Goal: Communication & Community: Answer question/provide support

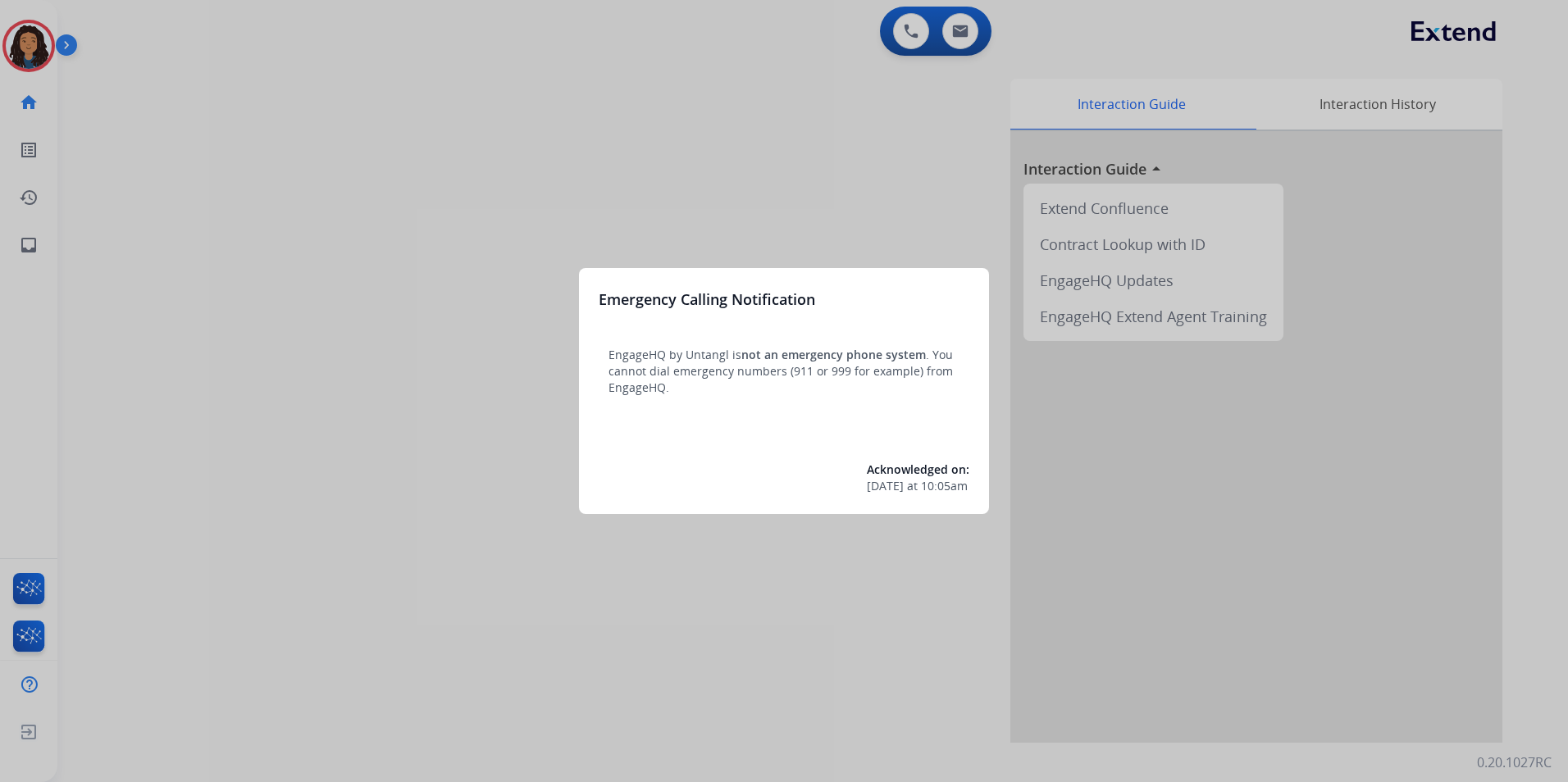
click at [446, 568] on div at bounding box center [784, 391] width 1568 height 782
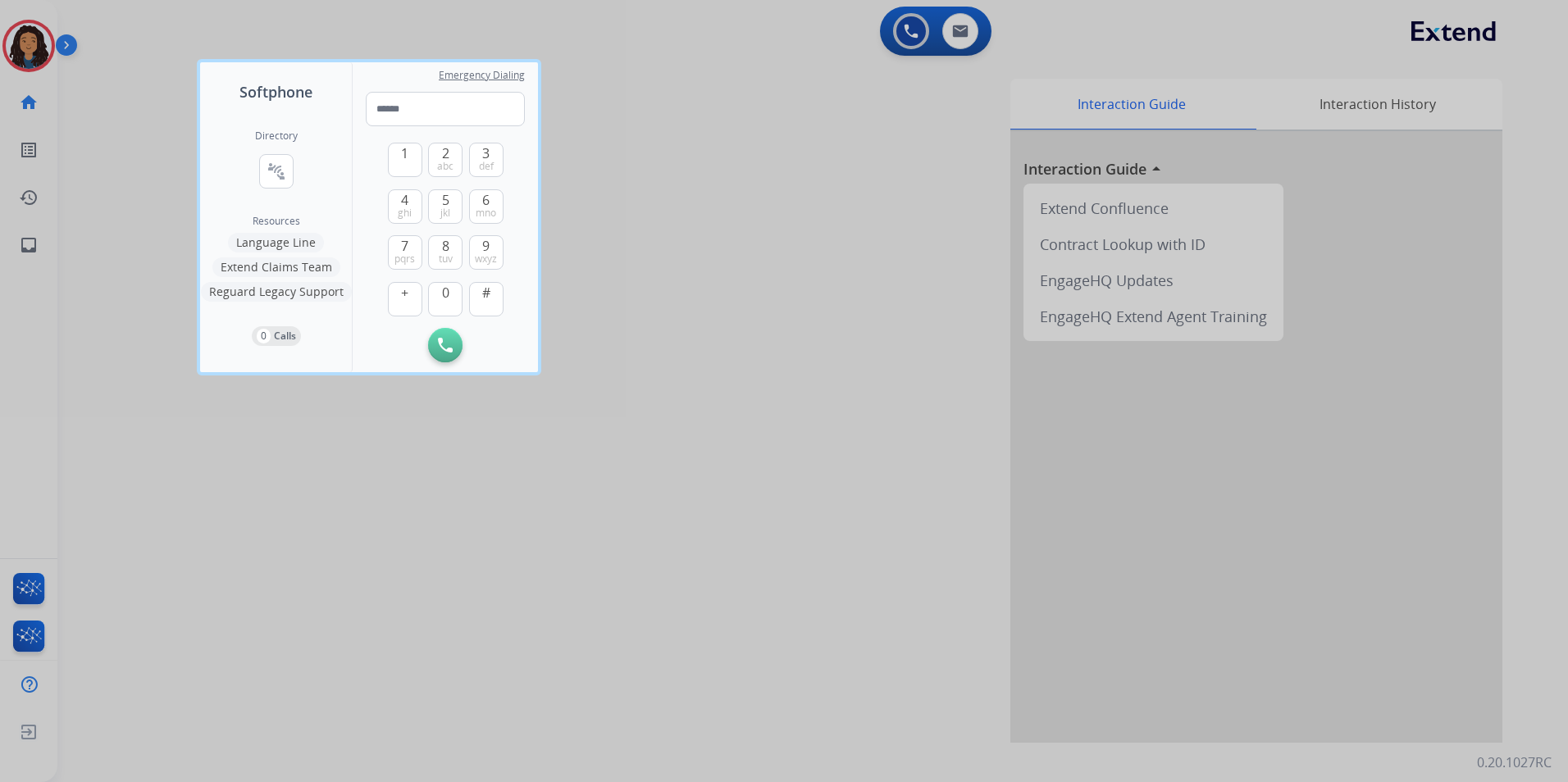
click at [355, 524] on div at bounding box center [784, 391] width 1568 height 782
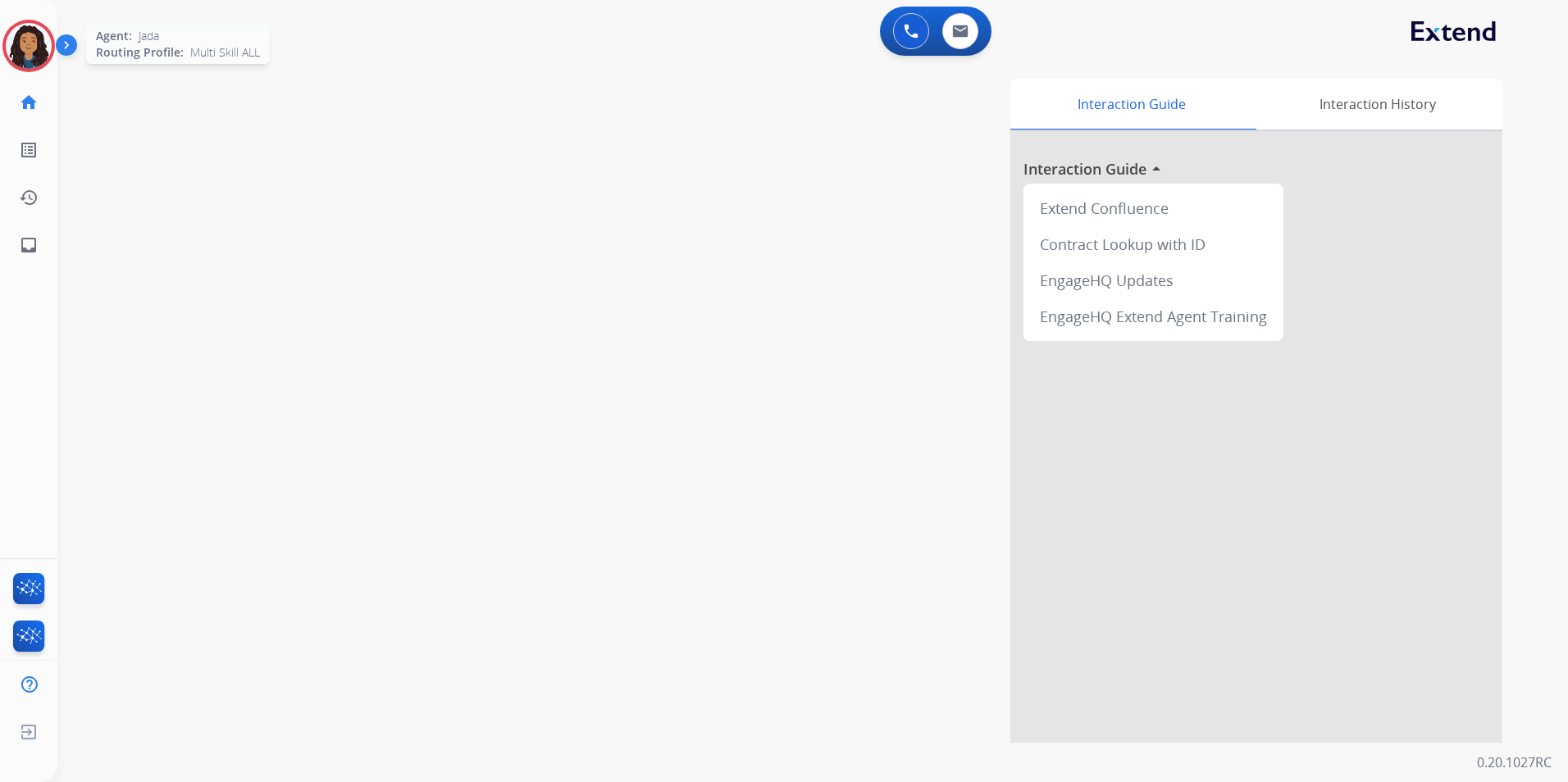
click at [41, 50] on img at bounding box center [28, 45] width 46 height 46
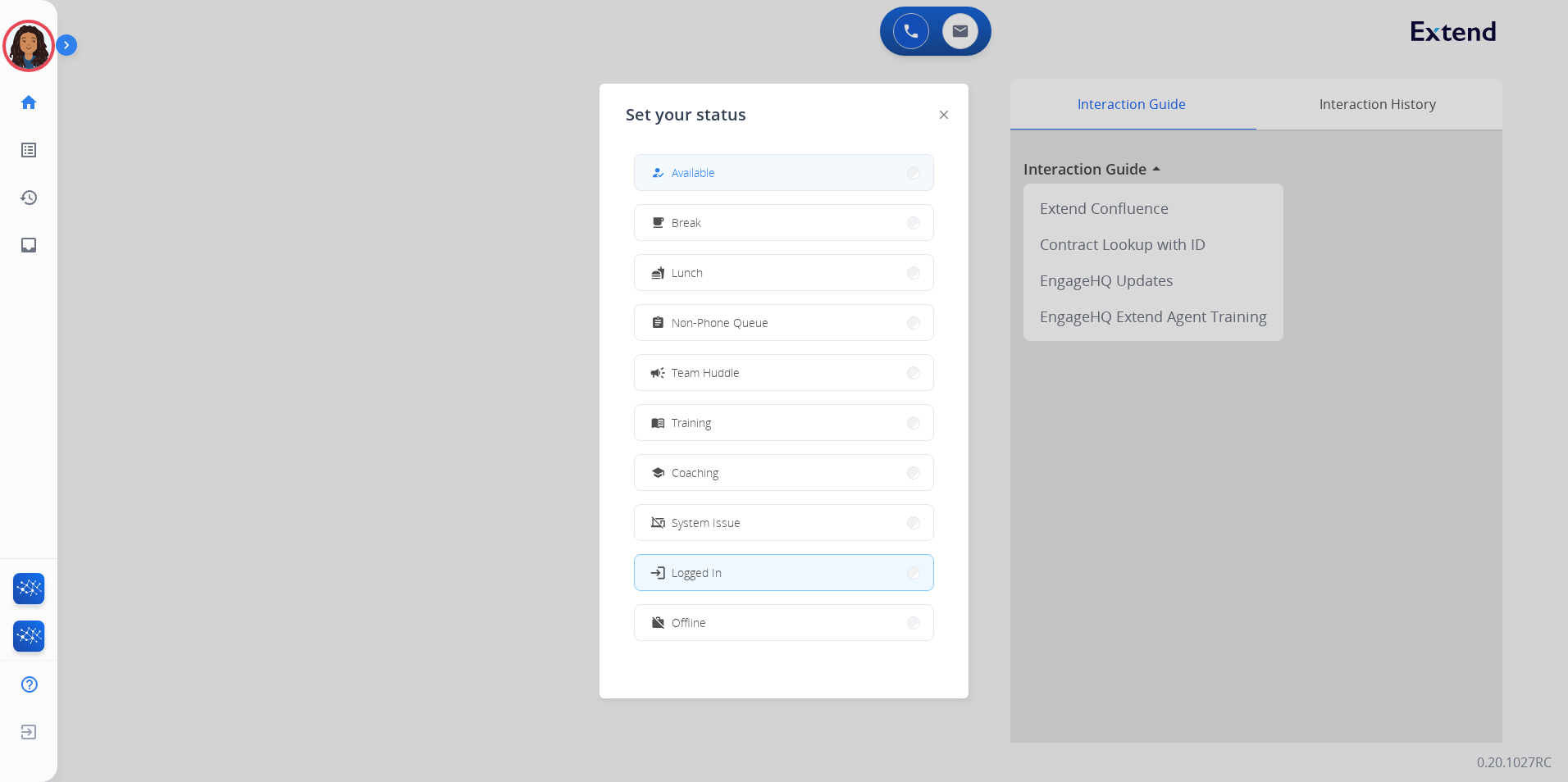
click at [672, 162] on button "how_to_reg Available" at bounding box center [784, 172] width 298 height 35
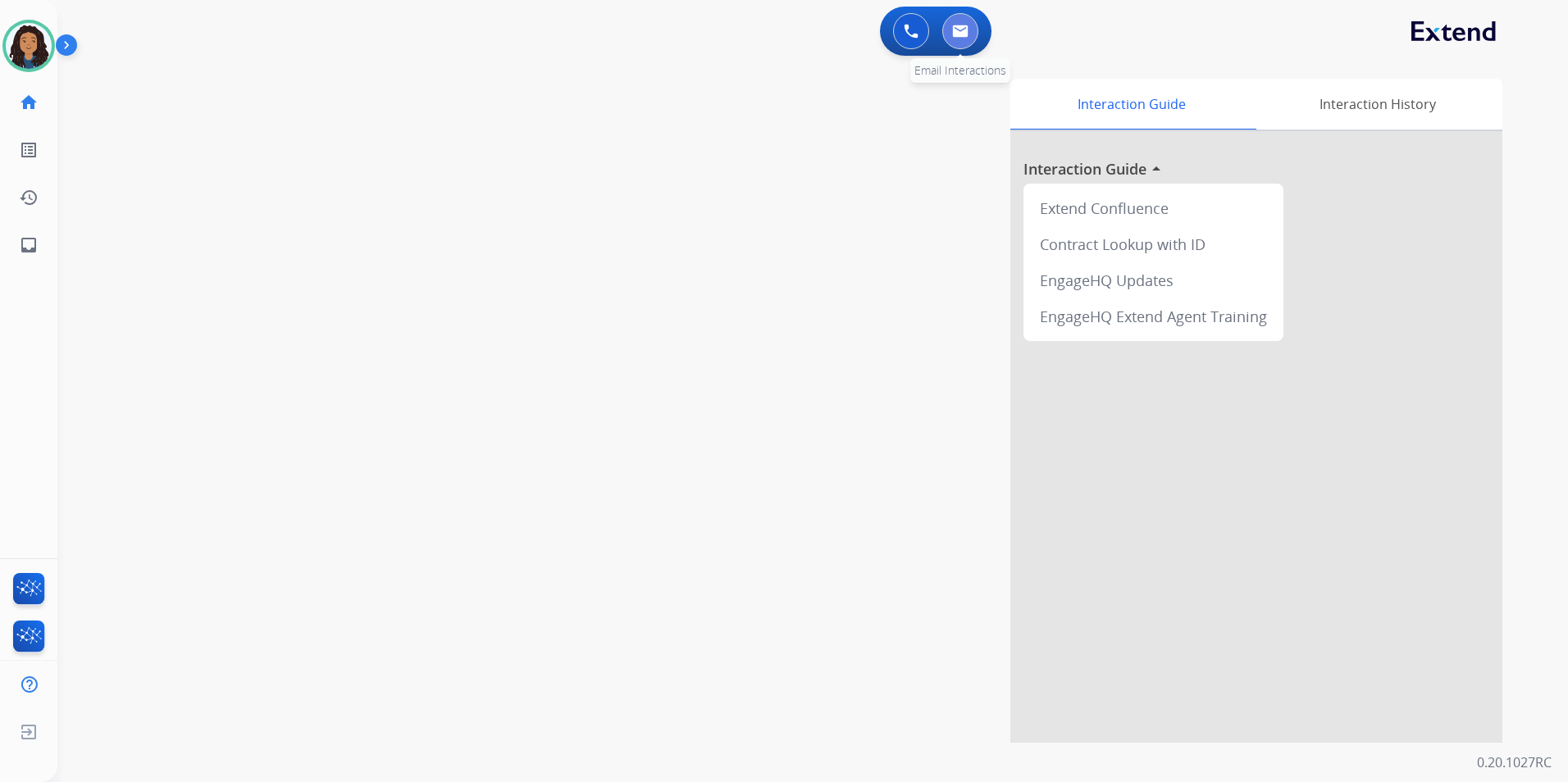
click at [975, 41] on button at bounding box center [960, 31] width 36 height 36
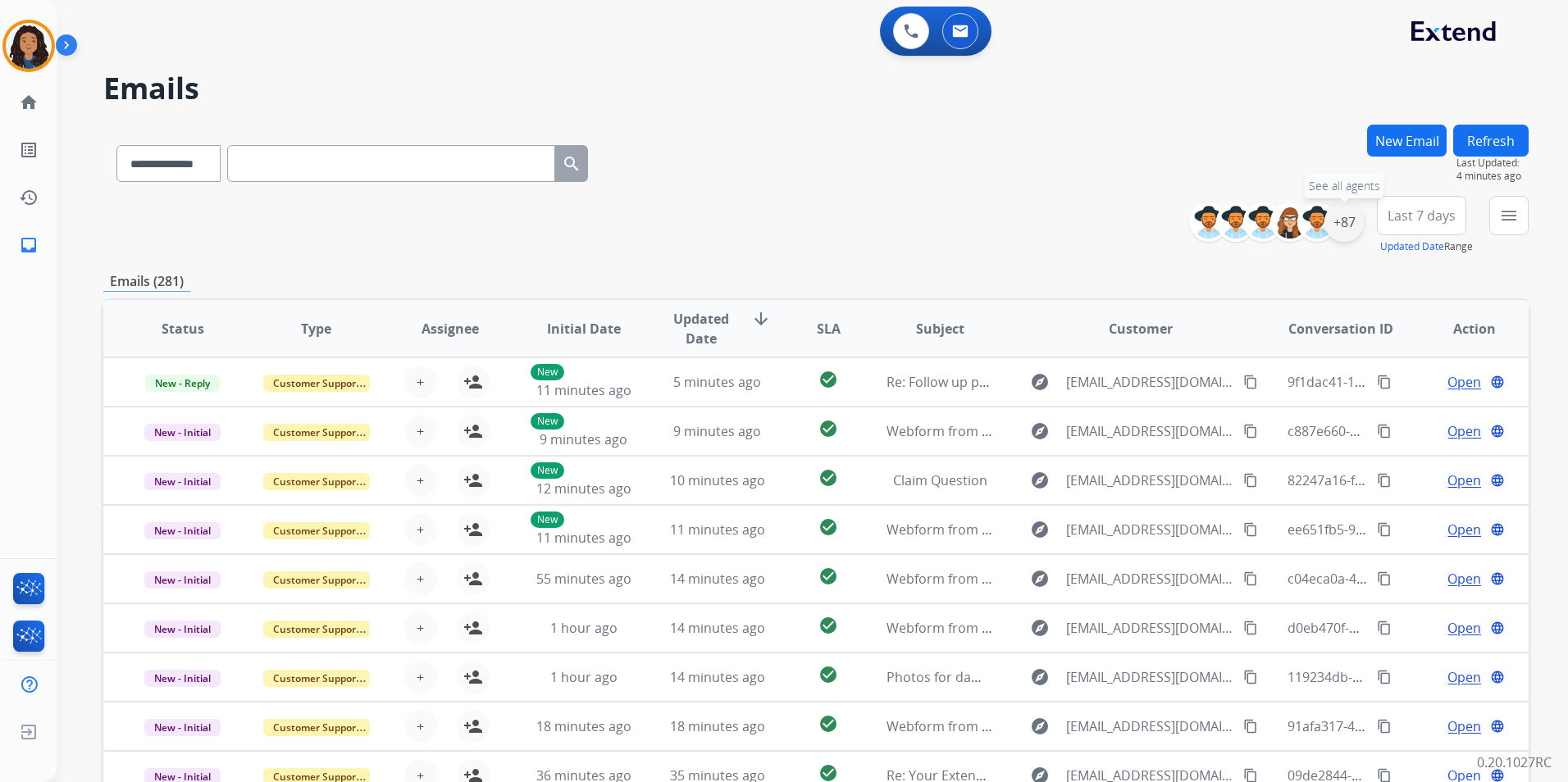
click at [1352, 226] on div "+87" at bounding box center [1344, 223] width 40 height 40
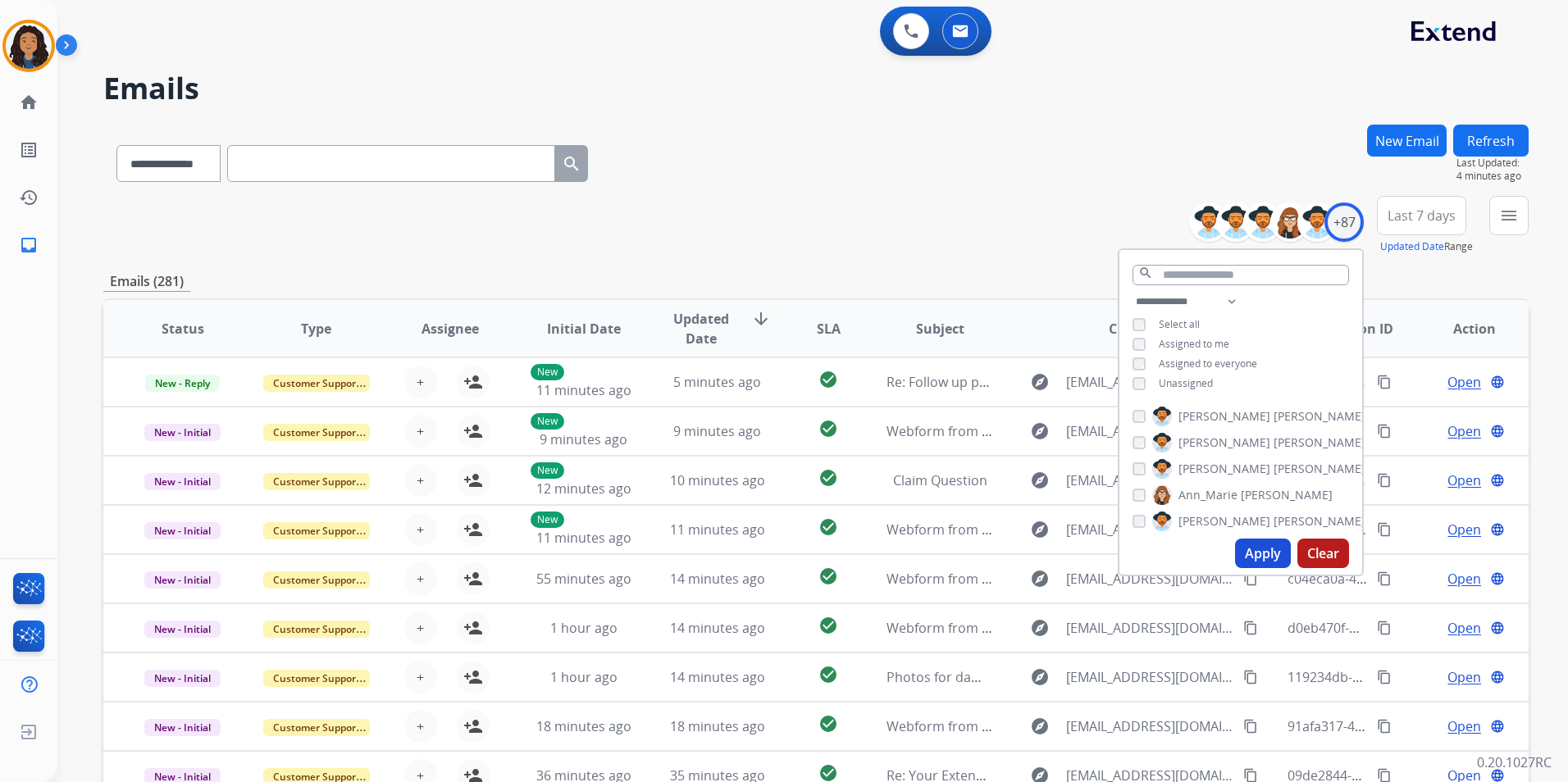
click at [1182, 386] on span "Unassigned" at bounding box center [1185, 383] width 54 height 14
click at [1260, 545] on button "Apply" at bounding box center [1262, 553] width 56 height 29
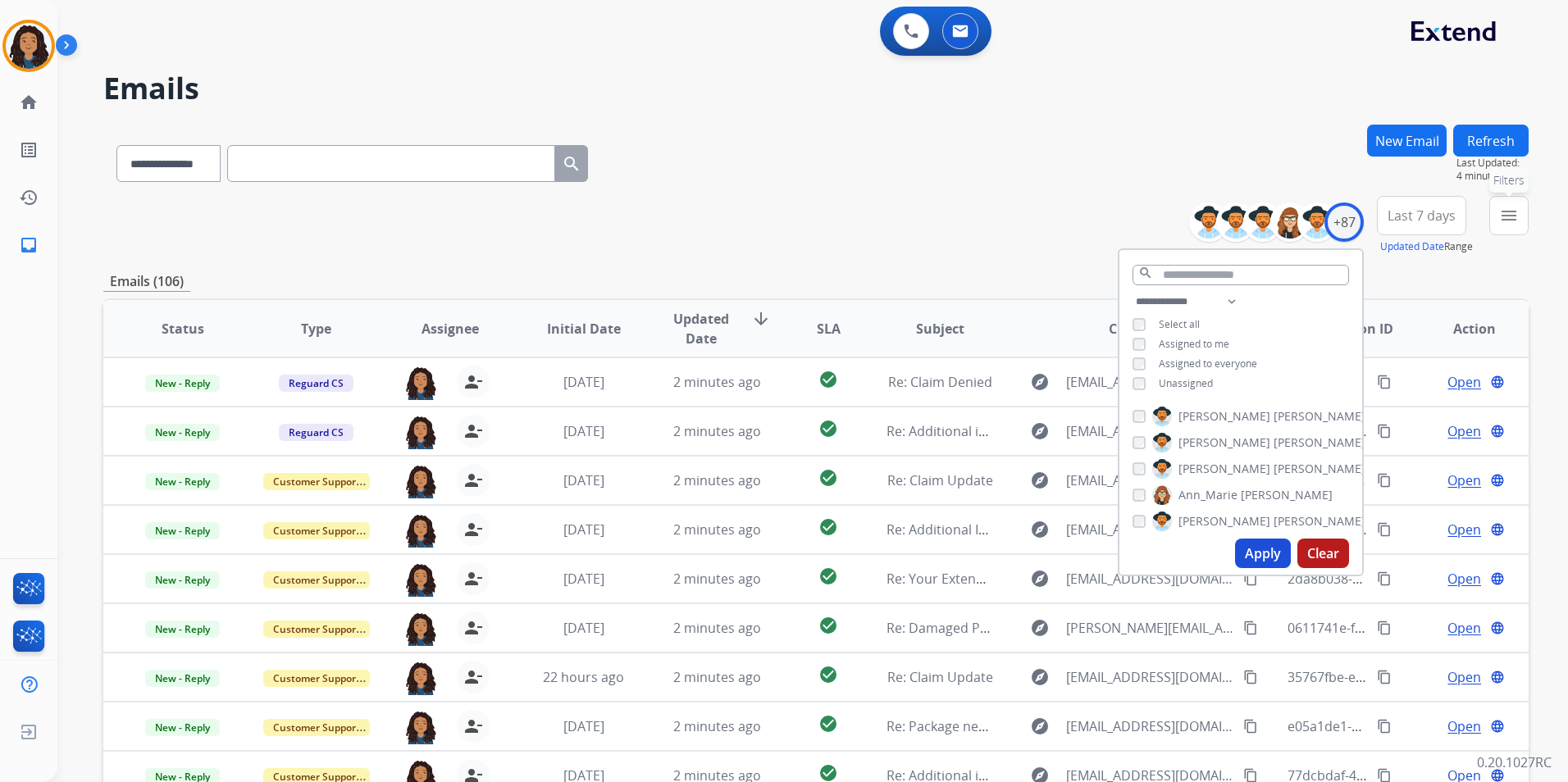
click at [1510, 223] on mat-icon "menu" at bounding box center [1509, 215] width 20 height 20
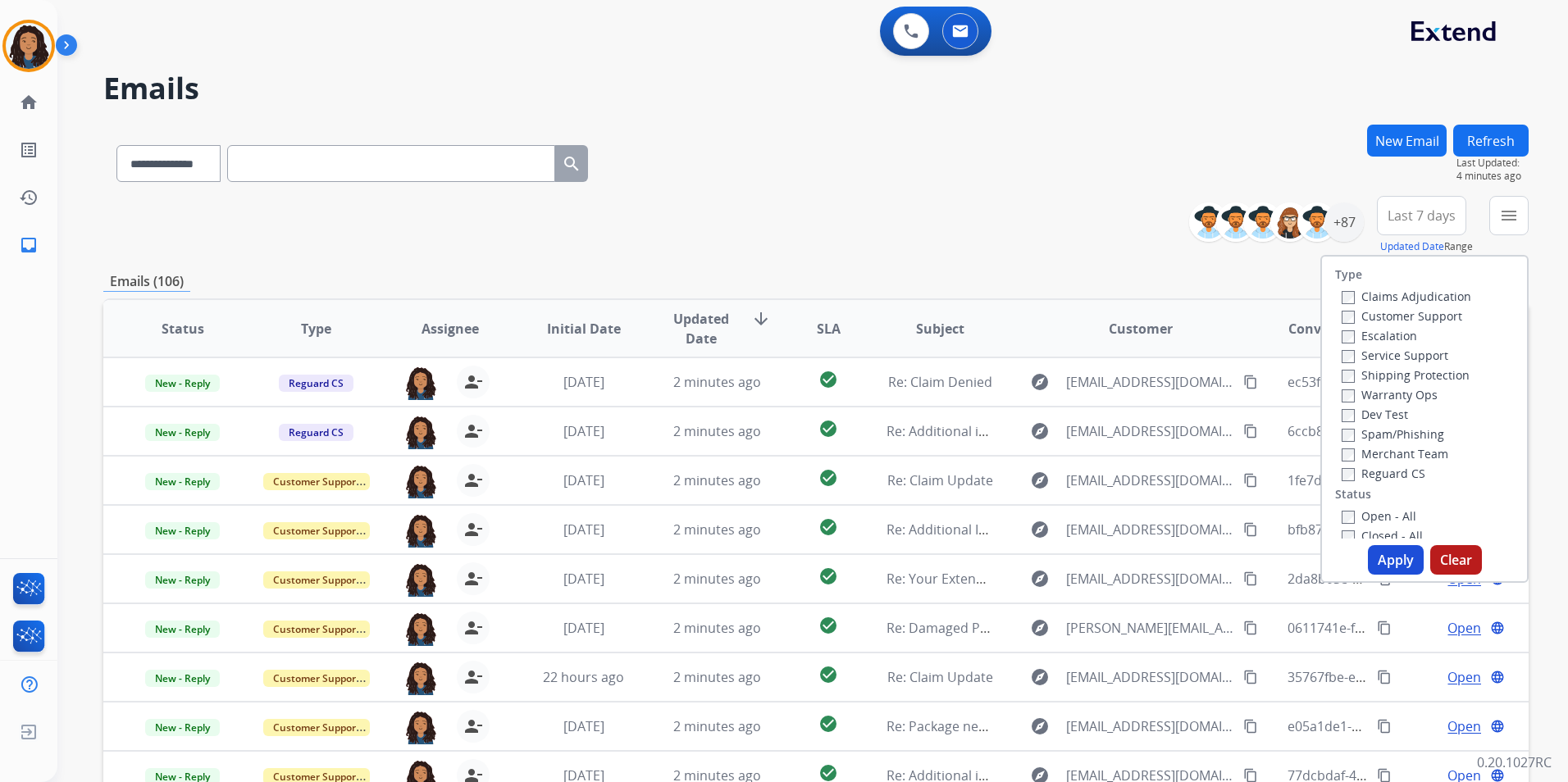
click at [1395, 317] on label "Customer Support" at bounding box center [1402, 316] width 121 height 16
click at [1443, 374] on label "Shipping Protection" at bounding box center [1406, 374] width 128 height 16
click at [1380, 480] on label "Reguard CS" at bounding box center [1383, 474] width 84 height 16
click at [1378, 515] on label "Open - All" at bounding box center [1378, 516] width 75 height 16
click at [1395, 567] on button "Apply" at bounding box center [1395, 559] width 56 height 29
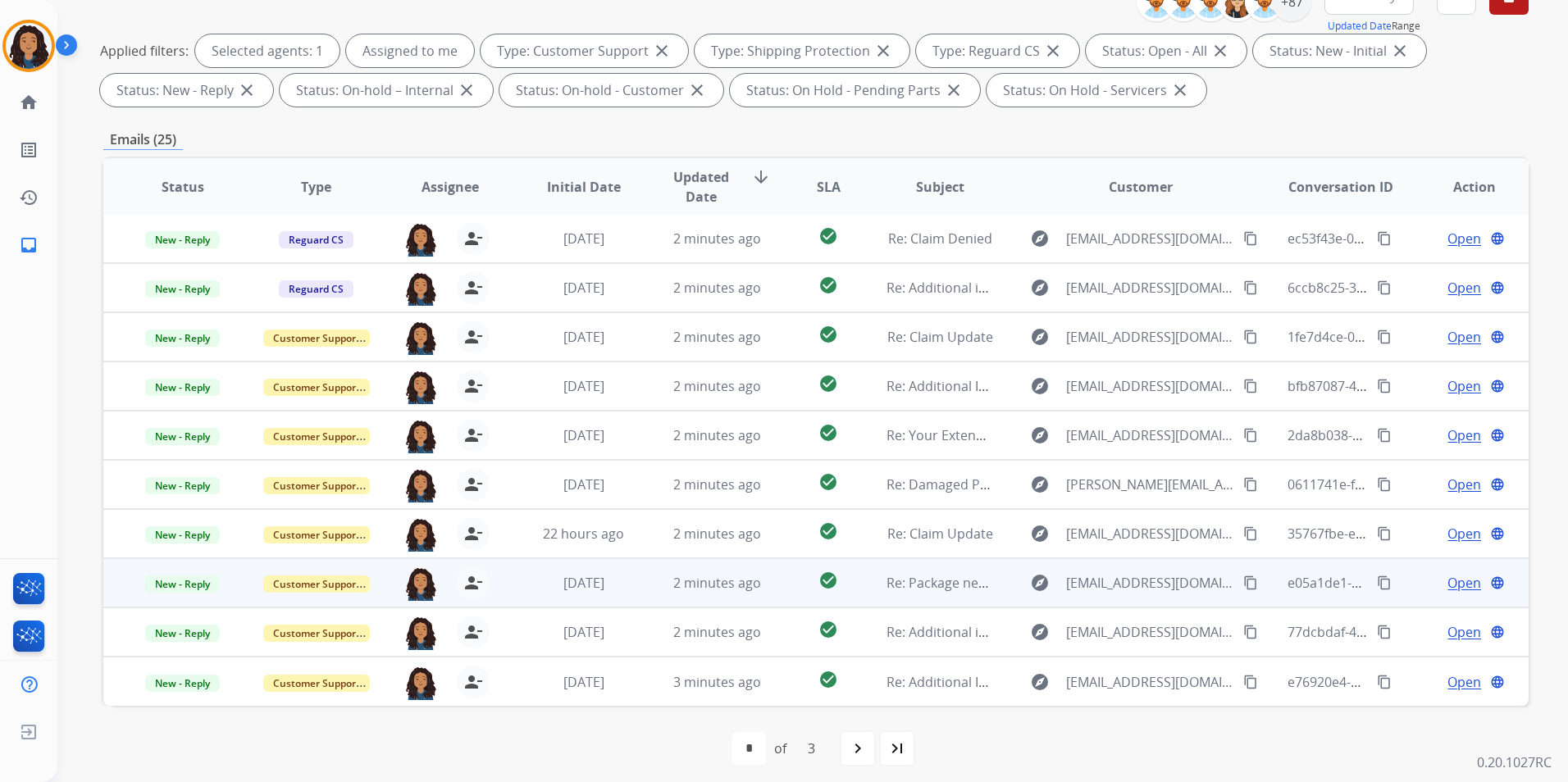
scroll to position [229, 0]
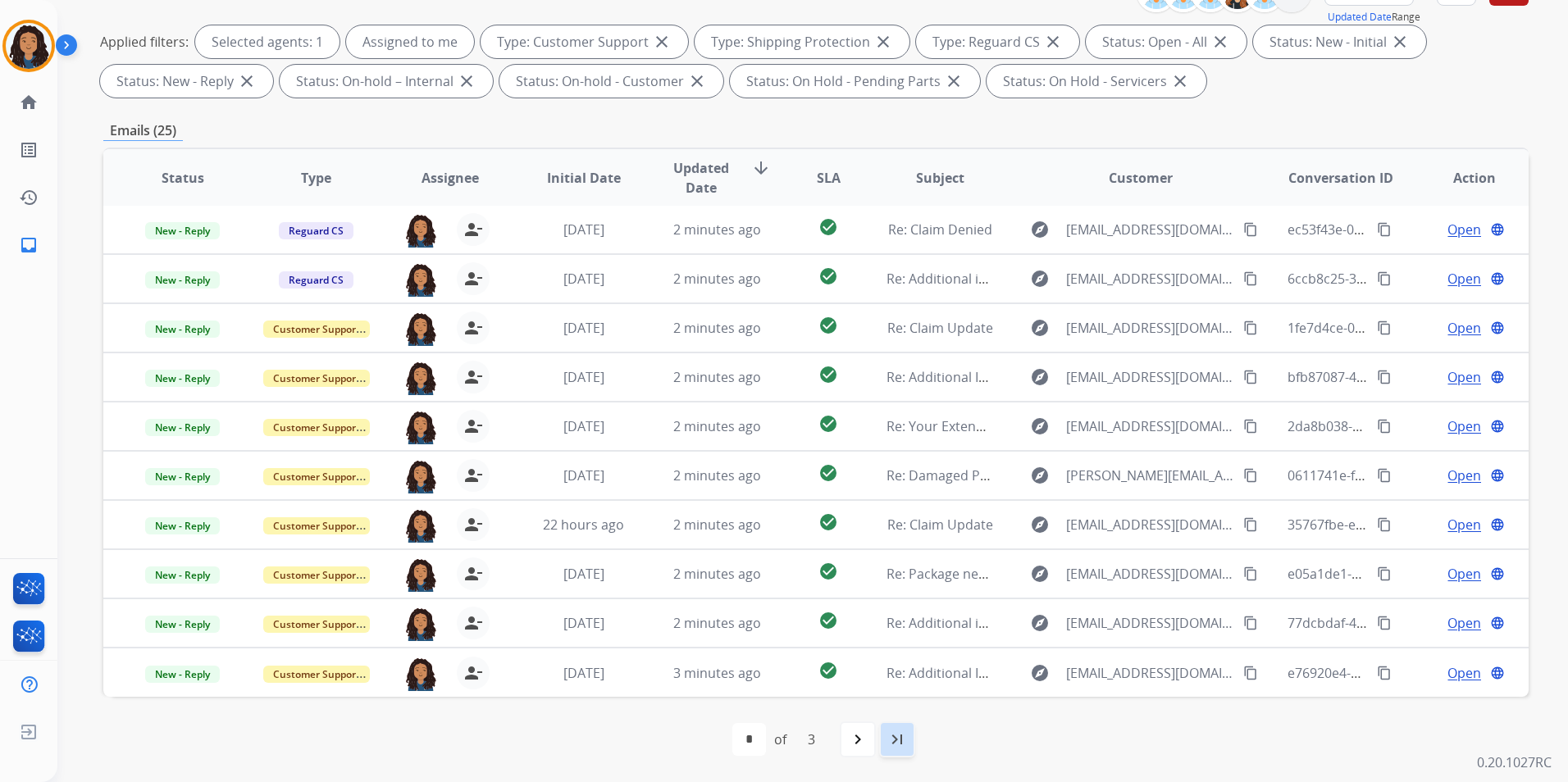
click at [912, 744] on div "last_page" at bounding box center [897, 740] width 36 height 36
select select "*"
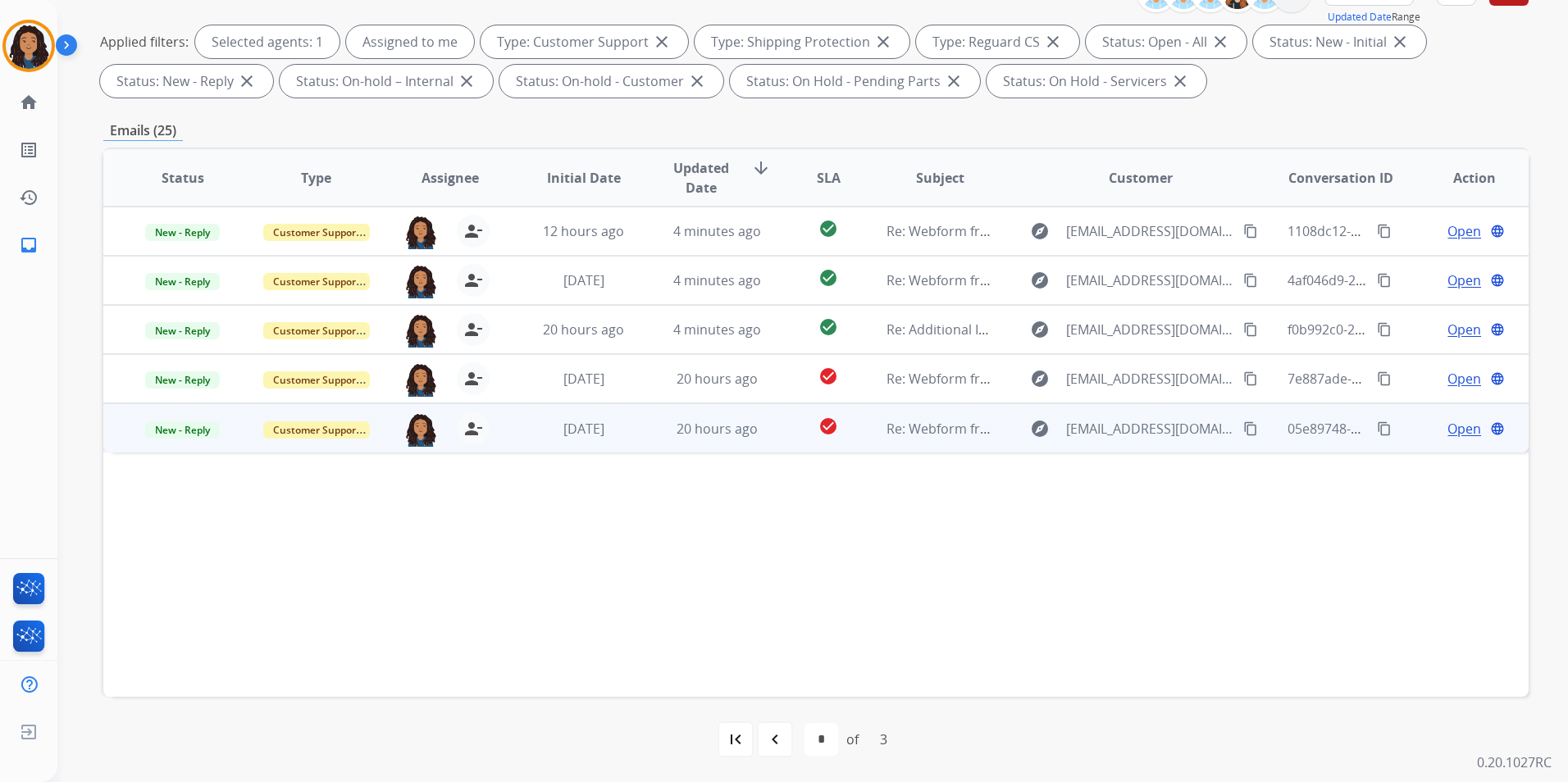
click at [1448, 431] on span "Open" at bounding box center [1464, 428] width 34 height 20
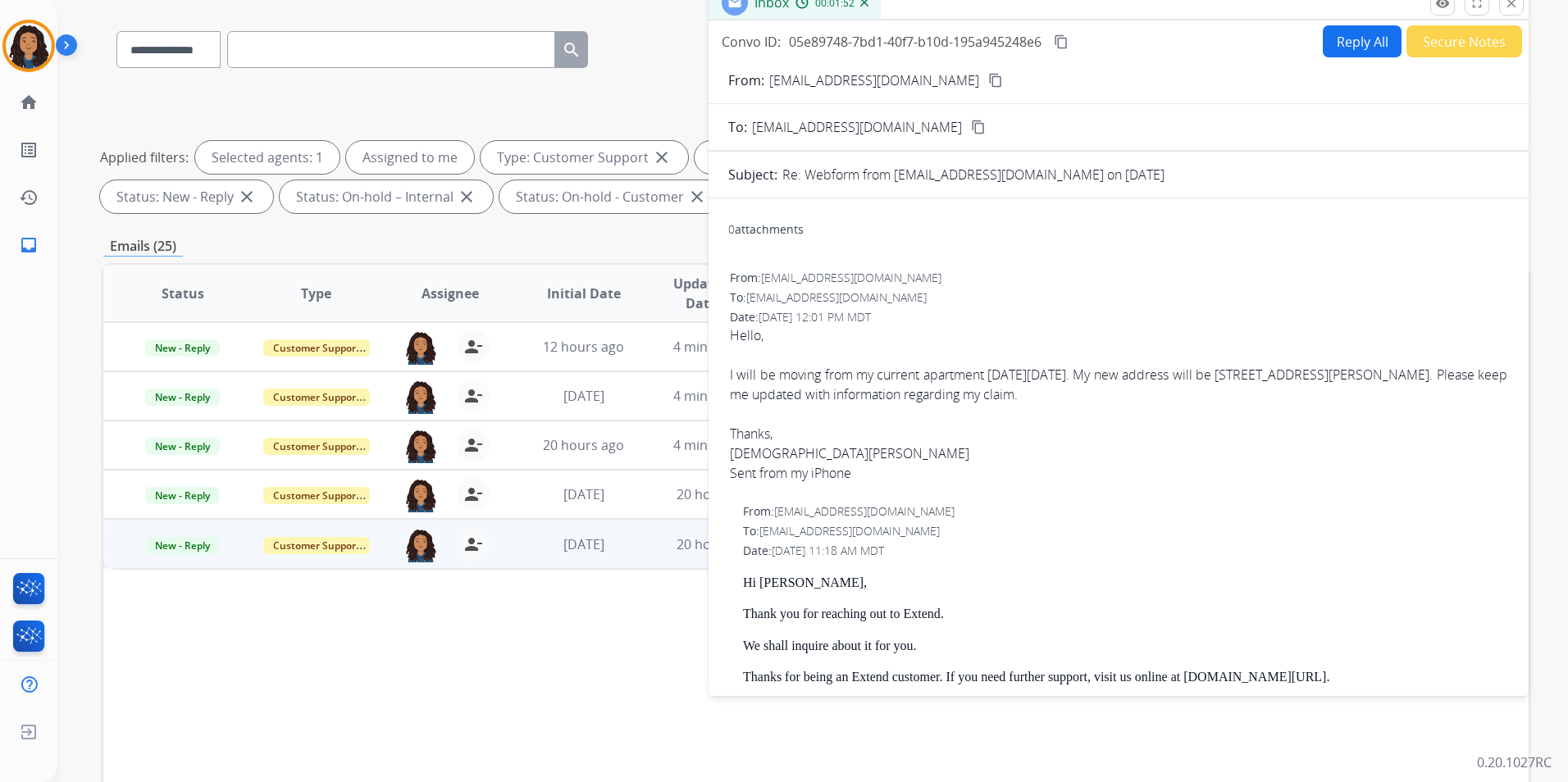
scroll to position [0, 0]
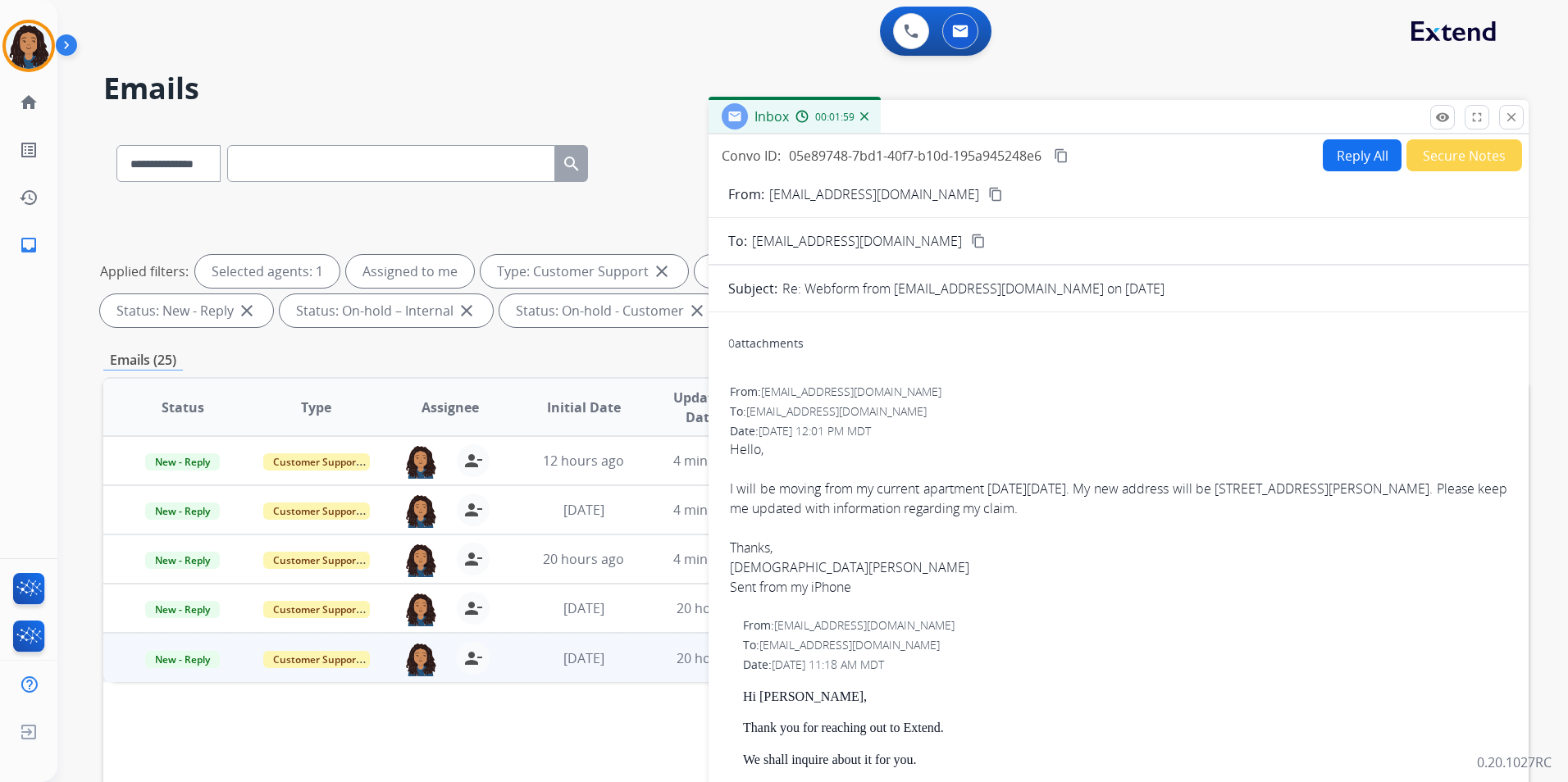
click at [988, 197] on mat-icon "content_copy" at bounding box center [995, 194] width 15 height 15
drag, startPoint x: 974, startPoint y: 195, endPoint x: 912, endPoint y: 167, distance: 68.0
click at [988, 195] on mat-icon "content_copy" at bounding box center [995, 194] width 15 height 15
drag, startPoint x: 730, startPoint y: 488, endPoint x: 1156, endPoint y: 509, distance: 426.5
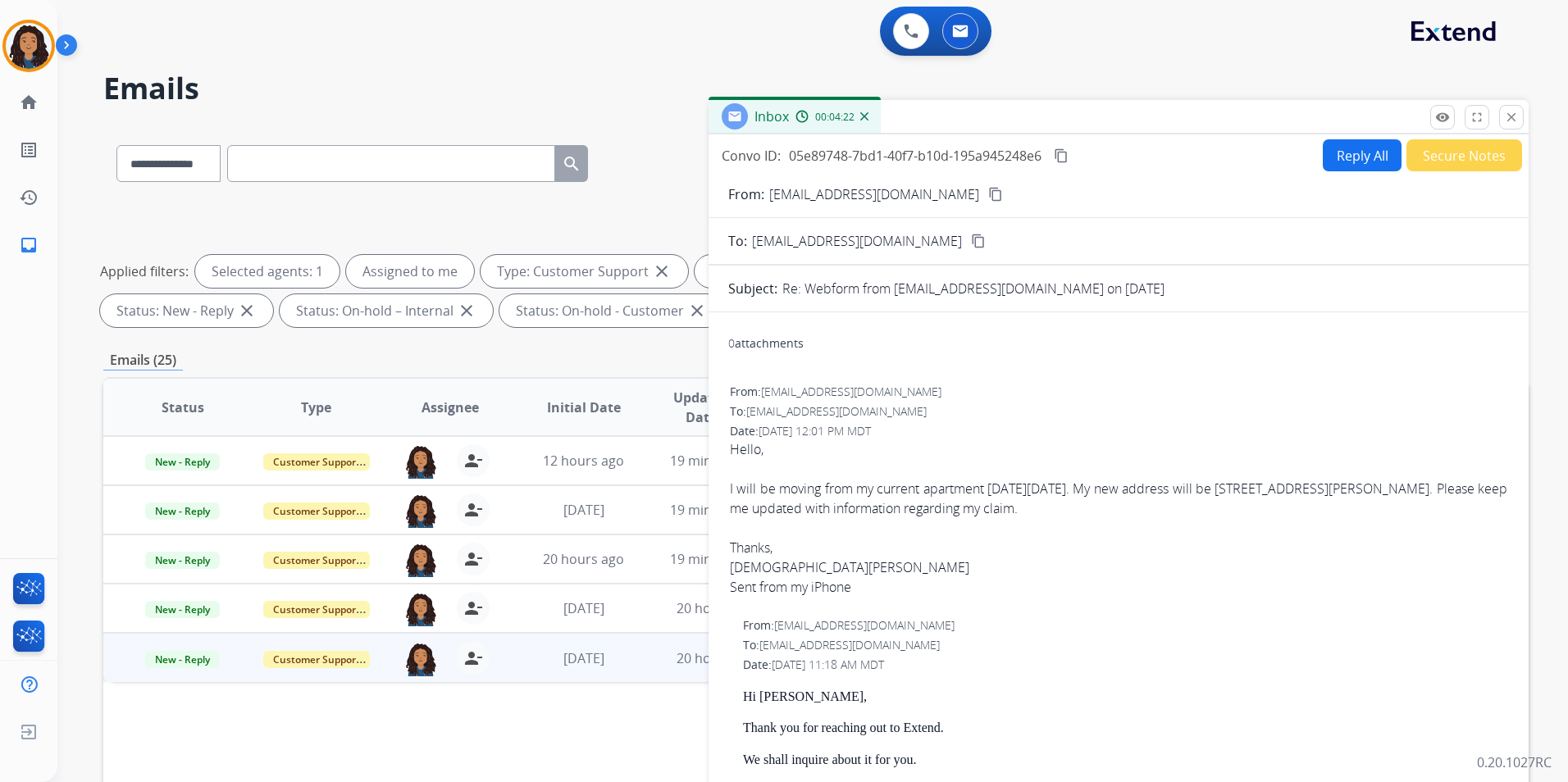
drag, startPoint x: 1156, startPoint y: 509, endPoint x: 1083, endPoint y: 499, distance: 73.7
copy div "I will be moving from my current apartment [DATE][DATE]. My new address will be…"
click at [1064, 154] on mat-icon "content_copy" at bounding box center [1061, 156] width 15 height 15
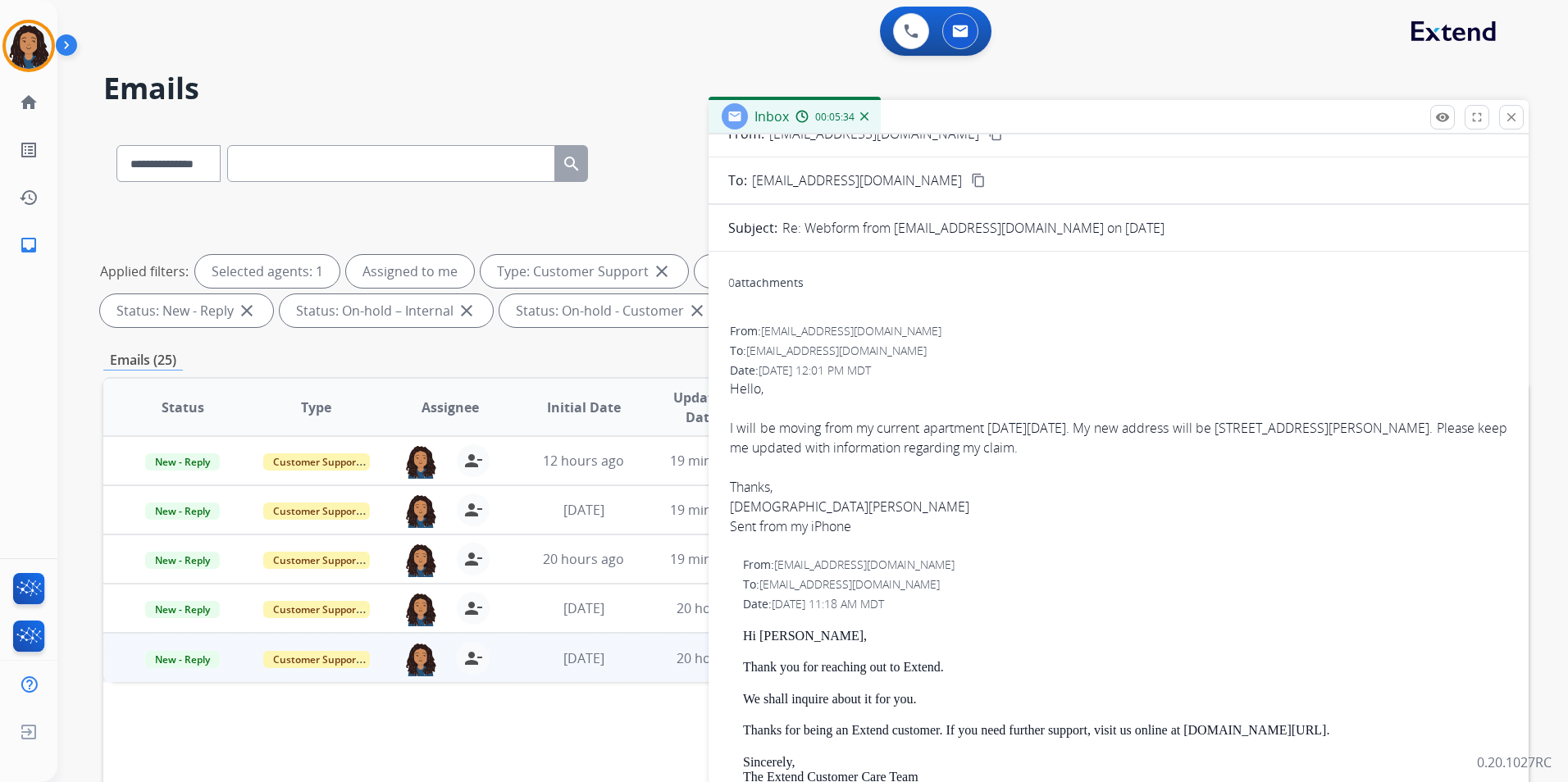
scroll to position [164, 0]
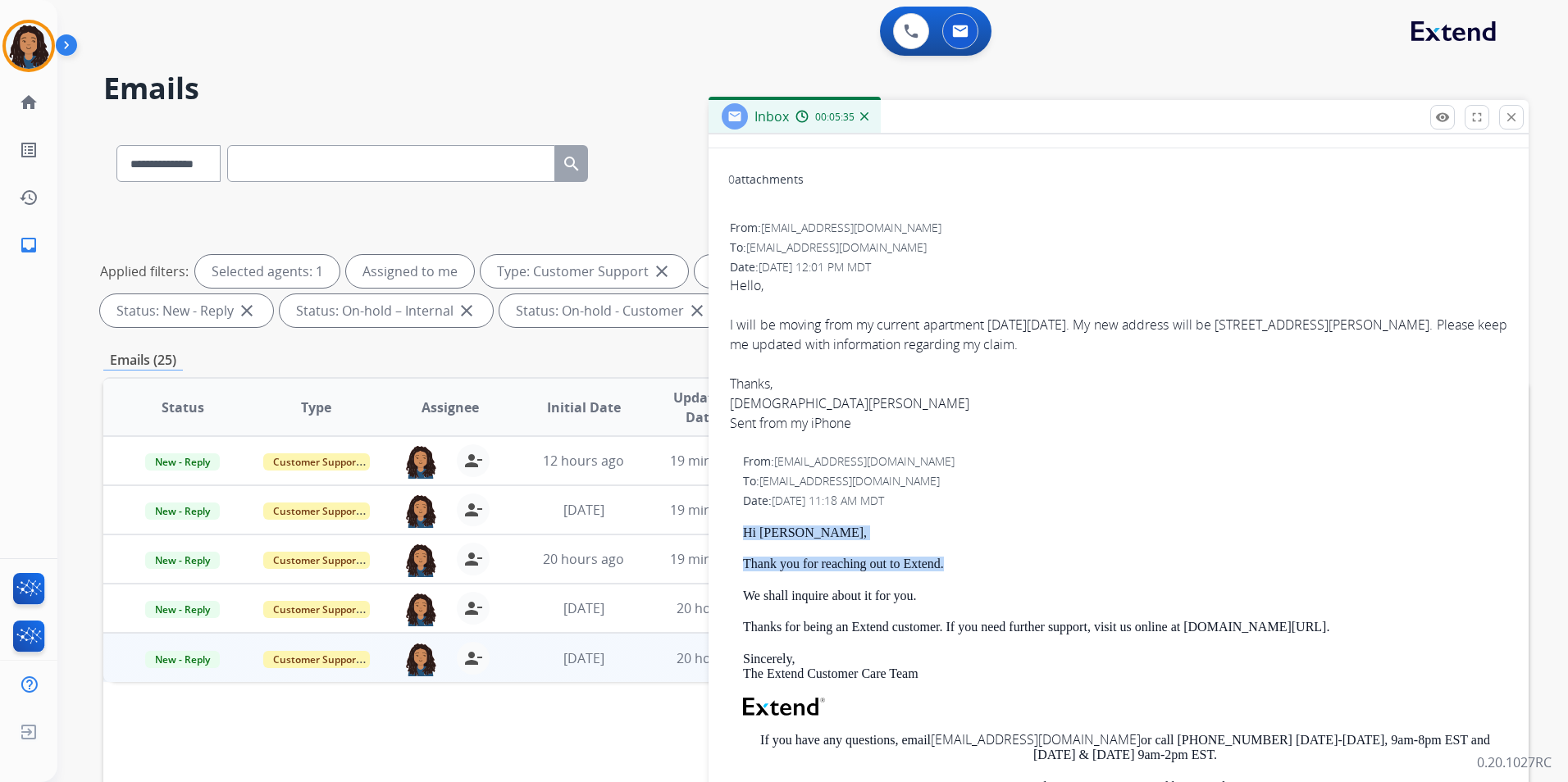
drag, startPoint x: 743, startPoint y: 535, endPoint x: 947, endPoint y: 563, distance: 205.9
click at [947, 563] on div "Hi [PERSON_NAME], Thank you for reaching out to Extend. We shall inquire about …" at bounding box center [1126, 727] width 764 height 405
click at [759, 525] on p "Hi [PERSON_NAME]," at bounding box center [1126, 533] width 764 height 15
drag, startPoint x: 743, startPoint y: 524, endPoint x: 979, endPoint y: 558, distance: 238.4
click at [979, 558] on div "From: [EMAIL_ADDRESS][DOMAIN_NAME] To: [EMAIL_ADDRESS][DOMAIN_NAME] Date: [DATE…" at bounding box center [1119, 698] width 781 height 492
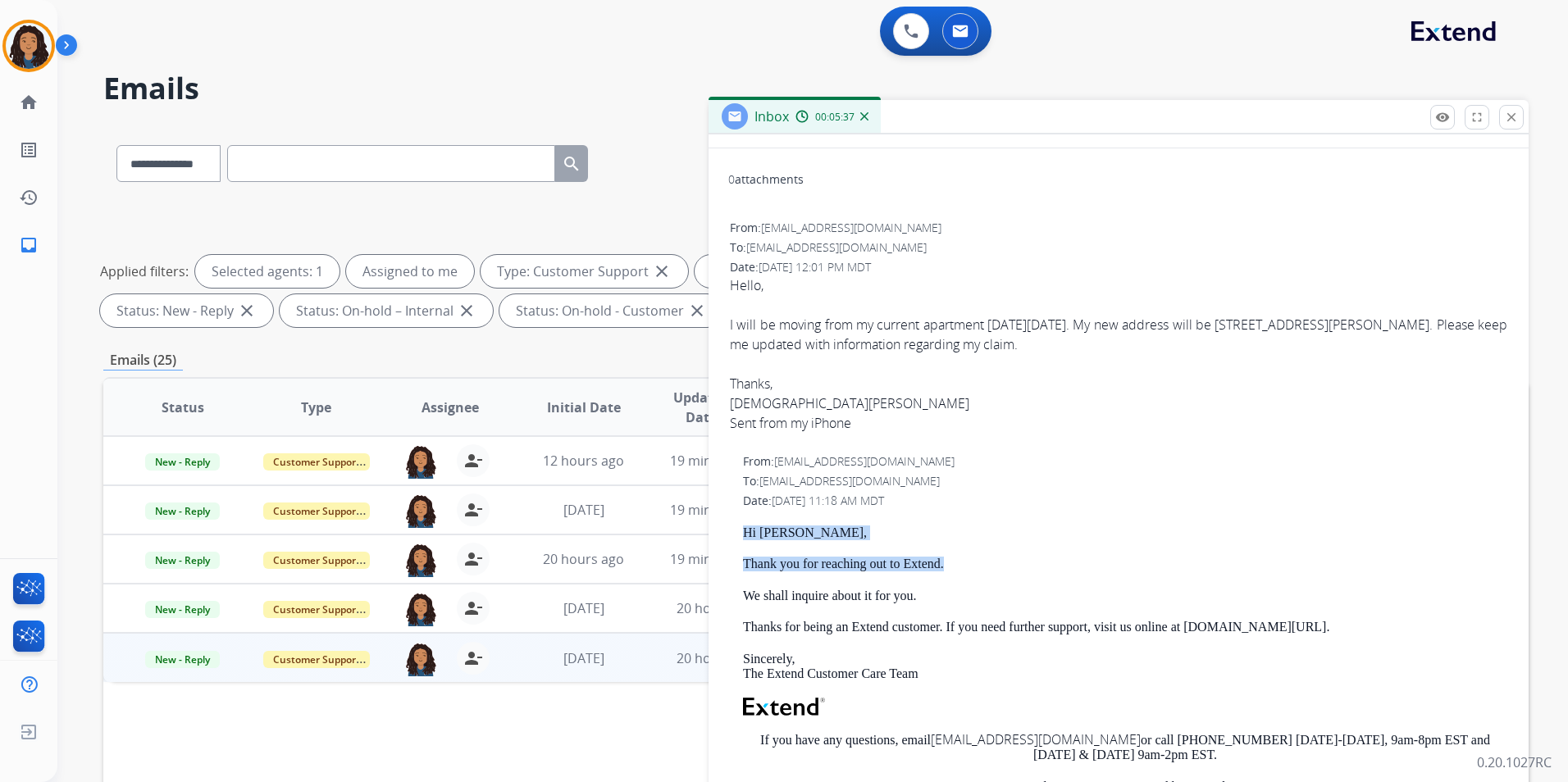
drag, startPoint x: 979, startPoint y: 558, endPoint x: 942, endPoint y: 564, distance: 37.5
copy div "Hi [PERSON_NAME], Thank you for reaching out to Extend."
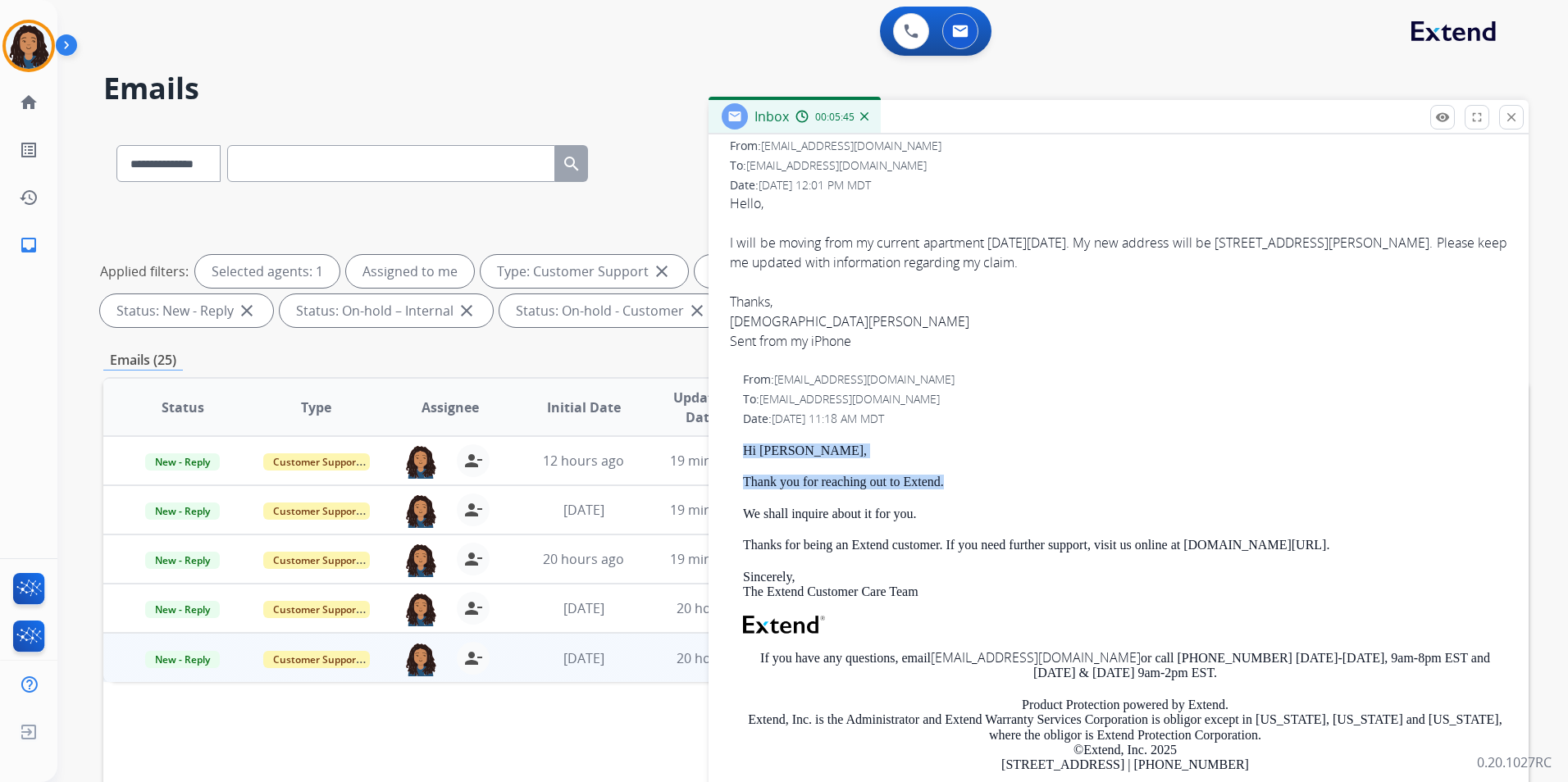
copy div "Hi [PERSON_NAME], Thank you for reaching out to Extend."
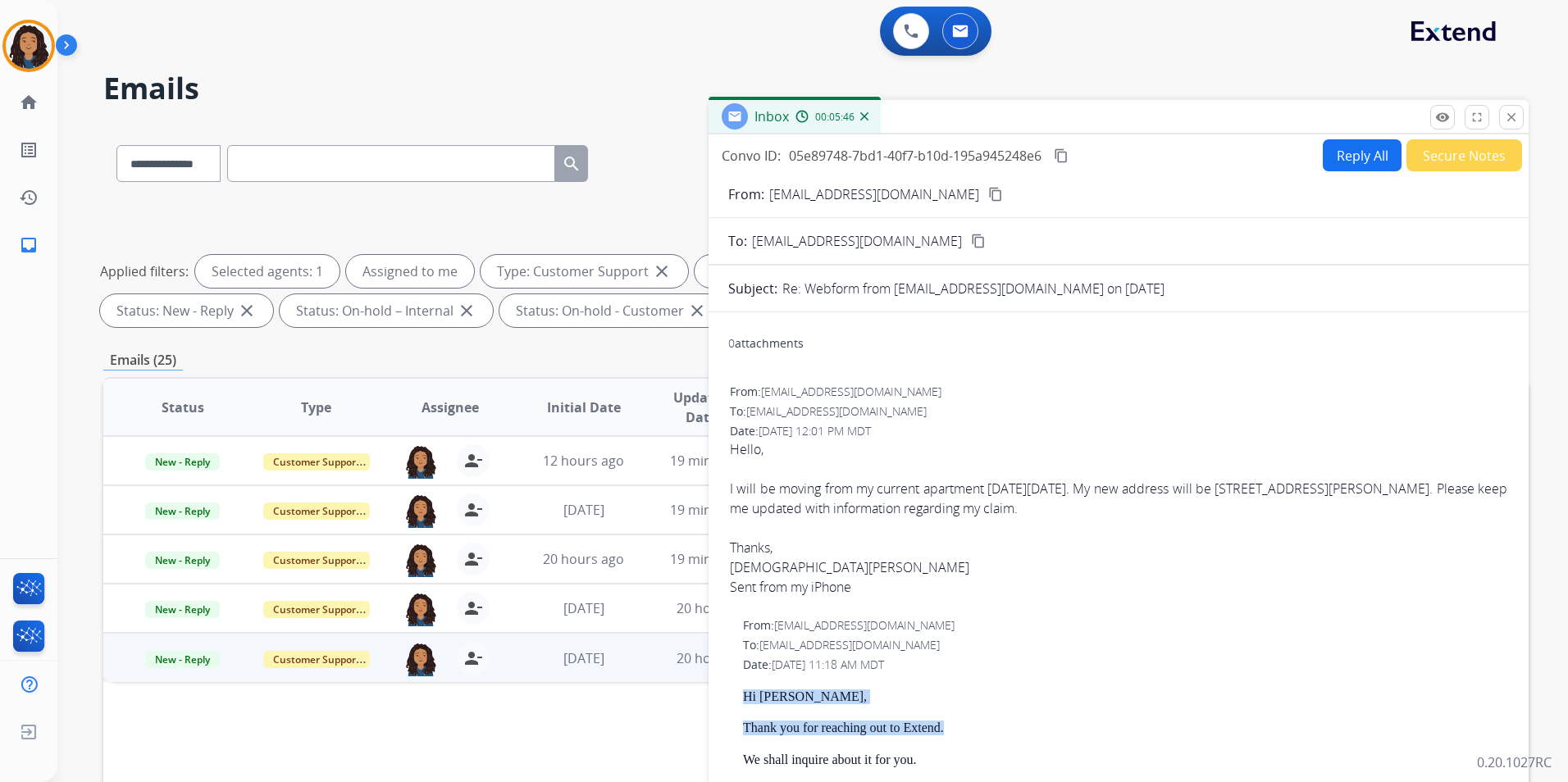
click at [1334, 155] on button "Reply All" at bounding box center [1361, 156] width 78 height 32
select select "**********"
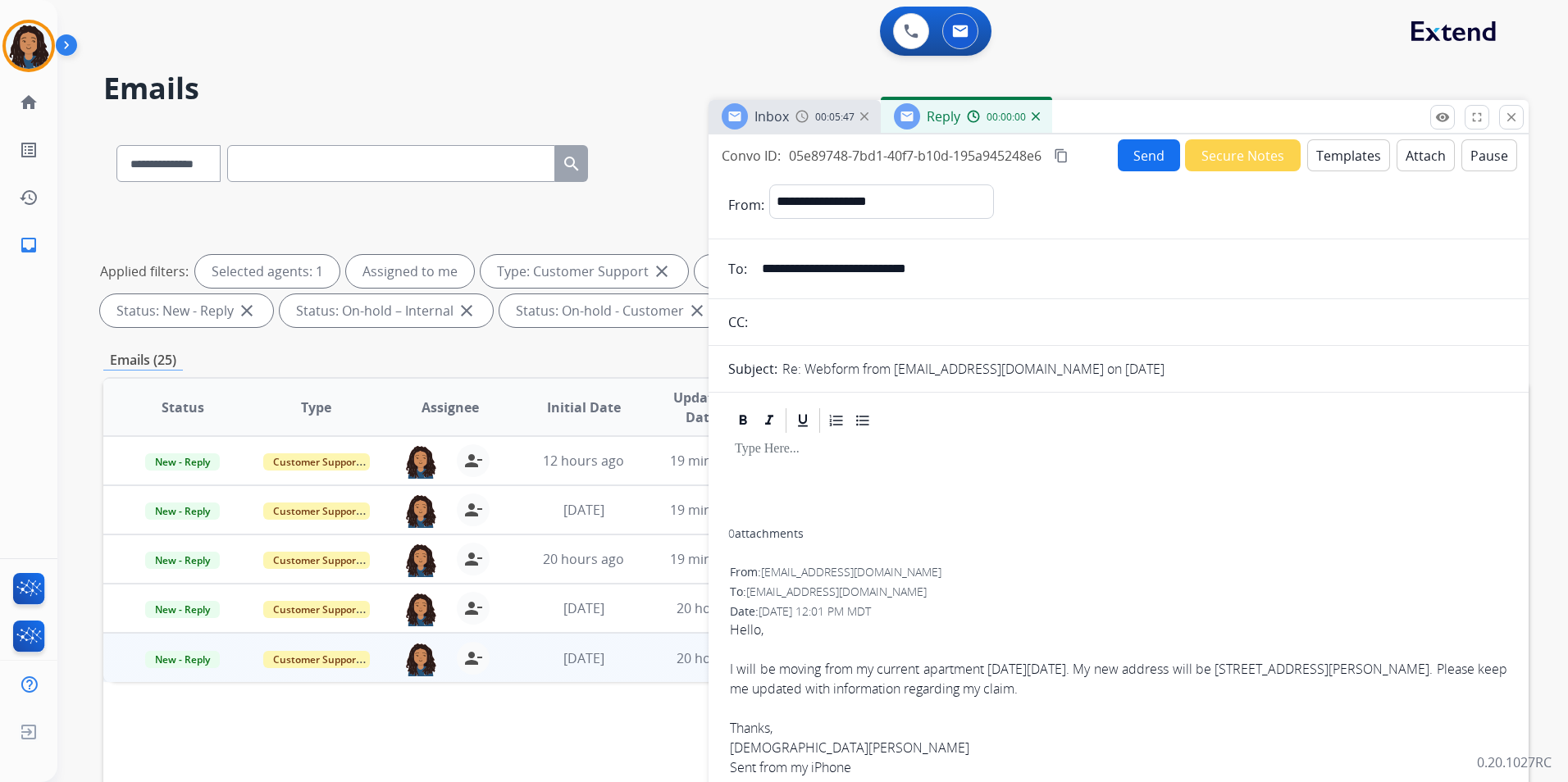
click at [1336, 155] on button "Templates" at bounding box center [1349, 156] width 83 height 32
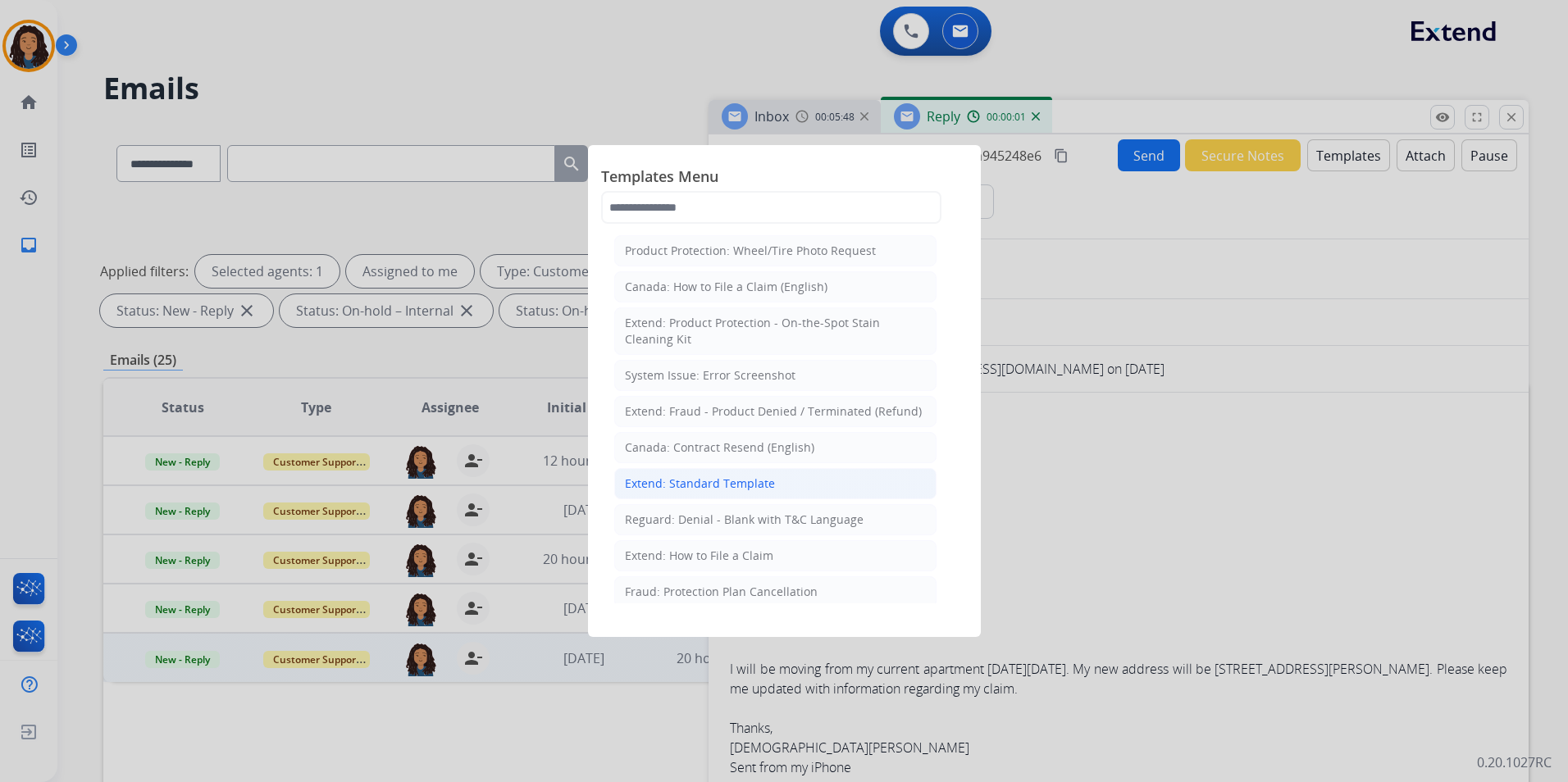
click at [726, 484] on div "Extend: Standard Template" at bounding box center [699, 483] width 150 height 16
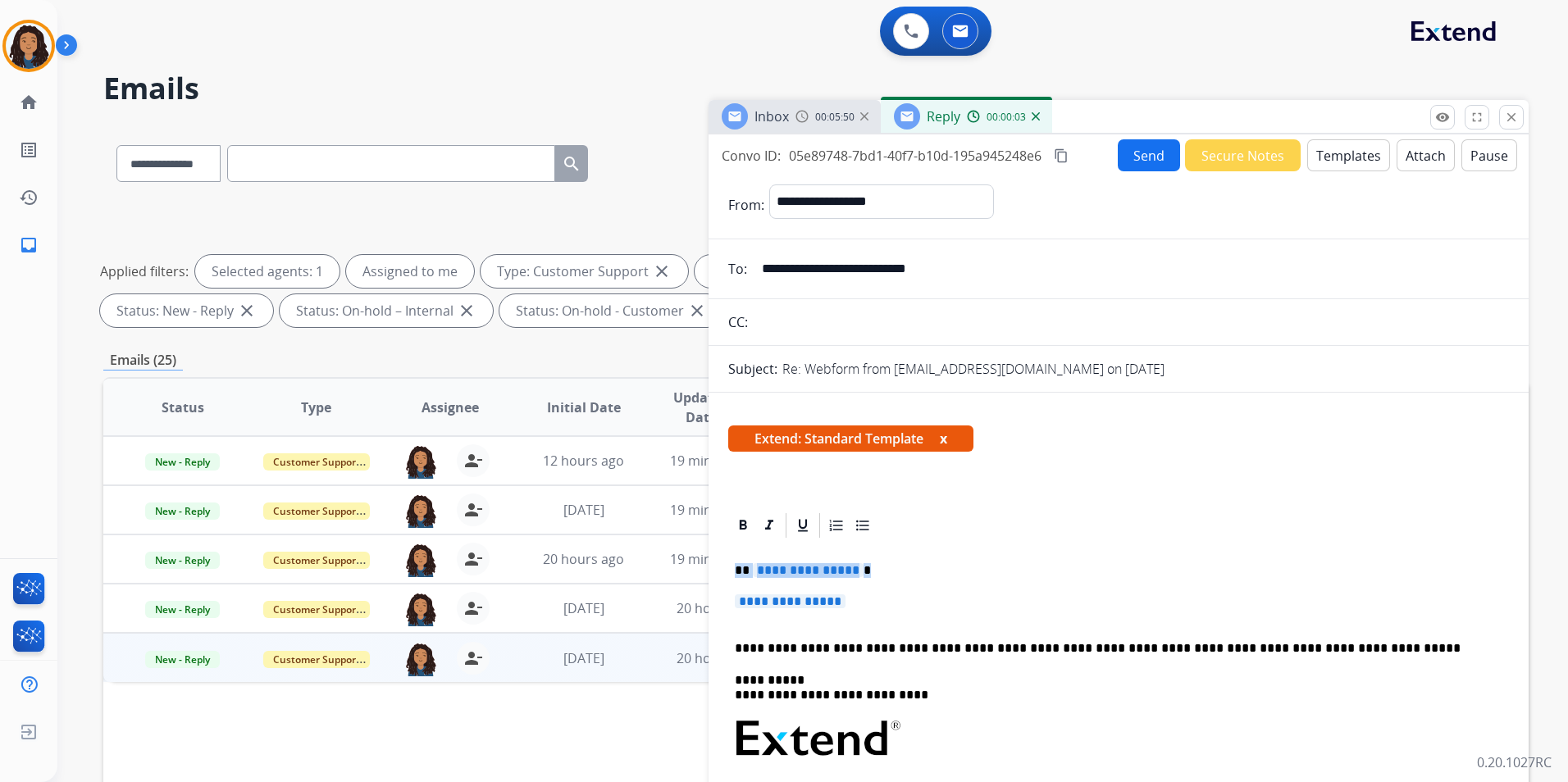
drag, startPoint x: 729, startPoint y: 564, endPoint x: 933, endPoint y: 594, distance: 206.2
click at [933, 594] on div "**********" at bounding box center [1119, 788] width 781 height 494
paste div
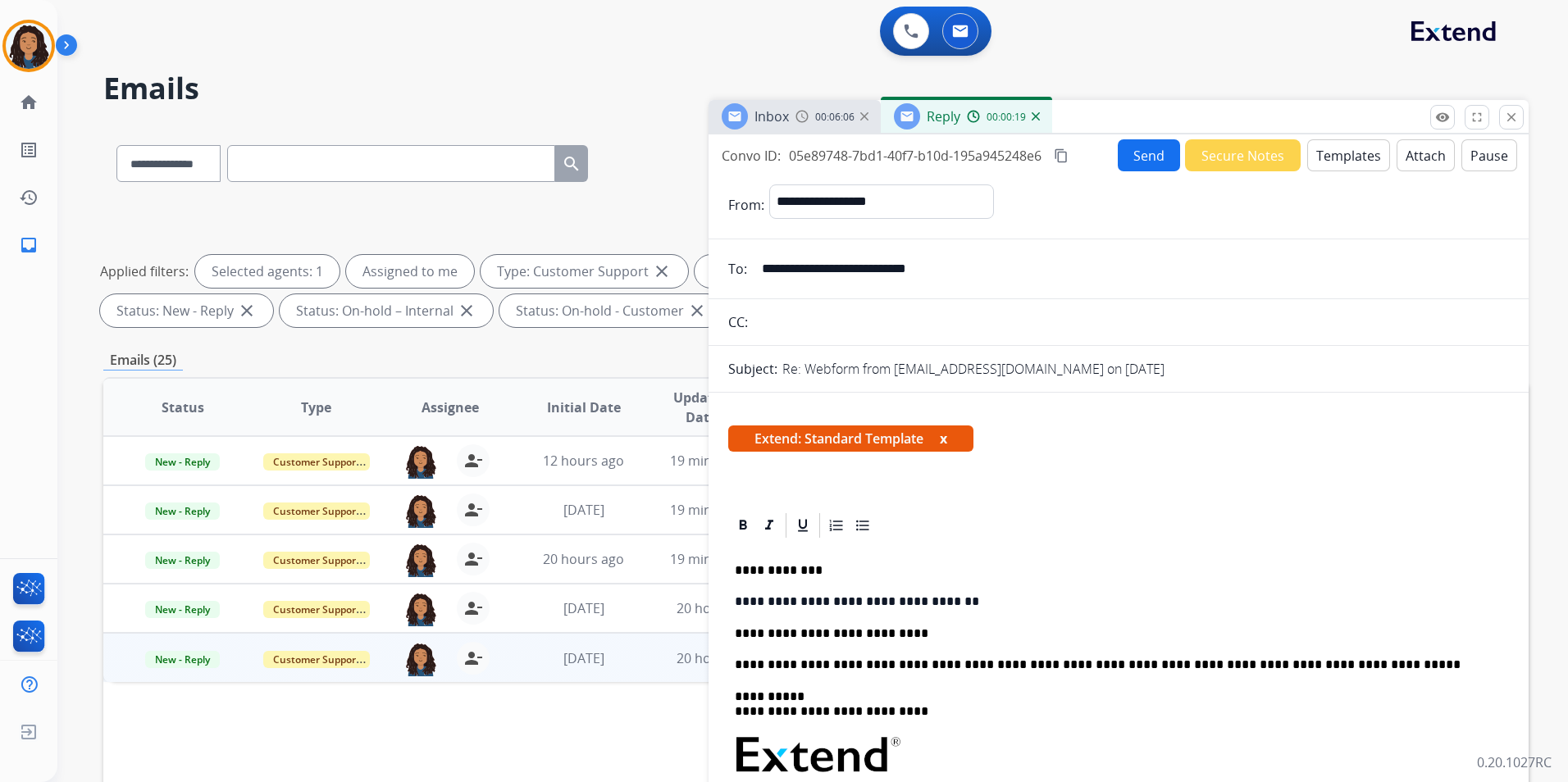
click at [781, 643] on div "**********" at bounding box center [1119, 796] width 781 height 511
click at [901, 564] on p "**********" at bounding box center [1112, 571] width 755 height 15
click at [1118, 162] on button "Send" at bounding box center [1149, 156] width 62 height 32
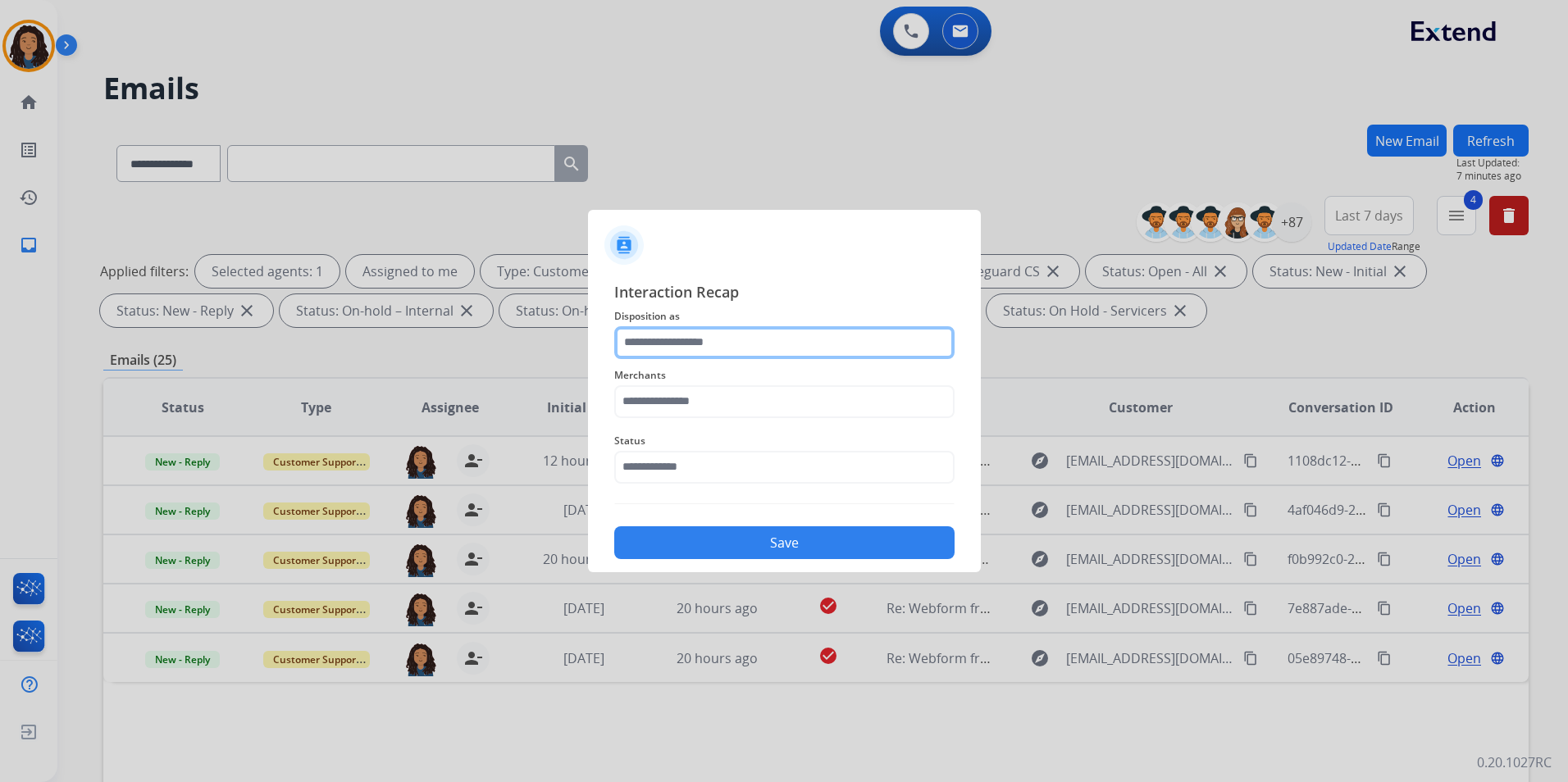
click at [759, 326] on input "text" at bounding box center [784, 342] width 341 height 33
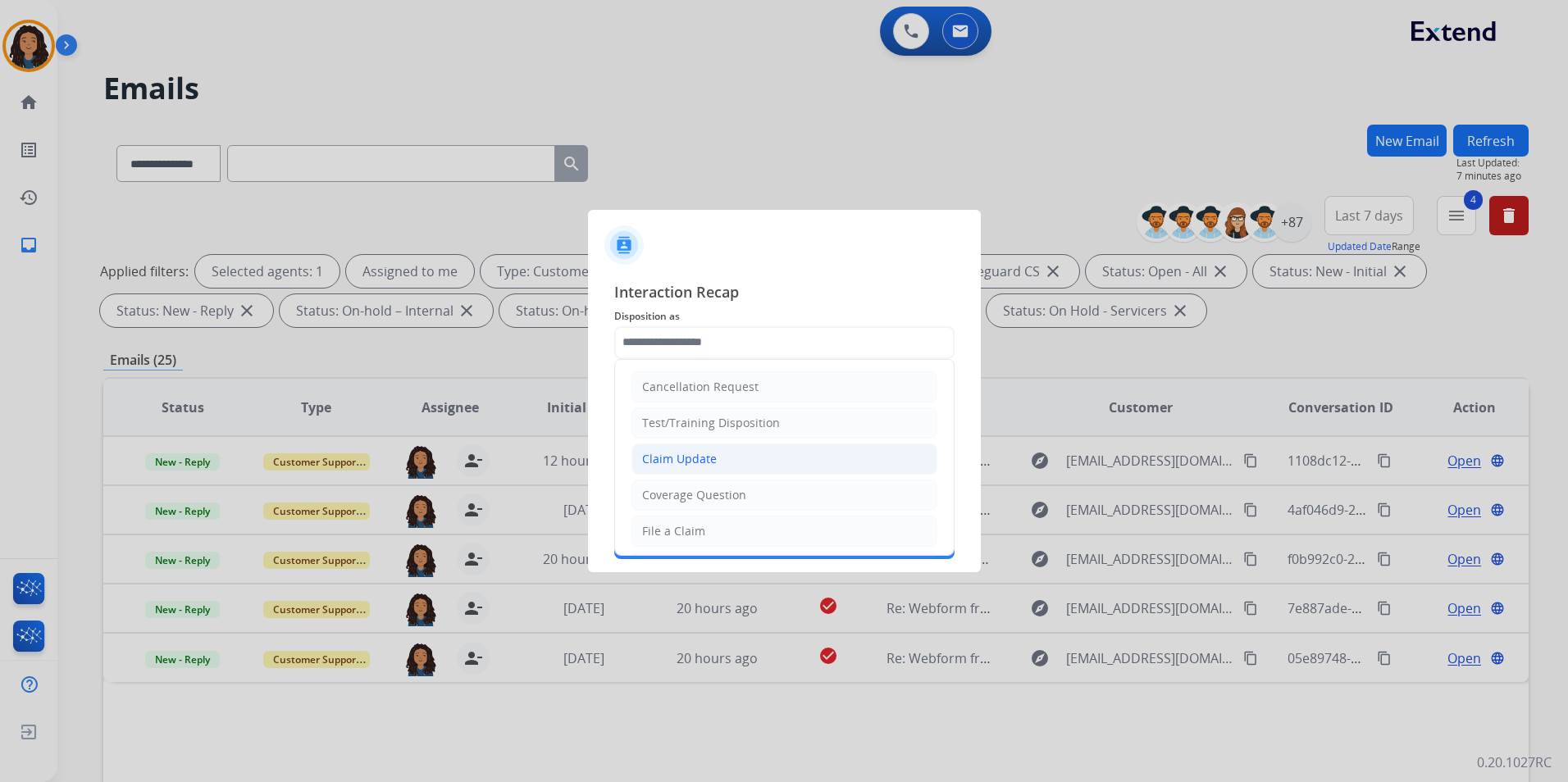
click at [751, 452] on li "Claim Update" at bounding box center [784, 458] width 306 height 31
type input "**********"
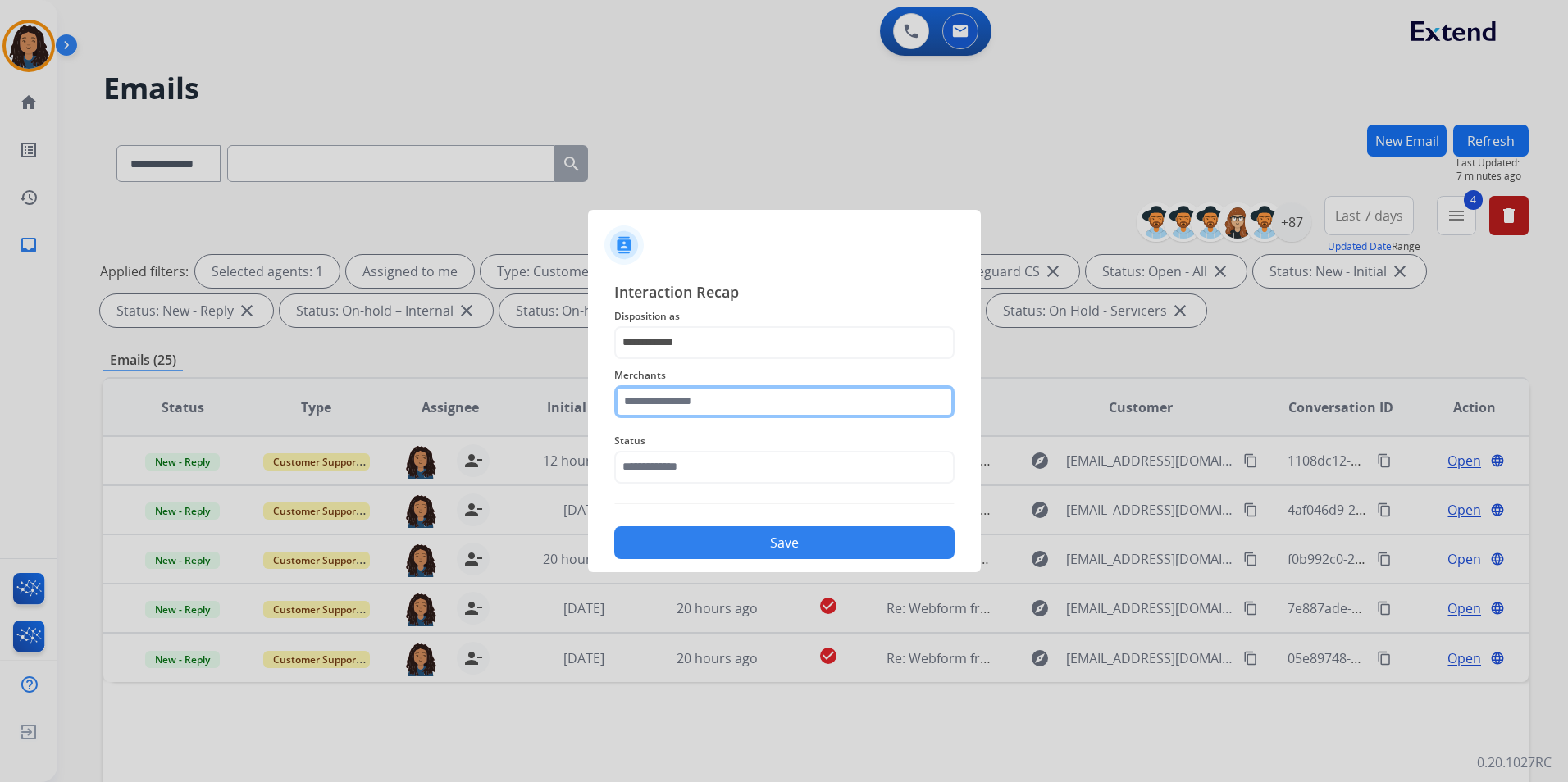
click at [637, 394] on input "text" at bounding box center [784, 402] width 341 height 33
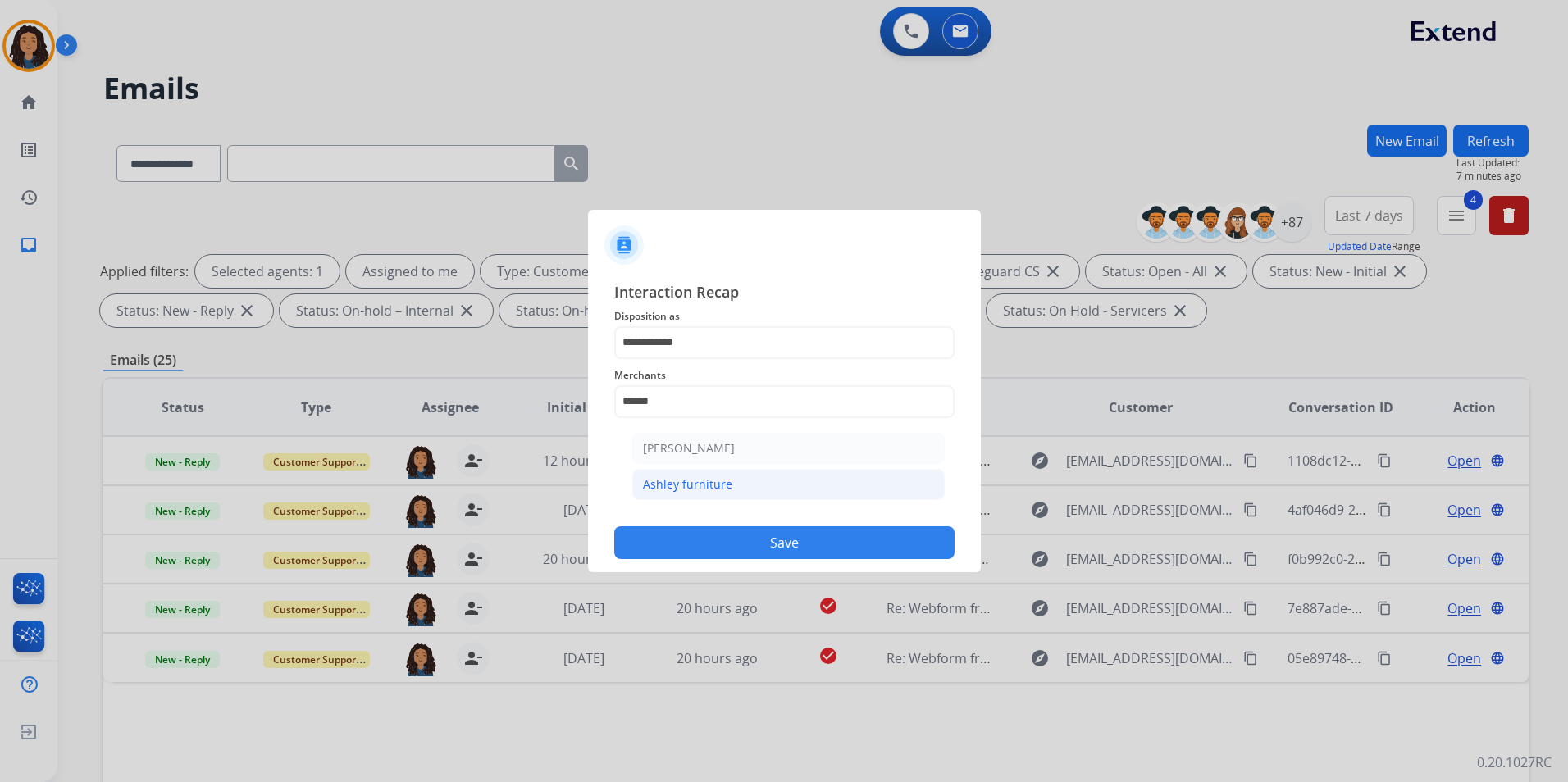
click at [665, 479] on div "Ashley furniture" at bounding box center [688, 484] width 90 height 16
type input "**********"
click at [678, 481] on input "text" at bounding box center [784, 467] width 341 height 33
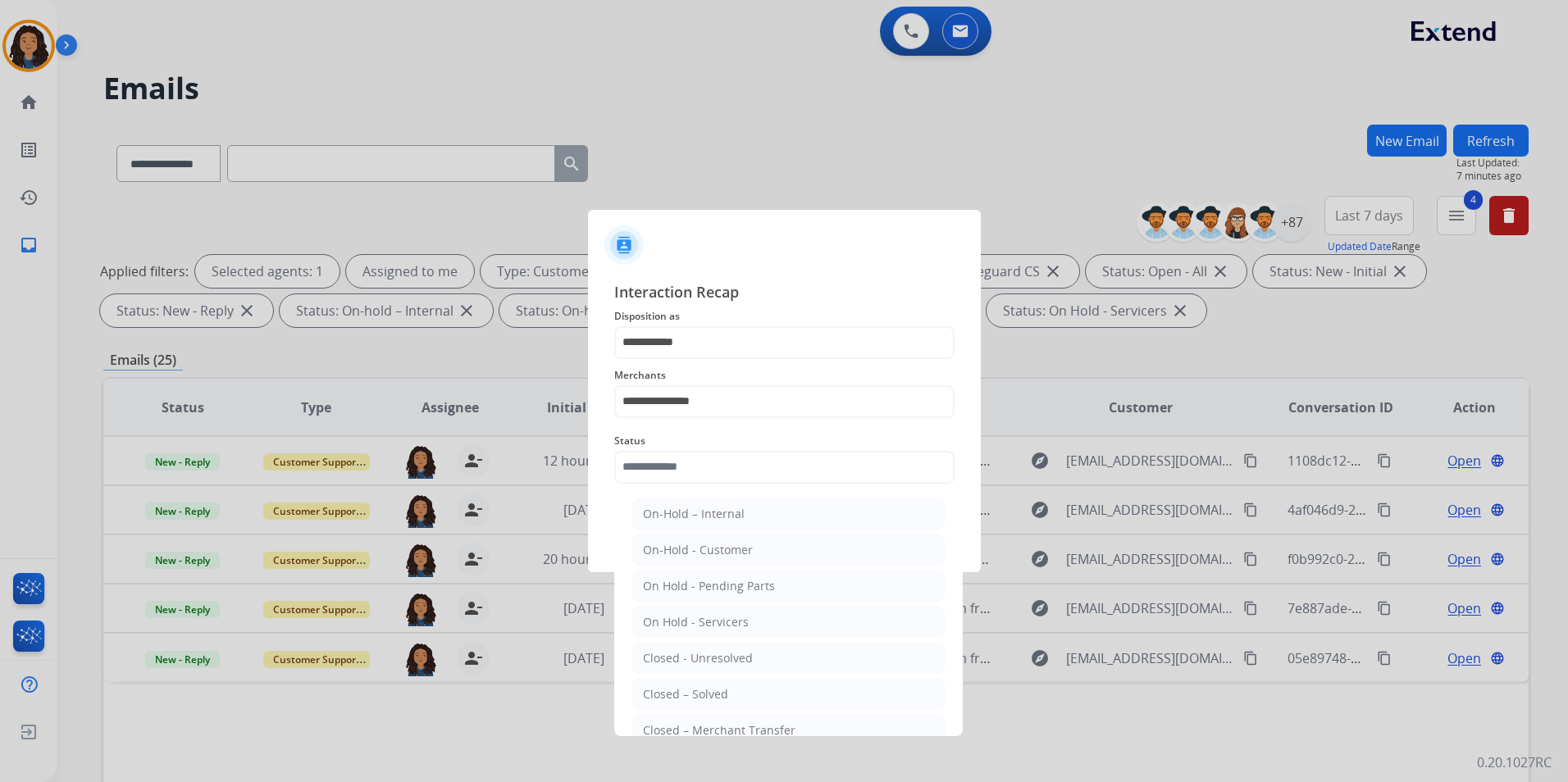
drag, startPoint x: 775, startPoint y: 693, endPoint x: 750, endPoint y: 626, distance: 71.5
click at [773, 687] on li "Closed – Solved" at bounding box center [788, 694] width 312 height 31
type input "**********"
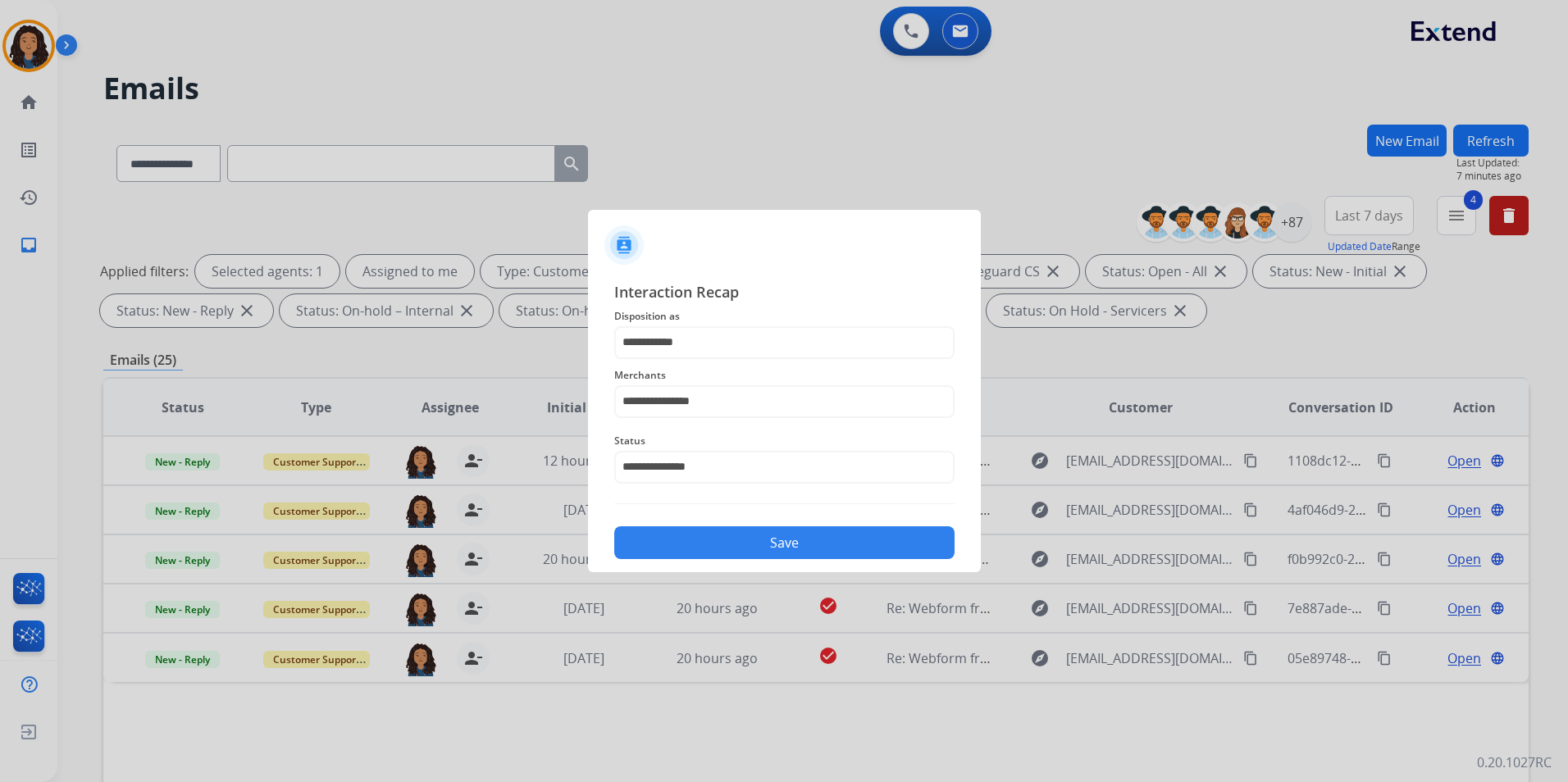
click at [738, 541] on button "Save" at bounding box center [784, 542] width 341 height 33
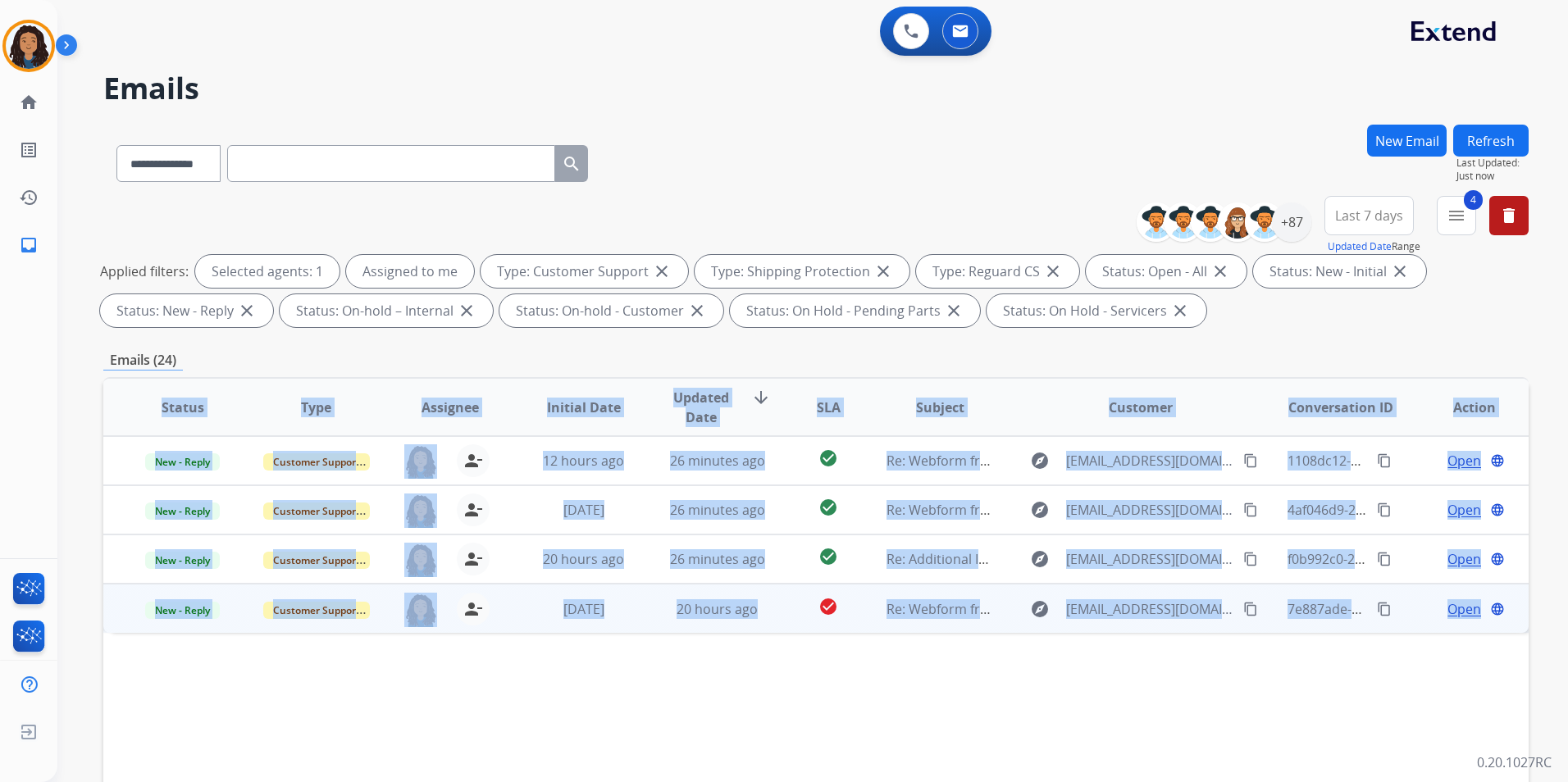
click at [1471, 604] on div "Open language" at bounding box center [1474, 608] width 107 height 20
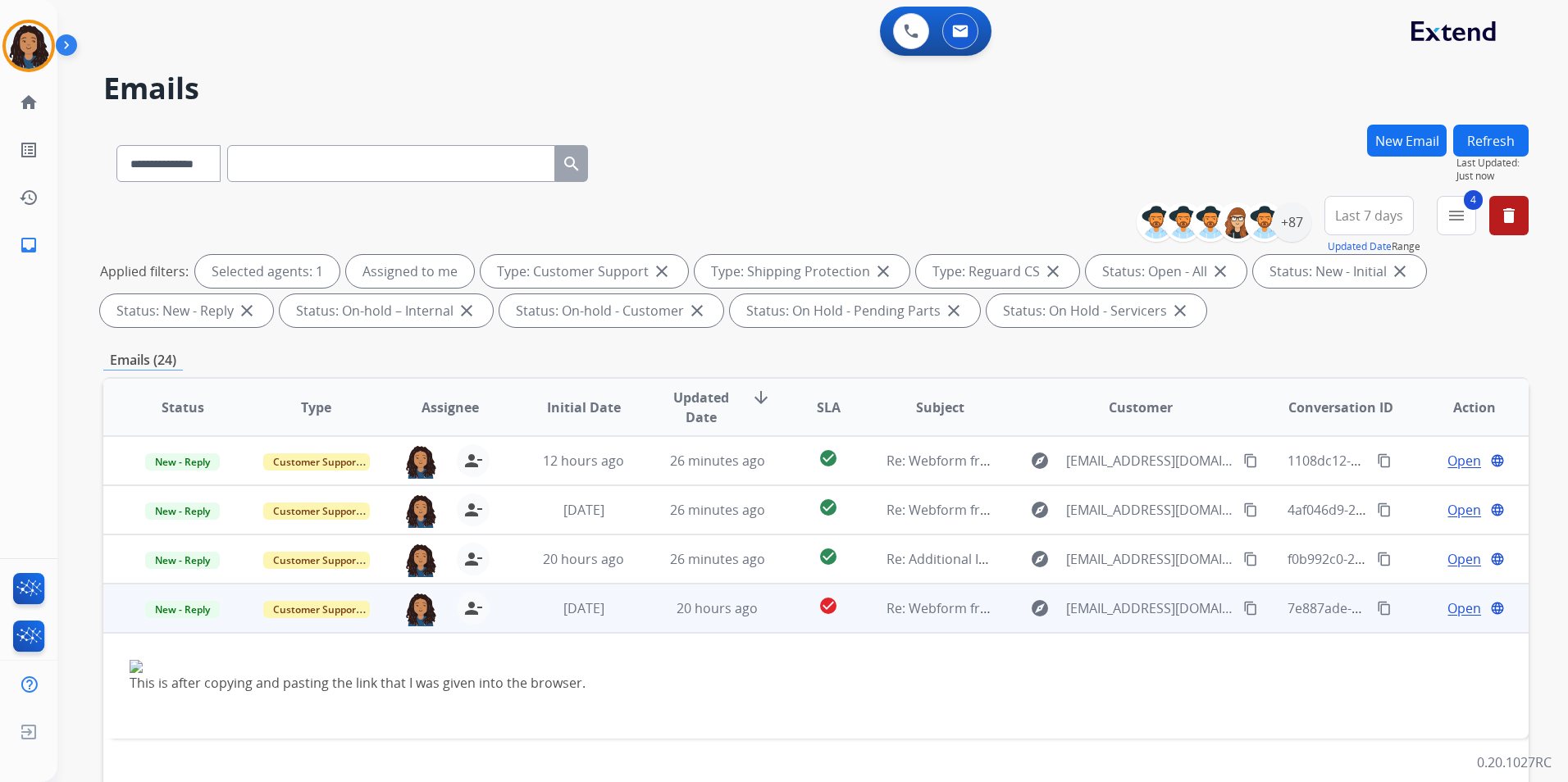
click at [1421, 606] on div "Open language" at bounding box center [1474, 608] width 107 height 20
click at [1464, 617] on span "Open" at bounding box center [1464, 608] width 34 height 20
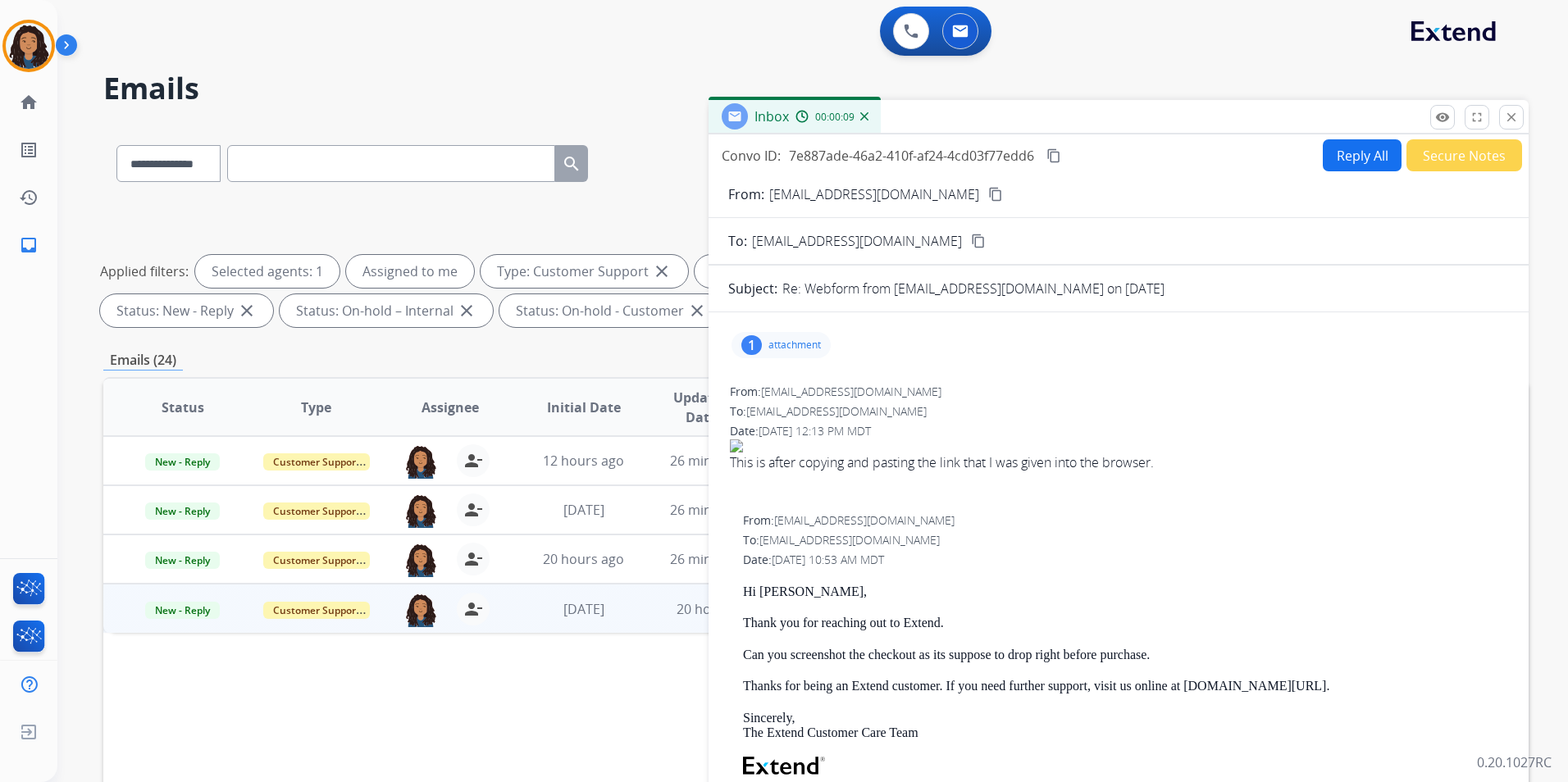
click at [779, 348] on p "attachment" at bounding box center [794, 345] width 53 height 13
click at [773, 380] on div at bounding box center [789, 390] width 82 height 58
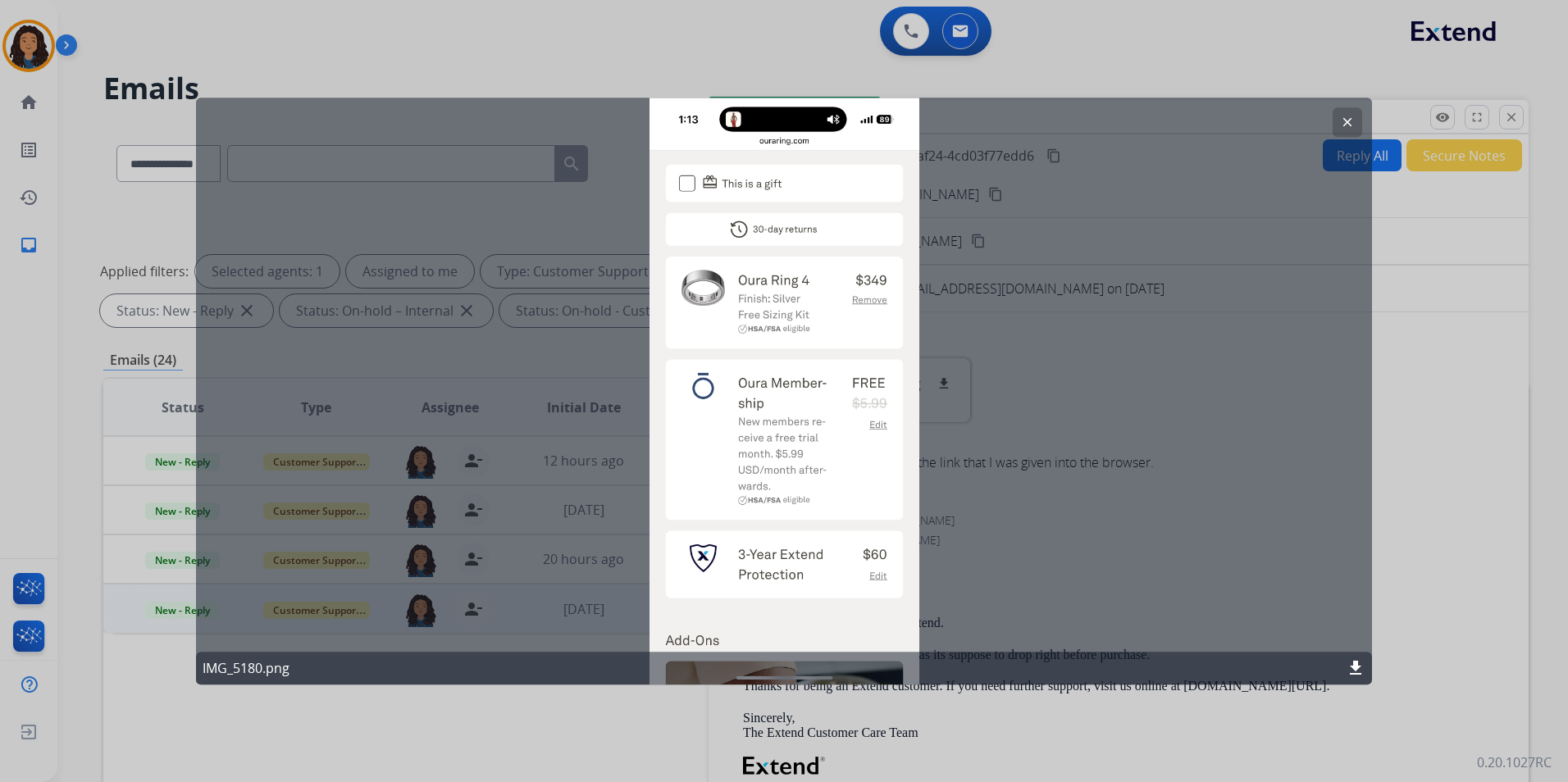
click at [1345, 115] on mat-icon "clear" at bounding box center [1347, 123] width 15 height 15
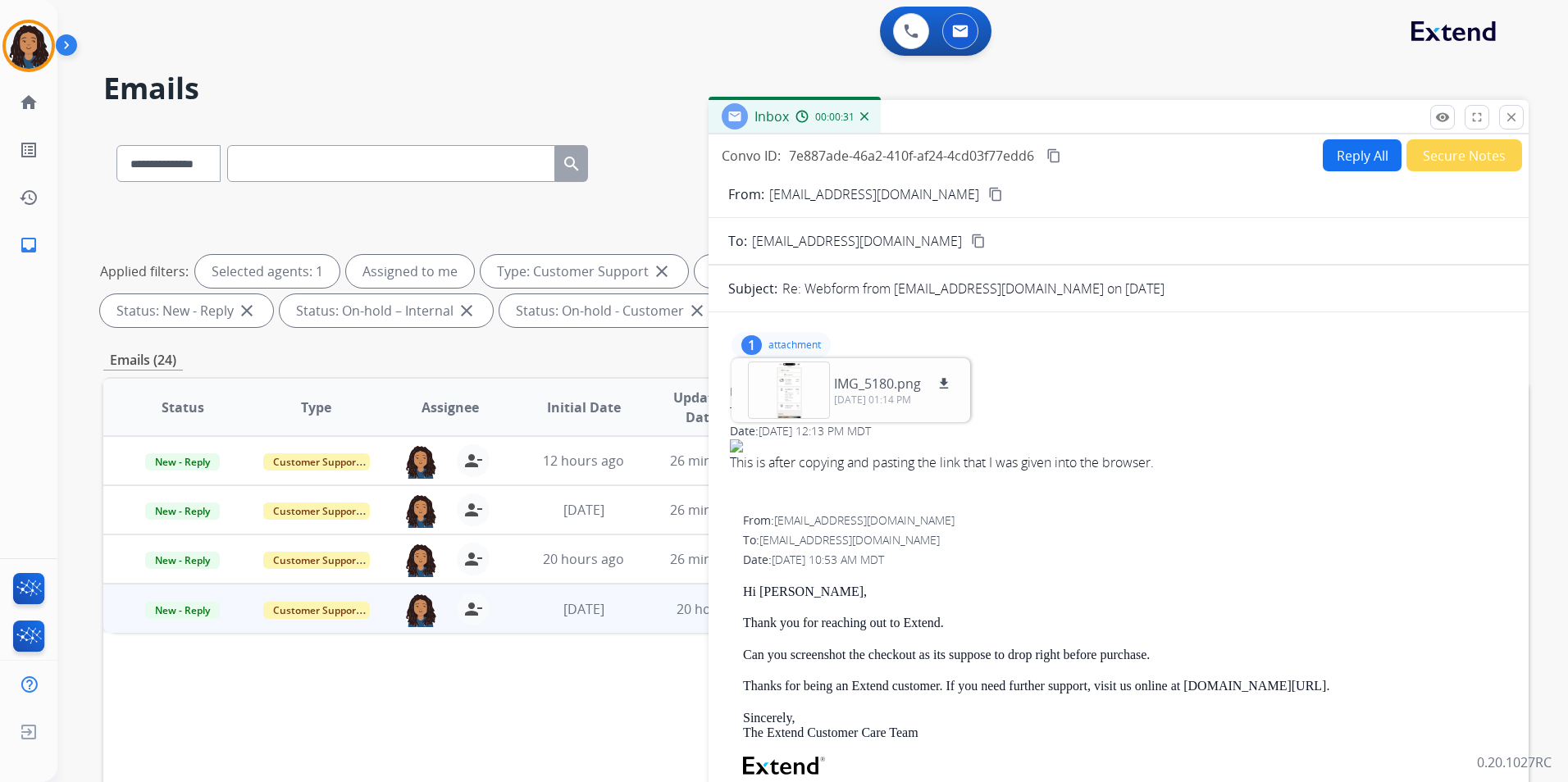
drag, startPoint x: 809, startPoint y: 343, endPoint x: 881, endPoint y: 266, distance: 105.4
click at [809, 342] on p "attachment" at bounding box center [794, 345] width 53 height 13
click at [988, 196] on mat-icon "content_copy" at bounding box center [995, 194] width 15 height 15
click at [1059, 159] on mat-icon "content_copy" at bounding box center [1054, 156] width 15 height 15
click at [15, 44] on img at bounding box center [28, 45] width 46 height 46
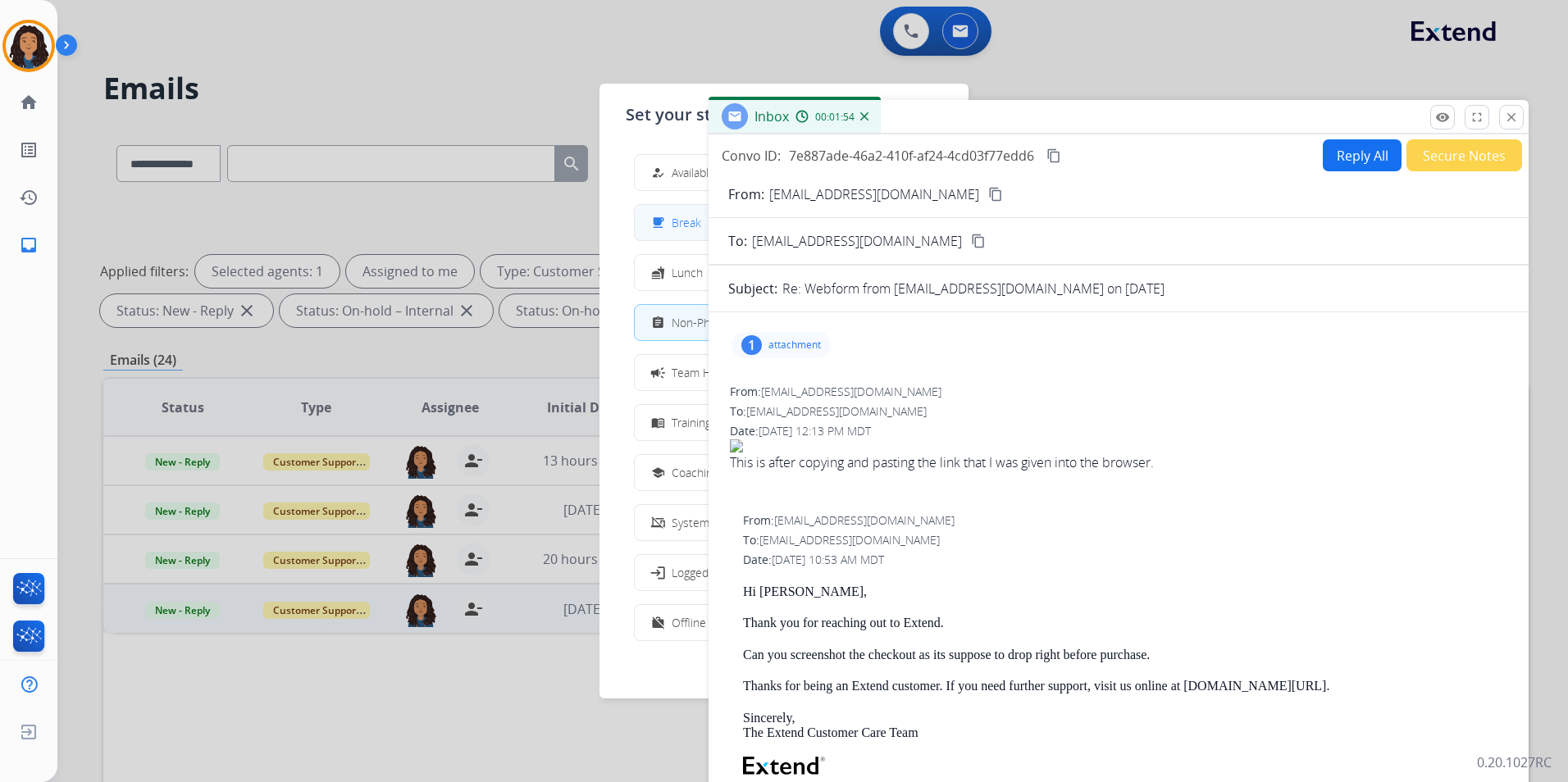
click at [692, 226] on span "Break" at bounding box center [686, 223] width 29 height 17
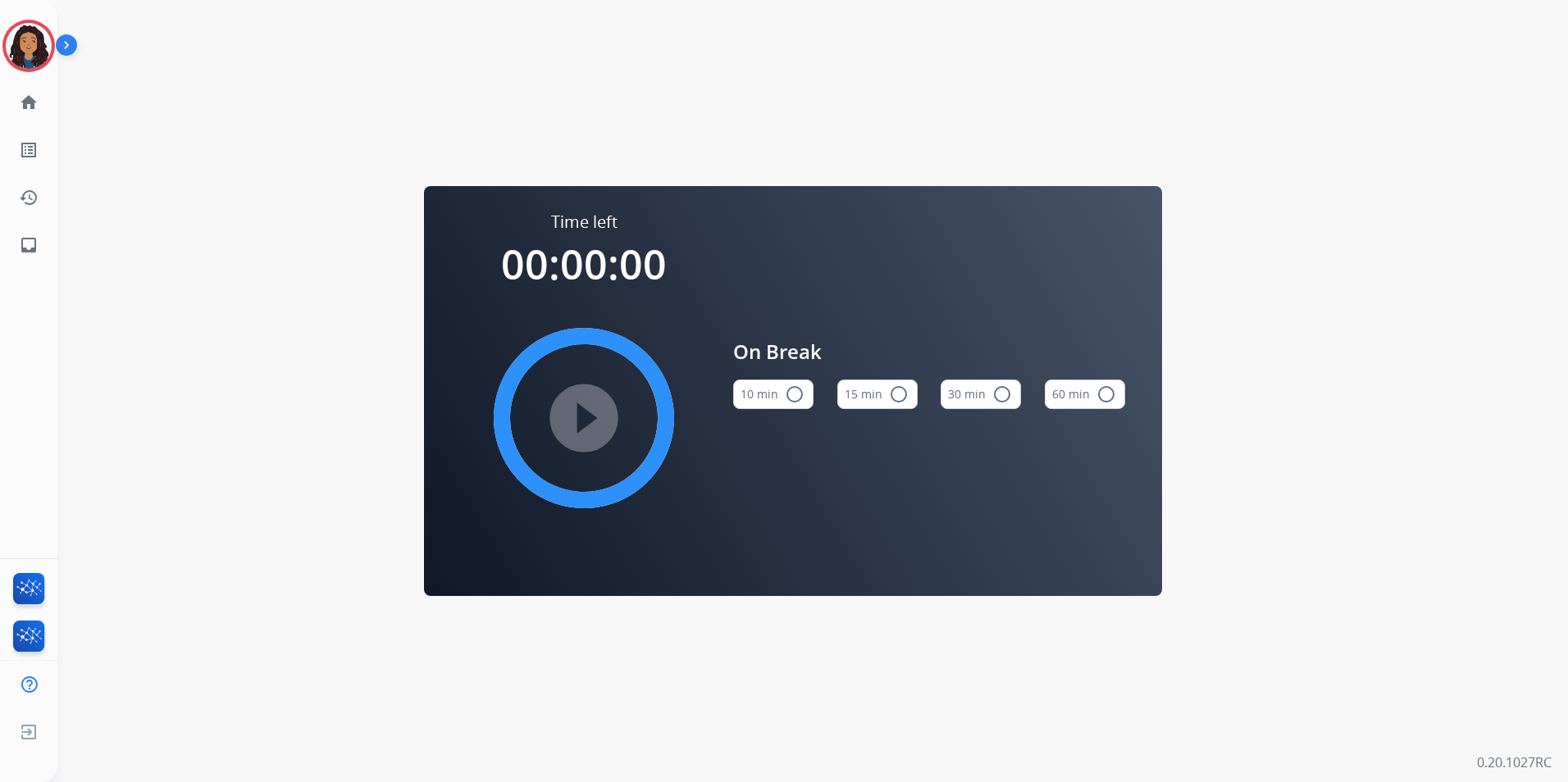
click at [899, 401] on mat-icon "radio_button_unchecked" at bounding box center [898, 394] width 20 height 20
click at [583, 423] on mat-icon "play_circle_filled" at bounding box center [583, 418] width 20 height 20
click at [31, 35] on img at bounding box center [28, 45] width 46 height 46
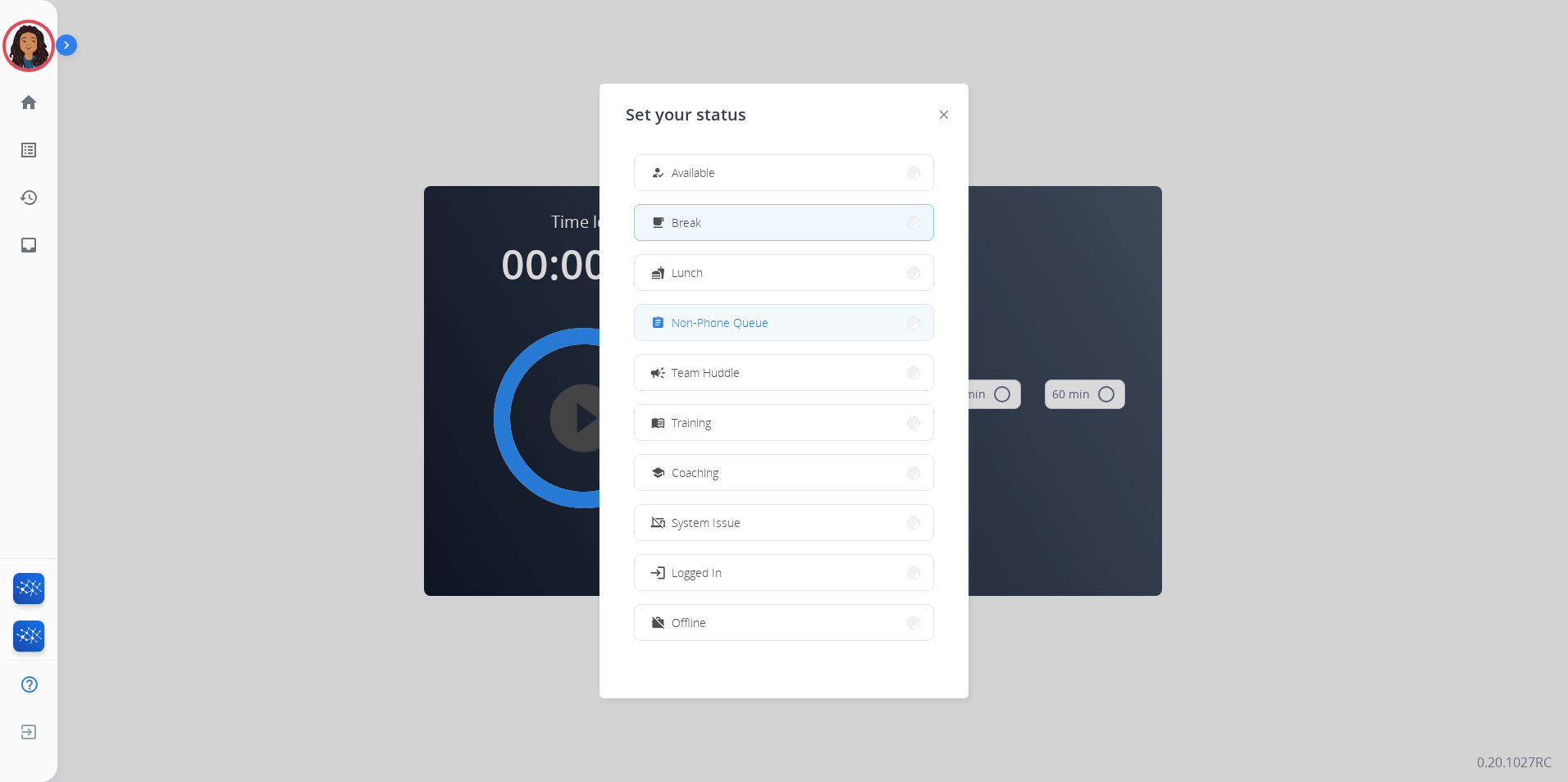
click at [778, 318] on button "assignment Non-Phone Queue" at bounding box center [784, 322] width 298 height 35
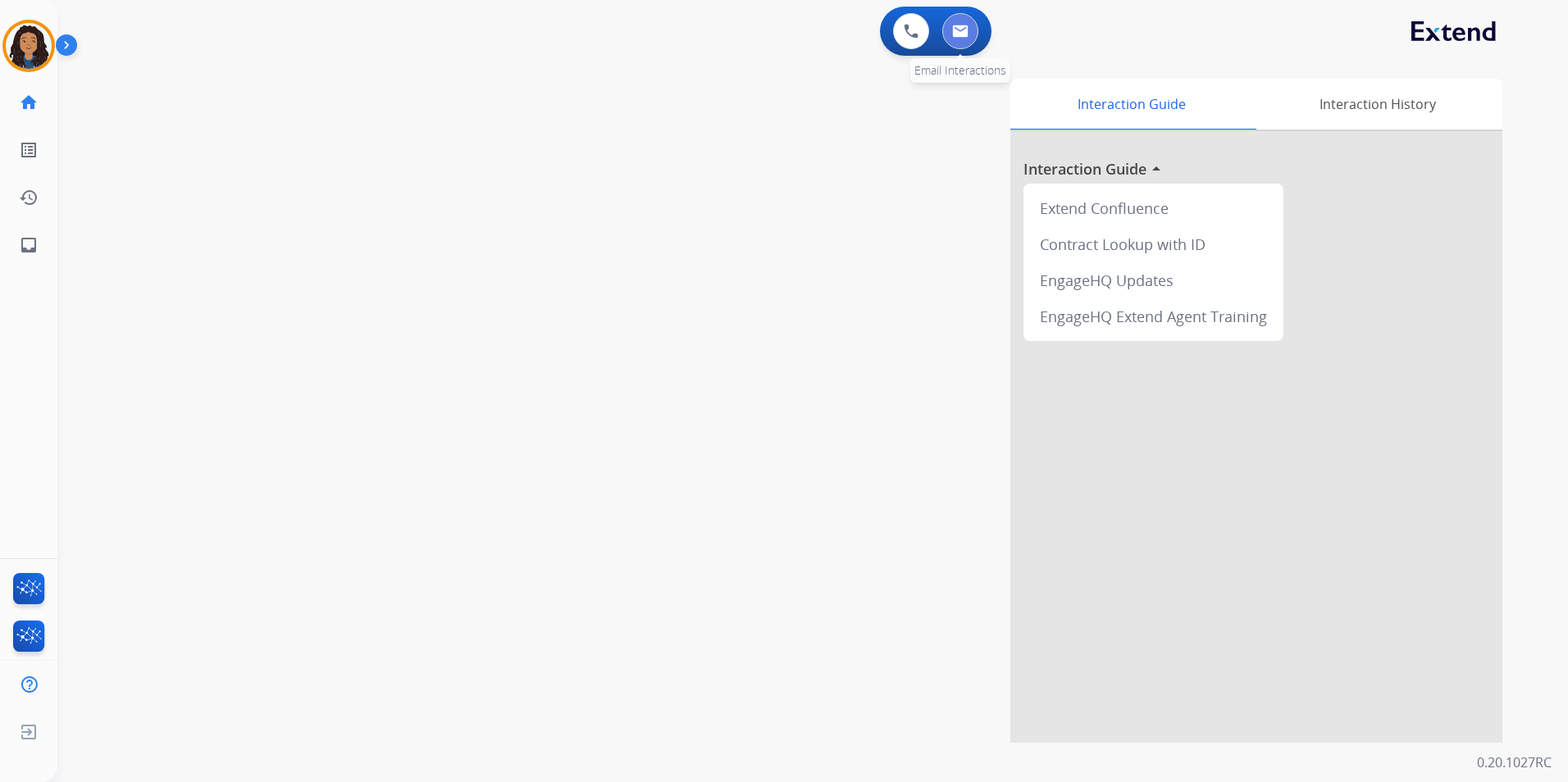
click at [959, 33] on img at bounding box center [959, 31] width 16 height 13
select select "**********"
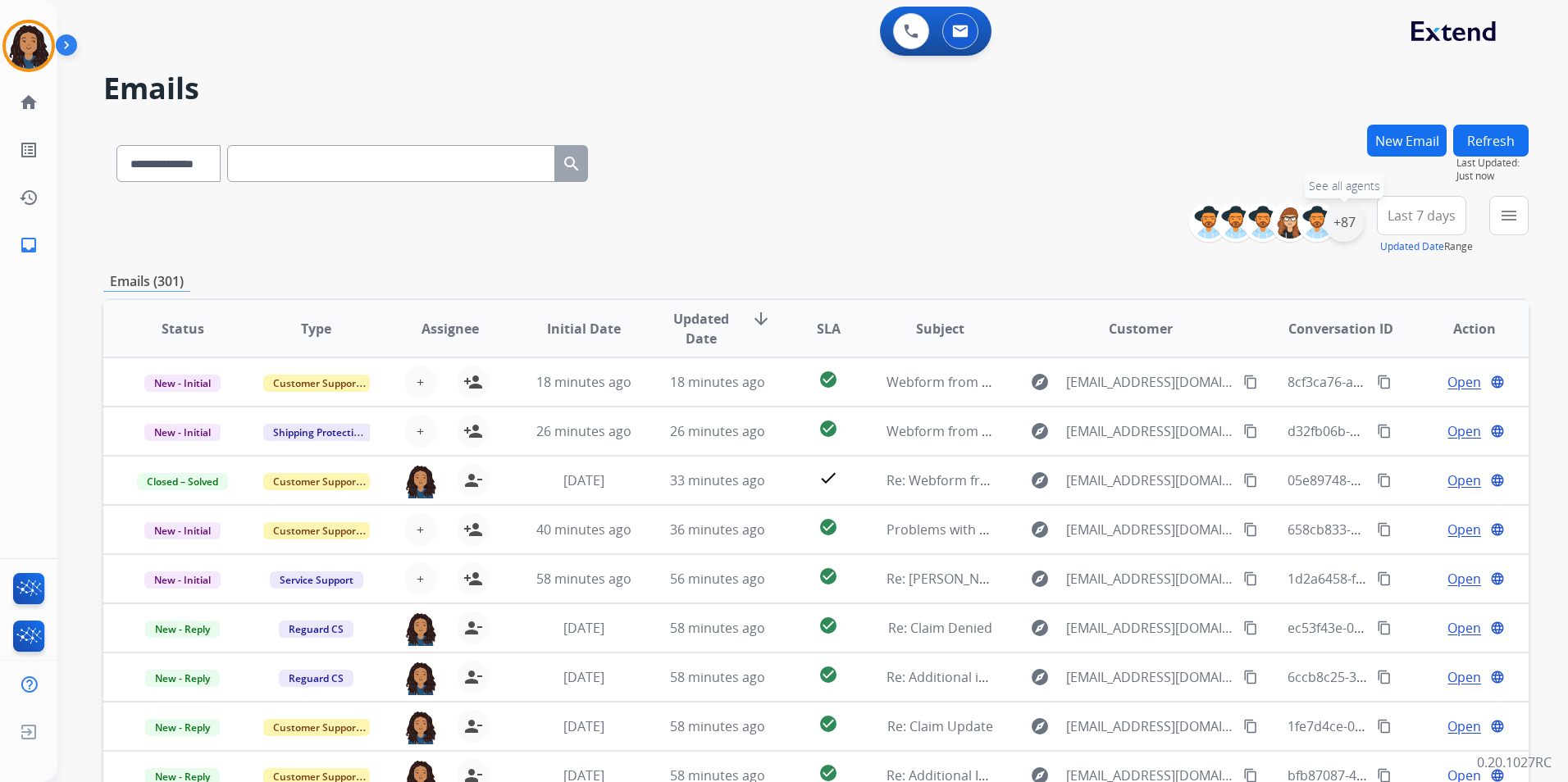
click at [1341, 231] on div "+87" at bounding box center [1344, 223] width 40 height 40
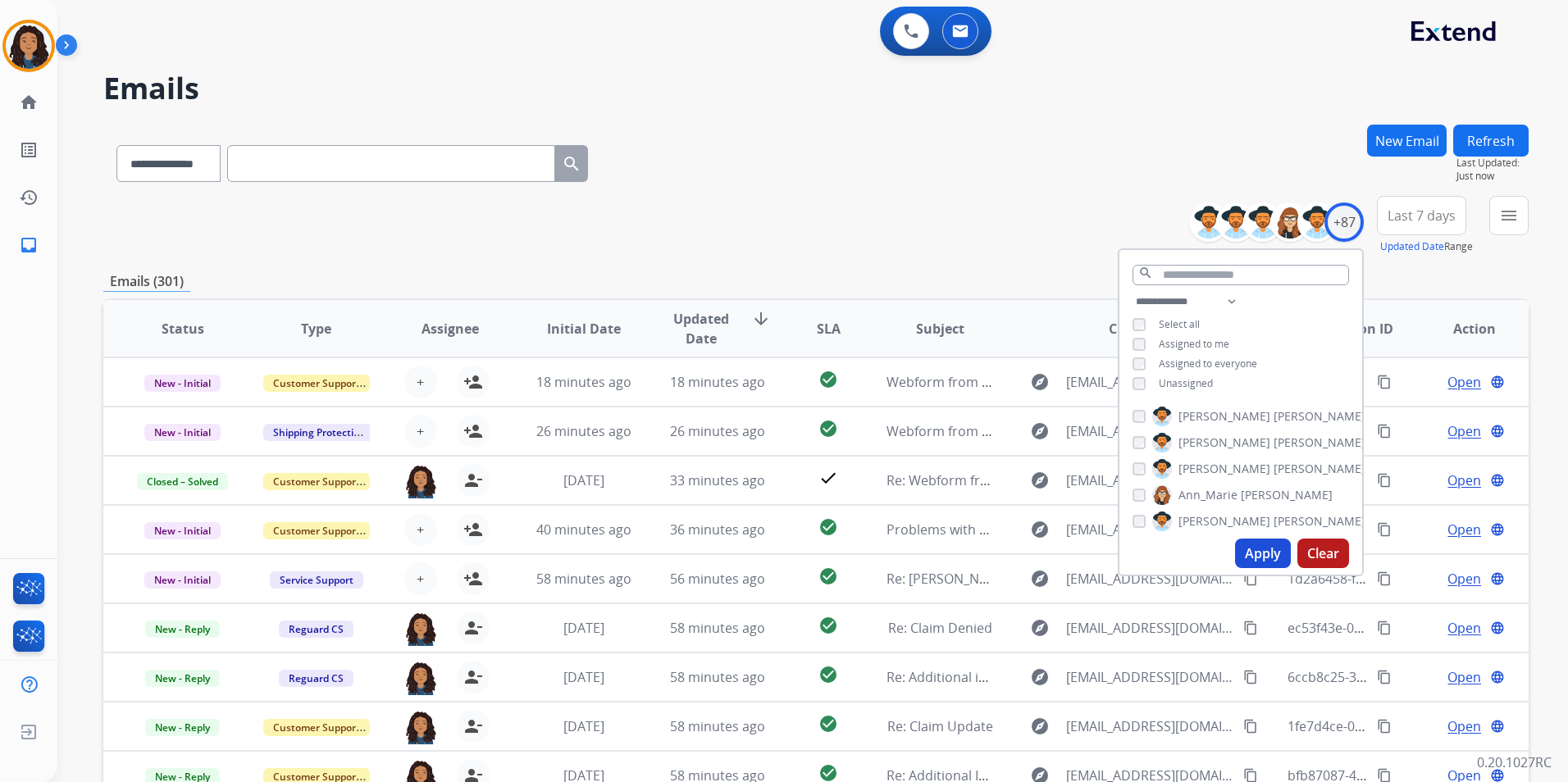
click at [960, 214] on div "**********" at bounding box center [816, 225] width 1426 height 59
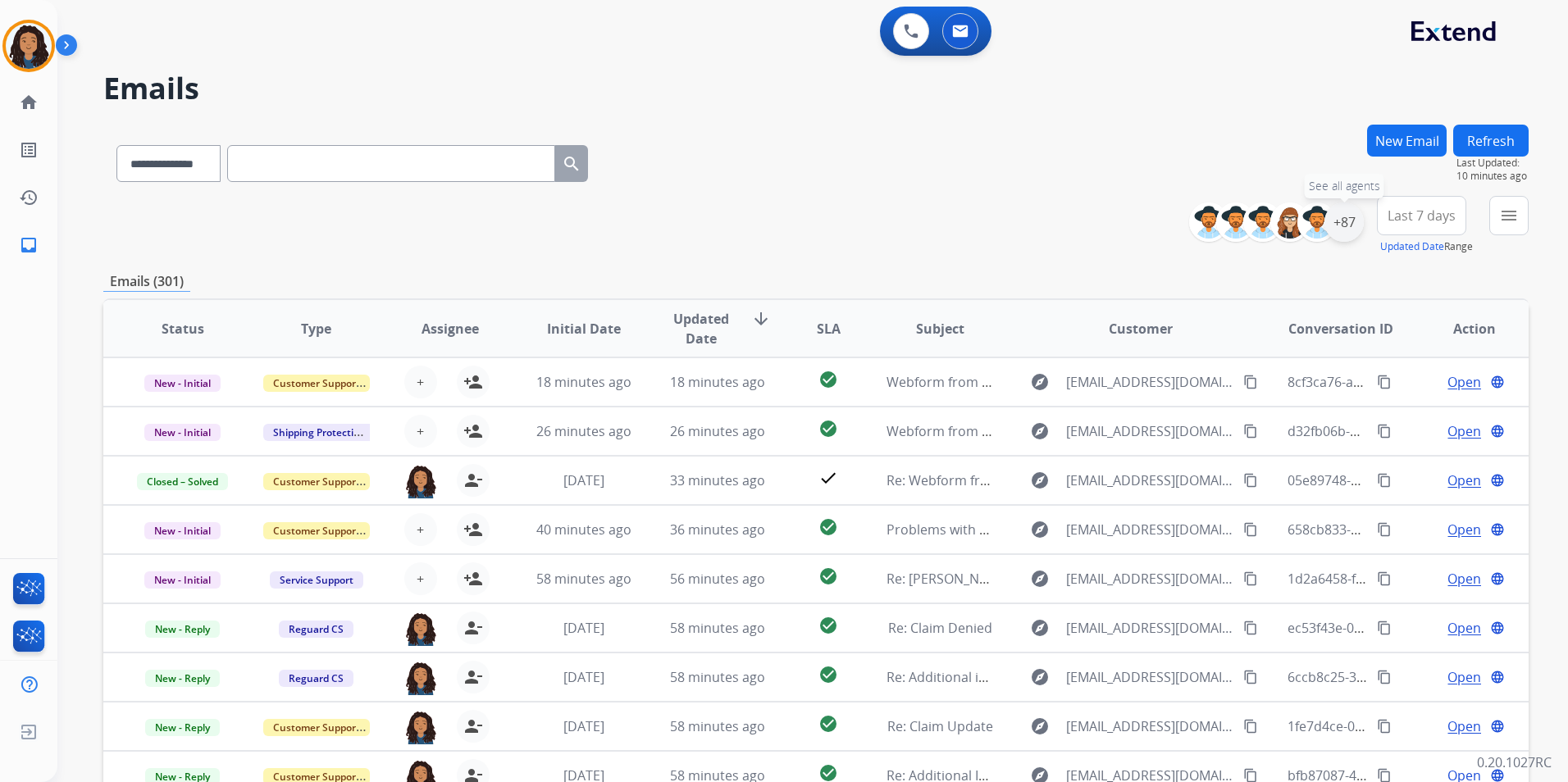
click at [1338, 233] on div "+87" at bounding box center [1344, 223] width 40 height 40
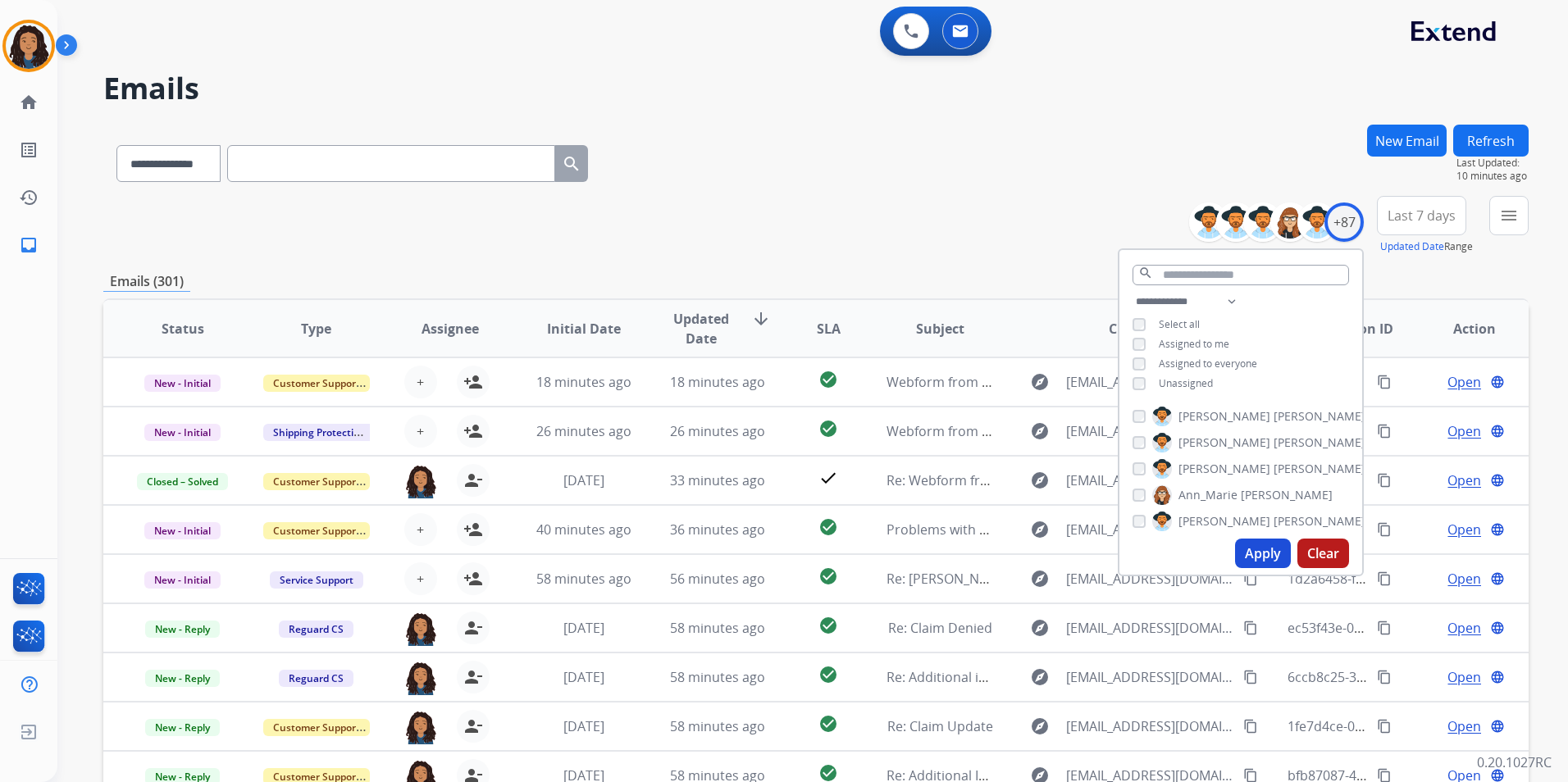
click at [1186, 374] on div "**********" at bounding box center [1241, 343] width 242 height 105
click at [1189, 377] on span "Unassigned" at bounding box center [1185, 383] width 54 height 14
click at [1258, 544] on button "Apply" at bounding box center [1262, 553] width 56 height 29
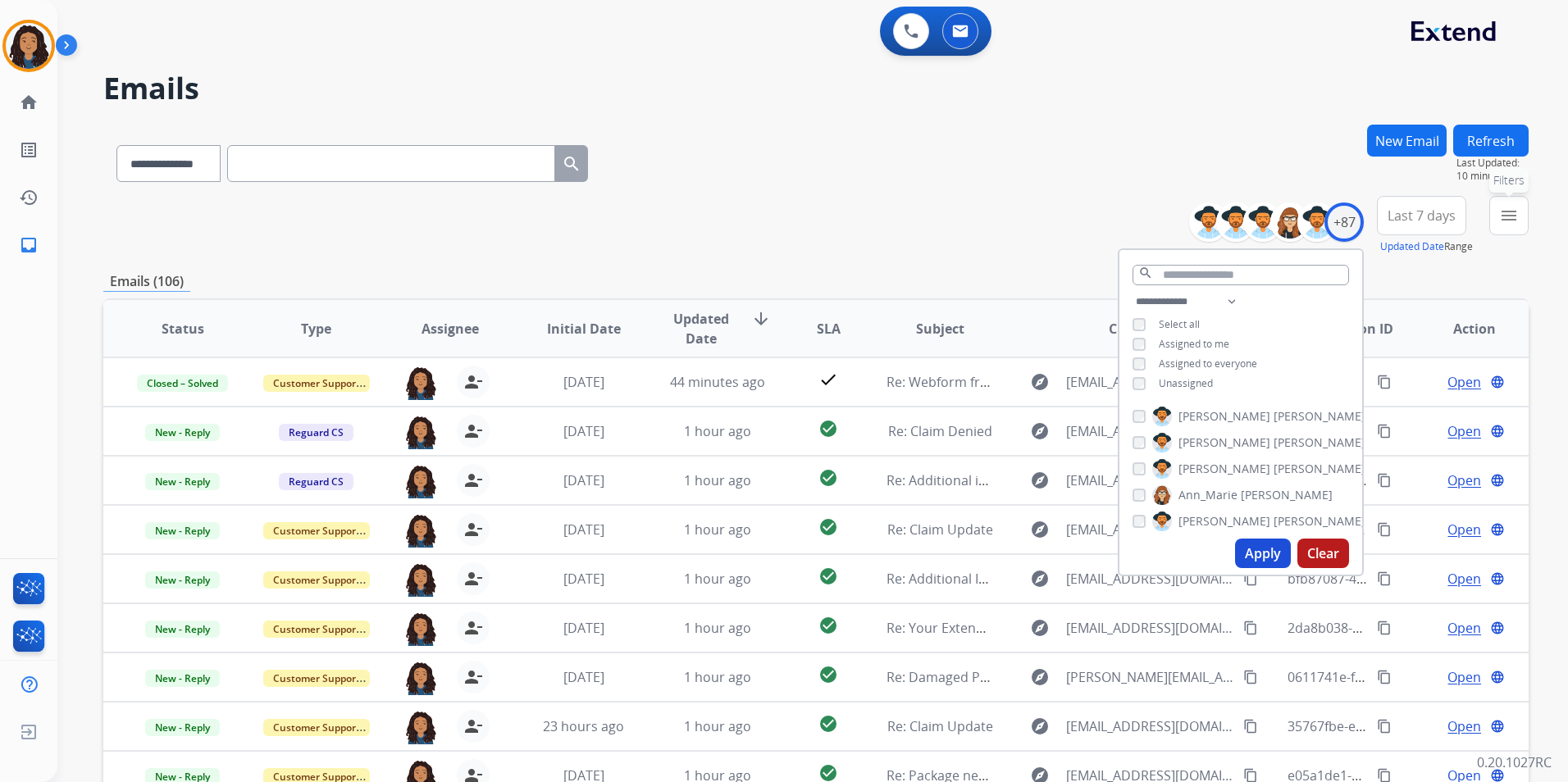
click at [1511, 228] on button "menu Filters" at bounding box center [1510, 216] width 40 height 40
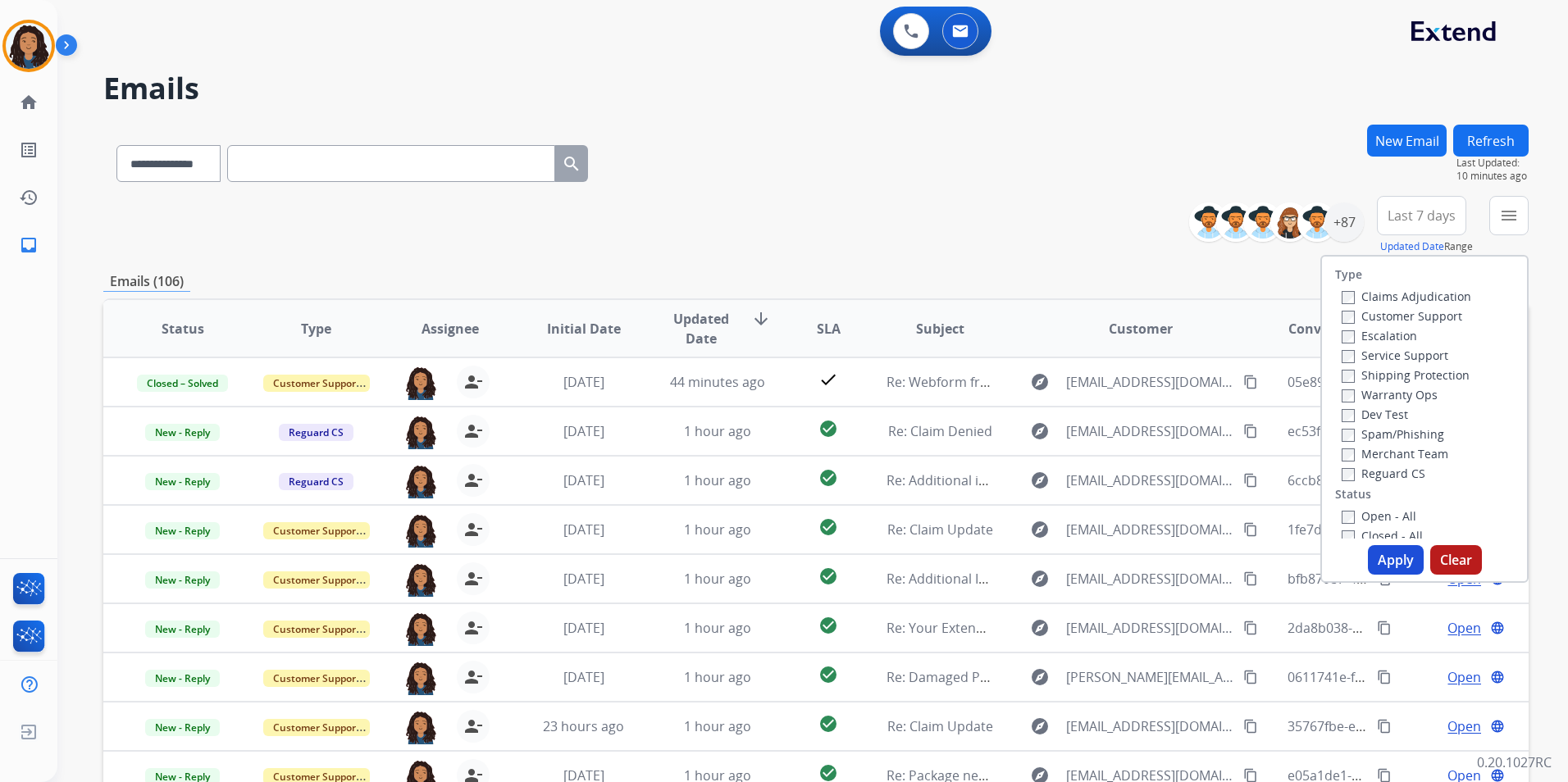
click at [1430, 321] on label "Customer Support" at bounding box center [1402, 316] width 121 height 16
click at [1426, 377] on label "Shipping Protection" at bounding box center [1406, 374] width 128 height 16
click at [1387, 475] on label "Reguard CS" at bounding box center [1383, 474] width 84 height 16
click at [1385, 518] on label "Open - All" at bounding box center [1378, 516] width 75 height 16
drag, startPoint x: 1386, startPoint y: 568, endPoint x: 1376, endPoint y: 542, distance: 27.9
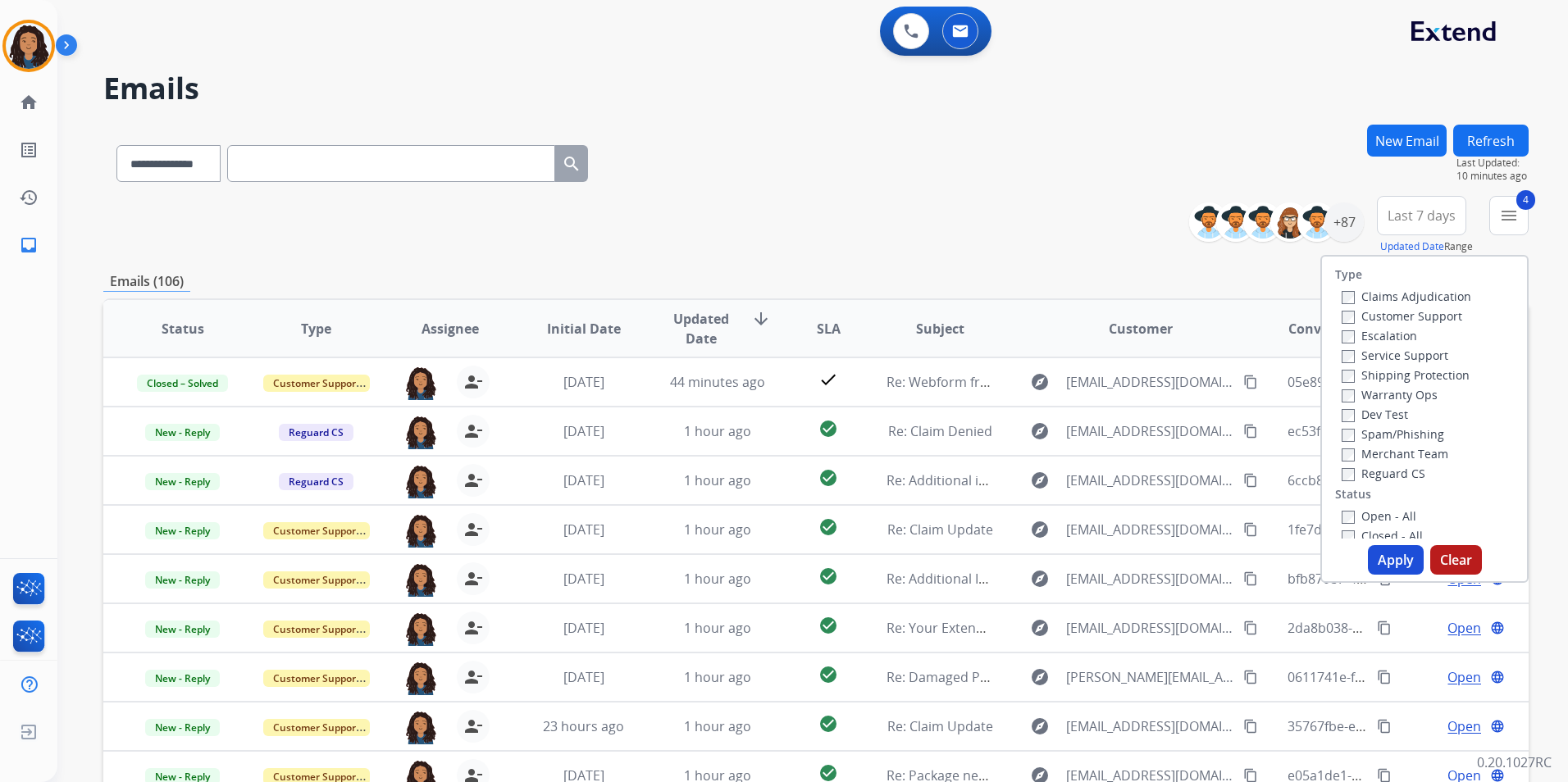
click at [1384, 564] on button "Apply" at bounding box center [1395, 559] width 56 height 29
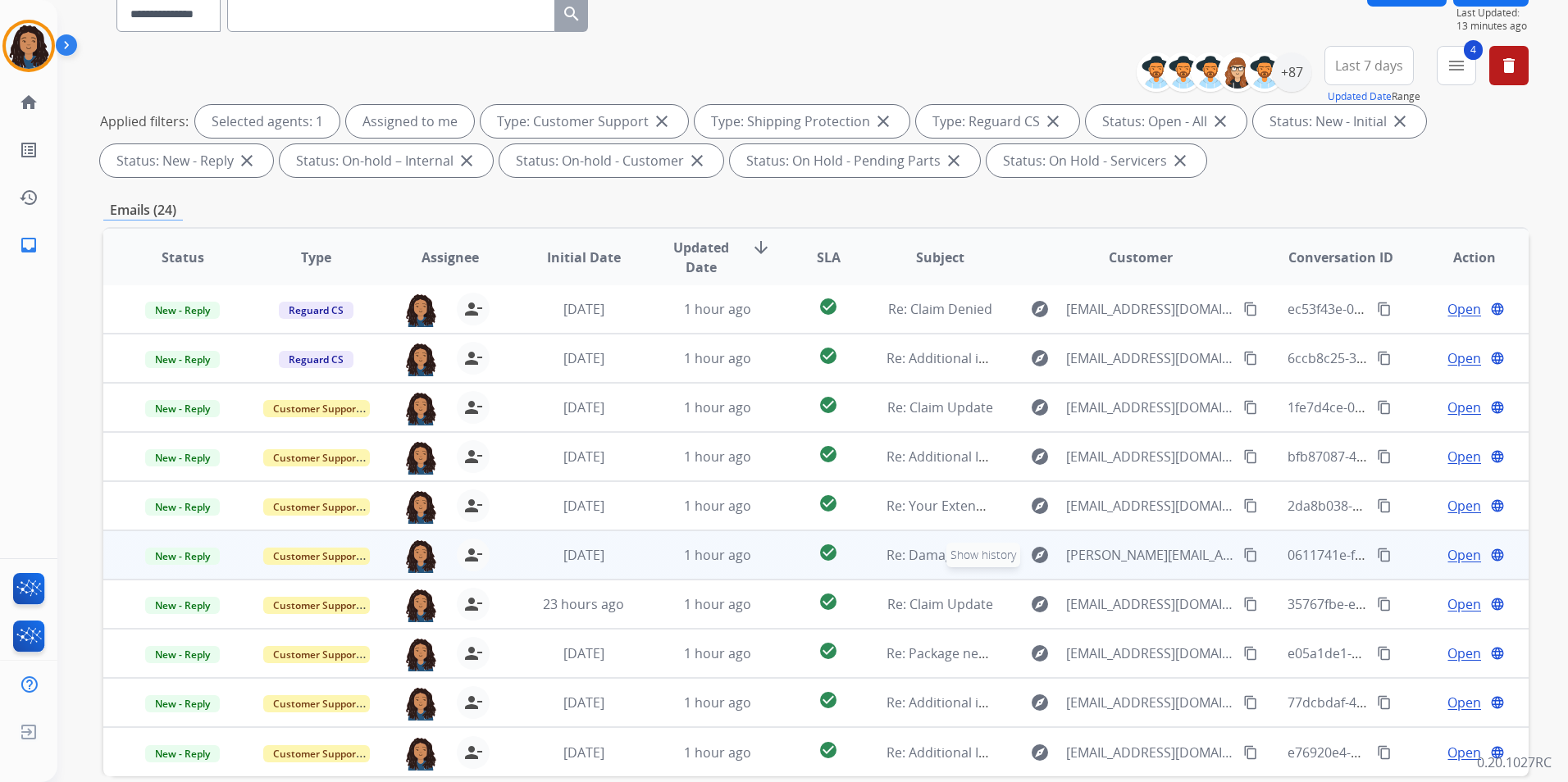
scroll to position [229, 0]
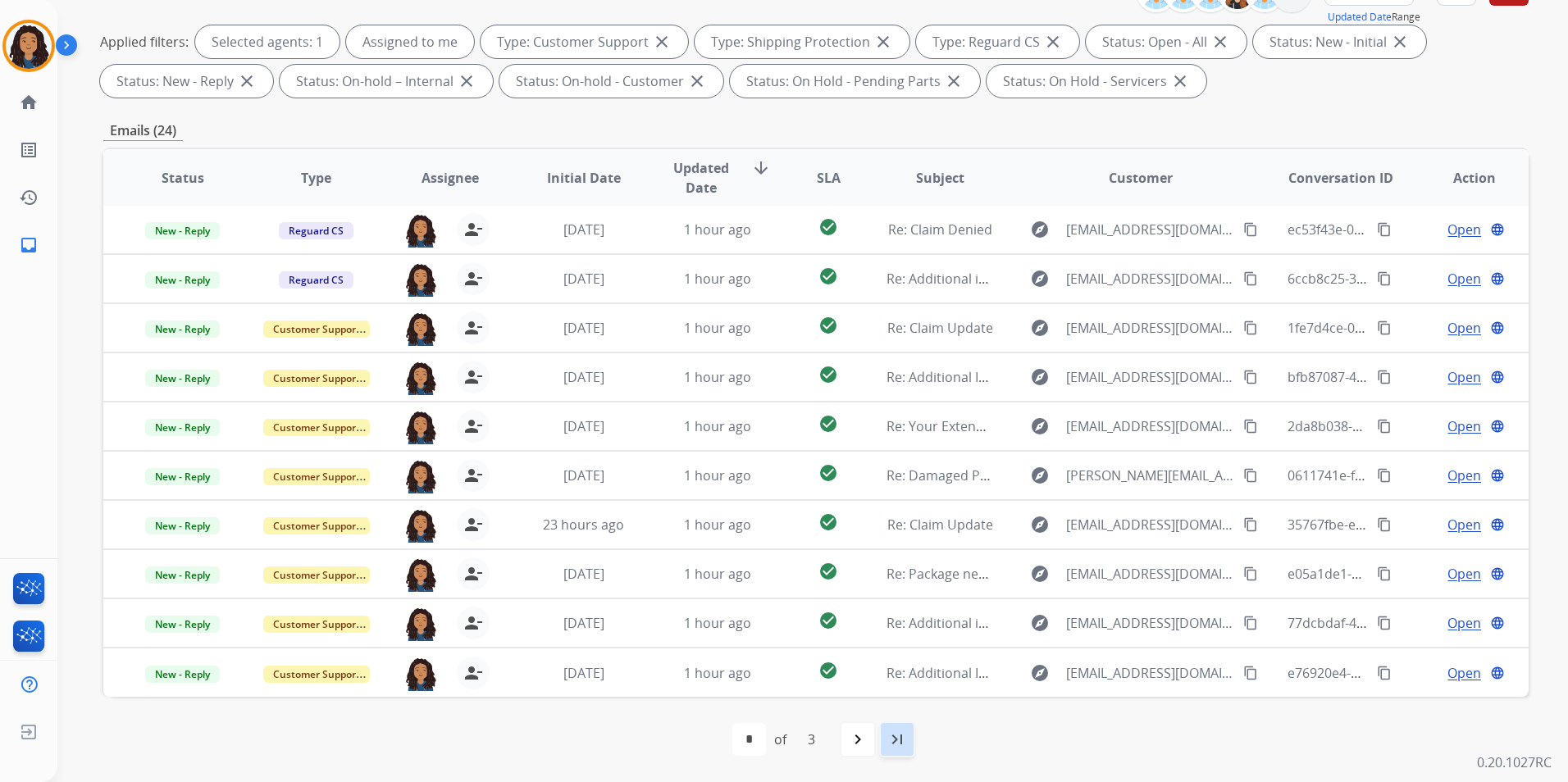
click at [898, 727] on div "last_page" at bounding box center [897, 740] width 36 height 36
select select "*"
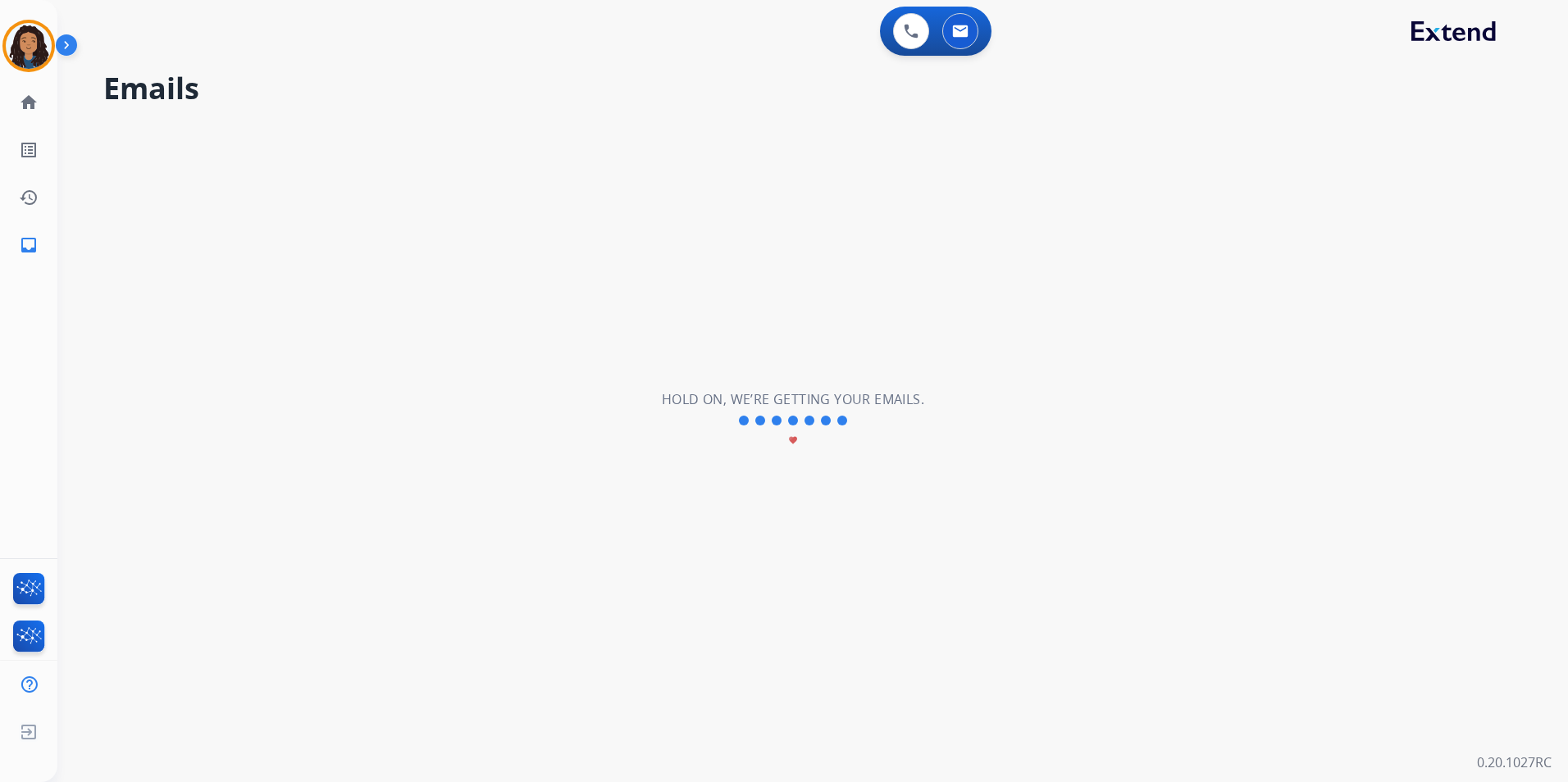
scroll to position [0, 0]
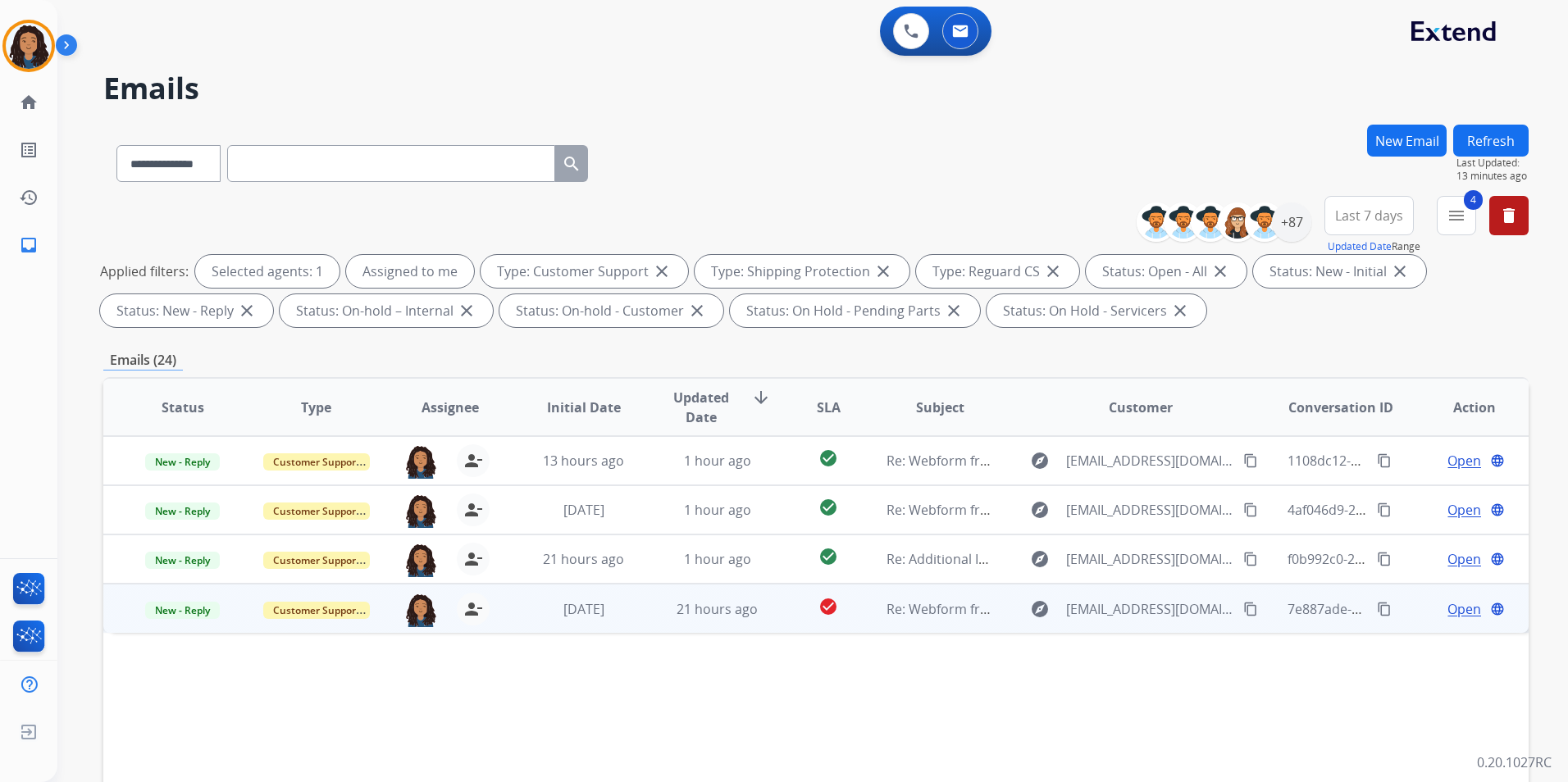
click at [1461, 607] on span "Open" at bounding box center [1464, 608] width 34 height 20
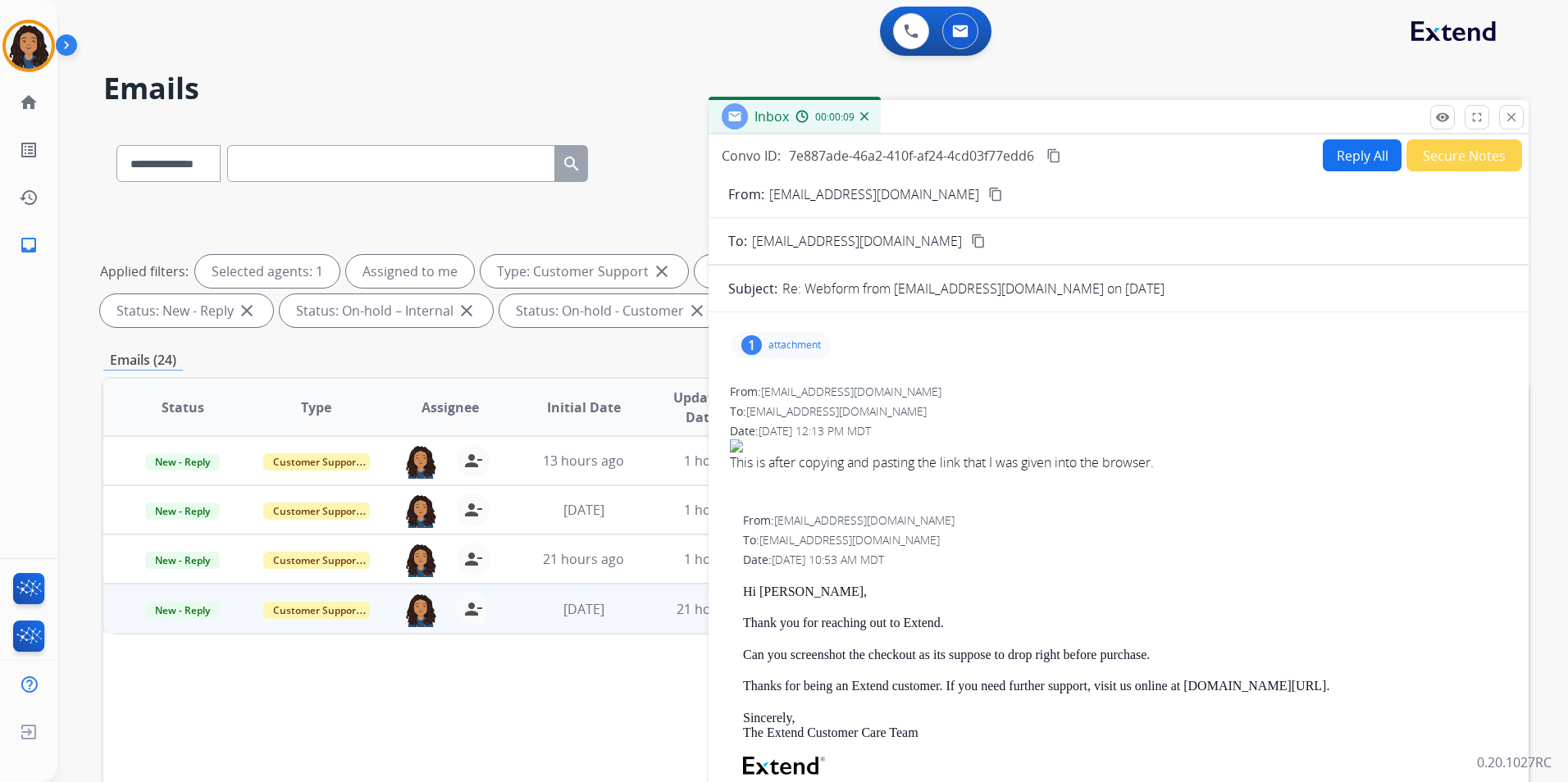
click at [806, 336] on div "1 attachment" at bounding box center [780, 345] width 99 height 26
click at [941, 386] on mat-icon "download" at bounding box center [944, 384] width 15 height 15
click at [177, 615] on span "New - Reply" at bounding box center [182, 610] width 75 height 17
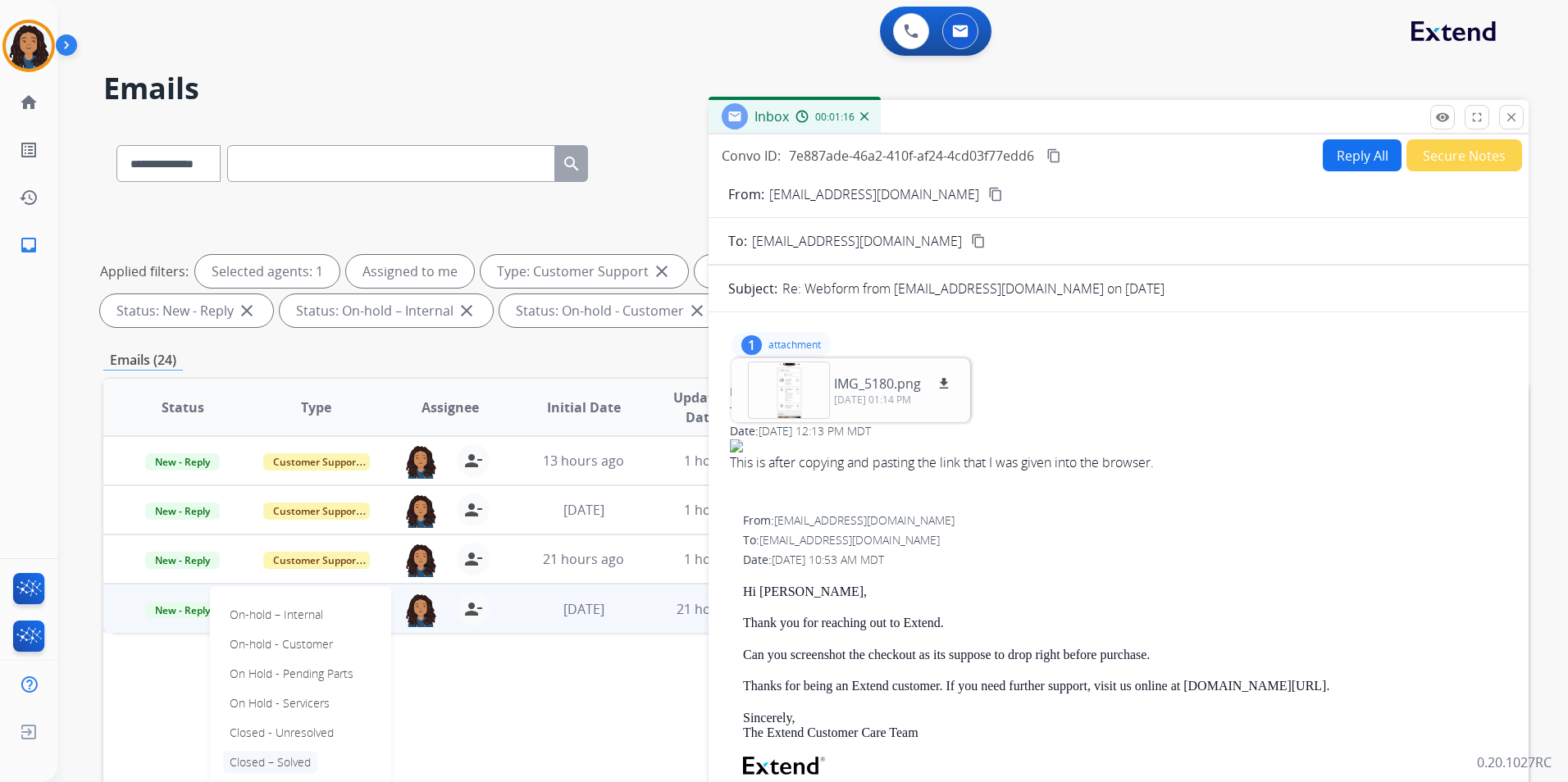
click at [273, 759] on p "Closed – Solved" at bounding box center [270, 762] width 94 height 23
click at [884, 567] on span "[DATE] 10:53 AM MDT" at bounding box center [827, 559] width 112 height 16
click at [795, 342] on p "attachment" at bounding box center [794, 345] width 53 height 13
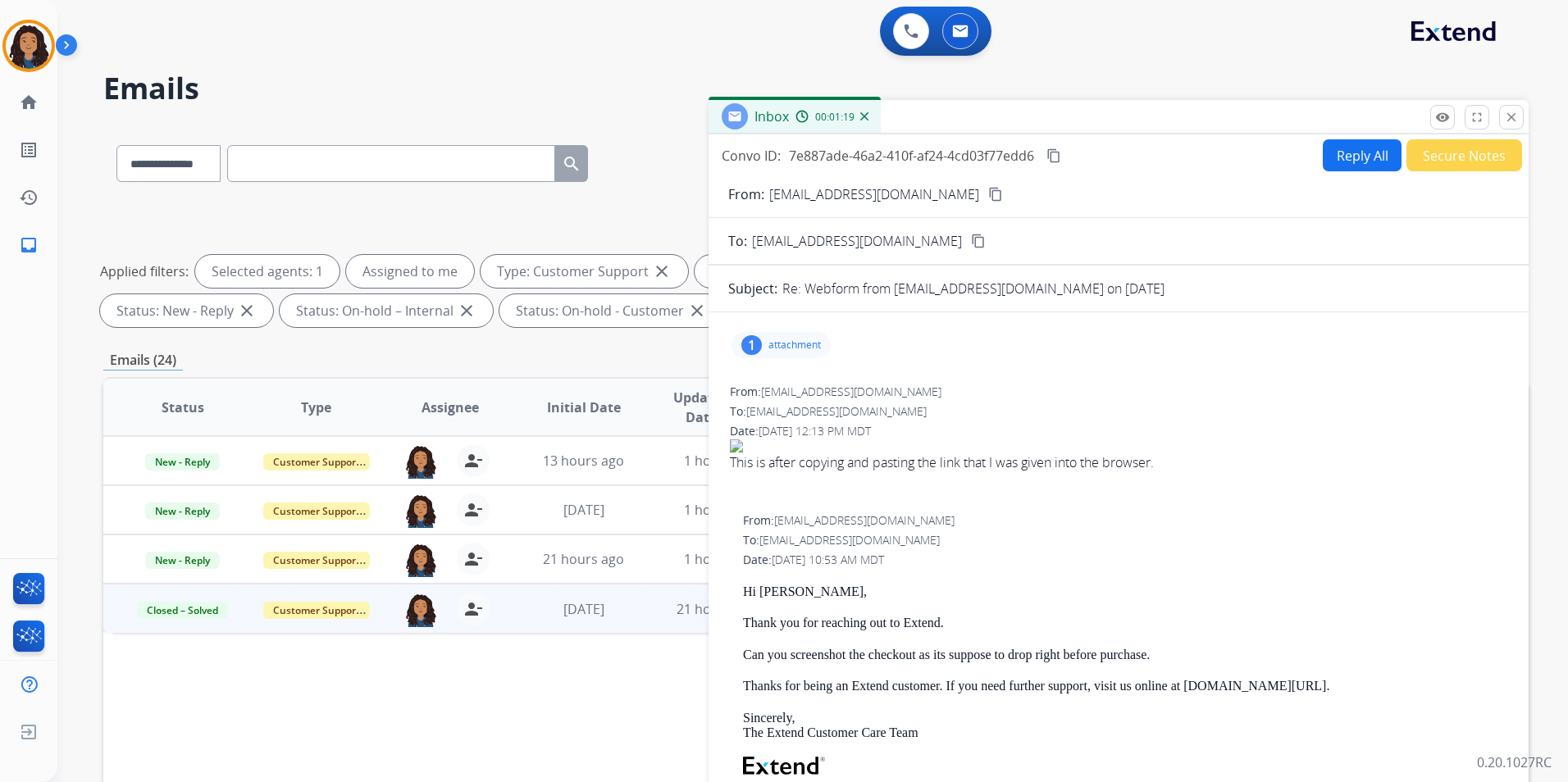
click at [1491, 159] on button "Secure Notes" at bounding box center [1464, 156] width 116 height 32
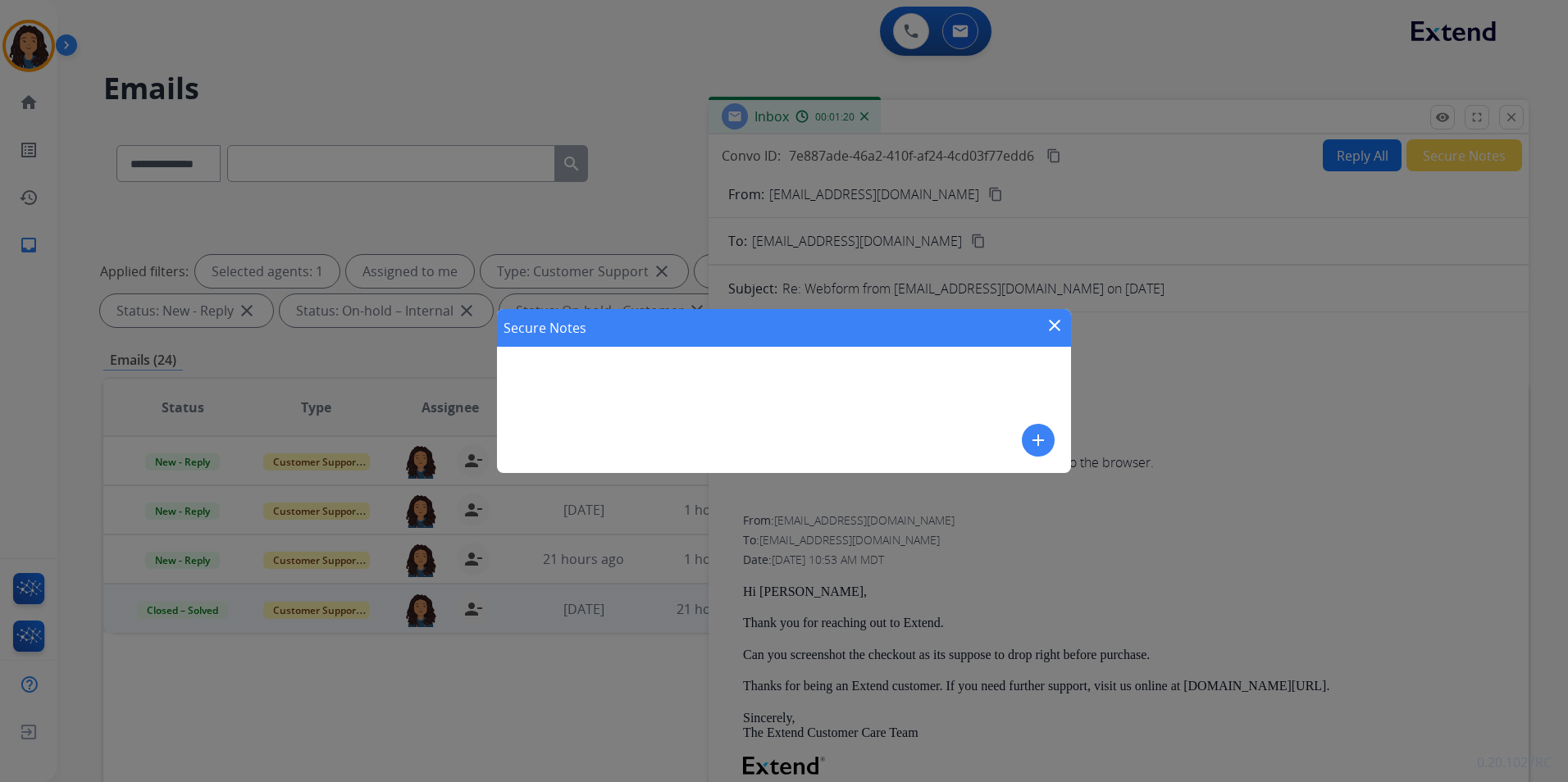
click at [1037, 442] on mat-icon "add" at bounding box center [1038, 440] width 20 height 20
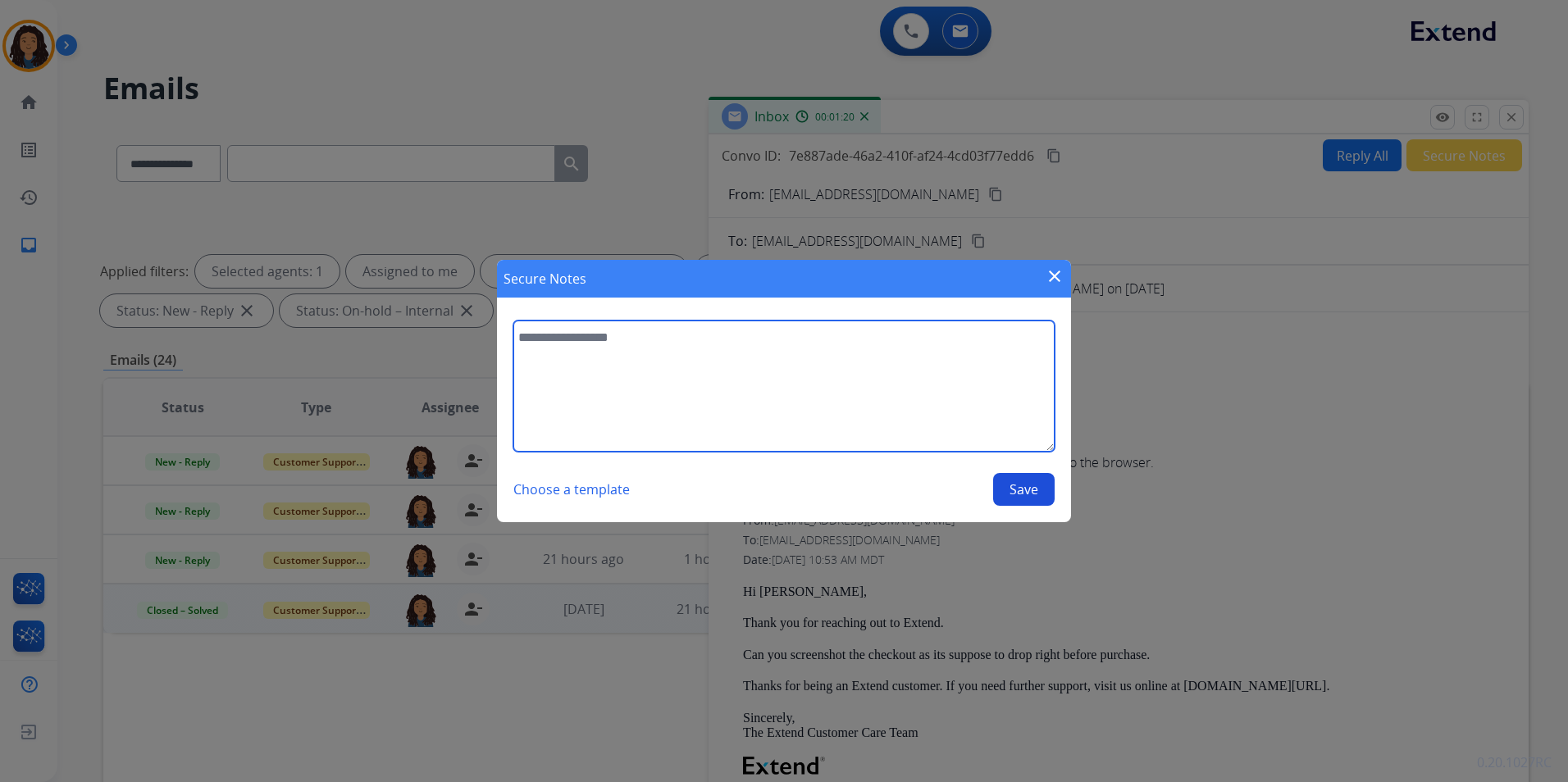
click at [900, 417] on textarea at bounding box center [784, 386] width 542 height 131
type textarea "**********"
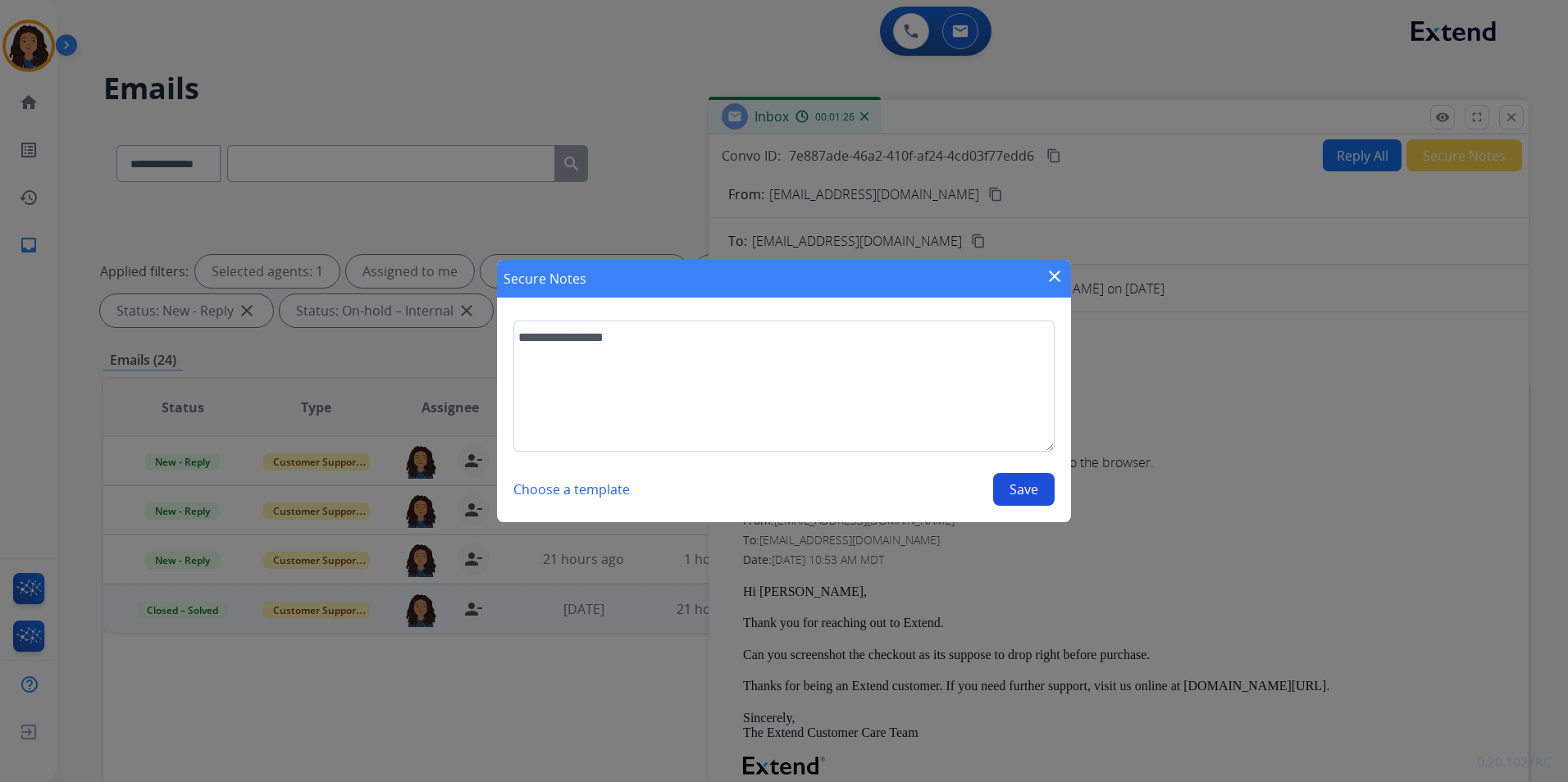
click at [1017, 505] on button "Save" at bounding box center [1024, 490] width 61 height 33
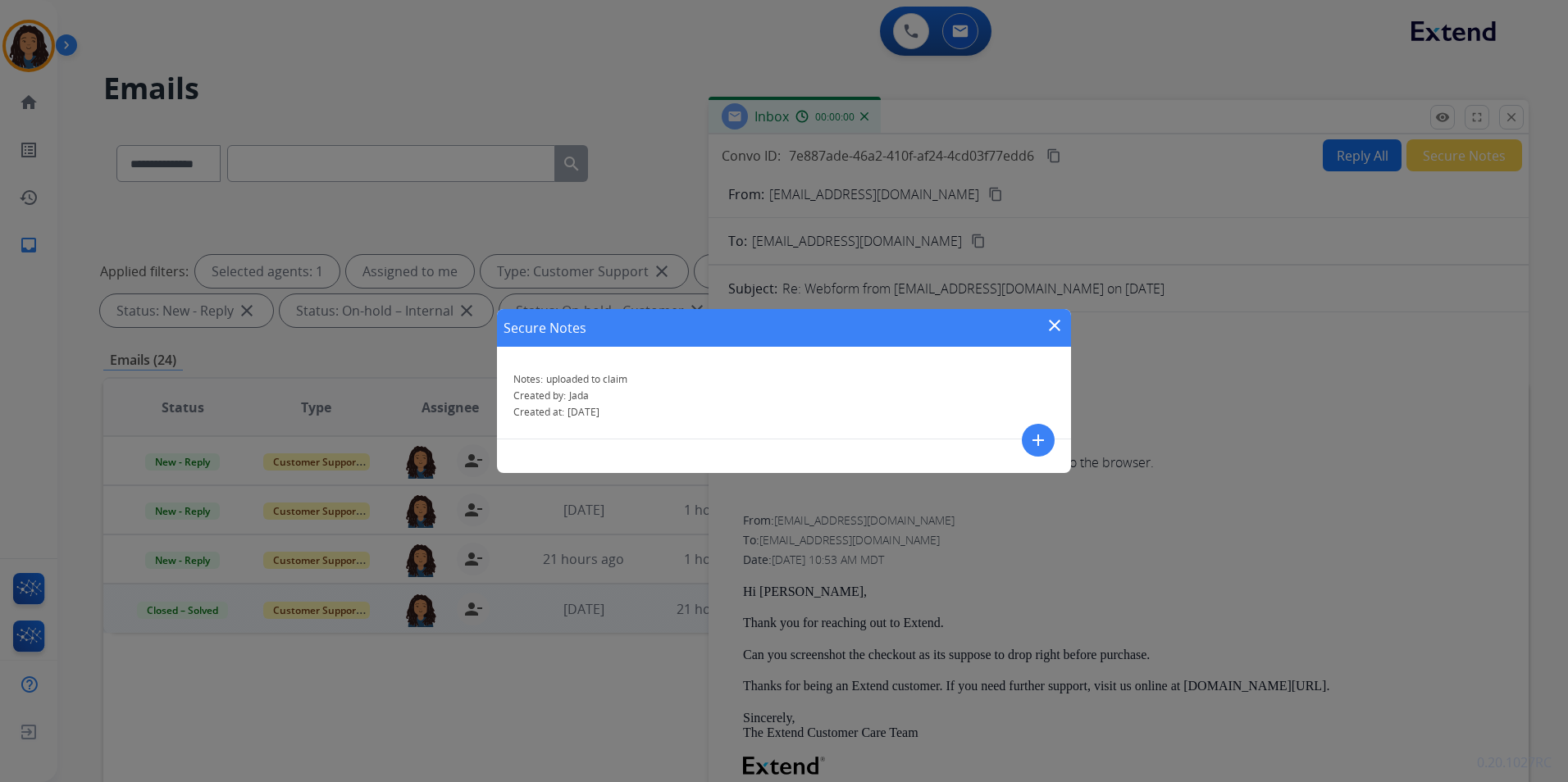
click at [1064, 322] on div "Secure Notes close" at bounding box center [784, 328] width 574 height 38
click at [1051, 325] on mat-icon "close" at bounding box center [1054, 325] width 20 height 20
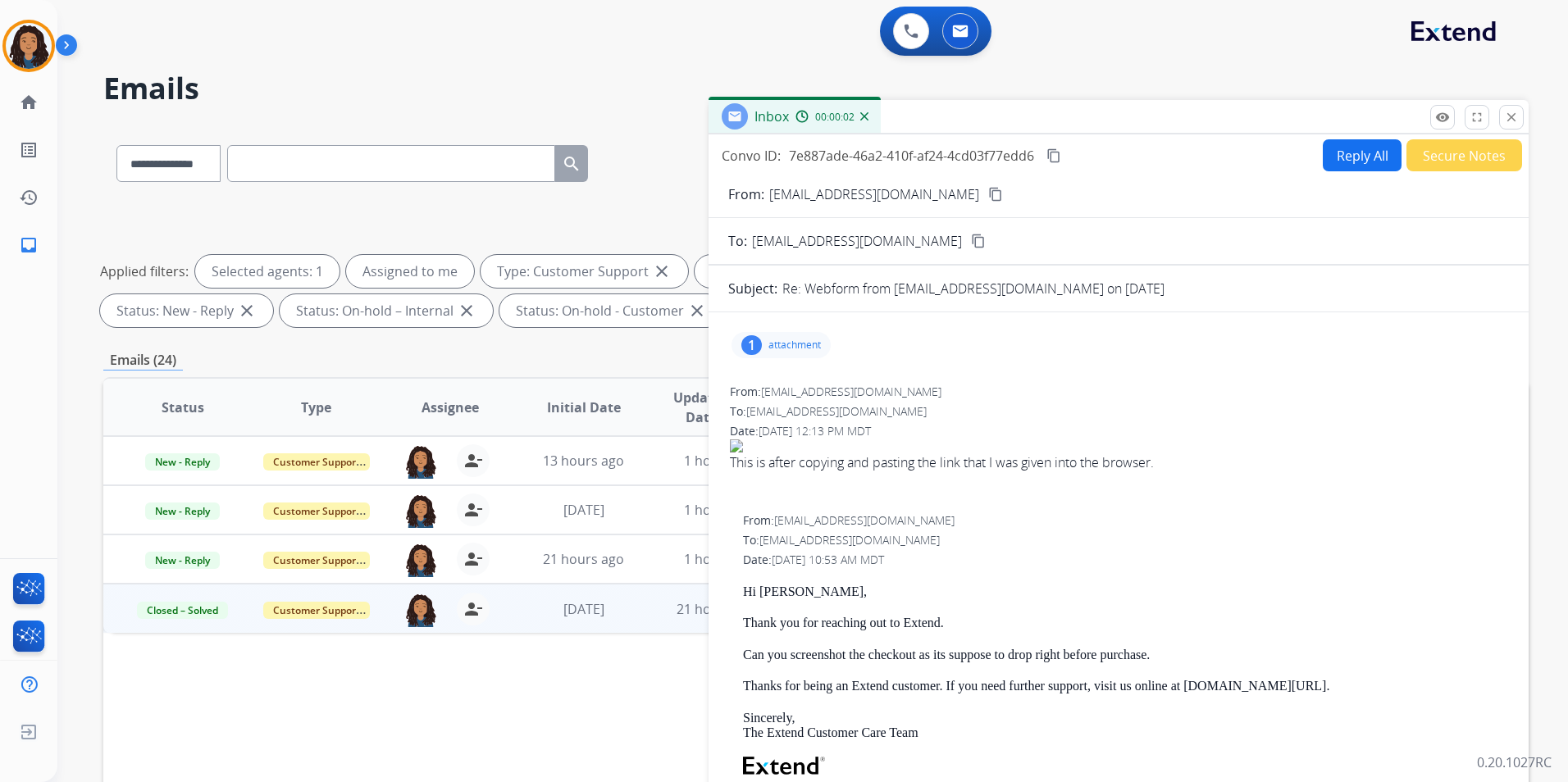
click at [1528, 116] on div "**********" at bounding box center [812, 391] width 1510 height 782
click at [1517, 117] on mat-icon "close" at bounding box center [1511, 117] width 15 height 15
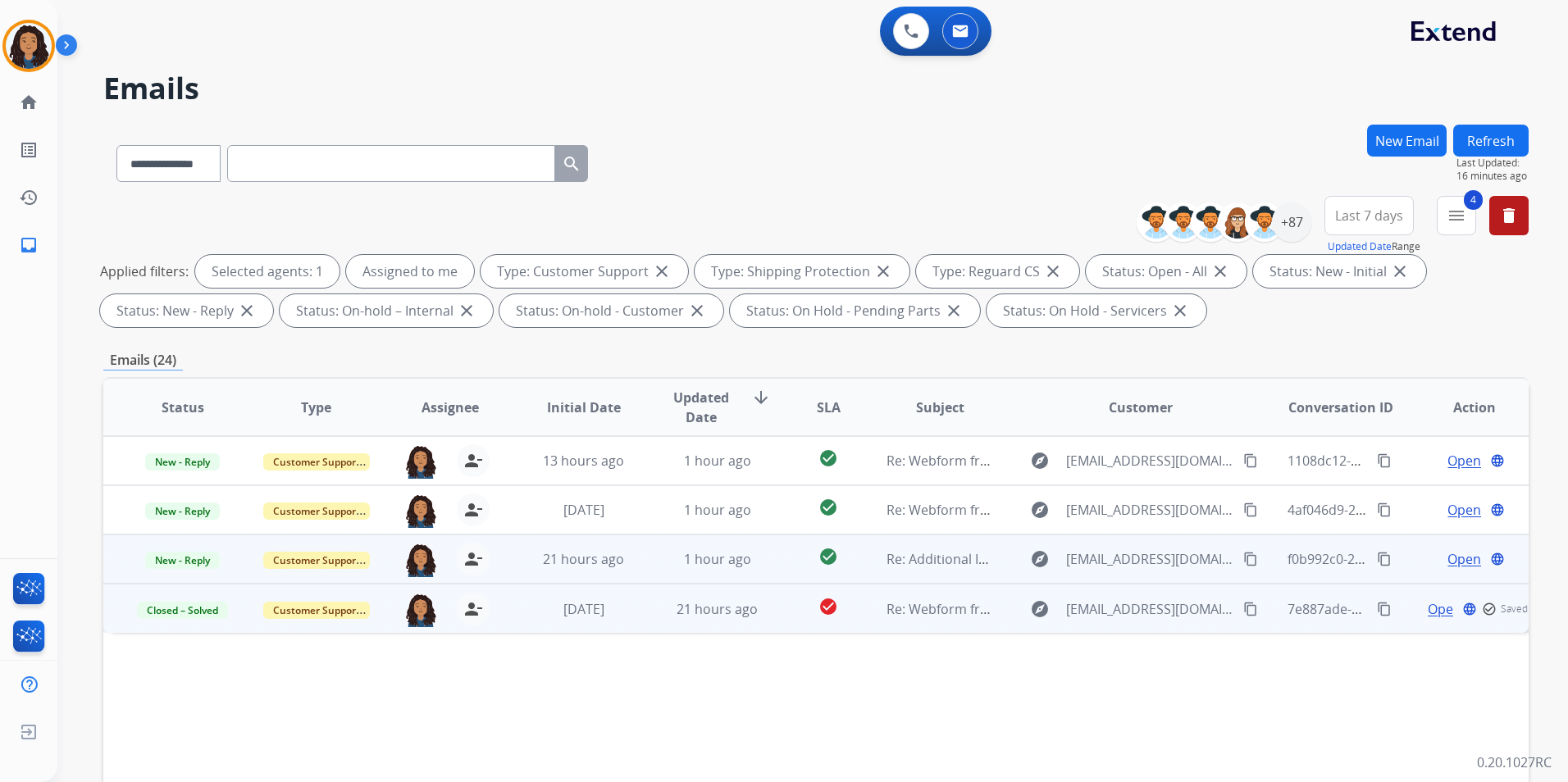
click at [1453, 562] on span "Open" at bounding box center [1464, 558] width 34 height 20
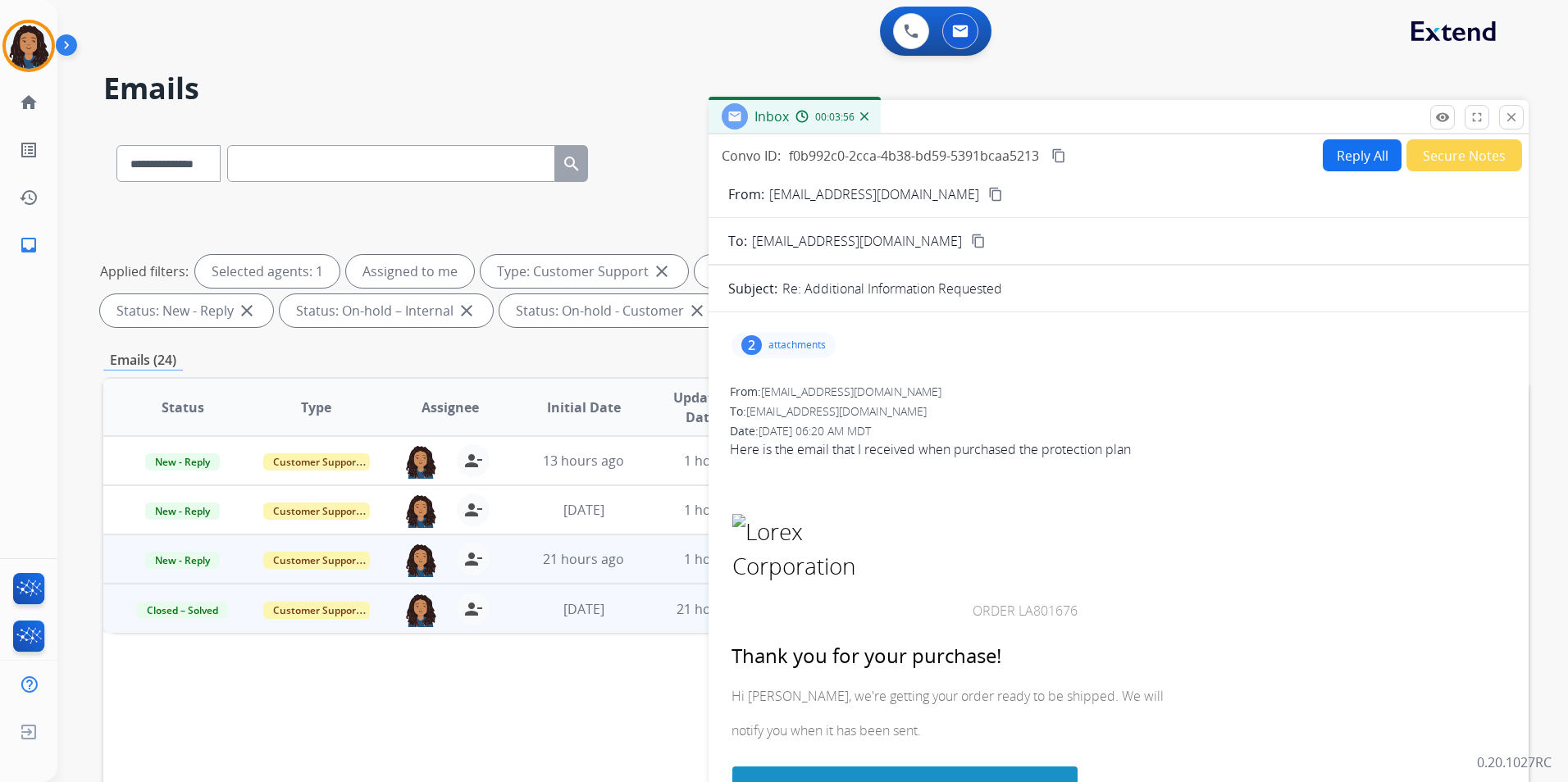
click at [800, 355] on div "2 attachments" at bounding box center [783, 345] width 104 height 26
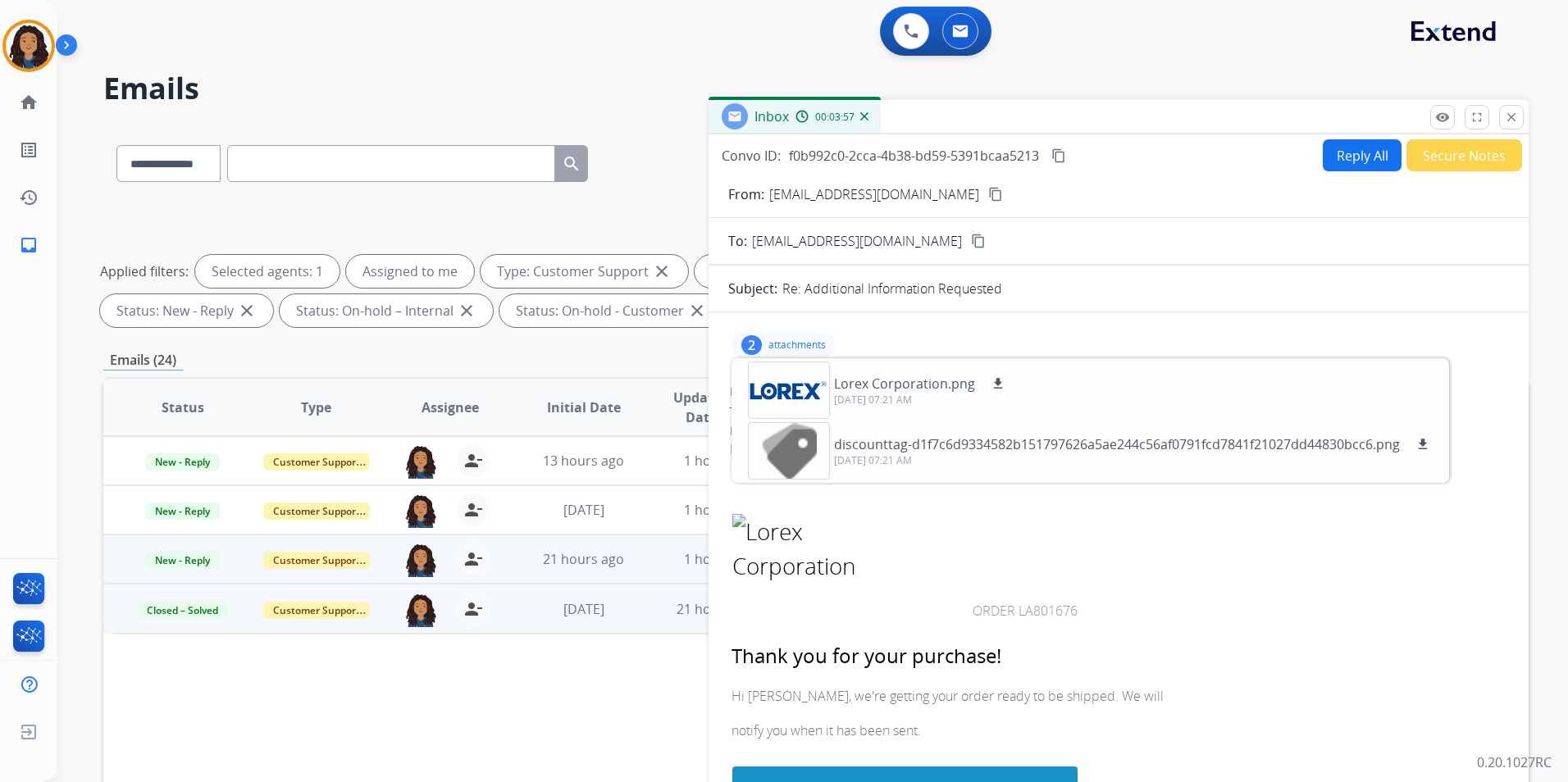
click at [805, 349] on p "attachments" at bounding box center [796, 345] width 58 height 13
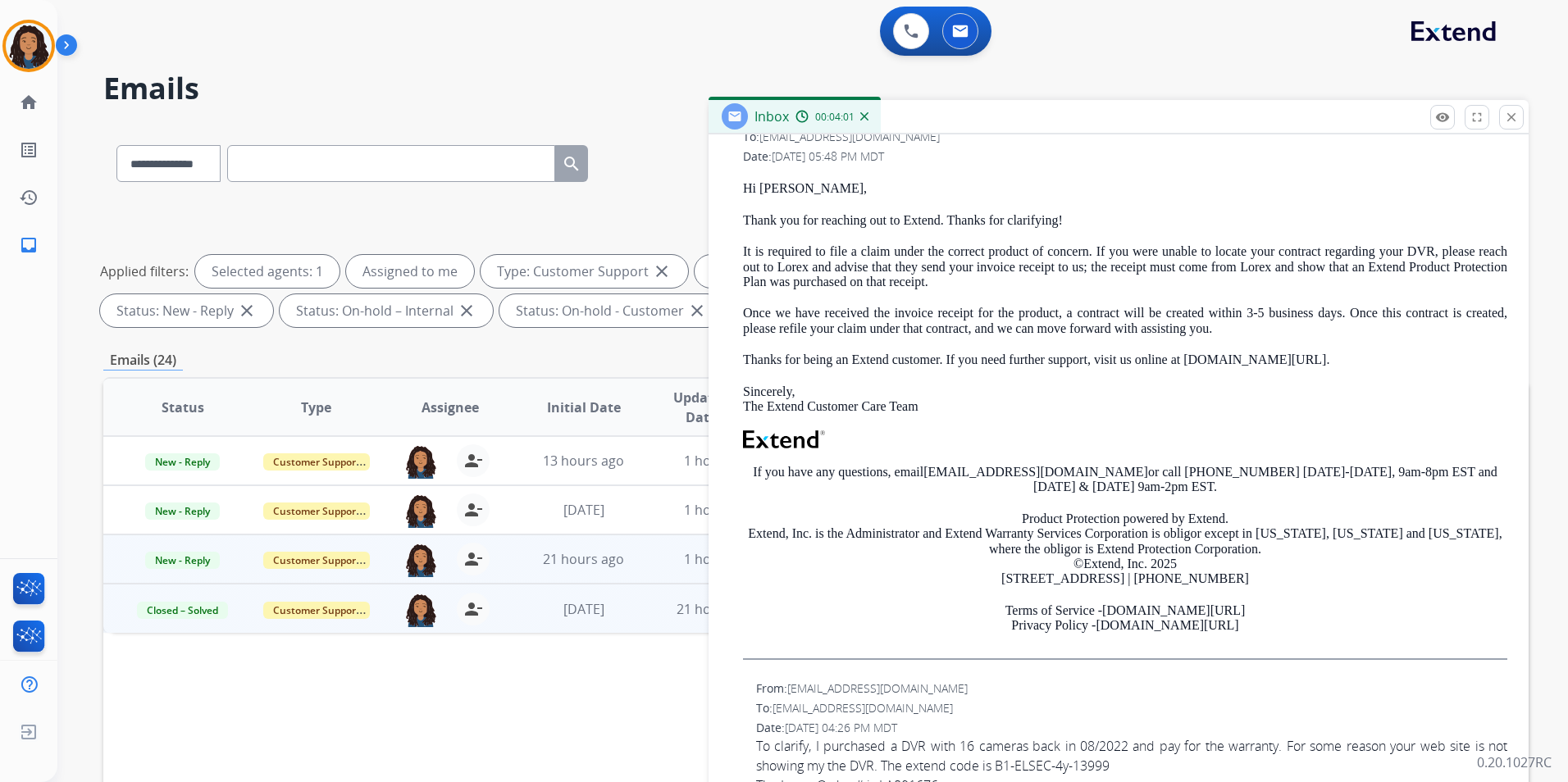
scroll to position [2132, 0]
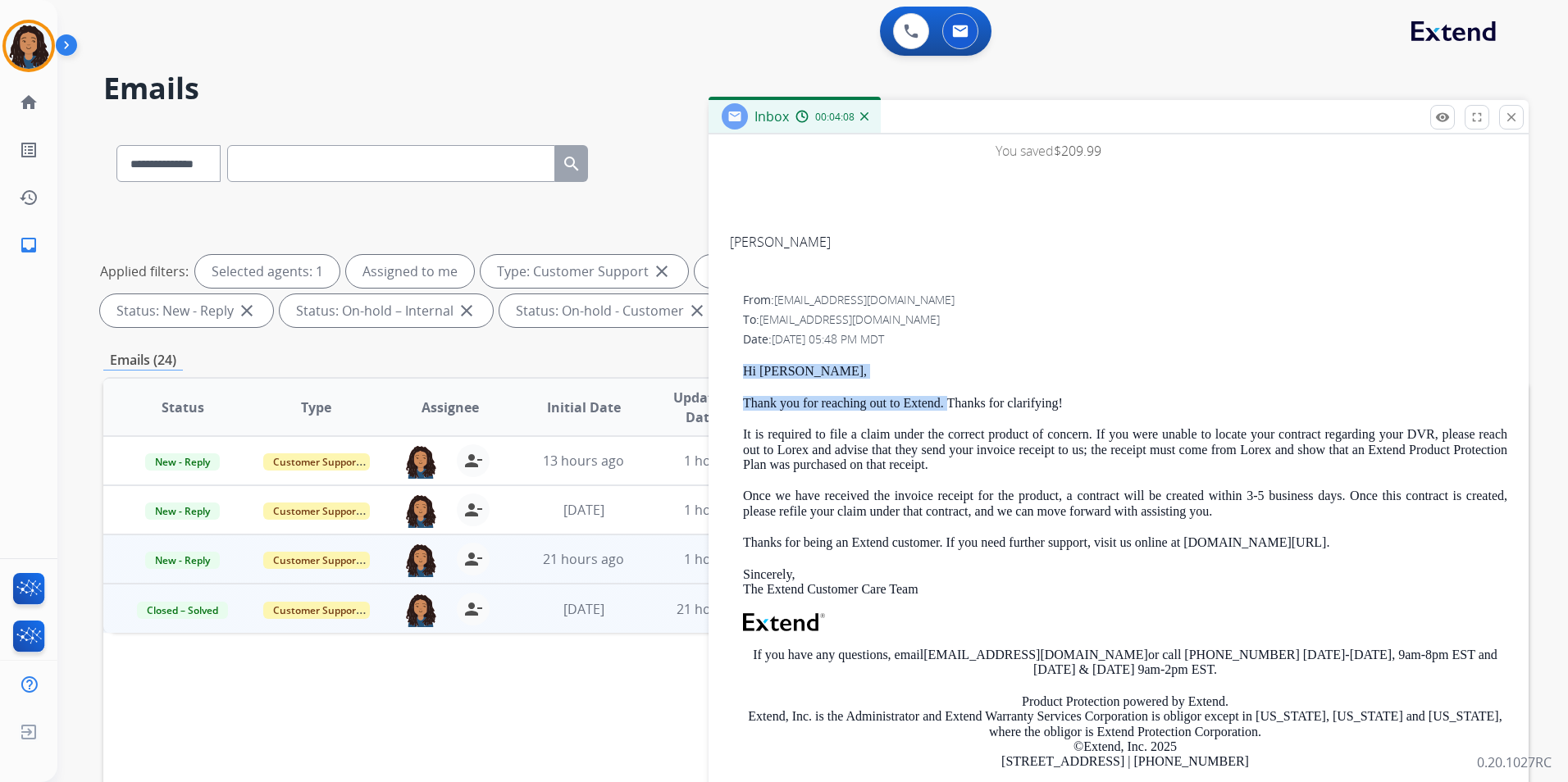
drag, startPoint x: 738, startPoint y: 388, endPoint x: 947, endPoint y: 411, distance: 210.3
click at [947, 411] on div "From: [EMAIL_ADDRESS][DOMAIN_NAME] To: [EMAIL_ADDRESS][DOMAIN_NAME] Date: [DATE…" at bounding box center [1119, 574] width 781 height 567
drag, startPoint x: 947, startPoint y: 411, endPoint x: 934, endPoint y: 411, distance: 13.0
copy div "Hi [PERSON_NAME], Thank you for reaching out to Extend."
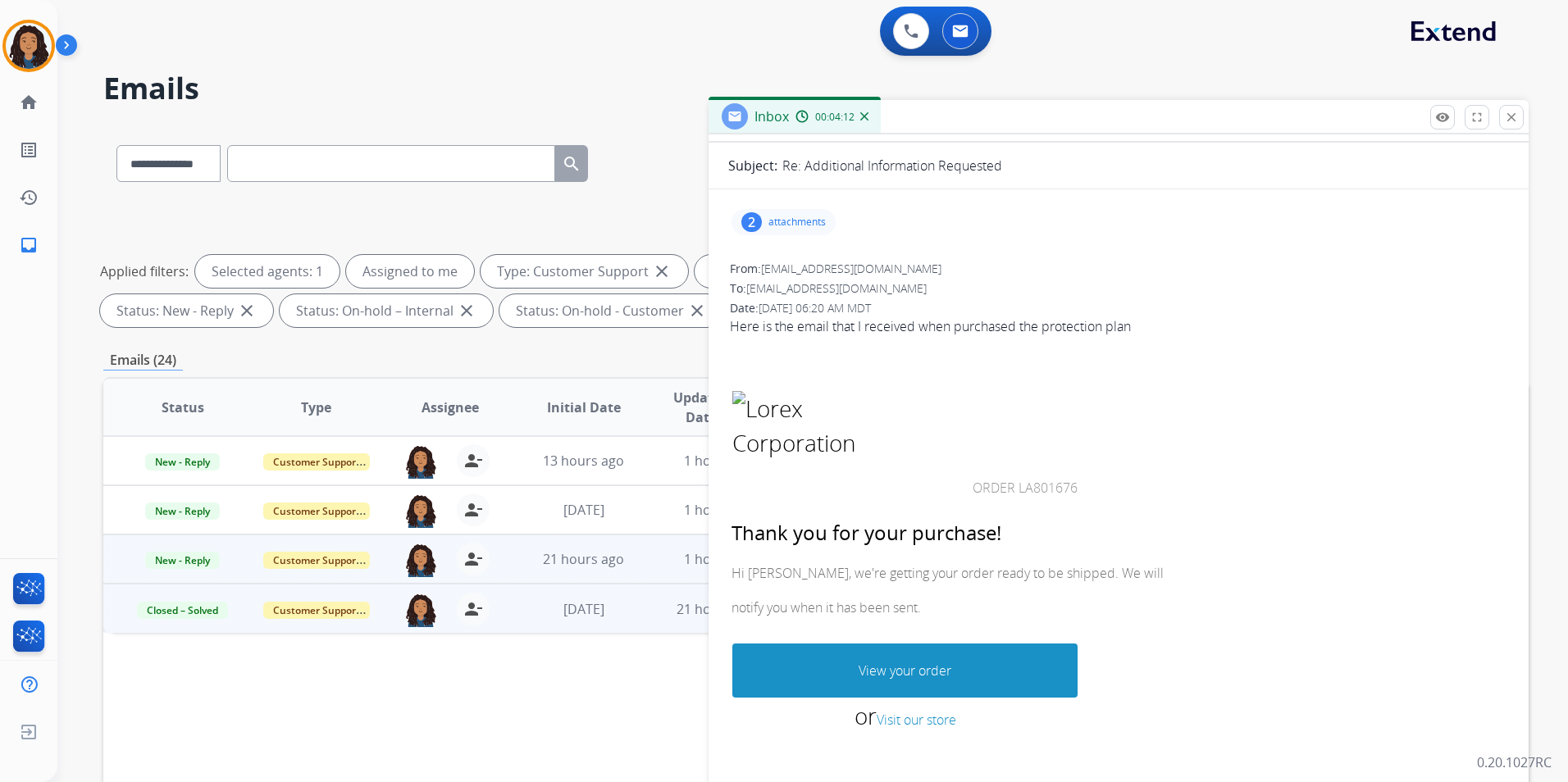
scroll to position [0, 0]
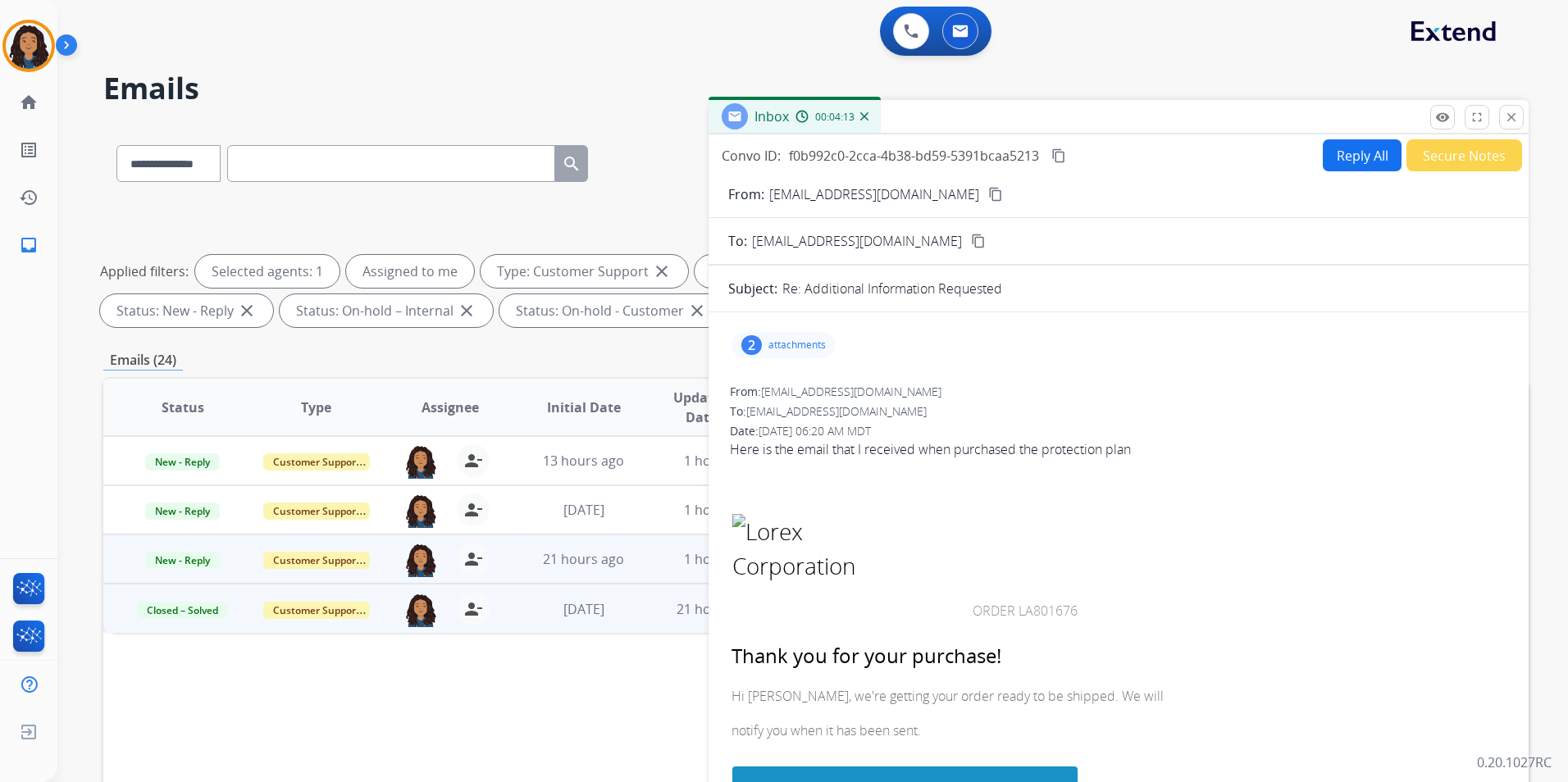
click at [1326, 169] on button "Reply All" at bounding box center [1361, 156] width 78 height 32
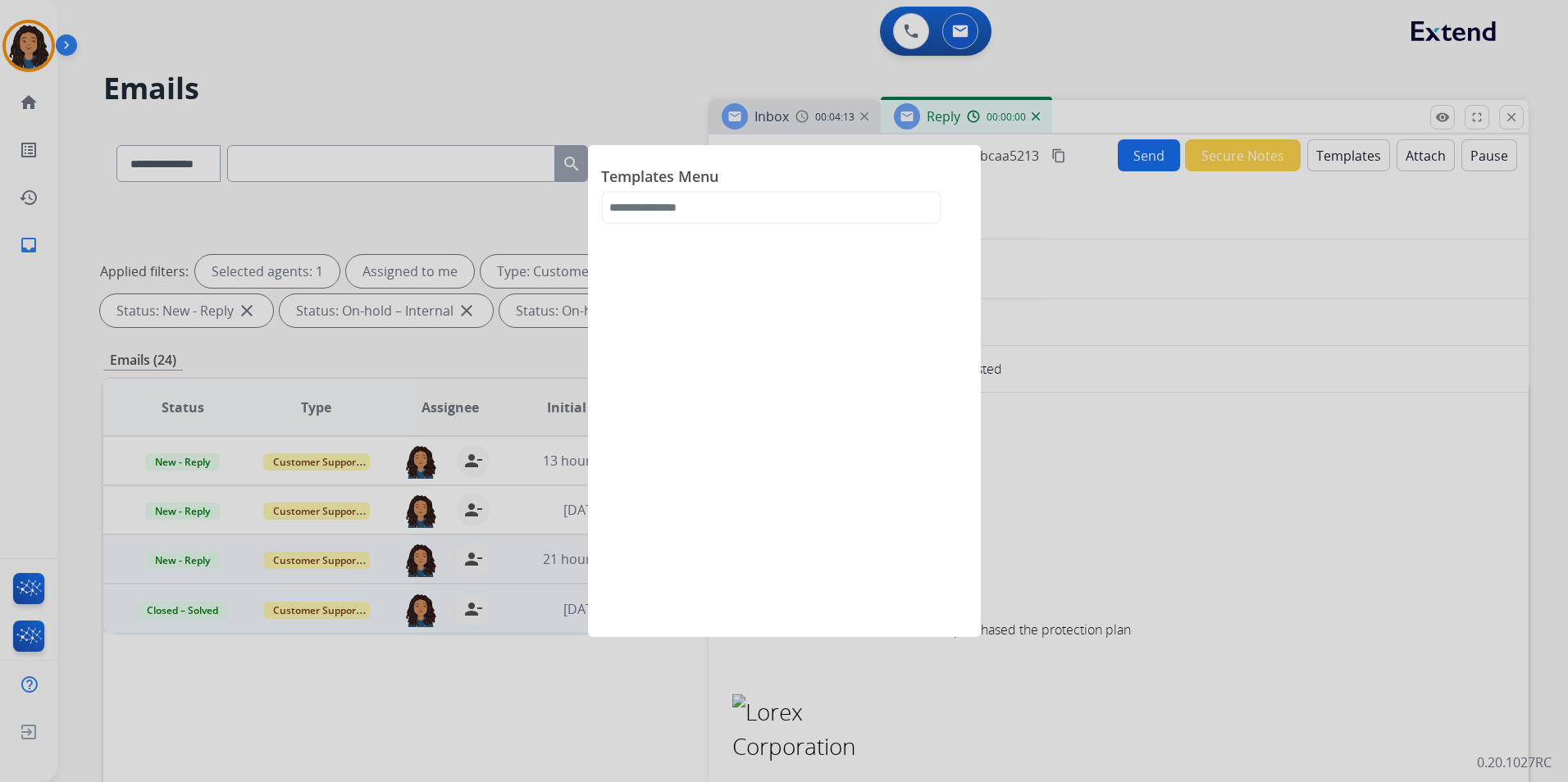
select select "**********"
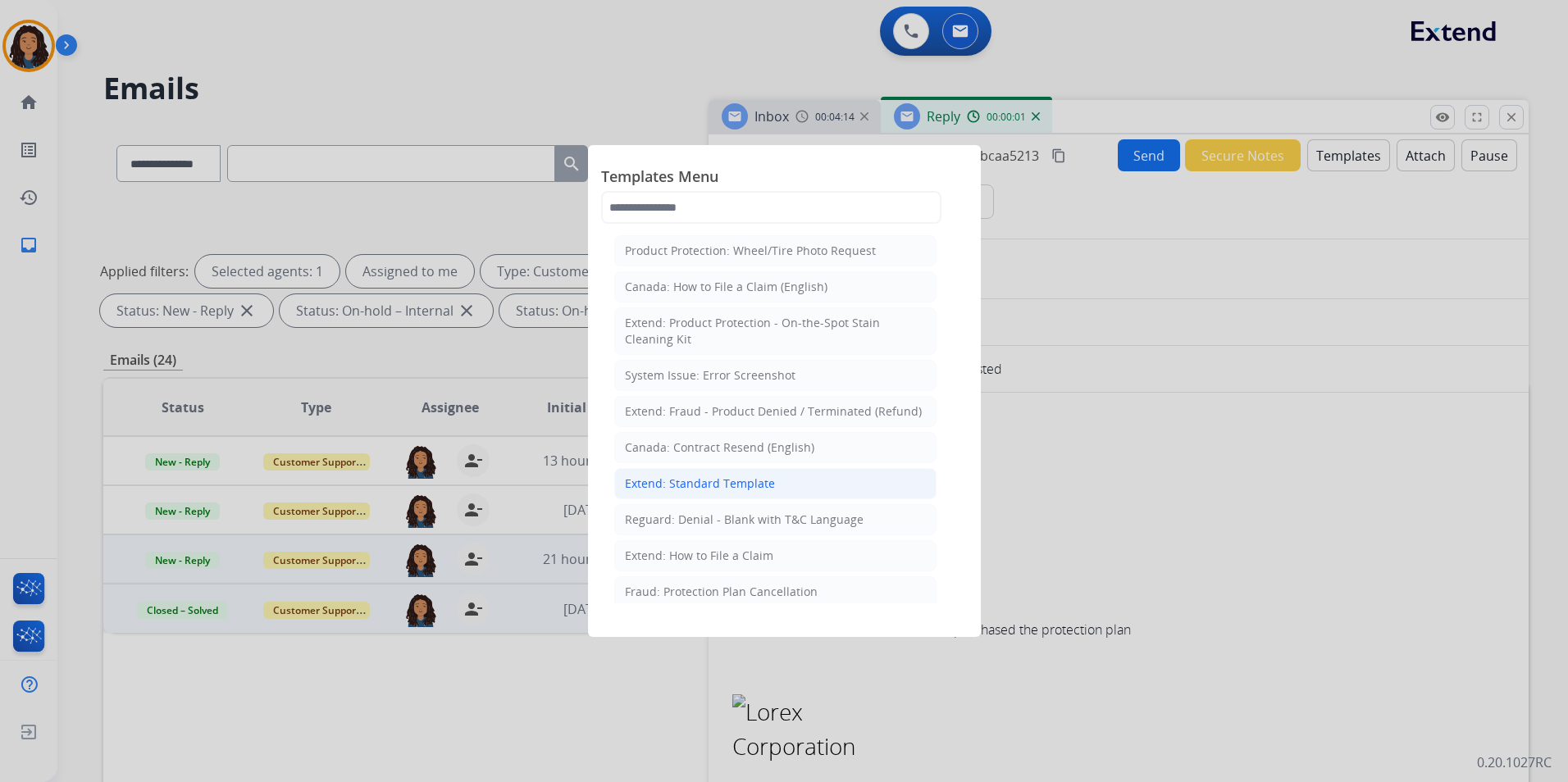
click at [781, 486] on li "Extend: Standard Template" at bounding box center [776, 483] width 323 height 31
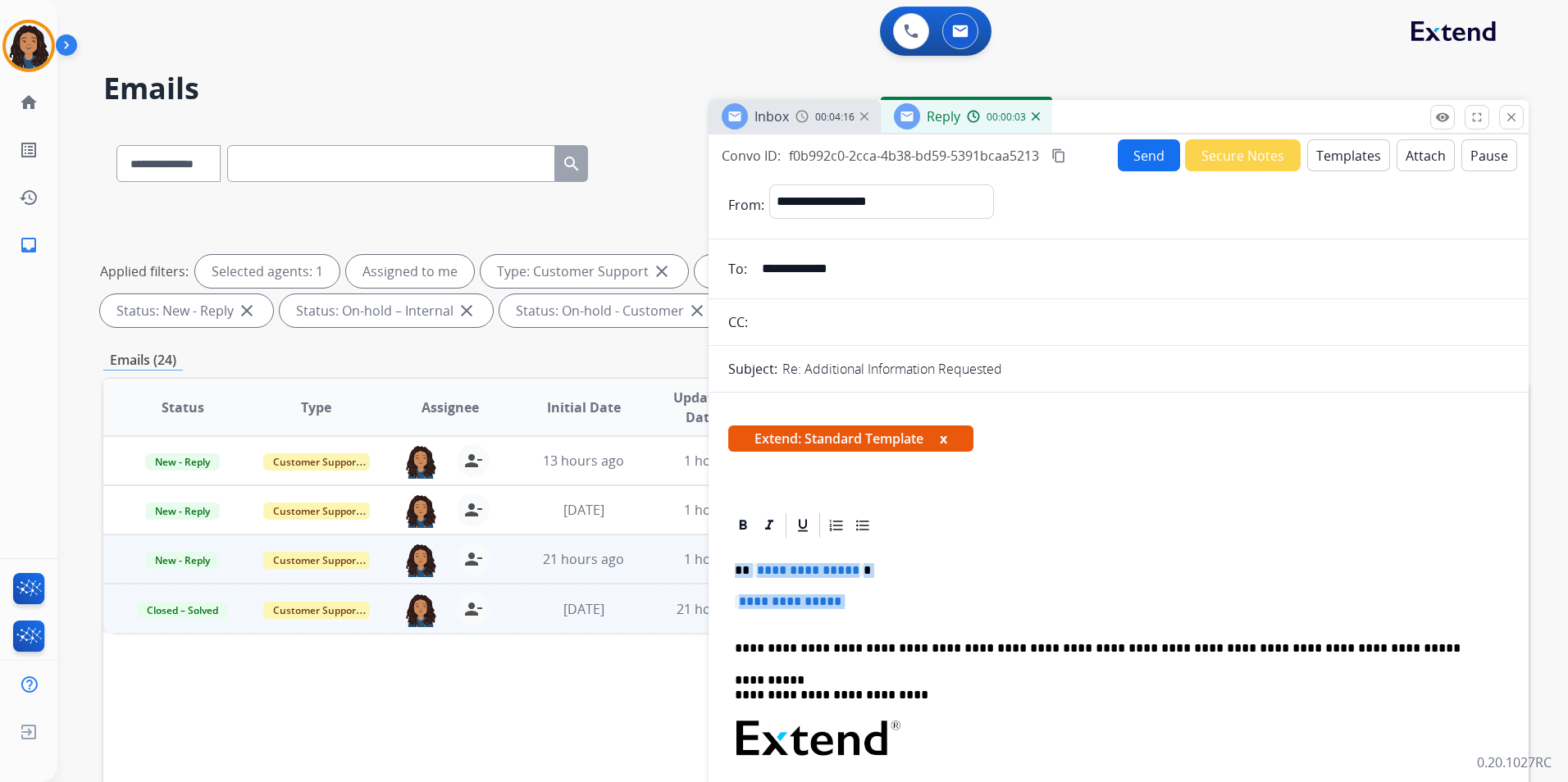
drag, startPoint x: 732, startPoint y: 569, endPoint x: 895, endPoint y: 622, distance: 171.4
click at [895, 622] on div "**********" at bounding box center [1119, 777] width 781 height 474
paste div
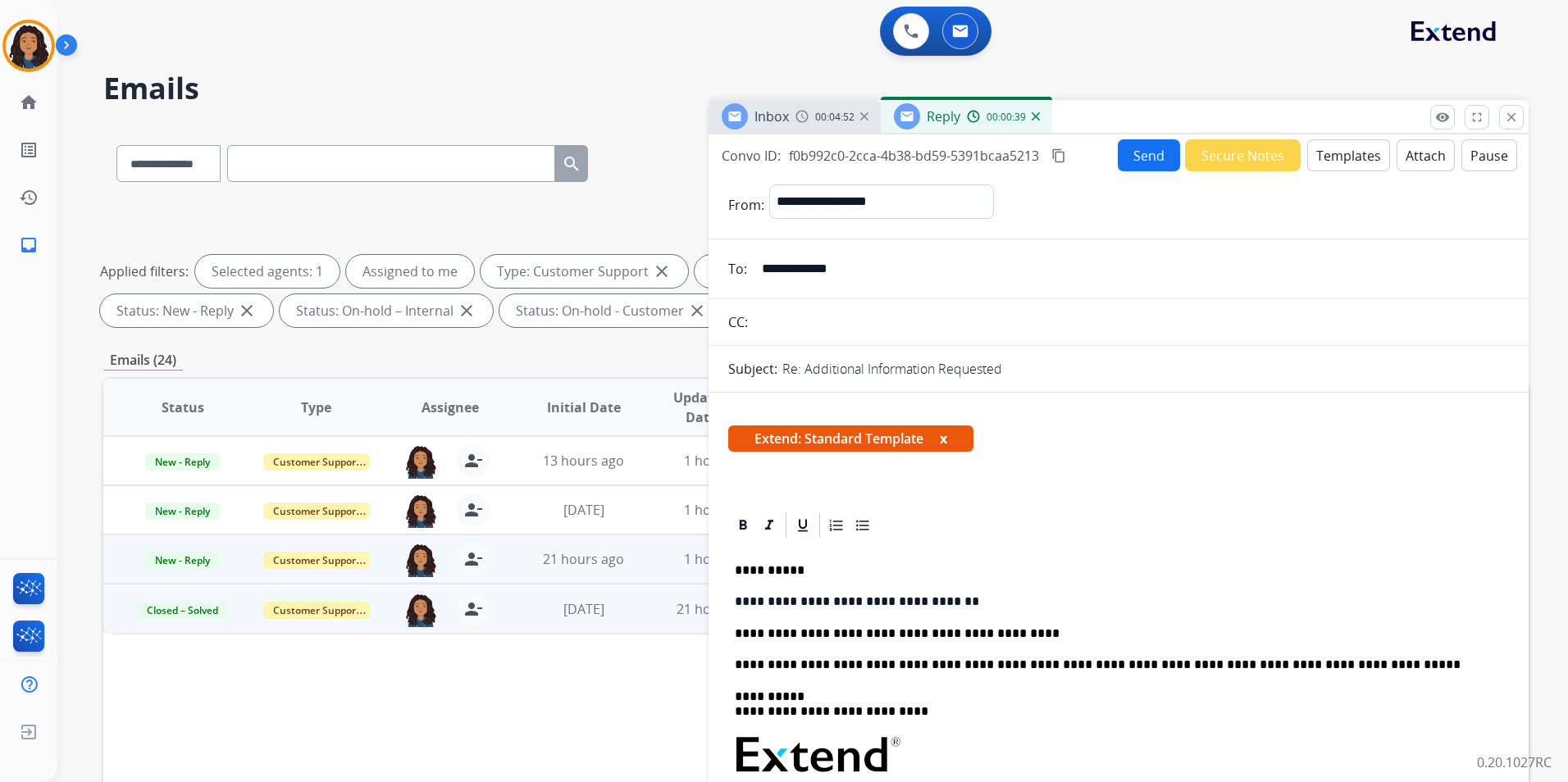
click at [754, 628] on p "**********" at bounding box center [1112, 634] width 755 height 15
click at [1131, 162] on button "Send" at bounding box center [1149, 156] width 62 height 32
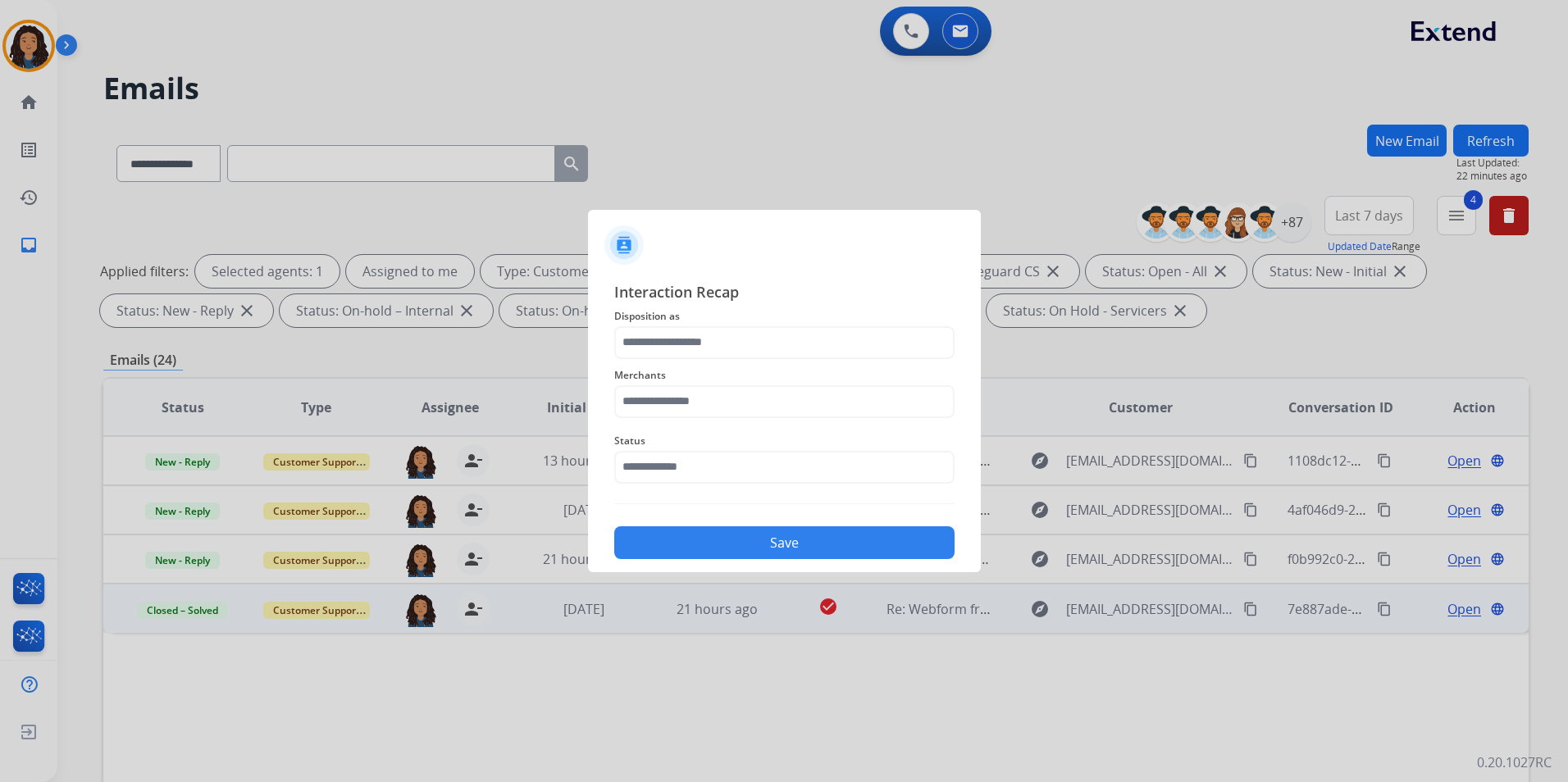
click at [769, 319] on span "Disposition as" at bounding box center [784, 316] width 341 height 20
click at [773, 326] on input "text" at bounding box center [784, 342] width 341 height 33
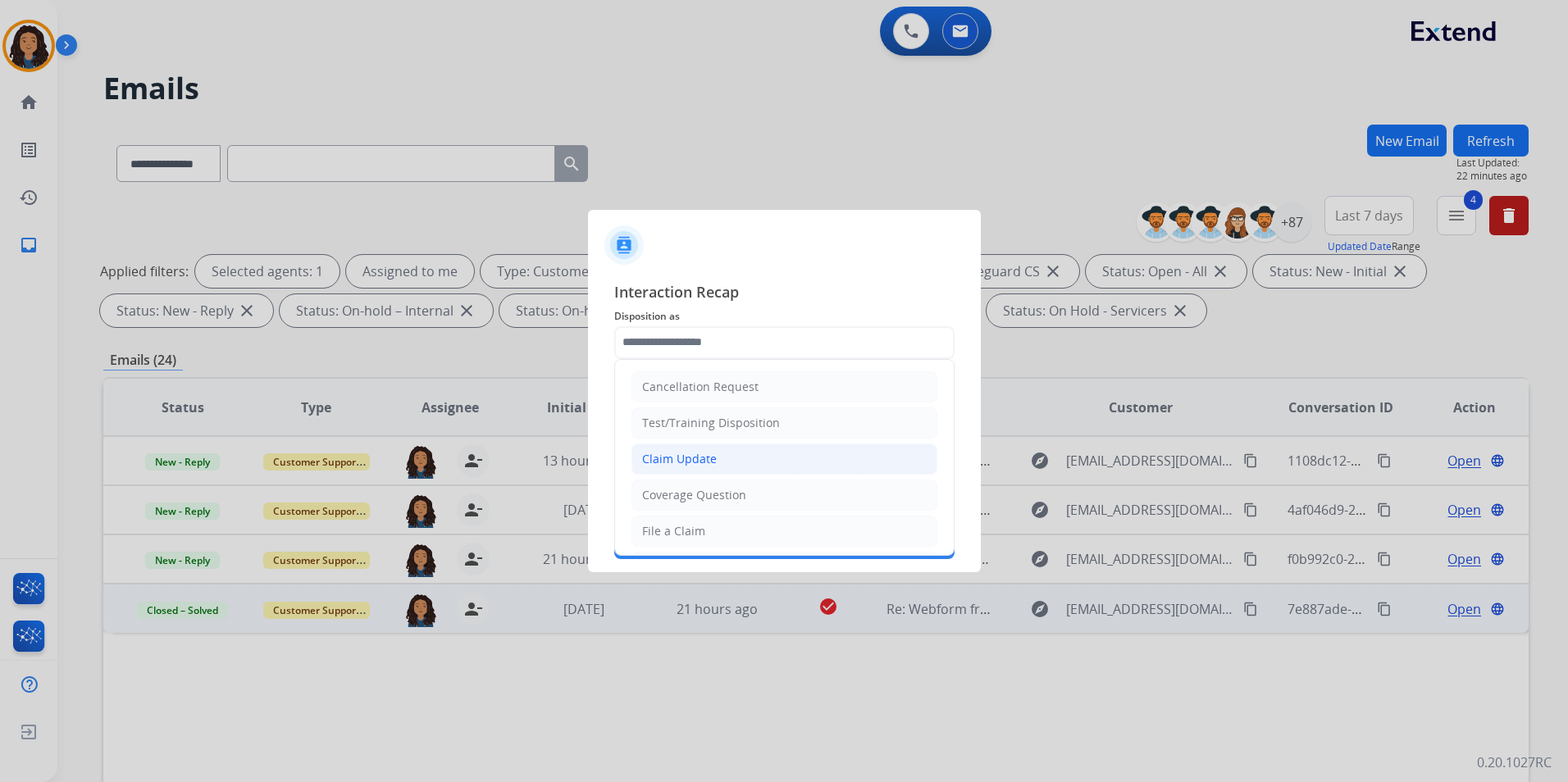
click at [735, 460] on li "Claim Update" at bounding box center [784, 458] width 306 height 31
type input "**********"
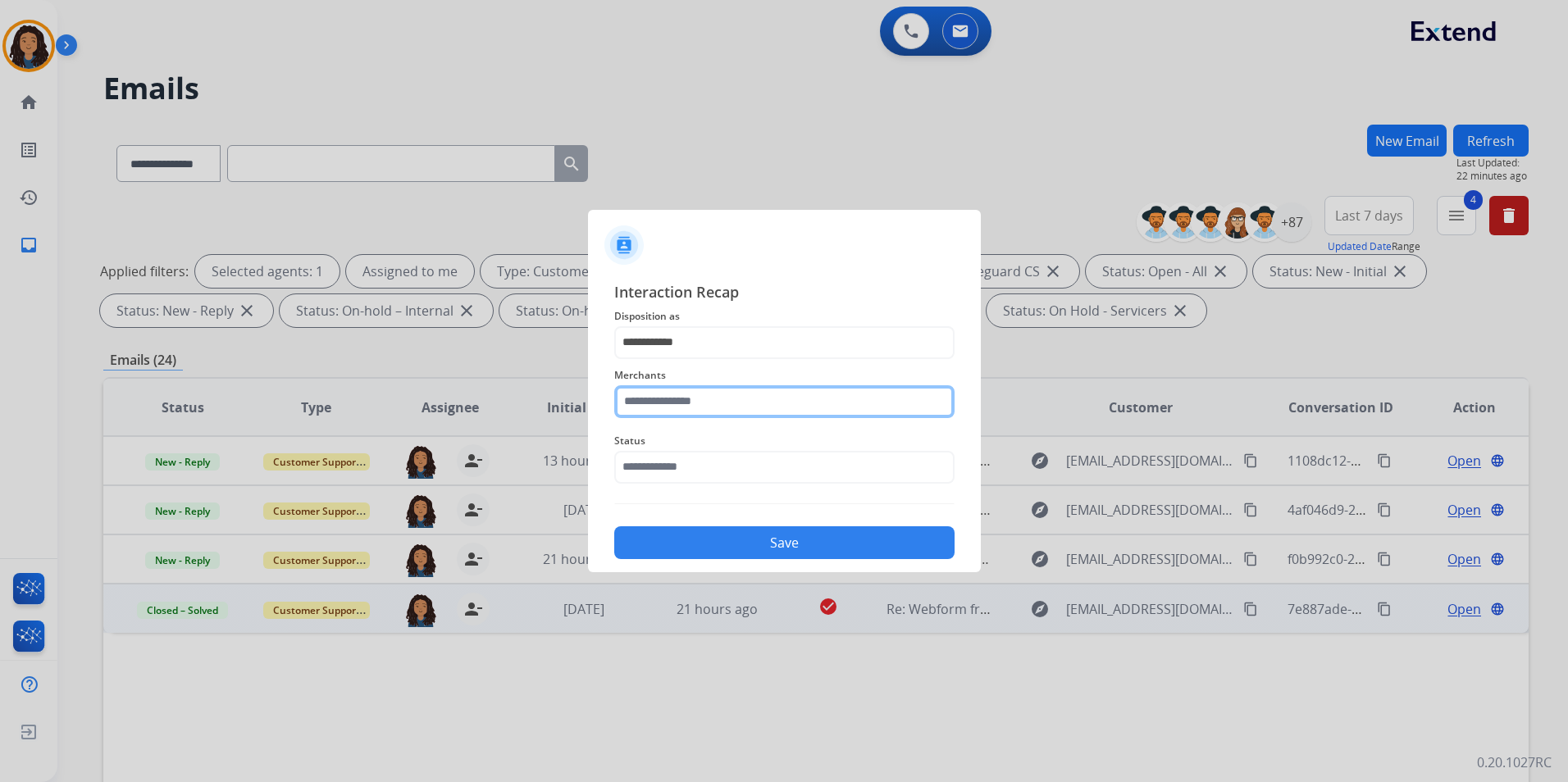
click at [663, 395] on input "text" at bounding box center [784, 402] width 341 height 33
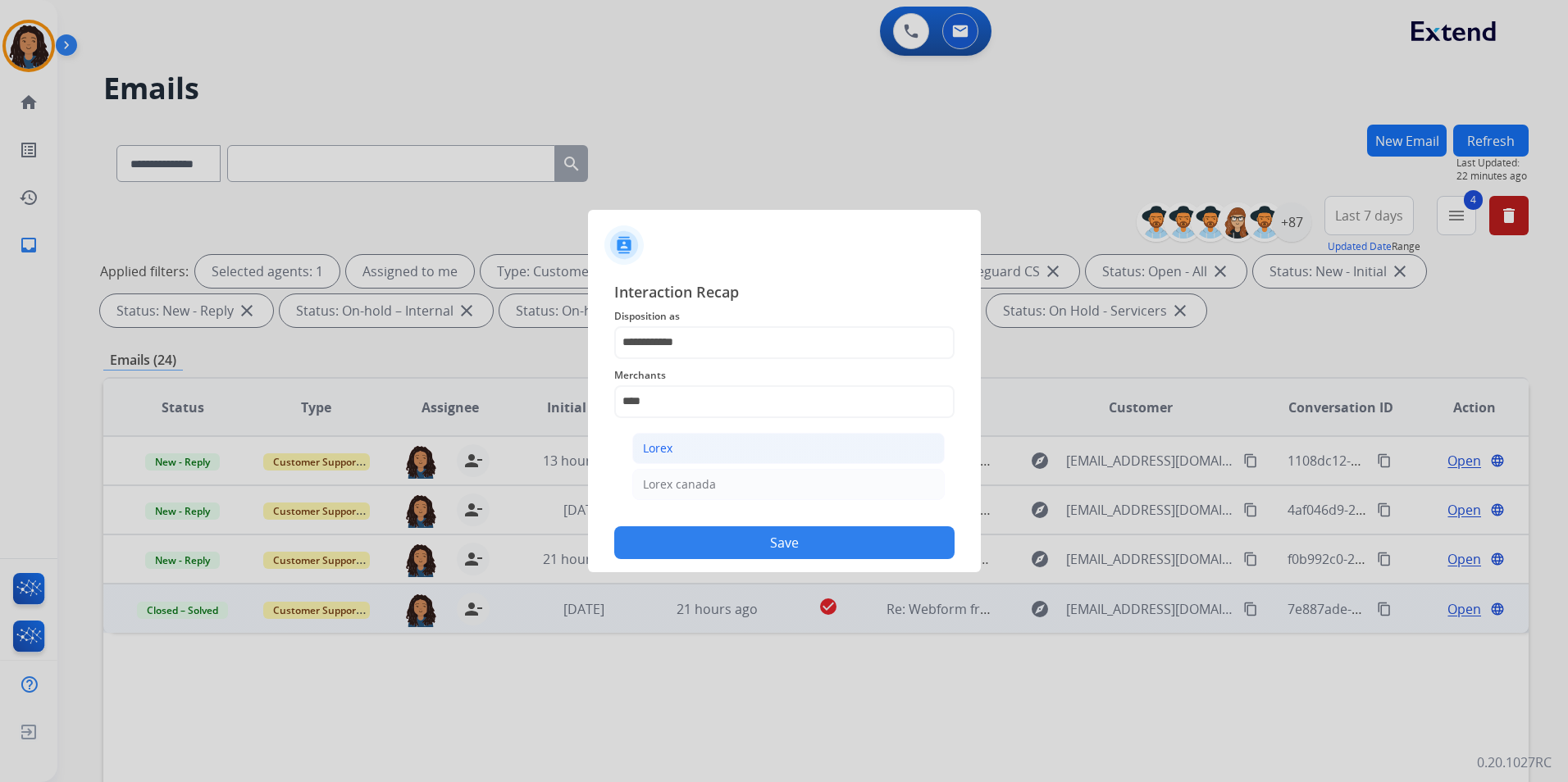
click at [675, 450] on li "Lorex" at bounding box center [788, 448] width 312 height 31
type input "*****"
click at [675, 461] on input "text" at bounding box center [784, 467] width 341 height 33
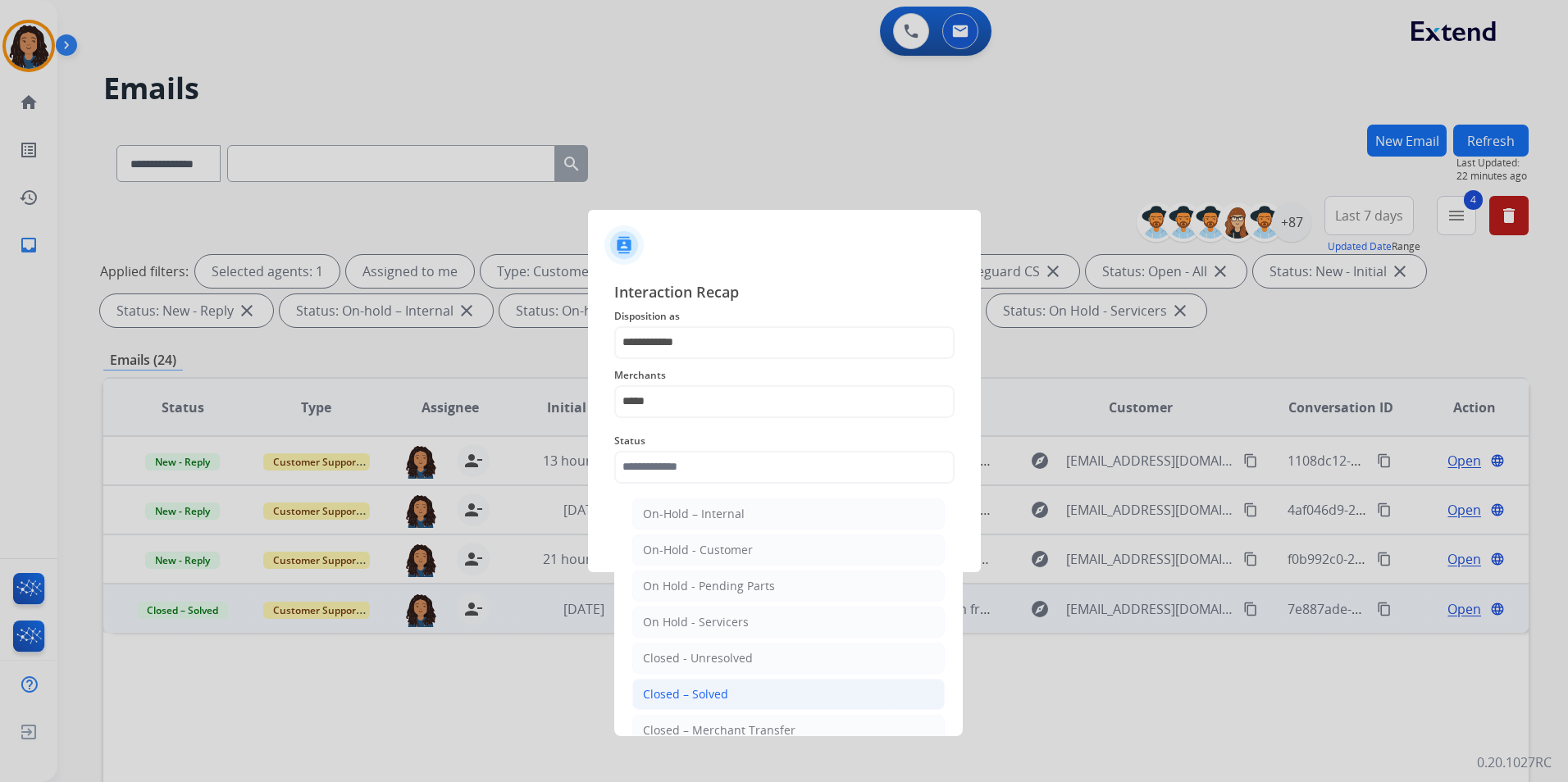
drag, startPoint x: 735, startPoint y: 698, endPoint x: 794, endPoint y: 580, distance: 131.9
click at [735, 696] on li "Closed – Solved" at bounding box center [788, 694] width 312 height 31
type input "**********"
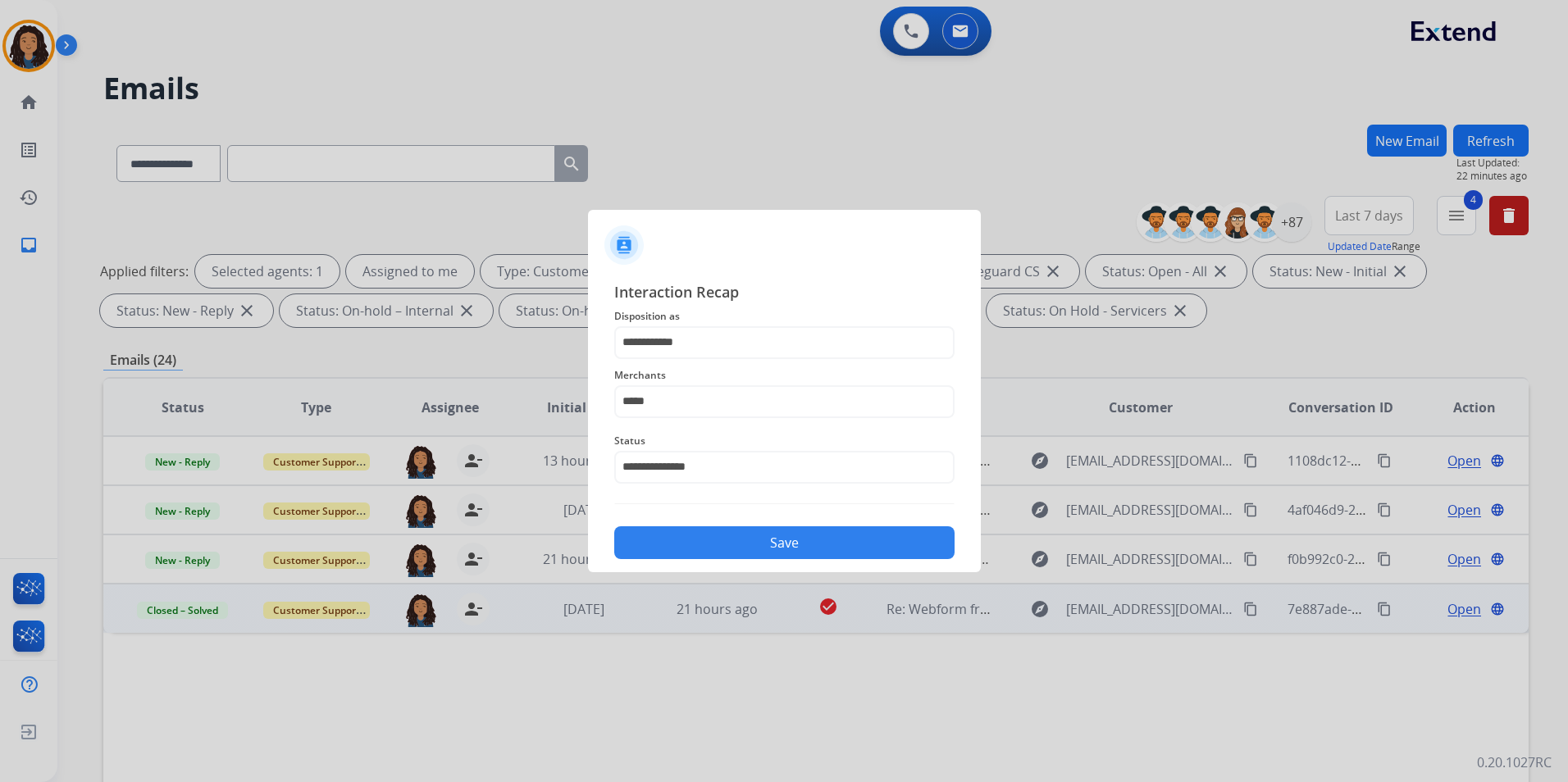
click at [797, 561] on div "**********" at bounding box center [784, 420] width 392 height 306
click at [905, 558] on div "Save" at bounding box center [784, 538] width 341 height 42
click at [868, 541] on button "Save" at bounding box center [784, 542] width 341 height 33
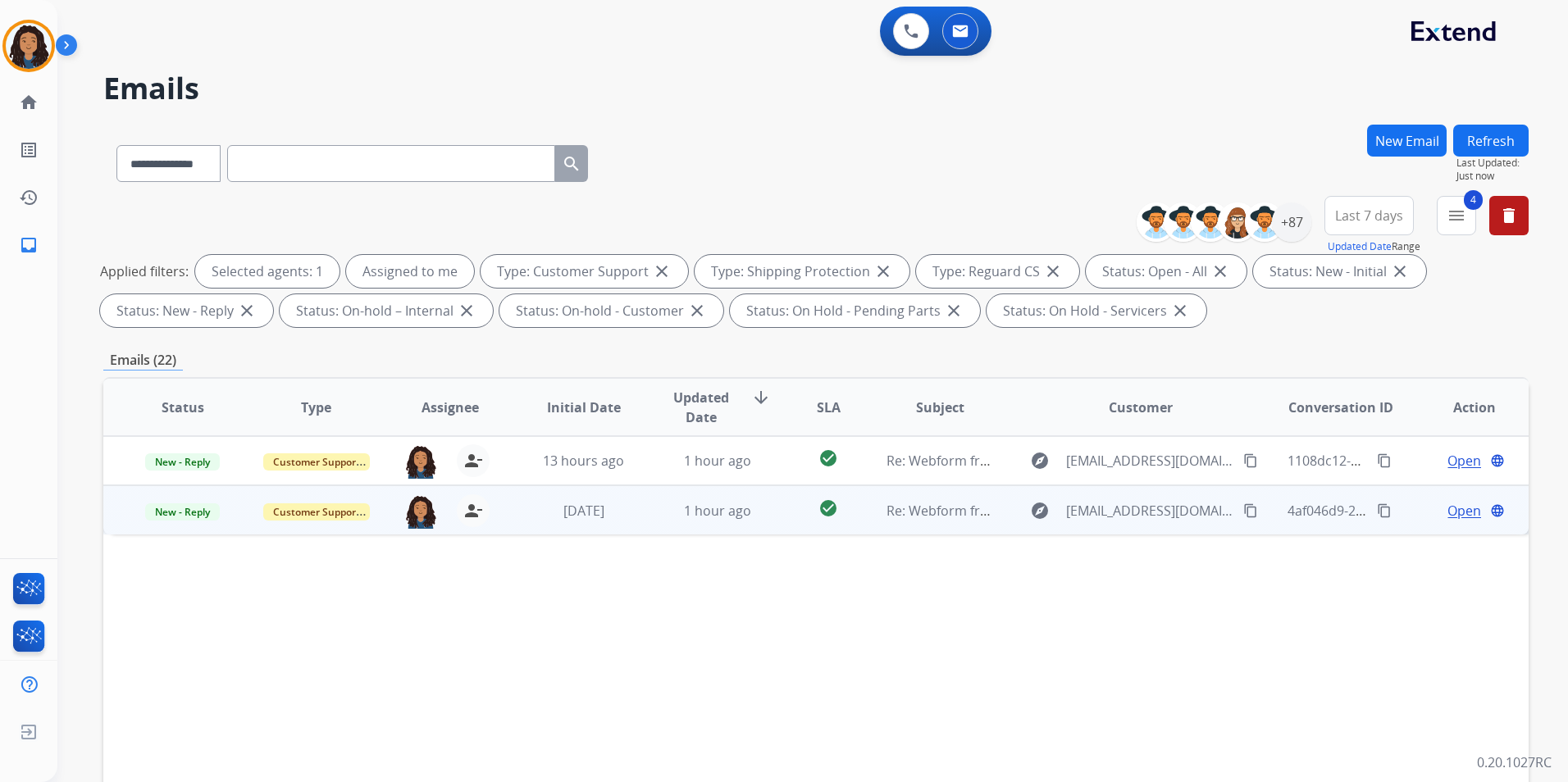
click at [1447, 515] on span "Open" at bounding box center [1464, 510] width 34 height 20
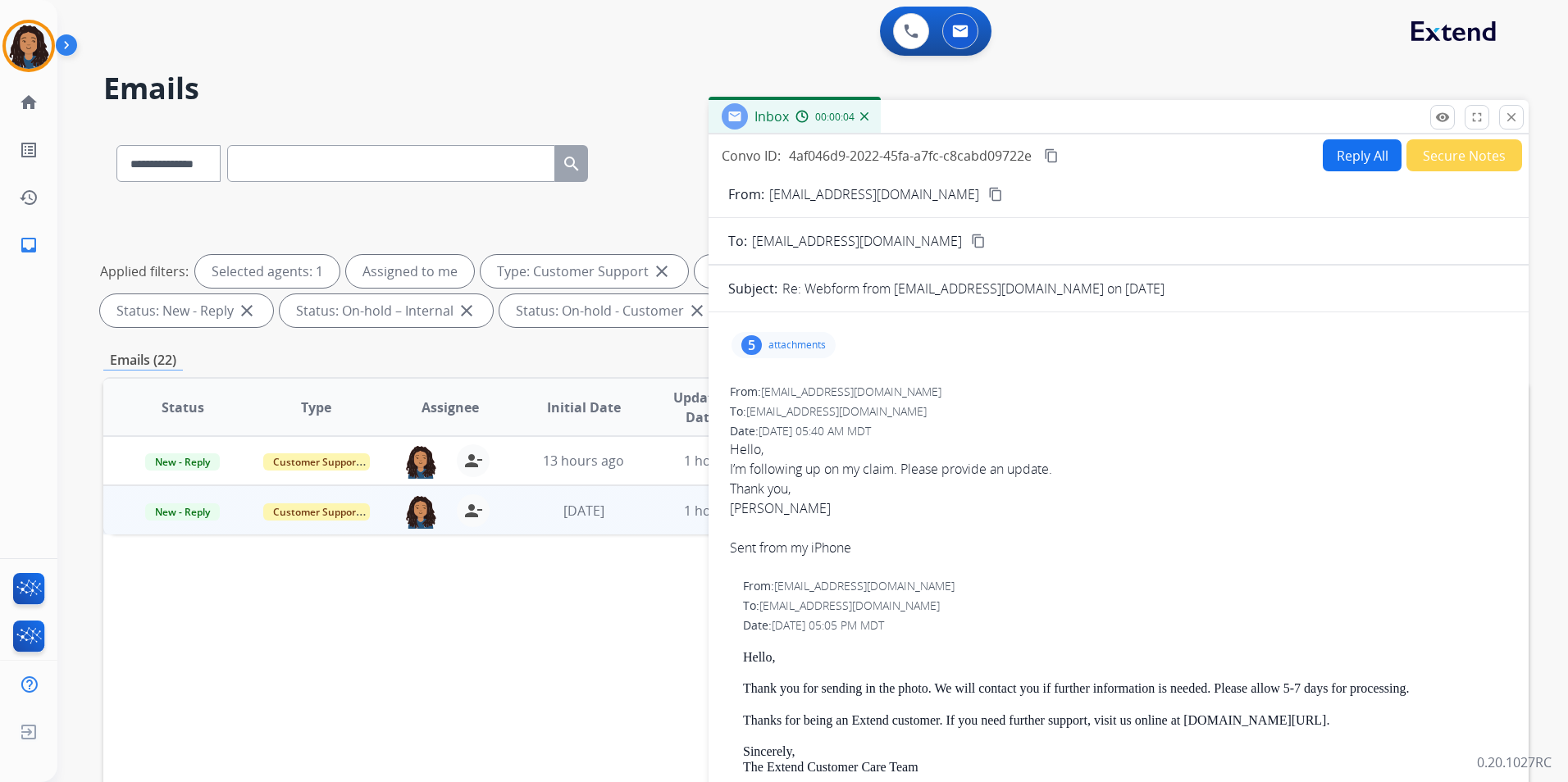
click at [988, 199] on mat-icon "content_copy" at bounding box center [995, 194] width 15 height 15
click at [1342, 150] on button "Reply All" at bounding box center [1361, 156] width 78 height 32
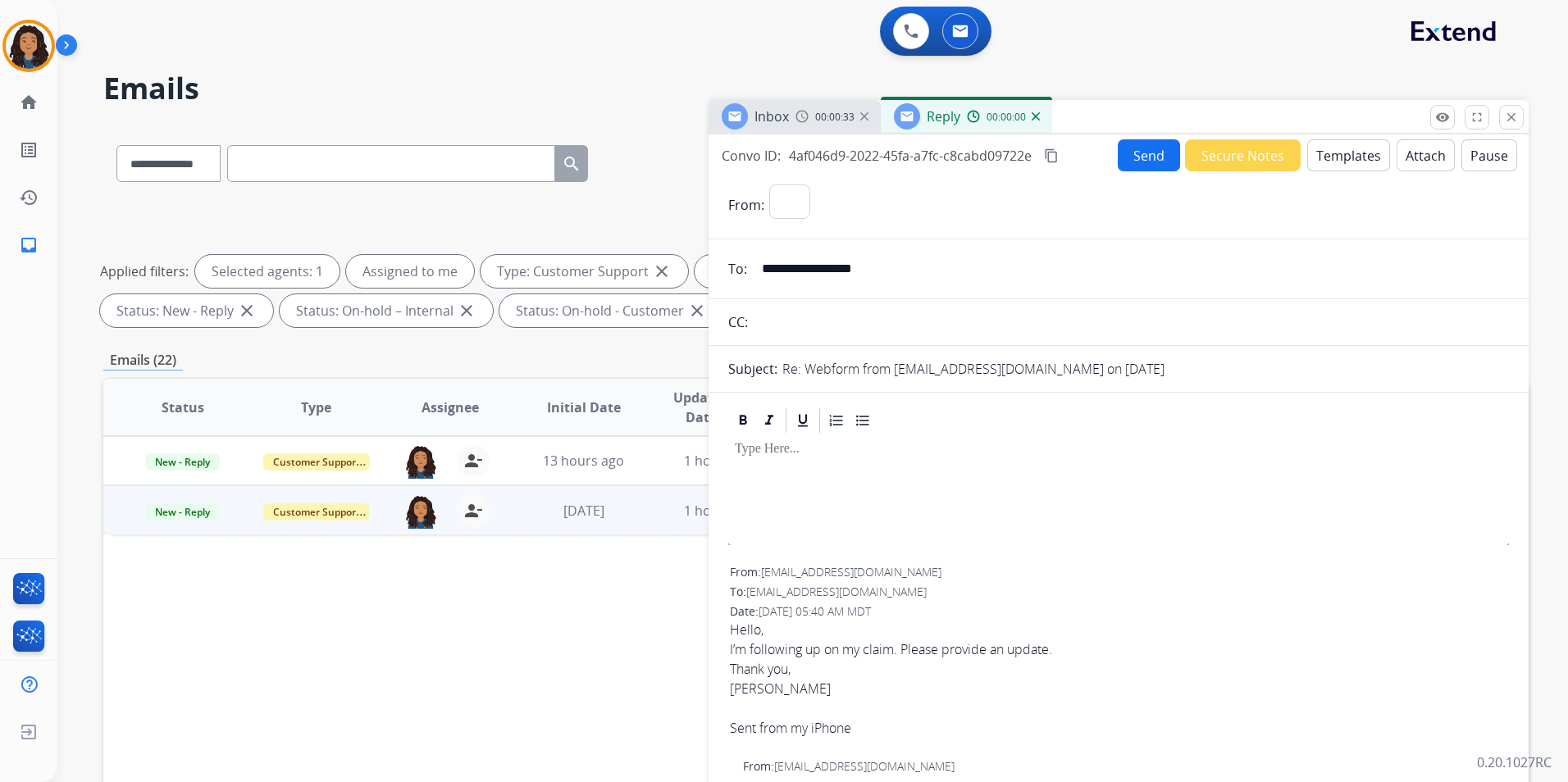
click at [1342, 150] on button "Templates" at bounding box center [1349, 156] width 83 height 32
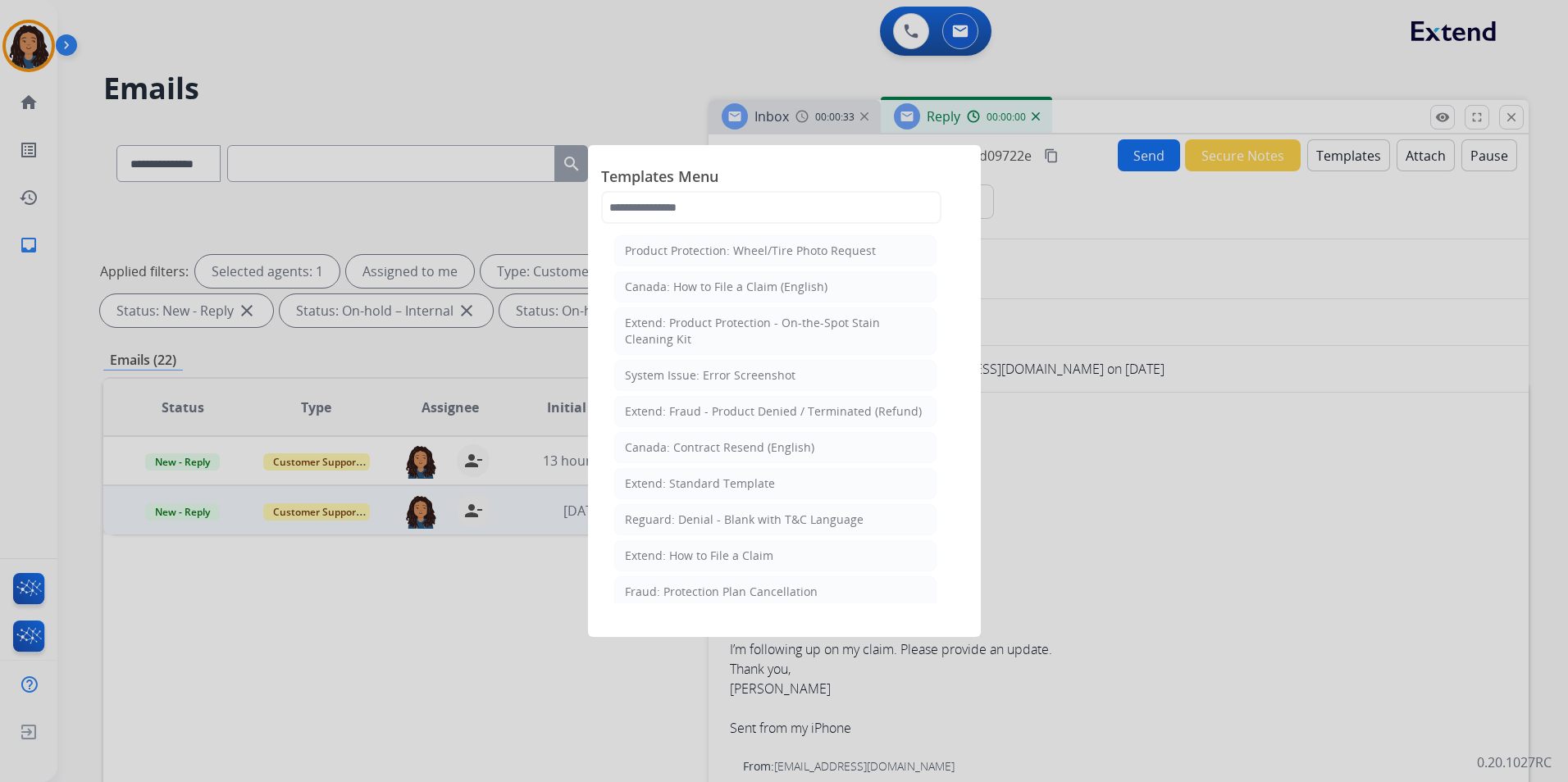
select select "**********"
click at [758, 208] on input "text" at bounding box center [771, 208] width 341 height 33
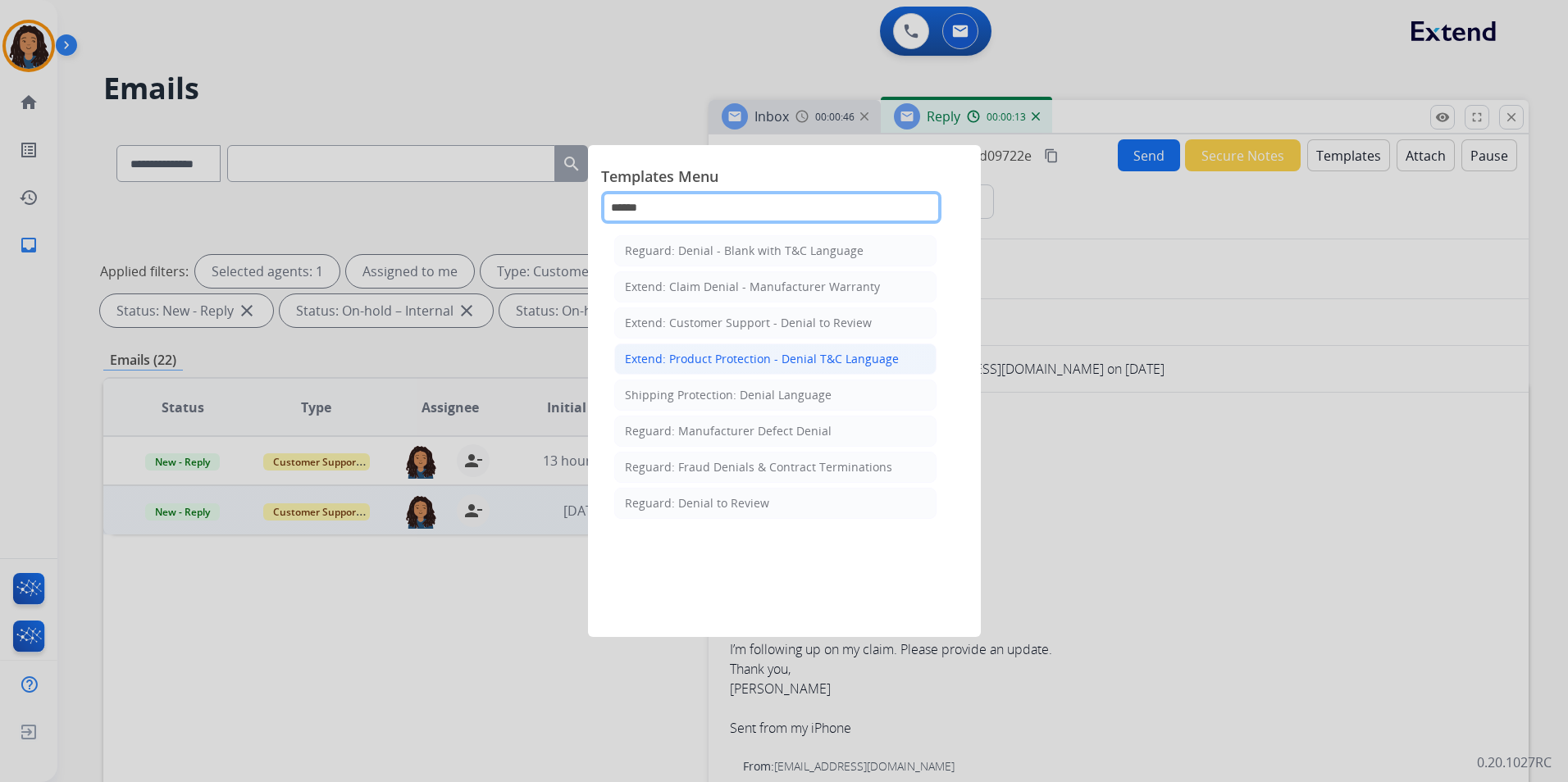
type input "******"
click at [712, 356] on div "Extend: Product Protection - Denial T&C Language" at bounding box center [761, 358] width 274 height 16
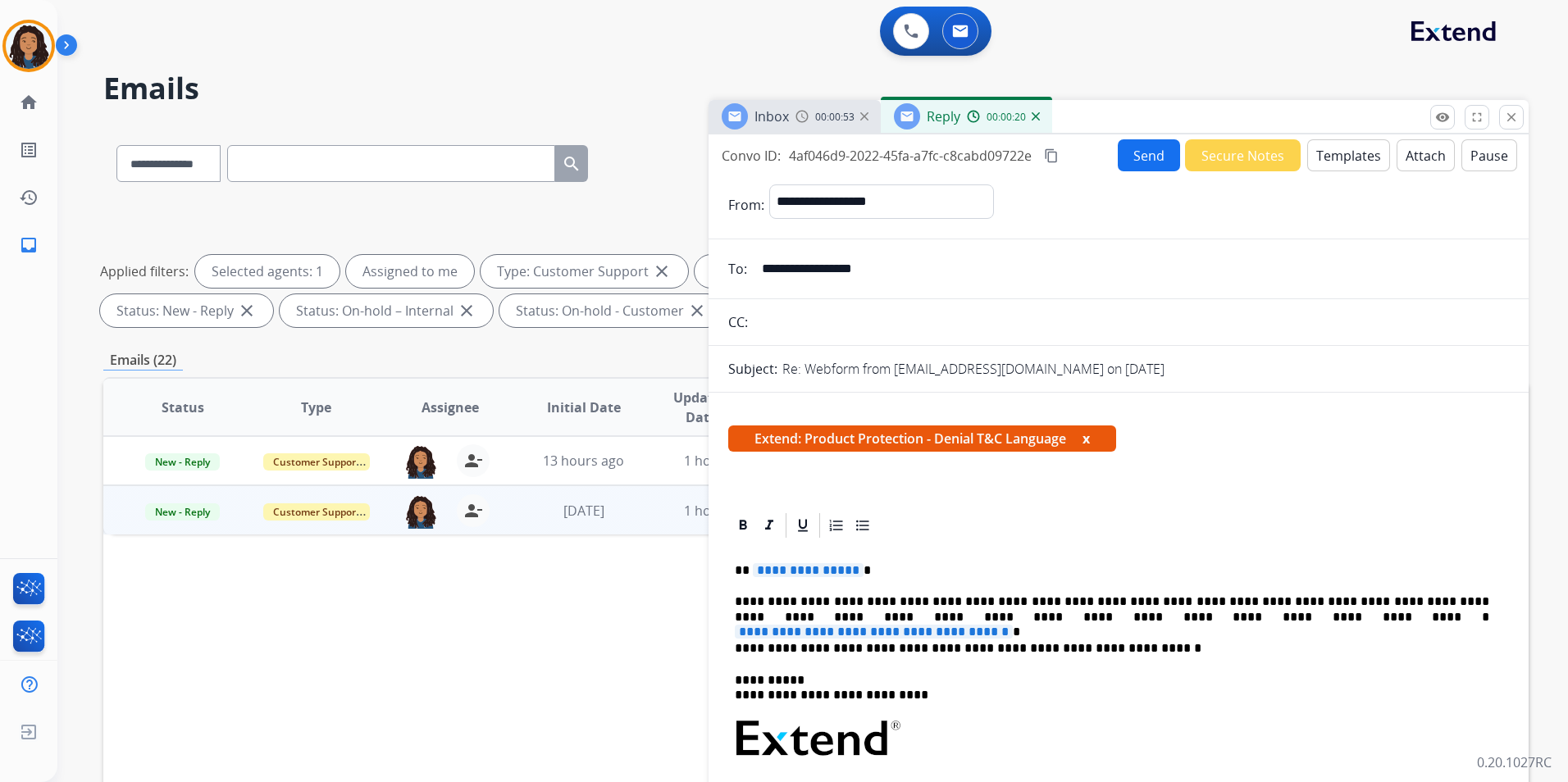
click at [804, 574] on span "**********" at bounding box center [808, 570] width 110 height 14
click at [1037, 123] on div "00:00:44" at bounding box center [1003, 117] width 72 height 15
click at [1029, 113] on div "00:00:45" at bounding box center [1003, 117] width 72 height 15
click at [1033, 117] on img at bounding box center [1036, 116] width 8 height 8
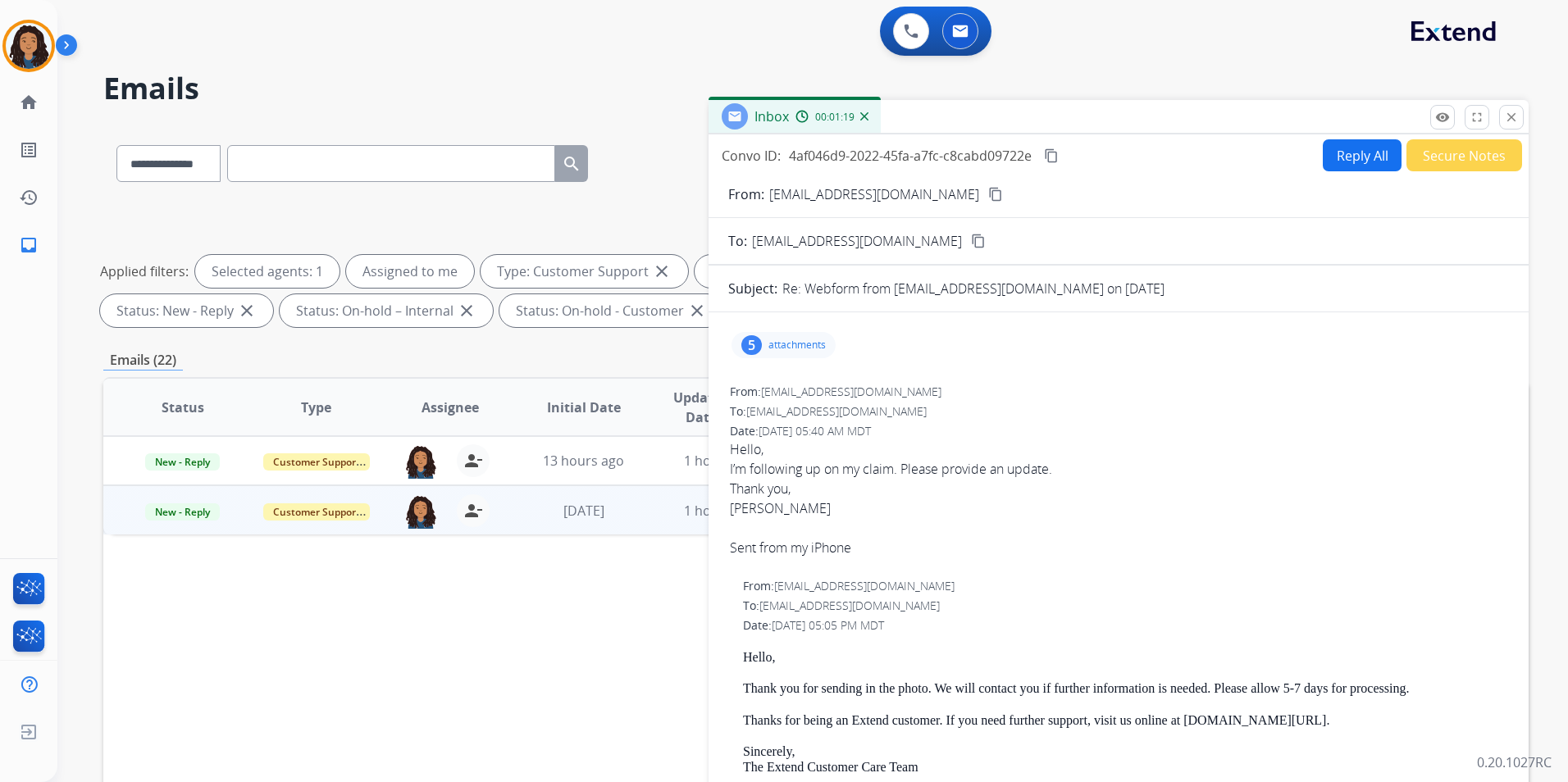
click at [1334, 160] on button "Reply All" at bounding box center [1361, 156] width 78 height 32
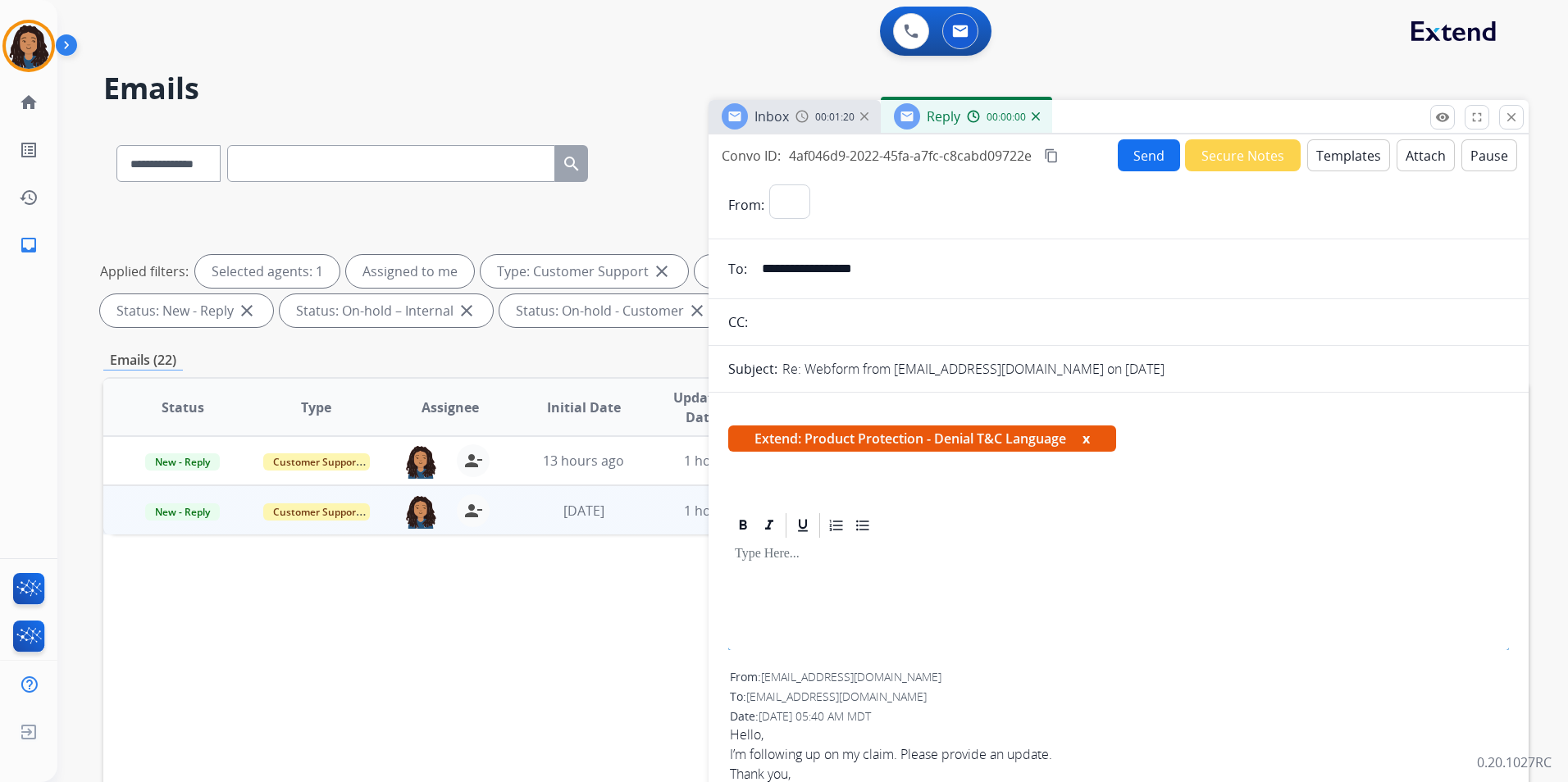
click at [1334, 160] on button "Templates" at bounding box center [1349, 156] width 83 height 32
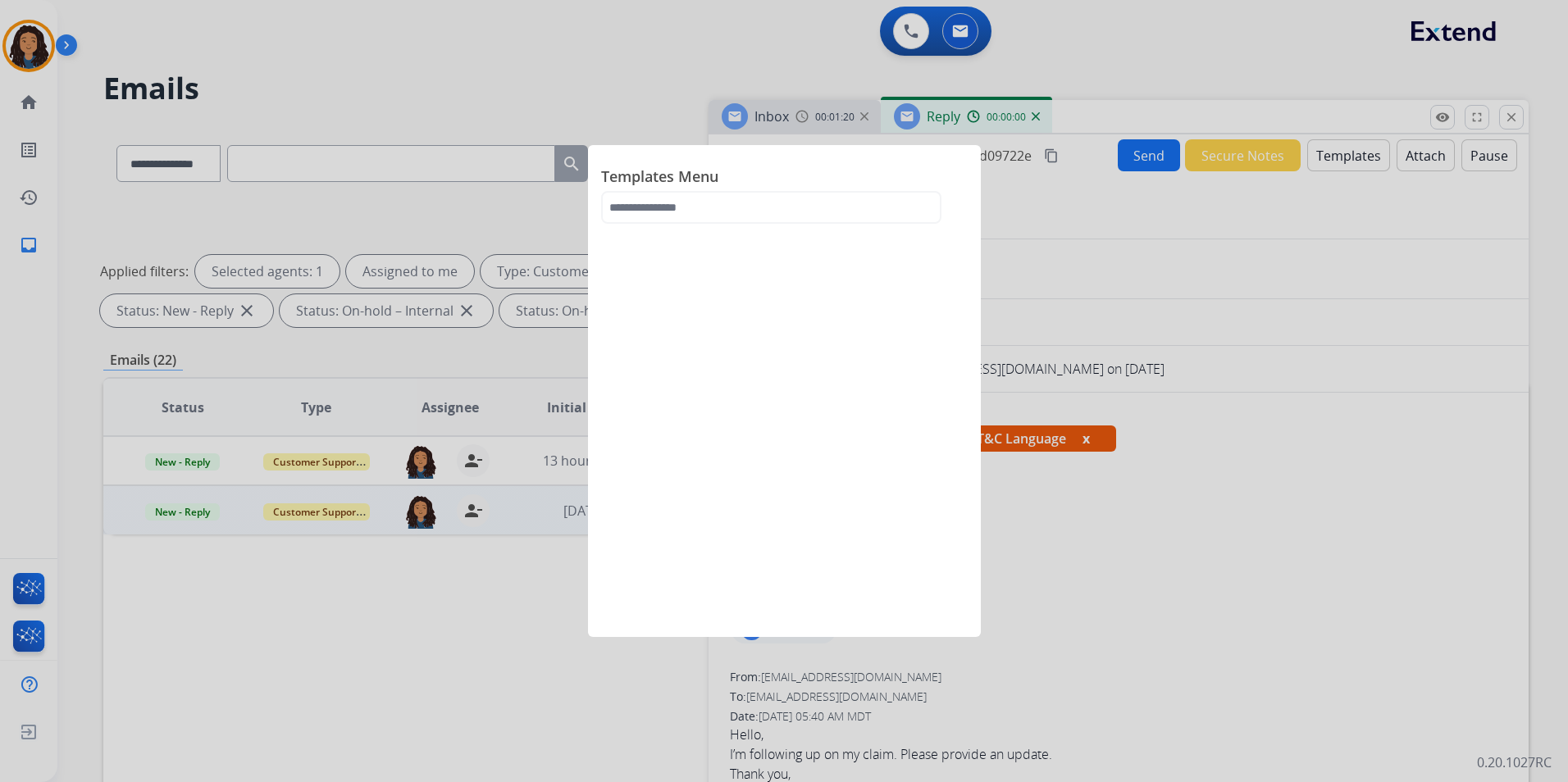
select select "**********"
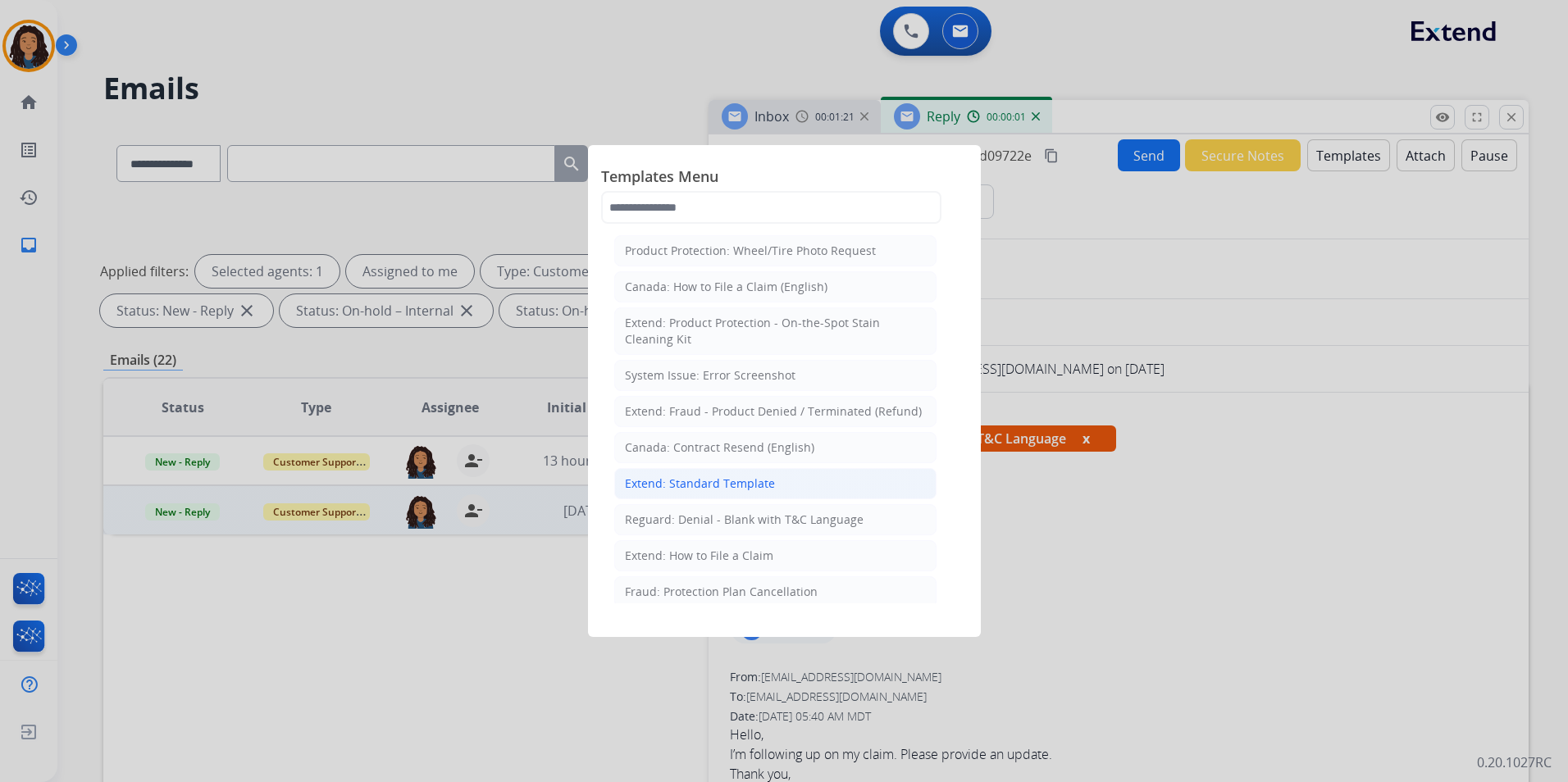
click at [776, 487] on li "Extend: Standard Template" at bounding box center [776, 483] width 323 height 31
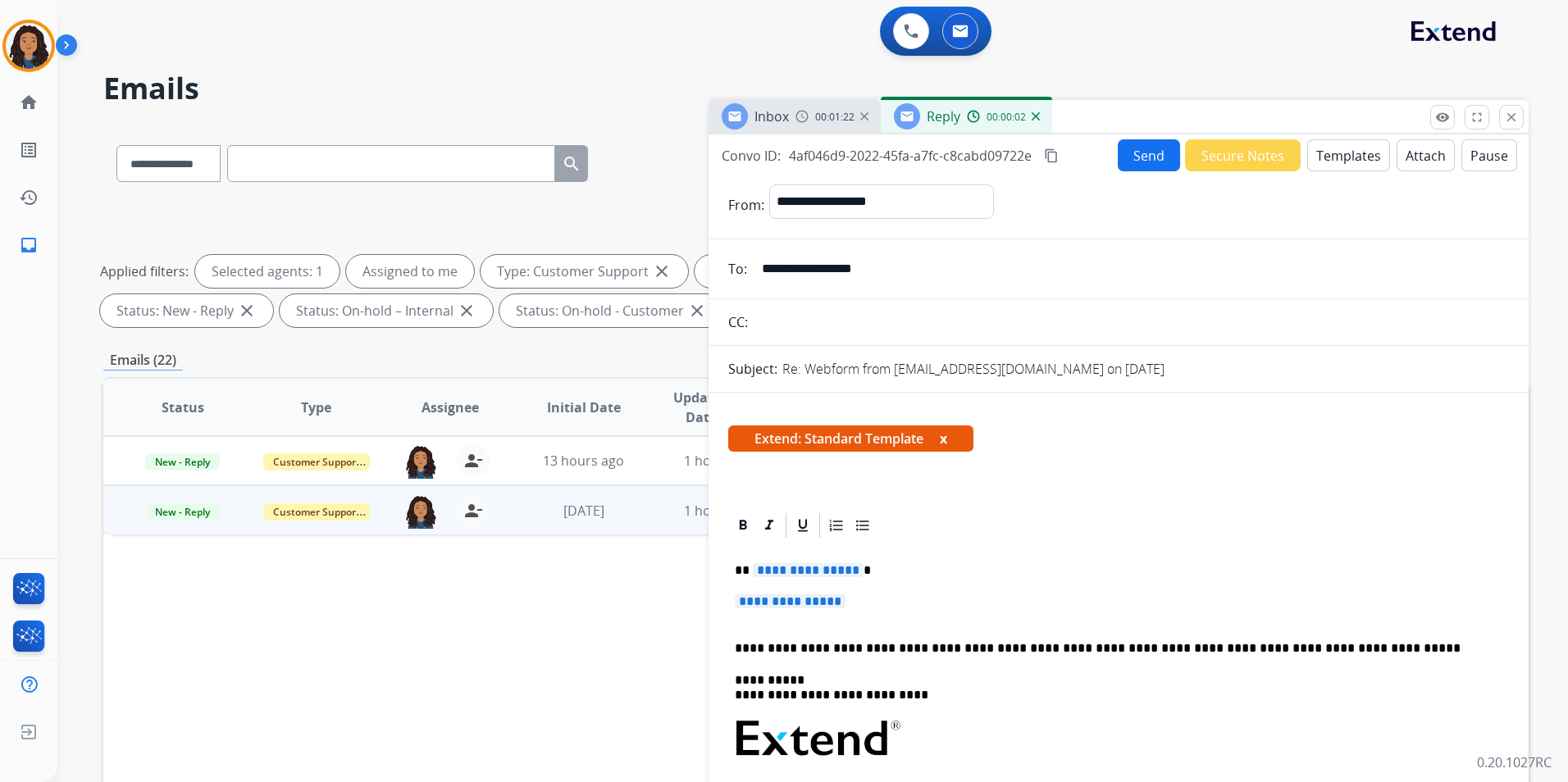
click at [817, 568] on span "**********" at bounding box center [808, 570] width 110 height 14
click at [805, 606] on span "**********" at bounding box center [790, 601] width 110 height 14
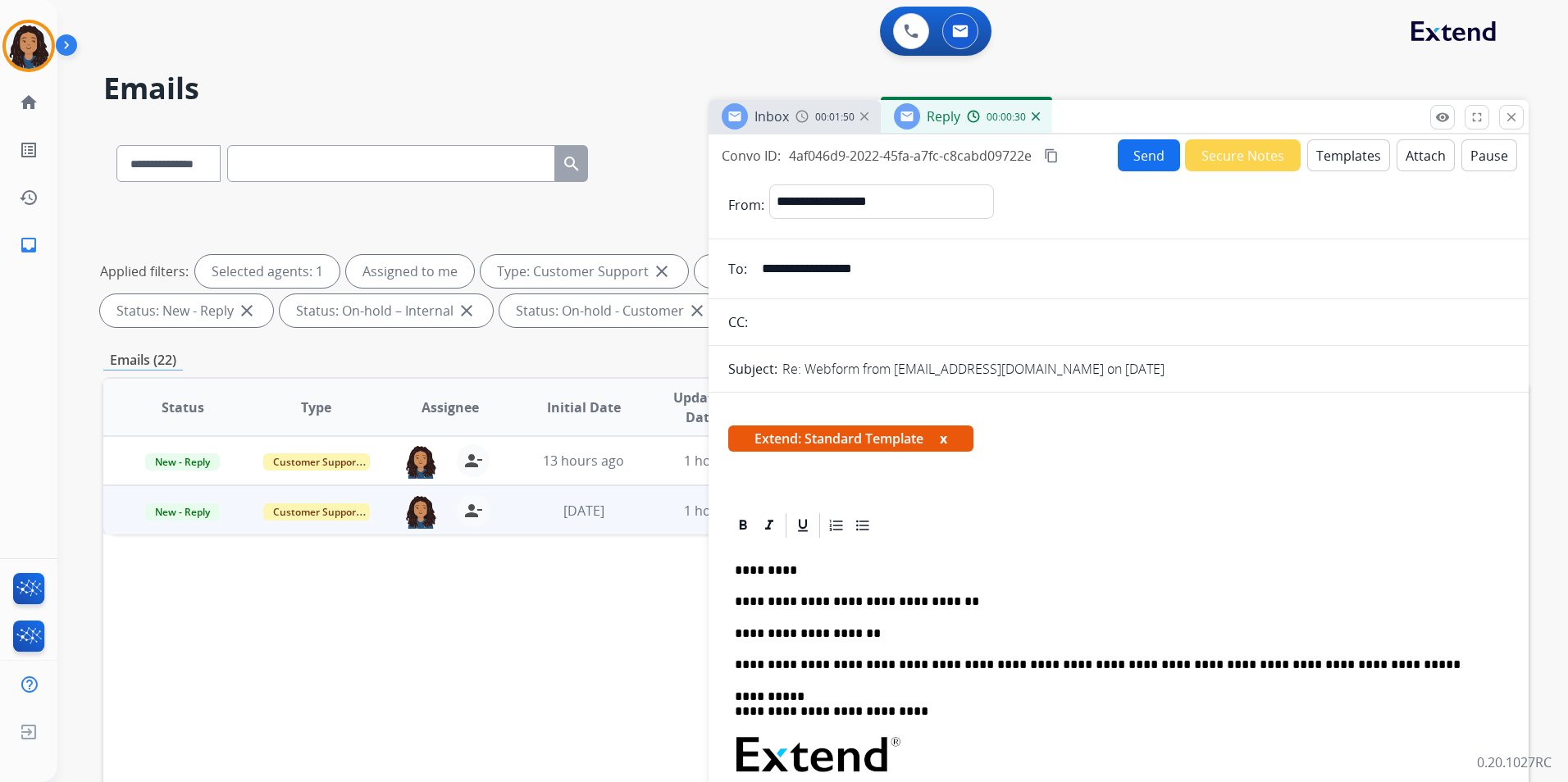
click at [811, 126] on div "Inbox 00:01:50" at bounding box center [794, 116] width 173 height 33
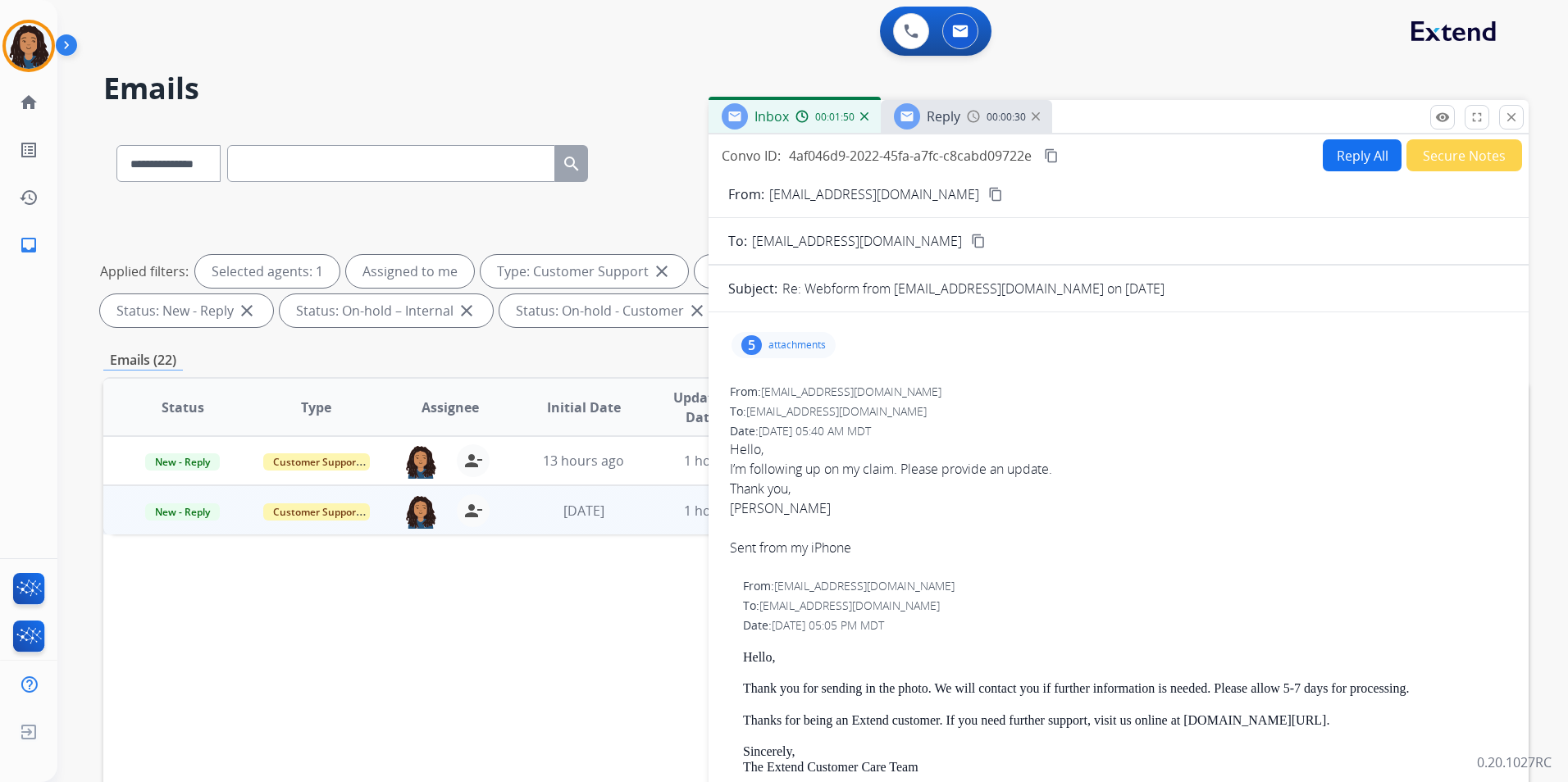
click at [1459, 151] on button "Secure Notes" at bounding box center [1464, 156] width 116 height 32
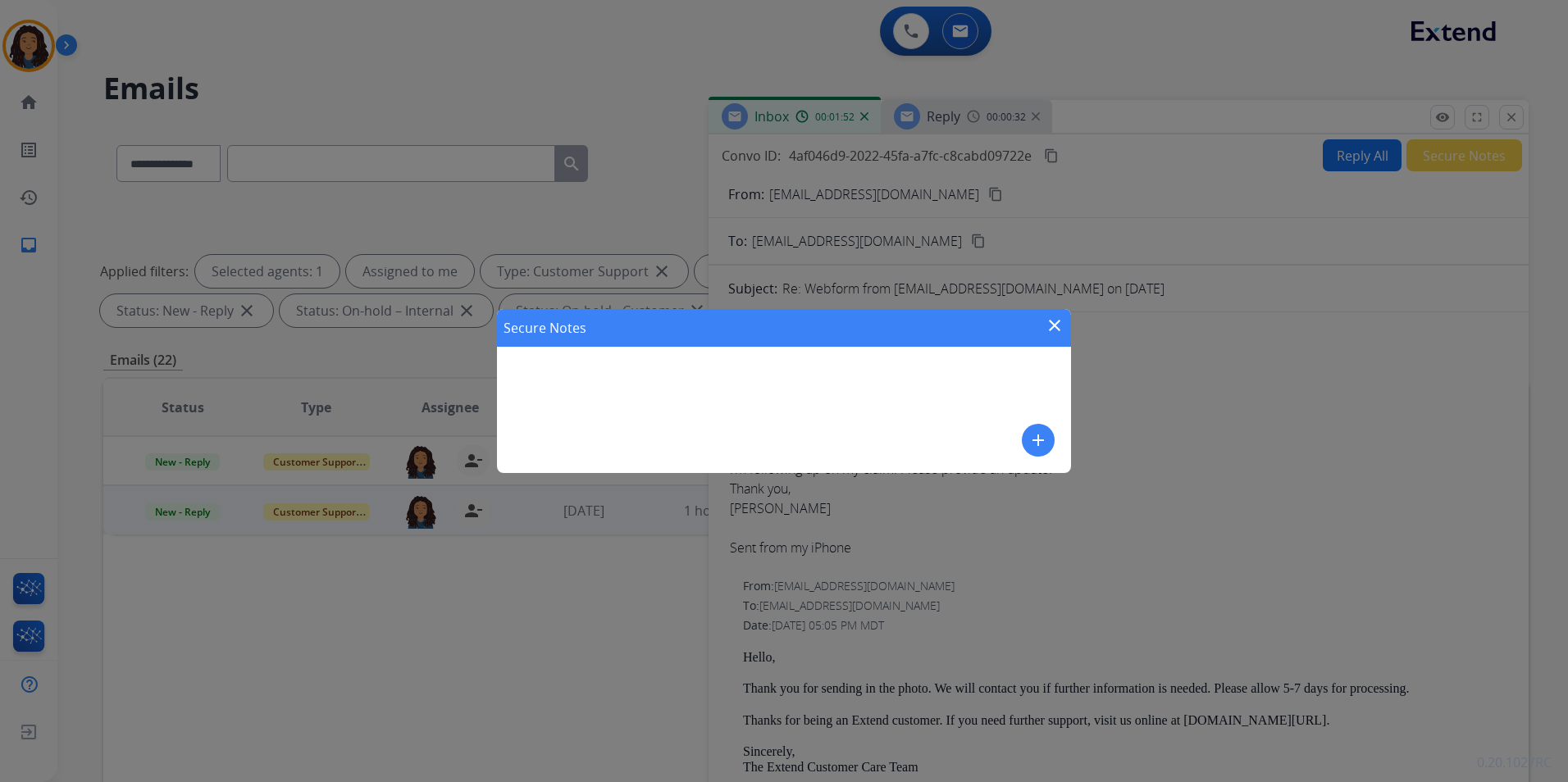
click at [1038, 432] on mat-icon "add" at bounding box center [1038, 440] width 20 height 20
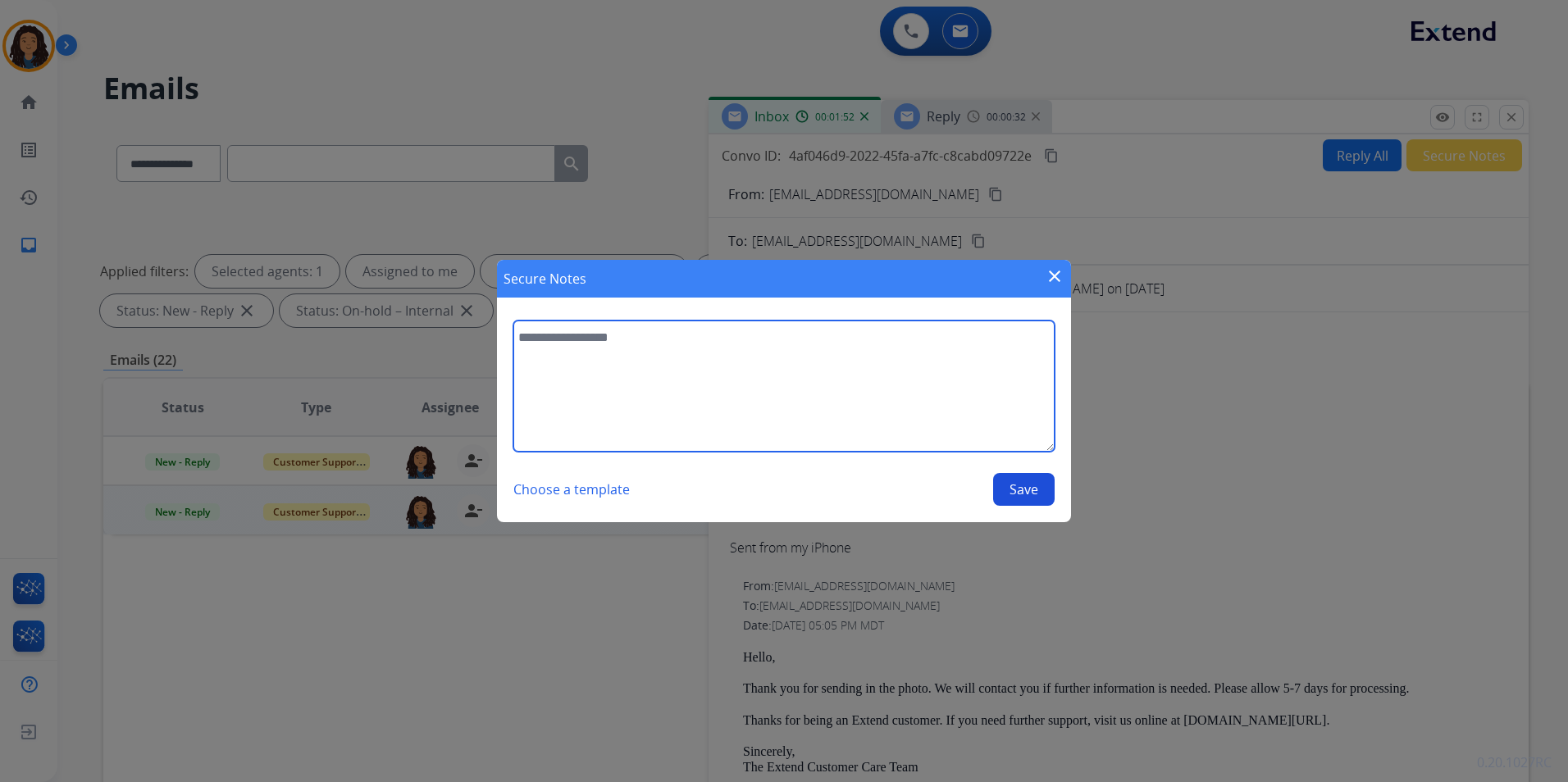
click at [835, 432] on textarea at bounding box center [784, 386] width 542 height 131
type textarea "**********"
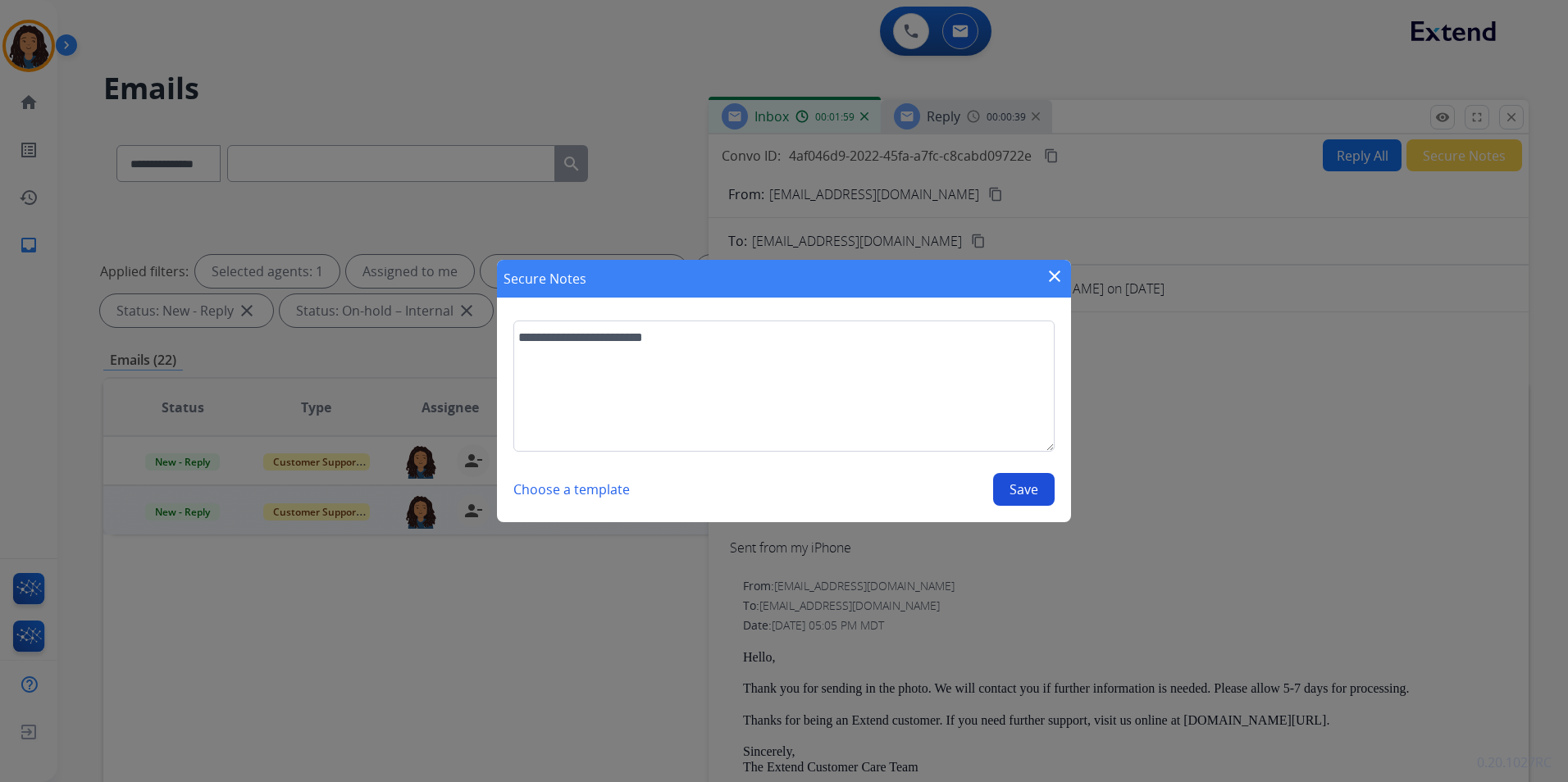
click at [1037, 491] on button "Save" at bounding box center [1024, 490] width 61 height 33
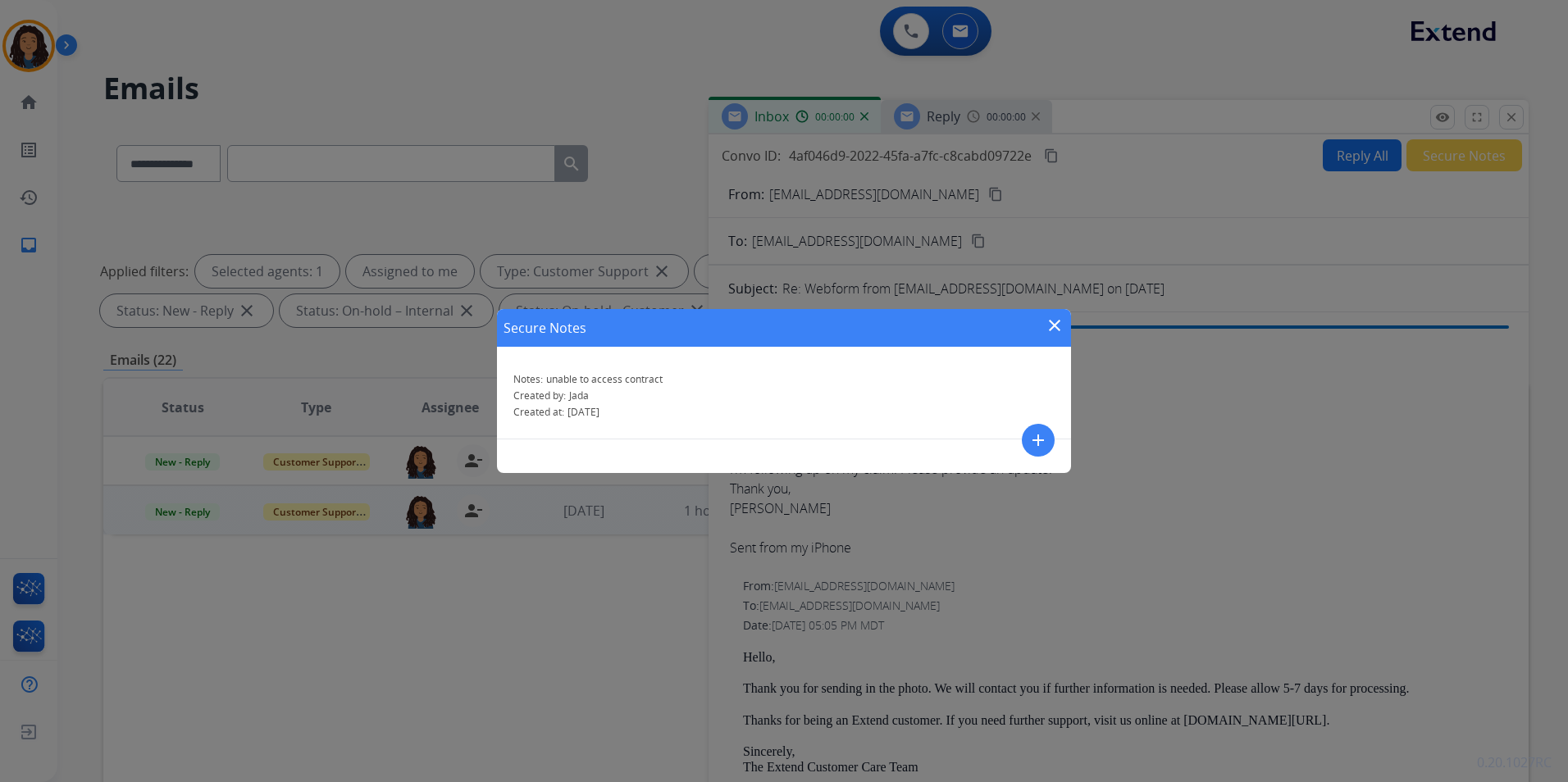
click at [942, 128] on div "Secure Notes close Notes: unable to access contract Created by: [PERSON_NAME] C…" at bounding box center [784, 391] width 1568 height 782
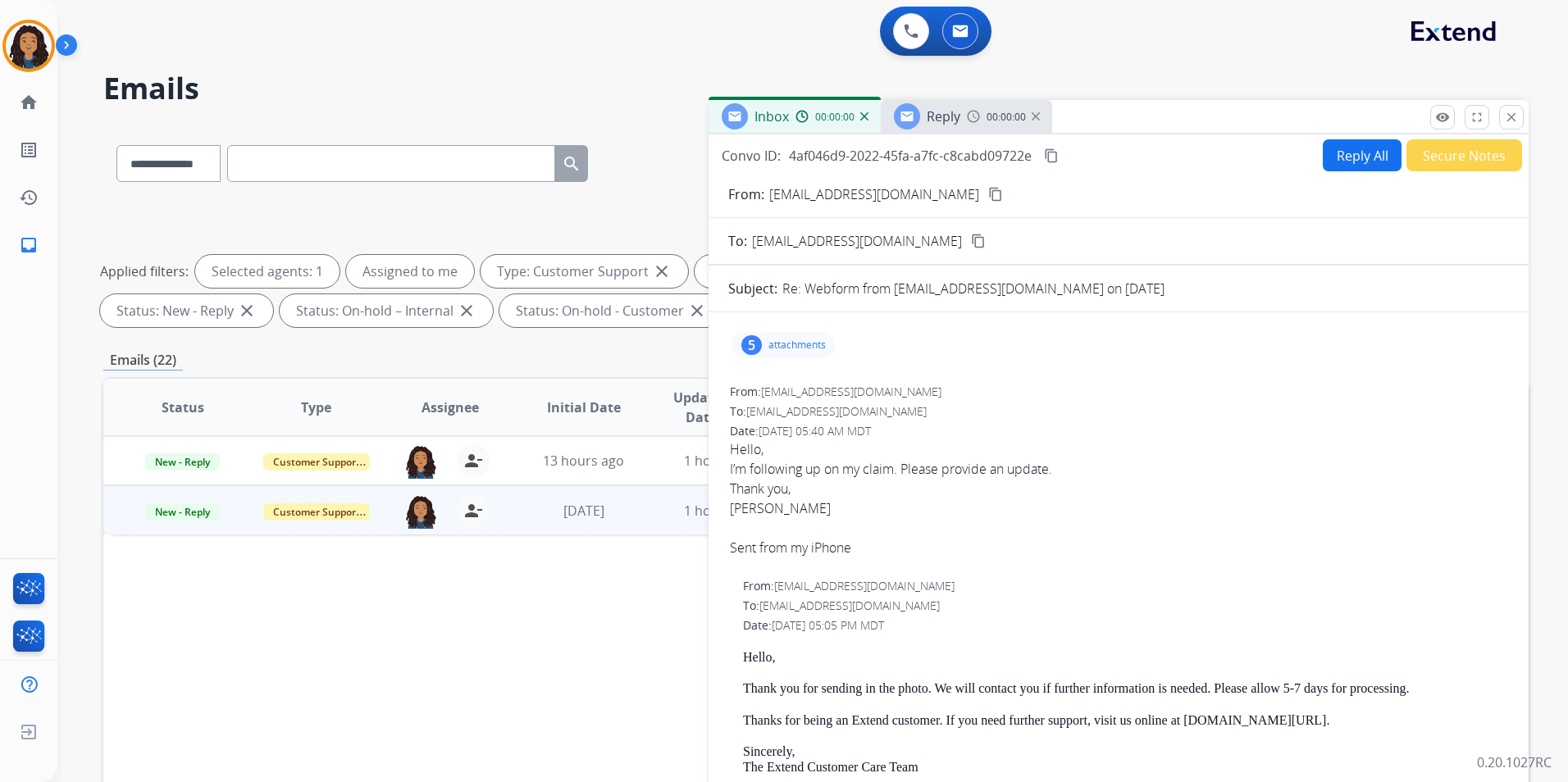
click at [942, 125] on span "Reply" at bounding box center [943, 116] width 34 height 18
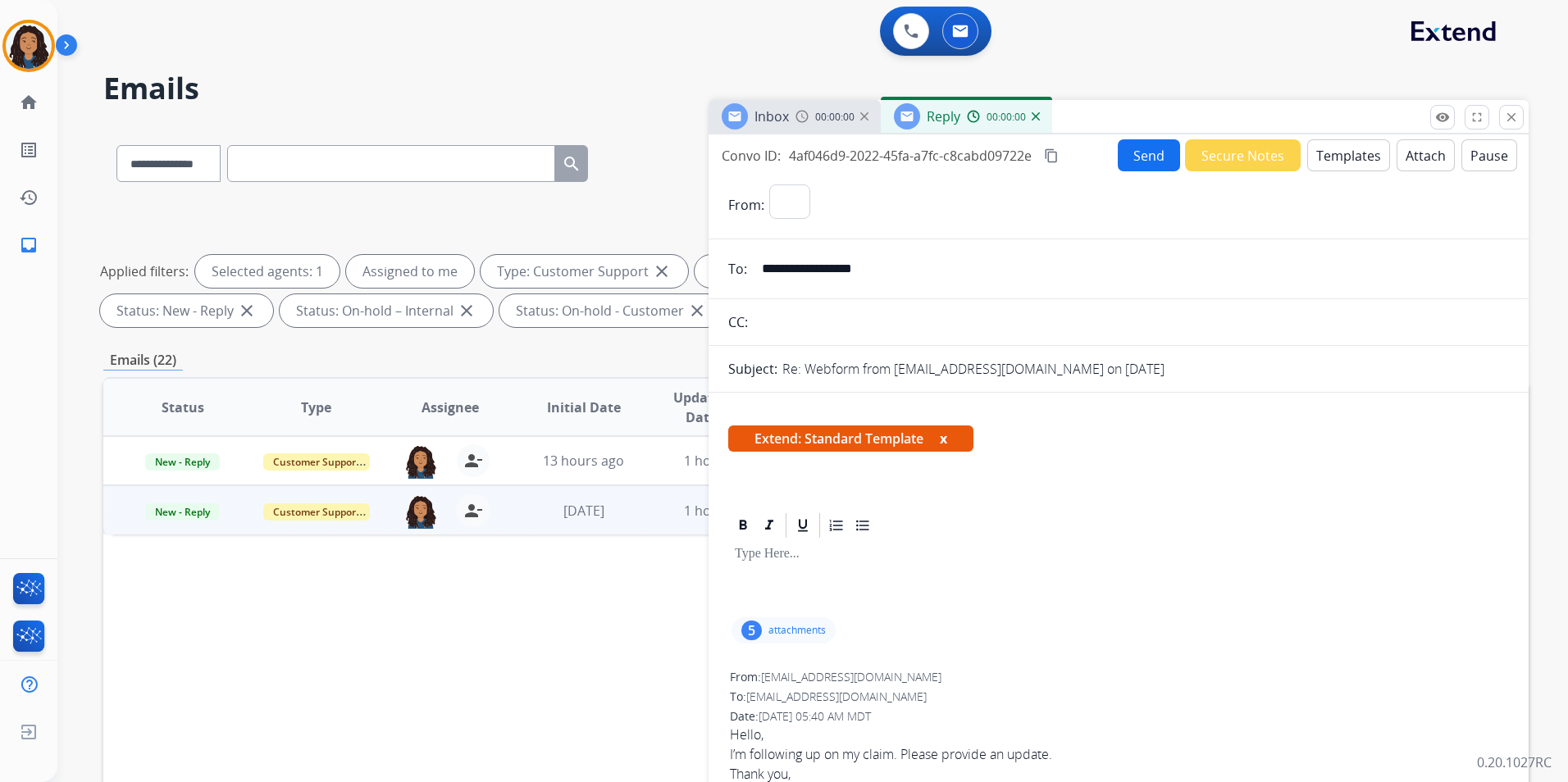
select select "**********"
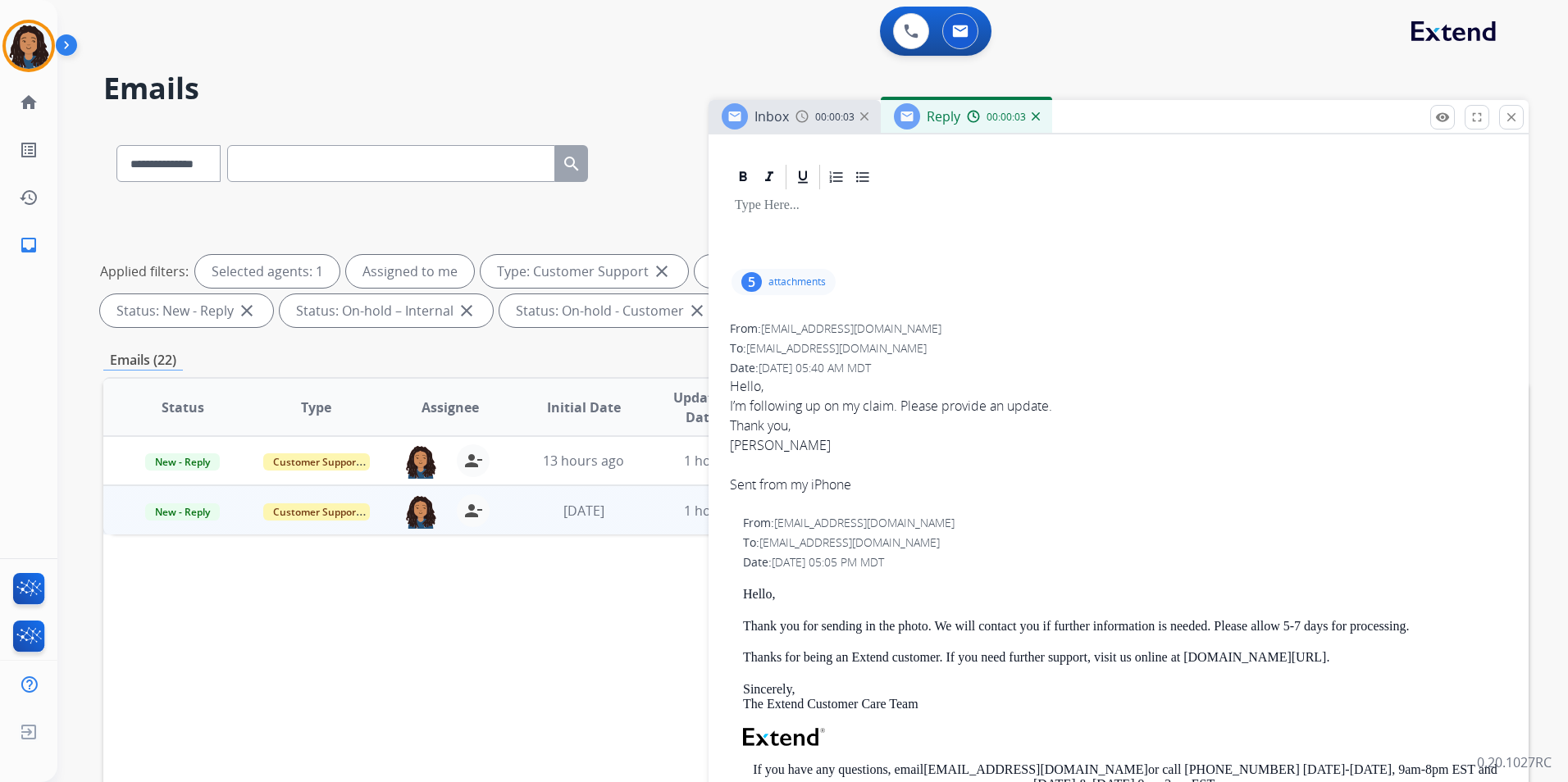
scroll to position [246, 0]
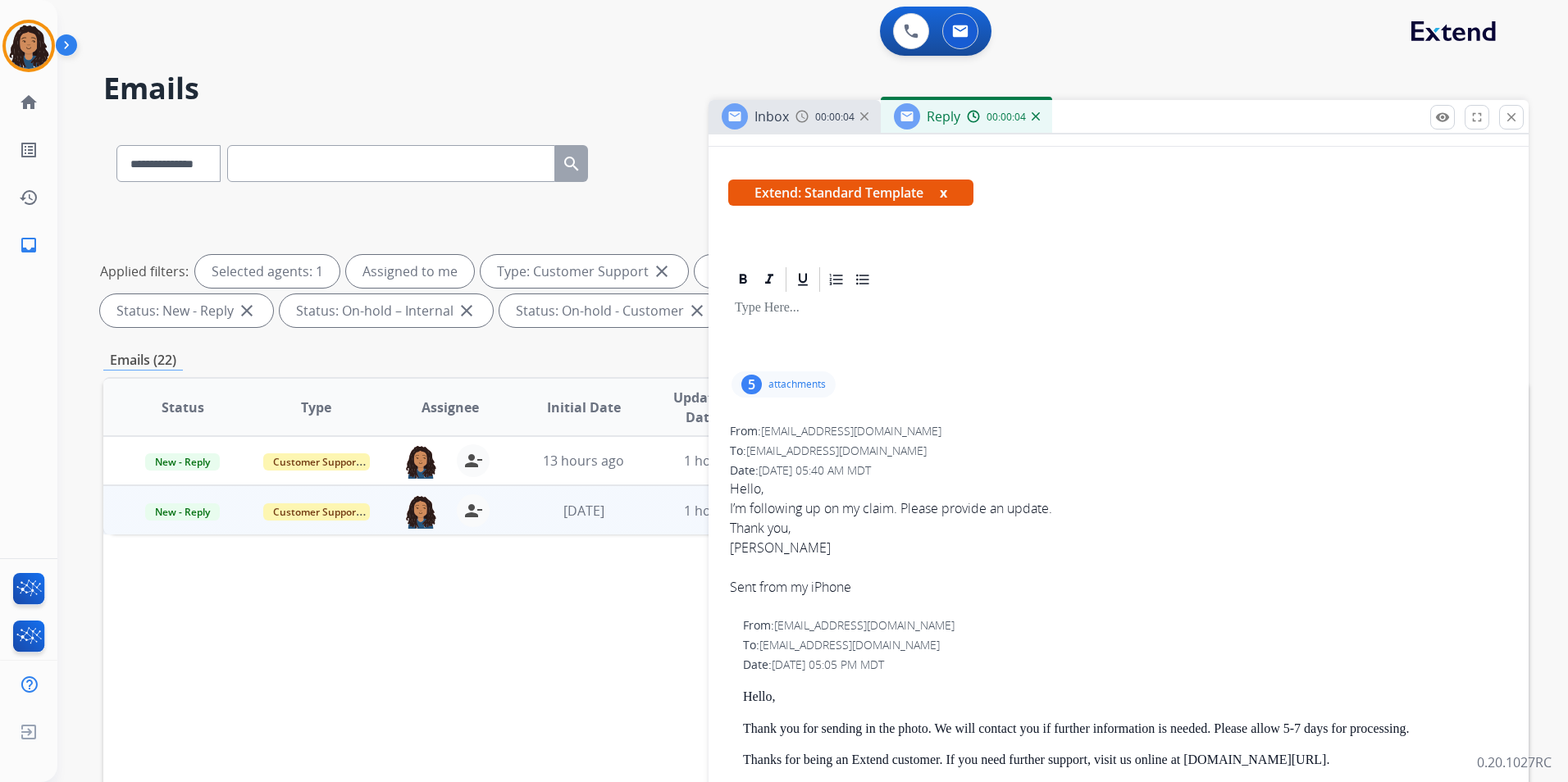
click at [768, 326] on div at bounding box center [1119, 331] width 781 height 74
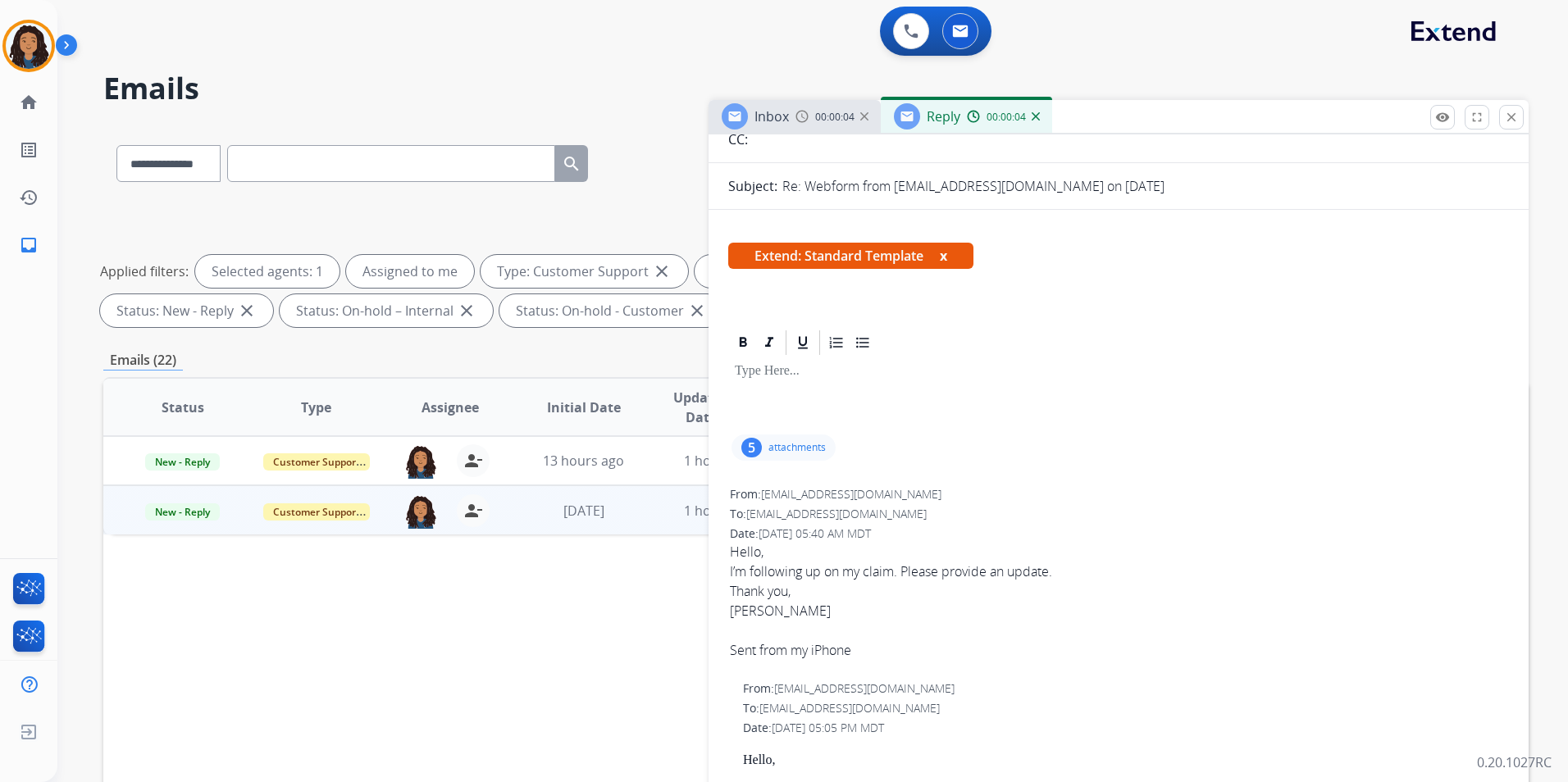
scroll to position [0, 0]
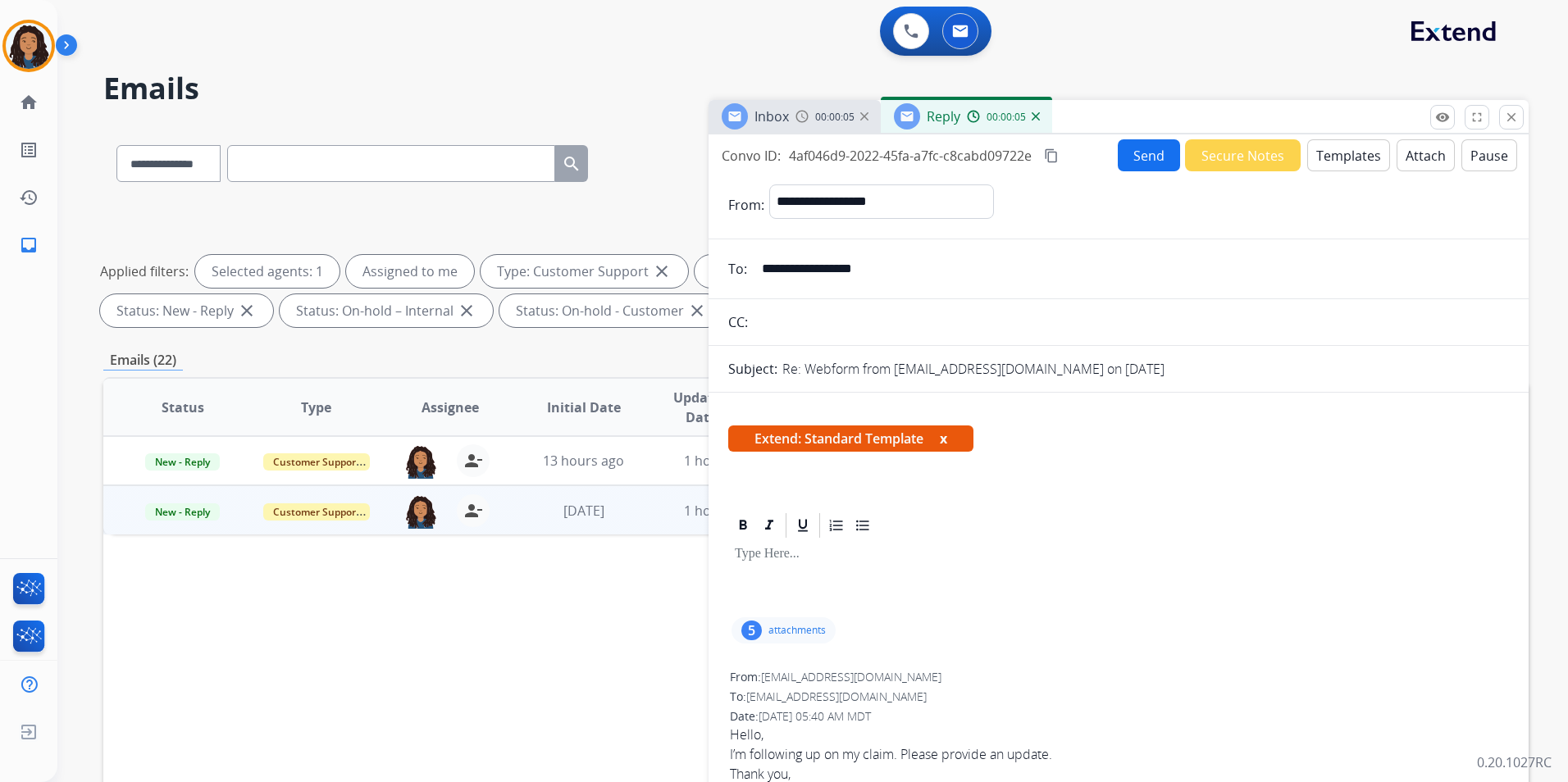
click at [1038, 117] on img at bounding box center [1036, 116] width 8 height 8
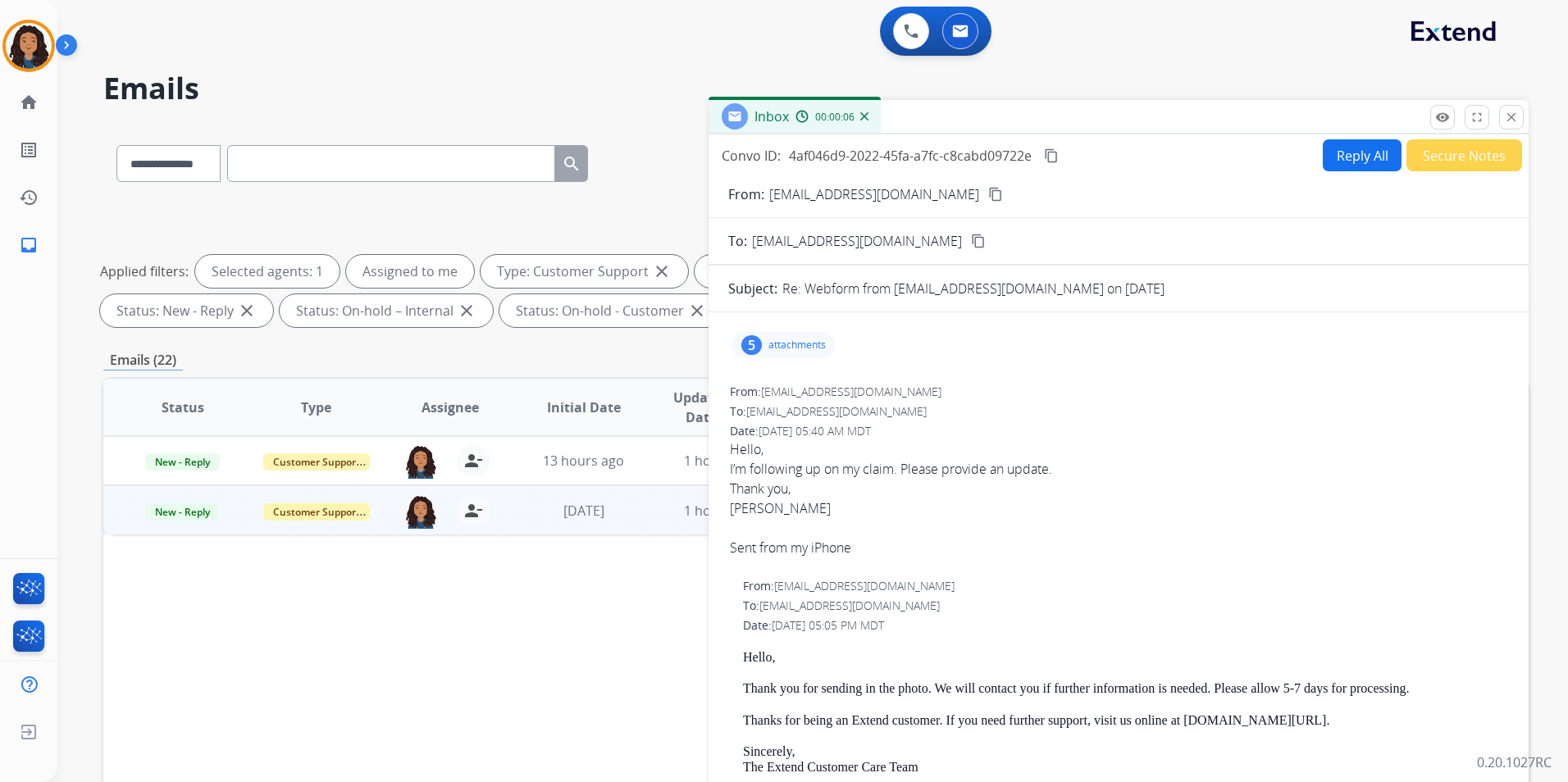
click at [1352, 155] on button "Reply All" at bounding box center [1361, 156] width 78 height 32
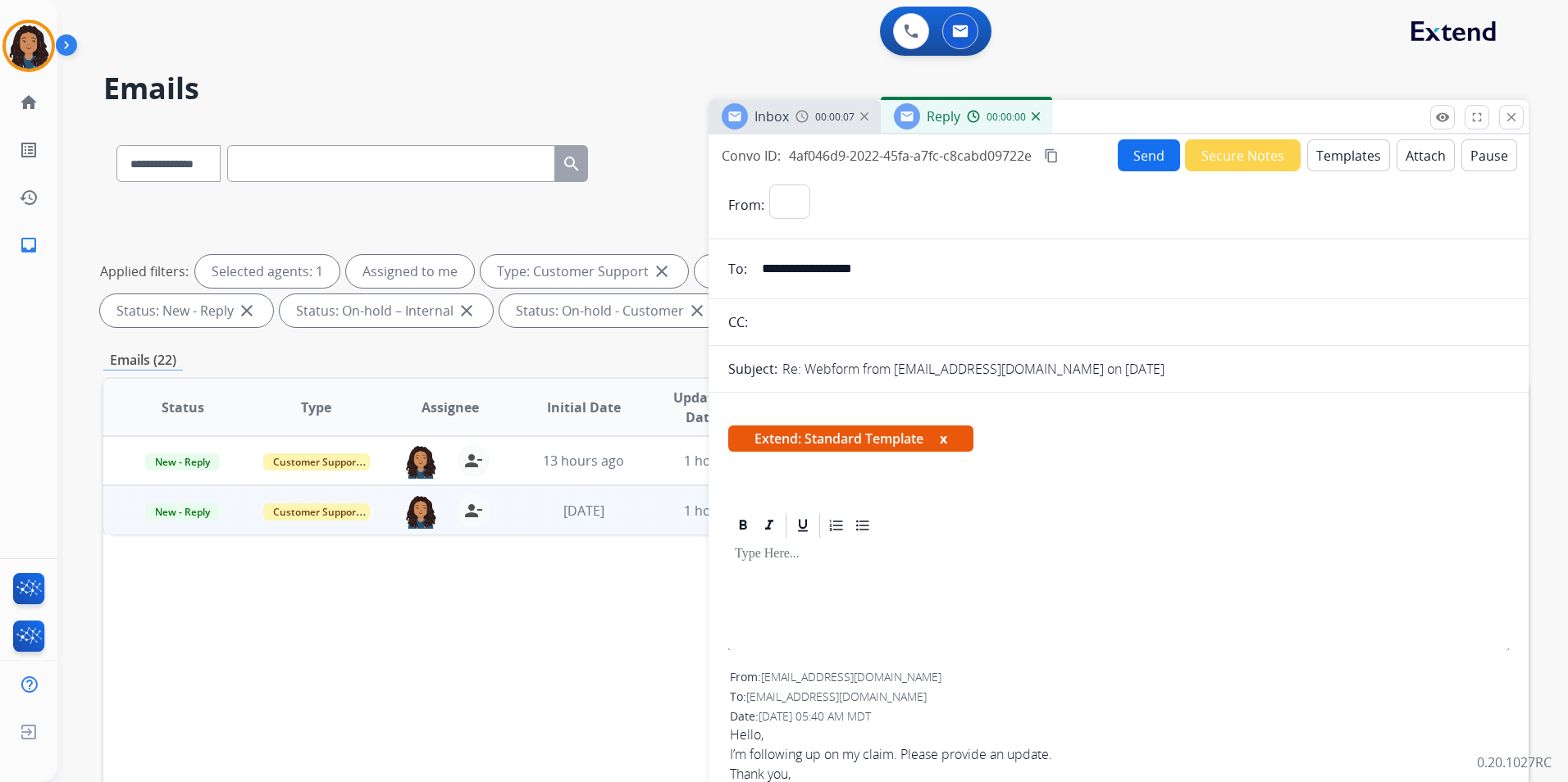
click at [1352, 155] on button "Templates" at bounding box center [1349, 156] width 83 height 32
select select "**********"
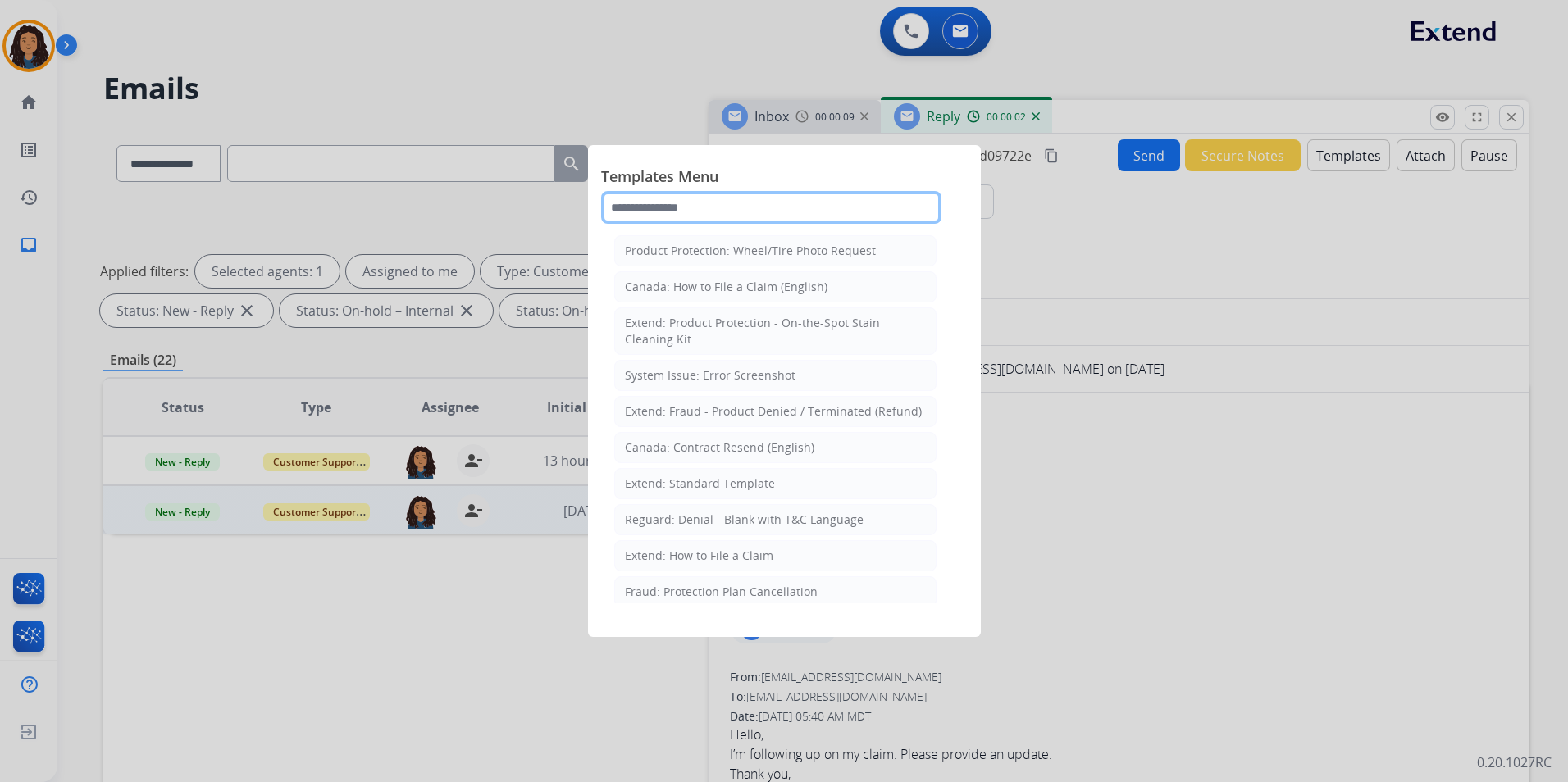
click at [737, 222] on input "text" at bounding box center [771, 208] width 341 height 33
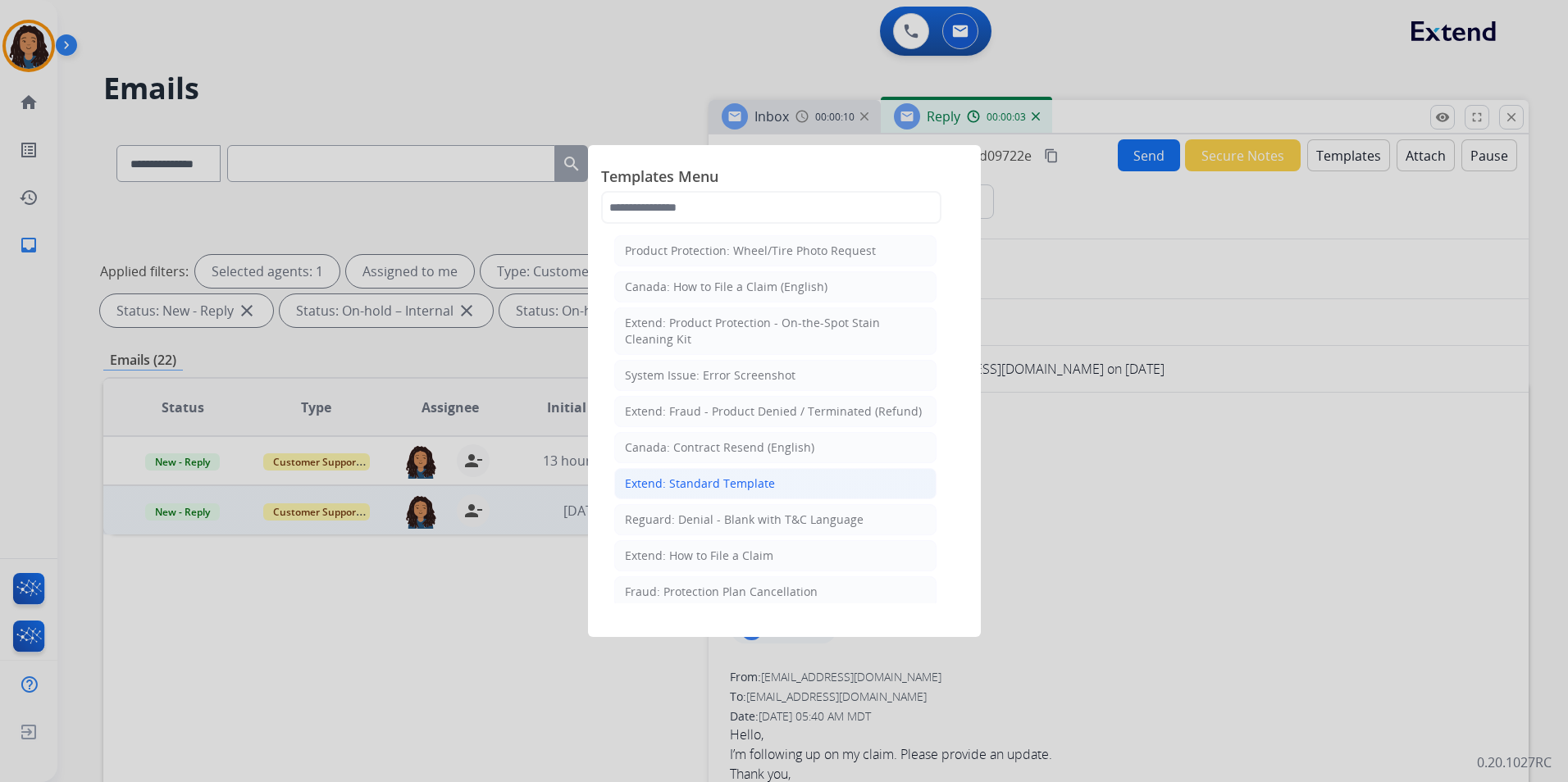
click at [711, 484] on div "Extend: Standard Template" at bounding box center [699, 483] width 150 height 16
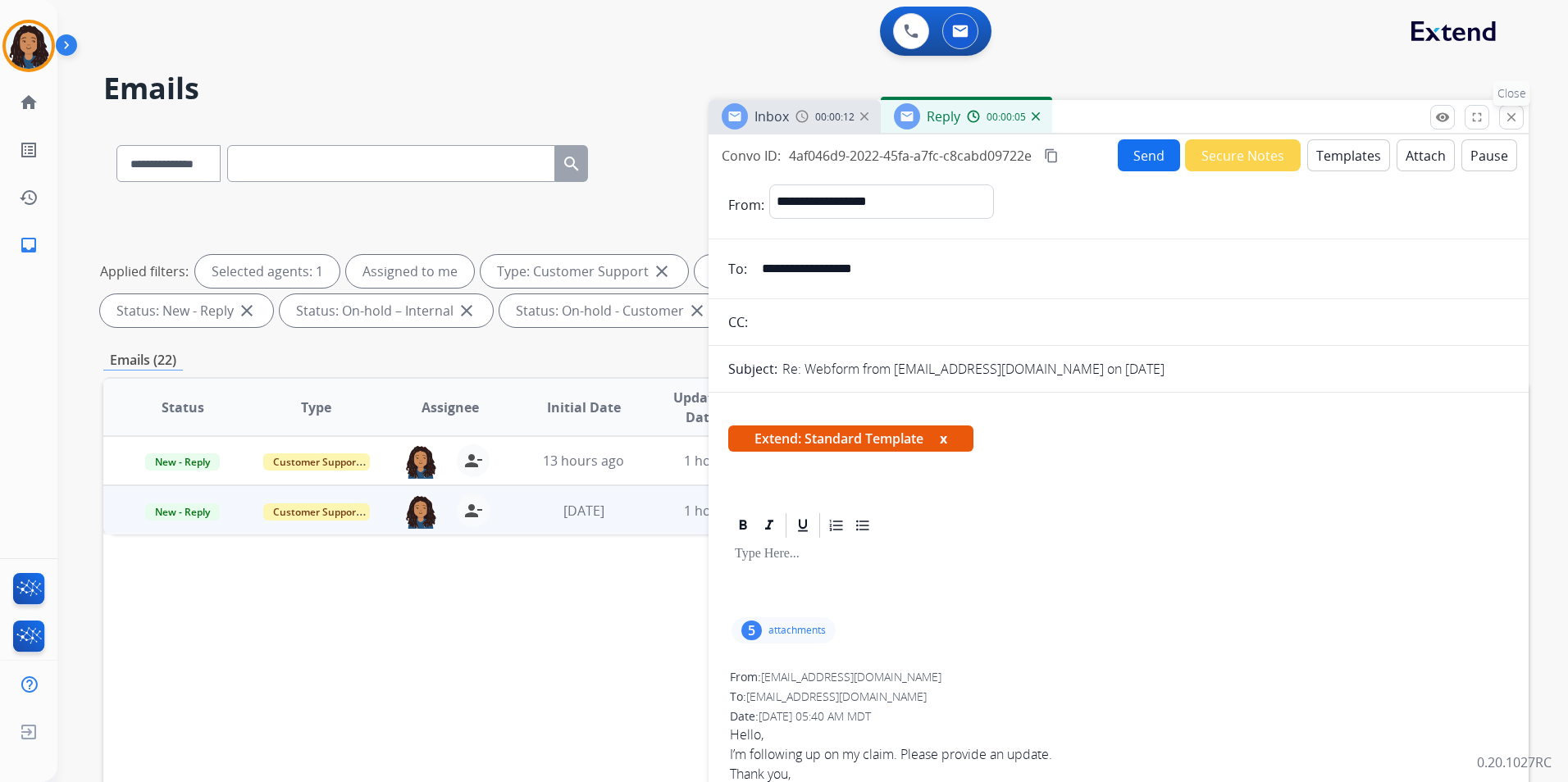
click at [1521, 116] on button "close Close" at bounding box center [1511, 117] width 25 height 25
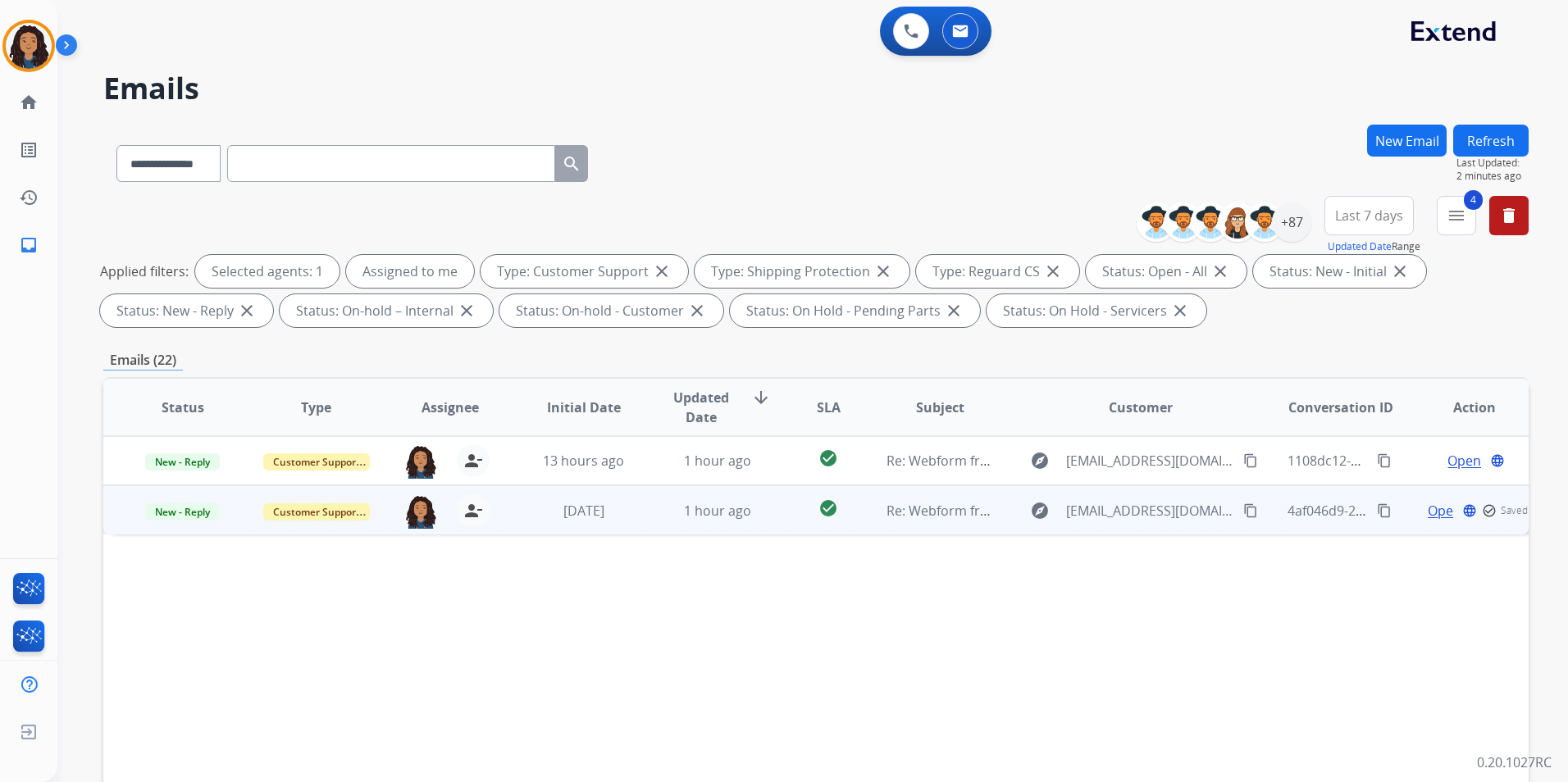
click at [1433, 505] on span "Open" at bounding box center [1444, 510] width 34 height 20
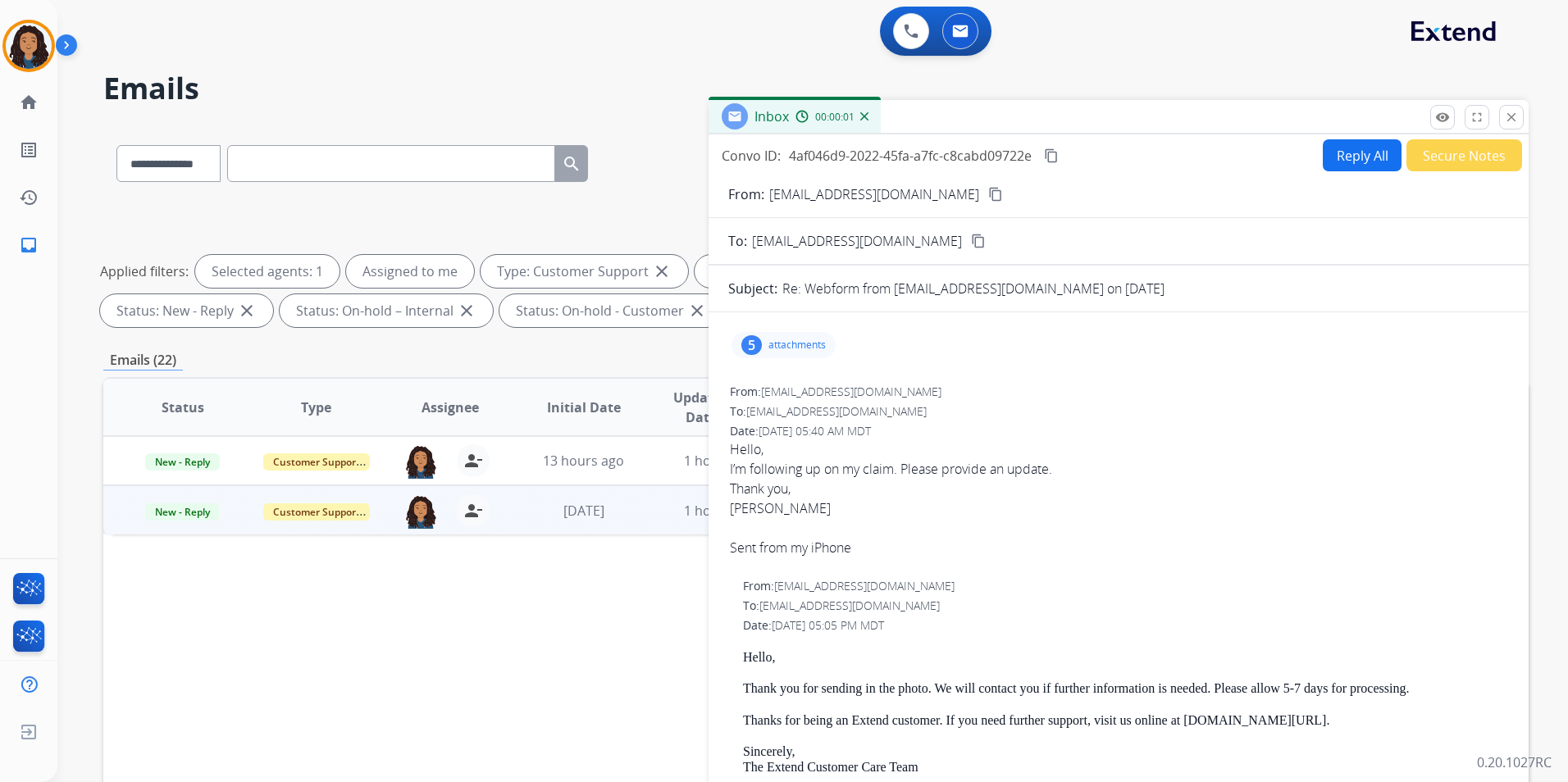
click at [1360, 154] on button "Reply All" at bounding box center [1361, 156] width 78 height 32
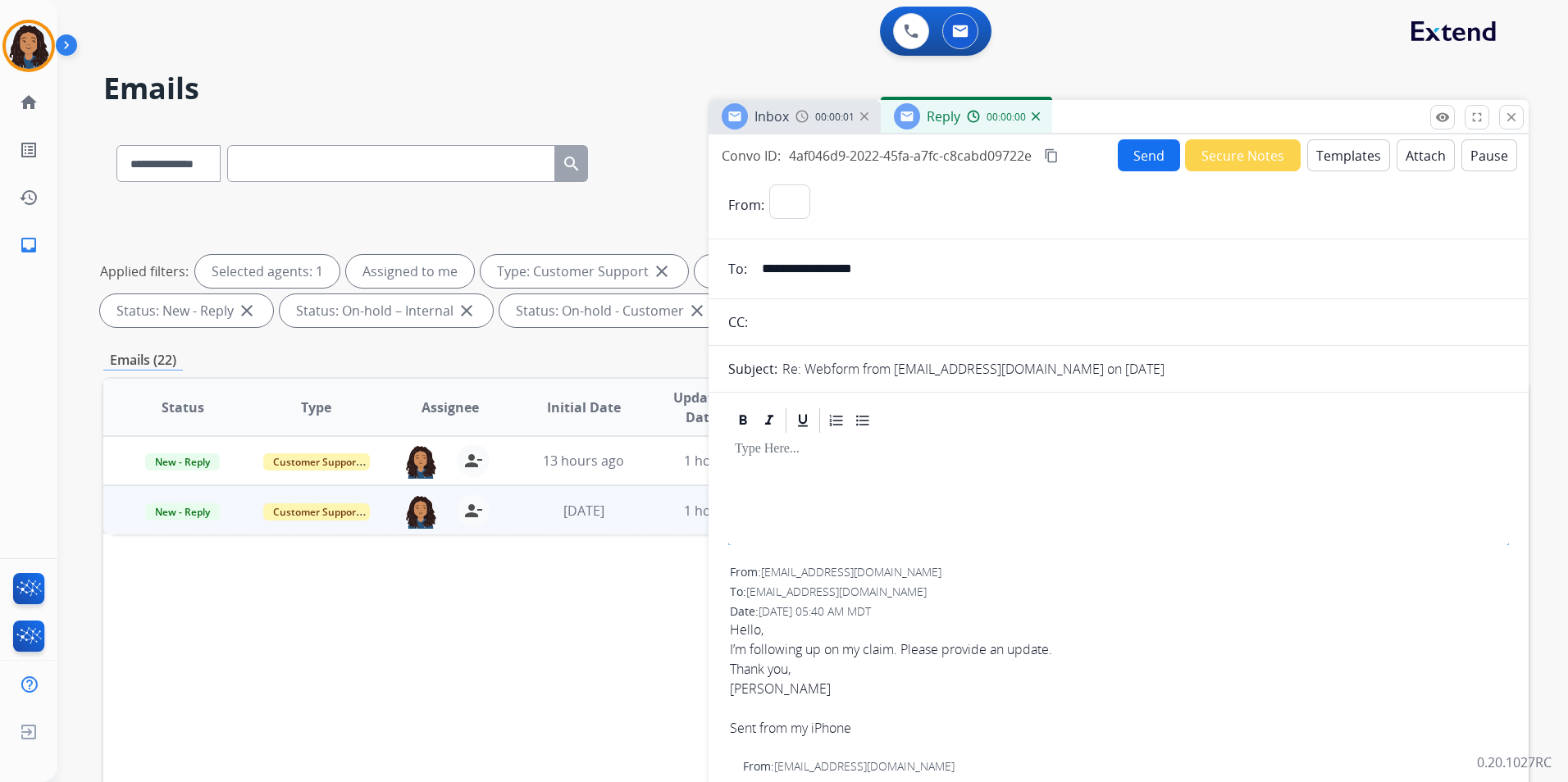
click at [1359, 154] on button "Templates" at bounding box center [1349, 156] width 83 height 32
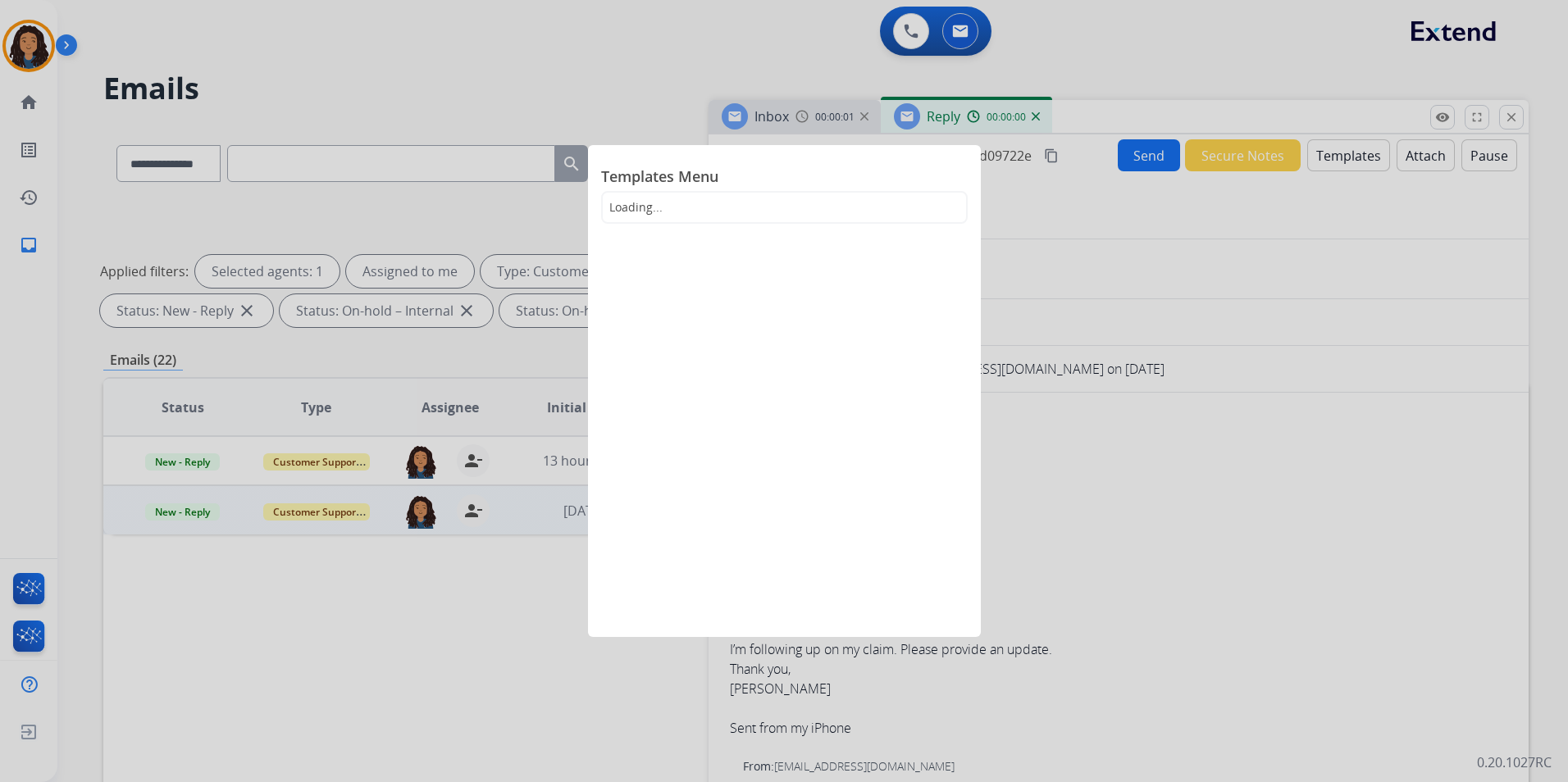
select select "**********"
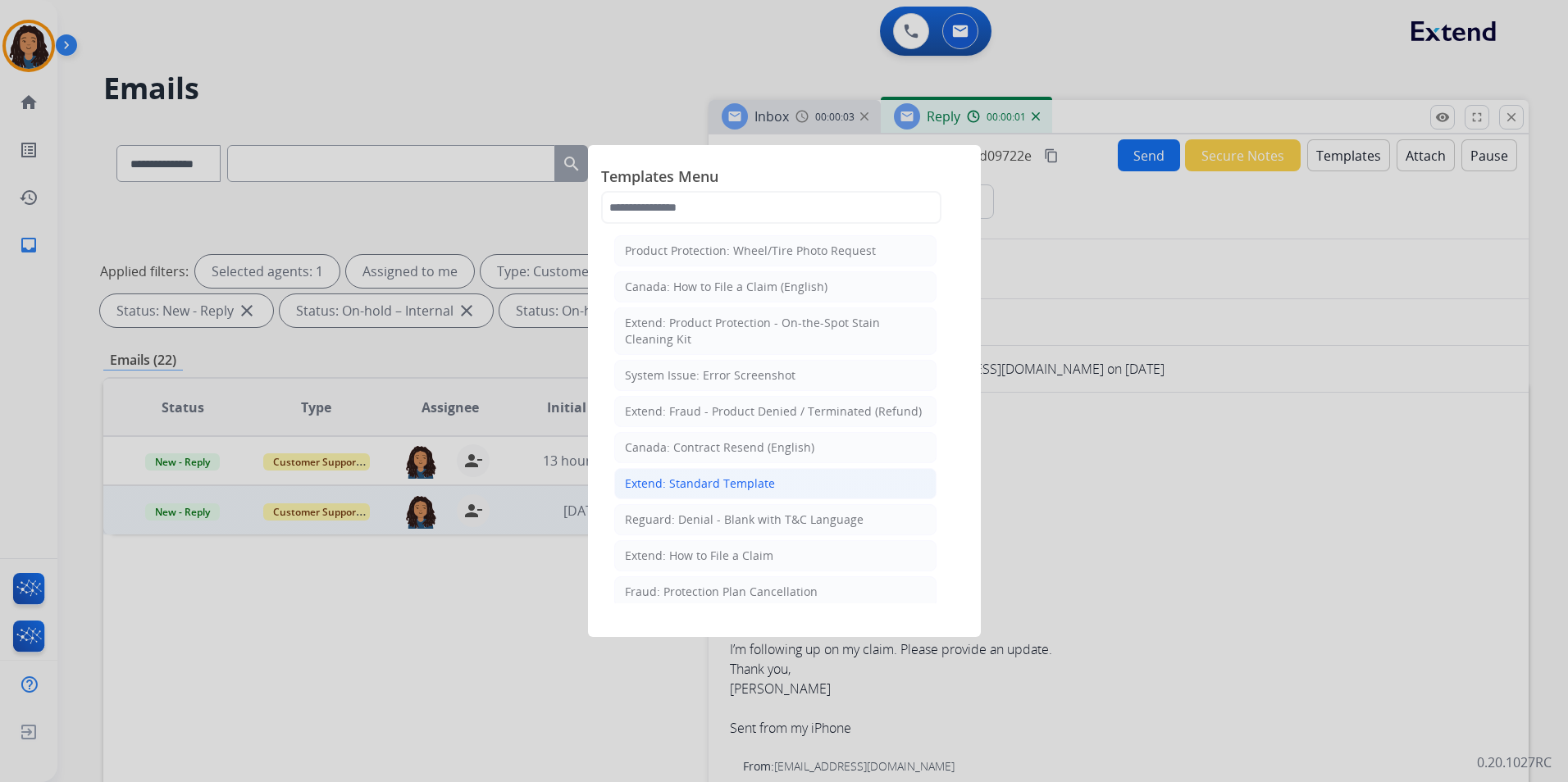
click at [745, 478] on div "Extend: Standard Template" at bounding box center [699, 483] width 150 height 16
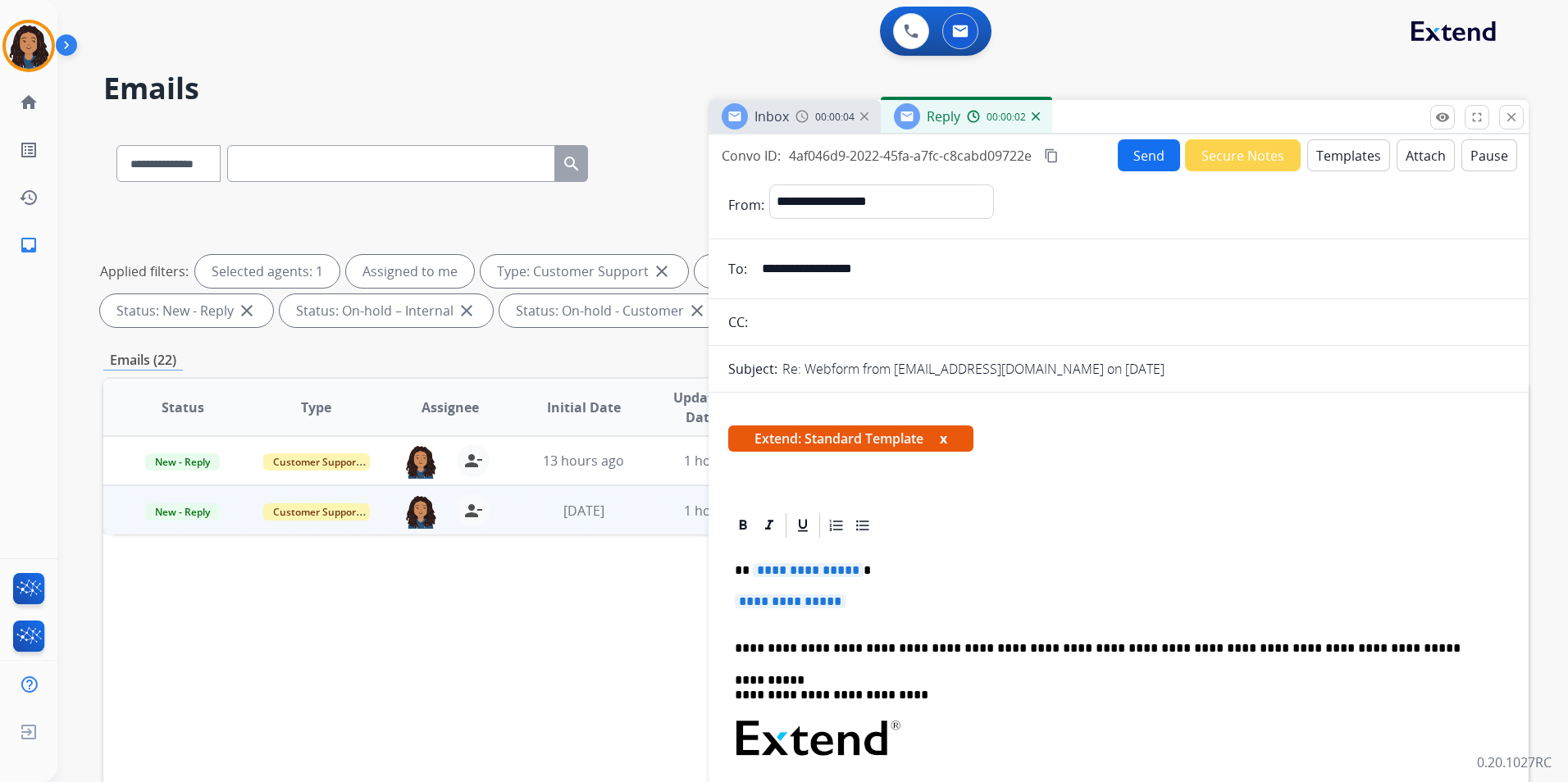
click at [744, 107] on div "Inbox" at bounding box center [755, 117] width 67 height 26
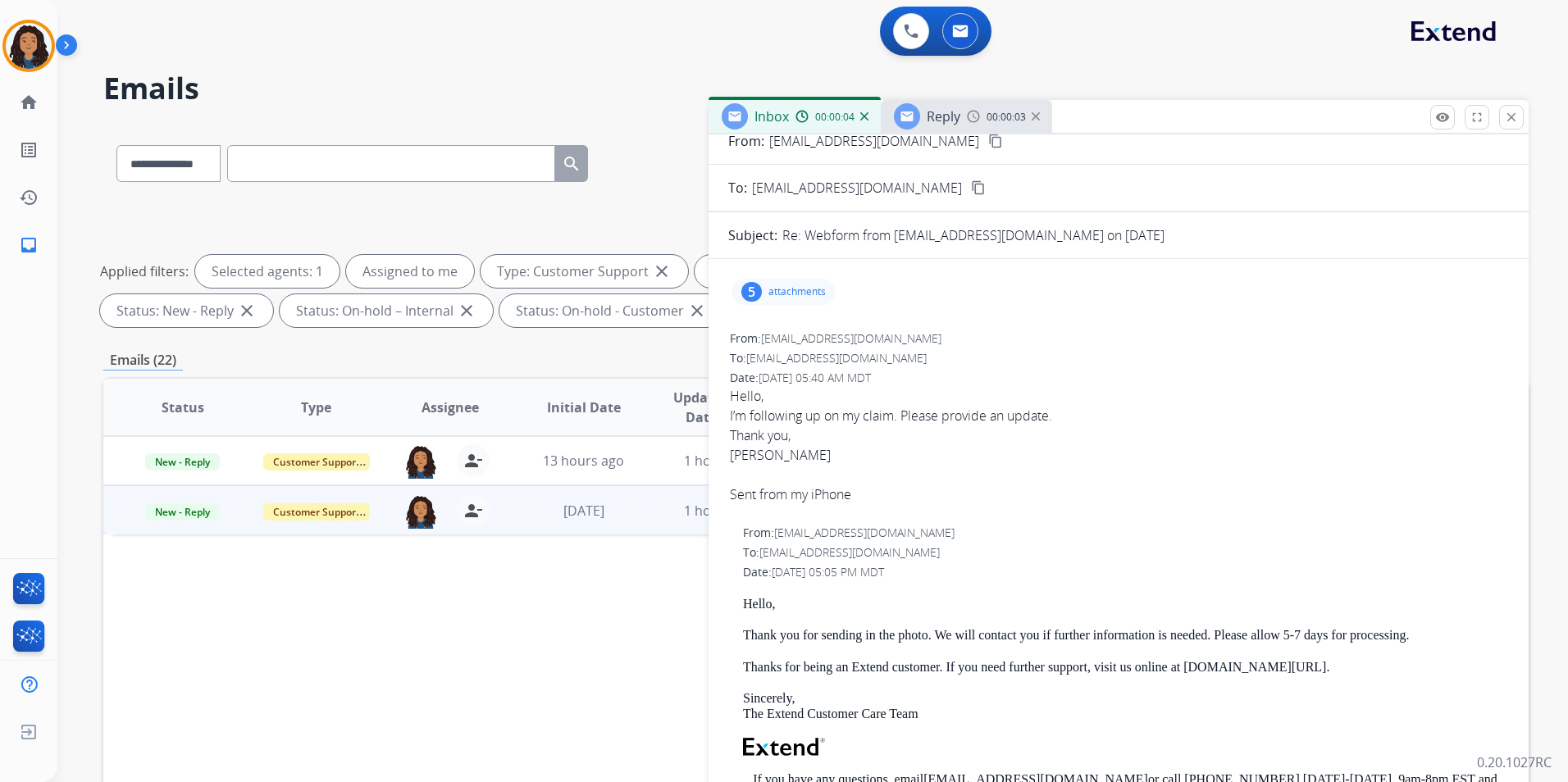
scroll to position [328, 0]
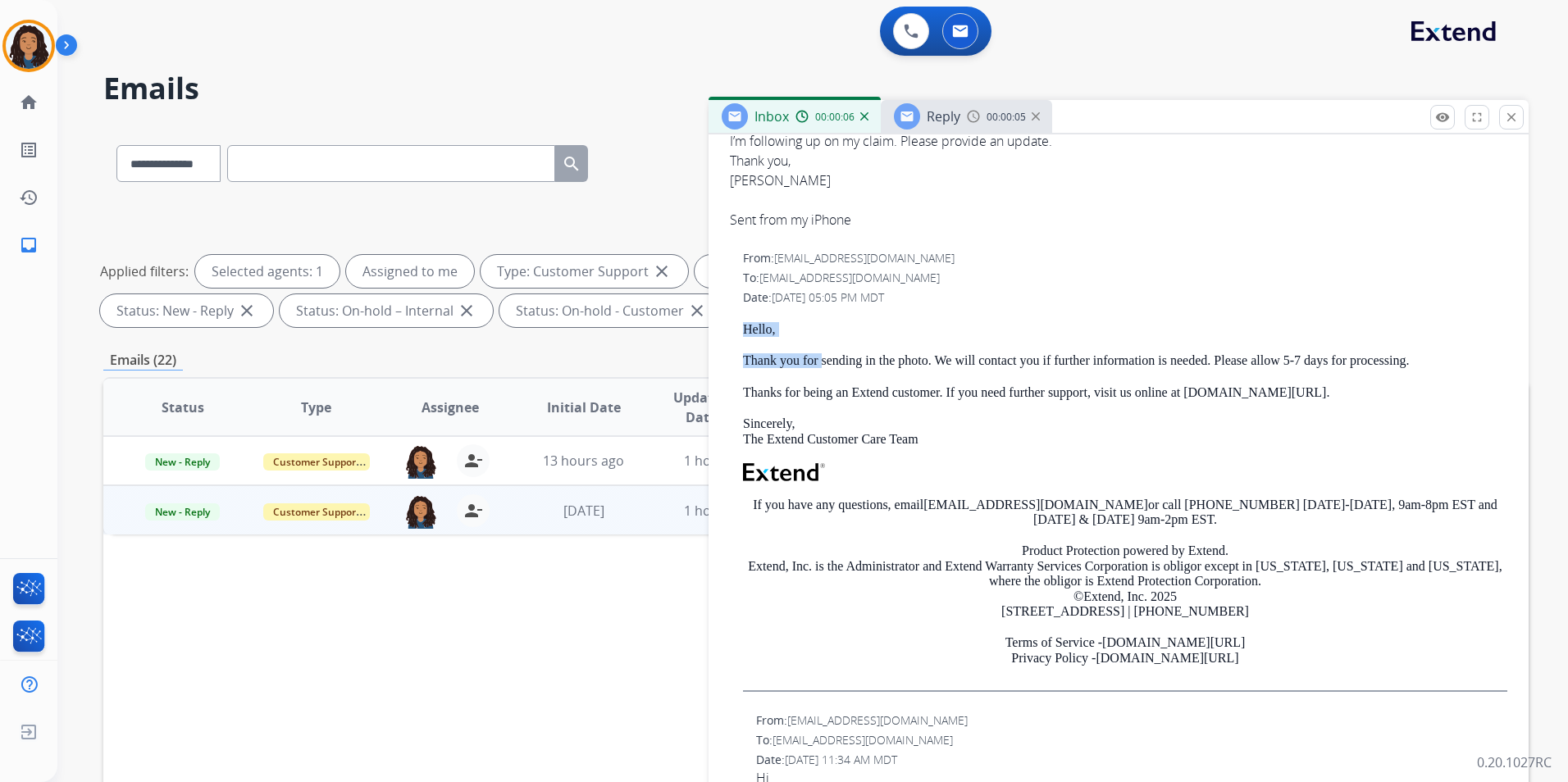
drag, startPoint x: 729, startPoint y: 315, endPoint x: 820, endPoint y: 367, distance: 104.8
click at [820, 367] on div "From: [EMAIL_ADDRESS][DOMAIN_NAME] To: [EMAIL_ADDRESS][DOMAIN_NAME] Date: [DATE…" at bounding box center [1119, 477] width 781 height 458
copy div "Hello, Thank you for"
click at [944, 115] on span "Reply" at bounding box center [943, 116] width 34 height 18
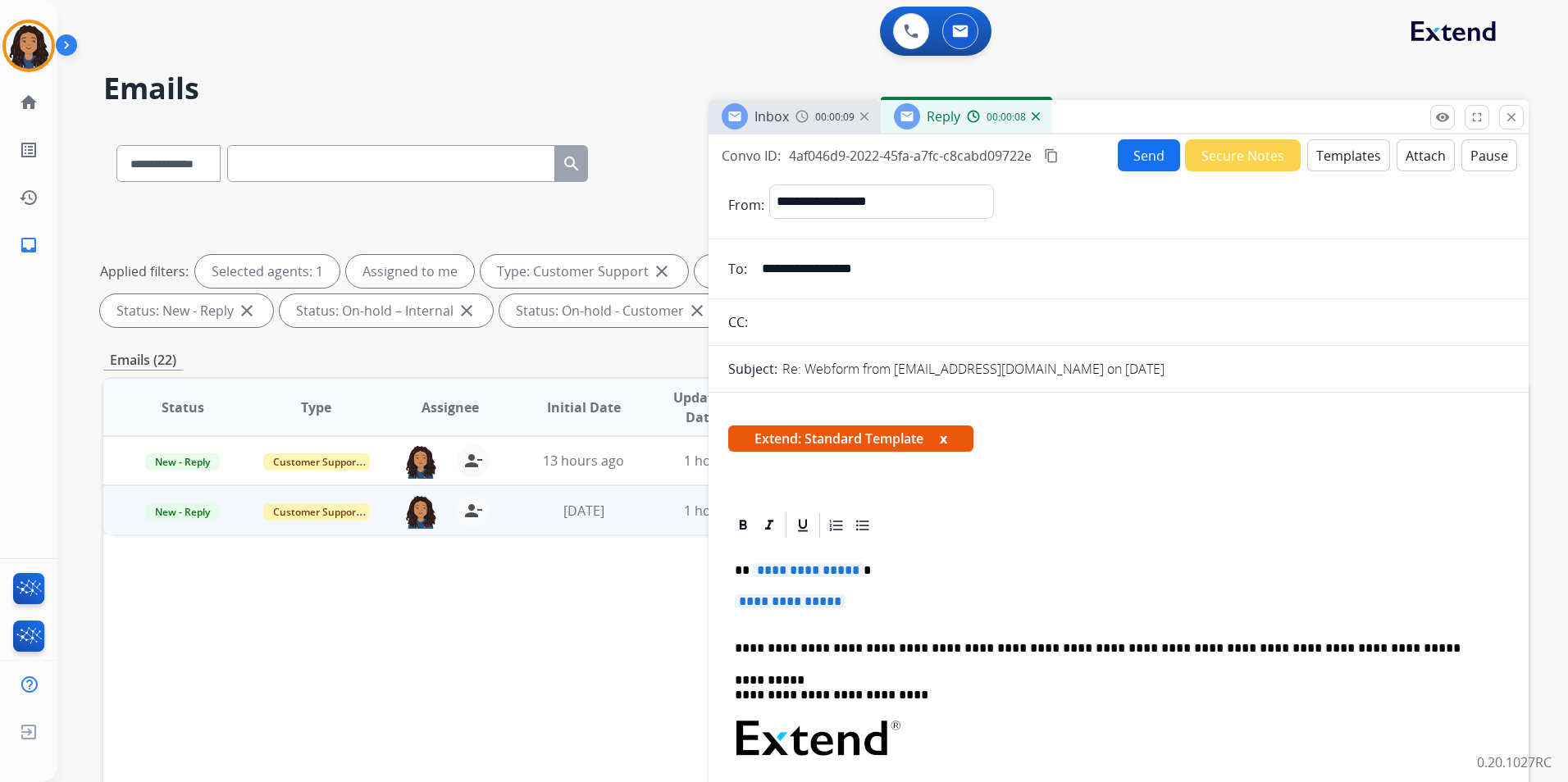
drag, startPoint x: 731, startPoint y: 568, endPoint x: 859, endPoint y: 598, distance: 131.5
click at [859, 613] on div "**********" at bounding box center [1119, 777] width 781 height 474
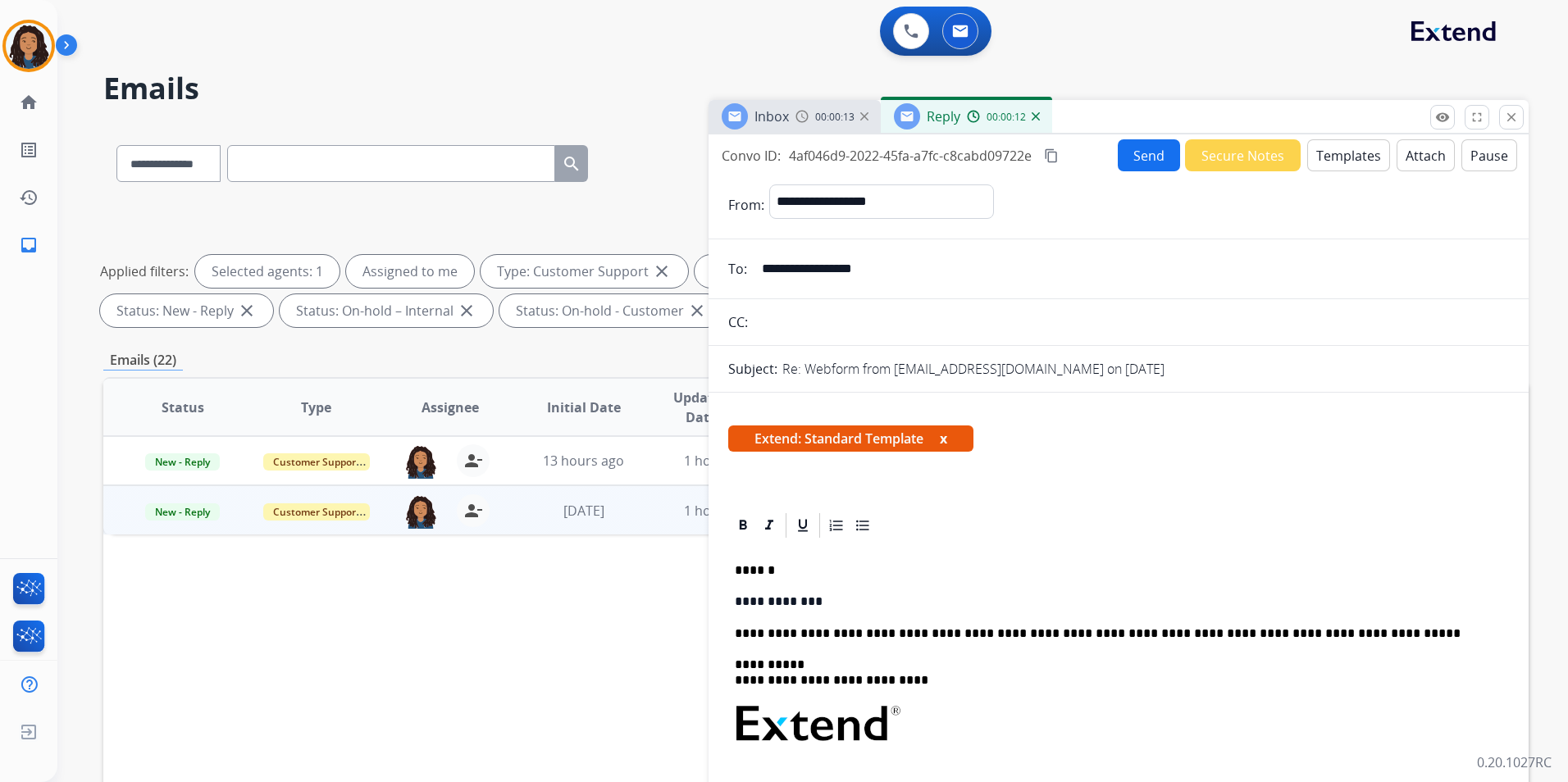
click at [760, 568] on p "******" at bounding box center [1112, 571] width 755 height 15
click at [812, 600] on p "**********" at bounding box center [1112, 602] width 755 height 15
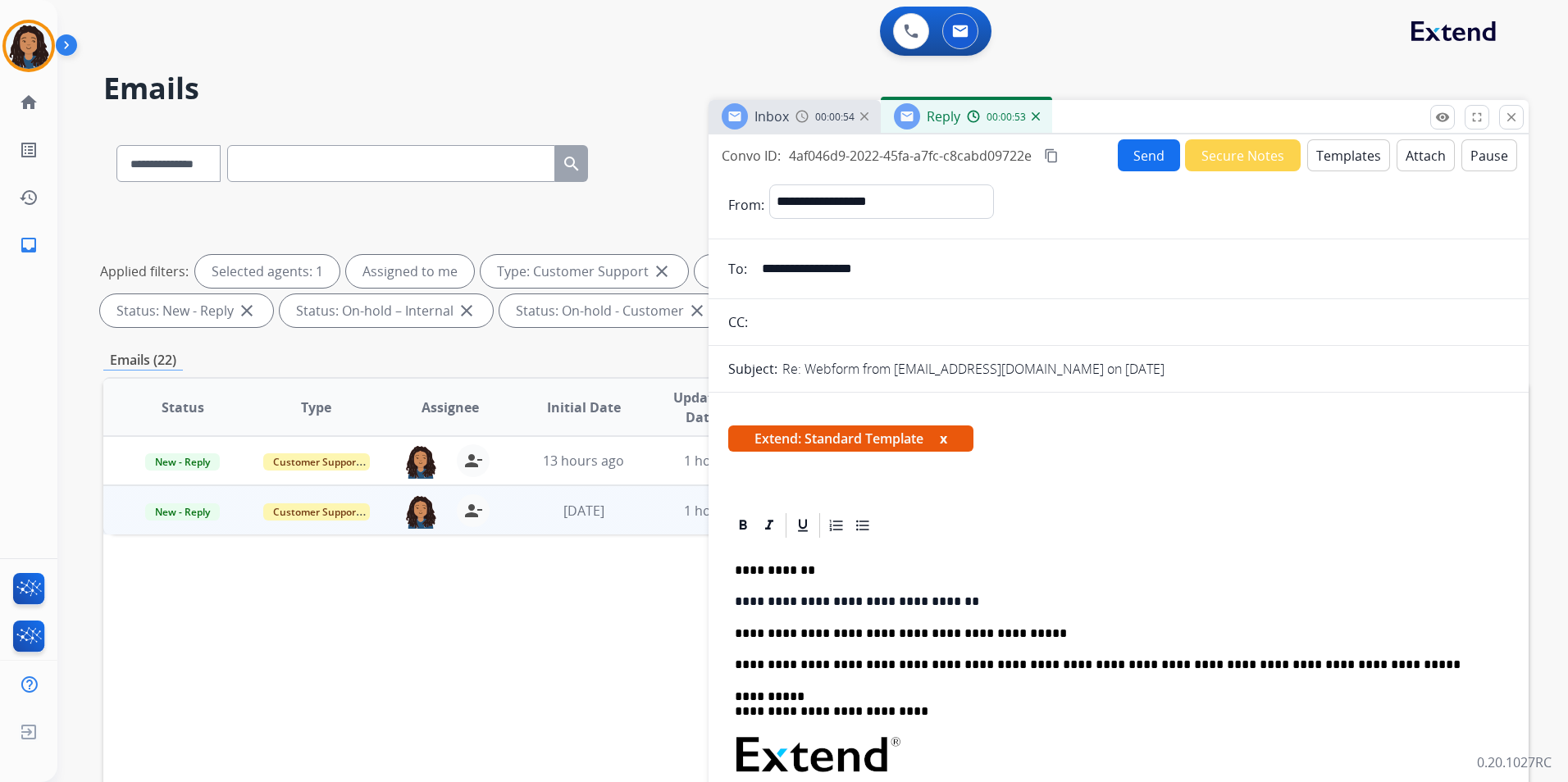
click at [1148, 162] on button "Send" at bounding box center [1149, 156] width 62 height 32
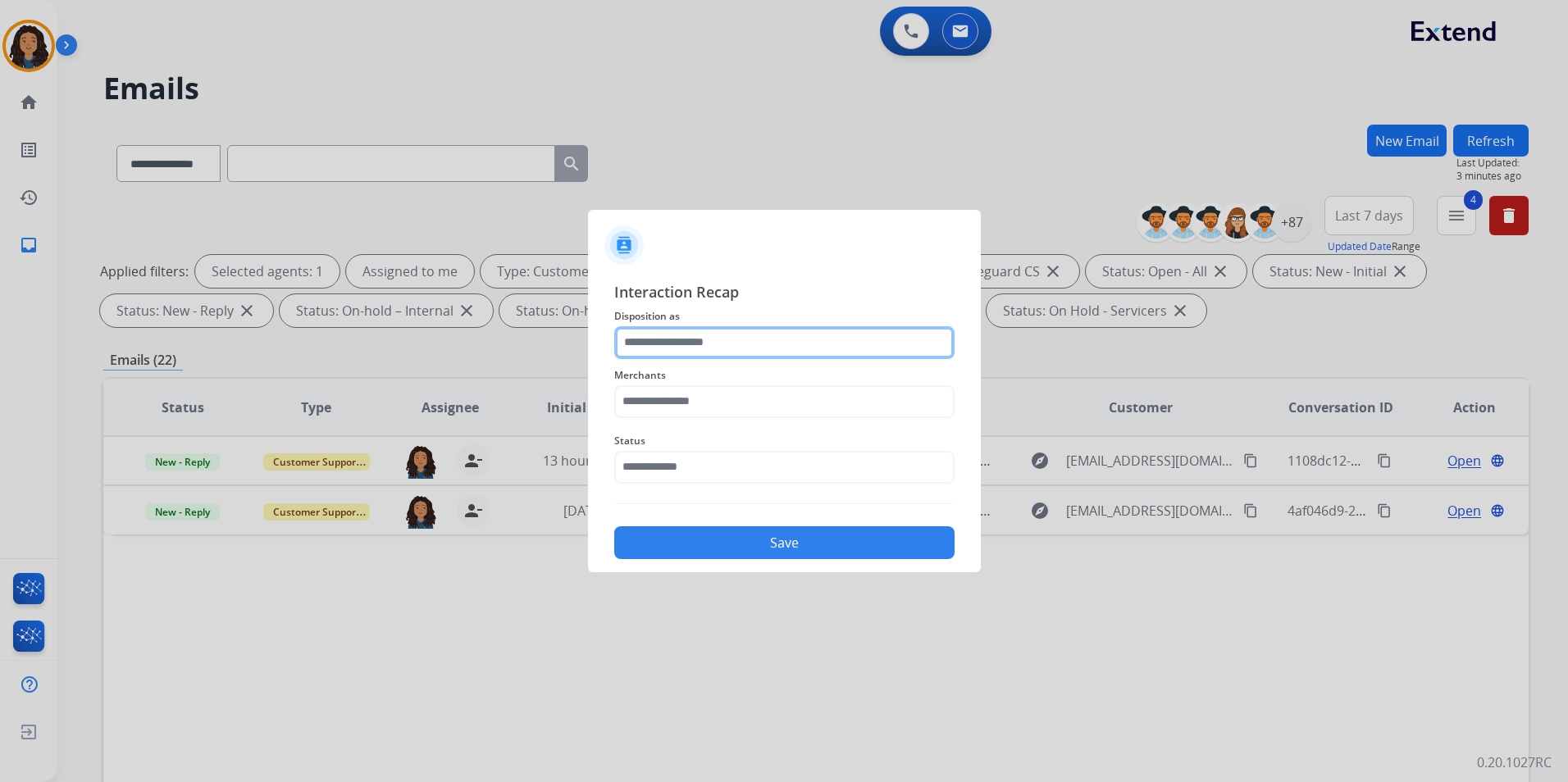
drag, startPoint x: 676, startPoint y: 337, endPoint x: 682, endPoint y: 348, distance: 12.5
click at [676, 337] on input "text" at bounding box center [784, 342] width 341 height 33
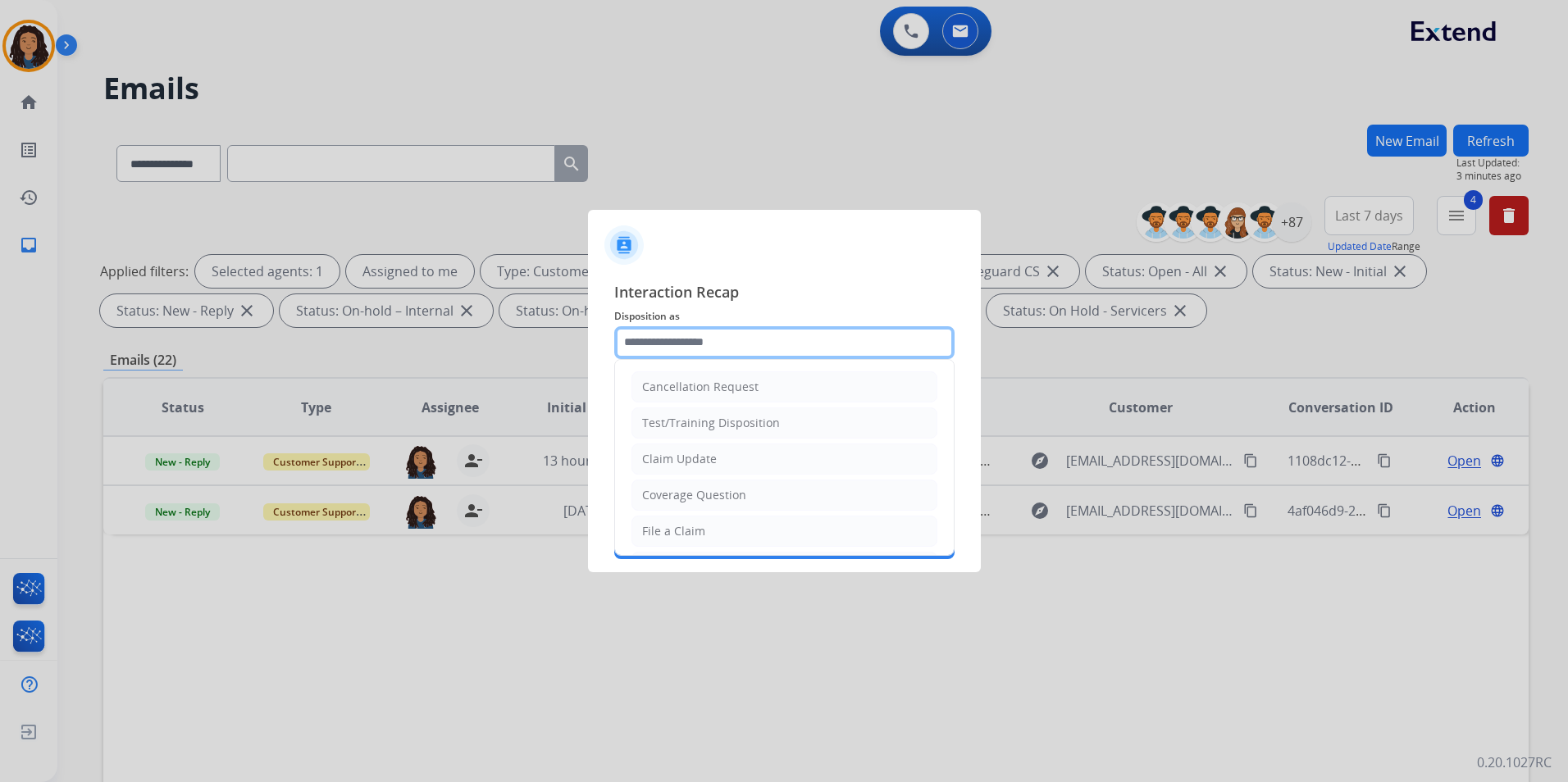
type input "**********"
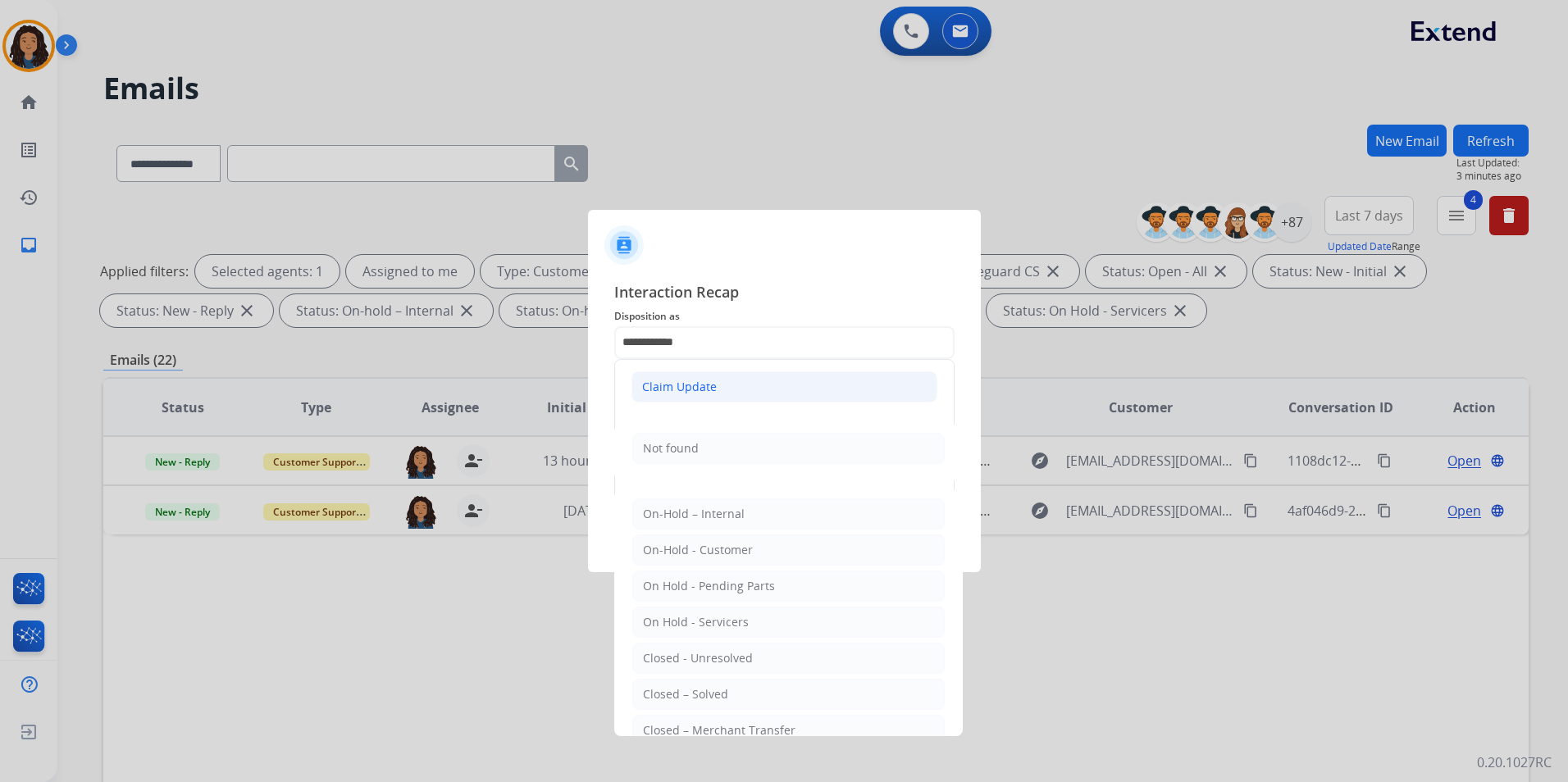
click at [697, 384] on div "Claim Update" at bounding box center [679, 387] width 75 height 16
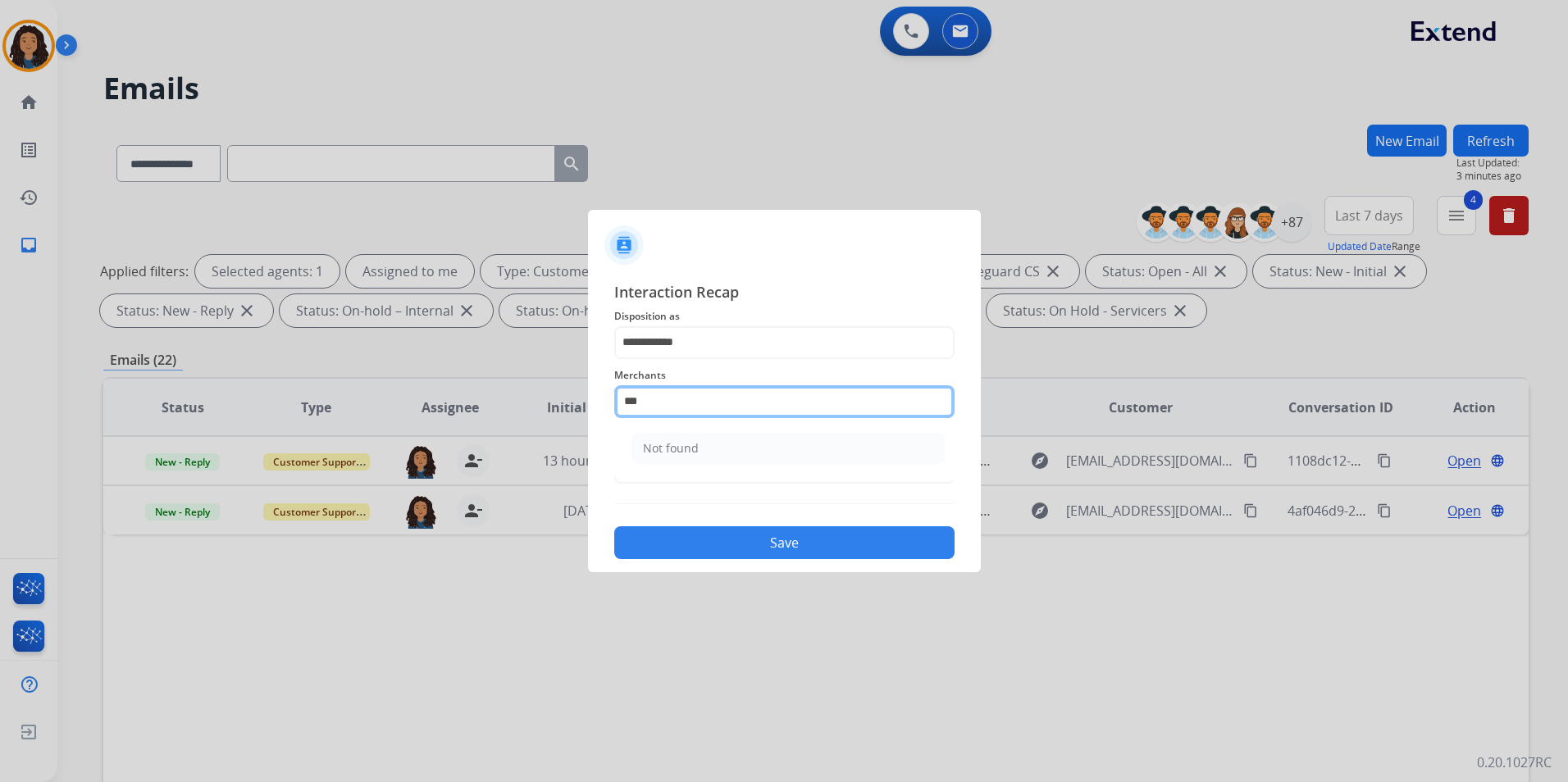
drag, startPoint x: 726, startPoint y: 411, endPoint x: 317, endPoint y: 395, distance: 409.3
click at [0, 405] on app-contact-recap-modal "**********" at bounding box center [0, 391] width 0 height 782
click at [824, 442] on li "Sleep country" at bounding box center [788, 448] width 312 height 31
type input "**********"
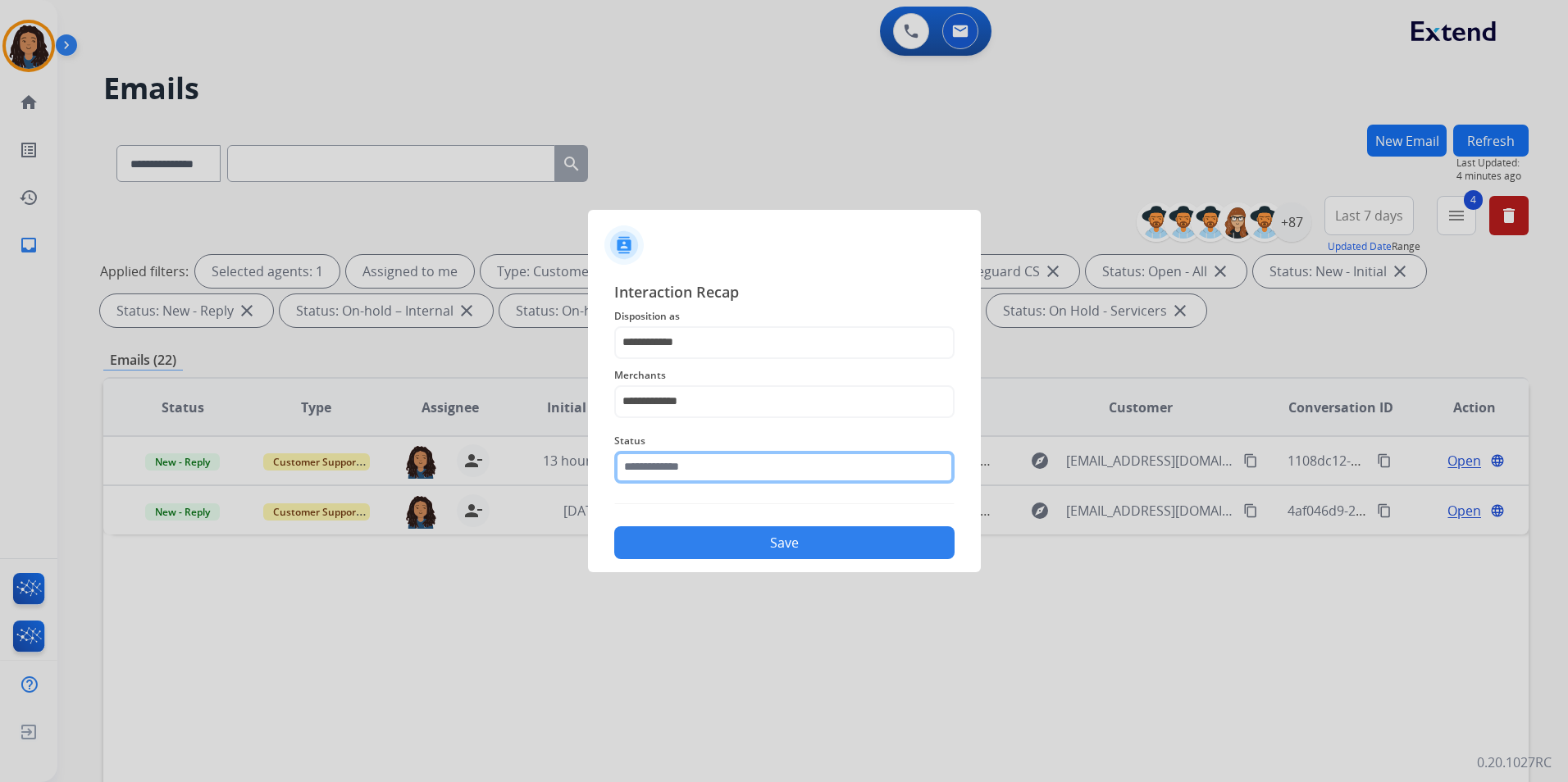
click at [791, 479] on input "text" at bounding box center [784, 467] width 341 height 33
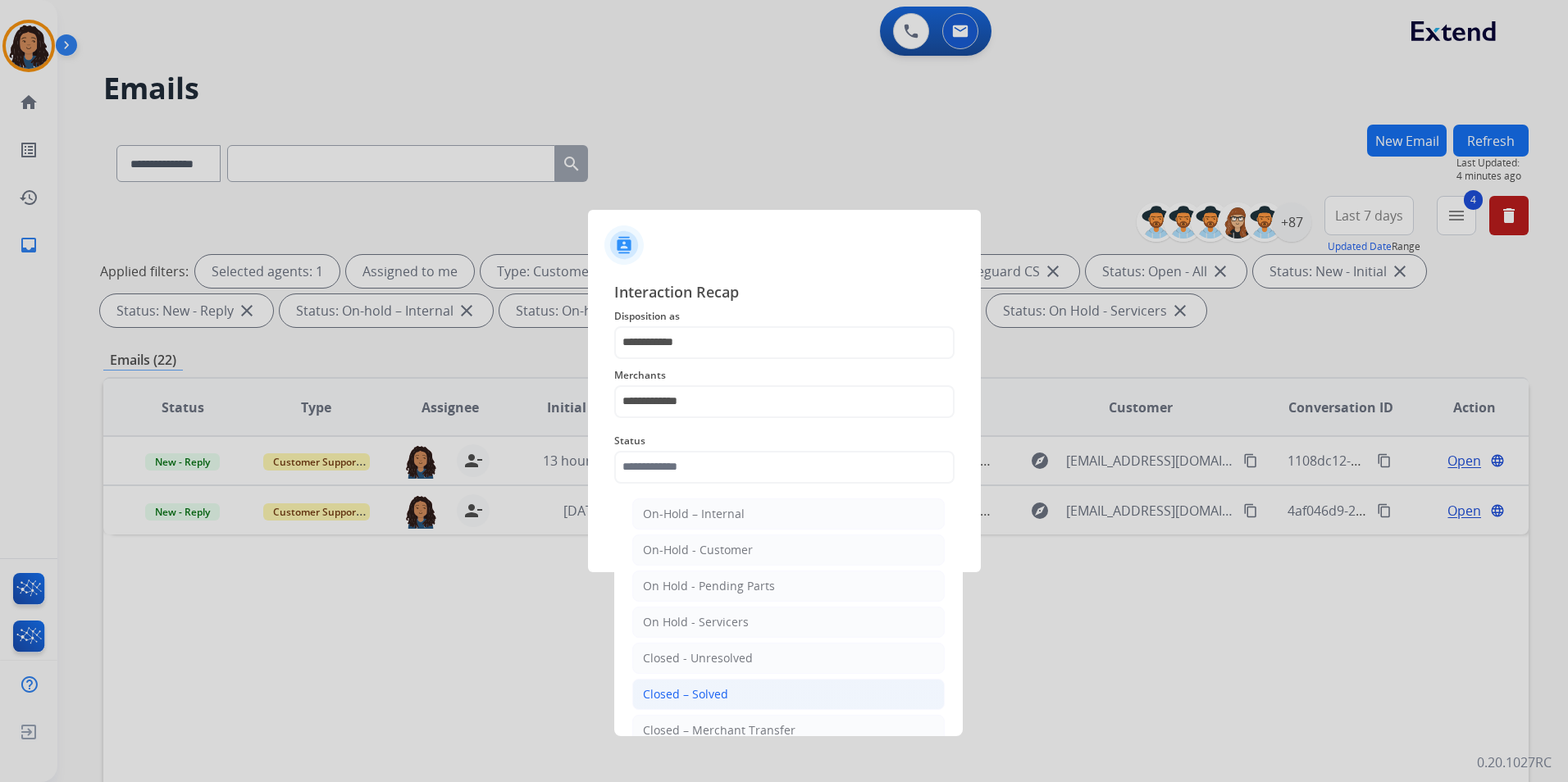
click at [751, 689] on li "Closed – Solved" at bounding box center [788, 694] width 312 height 31
type input "**********"
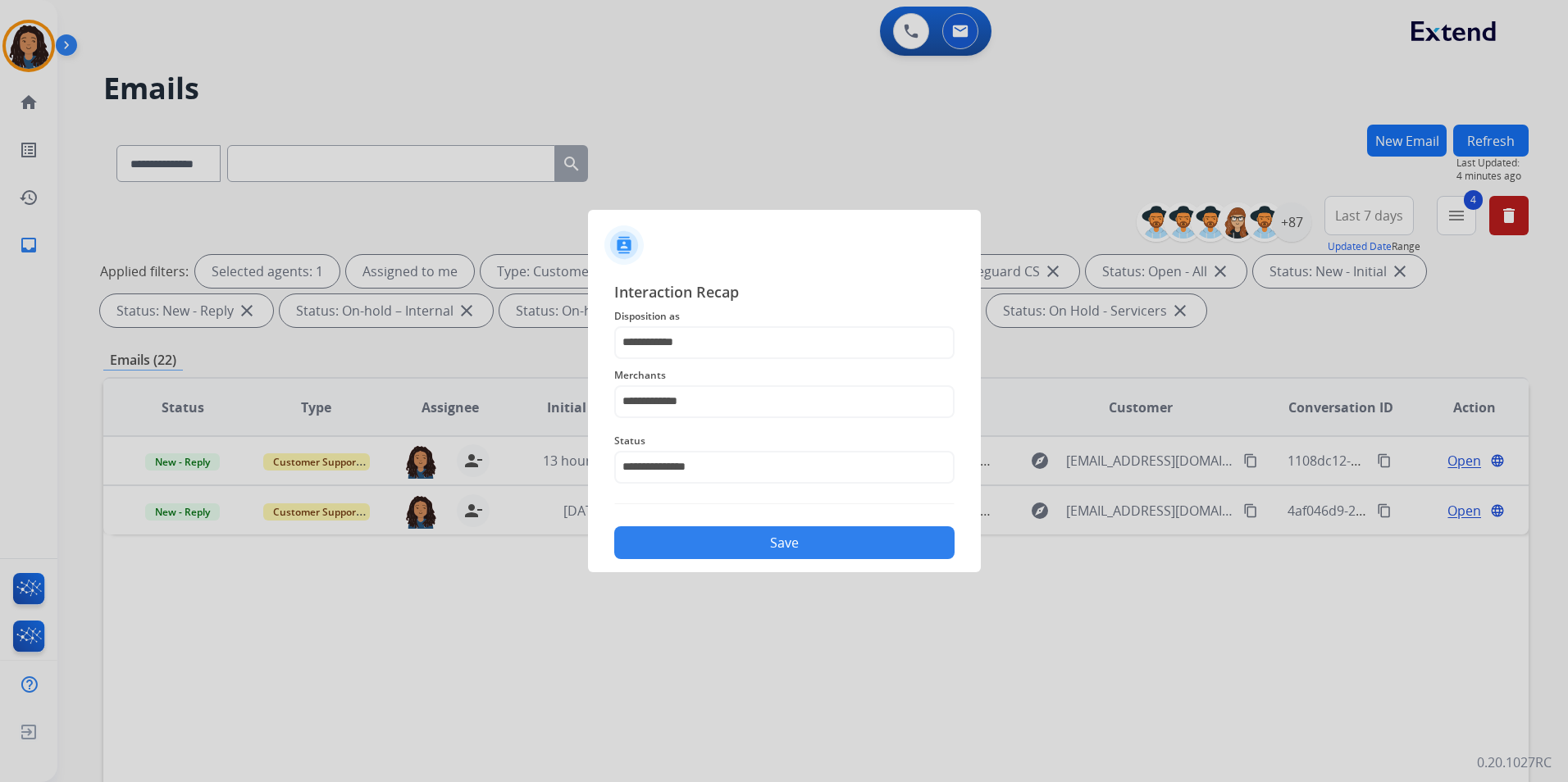
click at [748, 548] on button "Save" at bounding box center [784, 542] width 341 height 33
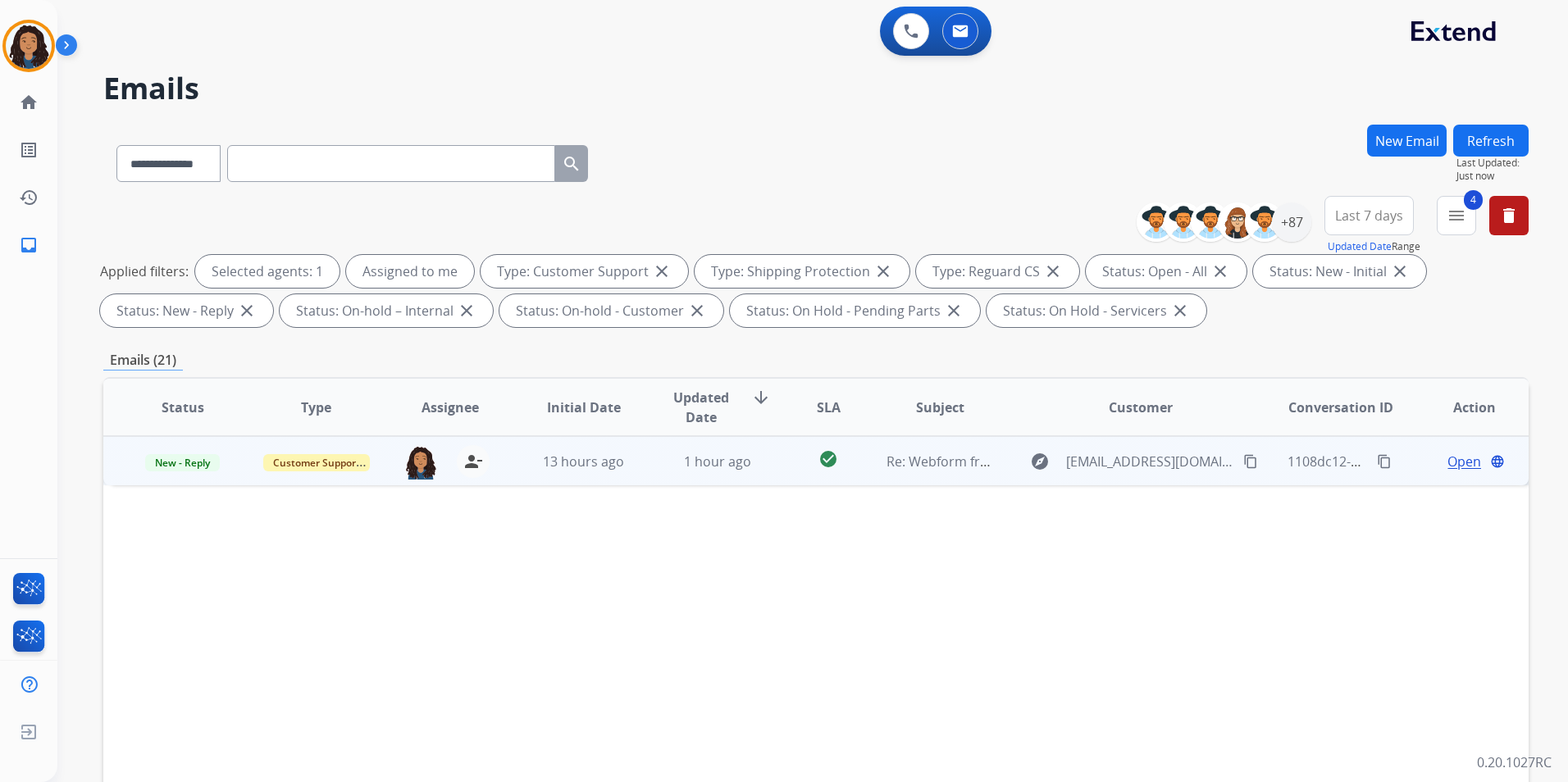
click at [1451, 464] on span "Open" at bounding box center [1464, 461] width 34 height 20
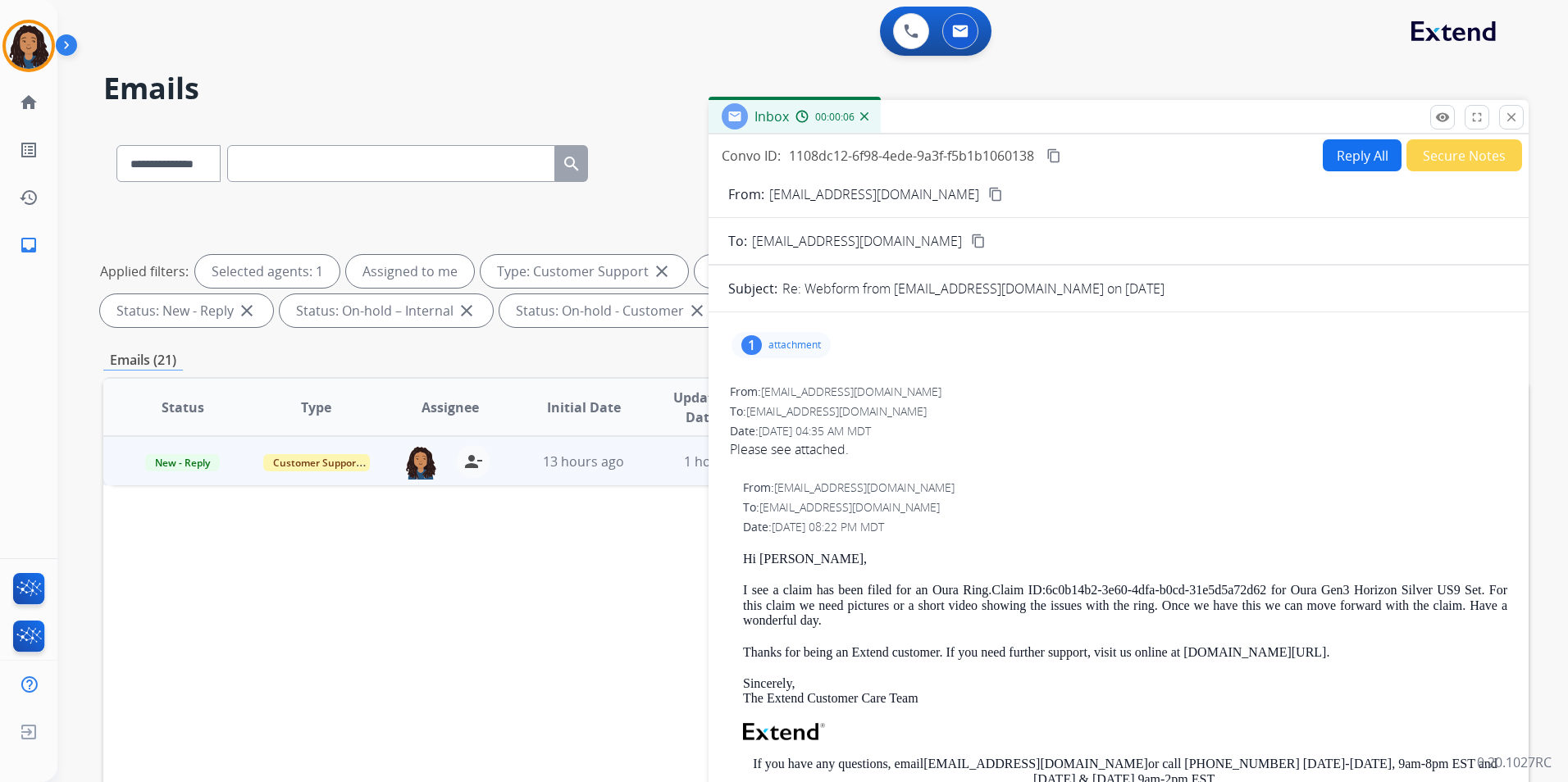
click at [792, 348] on p "attachment" at bounding box center [794, 345] width 53 height 13
click at [775, 346] on p "attachment" at bounding box center [794, 345] width 53 height 13
click at [988, 195] on mat-icon "content_copy" at bounding box center [995, 194] width 15 height 15
click at [1063, 153] on button "content_copy" at bounding box center [1054, 156] width 20 height 20
click at [191, 466] on span "New - Reply" at bounding box center [182, 463] width 75 height 17
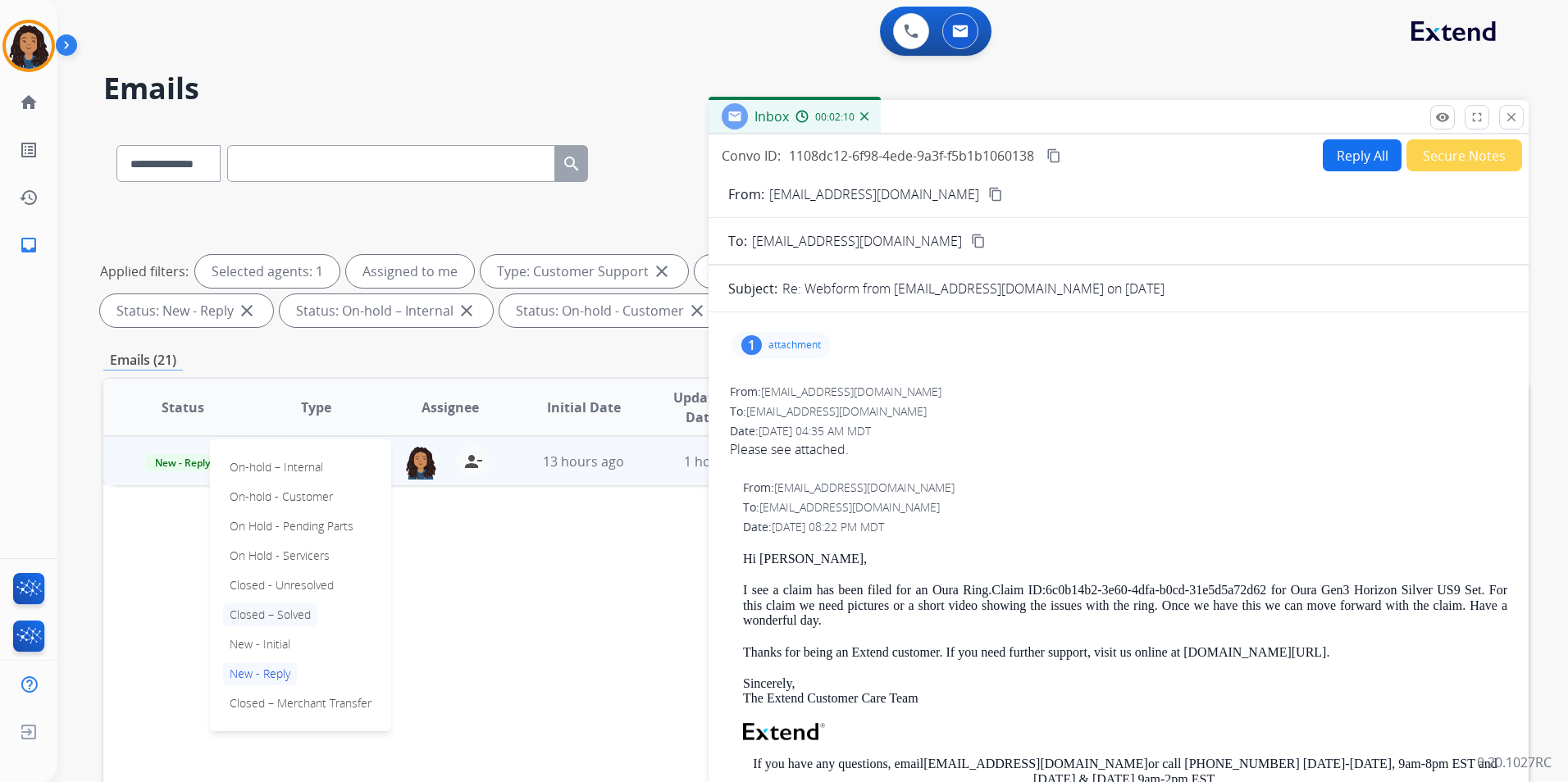
click at [305, 617] on p "Closed – Solved" at bounding box center [270, 615] width 94 height 23
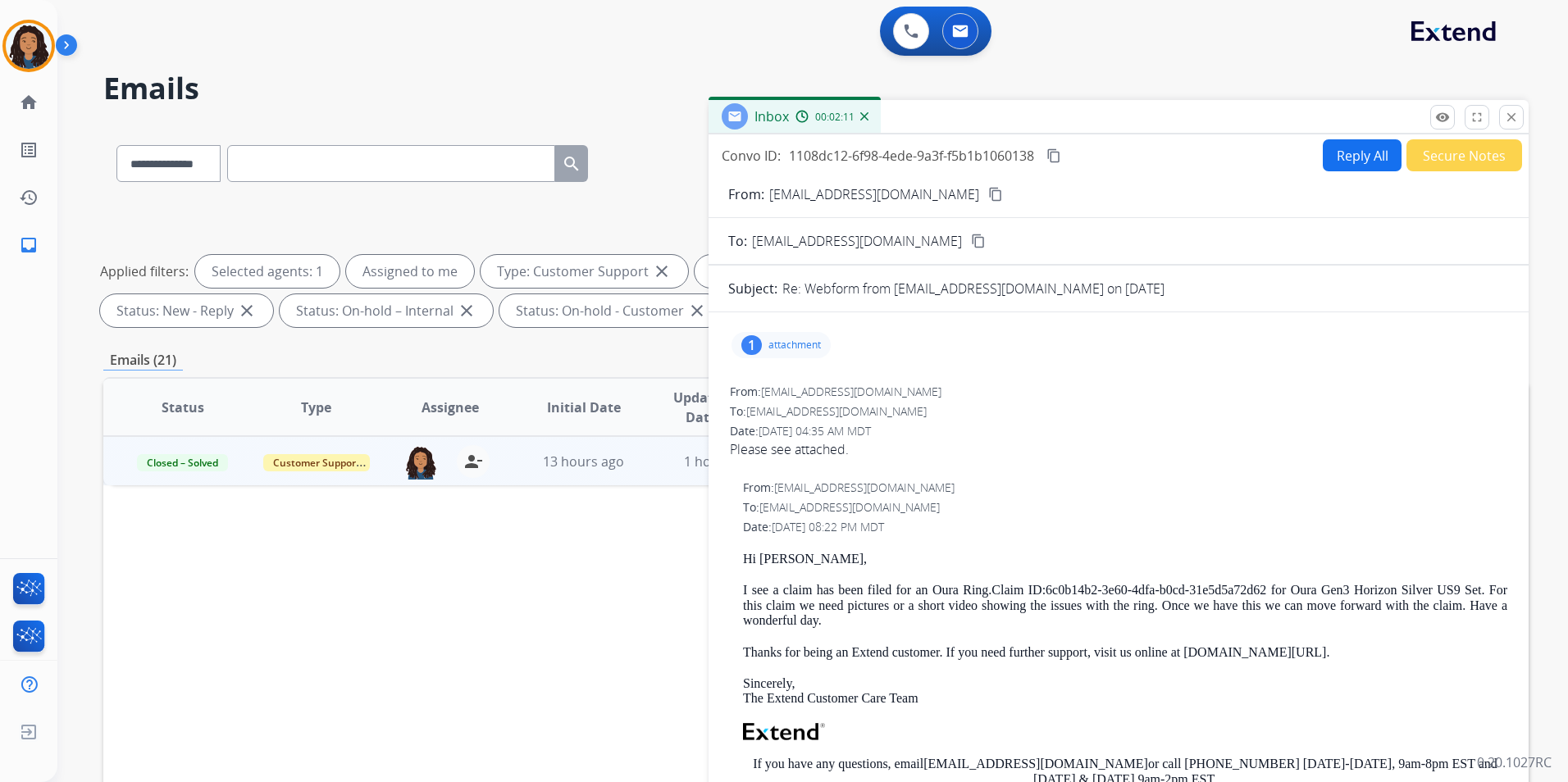
click at [1457, 160] on button "Secure Notes" at bounding box center [1464, 156] width 116 height 32
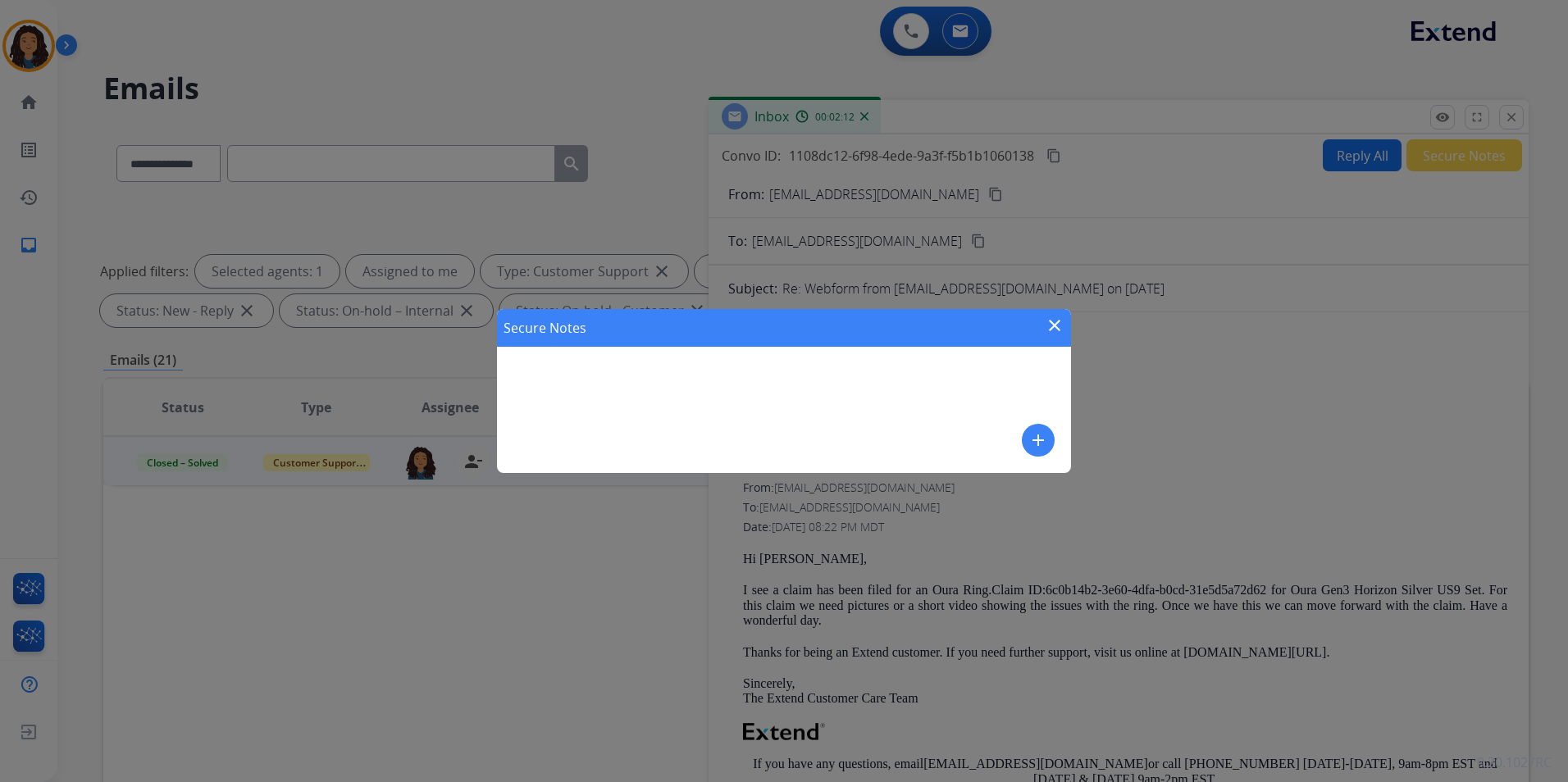
click at [1047, 439] on mat-icon "add" at bounding box center [1038, 440] width 20 height 20
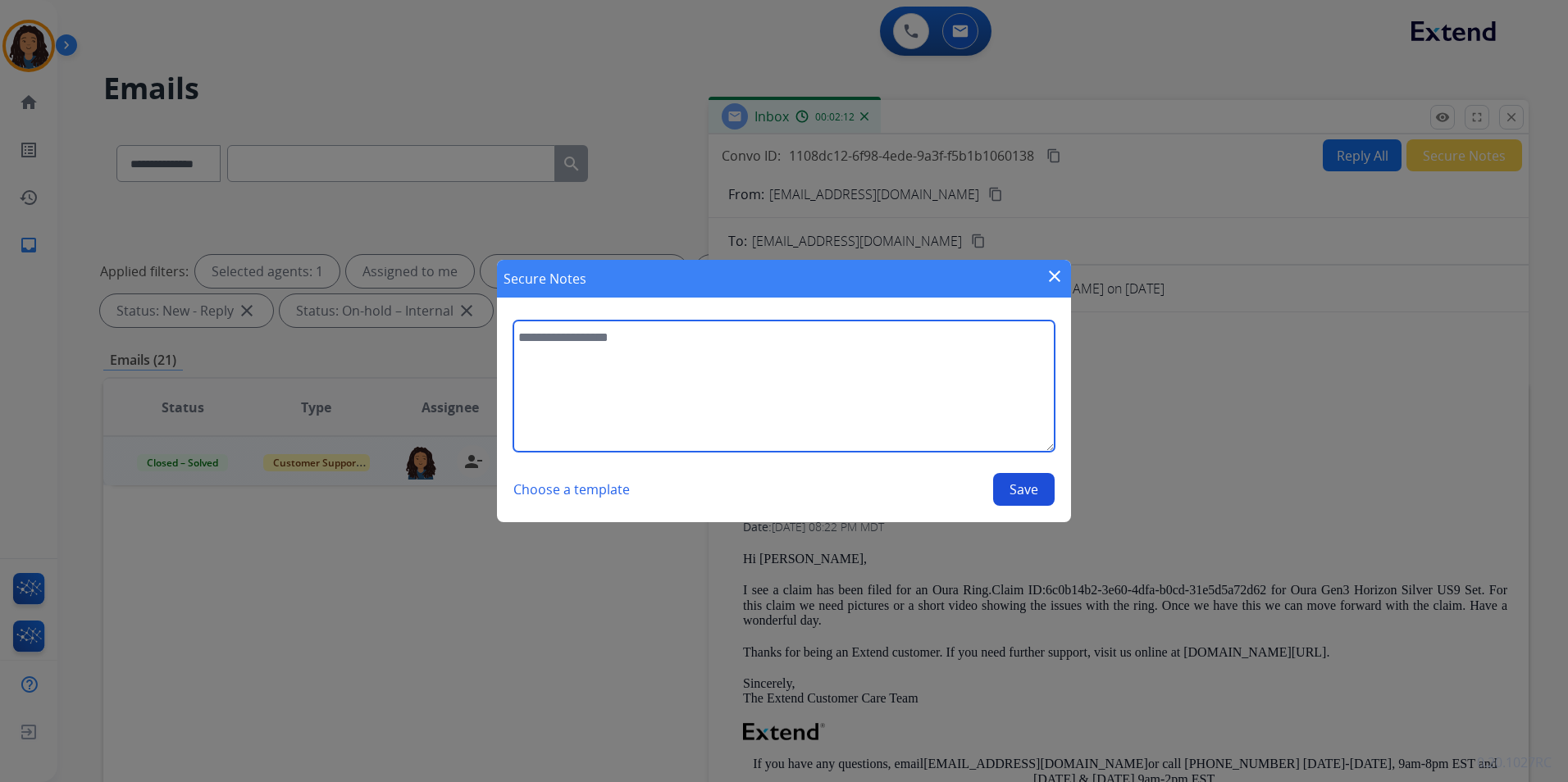
click at [950, 424] on textarea at bounding box center [784, 386] width 542 height 131
type textarea "**********"
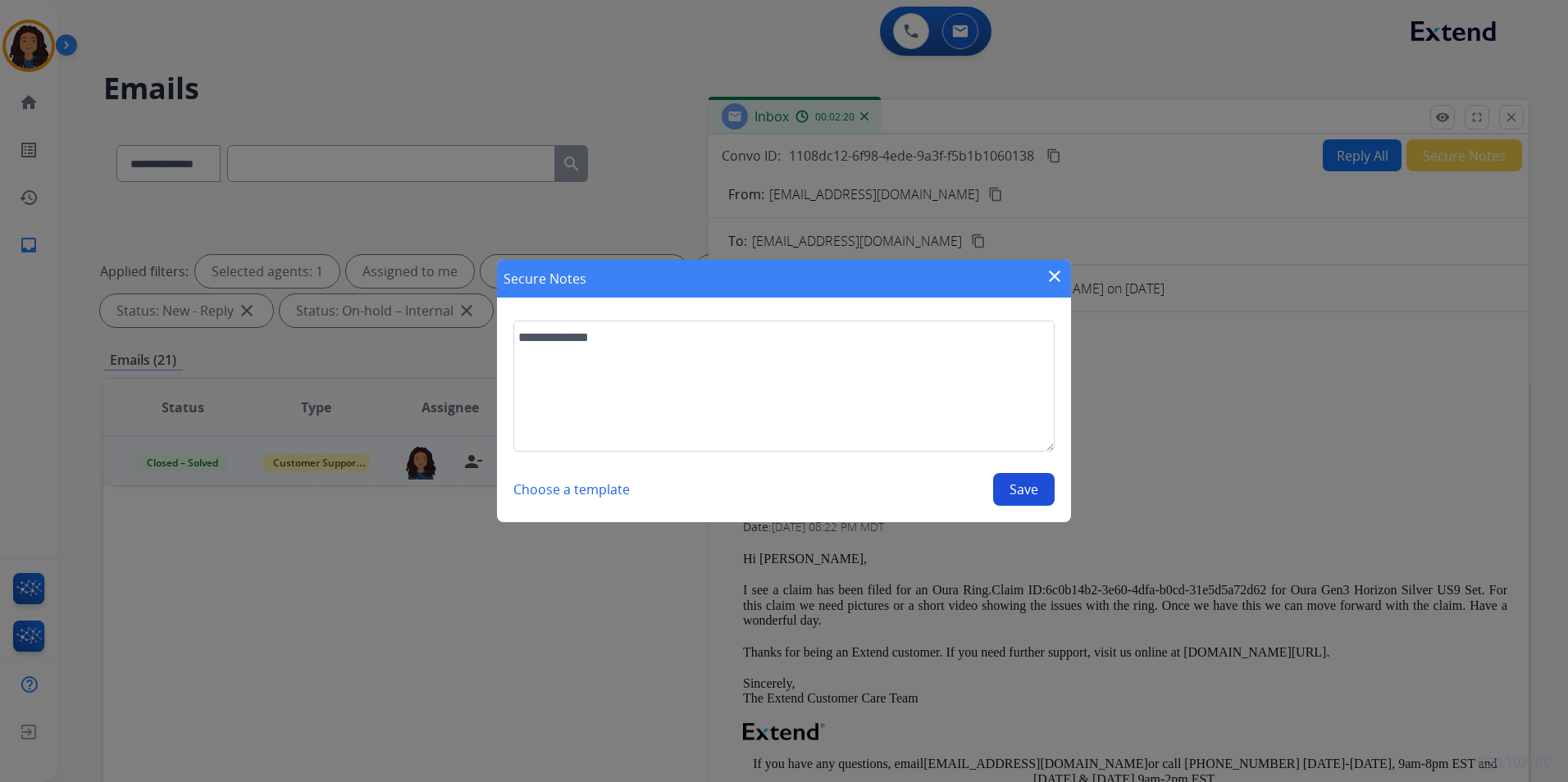
click at [1019, 495] on button "Save" at bounding box center [1024, 490] width 61 height 33
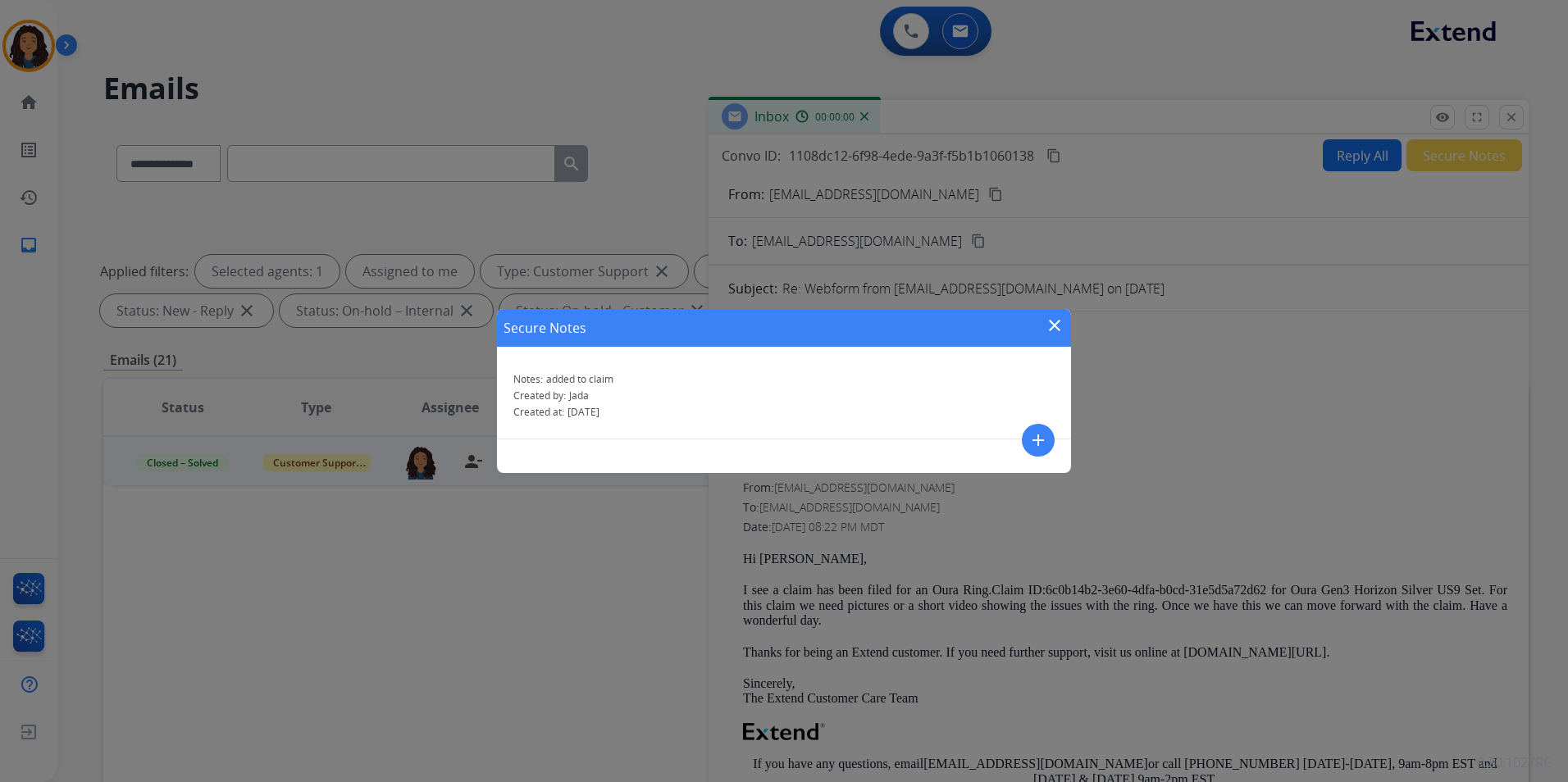
click at [1521, 111] on div "Secure Notes close Notes: added to claim Created by: Jada Created at: [DATE] add" at bounding box center [784, 391] width 1568 height 782
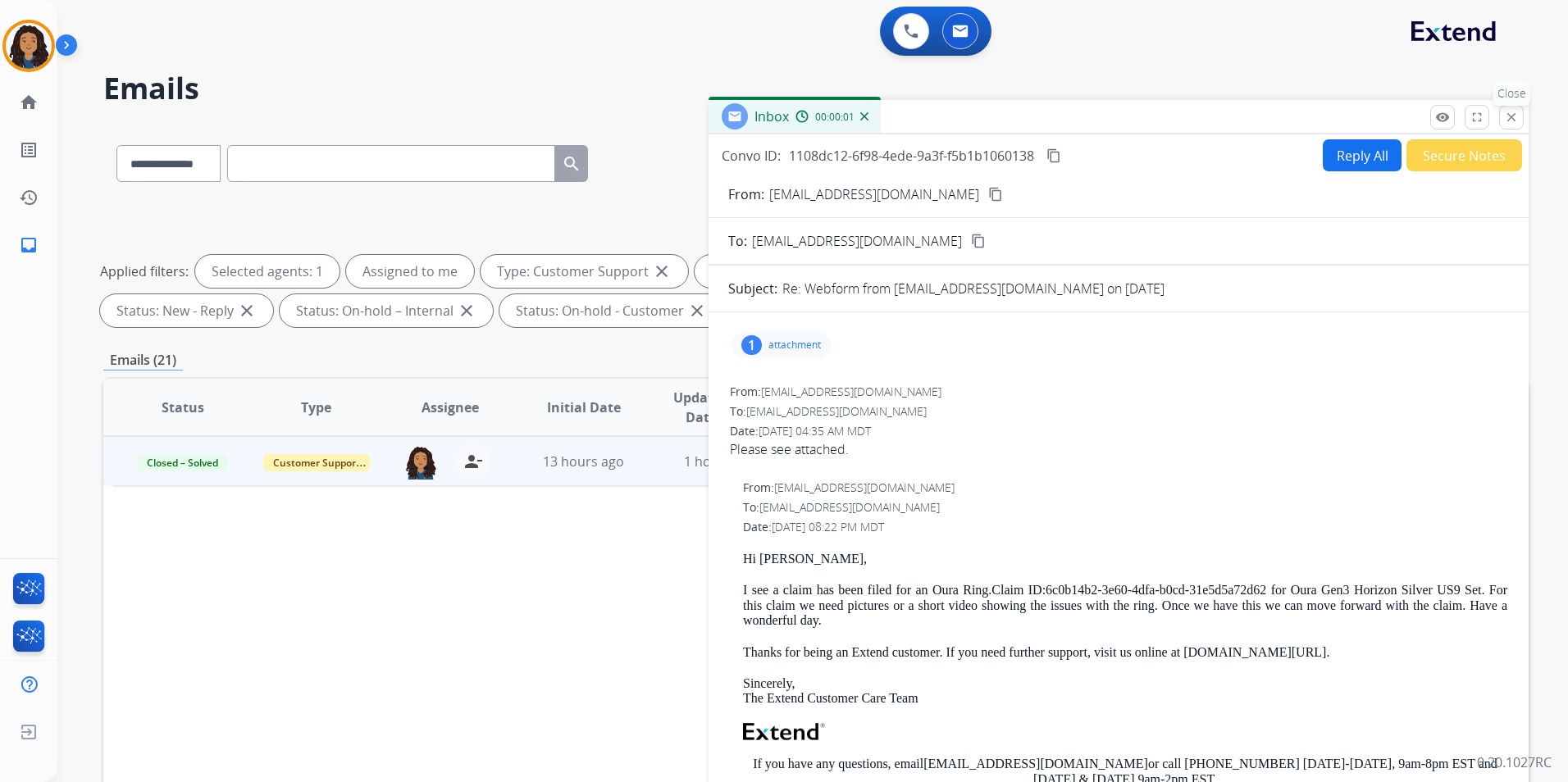
click at [1515, 113] on mat-icon "close" at bounding box center [1511, 117] width 15 height 15
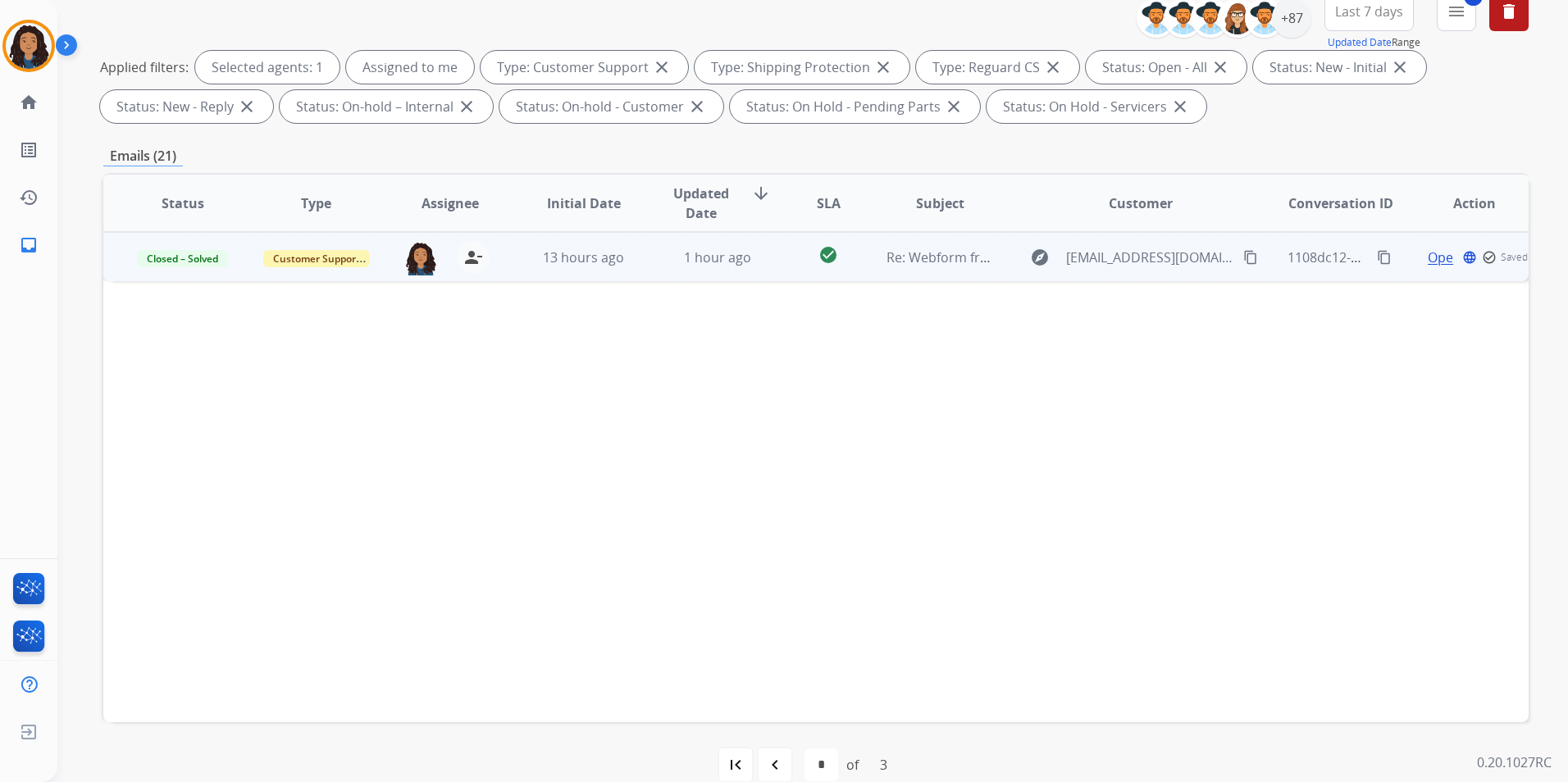
scroll to position [229, 0]
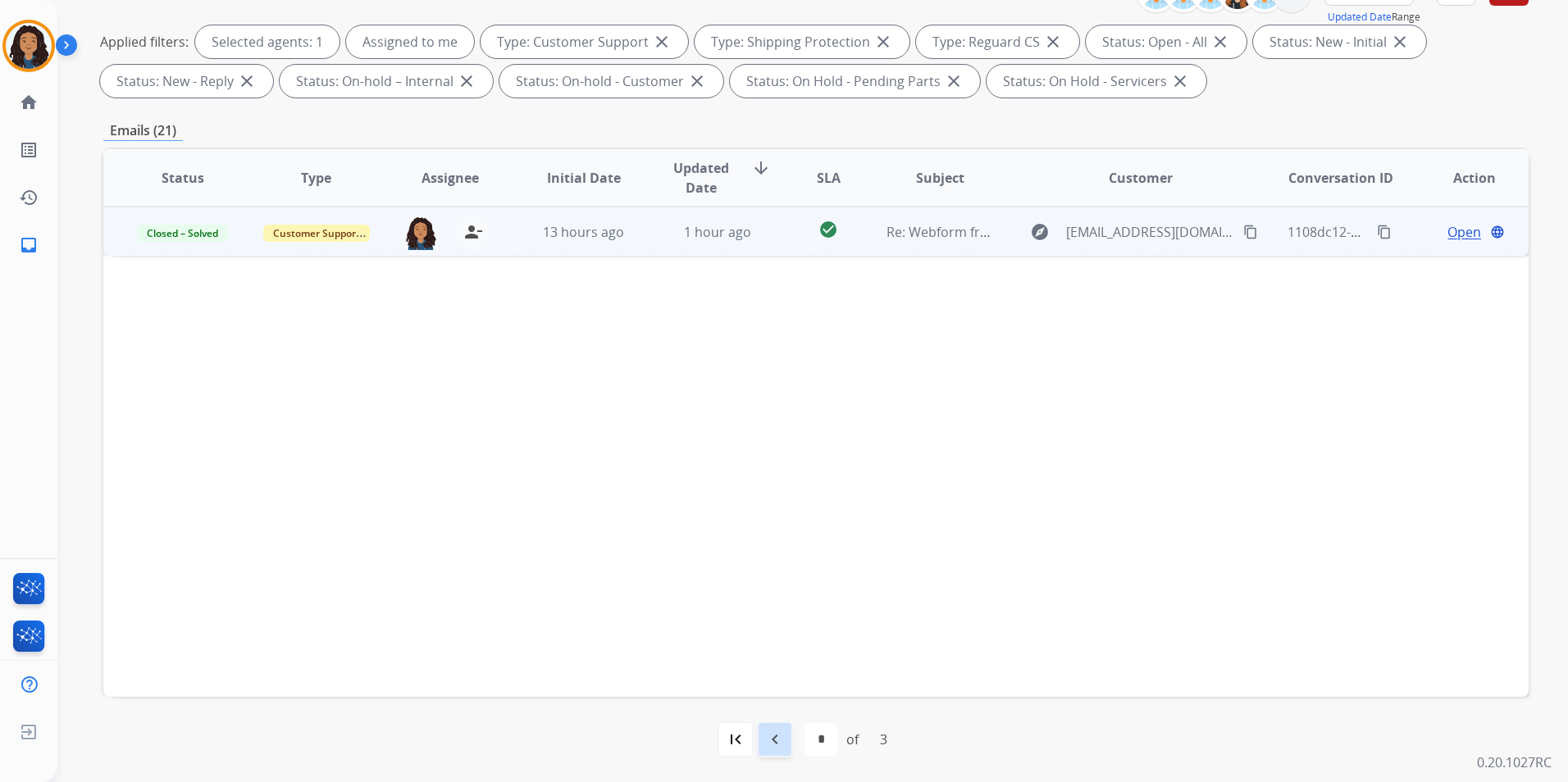
click at [765, 742] on mat-icon "navigate_before" at bounding box center [775, 740] width 20 height 20
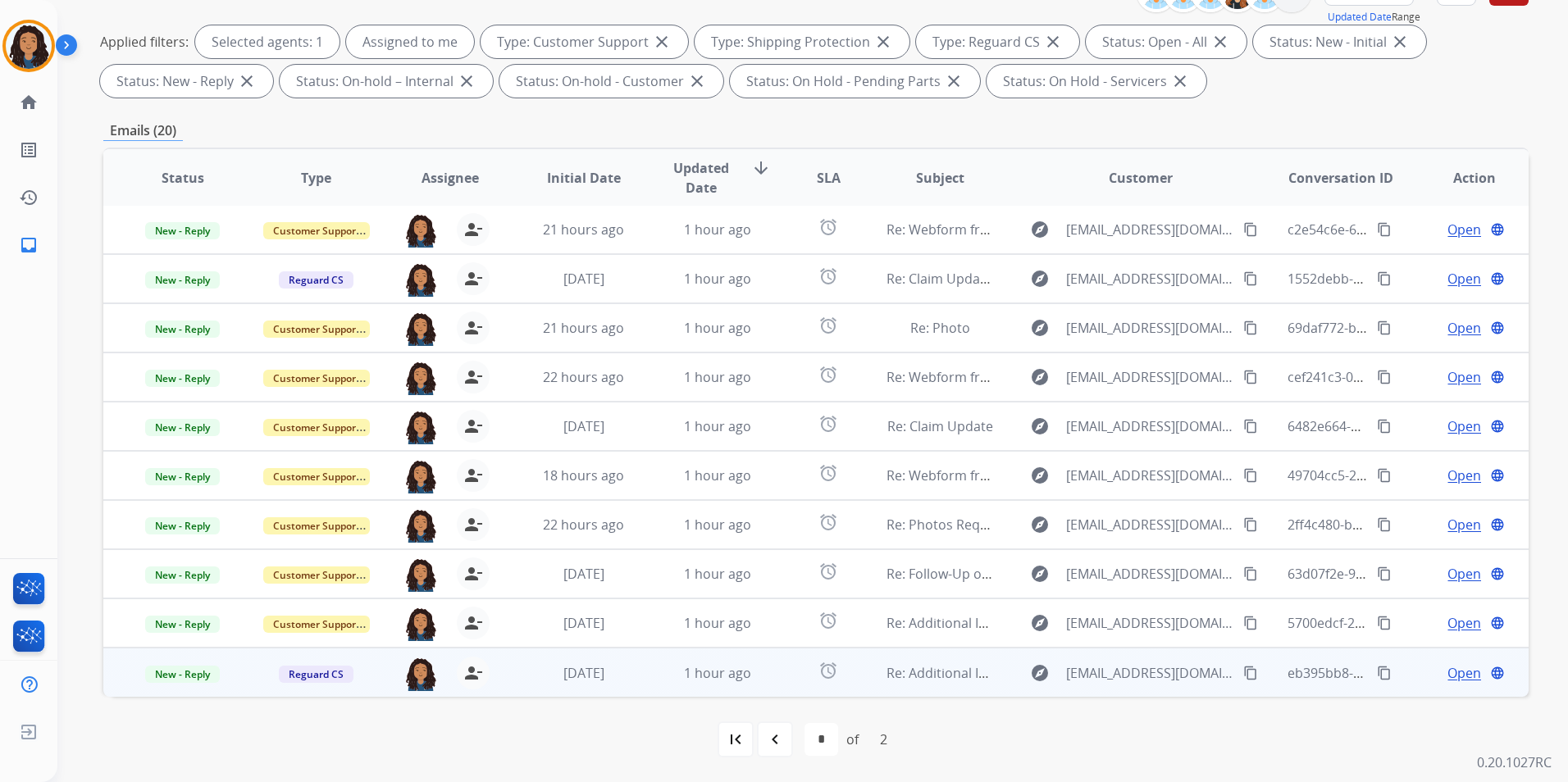
click at [1460, 672] on span "Open" at bounding box center [1464, 673] width 34 height 20
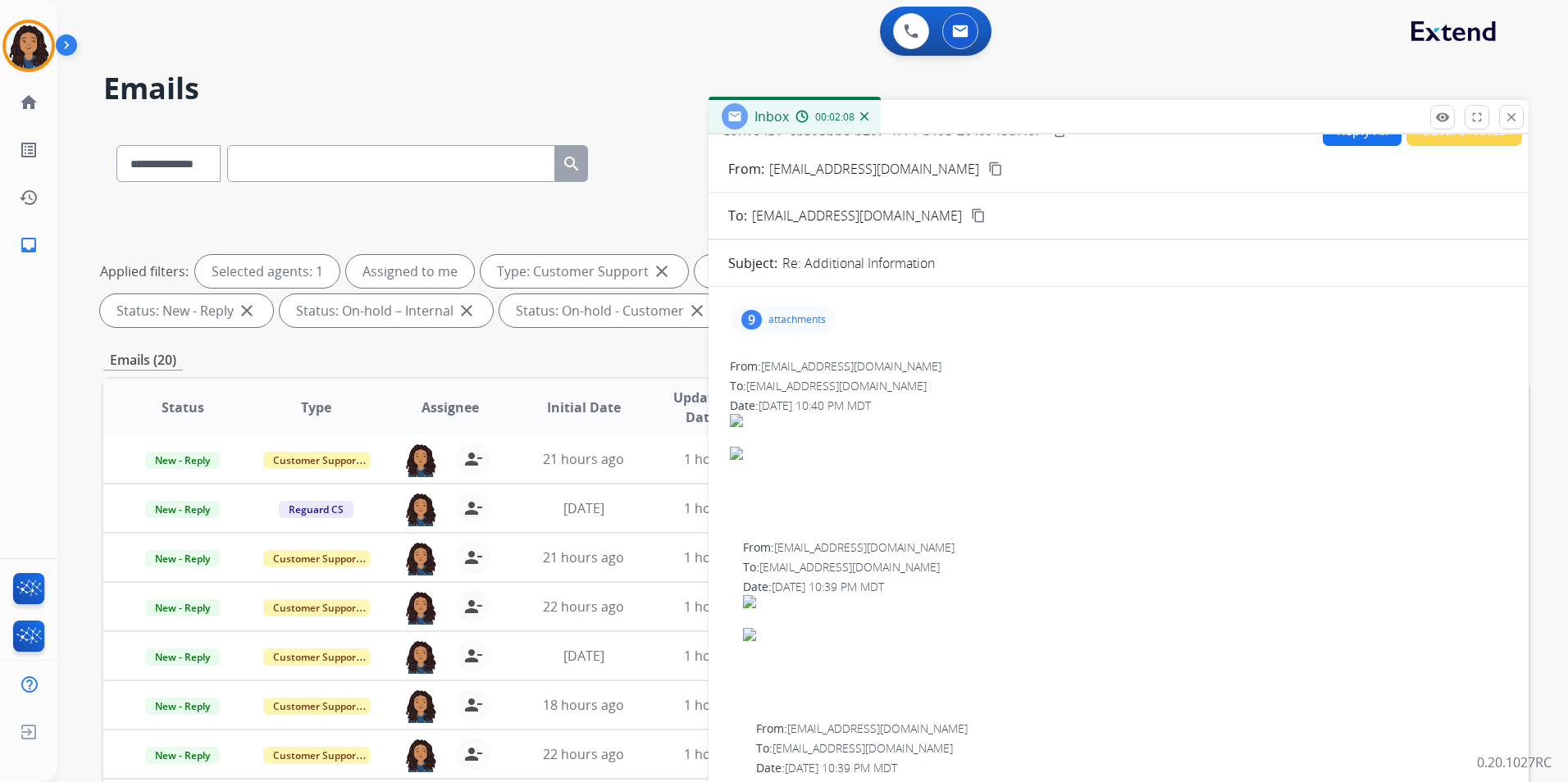
scroll to position [0, 0]
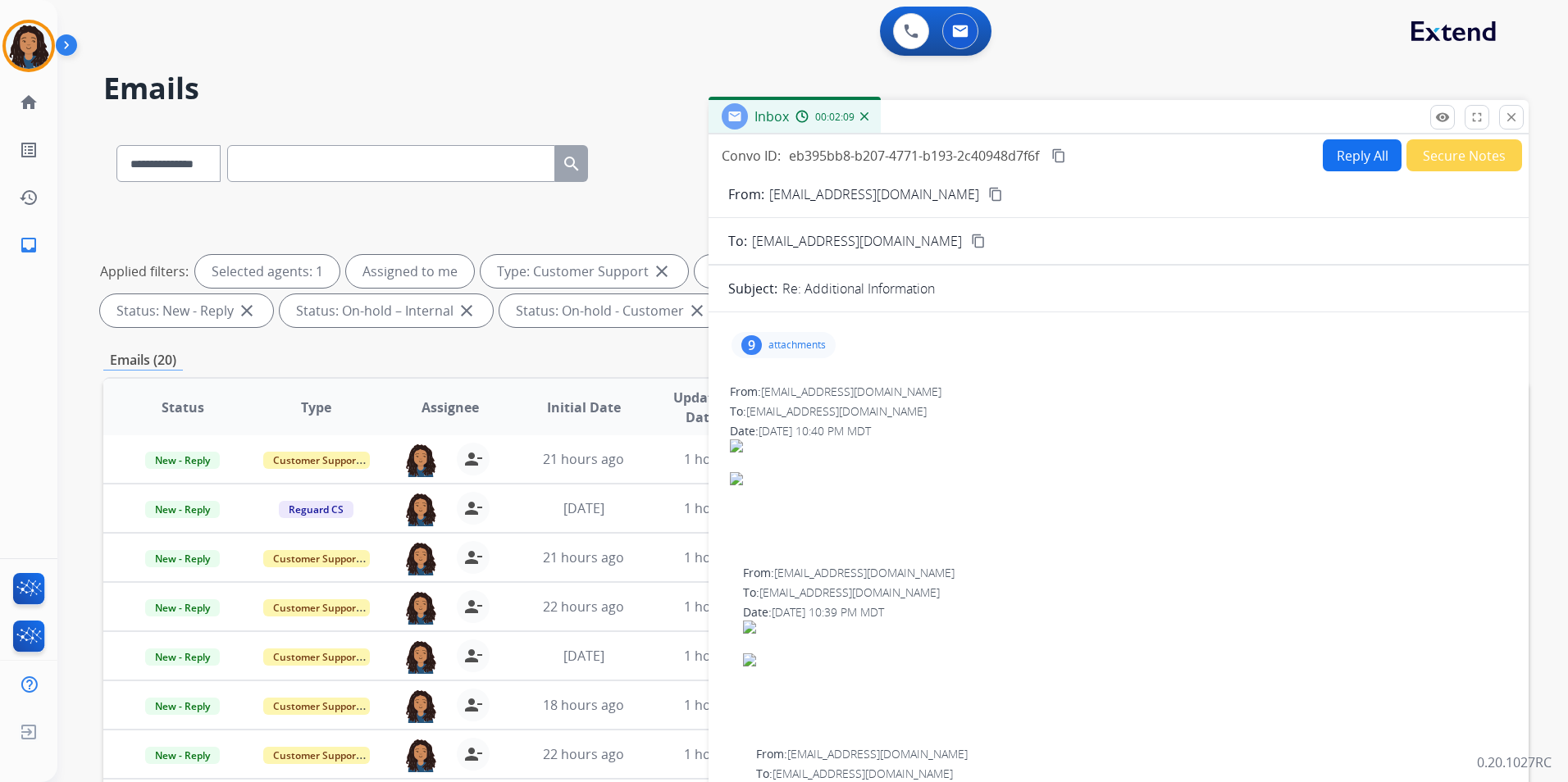
click at [988, 197] on mat-icon "content_copy" at bounding box center [995, 194] width 15 height 15
click at [781, 351] on p "attachments" at bounding box center [796, 345] width 58 height 13
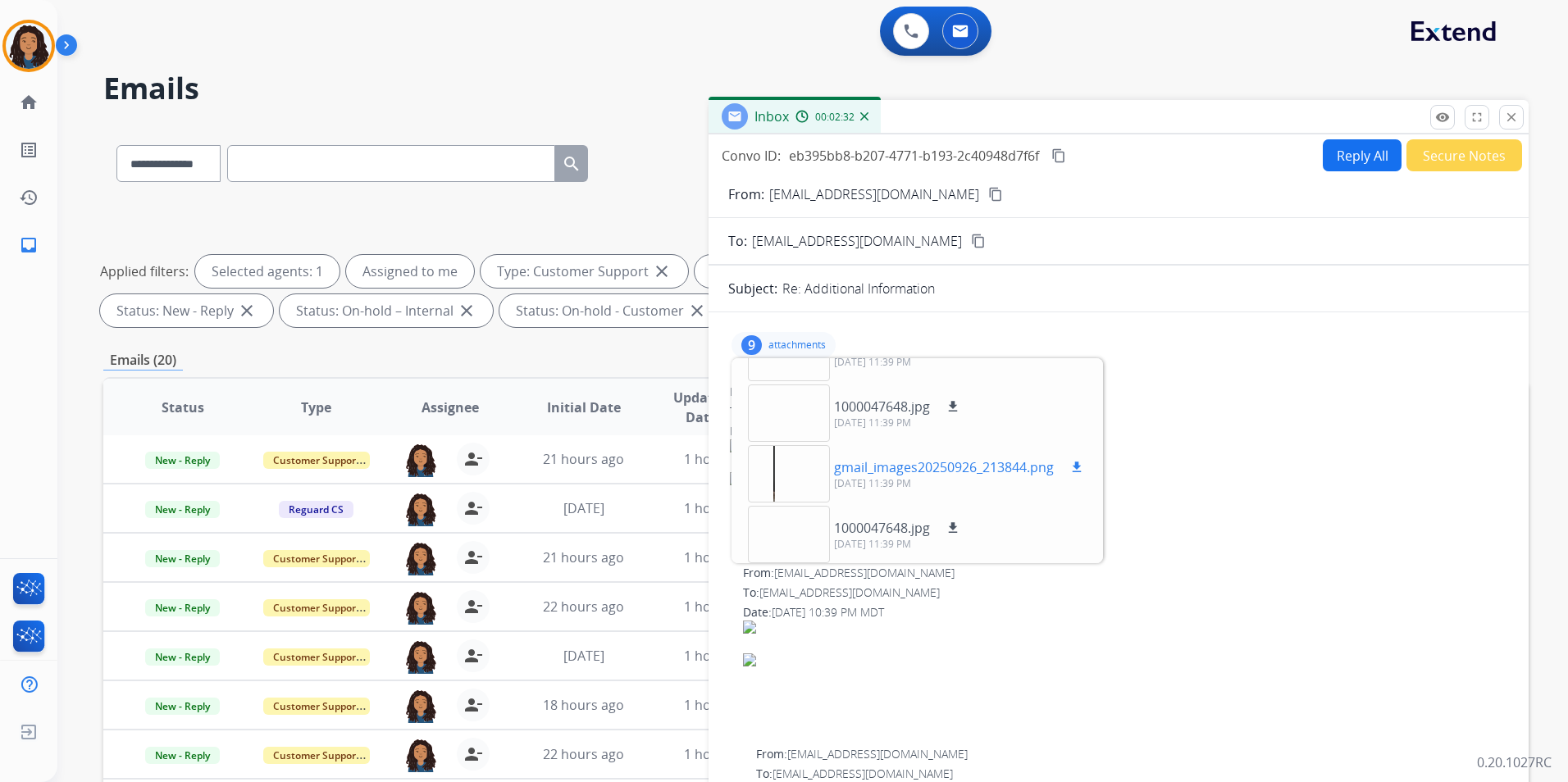
scroll to position [344, 0]
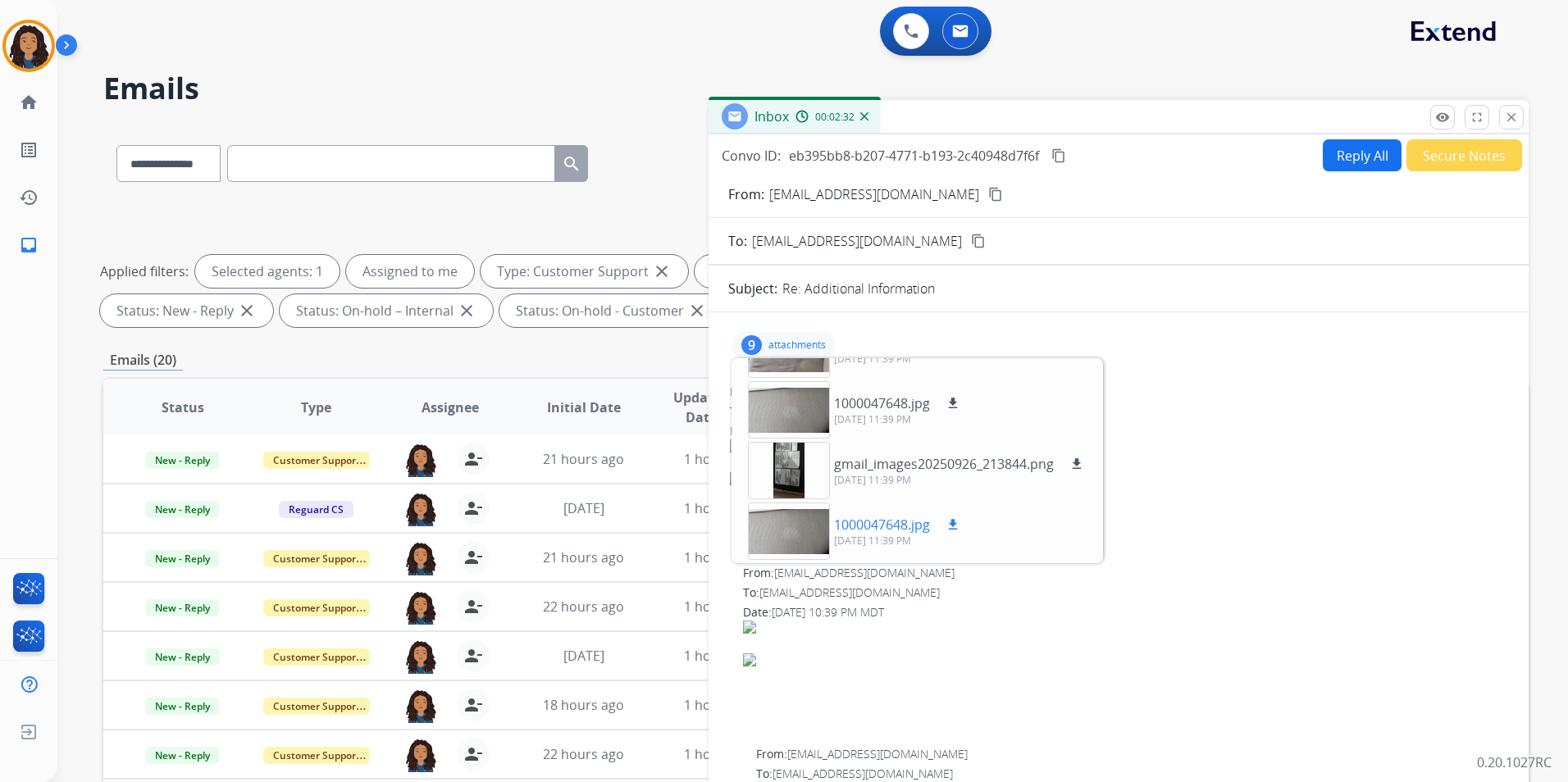
click at [785, 531] on div at bounding box center [789, 531] width 82 height 58
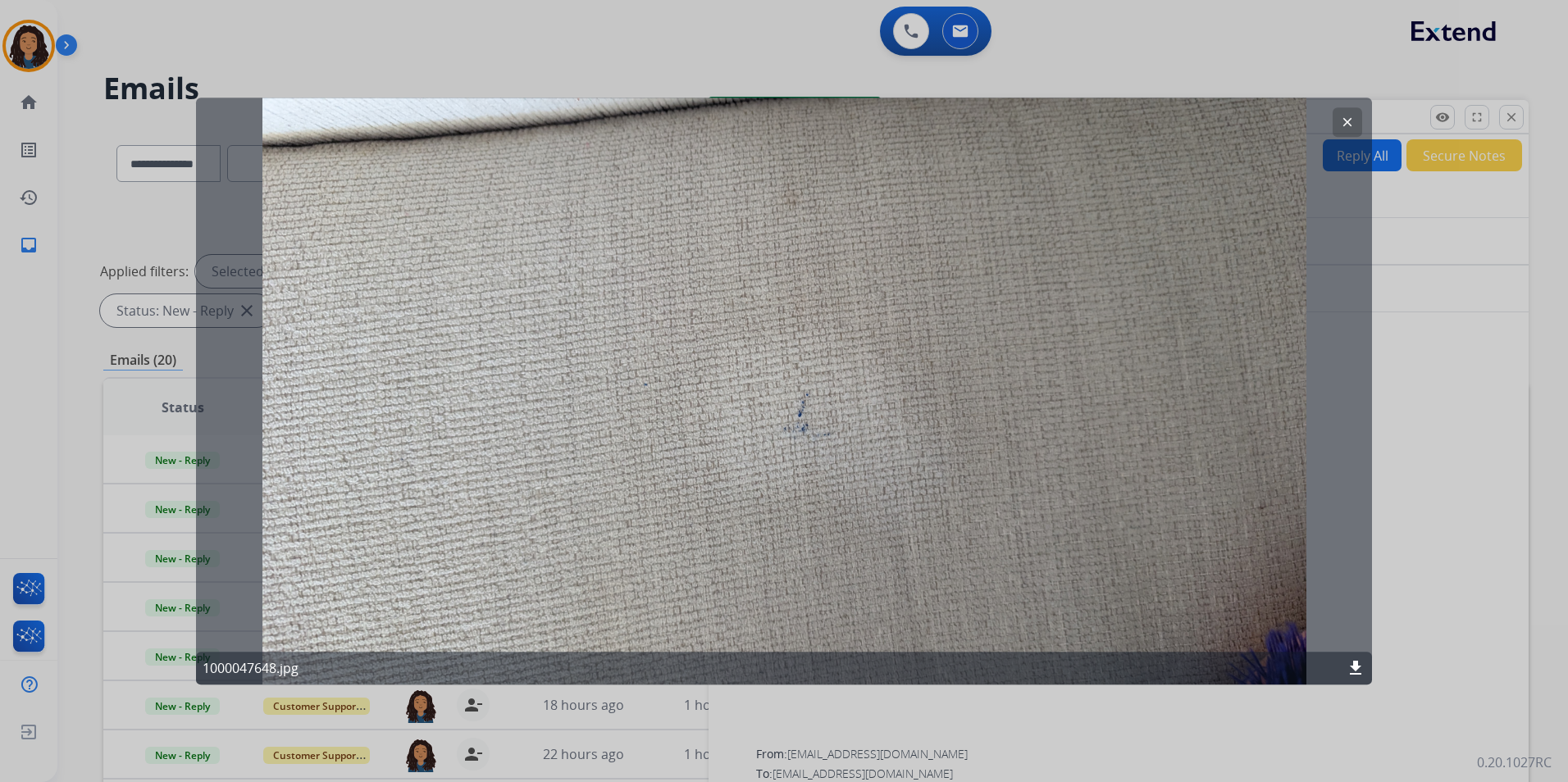
click at [1340, 128] on button "clear" at bounding box center [1347, 122] width 29 height 29
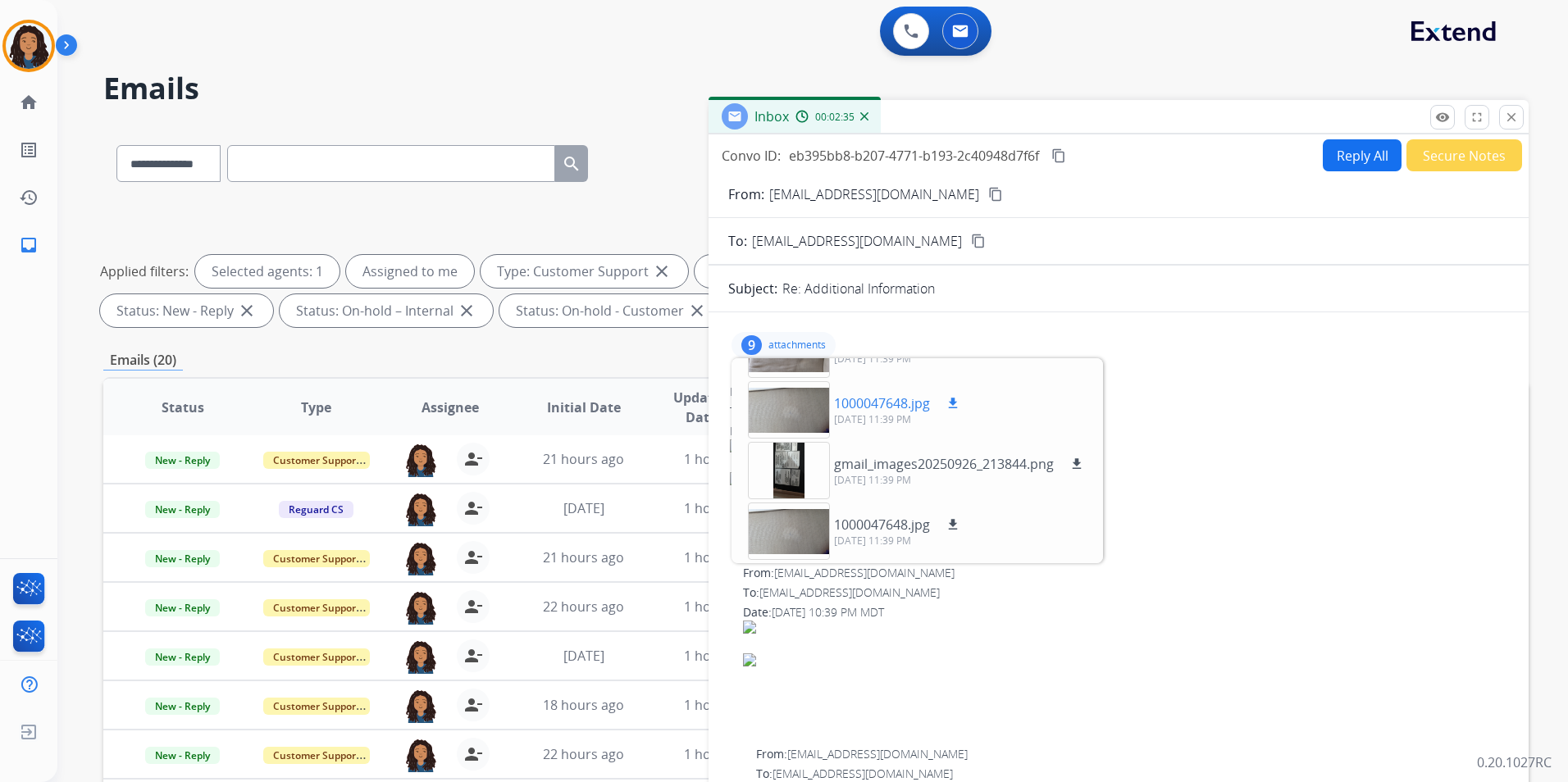
click at [800, 415] on div at bounding box center [789, 409] width 82 height 58
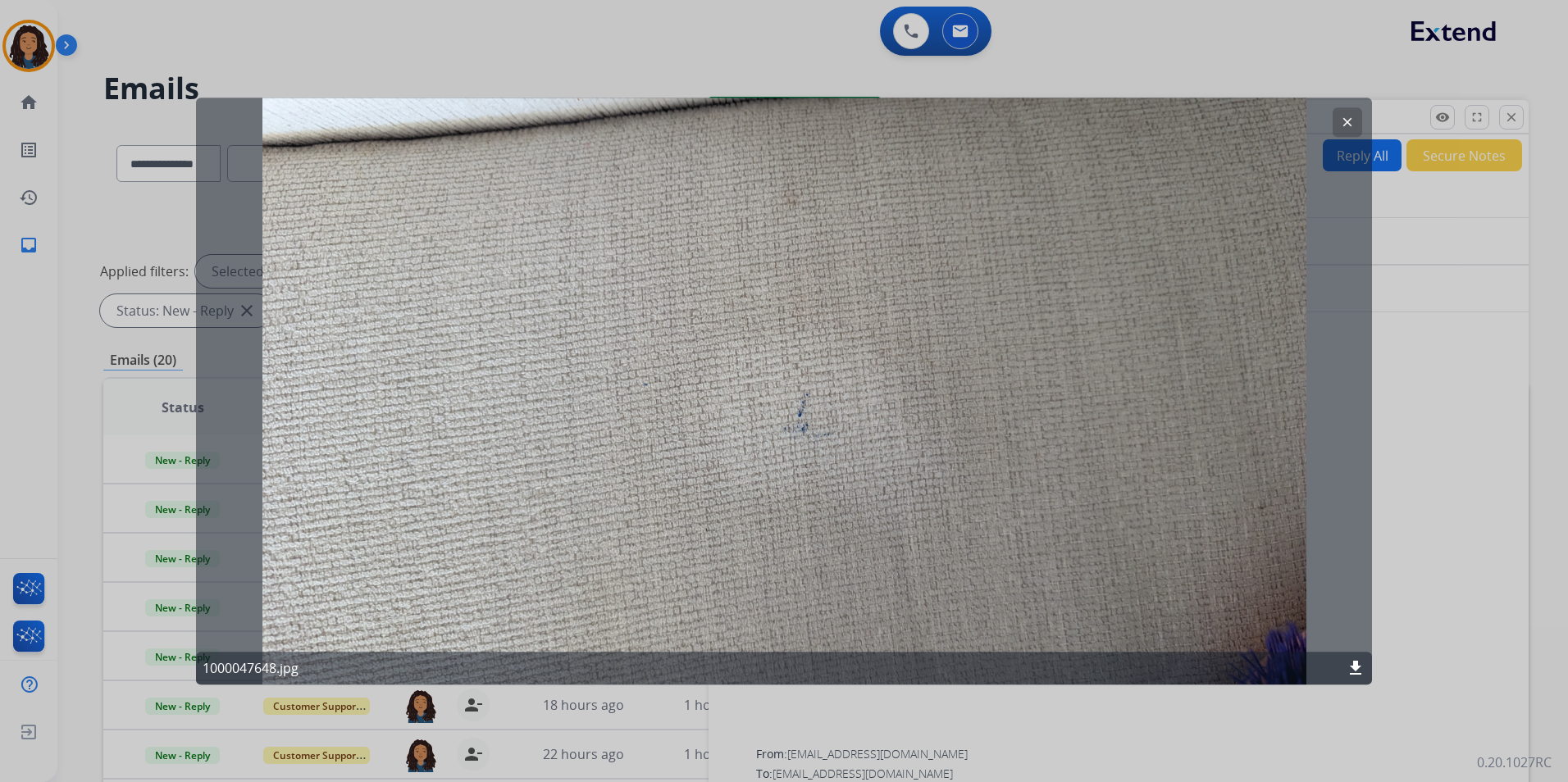
click at [1355, 127] on button "clear" at bounding box center [1347, 122] width 29 height 29
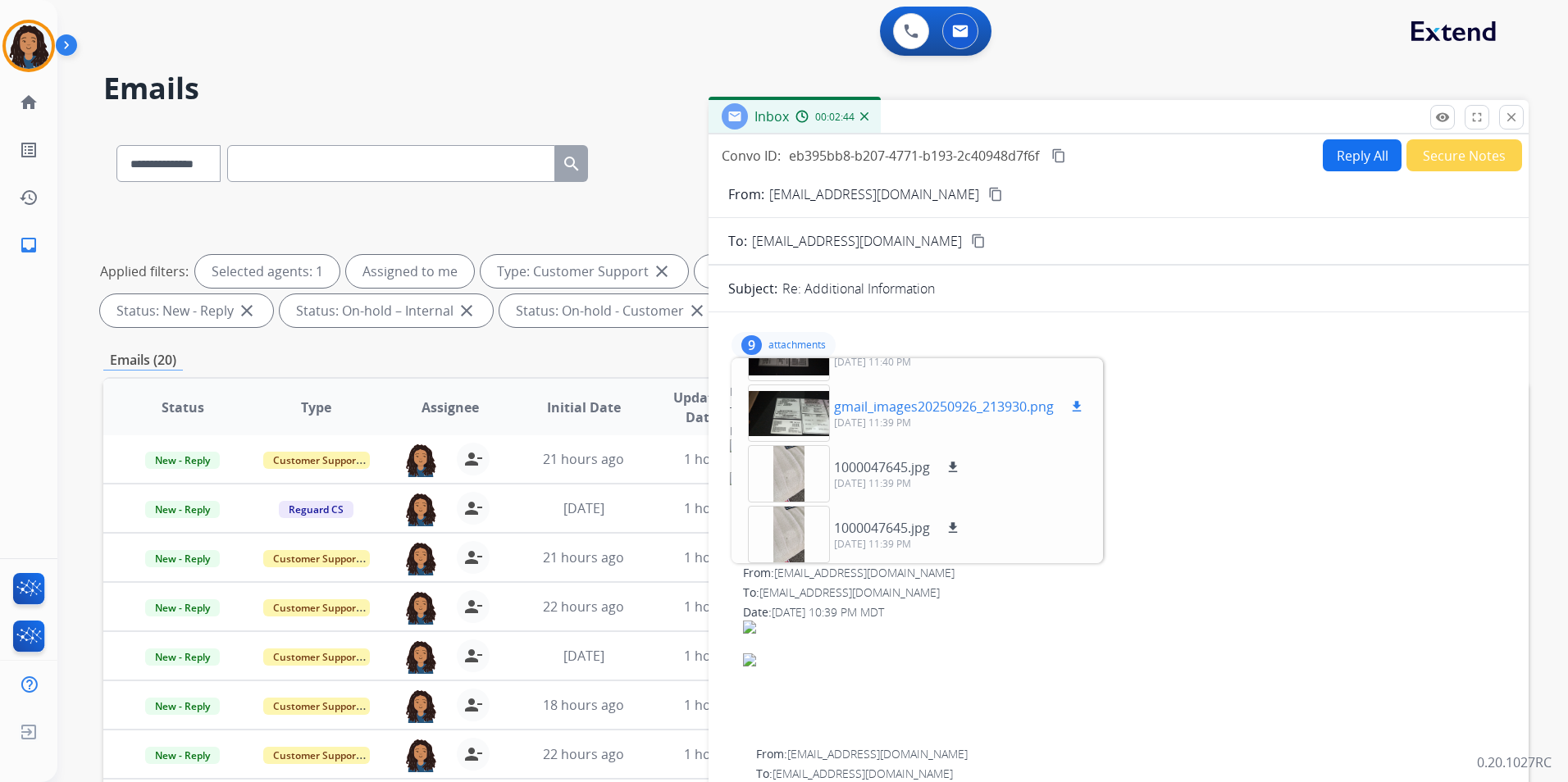
scroll to position [0, 0]
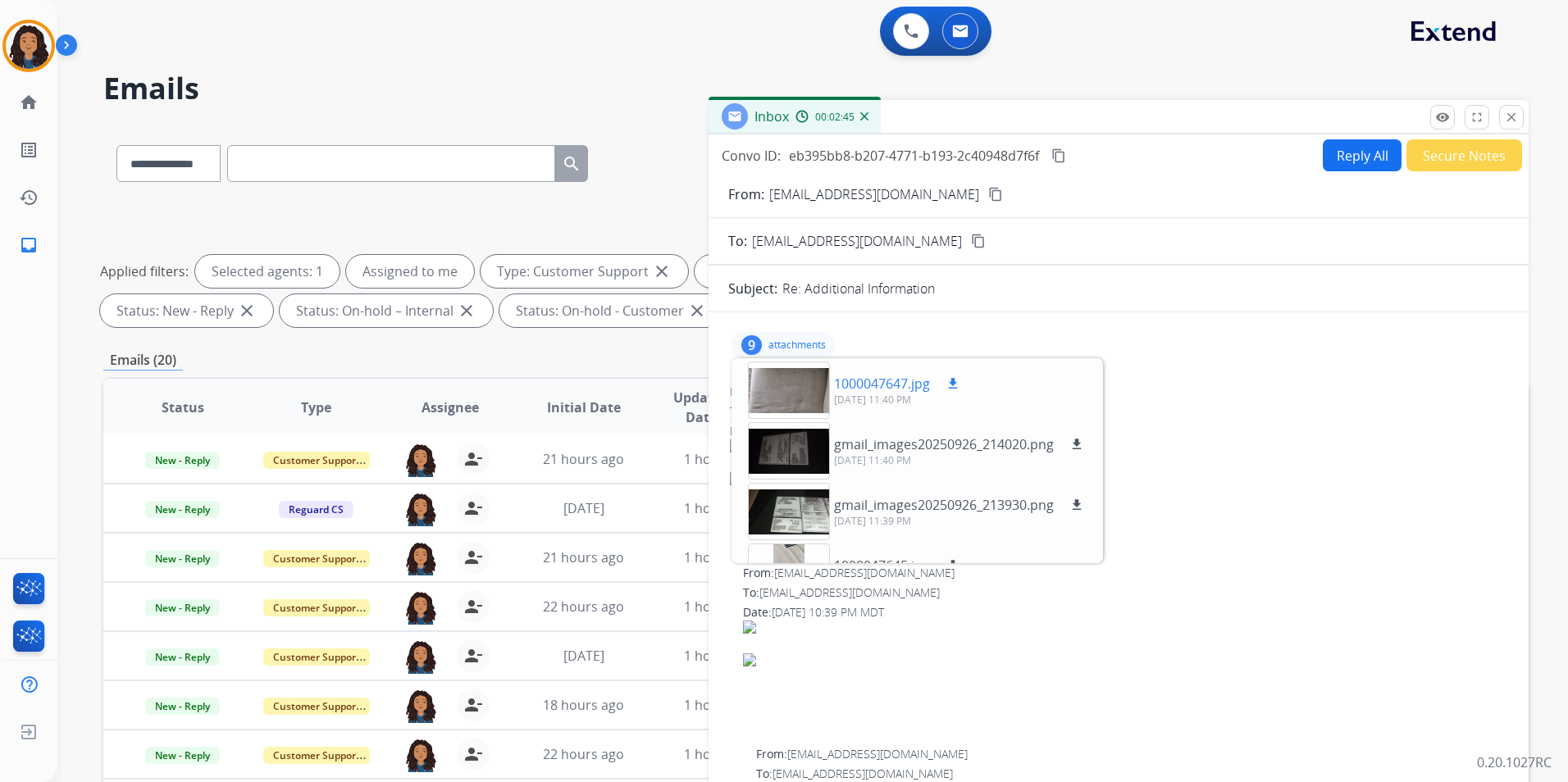
click at [800, 398] on div at bounding box center [789, 390] width 82 height 58
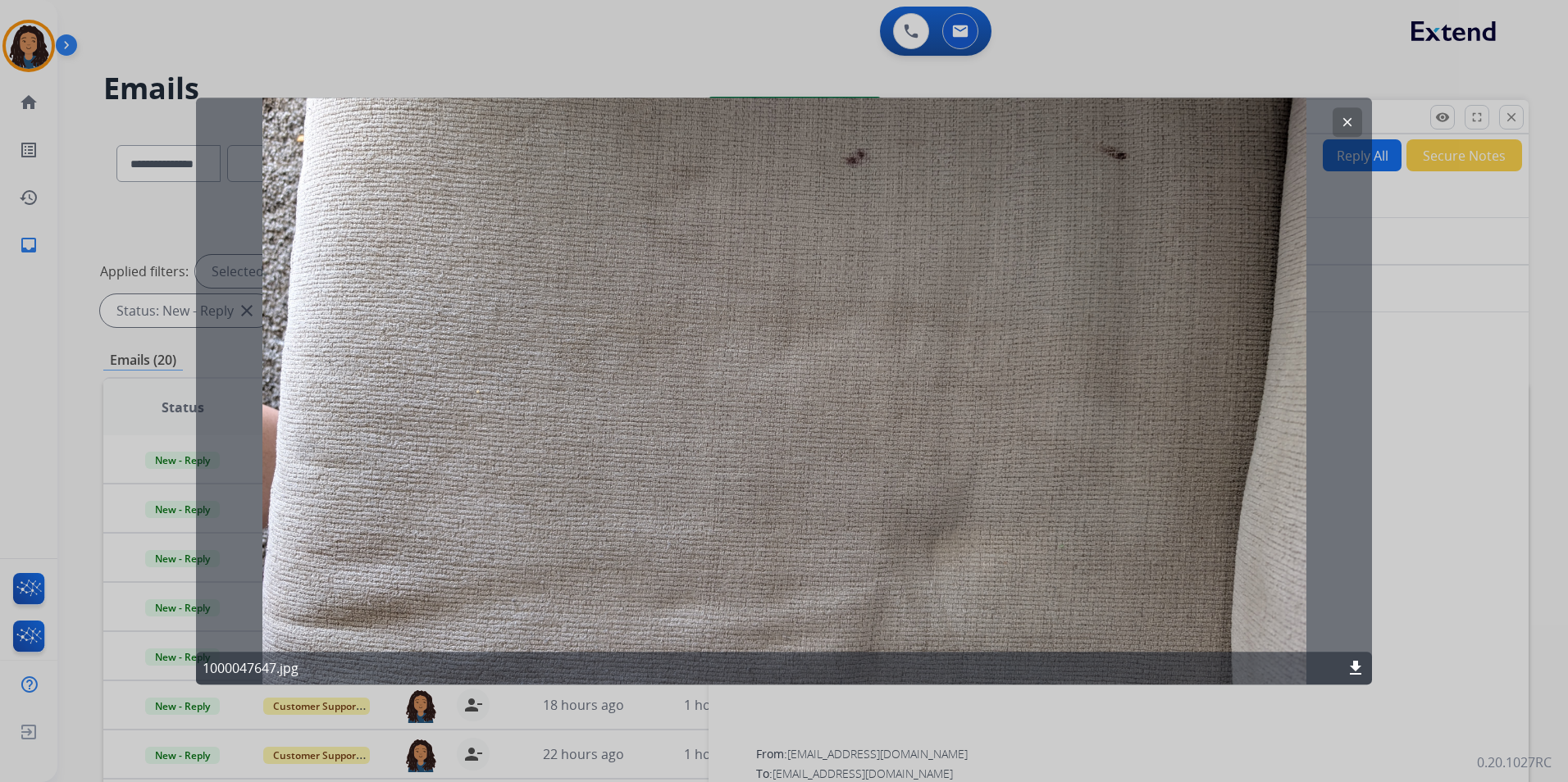
click at [1348, 113] on button "clear" at bounding box center [1347, 122] width 29 height 29
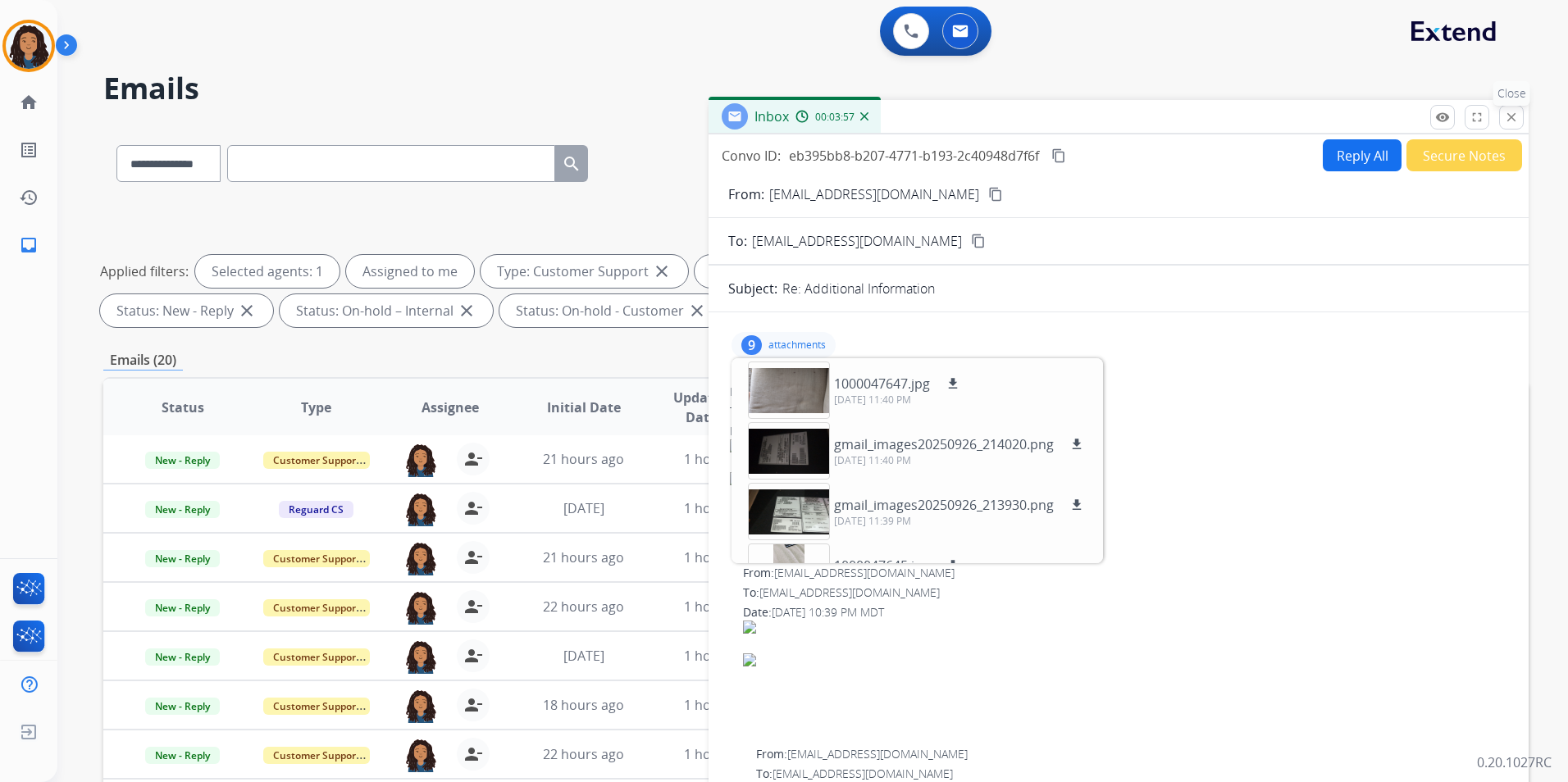
click at [1515, 123] on mat-icon "close" at bounding box center [1511, 117] width 15 height 15
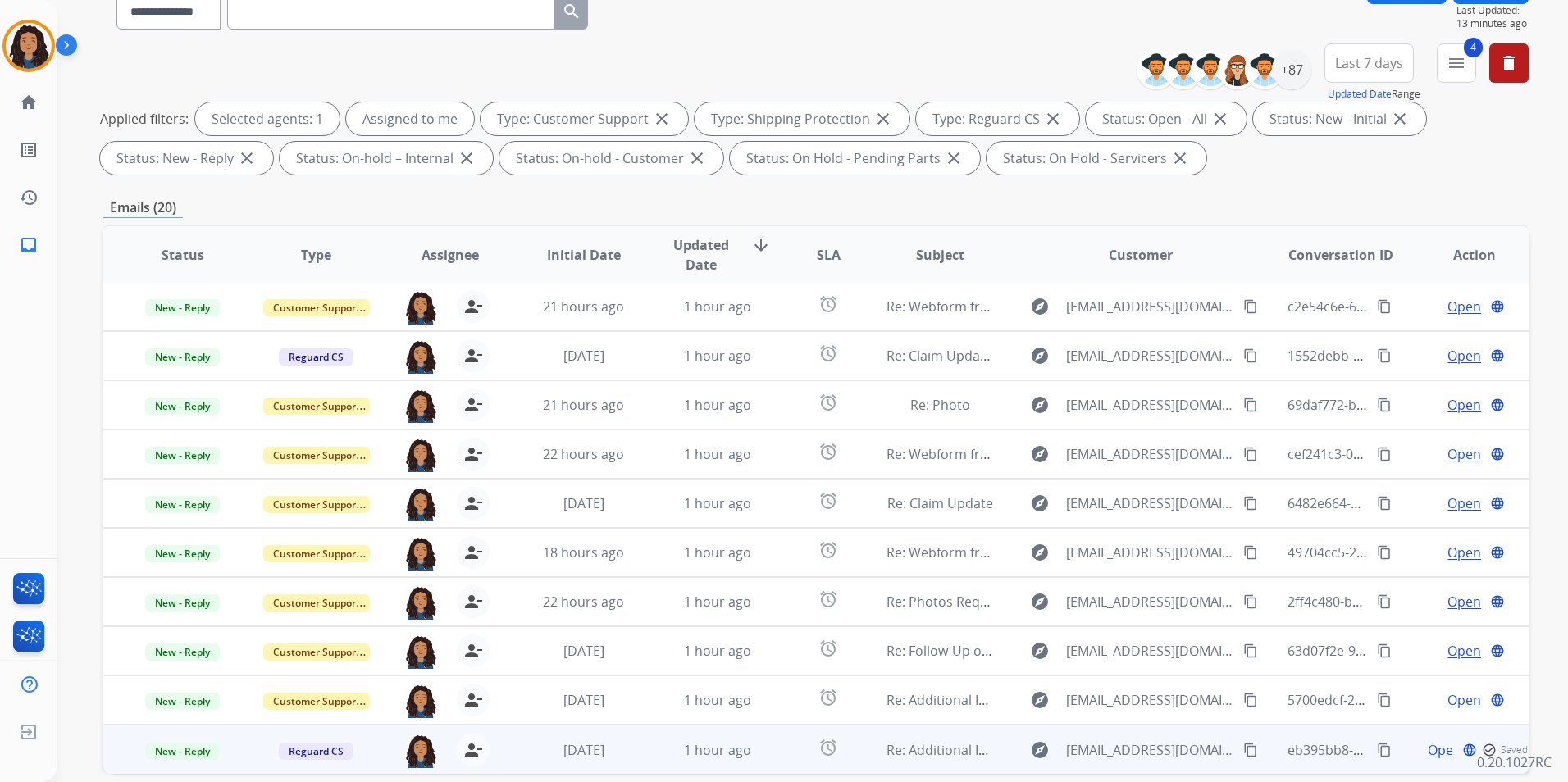
scroll to position [229, 0]
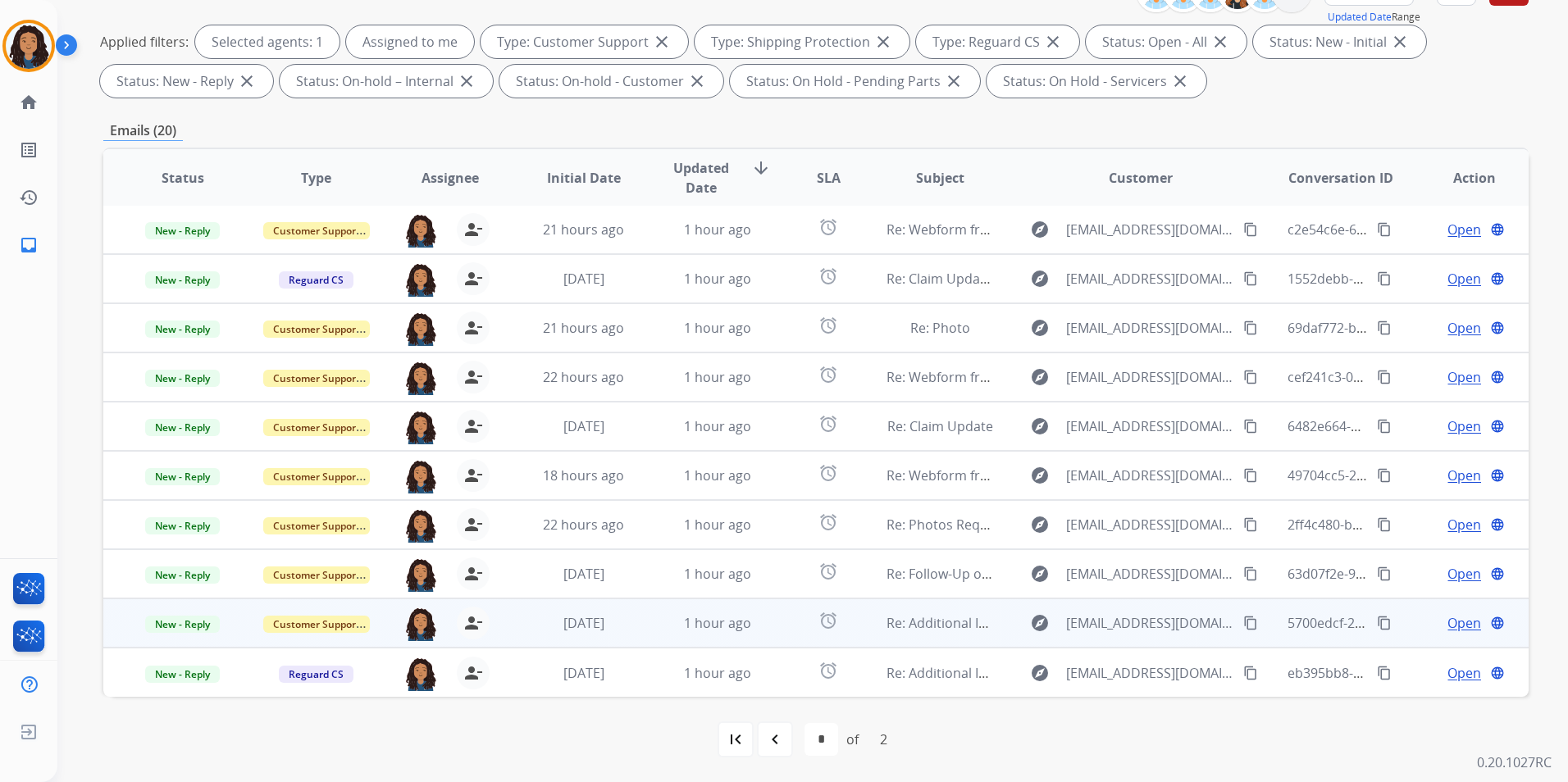
click at [1447, 619] on span "Open" at bounding box center [1464, 623] width 34 height 20
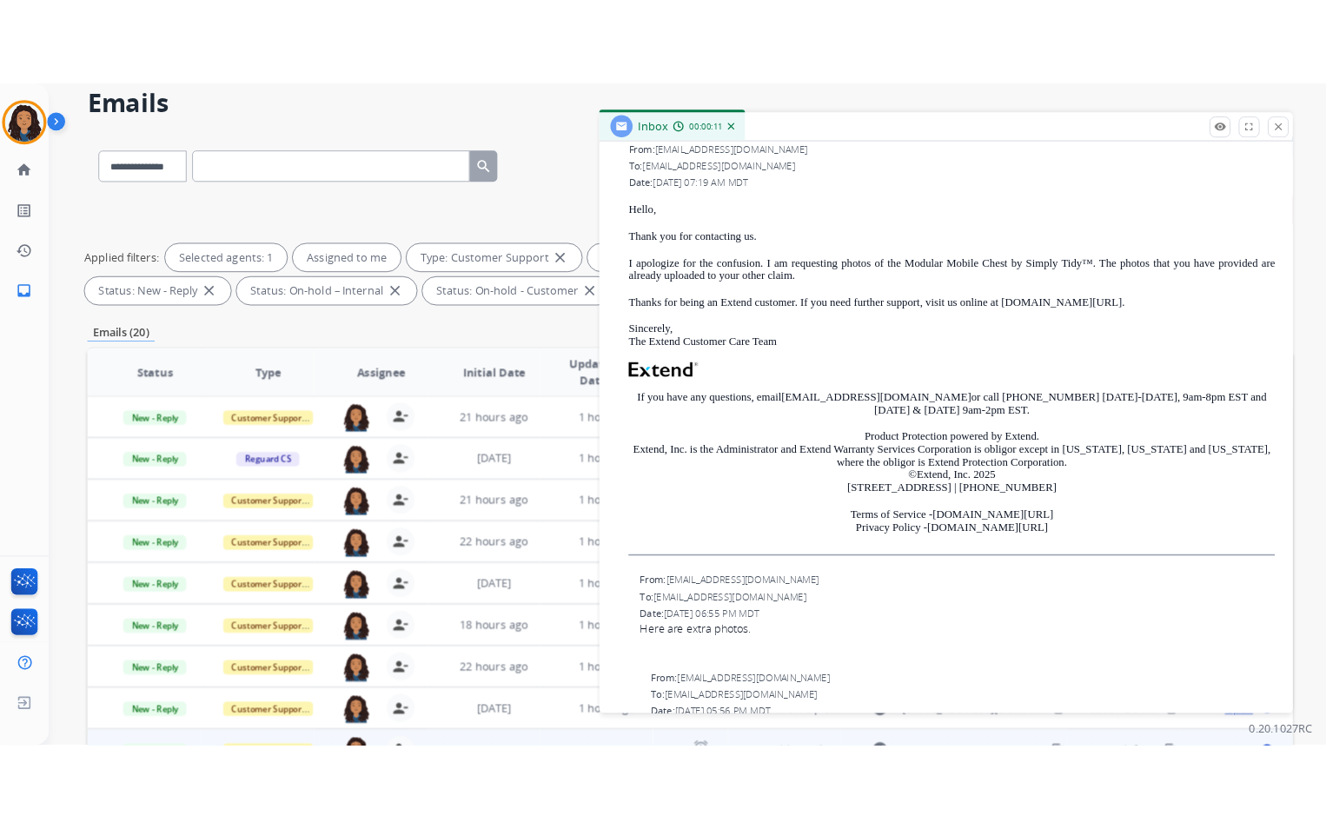
scroll to position [0, 0]
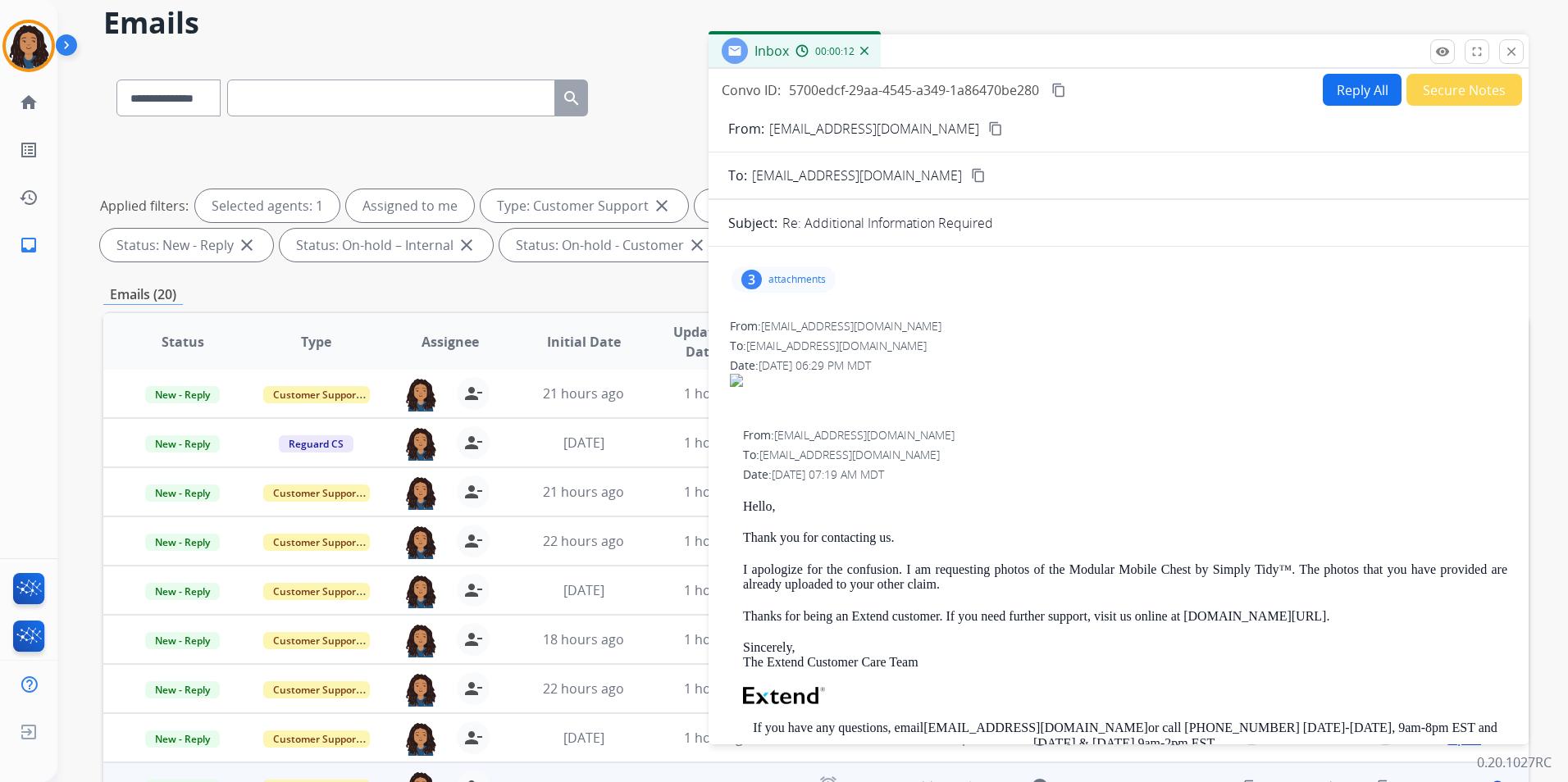
click at [988, 125] on mat-icon "content_copy" at bounding box center [995, 129] width 15 height 15
click at [798, 276] on p "attachments" at bounding box center [796, 279] width 58 height 13
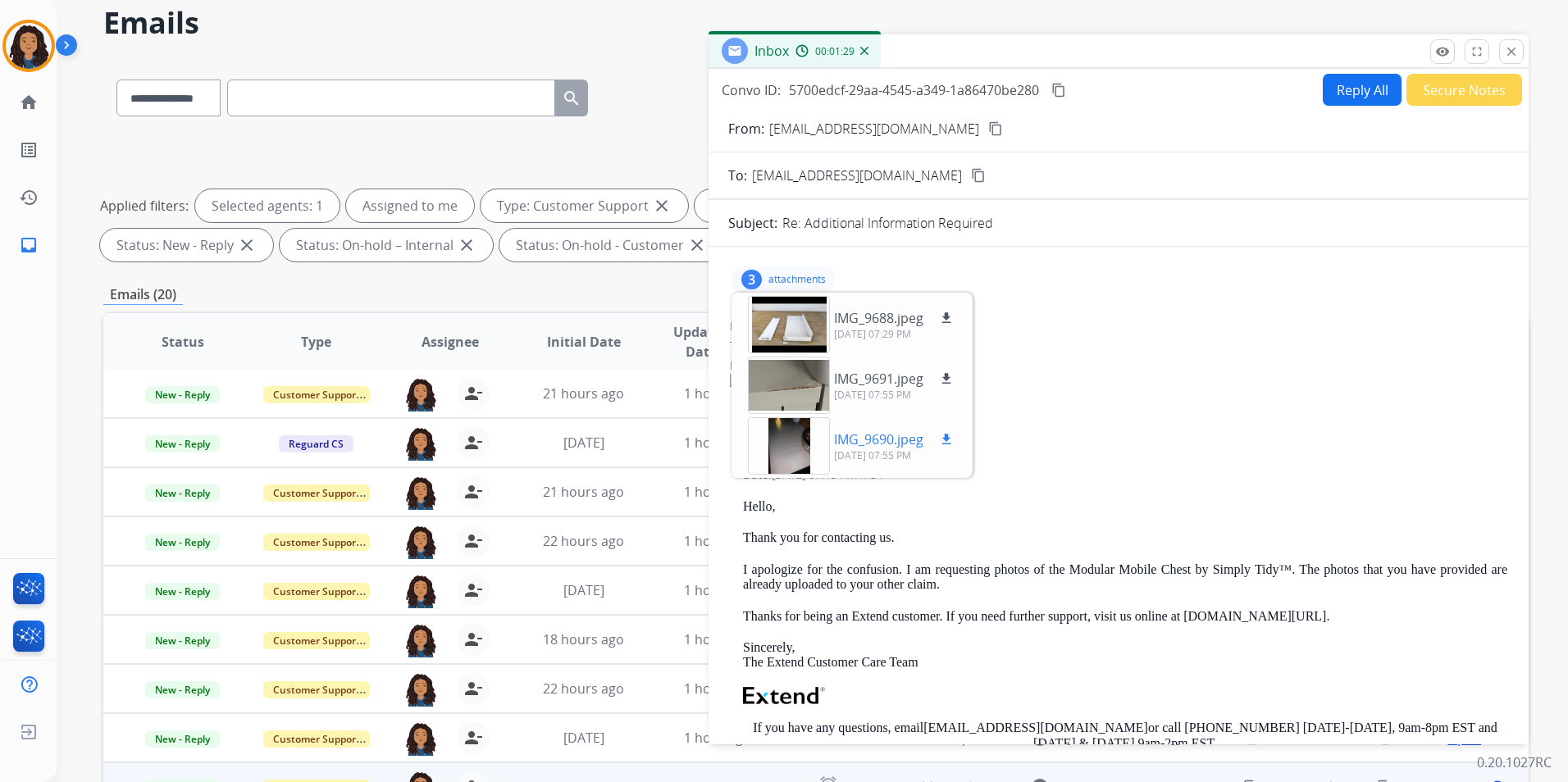
click at [792, 433] on div at bounding box center [789, 445] width 82 height 58
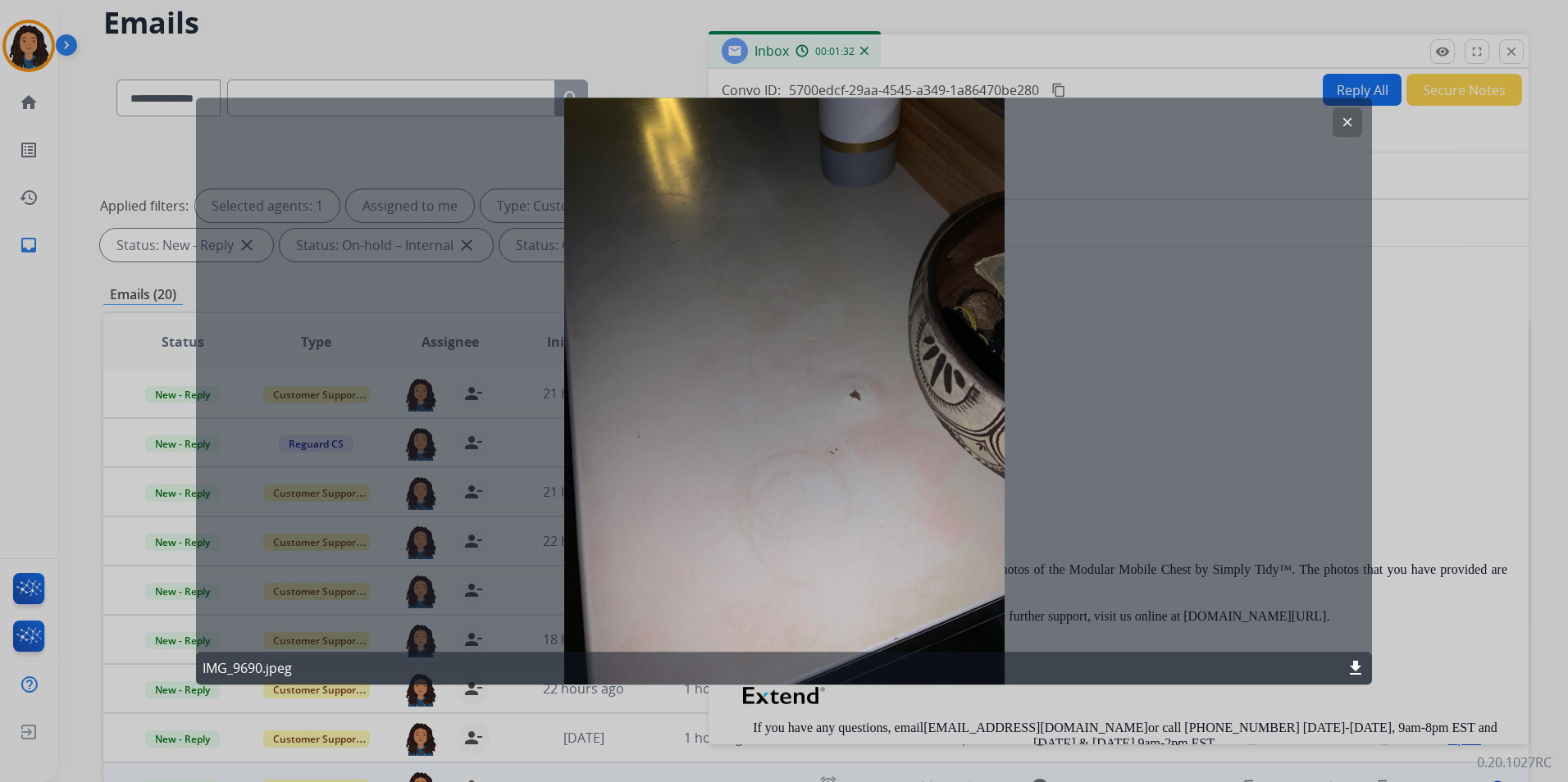
click at [1347, 125] on mat-icon "clear" at bounding box center [1347, 123] width 15 height 15
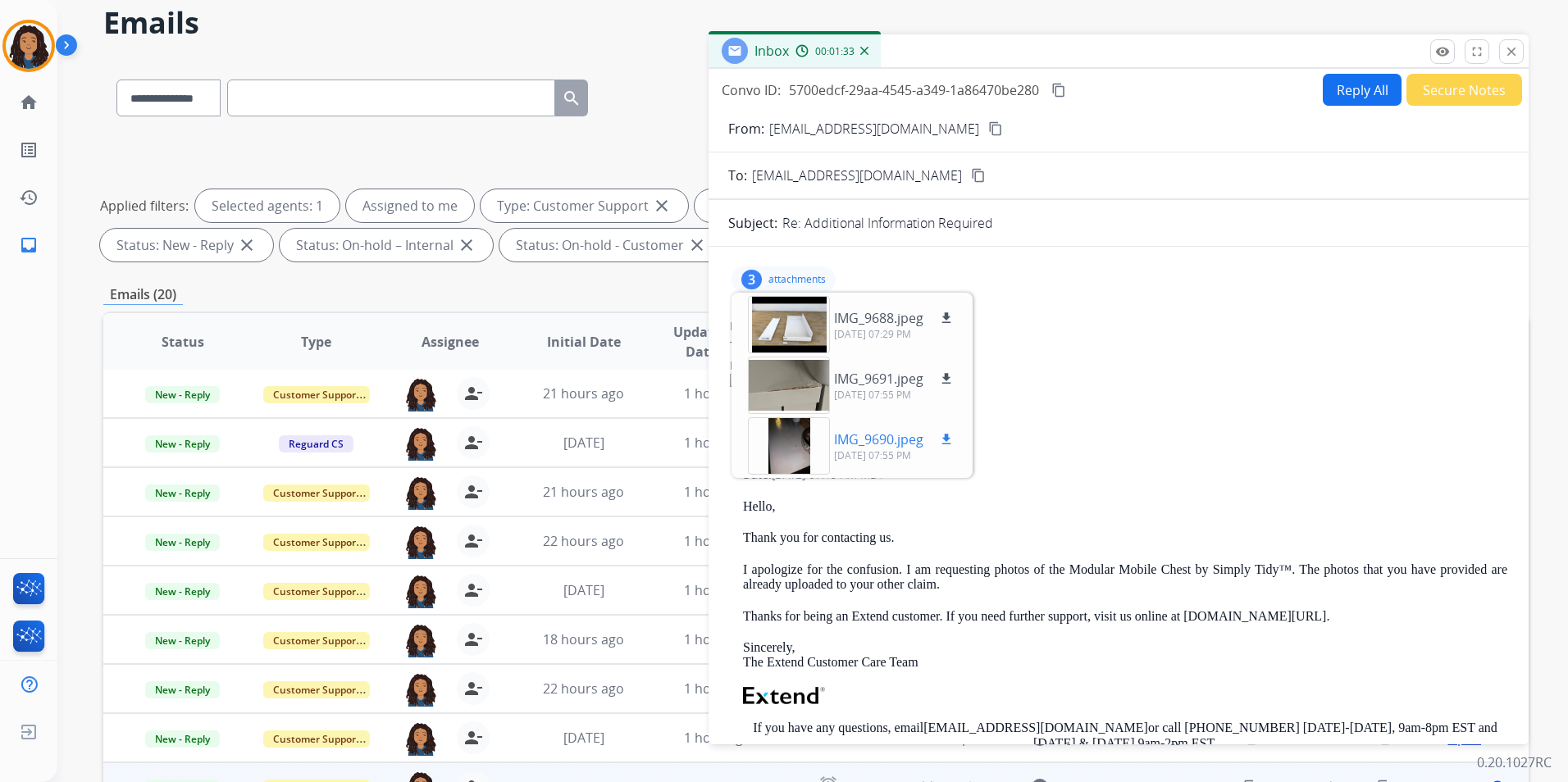
click at [952, 439] on mat-icon "download" at bounding box center [946, 440] width 15 height 15
click at [785, 387] on div at bounding box center [789, 385] width 82 height 58
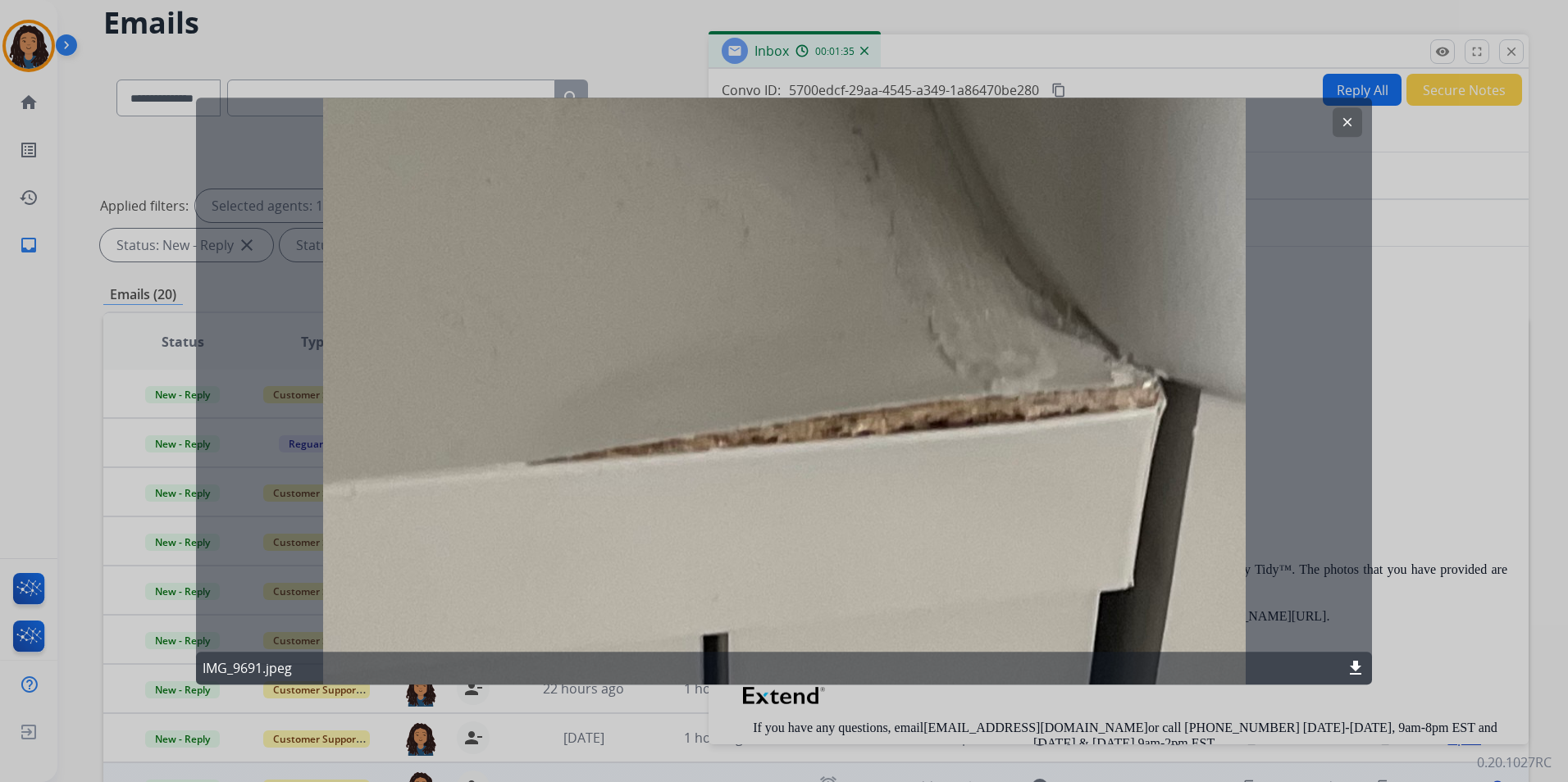
click at [1348, 117] on mat-icon "clear" at bounding box center [1347, 123] width 15 height 15
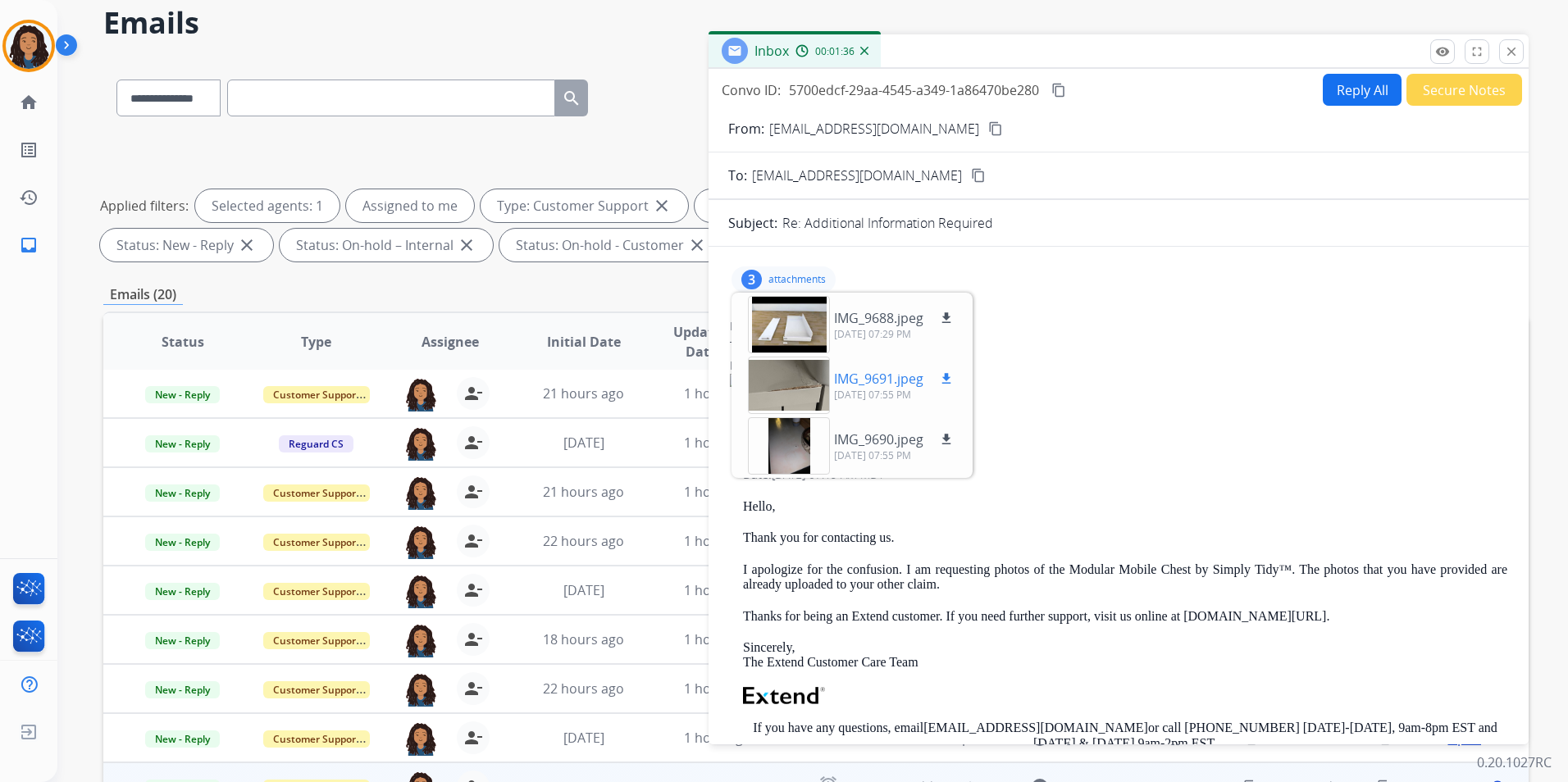
click at [945, 379] on mat-icon "download" at bounding box center [946, 379] width 15 height 15
click at [768, 315] on div at bounding box center [789, 324] width 82 height 58
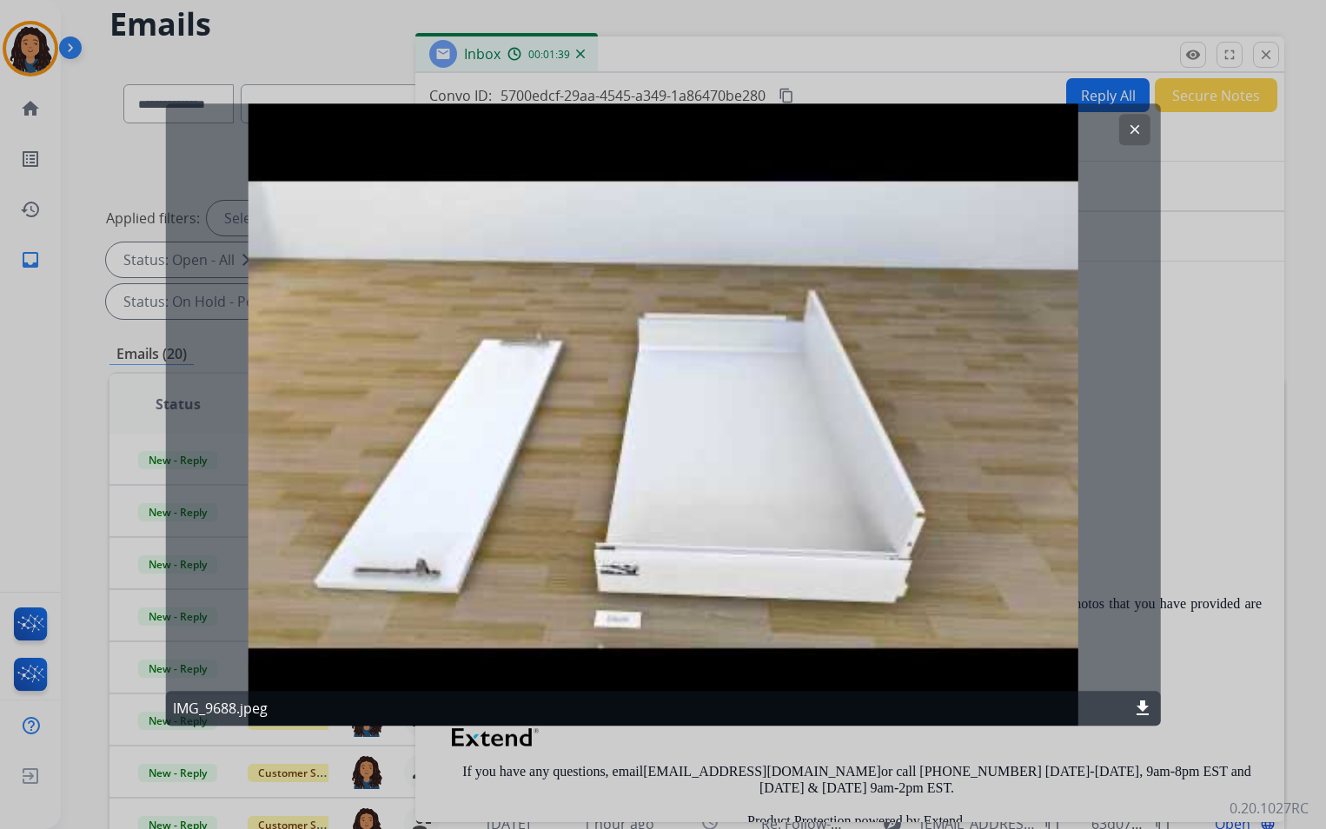
click at [1127, 132] on mat-icon "clear" at bounding box center [1135, 130] width 16 height 16
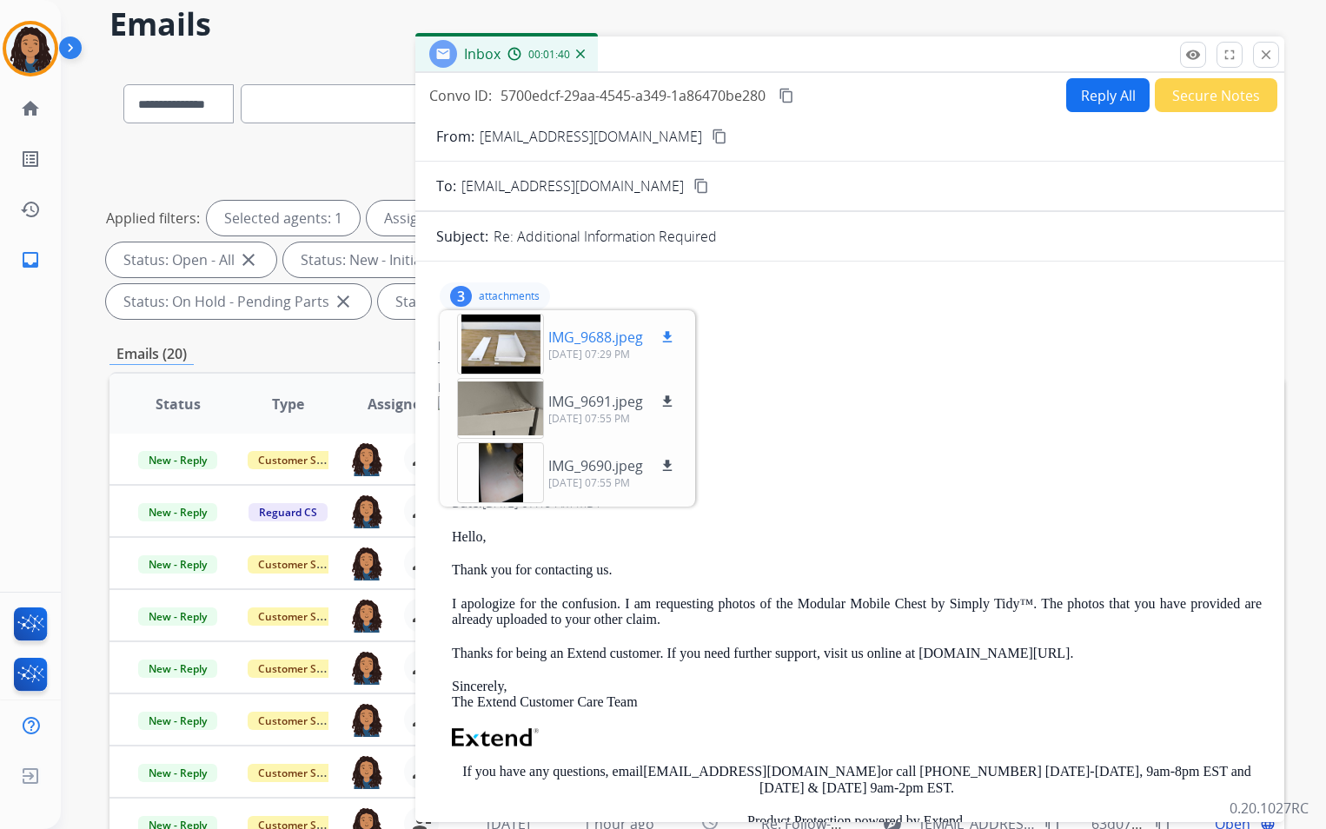
click at [665, 337] on mat-icon "download" at bounding box center [668, 337] width 16 height 16
click at [457, 287] on div "3" at bounding box center [461, 296] width 22 height 21
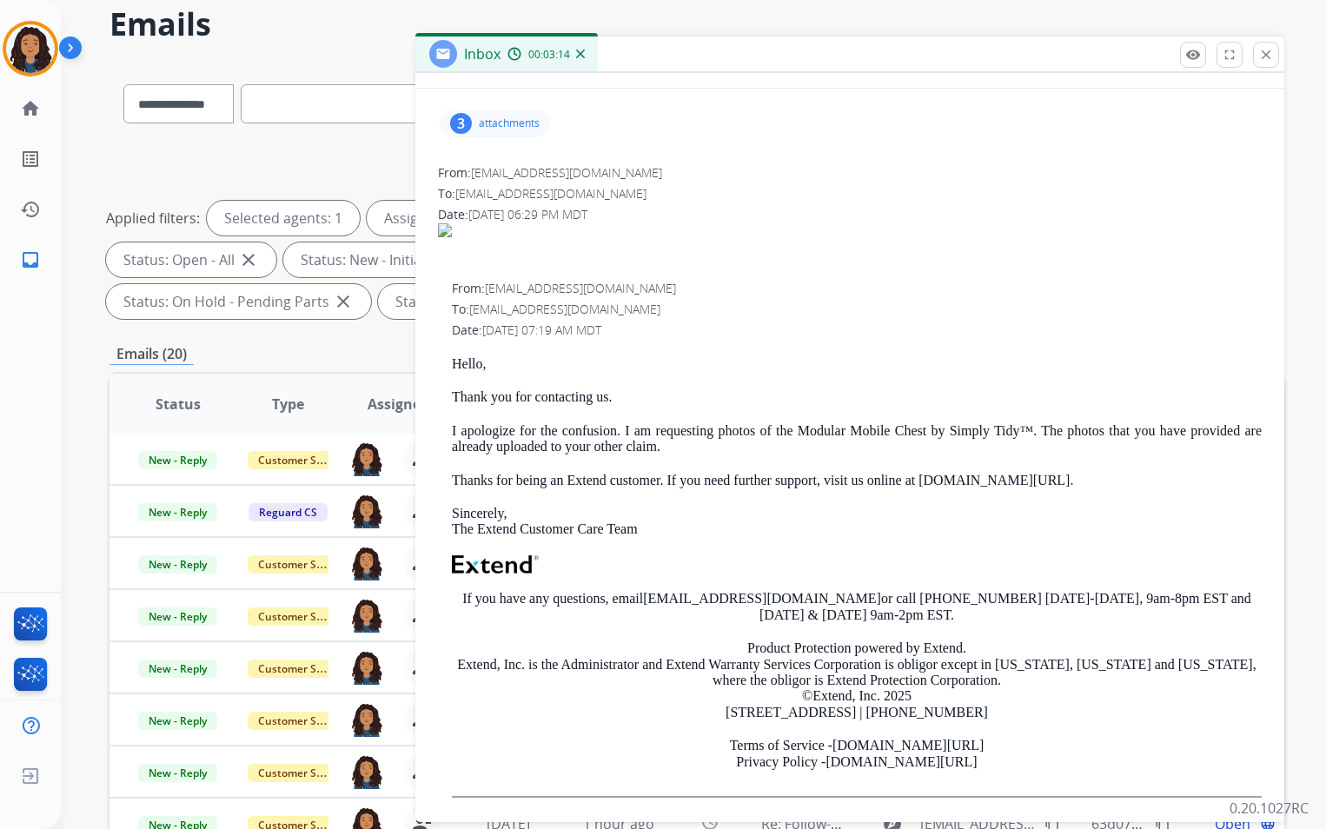
scroll to position [174, 0]
drag, startPoint x: 454, startPoint y: 356, endPoint x: 632, endPoint y: 396, distance: 182.6
click at [632, 396] on div "Hello, Thank you for contacting us. I apologize for the confusion. I am request…" at bounding box center [857, 577] width 810 height 442
drag, startPoint x: 632, startPoint y: 396, endPoint x: 568, endPoint y: 388, distance: 64.8
copy div "Hello, Thank you for contacting us."
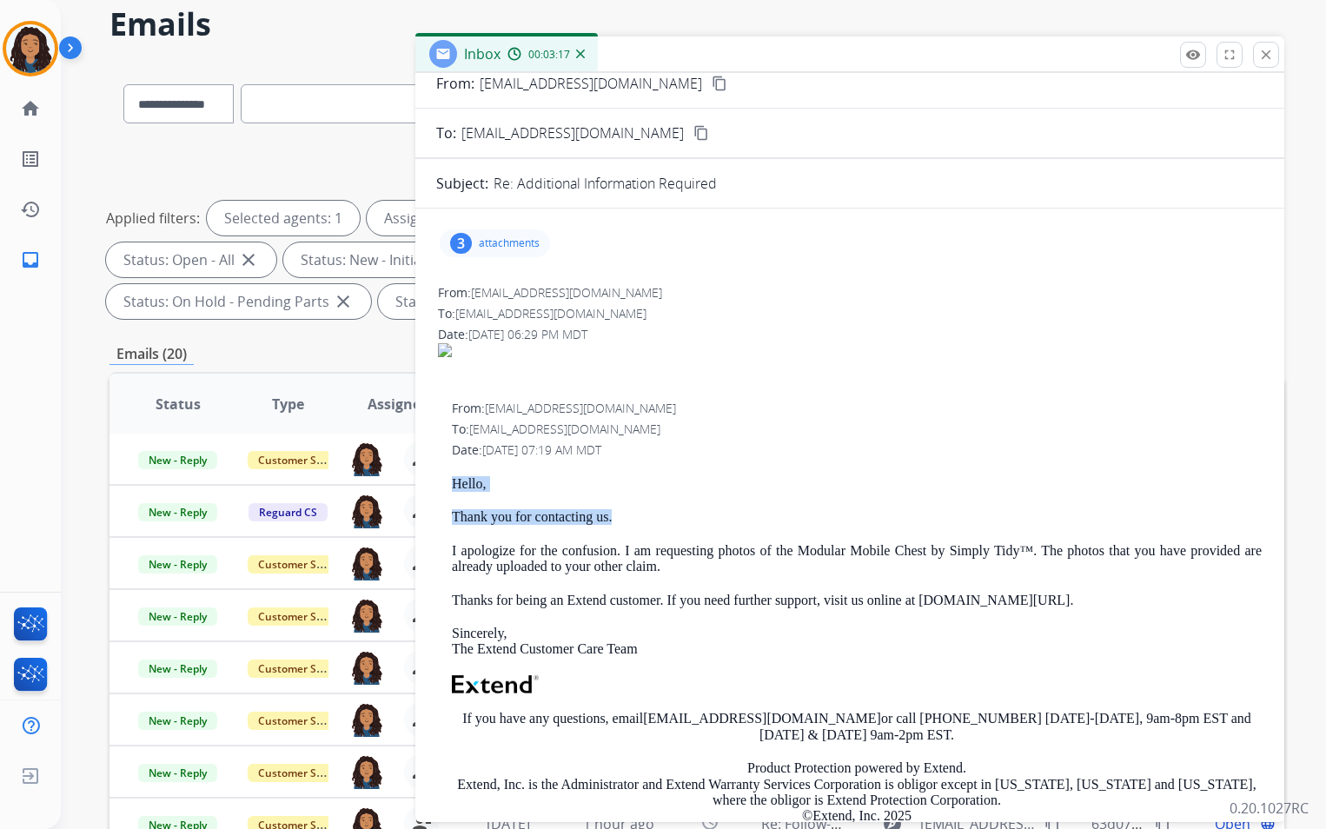
scroll to position [0, 0]
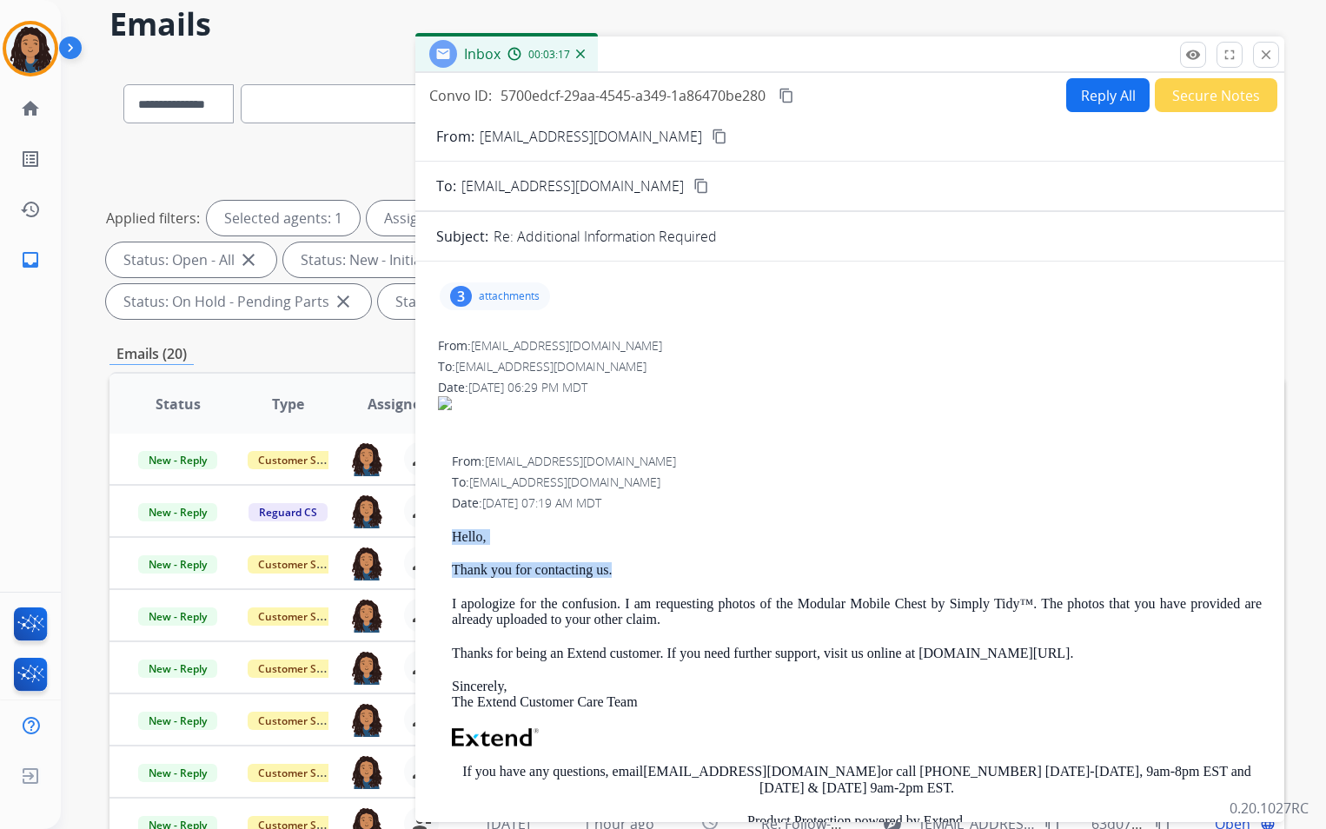
click at [1067, 93] on button "Reply All" at bounding box center [1108, 95] width 83 height 34
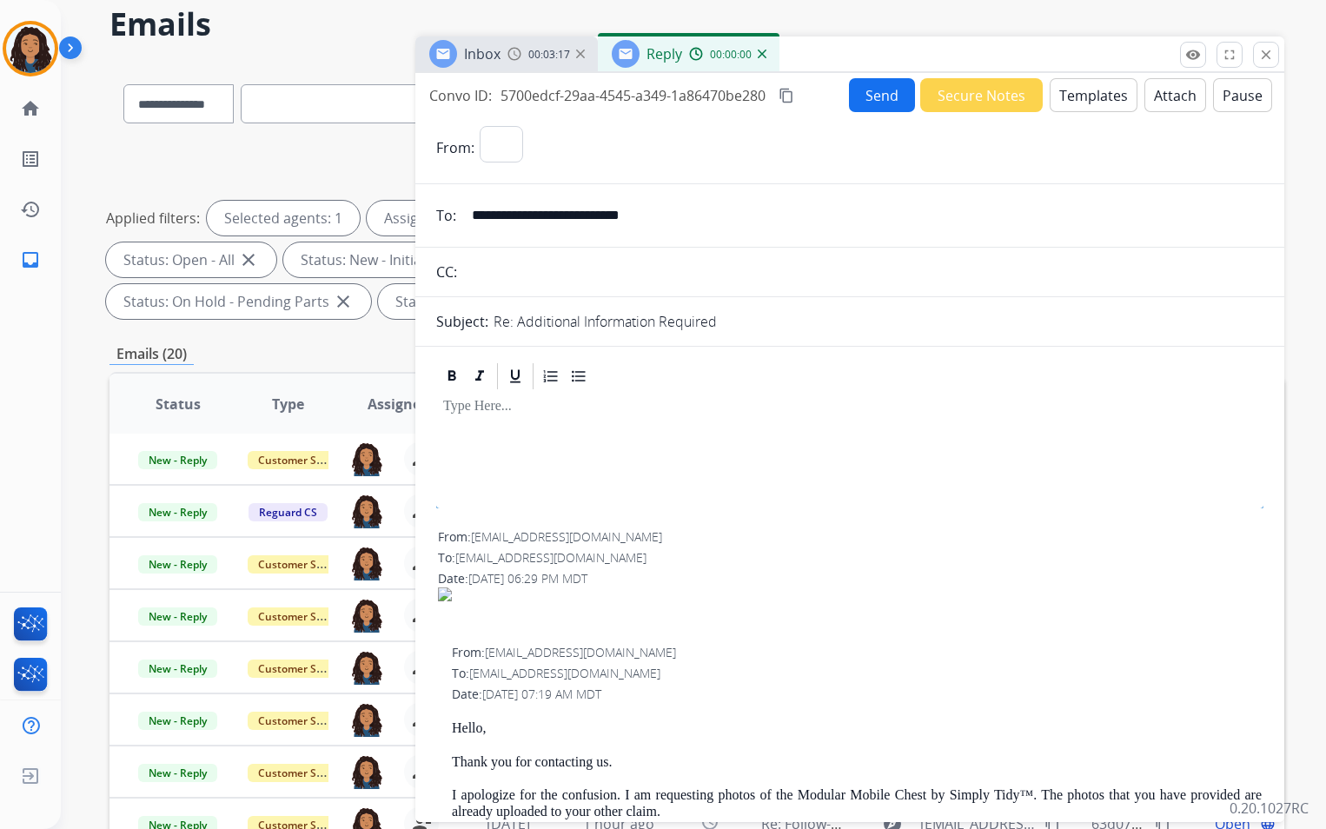
click at [1067, 93] on button "Templates" at bounding box center [1094, 95] width 88 height 34
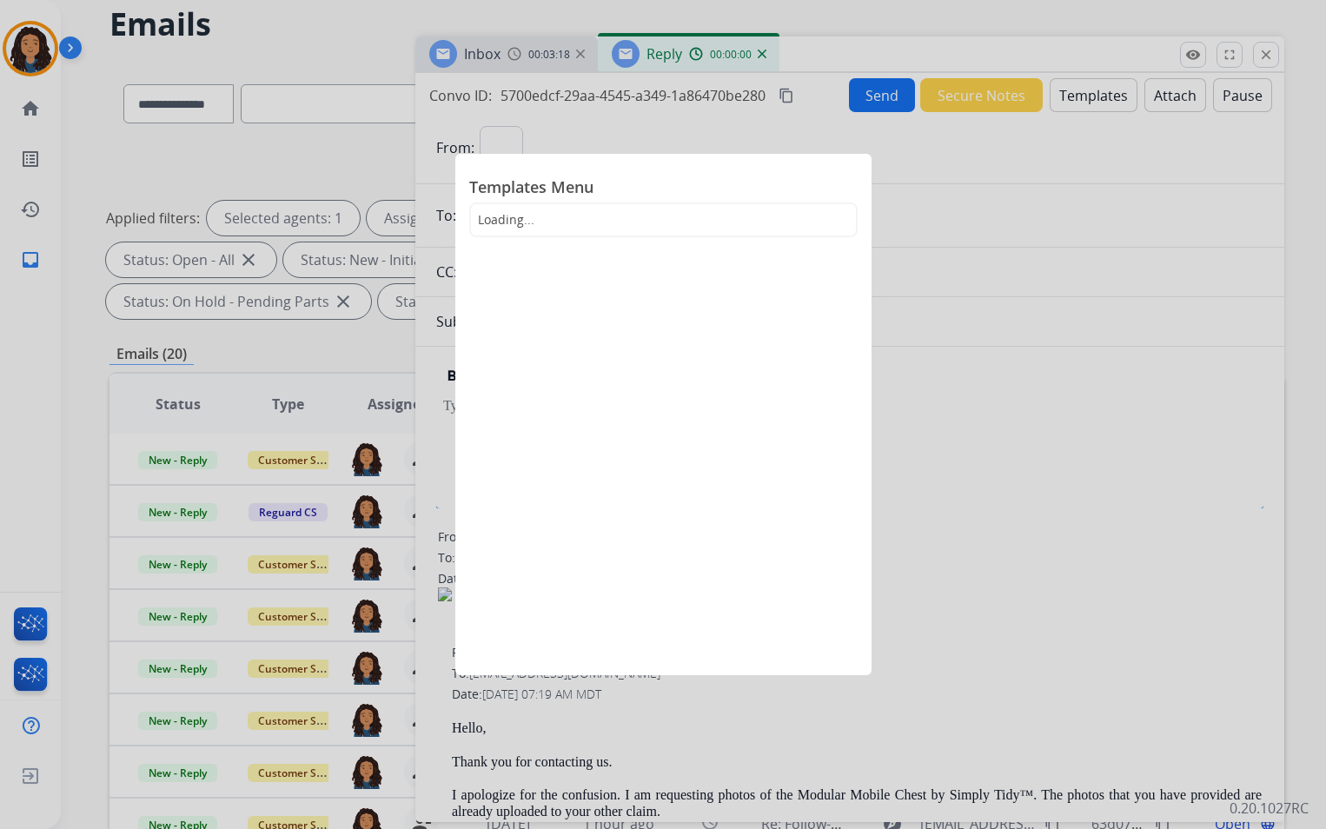
select select "**********"
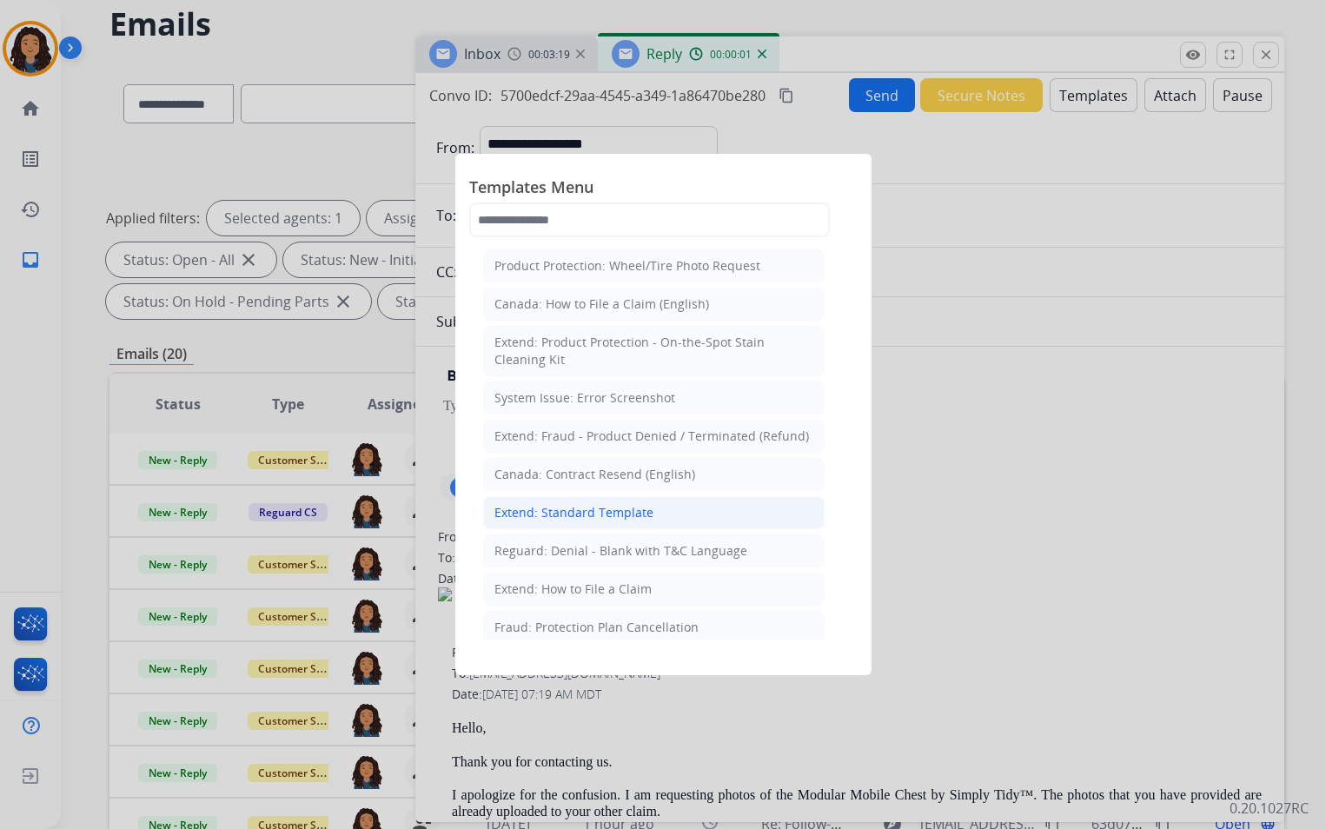
click at [618, 509] on div "Extend: Standard Template" at bounding box center [574, 512] width 159 height 17
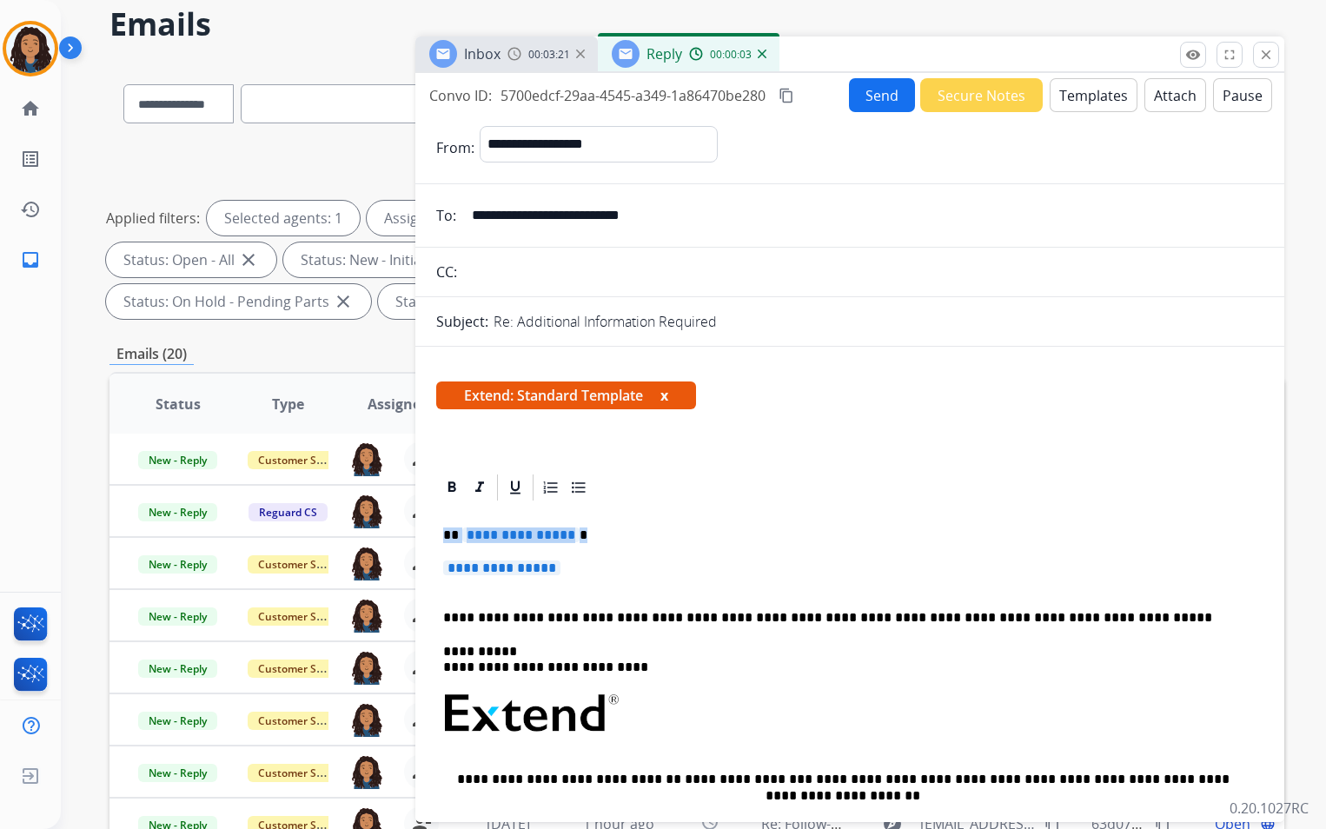
drag, startPoint x: 442, startPoint y: 536, endPoint x: 613, endPoint y: 562, distance: 173.1
click at [613, 562] on div "**********" at bounding box center [850, 754] width 828 height 503
paste div
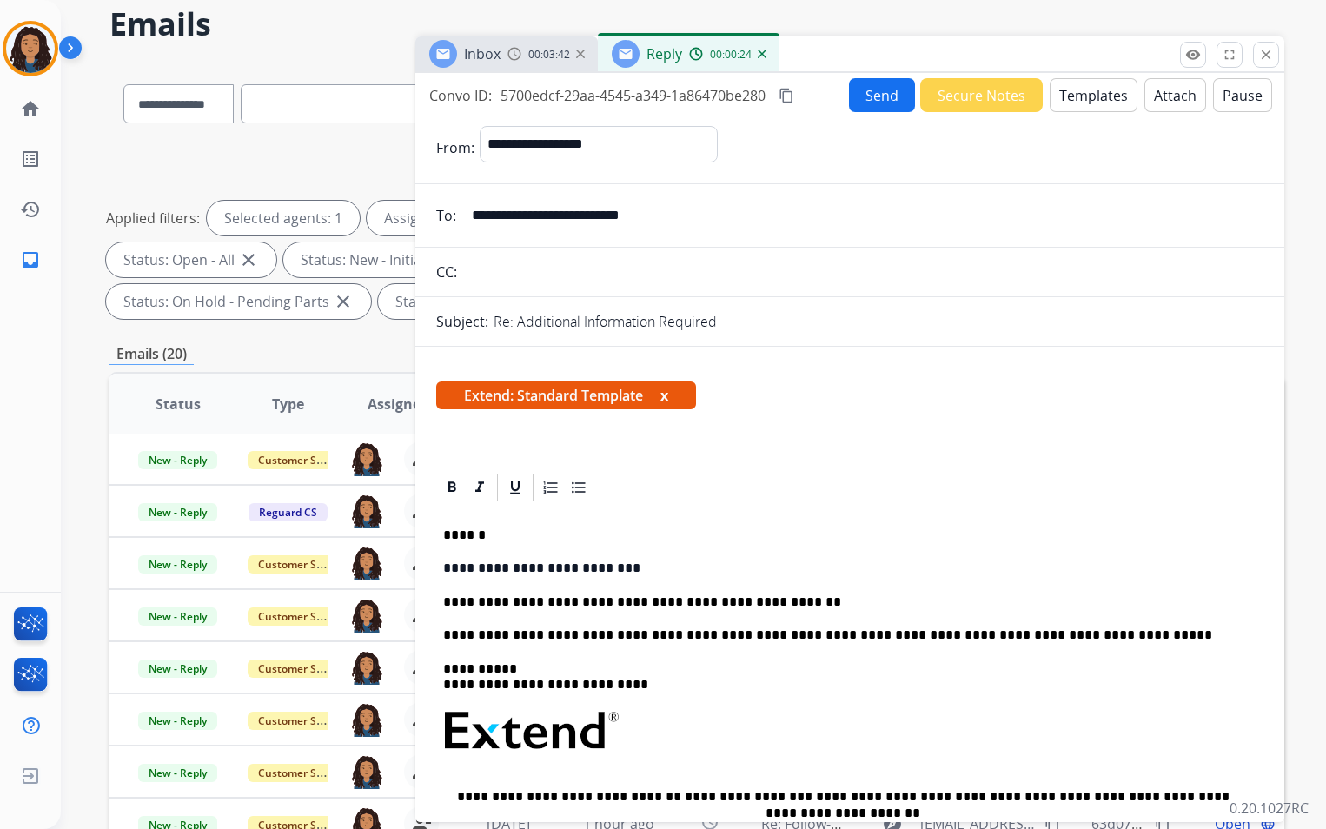
click at [881, 96] on button "Send" at bounding box center [882, 95] width 66 height 34
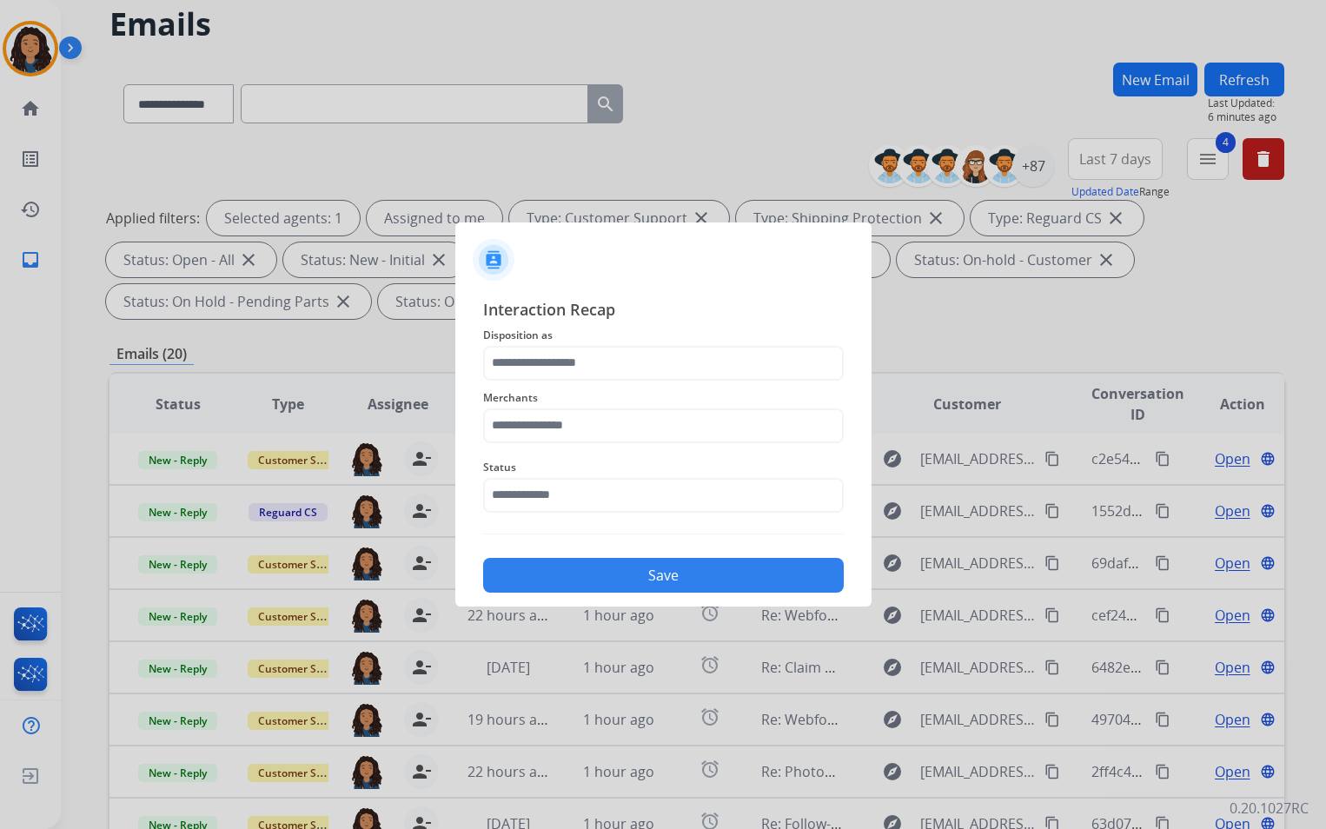
click at [677, 342] on span "Disposition as" at bounding box center [663, 335] width 361 height 21
click at [657, 362] on input "text" at bounding box center [663, 363] width 361 height 35
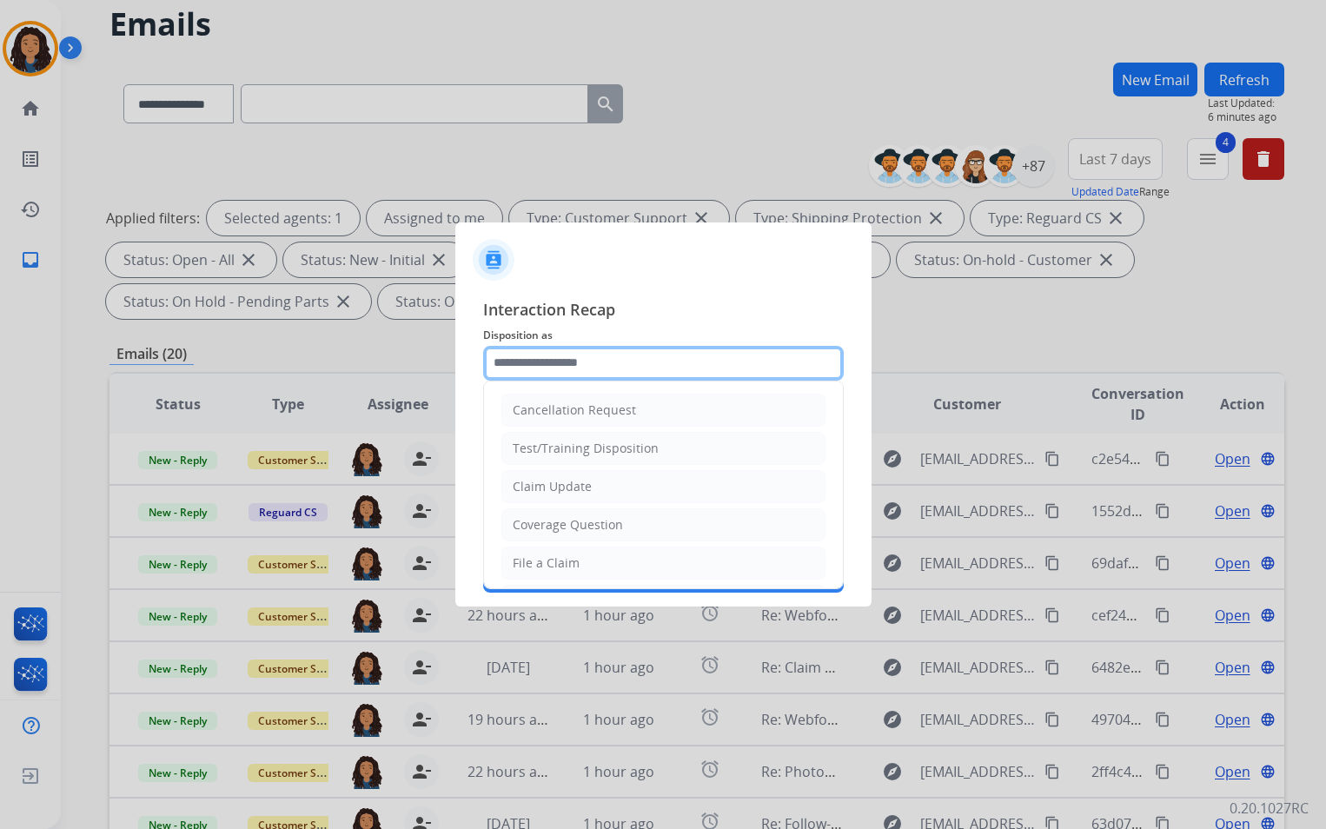
type input "**********"
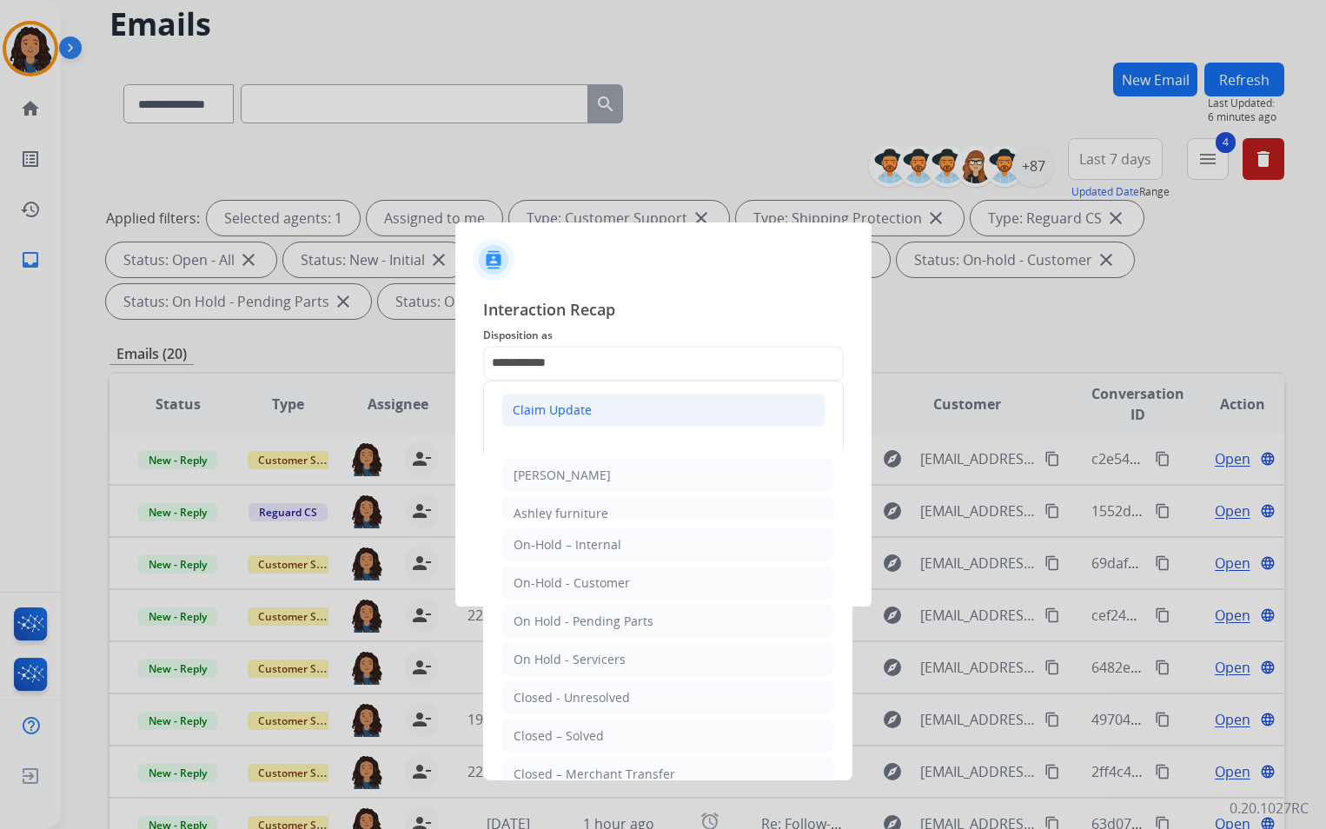
click at [564, 406] on div "Claim Update" at bounding box center [552, 410] width 79 height 17
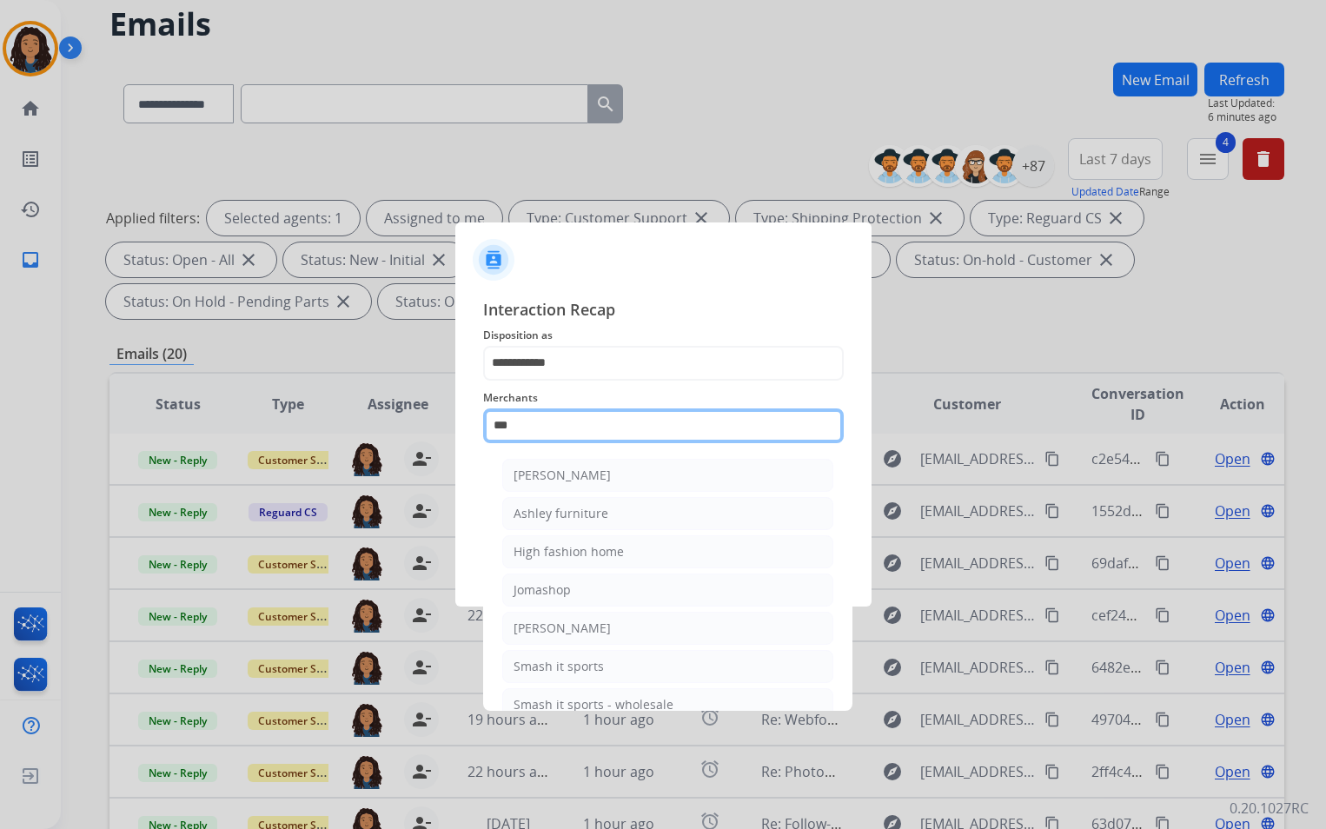
drag, startPoint x: 627, startPoint y: 422, endPoint x: 328, endPoint y: 434, distance: 299.2
click at [0, 434] on app-contact-recap-modal "**********" at bounding box center [0, 414] width 0 height 829
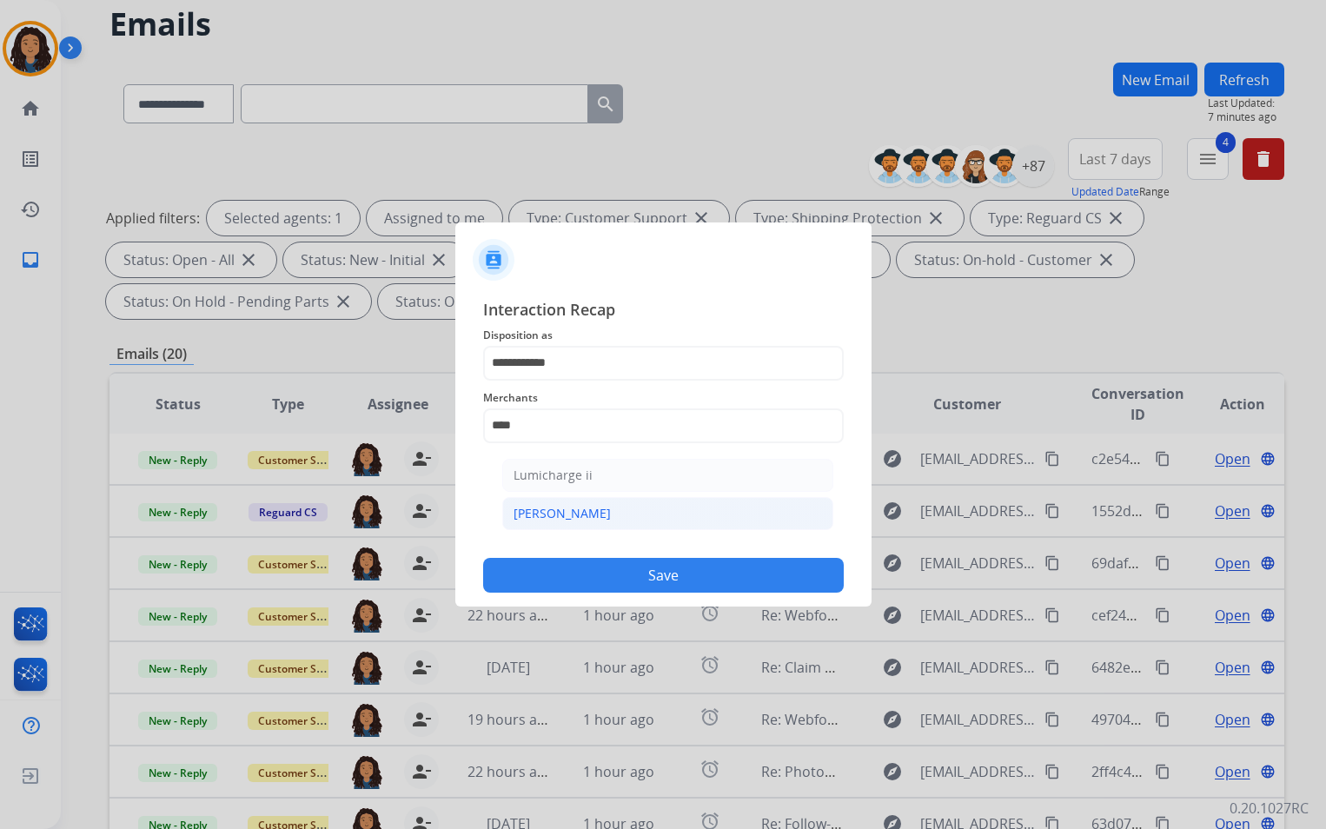
click at [556, 517] on div "[PERSON_NAME]" at bounding box center [562, 513] width 97 height 17
type input "********"
drag, startPoint x: 522, startPoint y: 503, endPoint x: 548, endPoint y: 509, distance: 25.9
click at [522, 499] on input "text" at bounding box center [663, 495] width 361 height 35
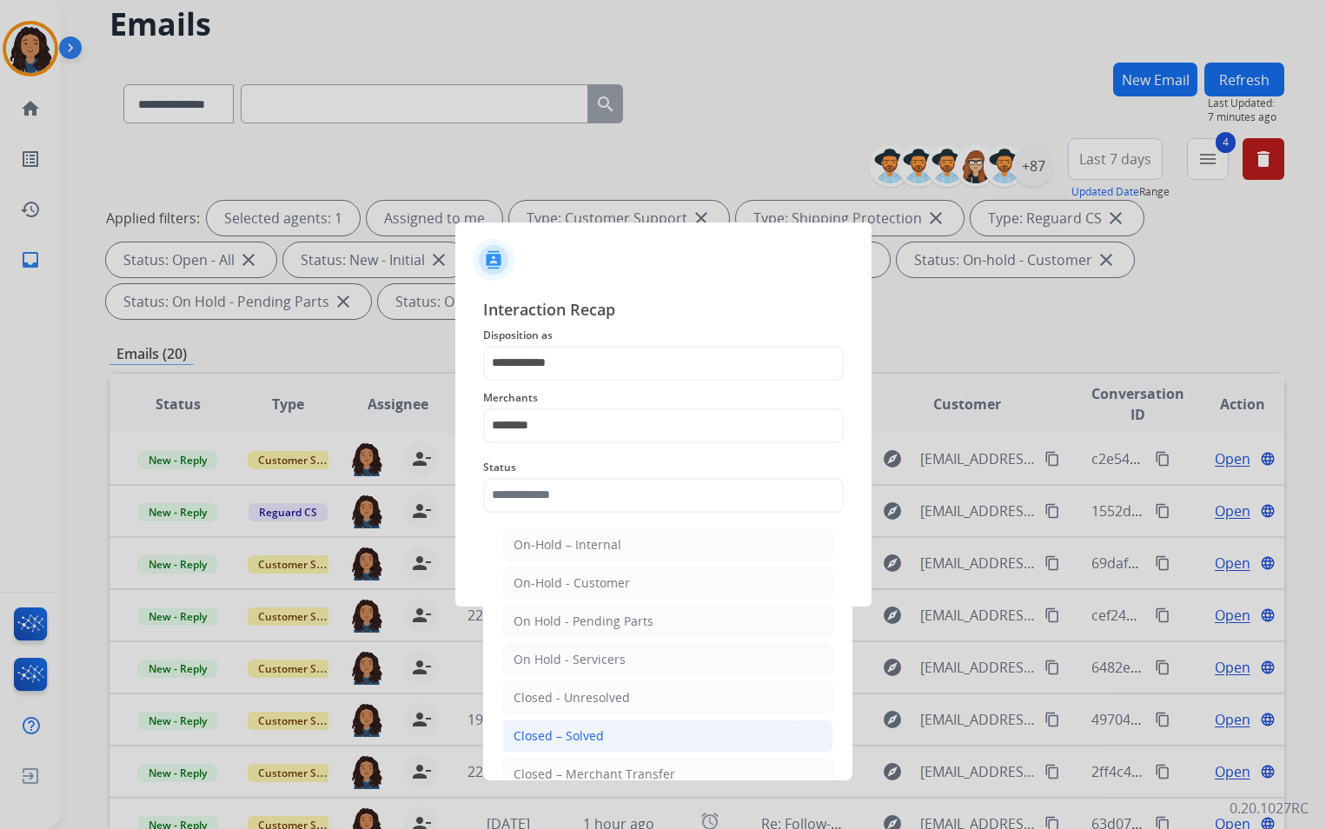
click at [654, 735] on li "Closed – Solved" at bounding box center [667, 736] width 331 height 33
type input "**********"
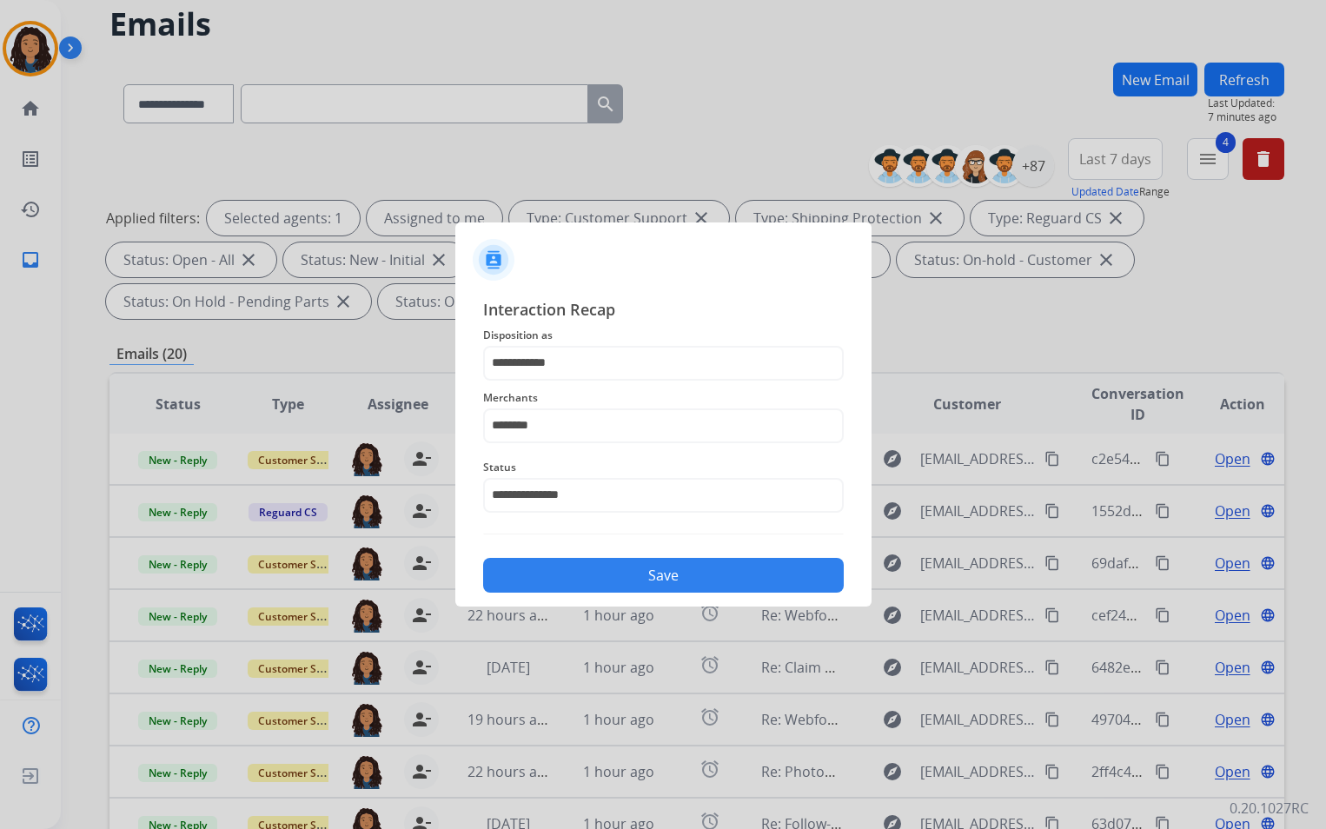
drag, startPoint x: 624, startPoint y: 588, endPoint x: 628, endPoint y: 576, distance: 12.7
click at [624, 586] on button "Save" at bounding box center [663, 575] width 361 height 35
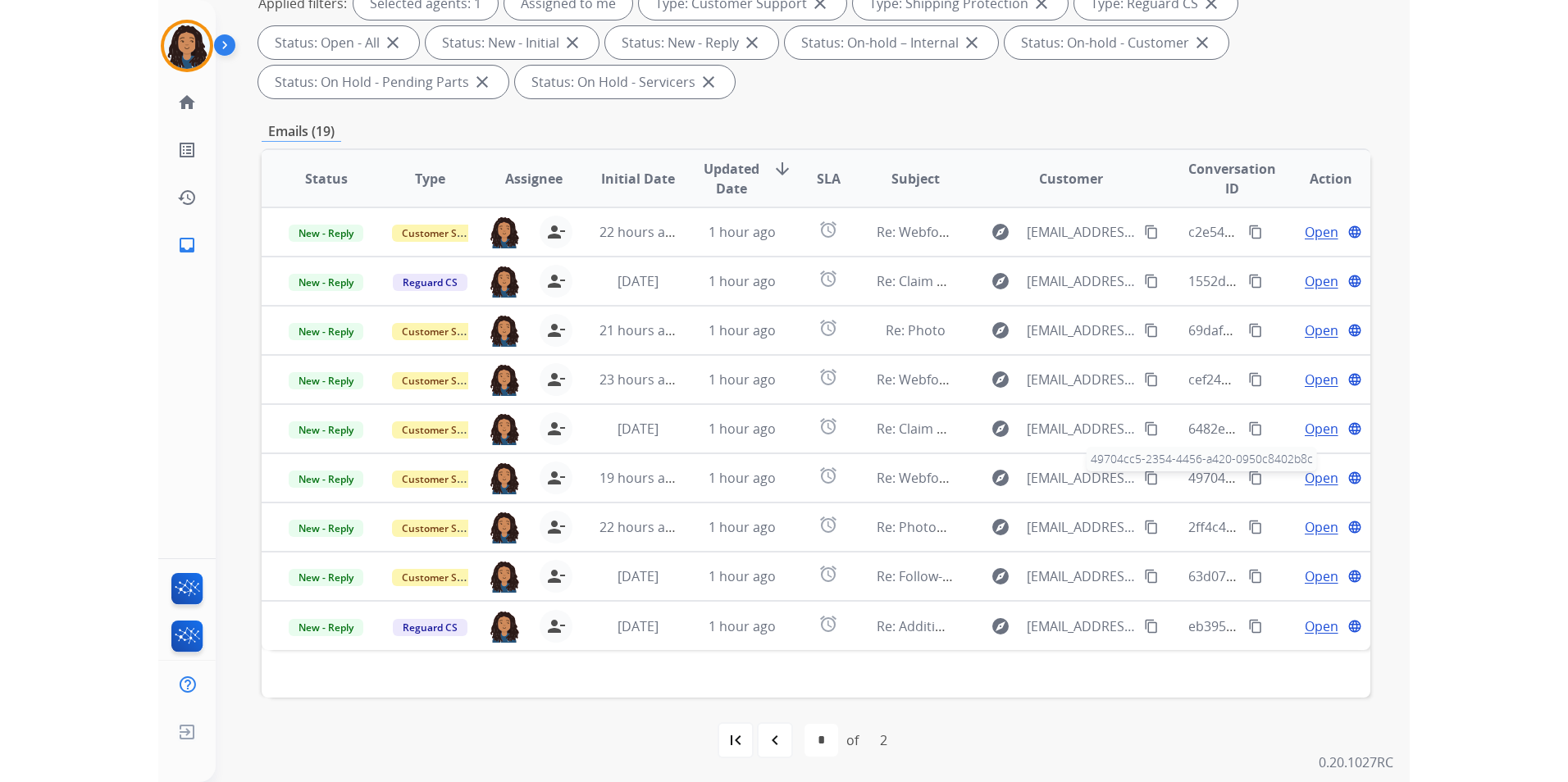
scroll to position [269, 0]
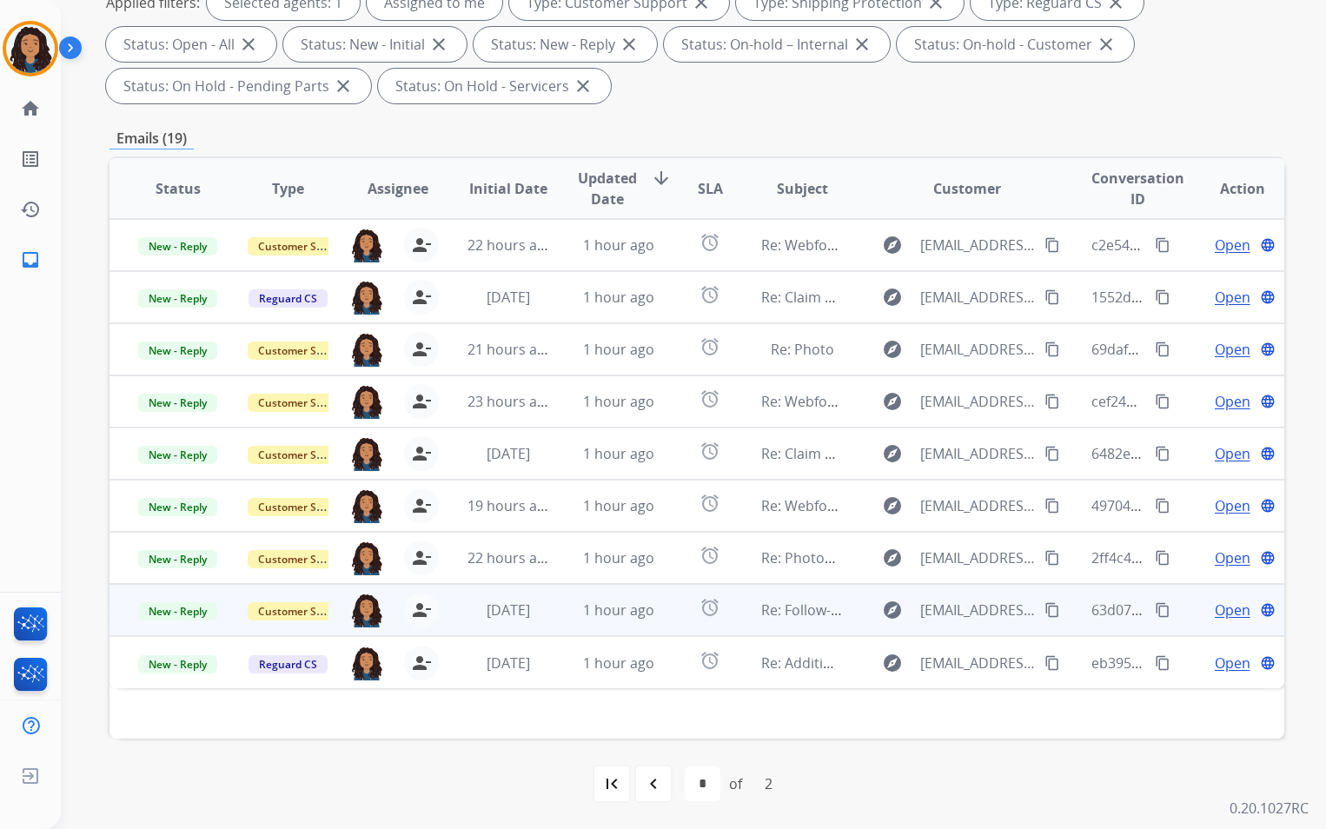
click at [1220, 610] on span "Open" at bounding box center [1233, 610] width 36 height 21
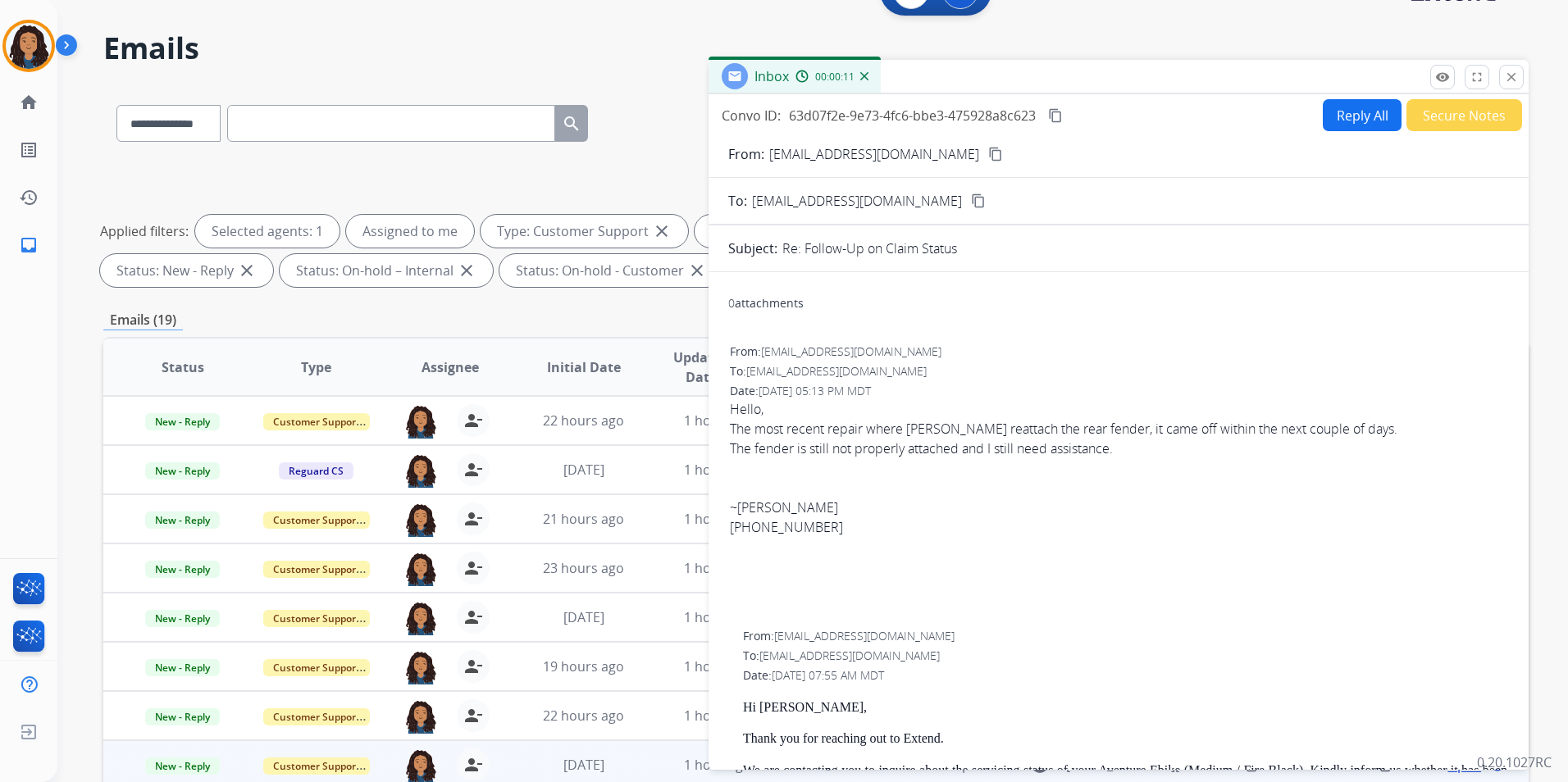
scroll to position [0, 0]
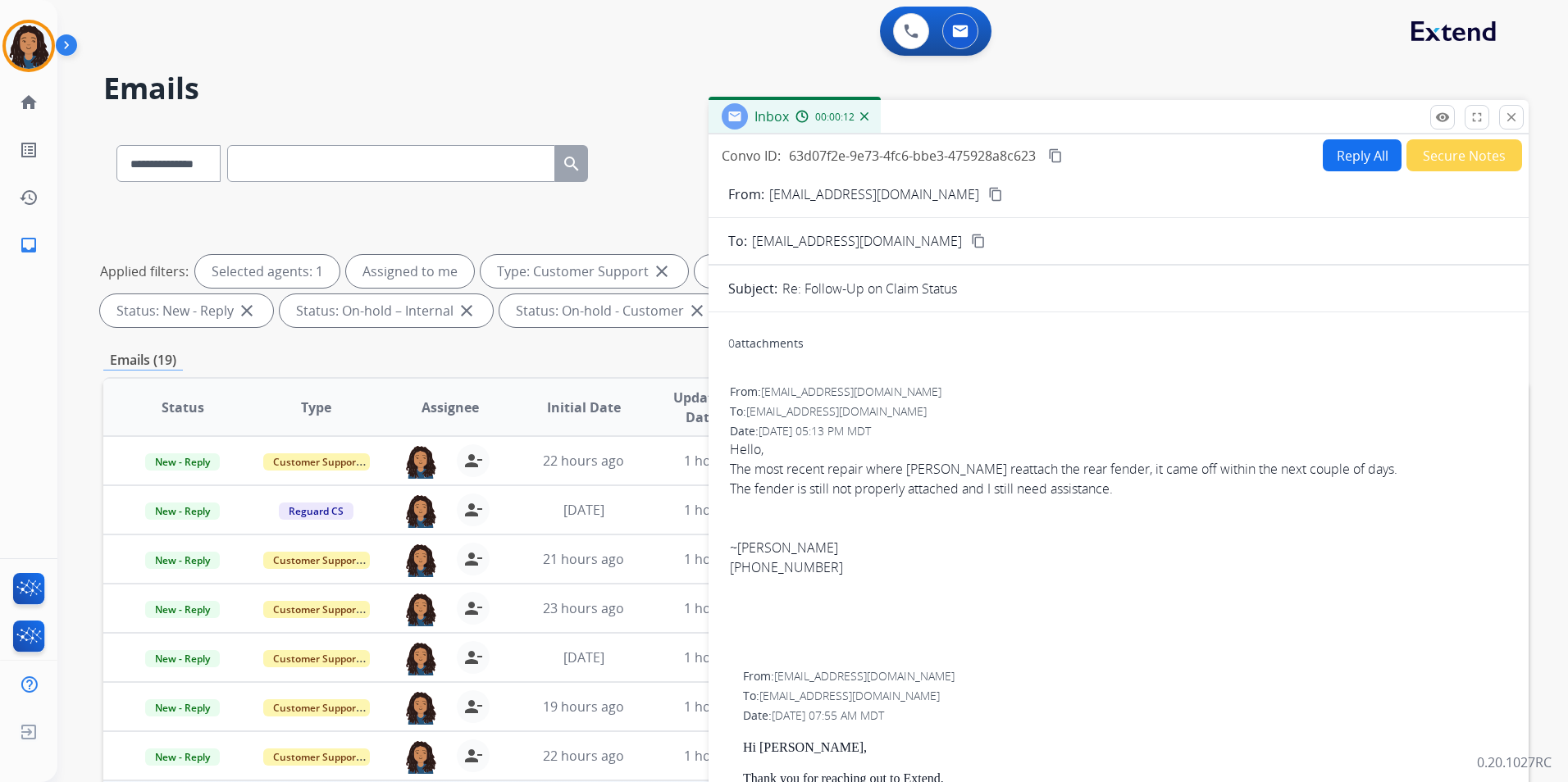
click at [988, 197] on mat-icon "content_copy" at bounding box center [995, 194] width 15 height 15
click at [1446, 120] on mat-icon "remove_red_eye" at bounding box center [1443, 117] width 15 height 15
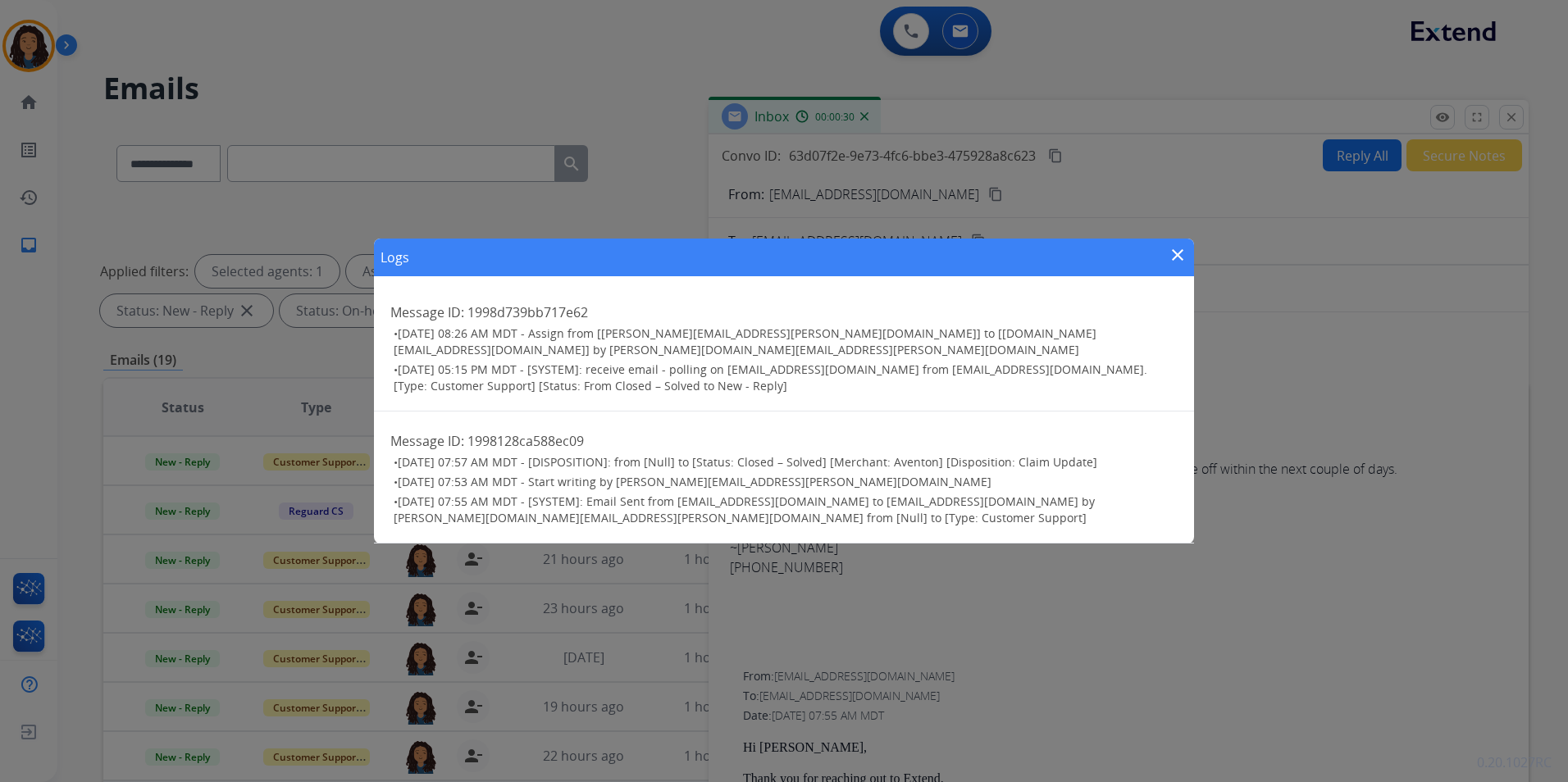
click at [1176, 258] on mat-icon "close" at bounding box center [1177, 255] width 20 height 20
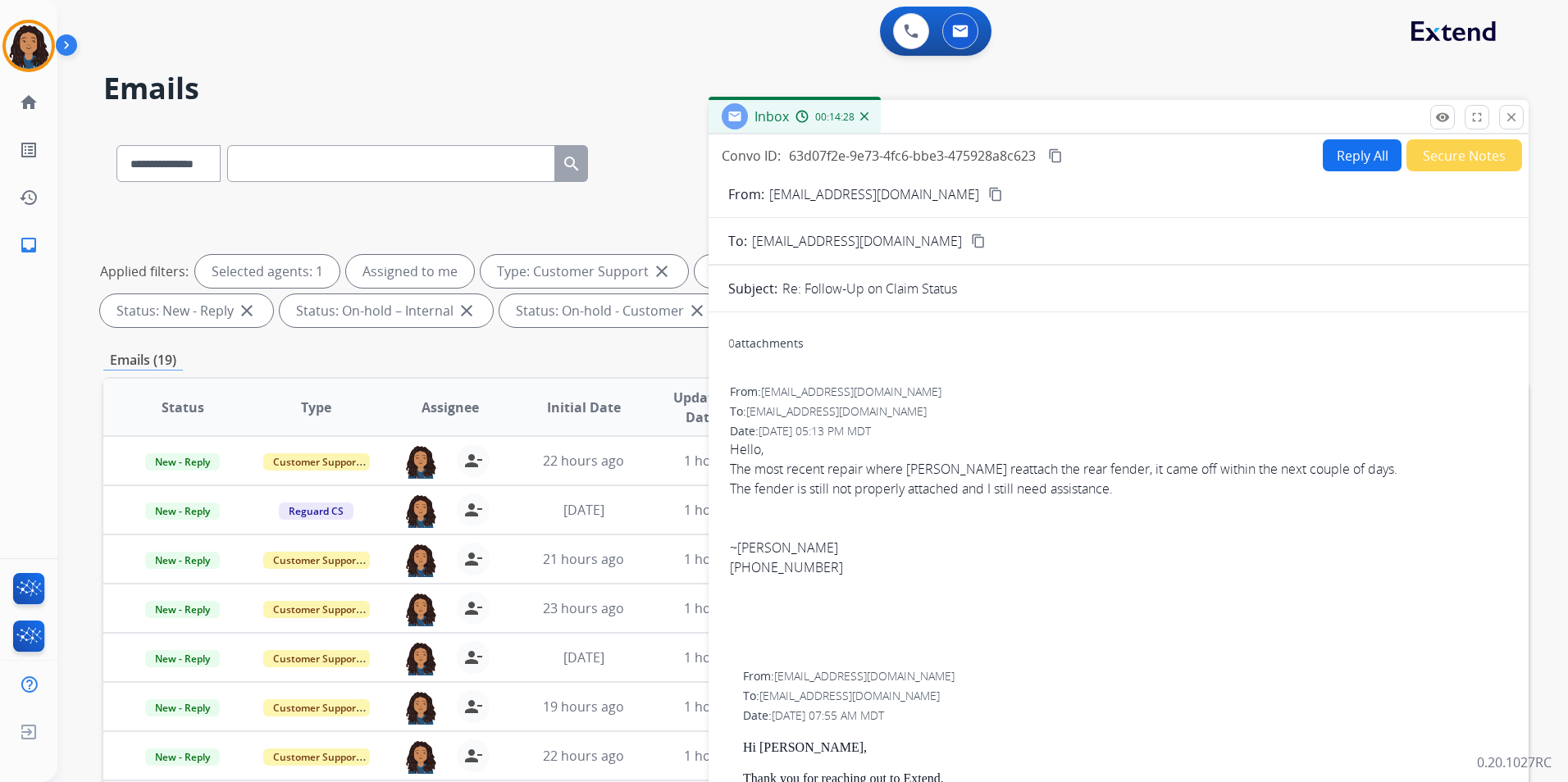
drag, startPoint x: 727, startPoint y: 442, endPoint x: 1123, endPoint y: 496, distance: 399.7
click at [1123, 496] on div "0 attachments From: [EMAIL_ADDRESS][DOMAIN_NAME] To: [EMAIL_ADDRESS][DOMAIN_NAM…" at bounding box center [1118, 748] width 820 height 846
drag, startPoint x: 1123, startPoint y: 496, endPoint x: 1072, endPoint y: 491, distance: 51.2
copy span "Hello, The most recent repair where [PERSON_NAME] reattach the rear fender, it …"
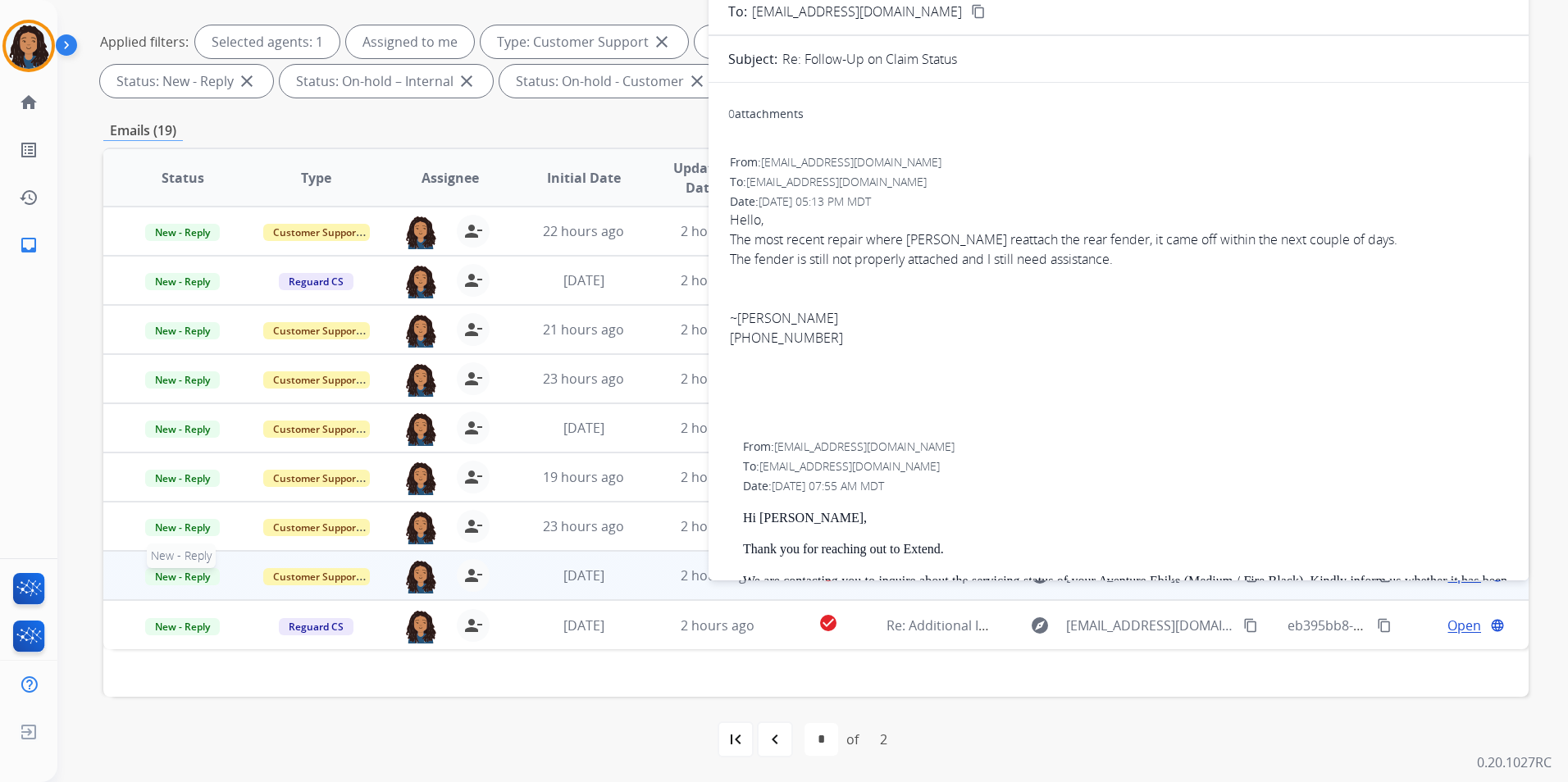
click at [185, 574] on span "New - Reply" at bounding box center [182, 576] width 75 height 17
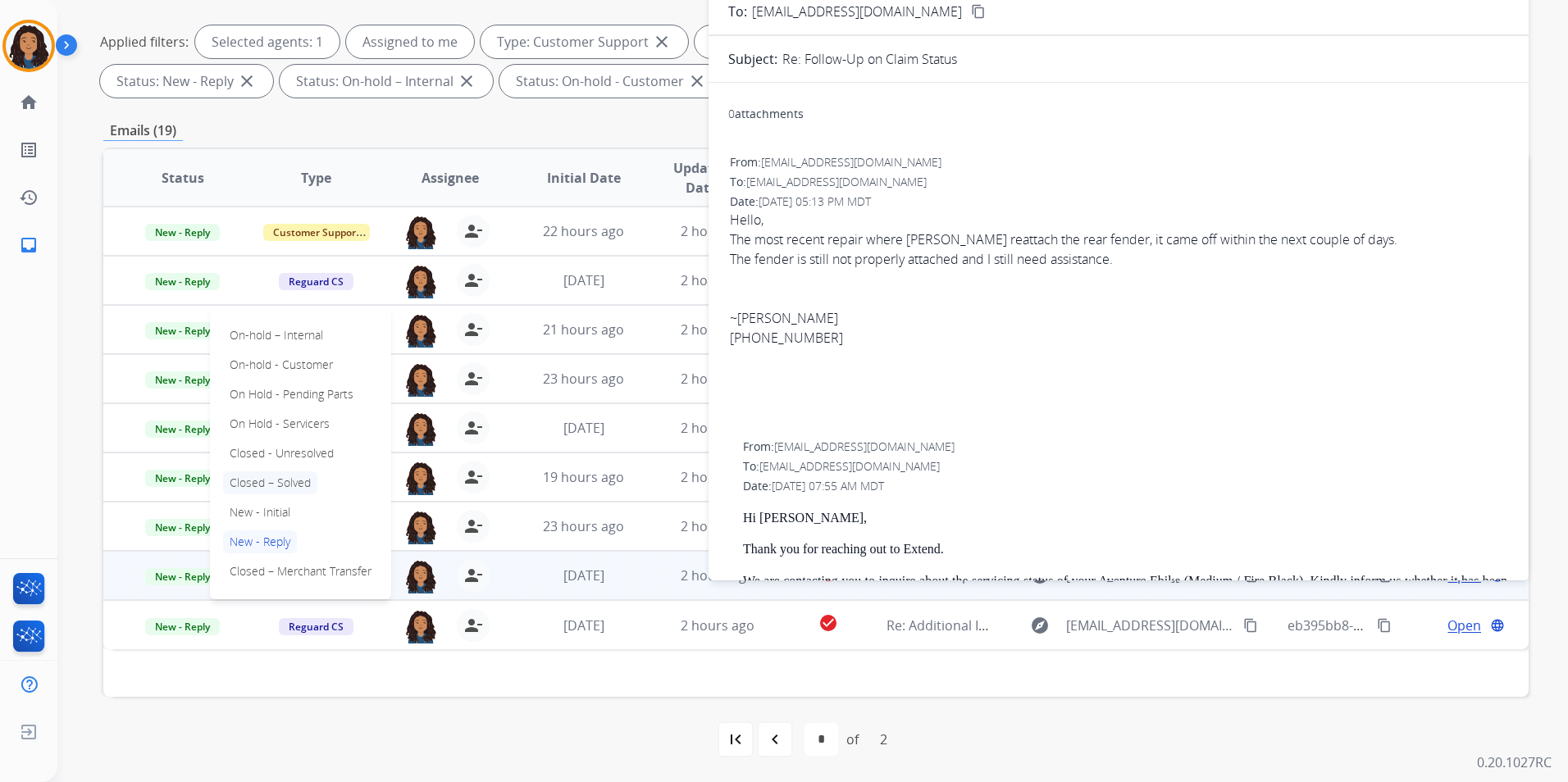
click at [292, 480] on p "Closed – Solved" at bounding box center [270, 483] width 94 height 23
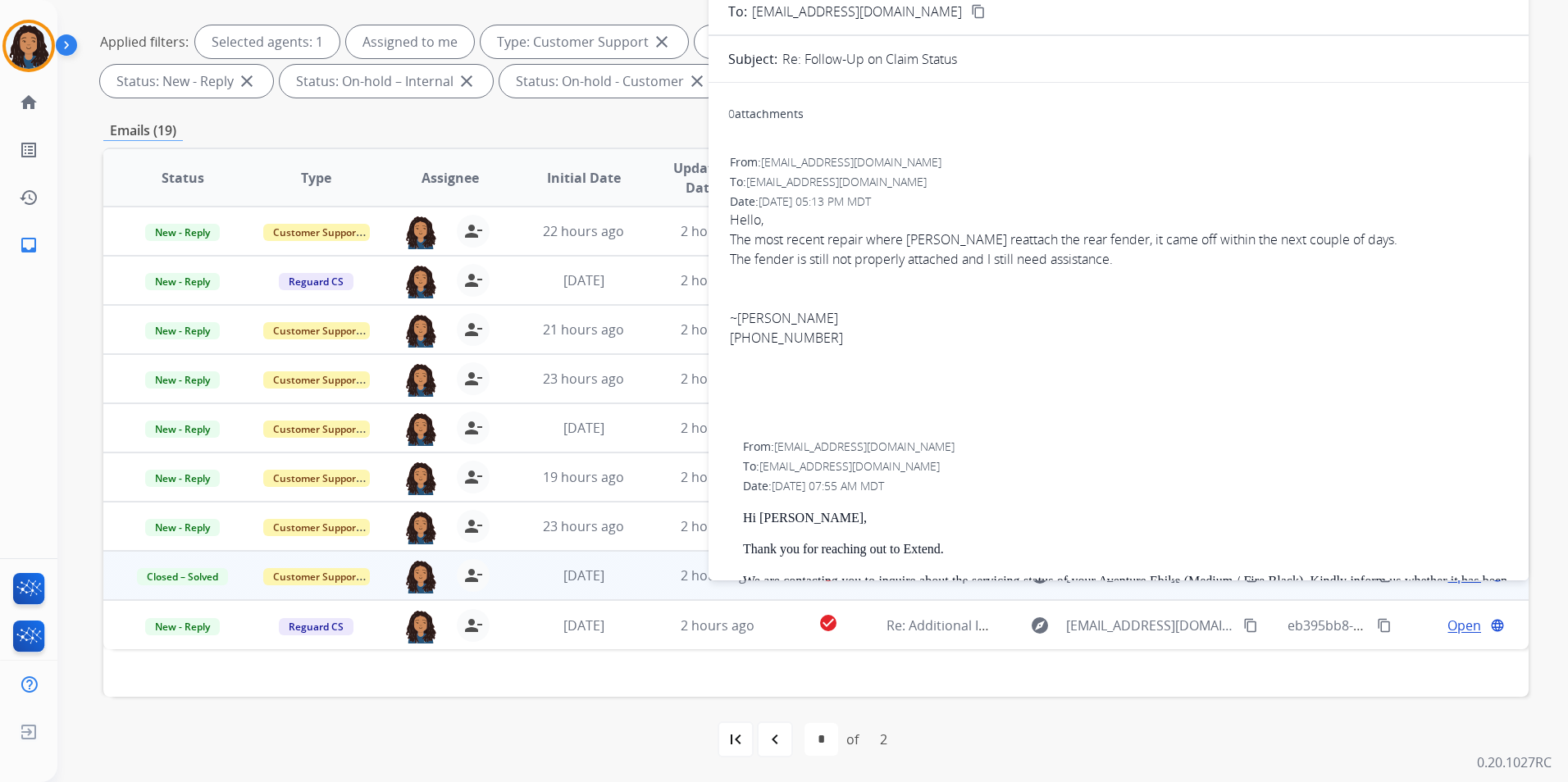
scroll to position [0, 0]
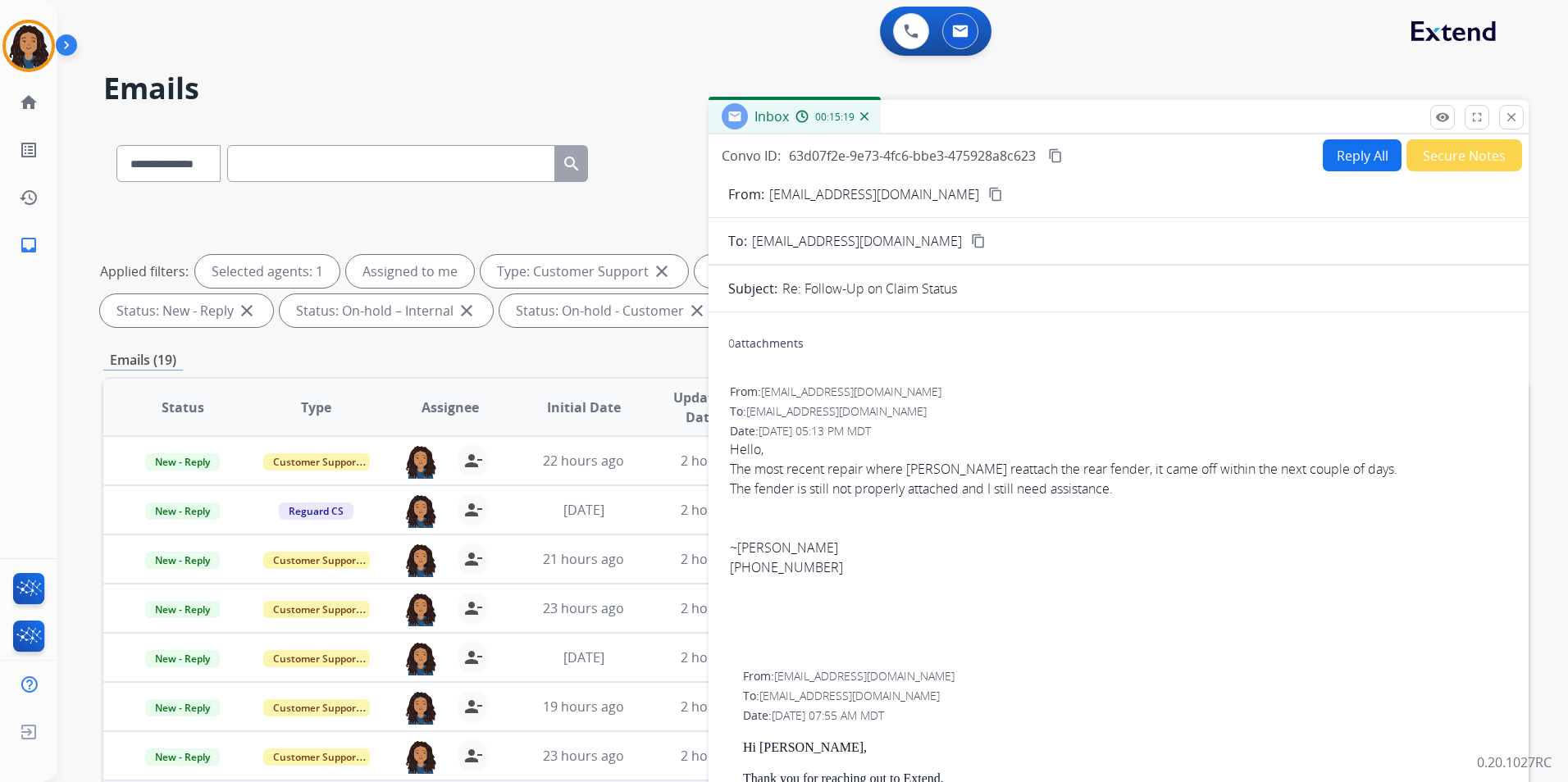
click at [1447, 163] on button "Secure Notes" at bounding box center [1464, 156] width 116 height 32
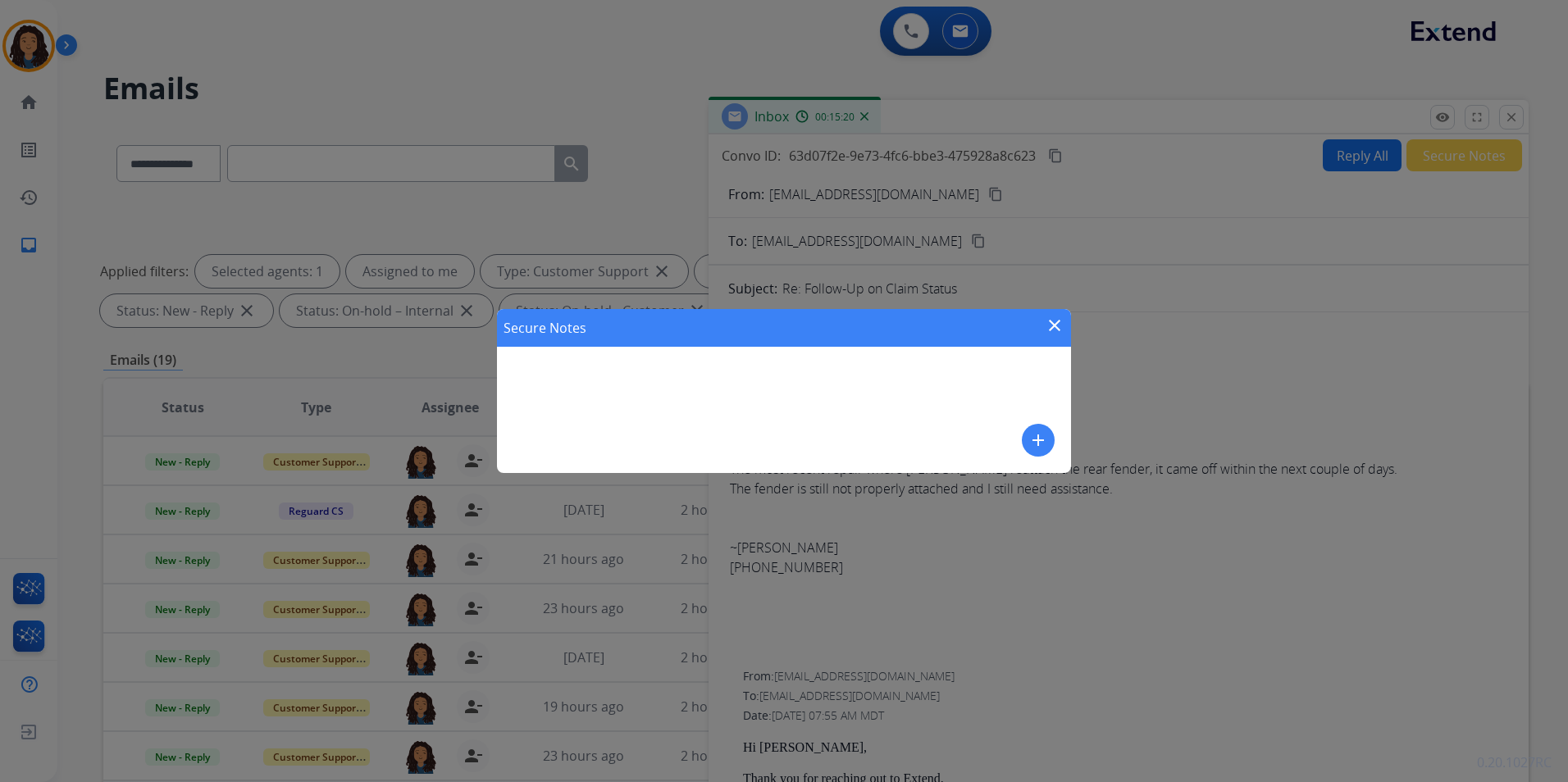
click at [1032, 443] on mat-icon "add" at bounding box center [1038, 440] width 20 height 20
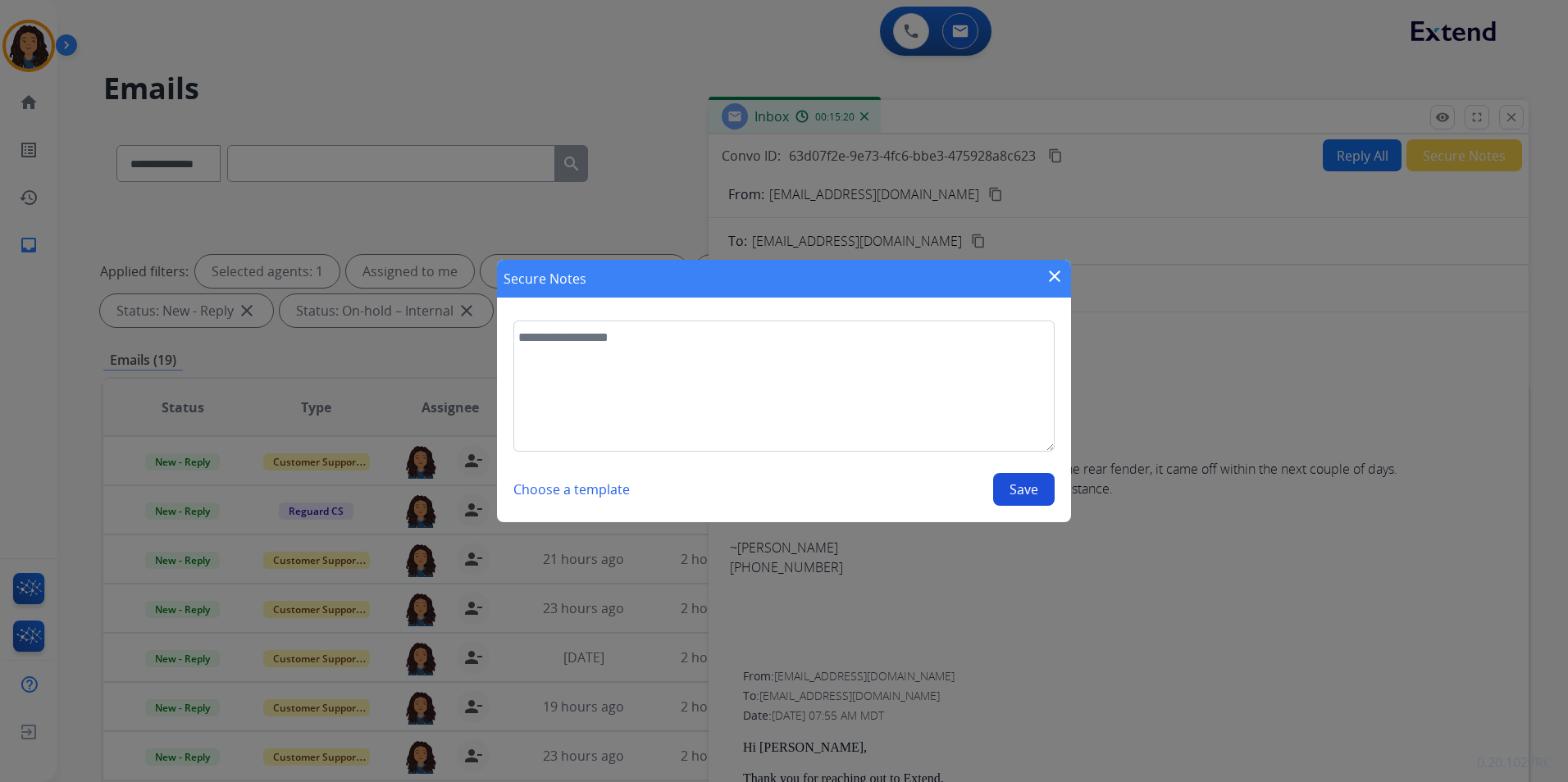
click at [860, 404] on textarea at bounding box center [784, 386] width 542 height 131
type textarea "**********"
click at [1019, 492] on button "Save" at bounding box center [1024, 490] width 61 height 33
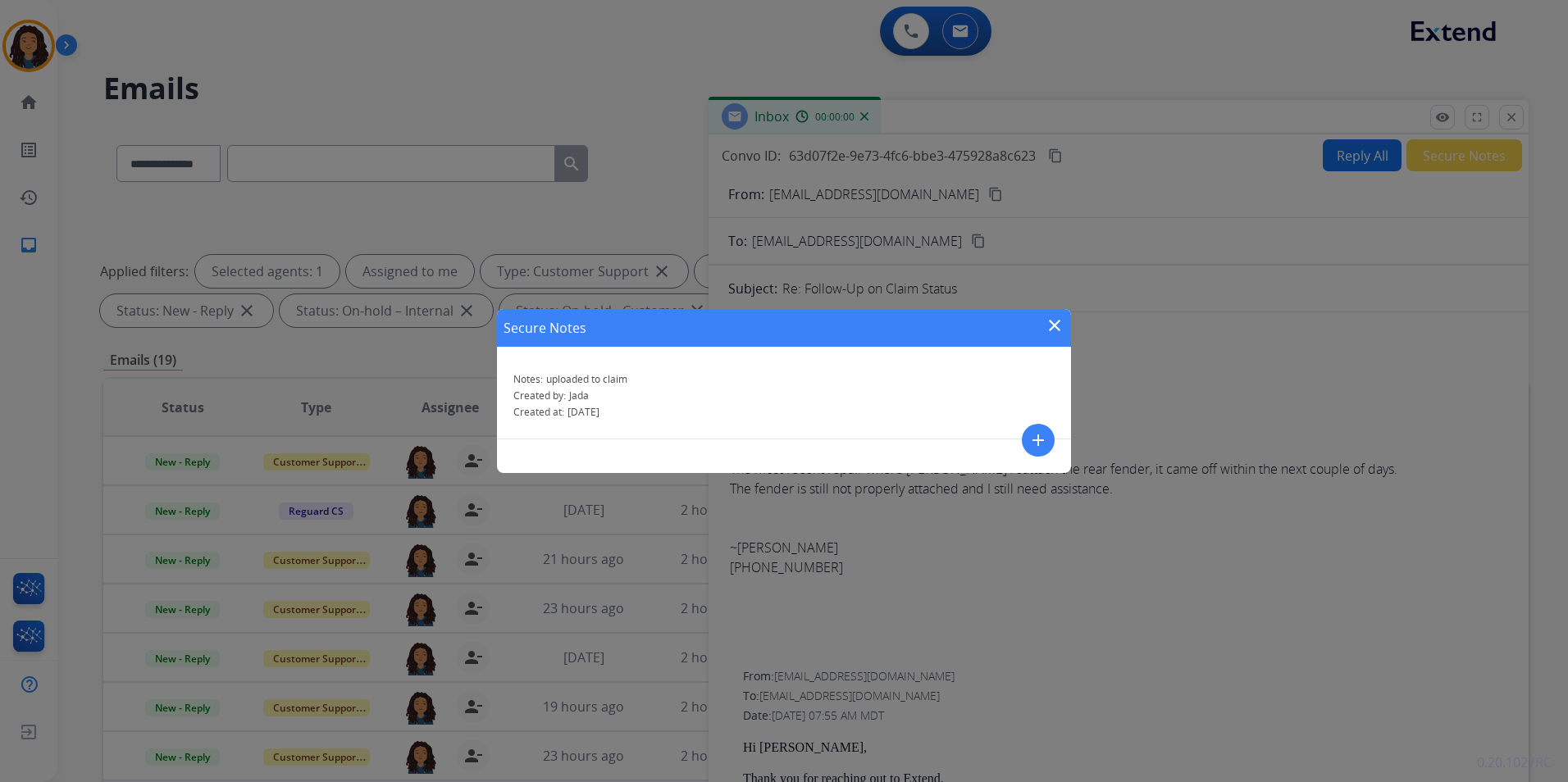
click at [1049, 326] on mat-icon "close" at bounding box center [1054, 325] width 20 height 20
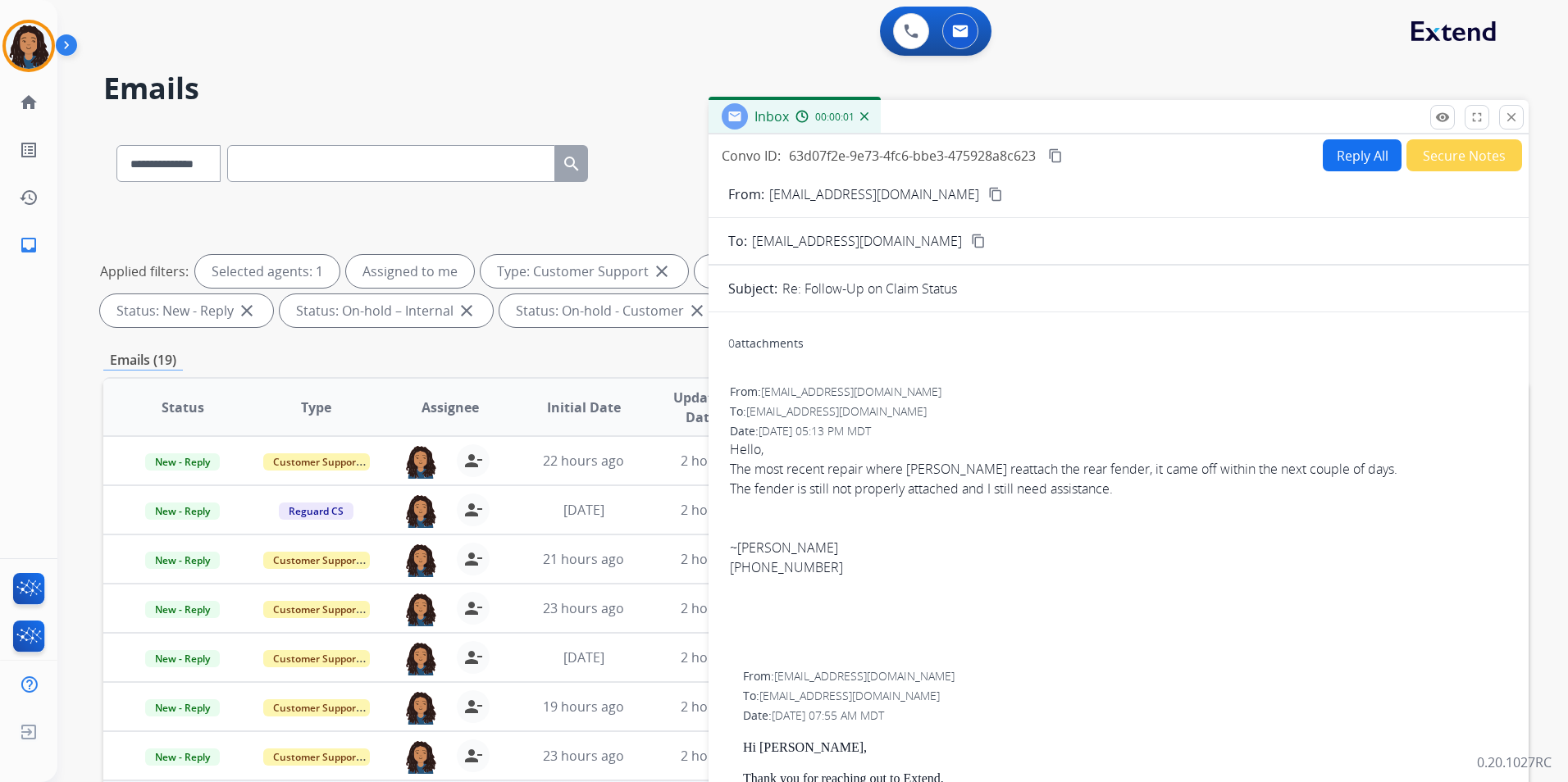
click at [1497, 116] on div "remove_red_eye Logs fullscreen Expand close Close" at bounding box center [1476, 117] width 93 height 25
click at [1502, 116] on button "close Close" at bounding box center [1511, 117] width 25 height 25
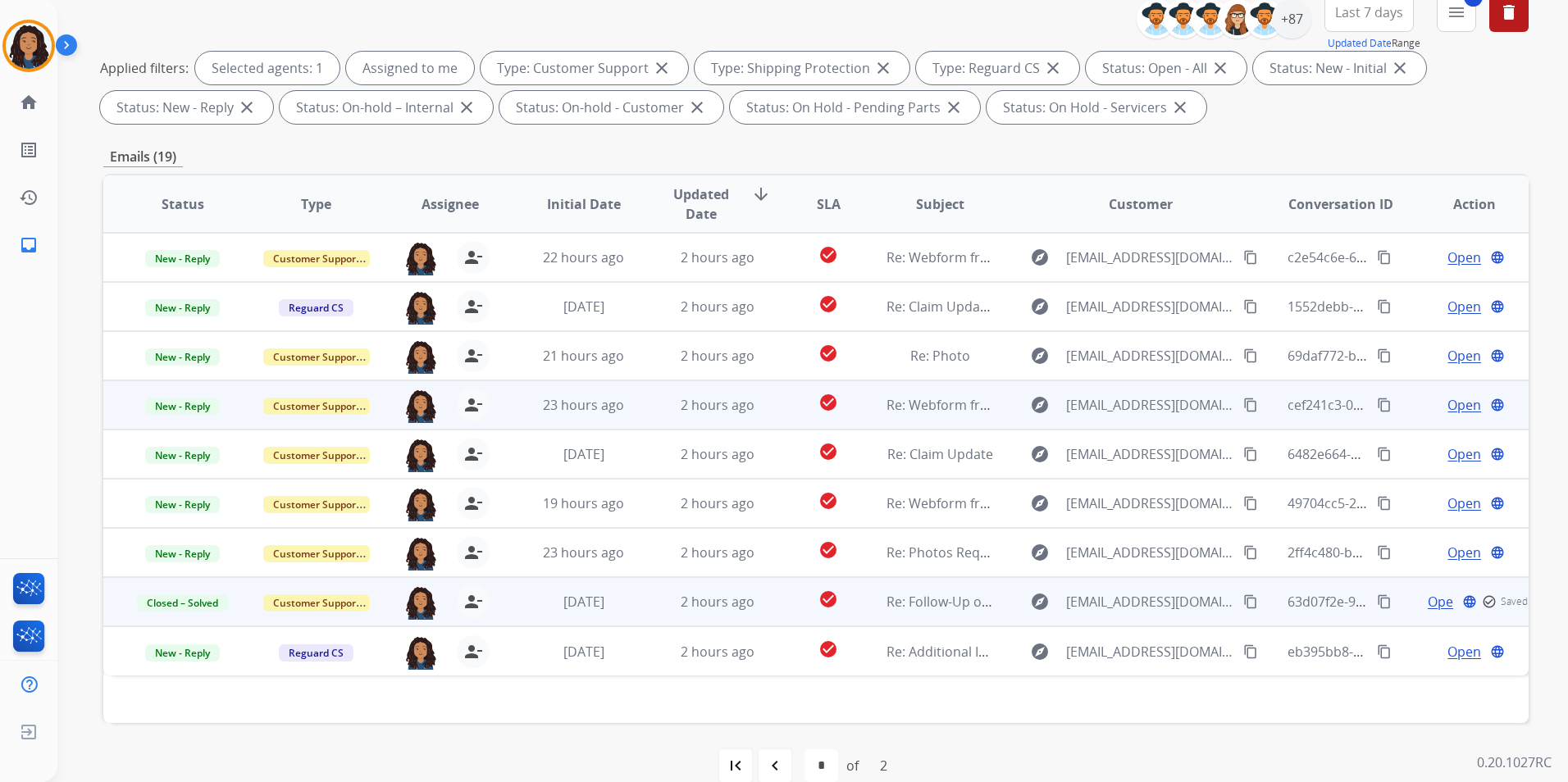
scroll to position [229, 0]
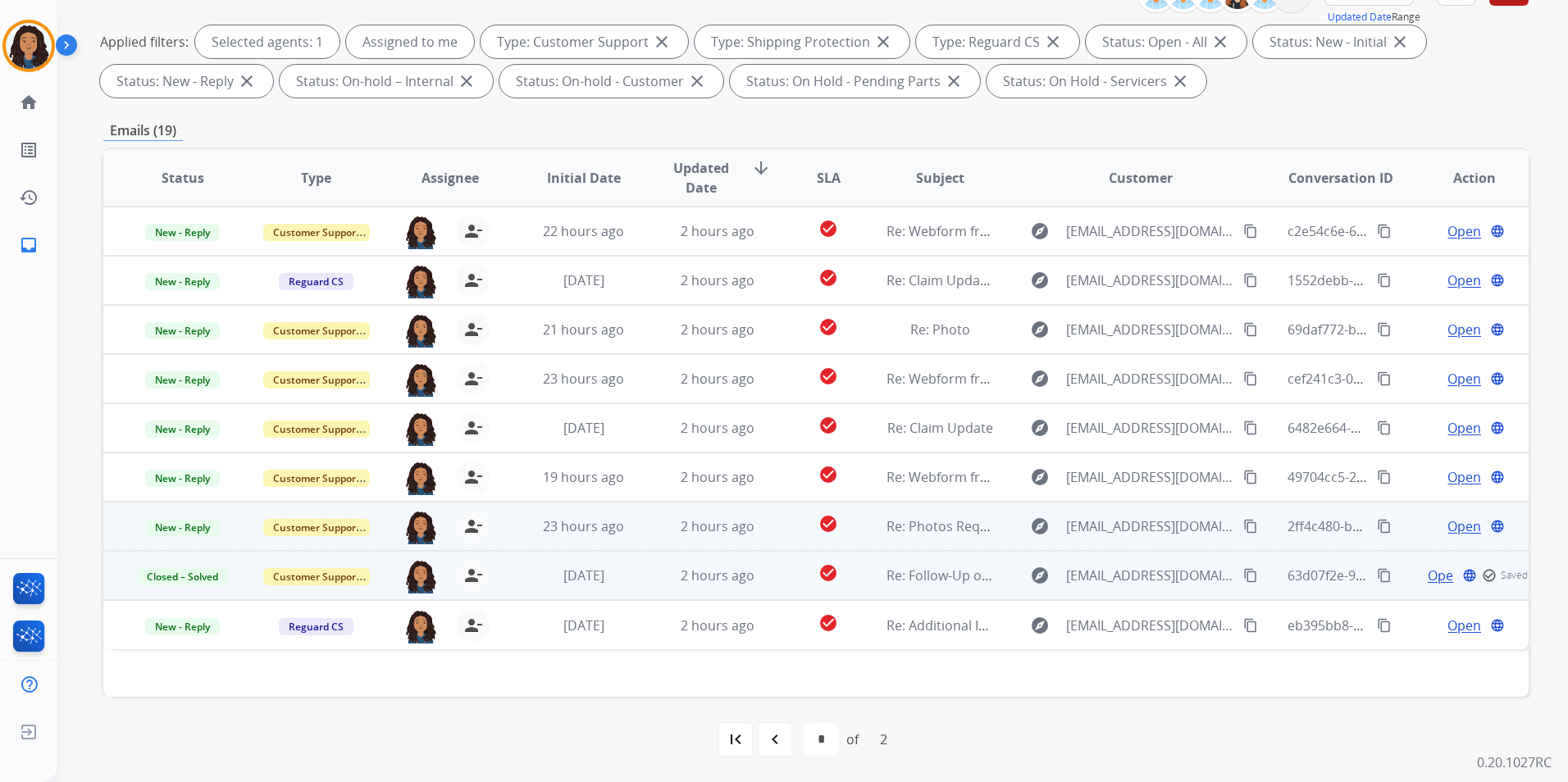
click at [1447, 518] on span "Open" at bounding box center [1464, 526] width 34 height 20
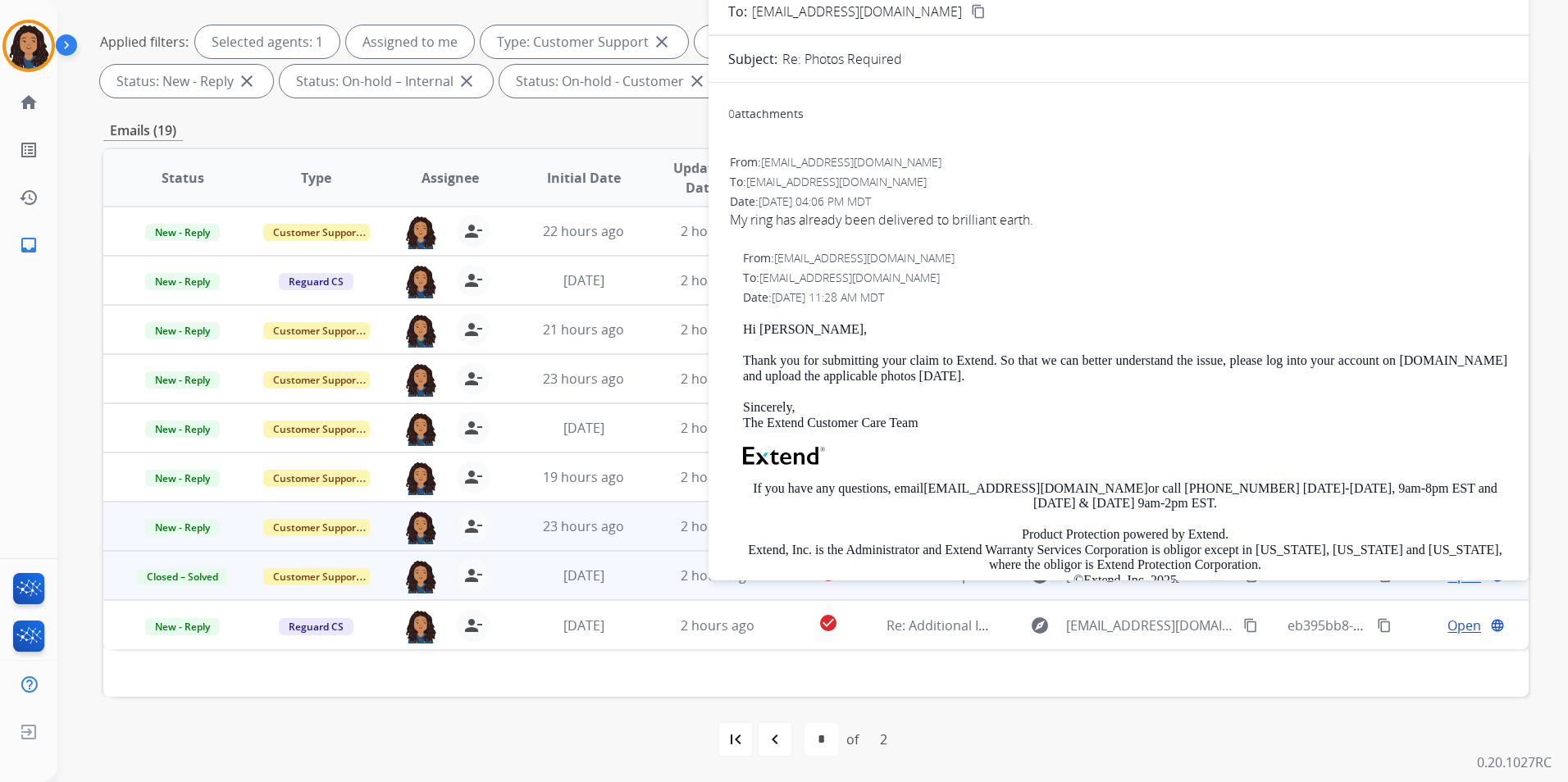
scroll to position [0, 0]
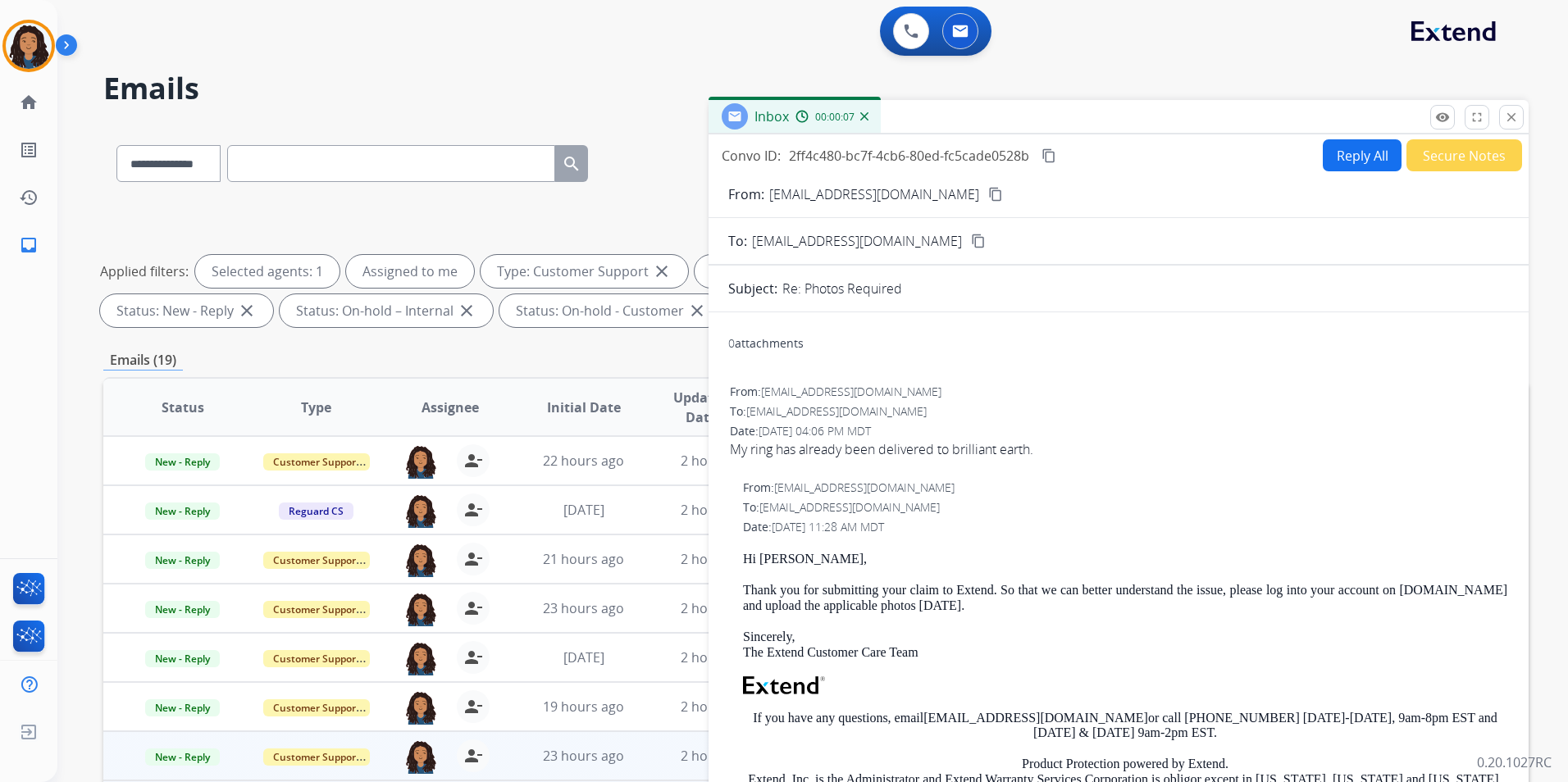
click at [988, 193] on mat-icon "content_copy" at bounding box center [995, 194] width 15 height 15
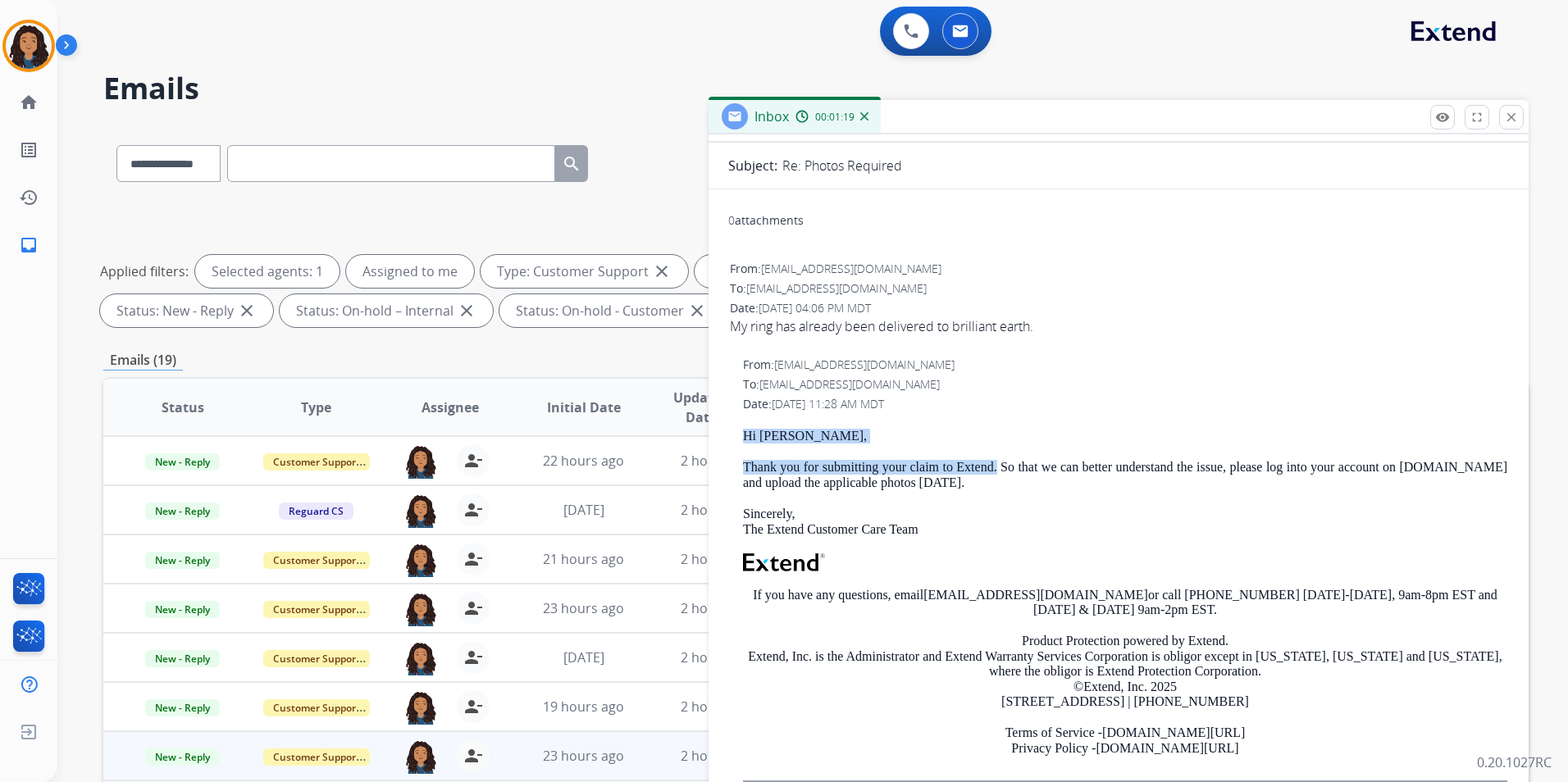
drag, startPoint x: 739, startPoint y: 428, endPoint x: 1000, endPoint y: 473, distance: 264.9
click at [1000, 473] on div "From: [EMAIL_ADDRESS][DOMAIN_NAME] To: [EMAIL_ADDRESS][DOMAIN_NAME] Date: [DATE…" at bounding box center [1119, 575] width 781 height 442
copy div "Hi [PERSON_NAME], Thank you for submitting your claim to Extend."
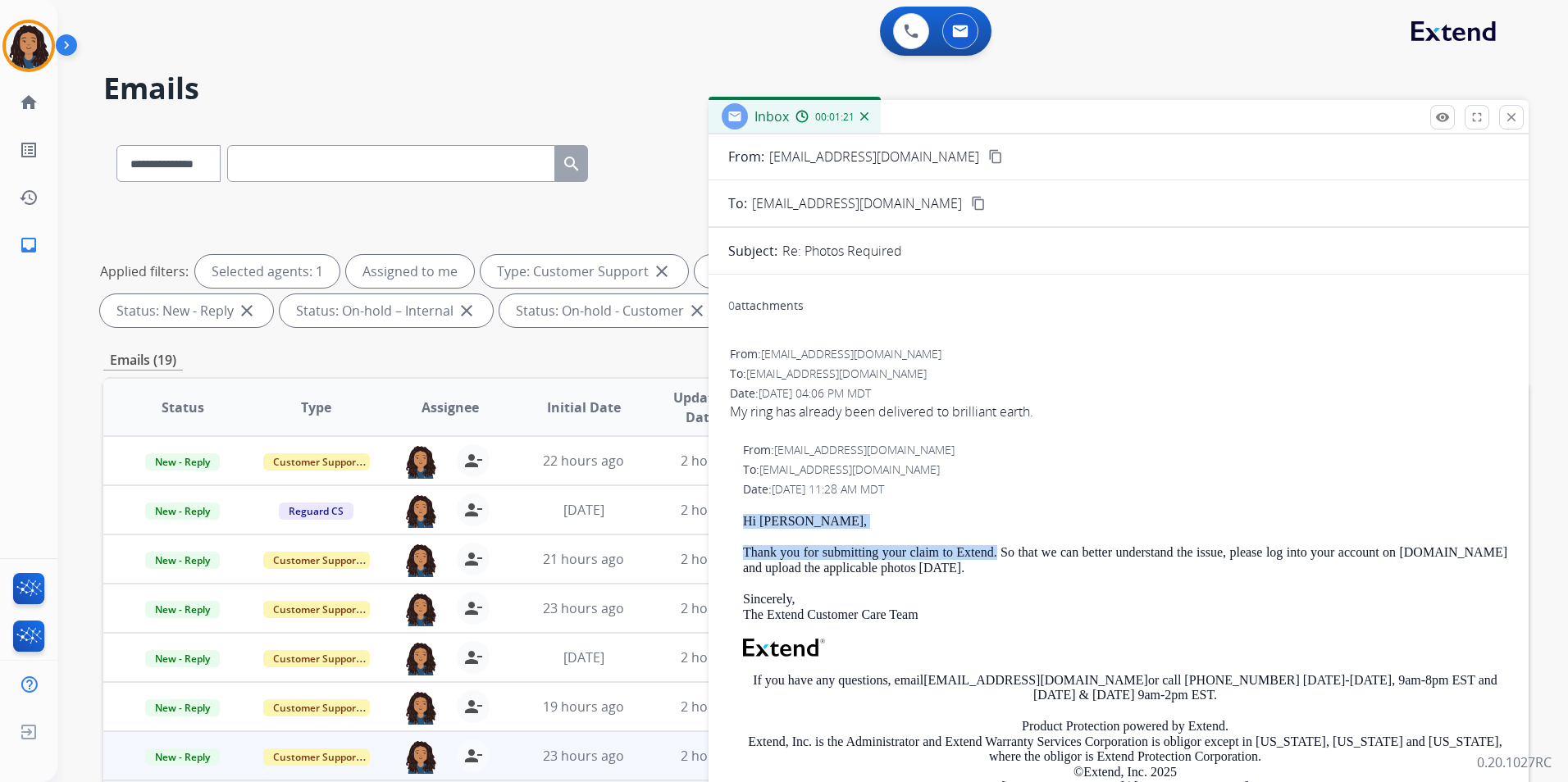
scroll to position [0, 0]
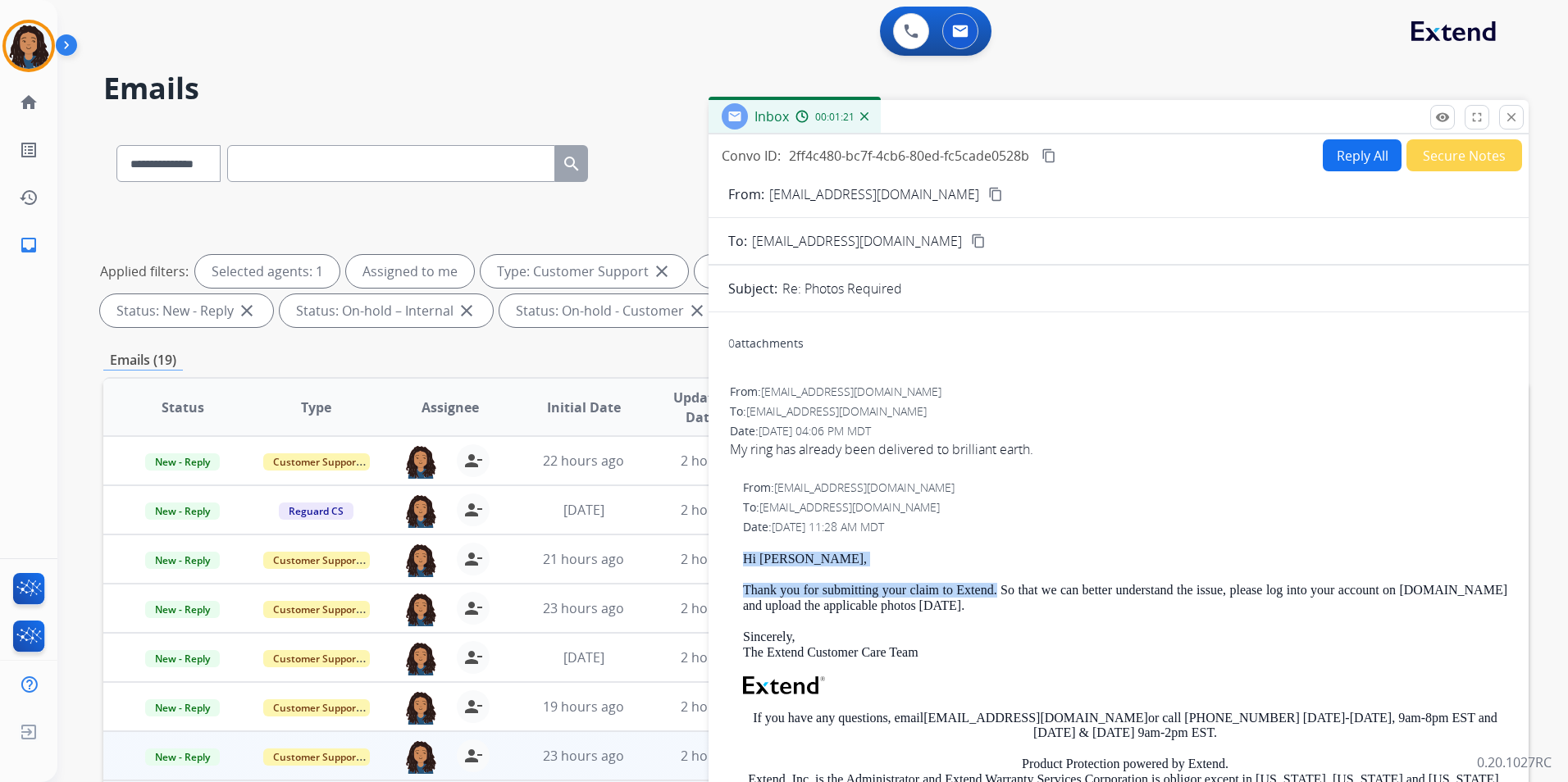
click at [1363, 165] on button "Reply All" at bounding box center [1361, 156] width 78 height 32
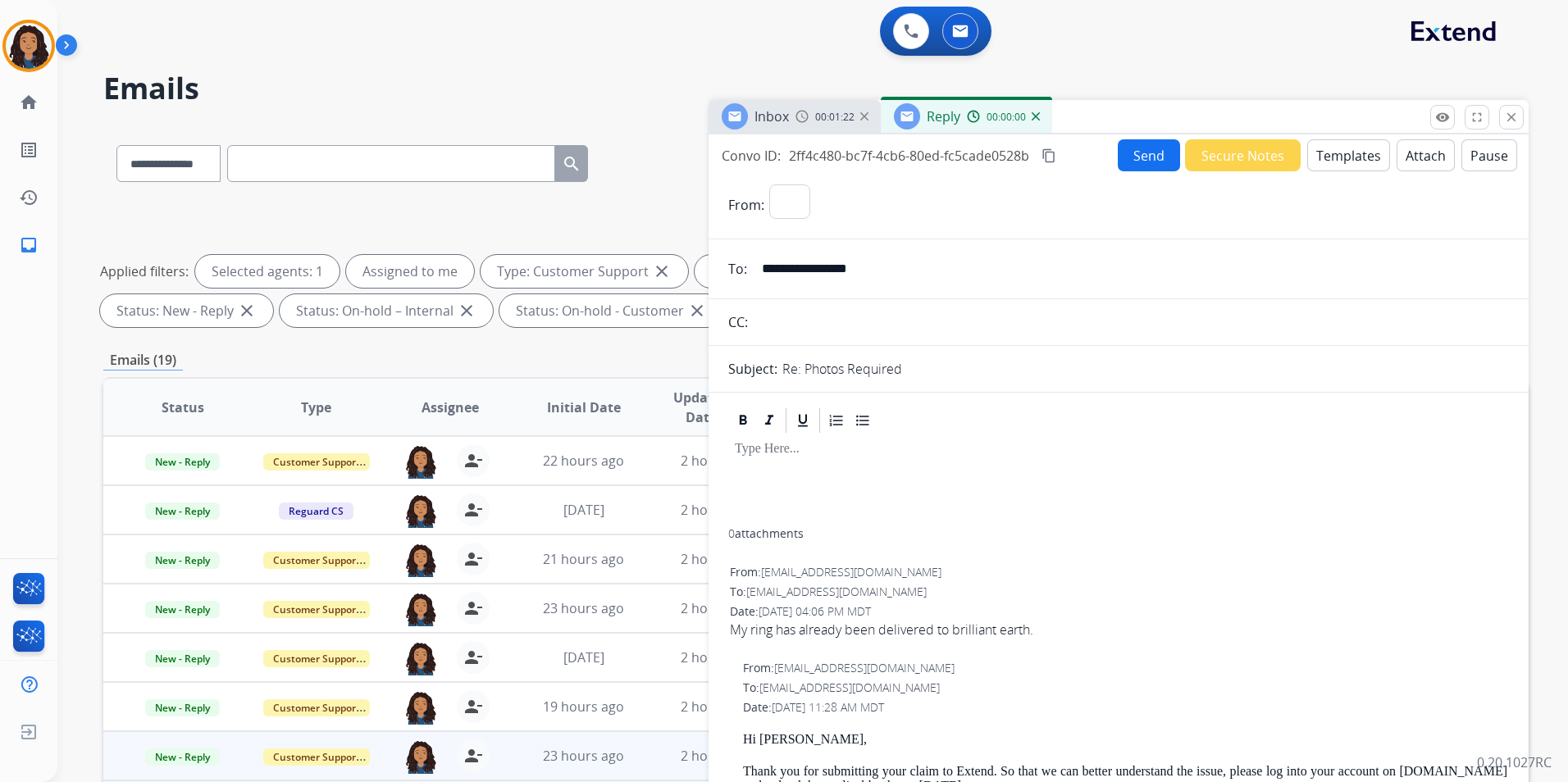
click at [1362, 163] on button "Templates" at bounding box center [1349, 156] width 83 height 32
select select "**********"
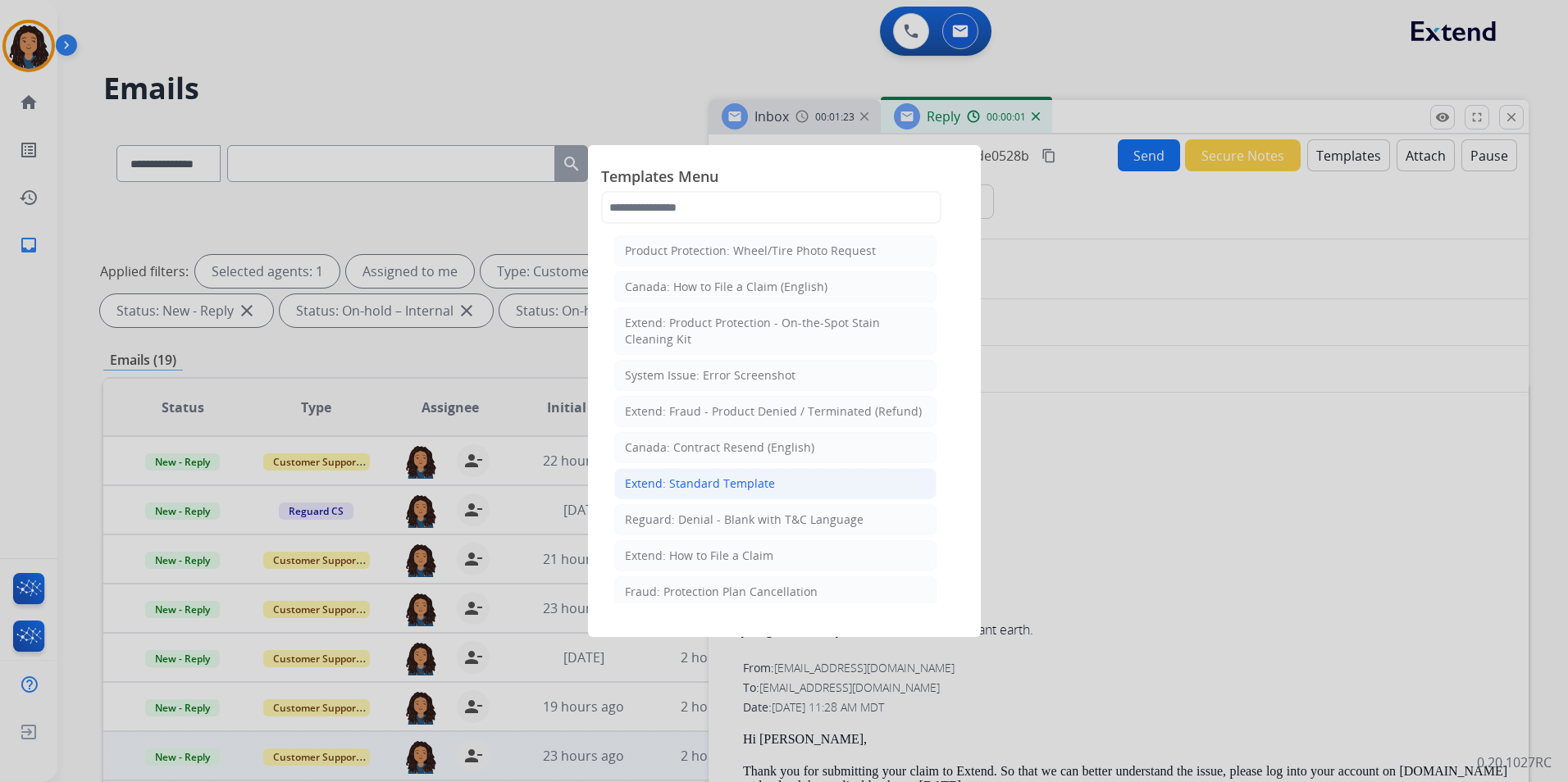
click at [712, 480] on div "Extend: Standard Template" at bounding box center [699, 483] width 150 height 16
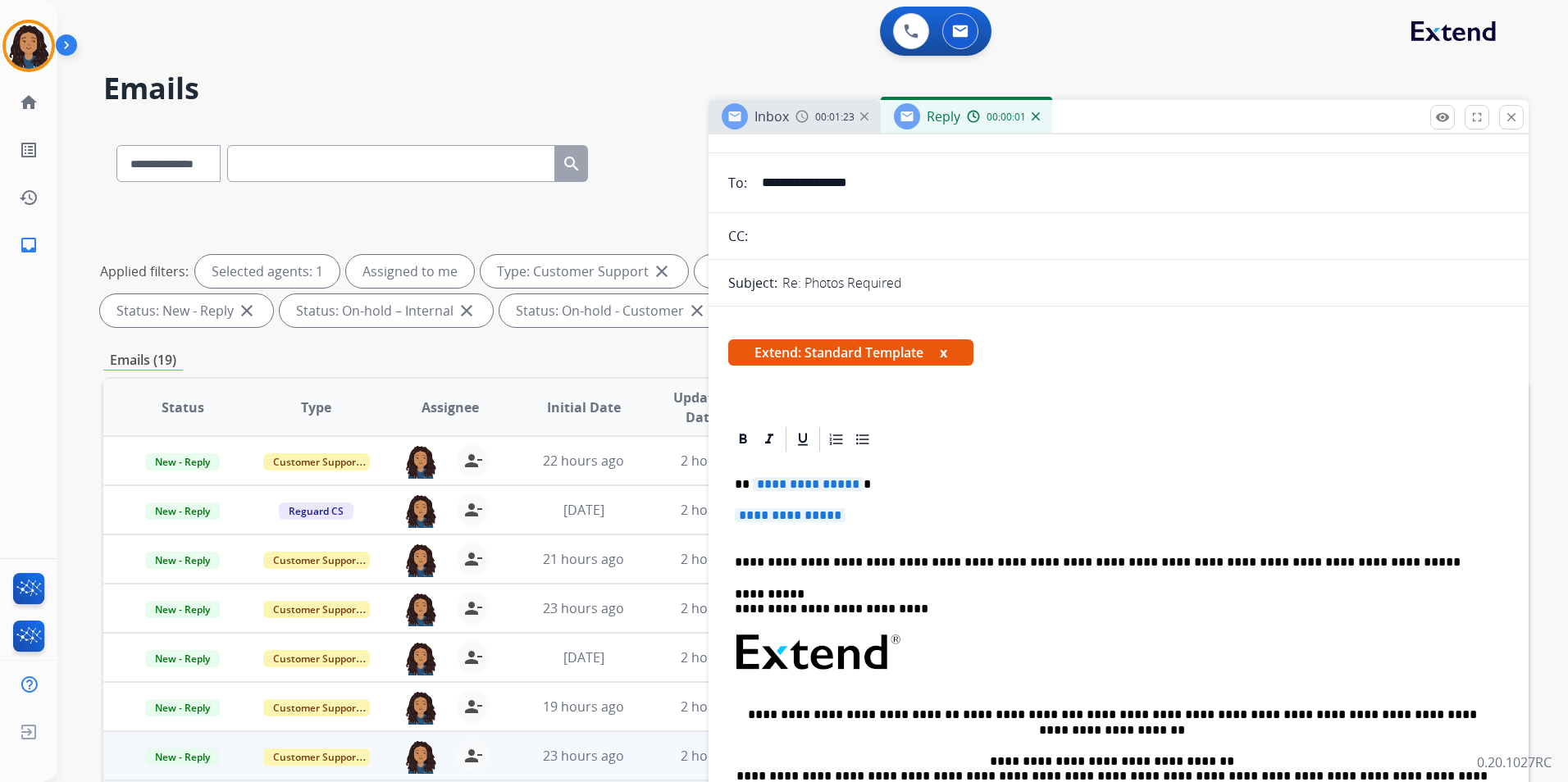
scroll to position [164, 0]
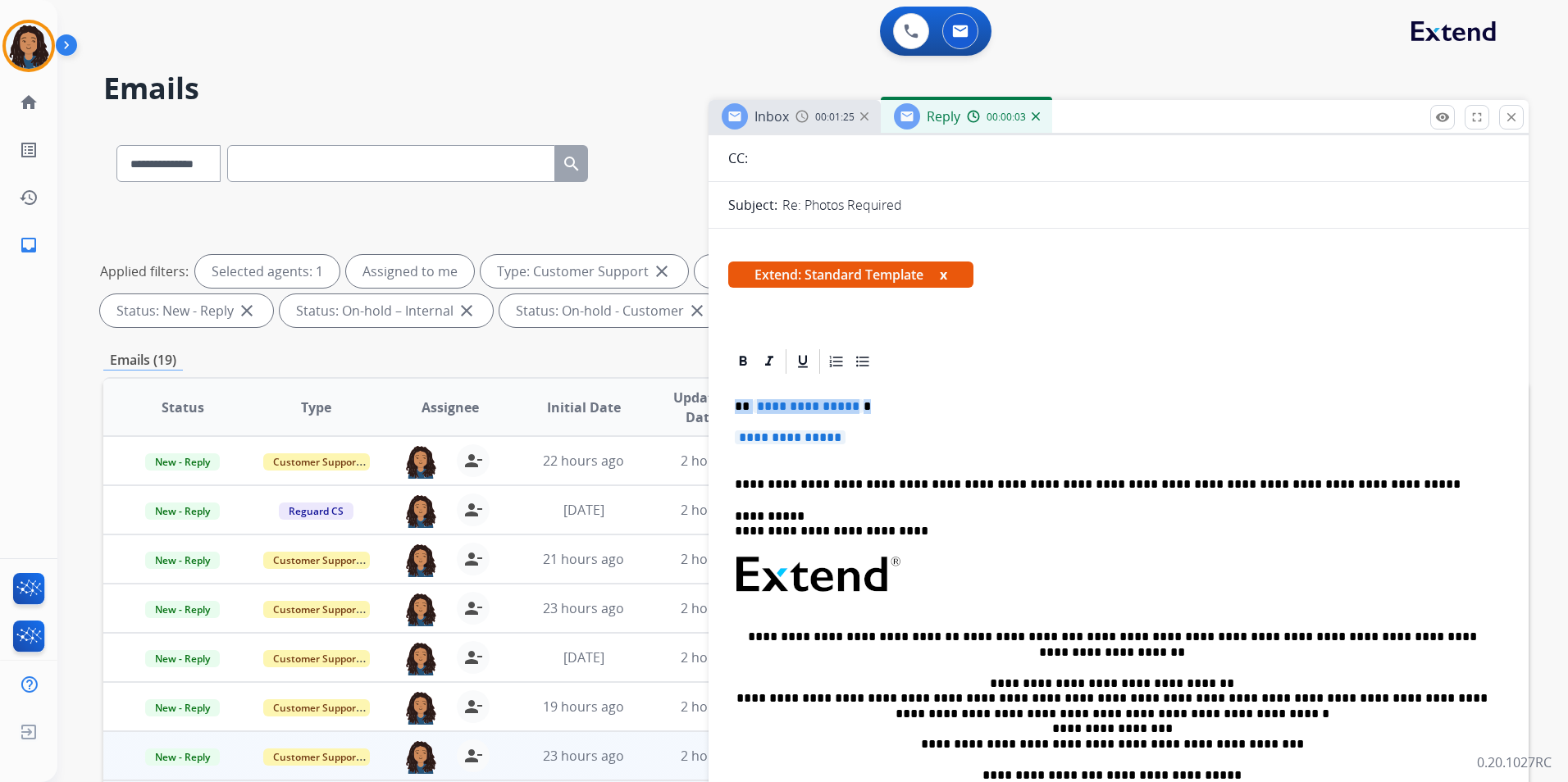
drag, startPoint x: 731, startPoint y: 402, endPoint x: 868, endPoint y: 443, distance: 143.0
click at [868, 443] on div "**********" at bounding box center [1119, 624] width 781 height 494
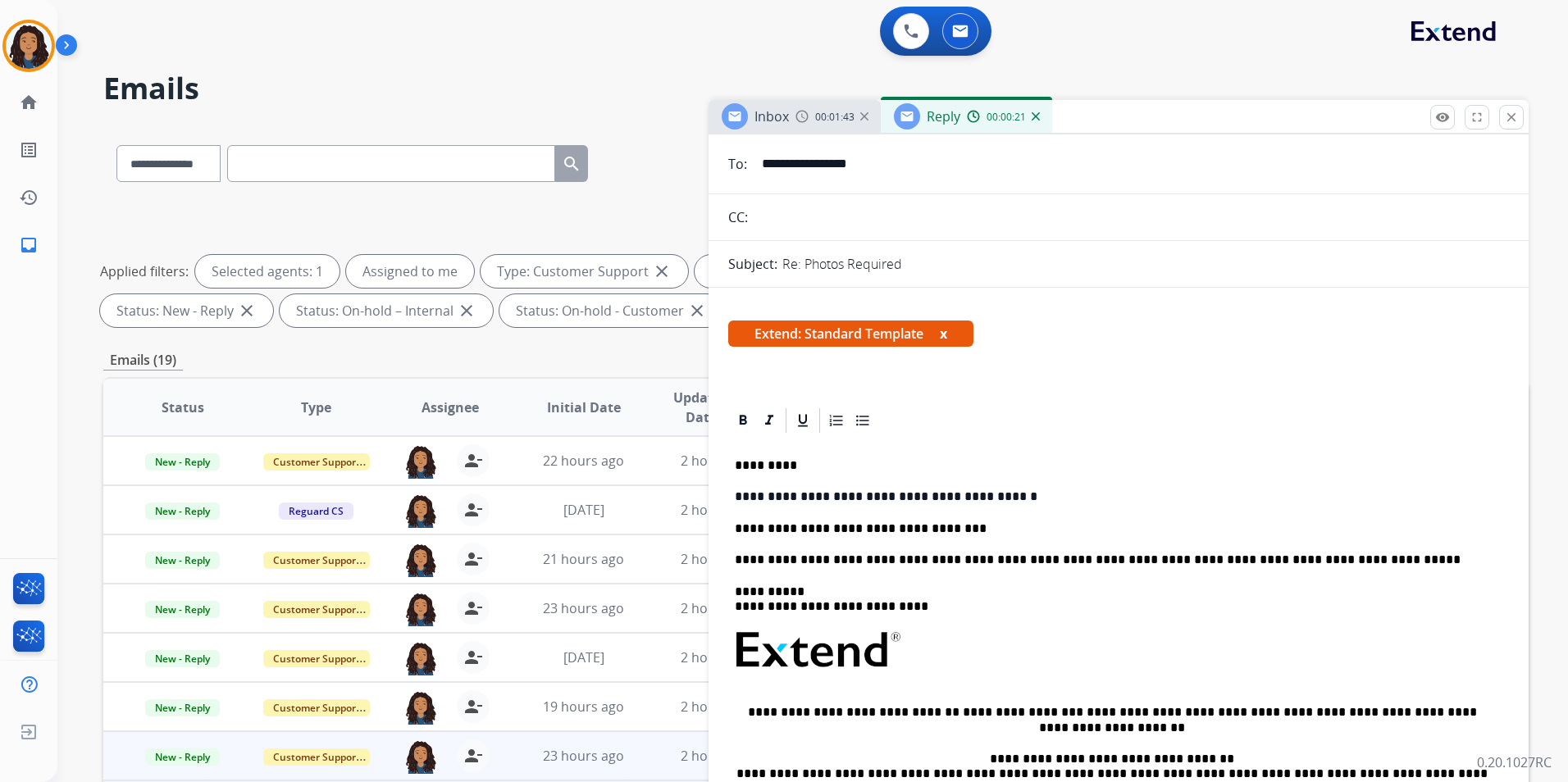
scroll to position [82, 0]
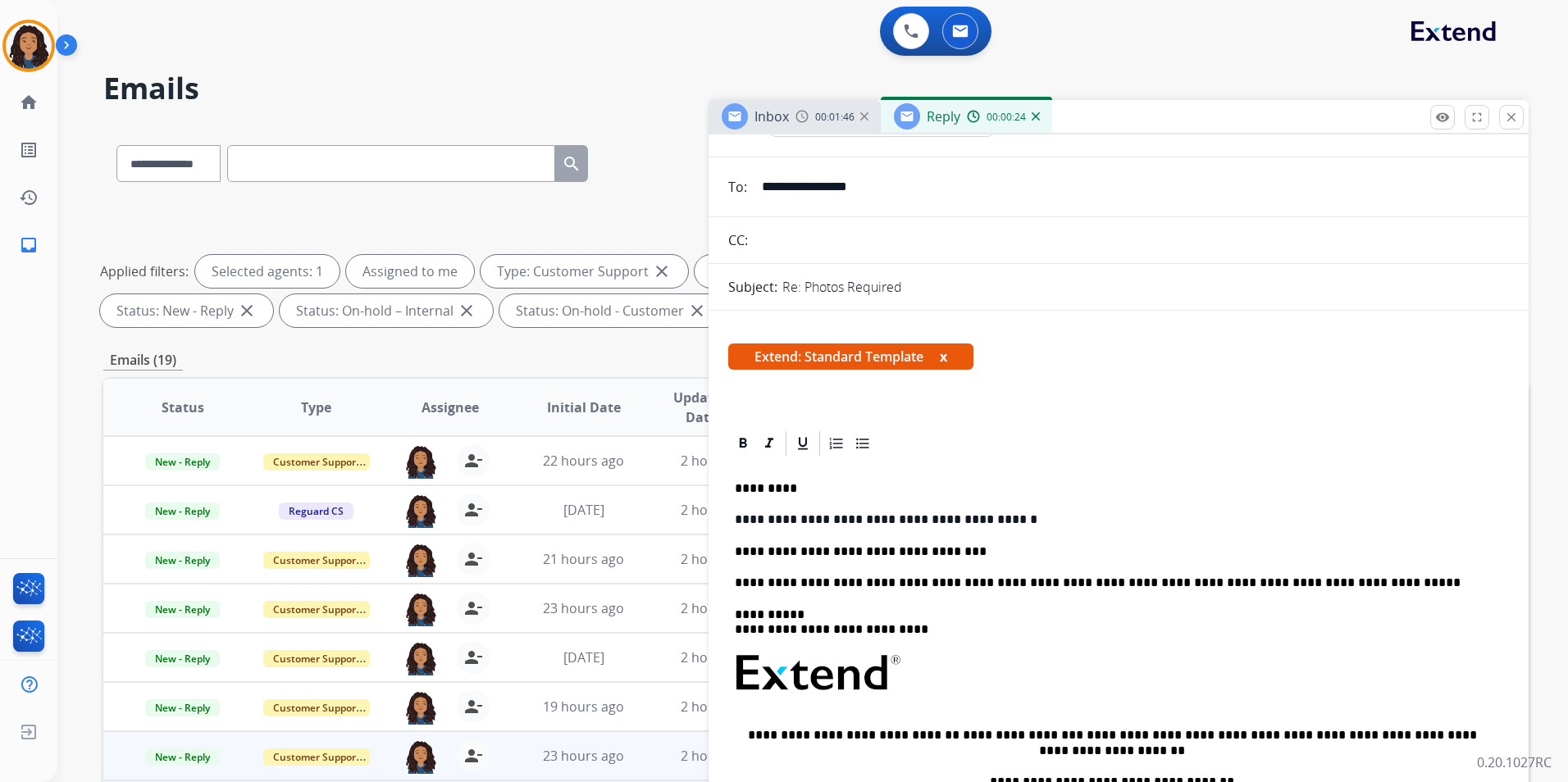
click at [800, 107] on div "Inbox 00:01:46" at bounding box center [794, 116] width 173 height 33
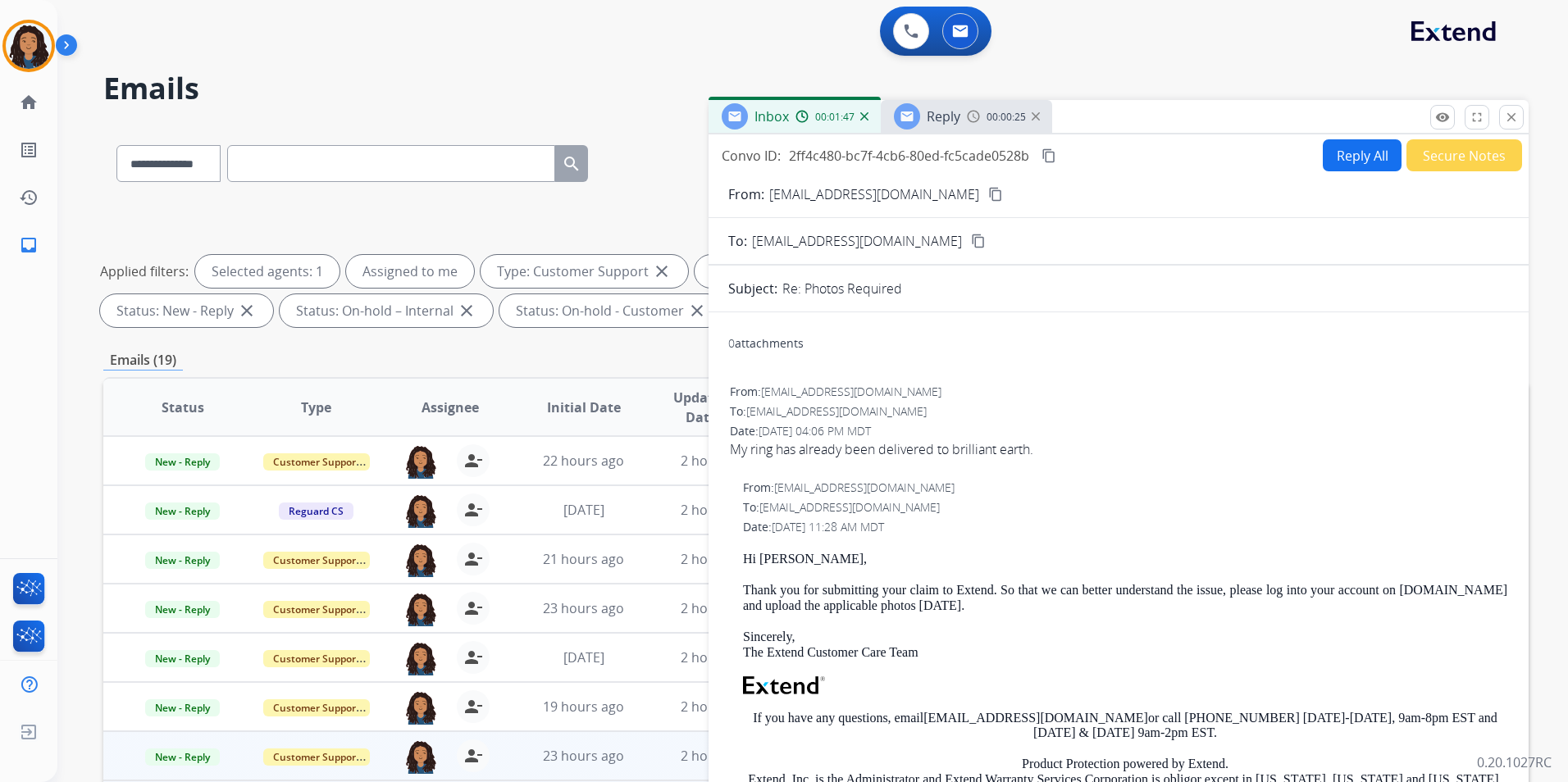
click at [957, 117] on span "Reply" at bounding box center [943, 116] width 34 height 18
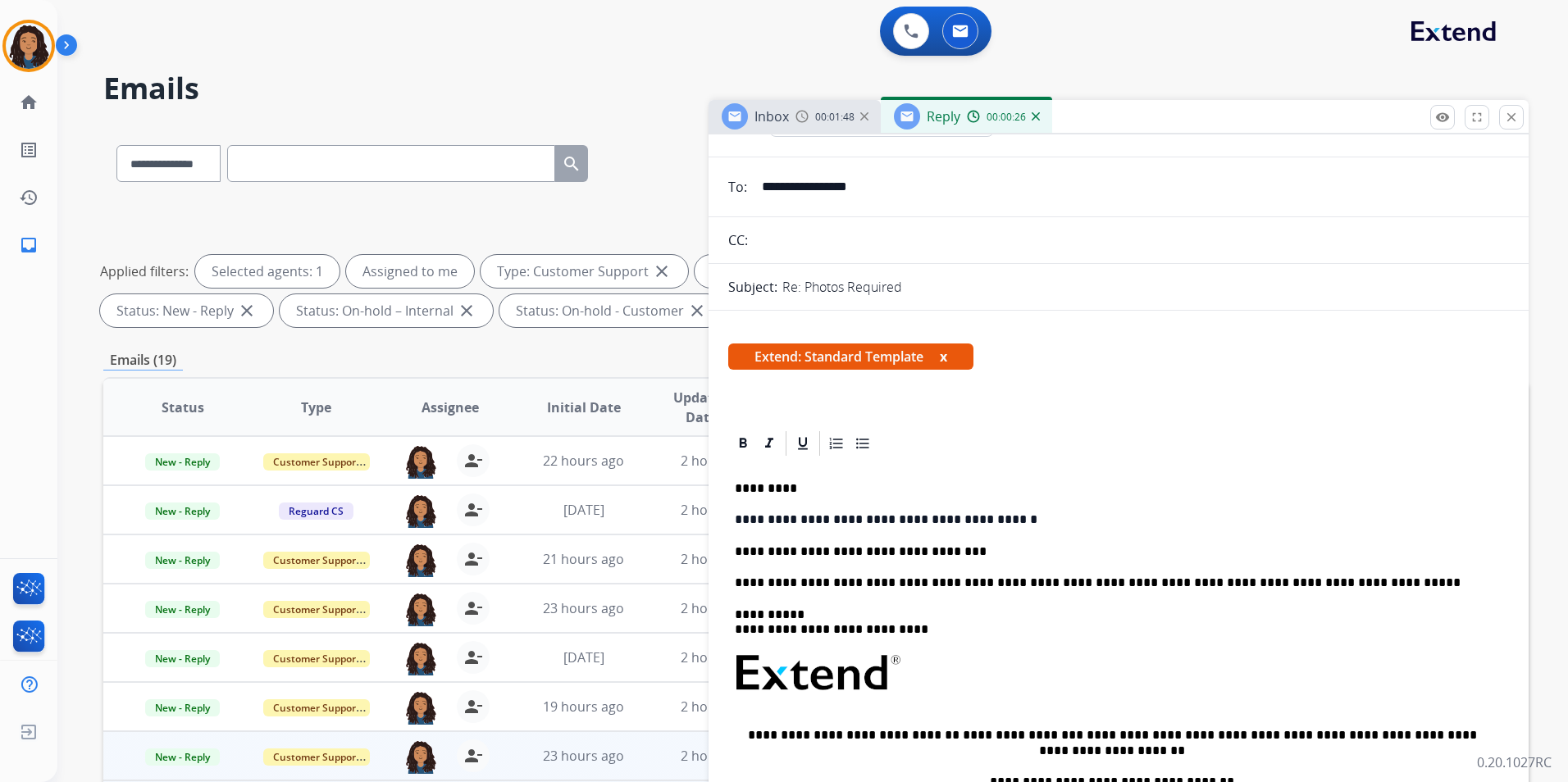
click at [917, 547] on p "**********" at bounding box center [1112, 552] width 755 height 15
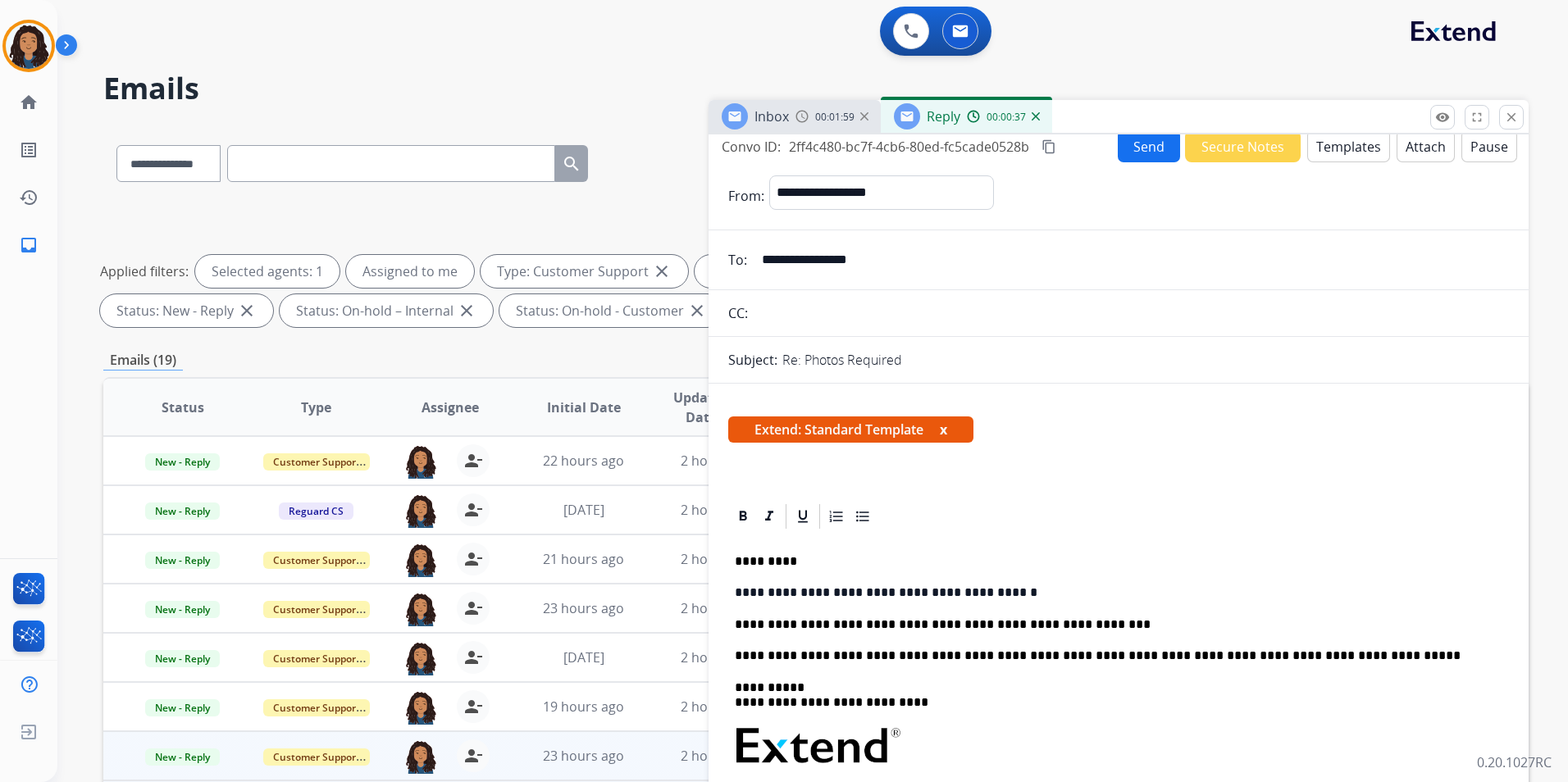
scroll to position [0, 0]
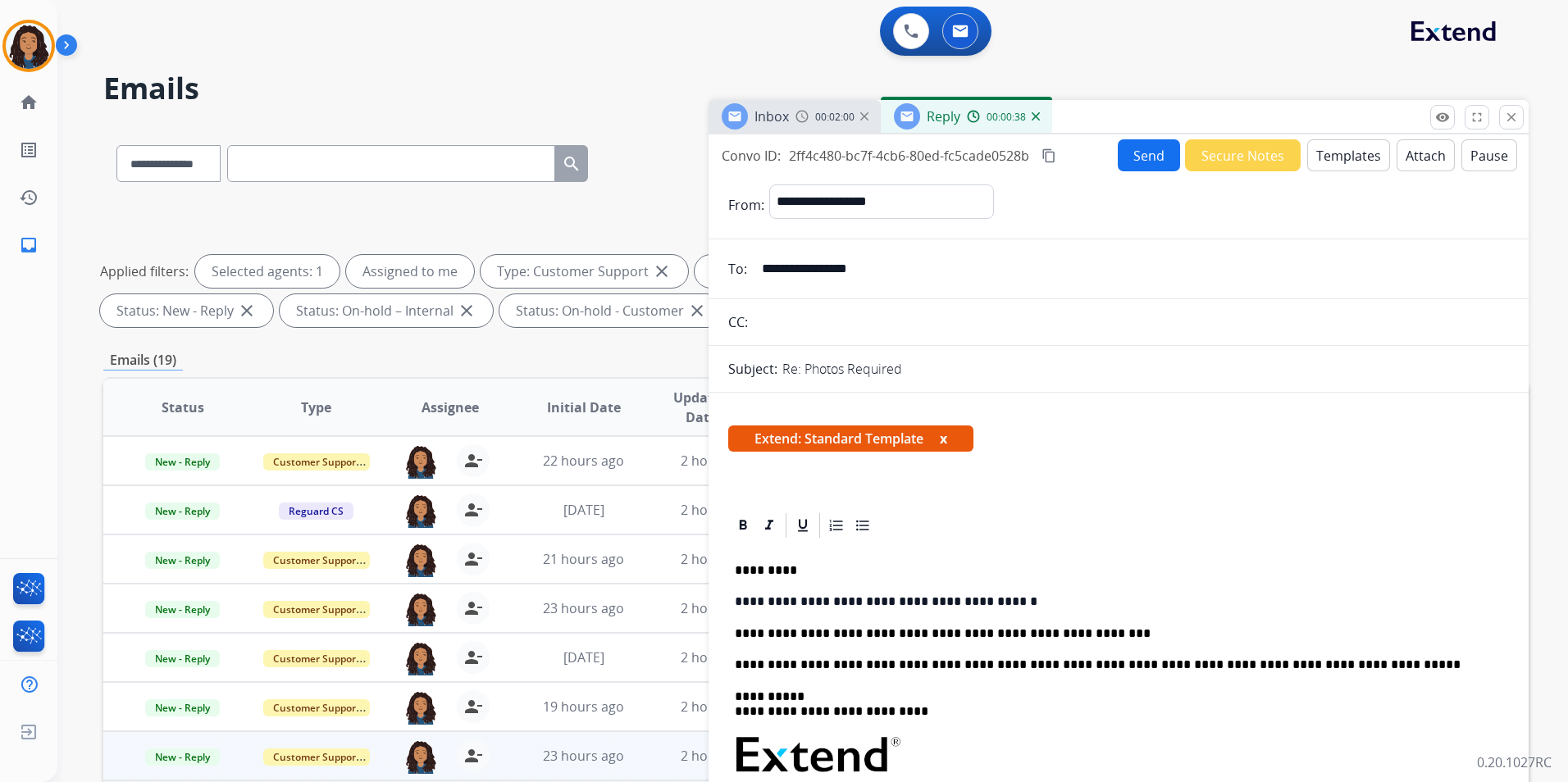
click at [1118, 159] on button "Send" at bounding box center [1149, 156] width 62 height 32
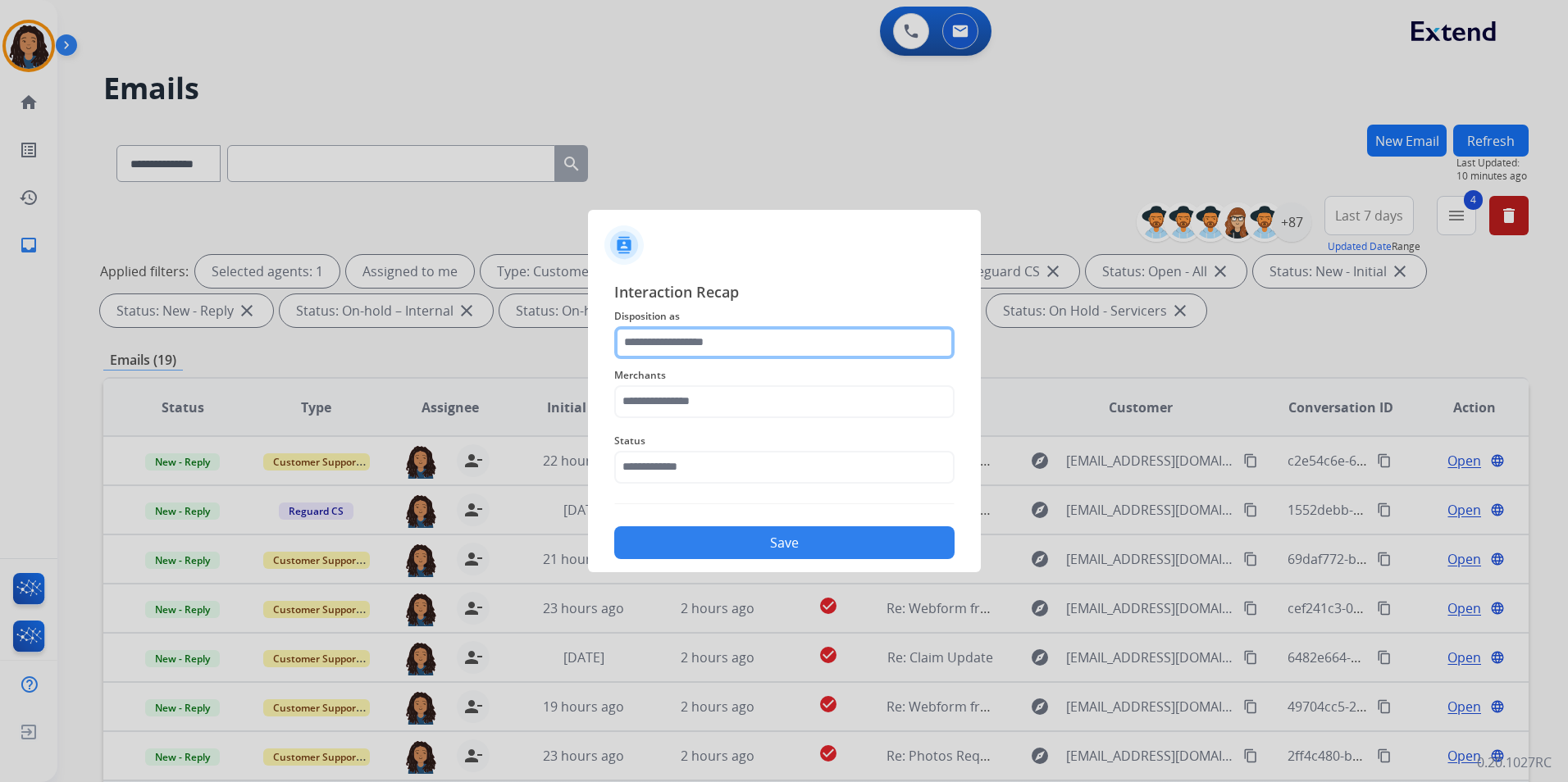
click at [668, 342] on input "text" at bounding box center [784, 342] width 341 height 33
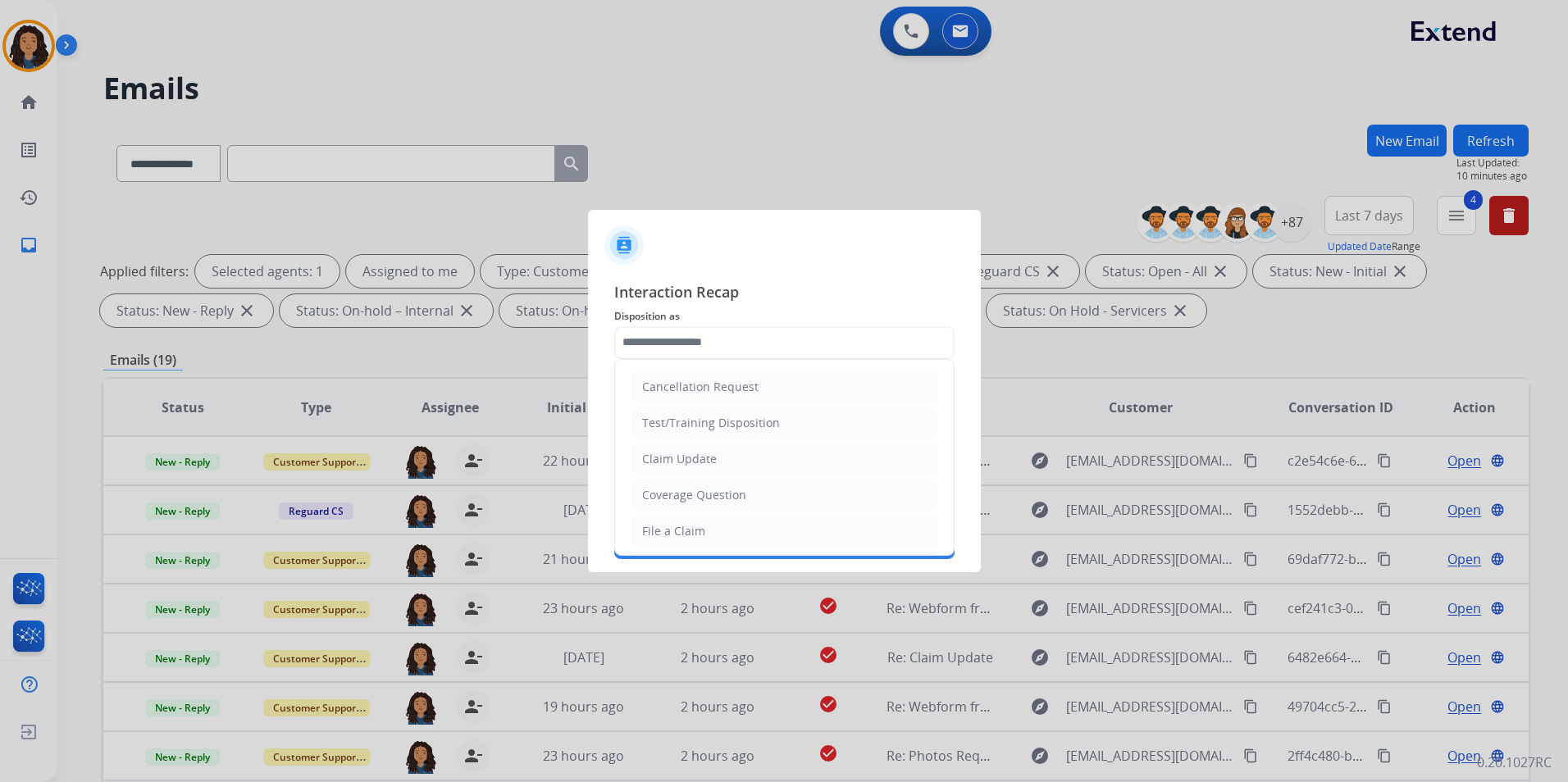
click at [780, 461] on li "Claim Update" at bounding box center [784, 458] width 306 height 31
type input "**********"
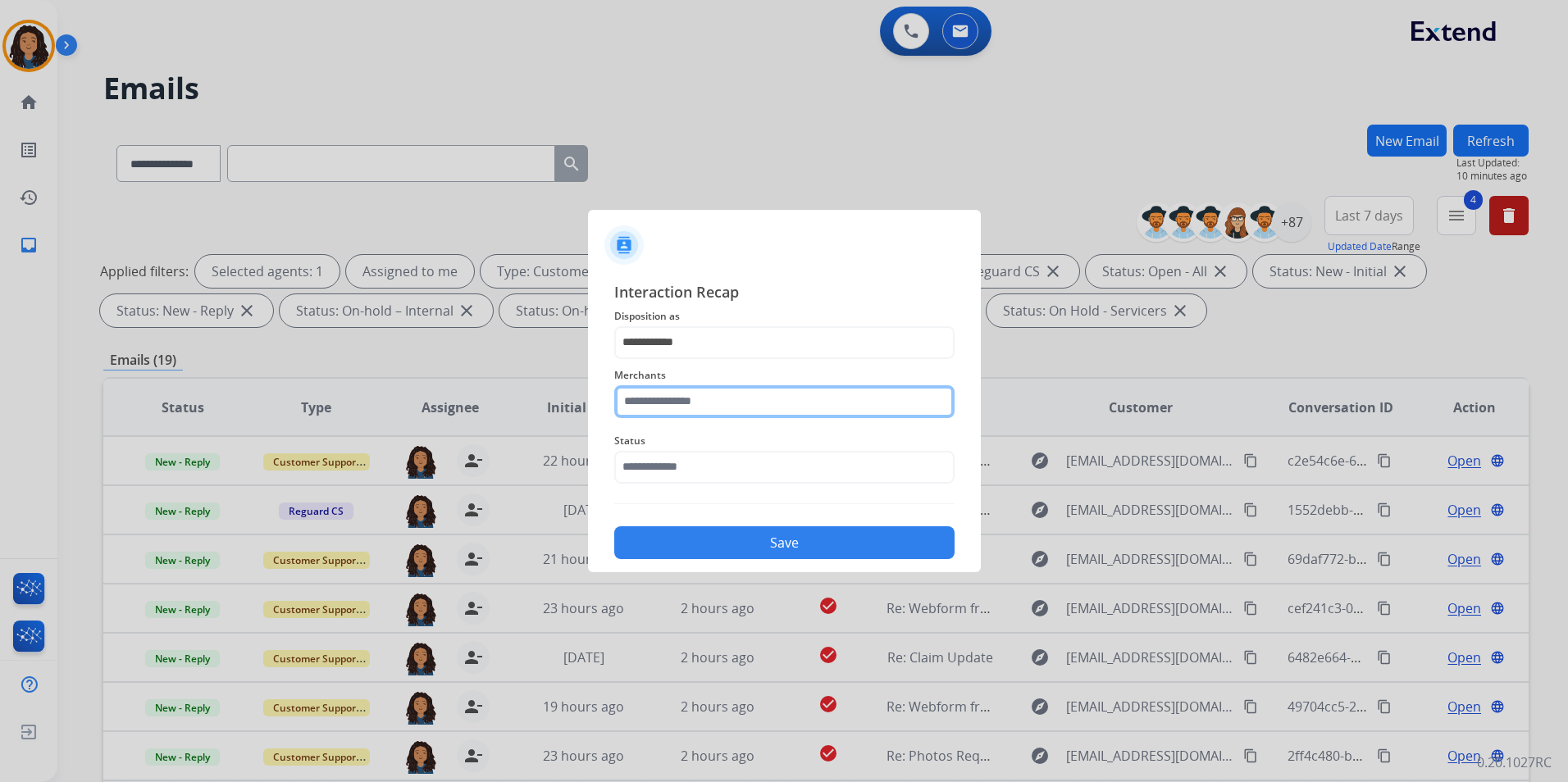
click at [664, 411] on input "text" at bounding box center [784, 402] width 341 height 33
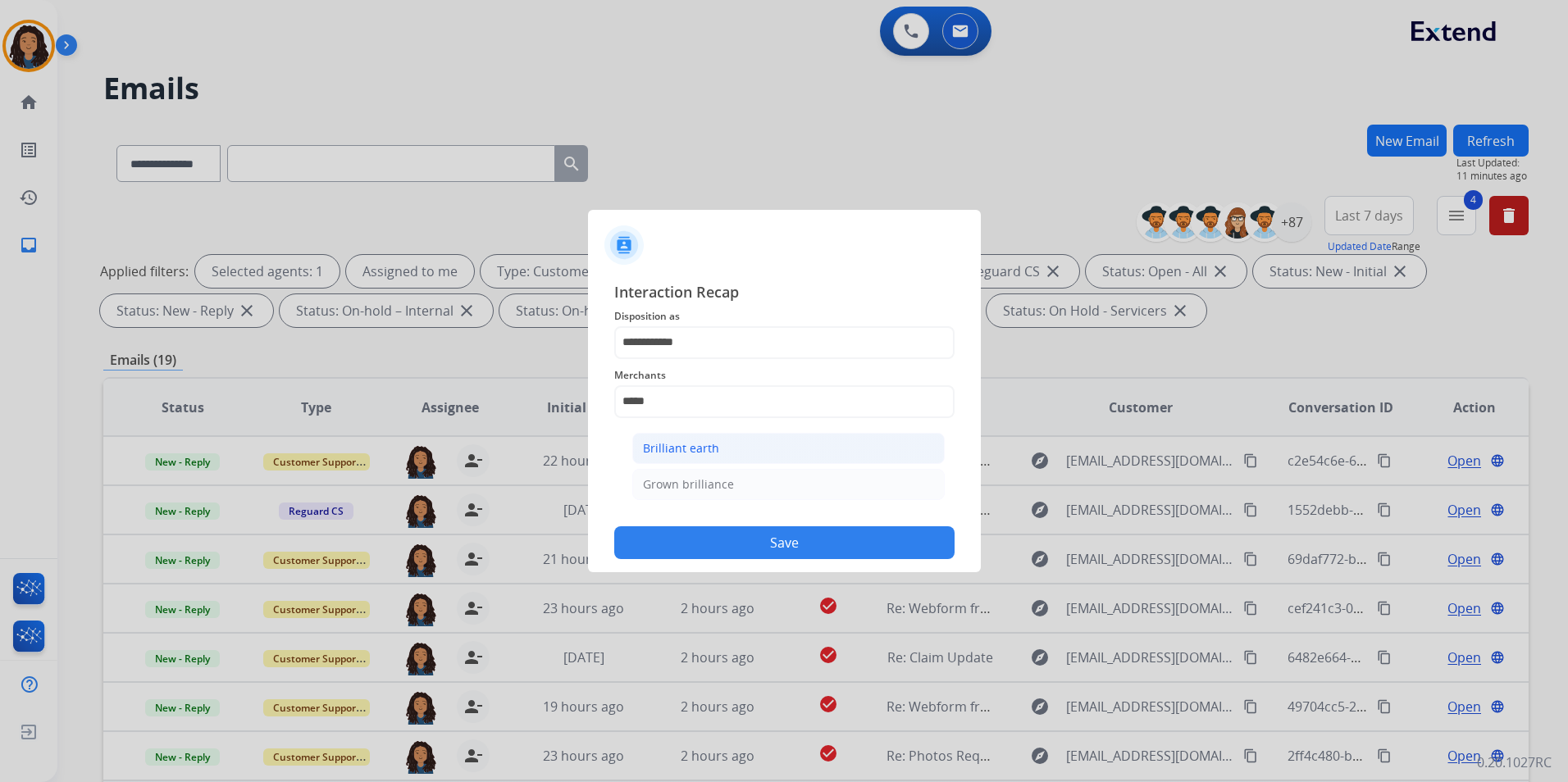
click at [690, 449] on div "Brilliant earth" at bounding box center [681, 448] width 76 height 16
type input "**********"
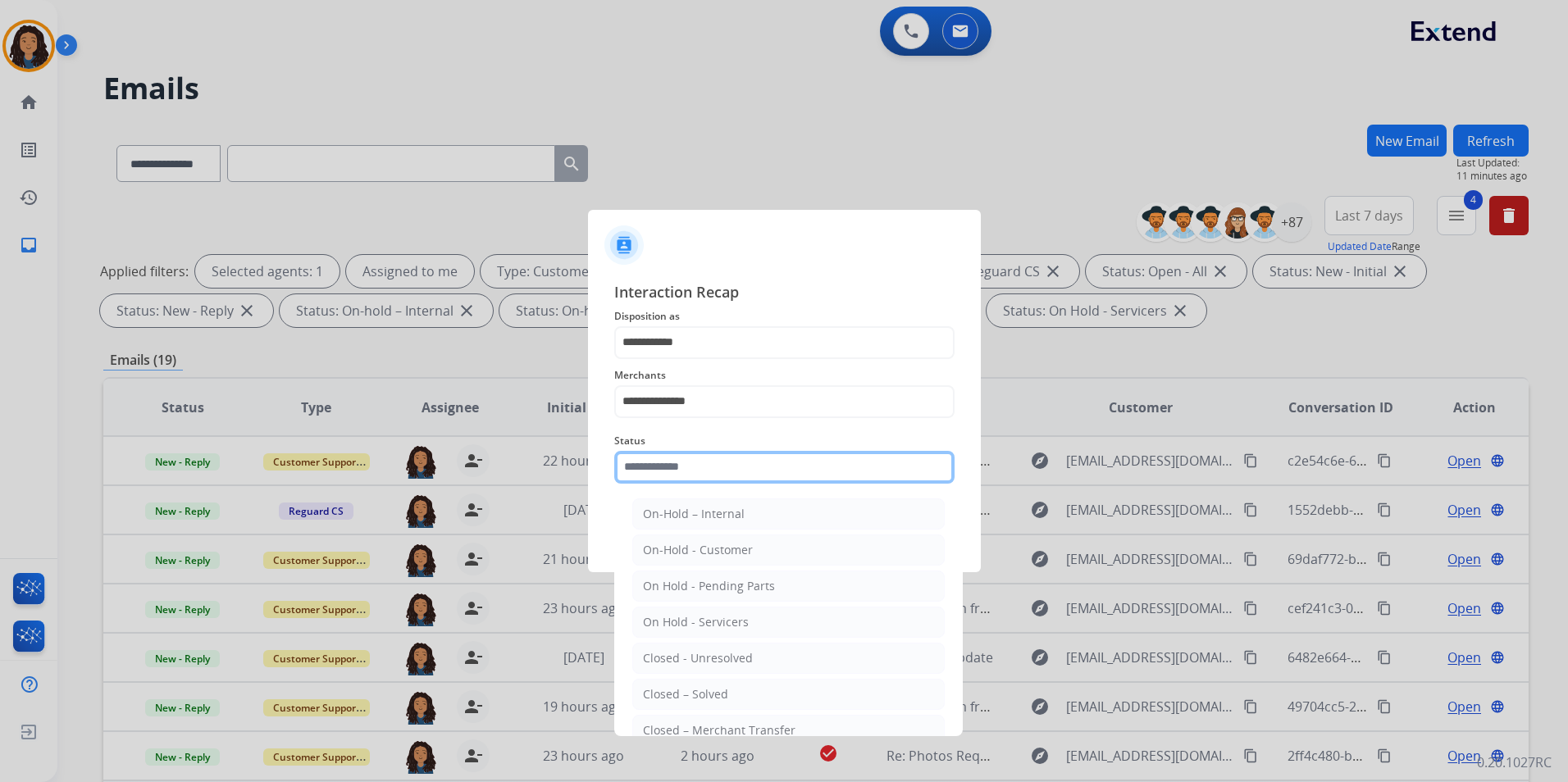
click at [693, 483] on input "text" at bounding box center [784, 467] width 341 height 33
drag, startPoint x: 695, startPoint y: 691, endPoint x: 713, endPoint y: 542, distance: 150.1
click at [695, 680] on li "Closed – Solved" at bounding box center [788, 694] width 312 height 31
type input "**********"
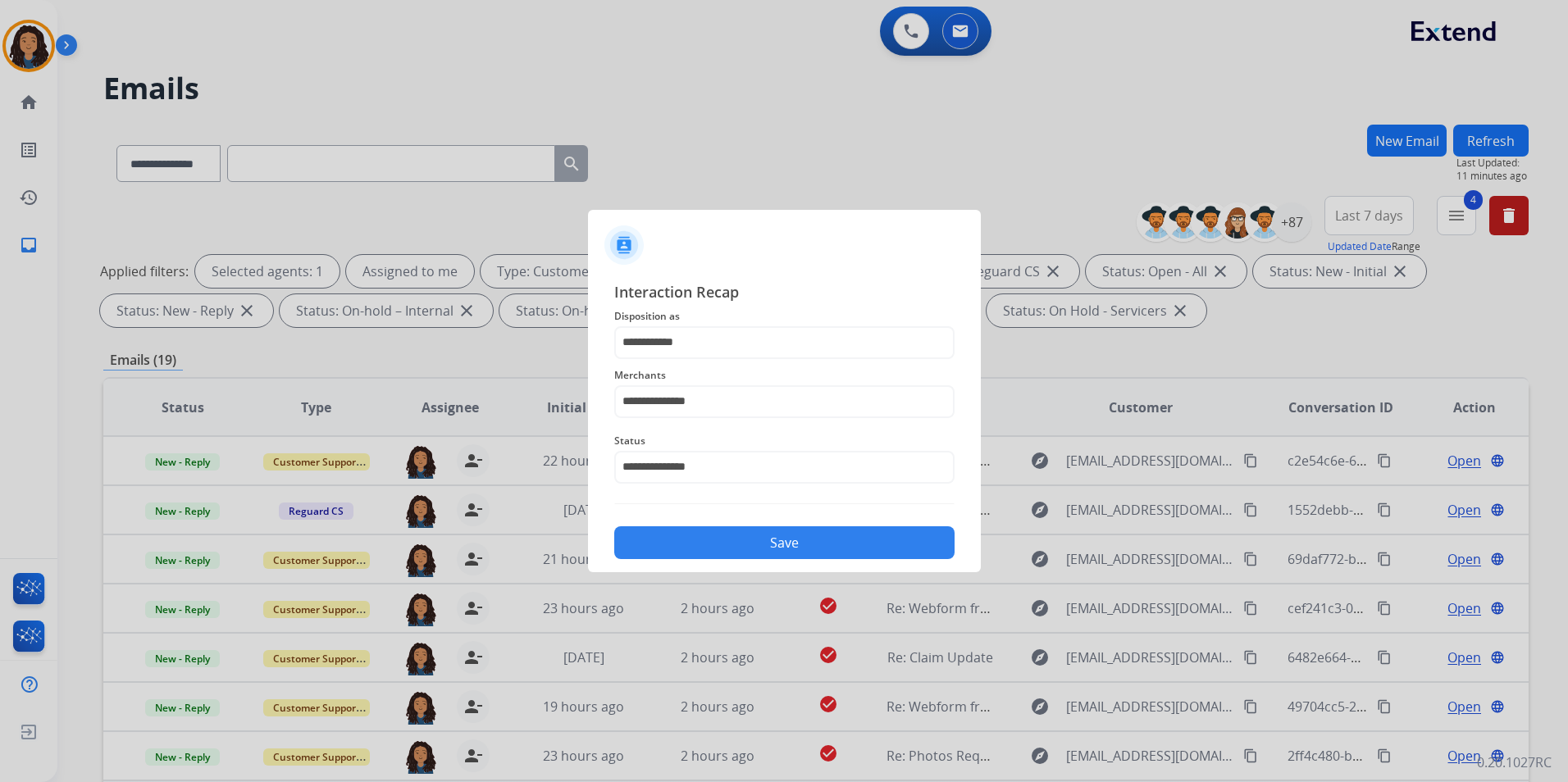
click at [716, 540] on button "Save" at bounding box center [784, 542] width 341 height 33
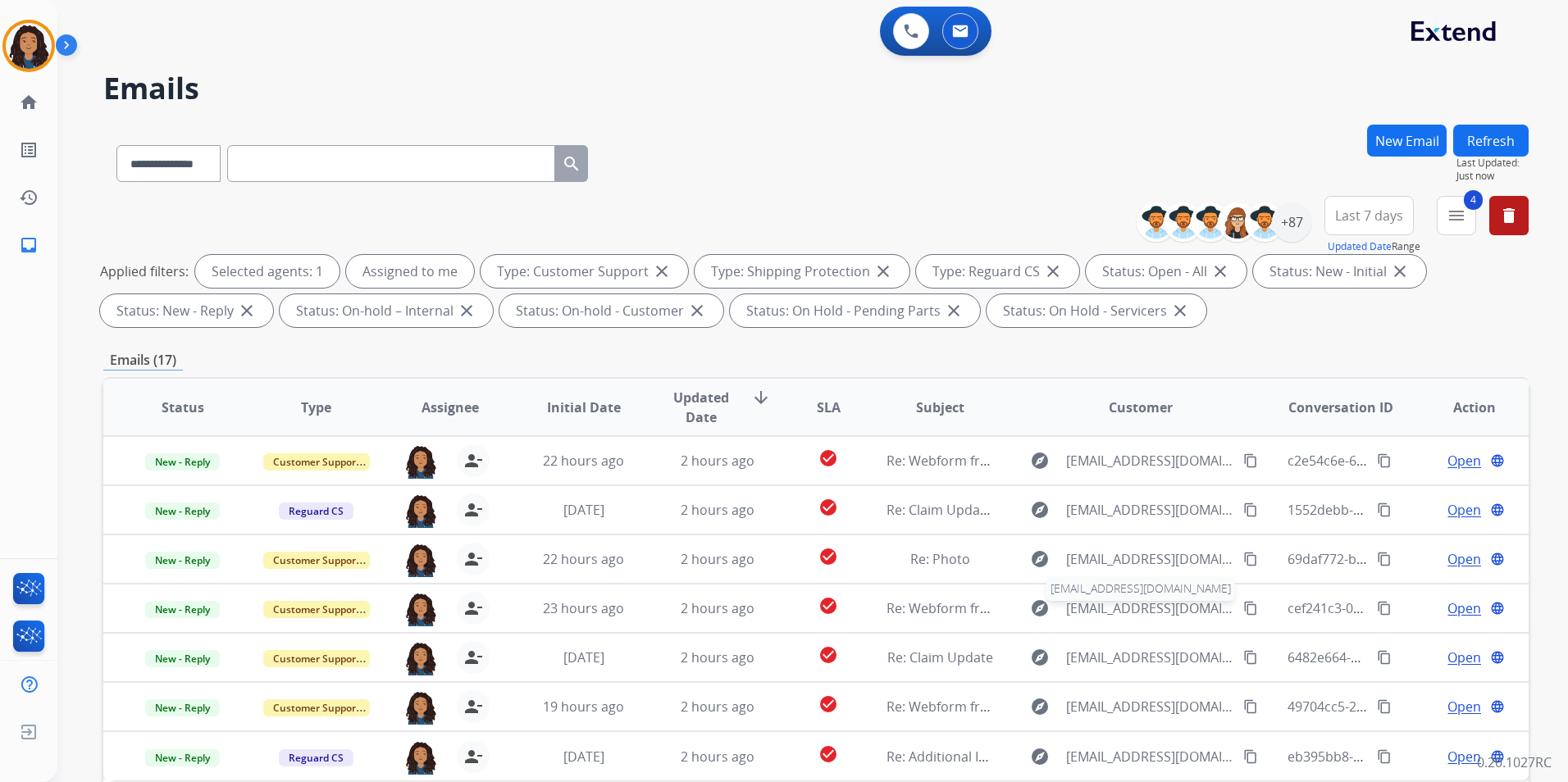
scroll to position [229, 0]
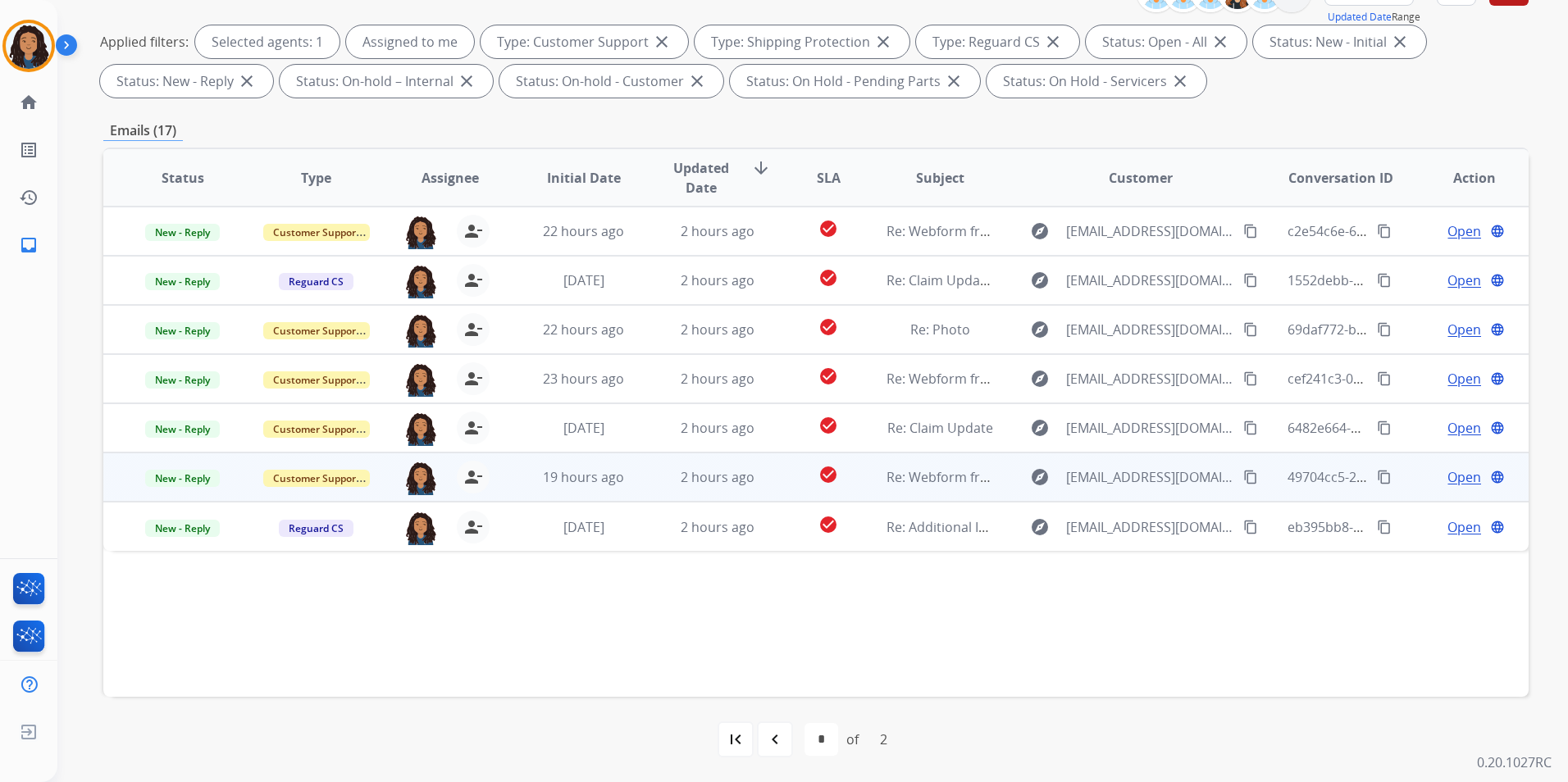
click at [1469, 478] on span "Open" at bounding box center [1464, 476] width 34 height 20
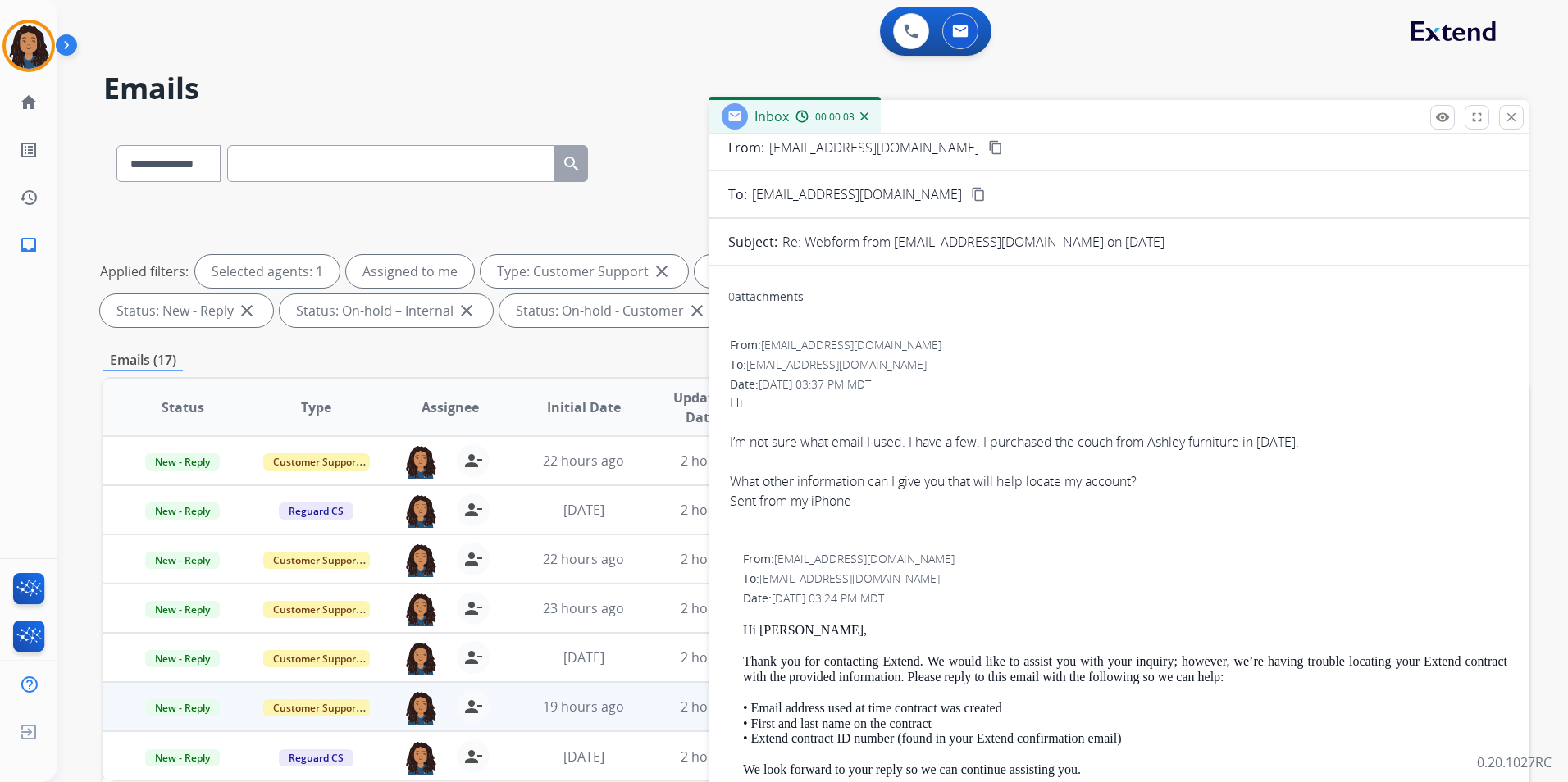
scroll to position [0, 0]
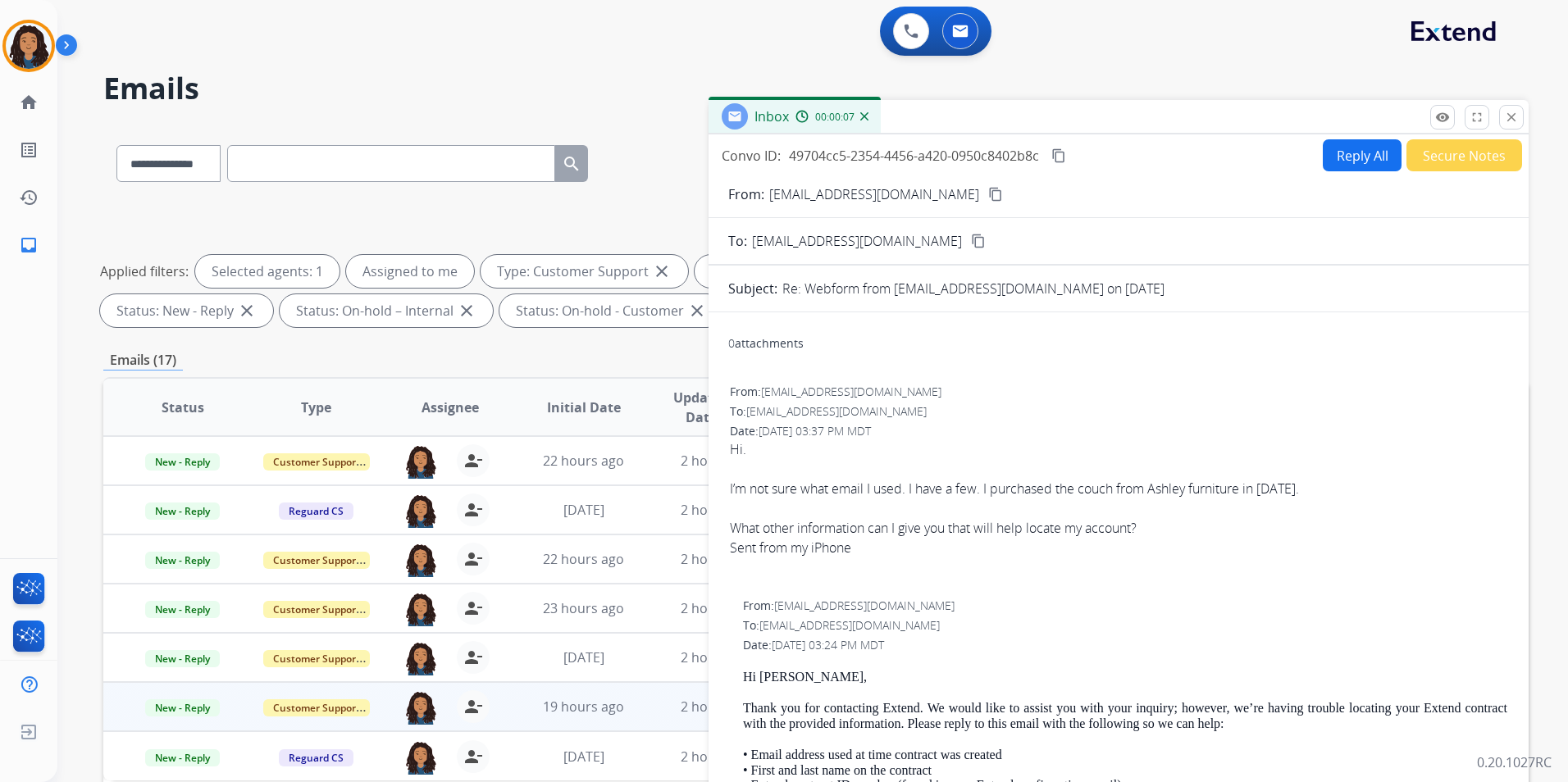
click at [988, 194] on mat-icon "content_copy" at bounding box center [995, 194] width 15 height 15
click at [1354, 165] on button "Reply All" at bounding box center [1361, 156] width 78 height 32
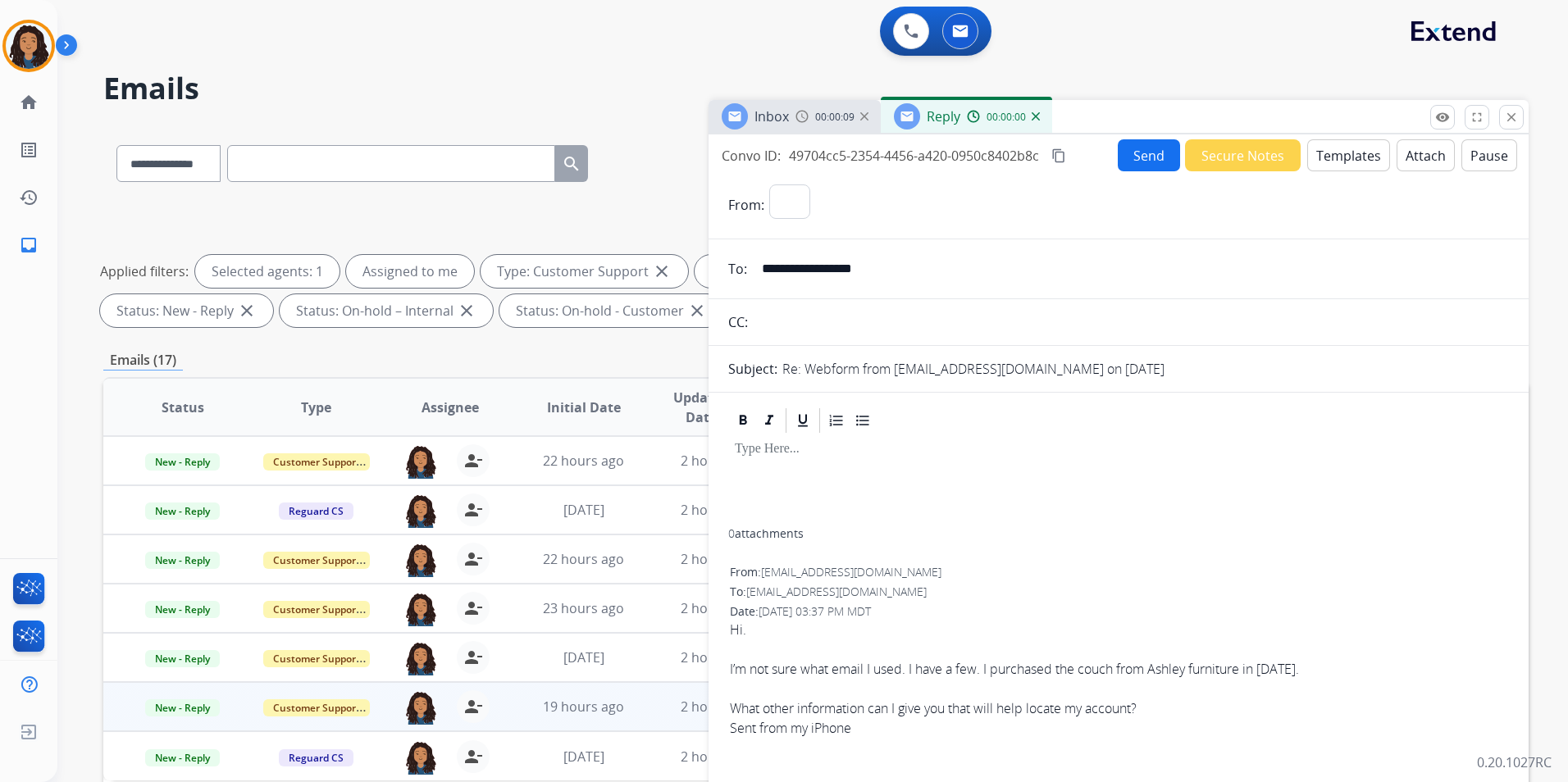
click at [1353, 165] on button "Templates" at bounding box center [1349, 156] width 83 height 32
select select "**********"
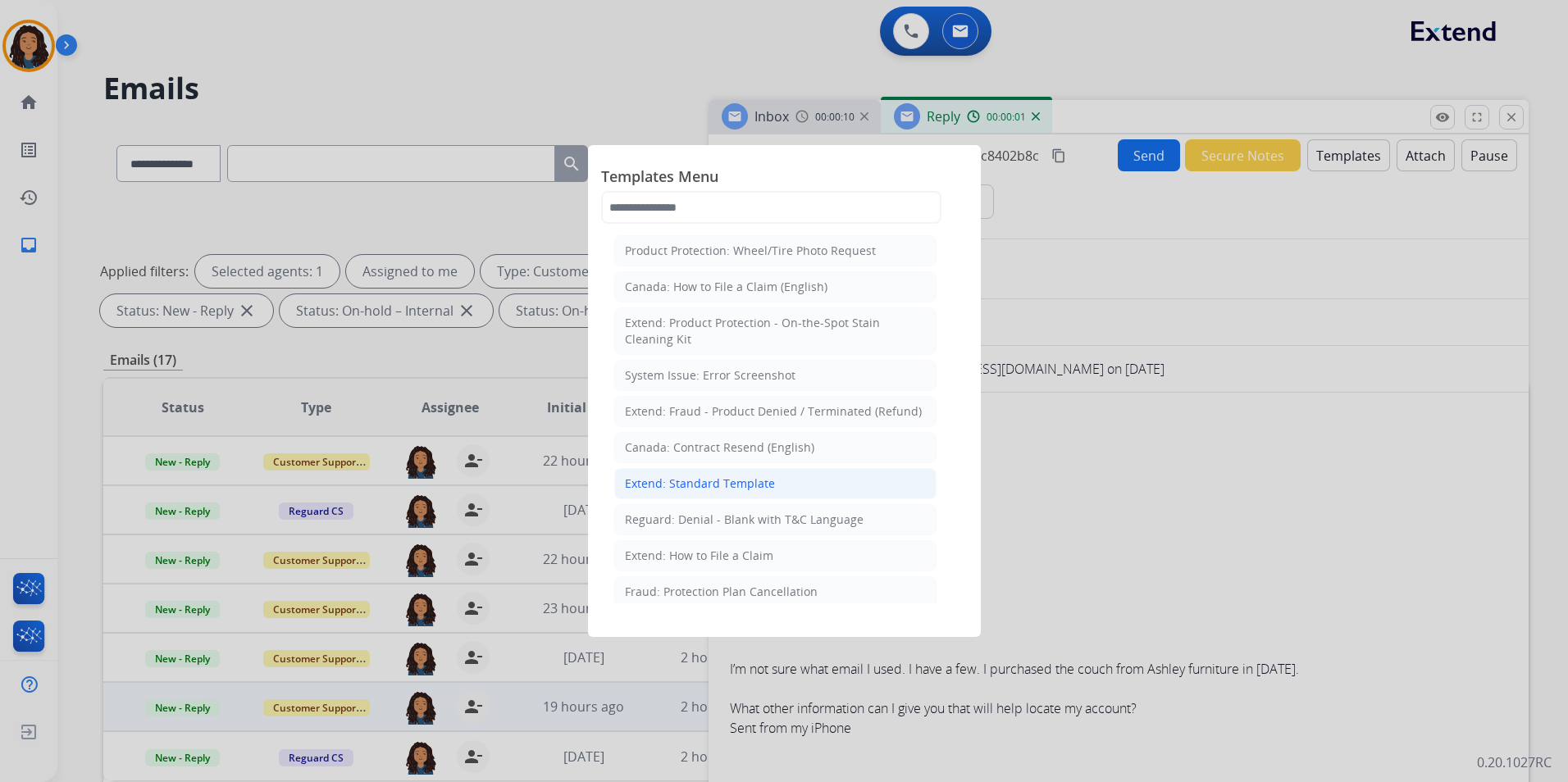
click at [759, 489] on div "Extend: Standard Template" at bounding box center [699, 483] width 150 height 16
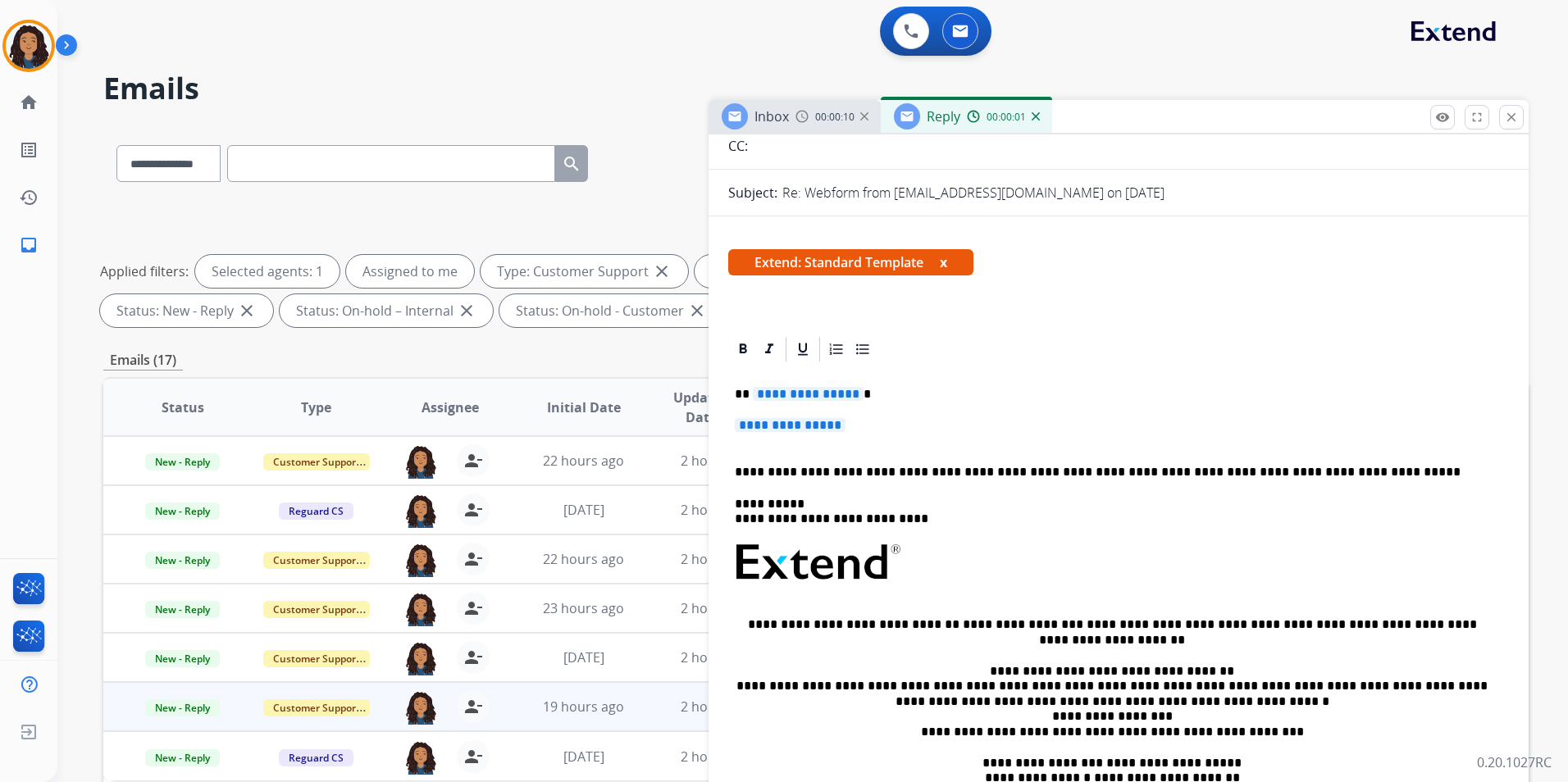
scroll to position [246, 0]
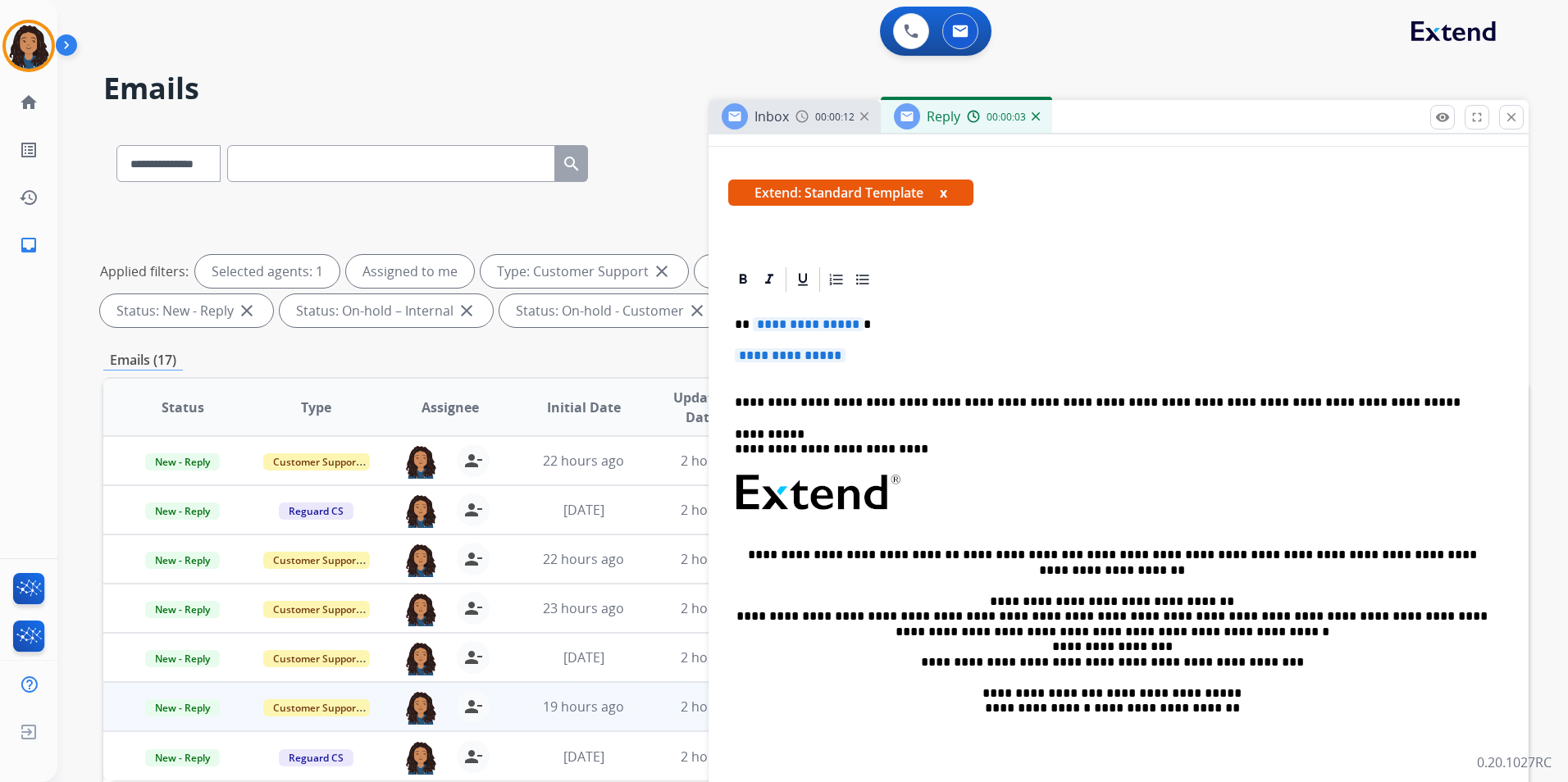
click at [733, 320] on div "**********" at bounding box center [1119, 541] width 781 height 494
drag, startPoint x: 734, startPoint y: 320, endPoint x: 782, endPoint y: 336, distance: 50.6
click at [782, 336] on div "**********" at bounding box center [1119, 541] width 781 height 494
click at [820, 322] on span "**********" at bounding box center [808, 324] width 110 height 14
click at [813, 119] on div "00:00:15" at bounding box center [831, 117] width 72 height 15
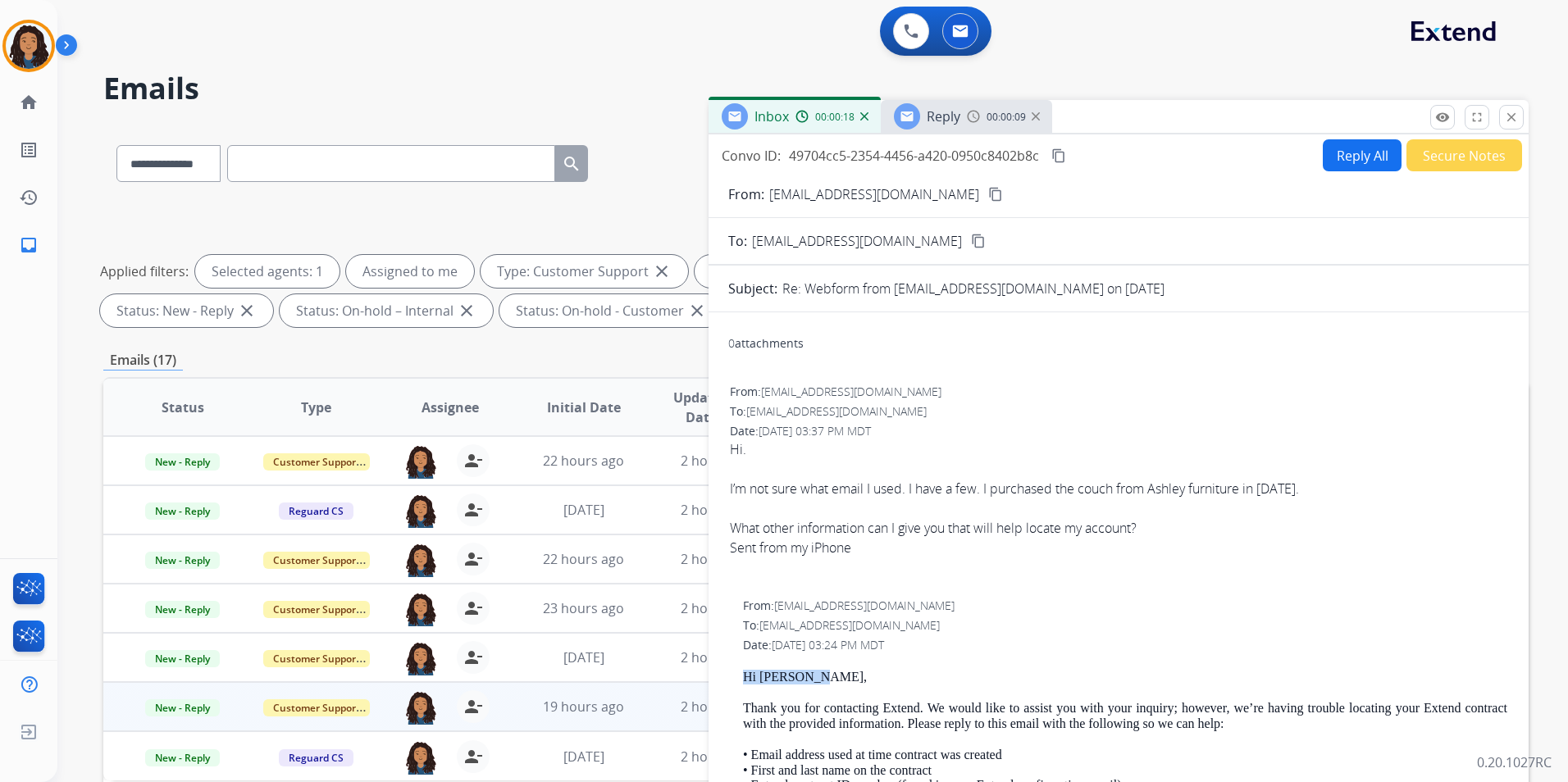
drag, startPoint x: 729, startPoint y: 679, endPoint x: 814, endPoint y: 676, distance: 85.1
drag, startPoint x: 814, startPoint y: 676, endPoint x: 804, endPoint y: 677, distance: 10.0
copy p "Hi [PERSON_NAME],"
click at [957, 122] on span "Reply" at bounding box center [943, 116] width 34 height 18
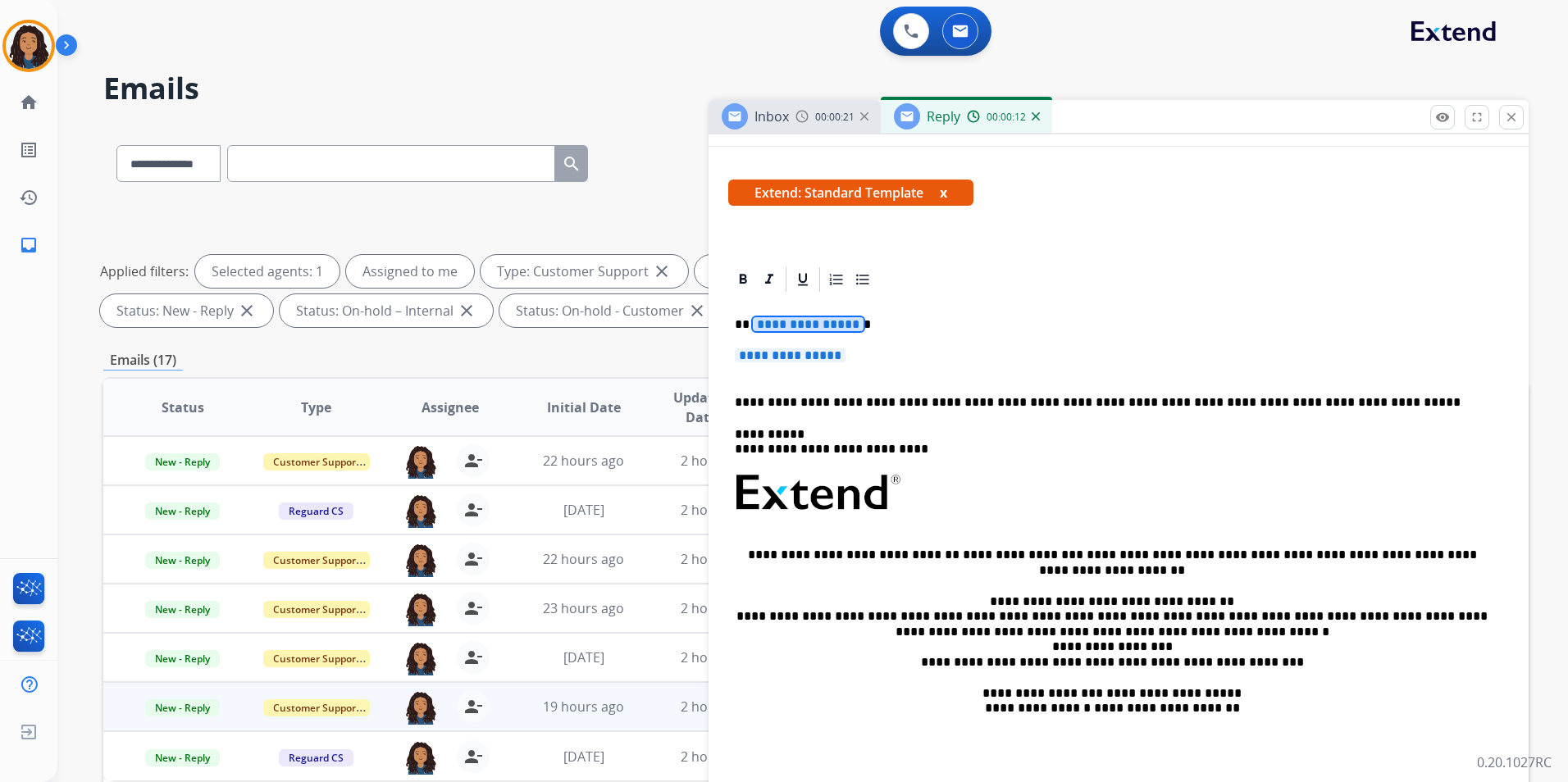
click at [738, 320] on p "**********" at bounding box center [1112, 324] width 755 height 15
drag, startPoint x: 727, startPoint y: 322, endPoint x: 757, endPoint y: 322, distance: 30.0
drag, startPoint x: 731, startPoint y: 325, endPoint x: 886, endPoint y: 348, distance: 156.7
click at [886, 348] on div "**********" at bounding box center [1119, 541] width 781 height 494
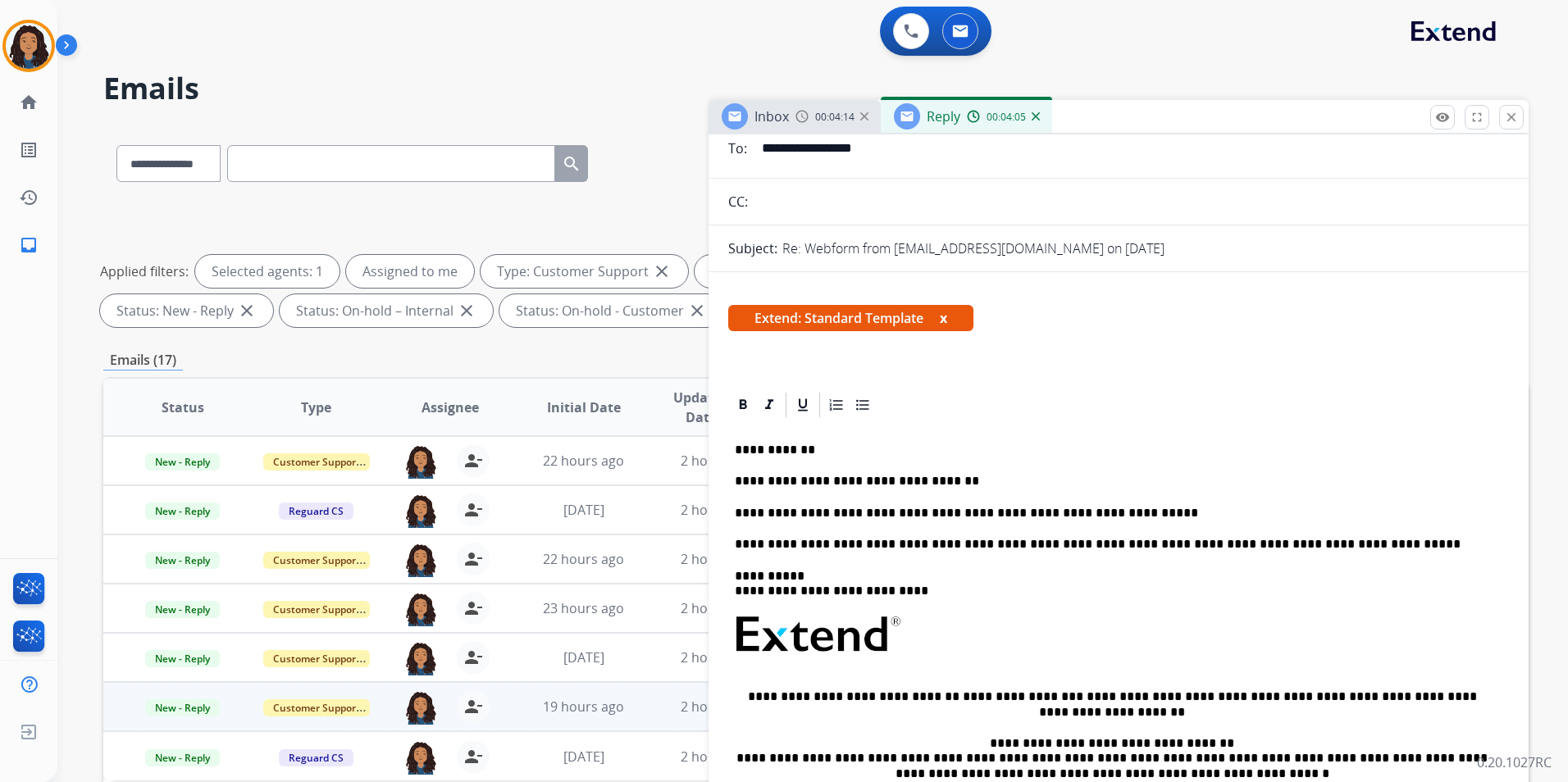
scroll to position [0, 0]
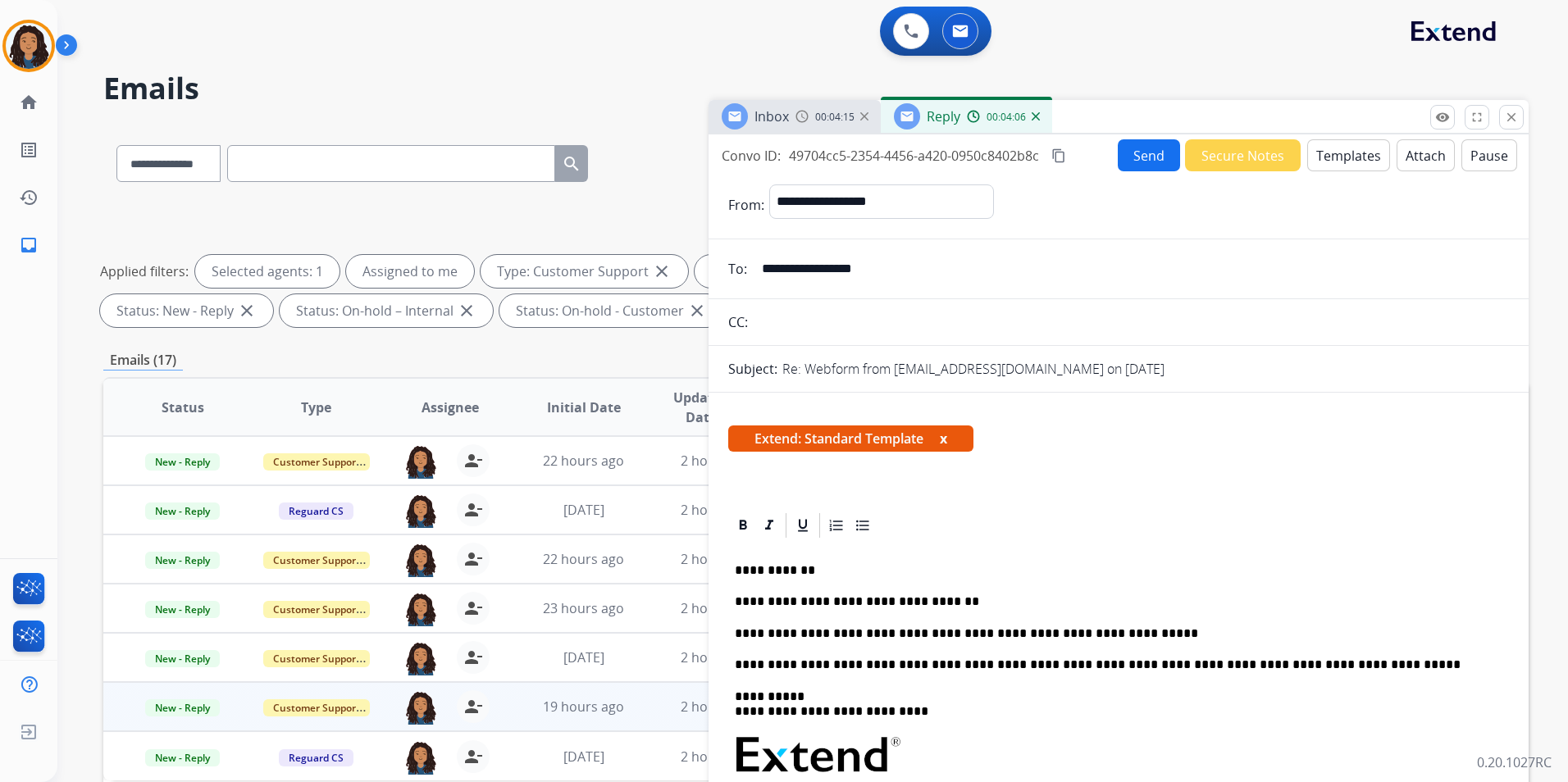
click at [1153, 158] on button "Send" at bounding box center [1149, 156] width 62 height 32
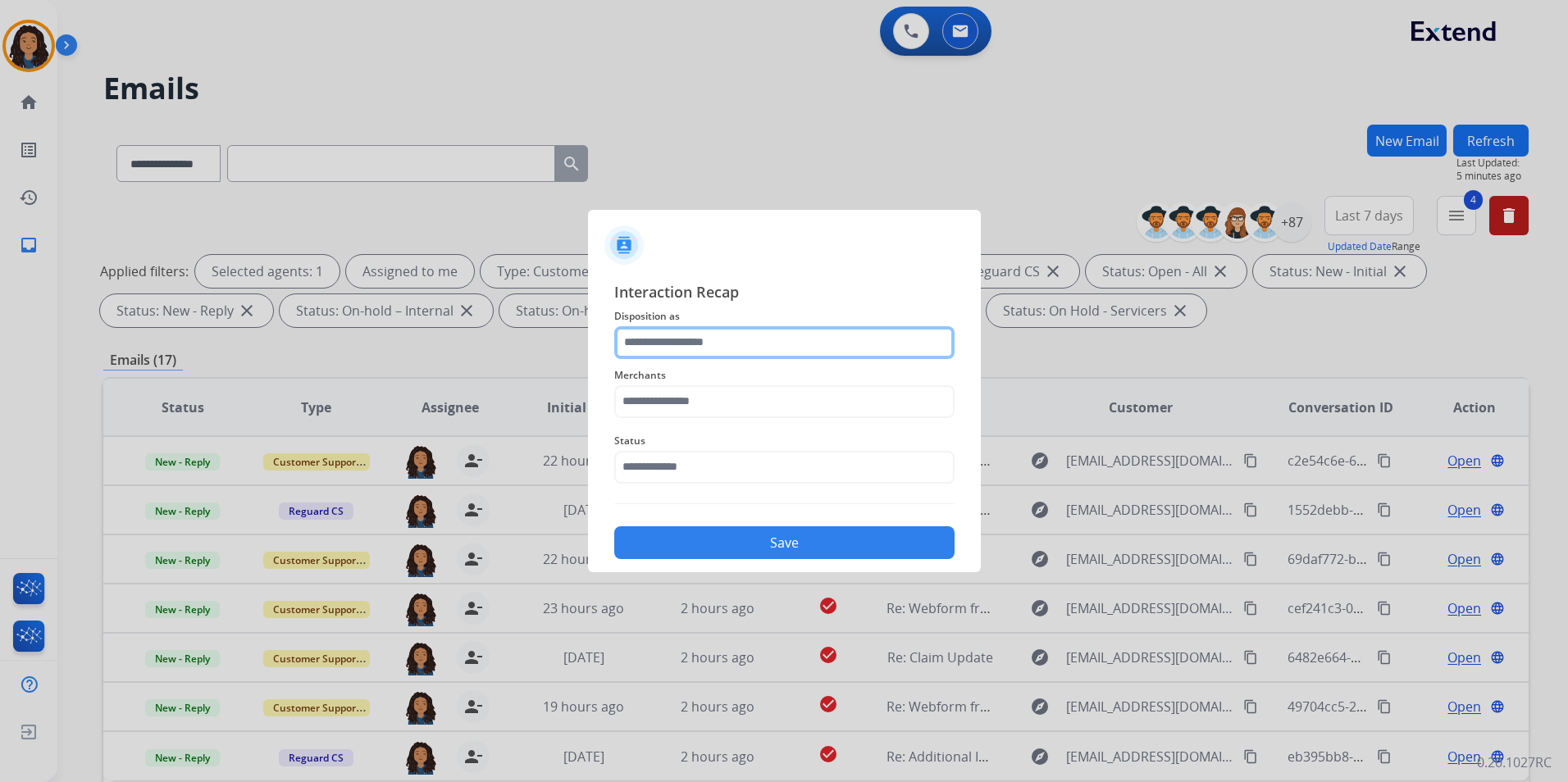
click at [717, 337] on input "text" at bounding box center [784, 342] width 341 height 33
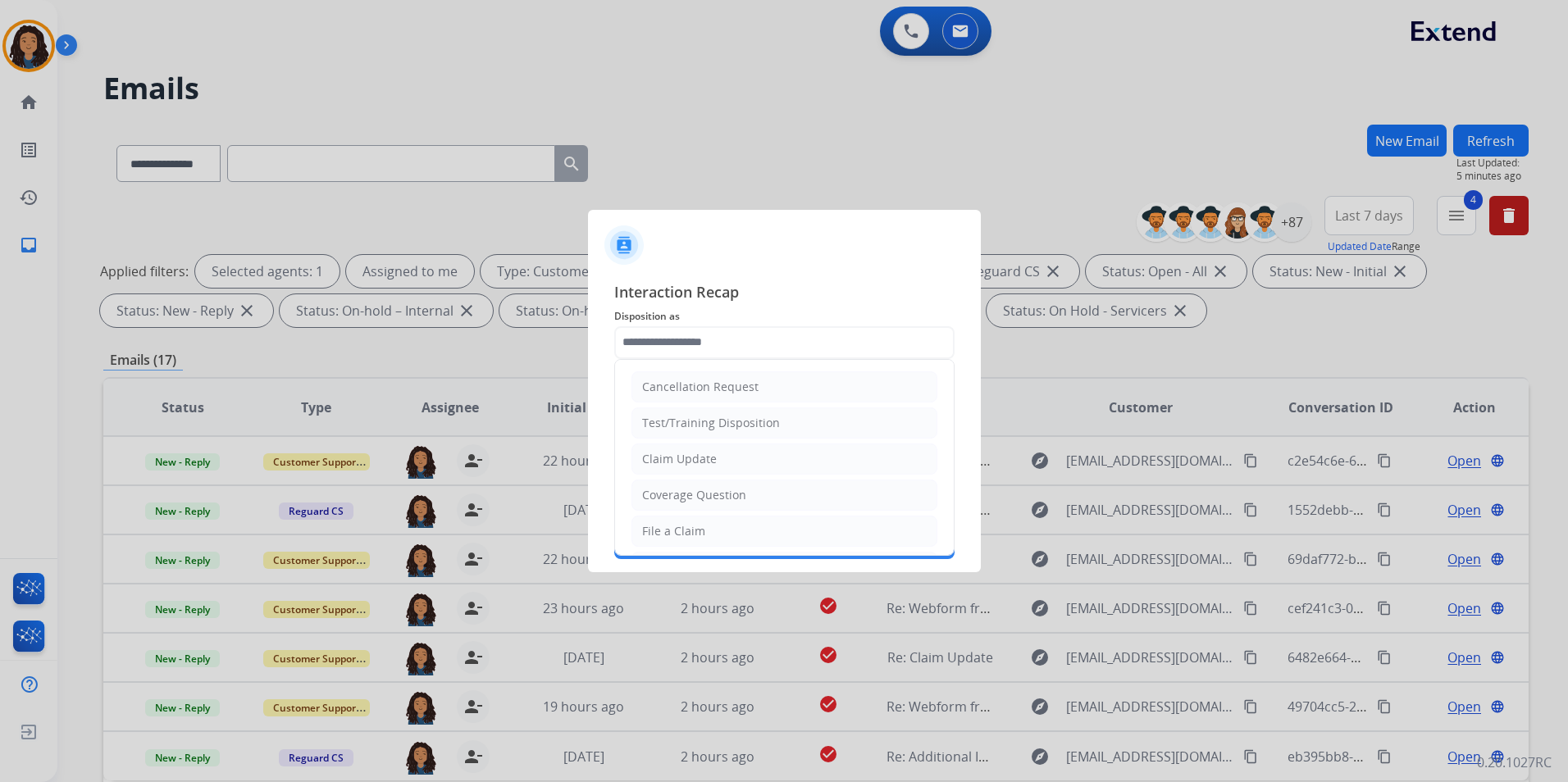
click at [663, 458] on div "Claim Update" at bounding box center [679, 458] width 75 height 16
type input "**********"
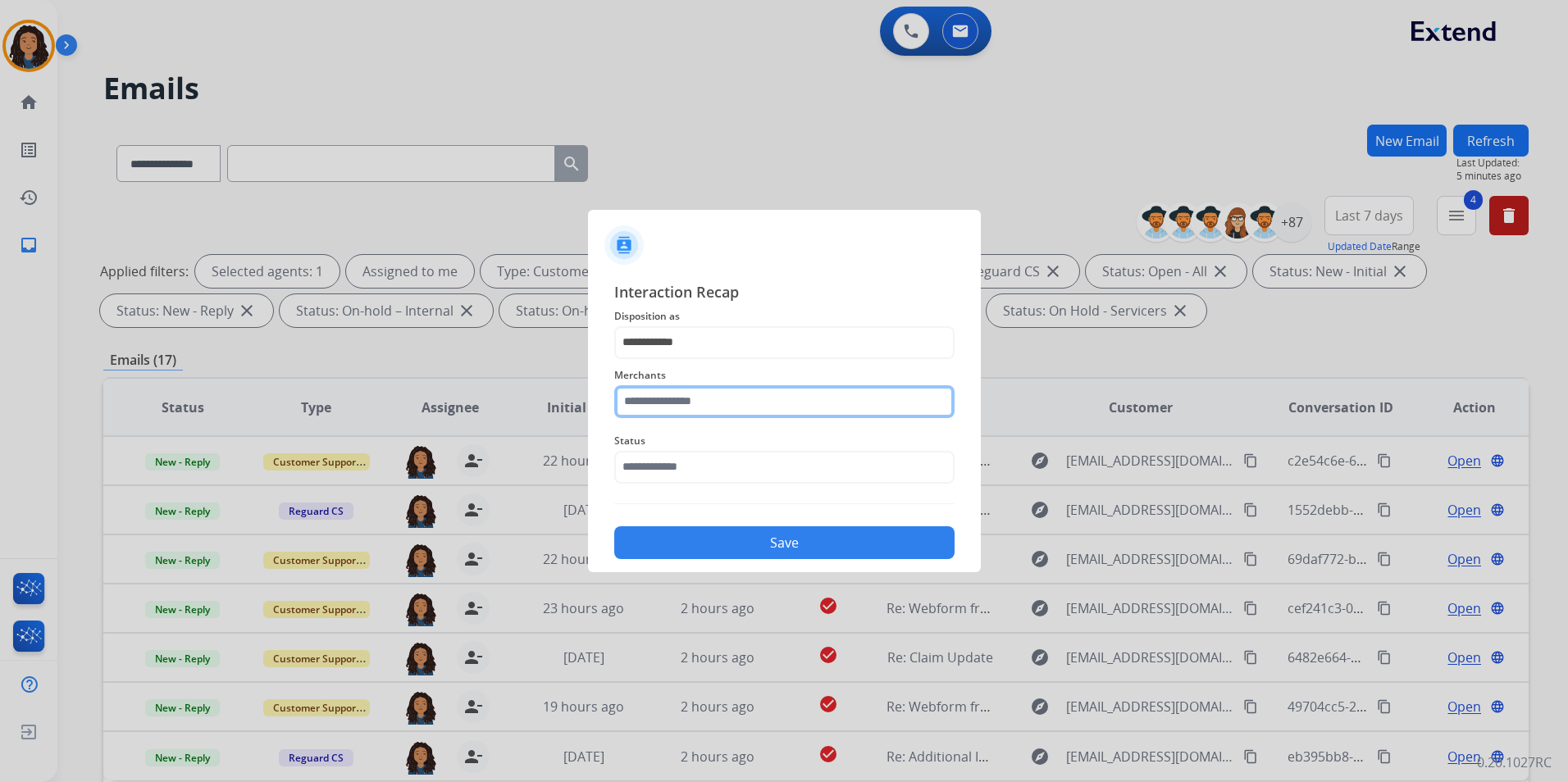
click at [737, 407] on input "text" at bounding box center [784, 402] width 341 height 33
click at [708, 444] on div "Brilliant earth" at bounding box center [681, 448] width 76 height 16
type input "**********"
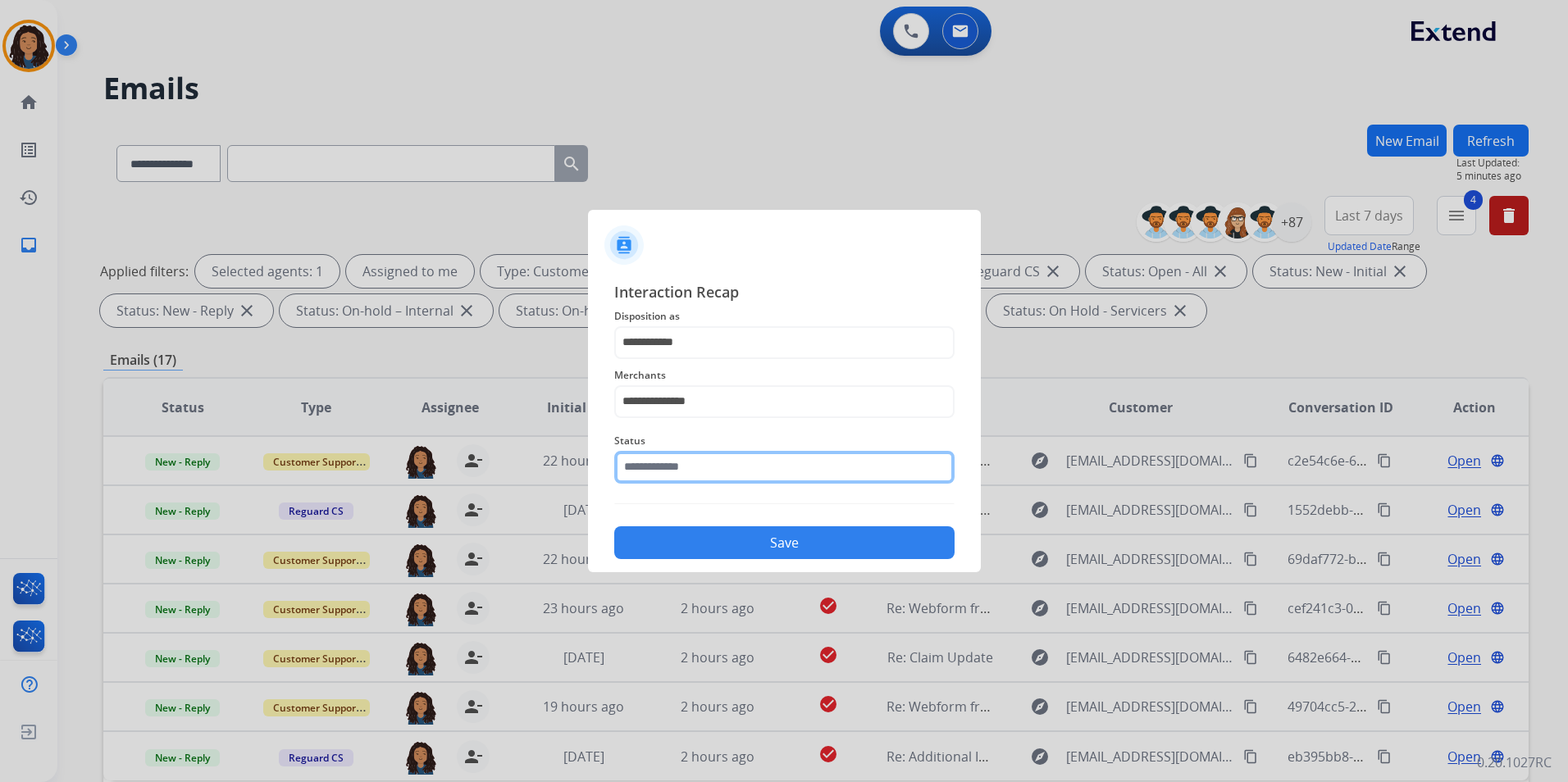
drag, startPoint x: 711, startPoint y: 464, endPoint x: 737, endPoint y: 481, distance: 31.1
click at [712, 468] on input "text" at bounding box center [784, 467] width 341 height 33
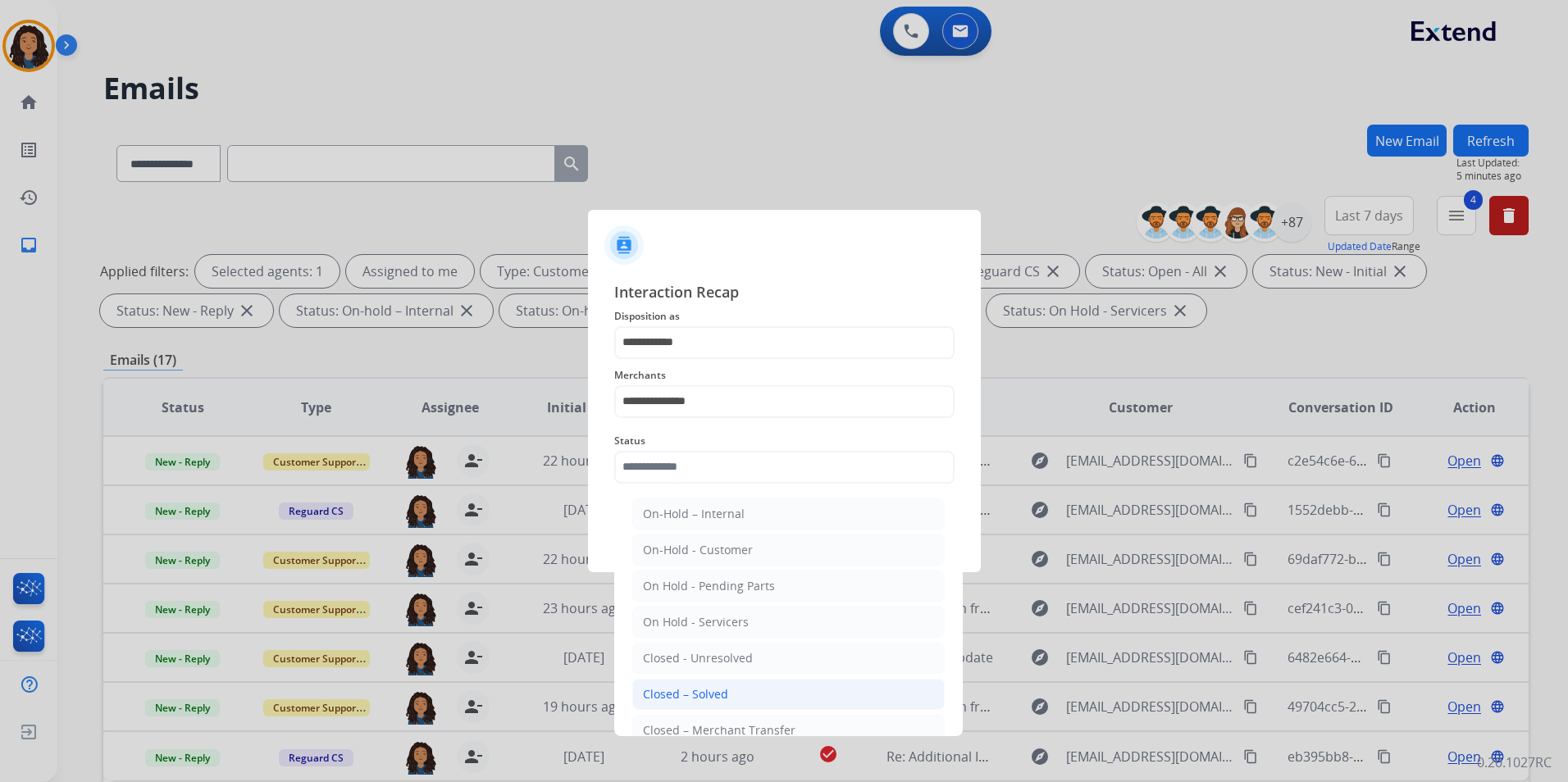
click at [755, 690] on li "Closed – Solved" at bounding box center [788, 694] width 312 height 31
type input "**********"
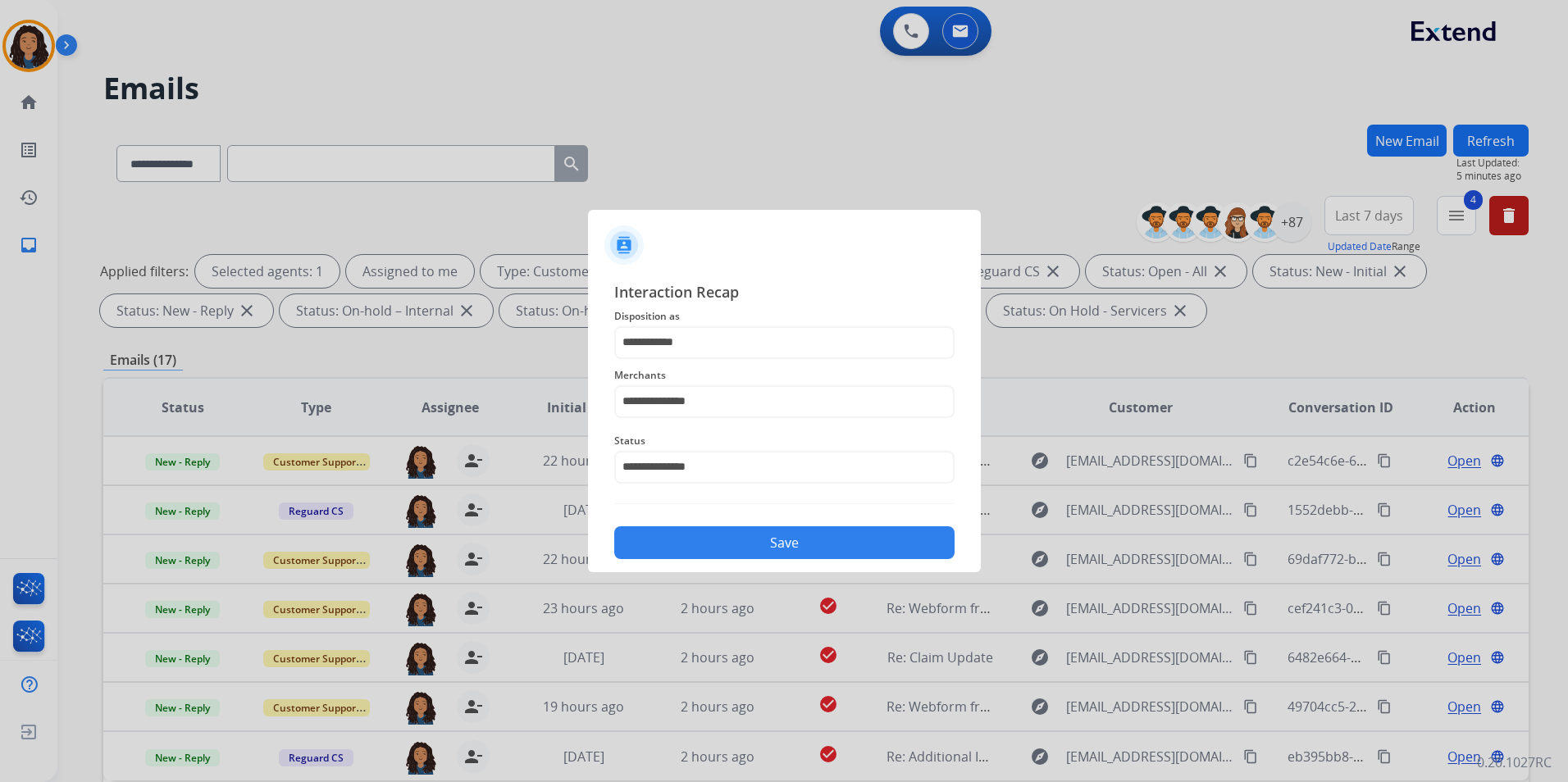
drag, startPoint x: 779, startPoint y: 550, endPoint x: 787, endPoint y: 542, distance: 11.3
click at [780, 549] on button "Save" at bounding box center [784, 542] width 341 height 33
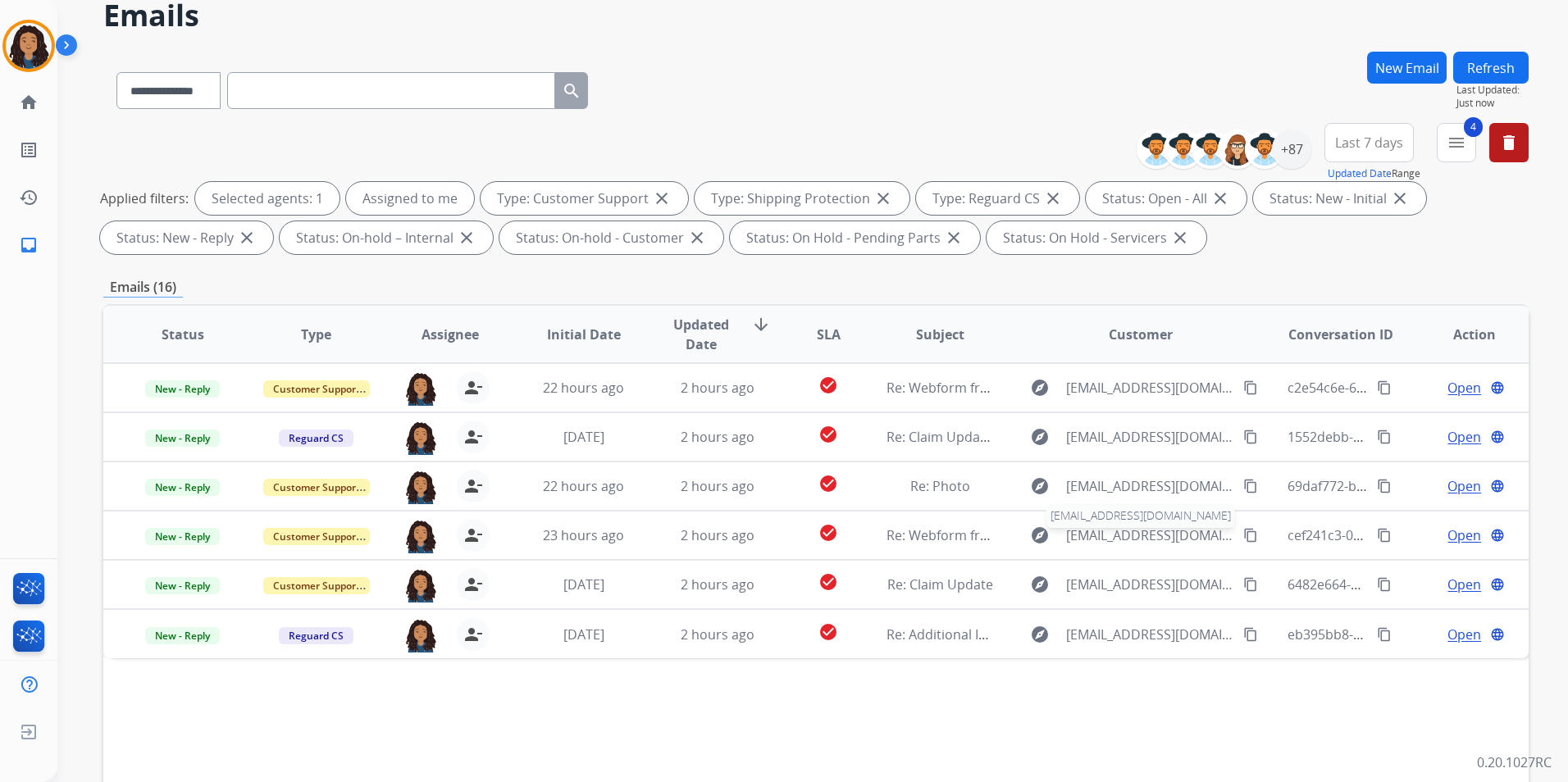
scroll to position [82, 0]
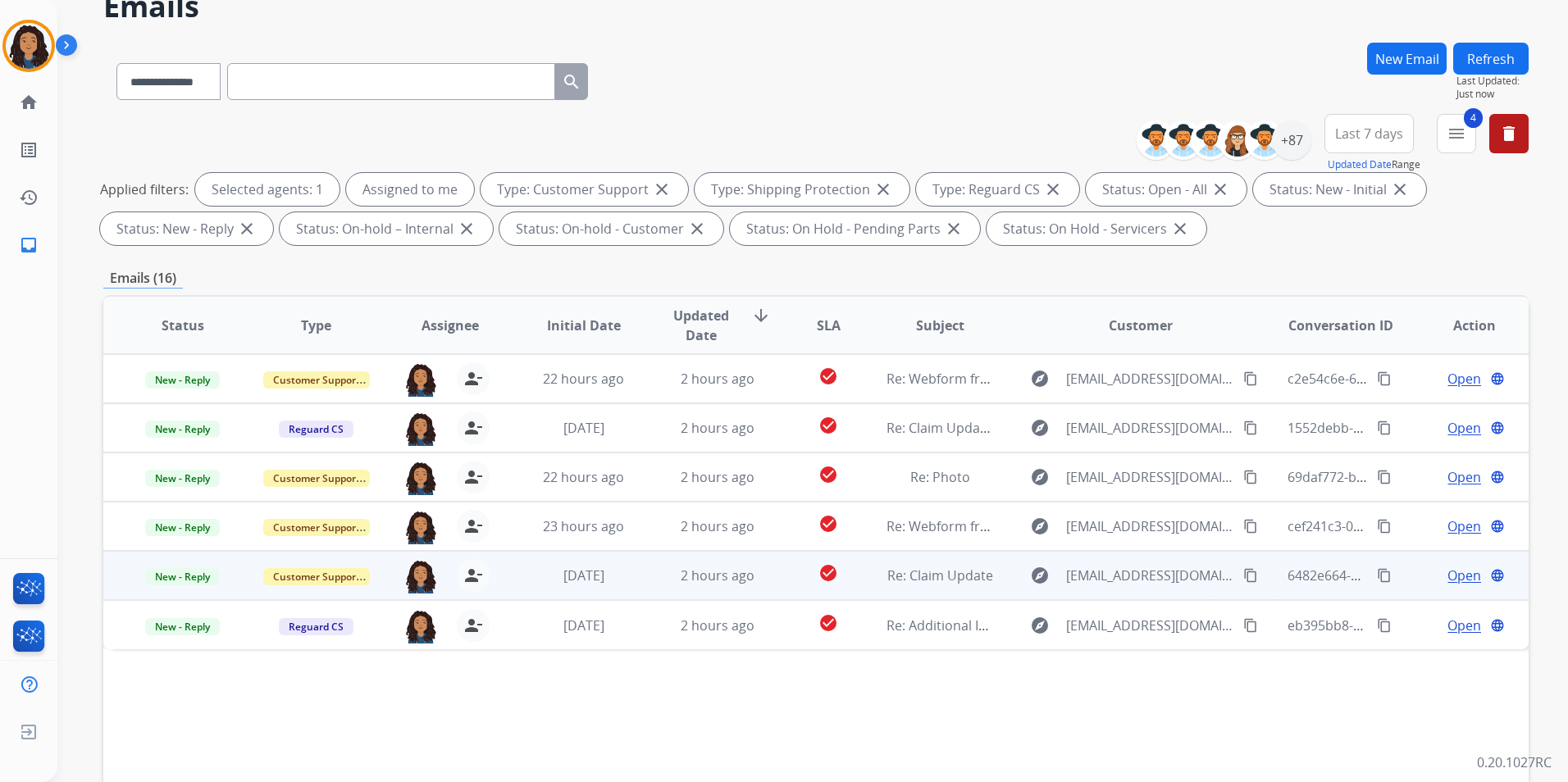
click at [1453, 578] on span "Open" at bounding box center [1464, 575] width 34 height 20
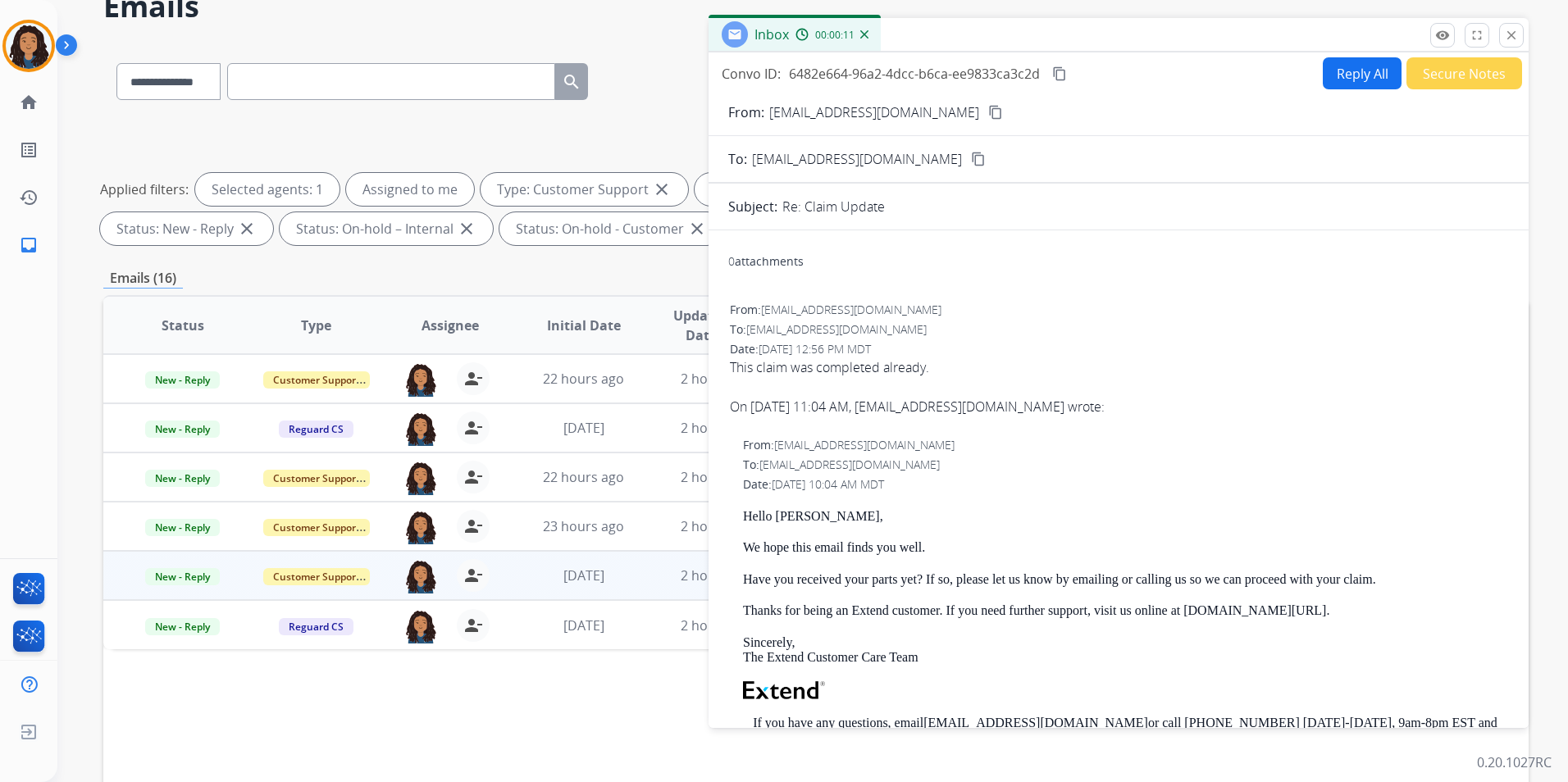
click at [988, 116] on mat-icon "content_copy" at bounding box center [995, 112] width 15 height 15
click at [1055, 70] on mat-icon "content_copy" at bounding box center [1059, 74] width 15 height 15
click at [189, 572] on span "New - Reply" at bounding box center [182, 576] width 75 height 17
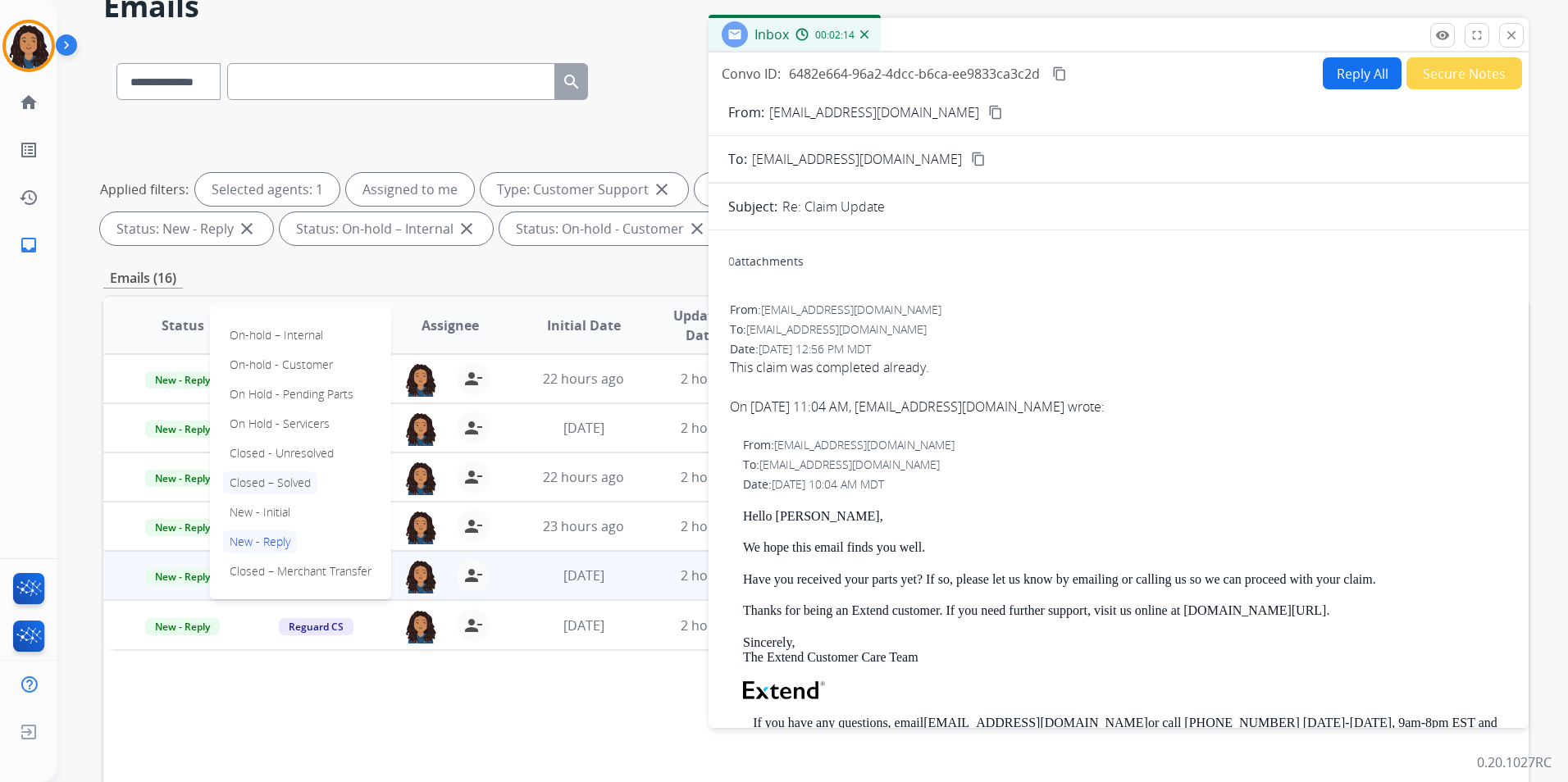
click at [299, 479] on p "Closed – Solved" at bounding box center [270, 483] width 94 height 23
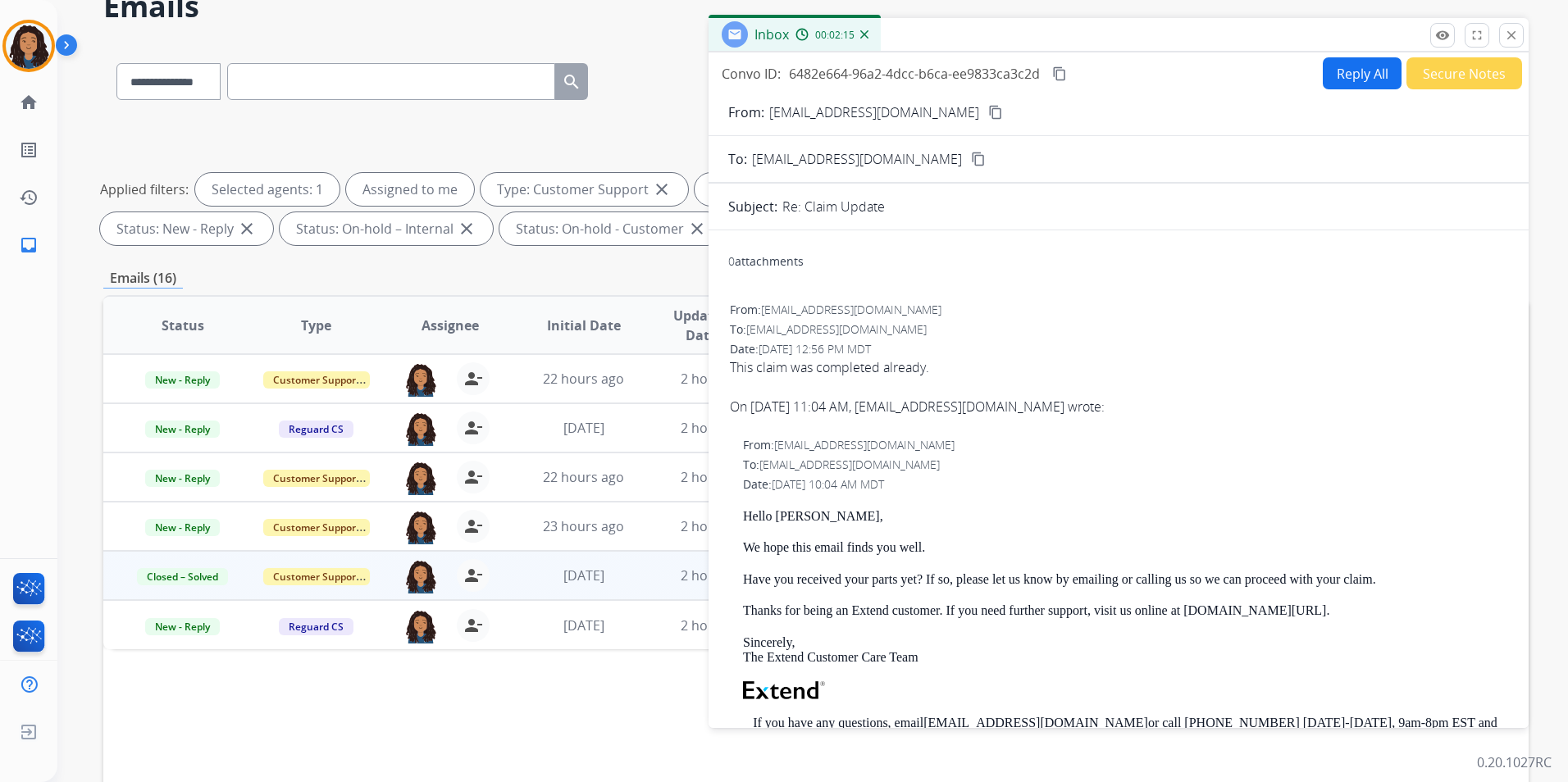
click at [1471, 74] on button "Secure Notes" at bounding box center [1464, 74] width 116 height 32
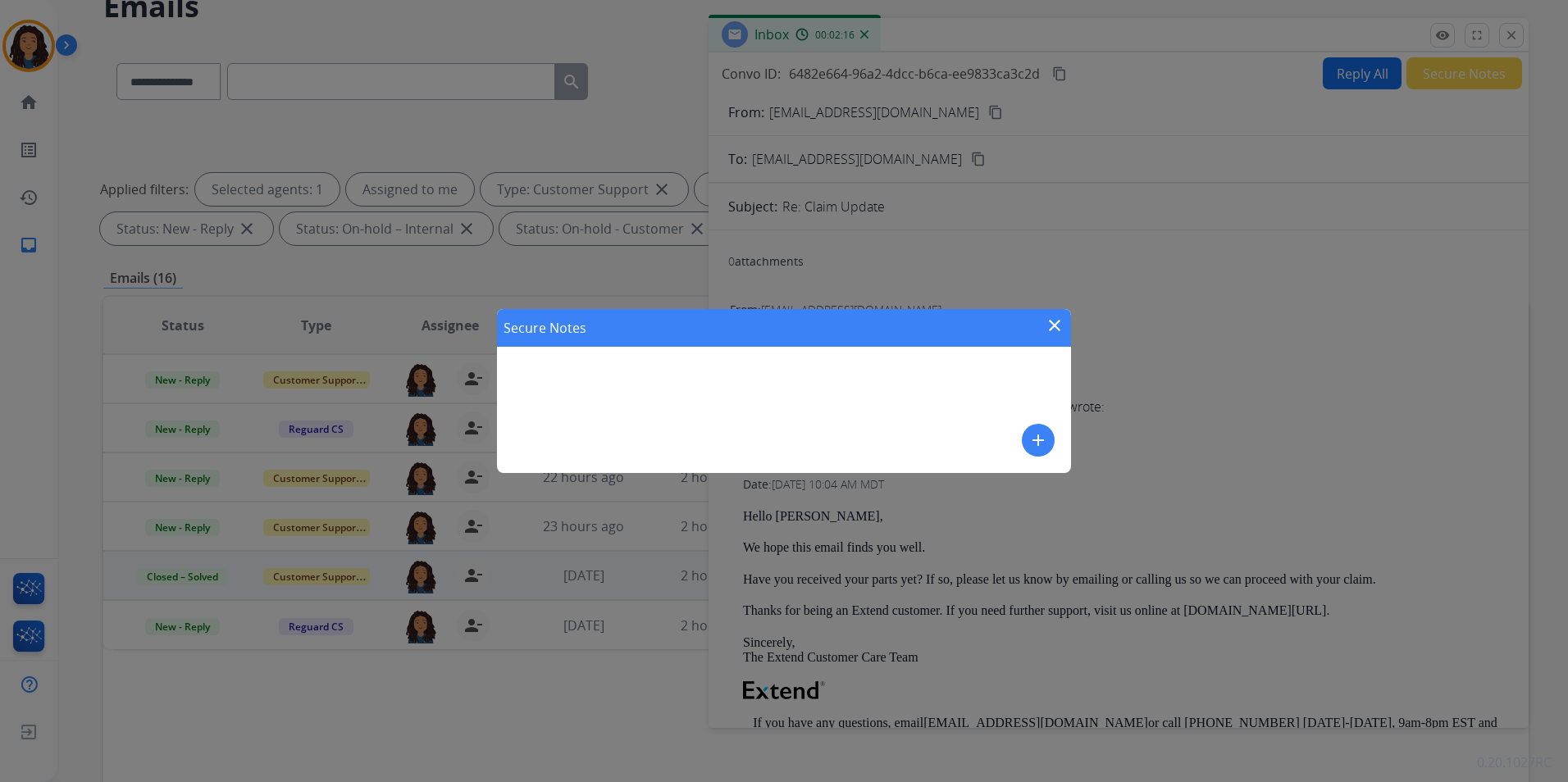
click at [1038, 440] on mat-icon "add" at bounding box center [1038, 440] width 20 height 20
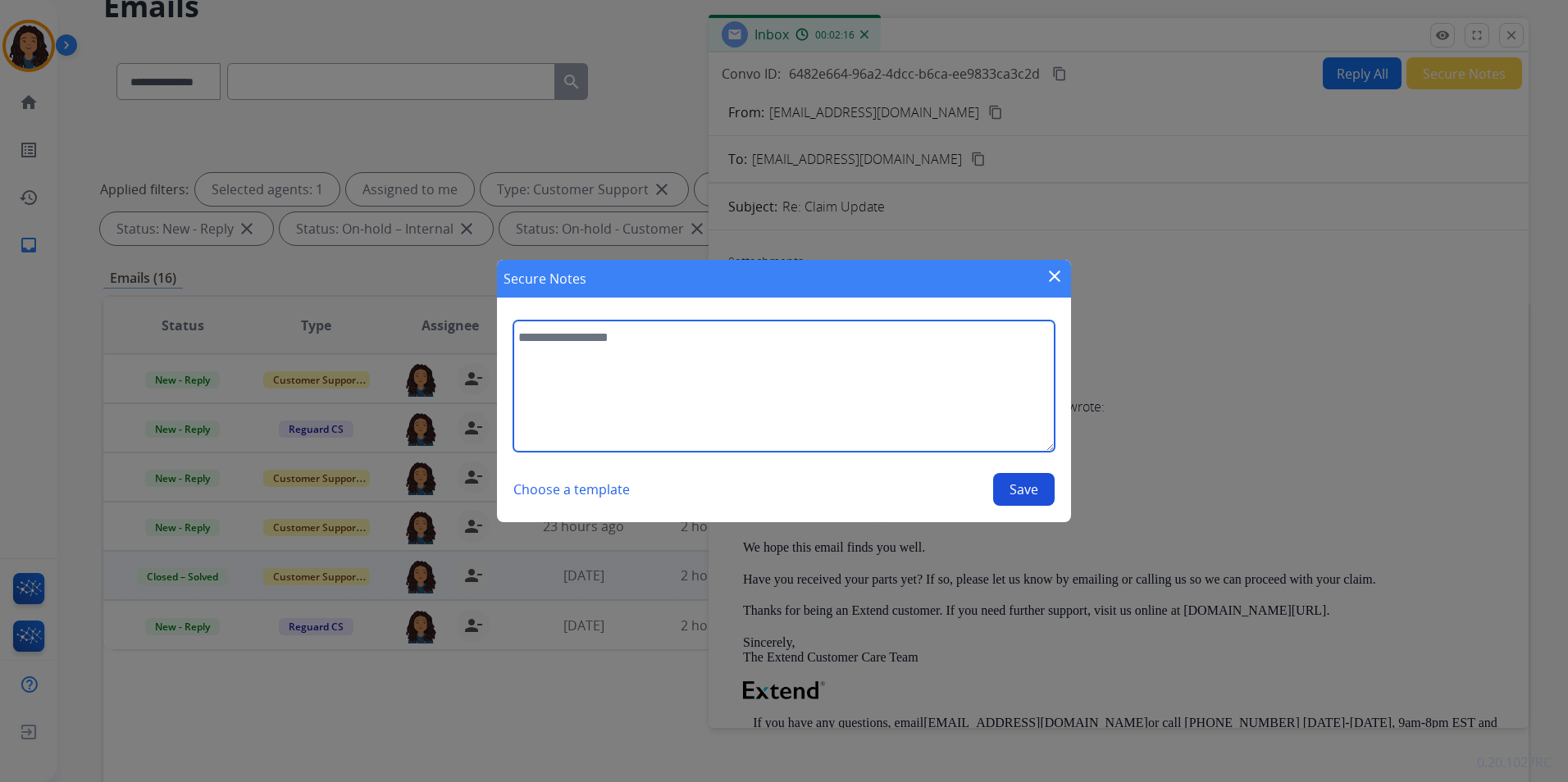
click at [963, 421] on textarea at bounding box center [784, 386] width 542 height 131
type textarea "*"
type textarea "**********"
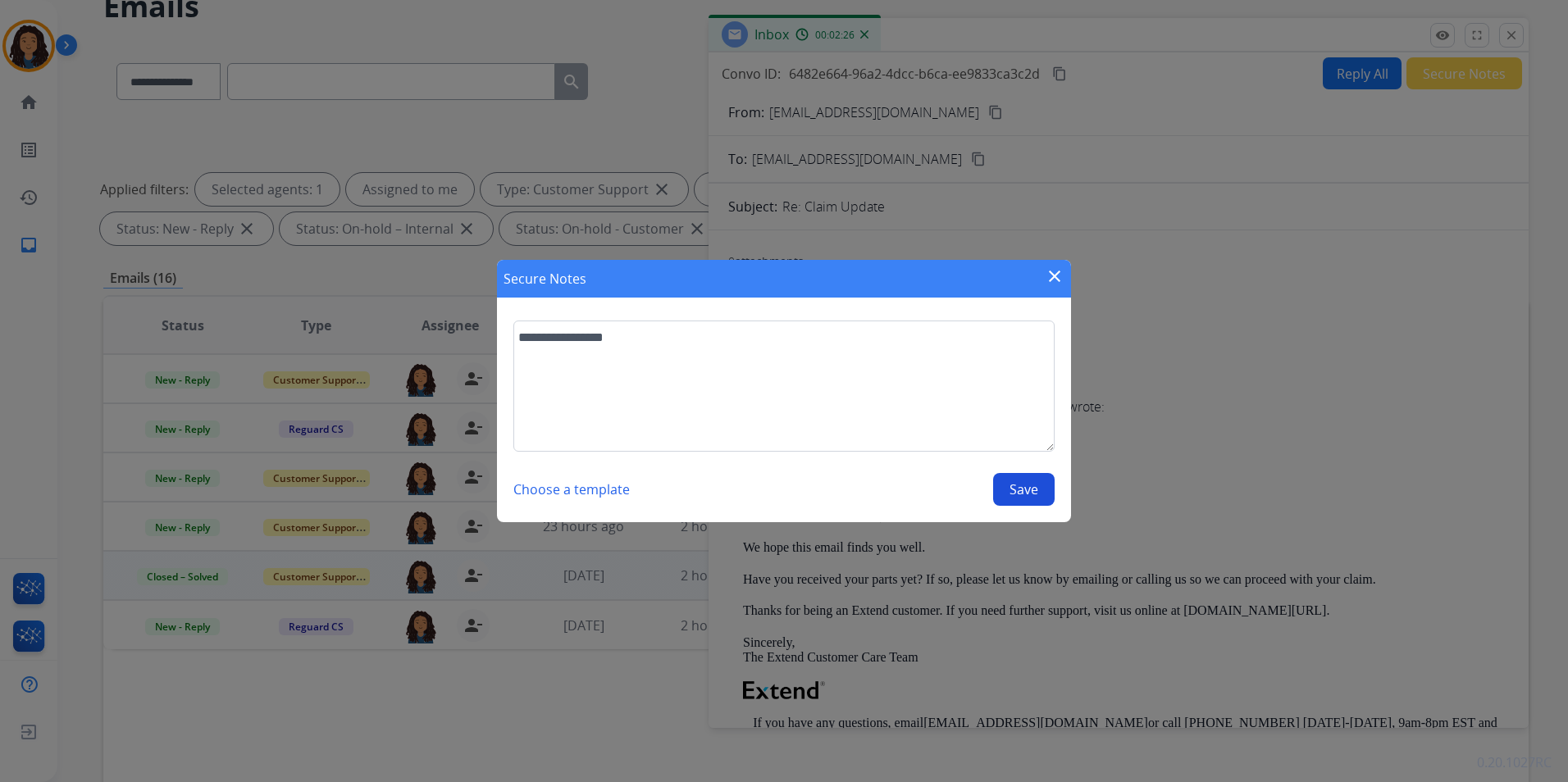
click at [1028, 489] on button "Save" at bounding box center [1024, 490] width 61 height 33
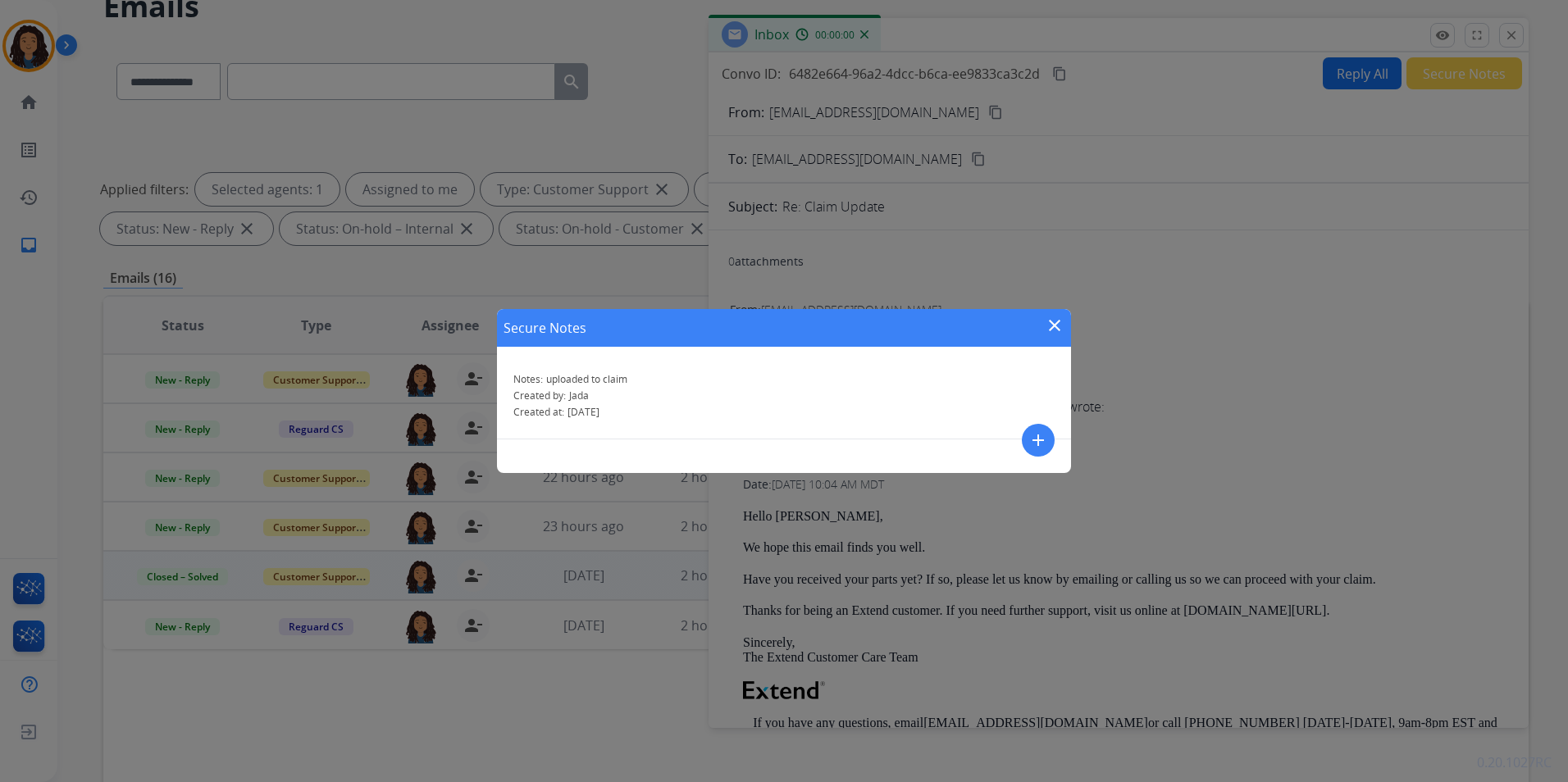
click at [1056, 325] on mat-icon "close" at bounding box center [1054, 325] width 20 height 20
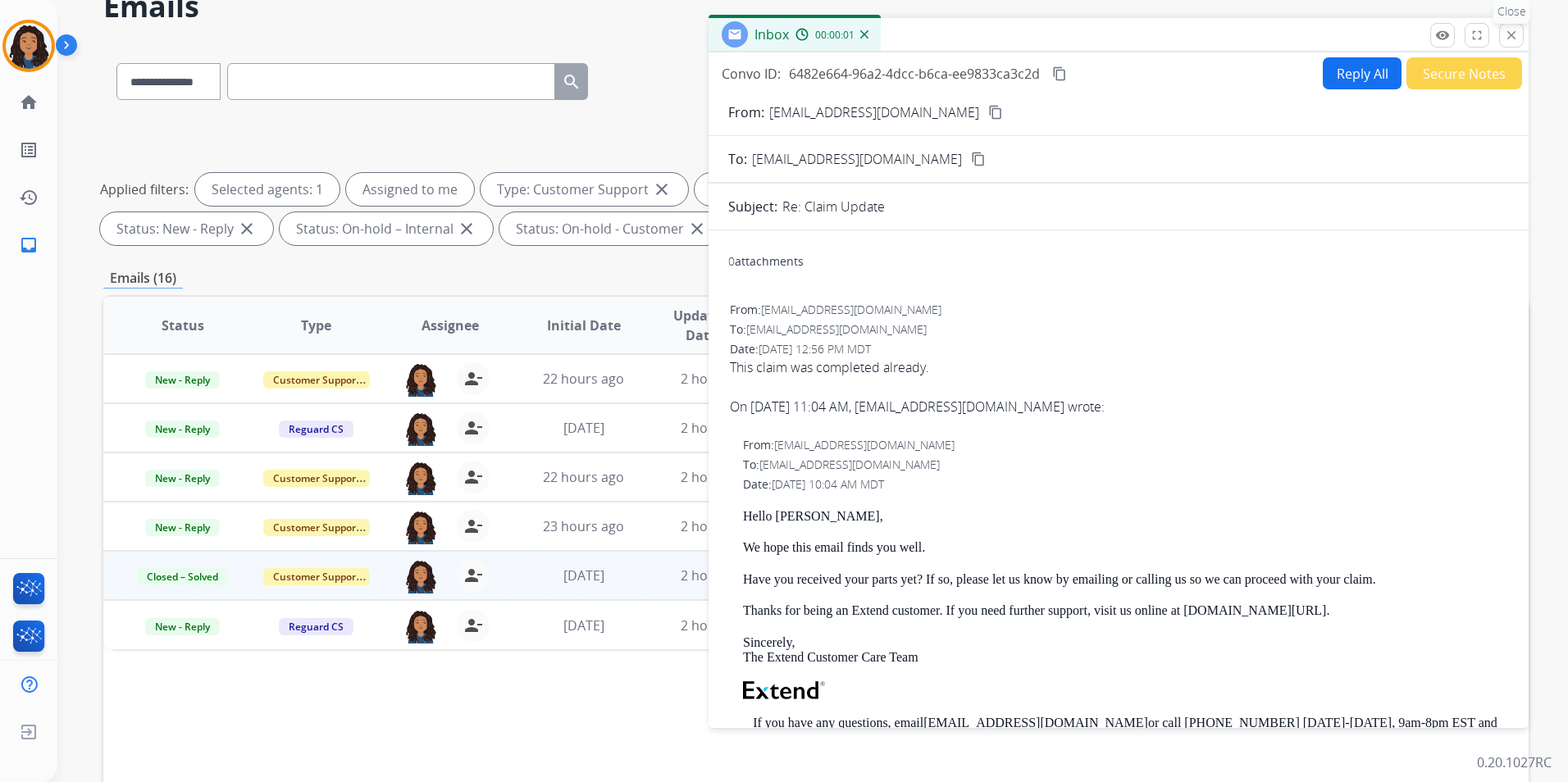
click at [1523, 32] on button "close Close" at bounding box center [1511, 35] width 25 height 25
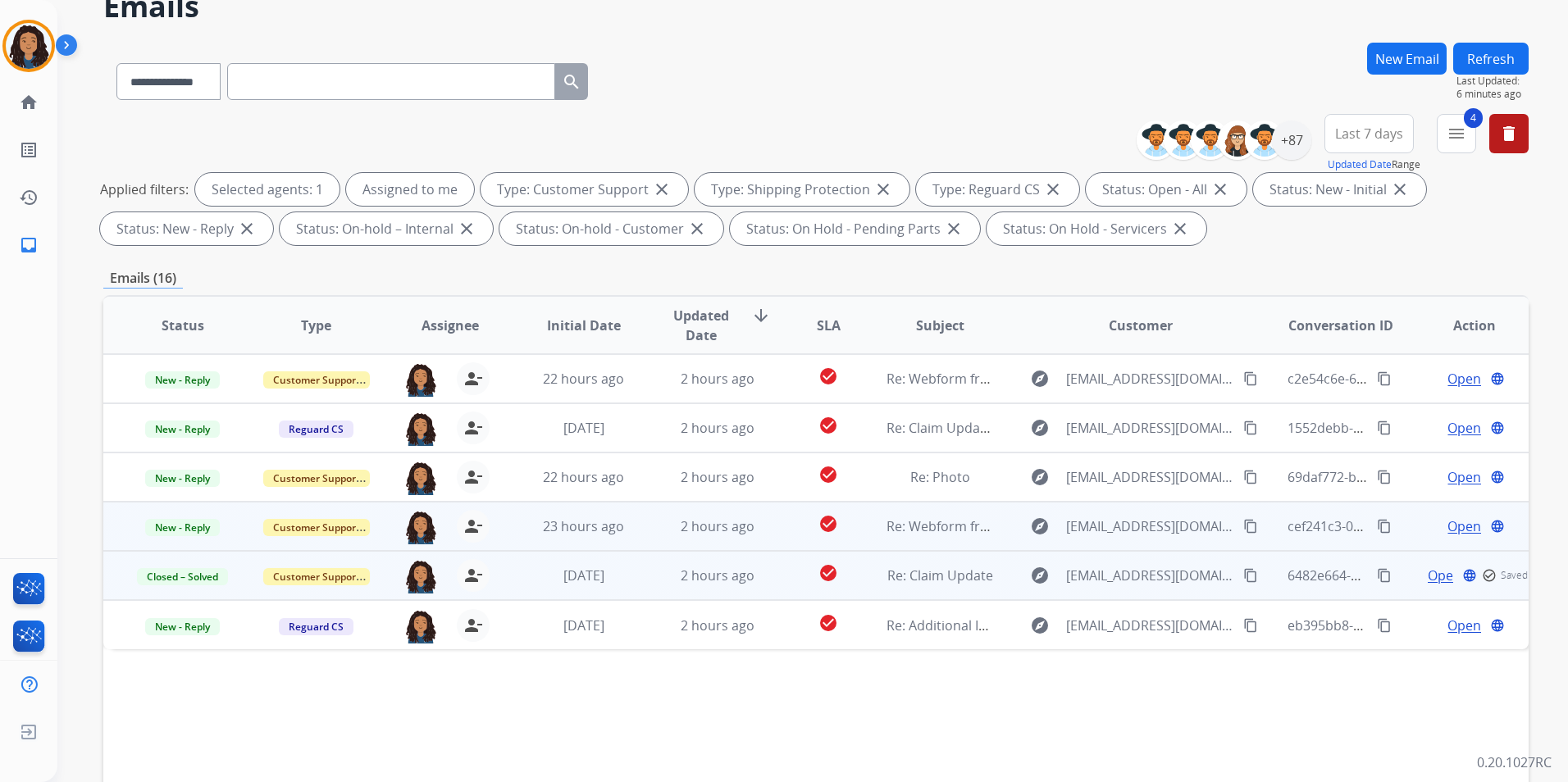
click at [1459, 531] on span "Open" at bounding box center [1464, 526] width 34 height 20
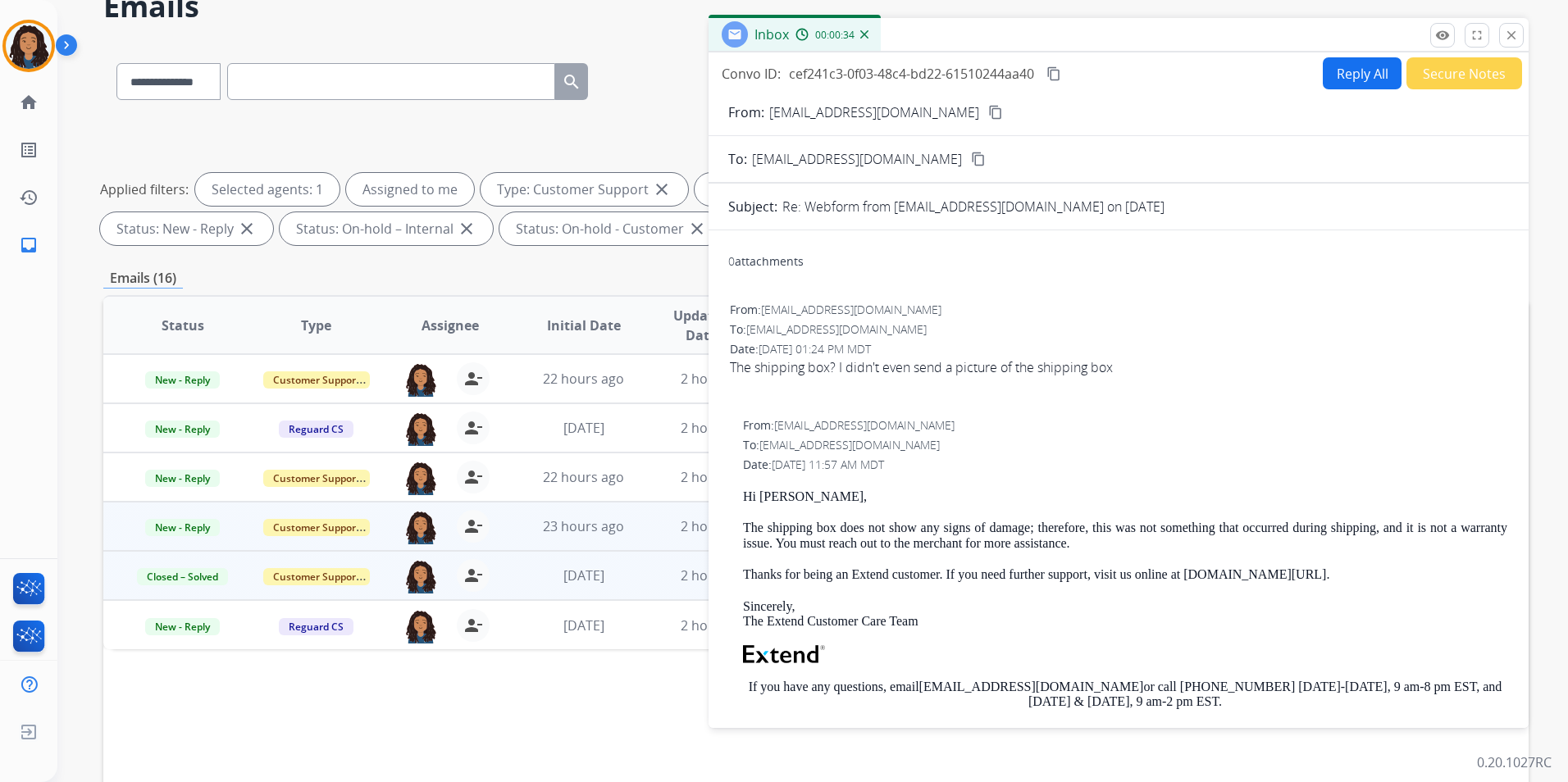
click at [988, 115] on mat-icon "content_copy" at bounding box center [995, 112] width 15 height 15
drag, startPoint x: 738, startPoint y: 494, endPoint x: 808, endPoint y: 491, distance: 70.1
click at [808, 491] on div "From: [EMAIL_ADDRESS][DOMAIN_NAME] To: [EMAIL_ADDRESS][DOMAIN_NAME] Date: [DATE…" at bounding box center [1119, 653] width 781 height 474
copy p "Hi [PERSON_NAME],"
click at [1348, 69] on button "Reply All" at bounding box center [1361, 74] width 78 height 32
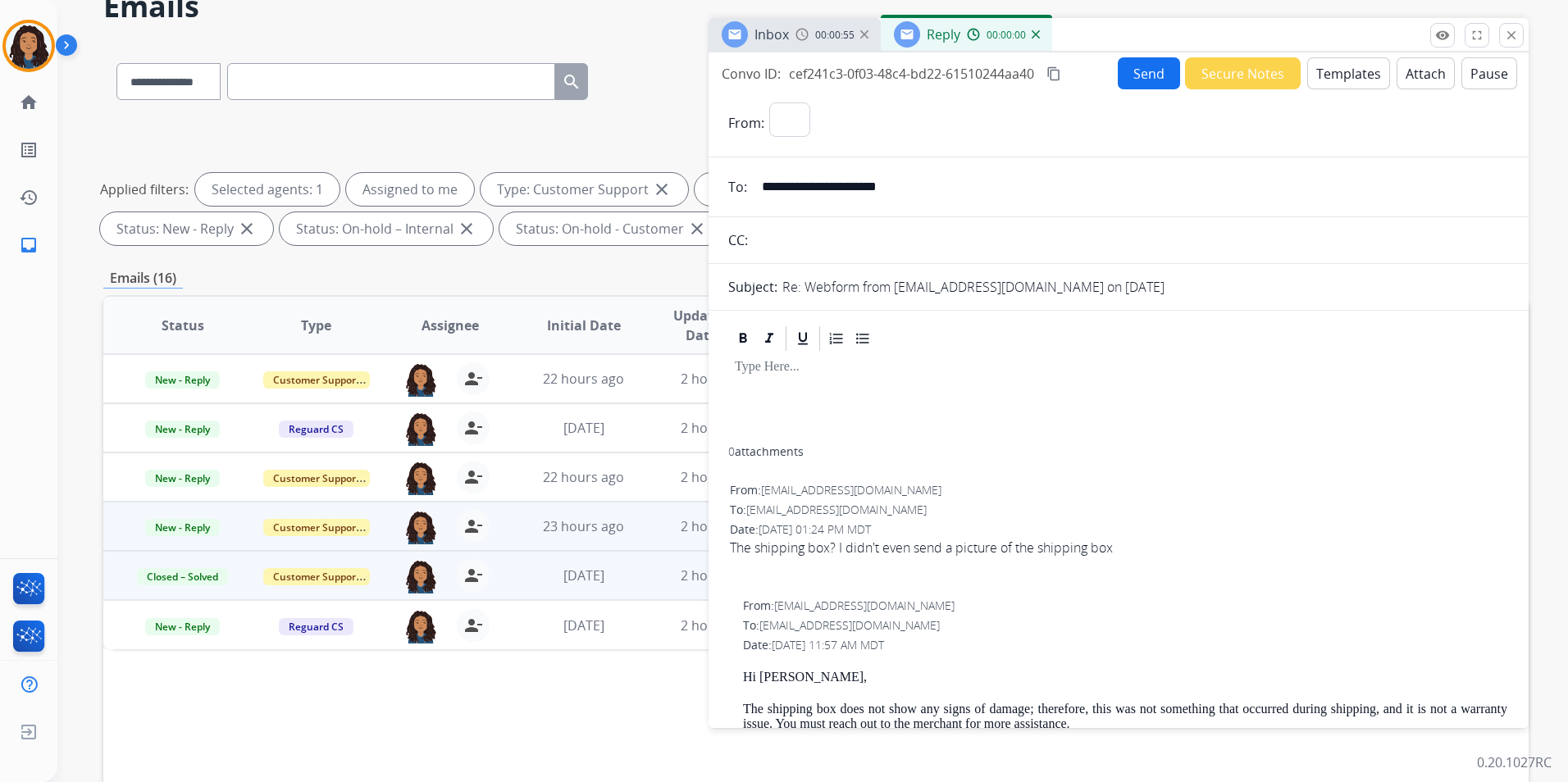
click at [1348, 69] on button "Templates" at bounding box center [1349, 74] width 83 height 32
select select "**********"
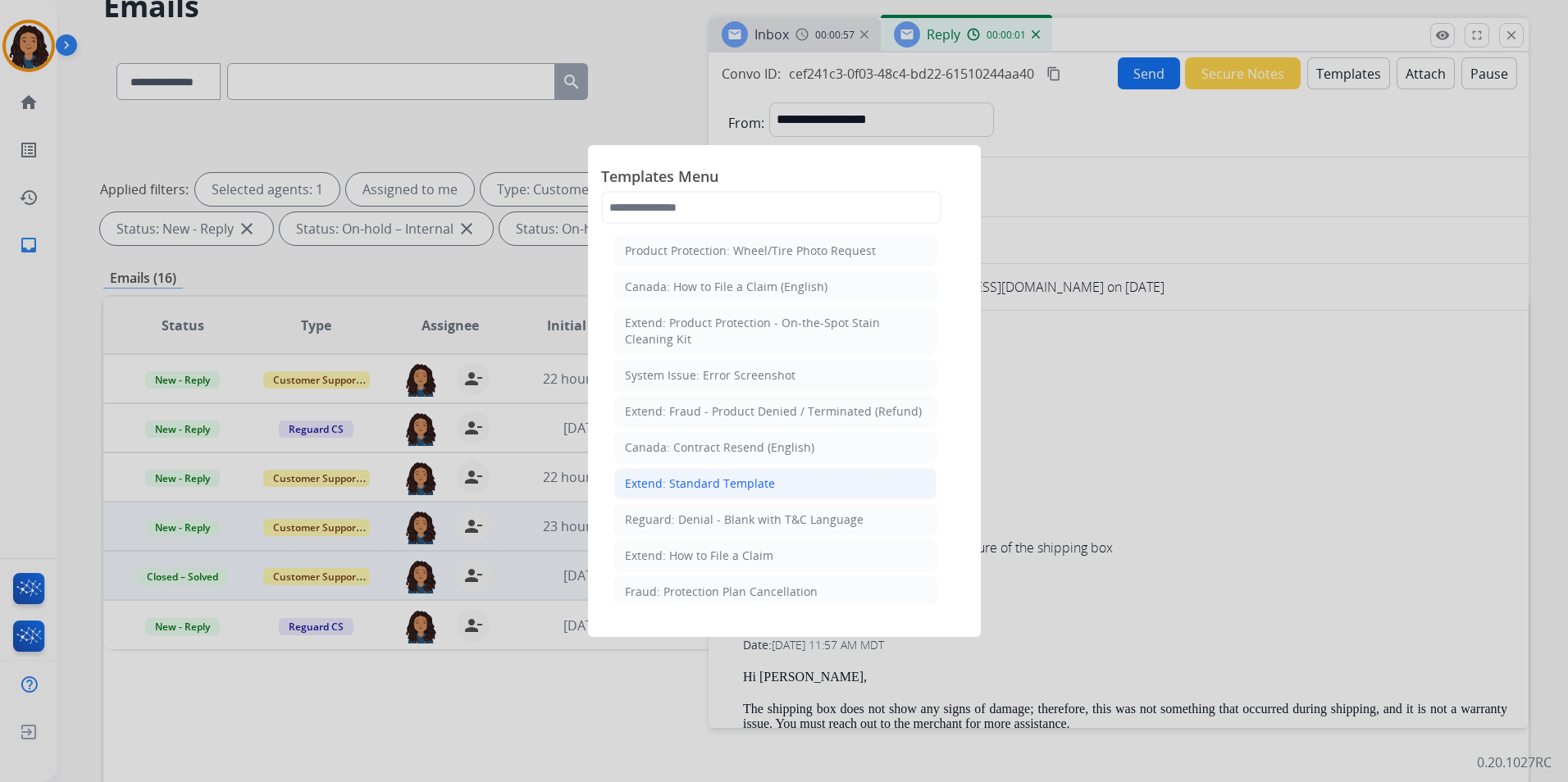
drag, startPoint x: 693, startPoint y: 478, endPoint x: 781, endPoint y: 497, distance: 90.0
click at [694, 479] on div "Extend: Standard Template" at bounding box center [699, 483] width 150 height 16
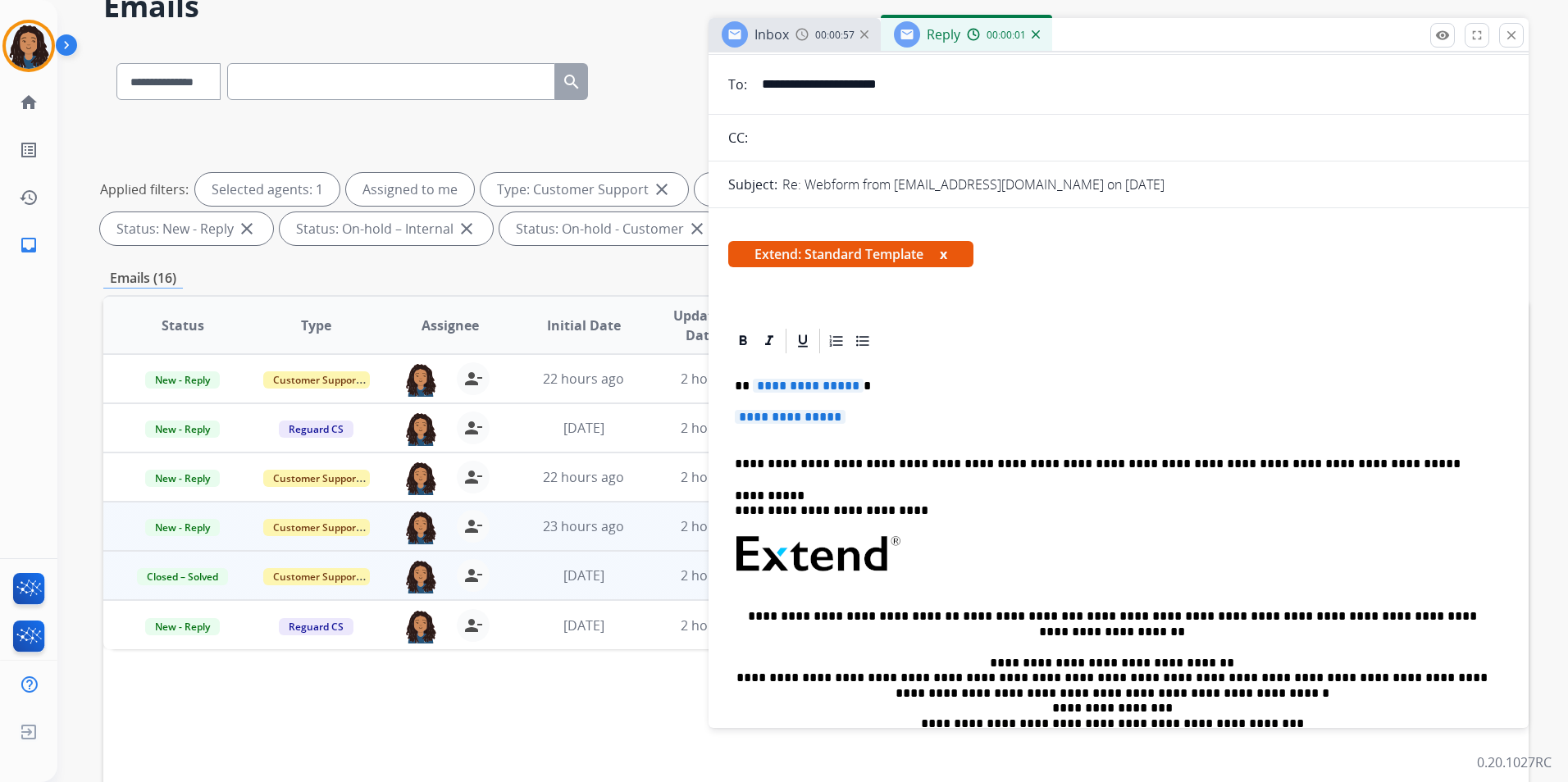
scroll to position [164, 0]
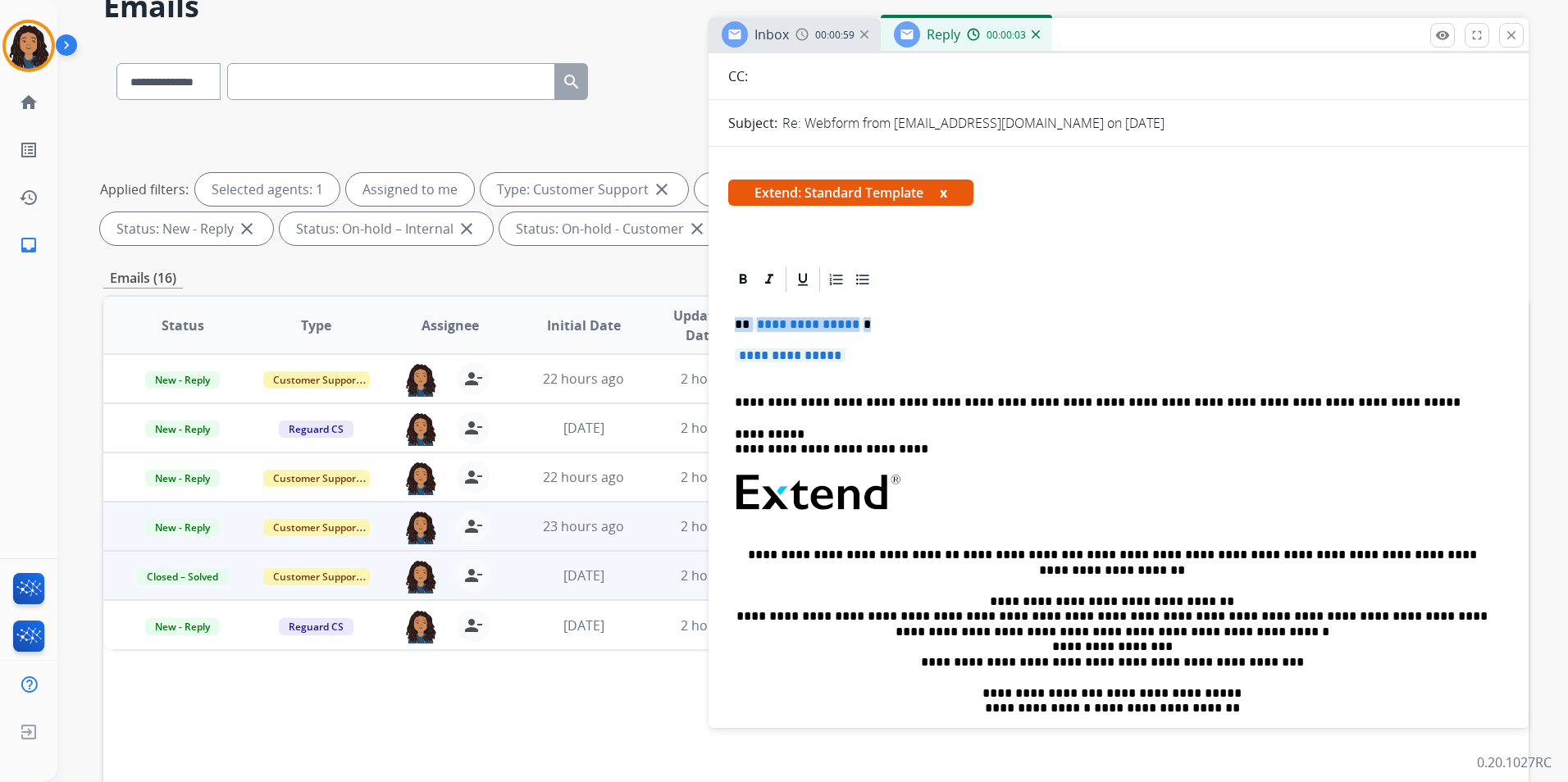
drag, startPoint x: 735, startPoint y: 320, endPoint x: 915, endPoint y: 359, distance: 184.2
click at [915, 359] on div "**********" at bounding box center [1119, 541] width 781 height 494
paste div
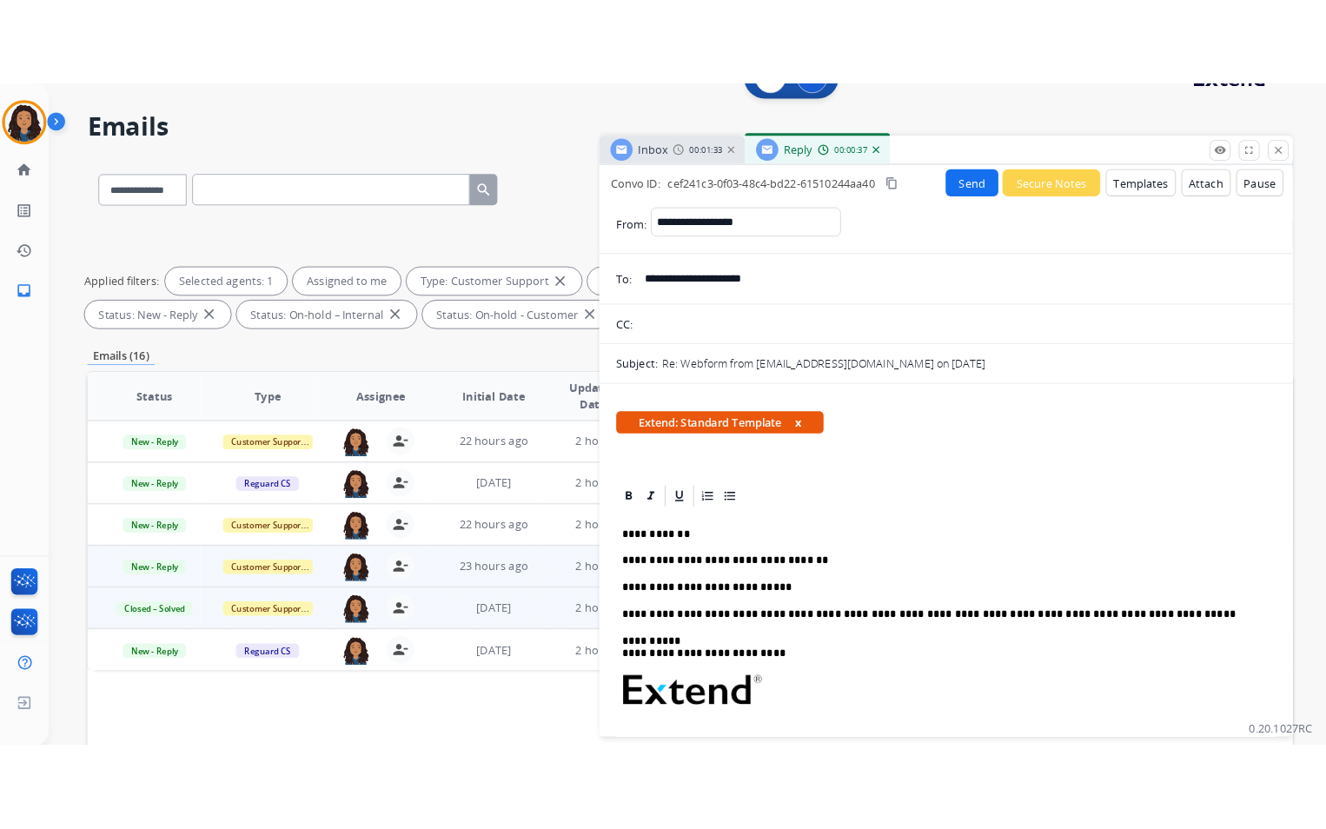
scroll to position [0, 0]
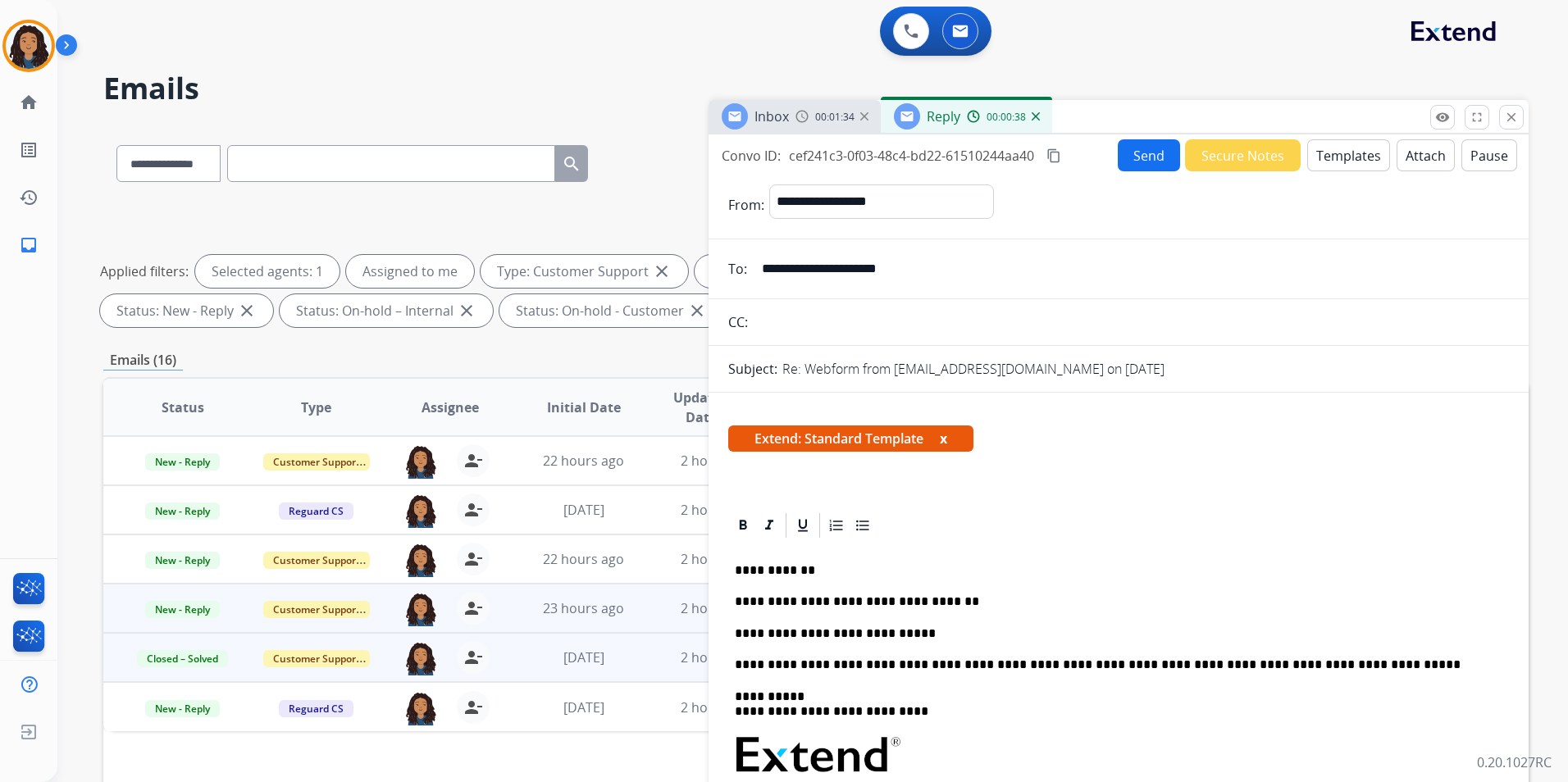
click at [1129, 160] on button "Send" at bounding box center [1149, 156] width 62 height 32
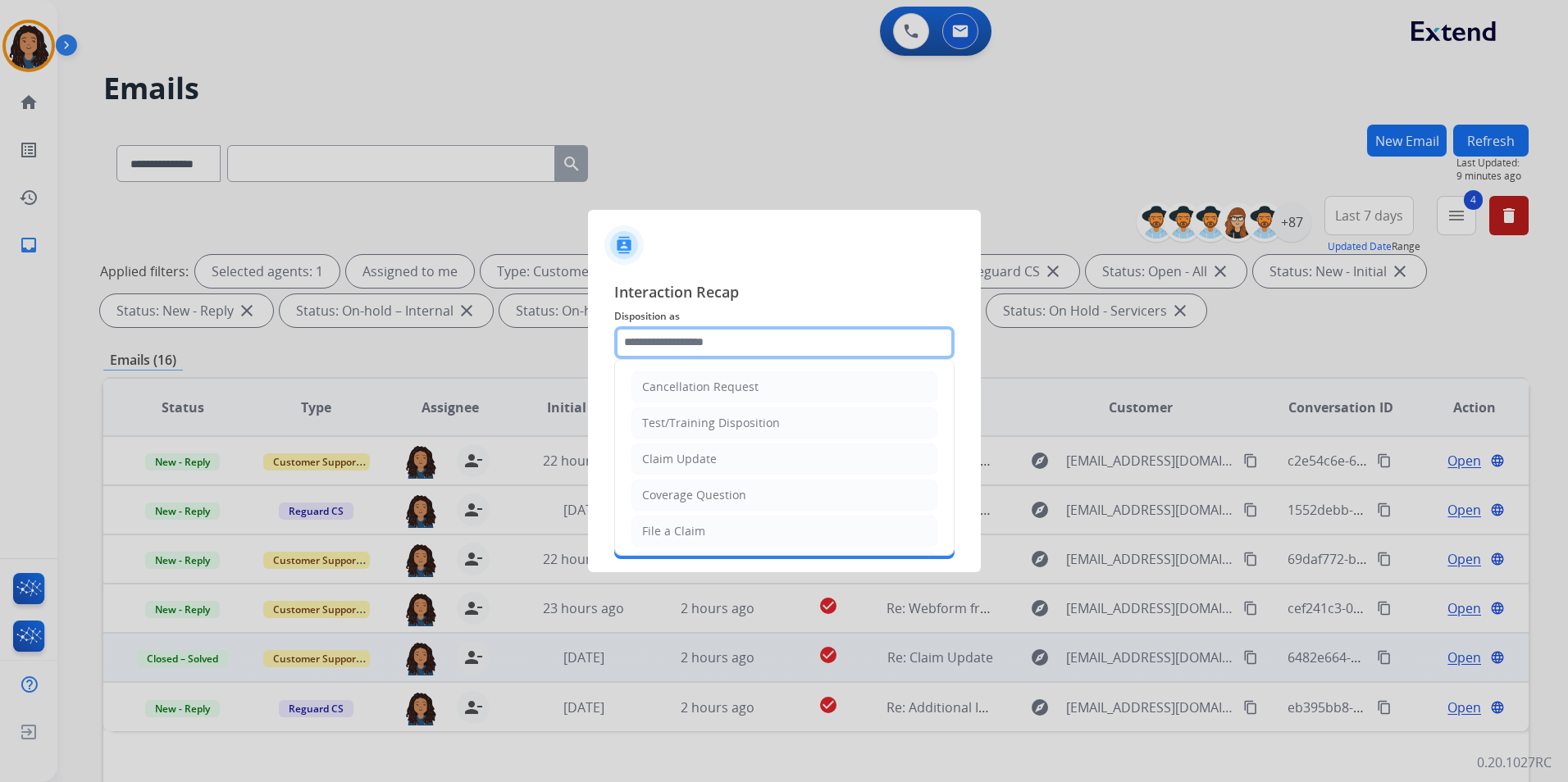
click at [864, 336] on input "text" at bounding box center [784, 342] width 341 height 33
type input "**********"
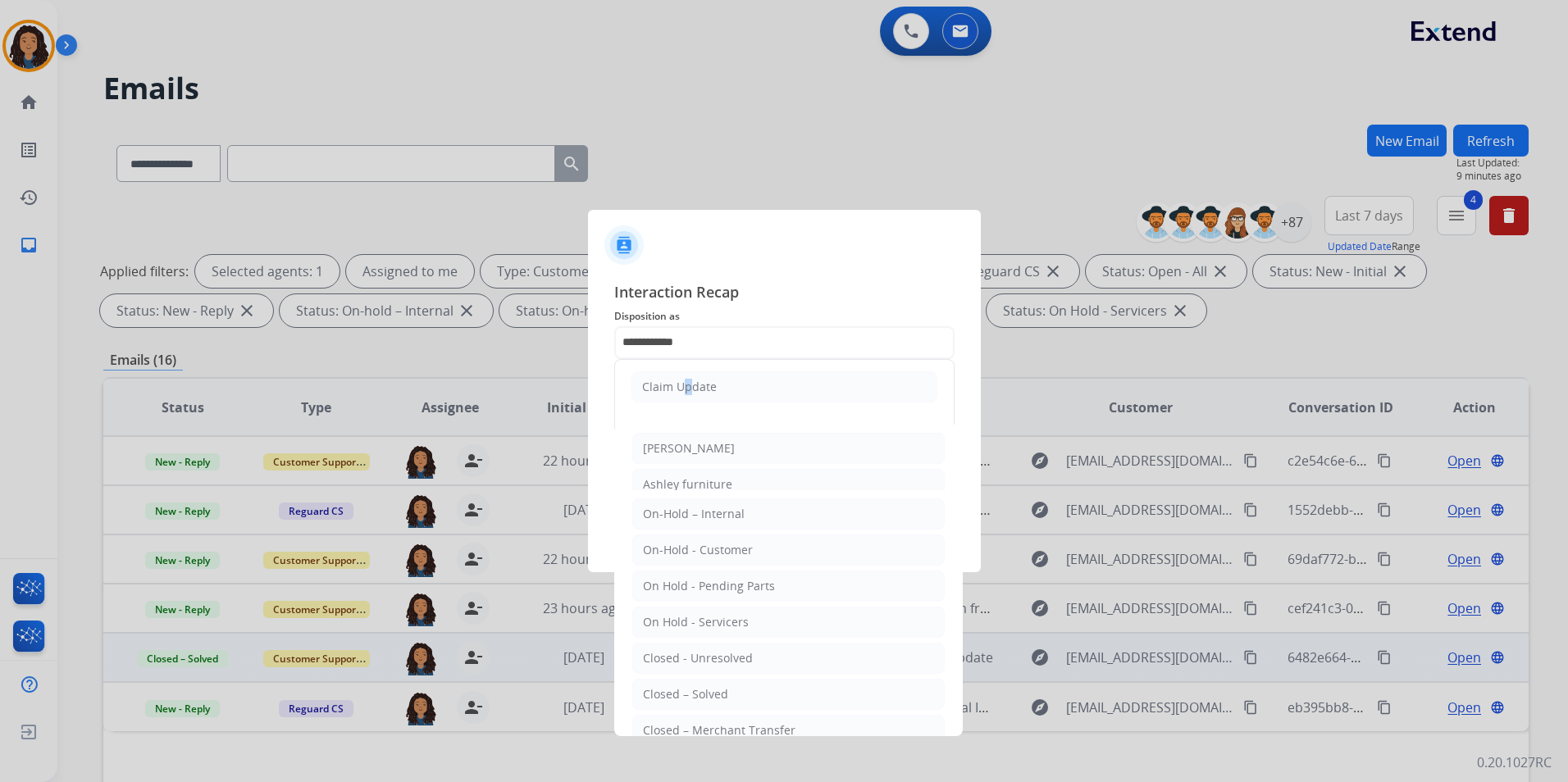
click at [676, 379] on div "Claim Update" at bounding box center [679, 387] width 75 height 16
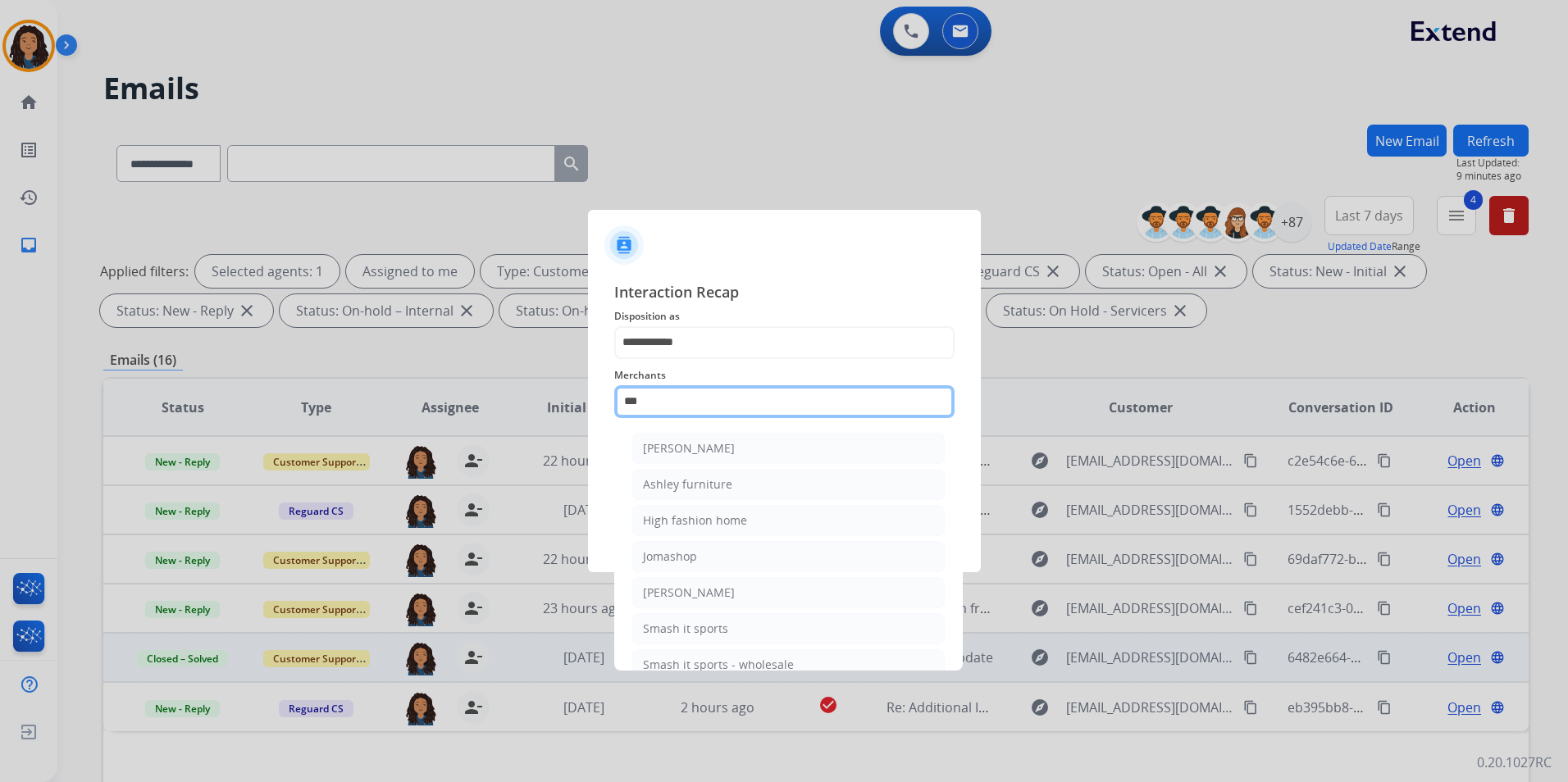
drag, startPoint x: 720, startPoint y: 398, endPoint x: 232, endPoint y: 396, distance: 488.0
click at [0, 396] on app-contact-recap-modal "**********" at bounding box center [0, 391] width 0 height 782
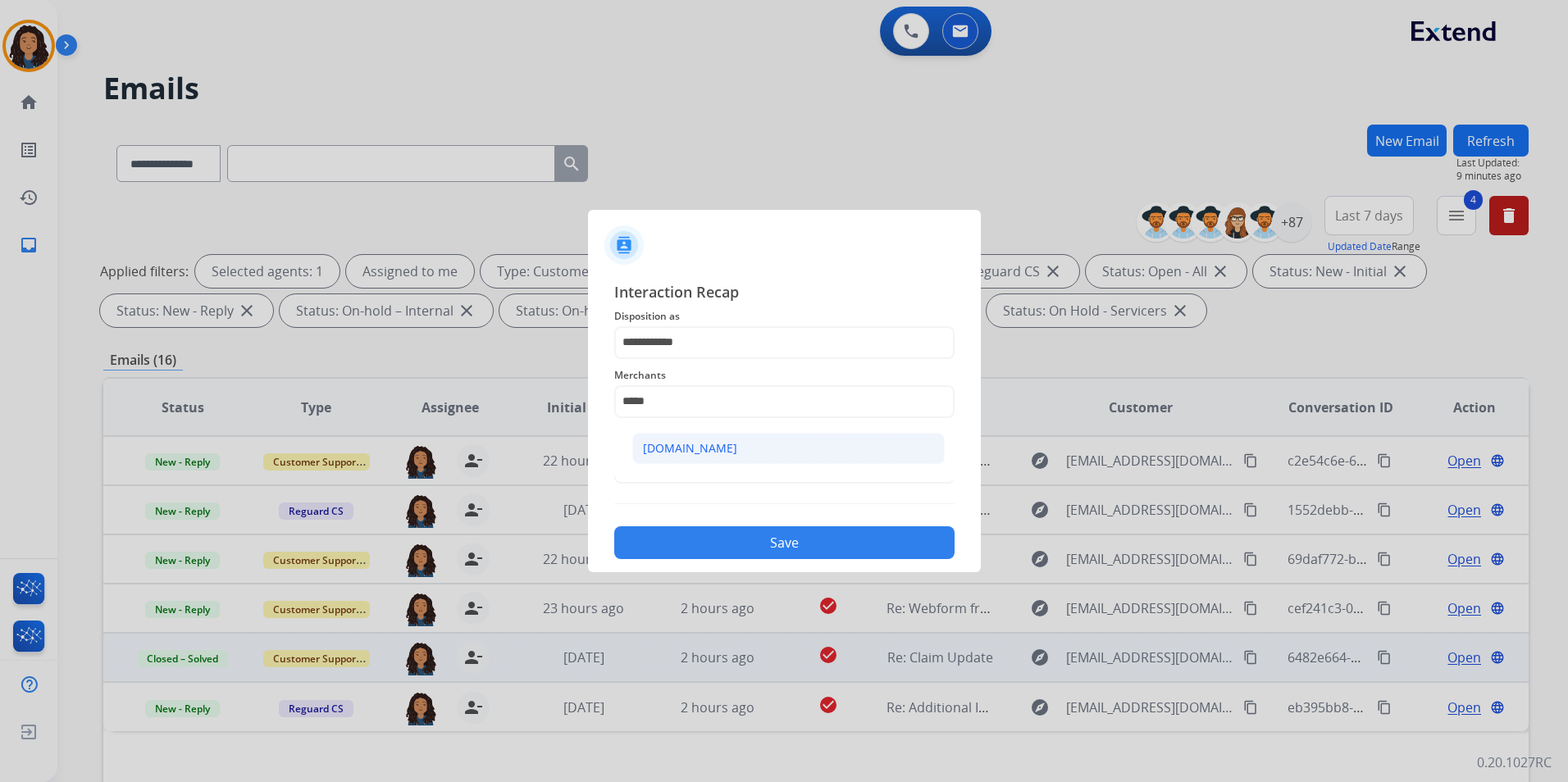
click at [694, 459] on li "[DOMAIN_NAME]" at bounding box center [788, 448] width 312 height 31
type input "**********"
click at [692, 472] on input "text" at bounding box center [784, 467] width 341 height 33
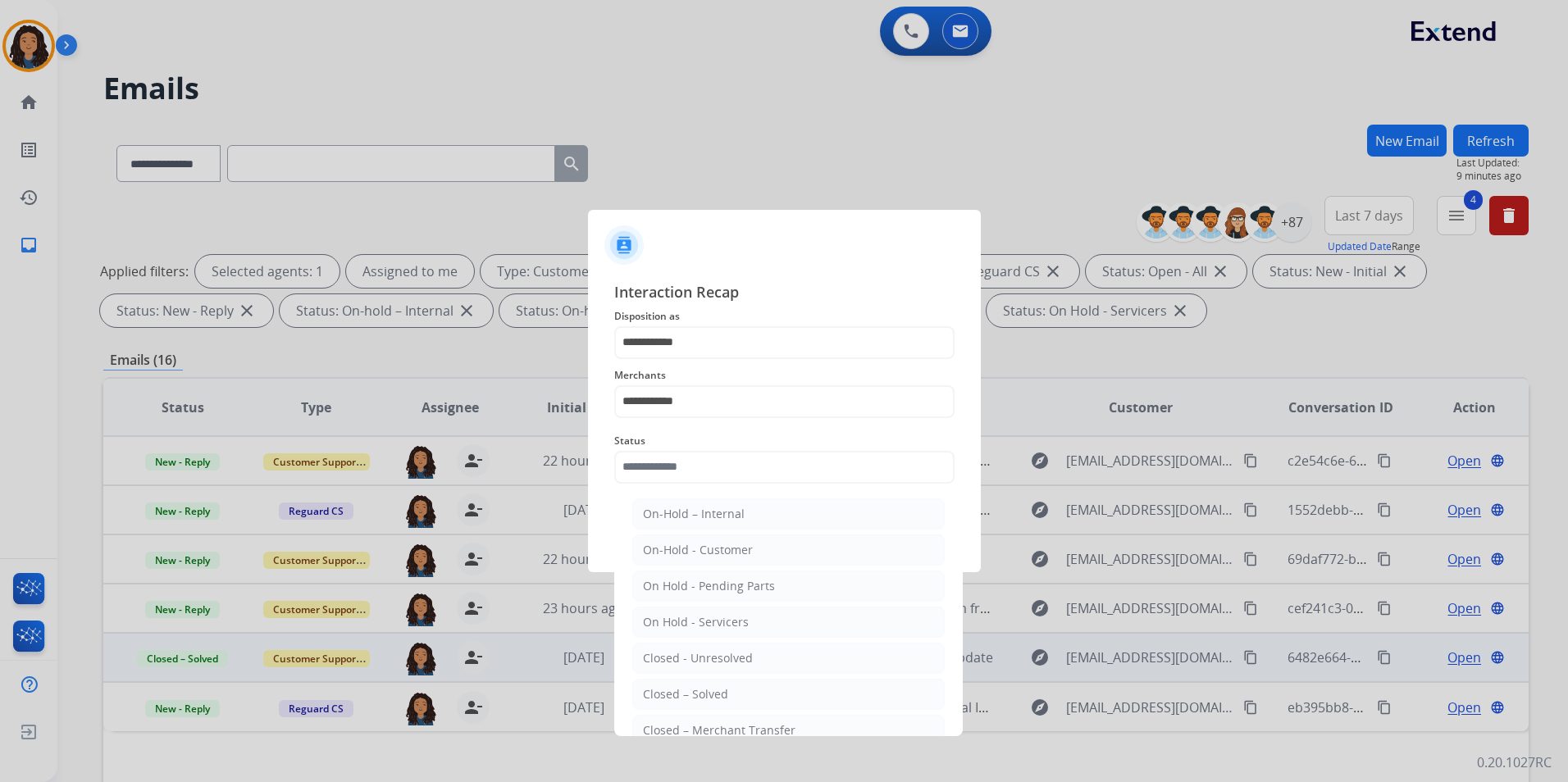
click at [698, 688] on div "Closed – Solved" at bounding box center [686, 694] width 85 height 16
type input "**********"
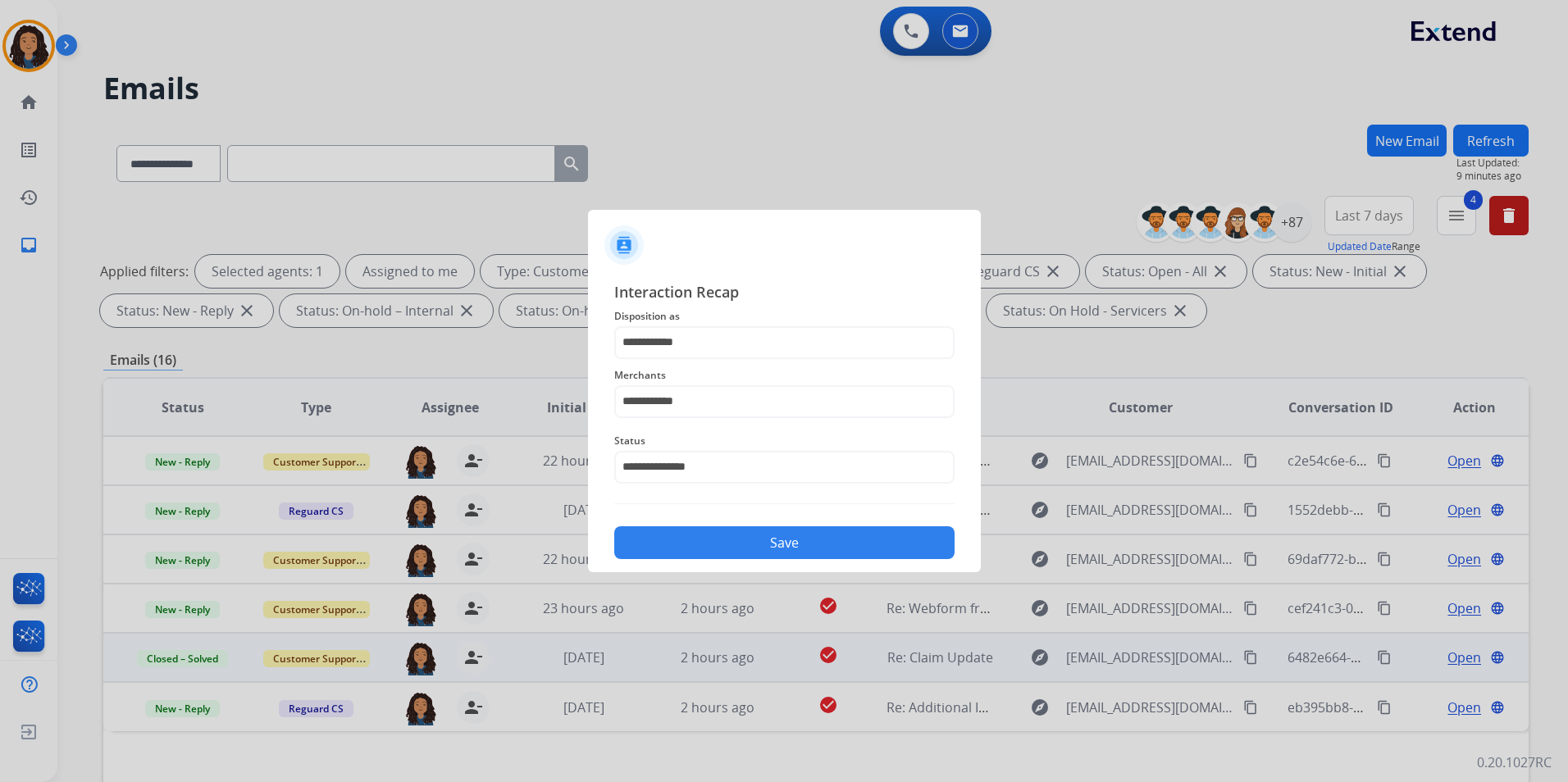
click at [796, 547] on button "Save" at bounding box center [784, 542] width 341 height 33
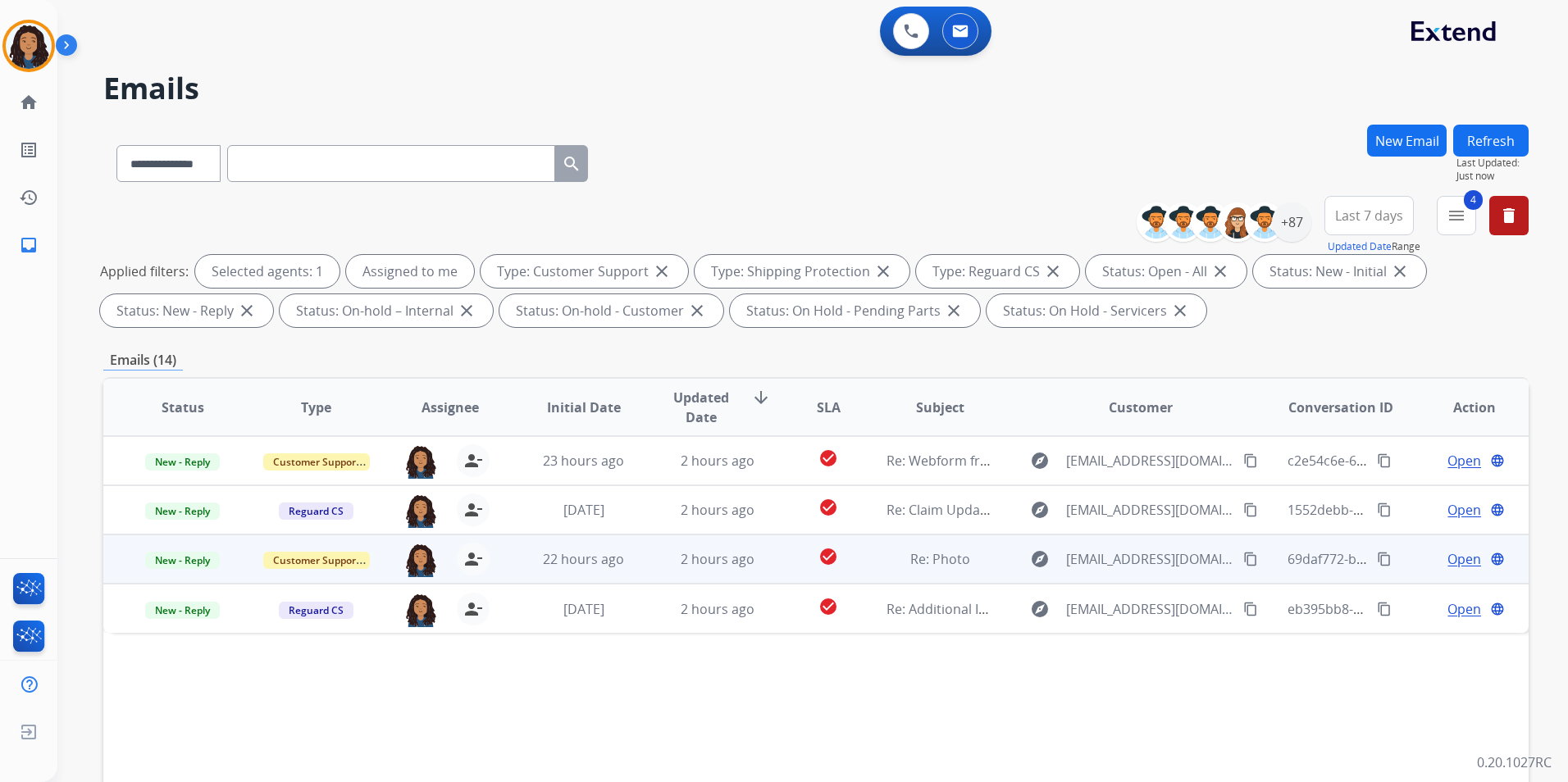
click at [1450, 557] on span "Open" at bounding box center [1464, 558] width 34 height 20
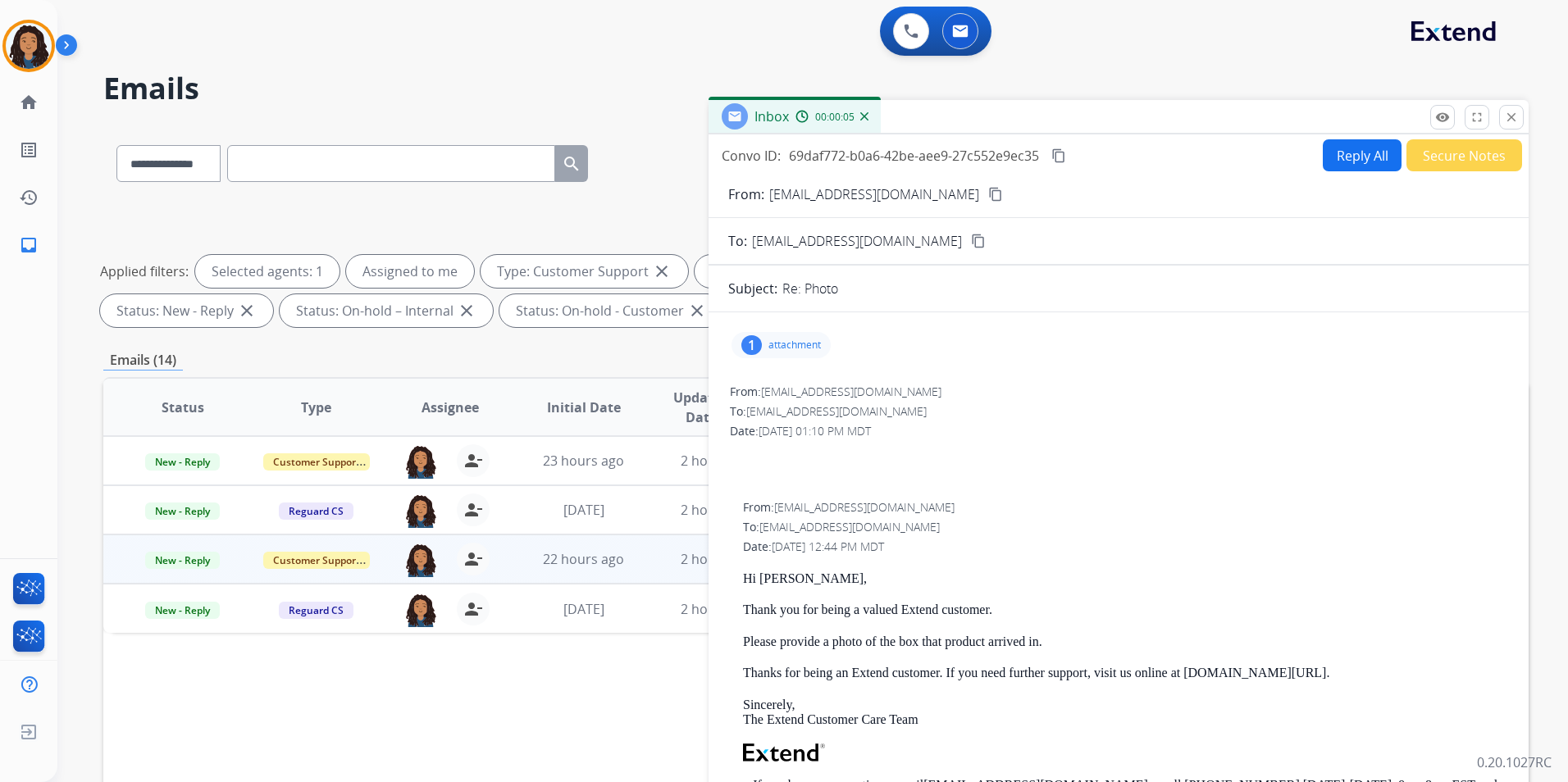
click at [785, 348] on p "attachment" at bounding box center [794, 345] width 53 height 13
click at [857, 391] on p "download.jfif" at bounding box center [874, 383] width 79 height 20
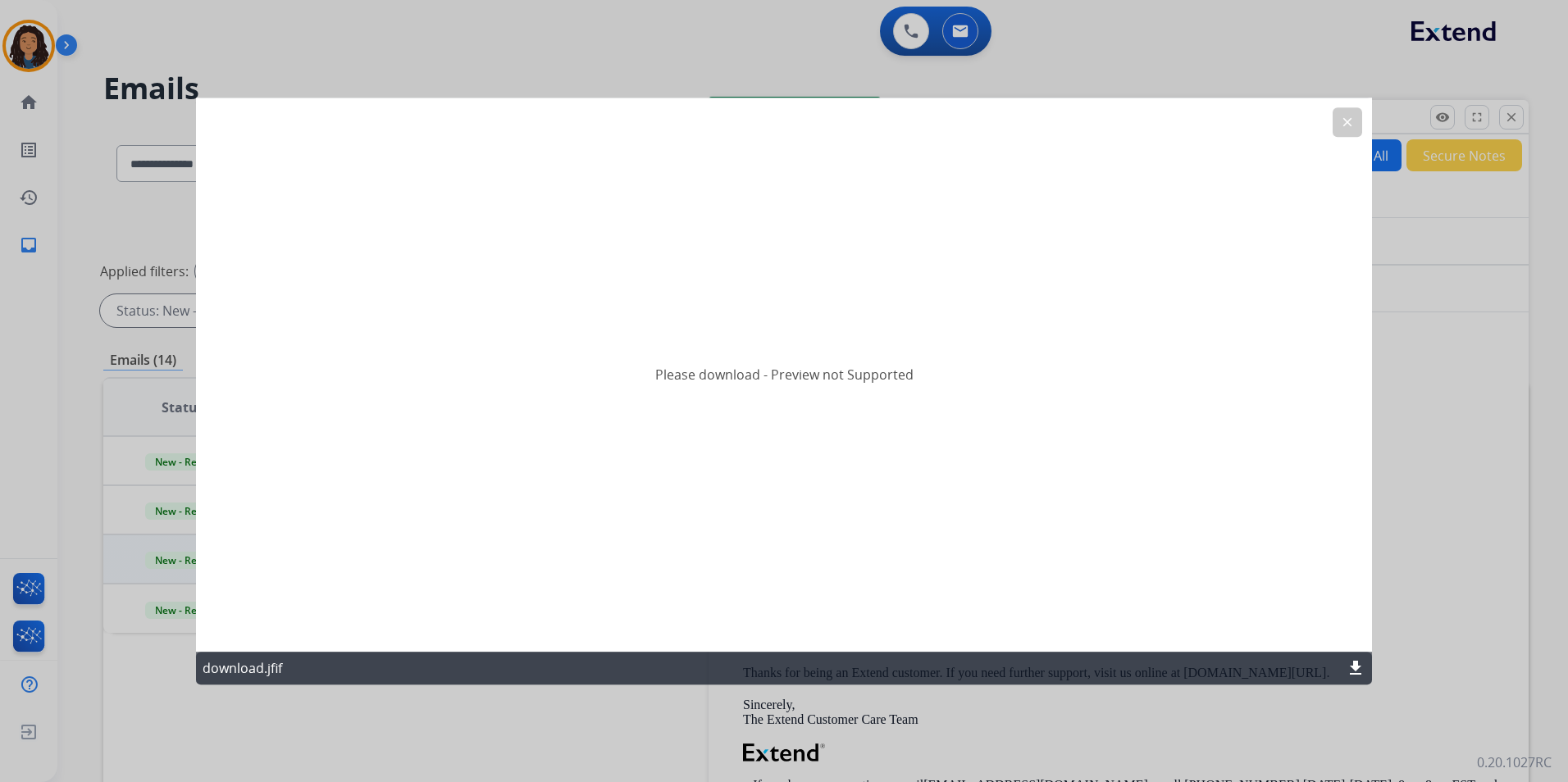
click at [1343, 135] on button "clear" at bounding box center [1347, 122] width 29 height 29
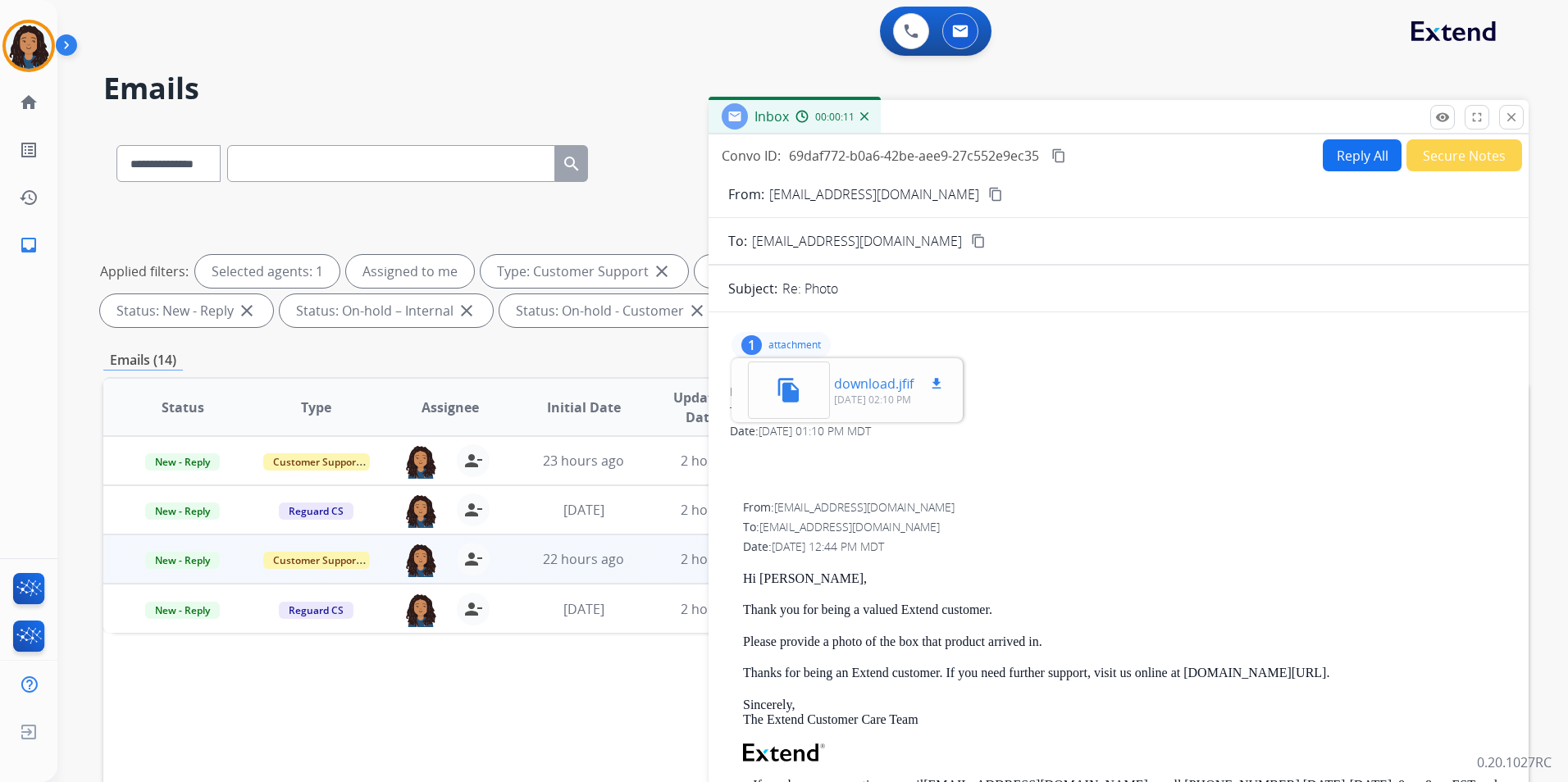
click at [927, 384] on button "download" at bounding box center [936, 383] width 20 height 20
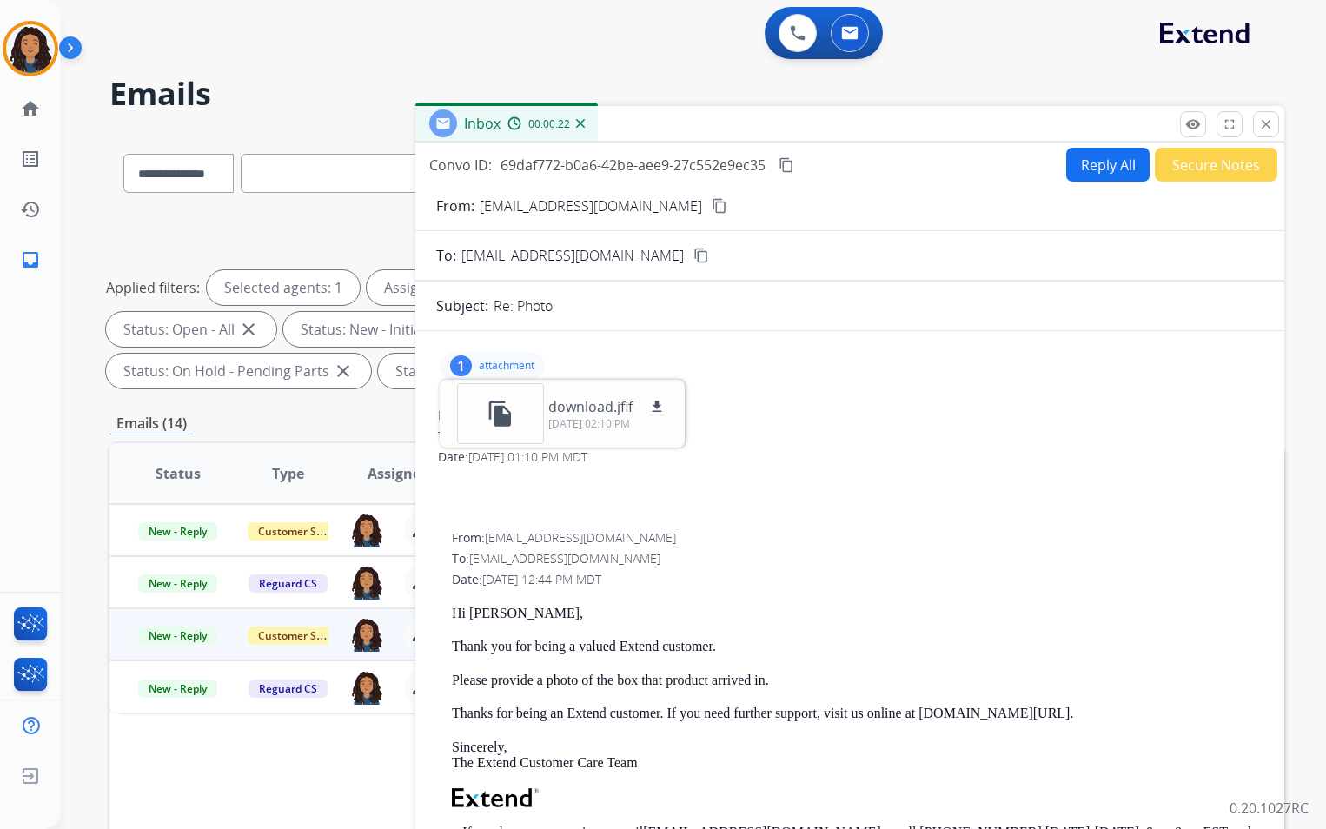
click at [535, 358] on div "1 attachment file_copy download.jfif download [DATE] 02:10 PM" at bounding box center [492, 366] width 105 height 28
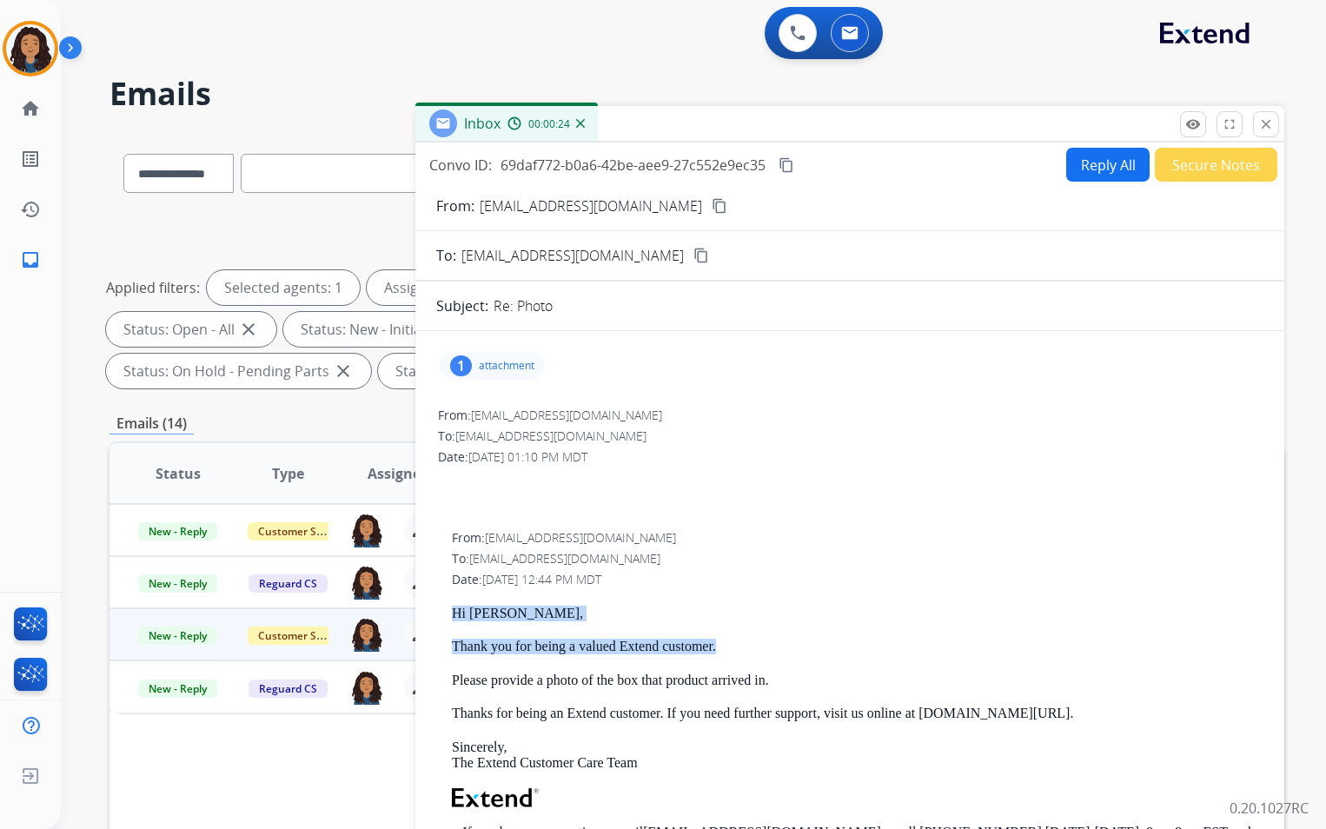
drag, startPoint x: 442, startPoint y: 603, endPoint x: 737, endPoint y: 655, distance: 299.1
click at [737, 655] on div "From: [EMAIL_ADDRESS][DOMAIN_NAME] To: [EMAIL_ADDRESS][DOMAIN_NAME] Date: [DATE…" at bounding box center [850, 788] width 828 height 520
drag, startPoint x: 737, startPoint y: 655, endPoint x: 691, endPoint y: 635, distance: 49.9
click at [1104, 163] on button "Reply All" at bounding box center [1108, 165] width 83 height 34
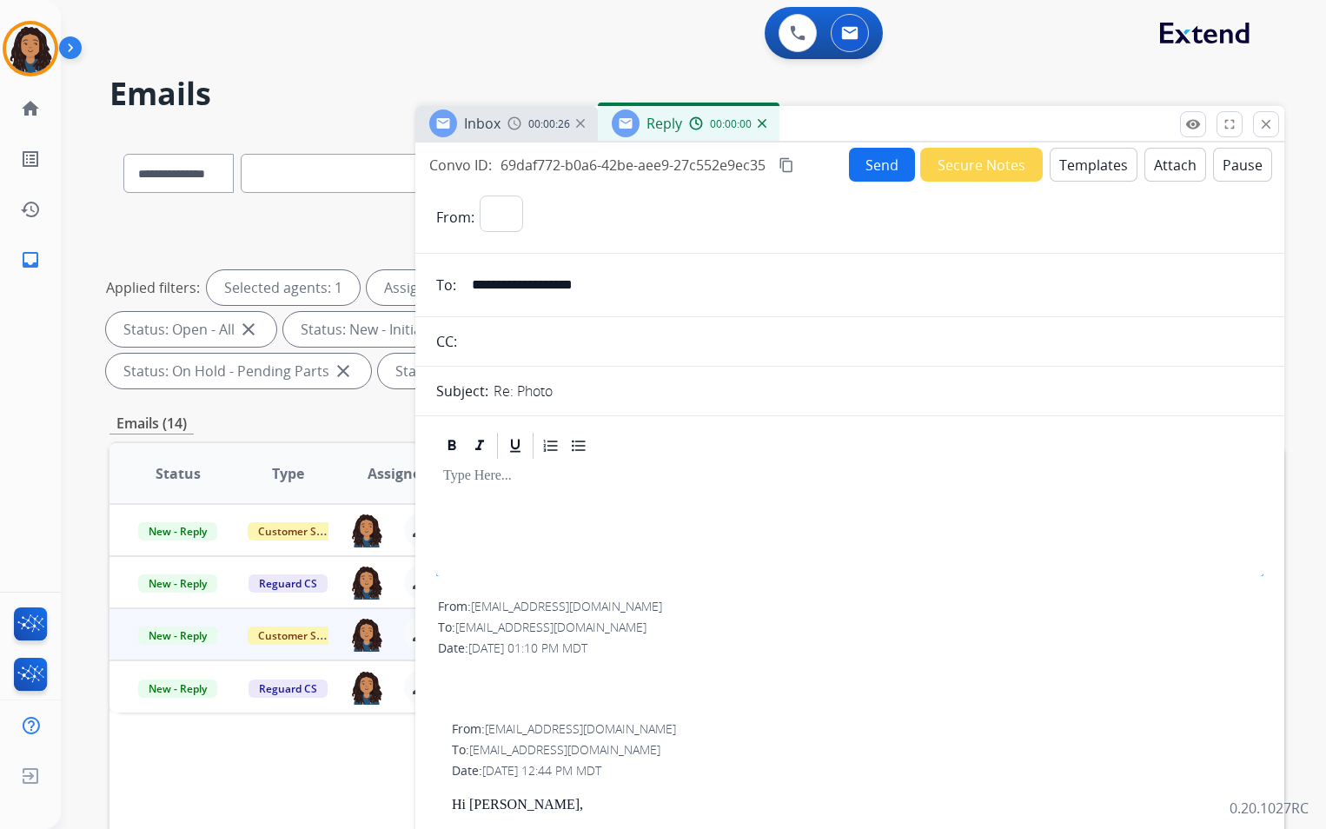
click at [1104, 163] on button "Templates" at bounding box center [1094, 165] width 88 height 34
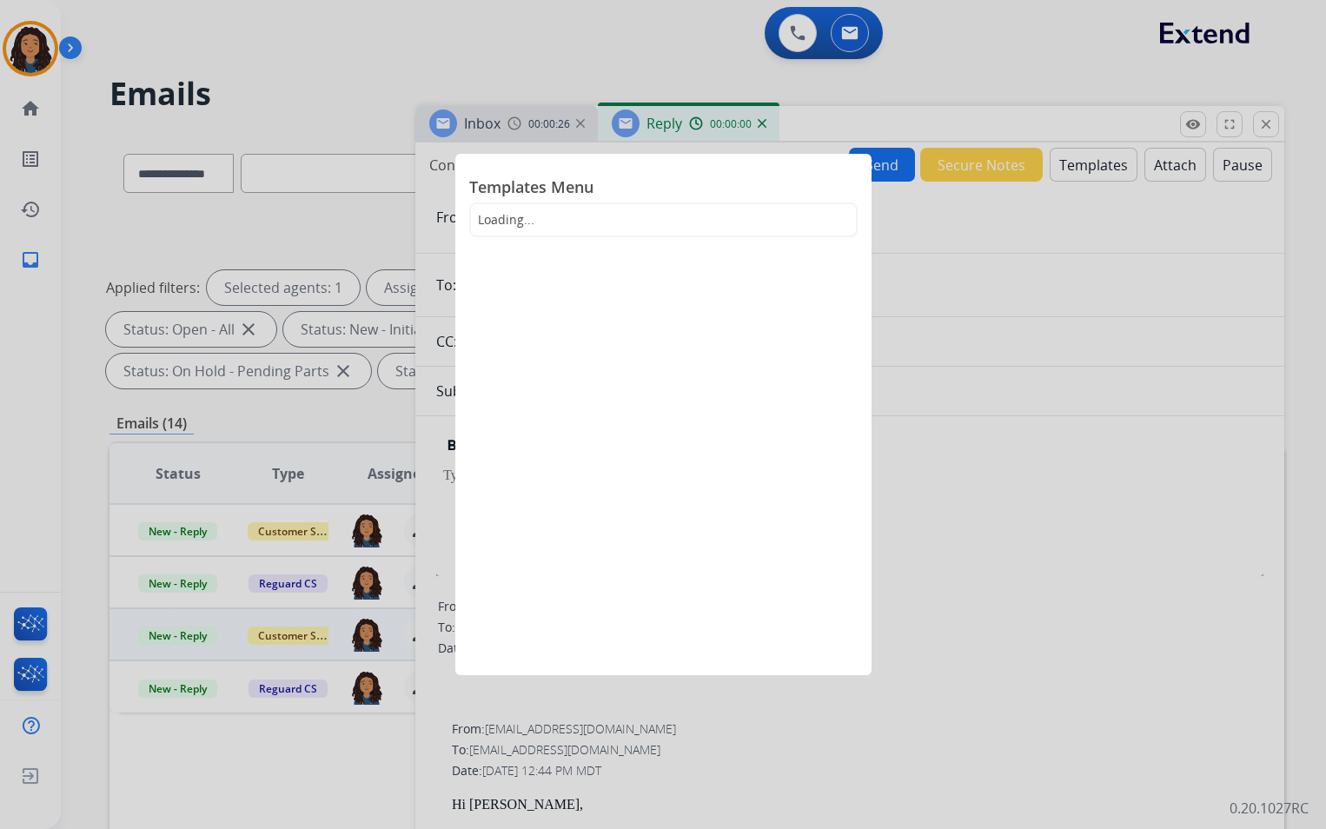
select select "**********"
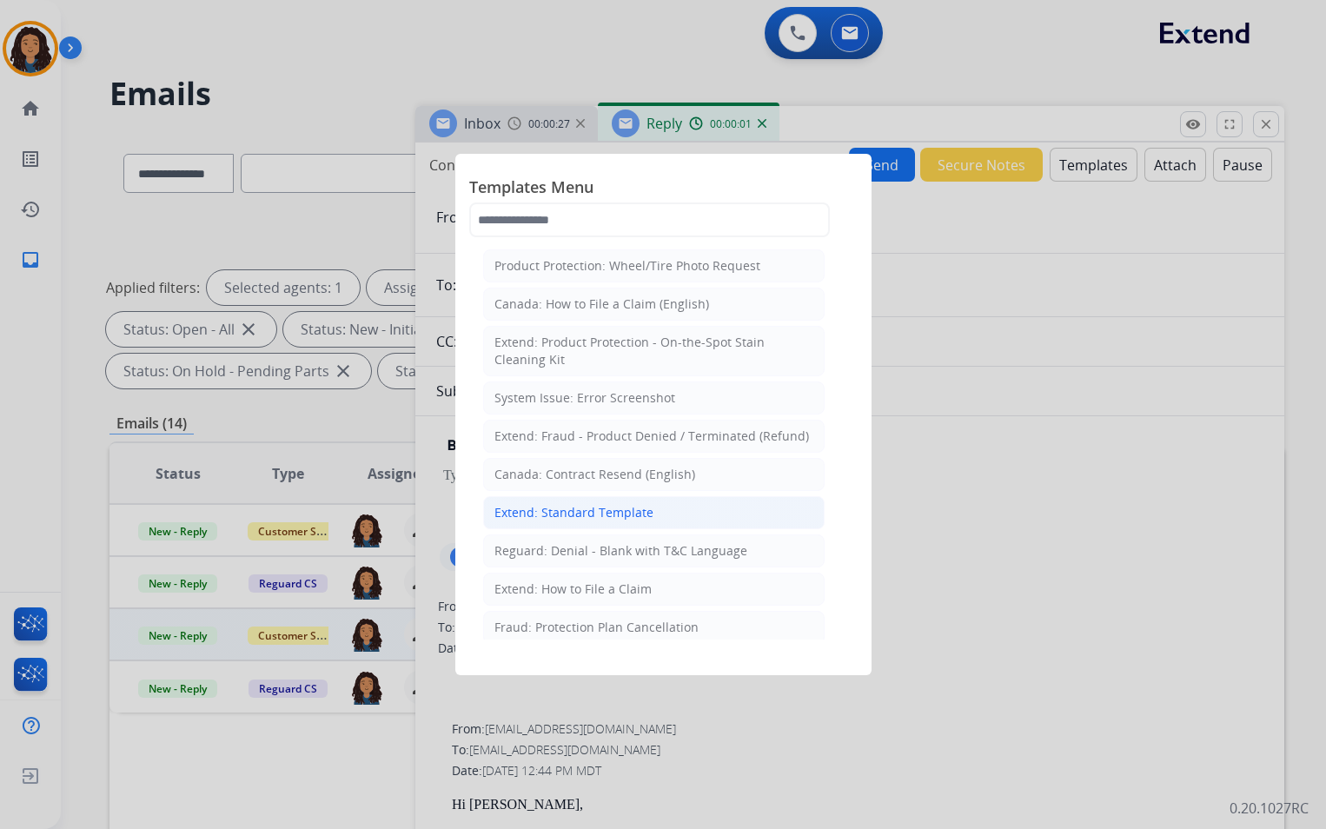
click at [580, 511] on div "Extend: Standard Template" at bounding box center [574, 512] width 159 height 17
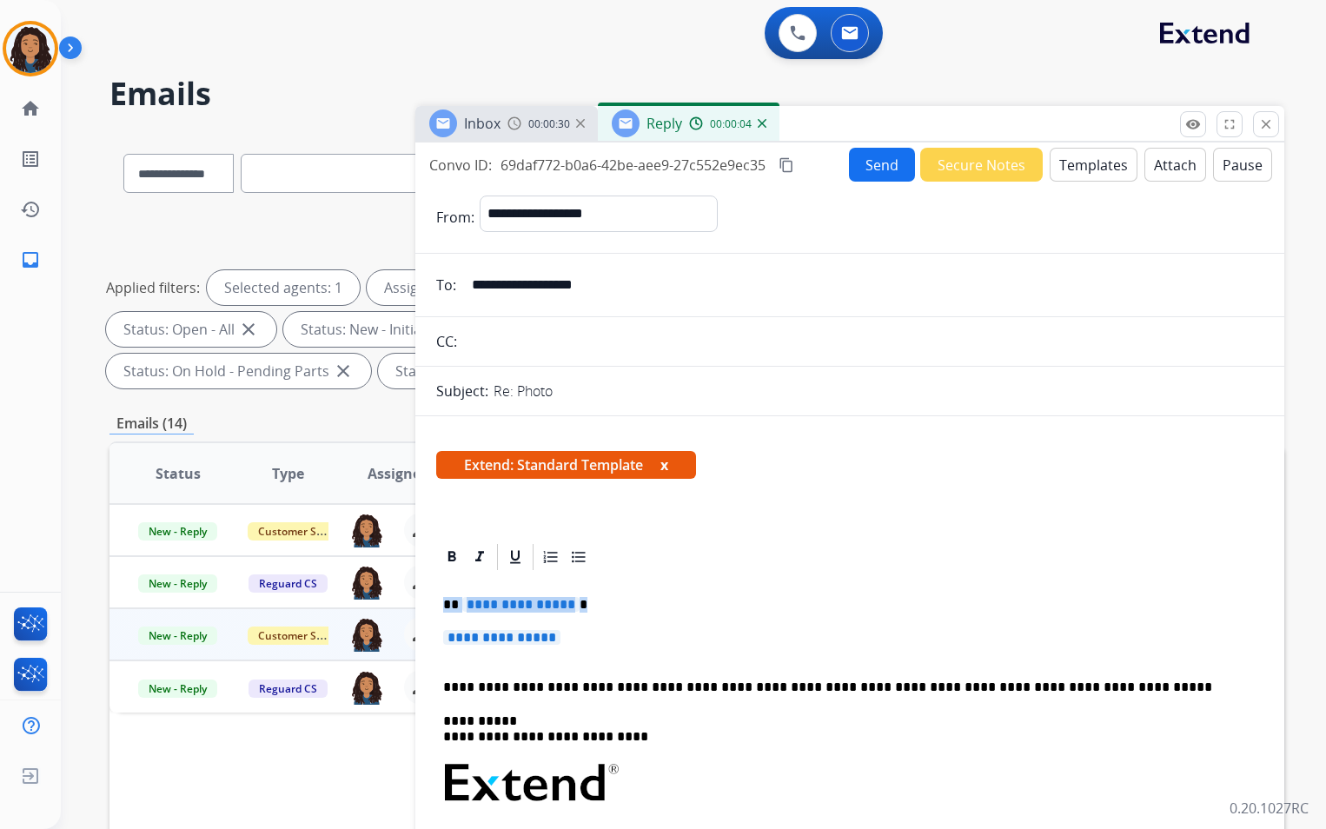
drag, startPoint x: 442, startPoint y: 605, endPoint x: 607, endPoint y: 634, distance: 166.8
click at [607, 634] on div "**********" at bounding box center [850, 824] width 828 height 503
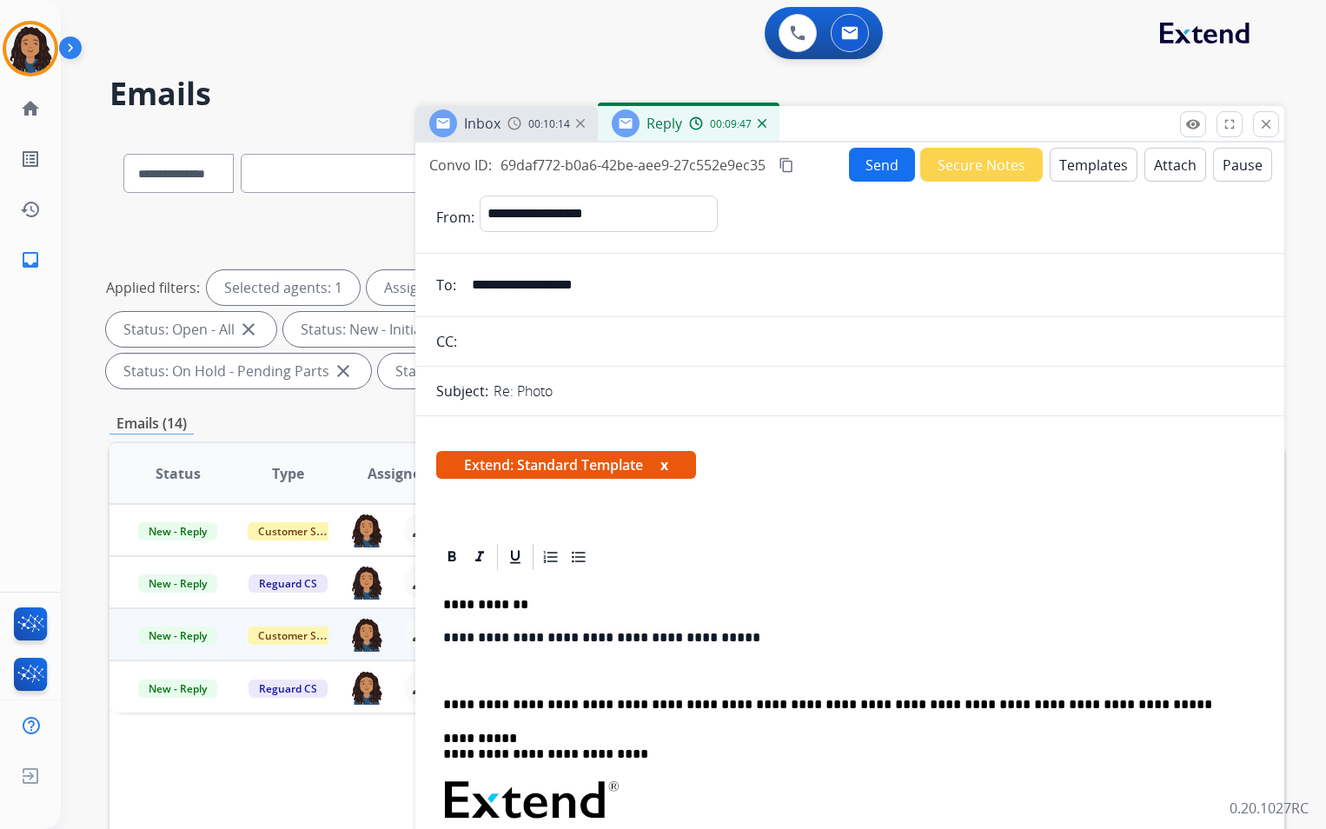
click at [520, 117] on img at bounding box center [515, 123] width 14 height 14
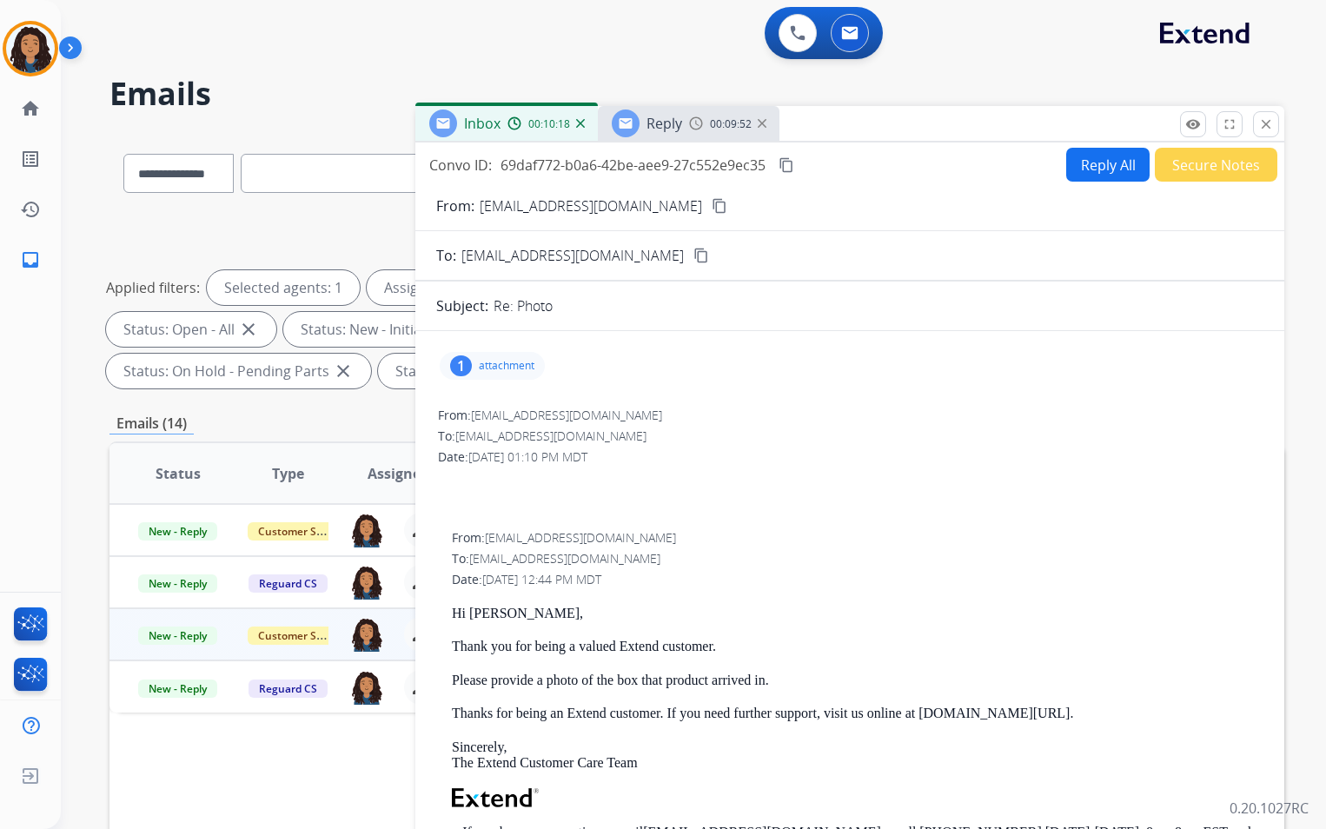
click at [651, 125] on span "Reply" at bounding box center [665, 123] width 36 height 19
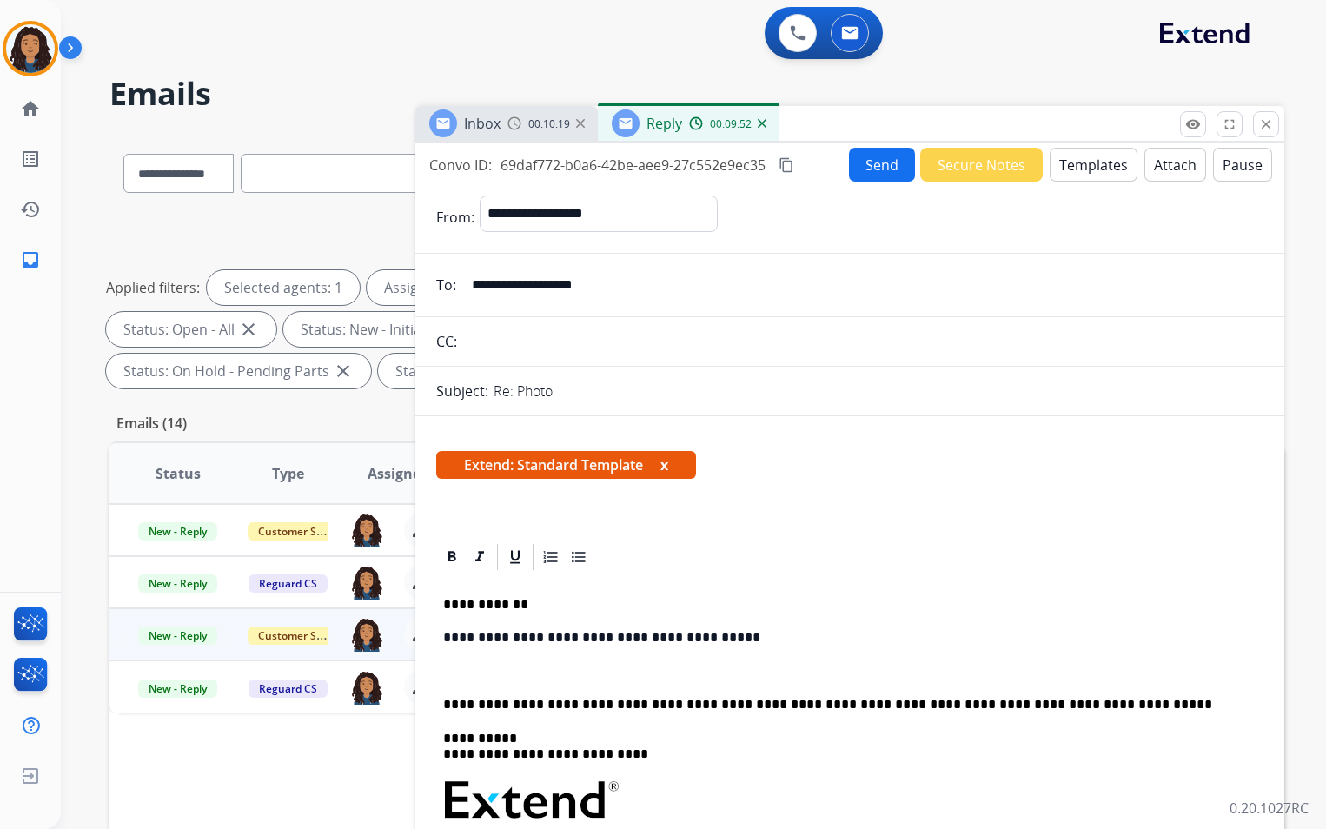
drag, startPoint x: 509, startPoint y: 665, endPoint x: 543, endPoint y: 660, distance: 34.3
click at [509, 667] on p at bounding box center [850, 672] width 814 height 16
click at [870, 172] on button "Send" at bounding box center [882, 165] width 66 height 34
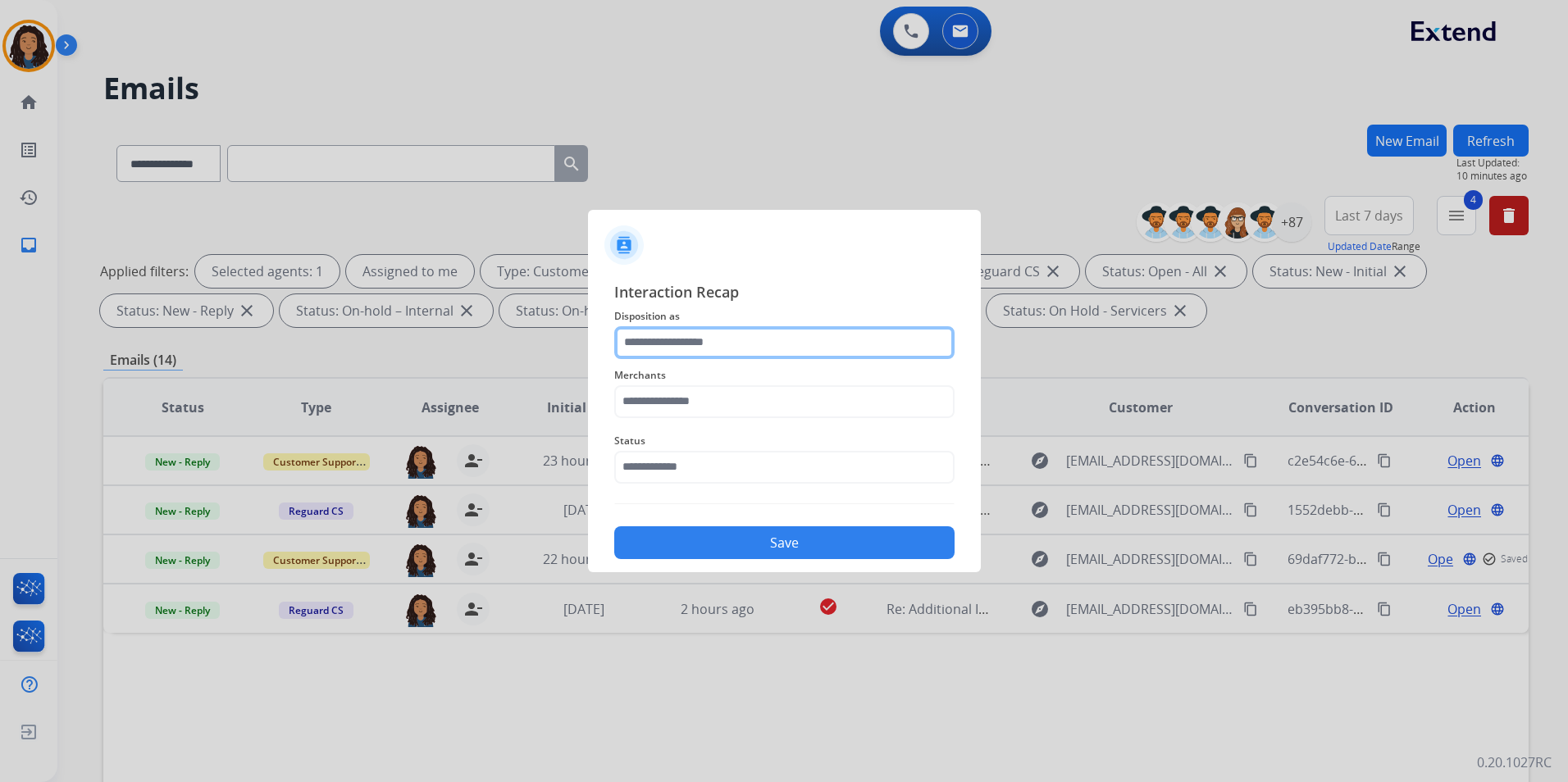
click at [684, 341] on input "text" at bounding box center [784, 342] width 341 height 33
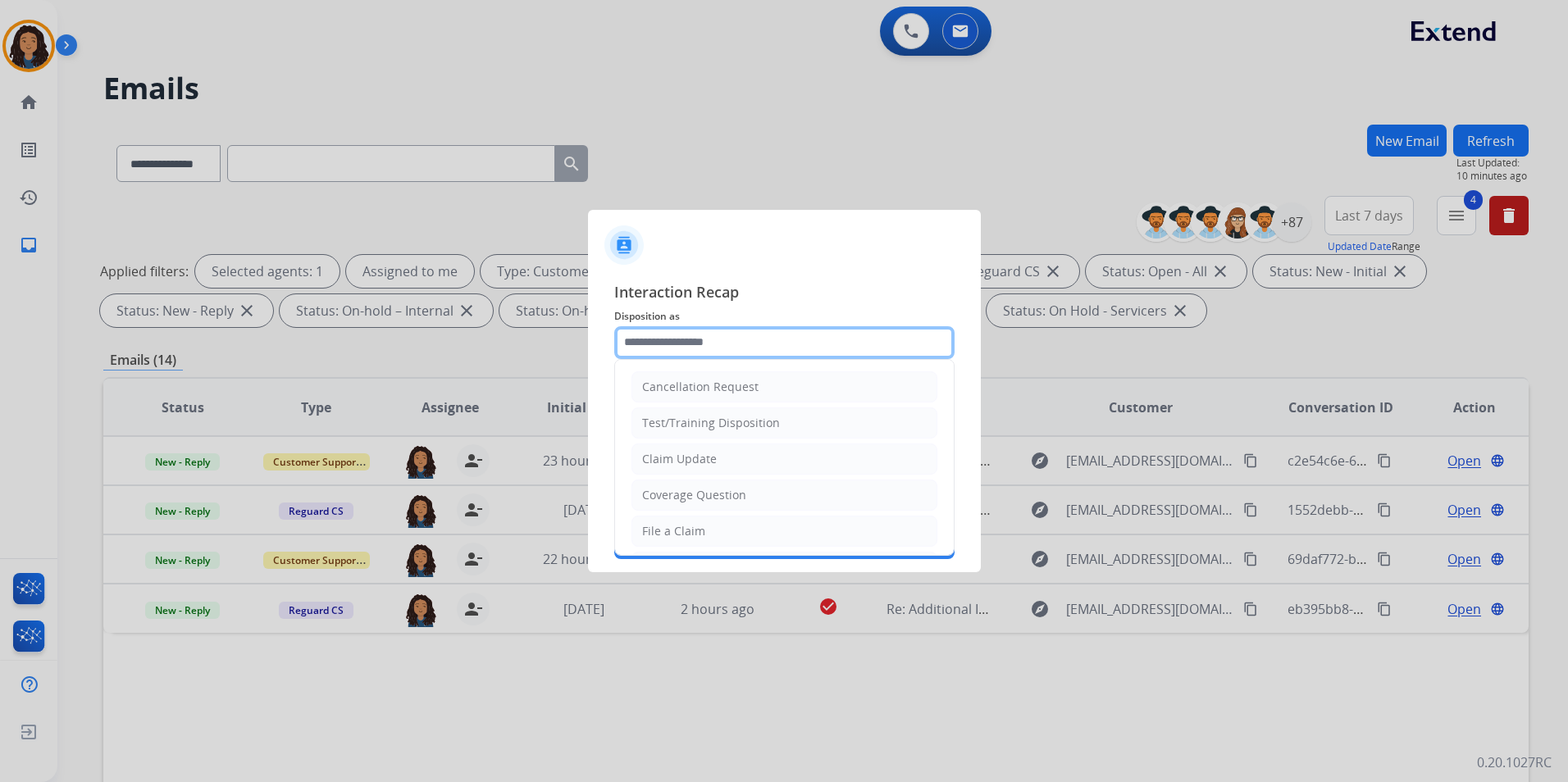
type input "**********"
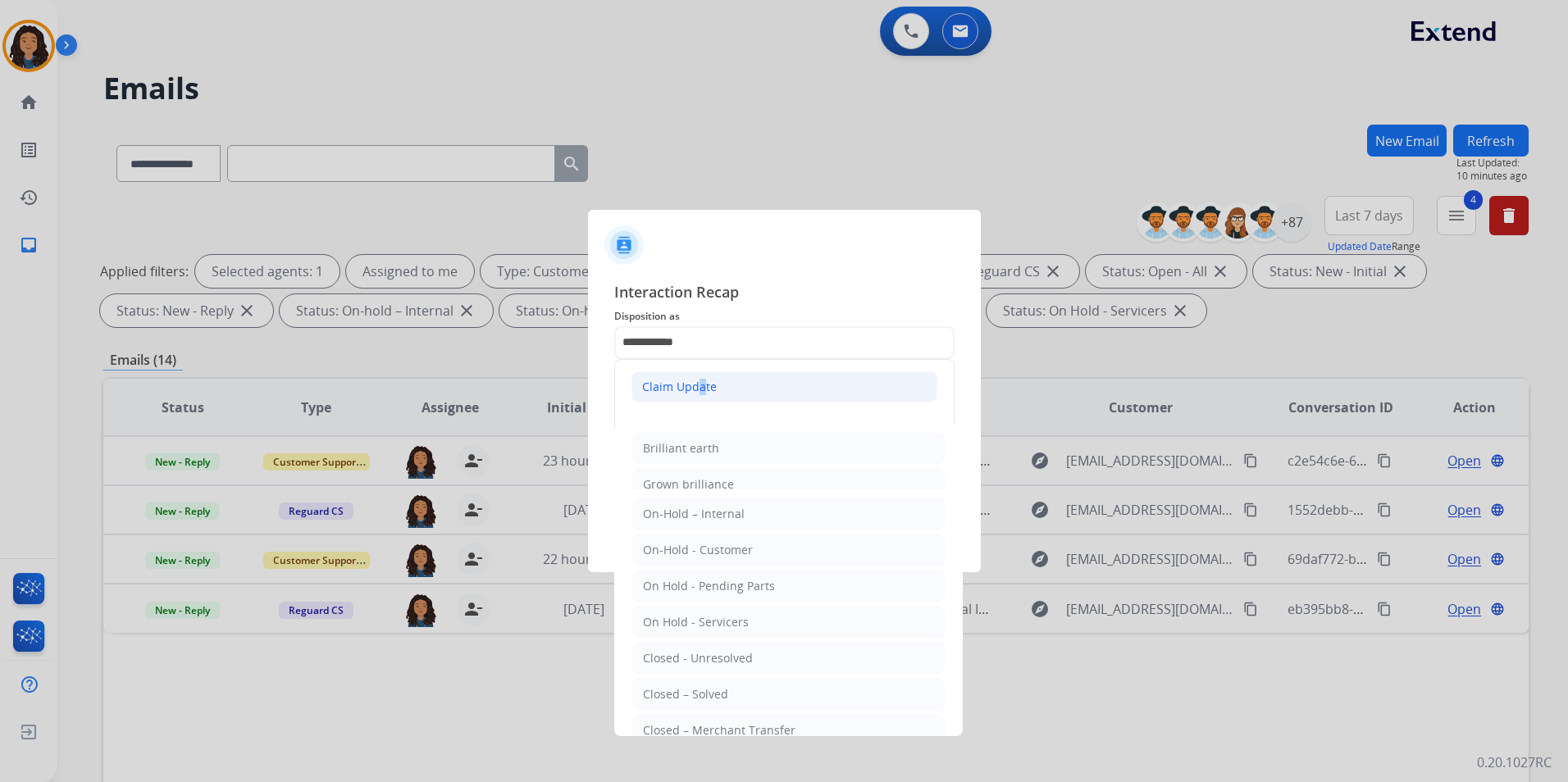
click at [691, 386] on div "Claim Update" at bounding box center [679, 387] width 75 height 16
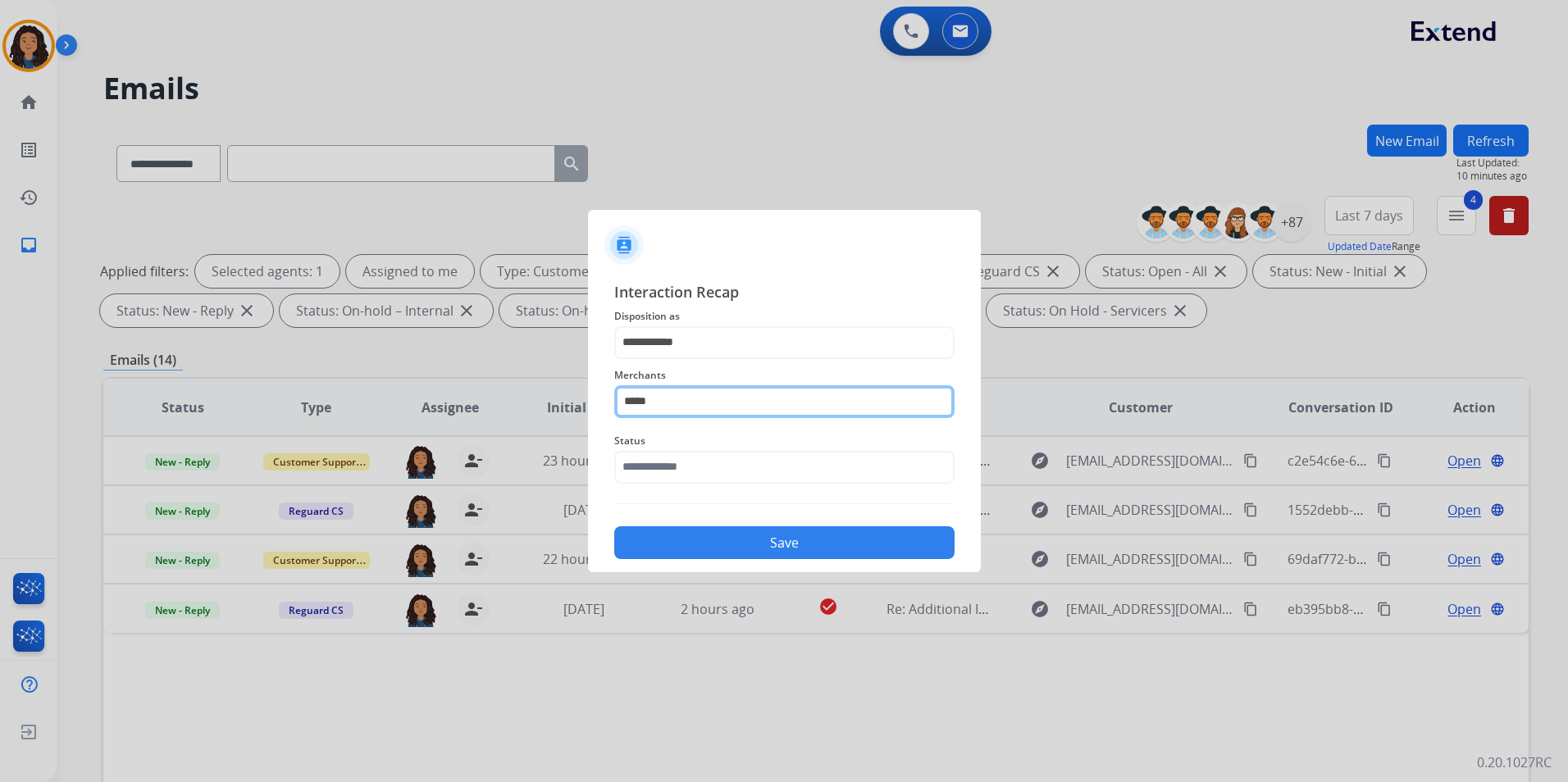
click at [688, 405] on input "*****" at bounding box center [784, 402] width 341 height 33
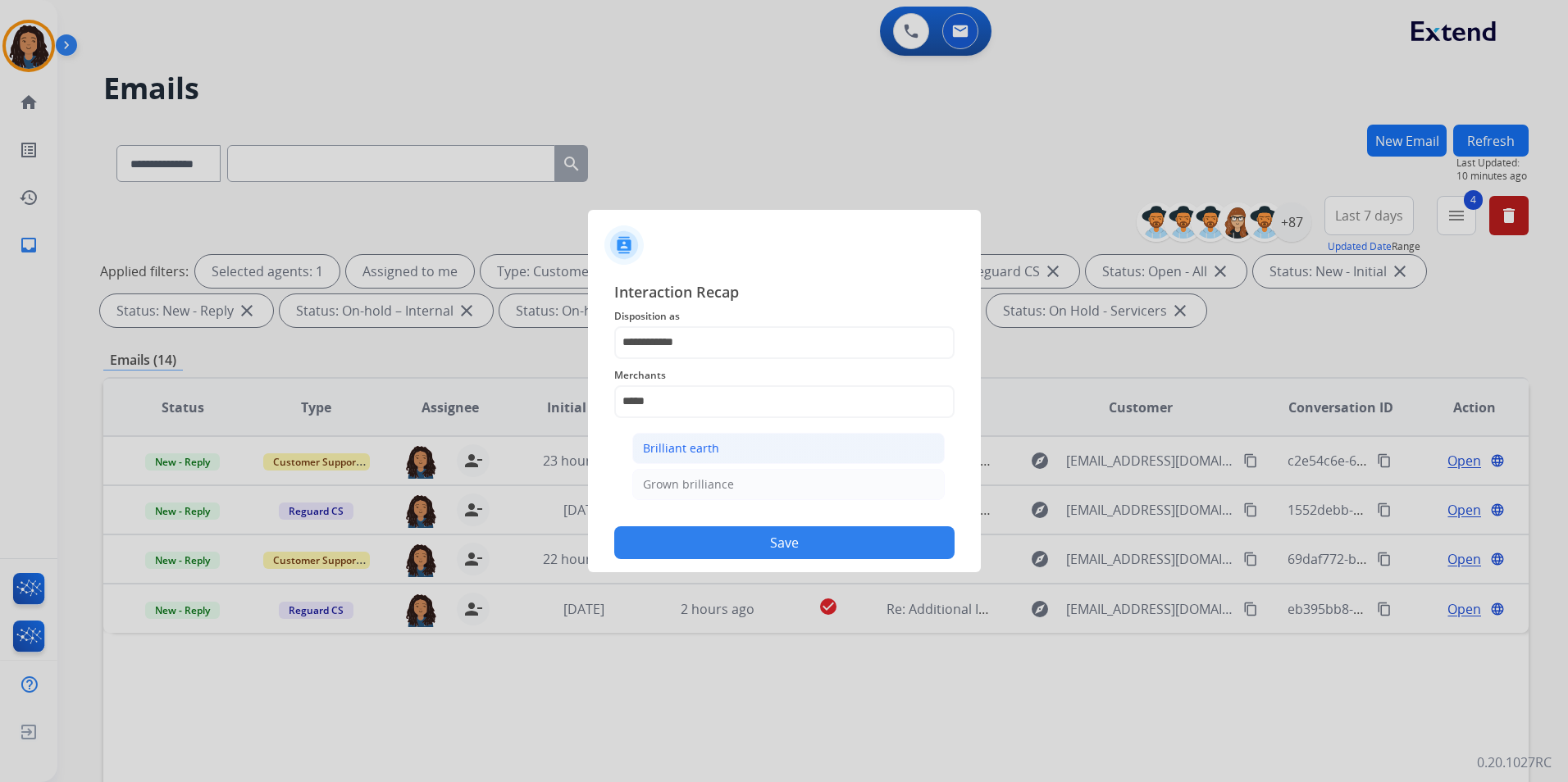
click at [718, 452] on li "Brilliant earth" at bounding box center [788, 448] width 312 height 31
type input "**********"
click at [694, 474] on input "text" at bounding box center [784, 467] width 341 height 33
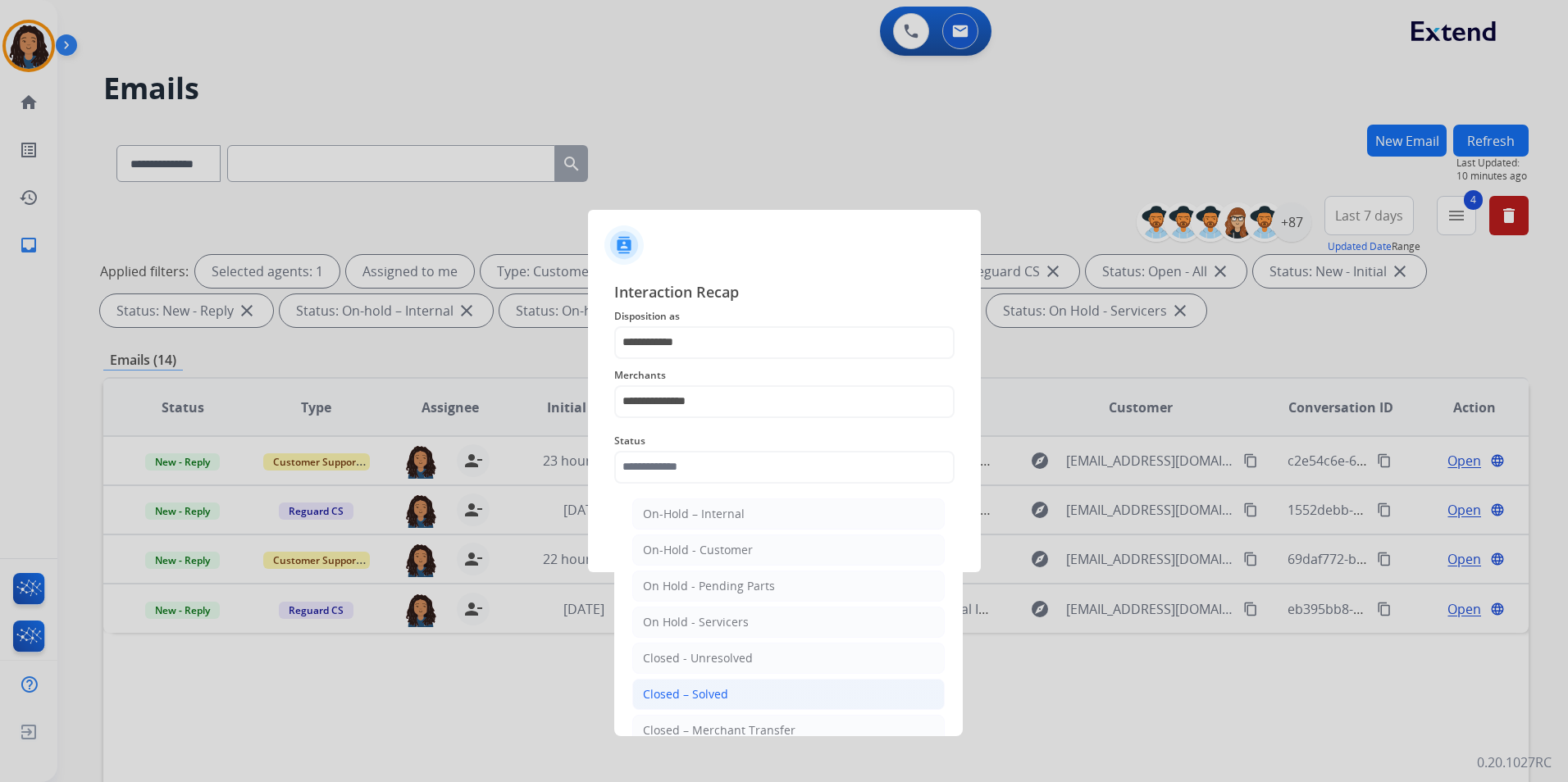
click at [720, 699] on div "Closed – Solved" at bounding box center [686, 694] width 85 height 16
type input "**********"
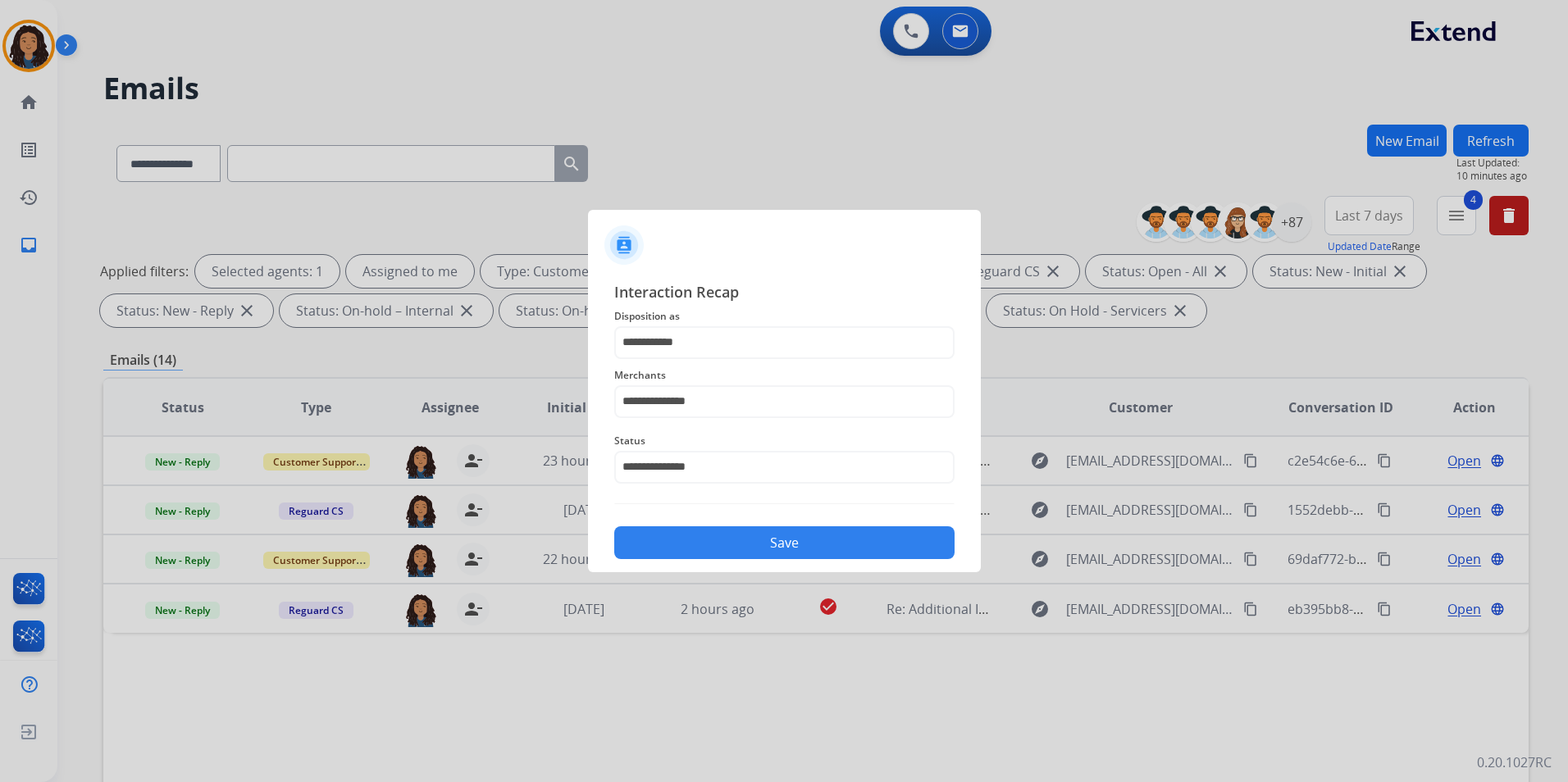
click at [736, 514] on div "**********" at bounding box center [784, 420] width 341 height 279
click at [737, 534] on div "Save" at bounding box center [784, 538] width 341 height 42
click at [751, 549] on button "Save" at bounding box center [784, 542] width 341 height 33
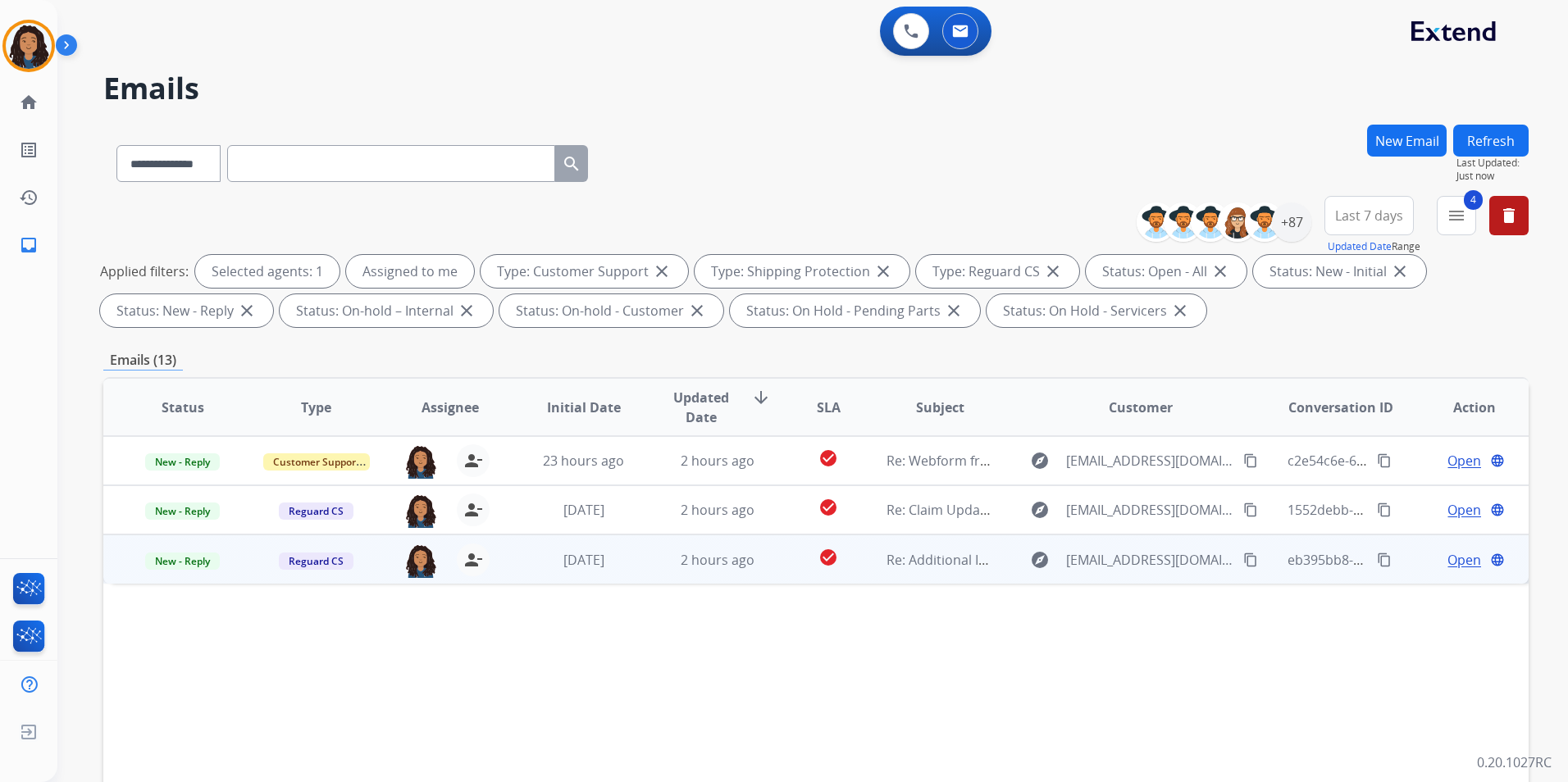
click at [1457, 557] on span "Open" at bounding box center [1464, 559] width 34 height 20
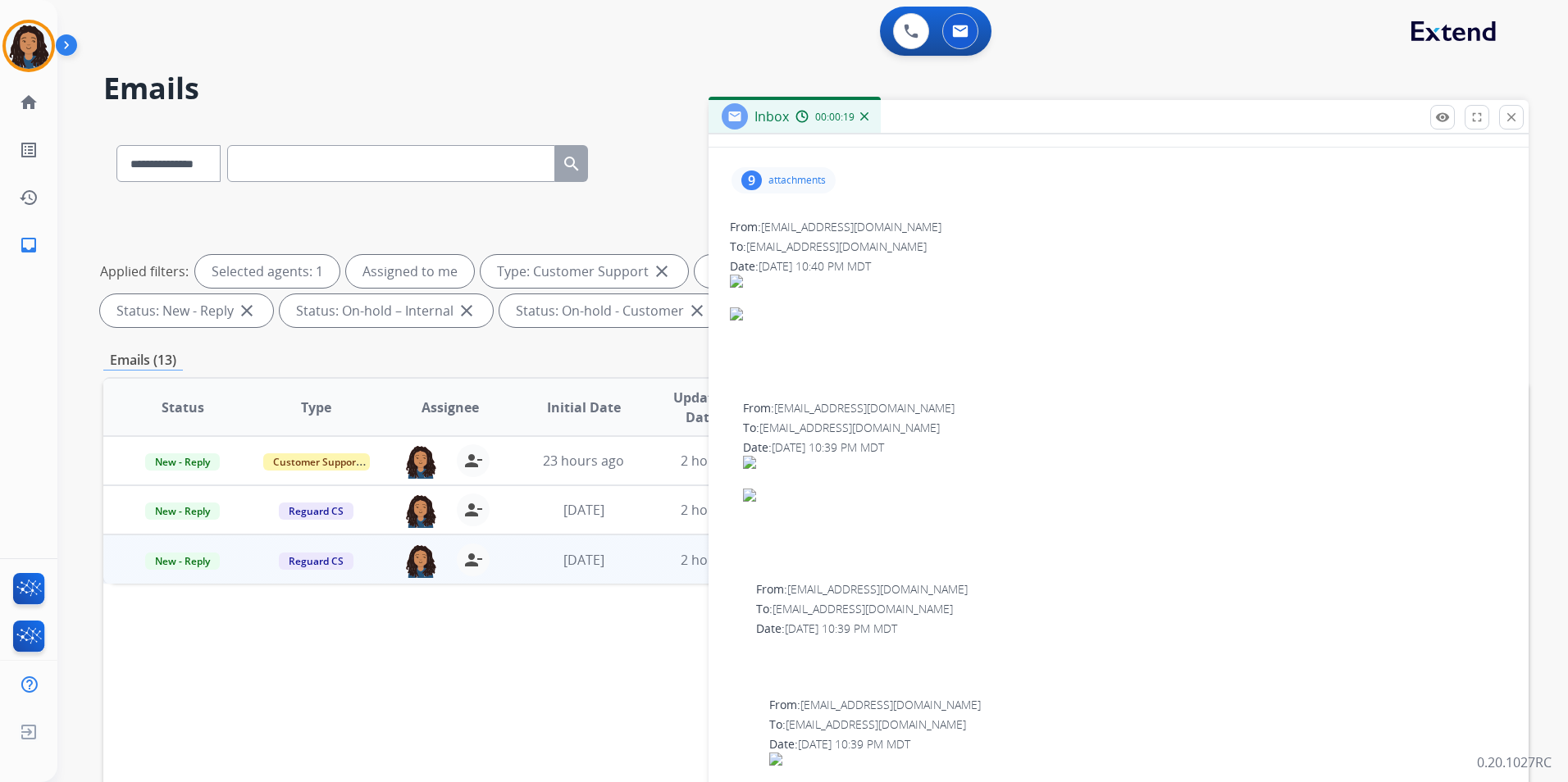
scroll to position [410, 0]
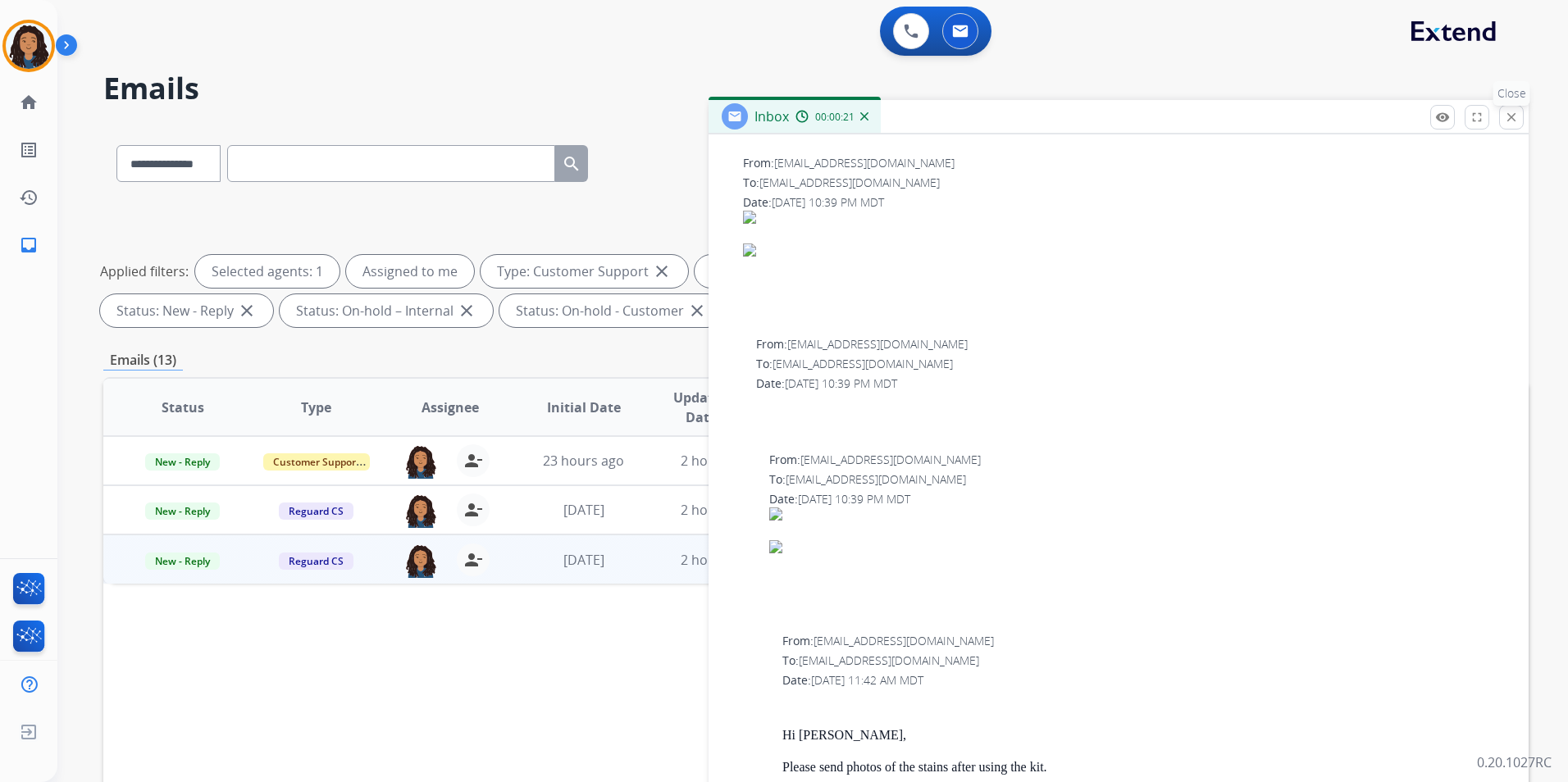
click at [1508, 111] on mat-icon "close" at bounding box center [1511, 117] width 15 height 15
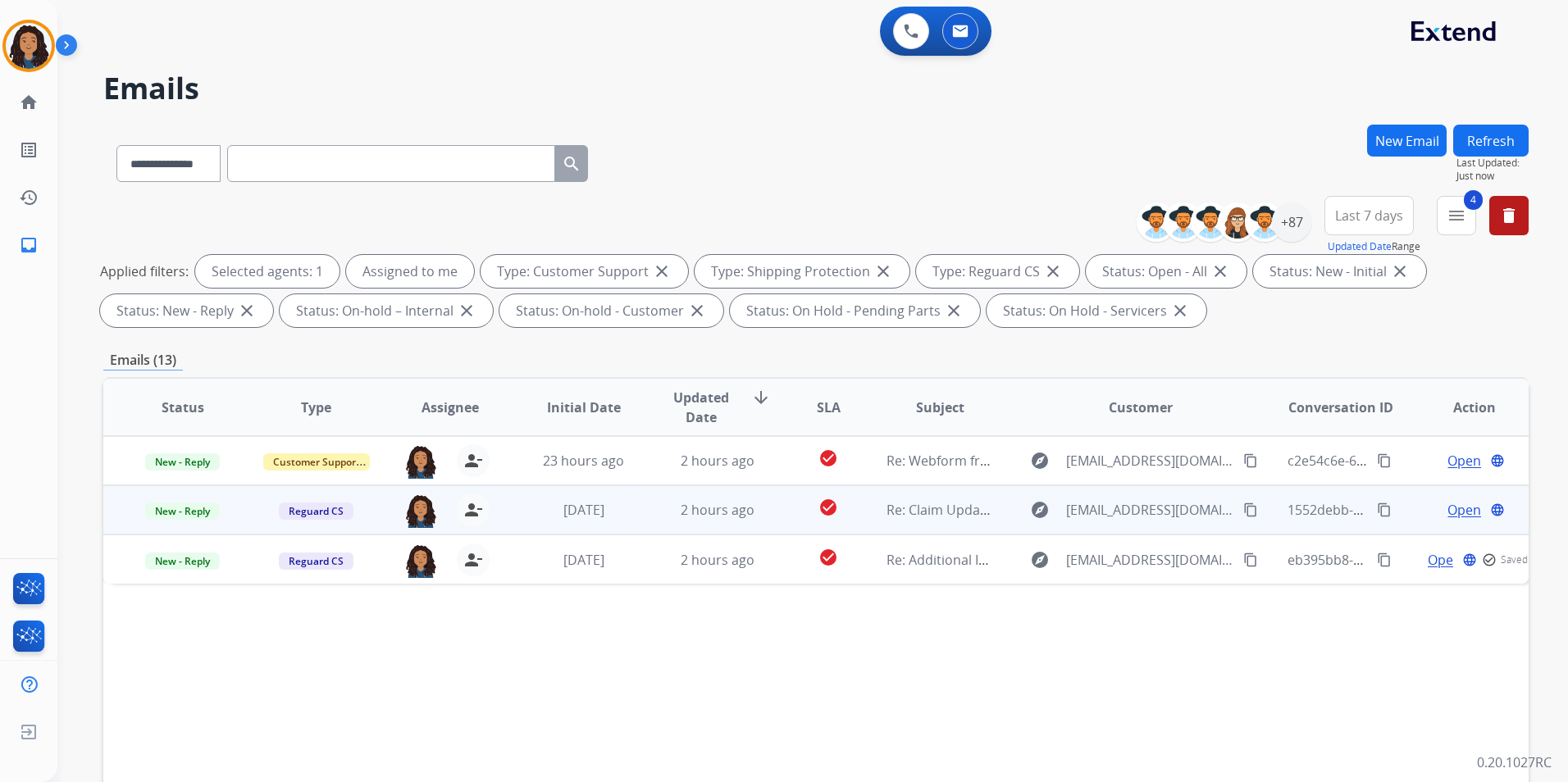
click at [1447, 511] on span "Open" at bounding box center [1464, 509] width 34 height 20
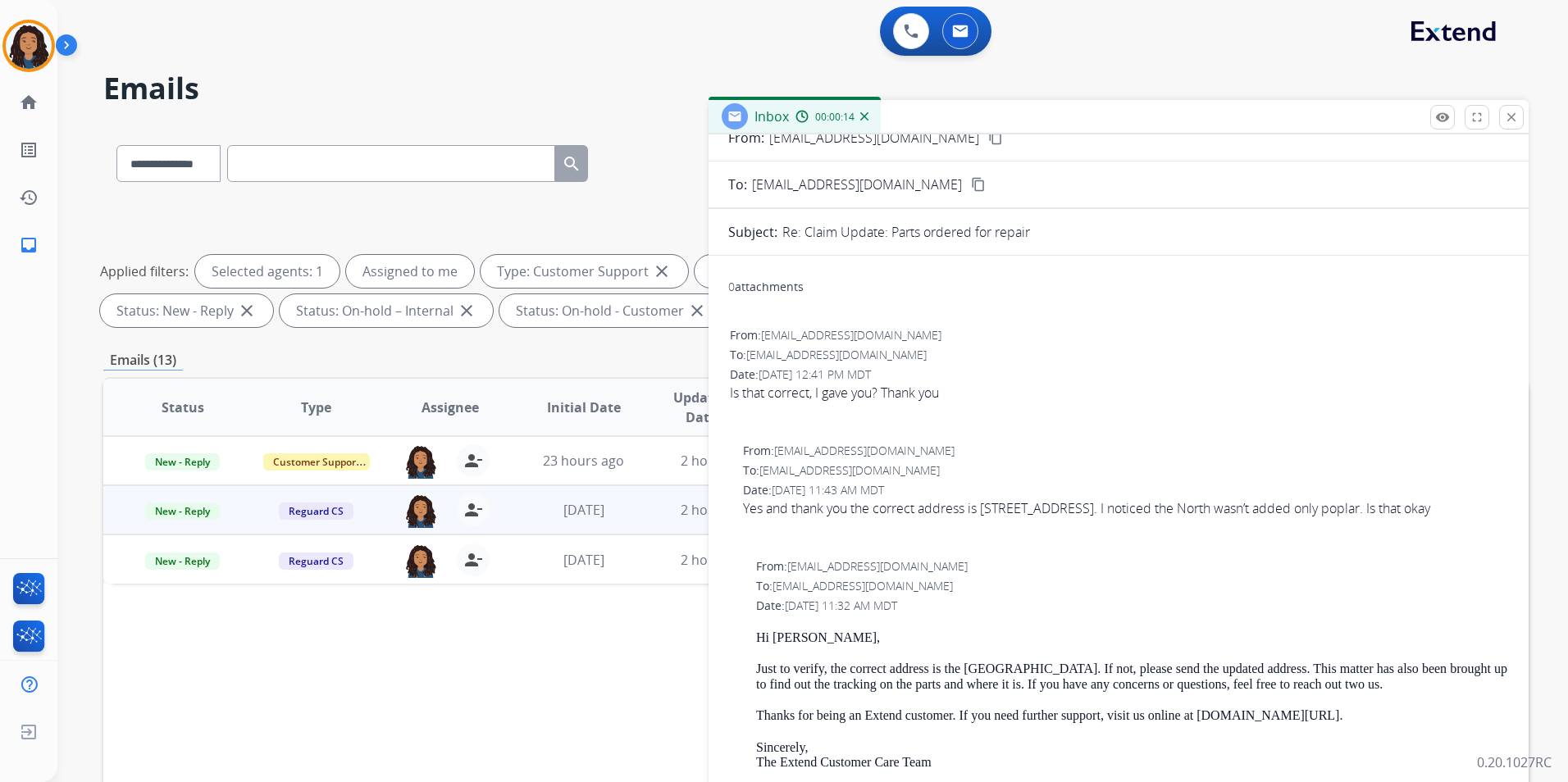
scroll to position [0, 0]
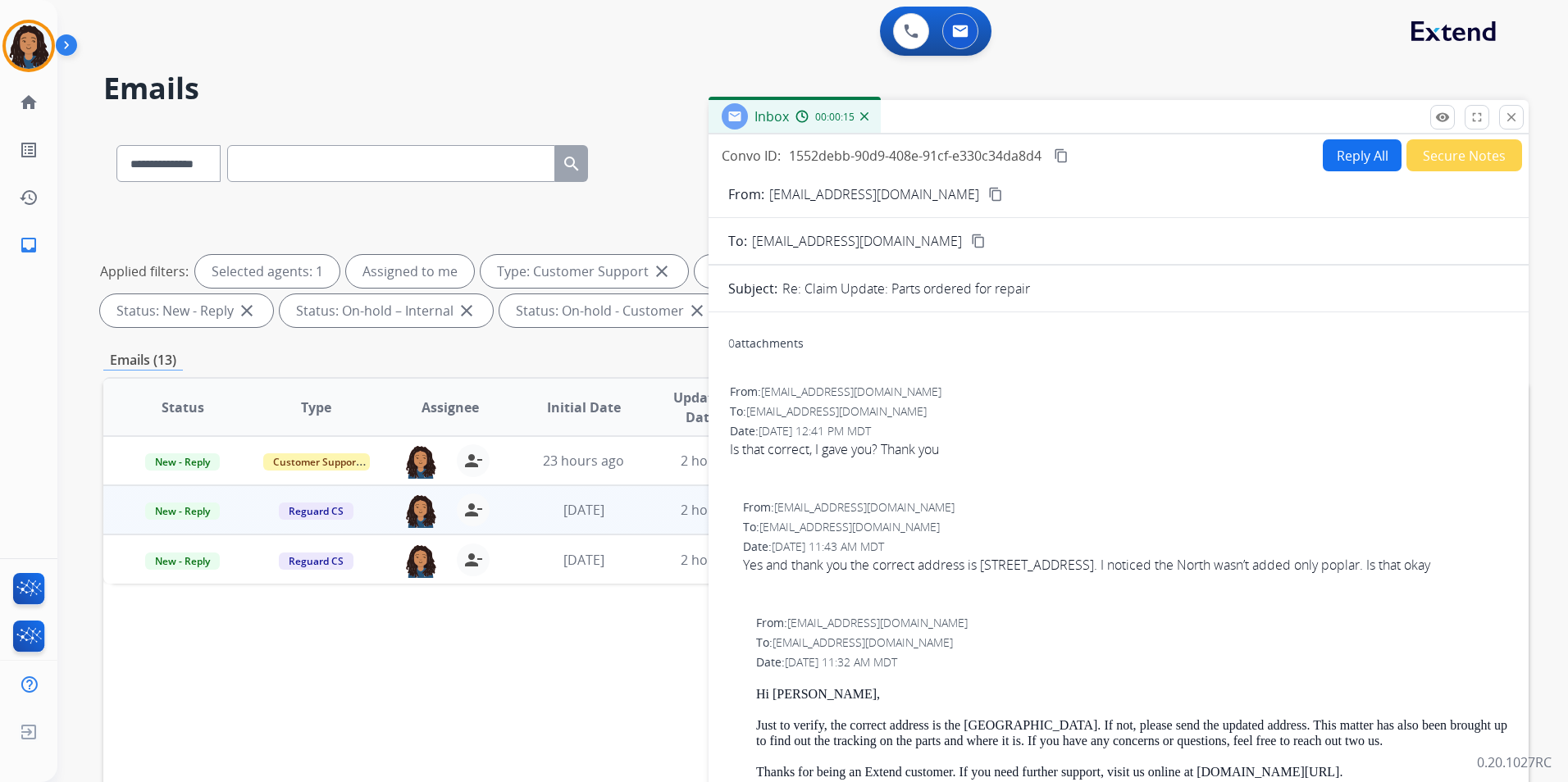
click at [988, 195] on mat-icon "content_copy" at bounding box center [995, 194] width 15 height 15
click at [1069, 153] on mat-icon "content_copy" at bounding box center [1061, 156] width 15 height 15
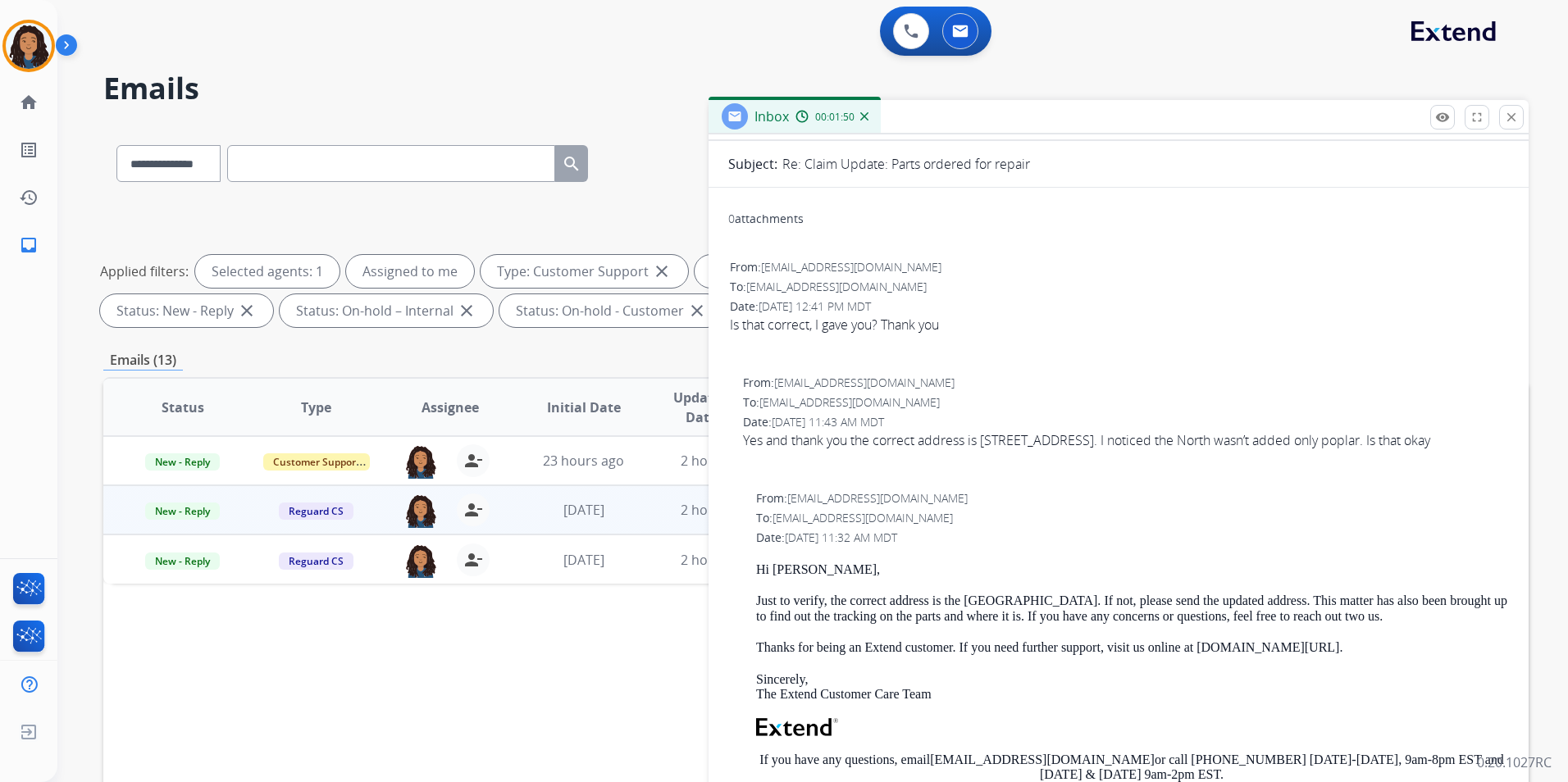
scroll to position [164, 0]
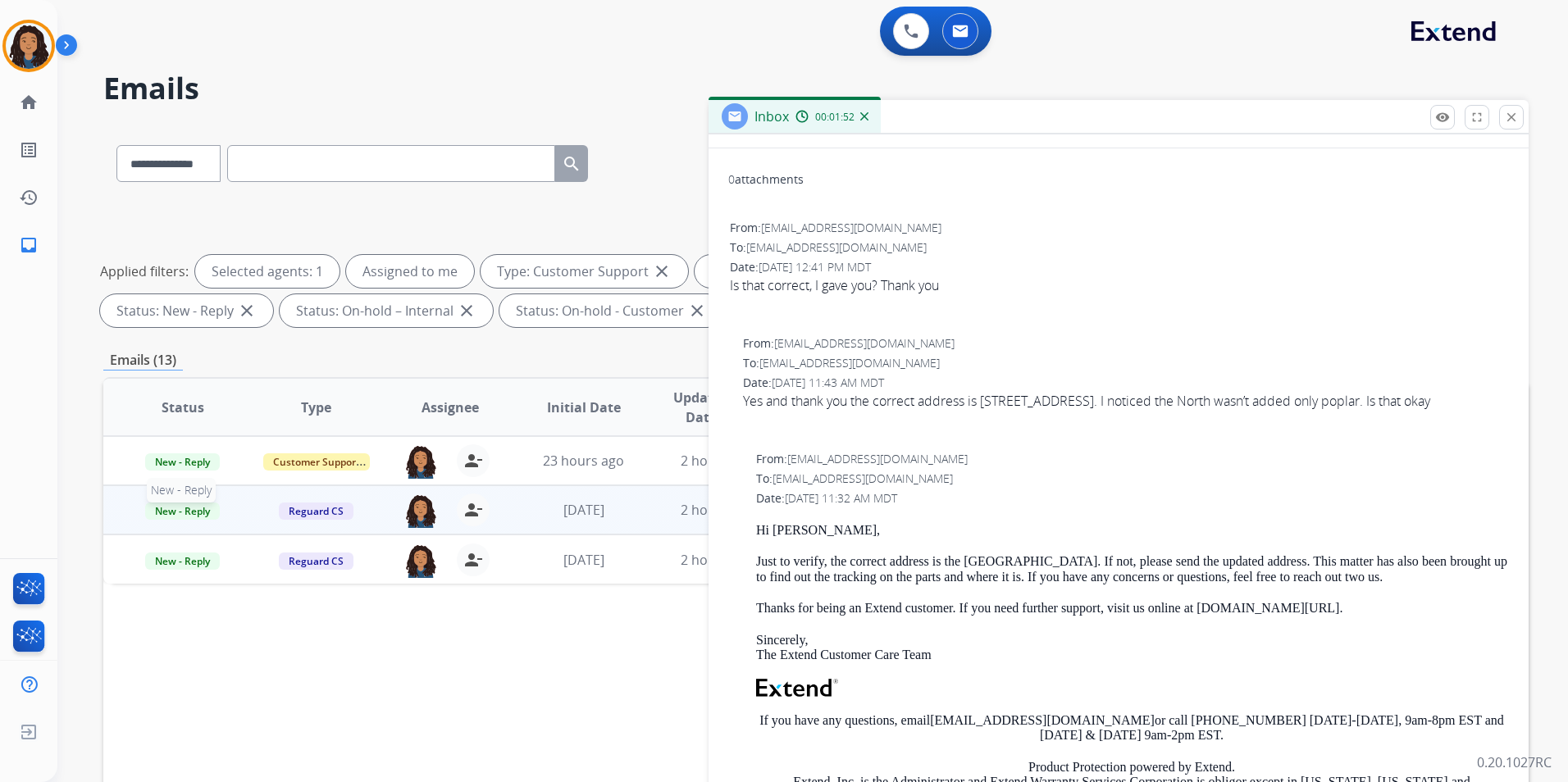
click at [187, 507] on span "New - Reply" at bounding box center [182, 511] width 75 height 17
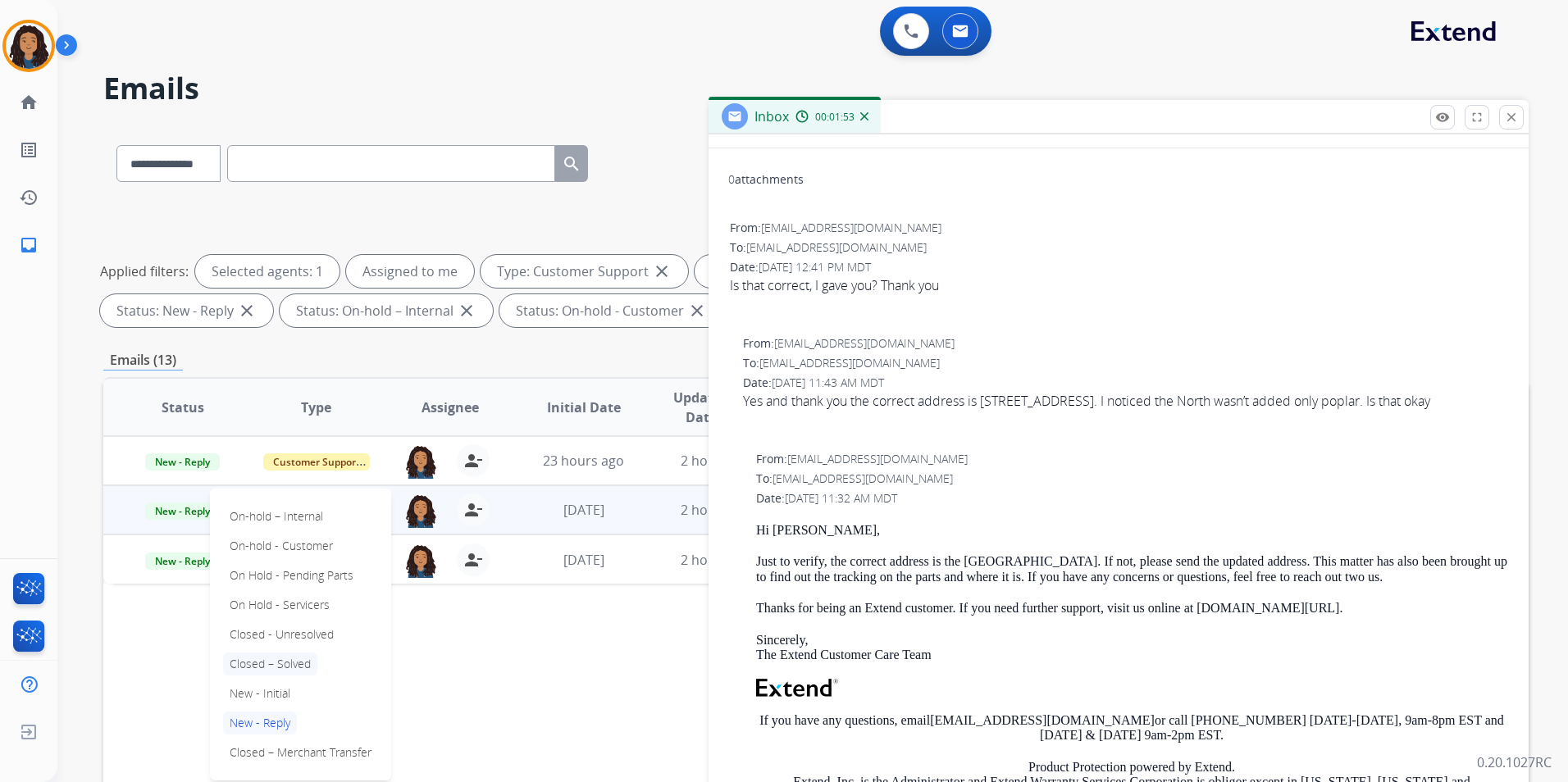
click at [301, 658] on p "Closed – Solved" at bounding box center [270, 664] width 94 height 23
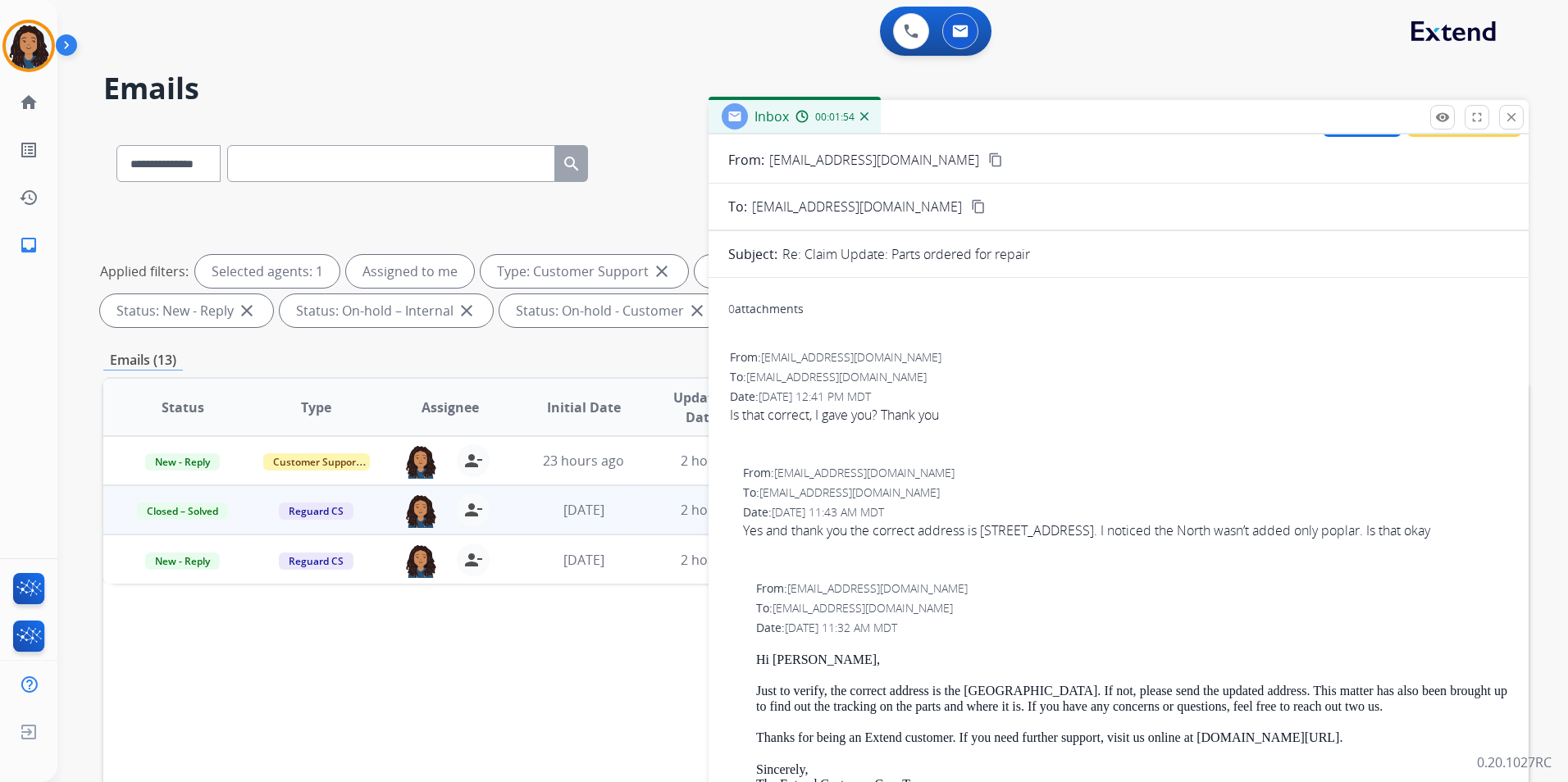
scroll to position [0, 0]
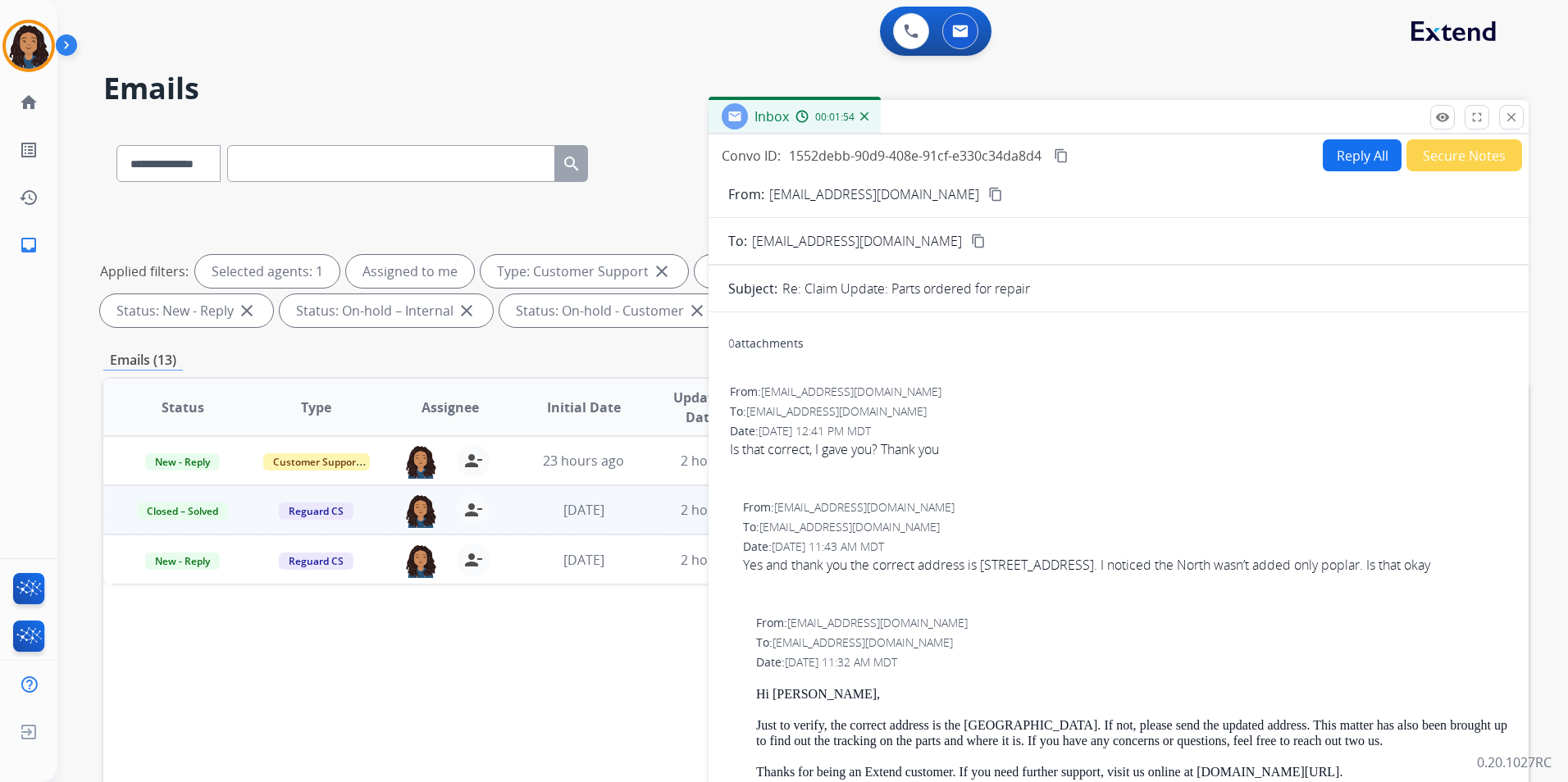
click at [1468, 166] on button "Secure Notes" at bounding box center [1464, 156] width 116 height 32
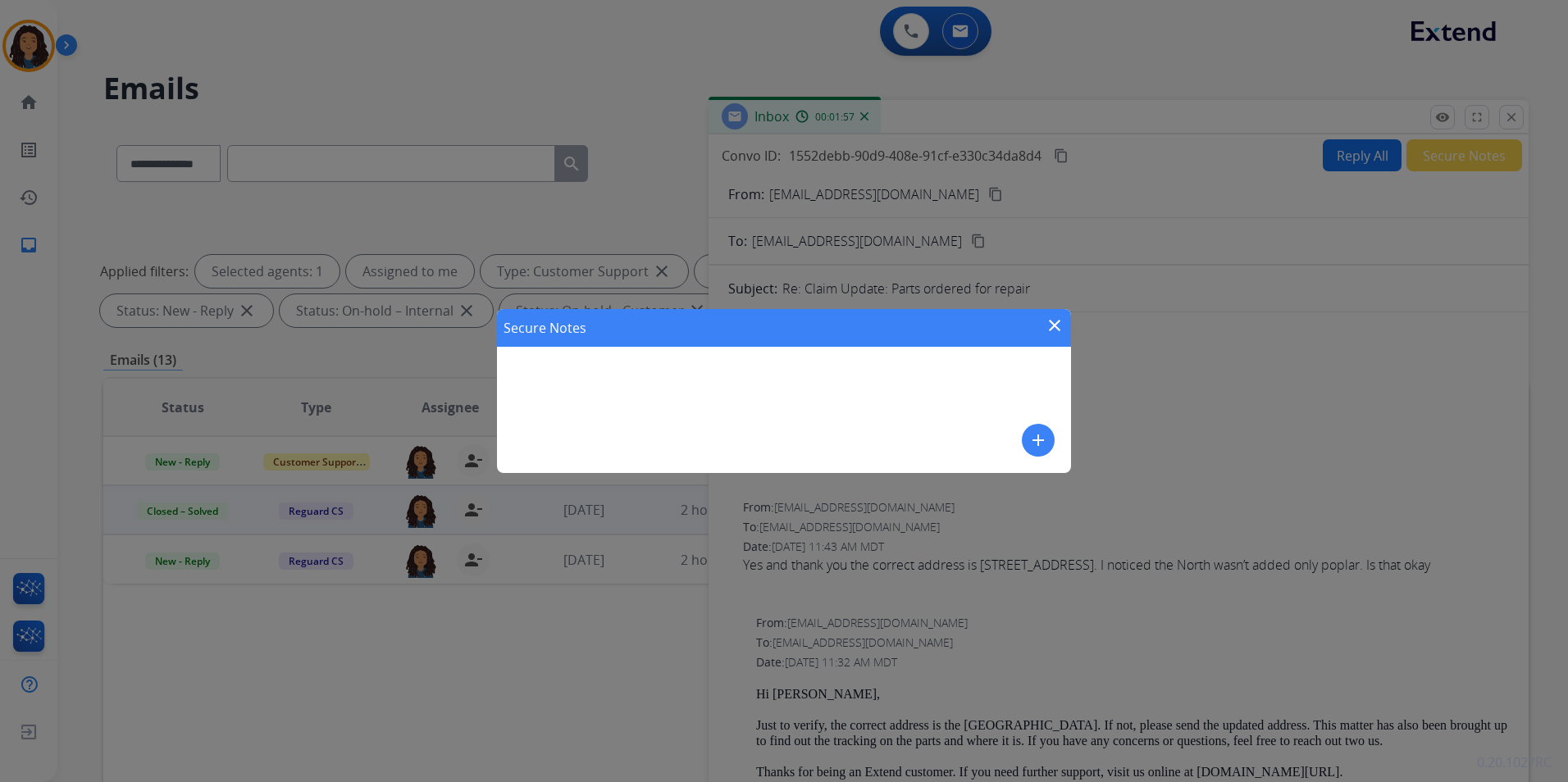
click at [1031, 436] on mat-icon "add" at bounding box center [1038, 440] width 20 height 20
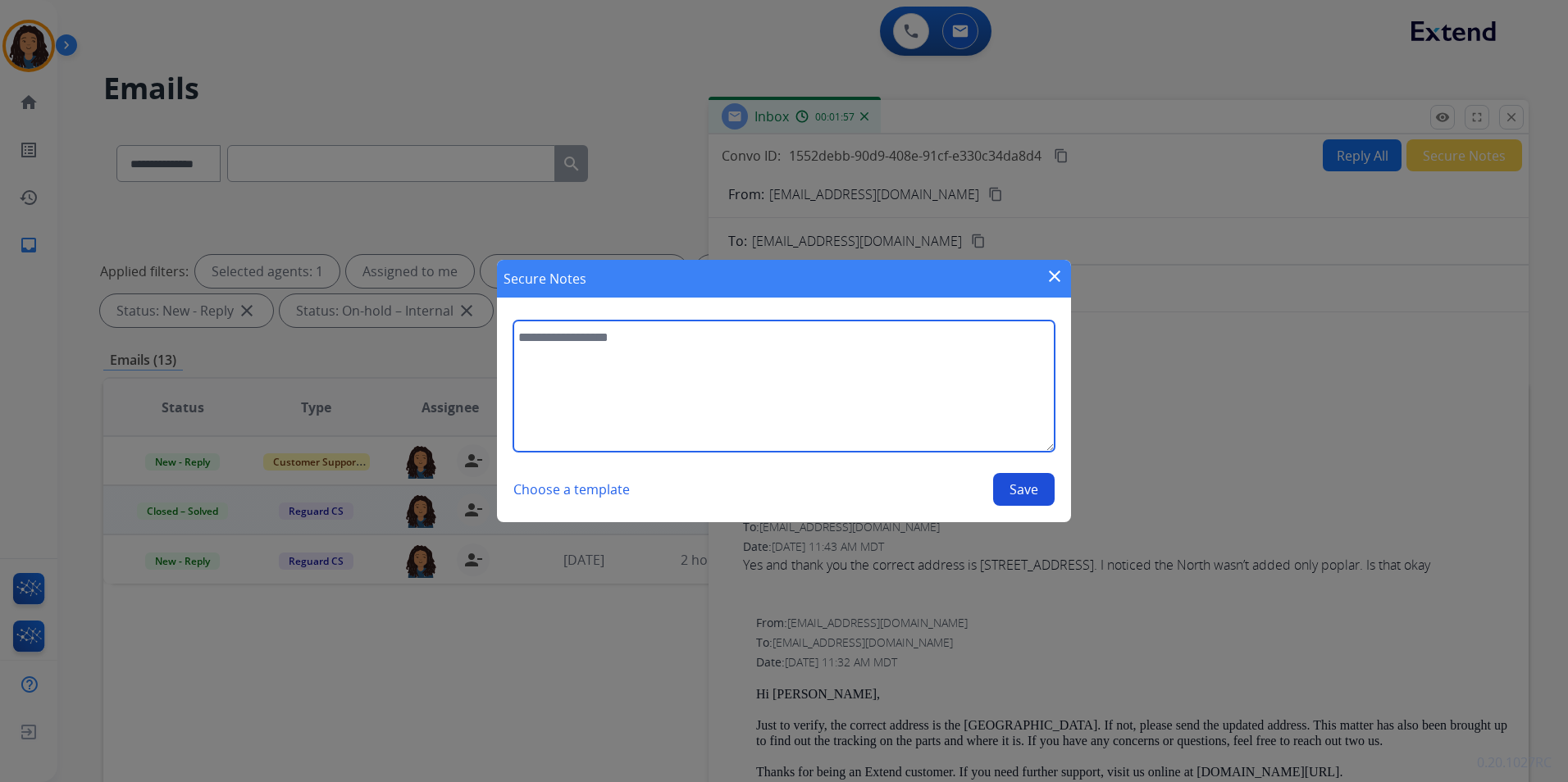
click at [887, 417] on textarea at bounding box center [784, 386] width 542 height 131
type textarea "**********"
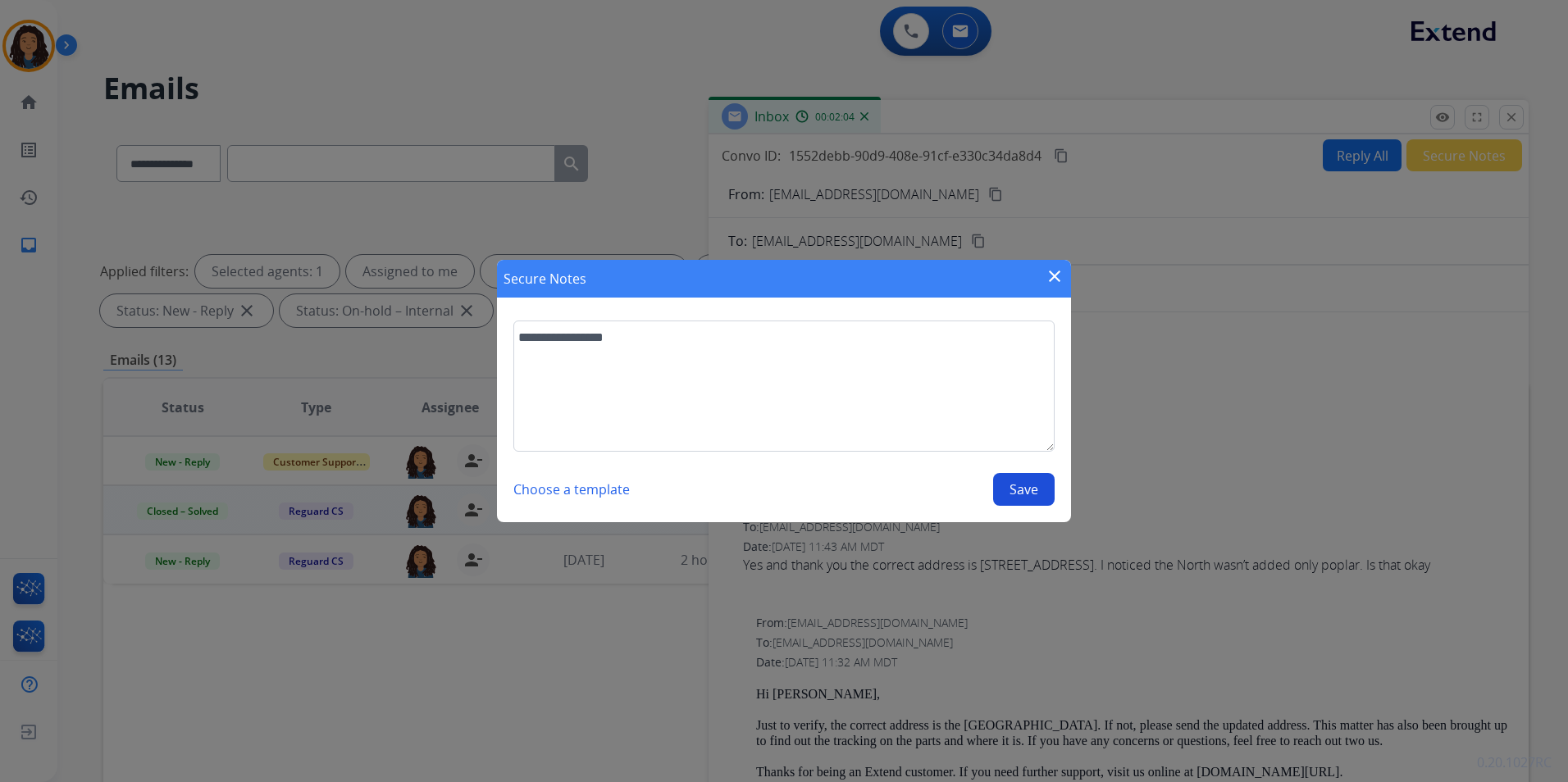
click at [1022, 492] on button "Save" at bounding box center [1024, 490] width 61 height 33
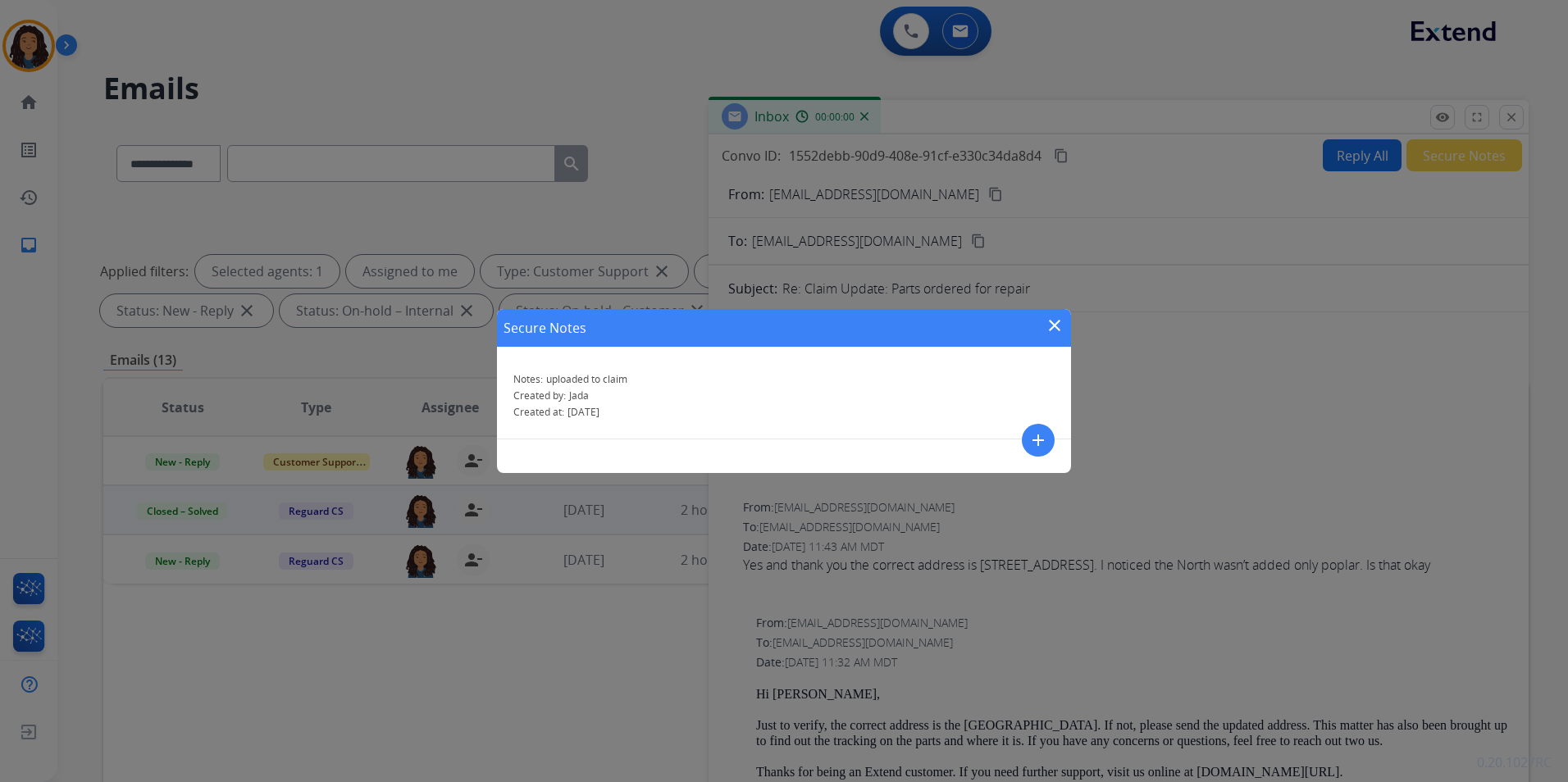
click at [1049, 323] on mat-icon "close" at bounding box center [1054, 325] width 20 height 20
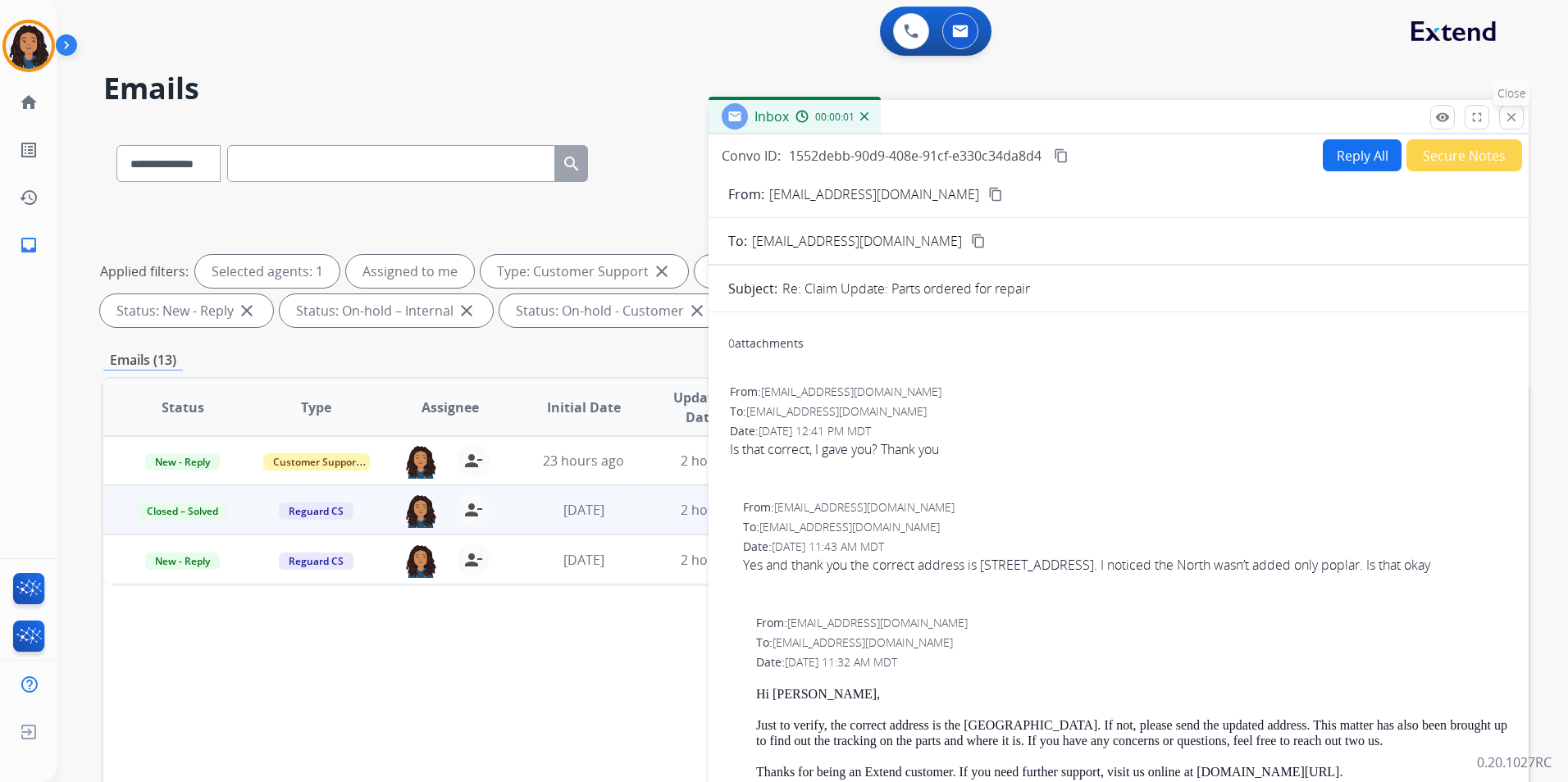
click at [1511, 109] on mat-icon "close" at bounding box center [1511, 117] width 15 height 15
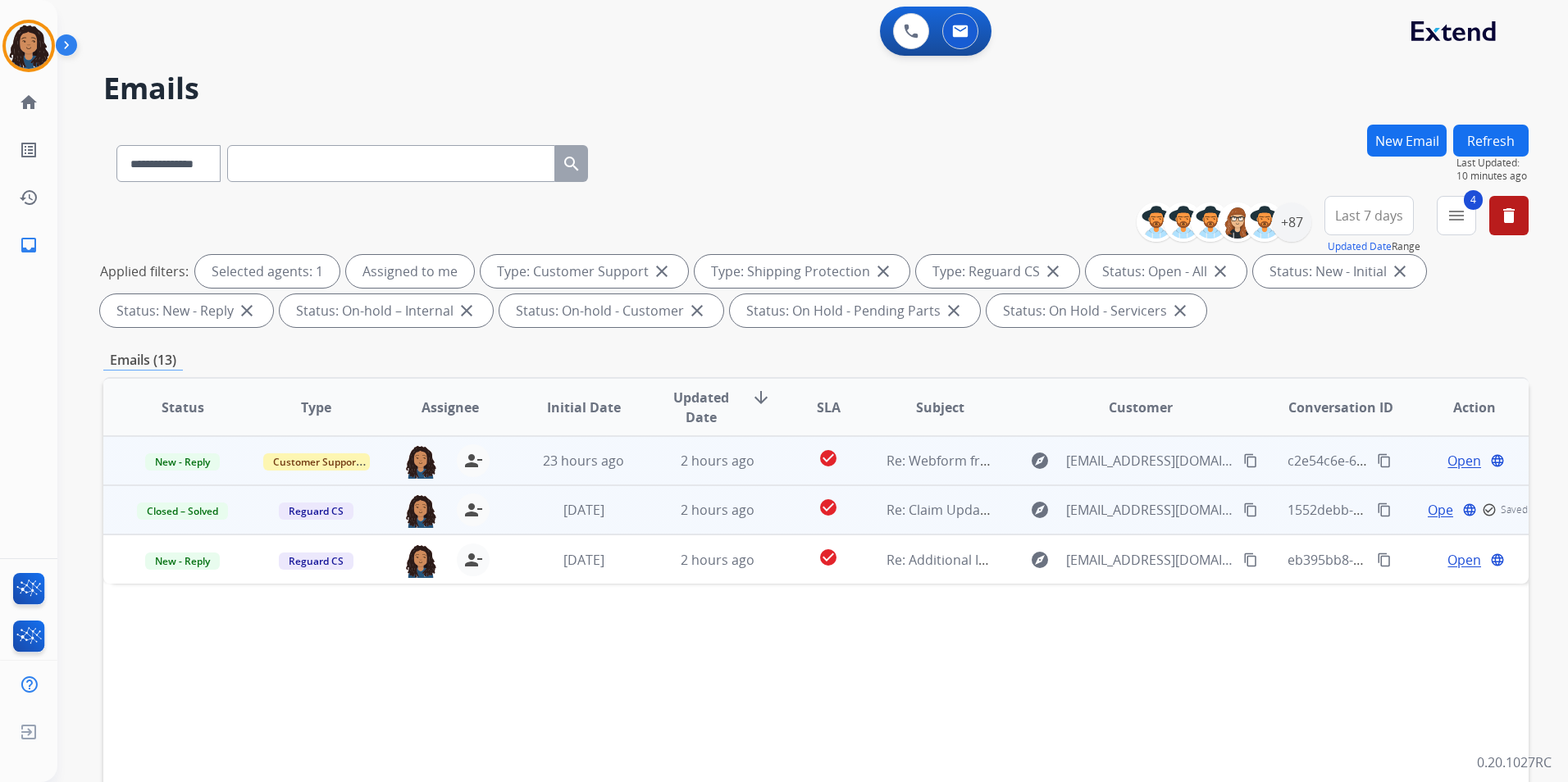
click at [1451, 470] on td "Open language" at bounding box center [1462, 460] width 134 height 49
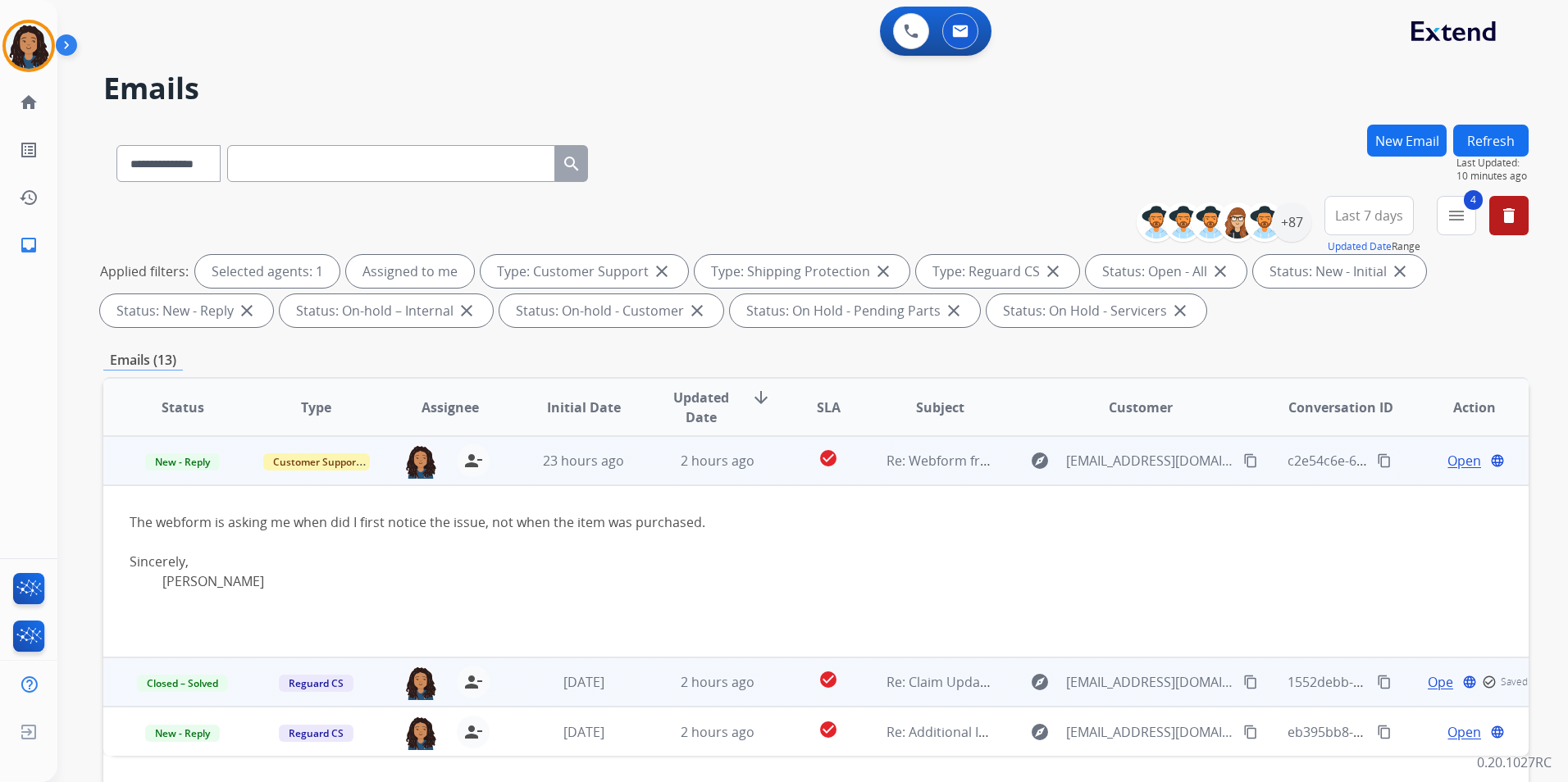
click at [1427, 459] on div "Open language" at bounding box center [1474, 460] width 107 height 20
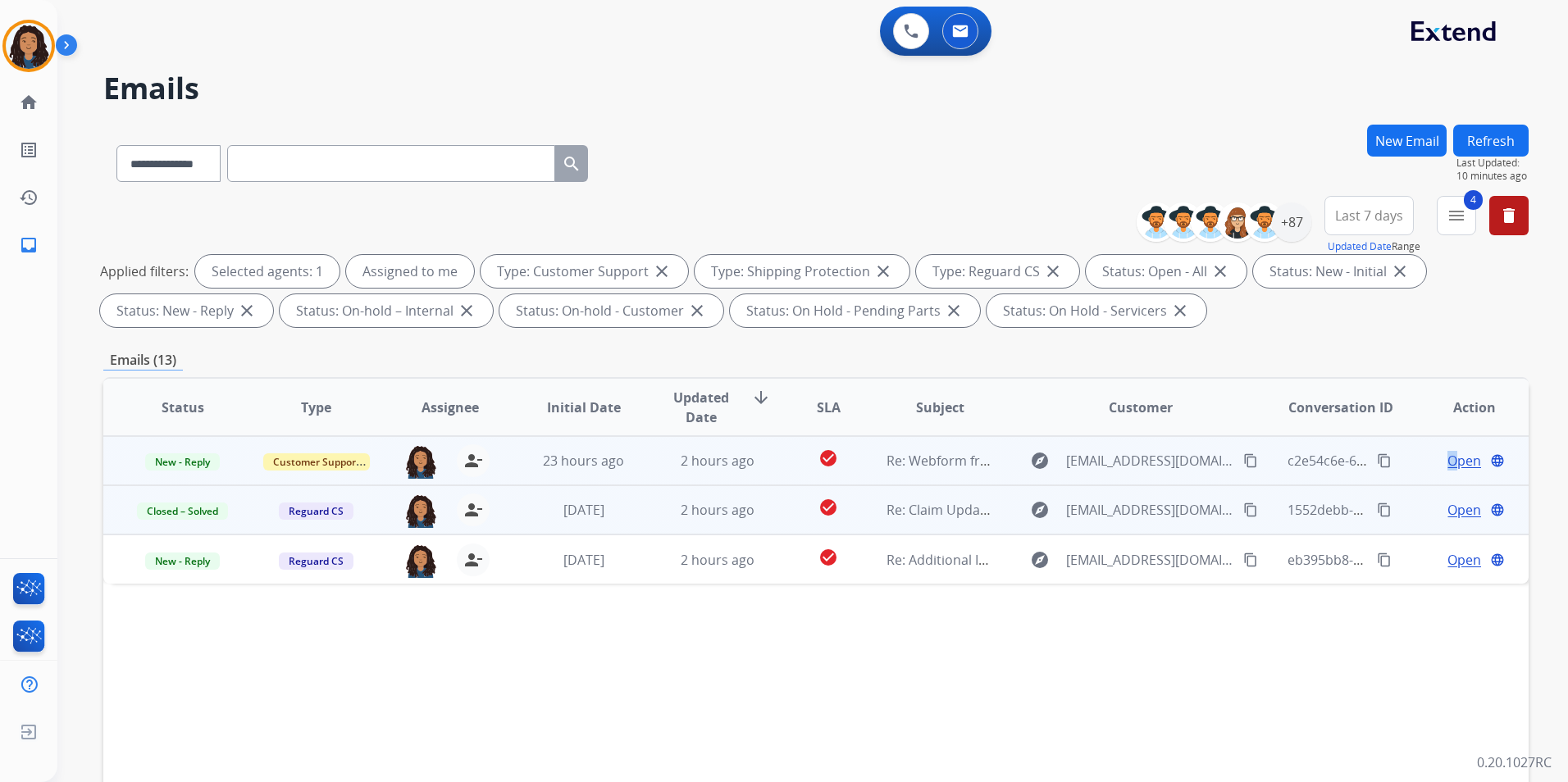
click at [1447, 461] on span "Open" at bounding box center [1464, 460] width 34 height 20
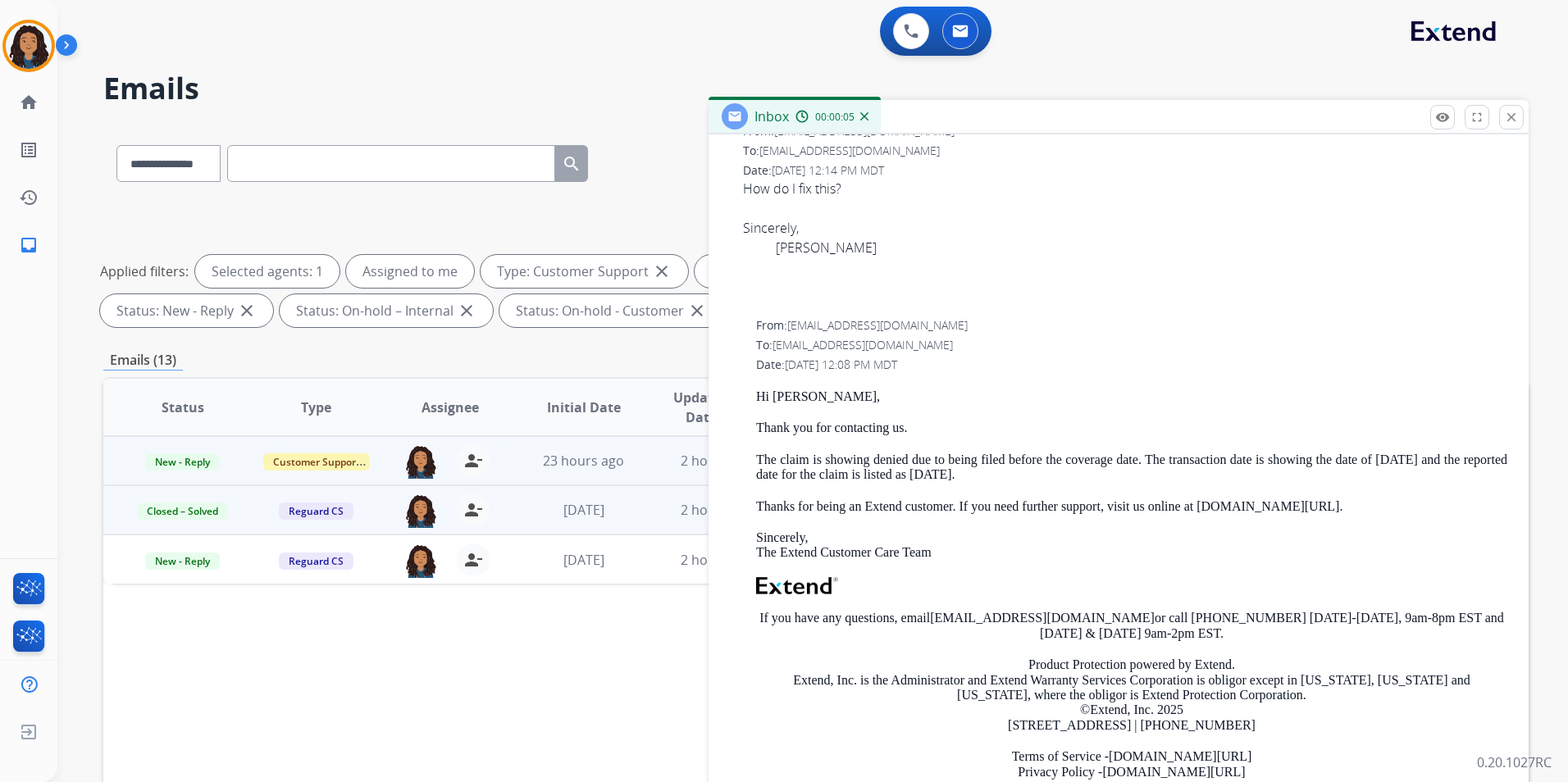
scroll to position [492, 0]
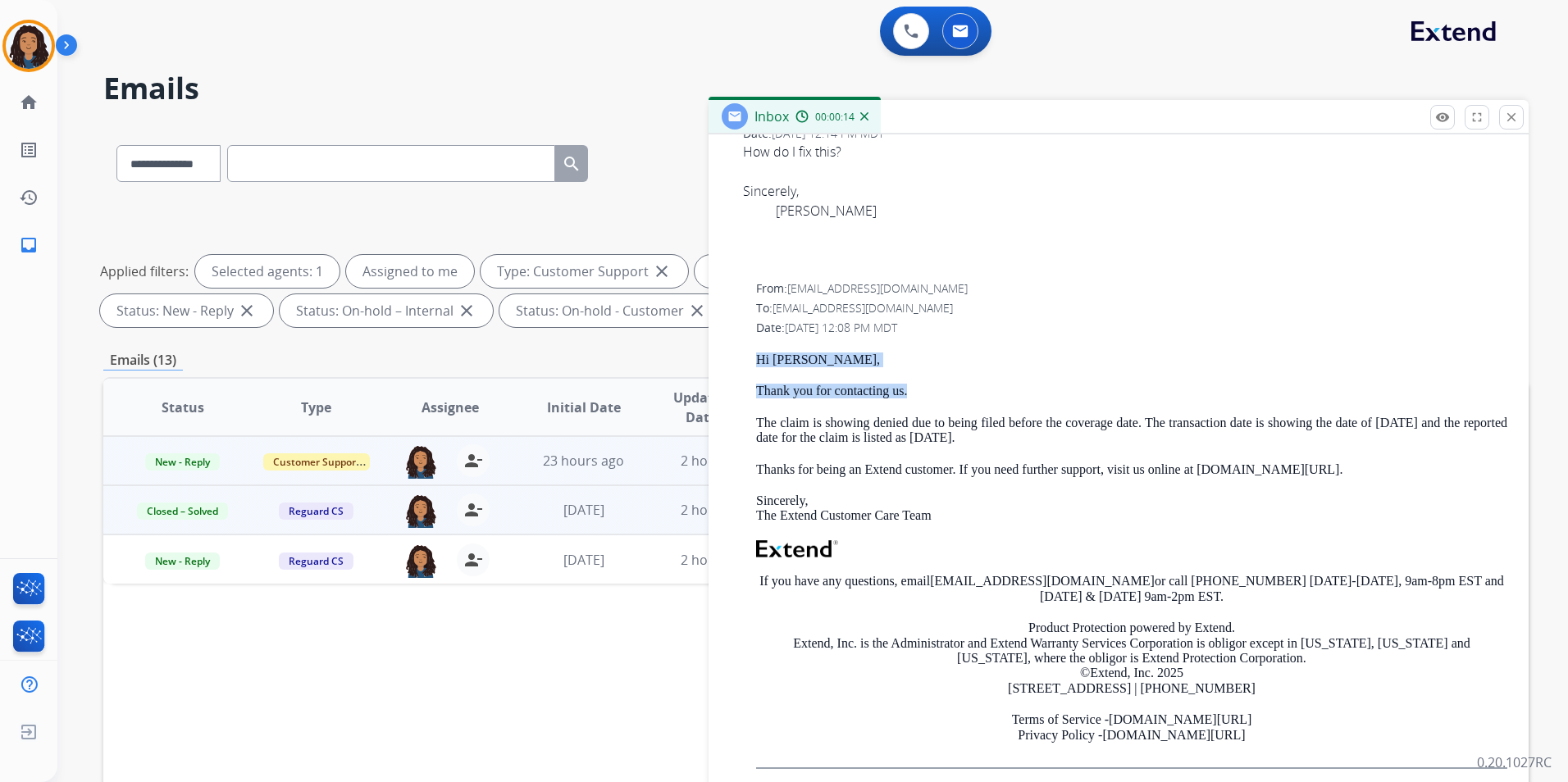
drag, startPoint x: 748, startPoint y: 355, endPoint x: 938, endPoint y: 393, distance: 193.8
click at [938, 393] on div "From: [EMAIL_ADDRESS][DOMAIN_NAME] To: [EMAIL_ADDRESS][DOMAIN_NAME] Date: [DATE…" at bounding box center [1119, 531] width 781 height 505
drag, startPoint x: 938, startPoint y: 393, endPoint x: 881, endPoint y: 392, distance: 57.0
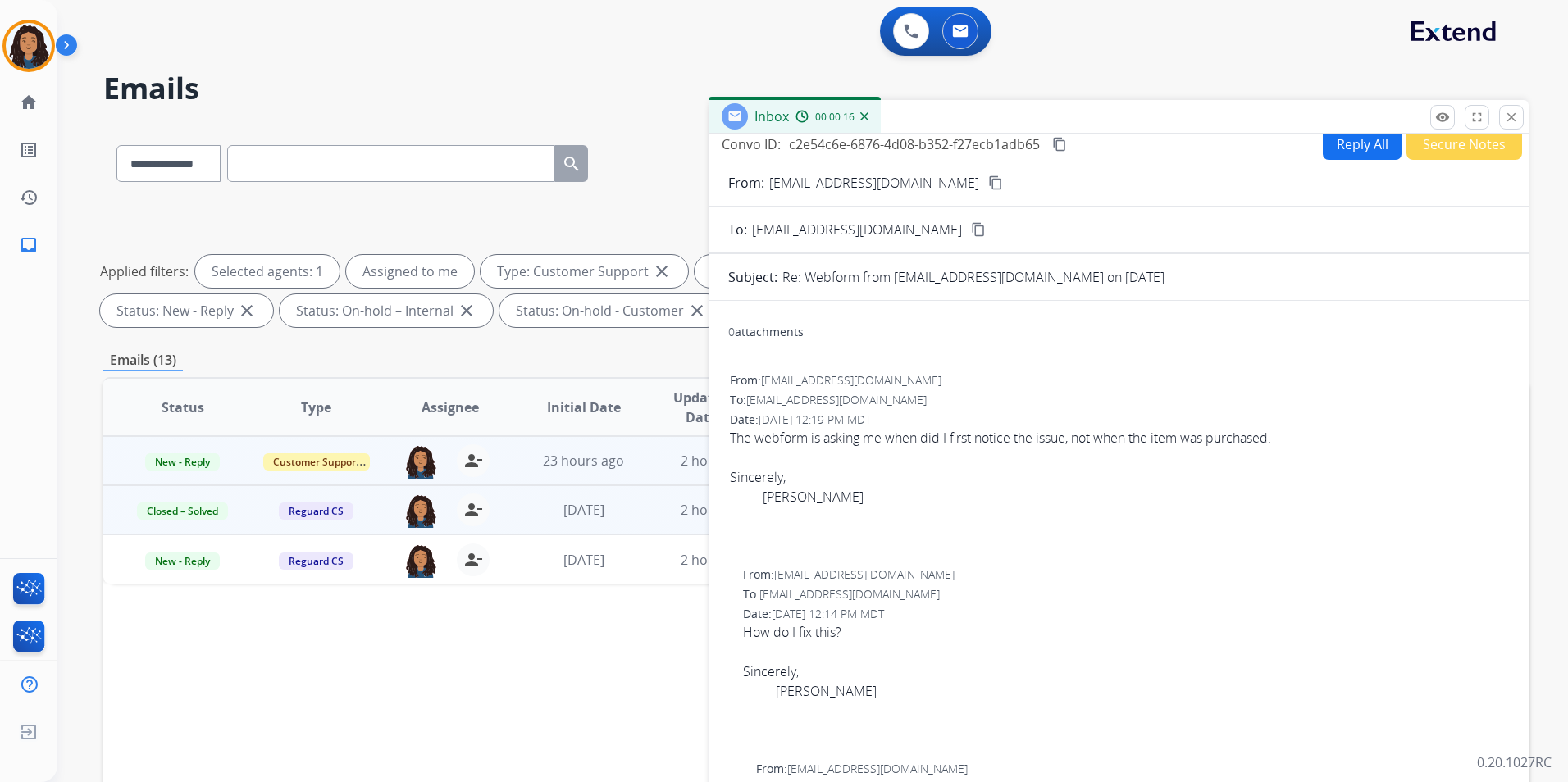
scroll to position [0, 0]
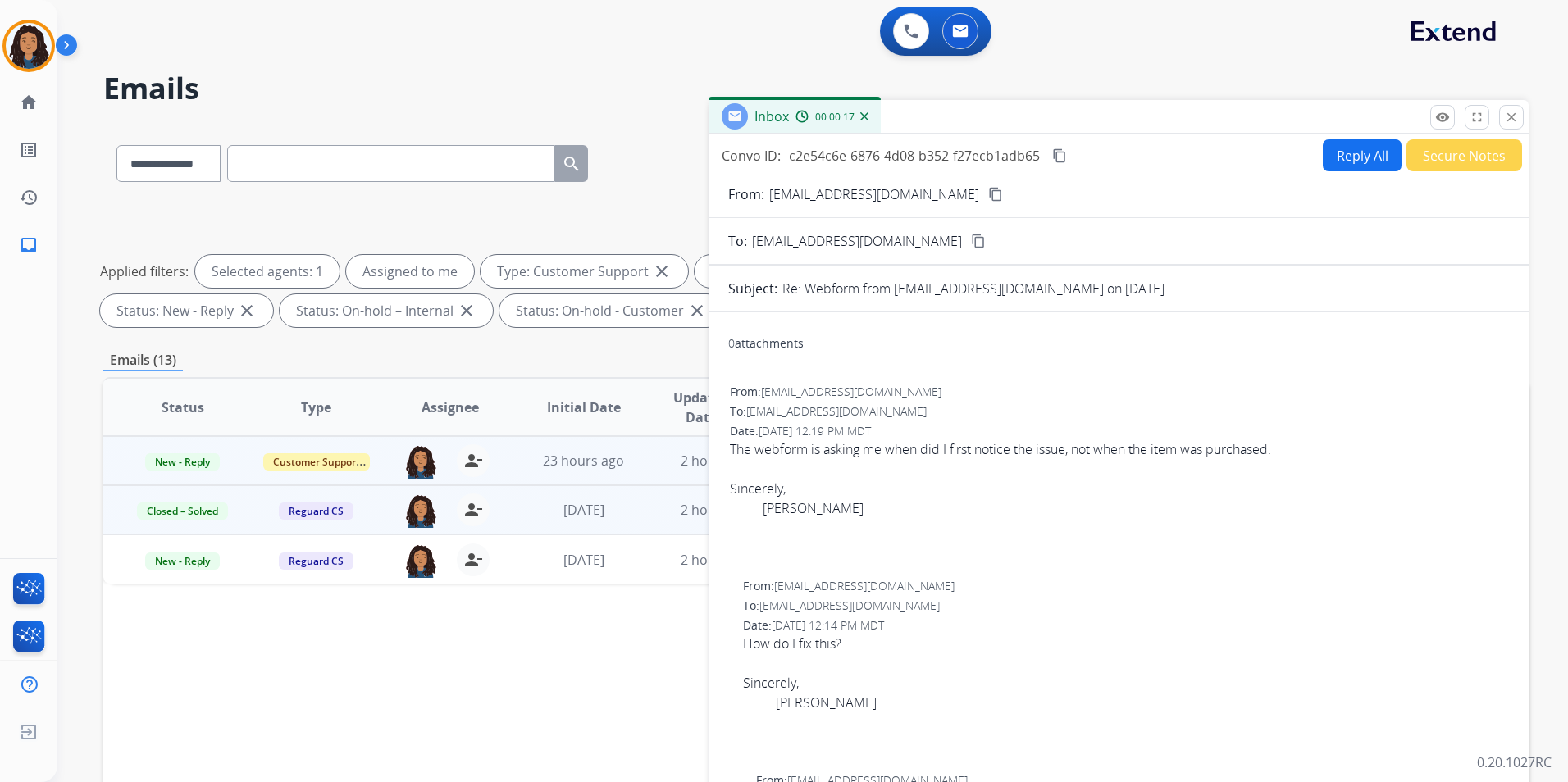
click at [1345, 152] on button "Reply All" at bounding box center [1361, 156] width 78 height 32
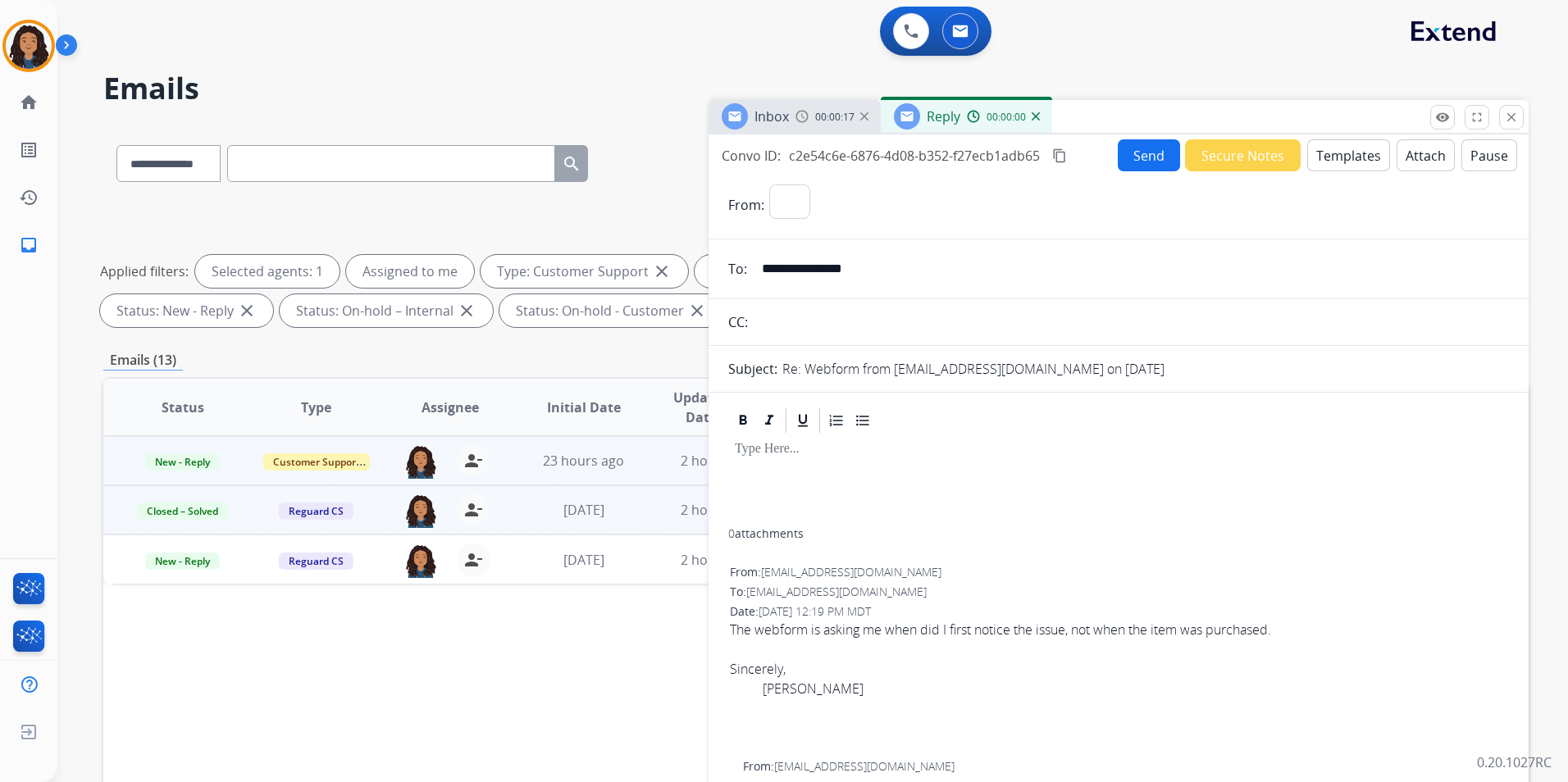
click at [1345, 152] on button "Templates" at bounding box center [1349, 156] width 83 height 32
select select "**********"
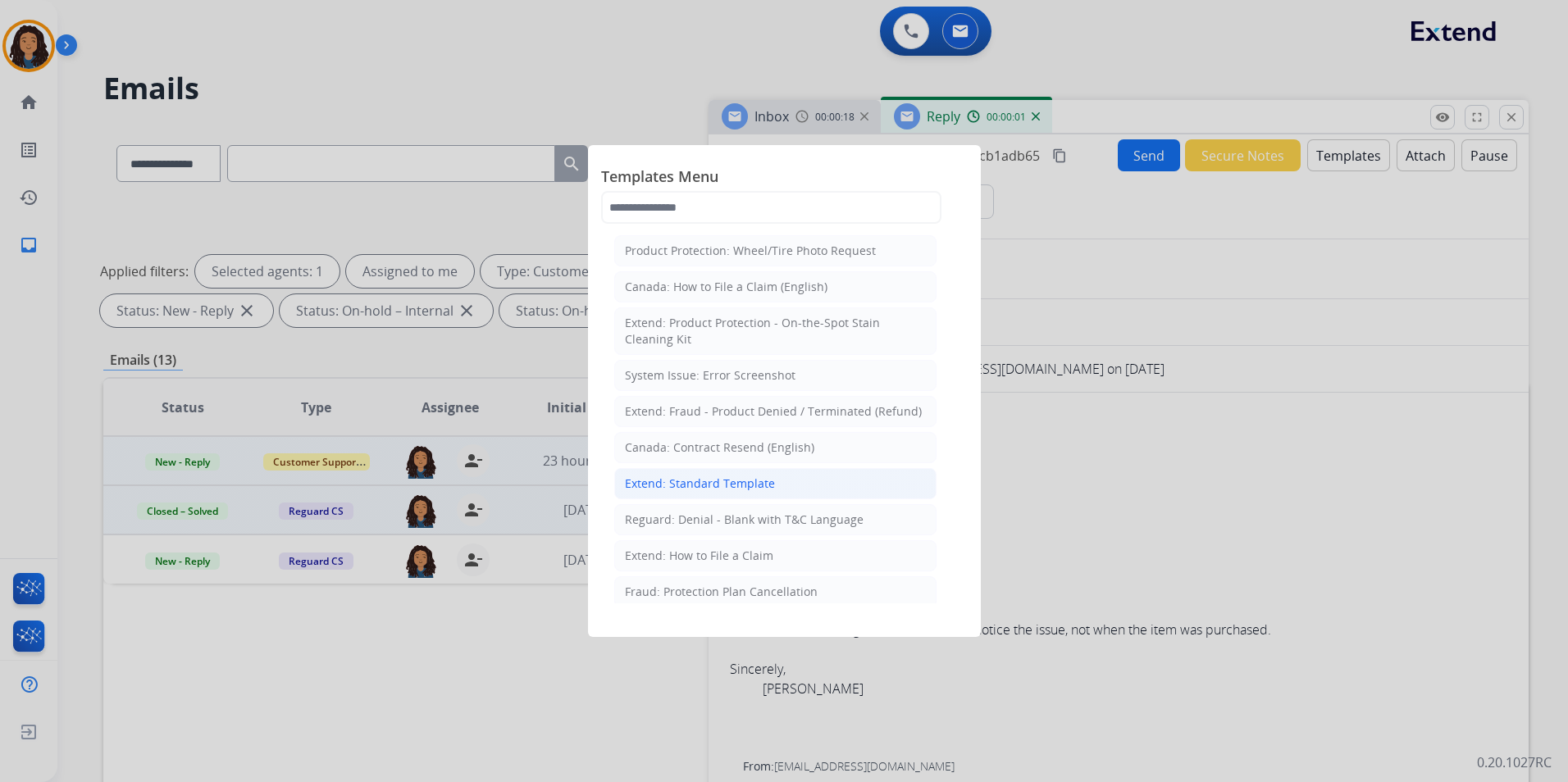
click at [759, 486] on div "Extend: Standard Template" at bounding box center [699, 483] width 150 height 16
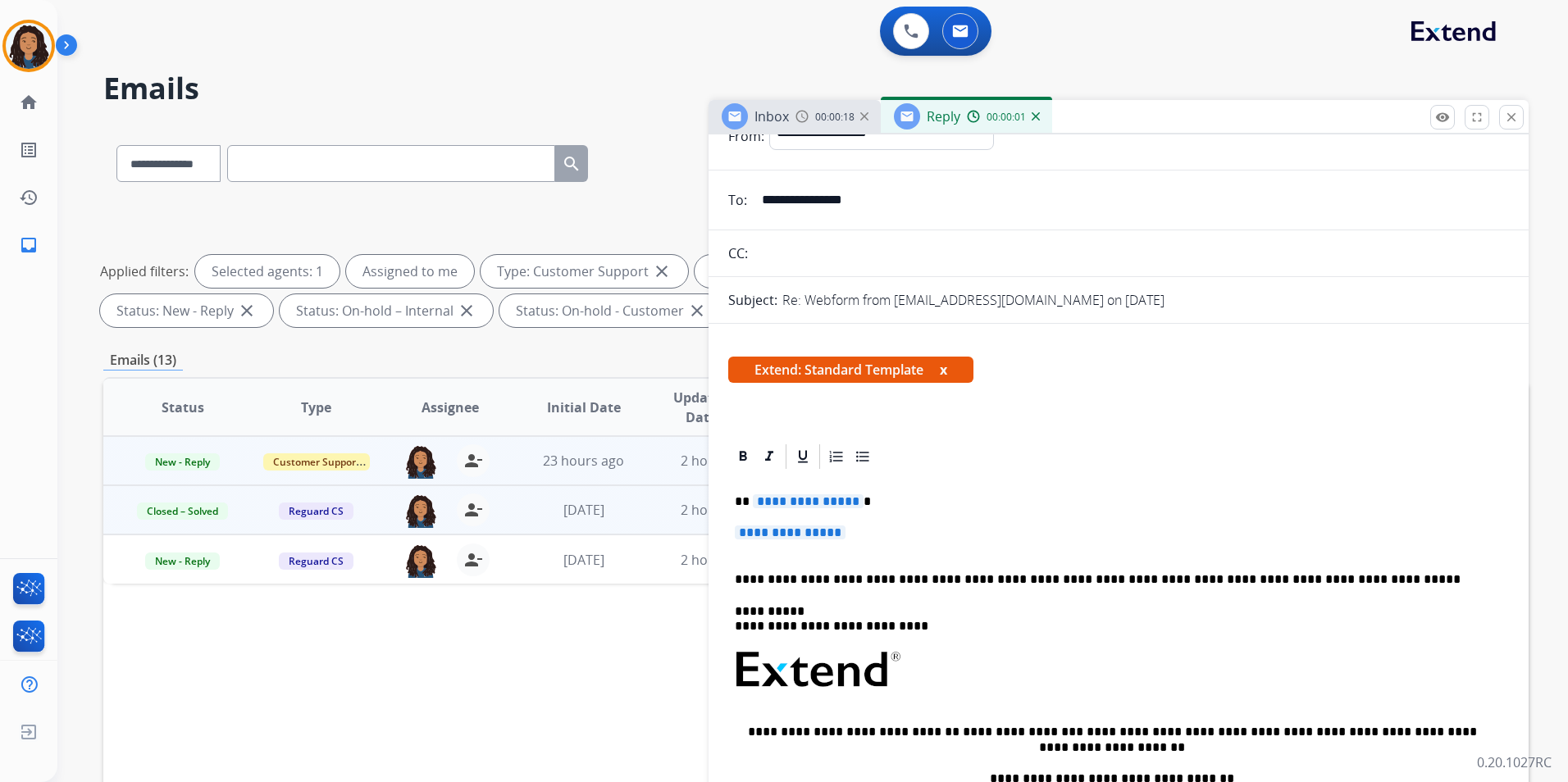
scroll to position [164, 0]
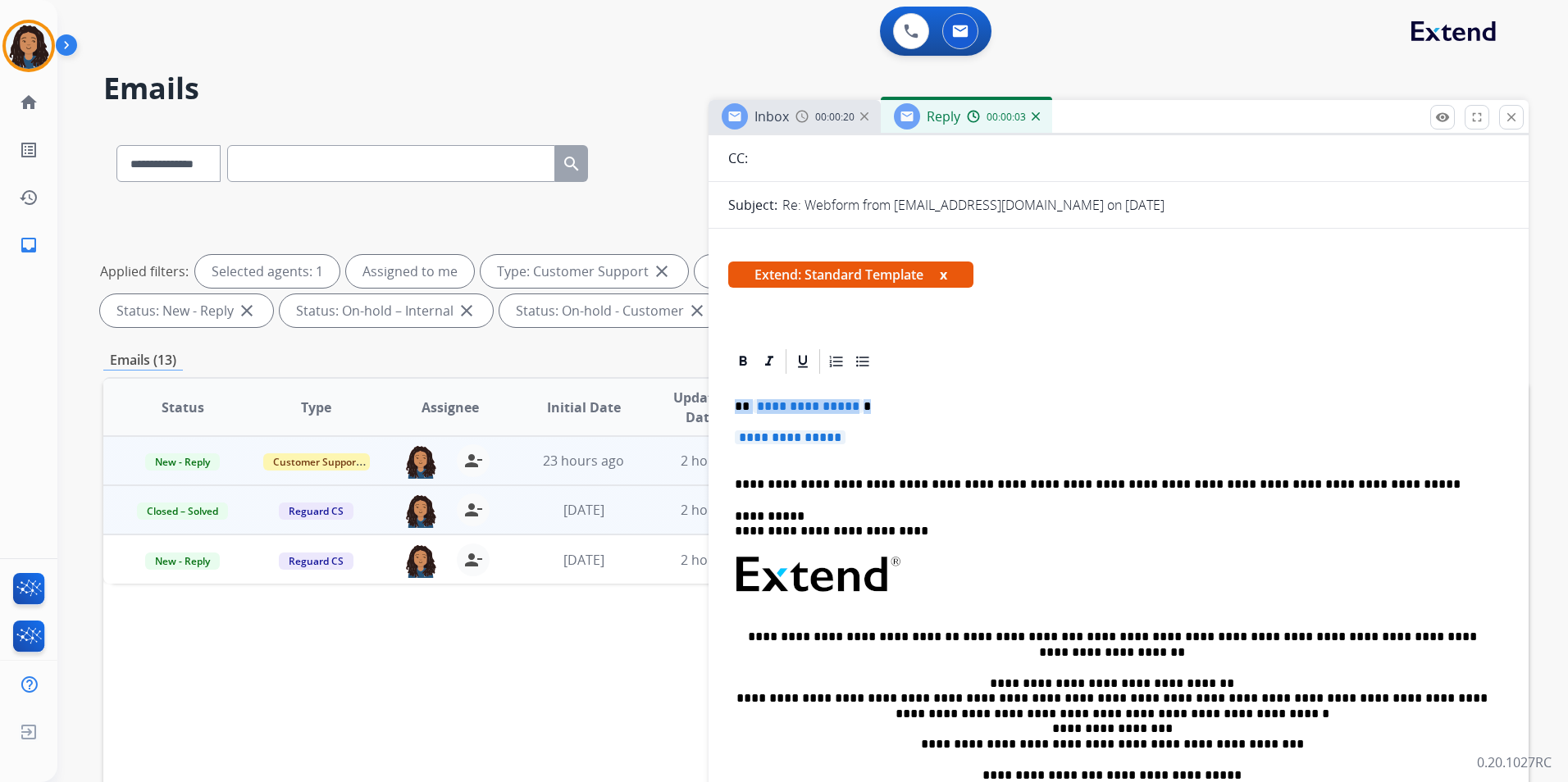
drag, startPoint x: 732, startPoint y: 403, endPoint x: 976, endPoint y: 439, distance: 246.6
click at [976, 439] on div "**********" at bounding box center [1119, 624] width 781 height 494
paste div
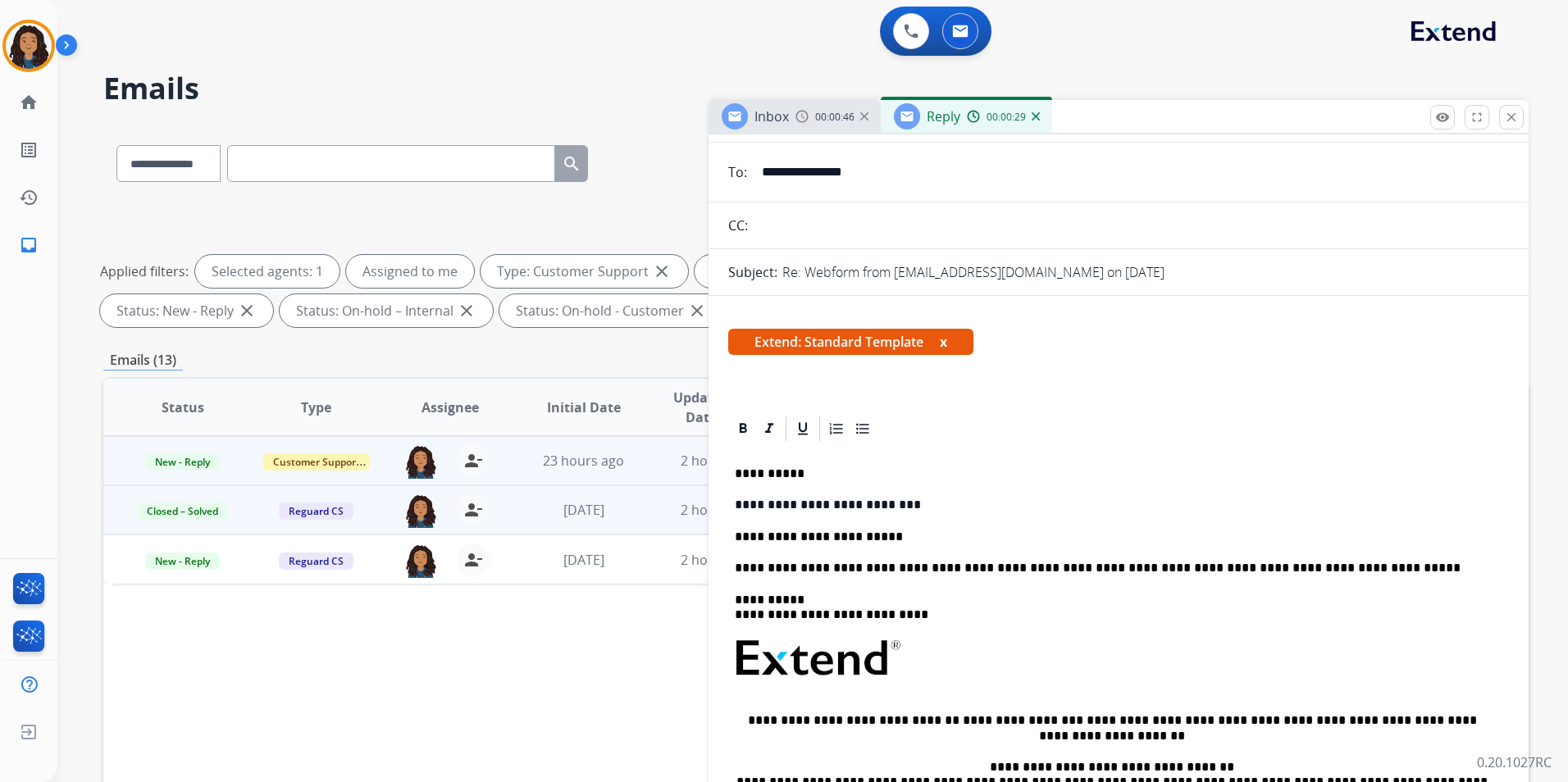
scroll to position [0, 0]
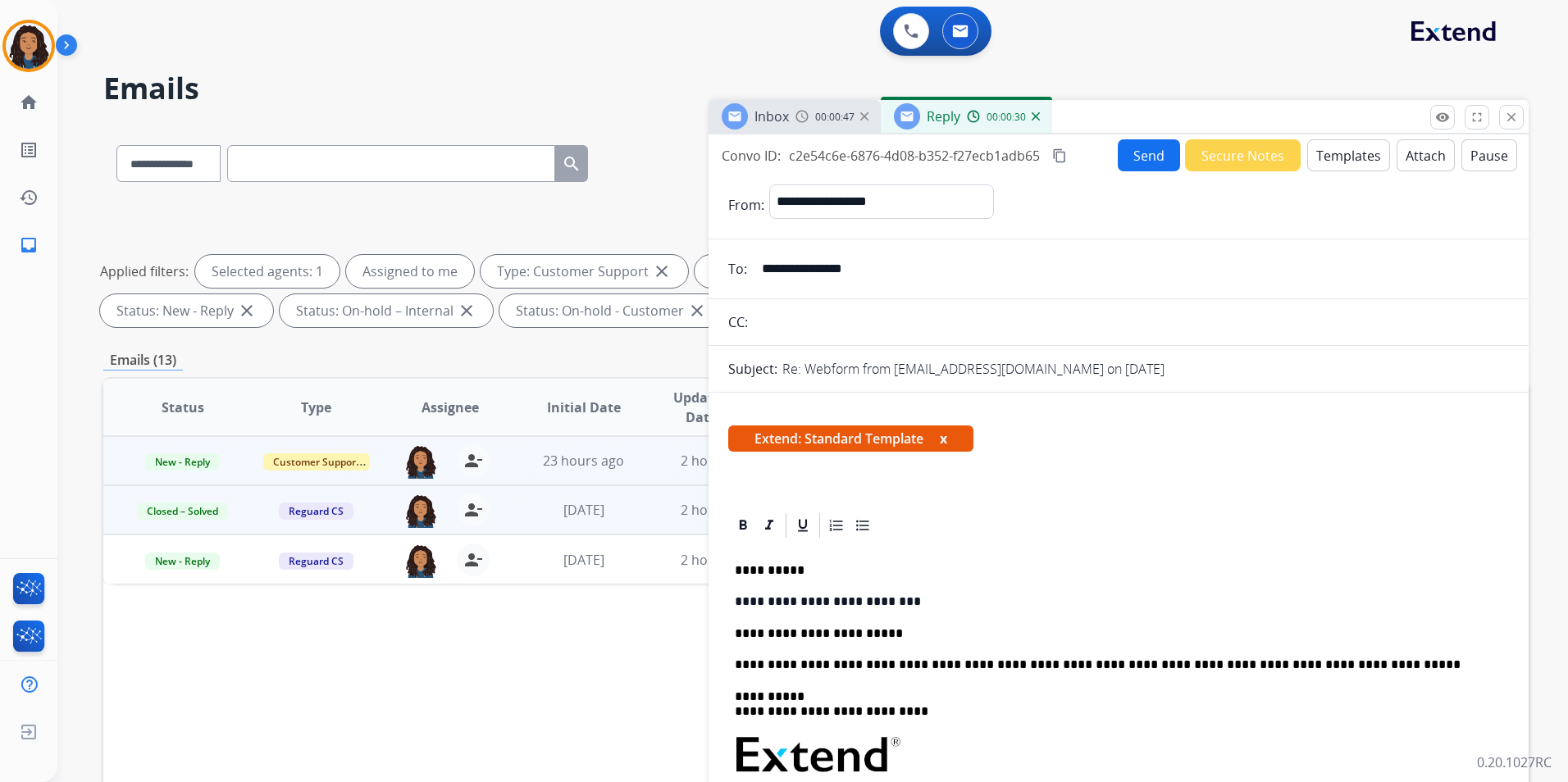
click at [1144, 164] on button "Send" at bounding box center [1149, 156] width 62 height 32
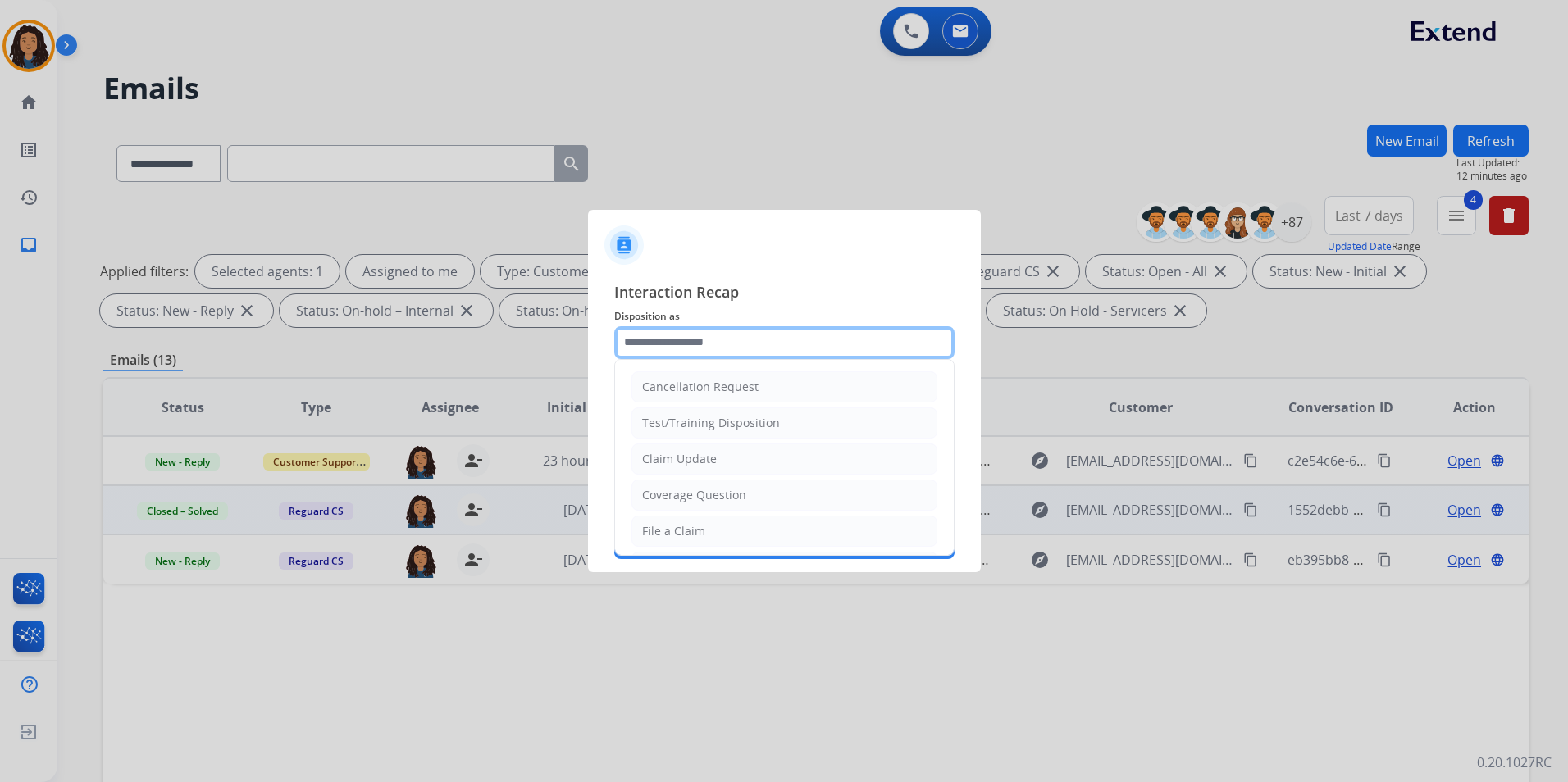
click at [750, 345] on input "text" at bounding box center [784, 342] width 341 height 33
click at [717, 461] on li "Claim Update" at bounding box center [784, 458] width 306 height 31
type input "**********"
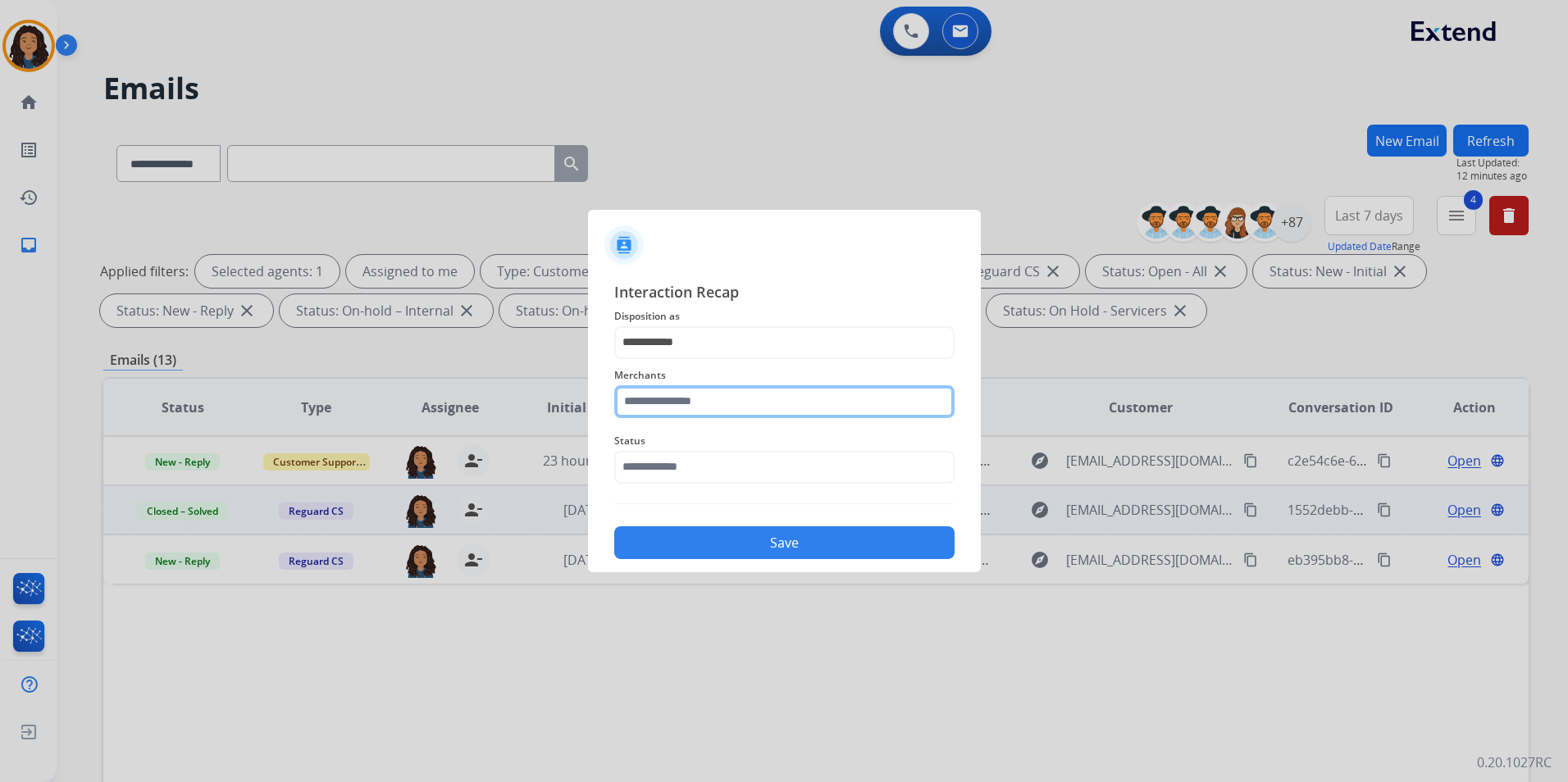
click at [734, 410] on input "text" at bounding box center [784, 402] width 341 height 33
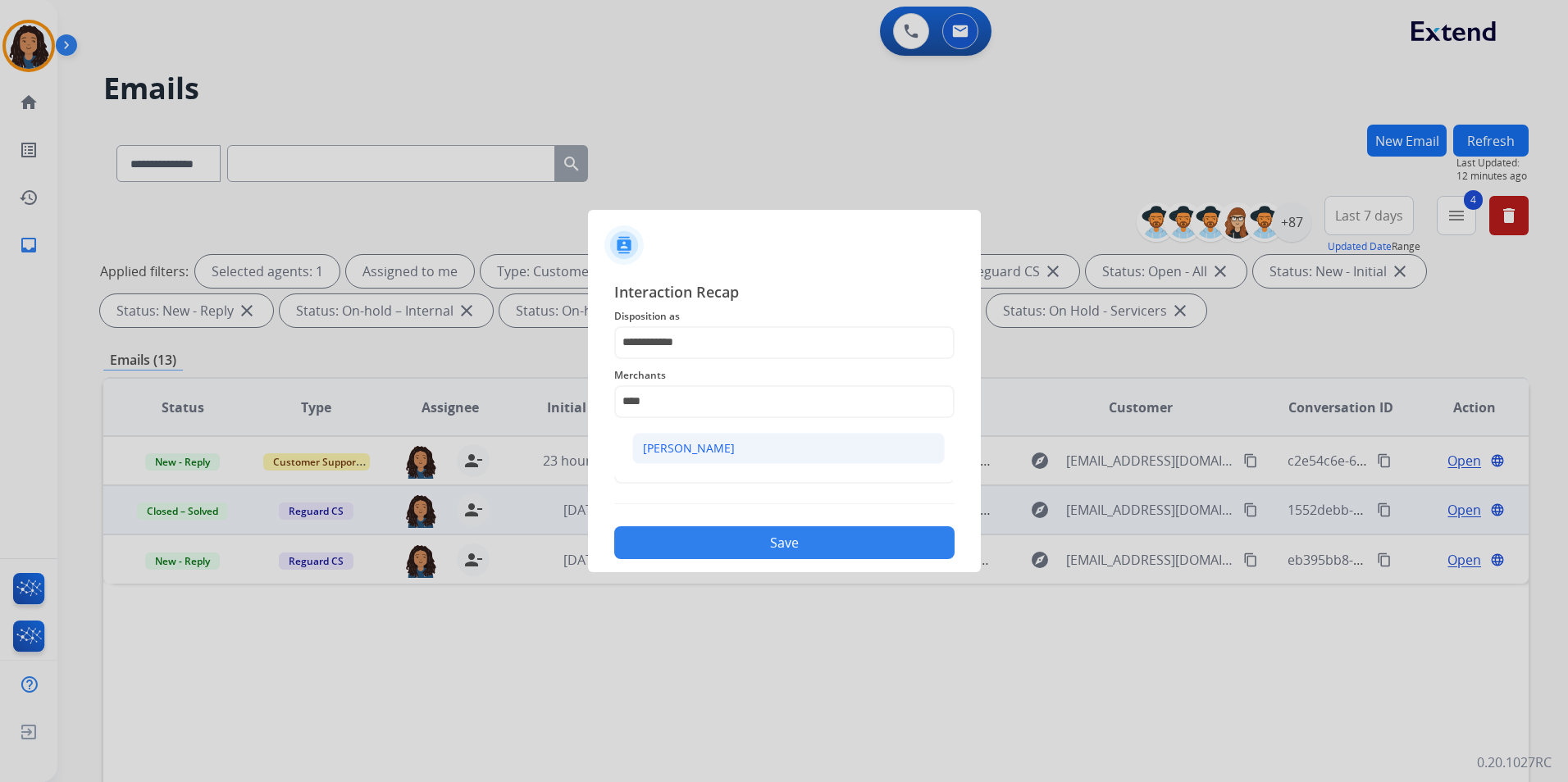
click at [672, 456] on li "[PERSON_NAME]" at bounding box center [788, 448] width 312 height 31
type input "**********"
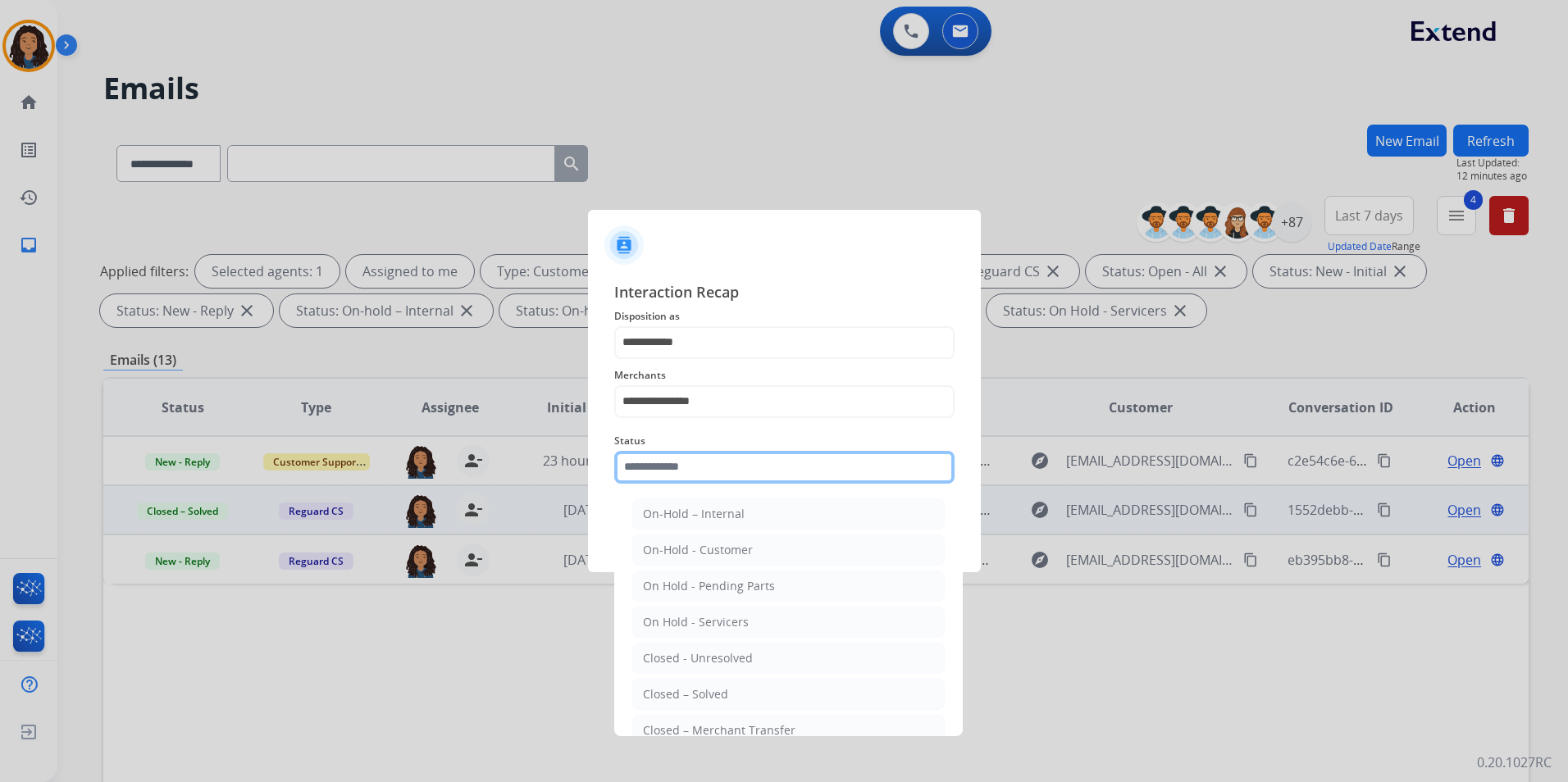
click at [674, 460] on input "text" at bounding box center [784, 467] width 341 height 33
drag, startPoint x: 672, startPoint y: 690, endPoint x: 691, endPoint y: 628, distance: 64.8
click at [671, 684] on li "Closed – Solved" at bounding box center [788, 694] width 312 height 31
type input "**********"
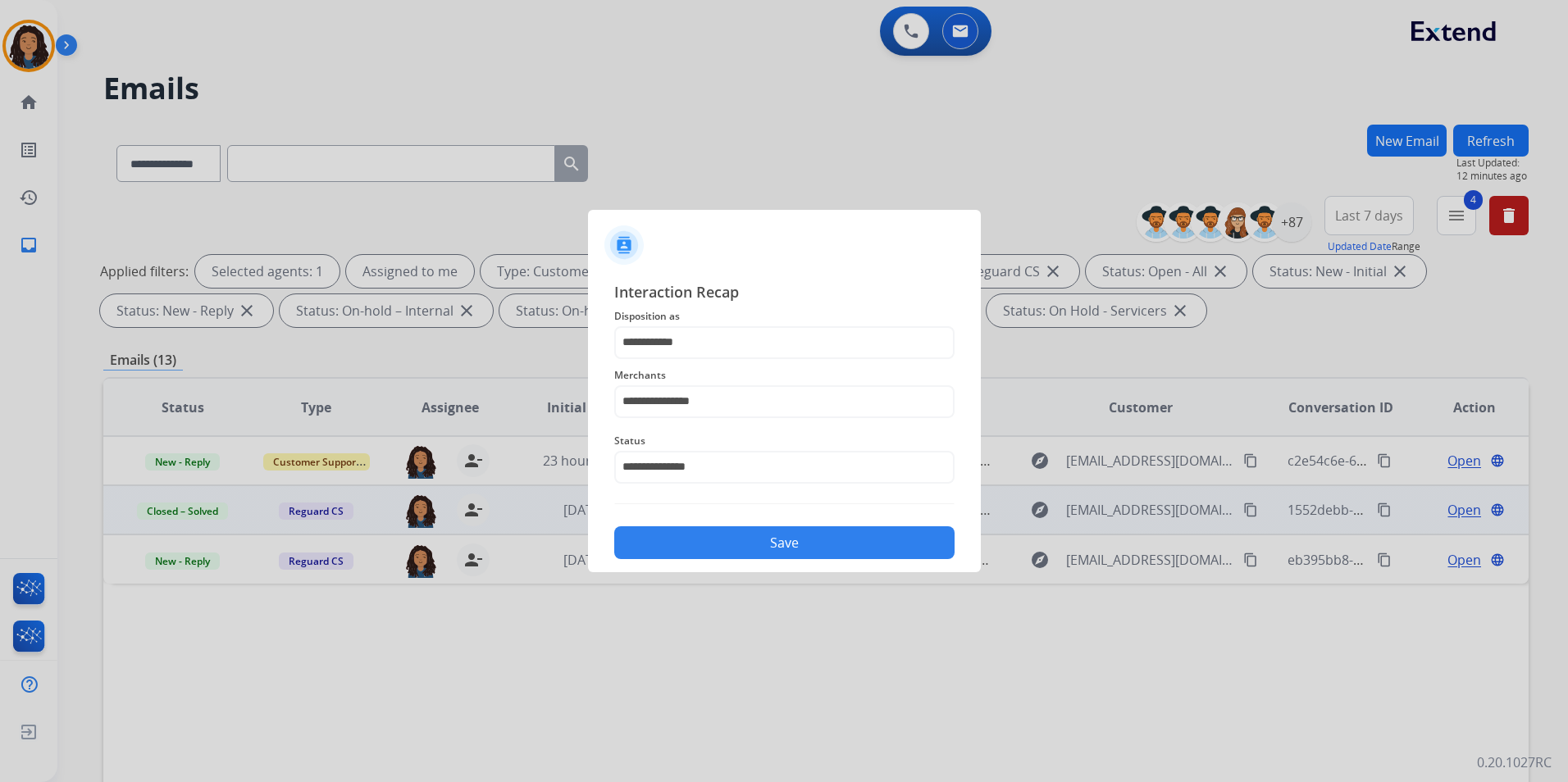
click at [687, 566] on div "**********" at bounding box center [784, 420] width 392 height 306
click at [733, 544] on button "Save" at bounding box center [784, 542] width 341 height 33
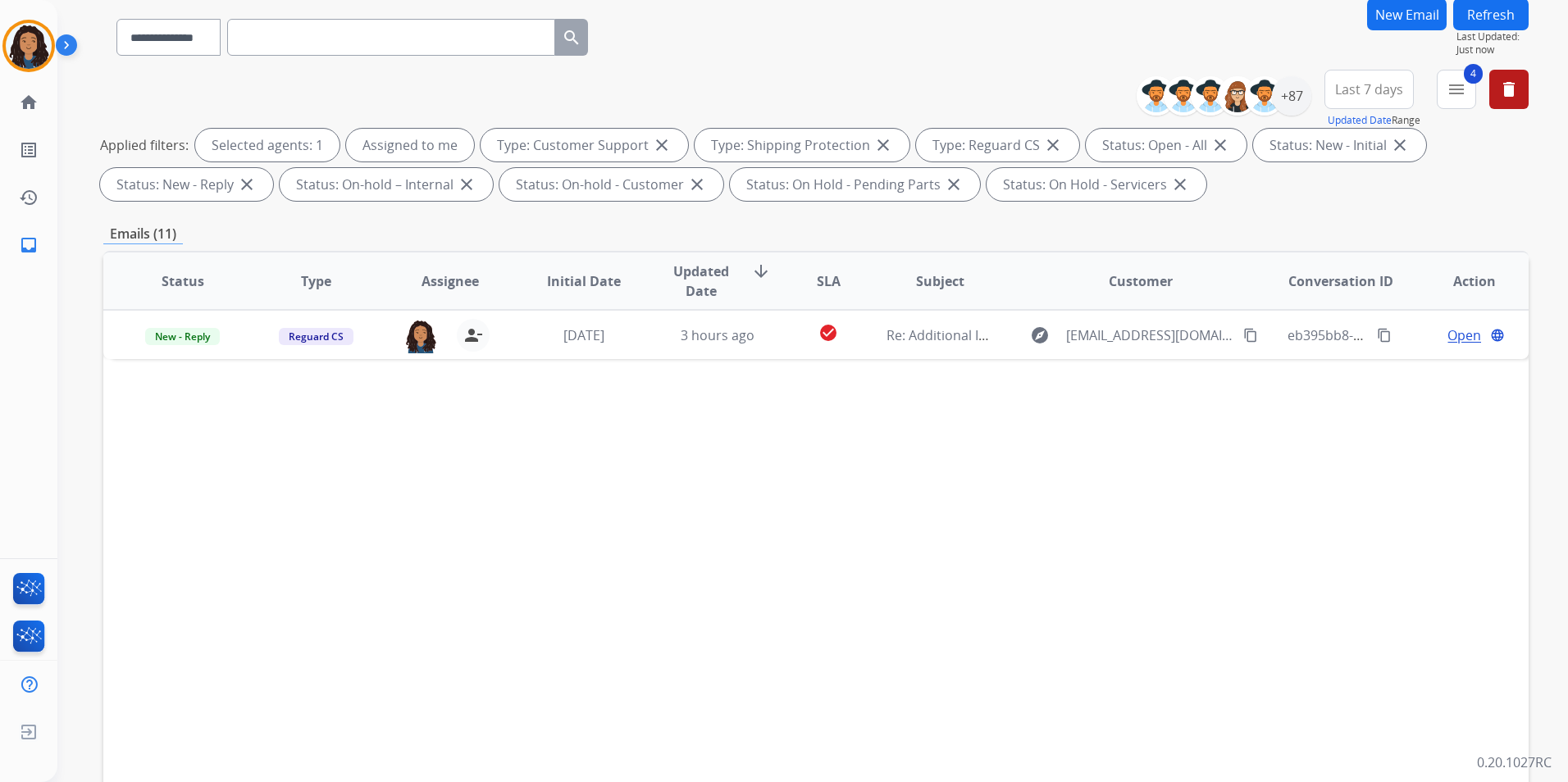
scroll to position [229, 0]
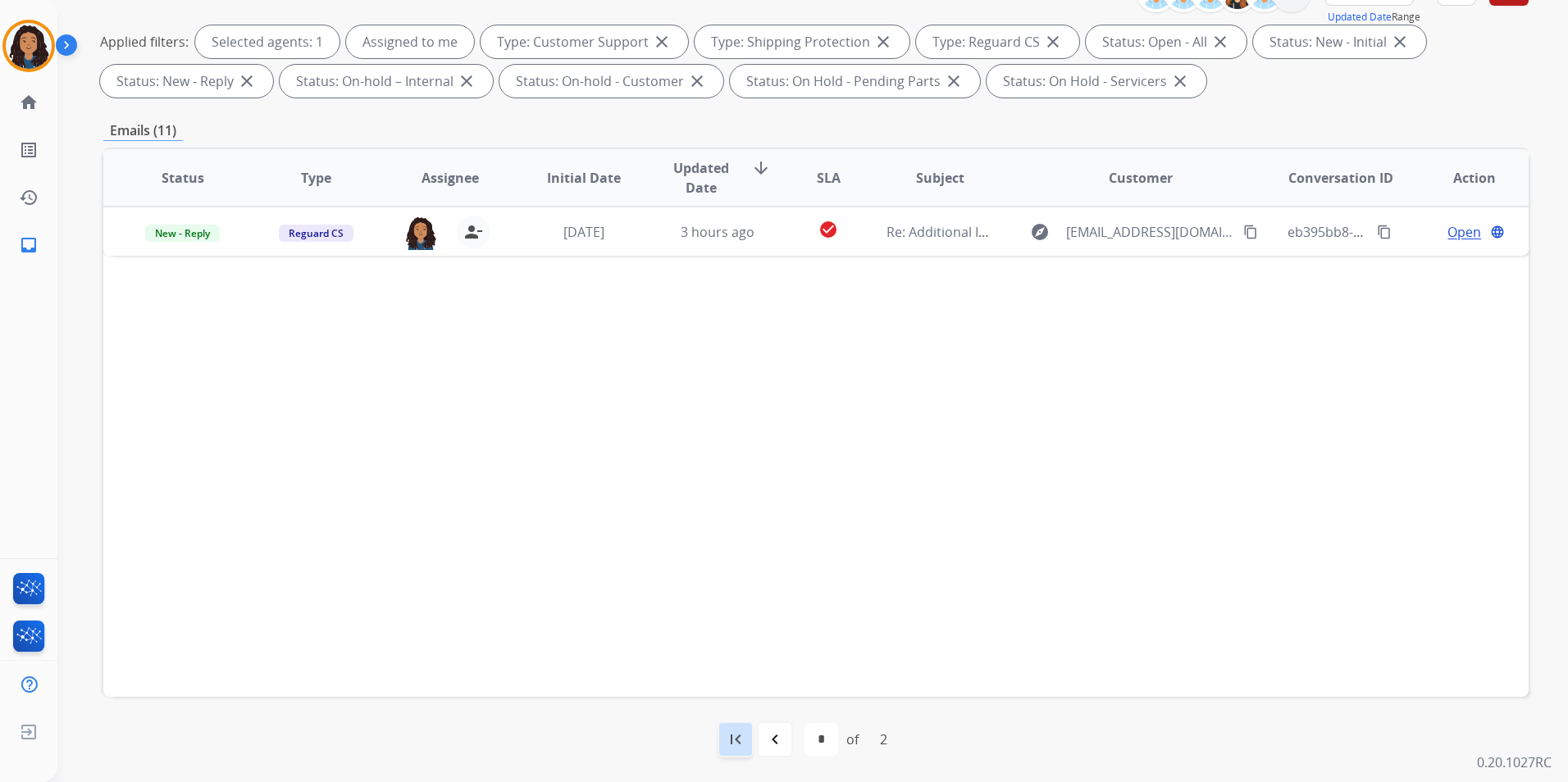
click at [750, 741] on div "first_page" at bounding box center [736, 740] width 36 height 36
select select "*"
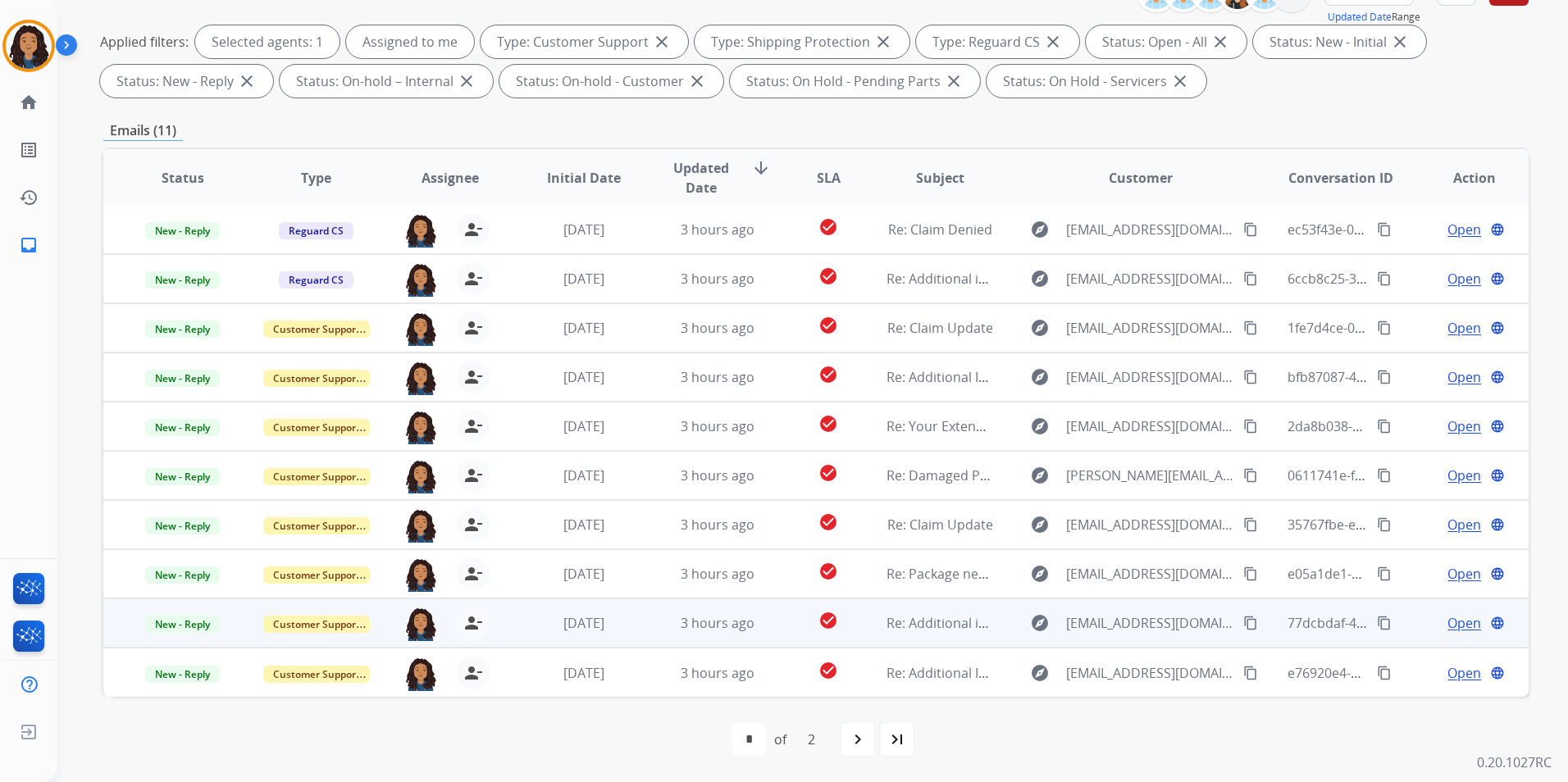
drag, startPoint x: 1455, startPoint y: 625, endPoint x: 1446, endPoint y: 621, distance: 9.8
click at [1452, 624] on span "Open" at bounding box center [1464, 623] width 34 height 20
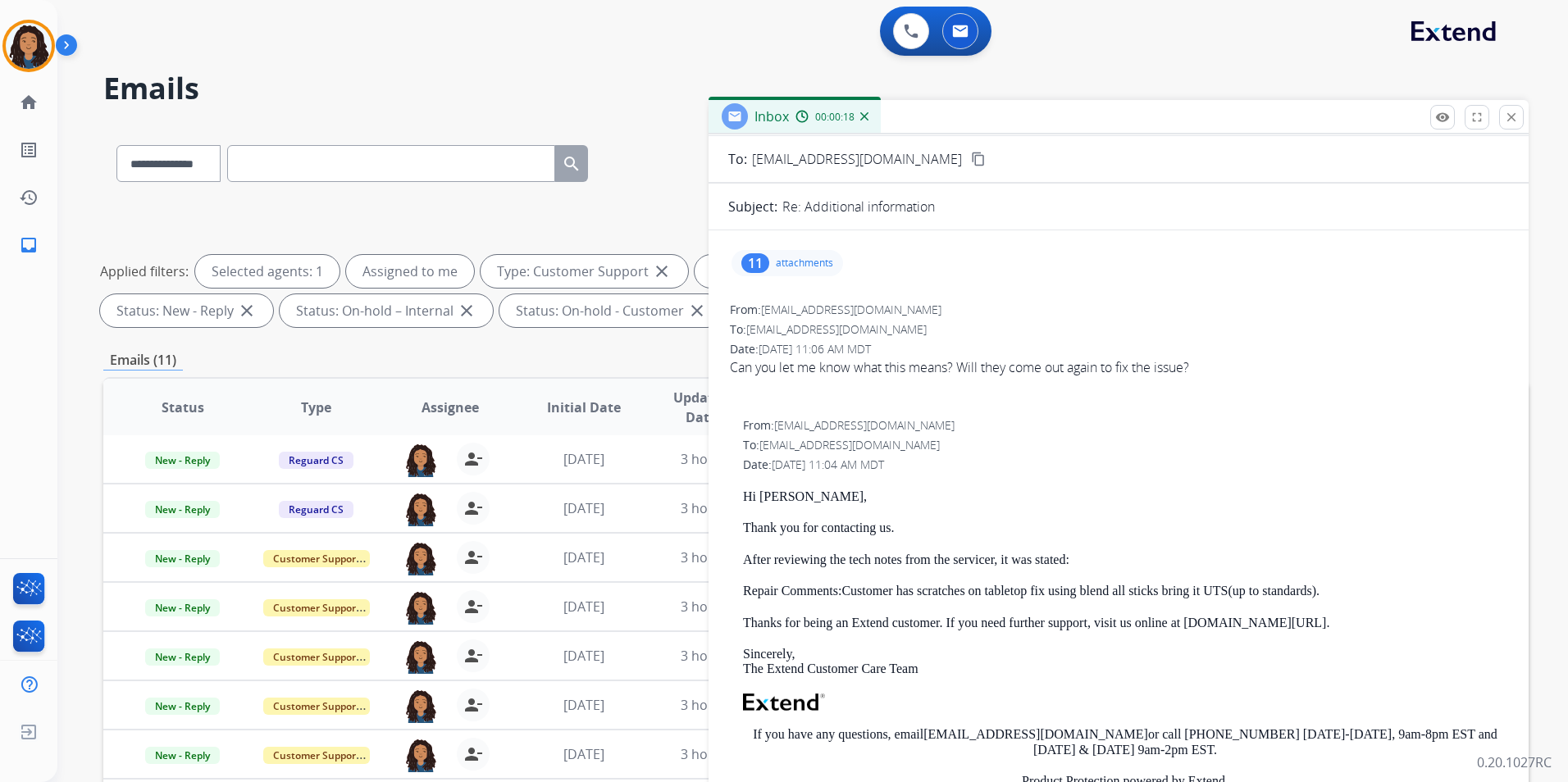
scroll to position [0, 0]
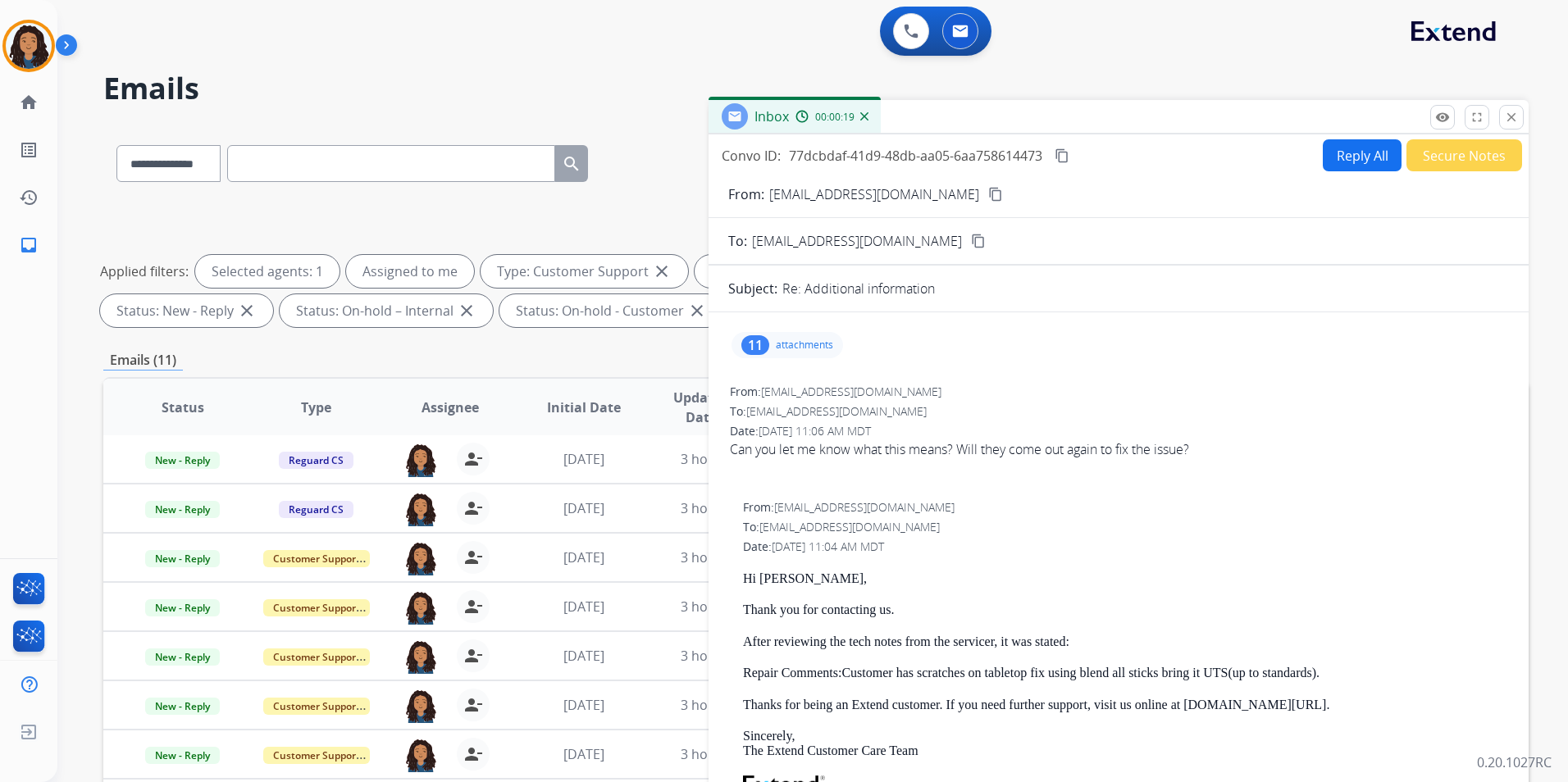
click at [988, 191] on mat-icon "content_copy" at bounding box center [995, 194] width 15 height 15
click at [988, 193] on mat-icon "content_copy" at bounding box center [995, 194] width 15 height 15
click at [986, 185] on button "content_copy" at bounding box center [995, 194] width 20 height 20
click at [988, 191] on mat-icon "content_copy" at bounding box center [995, 194] width 15 height 15
drag, startPoint x: 742, startPoint y: 570, endPoint x: 916, endPoint y: 610, distance: 178.5
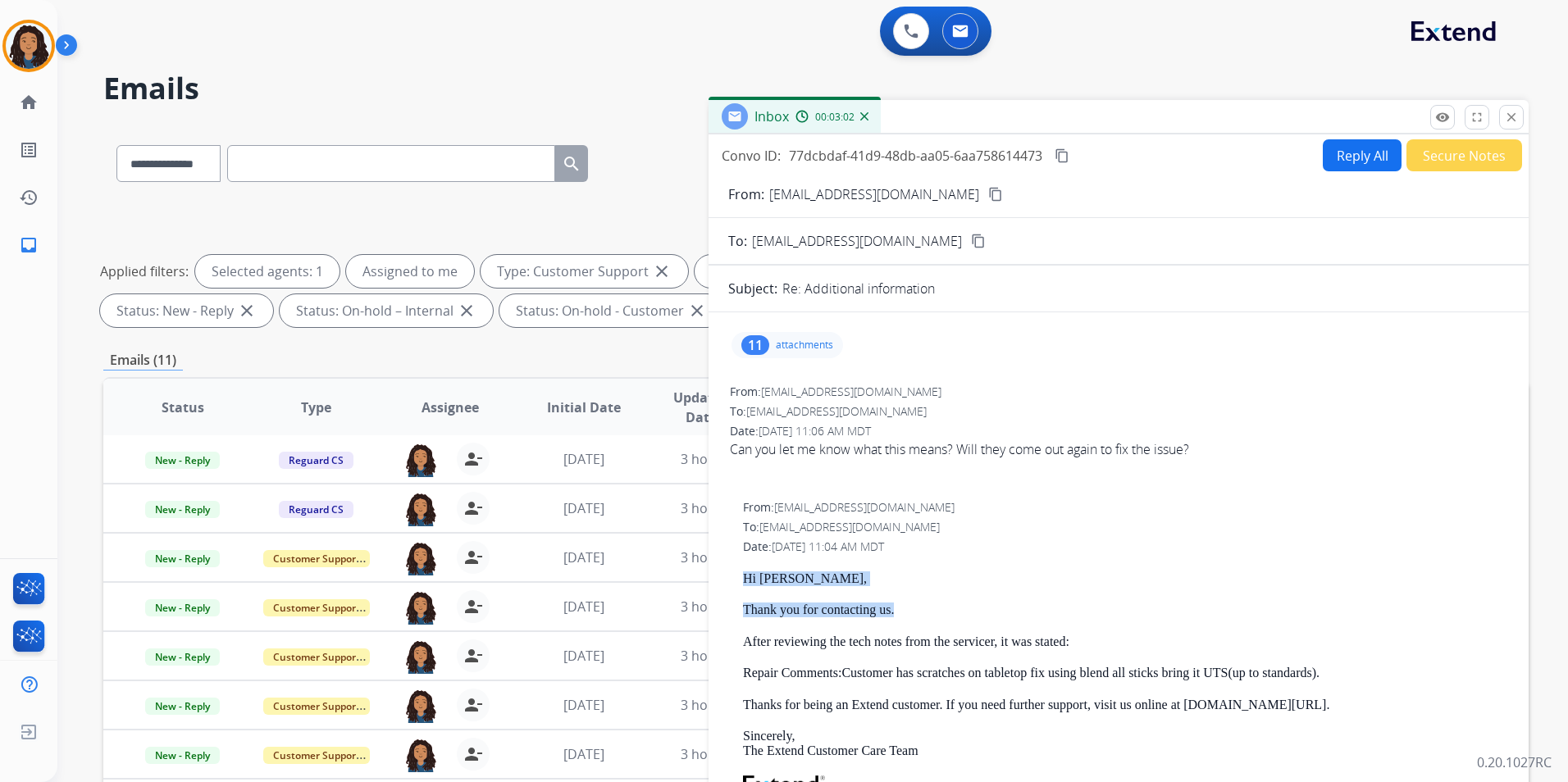
click at [916, 610] on div "From: [EMAIL_ADDRESS][DOMAIN_NAME] To: [EMAIL_ADDRESS][DOMAIN_NAME] Date: [DATE…" at bounding box center [1119, 758] width 781 height 522
drag, startPoint x: 916, startPoint y: 610, endPoint x: 885, endPoint y: 608, distance: 31.1
click at [775, 336] on div "11 attachments" at bounding box center [787, 345] width 111 height 26
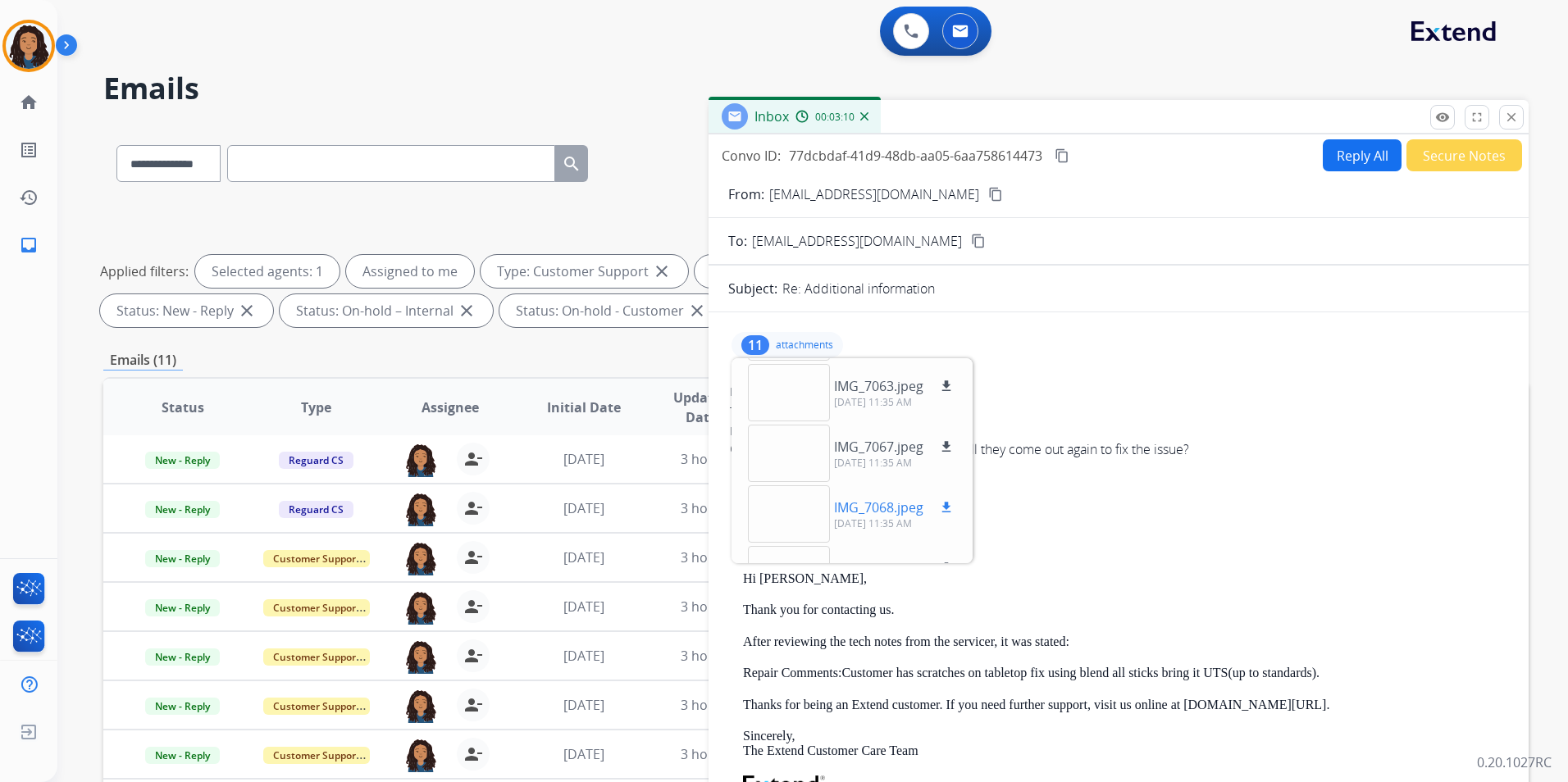
scroll to position [82, 0]
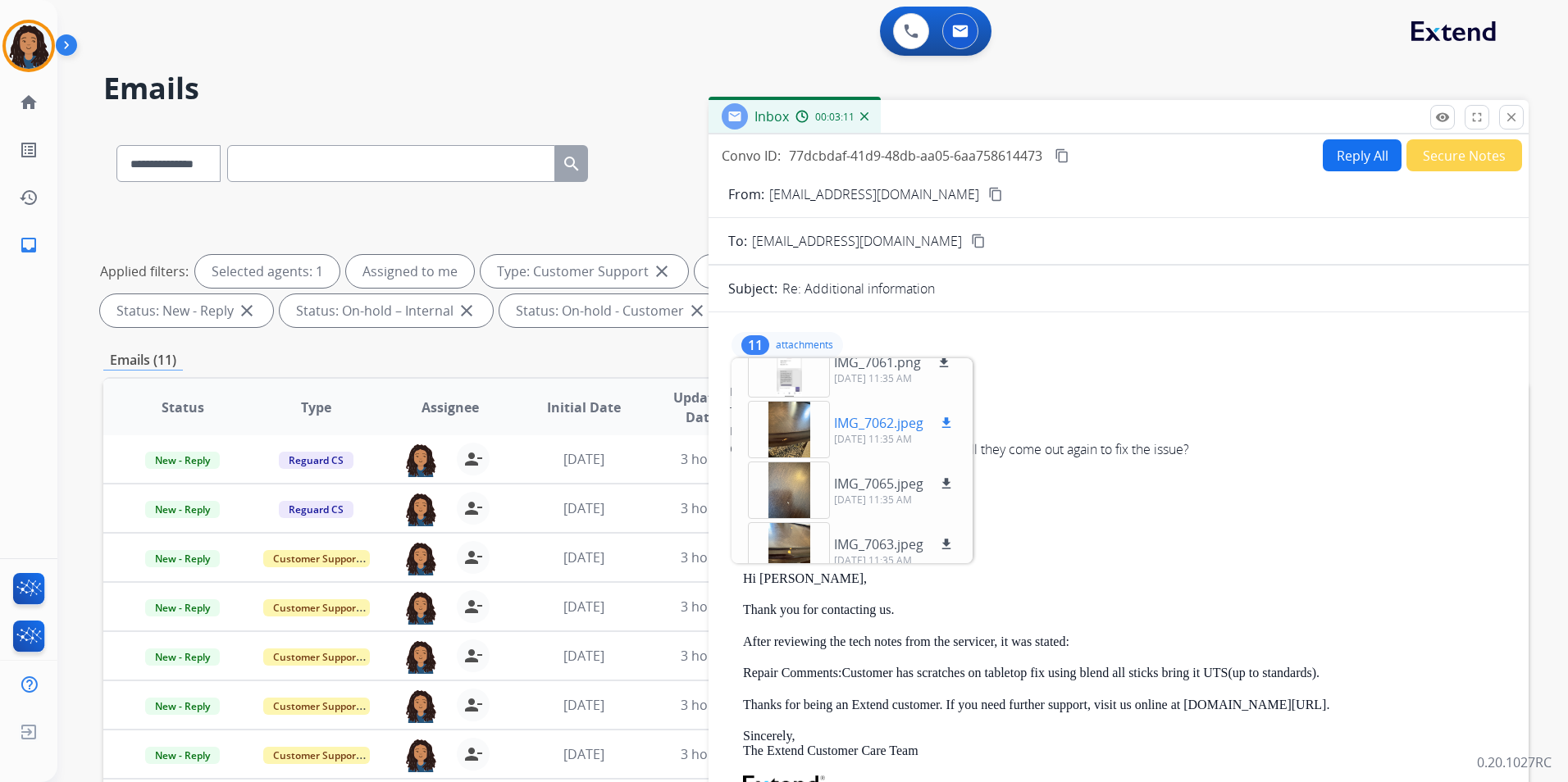
click at [787, 433] on div at bounding box center [789, 429] width 82 height 58
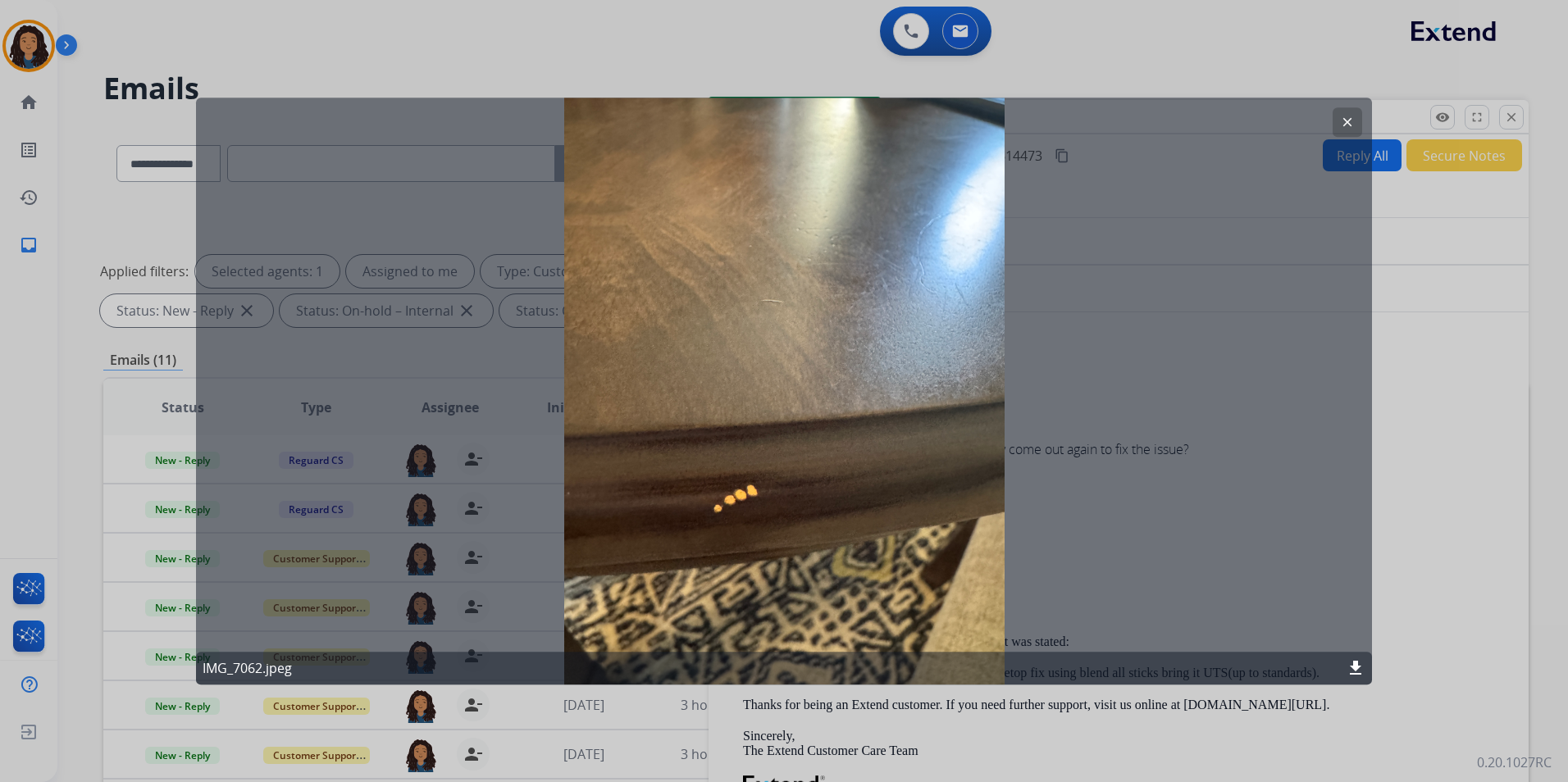
click at [1341, 123] on mat-icon "clear" at bounding box center [1347, 123] width 15 height 15
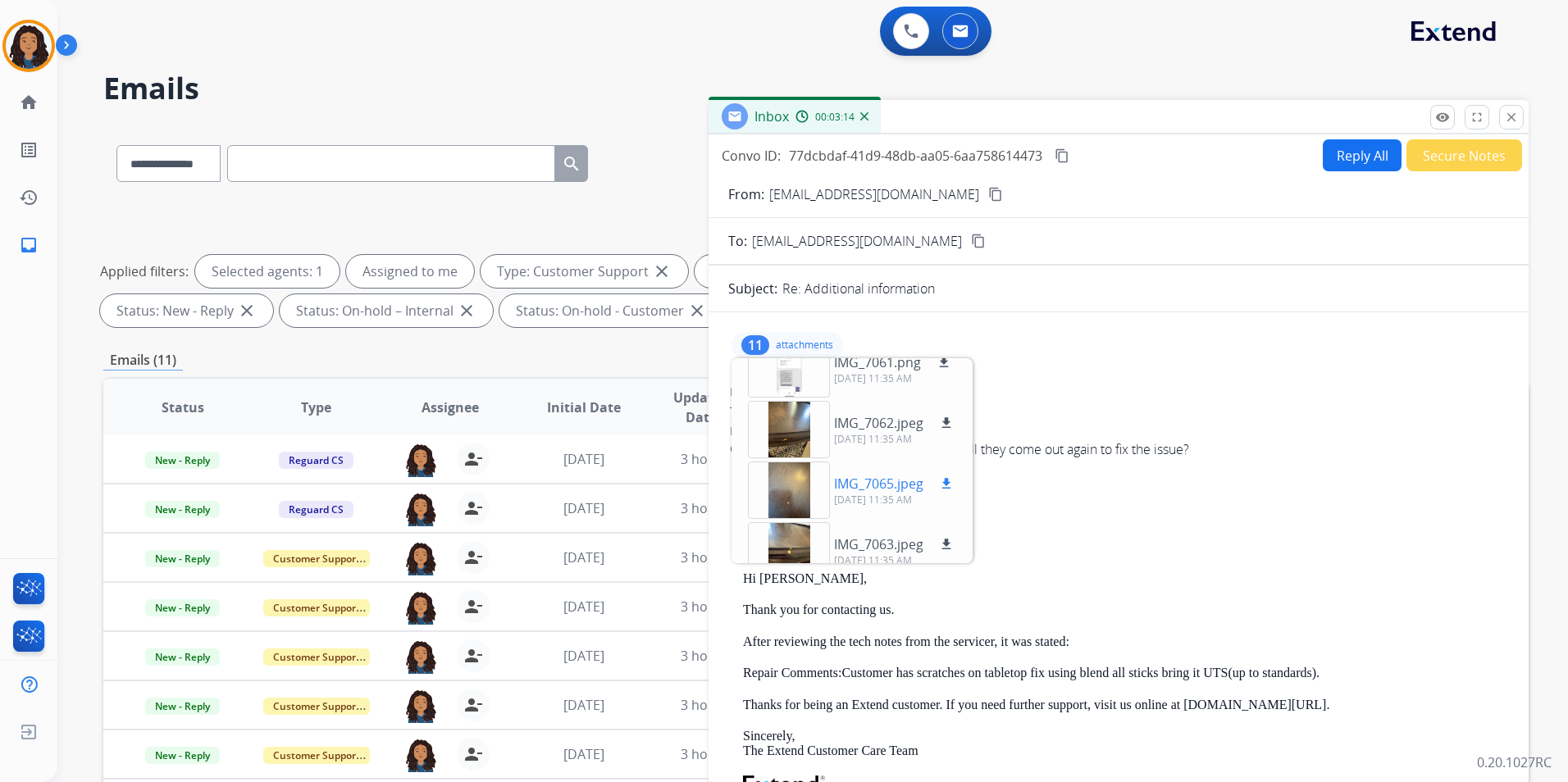
click at [802, 494] on div at bounding box center [789, 490] width 82 height 58
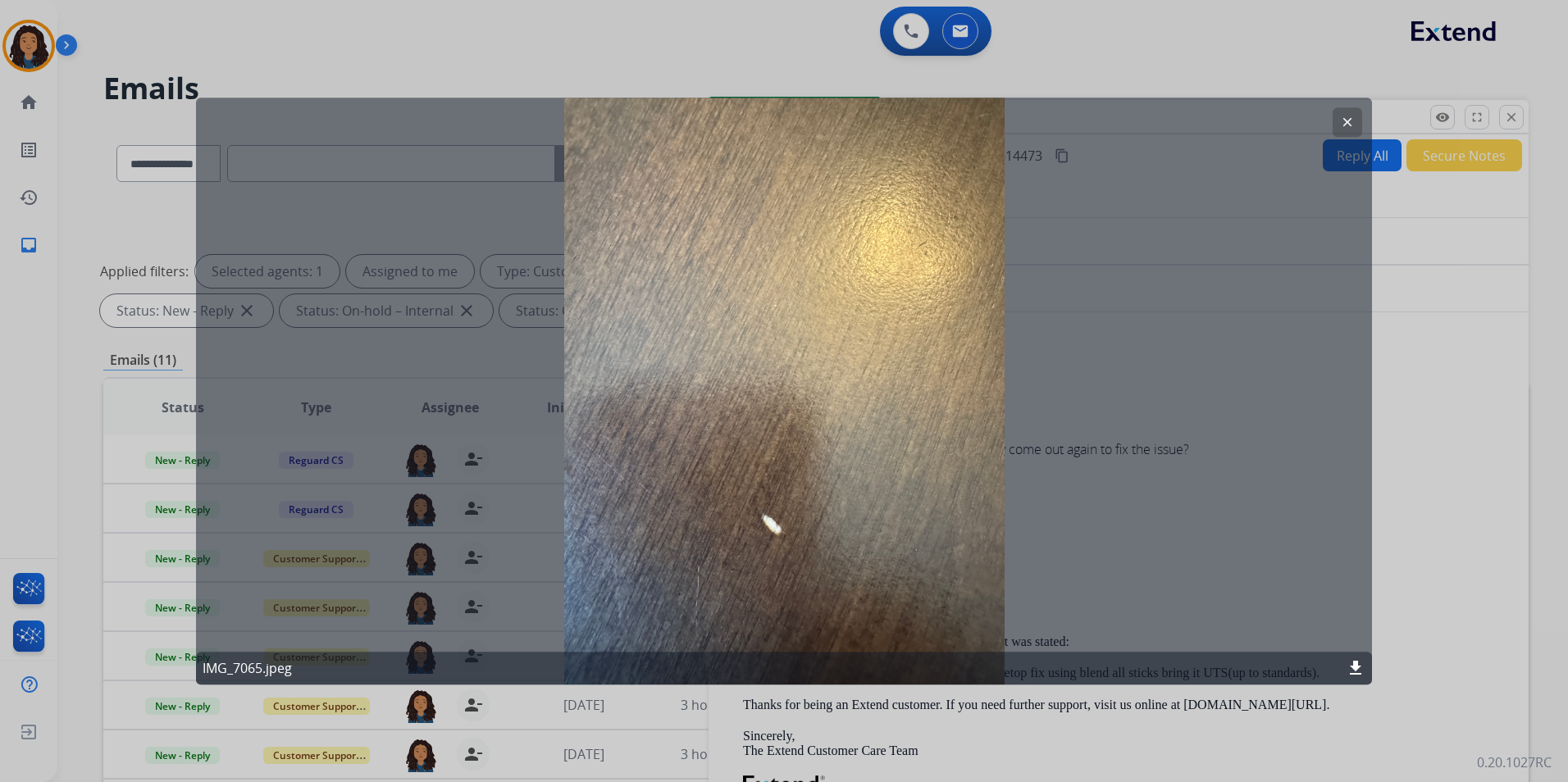
click at [1352, 117] on mat-icon "clear" at bounding box center [1347, 123] width 15 height 15
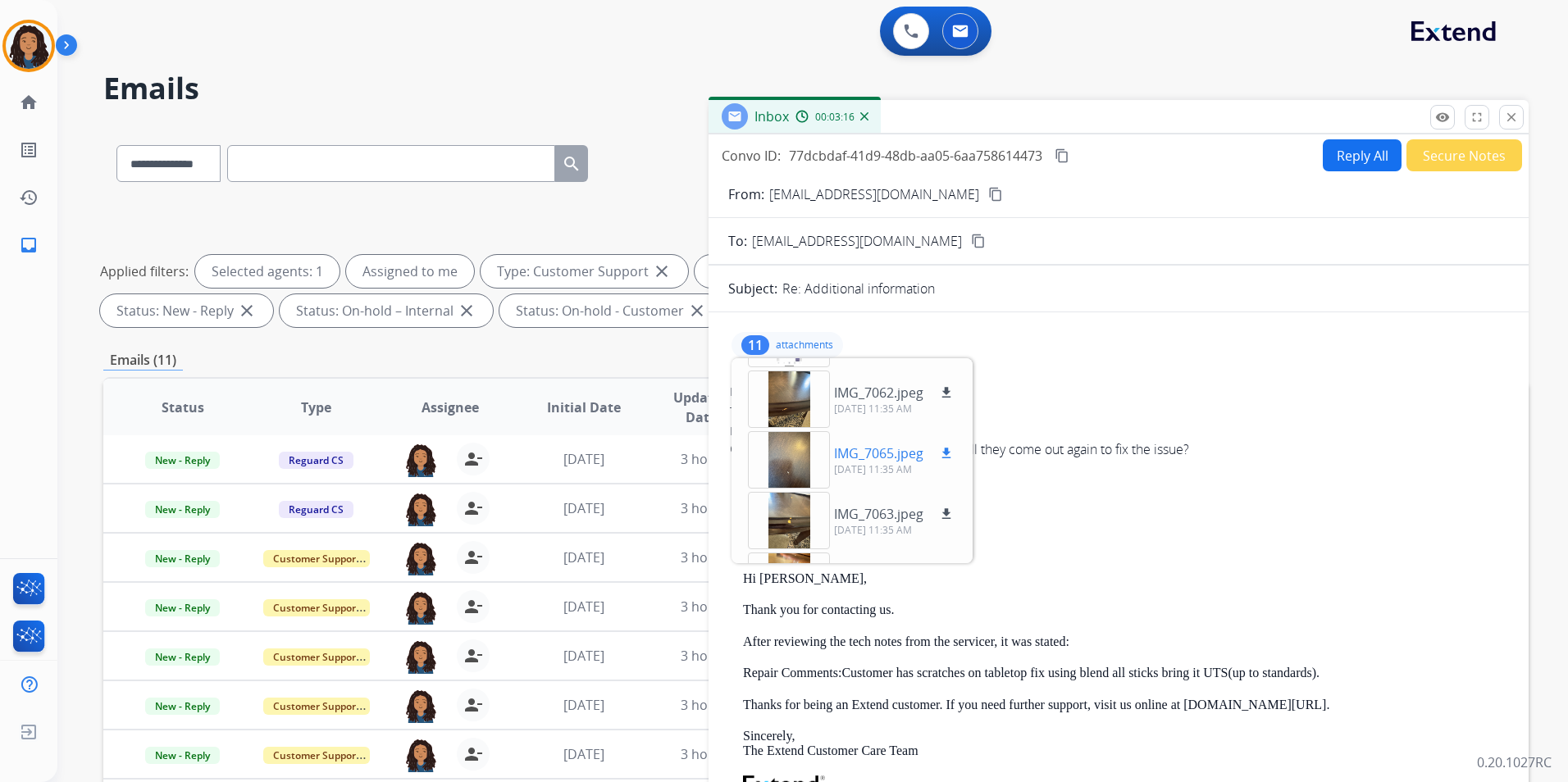
scroll to position [164, 0]
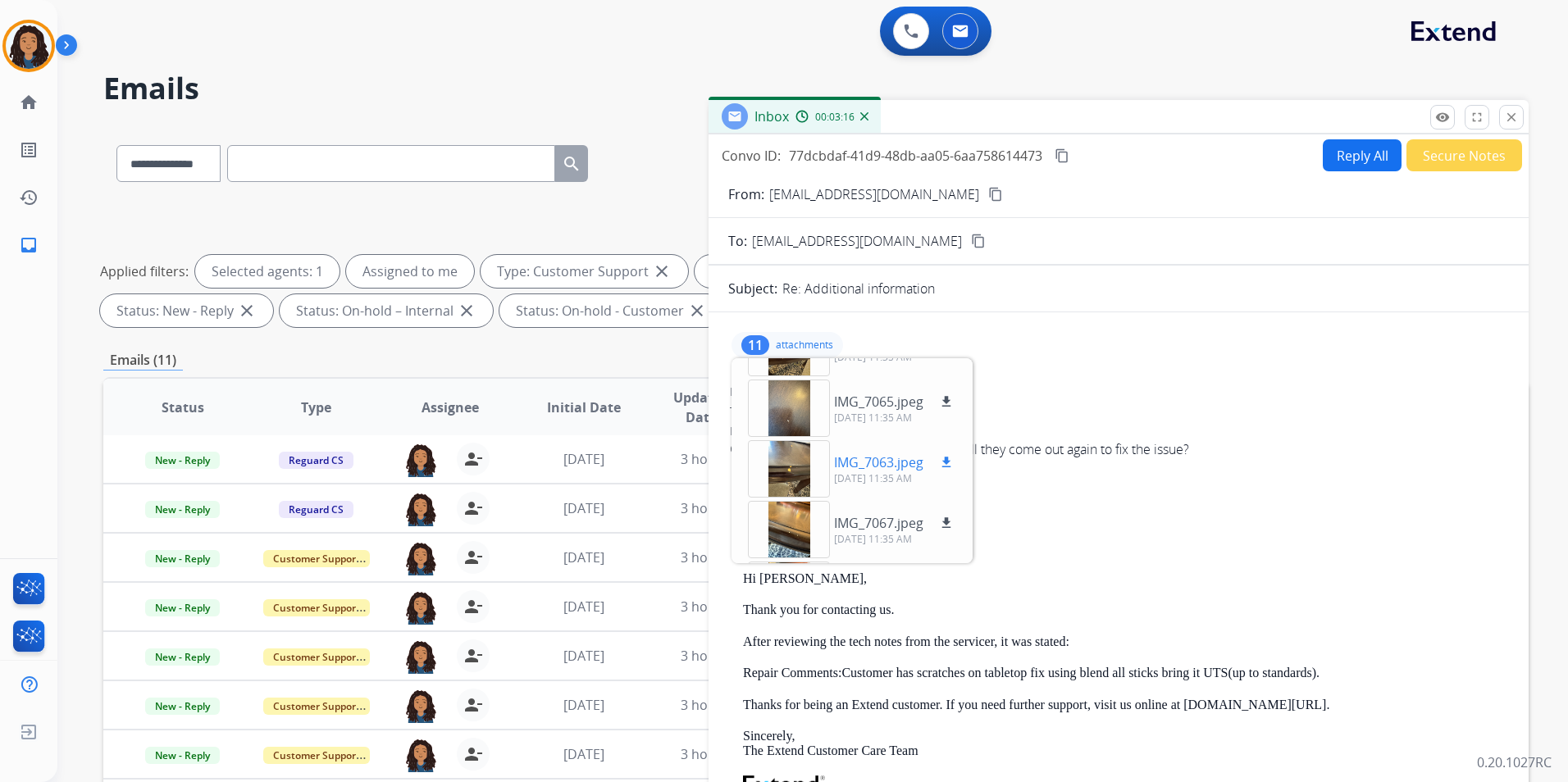
click at [796, 452] on div at bounding box center [789, 469] width 82 height 58
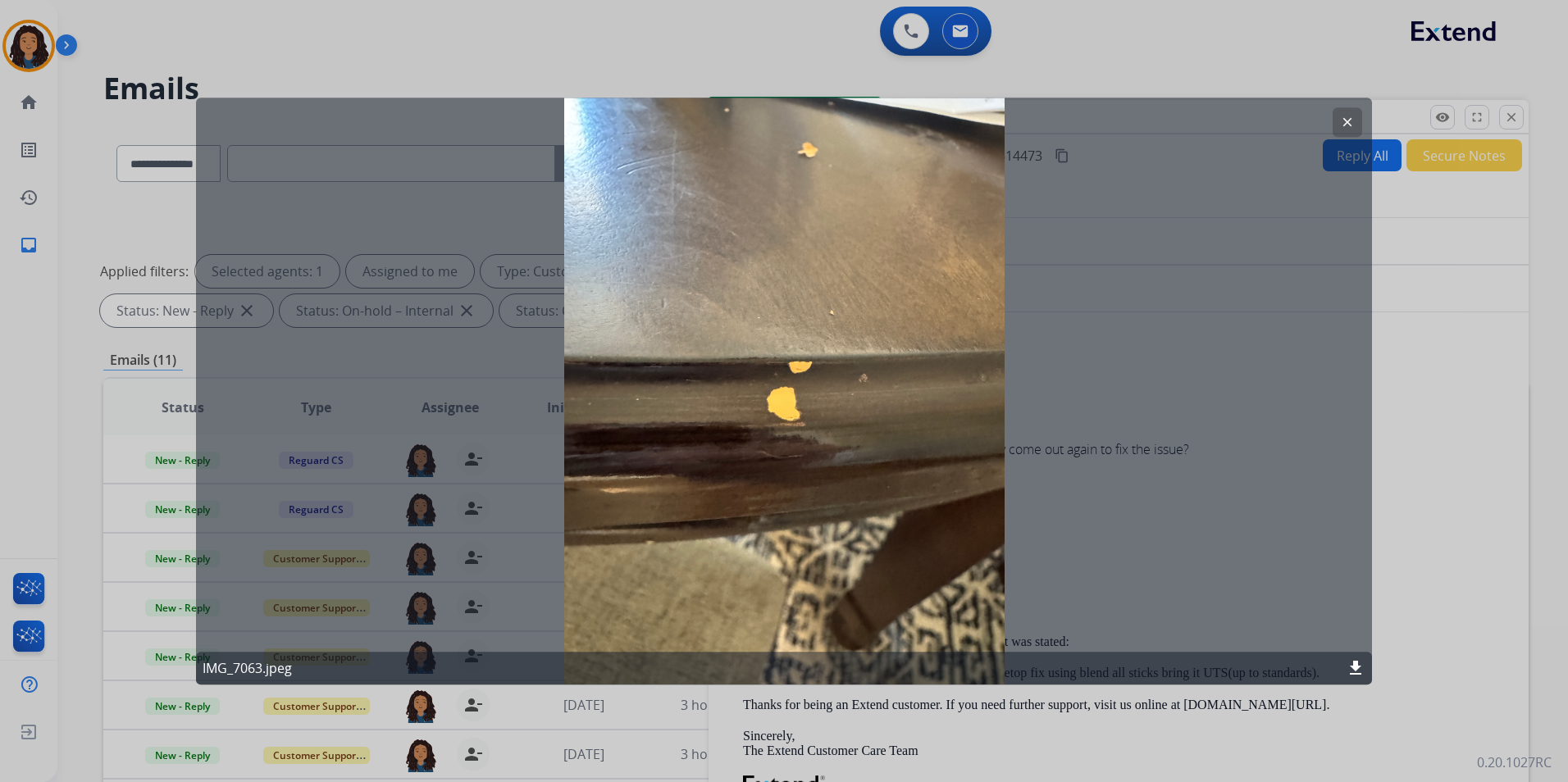
click at [1343, 117] on mat-icon "clear" at bounding box center [1347, 123] width 15 height 15
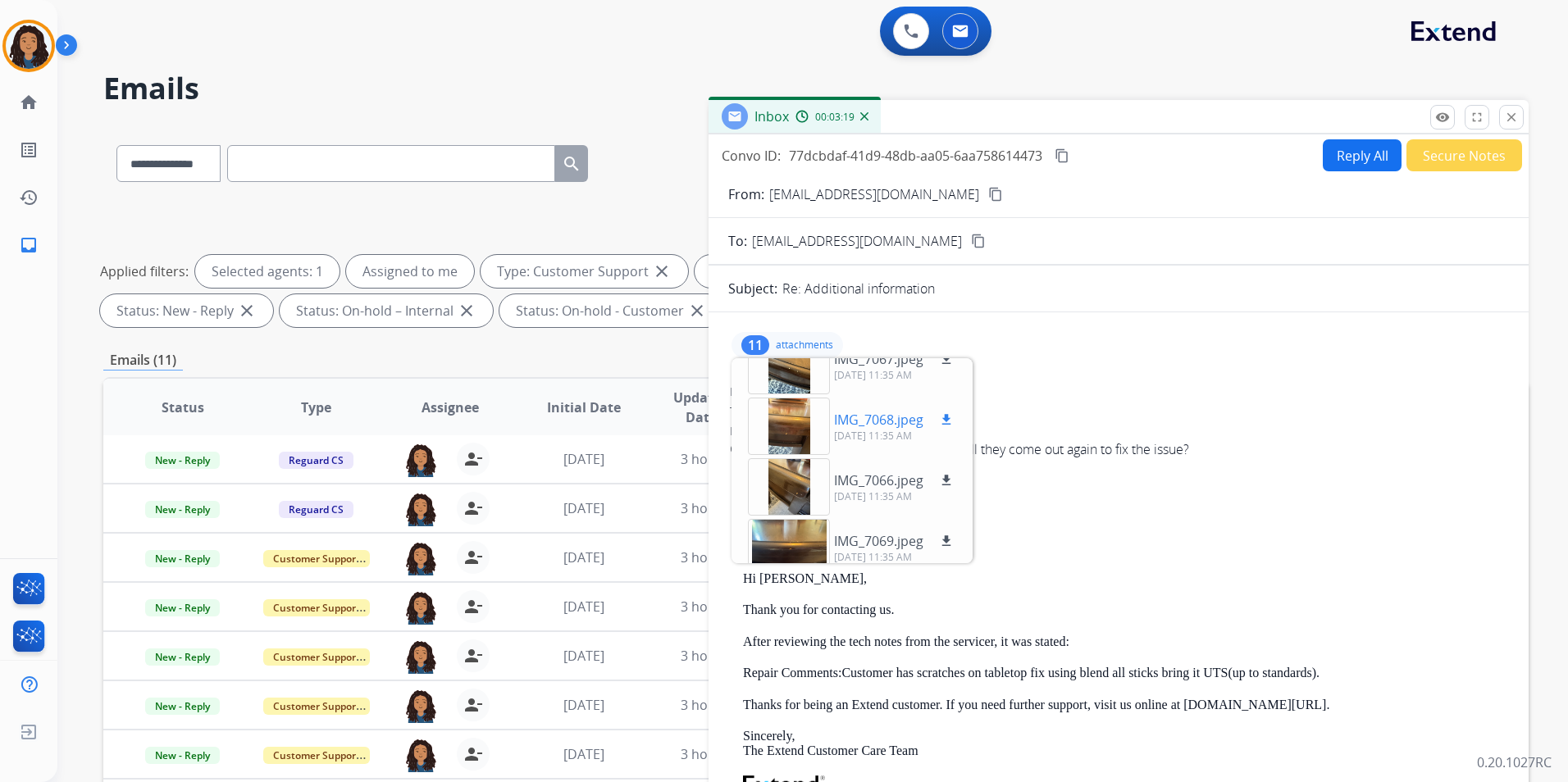
scroll to position [466, 0]
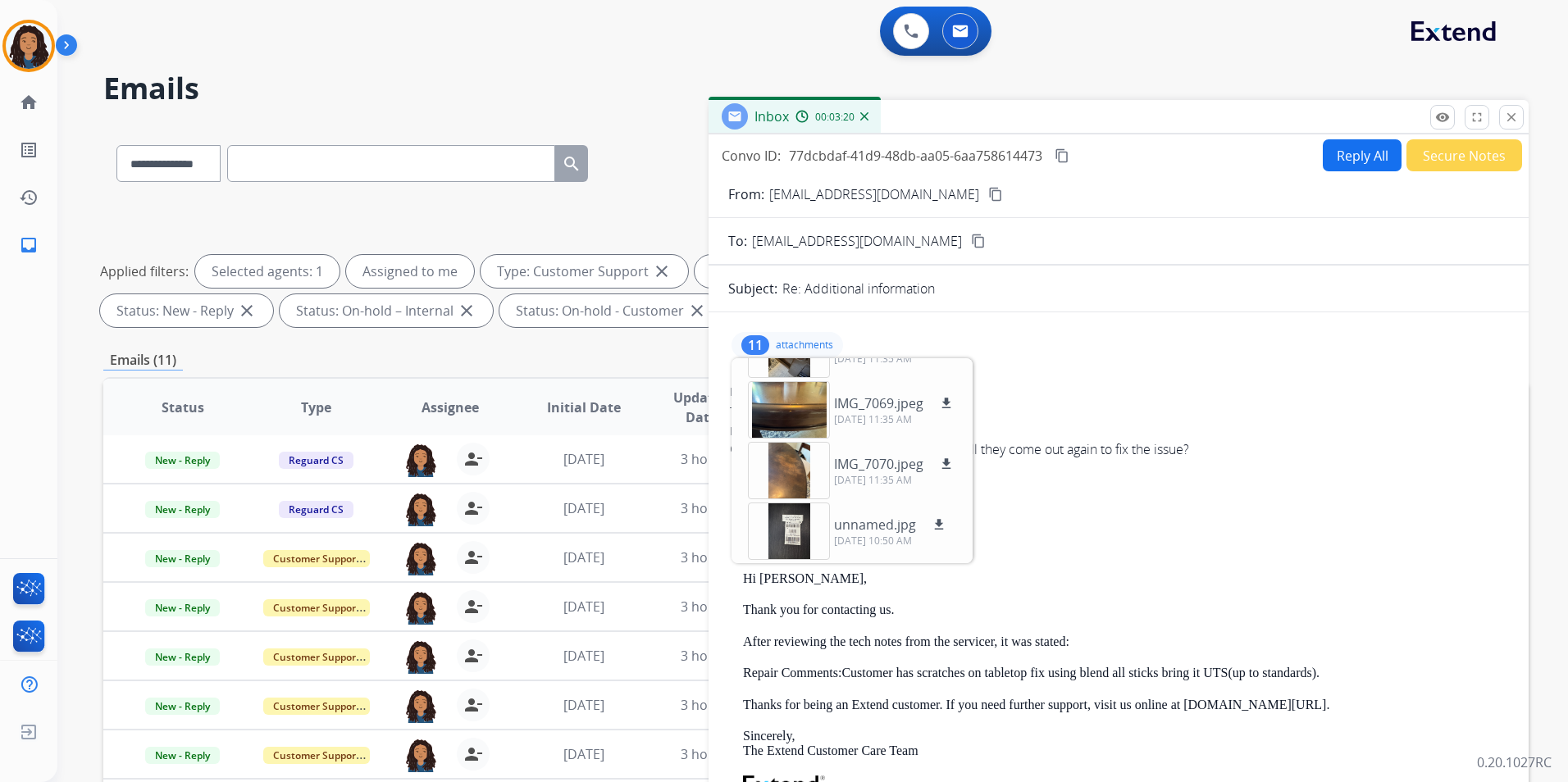
drag, startPoint x: 1130, startPoint y: 424, endPoint x: 1122, endPoint y: 419, distance: 9.4
click at [1122, 419] on div "From: [EMAIL_ADDRESS][DOMAIN_NAME] To: [EMAIL_ADDRESS][DOMAIN_NAME] Date: [DATE…" at bounding box center [1119, 438] width 781 height 111
click at [776, 347] on p "attachments" at bounding box center [804, 345] width 58 height 13
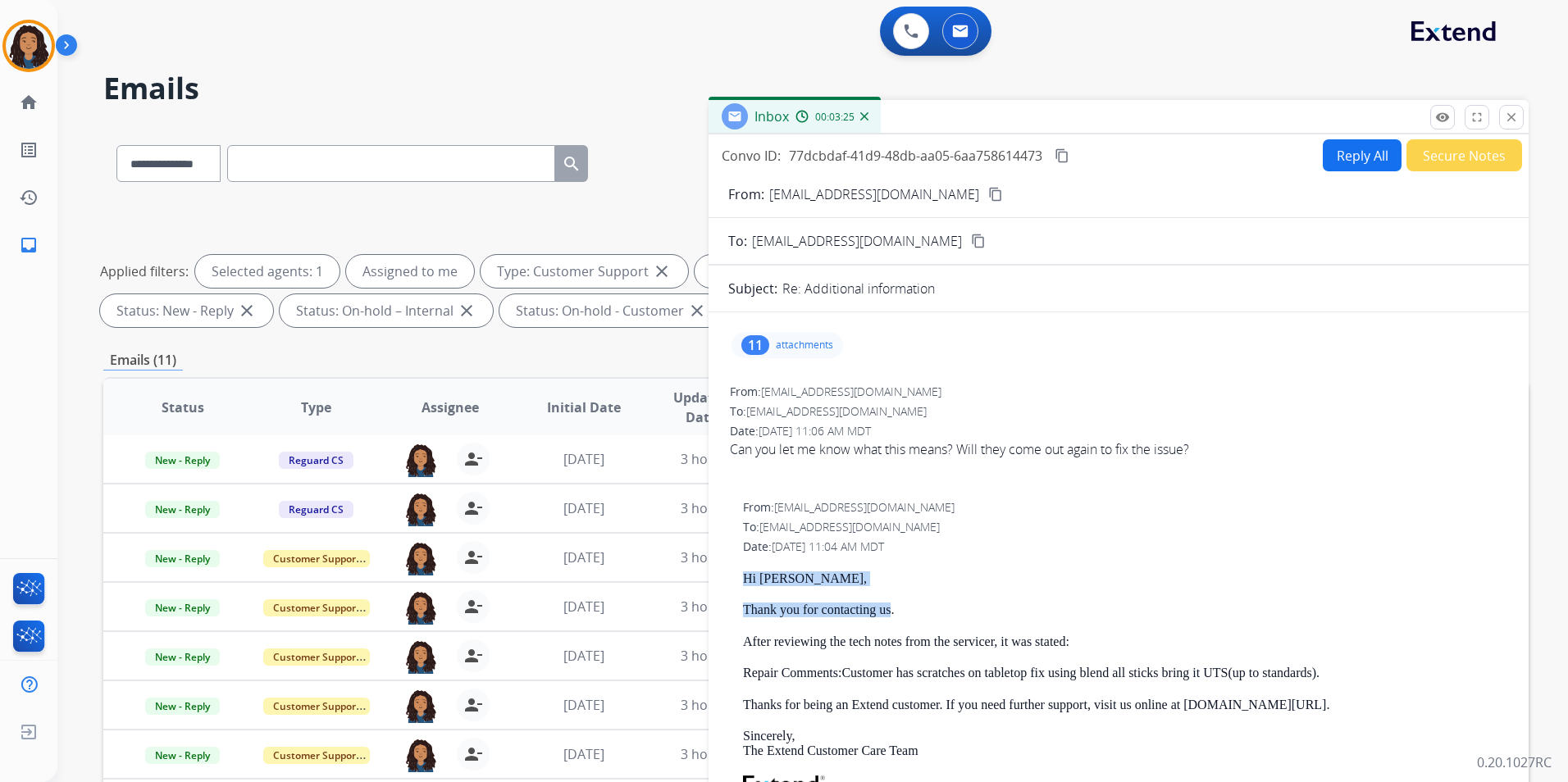
drag, startPoint x: 734, startPoint y: 575, endPoint x: 890, endPoint y: 611, distance: 160.1
click at [890, 611] on div "From: [EMAIL_ADDRESS][DOMAIN_NAME] To: [EMAIL_ADDRESS][DOMAIN_NAME] Date: [DATE…" at bounding box center [1119, 758] width 781 height 522
drag, startPoint x: 890, startPoint y: 611, endPoint x: 874, endPoint y: 614, distance: 16.3
click at [1323, 167] on button "Reply All" at bounding box center [1361, 156] width 78 height 32
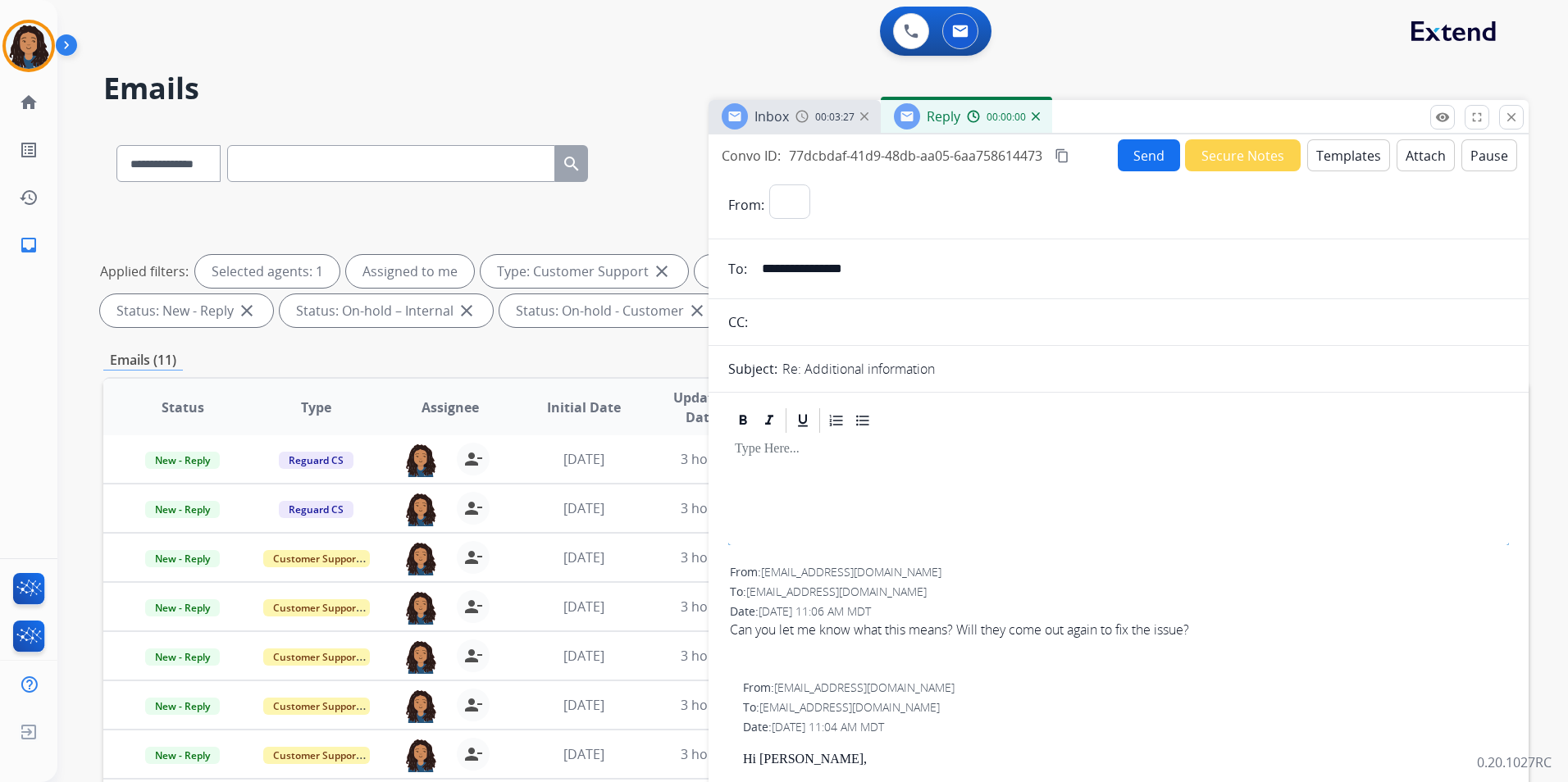
click at [1322, 167] on button "Templates" at bounding box center [1349, 156] width 83 height 32
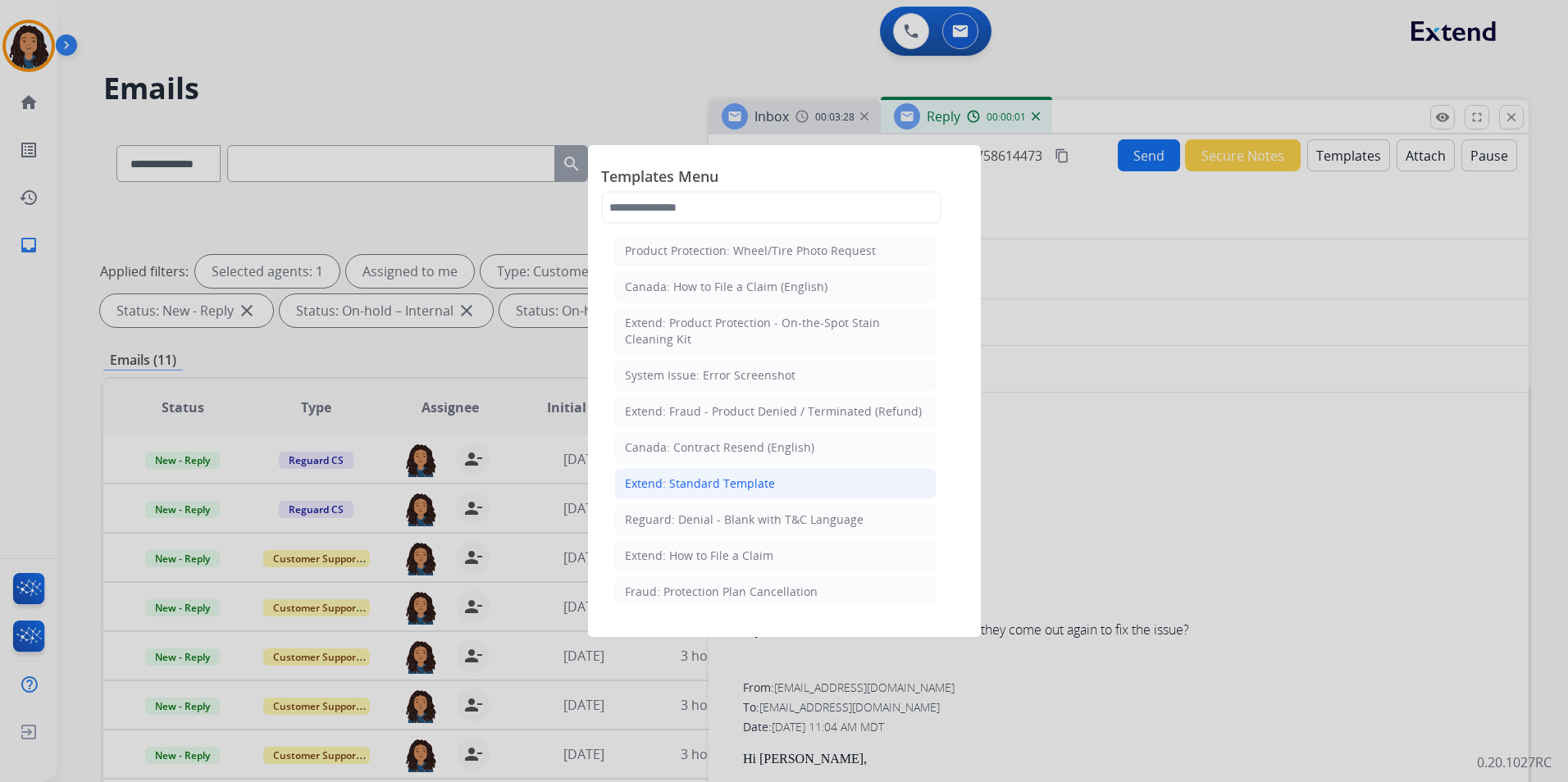
click at [748, 481] on div "Extend: Standard Template" at bounding box center [699, 483] width 150 height 16
select select "**********"
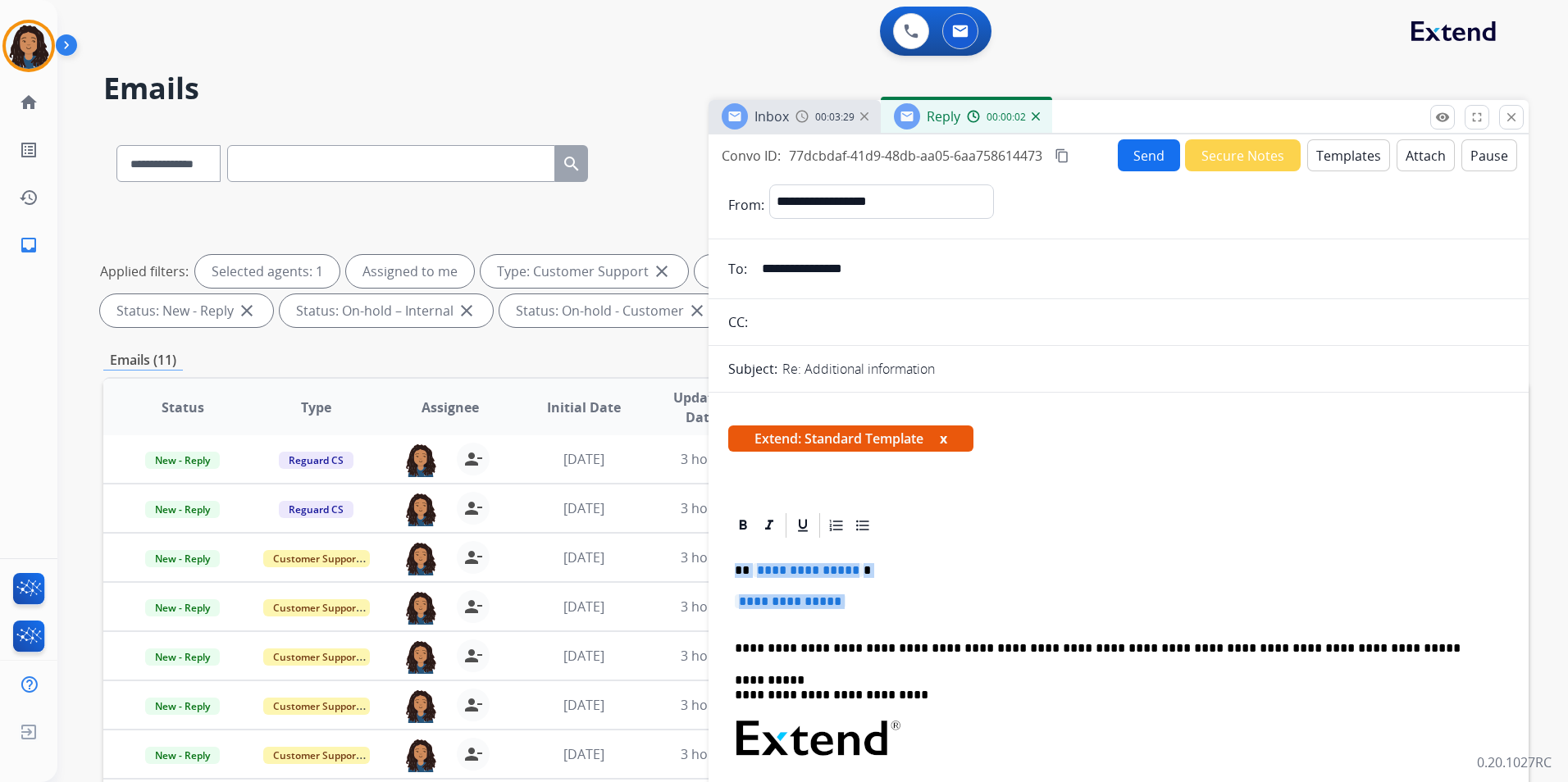
drag, startPoint x: 731, startPoint y: 568, endPoint x: 926, endPoint y: 611, distance: 199.7
click at [926, 611] on div "**********" at bounding box center [1119, 777] width 781 height 474
drag, startPoint x: 821, startPoint y: 124, endPoint x: 893, endPoint y: 301, distance: 191.1
click at [819, 124] on div "Inbox 00:03:36" at bounding box center [794, 116] width 173 height 33
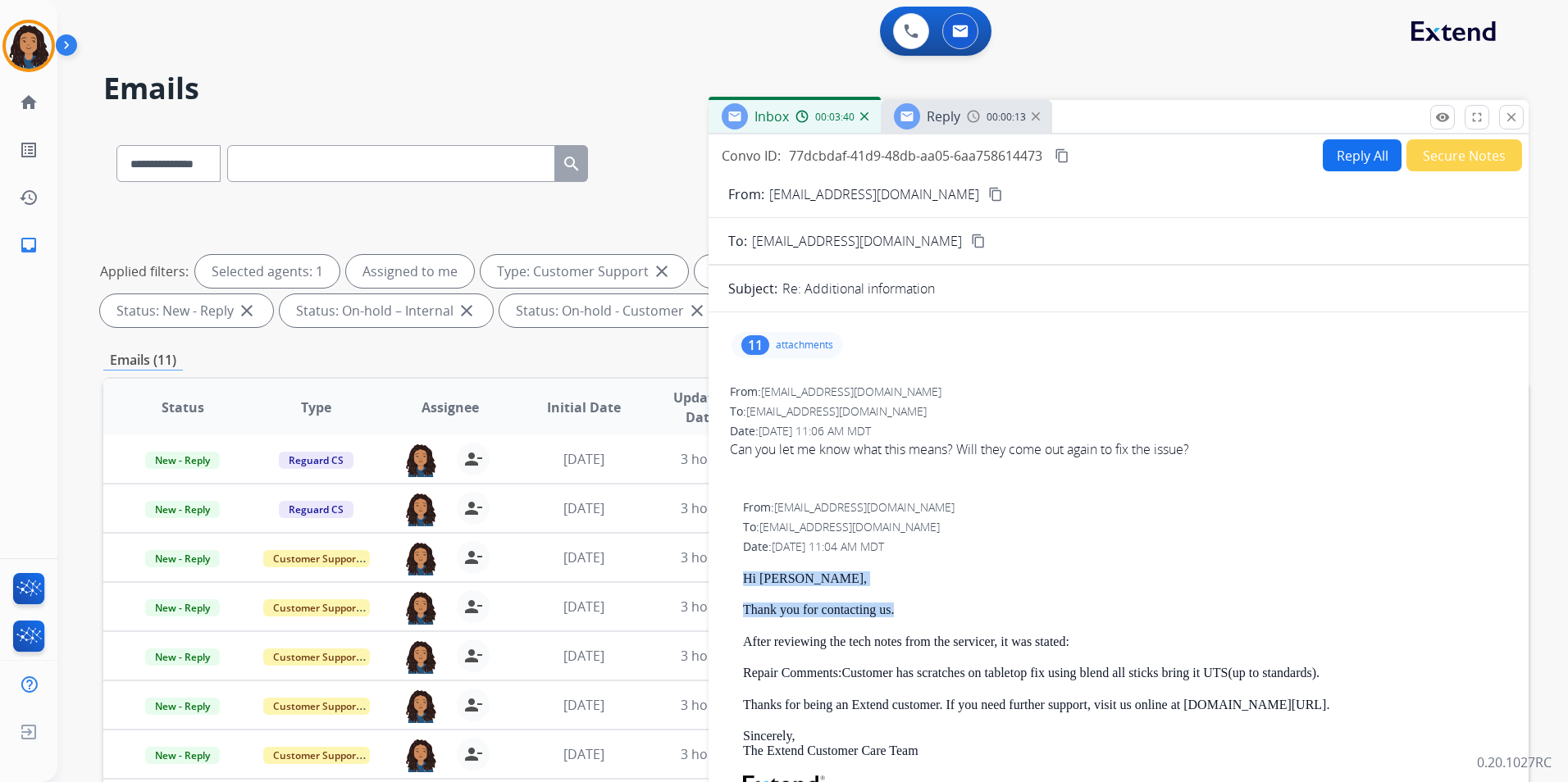
drag, startPoint x: 738, startPoint y: 572, endPoint x: 894, endPoint y: 613, distance: 161.3
click at [894, 613] on div "From: [EMAIL_ADDRESS][DOMAIN_NAME] To: [EMAIL_ADDRESS][DOMAIN_NAME] Date: [DATE…" at bounding box center [1119, 758] width 781 height 522
drag, startPoint x: 894, startPoint y: 613, endPoint x: 887, endPoint y: 616, distance: 7.6
click at [961, 109] on div "Reply 00:00:14" at bounding box center [967, 116] width 172 height 33
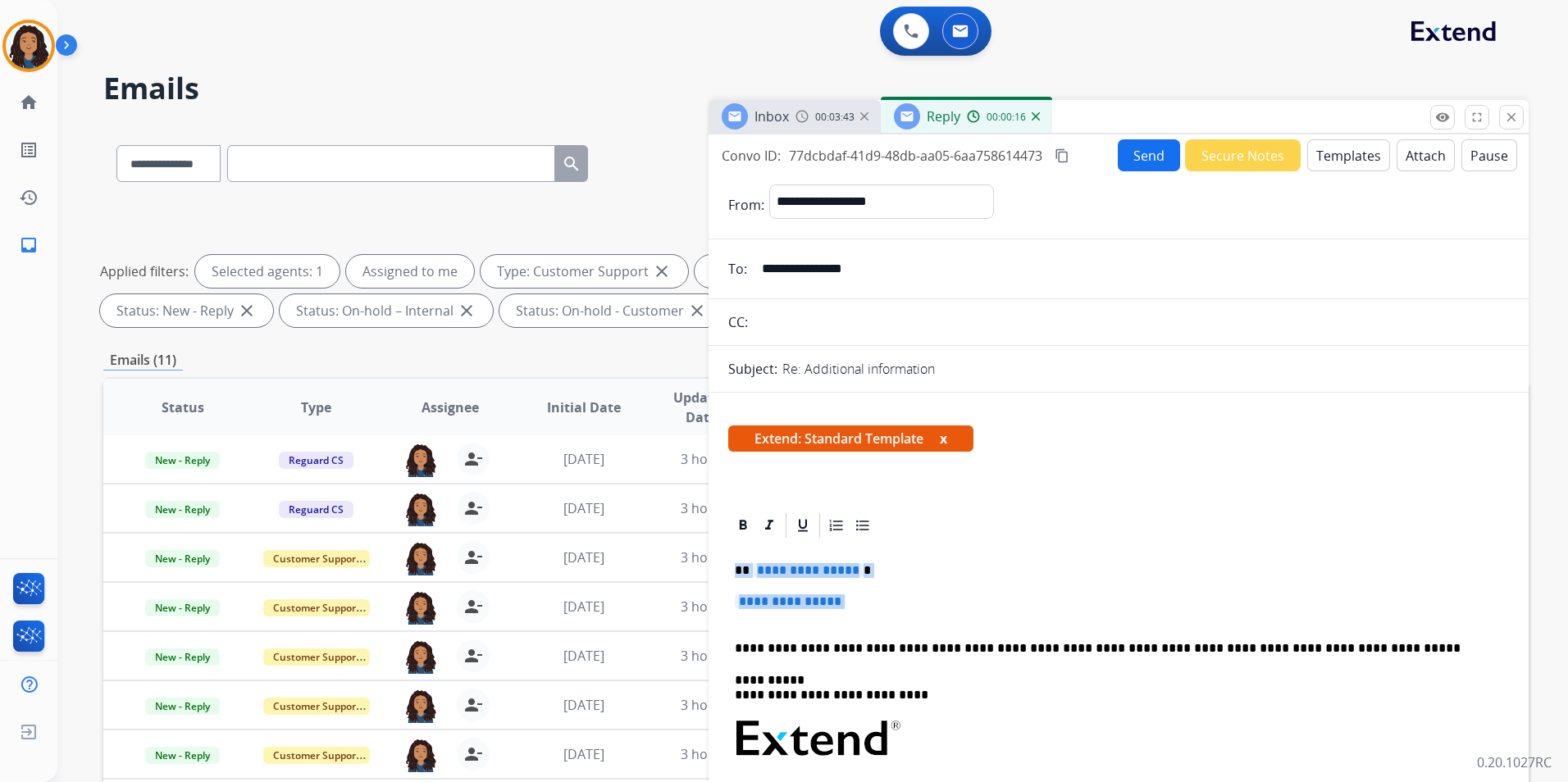
drag, startPoint x: 730, startPoint y: 567, endPoint x: 1017, endPoint y: 614, distance: 290.8
click at [1017, 614] on div "**********" at bounding box center [1119, 777] width 781 height 474
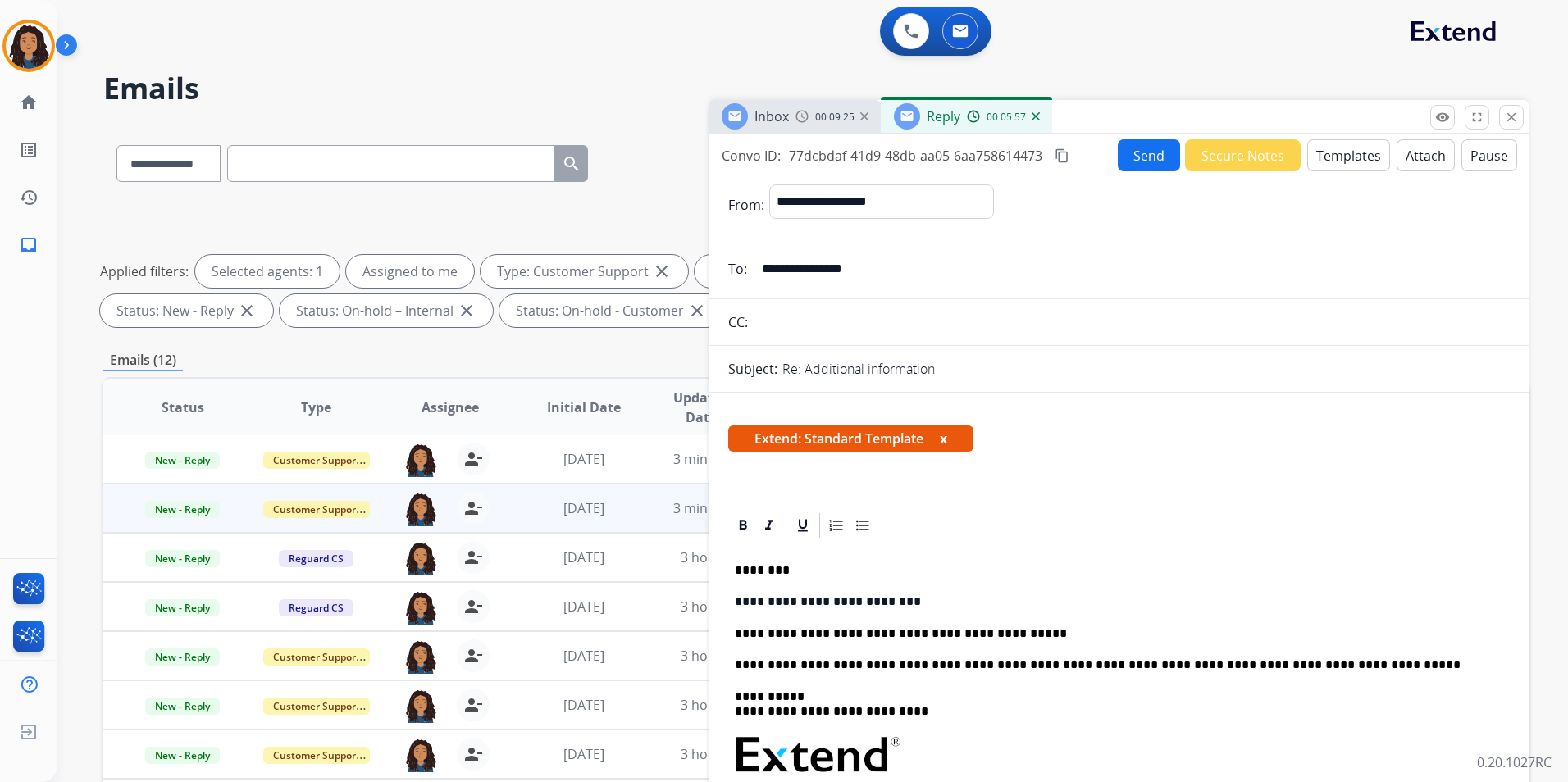
click at [741, 628] on p "**********" at bounding box center [1112, 634] width 755 height 15
click at [907, 594] on p "**********" at bounding box center [1112, 602] width 755 height 15
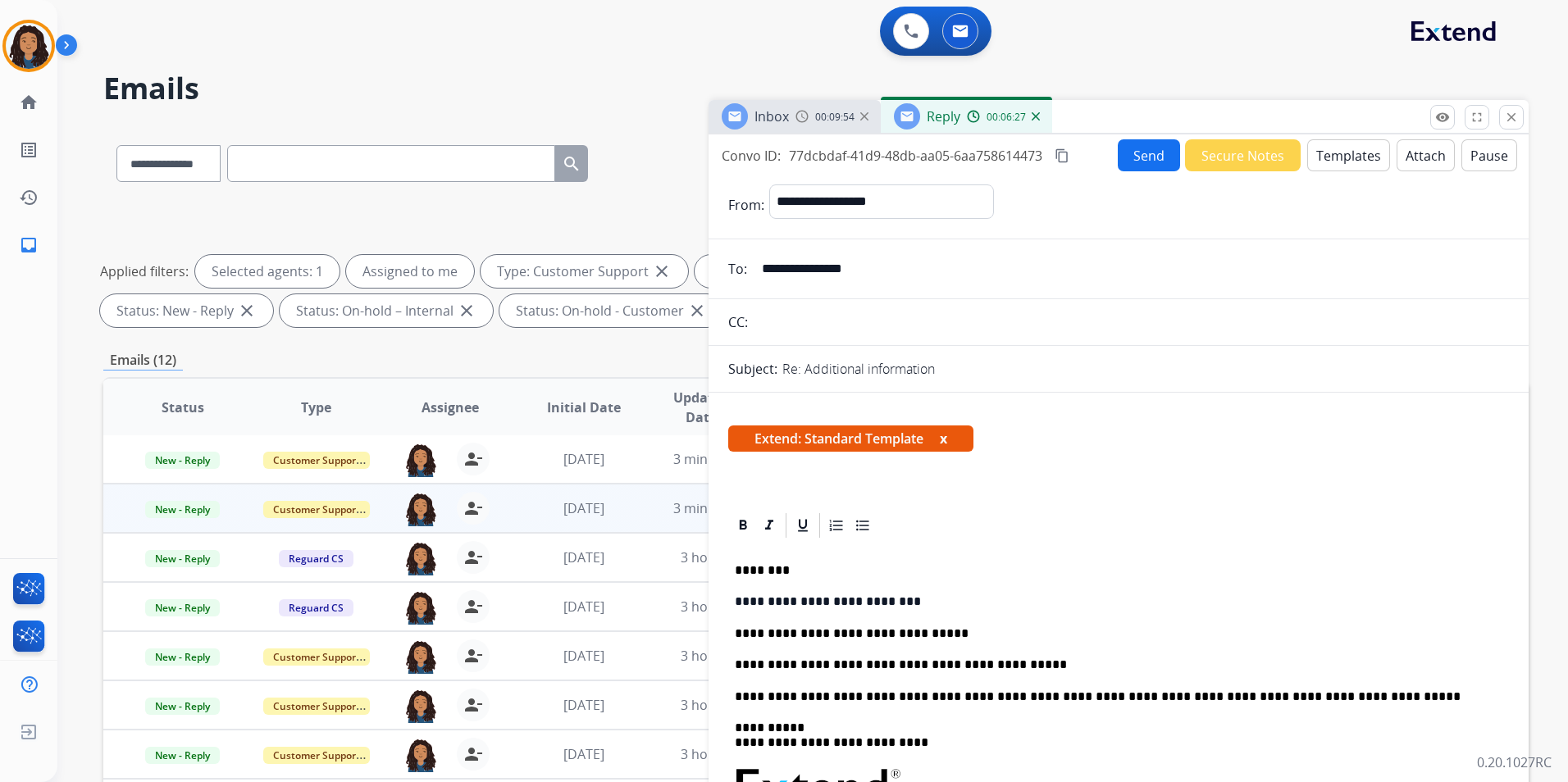
click at [786, 115] on span "Inbox" at bounding box center [772, 116] width 35 height 18
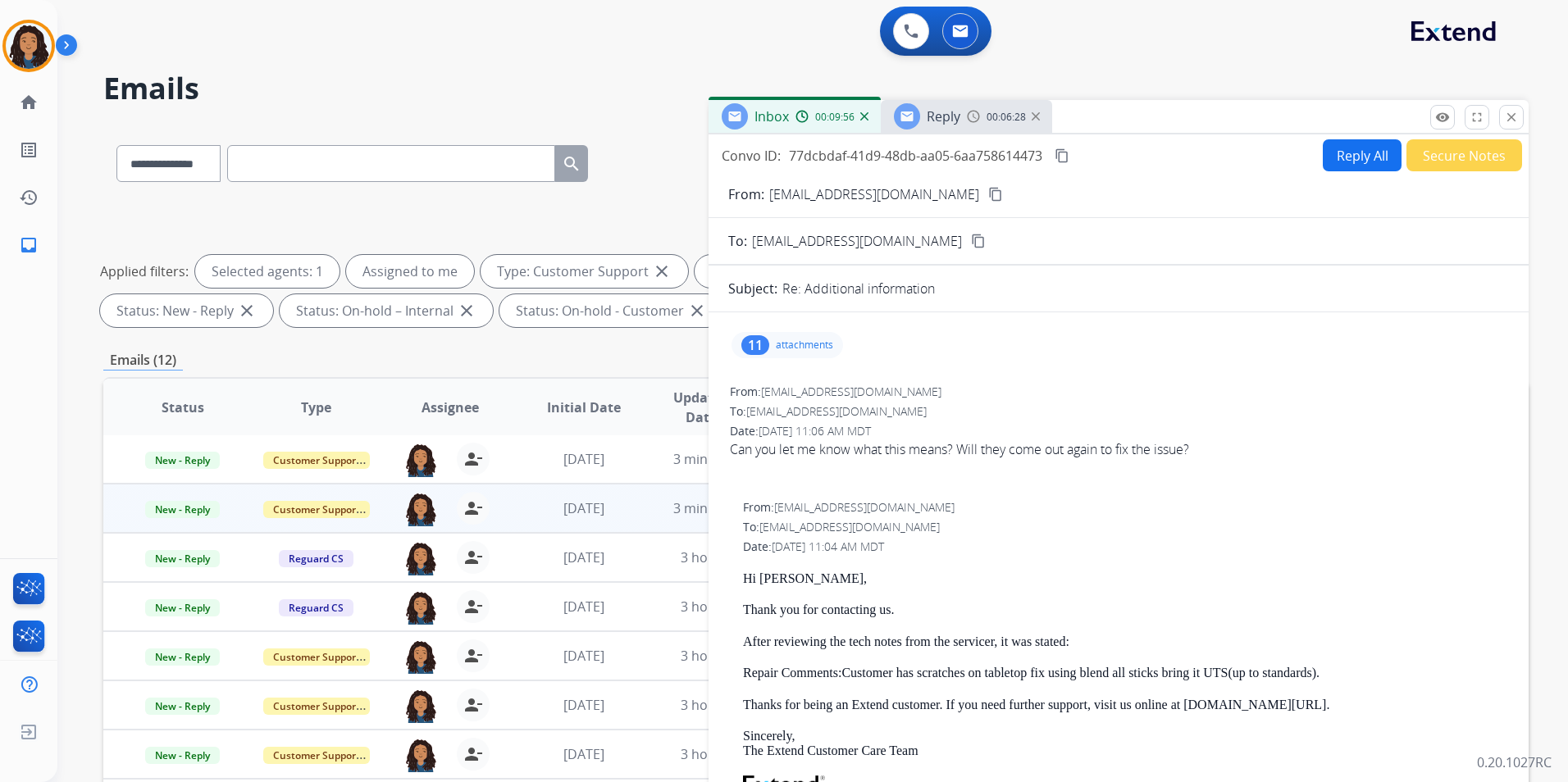
click at [988, 194] on mat-icon "content_copy" at bounding box center [995, 194] width 15 height 15
click at [939, 126] on div "Reply" at bounding box center [926, 117] width 66 height 26
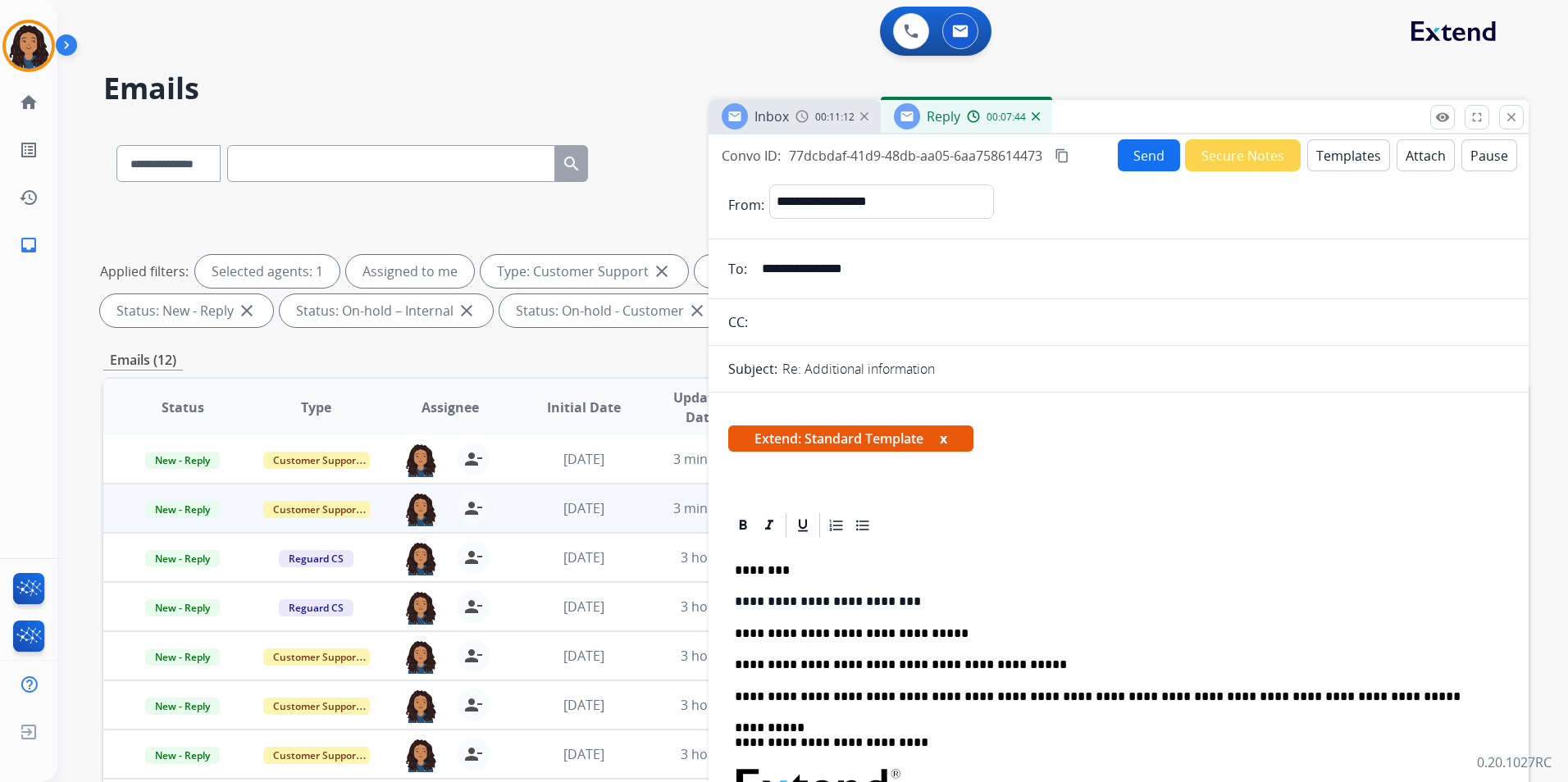
click at [1130, 160] on button "Send" at bounding box center [1149, 156] width 62 height 32
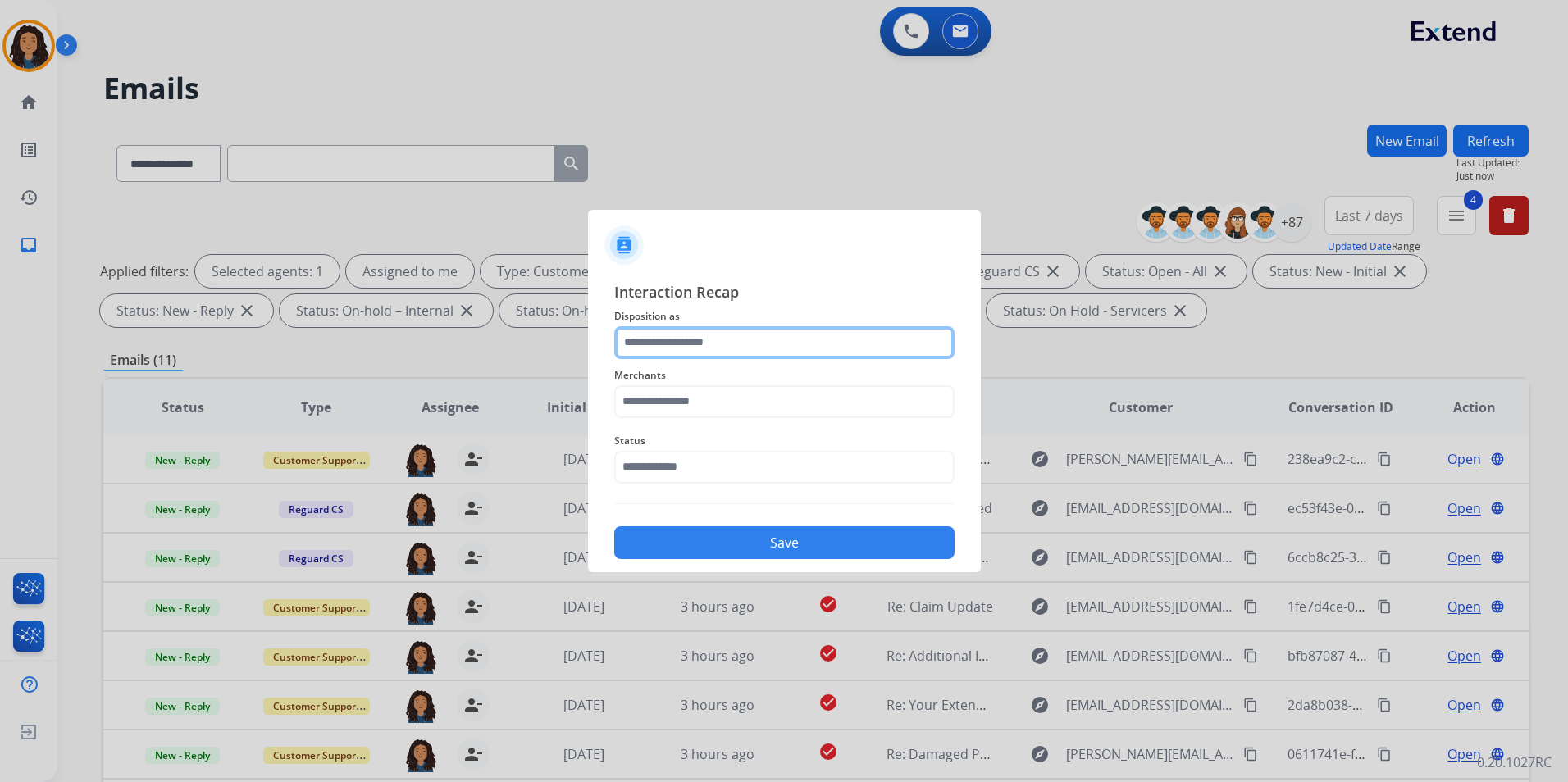
click at [709, 341] on input "text" at bounding box center [784, 342] width 341 height 33
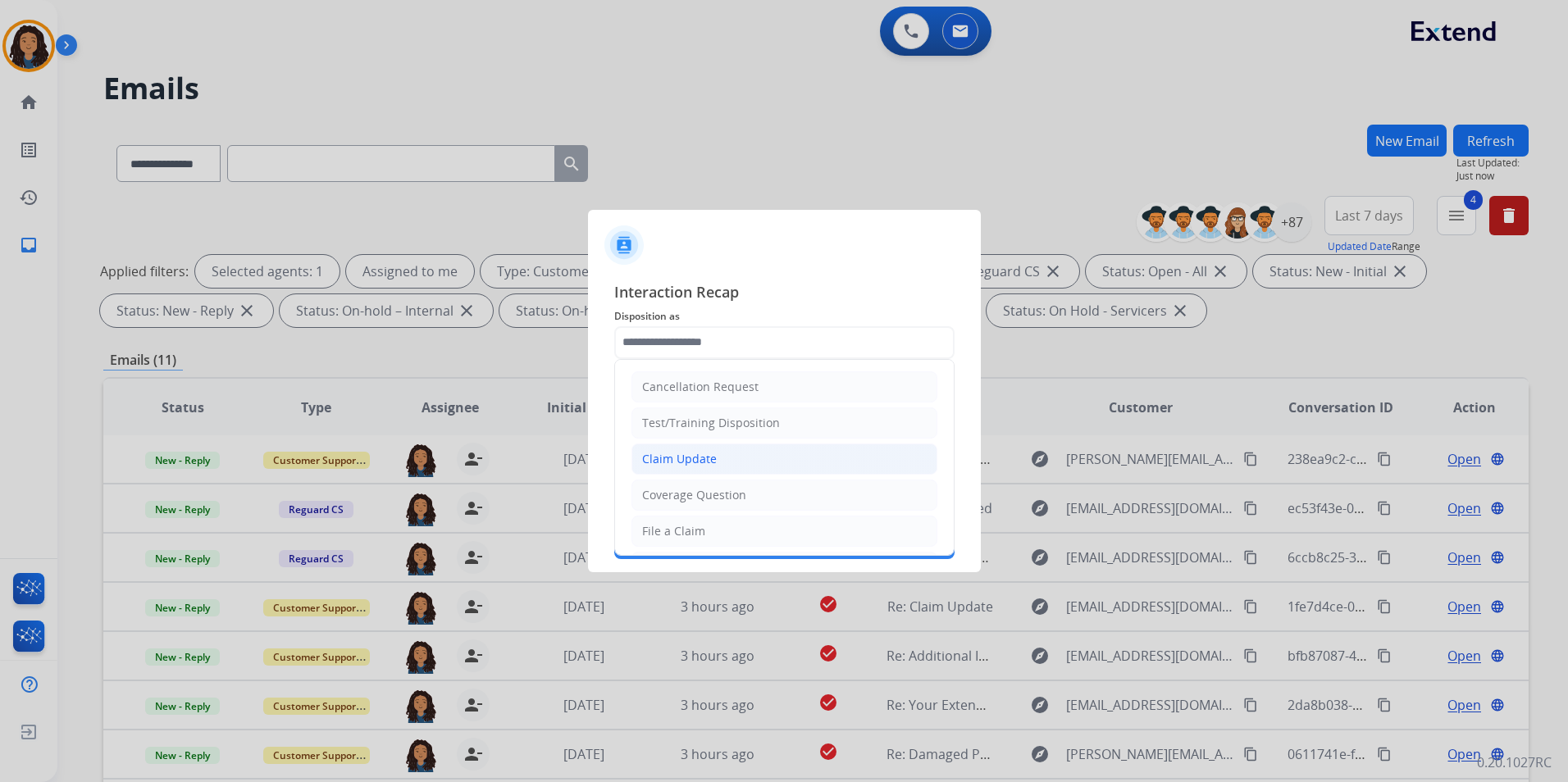
click at [729, 455] on li "Claim Update" at bounding box center [784, 458] width 306 height 31
type input "**********"
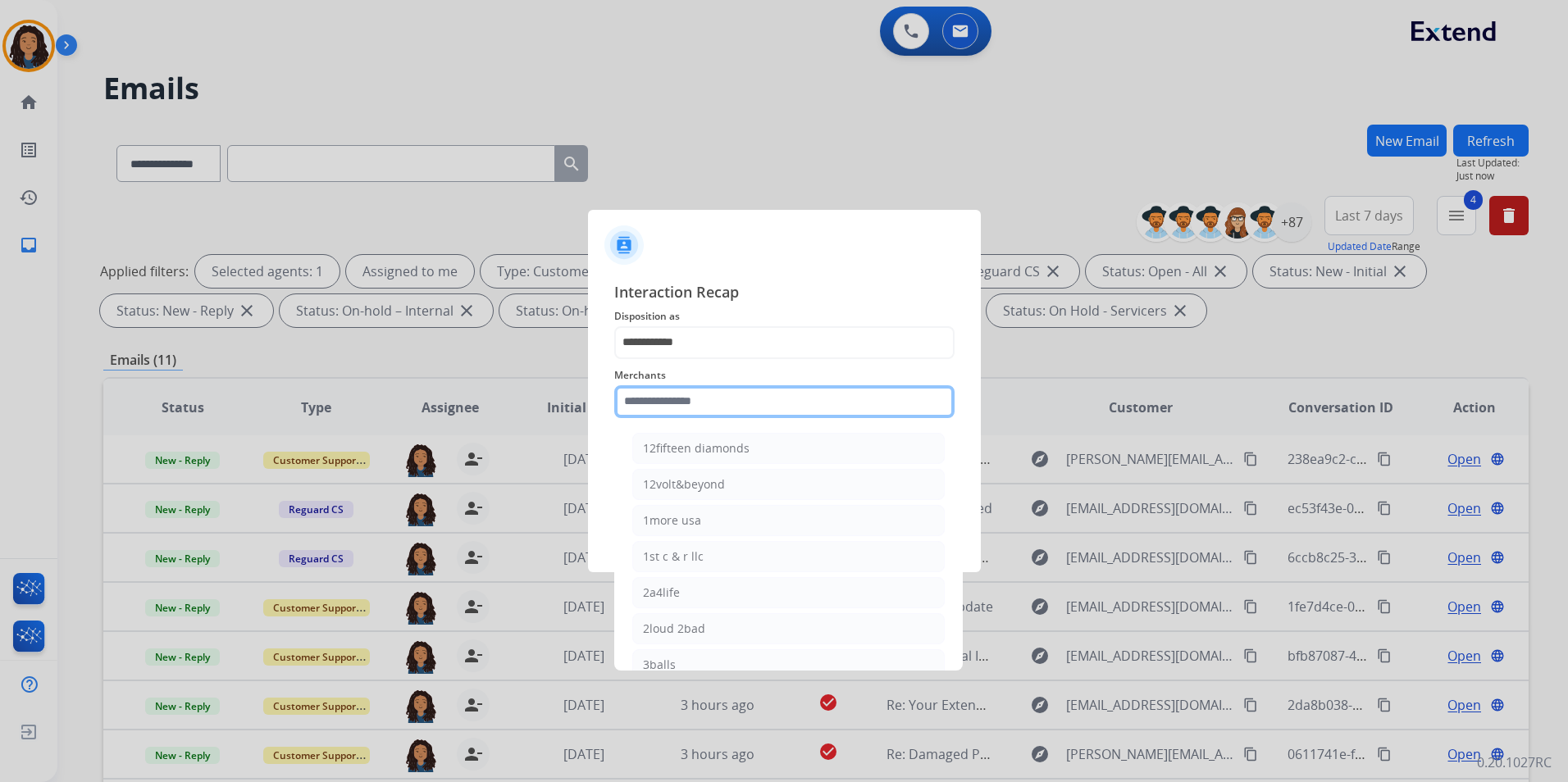
click at [679, 405] on input "text" at bounding box center [784, 402] width 341 height 33
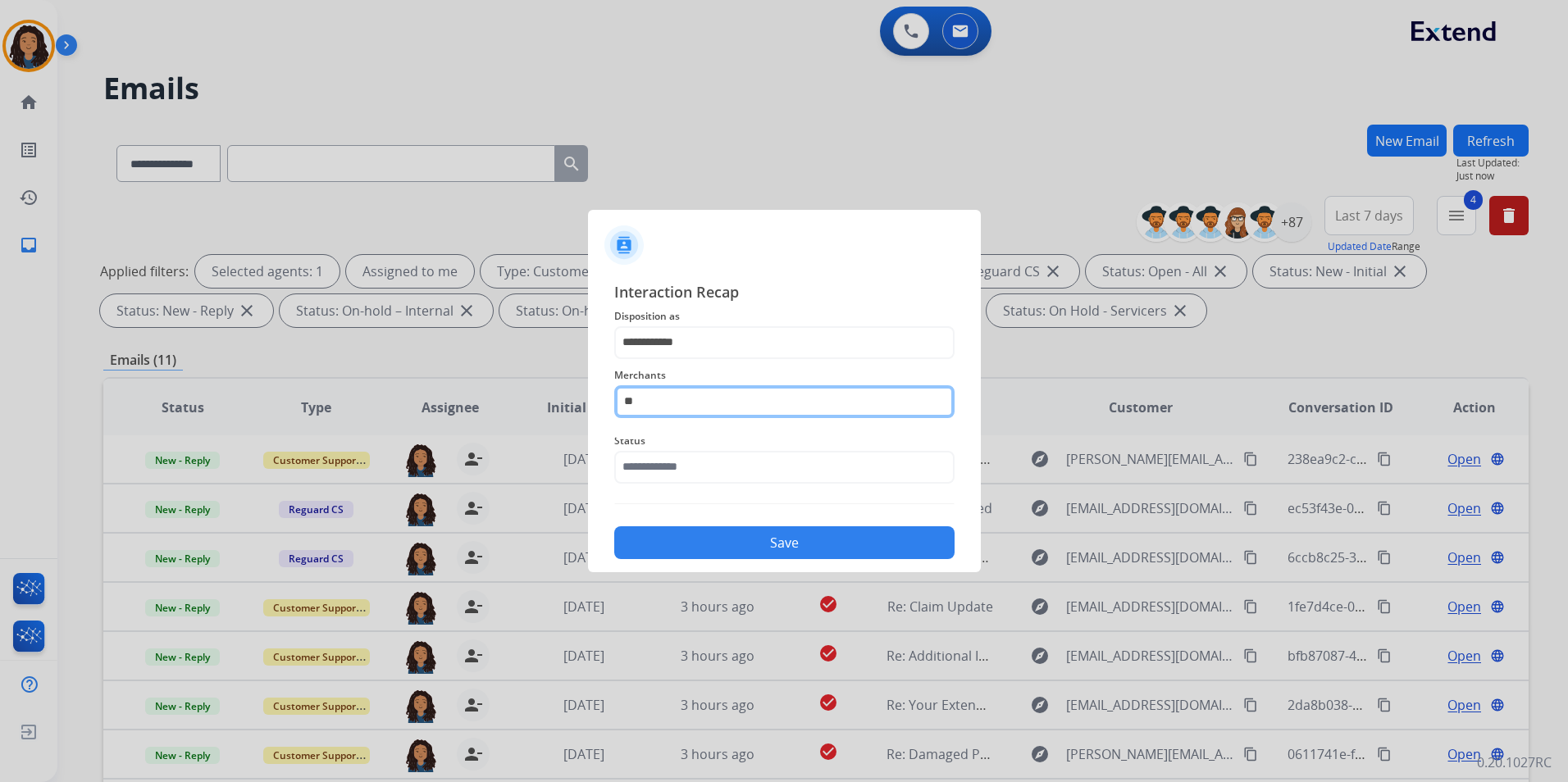
type input "*"
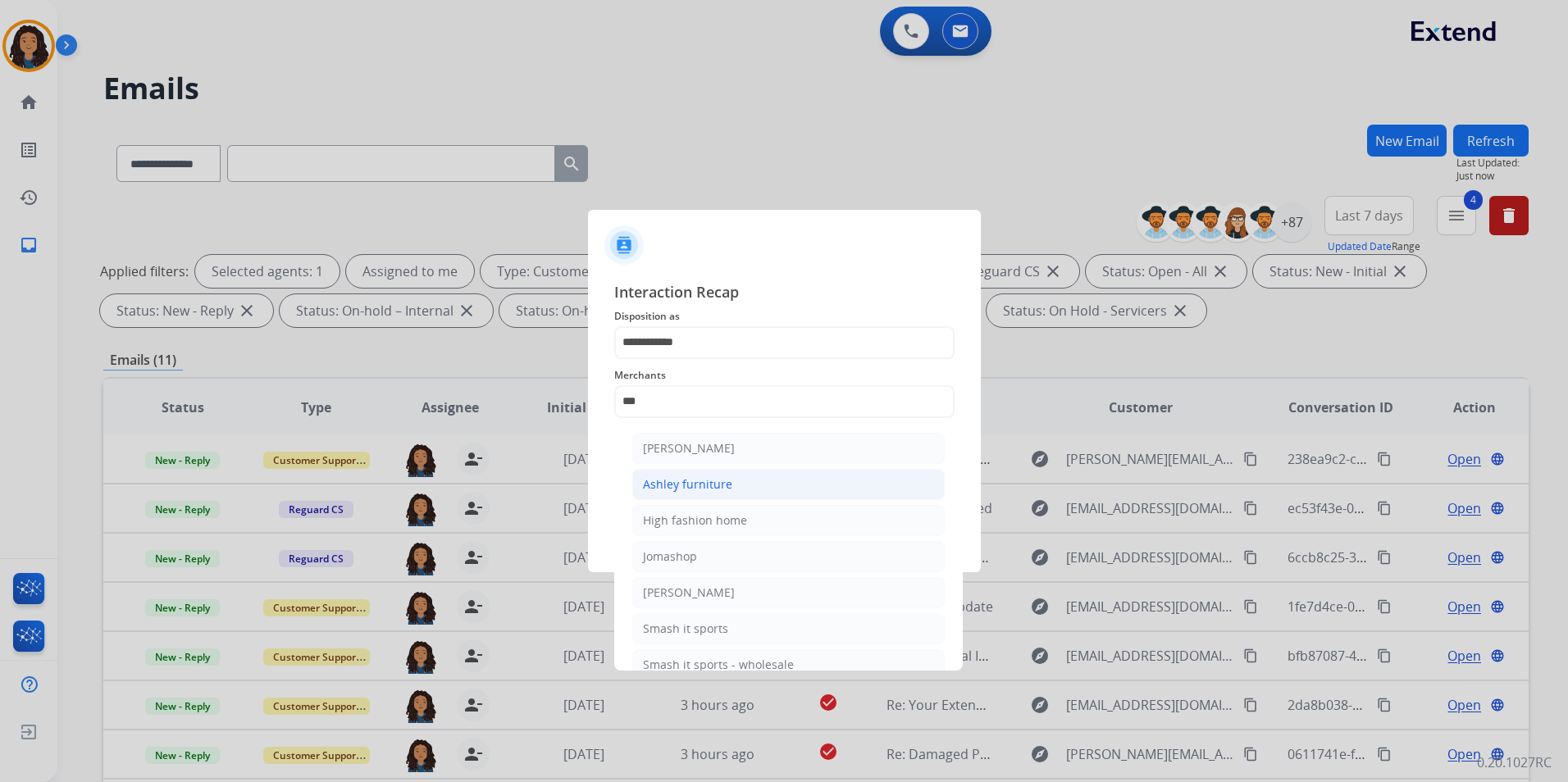
click at [690, 491] on div "Ashley furniture" at bounding box center [688, 484] width 90 height 16
type input "**********"
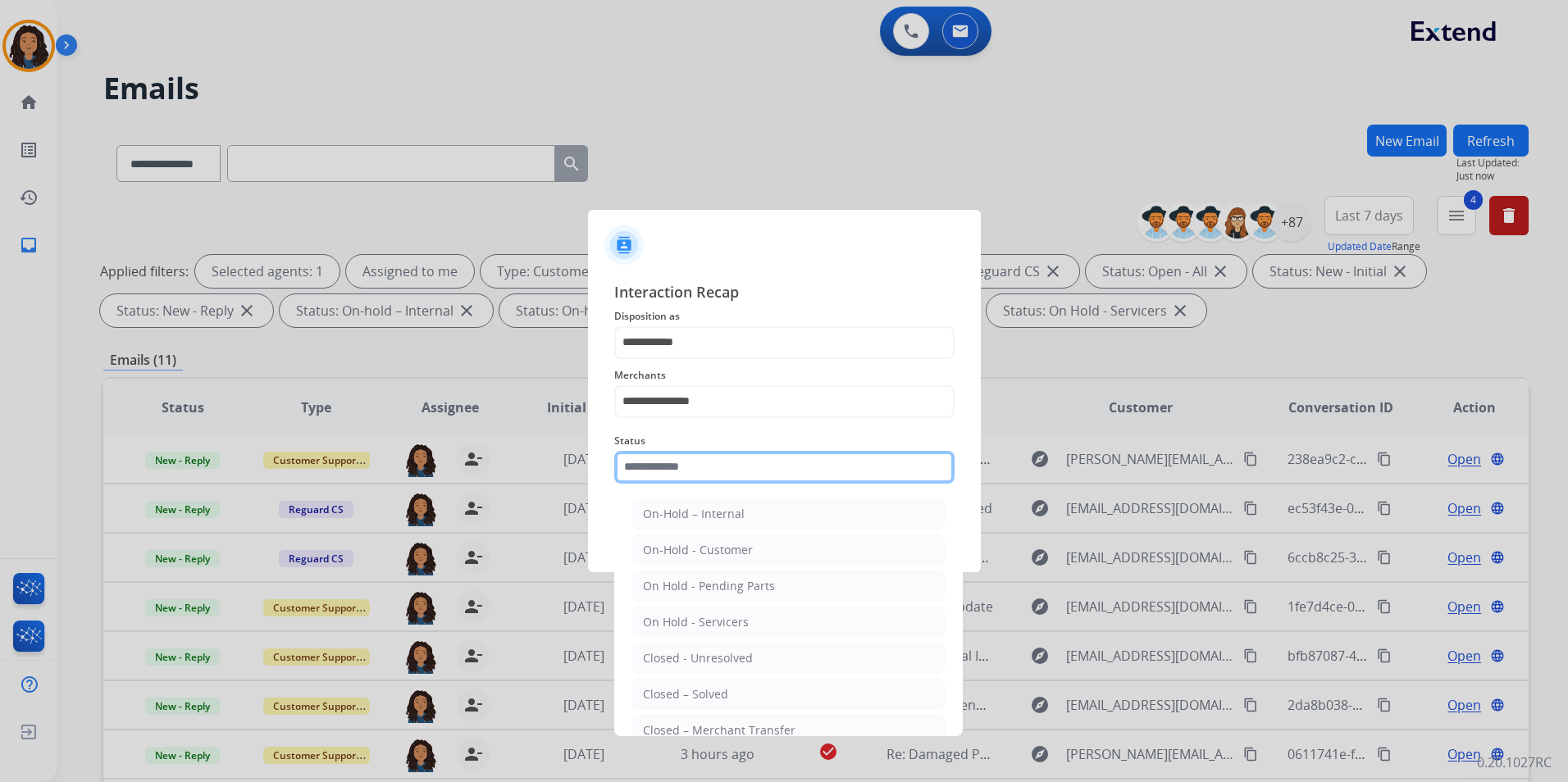
click at [669, 458] on input "text" at bounding box center [784, 467] width 341 height 33
click at [726, 695] on li "Closed – Solved" at bounding box center [788, 694] width 312 height 31
type input "**********"
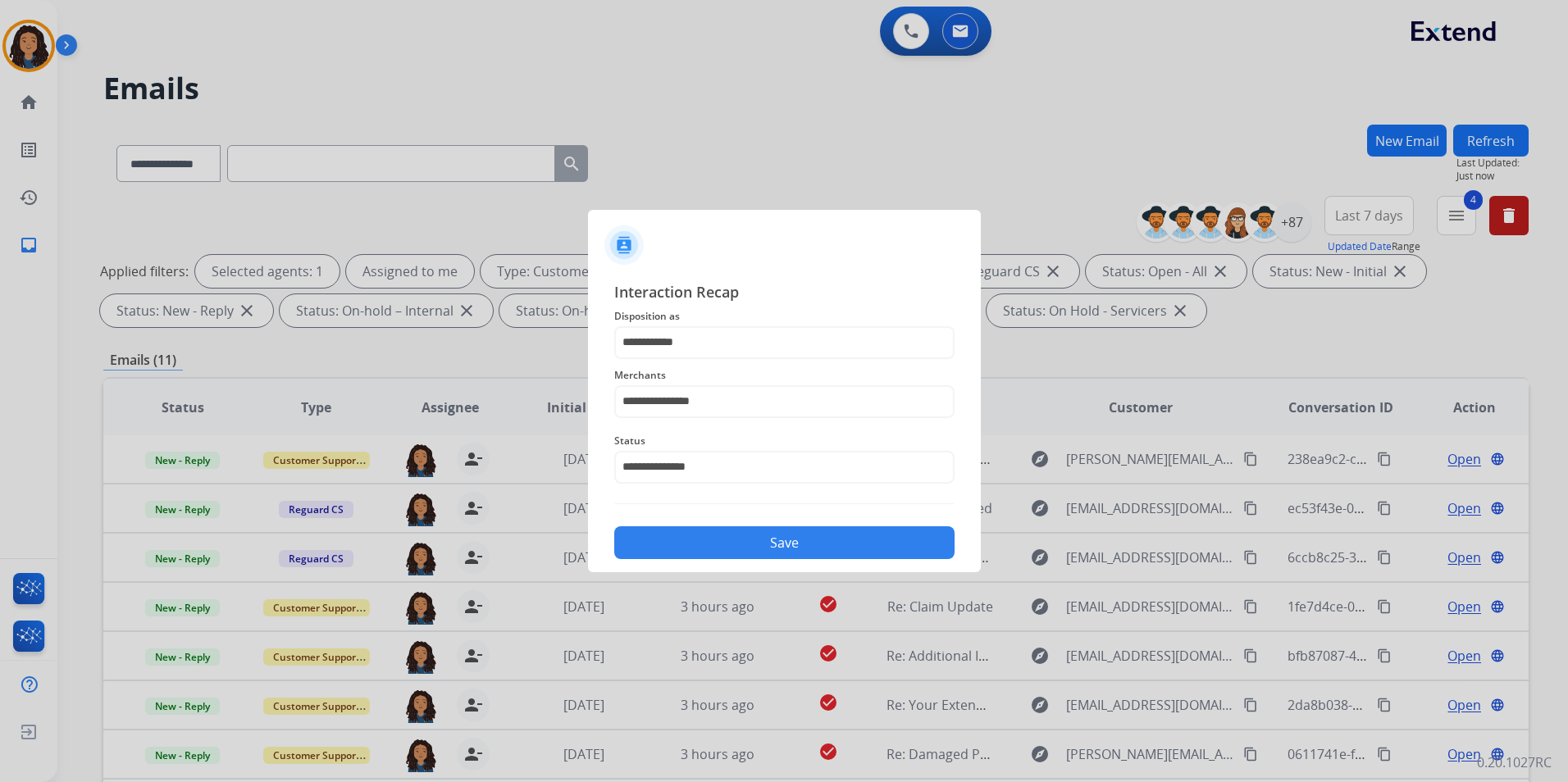
click at [712, 550] on button "Save" at bounding box center [784, 542] width 341 height 33
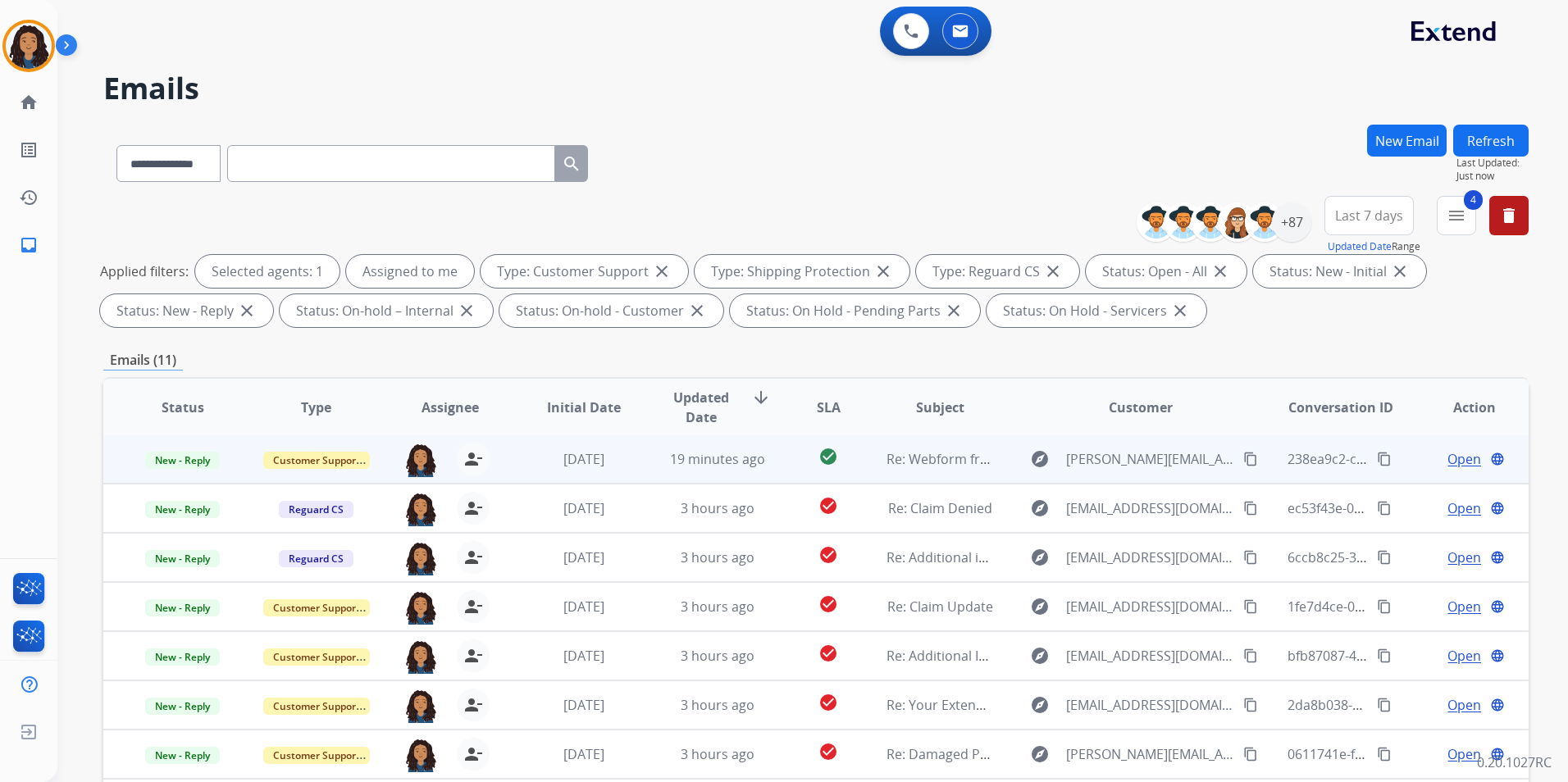
click at [1447, 459] on span "Open" at bounding box center [1464, 458] width 34 height 20
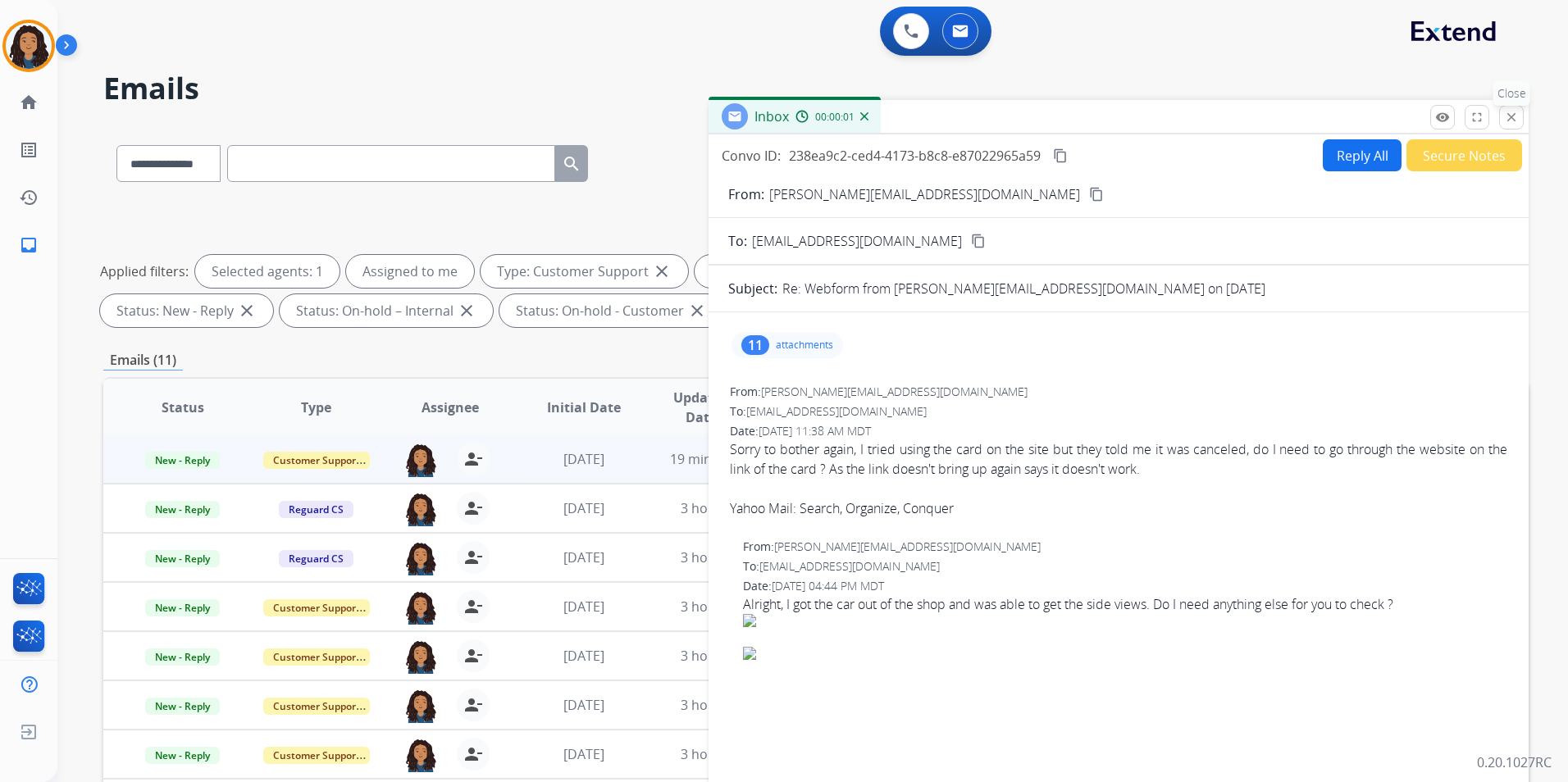
click at [1511, 122] on mat-icon "close" at bounding box center [1511, 117] width 15 height 15
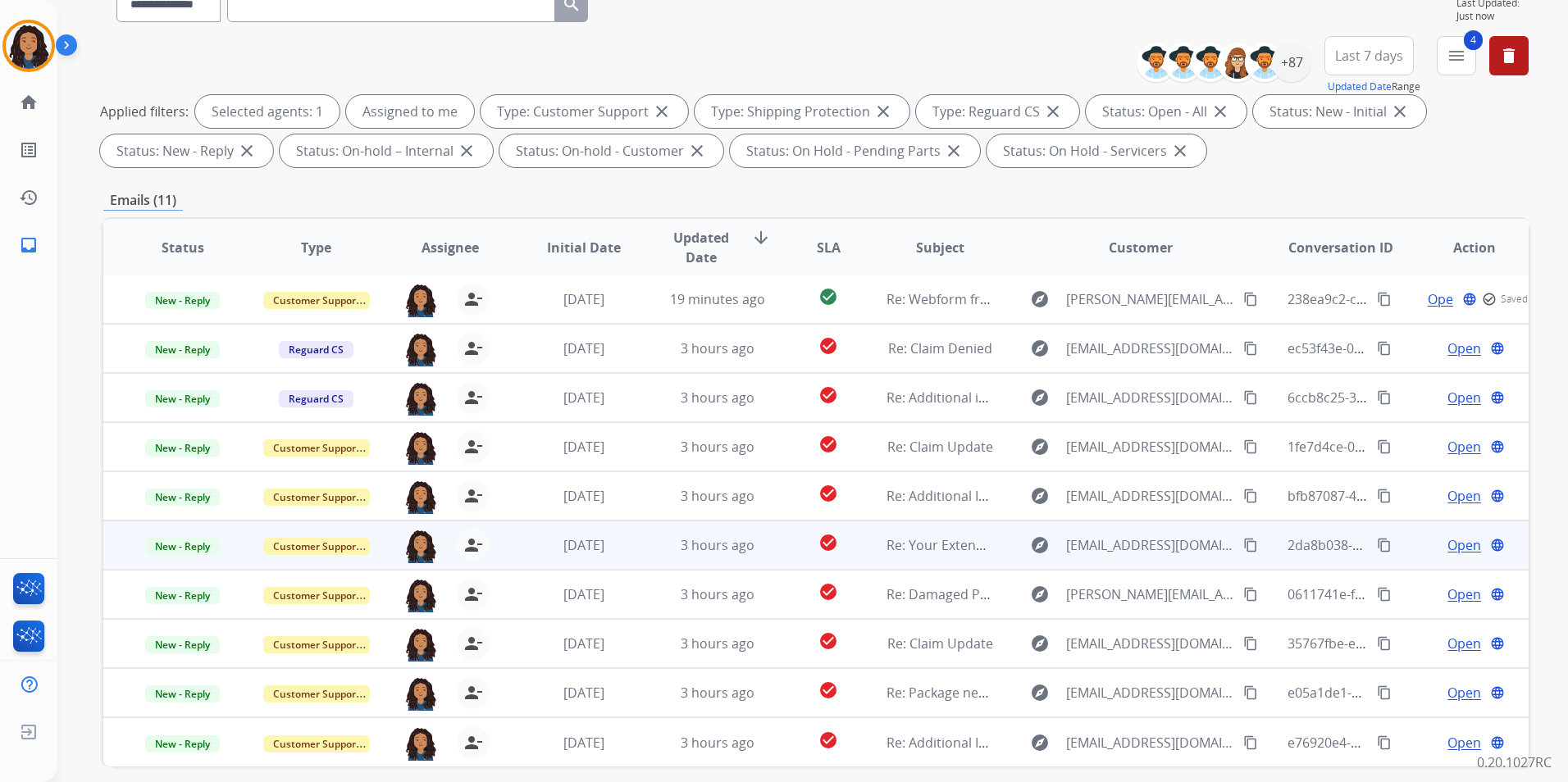
scroll to position [229, 0]
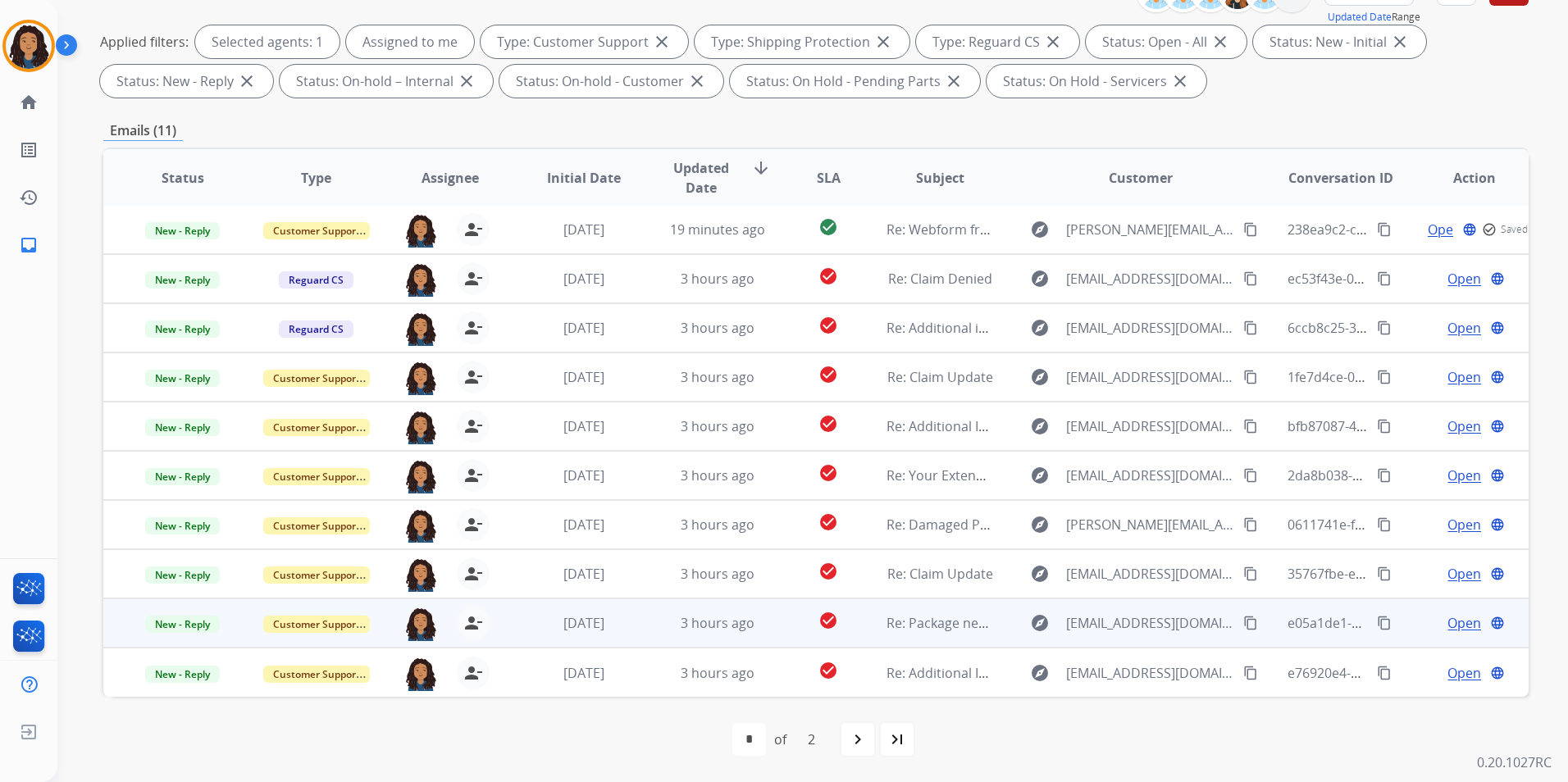
click at [1452, 624] on span "Open" at bounding box center [1464, 623] width 34 height 20
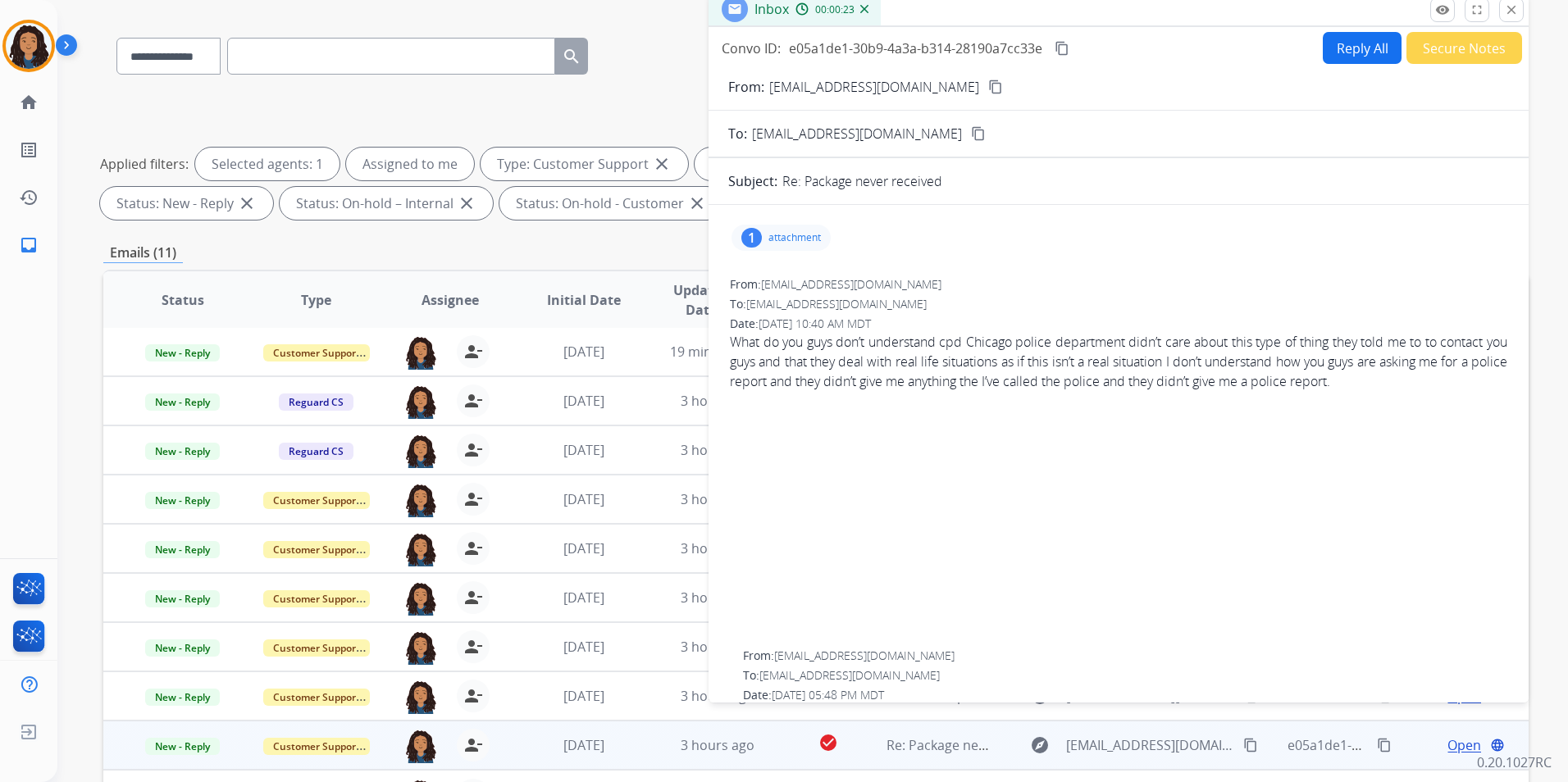
scroll to position [0, 0]
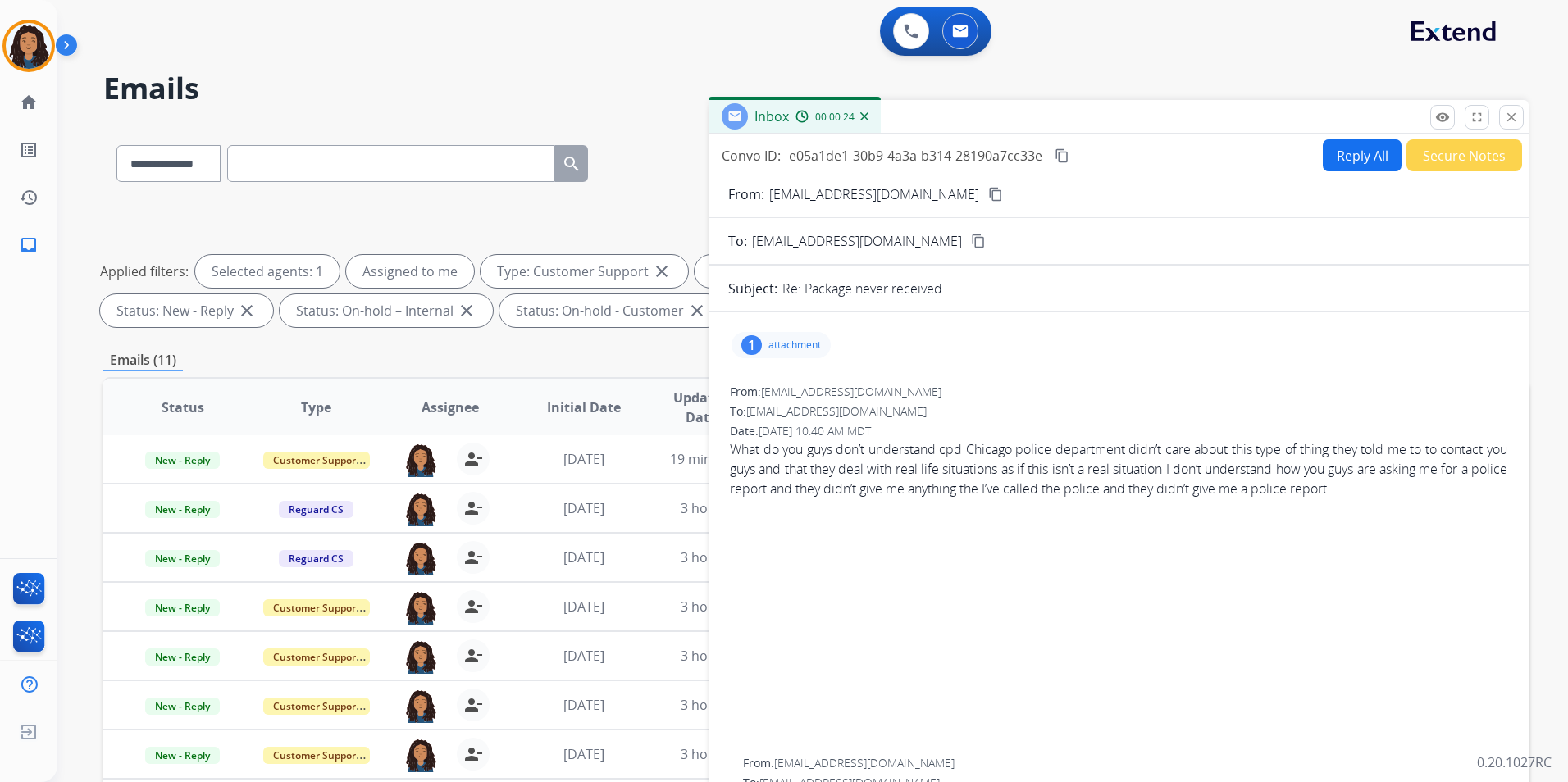
click at [1429, 123] on div "Inbox 00:00:24" at bounding box center [1118, 117] width 820 height 35
click at [1437, 123] on mat-icon "remove_red_eye" at bounding box center [1443, 117] width 15 height 15
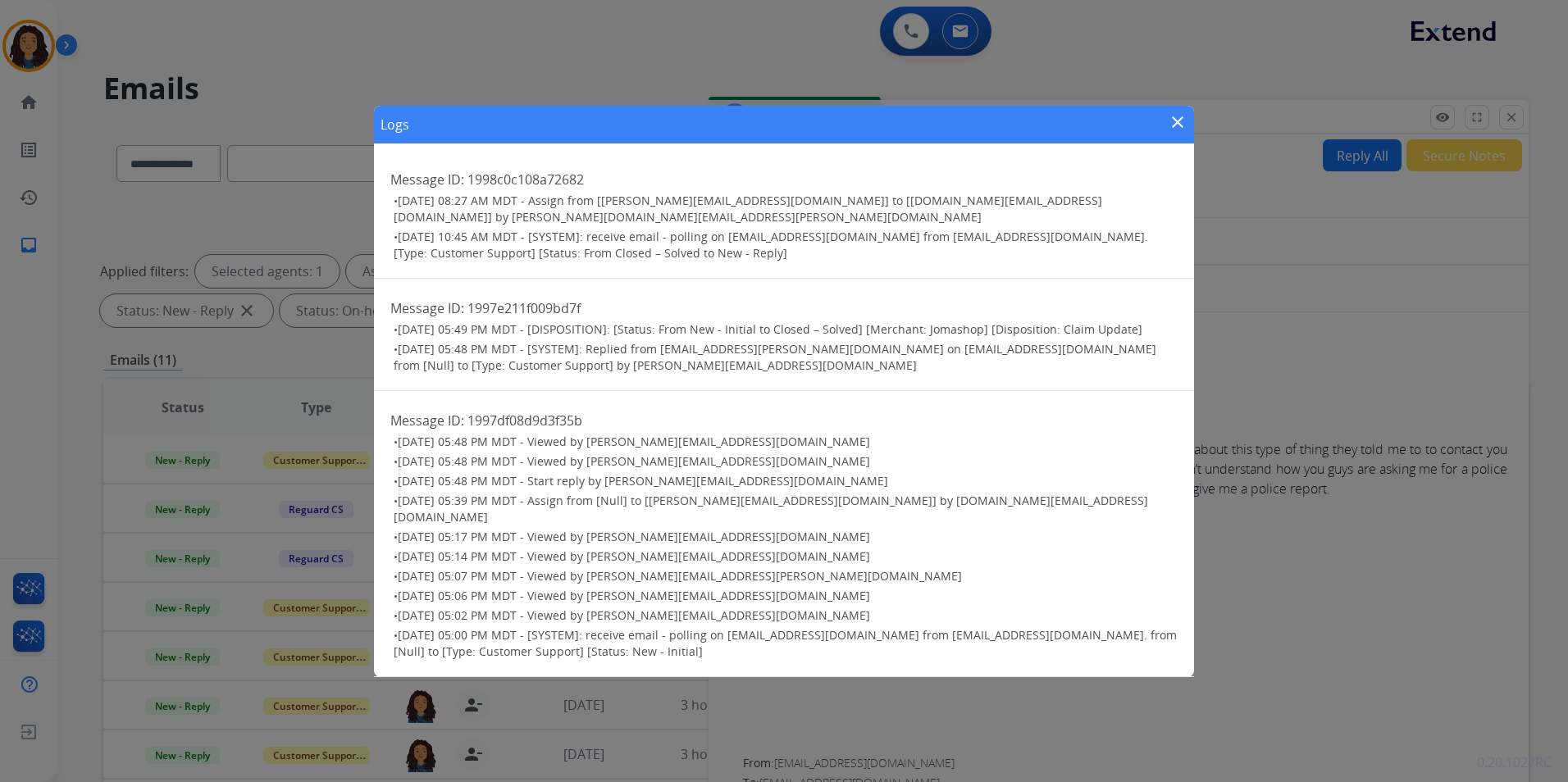
click at [1176, 132] on mat-icon "close" at bounding box center [1177, 122] width 20 height 20
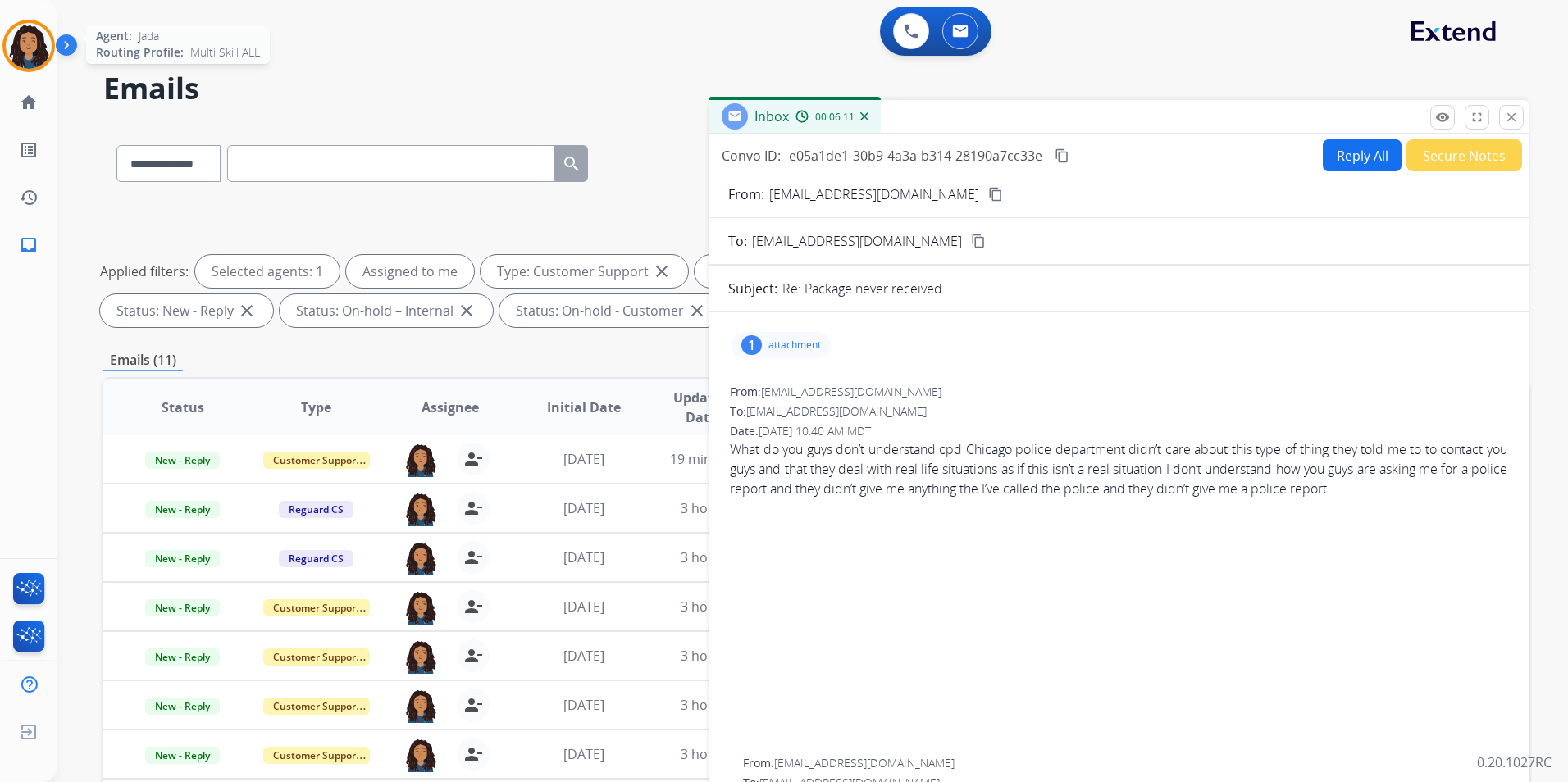
click at [6, 39] on div at bounding box center [29, 46] width 53 height 53
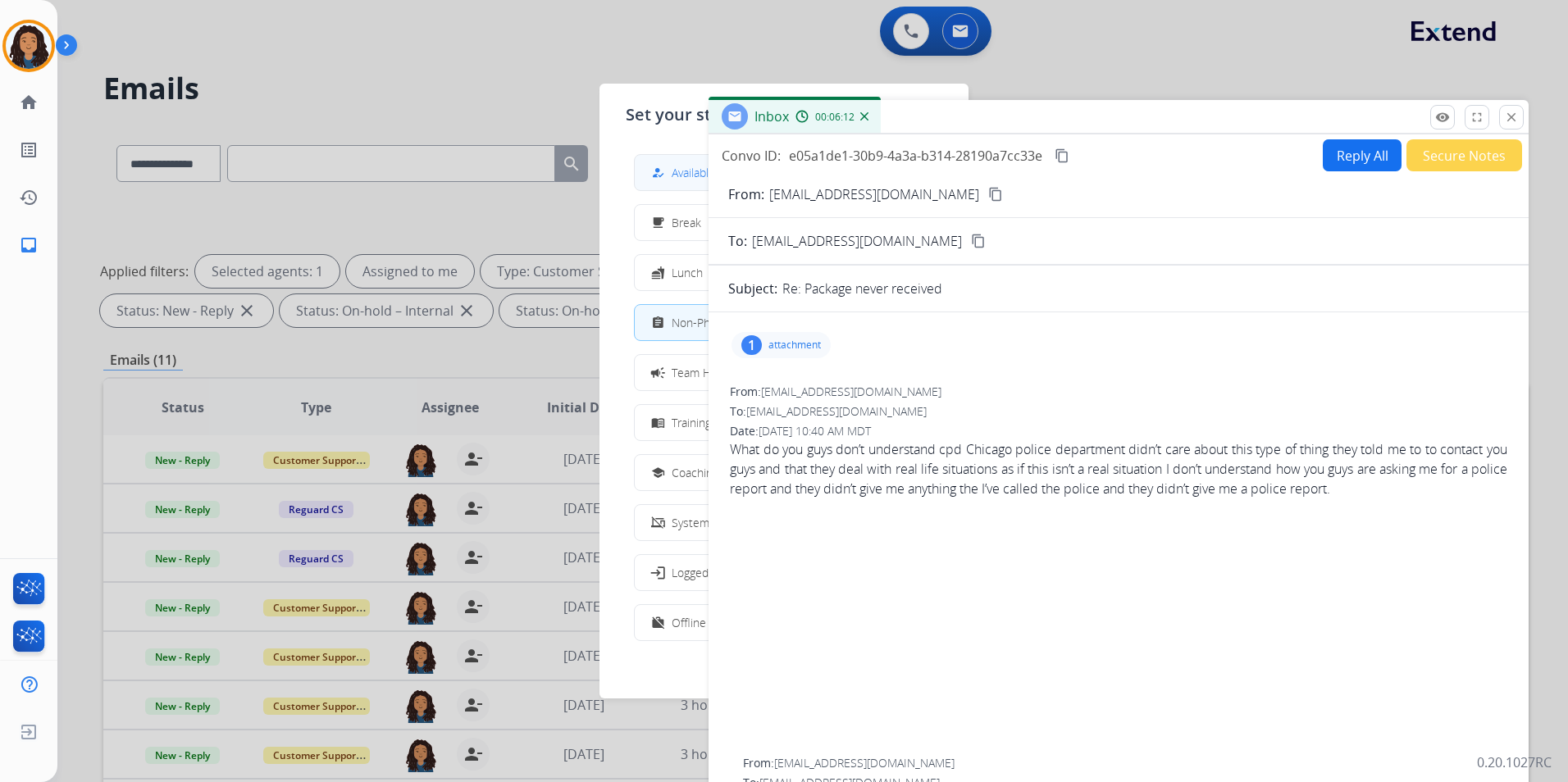
click at [697, 168] on span "Available" at bounding box center [693, 173] width 43 height 17
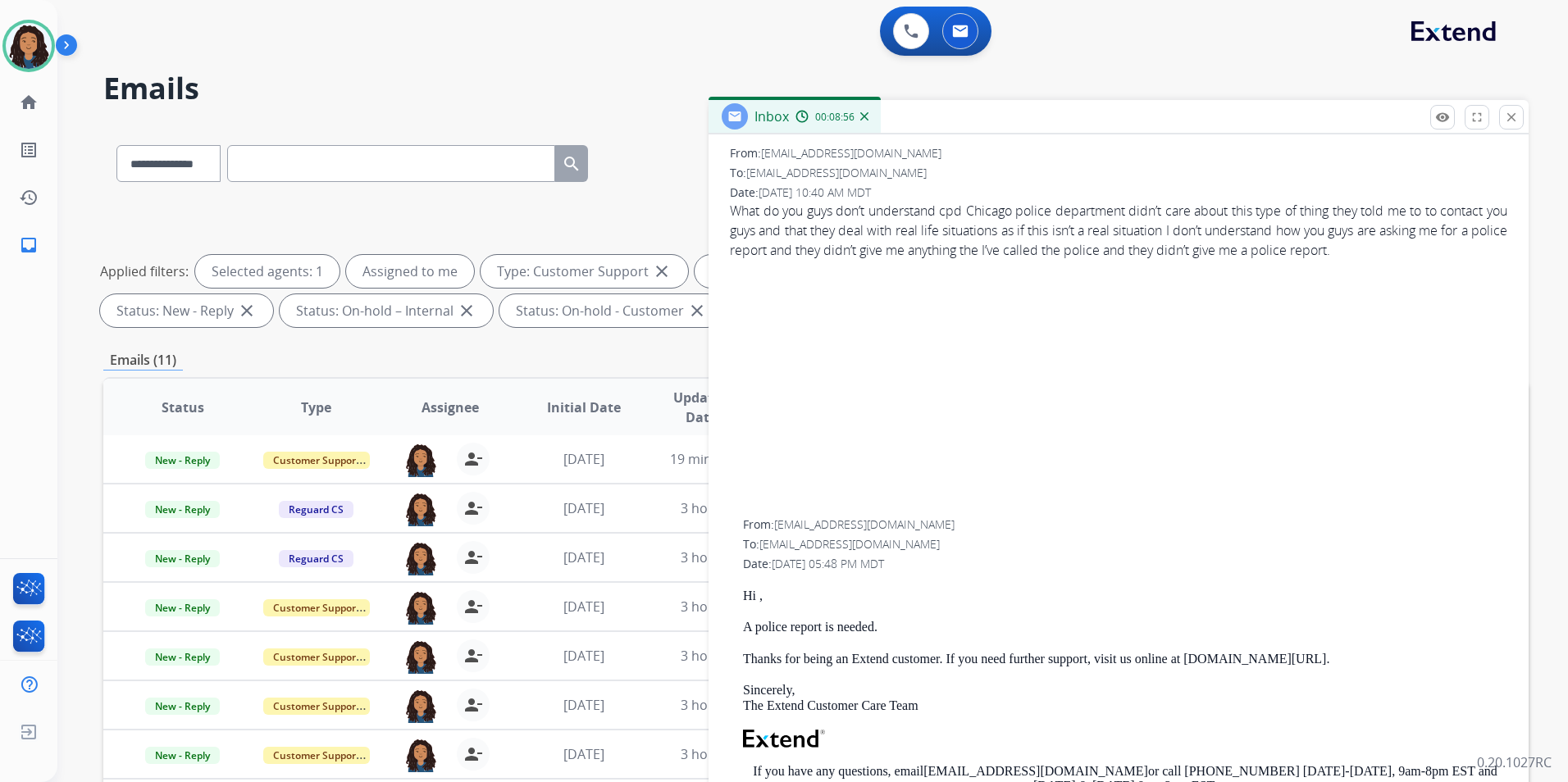
scroll to position [246, 0]
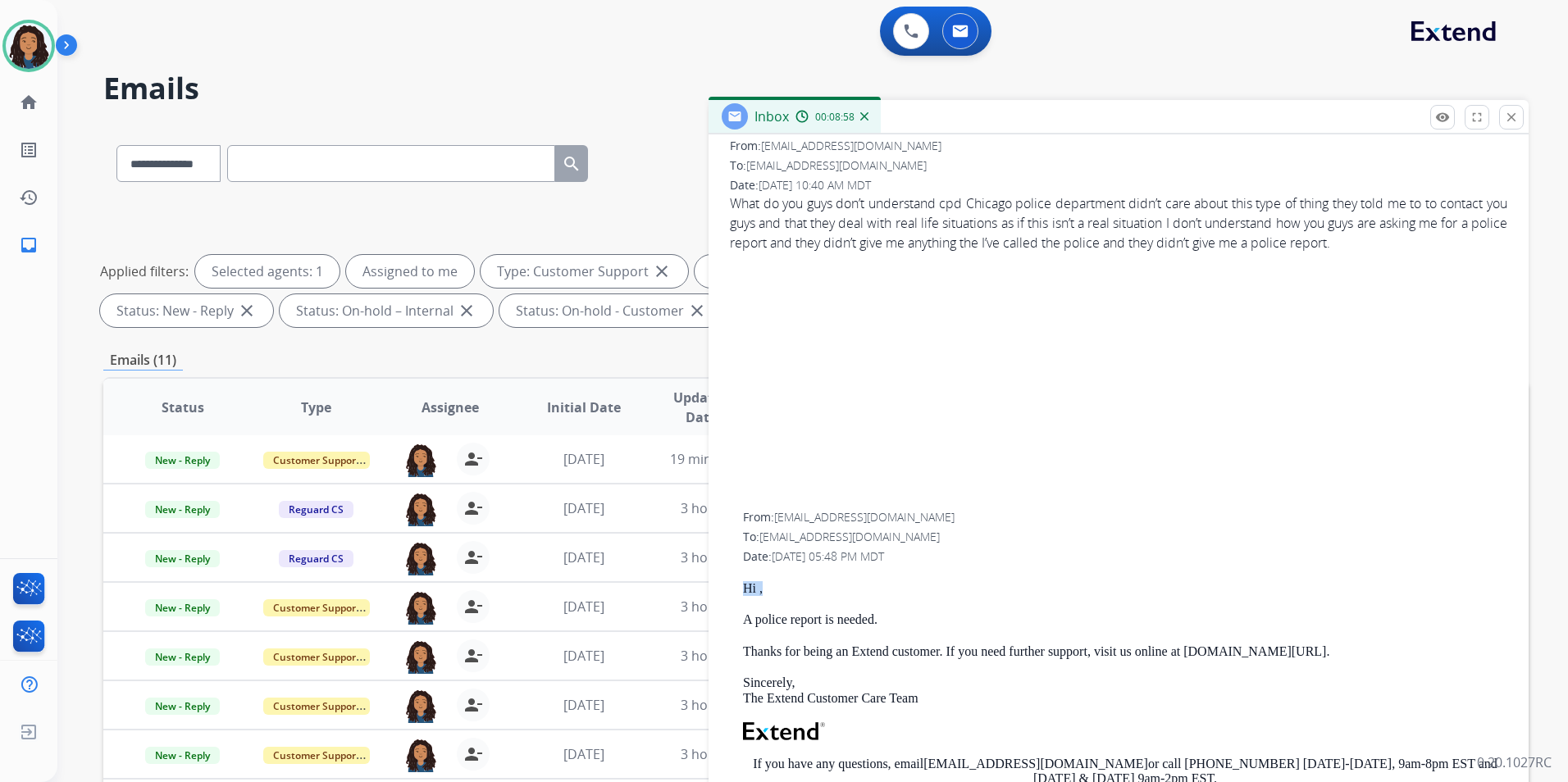
drag, startPoint x: 743, startPoint y: 587, endPoint x: 766, endPoint y: 587, distance: 23.0
click at [766, 587] on p "Hi ," at bounding box center [1126, 589] width 764 height 15
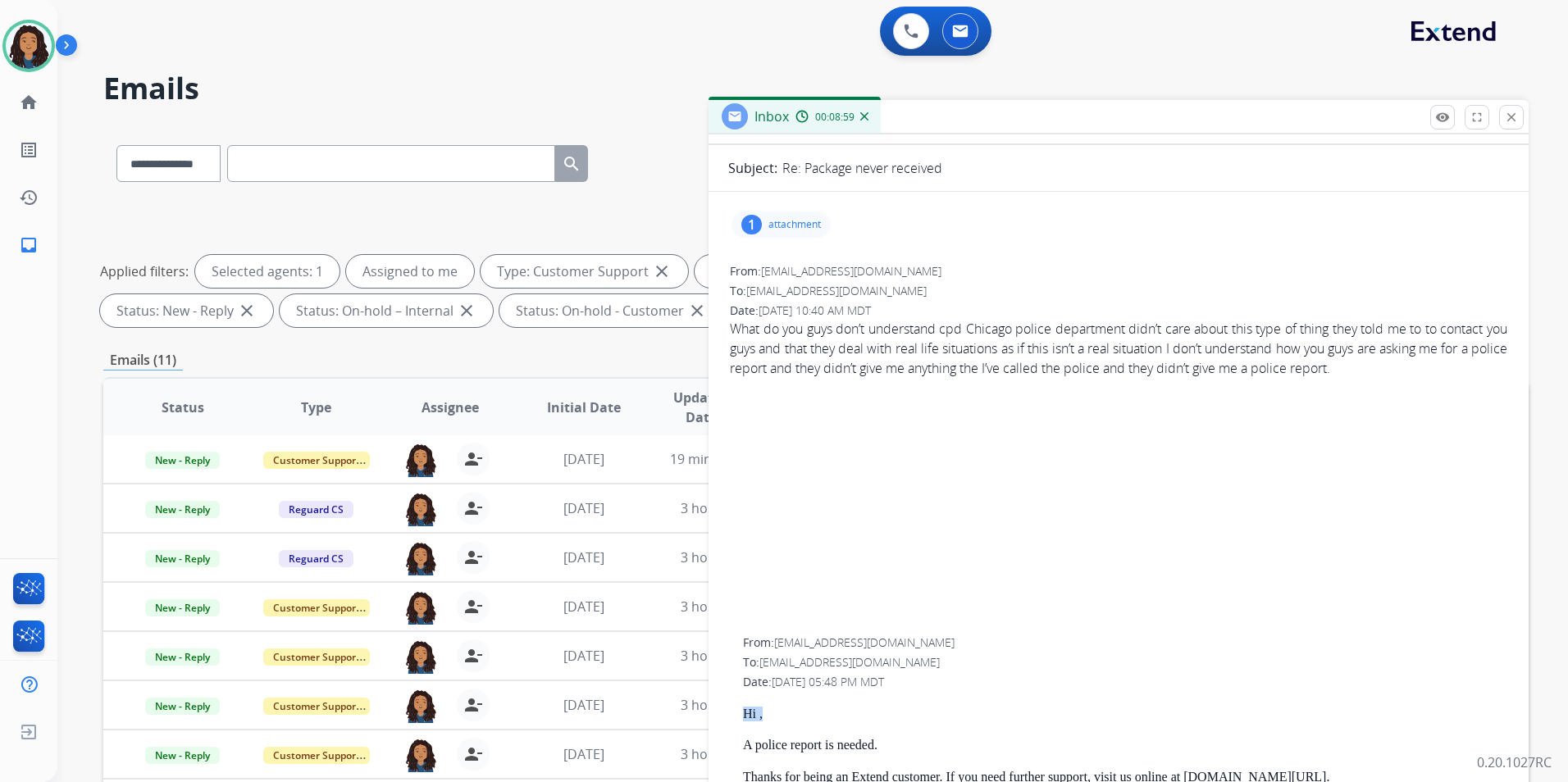
scroll to position [0, 0]
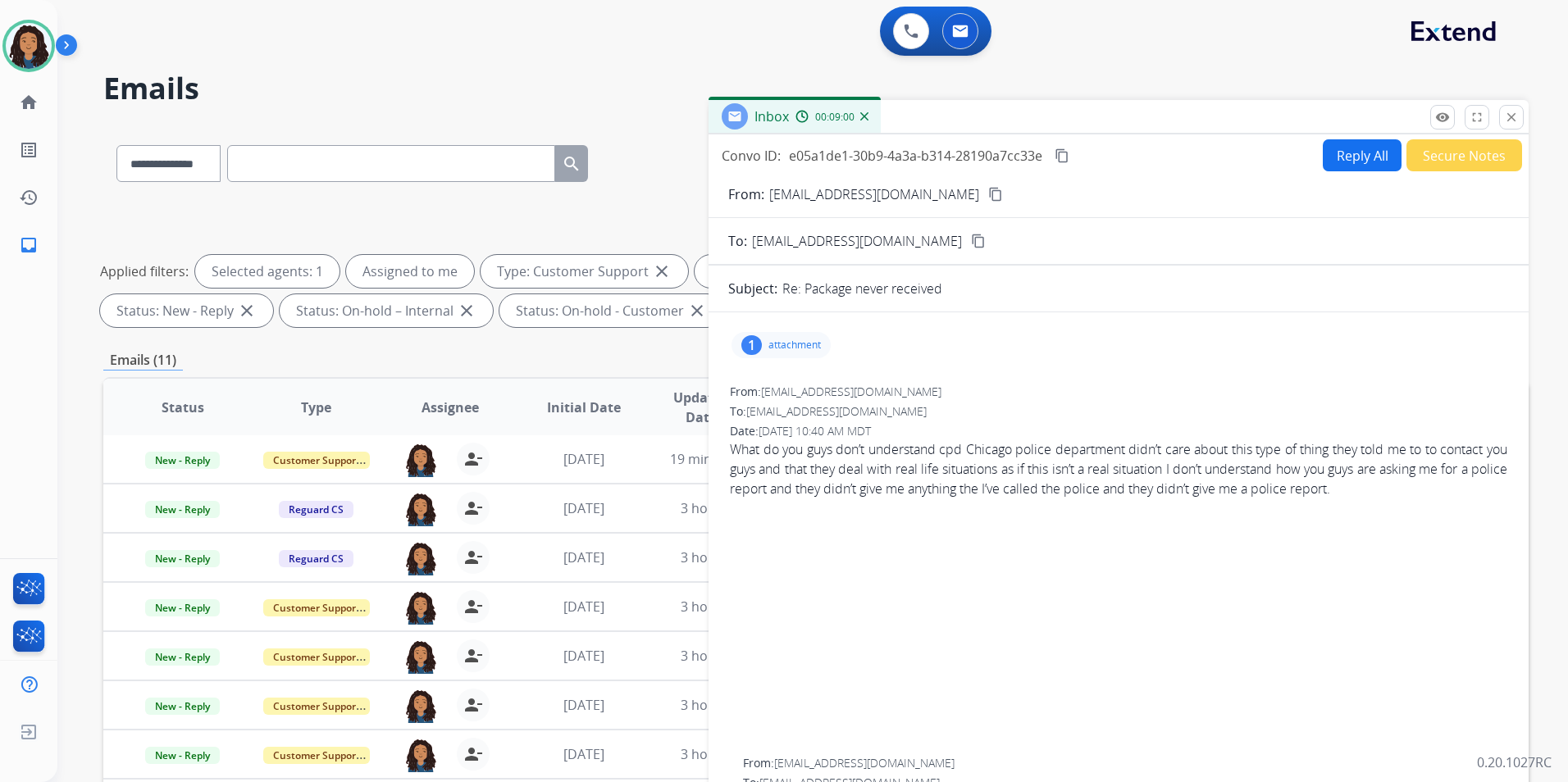
click at [988, 200] on mat-icon "content_copy" at bounding box center [995, 194] width 15 height 15
click at [1353, 163] on button "Reply All" at bounding box center [1361, 156] width 78 height 32
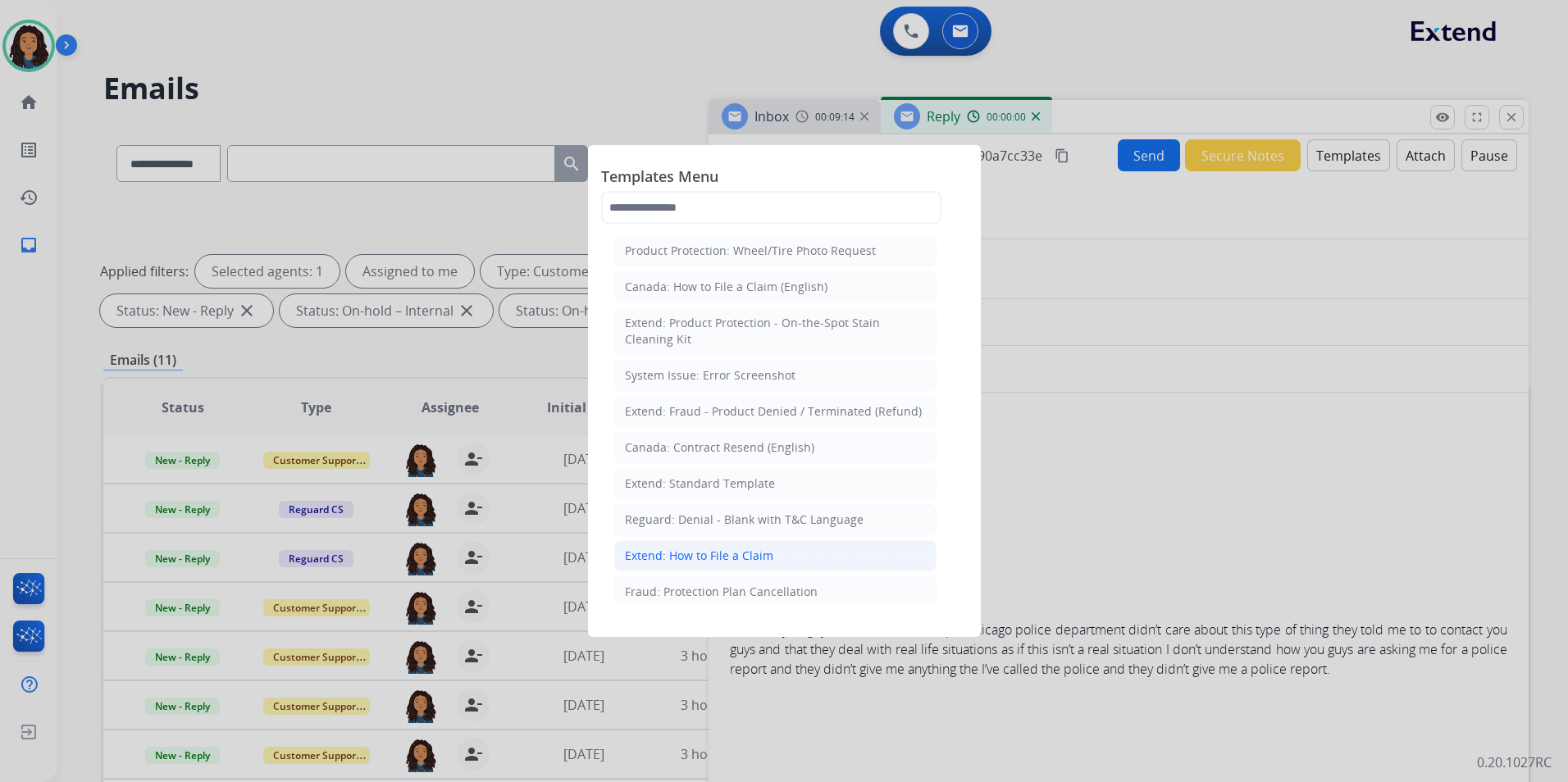
select select "**********"
click at [761, 483] on div "Extend: Standard Template" at bounding box center [699, 483] width 150 height 16
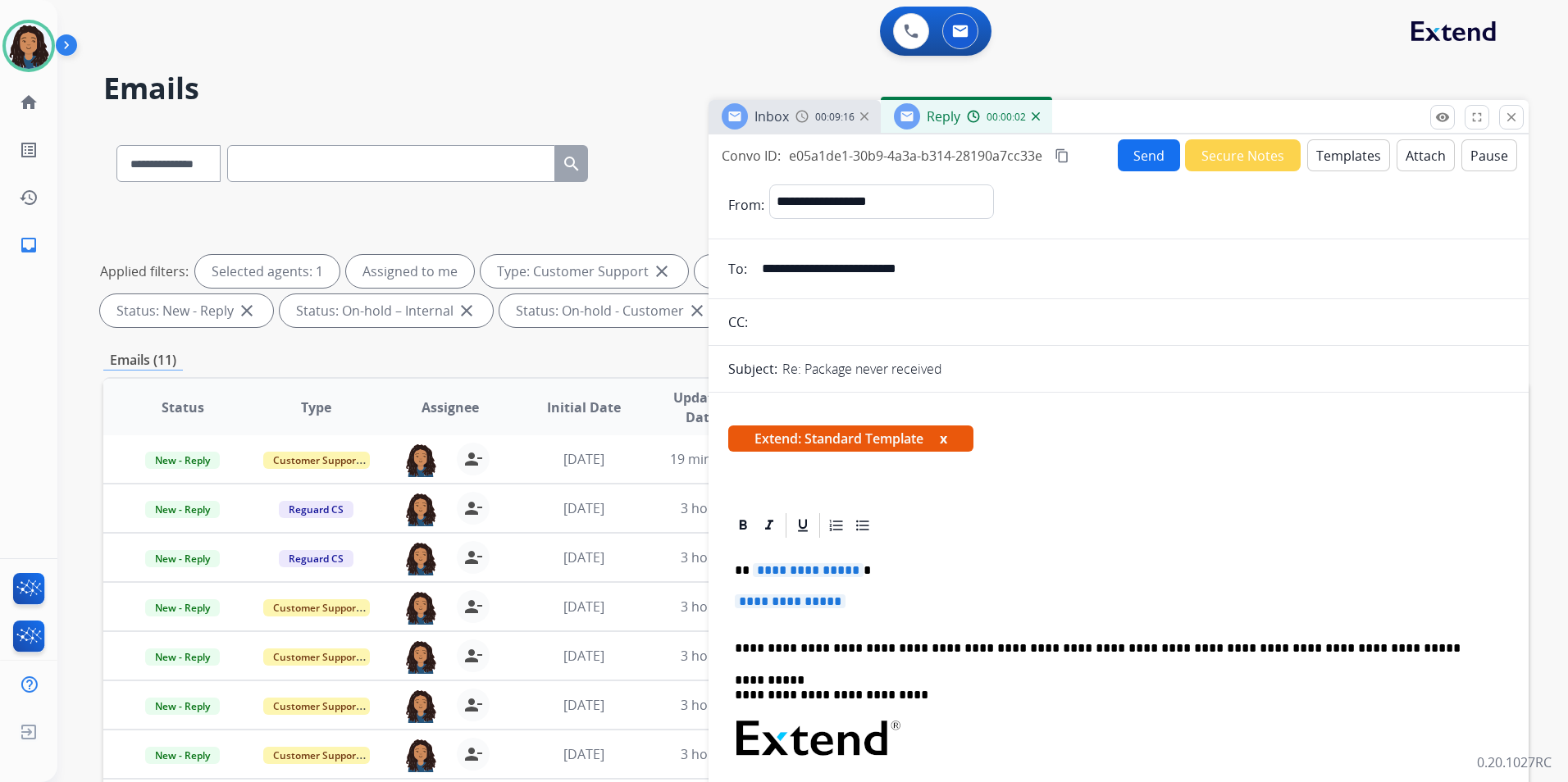
click at [803, 564] on span "**********" at bounding box center [808, 570] width 110 height 14
paste div
click at [845, 596] on span "**********" at bounding box center [790, 601] width 110 height 14
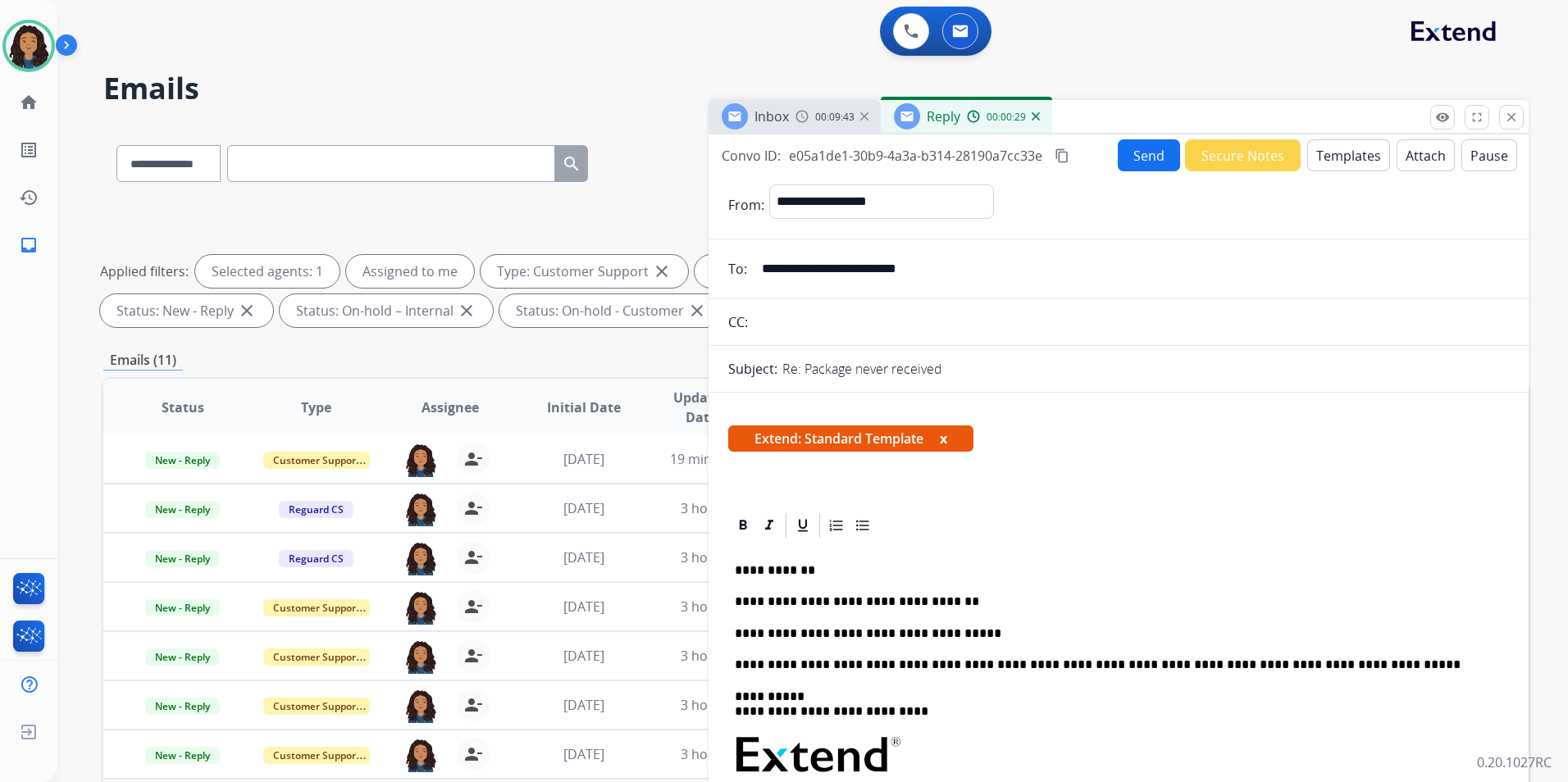
click at [1129, 163] on button "Send" at bounding box center [1149, 156] width 62 height 32
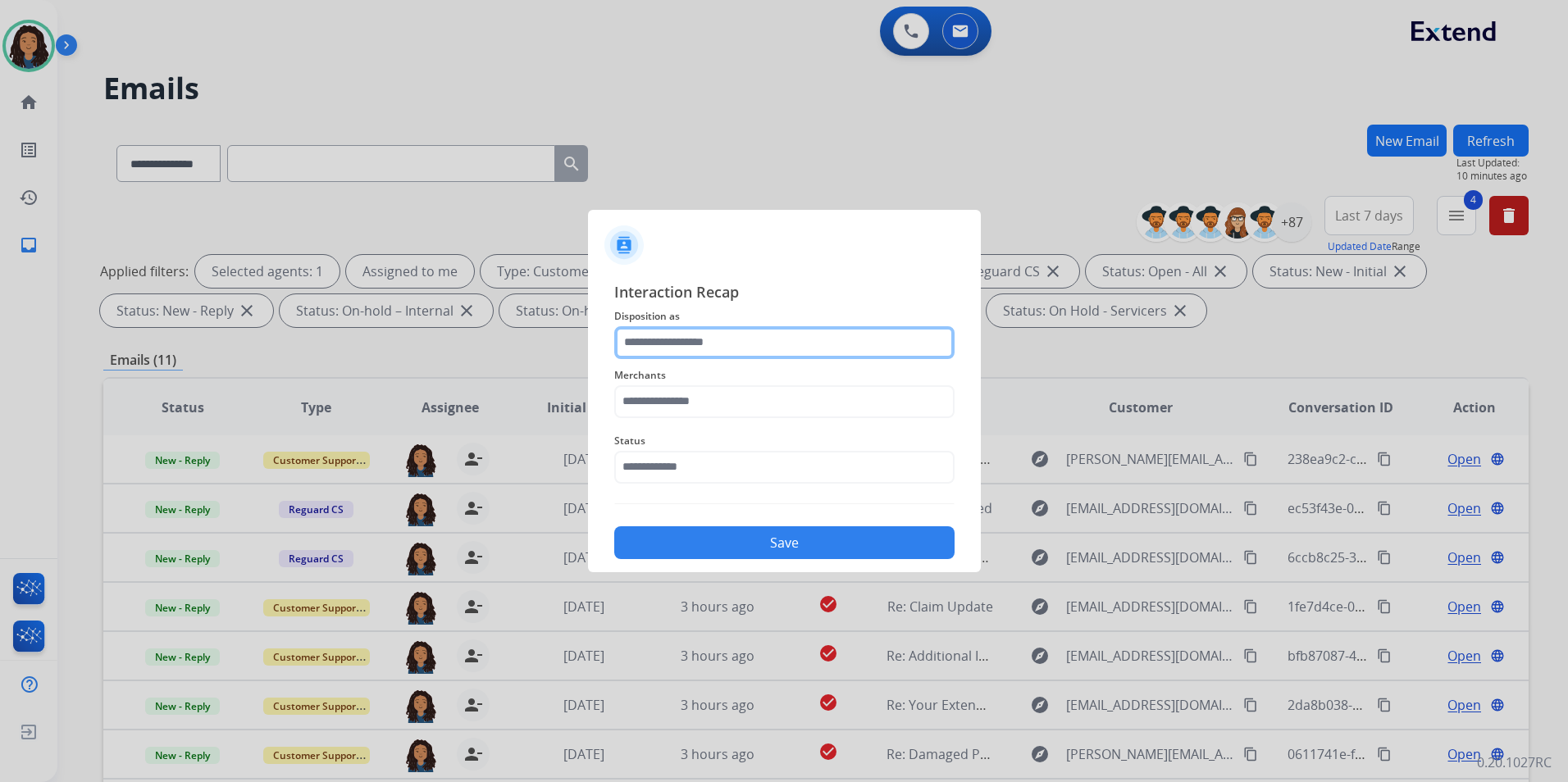
click at [850, 349] on input "text" at bounding box center [784, 342] width 341 height 33
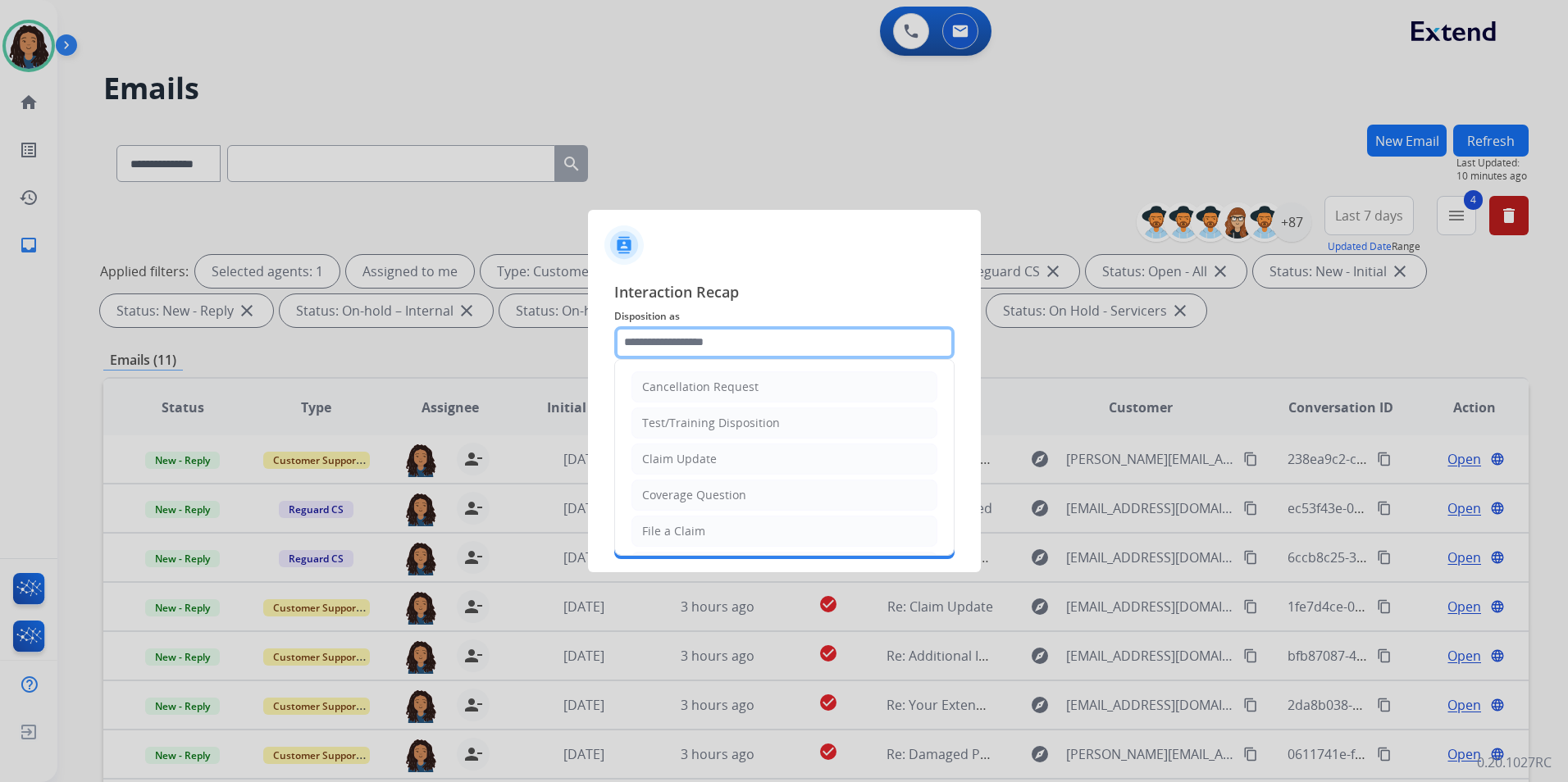
type input "**********"
type input "*****"
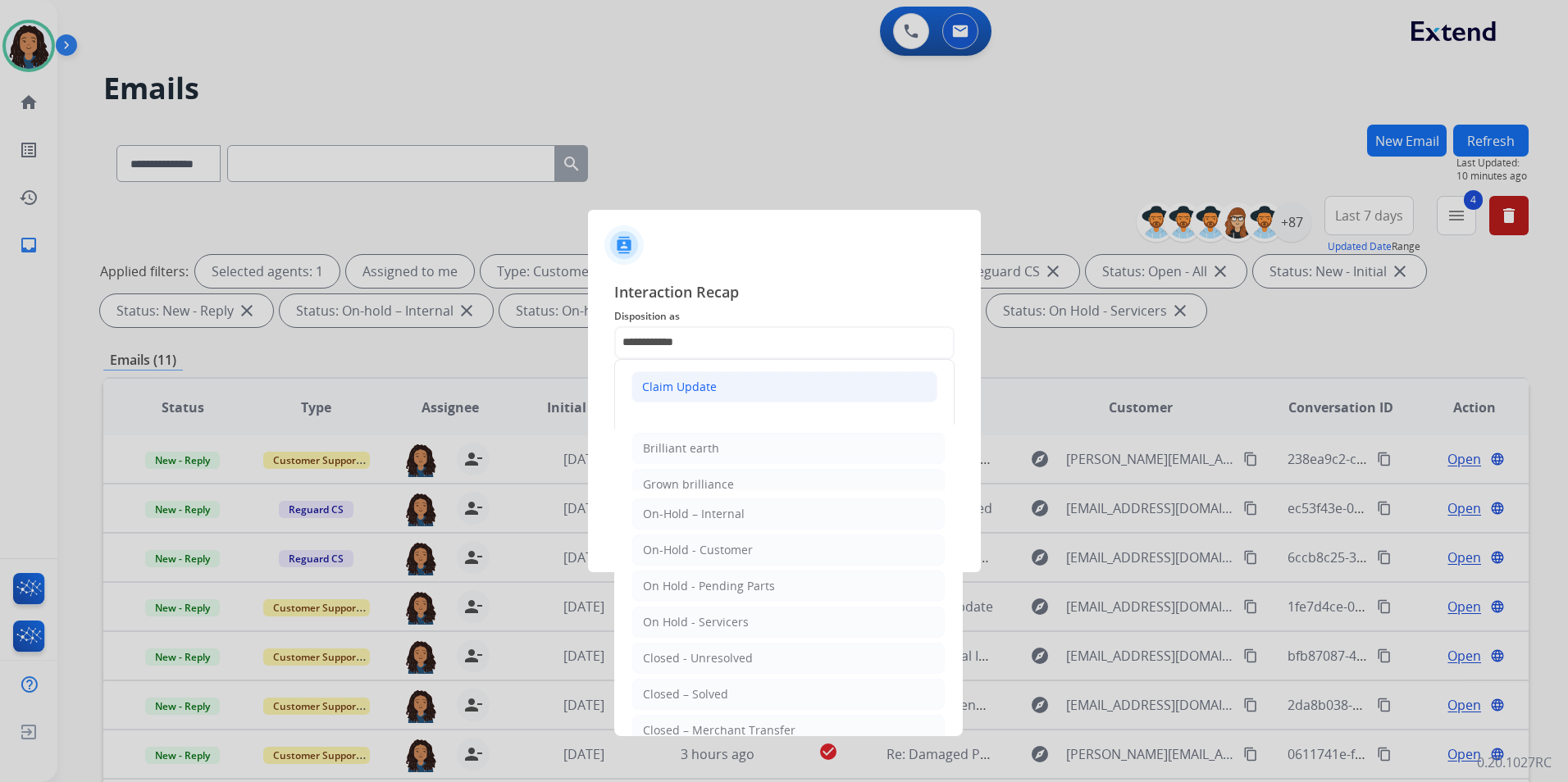
click at [721, 397] on li "Claim Update" at bounding box center [784, 387] width 306 height 31
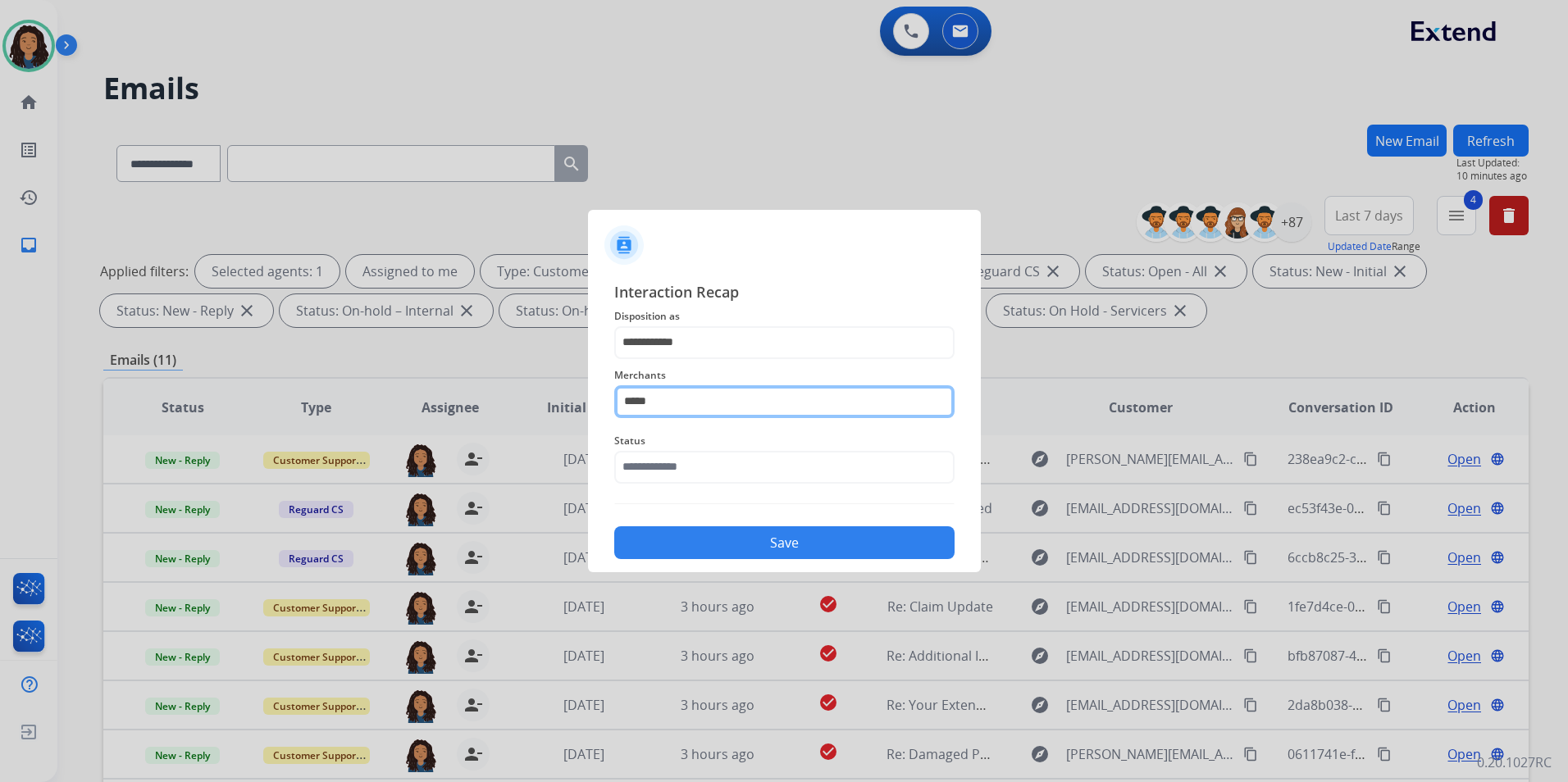
drag, startPoint x: 690, startPoint y: 406, endPoint x: 511, endPoint y: 425, distance: 180.0
click at [0, 425] on app-contact-recap-modal "**********" at bounding box center [0, 391] width 0 height 782
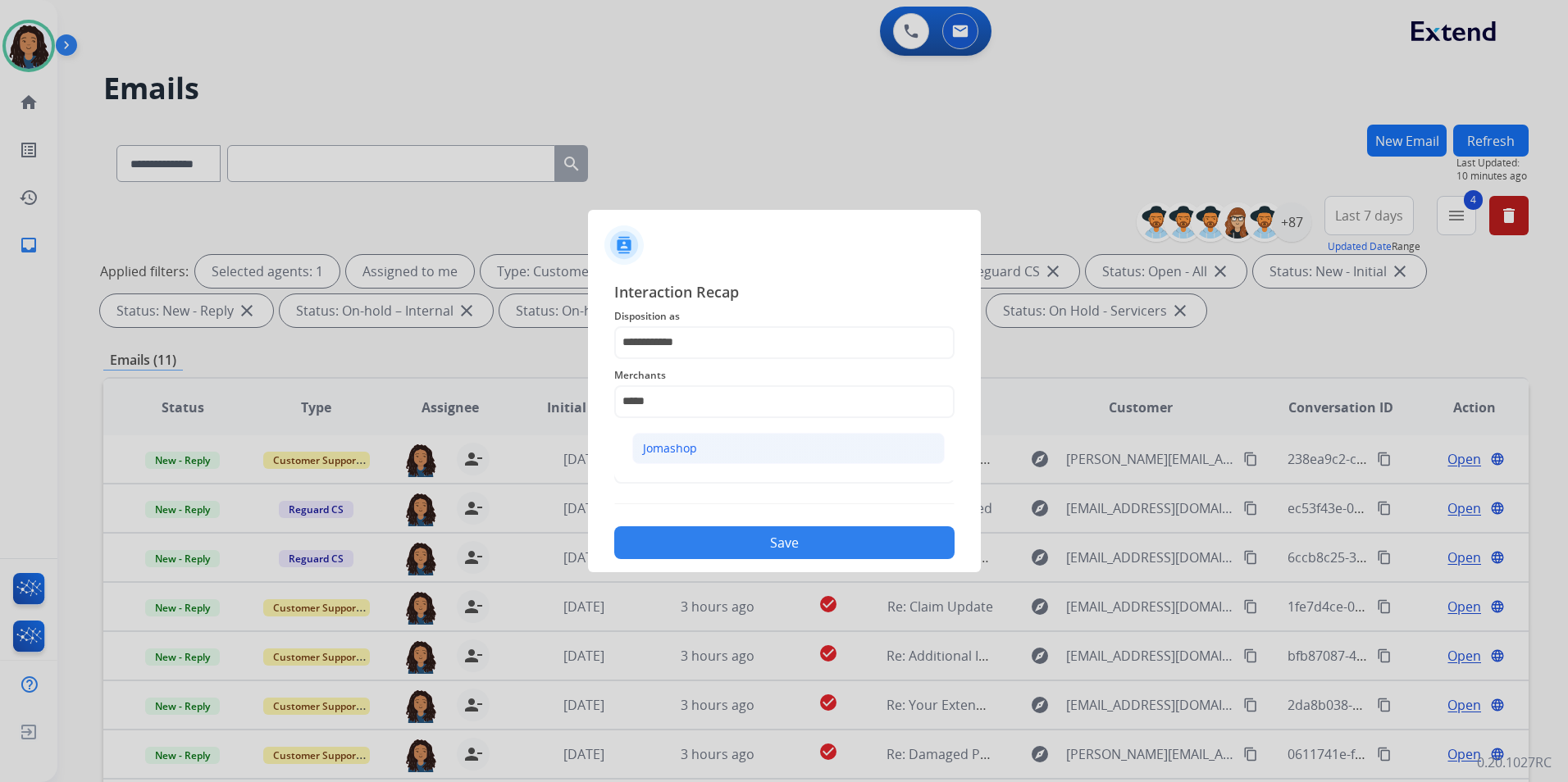
click at [640, 446] on li "Jomashop" at bounding box center [788, 448] width 312 height 31
type input "********"
click at [676, 460] on input "text" at bounding box center [784, 467] width 341 height 33
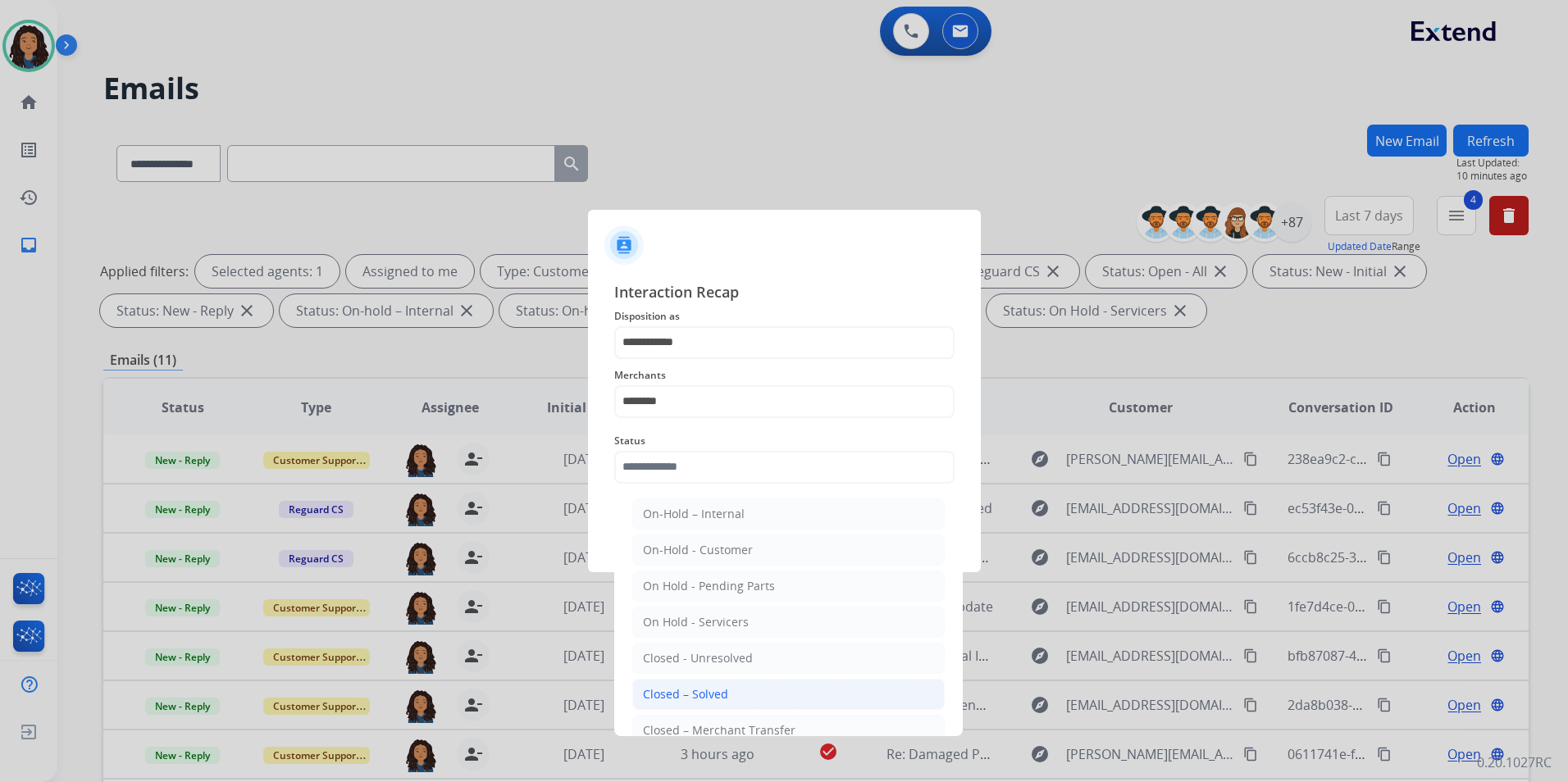
click at [784, 683] on li "Closed – Solved" at bounding box center [788, 694] width 312 height 31
type input "**********"
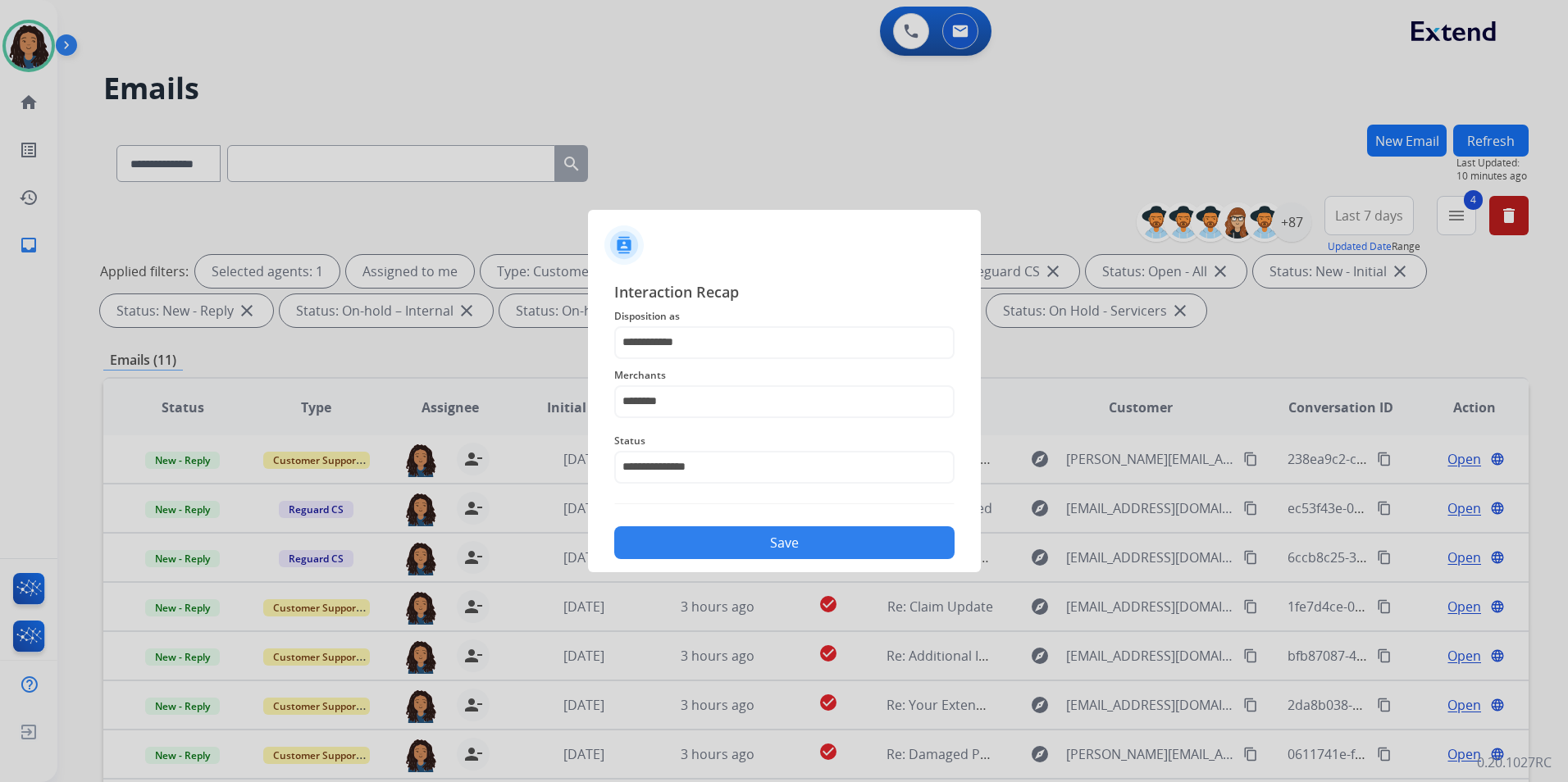
click at [743, 545] on button "Save" at bounding box center [784, 542] width 341 height 33
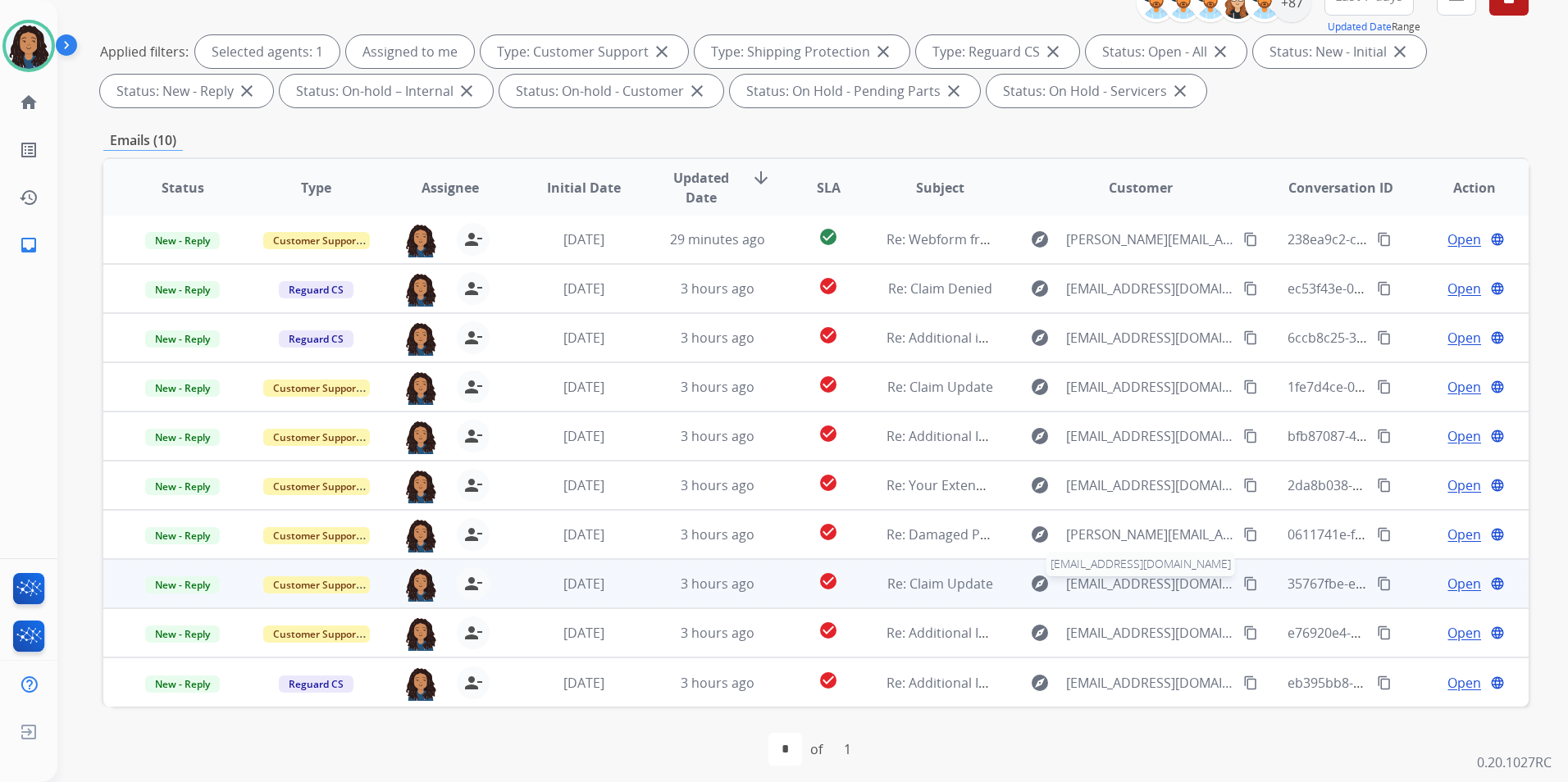
scroll to position [229, 0]
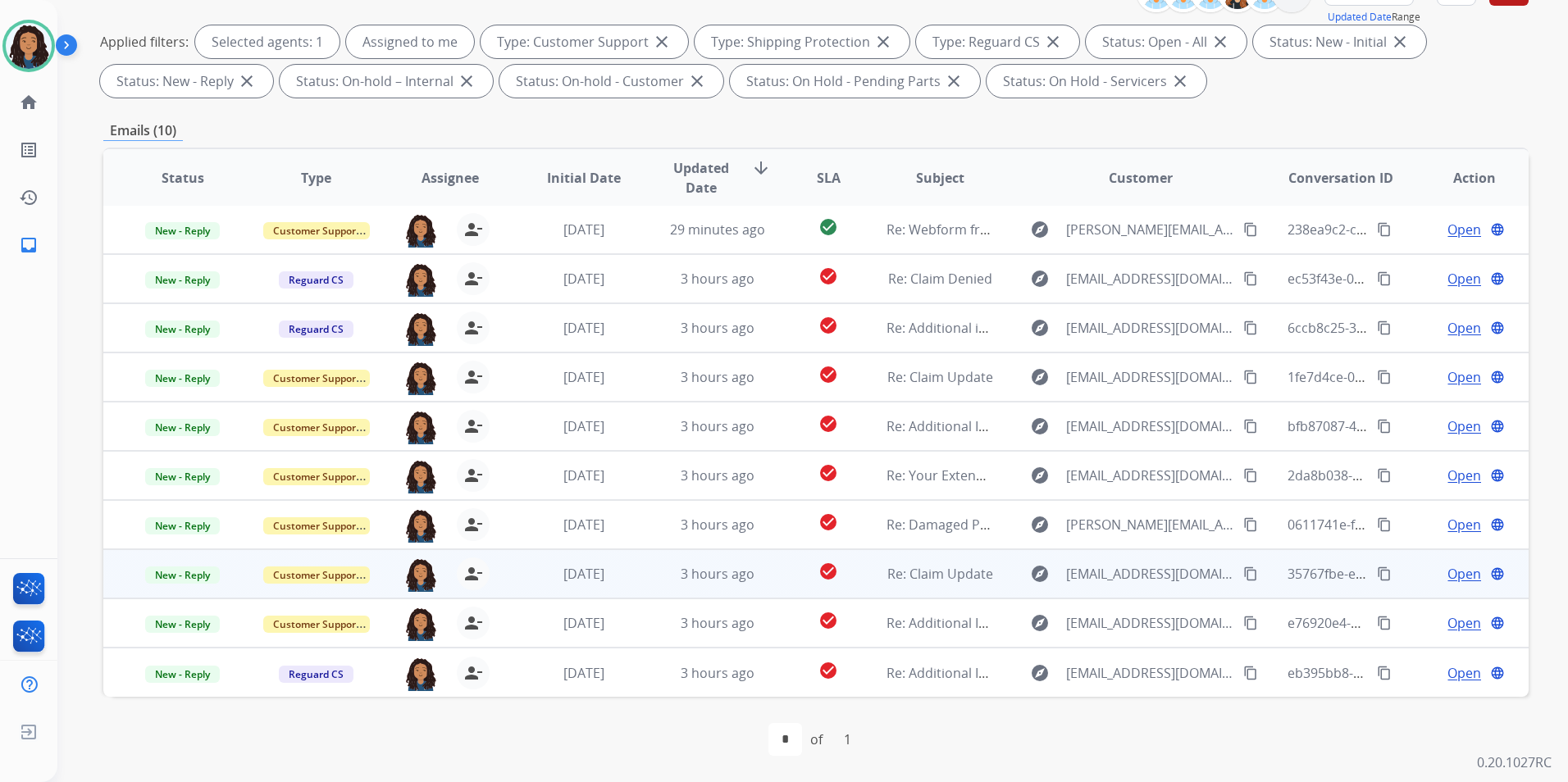
click at [1458, 579] on span "Open" at bounding box center [1464, 574] width 34 height 20
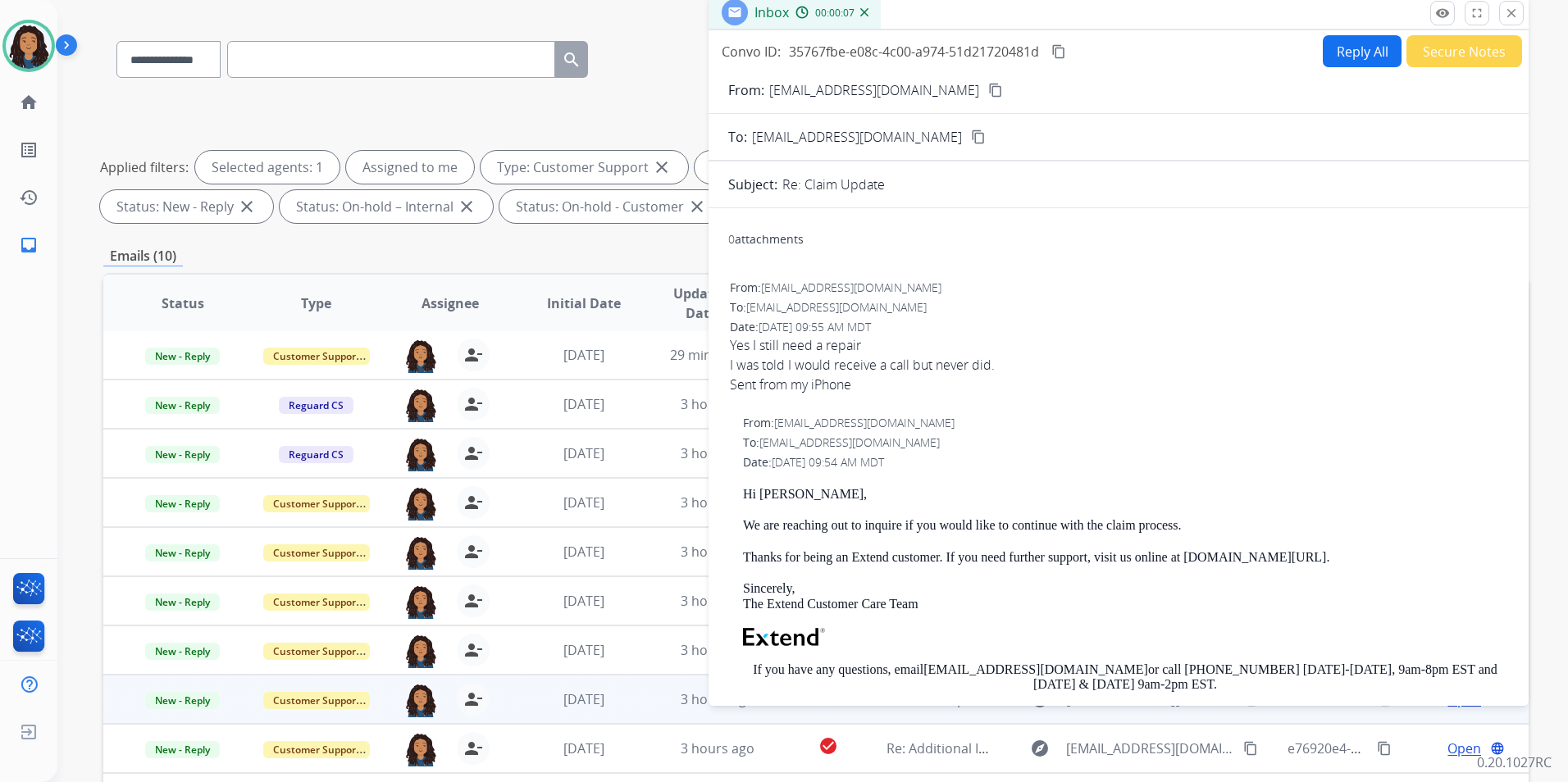
scroll to position [0, 0]
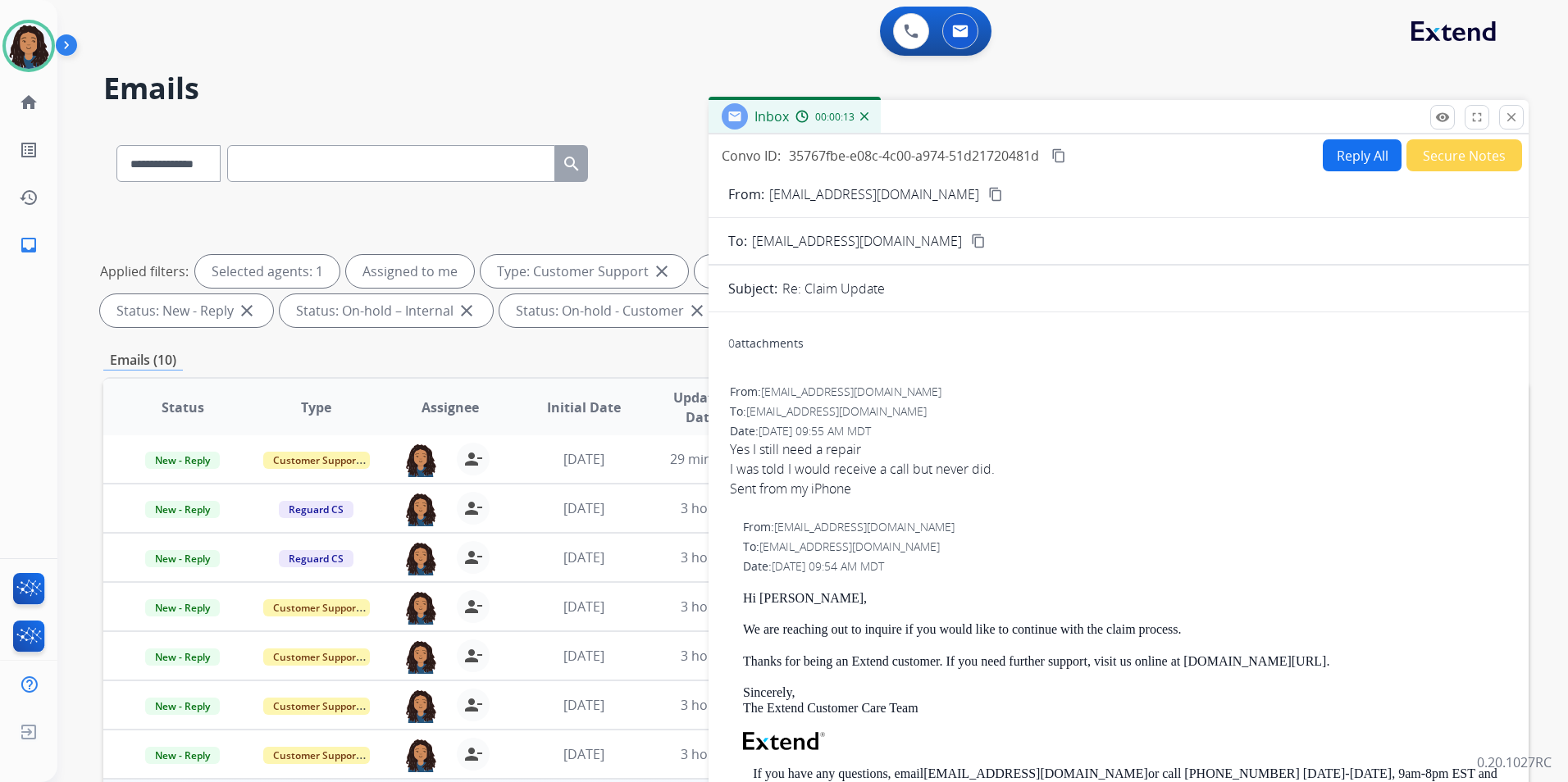
click at [988, 194] on mat-icon "content_copy" at bounding box center [995, 194] width 15 height 15
click at [988, 197] on mat-icon "content_copy" at bounding box center [995, 194] width 15 height 15
click at [1061, 156] on mat-icon "content_copy" at bounding box center [1059, 156] width 15 height 15
drag, startPoint x: 736, startPoint y: 593, endPoint x: 860, endPoint y: 634, distance: 130.6
click at [860, 634] on div "From: [EMAIL_ADDRESS][DOMAIN_NAME] To: [EMAIL_ADDRESS][DOMAIN_NAME] Date: [DATE…" at bounding box center [1119, 747] width 781 height 458
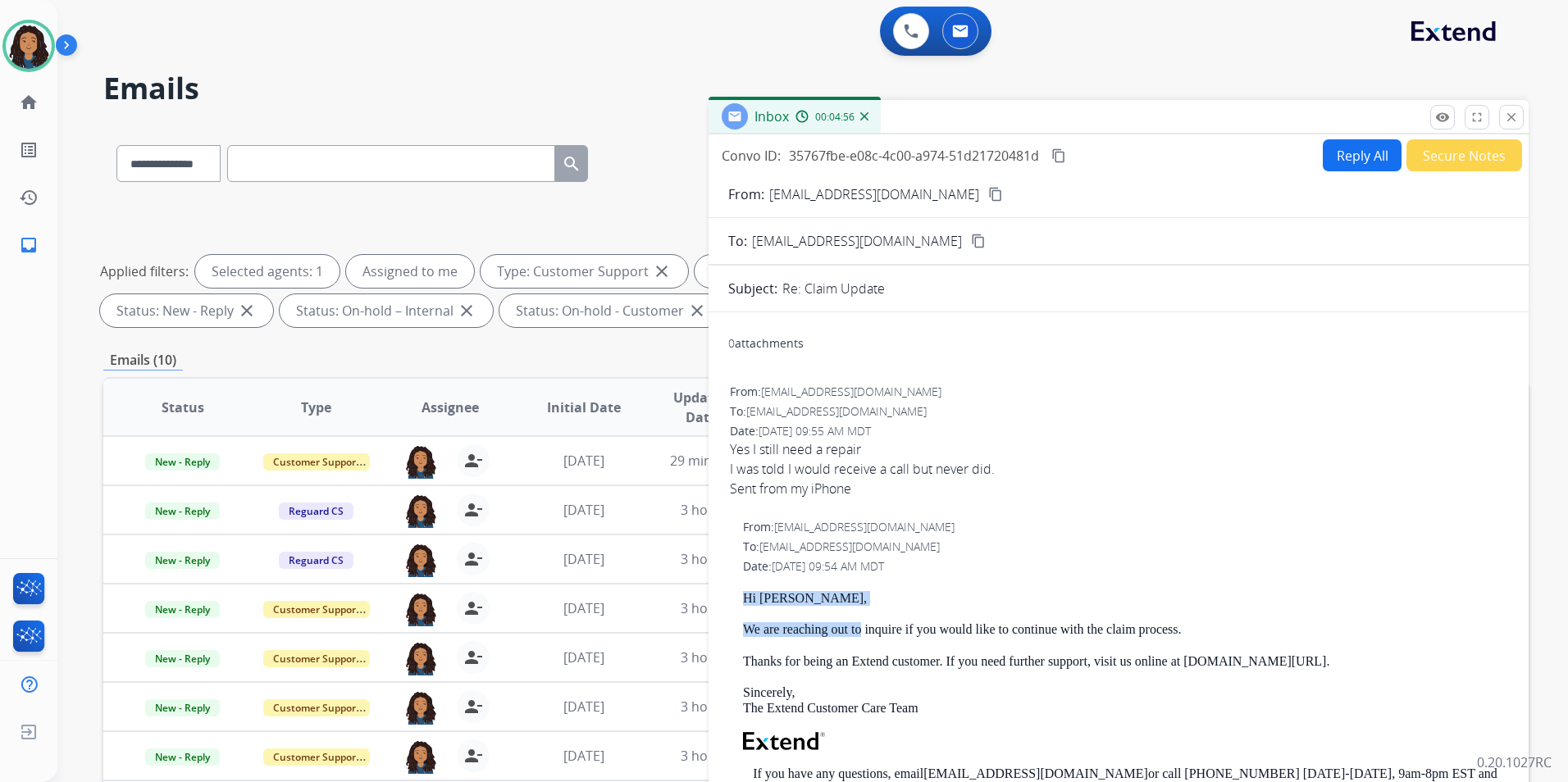
drag, startPoint x: 860, startPoint y: 634, endPoint x: 851, endPoint y: 627, distance: 11.4
click at [1328, 172] on div "Convo ID: 35767fbe-e08c-4c00-a974-51d21720481d content_copy Reply All Secure No…" at bounding box center [1118, 469] width 820 height 669
click at [1330, 157] on button "Reply All" at bounding box center [1361, 156] width 78 height 32
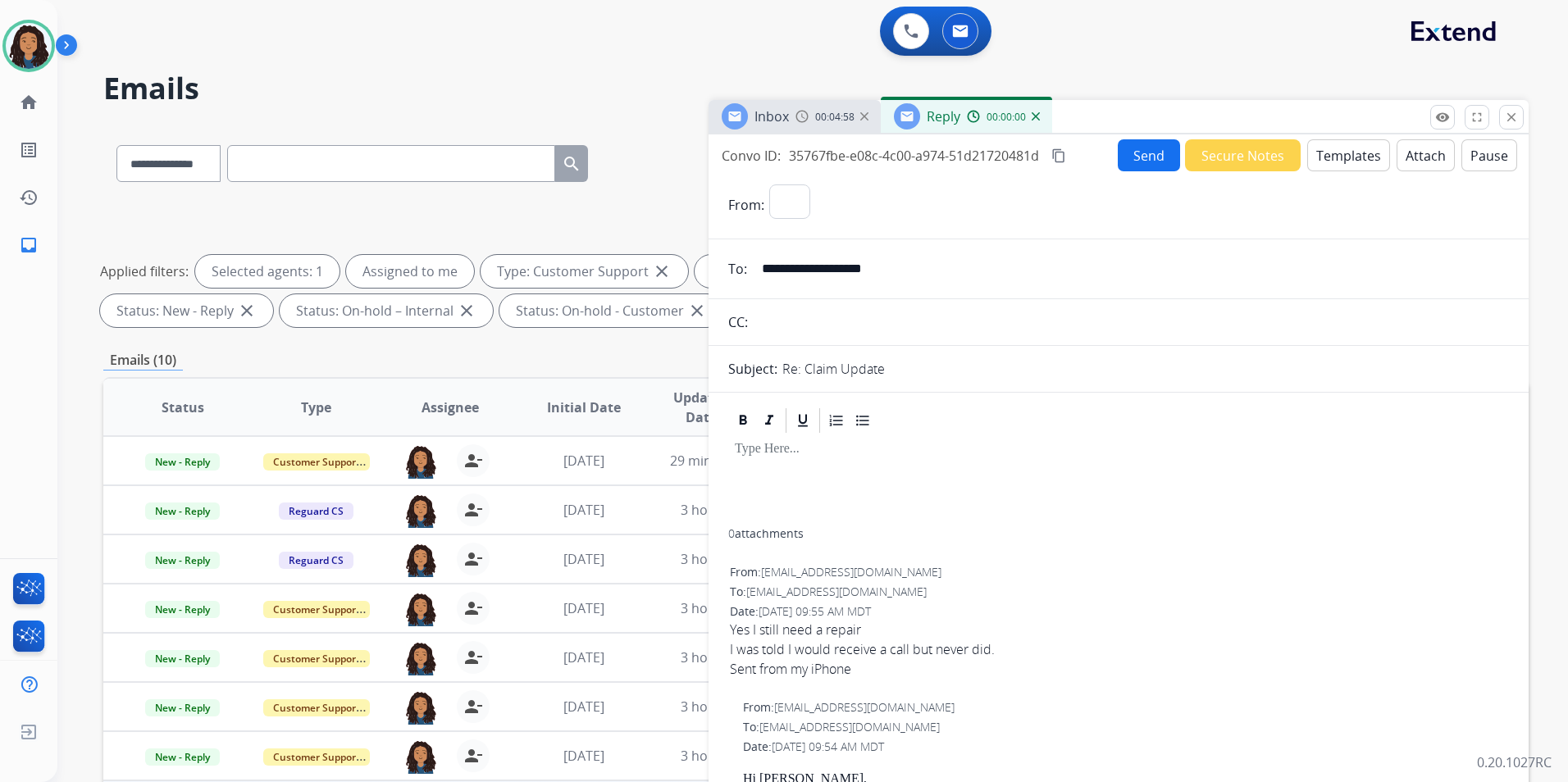
click at [1330, 157] on button "Templates" at bounding box center [1349, 156] width 83 height 32
select select "**********"
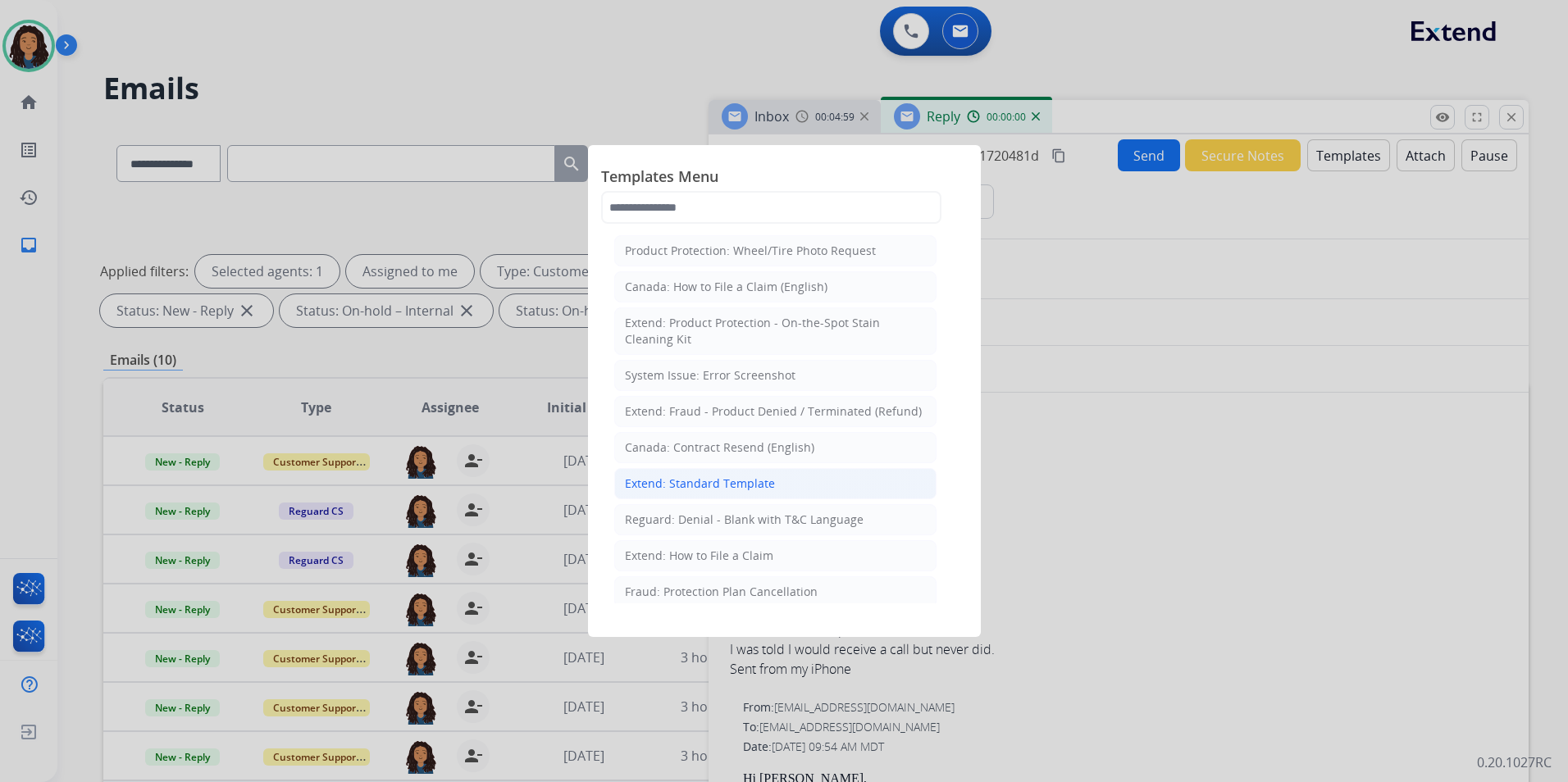
click at [752, 486] on div "Extend: Standard Template" at bounding box center [699, 483] width 150 height 16
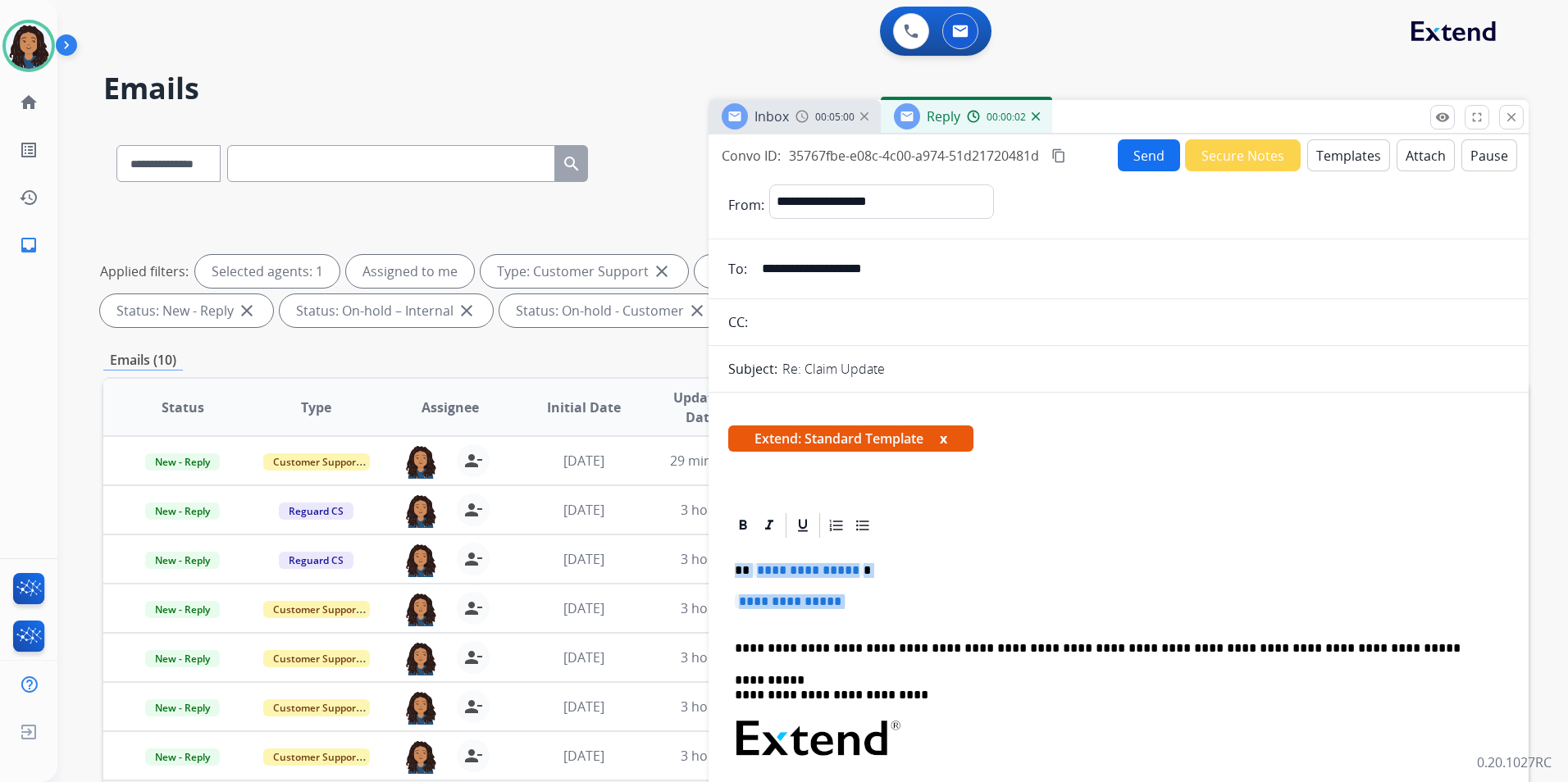
drag, startPoint x: 730, startPoint y: 566, endPoint x: 919, endPoint y: 617, distance: 195.8
click at [919, 617] on div "**********" at bounding box center [1119, 788] width 781 height 494
paste div
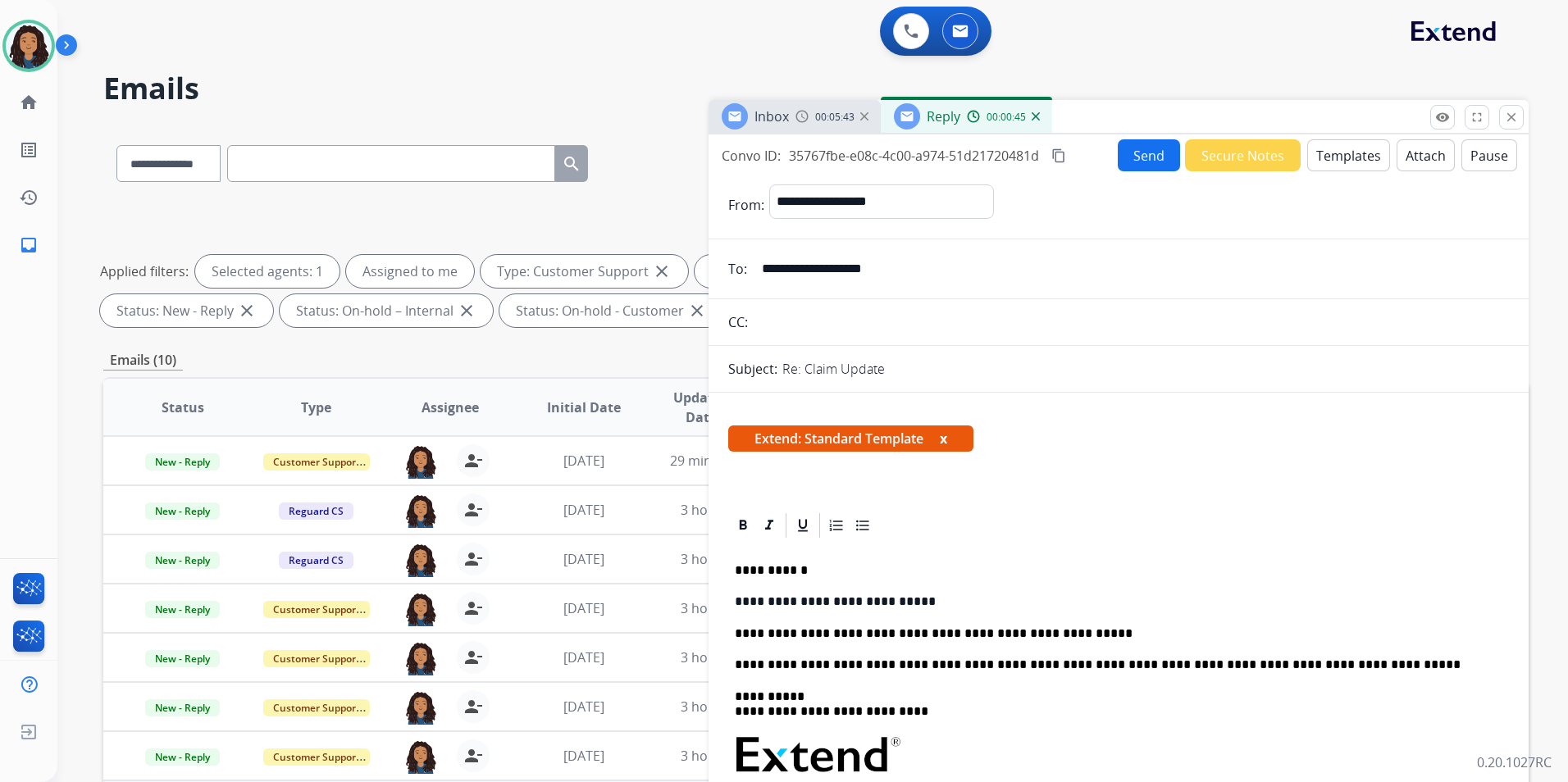
click at [1129, 171] on button "Send" at bounding box center [1149, 156] width 62 height 32
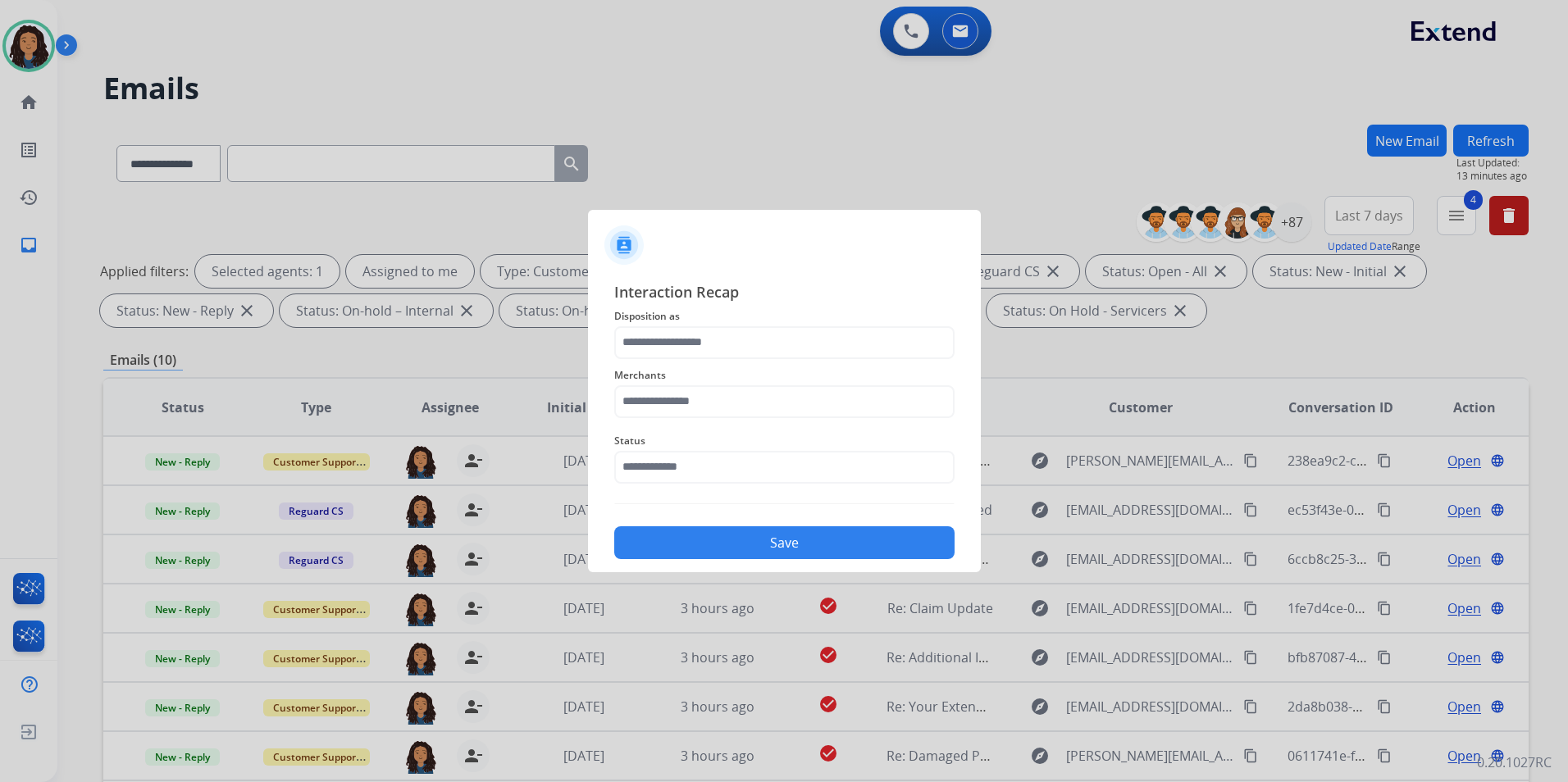
drag, startPoint x: 785, startPoint y: 324, endPoint x: 749, endPoint y: 361, distance: 51.6
click at [781, 329] on div "Interaction Recap Disposition as Merchants Status Save" at bounding box center [784, 420] width 341 height 279
click at [748, 361] on div "Merchants" at bounding box center [784, 392] width 341 height 66
click at [715, 343] on input "text" at bounding box center [784, 342] width 341 height 33
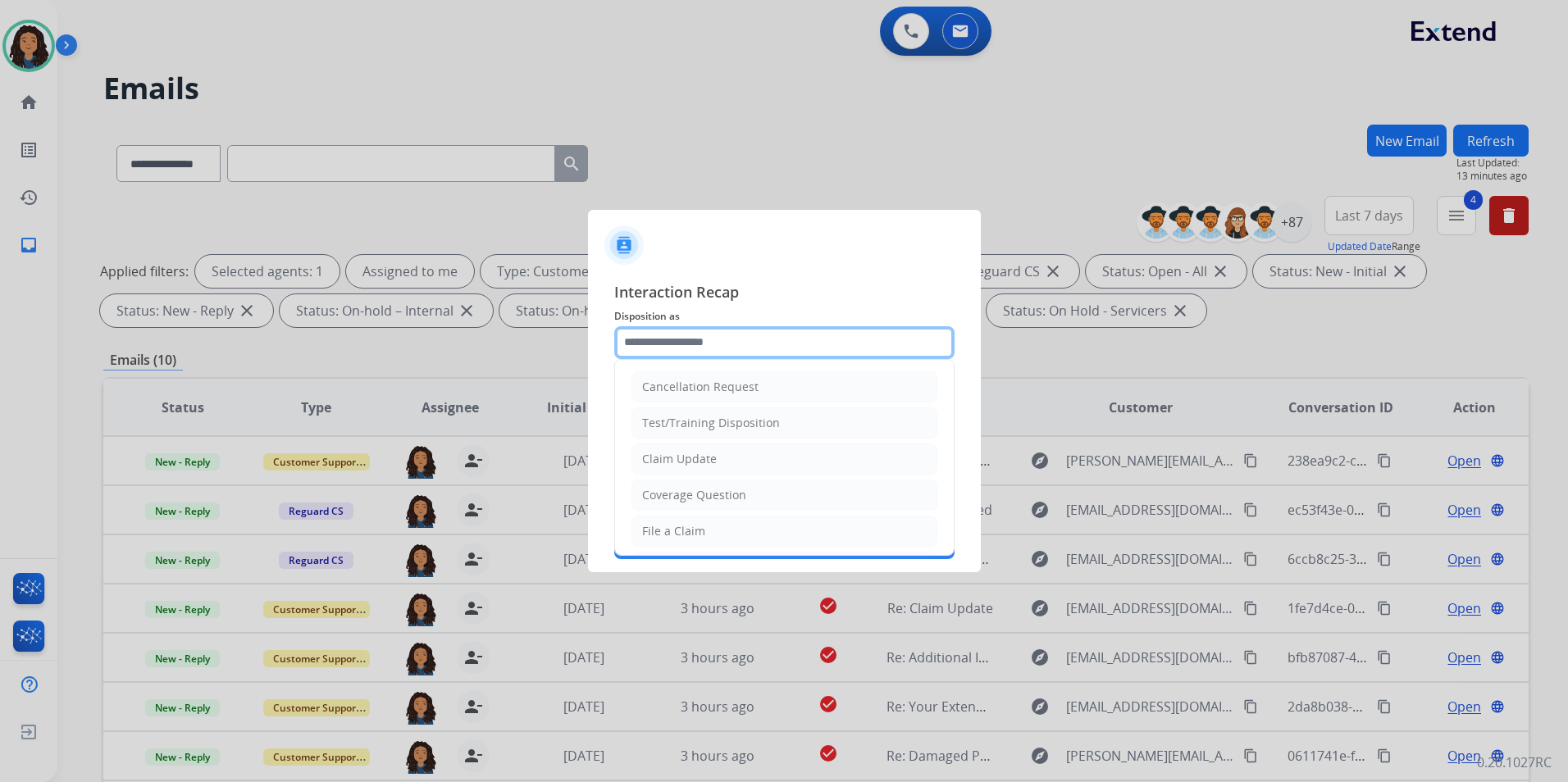
type input "**********"
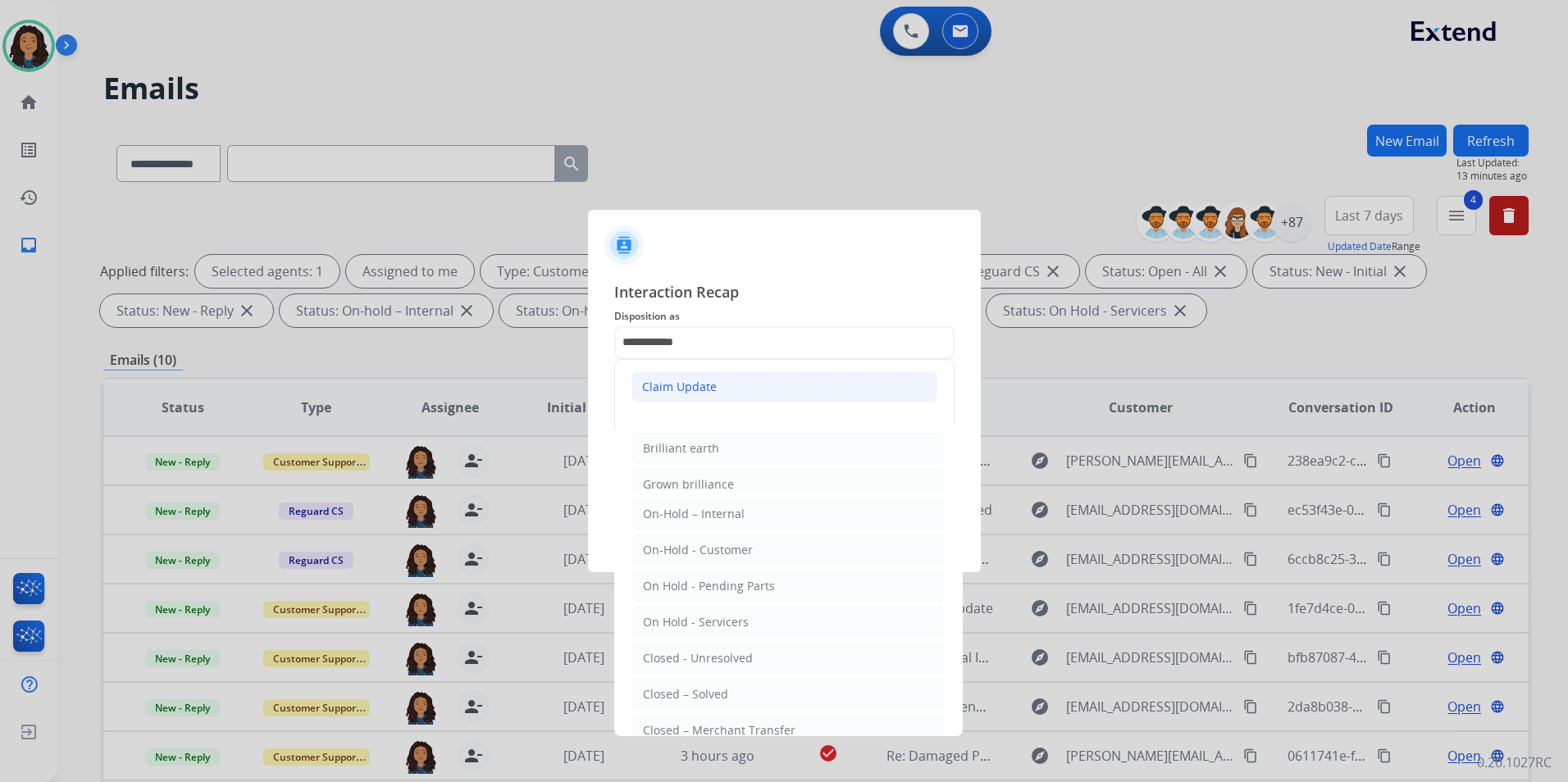
click at [668, 391] on div "Claim Update" at bounding box center [679, 387] width 75 height 16
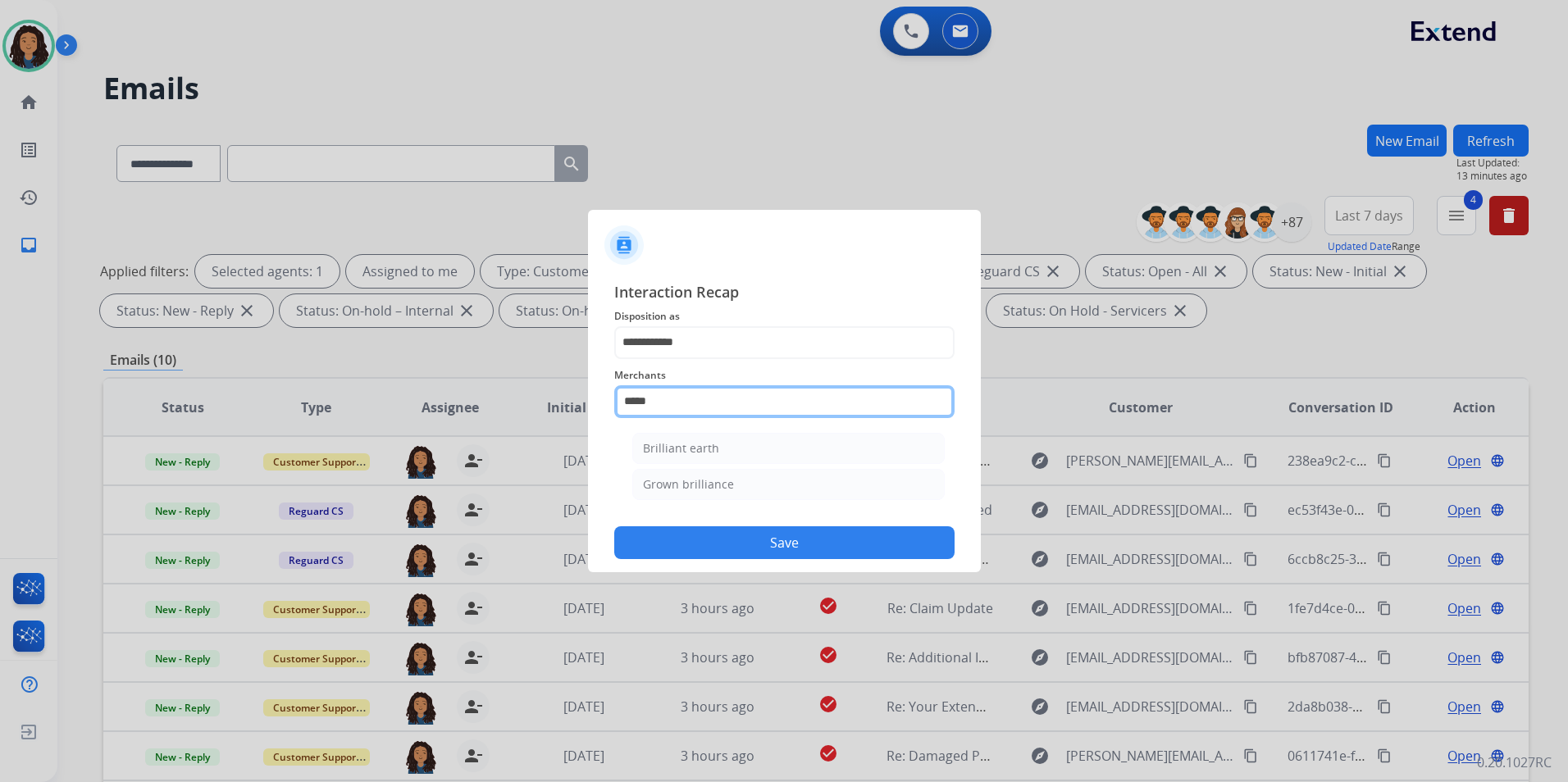
drag, startPoint x: 661, startPoint y: 407, endPoint x: 496, endPoint y: 403, distance: 165.0
click at [0, 403] on app-contact-recap-modal "**********" at bounding box center [0, 391] width 0 height 782
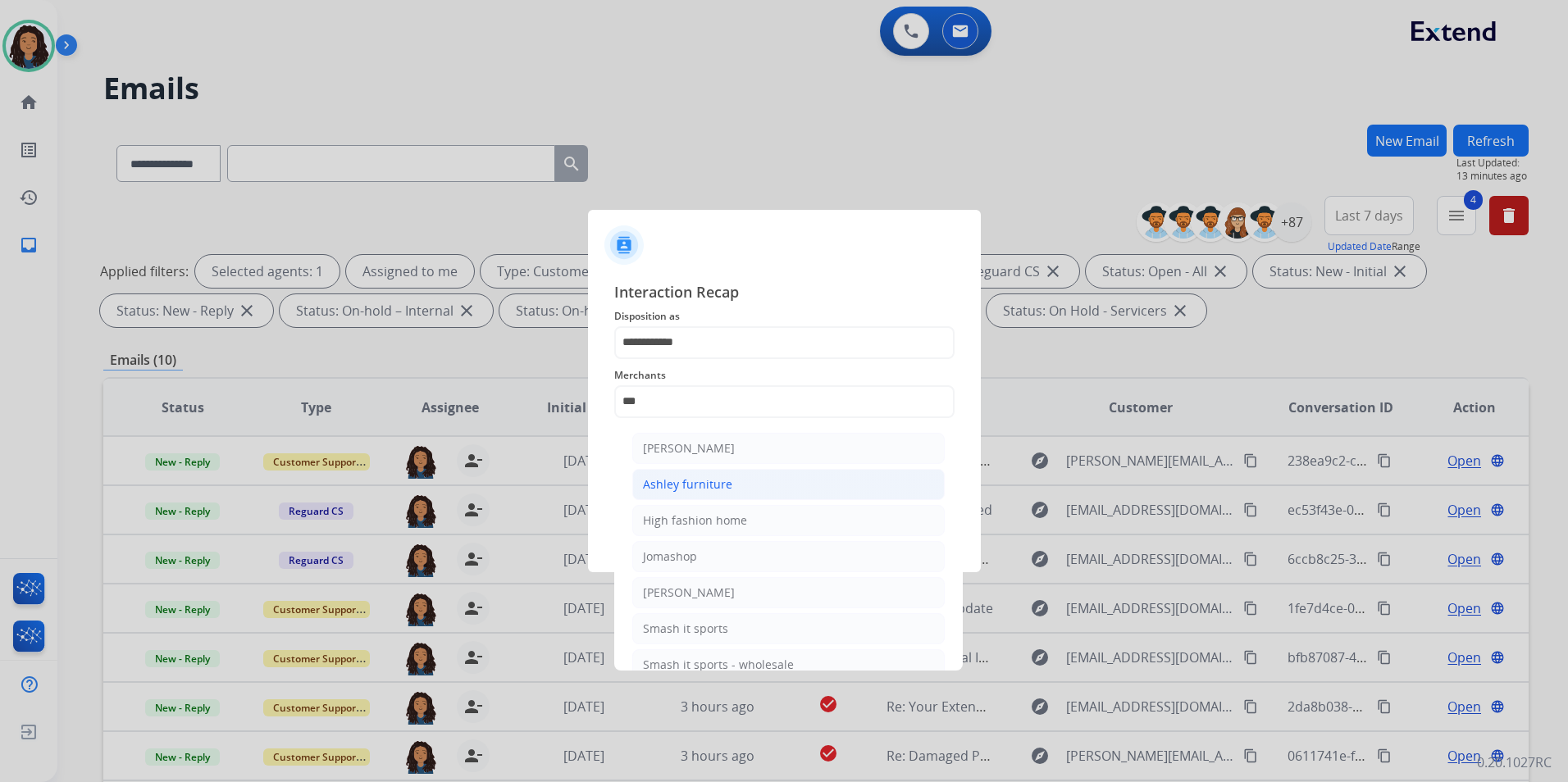
click at [712, 487] on div "Ashley furniture" at bounding box center [688, 484] width 90 height 16
type input "**********"
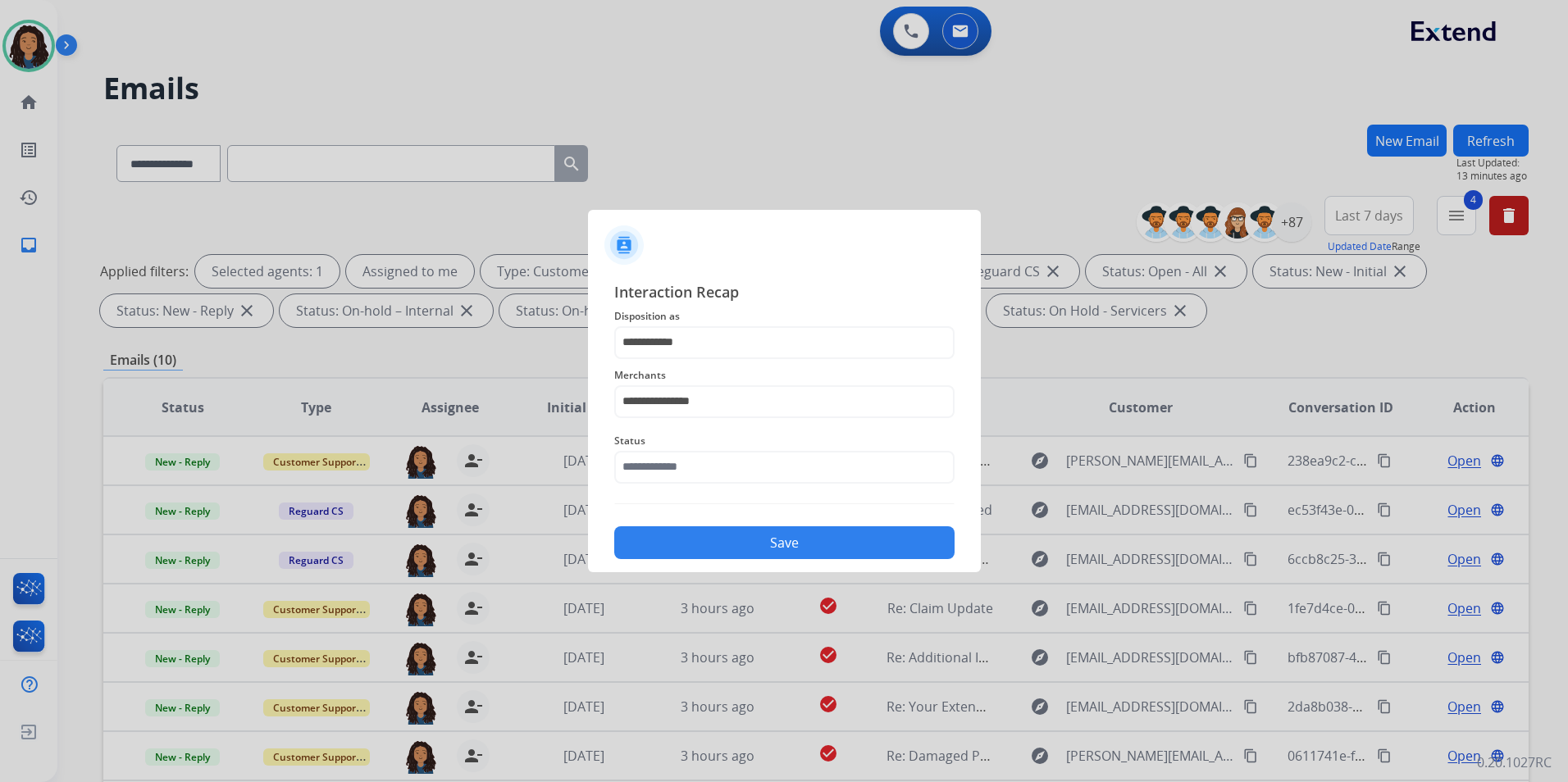
click at [709, 486] on div "Status" at bounding box center [784, 458] width 341 height 66
click at [720, 469] on input "text" at bounding box center [784, 467] width 341 height 33
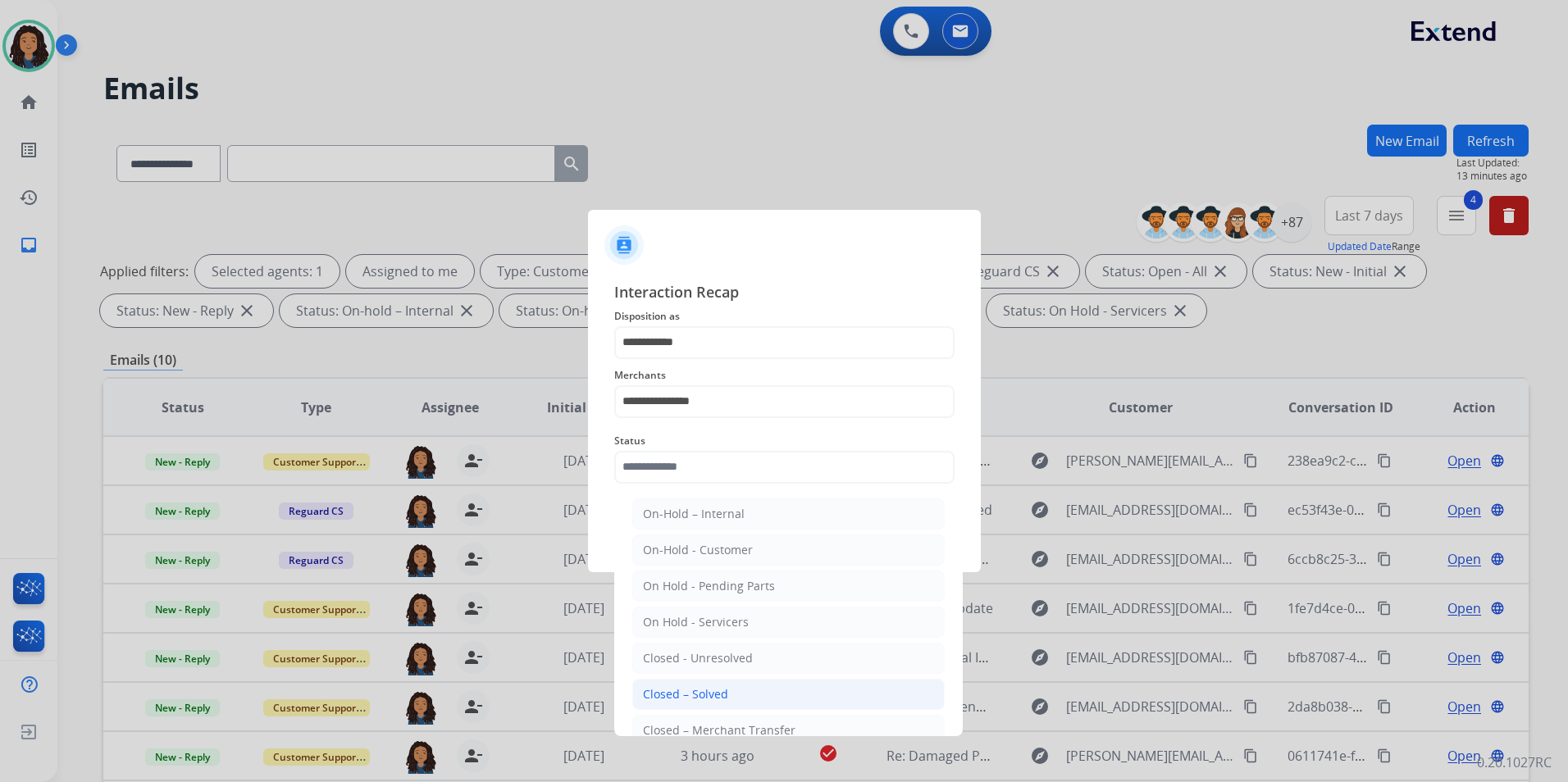
click at [682, 692] on div "Closed – Solved" at bounding box center [686, 694] width 85 height 16
type input "**********"
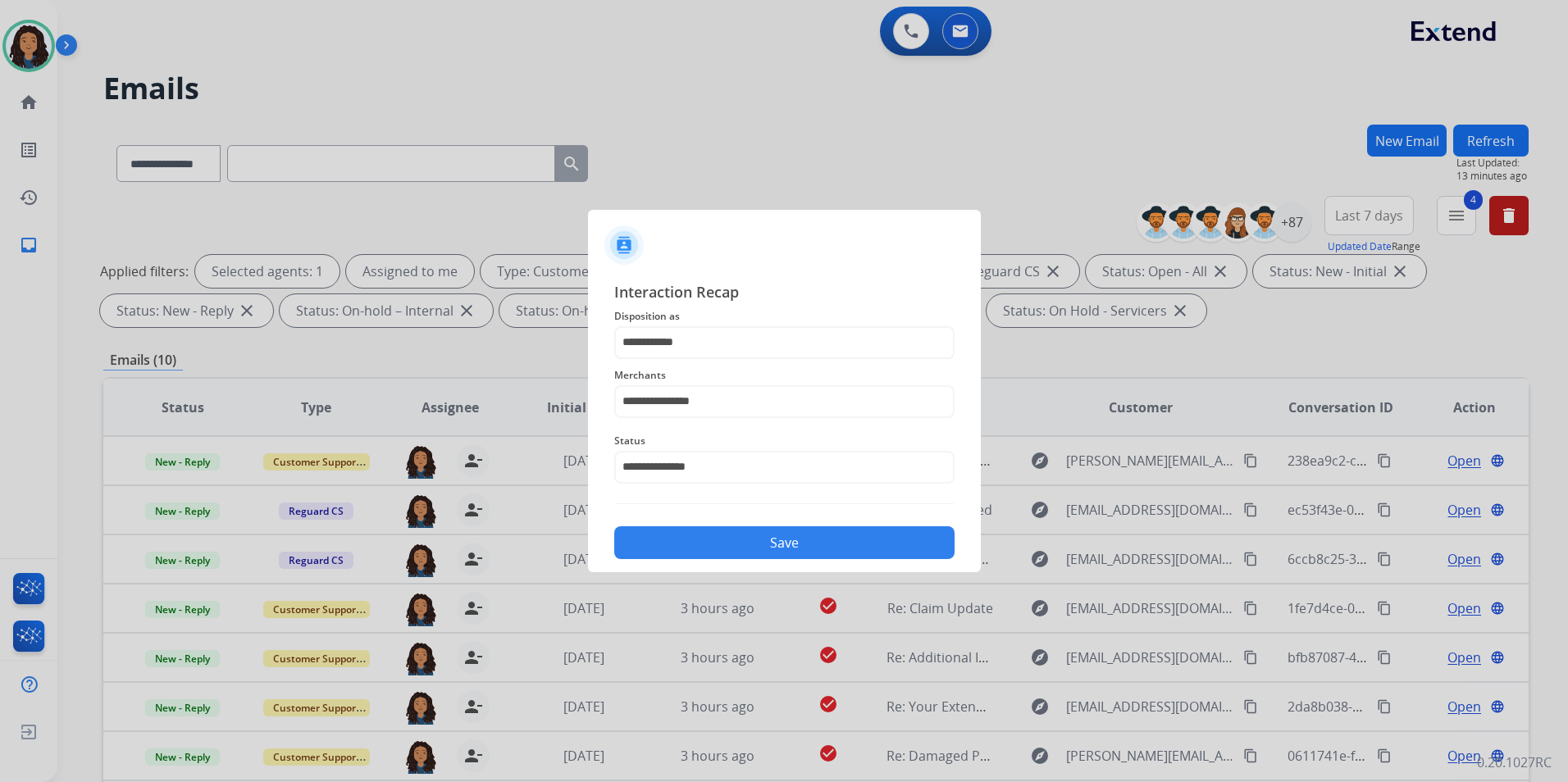
click at [769, 545] on button "Save" at bounding box center [784, 542] width 341 height 33
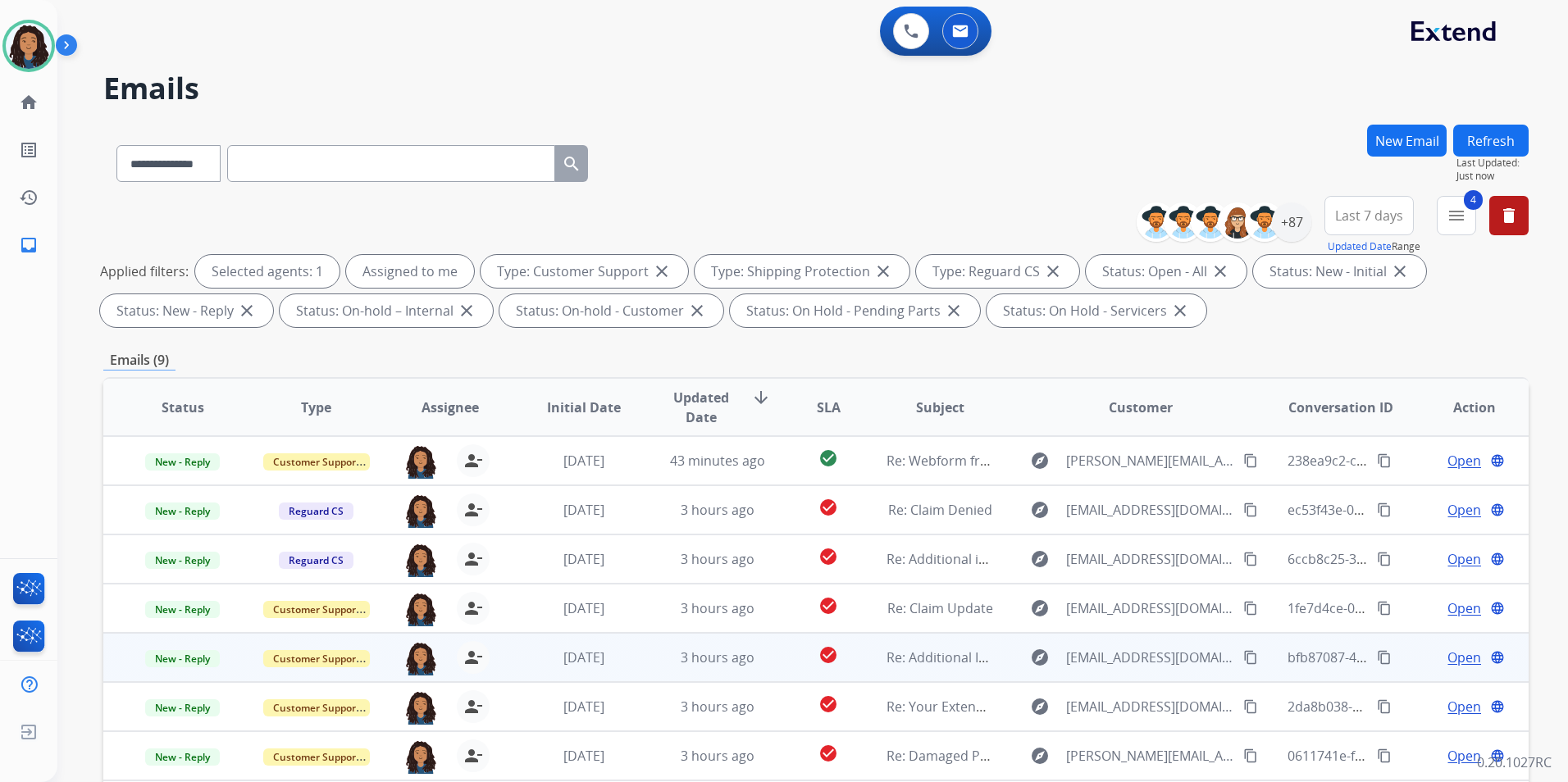
click at [1458, 657] on span "Open" at bounding box center [1464, 657] width 34 height 20
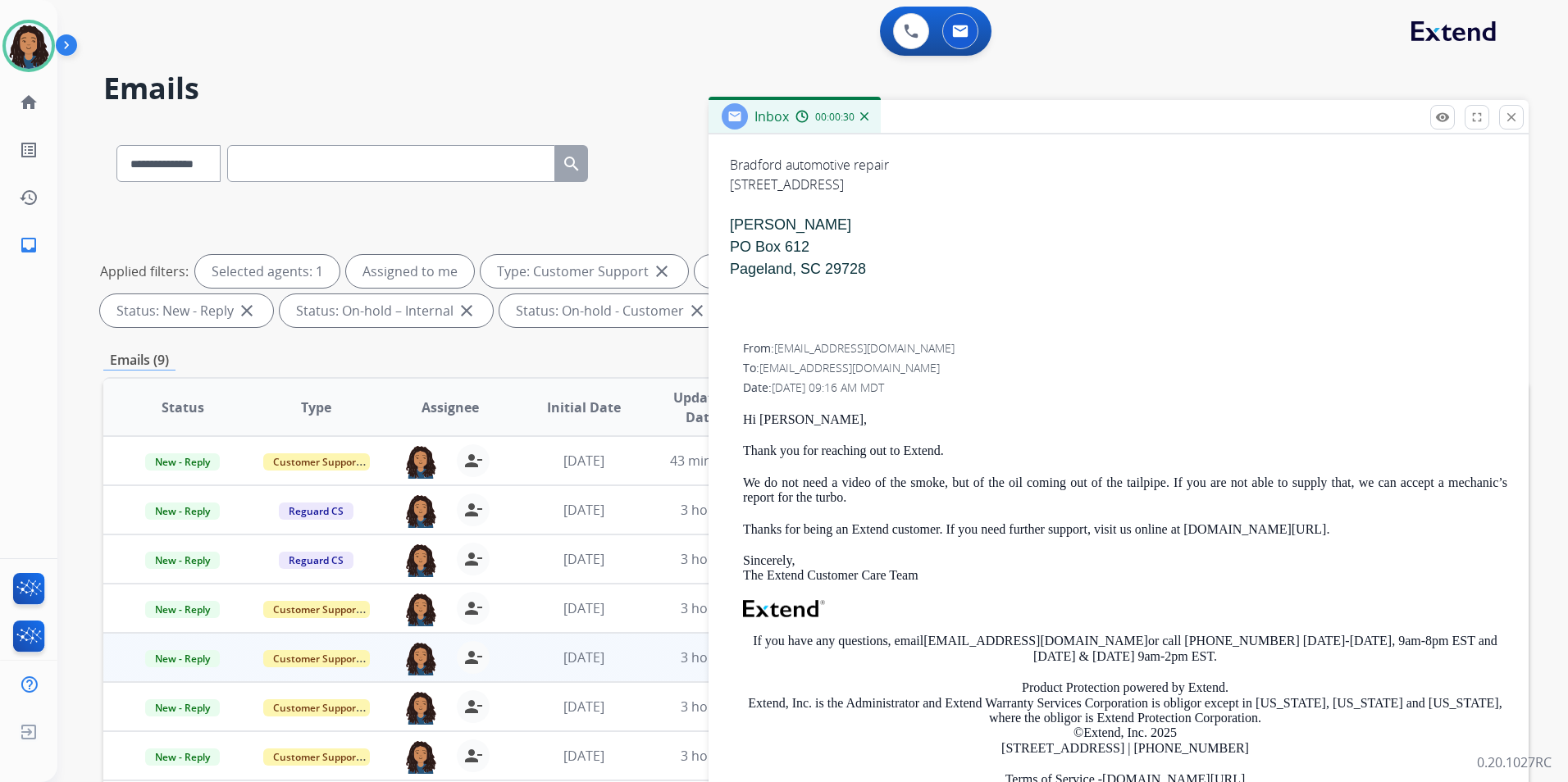
scroll to position [410, 0]
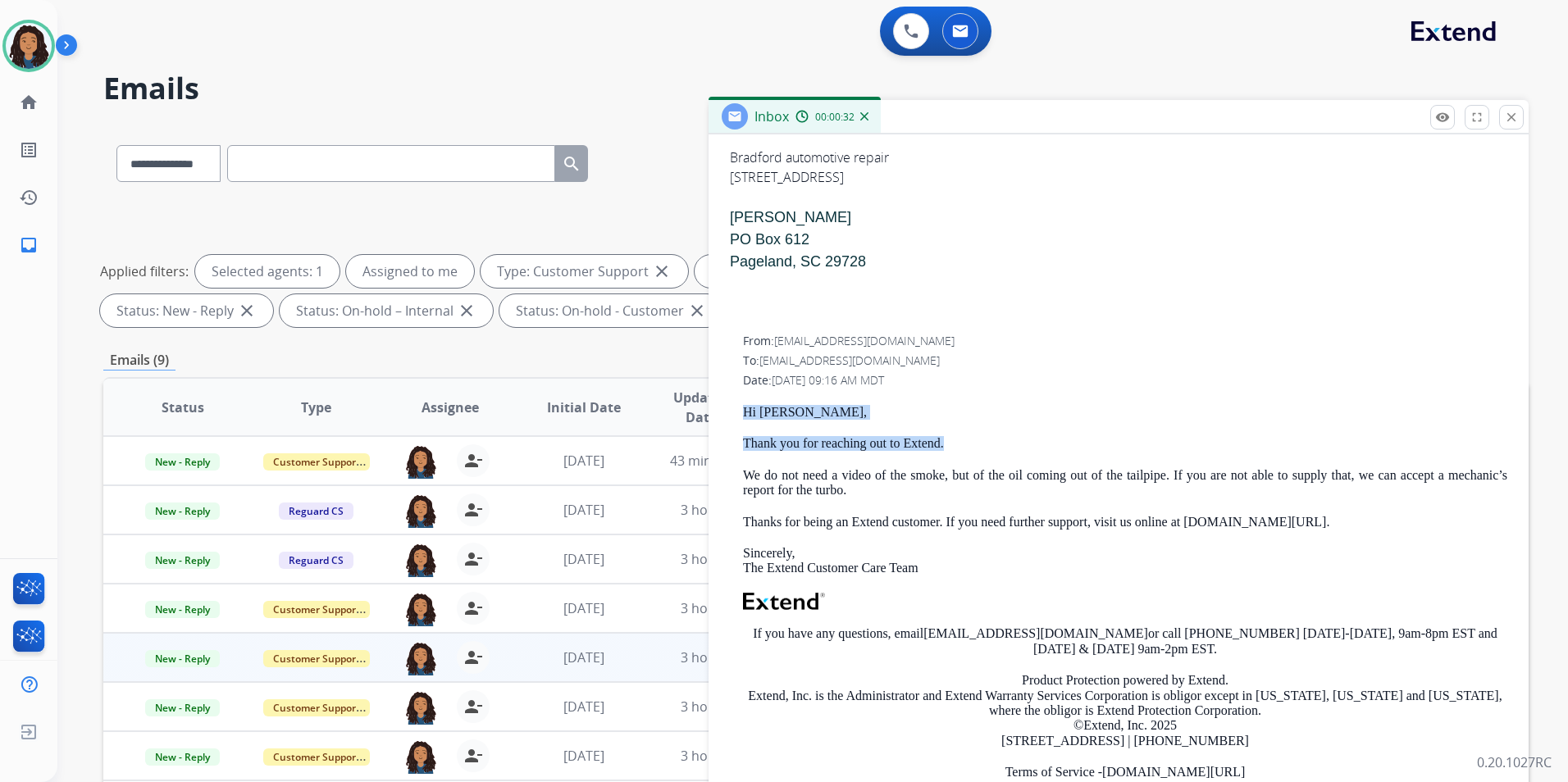
drag, startPoint x: 732, startPoint y: 405, endPoint x: 948, endPoint y: 441, distance: 219.0
click at [948, 441] on div "From: [EMAIL_ADDRESS][DOMAIN_NAME] To: [EMAIL_ADDRESS][DOMAIN_NAME] Date: [DATE…" at bounding box center [1119, 583] width 781 height 505
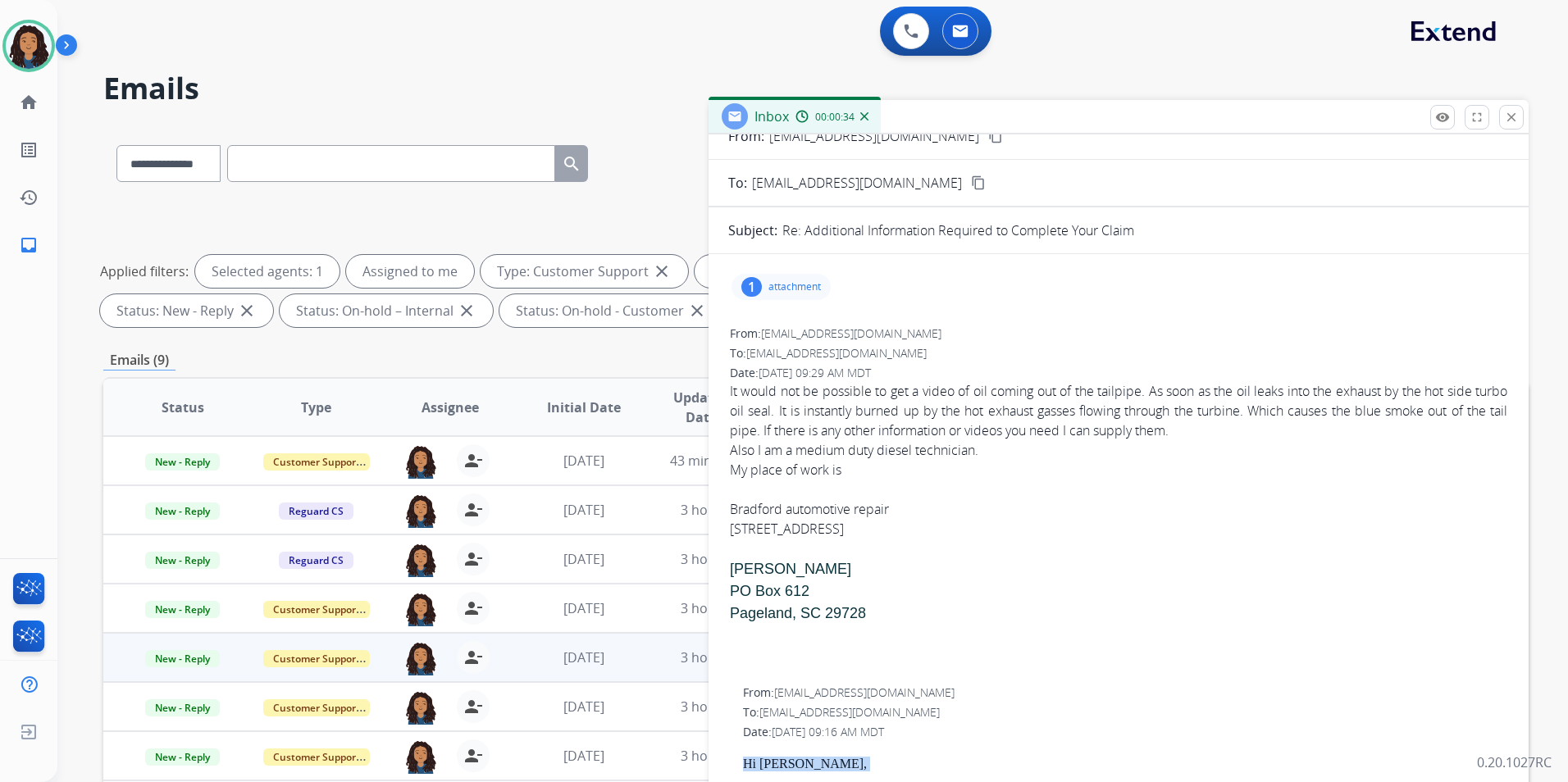
scroll to position [0, 0]
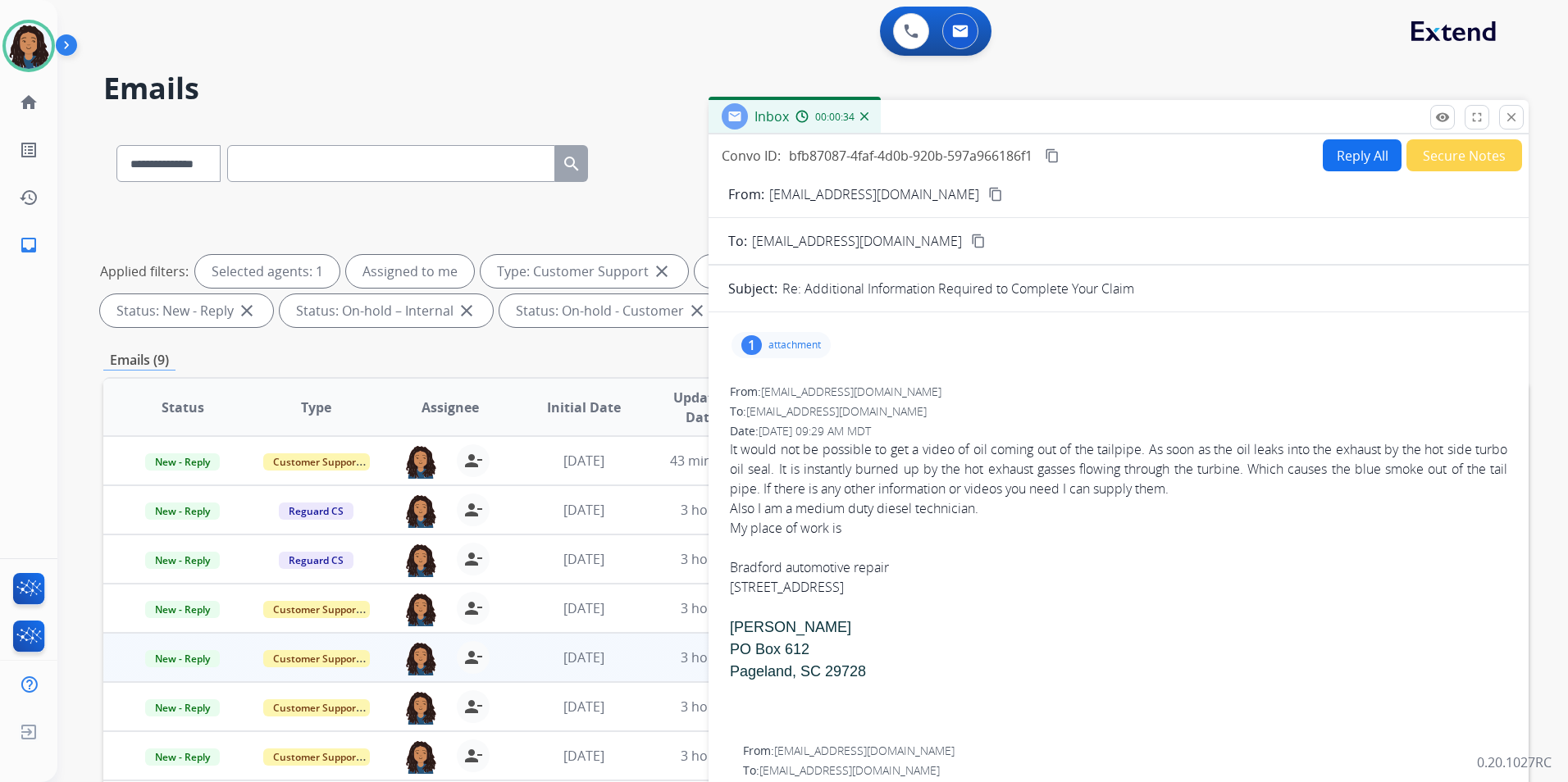
click at [1327, 140] on button "Reply All" at bounding box center [1361, 156] width 78 height 32
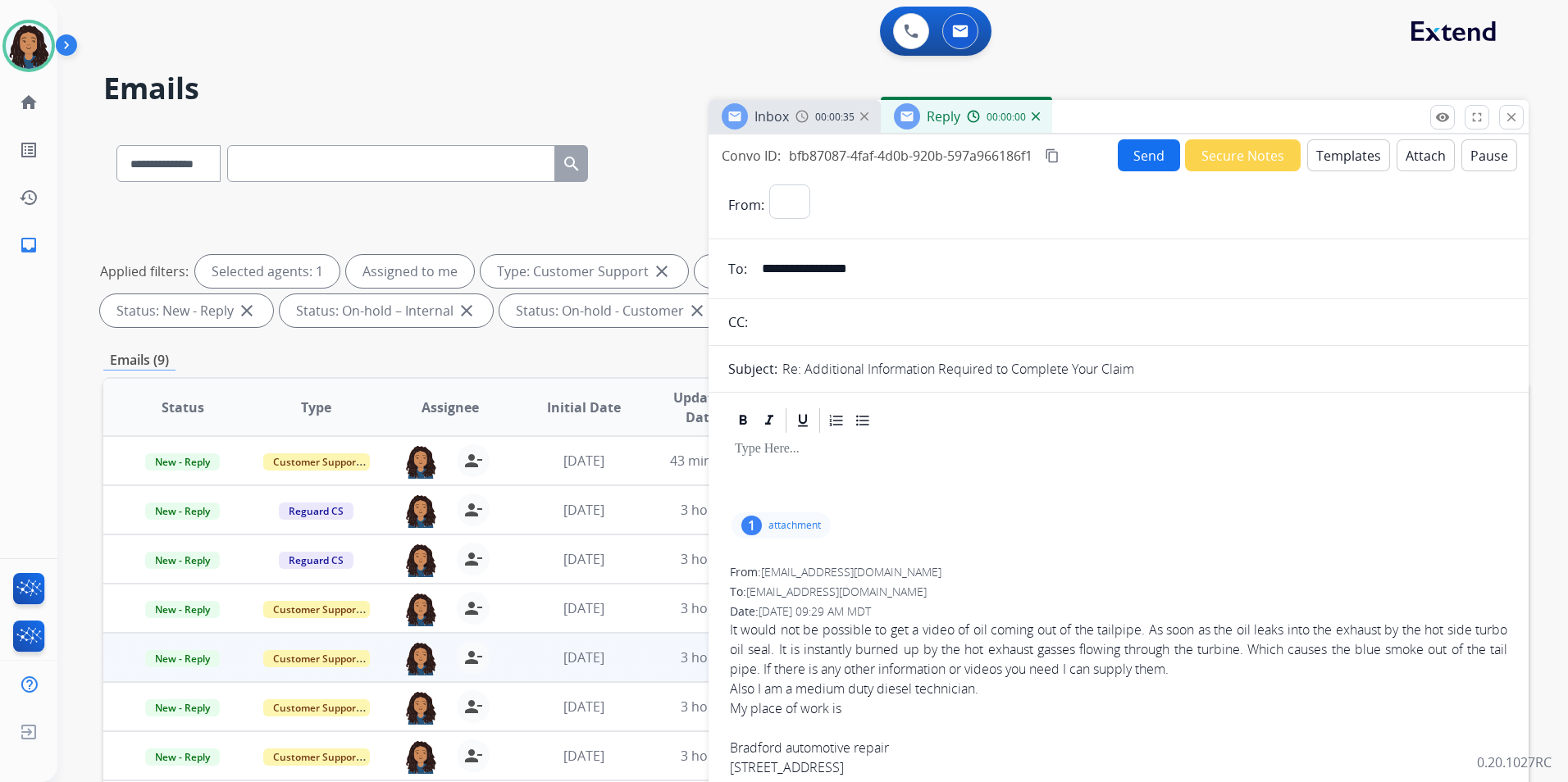
click at [1329, 141] on button "Templates" at bounding box center [1349, 156] width 83 height 32
select select "**********"
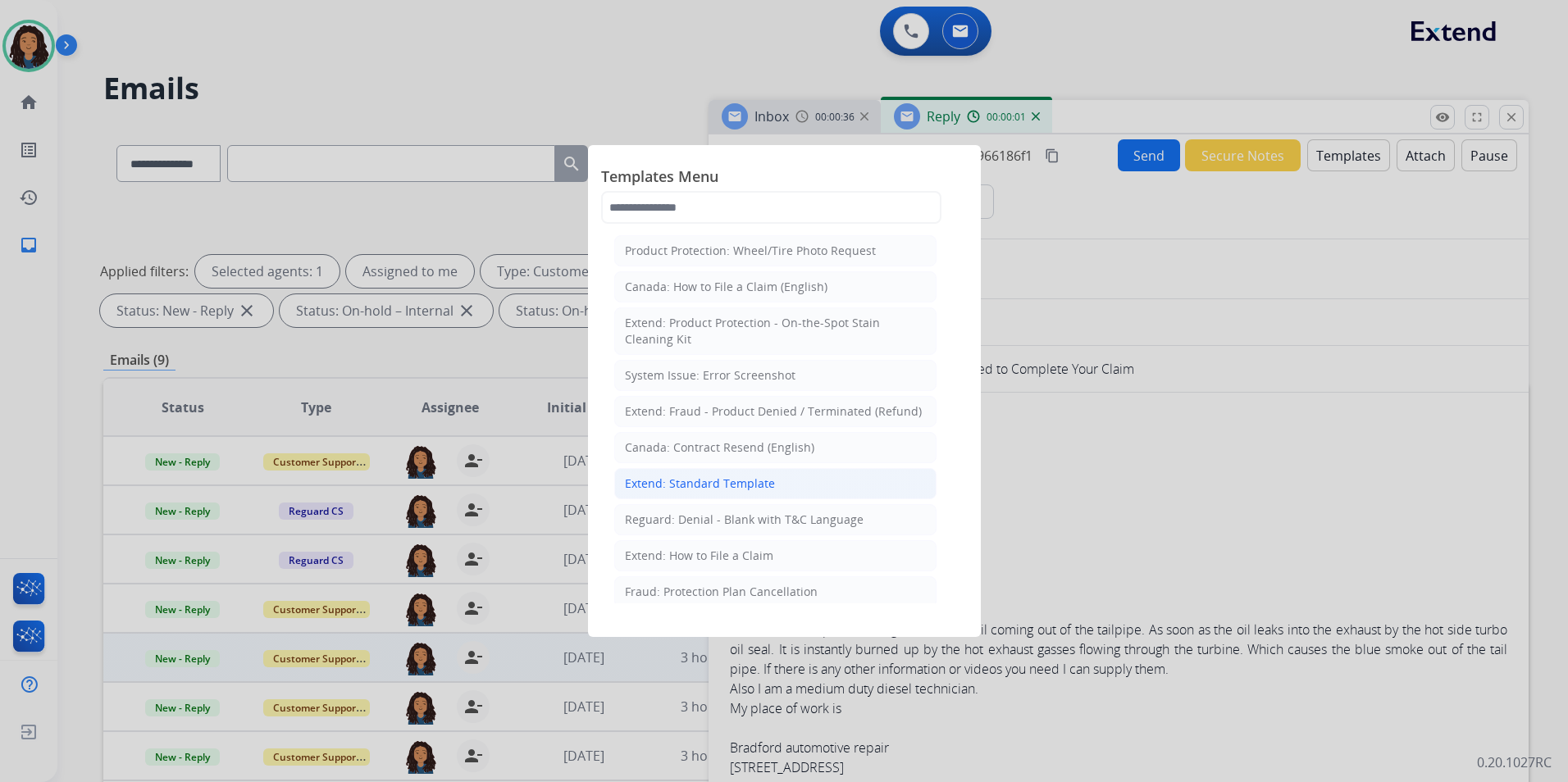
click at [793, 486] on li "Extend: Standard Template" at bounding box center [776, 483] width 323 height 31
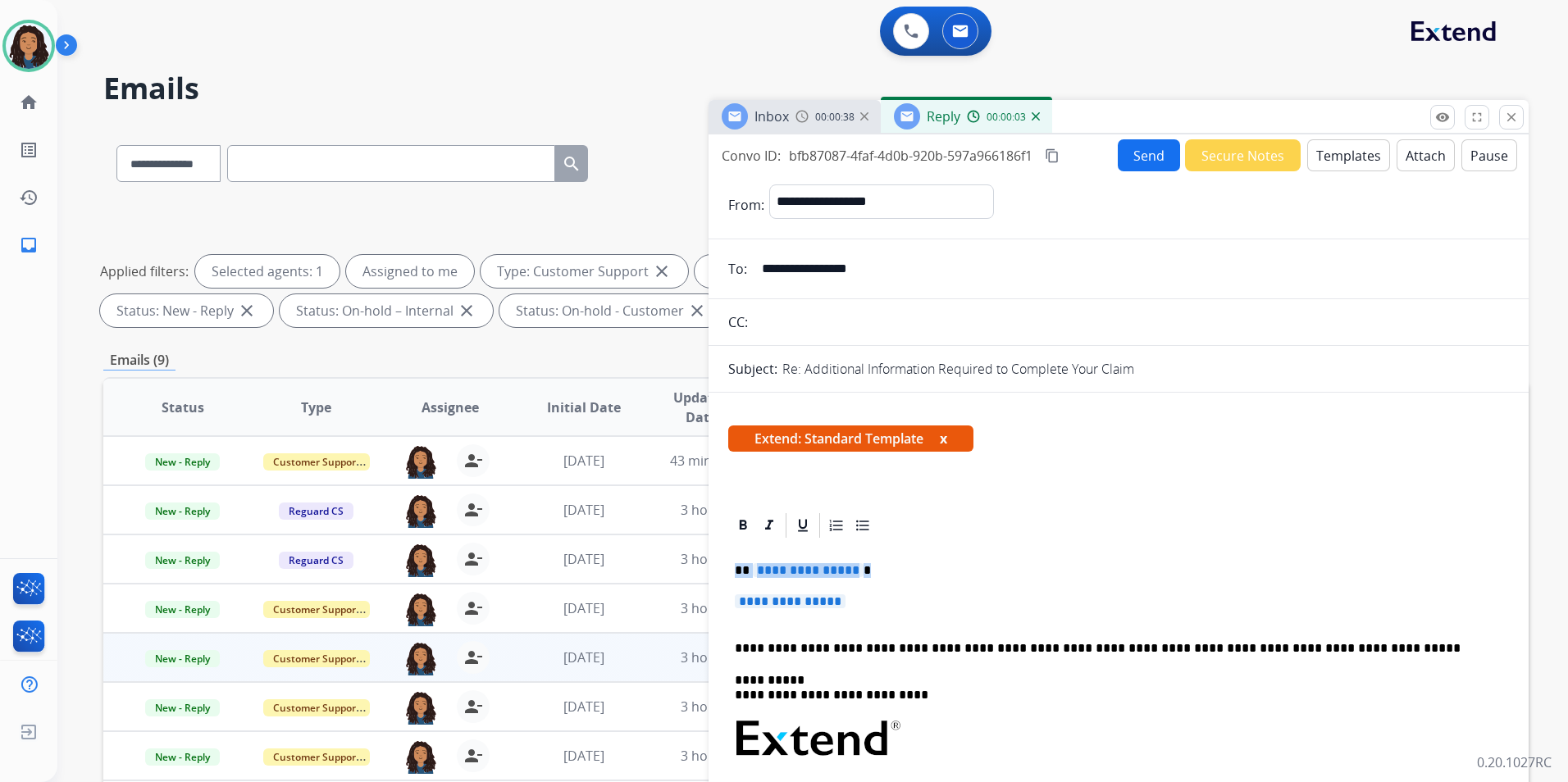
drag, startPoint x: 731, startPoint y: 564, endPoint x: 869, endPoint y: 595, distance: 141.4
click at [869, 595] on div "**********" at bounding box center [1119, 777] width 781 height 474
paste div
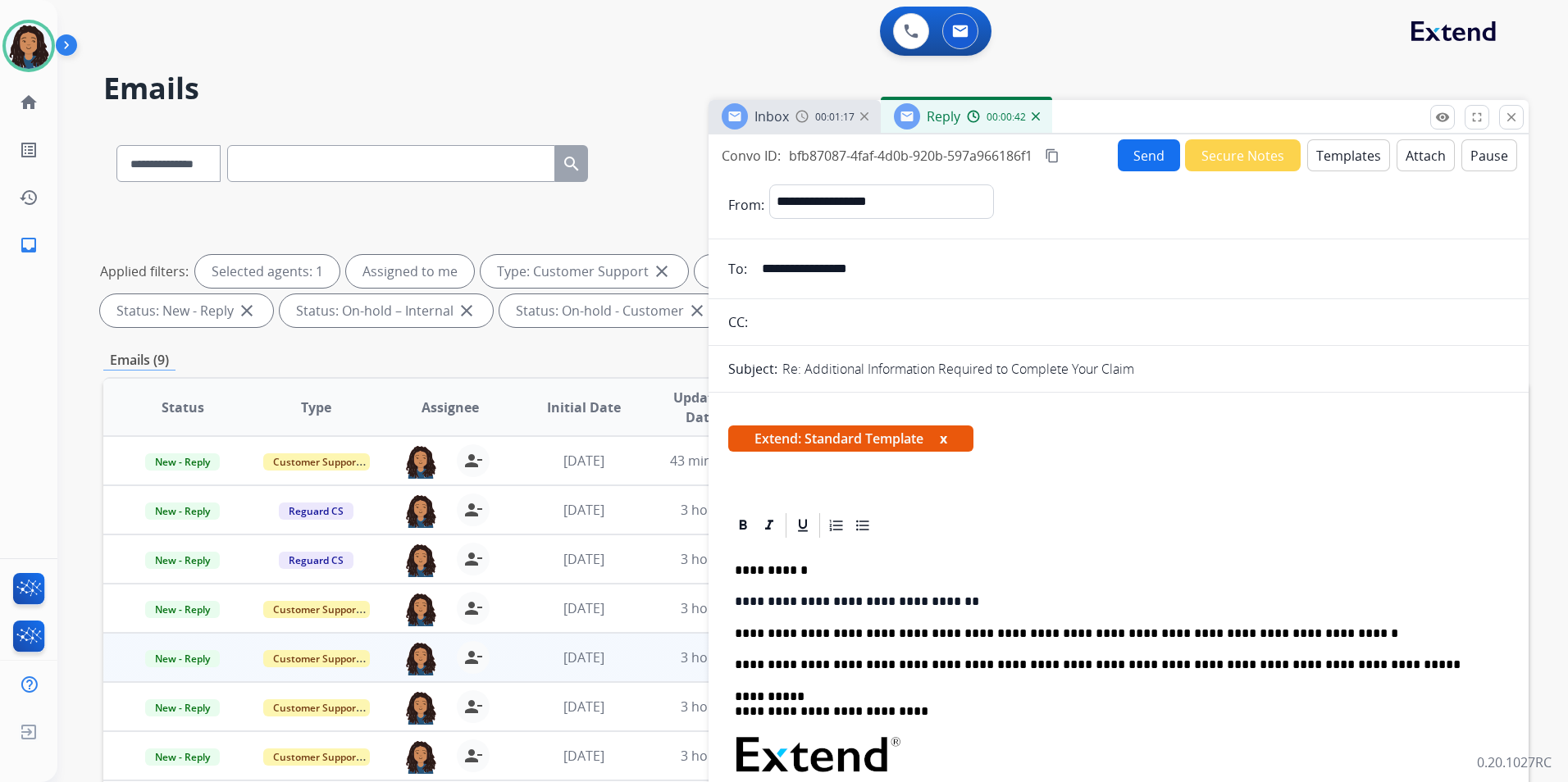
drag, startPoint x: 848, startPoint y: 636, endPoint x: 896, endPoint y: 643, distance: 48.5
click at [921, 581] on div "**********" at bounding box center [1119, 786] width 781 height 491
click at [1126, 150] on button "Send" at bounding box center [1149, 156] width 62 height 32
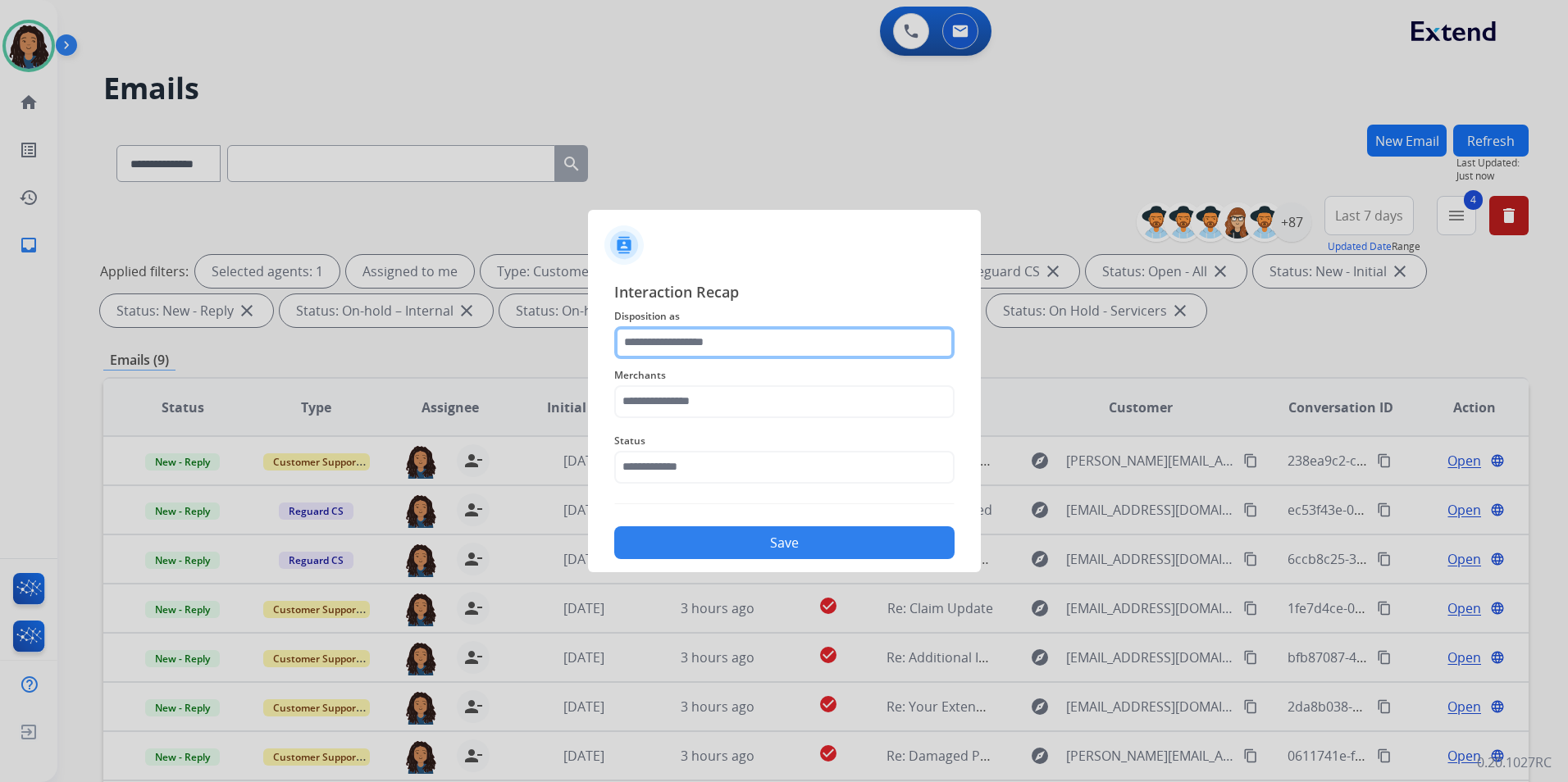
drag, startPoint x: 716, startPoint y: 340, endPoint x: 719, endPoint y: 351, distance: 11.4
click at [716, 340] on input "text" at bounding box center [784, 342] width 341 height 33
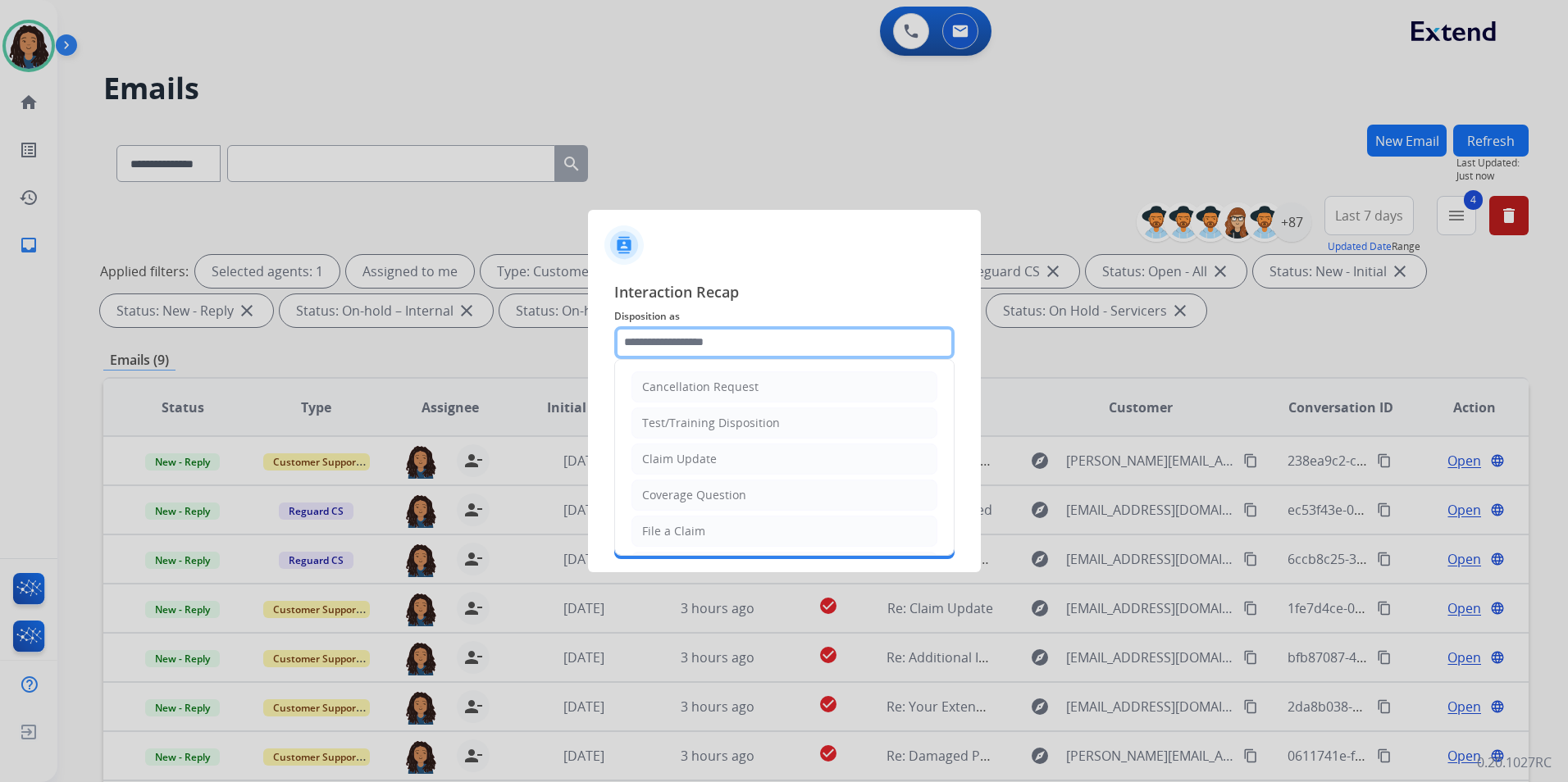
type input "**********"
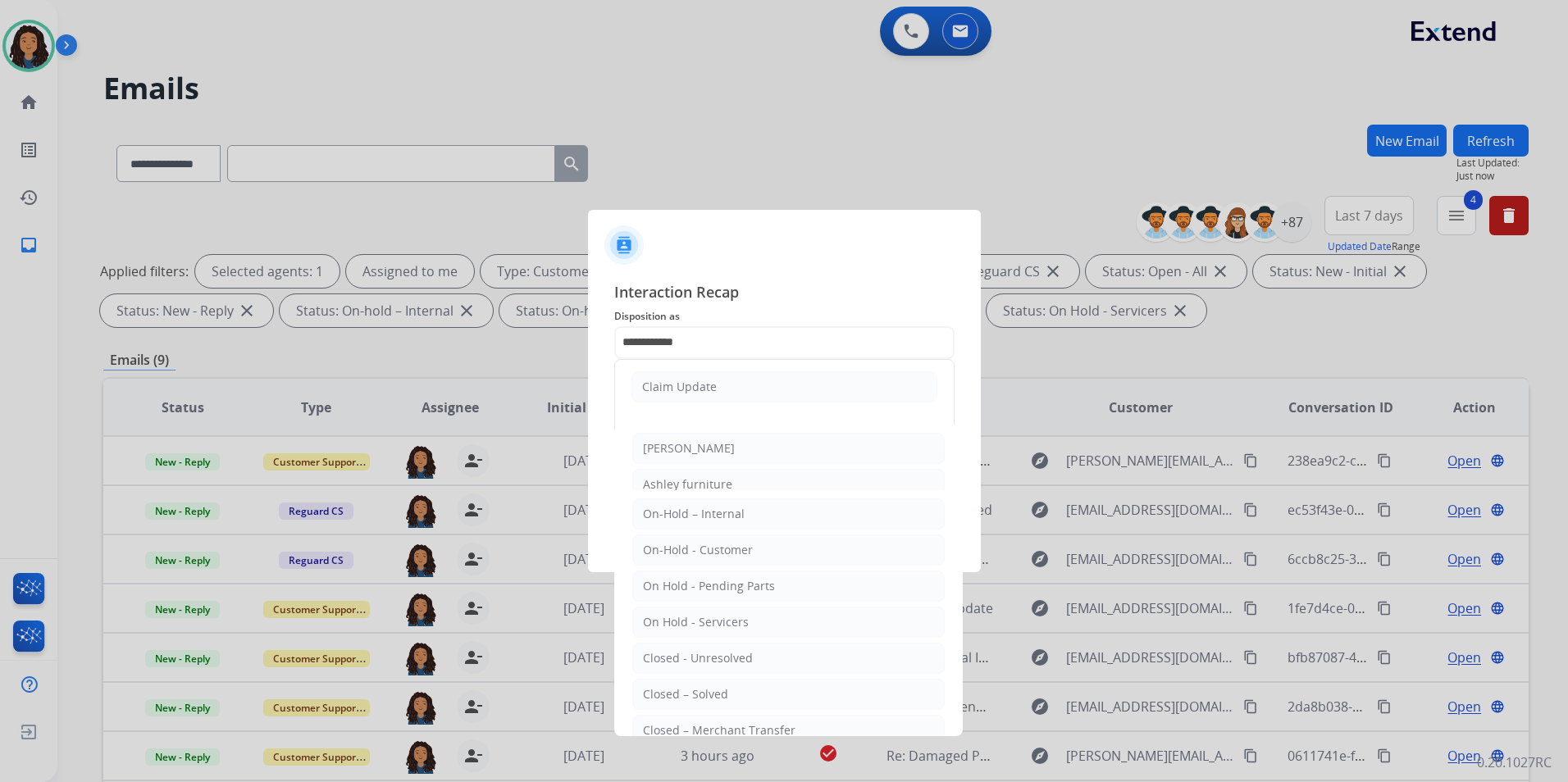
click at [690, 383] on div "Claim Update" at bounding box center [679, 387] width 75 height 16
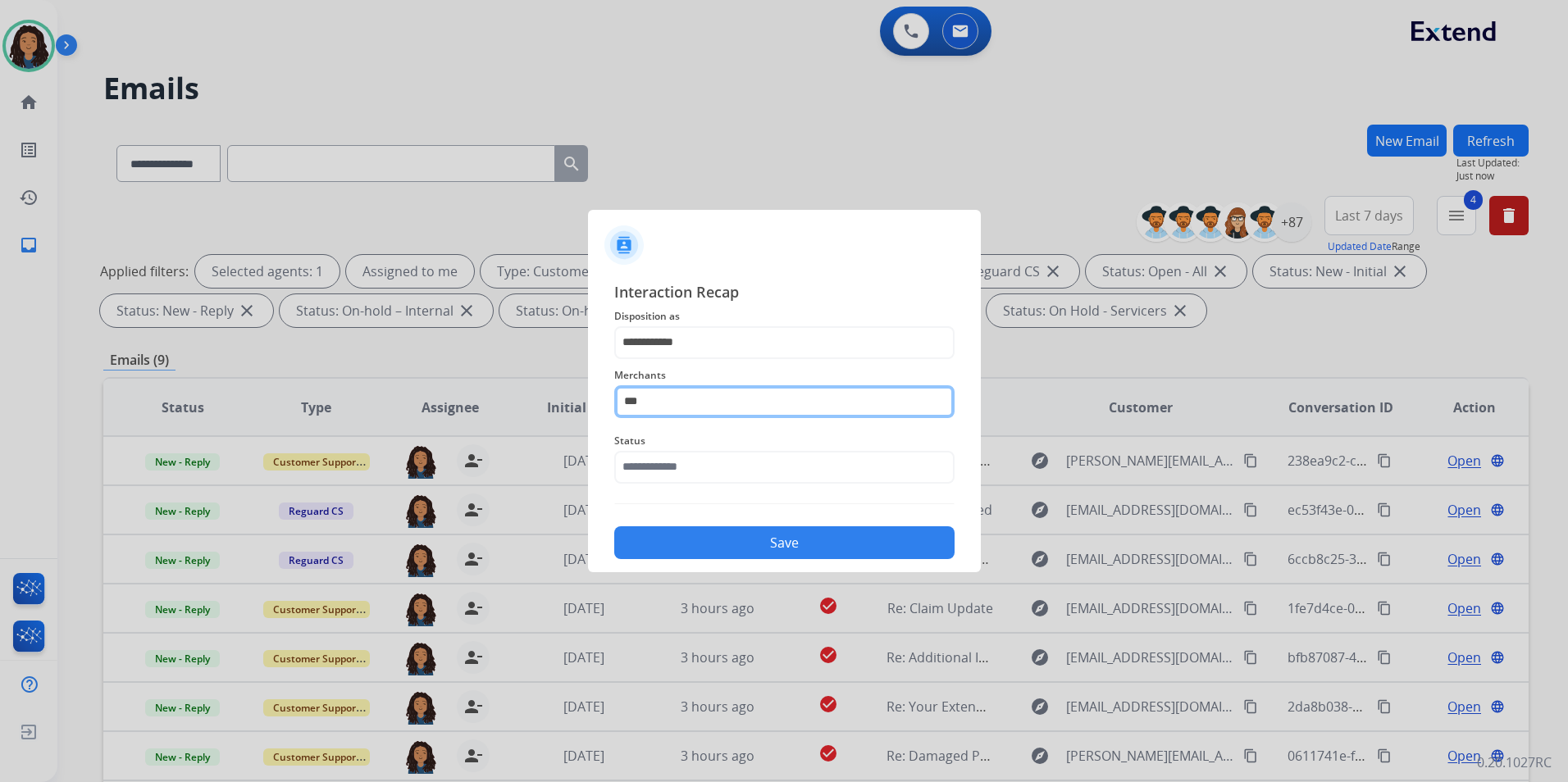
click at [692, 409] on input "***" at bounding box center [784, 402] width 341 height 33
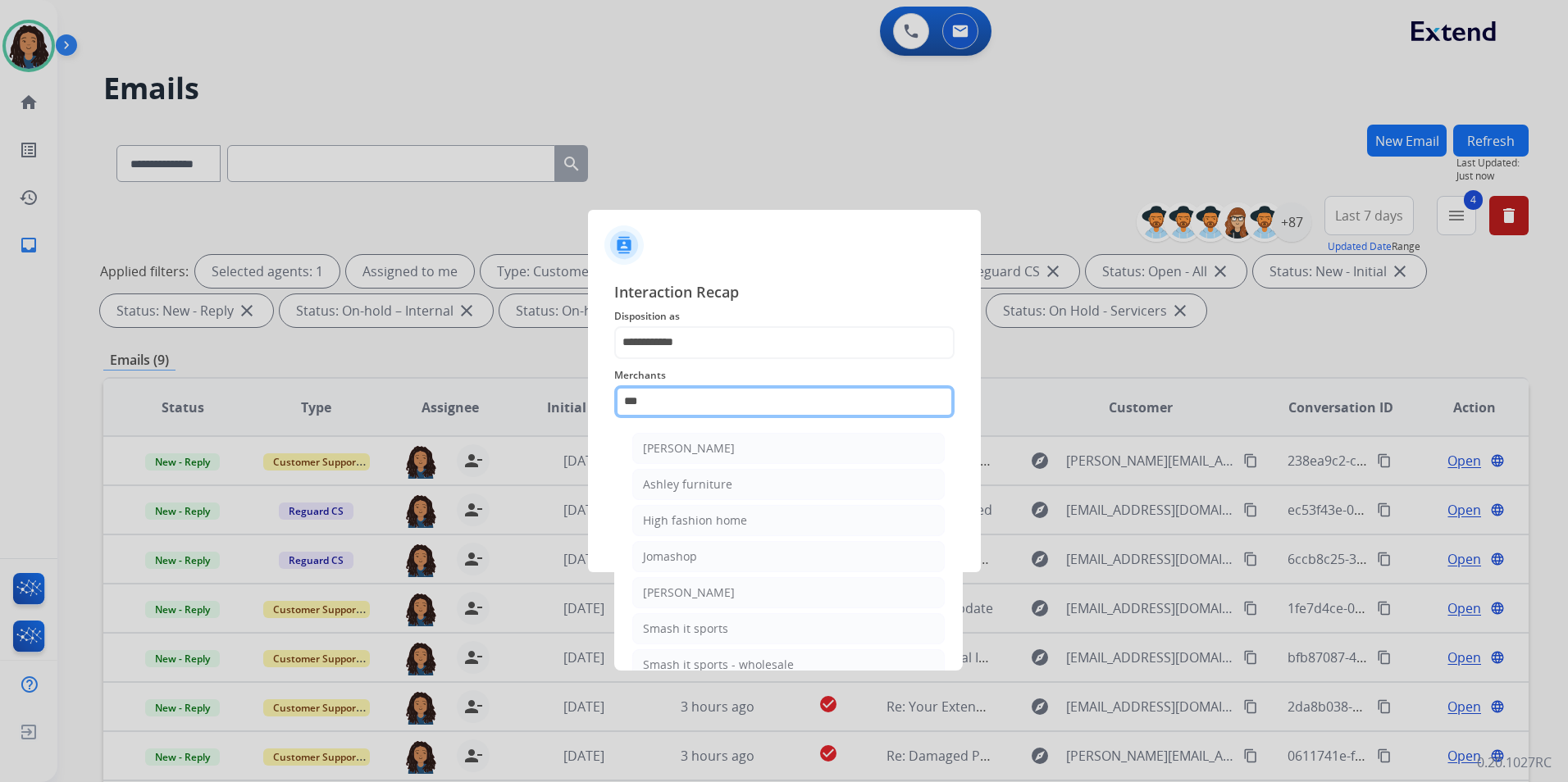
drag, startPoint x: 679, startPoint y: 403, endPoint x: 498, endPoint y: 397, distance: 181.1
click at [0, 402] on app-contact-recap-modal "**********" at bounding box center [0, 391] width 0 height 782
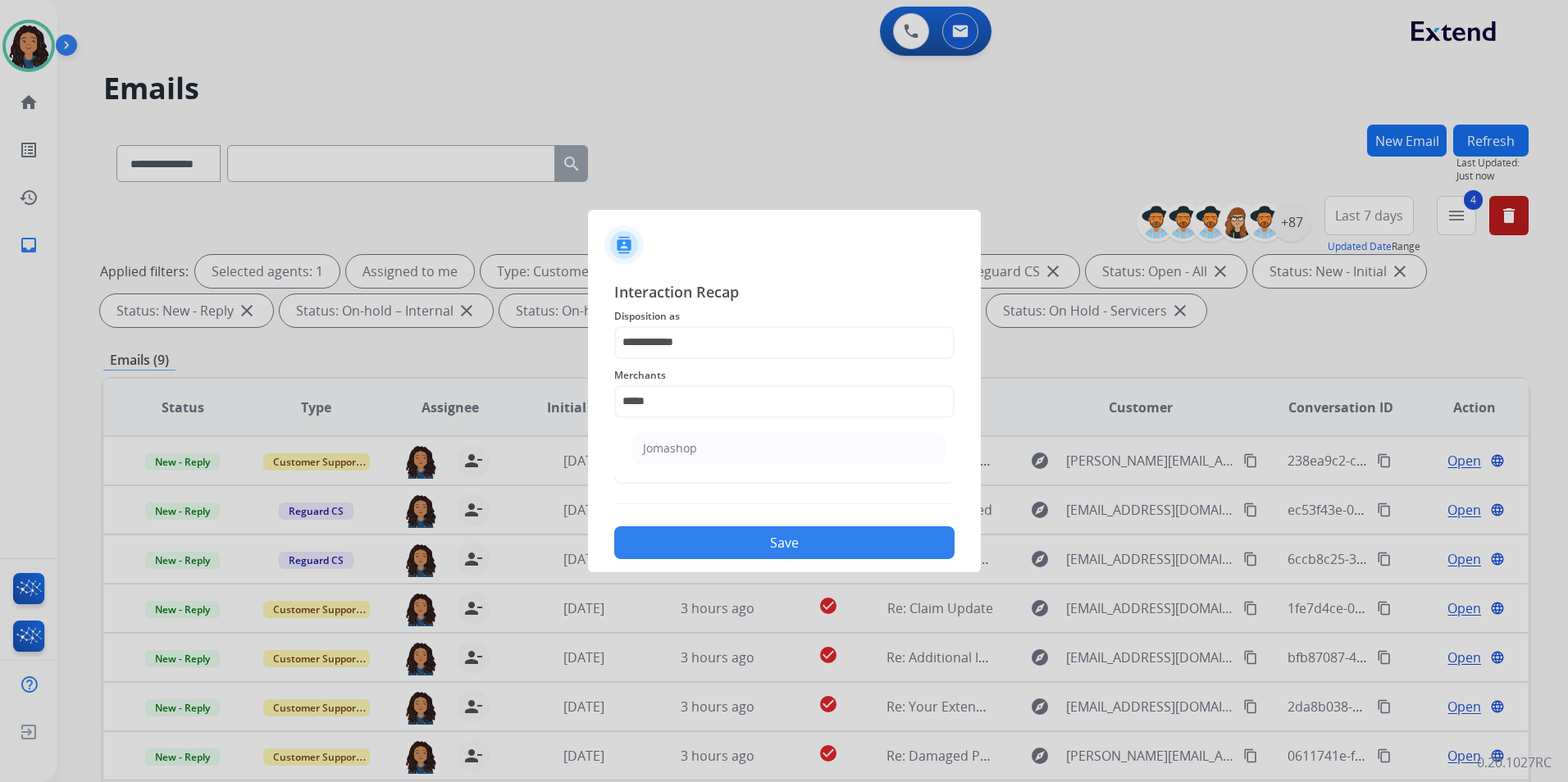
drag, startPoint x: 792, startPoint y: 460, endPoint x: 746, endPoint y: 473, distance: 47.8
click at [792, 461] on li "Jomashop" at bounding box center [788, 448] width 312 height 31
type input "********"
click at [682, 476] on input "text" at bounding box center [784, 467] width 341 height 33
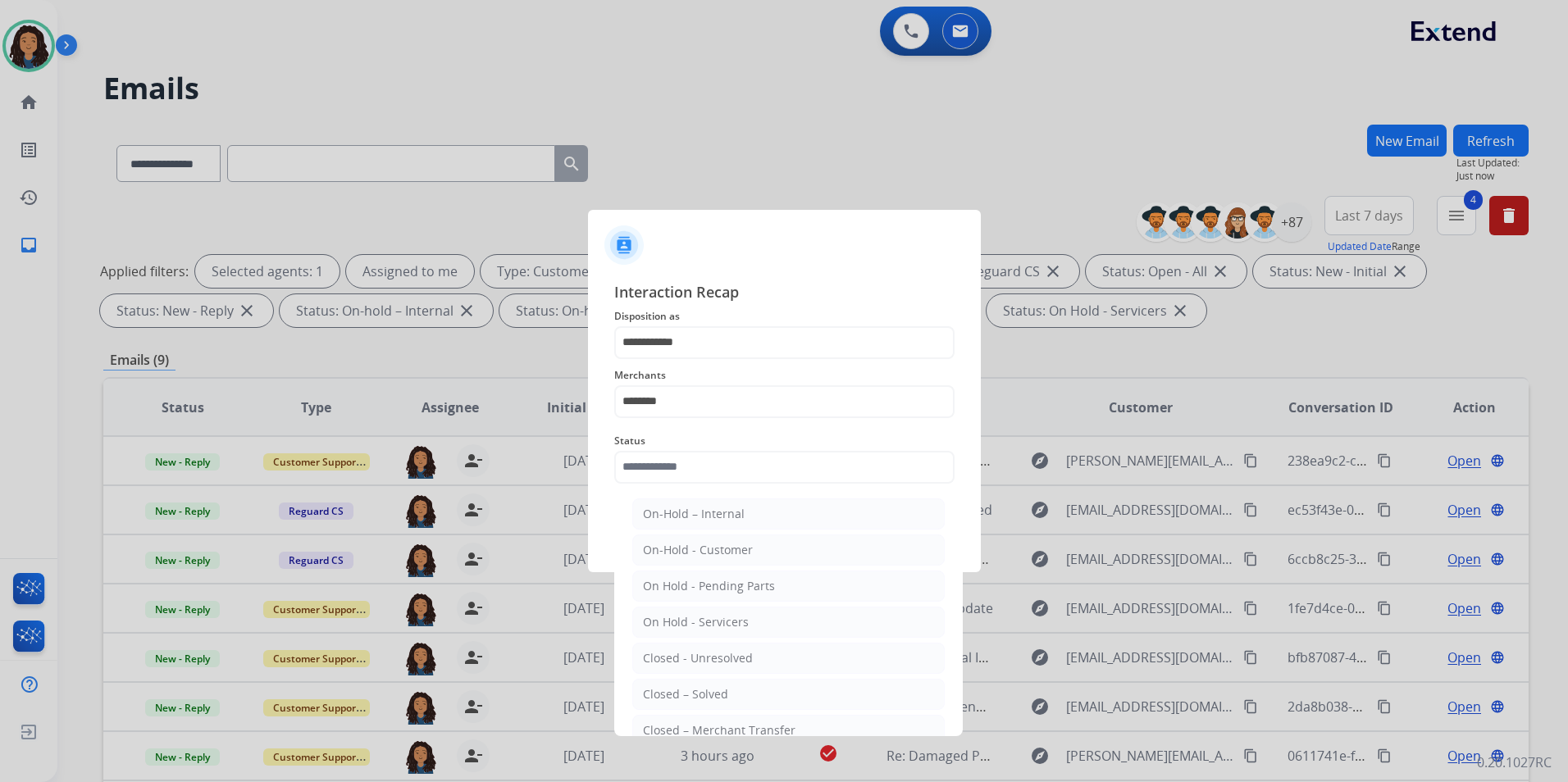
drag, startPoint x: 698, startPoint y: 698, endPoint x: 691, endPoint y: 645, distance: 53.5
click at [695, 693] on div "Closed – Solved" at bounding box center [686, 694] width 85 height 16
type input "**********"
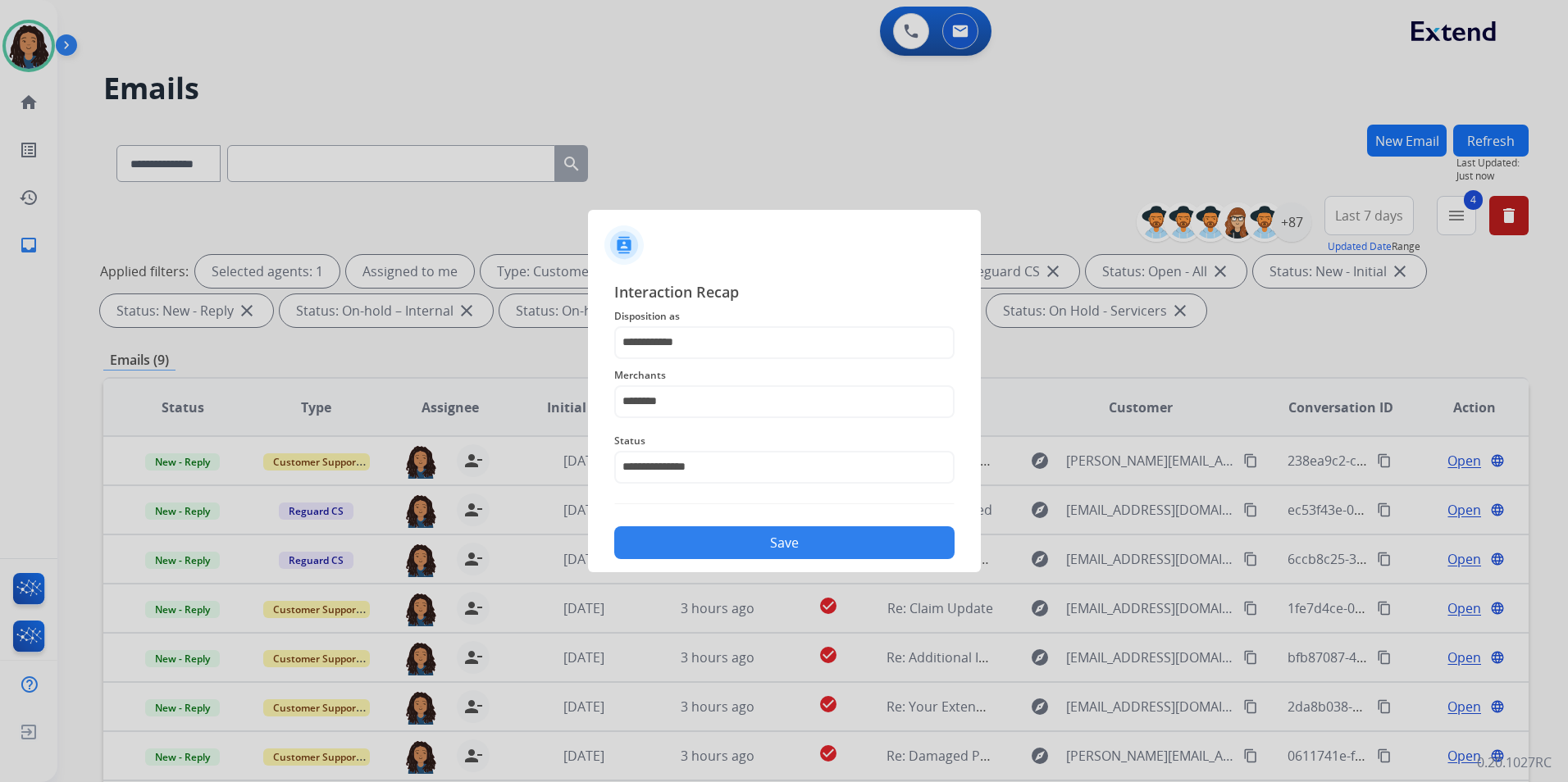
click at [691, 542] on button "Save" at bounding box center [784, 542] width 341 height 33
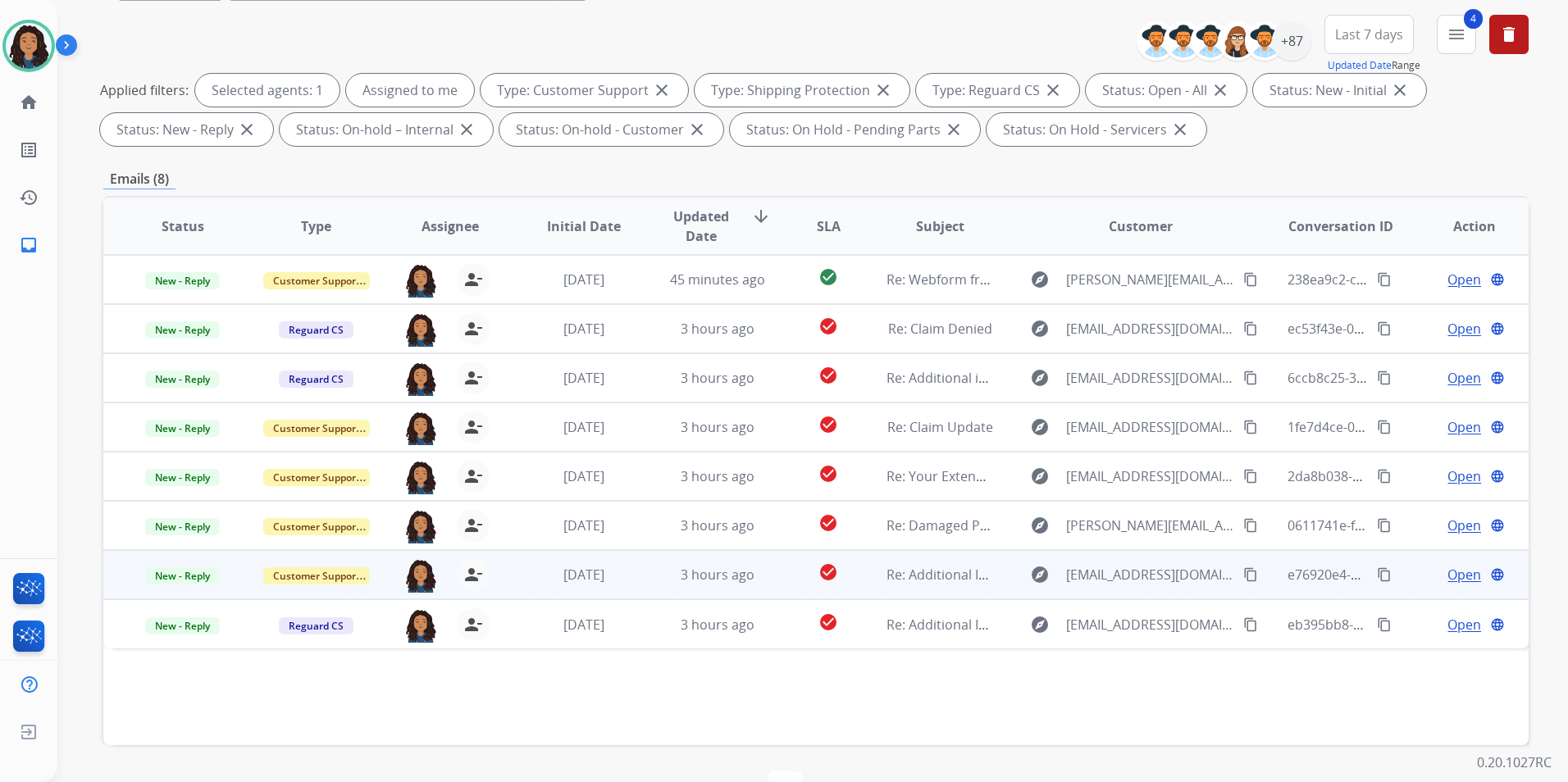
scroll to position [229, 0]
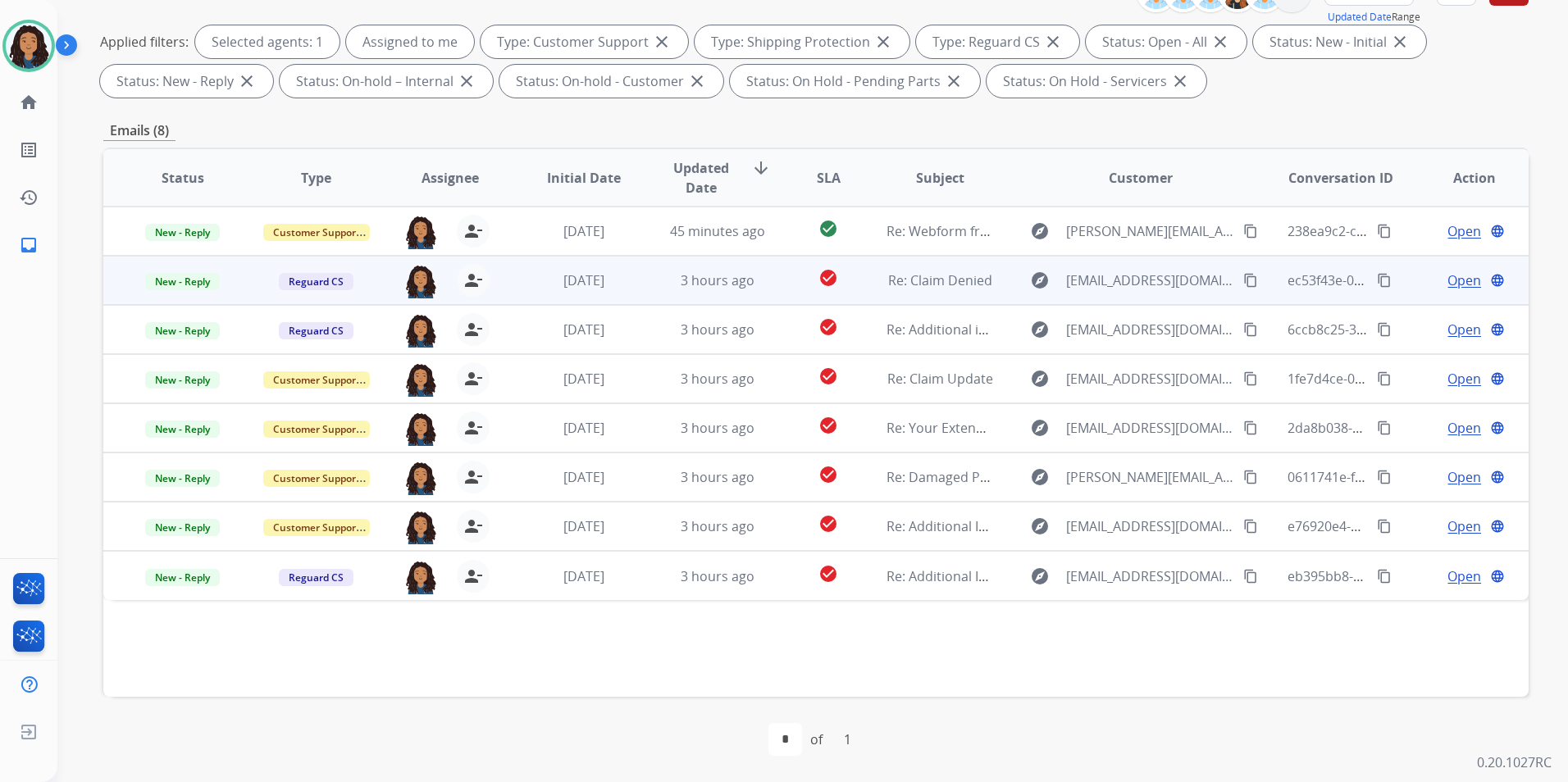
click at [1455, 293] on td "Open language" at bounding box center [1462, 280] width 134 height 49
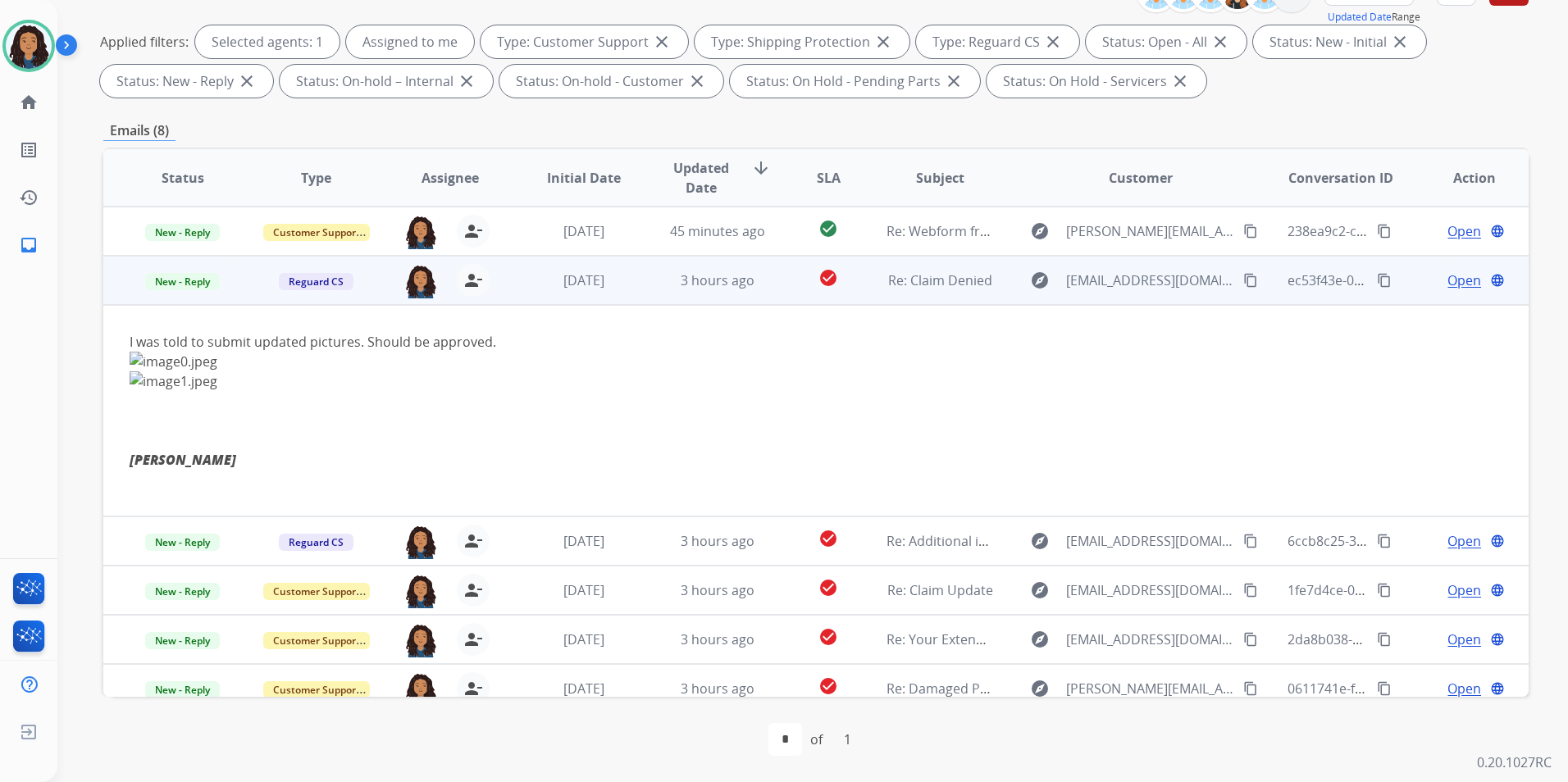
scroll to position [49, 0]
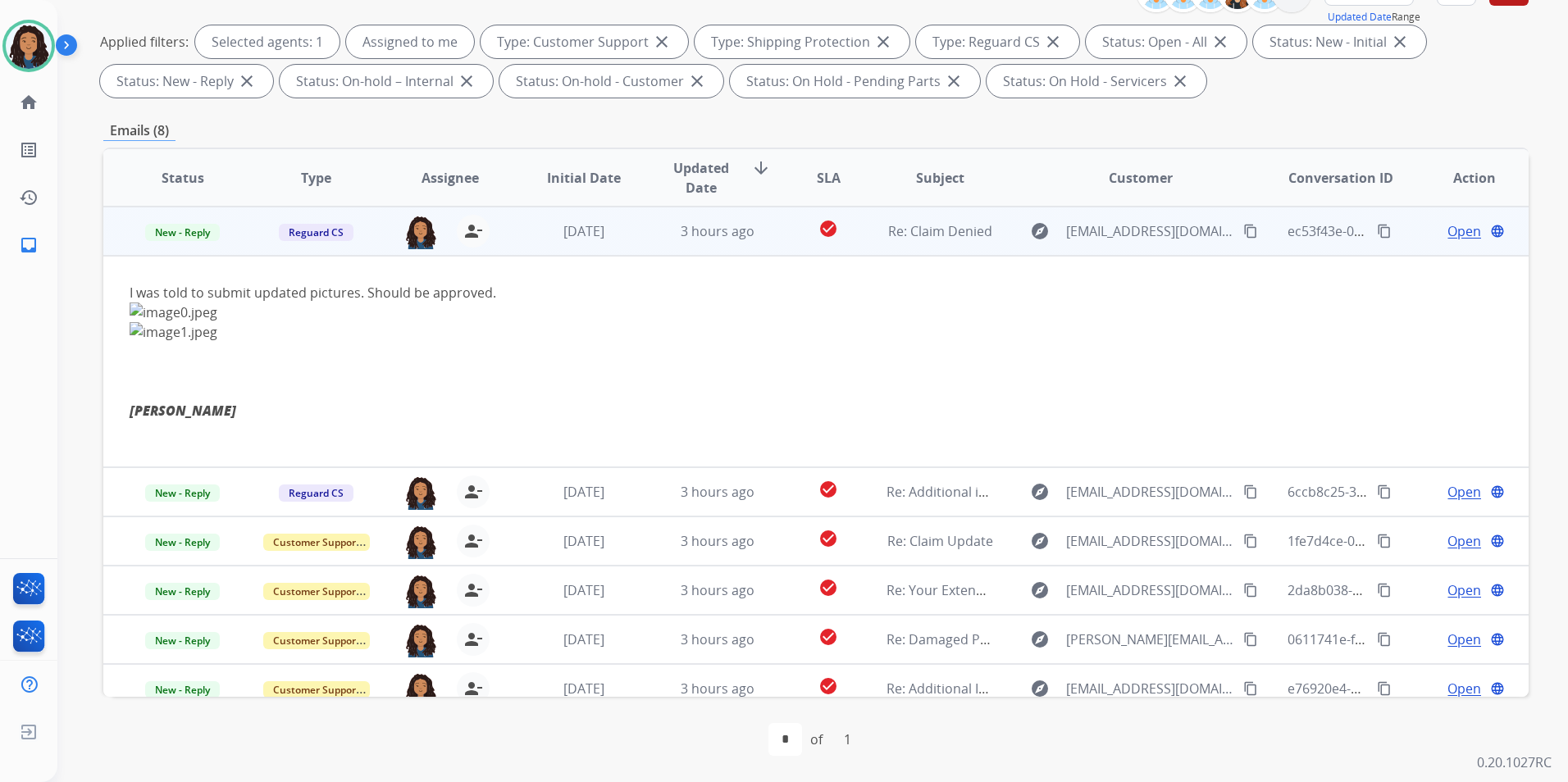
click at [1421, 239] on div "Open language" at bounding box center [1474, 231] width 107 height 20
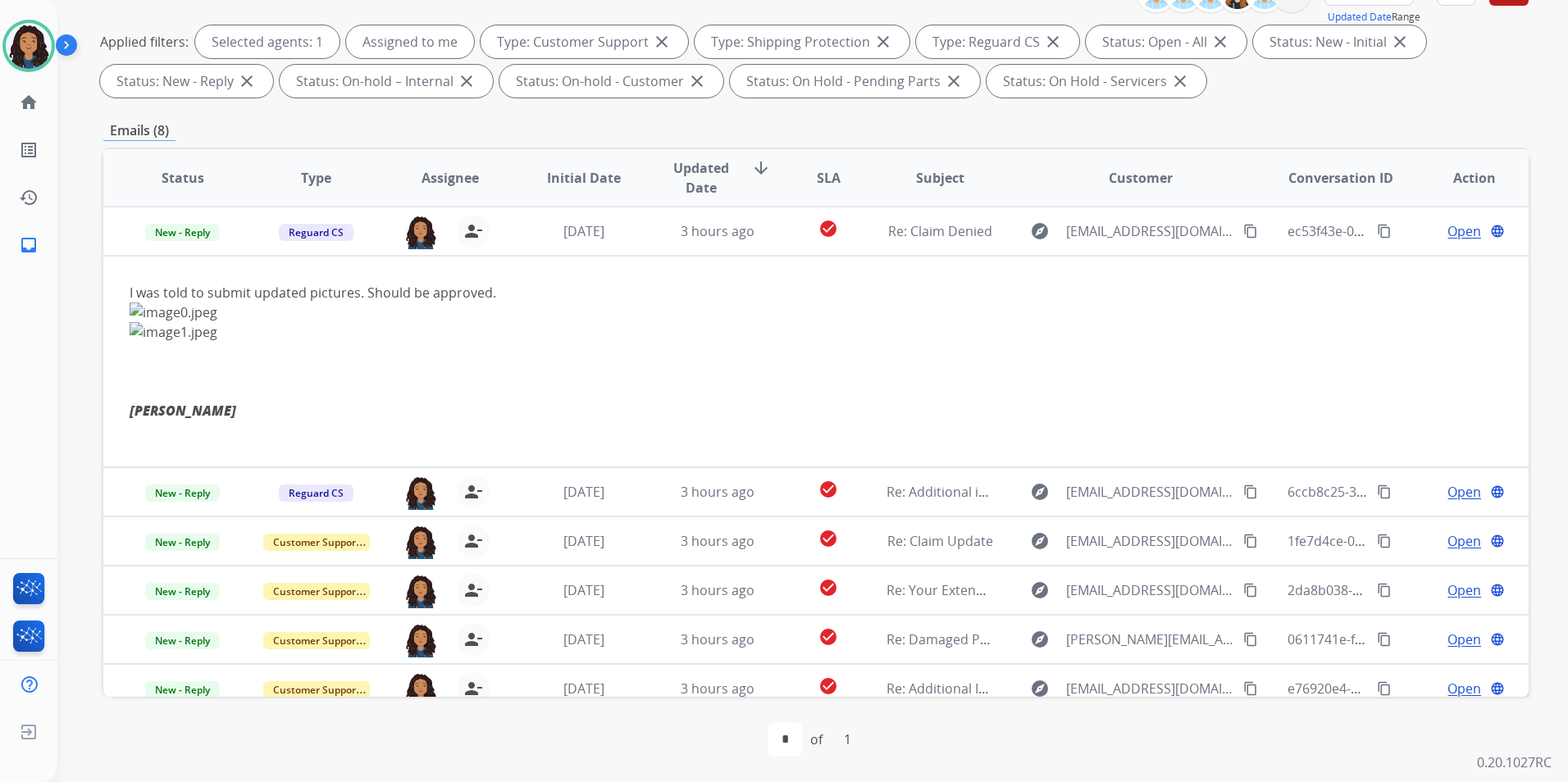
scroll to position [0, 0]
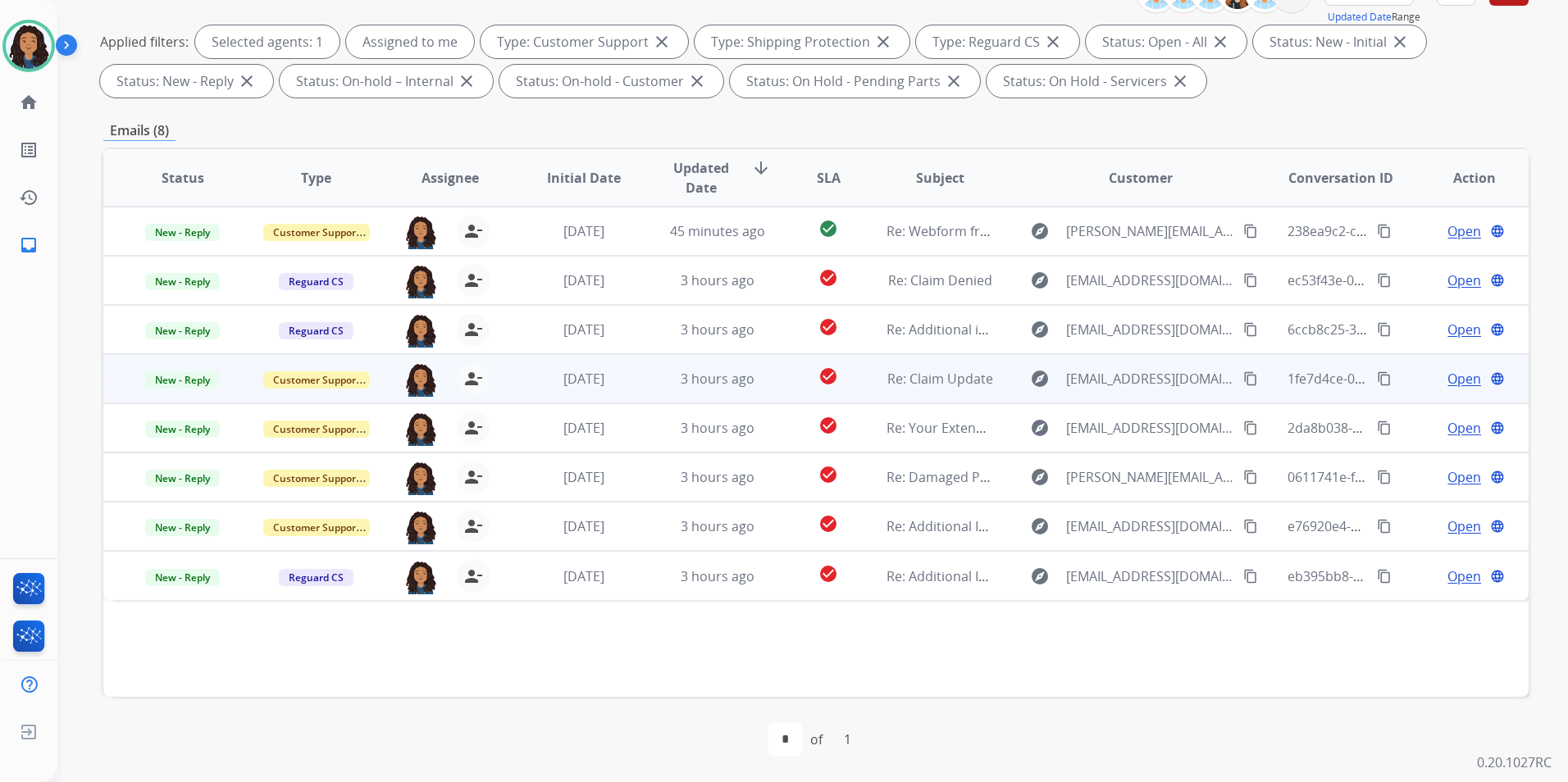
click at [1460, 380] on span "Open" at bounding box center [1464, 378] width 34 height 20
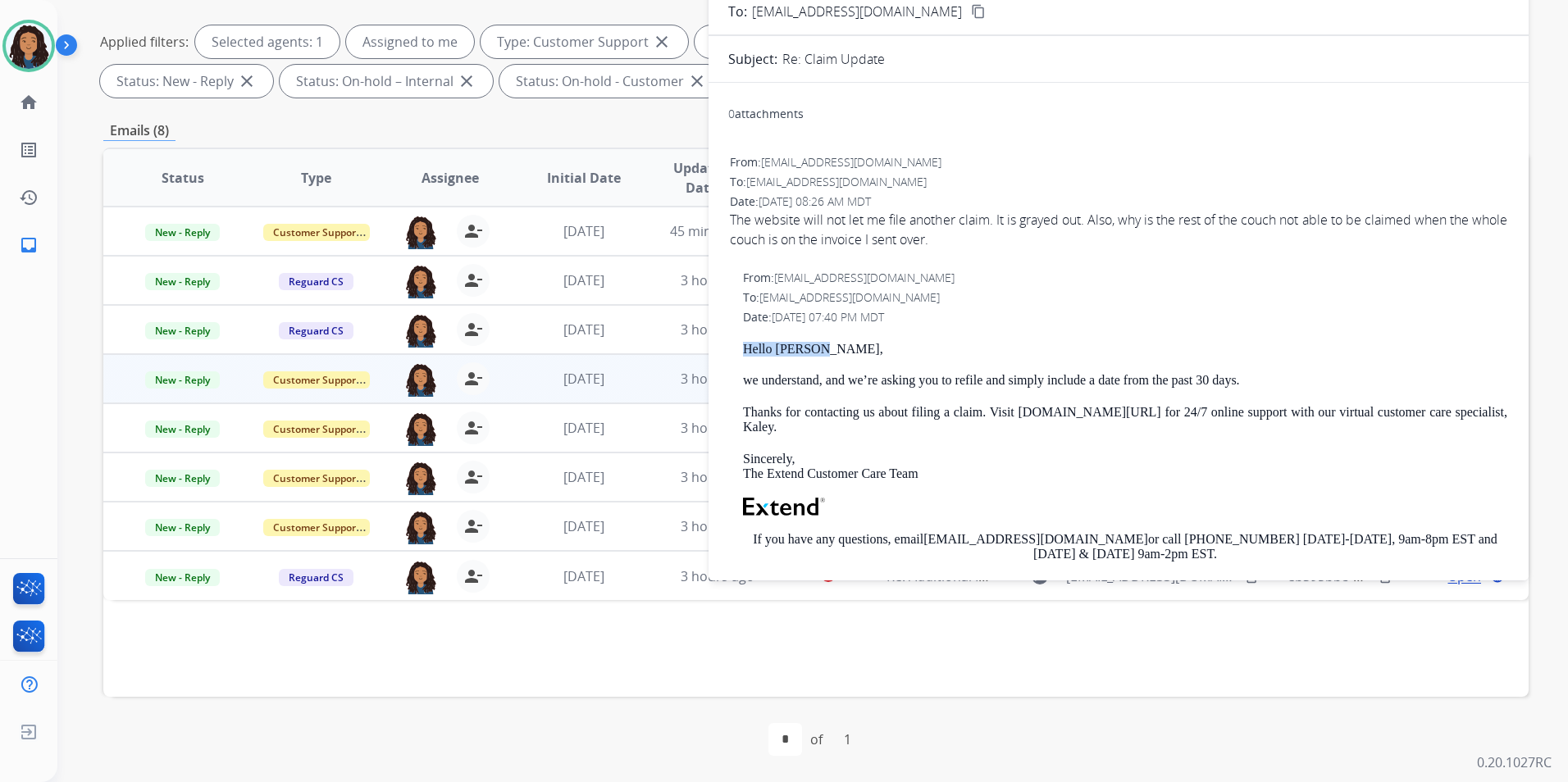
drag, startPoint x: 737, startPoint y: 350, endPoint x: 824, endPoint y: 349, distance: 87.0
click at [824, 349] on div "From: [EMAIL_ADDRESS][DOMAIN_NAME] To: [PERSON_NAME][EMAIL_ADDRESS][DOMAIN_NAME…" at bounding box center [1119, 505] width 781 height 474
drag, startPoint x: 824, startPoint y: 349, endPoint x: 796, endPoint y: 352, distance: 28.2
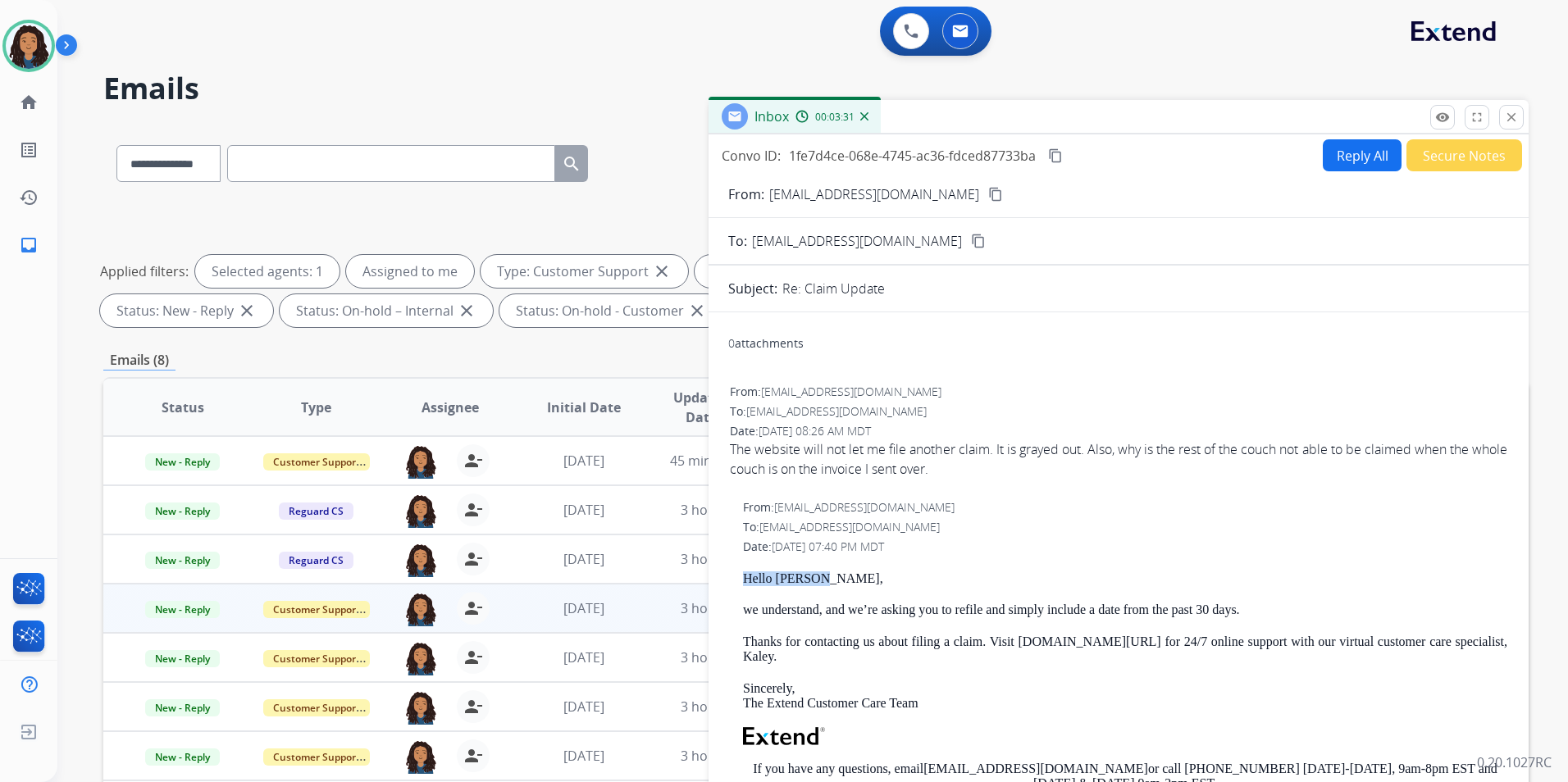
click at [1338, 164] on button "Reply All" at bounding box center [1361, 156] width 78 height 32
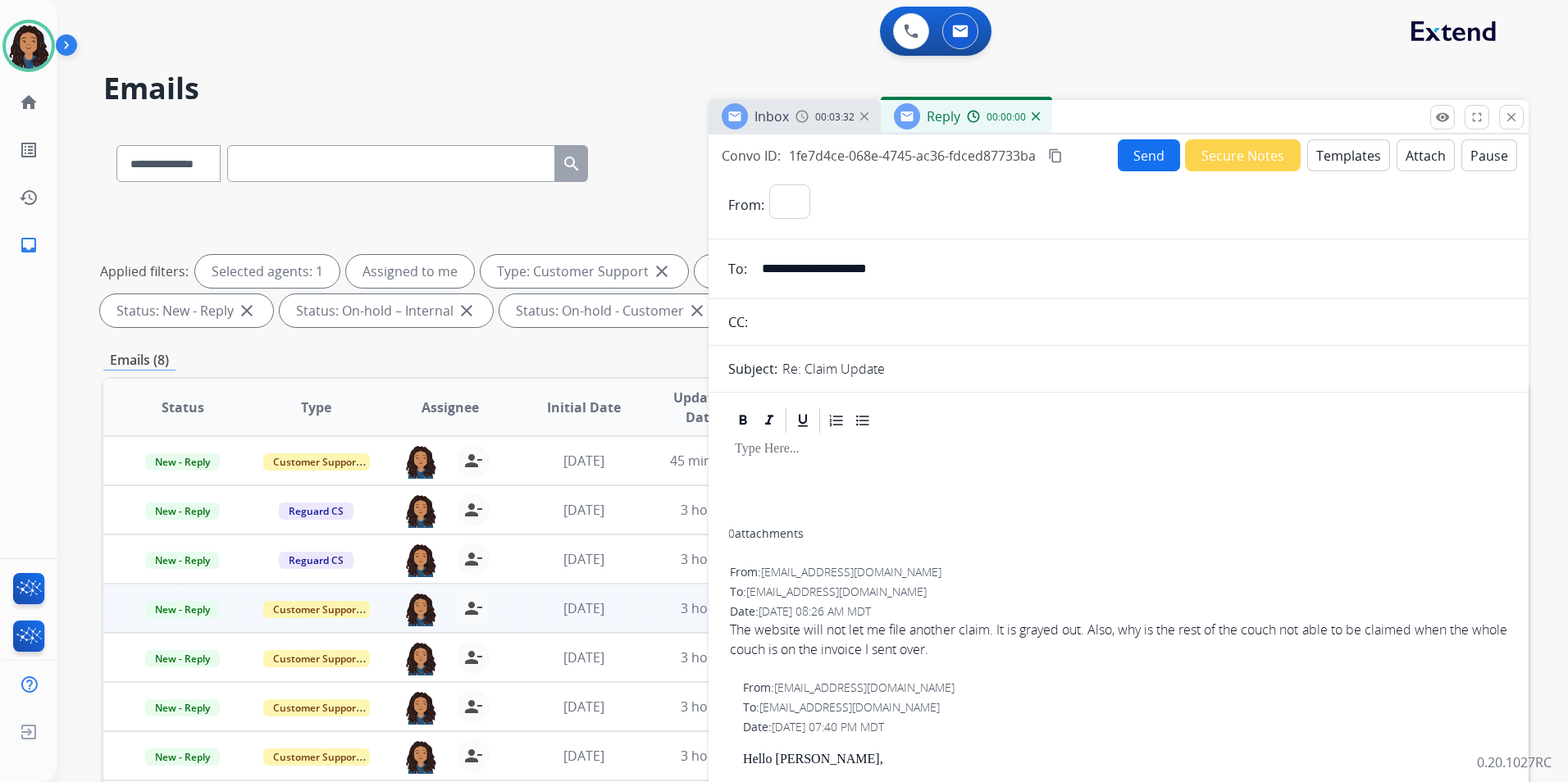
select select "**********"
click at [1338, 164] on button "Templates" at bounding box center [1349, 156] width 83 height 32
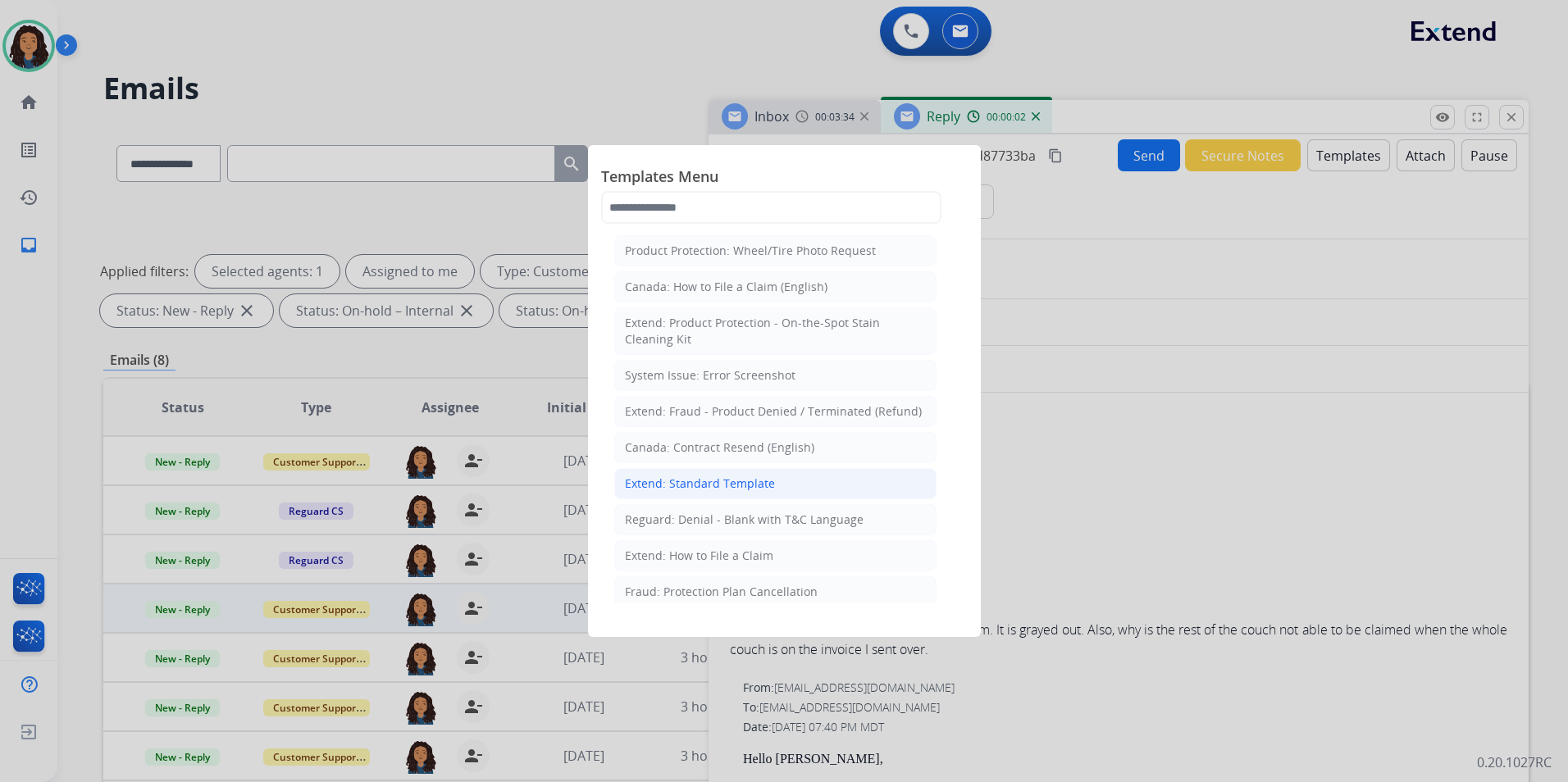
click at [734, 483] on div "Extend: Standard Template" at bounding box center [699, 483] width 150 height 16
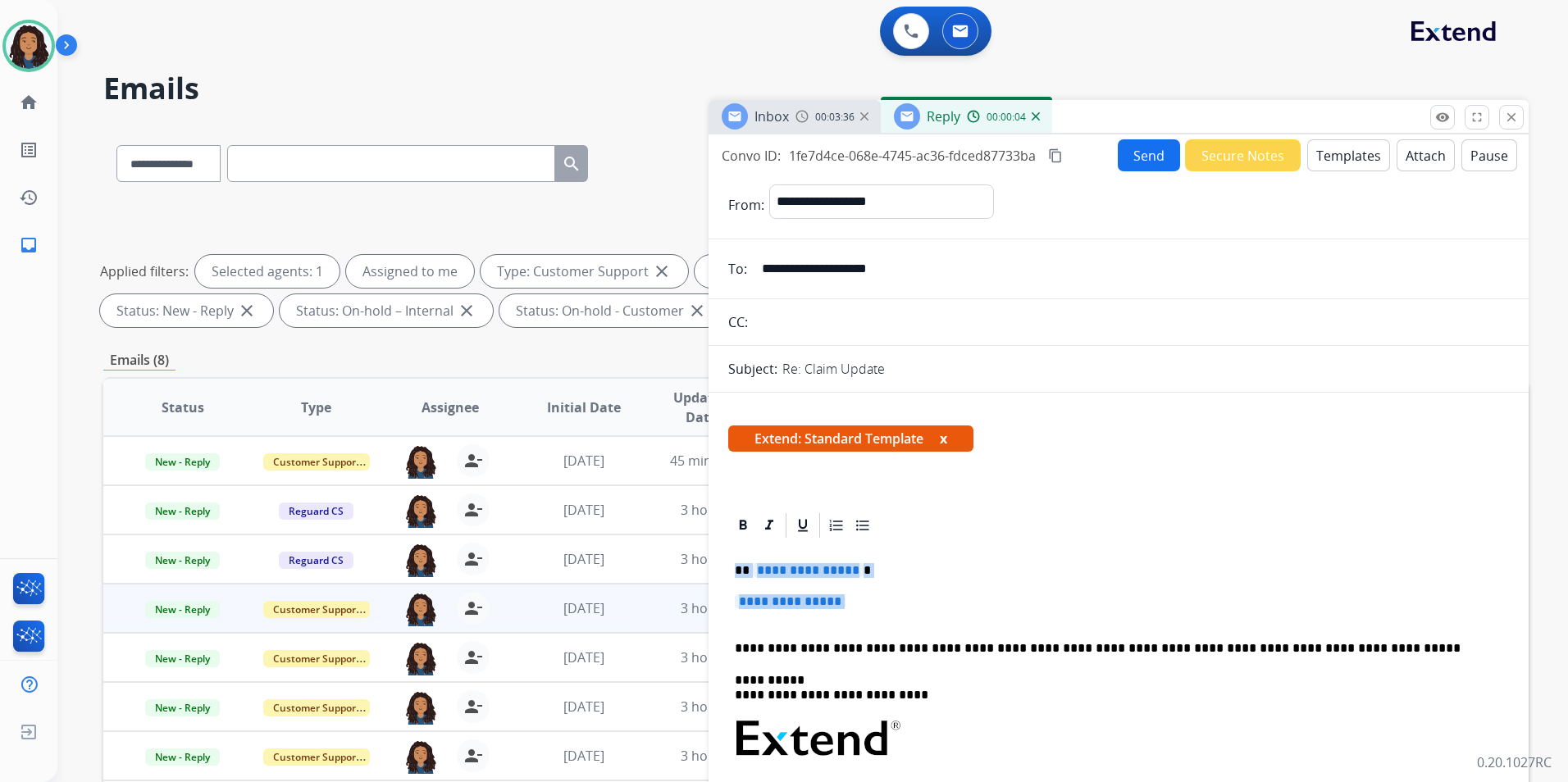
drag, startPoint x: 728, startPoint y: 568, endPoint x: 865, endPoint y: 614, distance: 144.5
click at [865, 614] on div "**********" at bounding box center [1119, 788] width 781 height 494
paste div
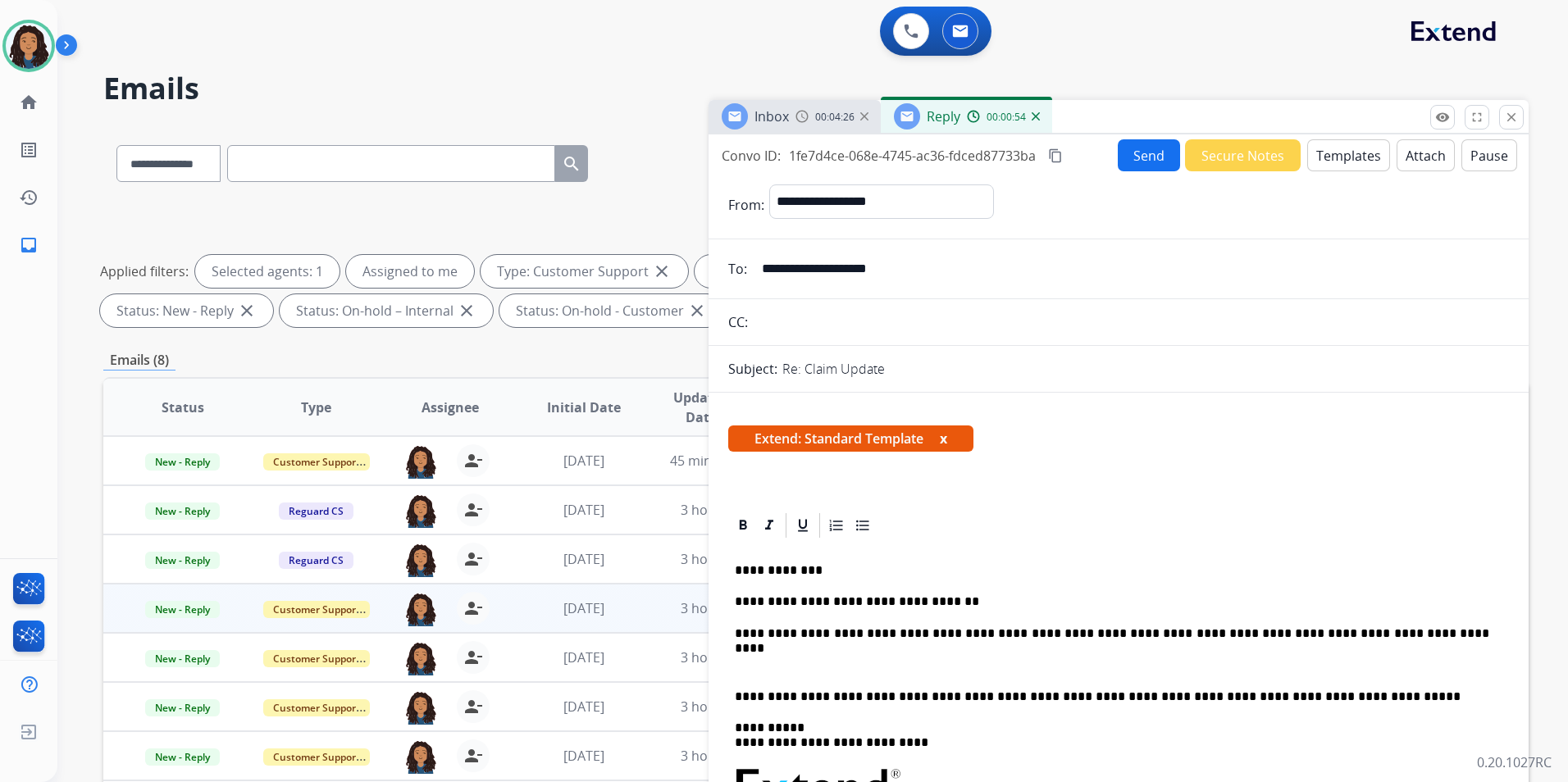
click at [804, 116] on img at bounding box center [802, 116] width 13 height 13
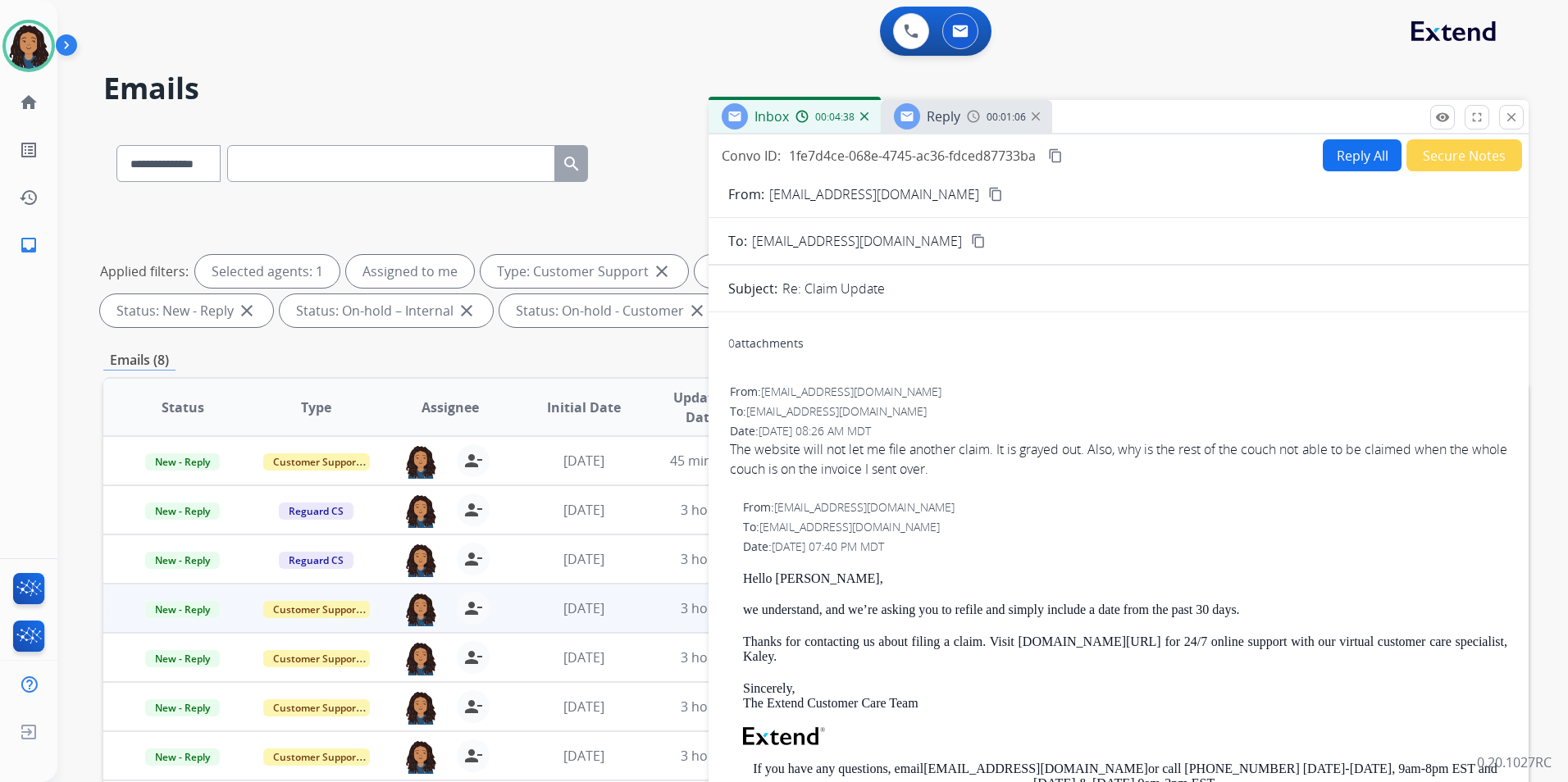
click at [972, 125] on div "Reply 00:01:06" at bounding box center [967, 116] width 172 height 33
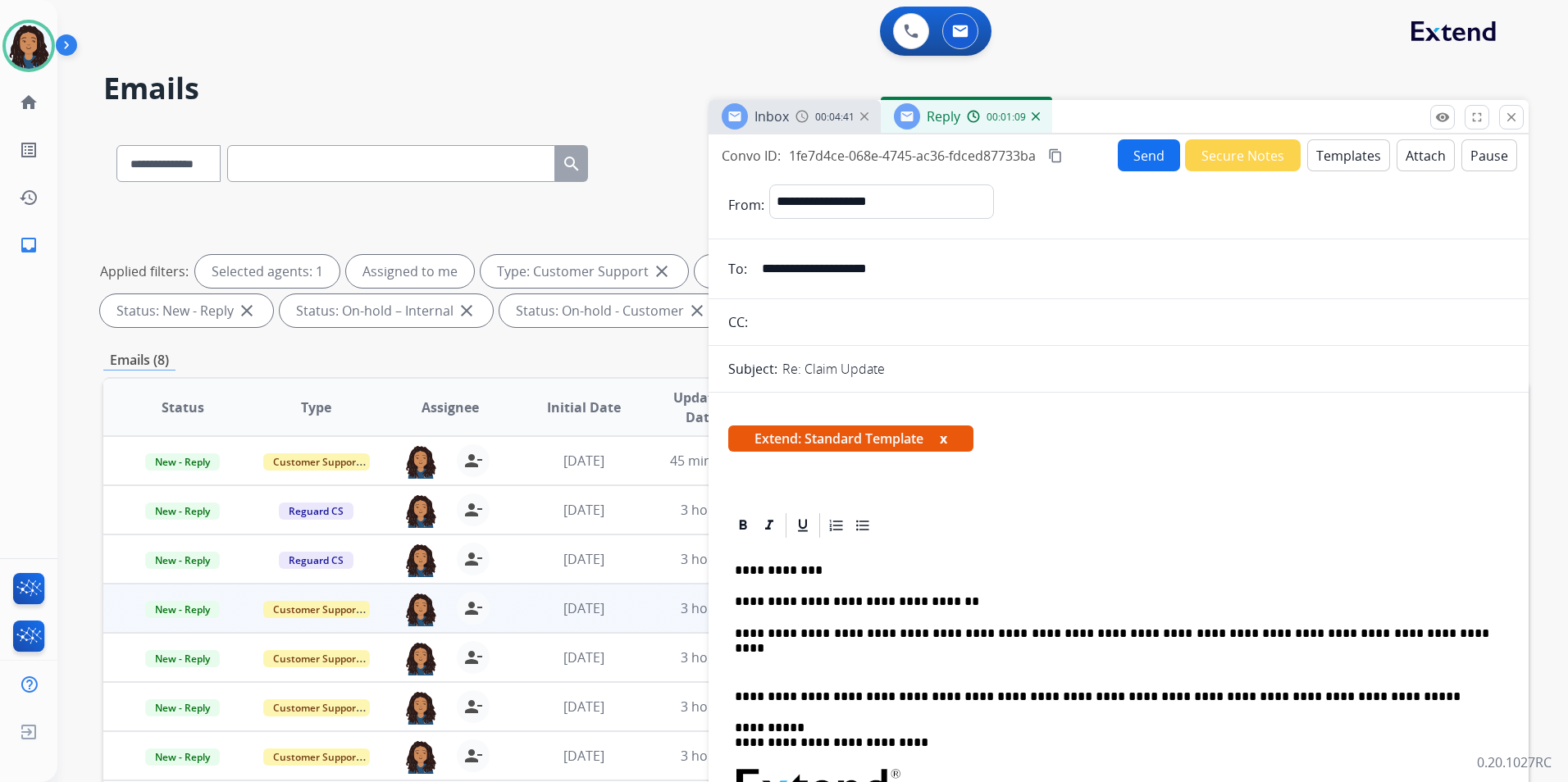
click at [912, 658] on p at bounding box center [1119, 665] width 768 height 15
click at [1138, 161] on button "Send" at bounding box center [1149, 156] width 62 height 32
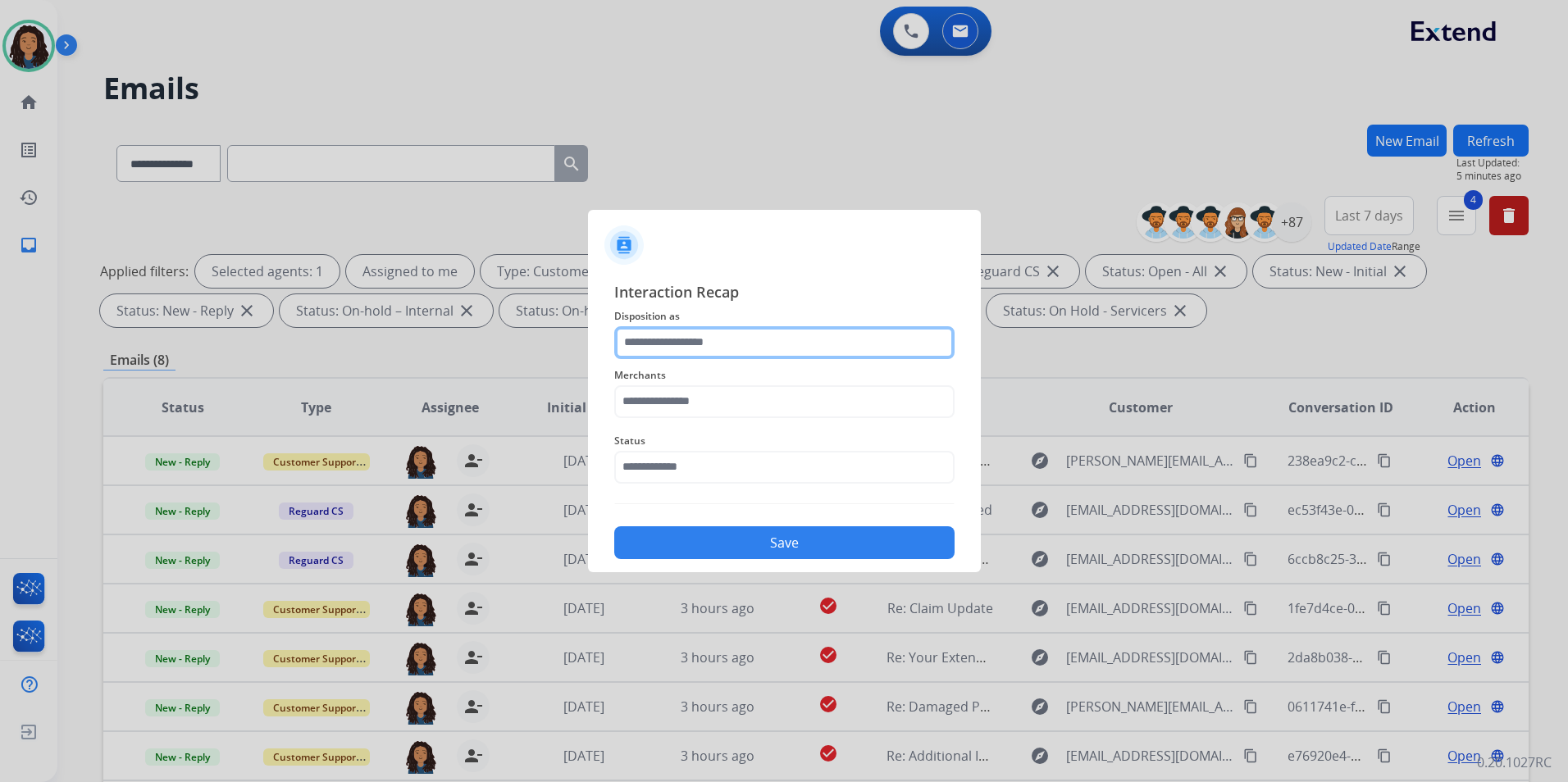
click at [820, 335] on input "text" at bounding box center [784, 342] width 341 height 33
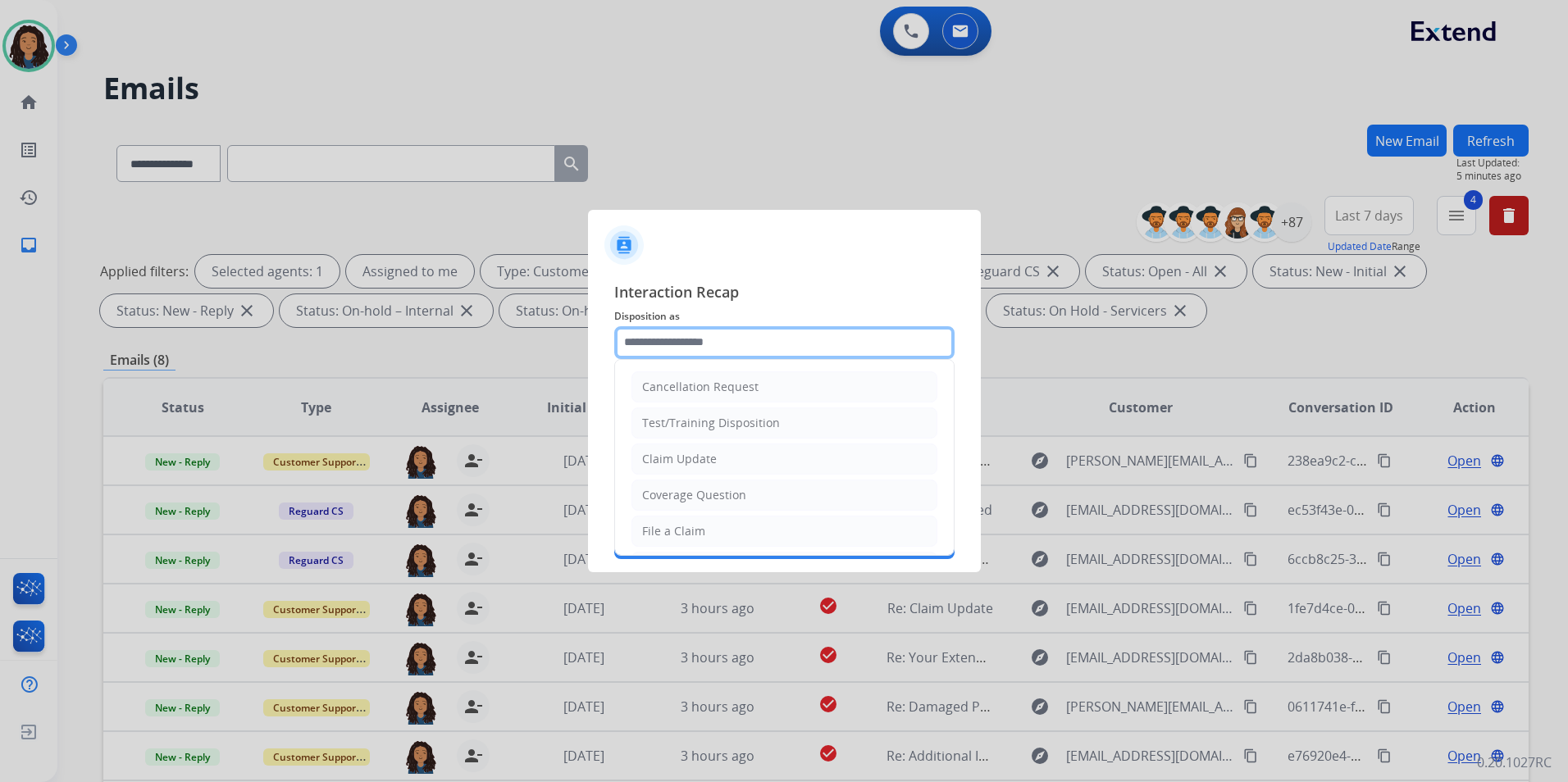
type input "**********"
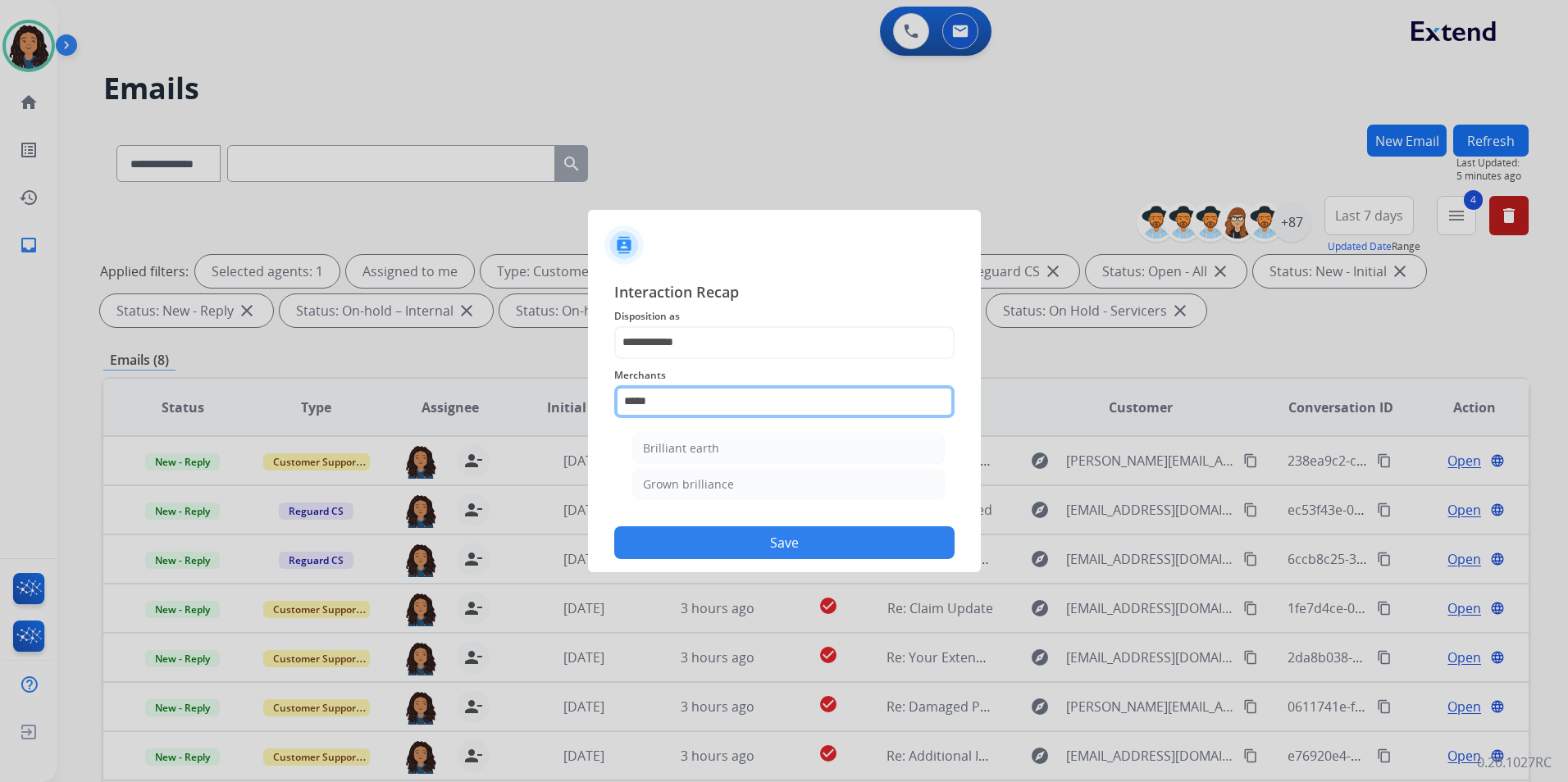
click at [716, 397] on input "*****" at bounding box center [784, 402] width 341 height 33
drag, startPoint x: 697, startPoint y: 398, endPoint x: 559, endPoint y: 398, distance: 138.0
click at [0, 398] on app-contact-recap-modal "**********" at bounding box center [0, 391] width 0 height 782
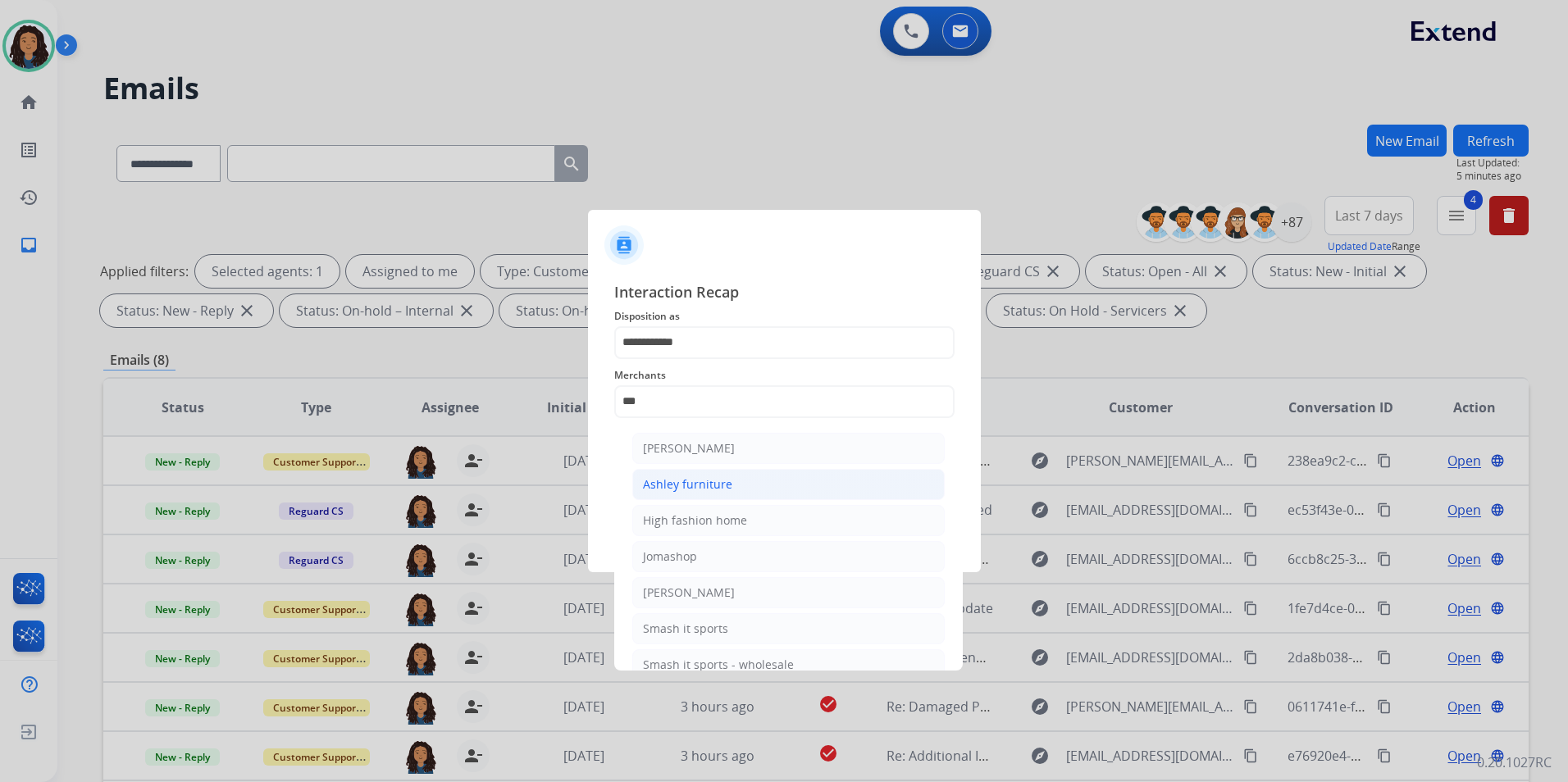
click at [644, 487] on div "Ashley furniture" at bounding box center [688, 484] width 90 height 16
type input "**********"
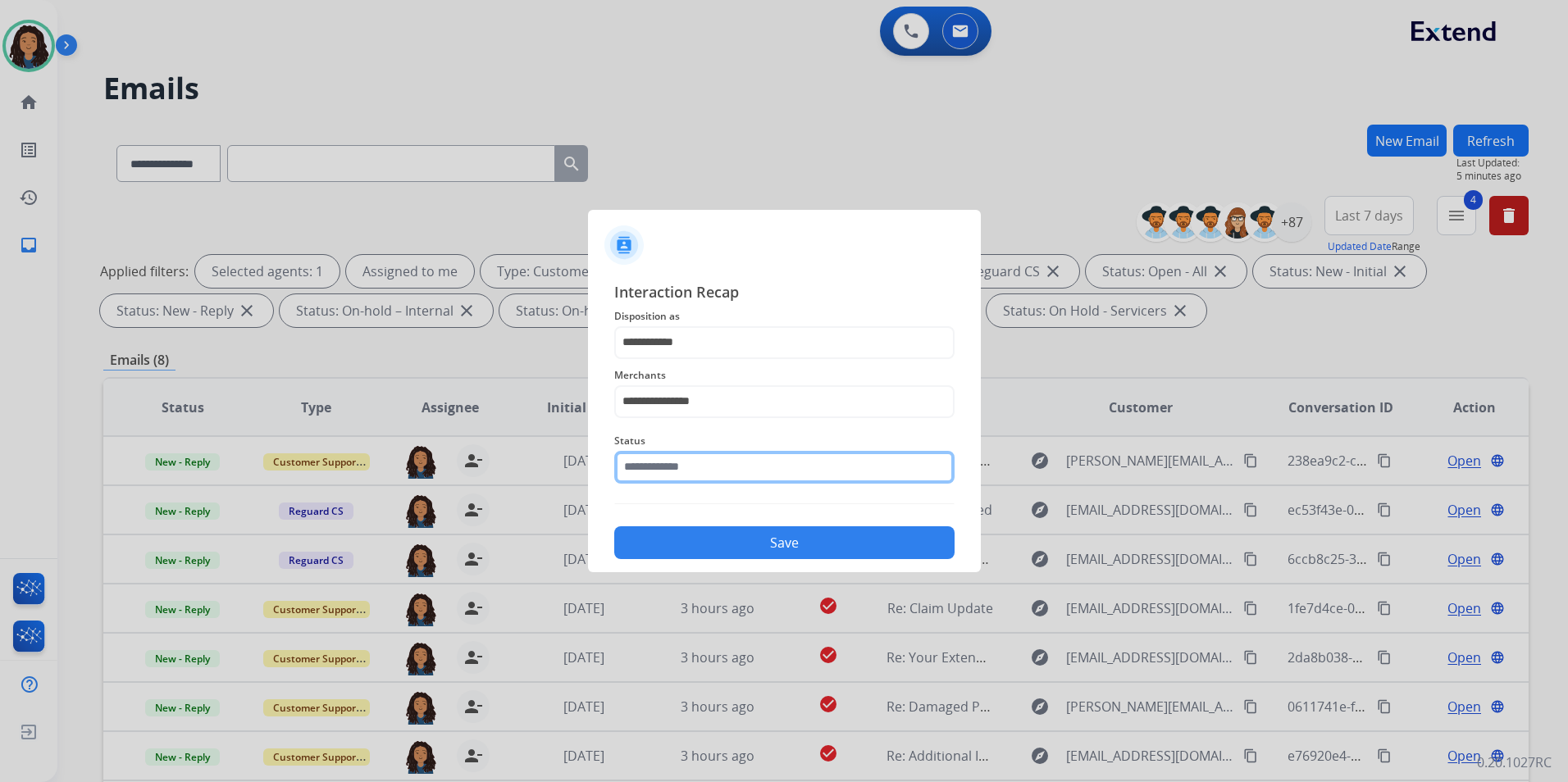
click at [654, 474] on input "text" at bounding box center [784, 467] width 341 height 33
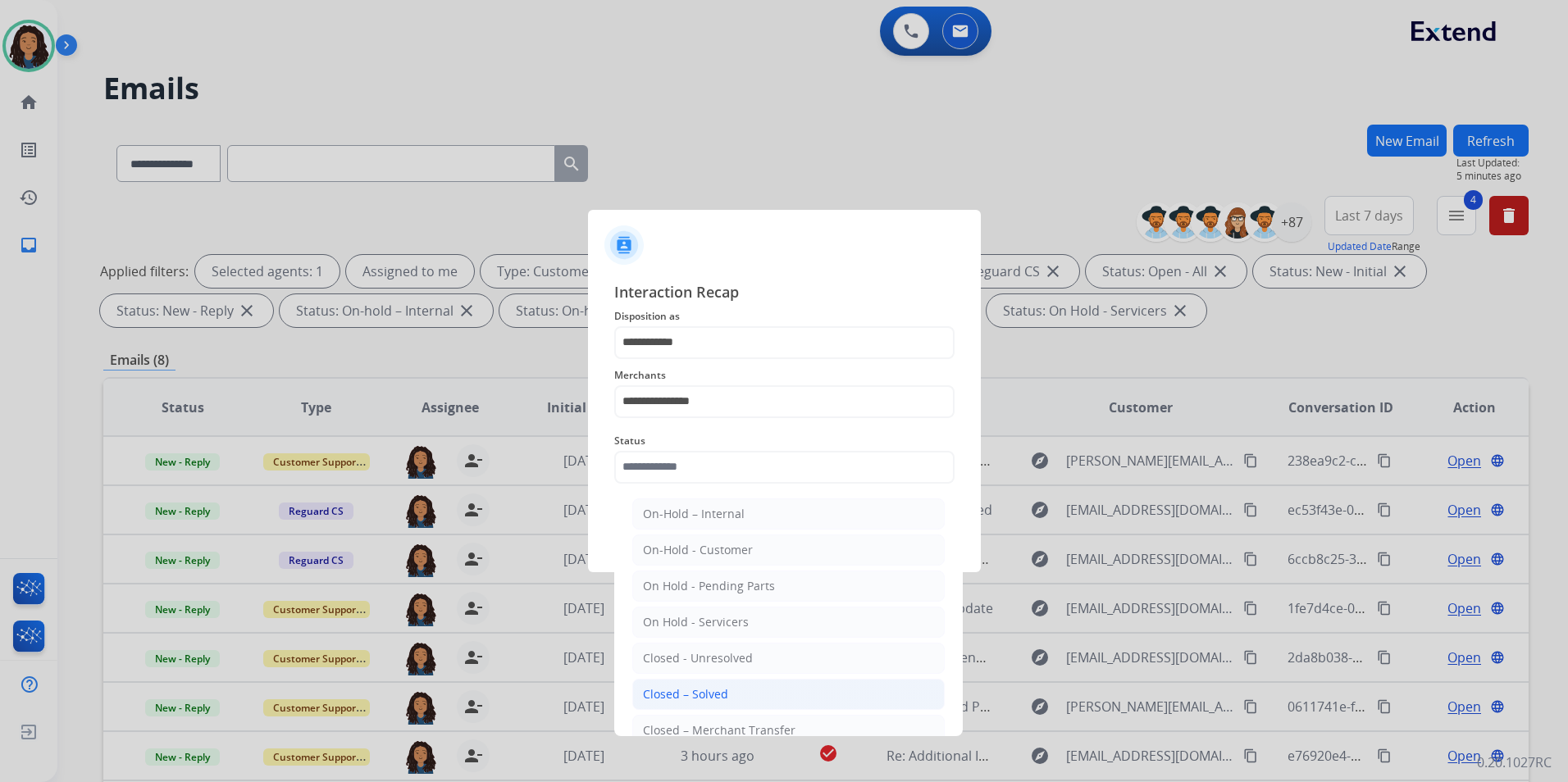
click at [724, 699] on div "Closed – Solved" at bounding box center [686, 694] width 85 height 16
type input "**********"
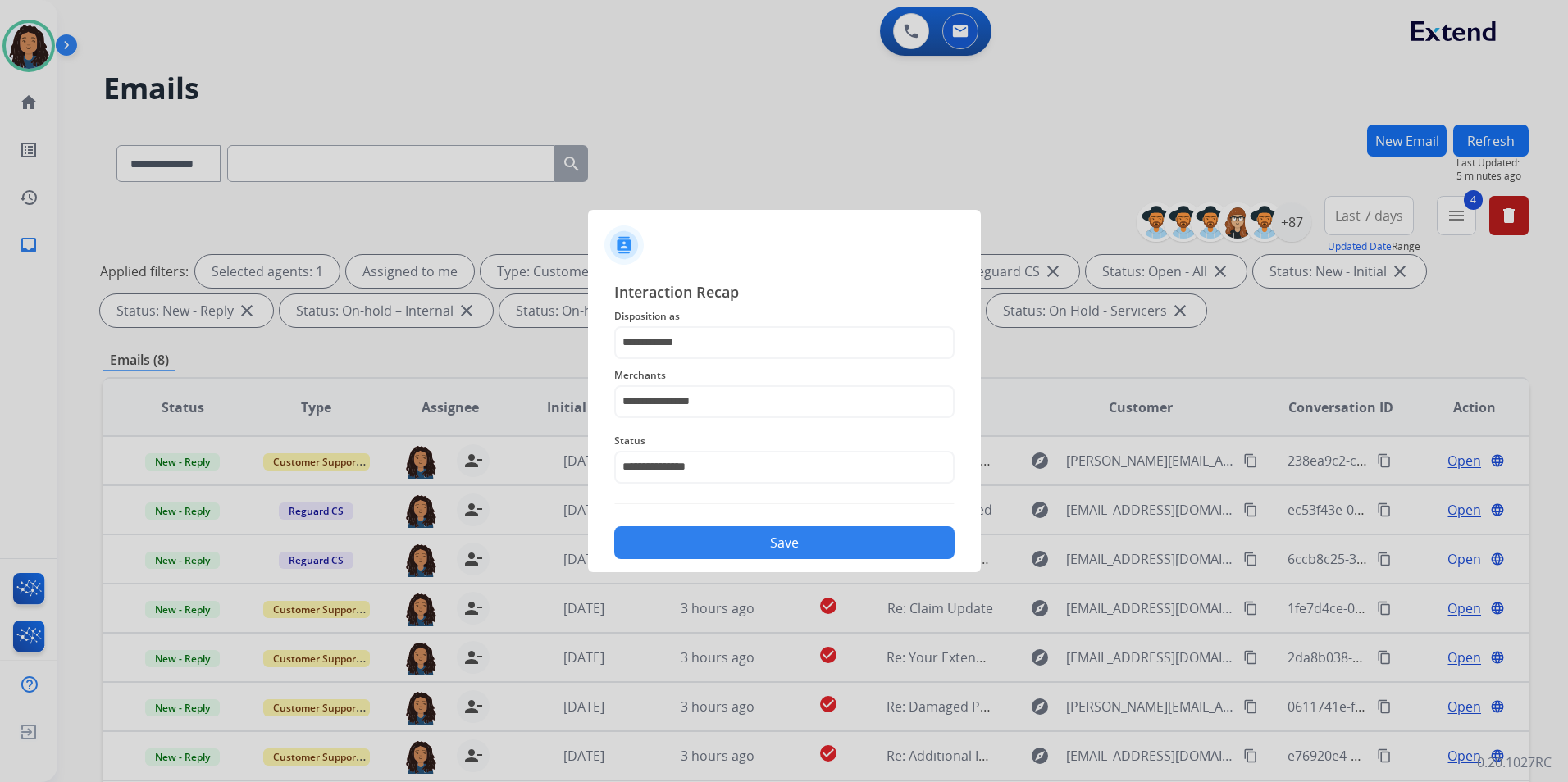
click at [686, 545] on button "Save" at bounding box center [784, 542] width 341 height 33
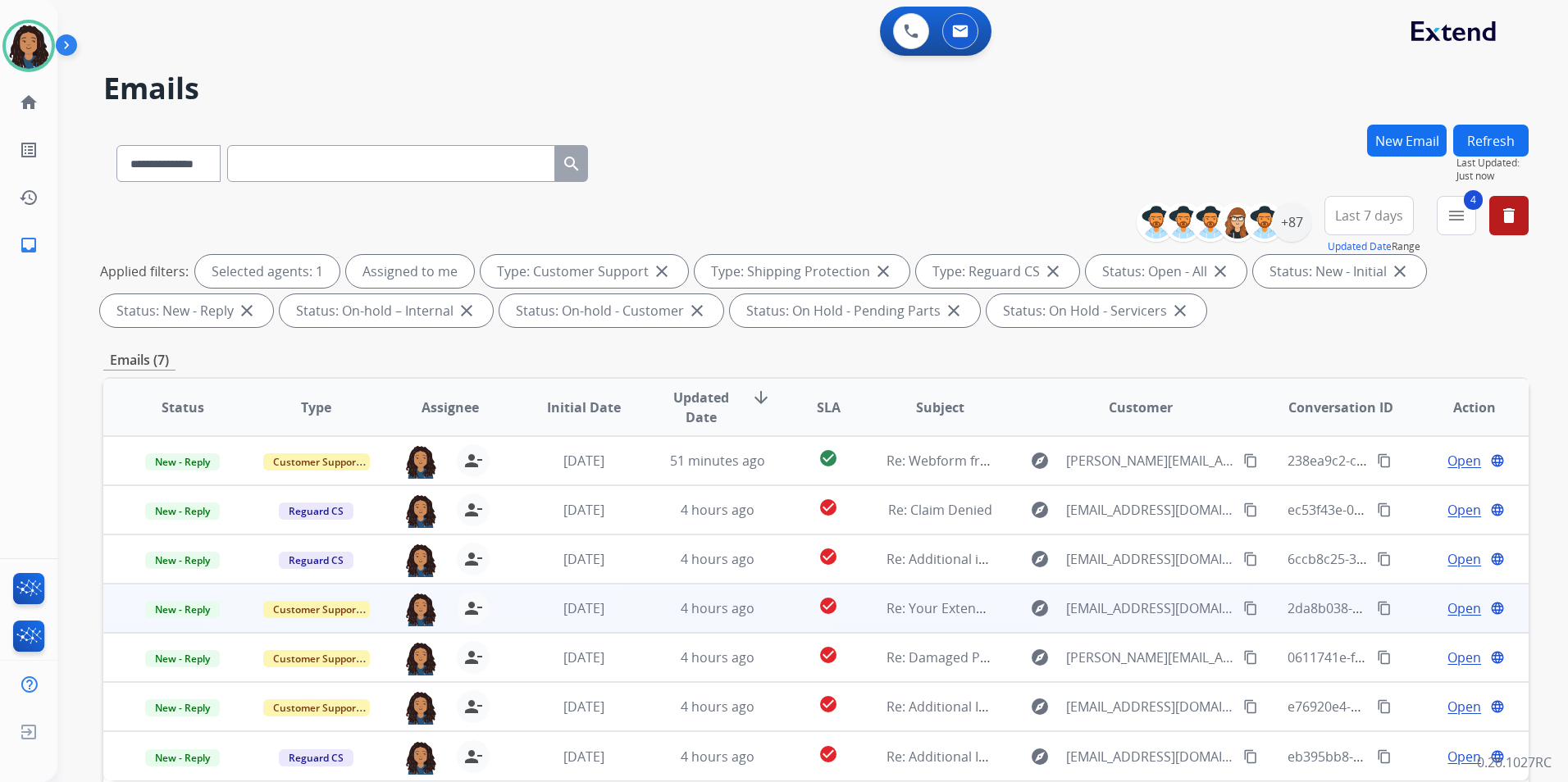
click at [1447, 604] on span "Open" at bounding box center [1464, 608] width 34 height 20
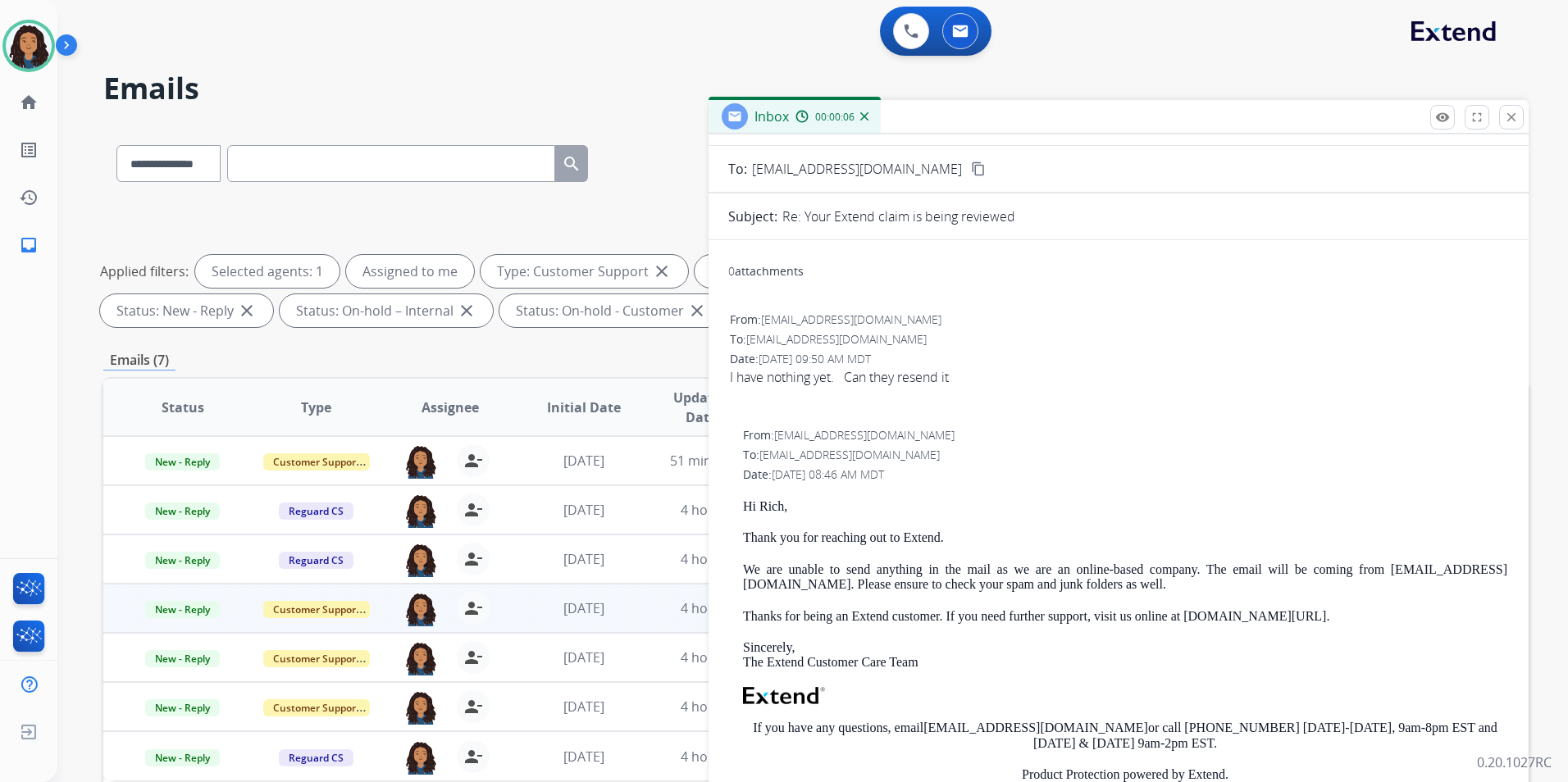
scroll to position [82, 0]
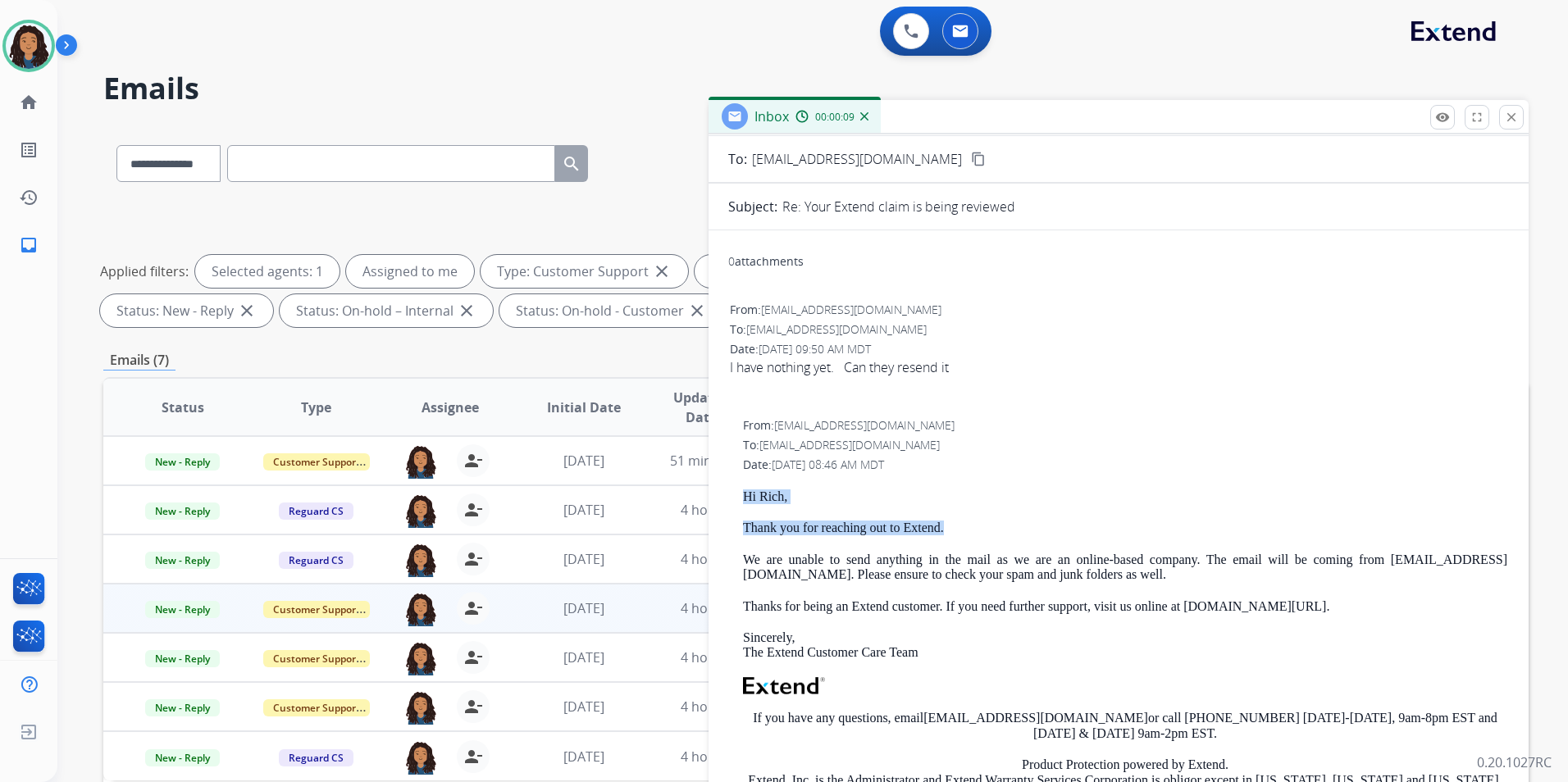
drag, startPoint x: 737, startPoint y: 488, endPoint x: 950, endPoint y: 524, distance: 216.0
click at [950, 524] on div "From: [EMAIL_ADDRESS][DOMAIN_NAME] To: [EMAIL_ADDRESS][DOMAIN_NAME] Date: [DATE…" at bounding box center [1119, 668] width 781 height 505
drag, startPoint x: 950, startPoint y: 524, endPoint x: 918, endPoint y: 527, distance: 32.1
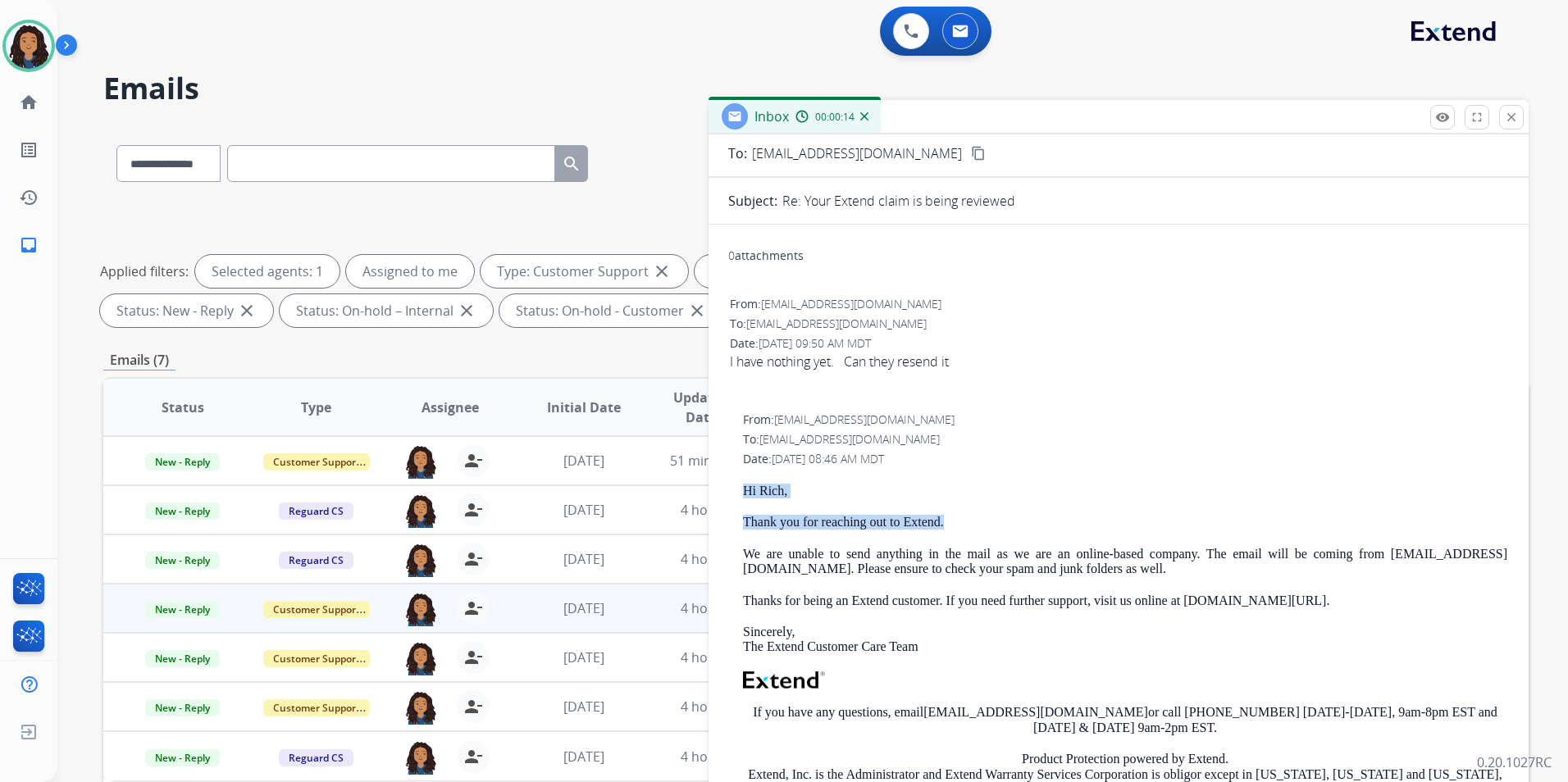
scroll to position [0, 0]
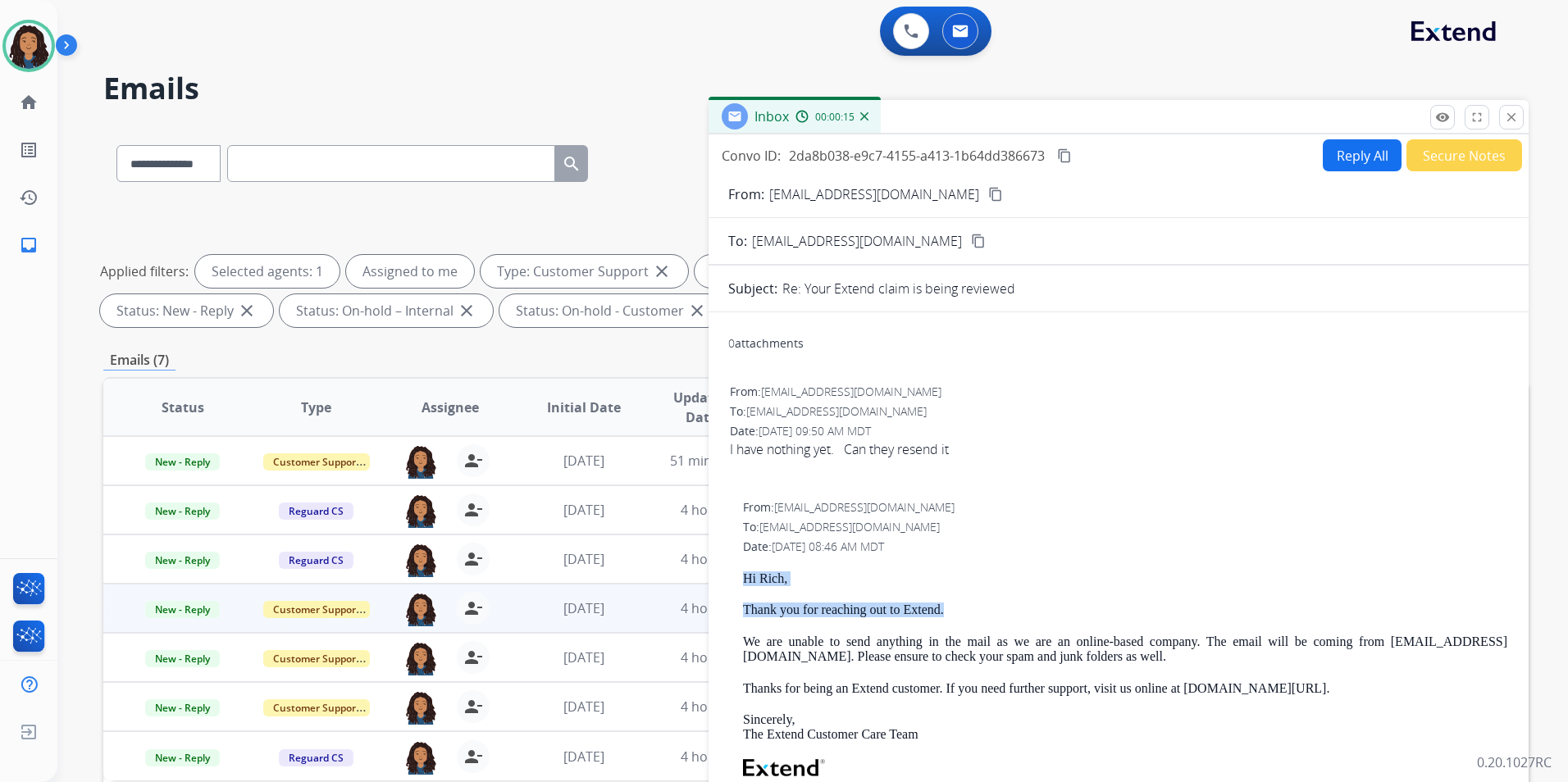
click at [1345, 147] on button "Reply All" at bounding box center [1361, 156] width 78 height 32
select select "**********"
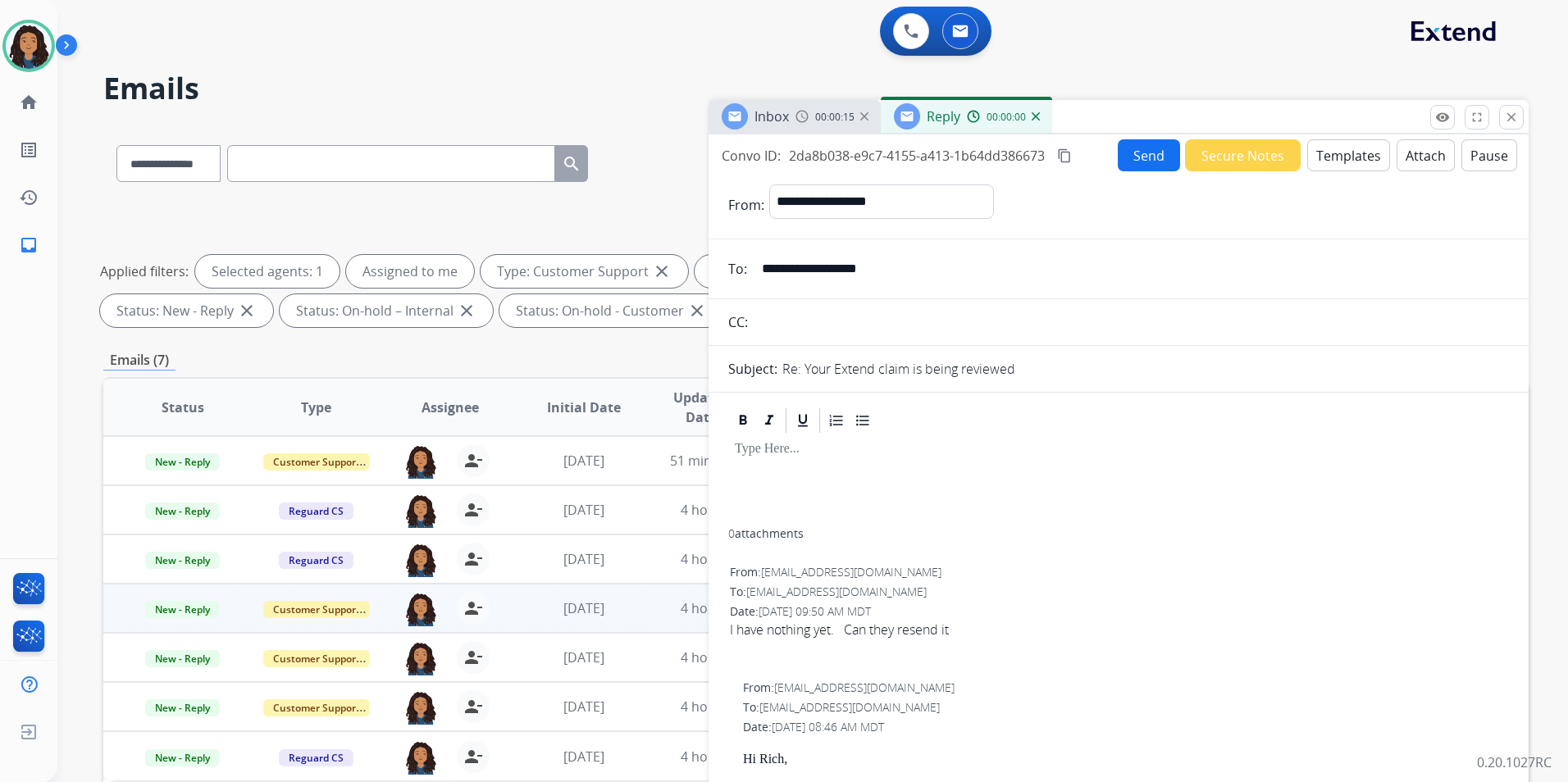
click at [1345, 147] on button "Templates" at bounding box center [1349, 156] width 83 height 32
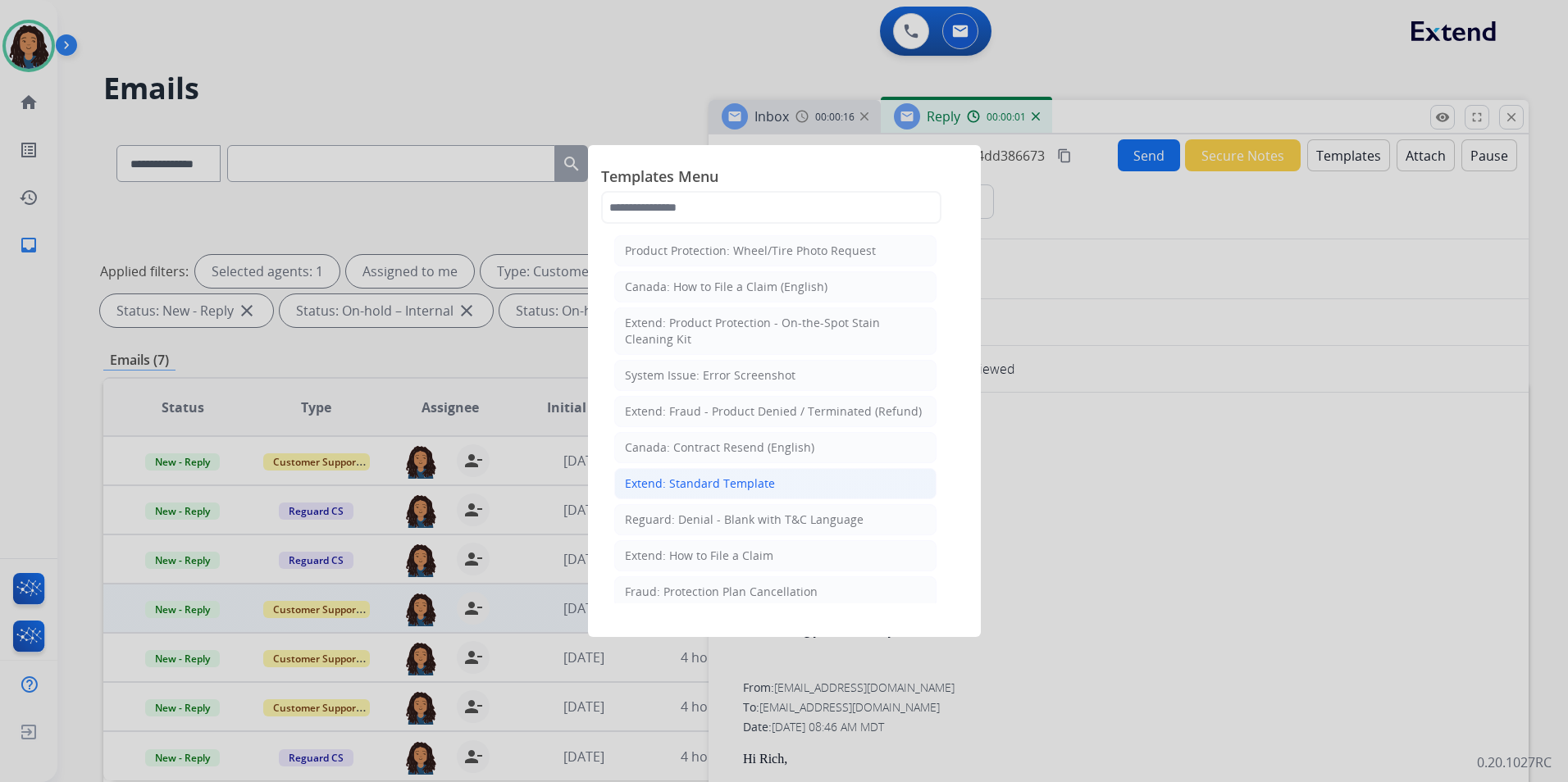
click at [693, 481] on div "Extend: Standard Template" at bounding box center [699, 483] width 150 height 16
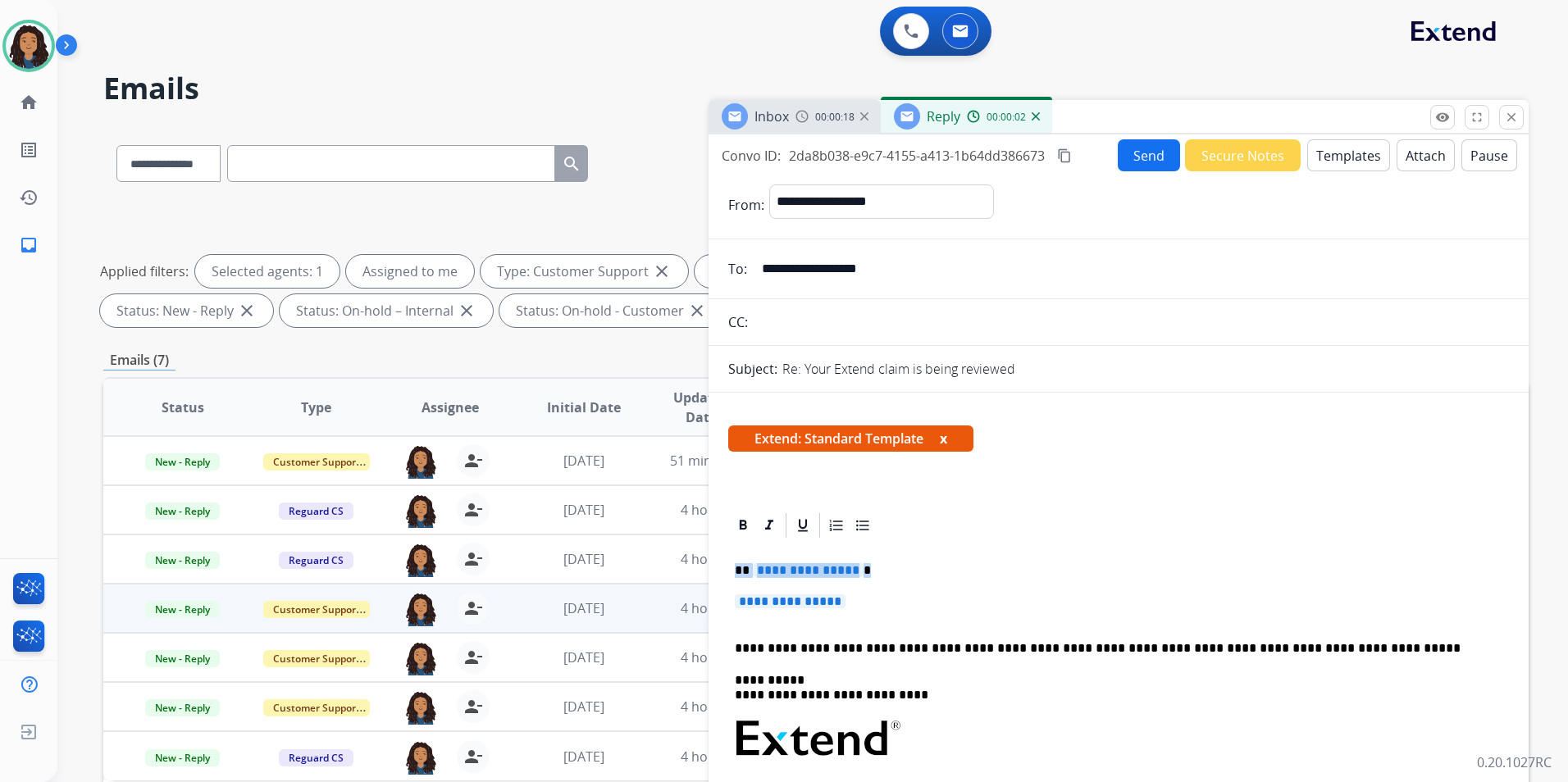
drag, startPoint x: 731, startPoint y: 567, endPoint x: 859, endPoint y: 608, distance: 134.4
click at [859, 608] on div "**********" at bounding box center [1119, 788] width 781 height 494
paste div
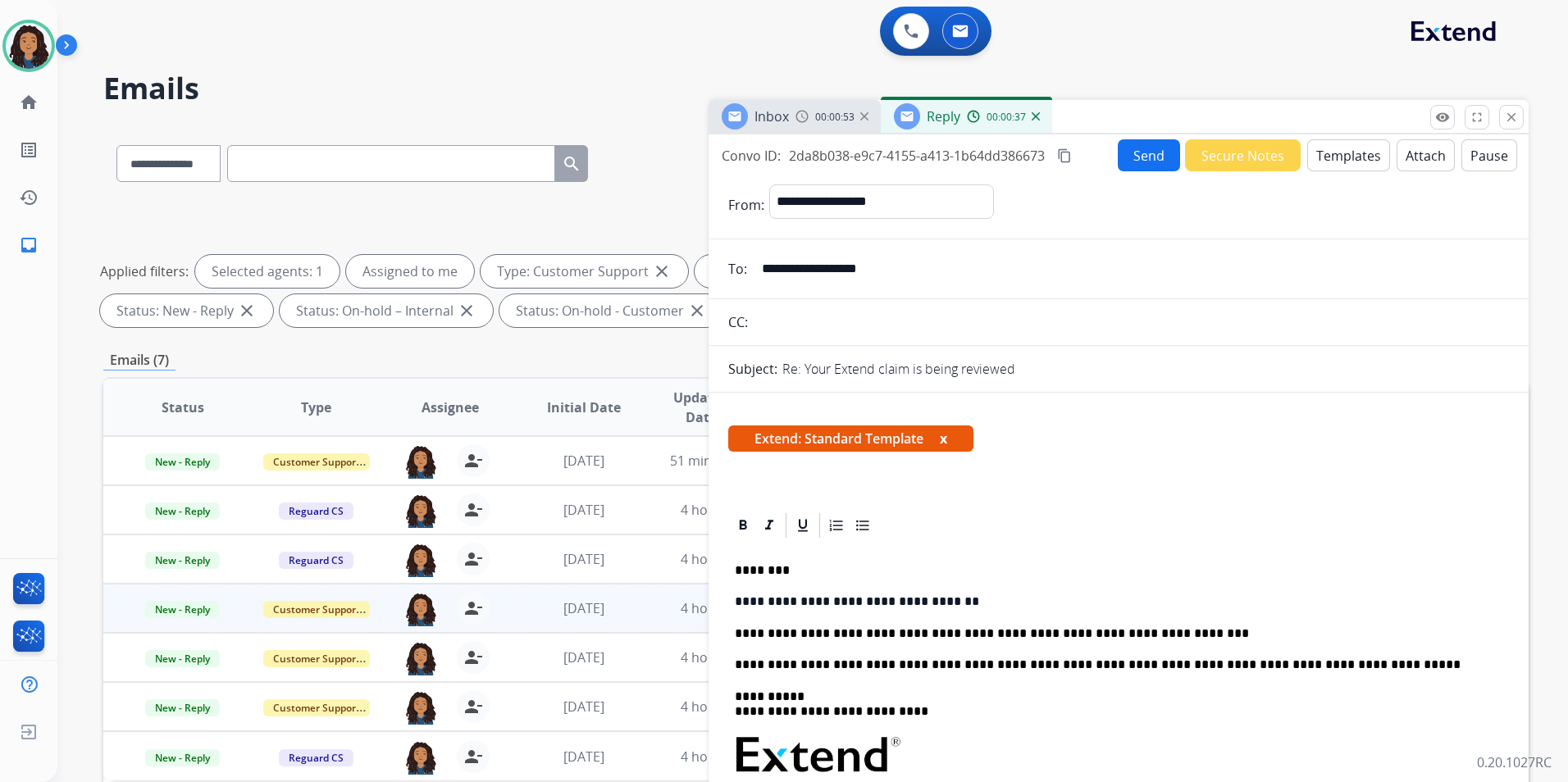
click at [1144, 160] on button "Send" at bounding box center [1149, 156] width 62 height 32
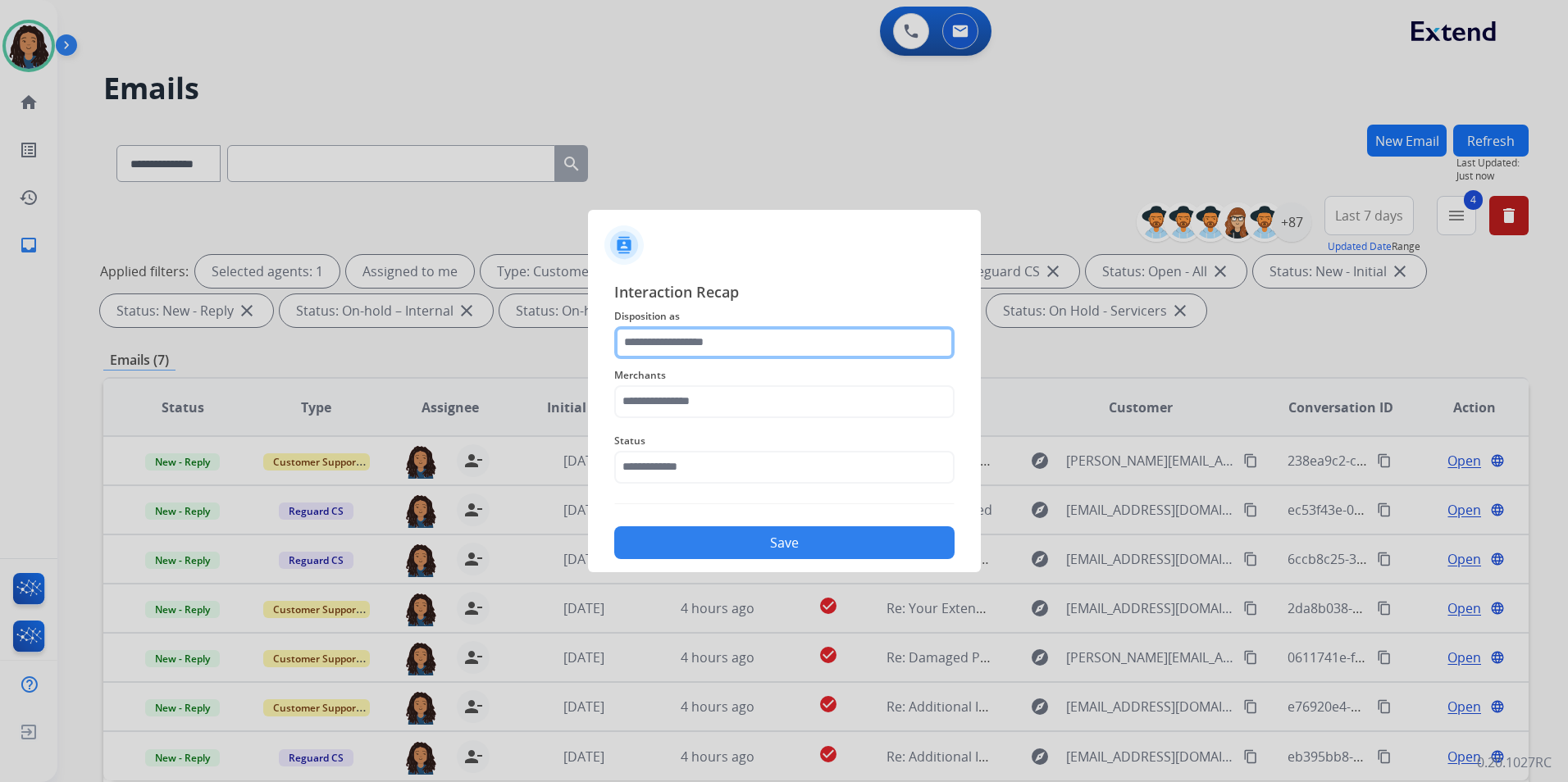
drag, startPoint x: 642, startPoint y: 332, endPoint x: 660, endPoint y: 332, distance: 18.0
click at [642, 332] on input "text" at bounding box center [784, 342] width 341 height 33
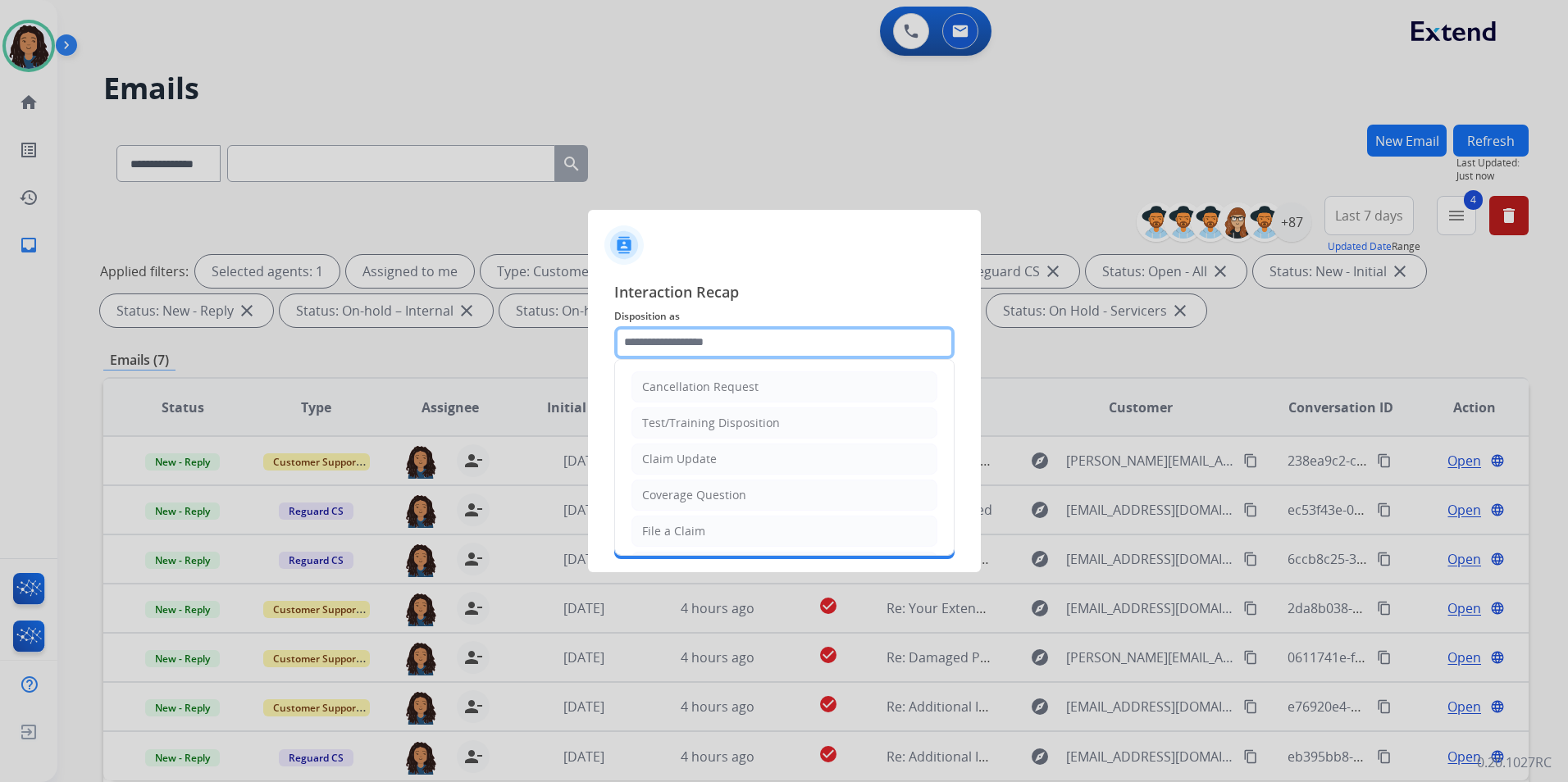
type input "**********"
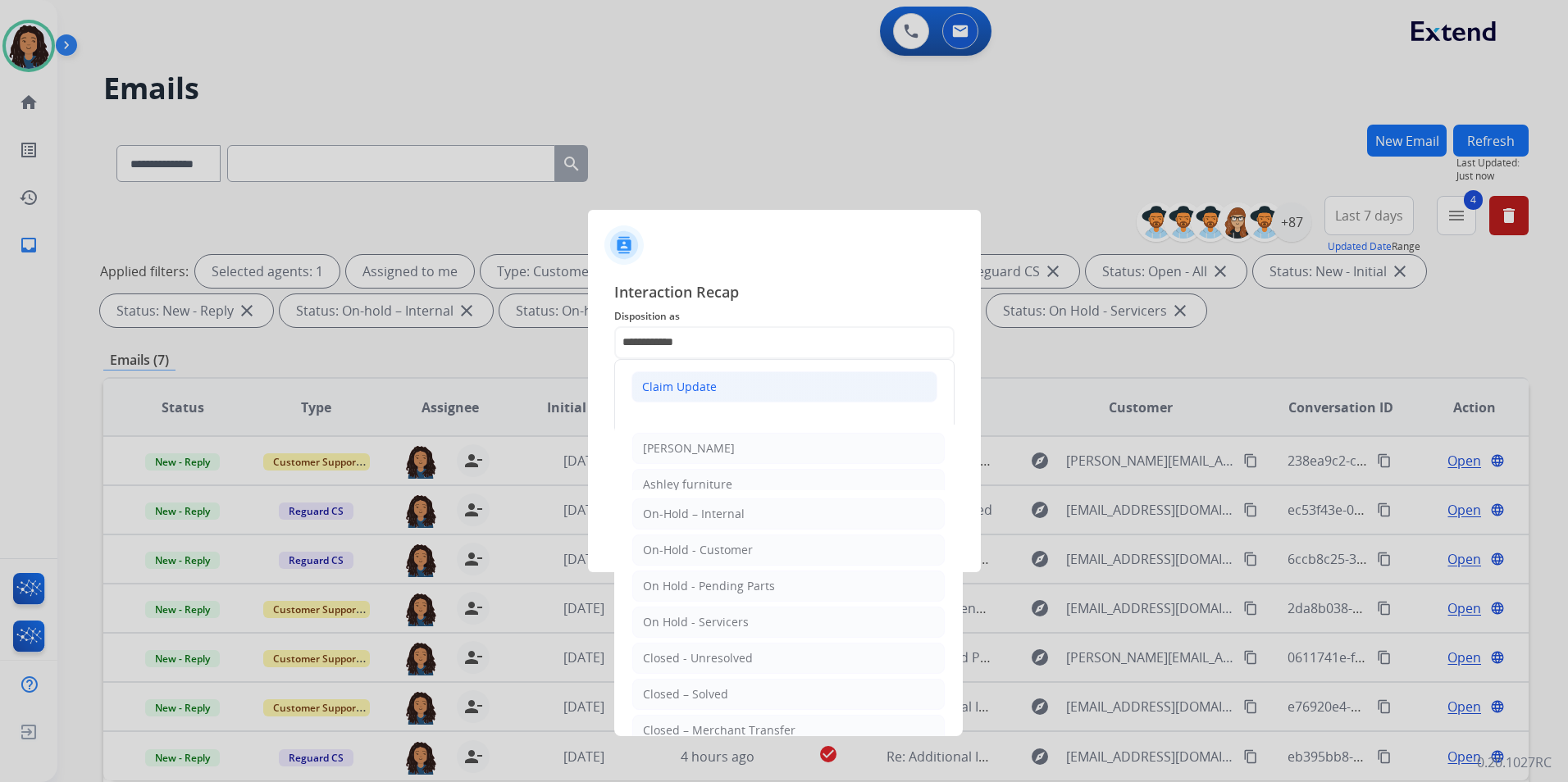
click at [666, 386] on div "Claim Update" at bounding box center [679, 387] width 75 height 16
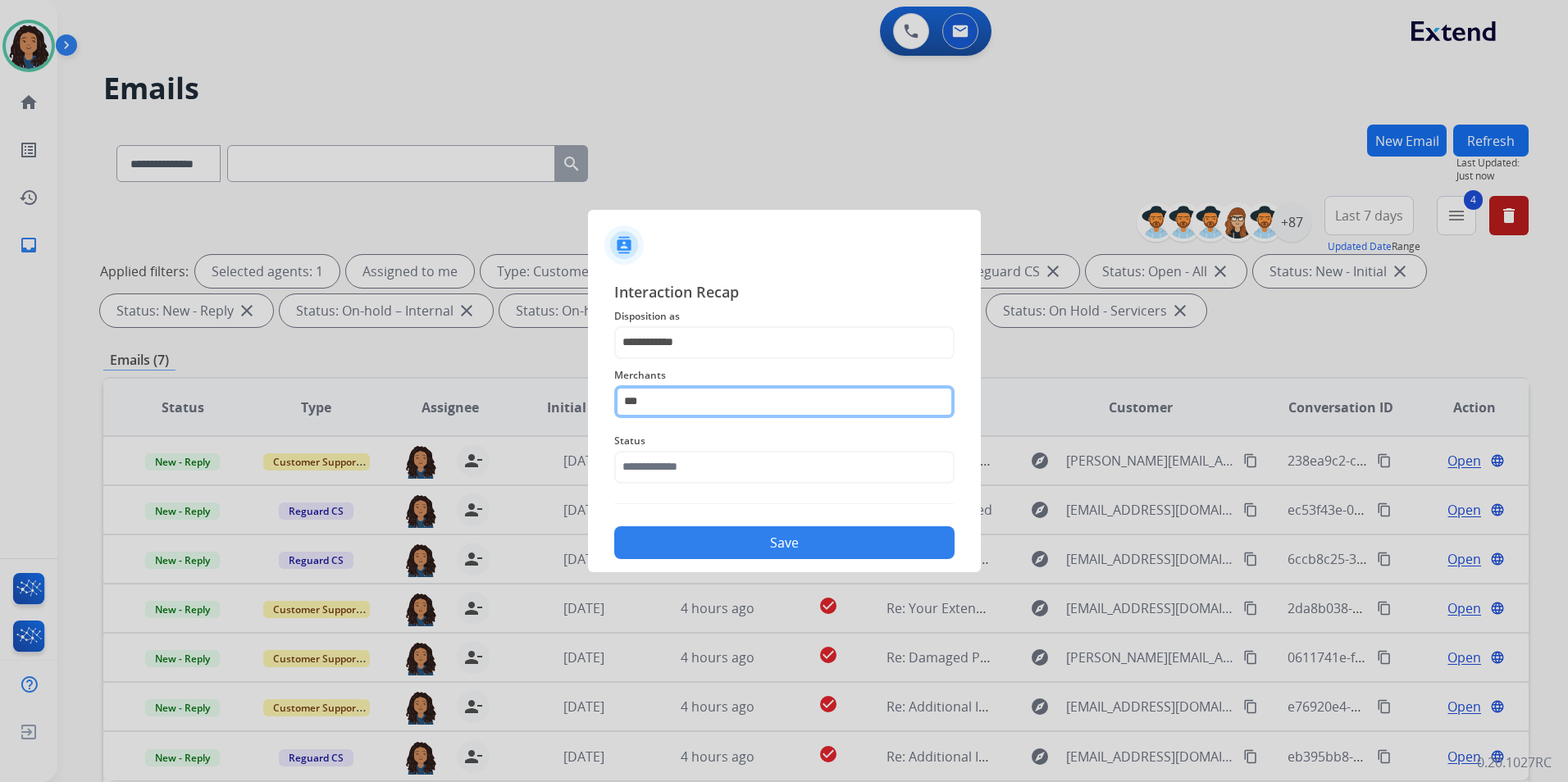
drag, startPoint x: 717, startPoint y: 398, endPoint x: 518, endPoint y: 398, distance: 199.0
click at [0, 398] on app-contact-recap-modal "**********" at bounding box center [0, 391] width 0 height 782
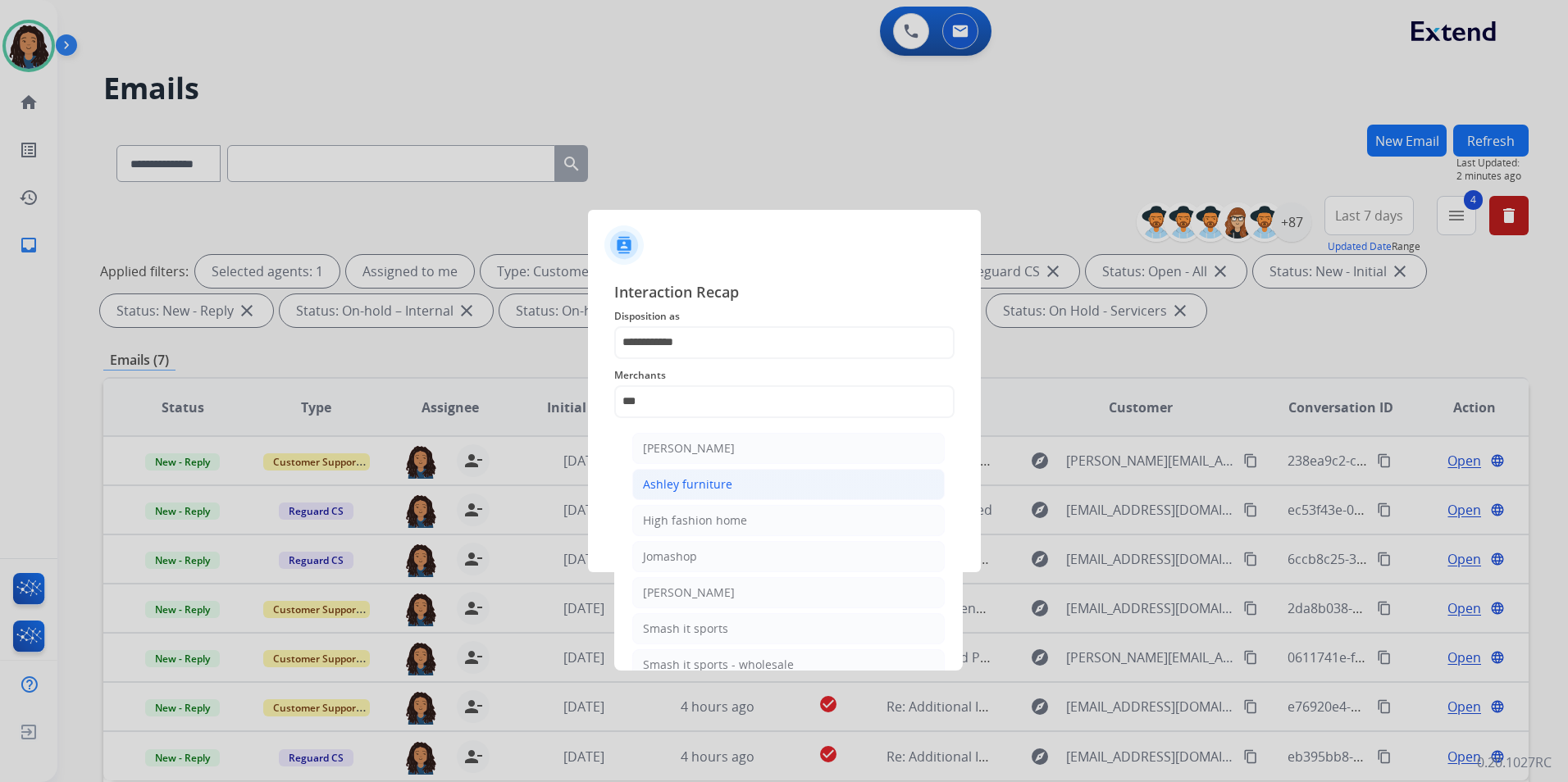
drag, startPoint x: 828, startPoint y: 488, endPoint x: 746, endPoint y: 474, distance: 83.2
click at [827, 488] on li "Ashley furniture" at bounding box center [788, 484] width 312 height 31
type input "**********"
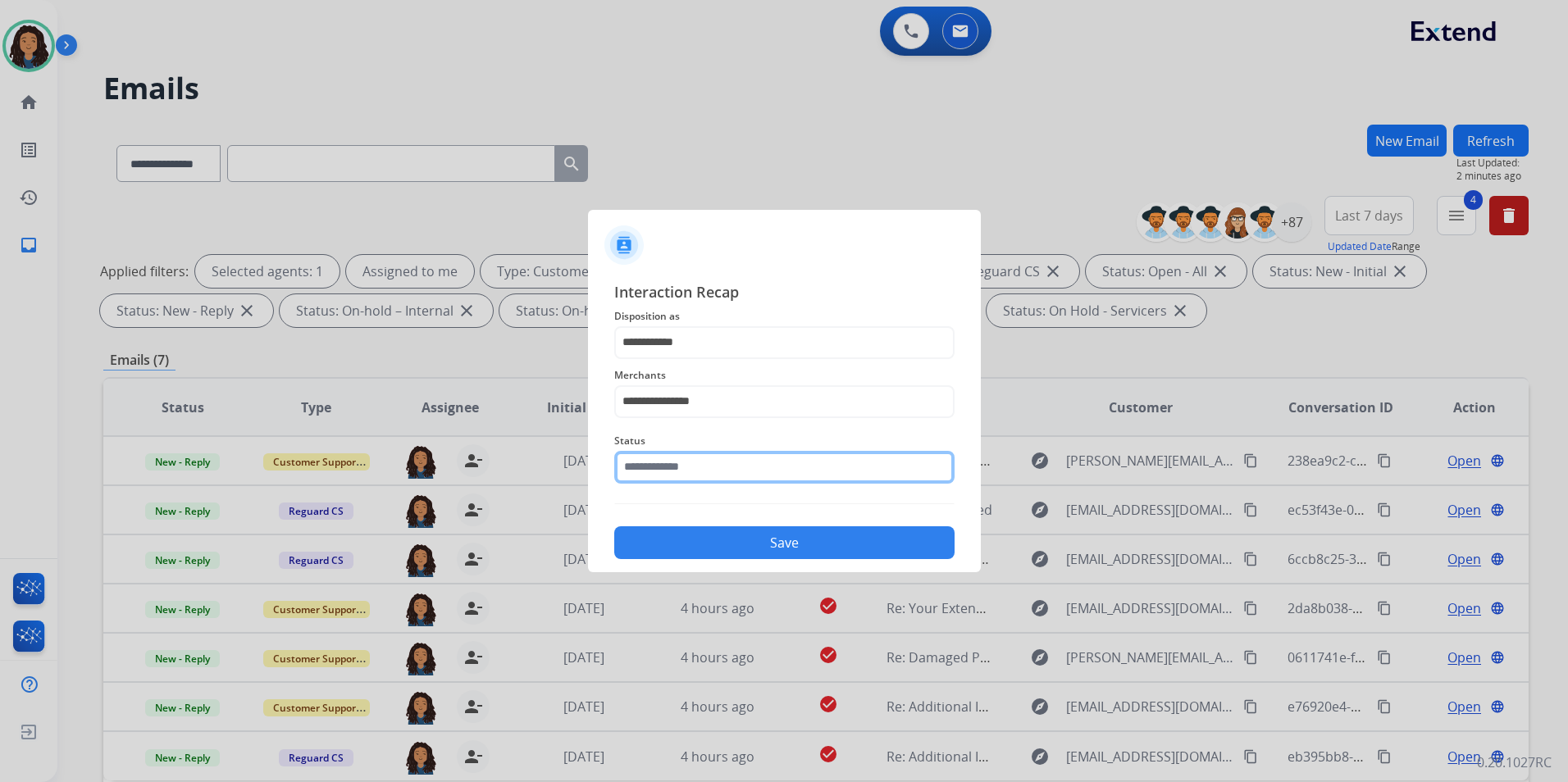
drag, startPoint x: 717, startPoint y: 461, endPoint x: 718, endPoint y: 485, distance: 24.0
click at [716, 461] on input "text" at bounding box center [784, 467] width 341 height 33
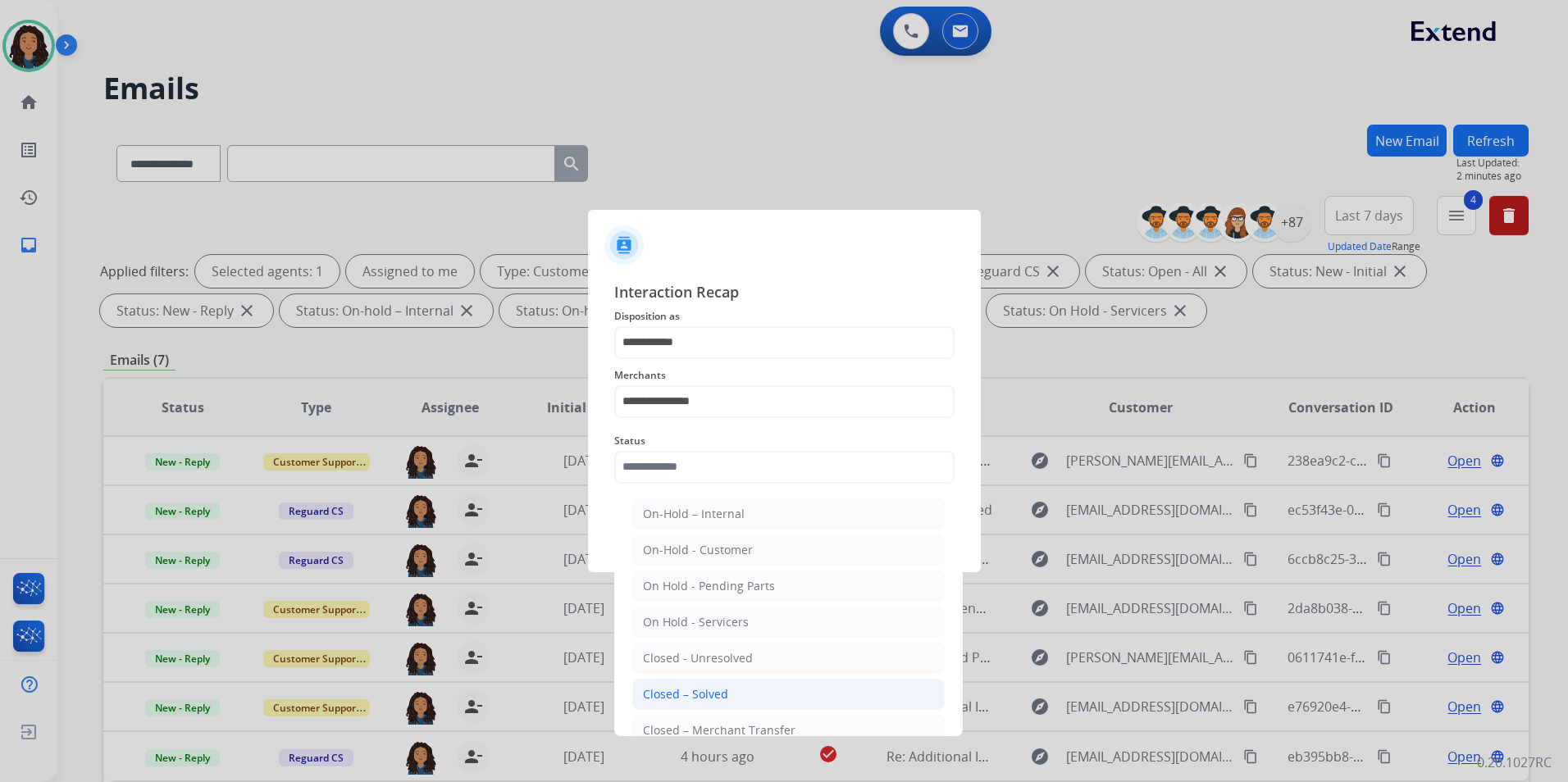
click at [749, 697] on li "Closed – Solved" at bounding box center [788, 694] width 312 height 31
type input "**********"
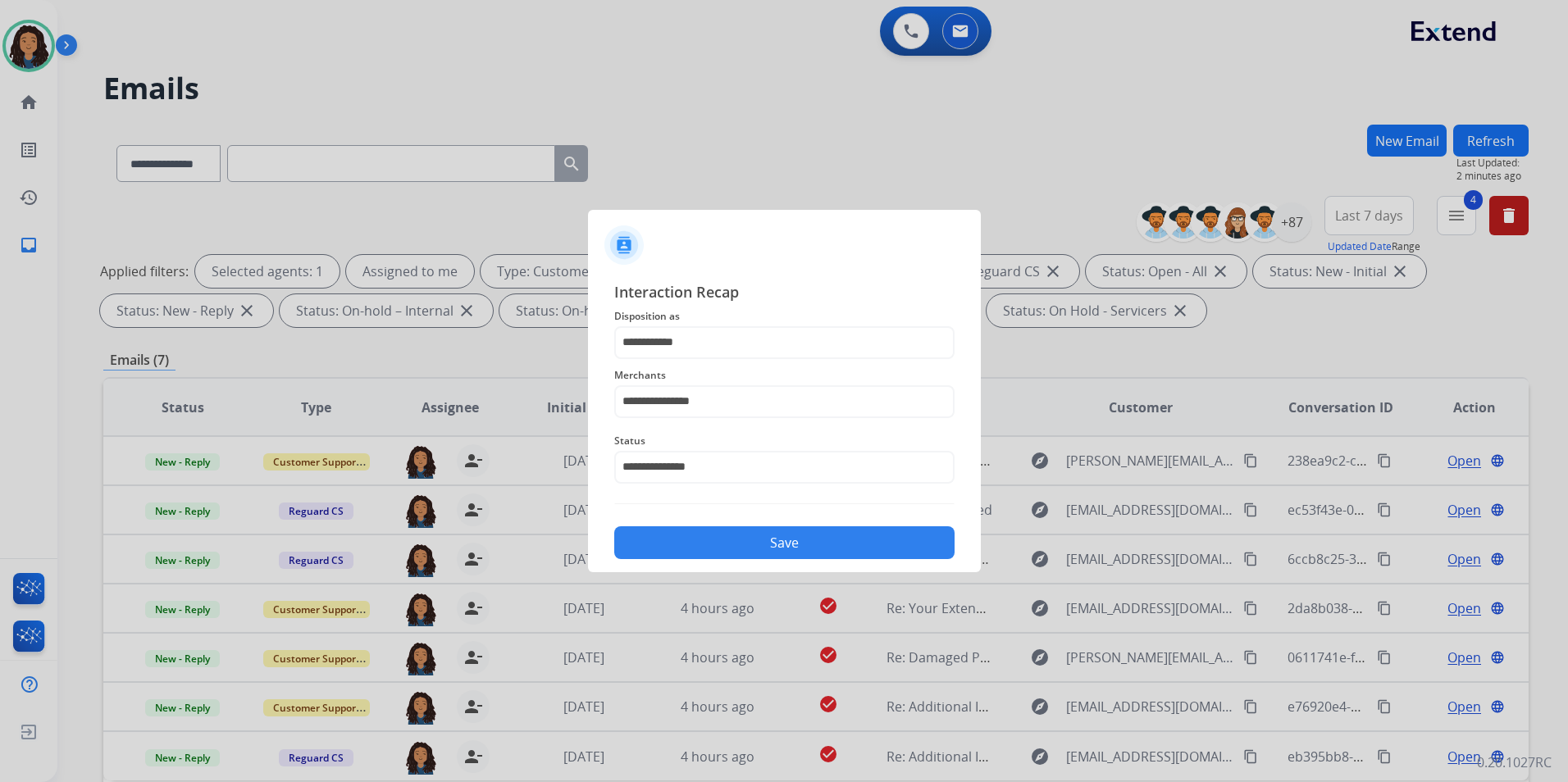
click at [693, 546] on button "Save" at bounding box center [784, 542] width 341 height 33
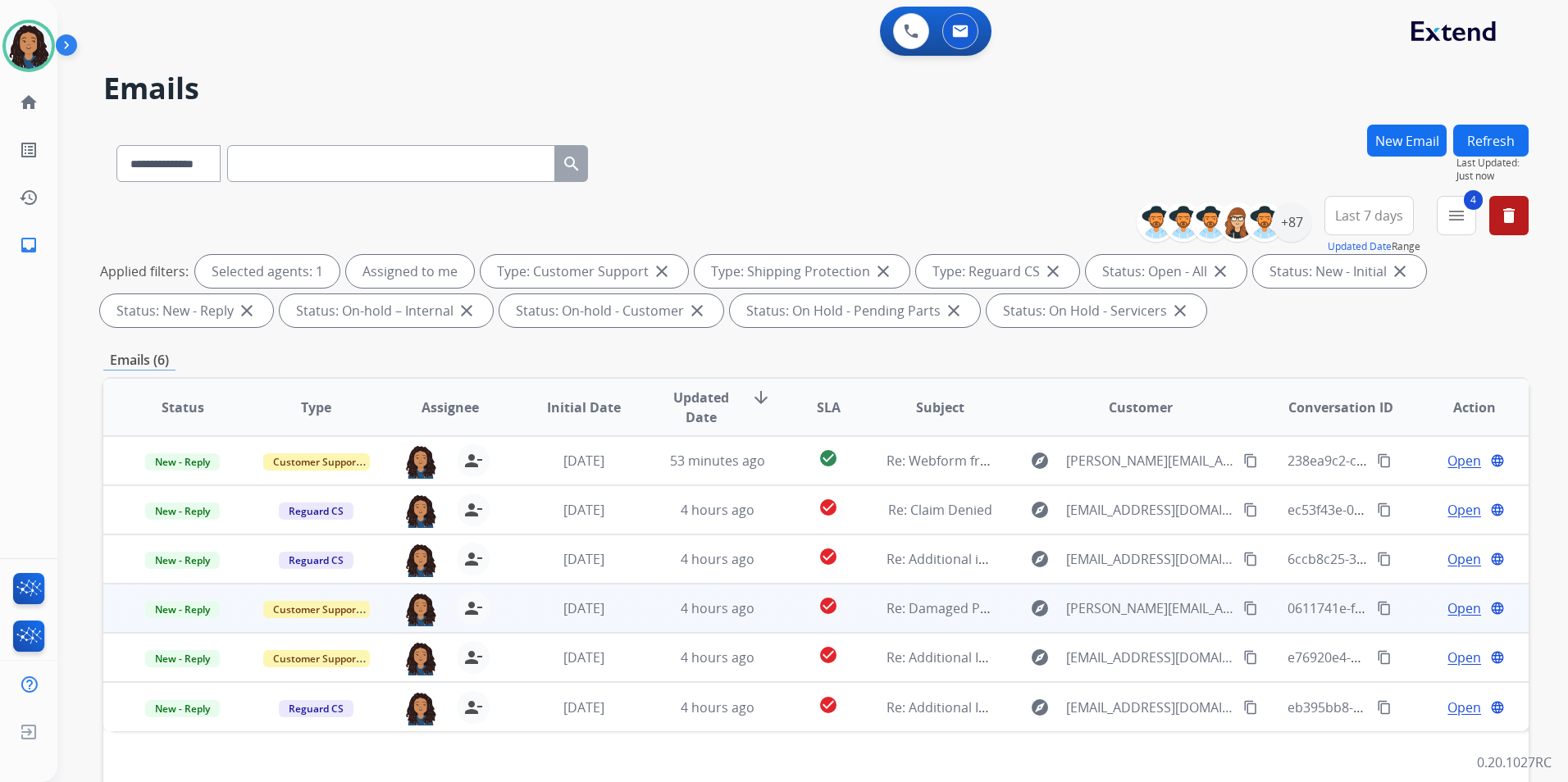
click at [1448, 606] on span "Open" at bounding box center [1464, 608] width 34 height 20
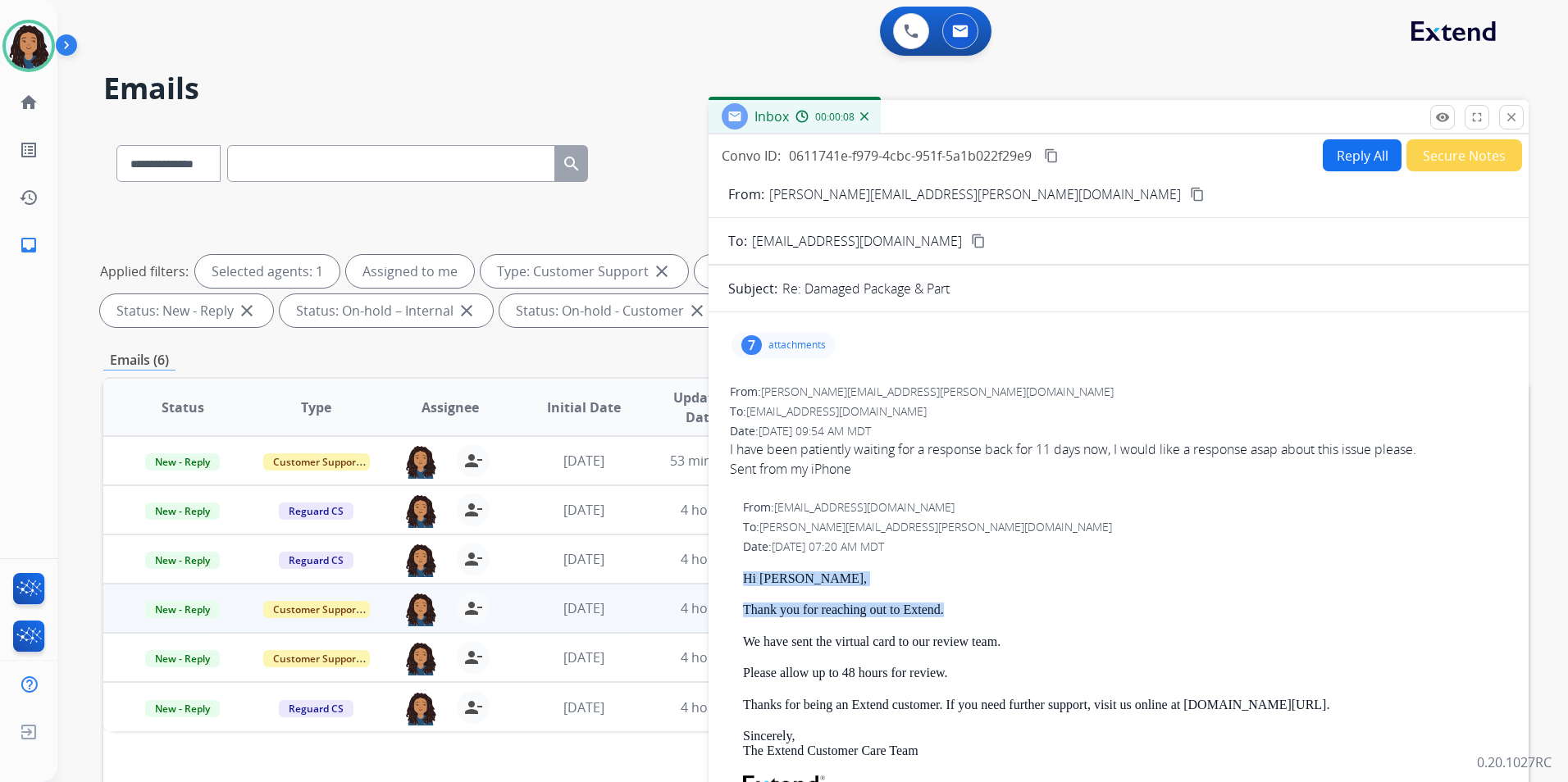
drag, startPoint x: 734, startPoint y: 569, endPoint x: 996, endPoint y: 603, distance: 264.2
click at [996, 603] on div "From: [EMAIL_ADDRESS][DOMAIN_NAME] To: [PERSON_NAME][EMAIL_ADDRESS][PERSON_NAME…" at bounding box center [1119, 758] width 781 height 522
drag, startPoint x: 996, startPoint y: 603, endPoint x: 919, endPoint y: 597, distance: 77.2
click at [1033, 329] on div "7 attachments" at bounding box center [1119, 345] width 781 height 40
click at [1190, 191] on mat-icon "content_copy" at bounding box center [1197, 194] width 15 height 15
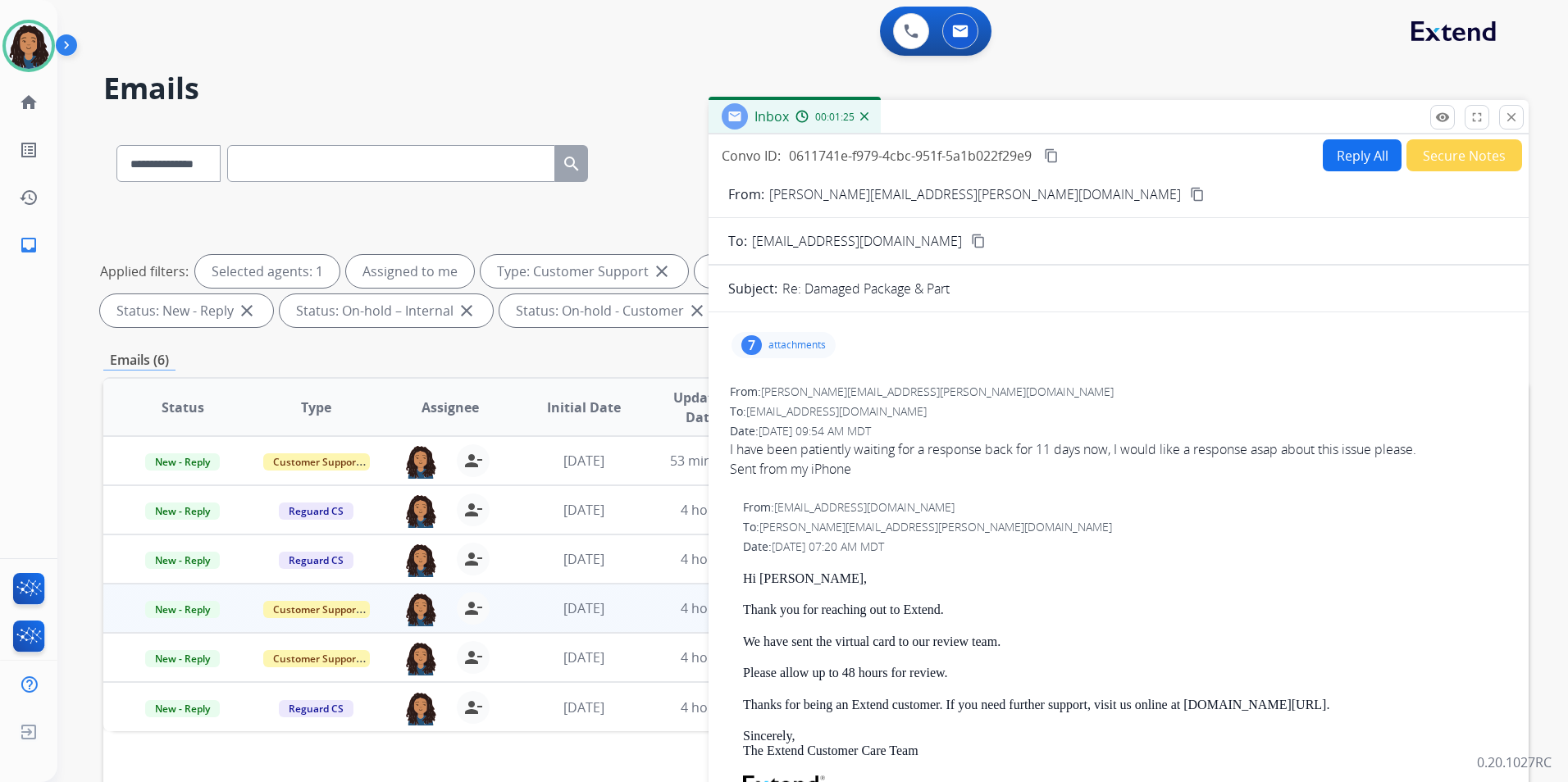
click at [1190, 188] on mat-icon "content_copy" at bounding box center [1197, 194] width 15 height 15
drag, startPoint x: 731, startPoint y: 572, endPoint x: 945, endPoint y: 611, distance: 217.5
click at [945, 611] on div "From: [EMAIL_ADDRESS][DOMAIN_NAME] To: [PERSON_NAME][EMAIL_ADDRESS][PERSON_NAME…" at bounding box center [1119, 758] width 781 height 522
click at [1326, 151] on button "Reply All" at bounding box center [1361, 156] width 78 height 32
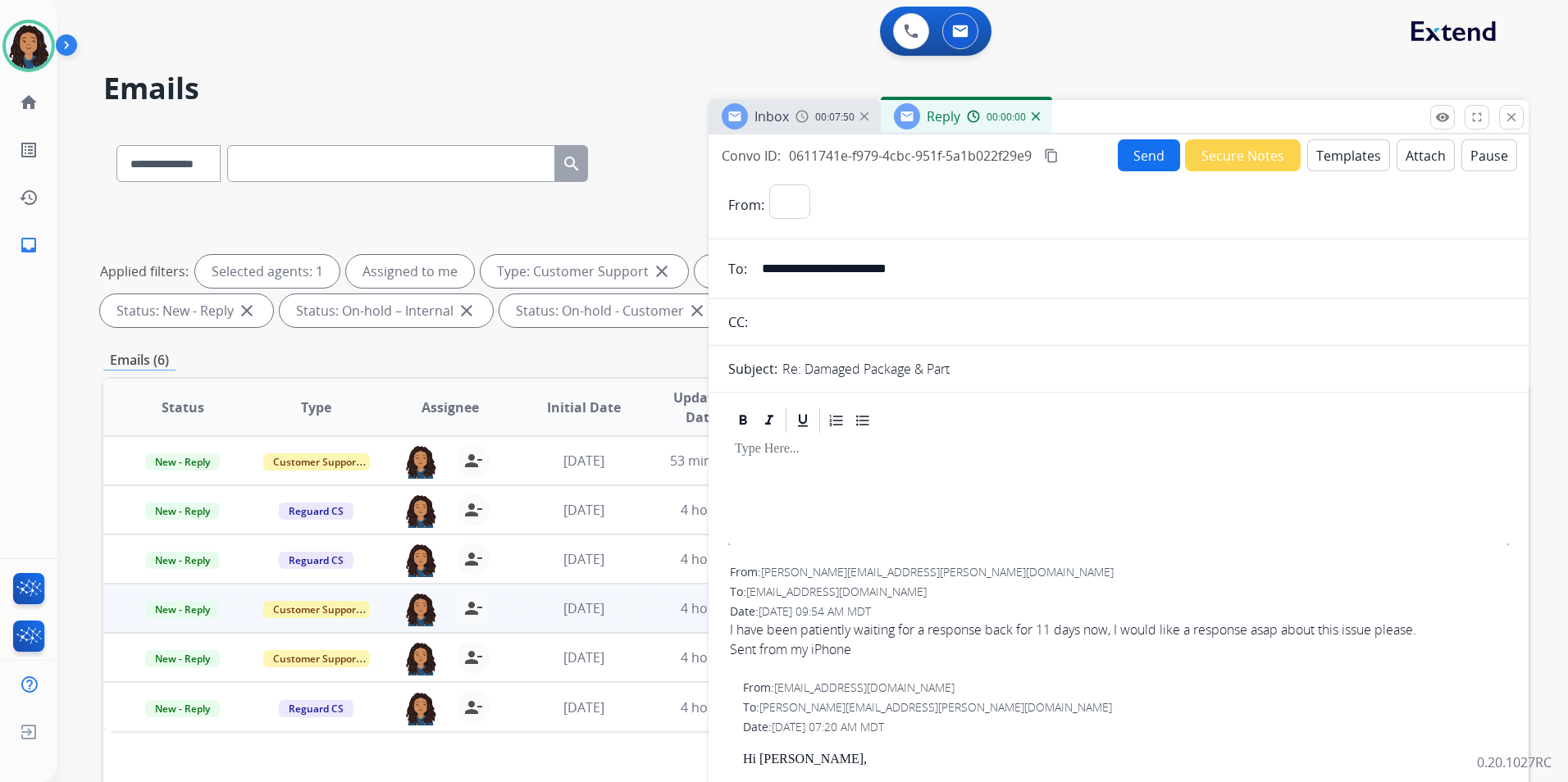
click at [1326, 151] on button "Templates" at bounding box center [1349, 156] width 83 height 32
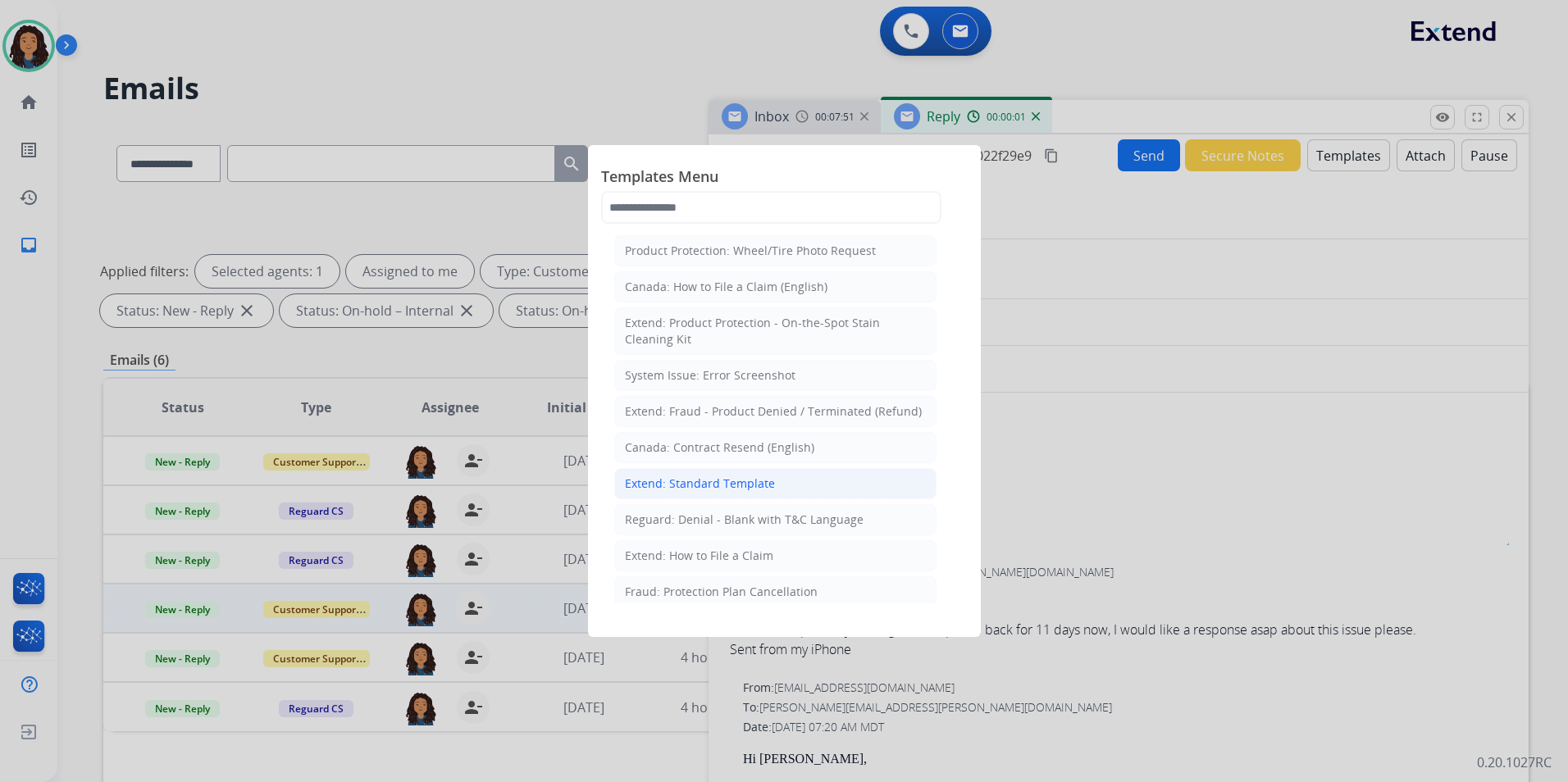
click at [722, 480] on div "Extend: Standard Template" at bounding box center [699, 483] width 150 height 16
select select "**********"
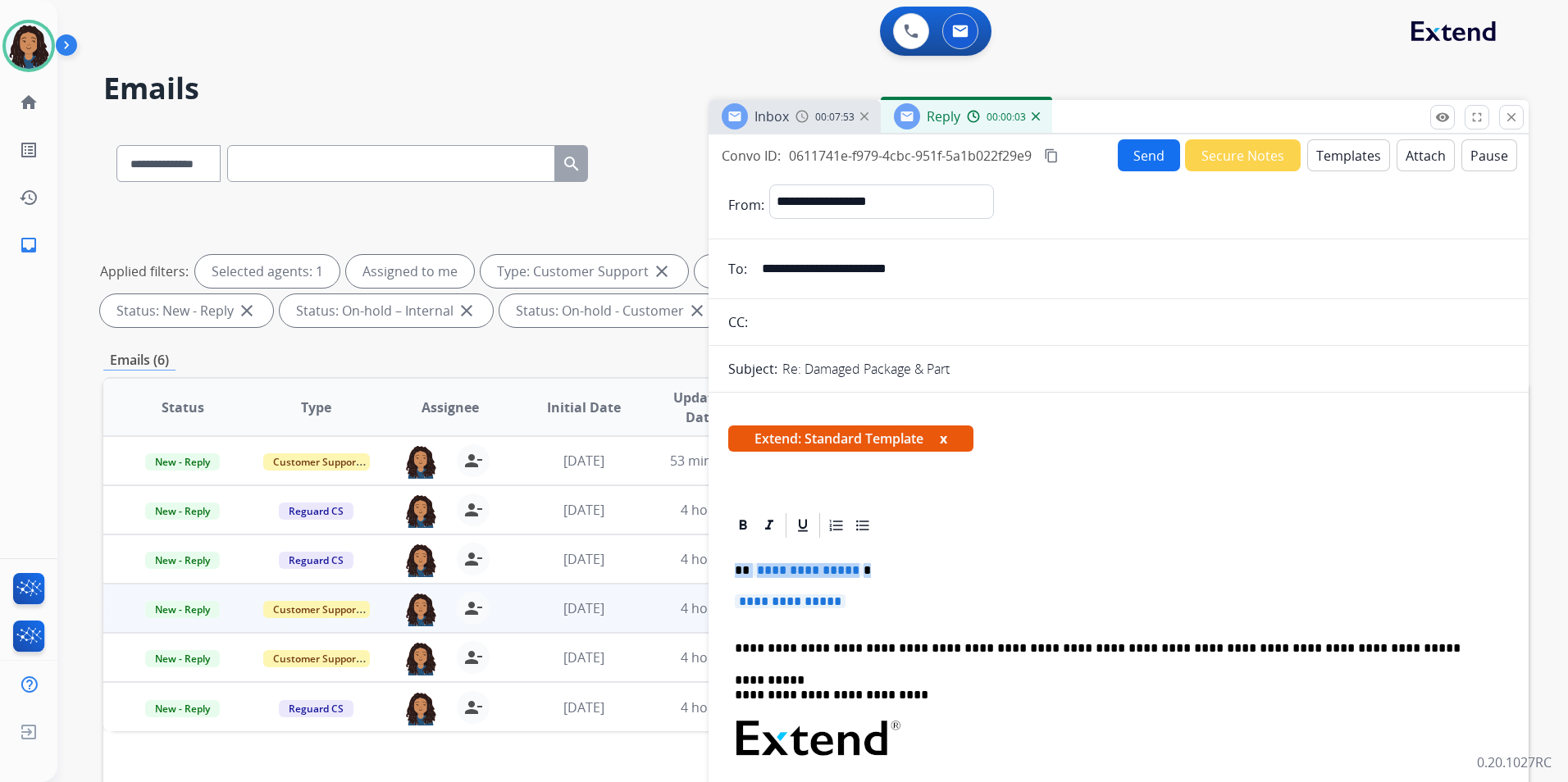
drag, startPoint x: 729, startPoint y: 569, endPoint x: 940, endPoint y: 606, distance: 214.2
click at [940, 606] on div "**********" at bounding box center [1119, 777] width 781 height 474
paste div
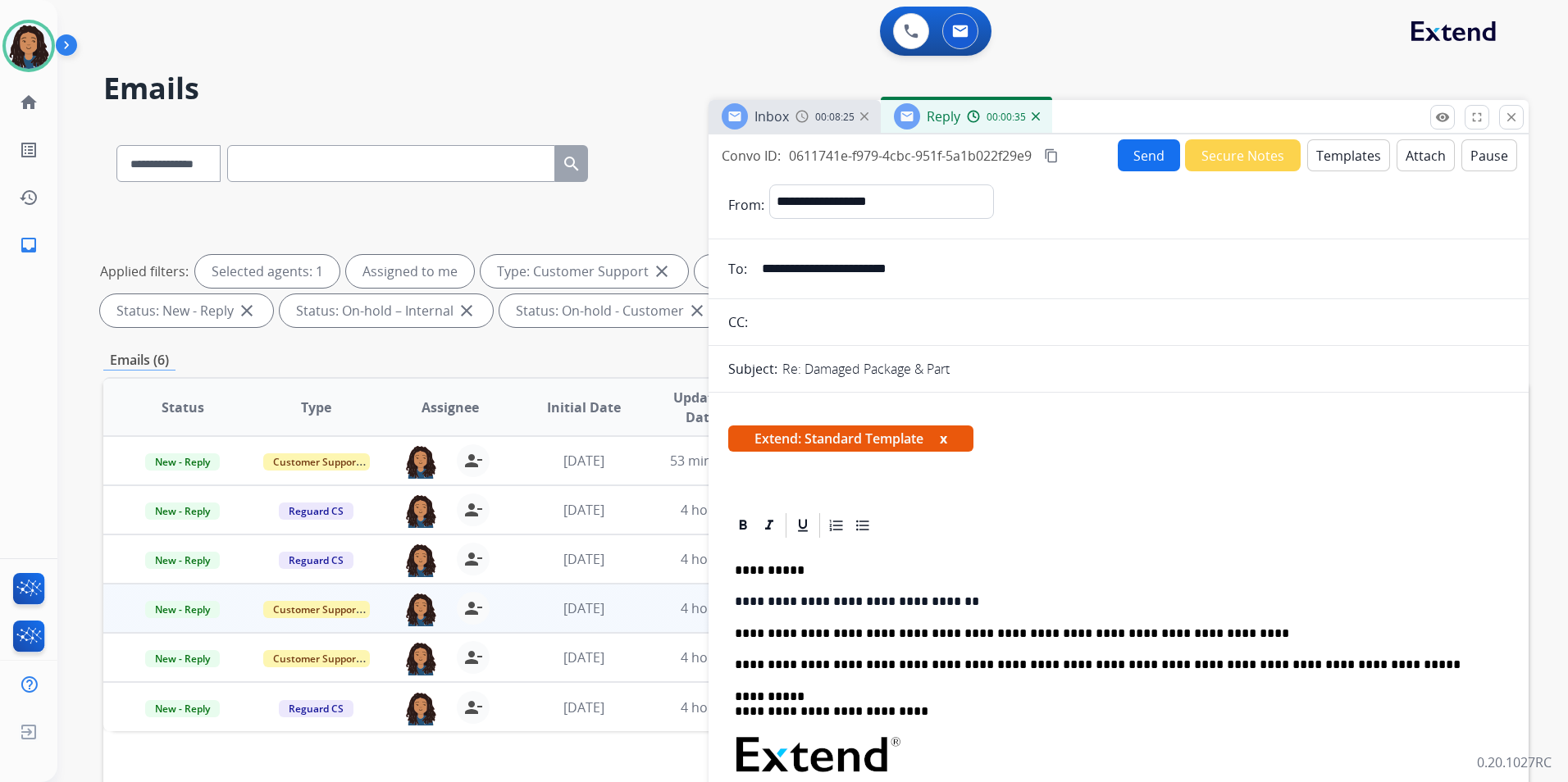
click at [1139, 155] on button "Send" at bounding box center [1149, 156] width 62 height 32
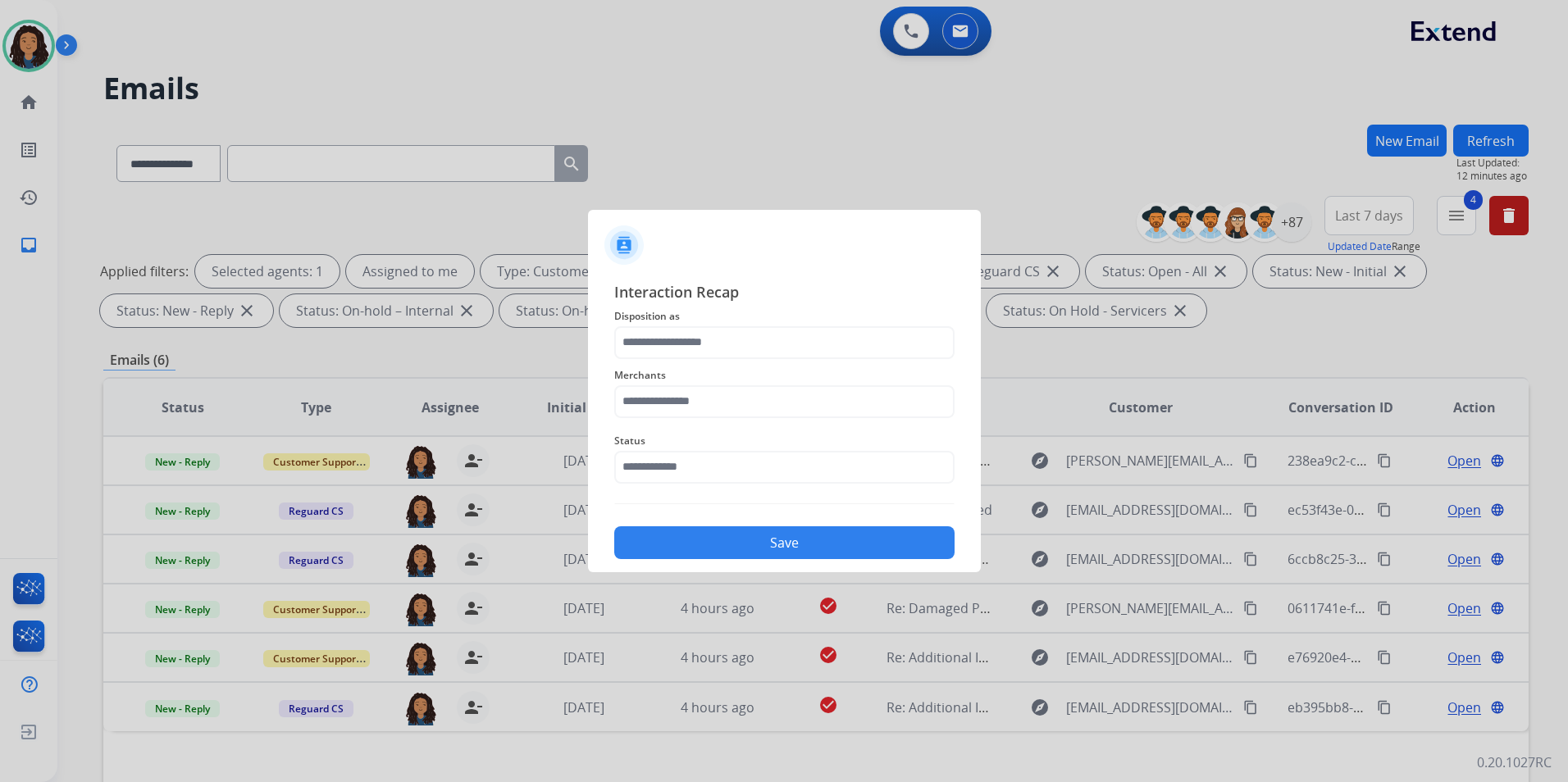
drag, startPoint x: 802, startPoint y: 323, endPoint x: 798, endPoint y: 334, distance: 11.7
click at [802, 324] on span "Disposition as" at bounding box center [784, 316] width 341 height 20
click at [797, 334] on input "text" at bounding box center [784, 342] width 341 height 33
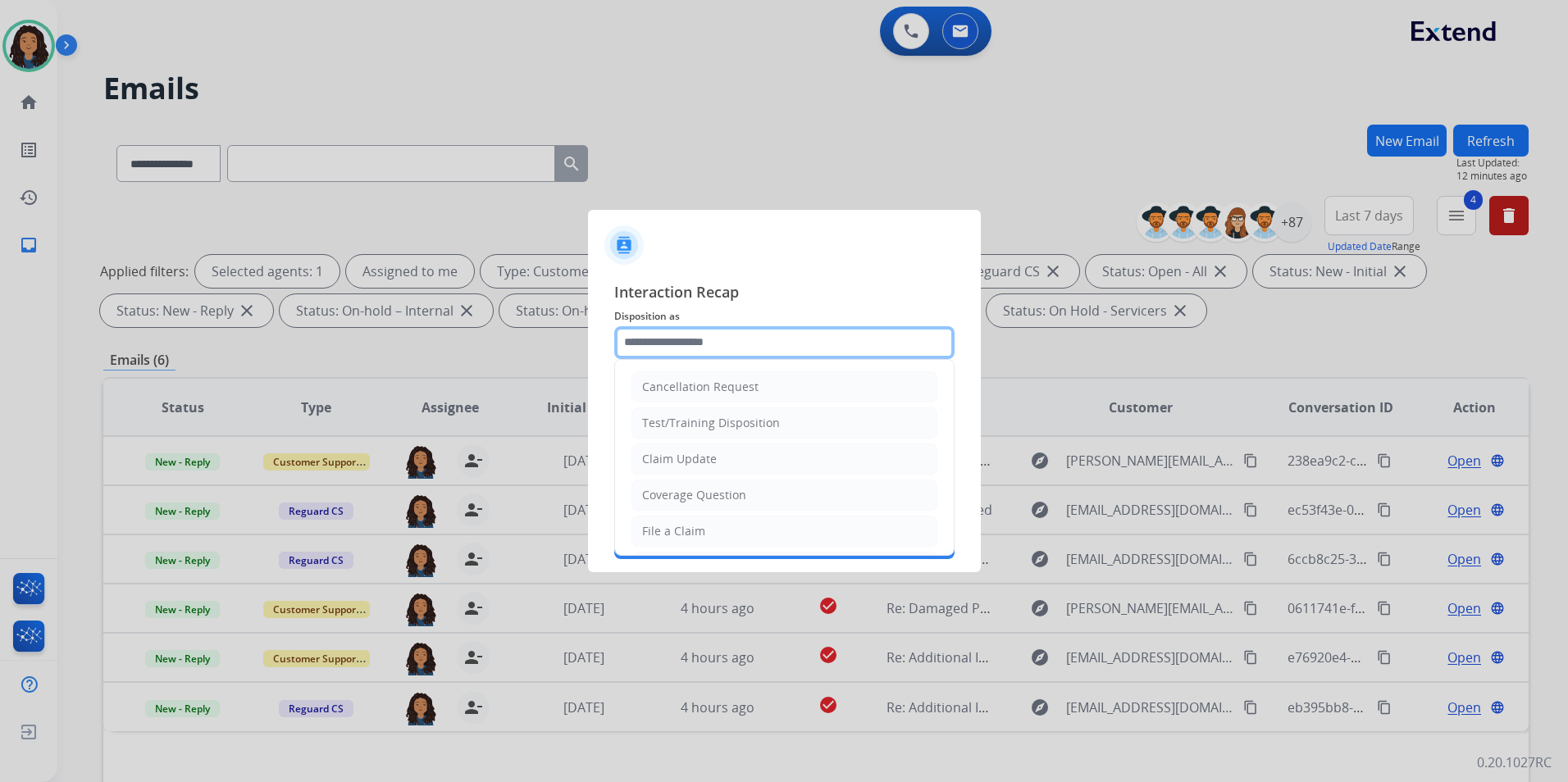
type input "**********"
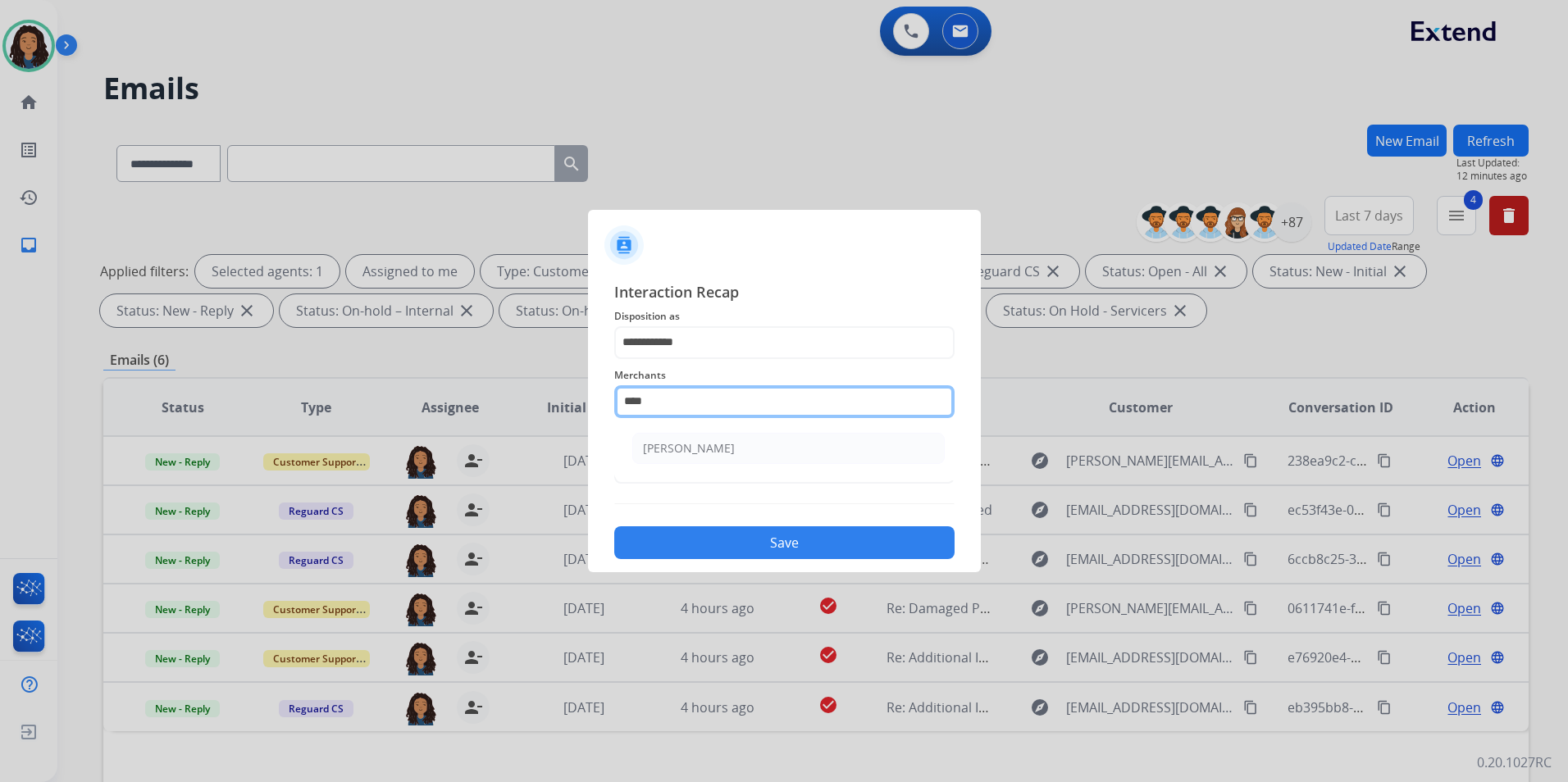
drag, startPoint x: 677, startPoint y: 398, endPoint x: 642, endPoint y: 405, distance: 35.7
click at [642, 405] on input "****" at bounding box center [784, 402] width 341 height 33
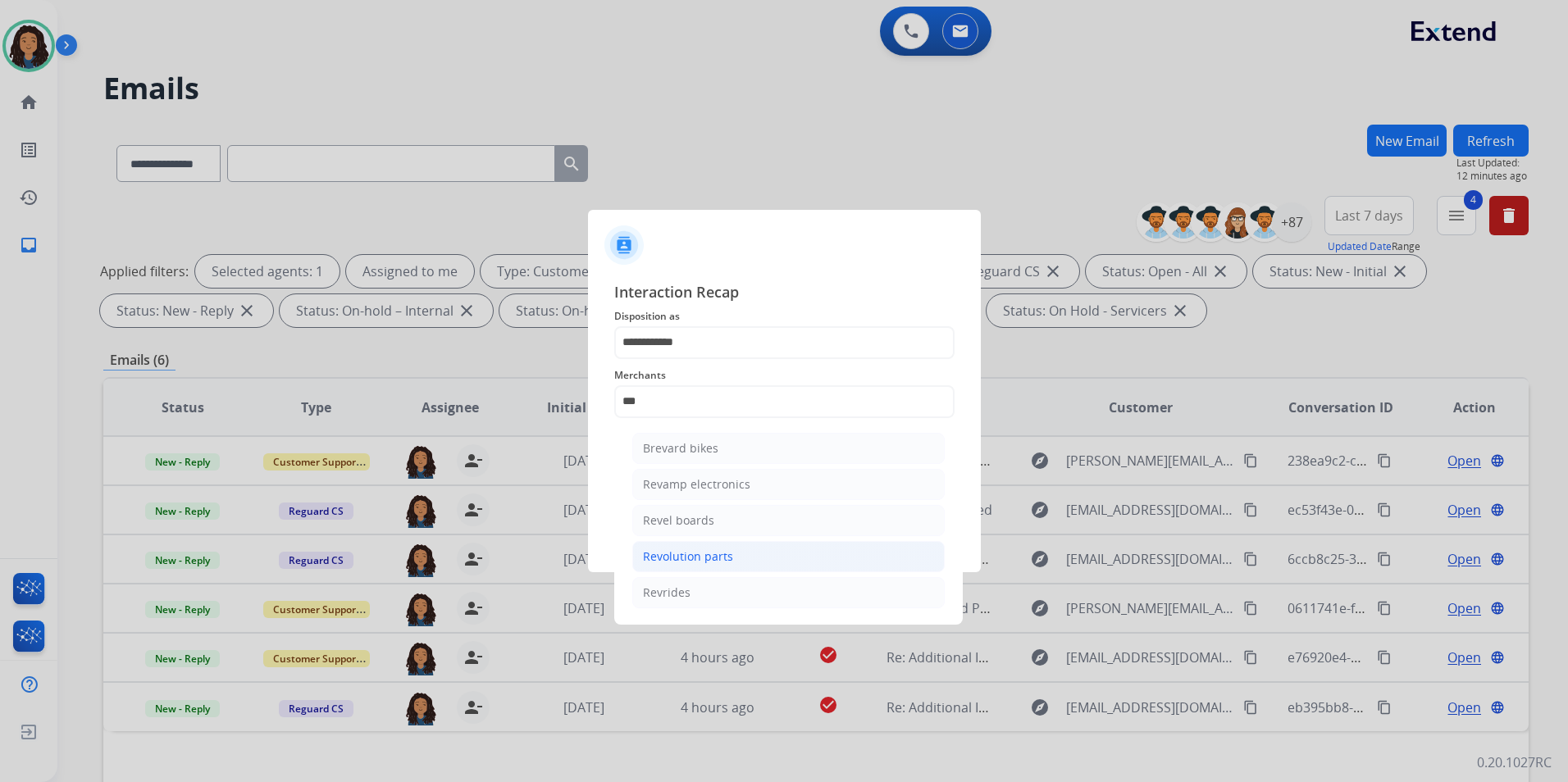
click at [727, 551] on div "Revolution parts" at bounding box center [689, 557] width 91 height 16
type input "**********"
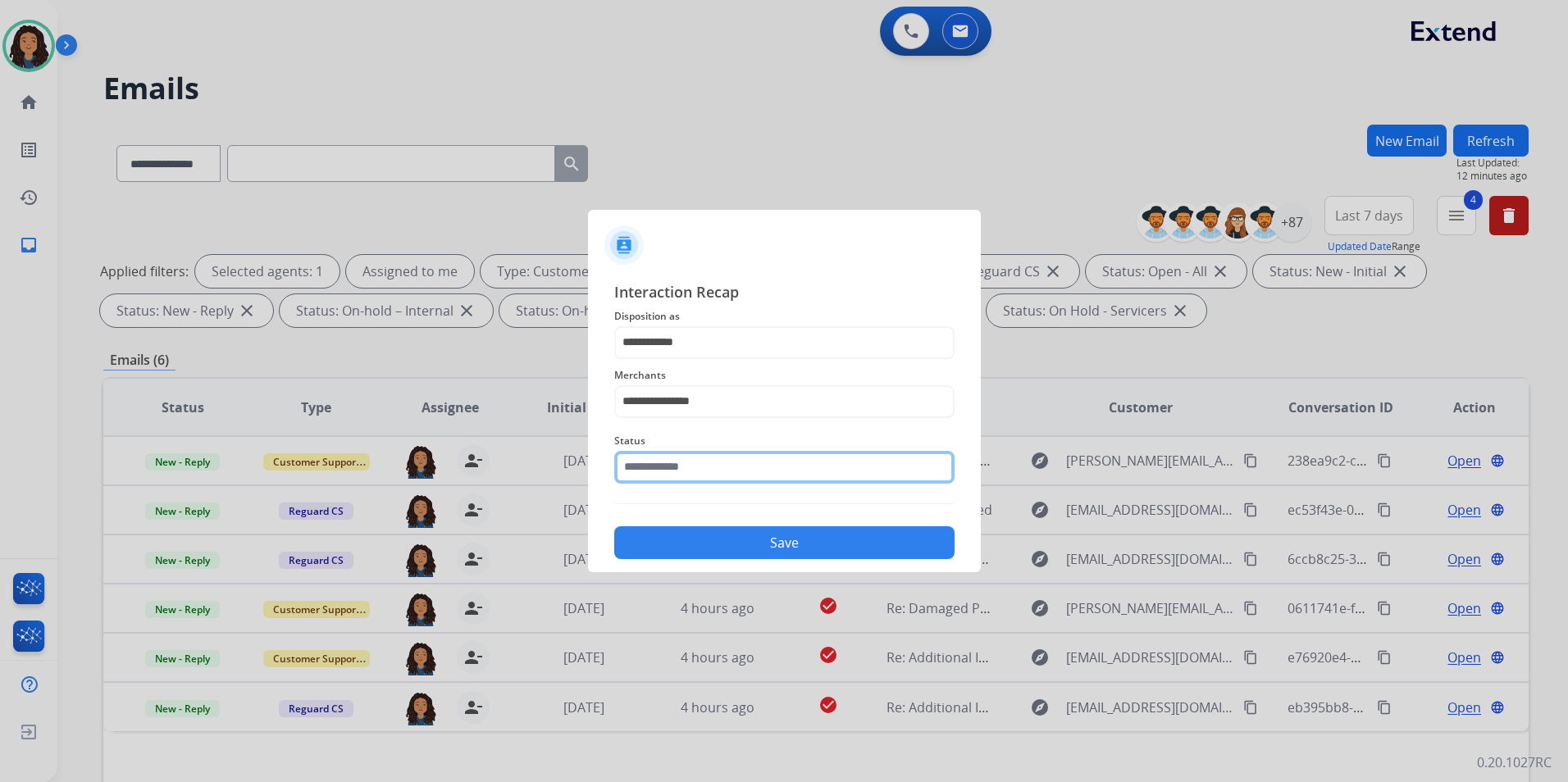
click at [692, 466] on input "text" at bounding box center [784, 467] width 341 height 33
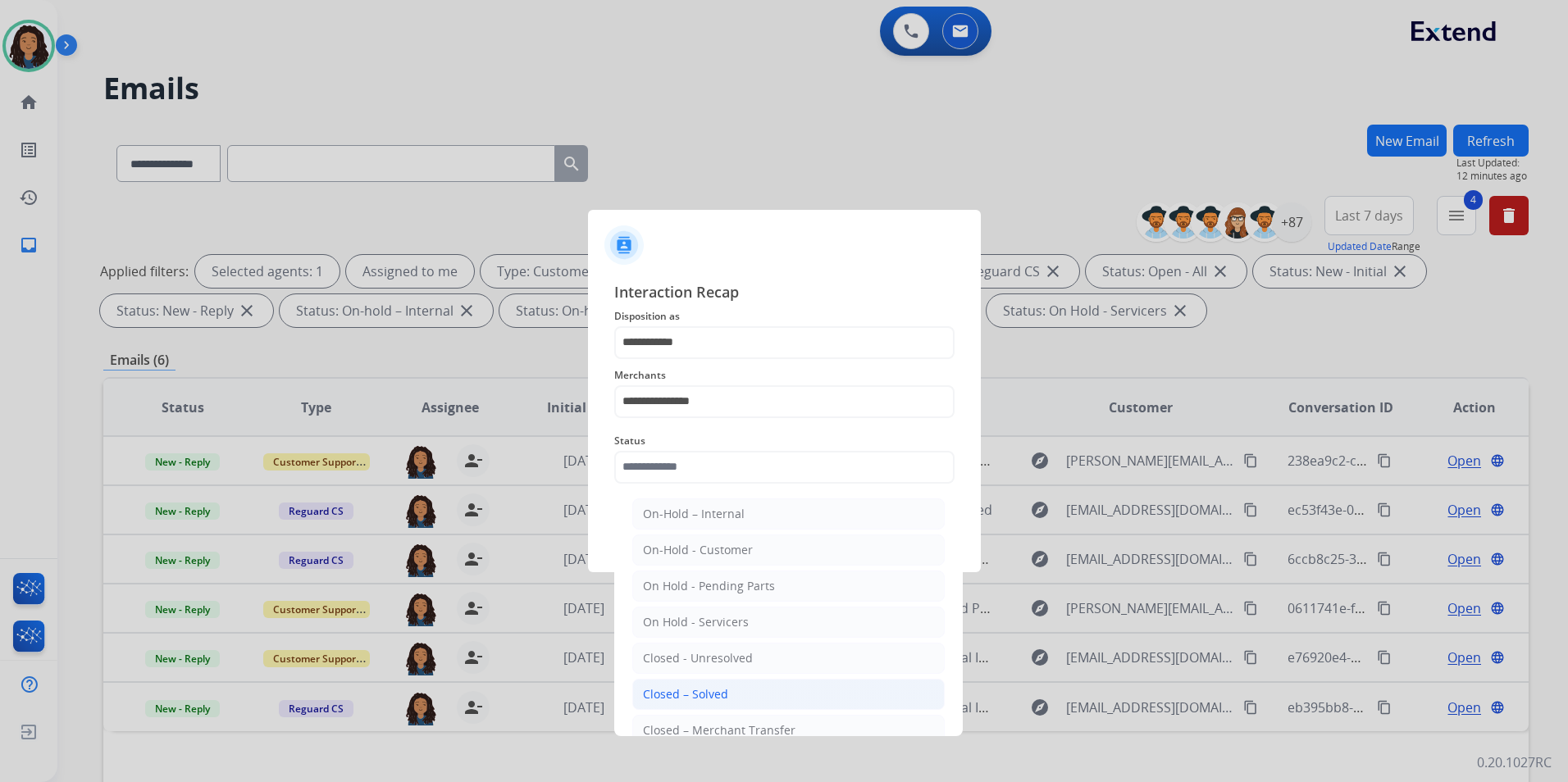
drag, startPoint x: 796, startPoint y: 687, endPoint x: 764, endPoint y: 624, distance: 70.7
click at [795, 687] on li "Closed – Solved" at bounding box center [788, 694] width 312 height 31
type input "**********"
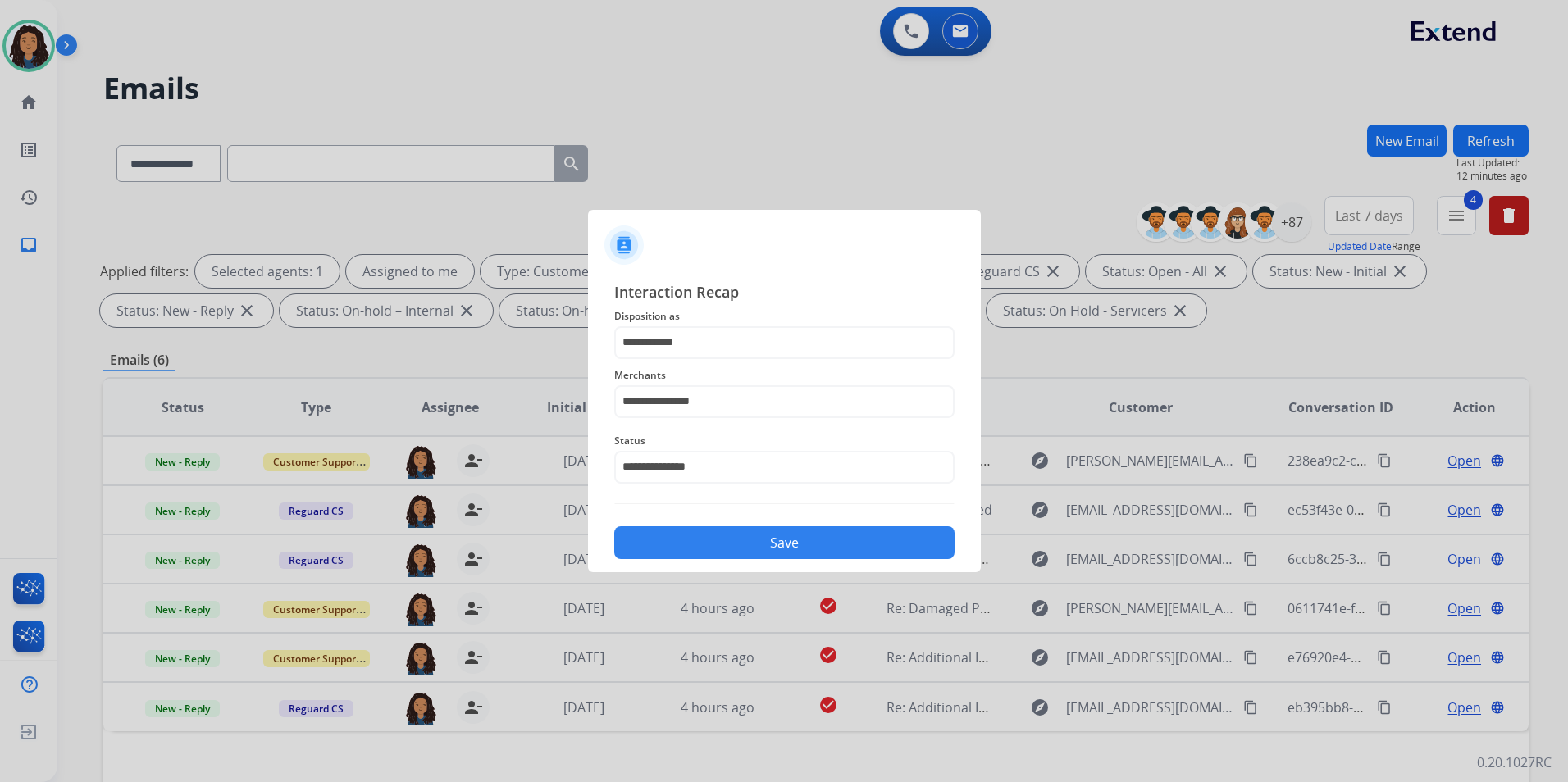
click at [752, 529] on button "Save" at bounding box center [784, 542] width 341 height 33
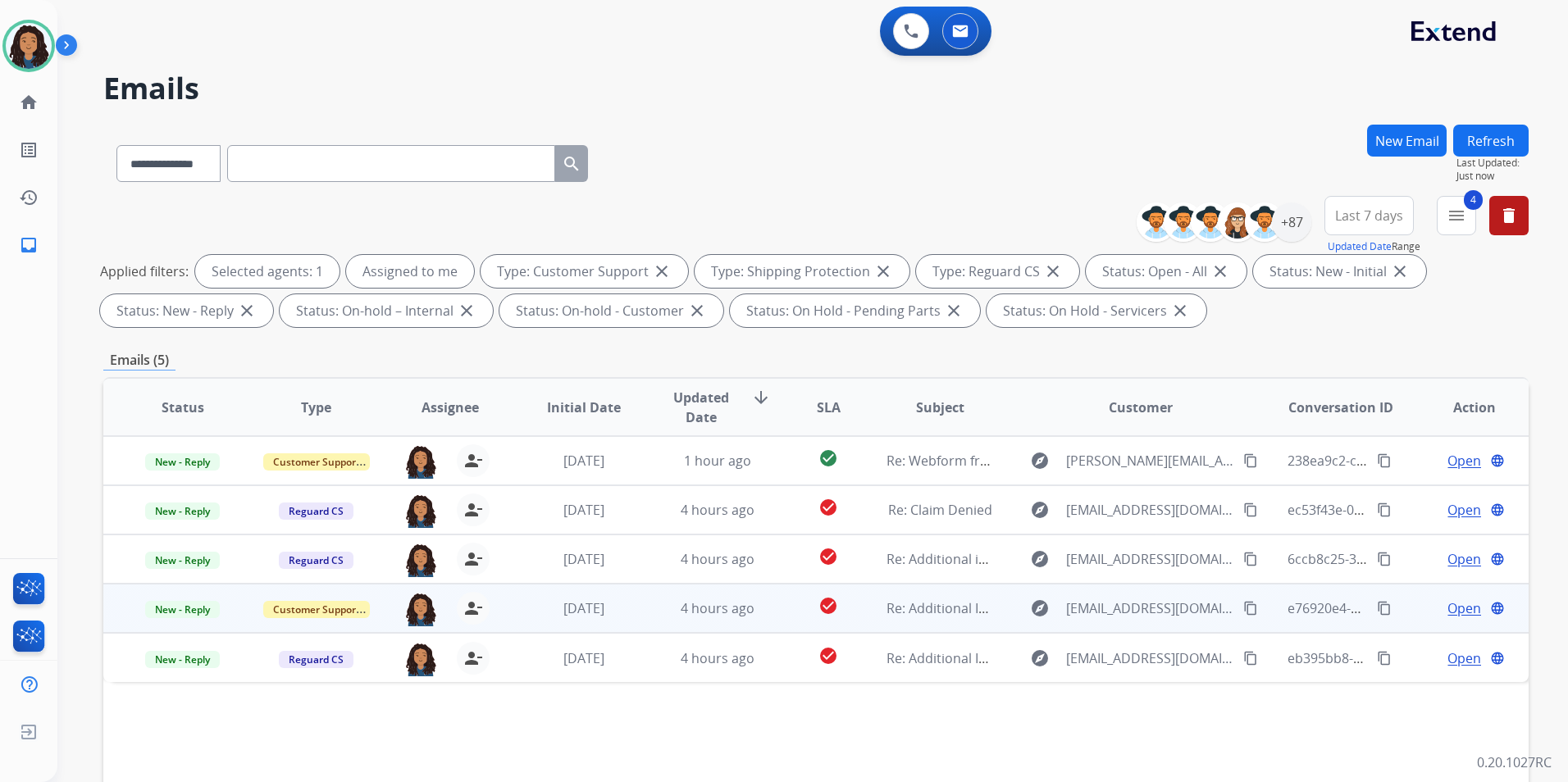
click at [1465, 611] on span "Open" at bounding box center [1464, 608] width 34 height 20
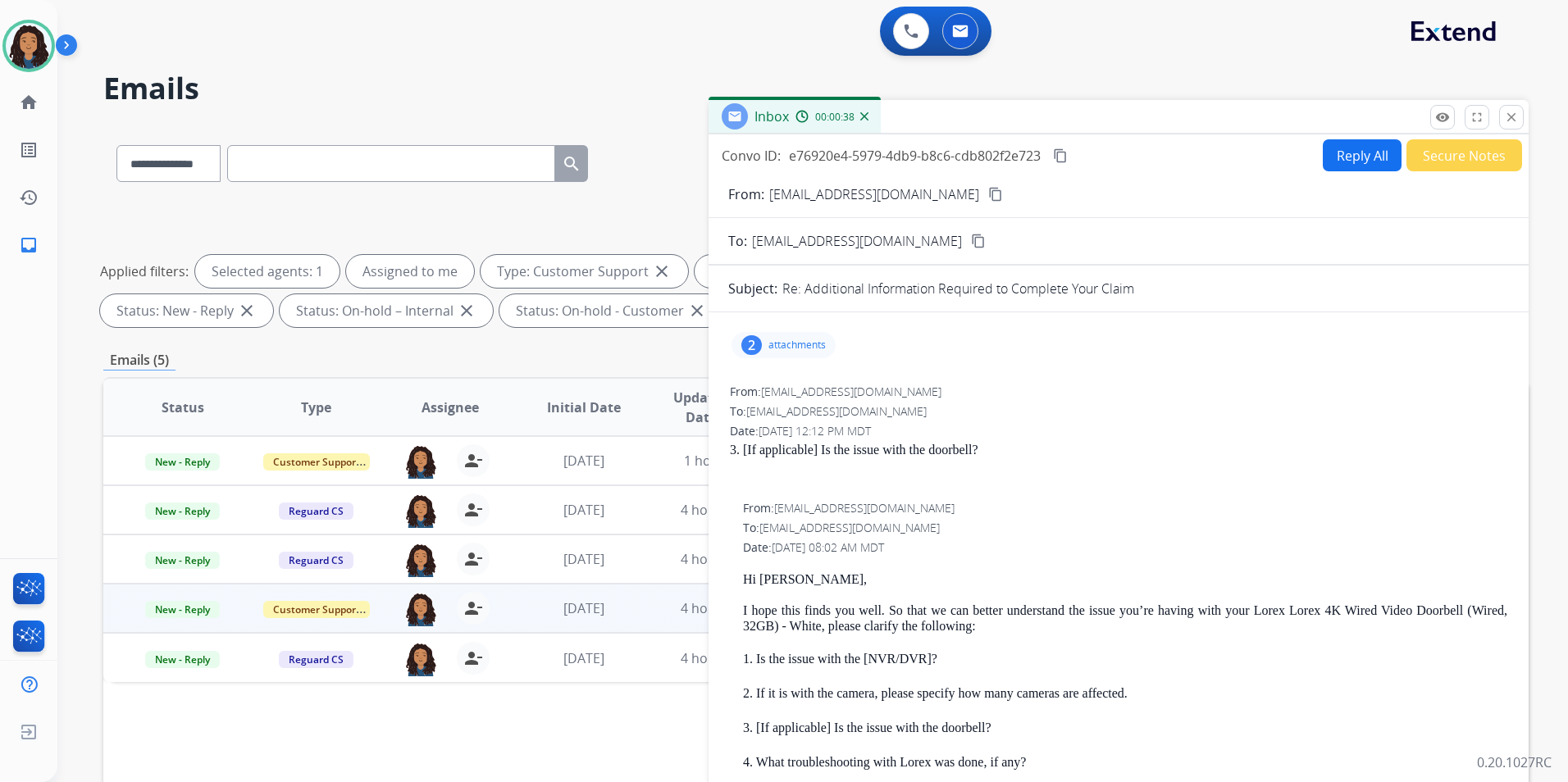
click at [800, 340] on p "attachments" at bounding box center [796, 345] width 58 height 13
click at [792, 348] on p "attachments" at bounding box center [796, 345] width 58 height 13
click at [988, 197] on mat-icon "content_copy" at bounding box center [995, 194] width 15 height 15
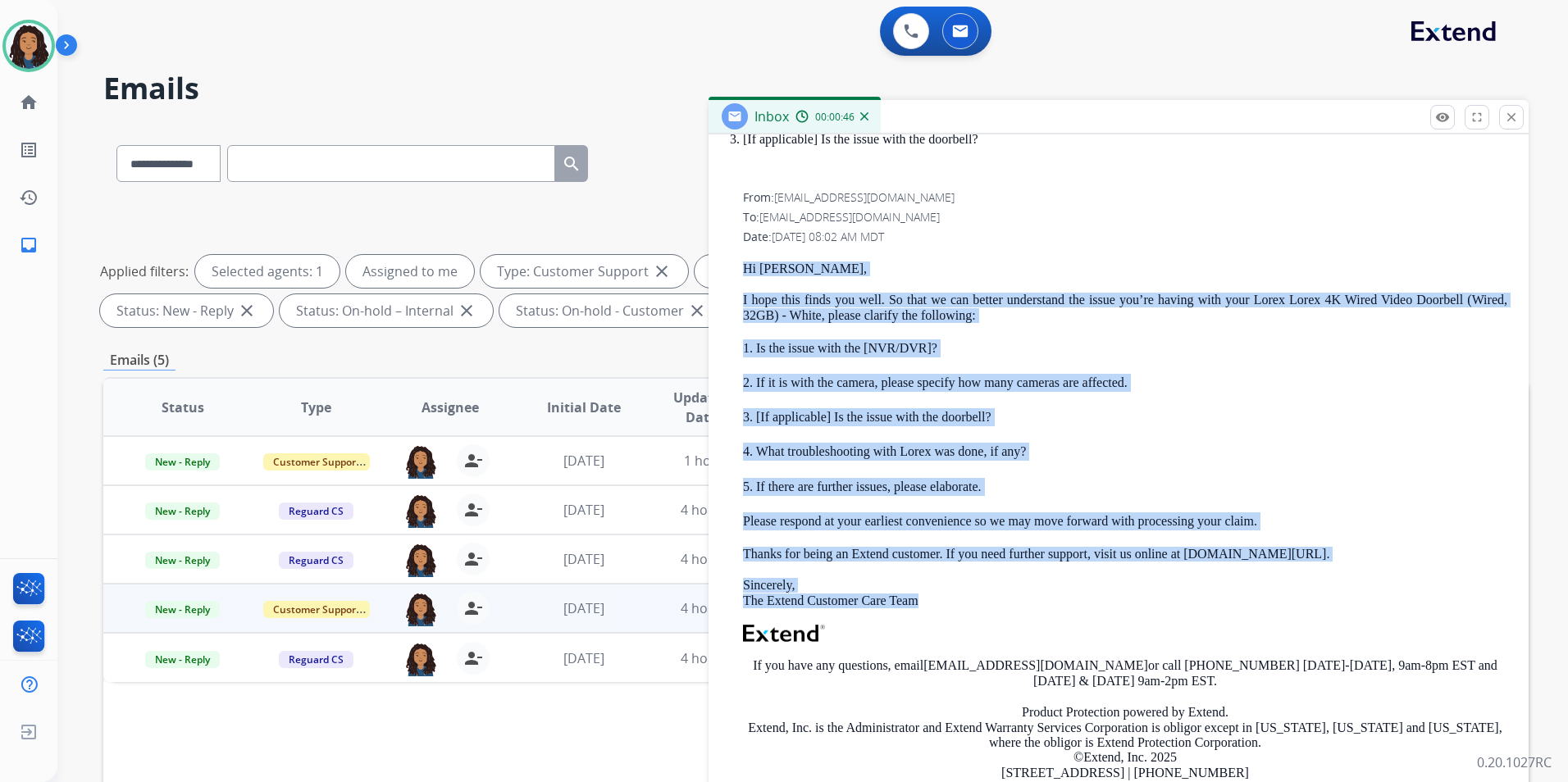
scroll to position [328, 0]
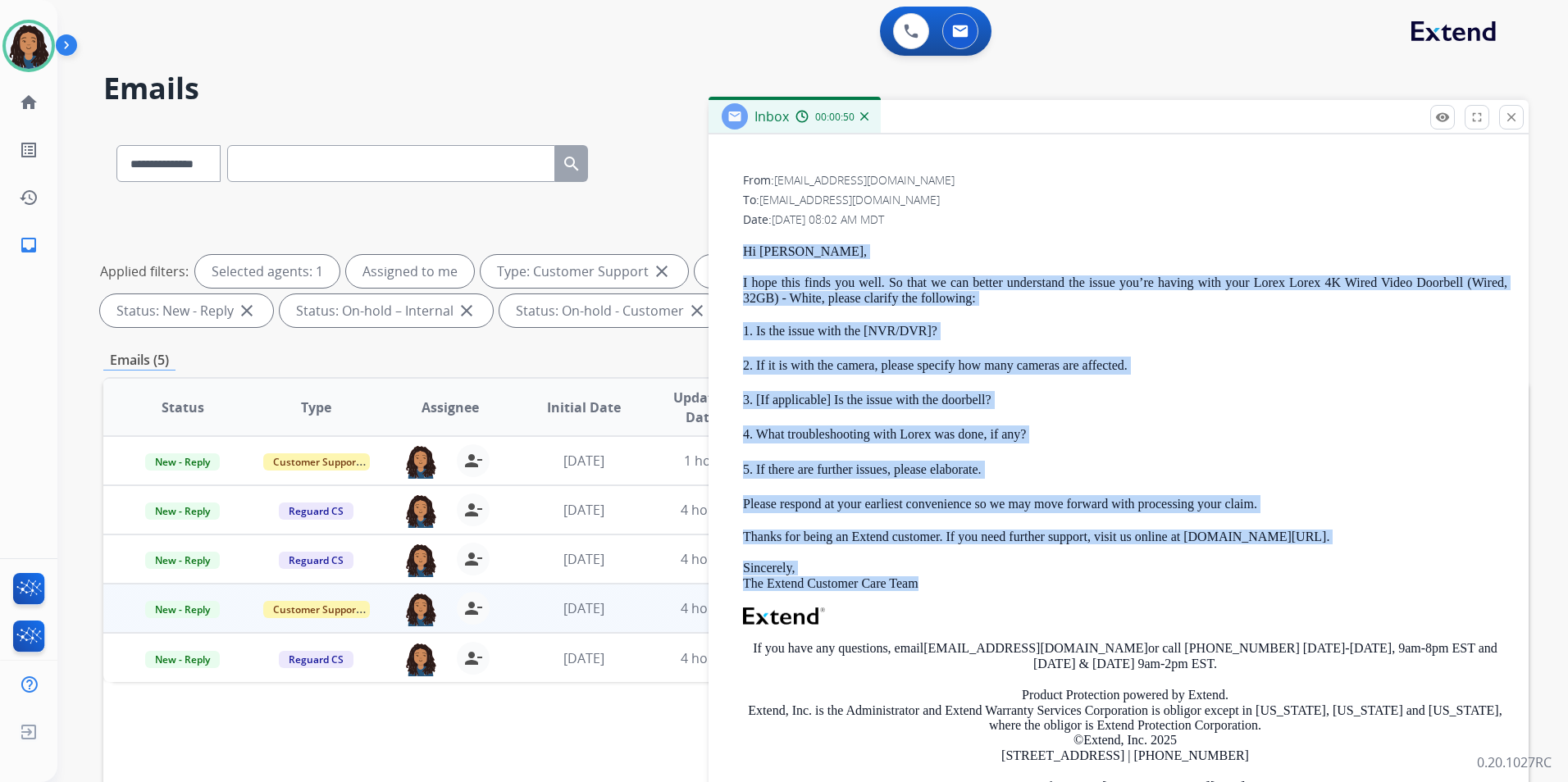
drag, startPoint x: 731, startPoint y: 491, endPoint x: 1267, endPoint y: 506, distance: 536.2
click at [1267, 506] on div "From: [EMAIL_ADDRESS][DOMAIN_NAME] To: [EMAIL_ADDRESS][DOMAIN_NAME] Date: [DATE…" at bounding box center [1119, 510] width 781 height 680
drag, startPoint x: 1267, startPoint y: 506, endPoint x: 1230, endPoint y: 499, distance: 37.7
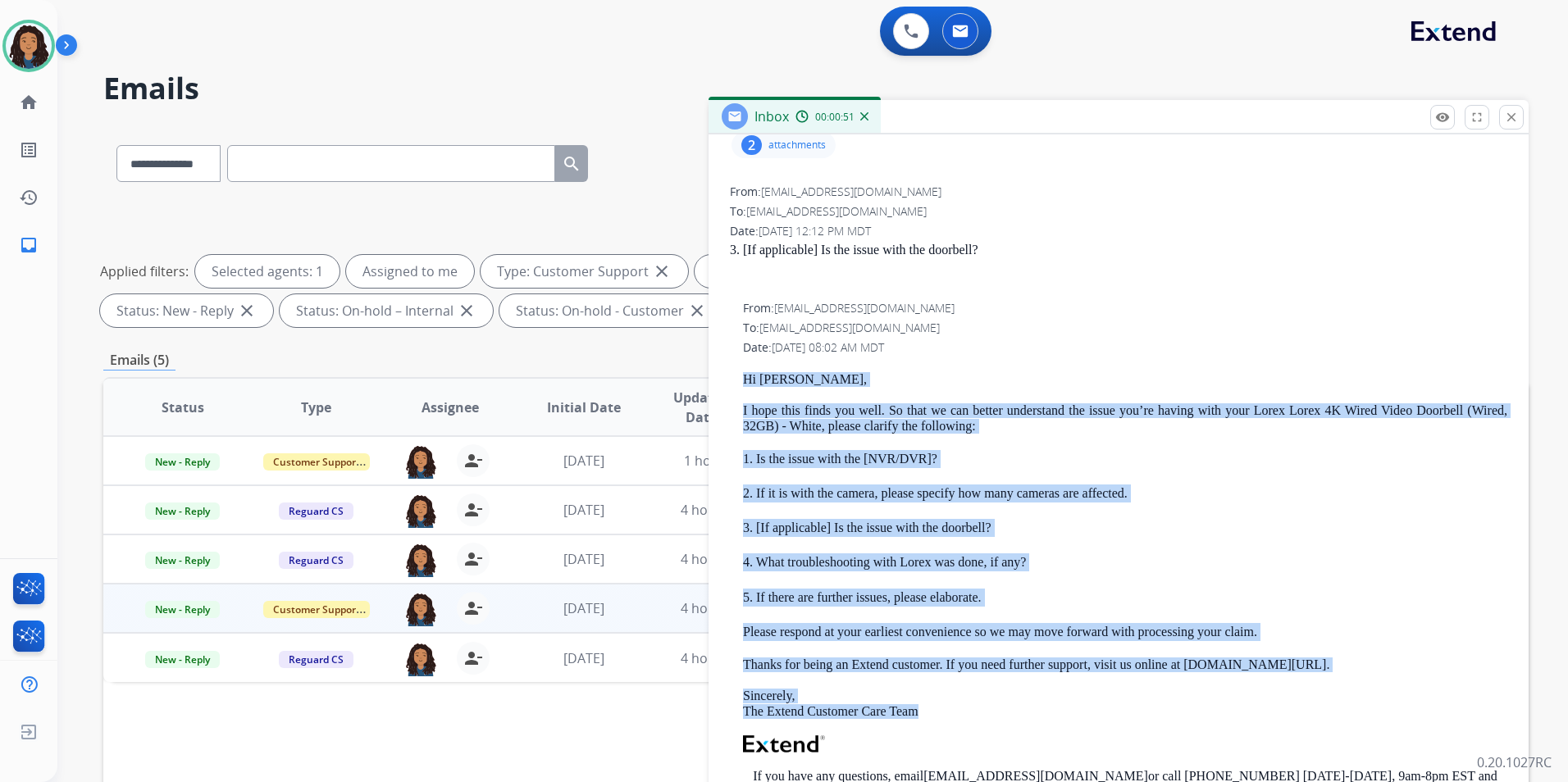
scroll to position [0, 0]
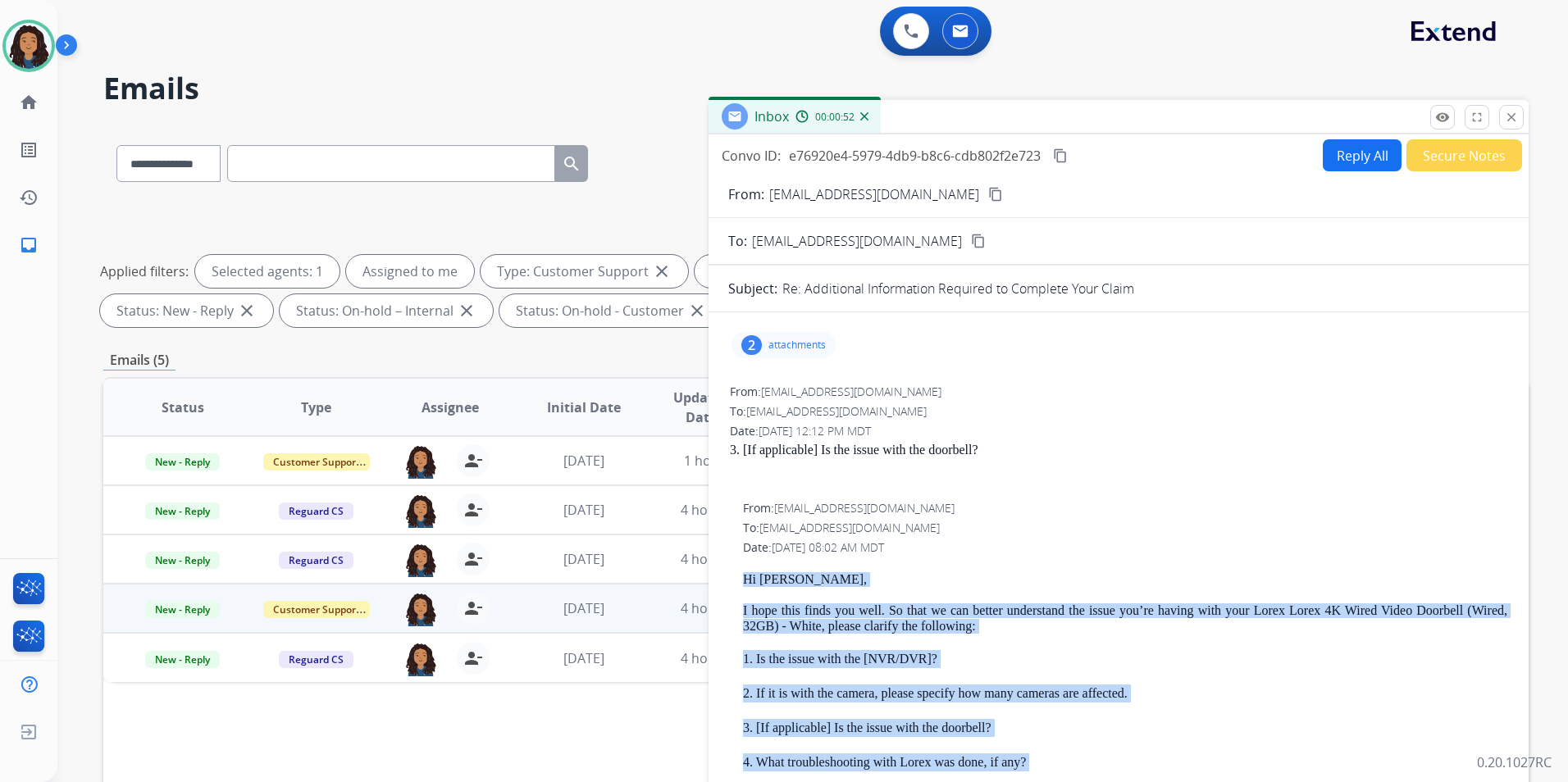
click at [1359, 155] on button "Reply All" at bounding box center [1361, 156] width 78 height 32
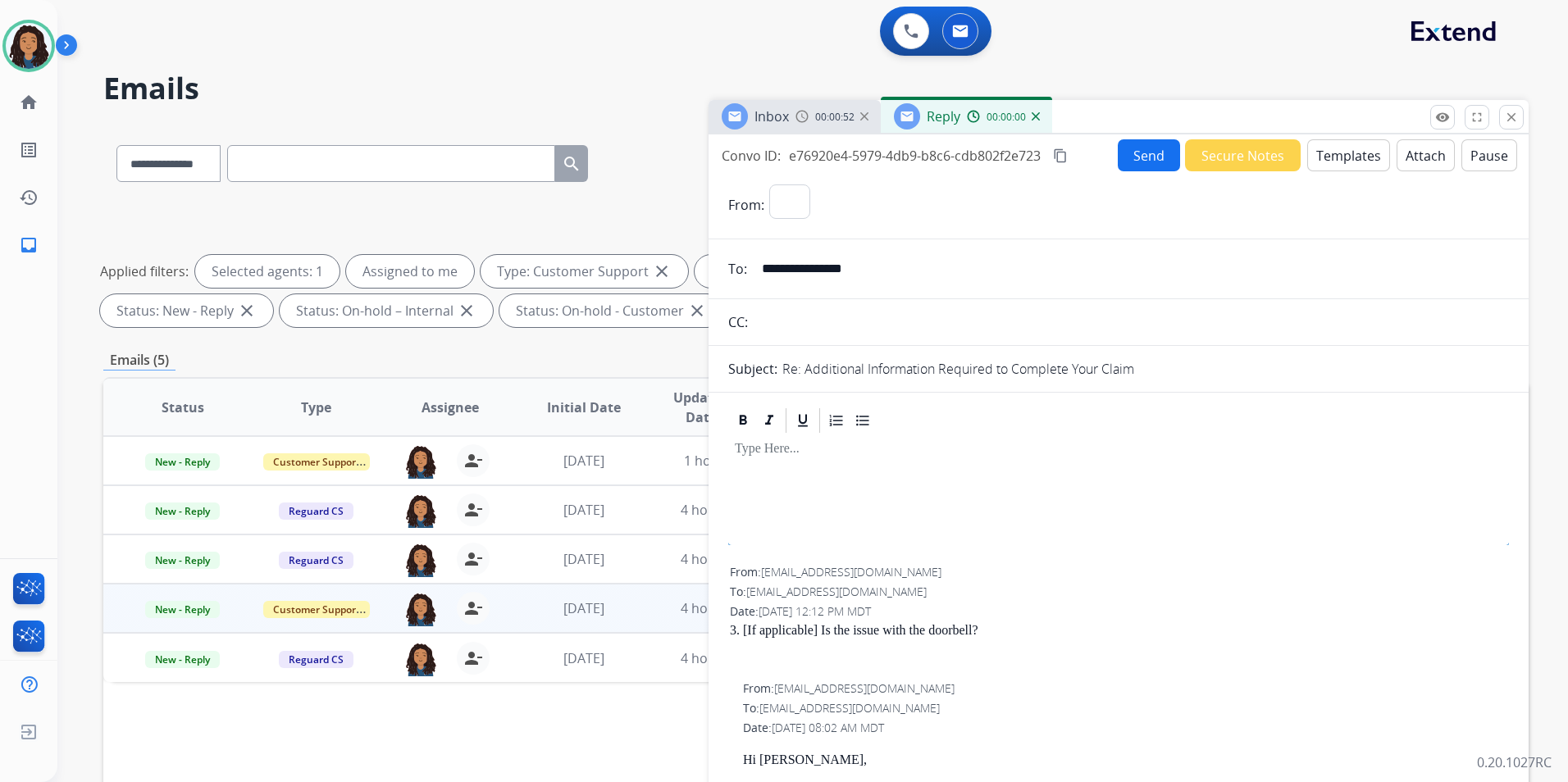
click at [1359, 155] on button "Templates" at bounding box center [1349, 156] width 83 height 32
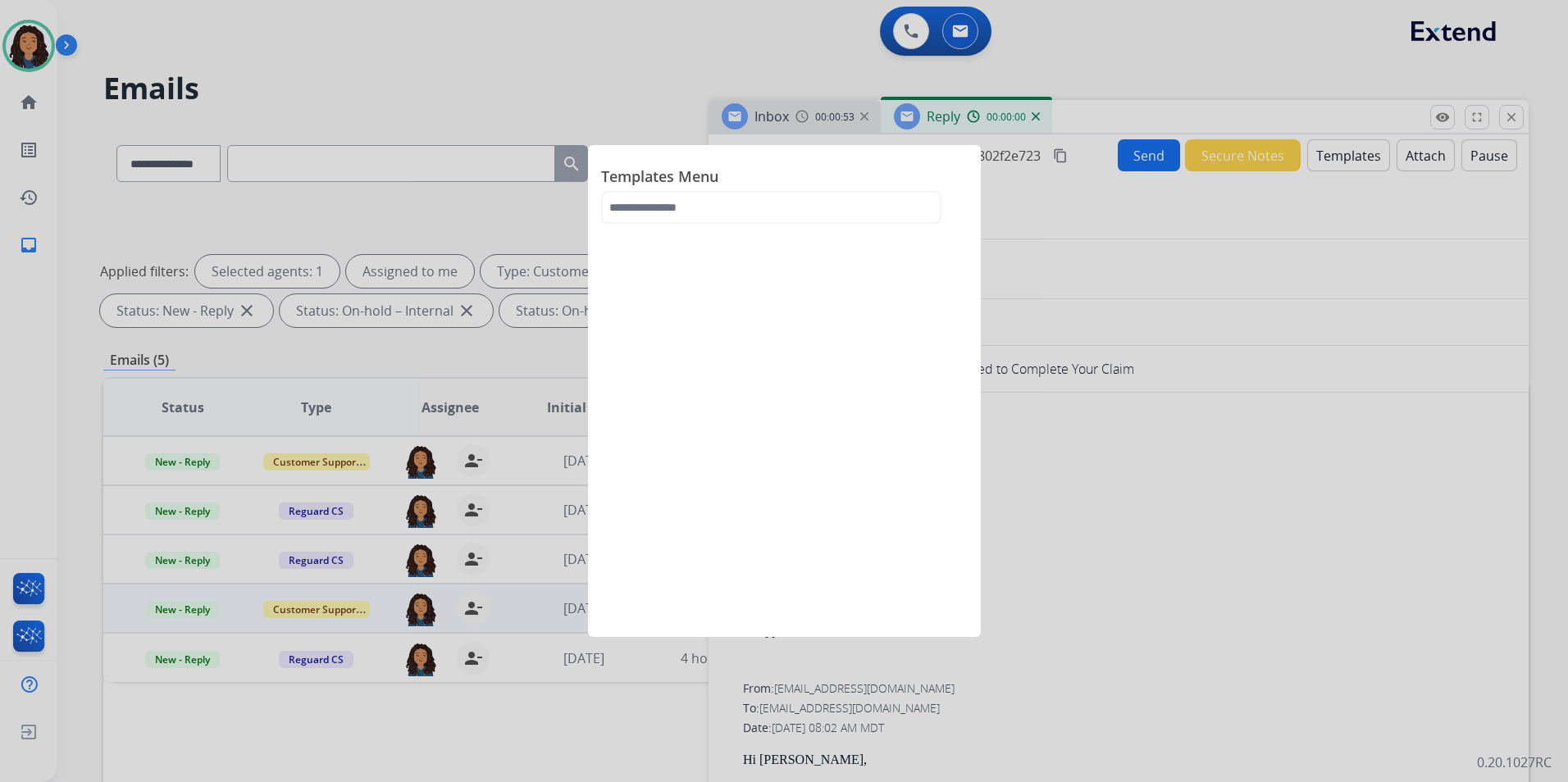
select select "**********"
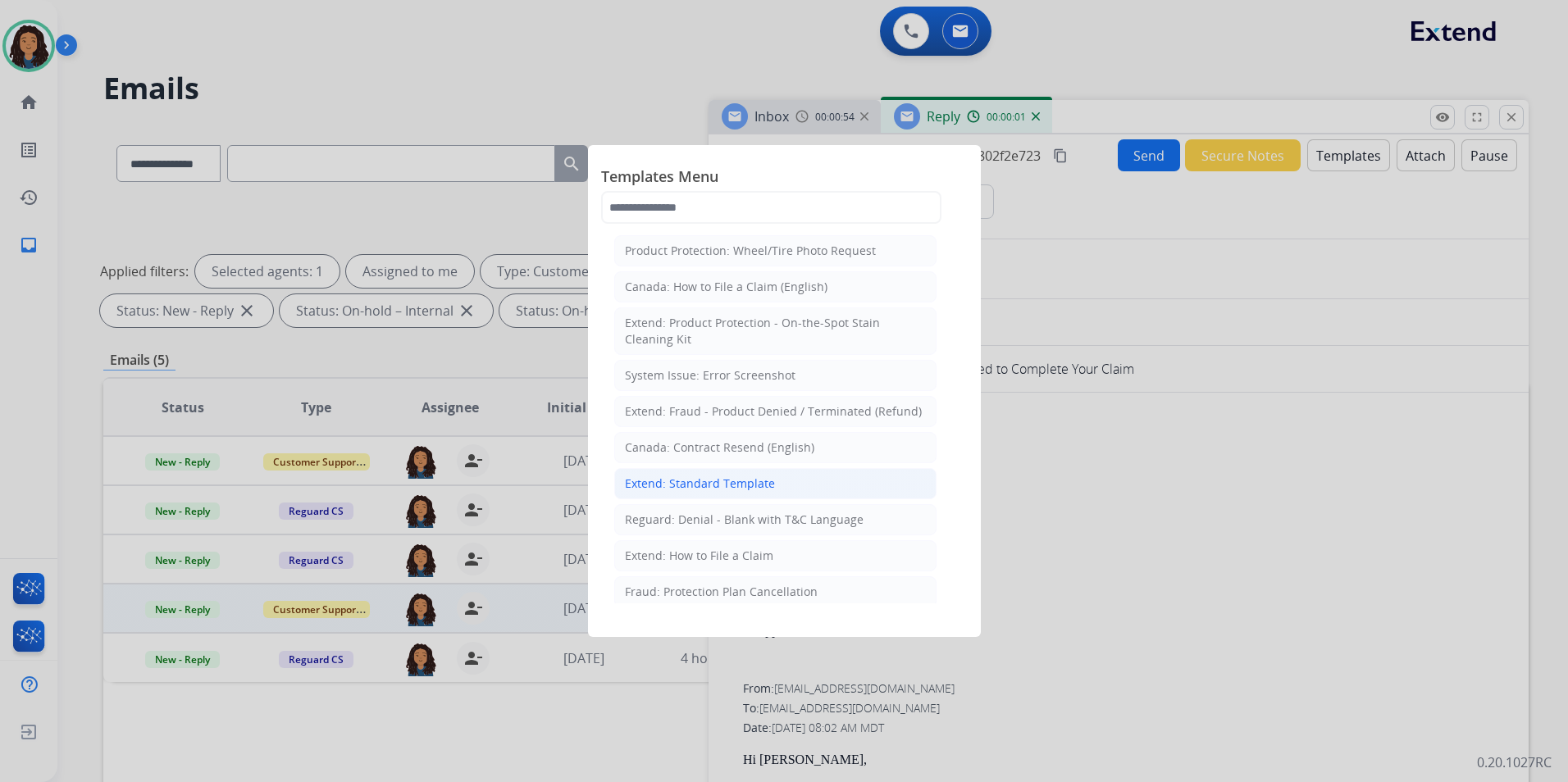
click at [687, 486] on div "Extend: Standard Template" at bounding box center [699, 483] width 150 height 16
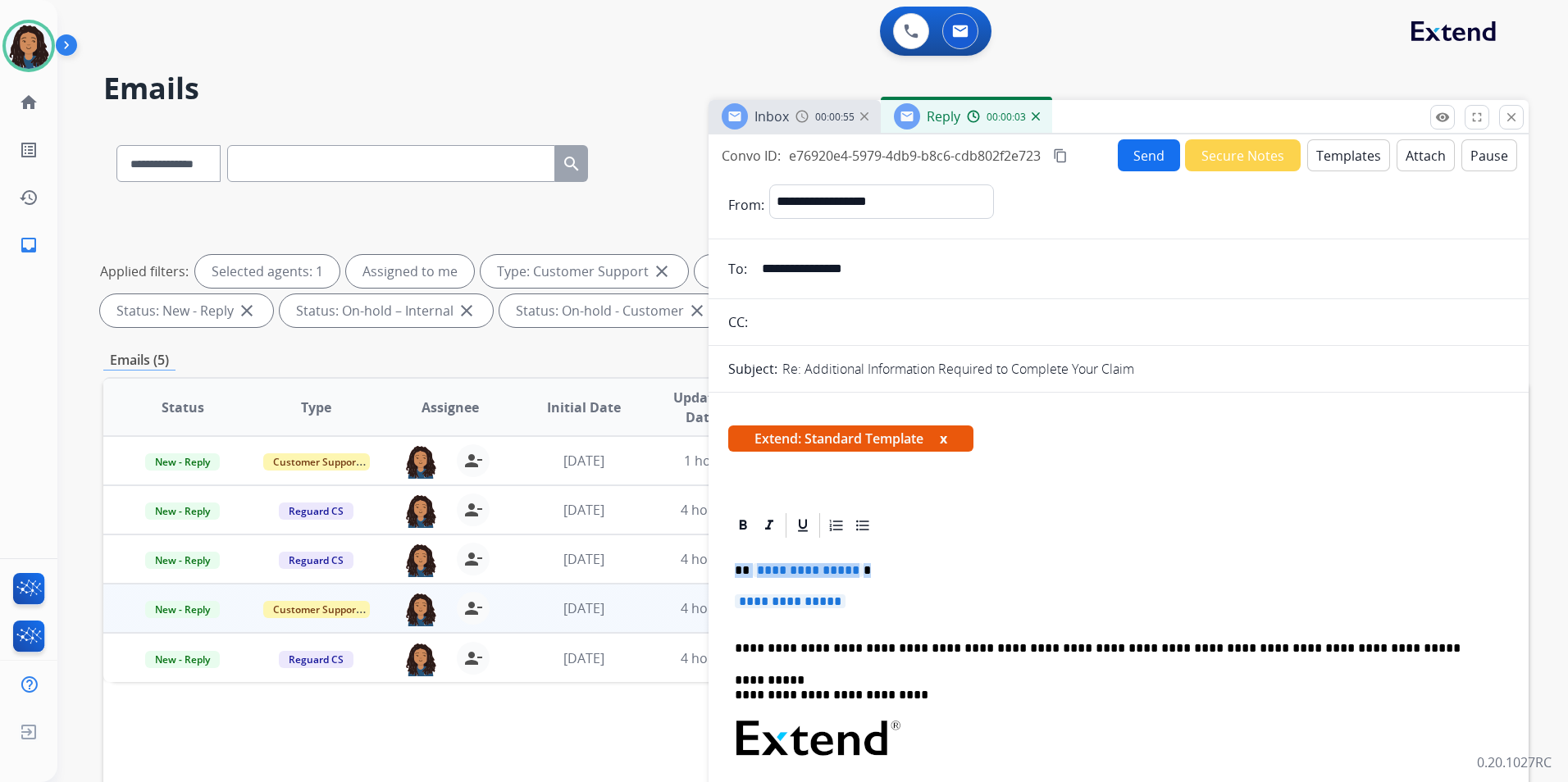
drag, startPoint x: 728, startPoint y: 567, endPoint x: 870, endPoint y: 603, distance: 146.5
click at [870, 603] on div "**********" at bounding box center [1119, 777] width 781 height 474
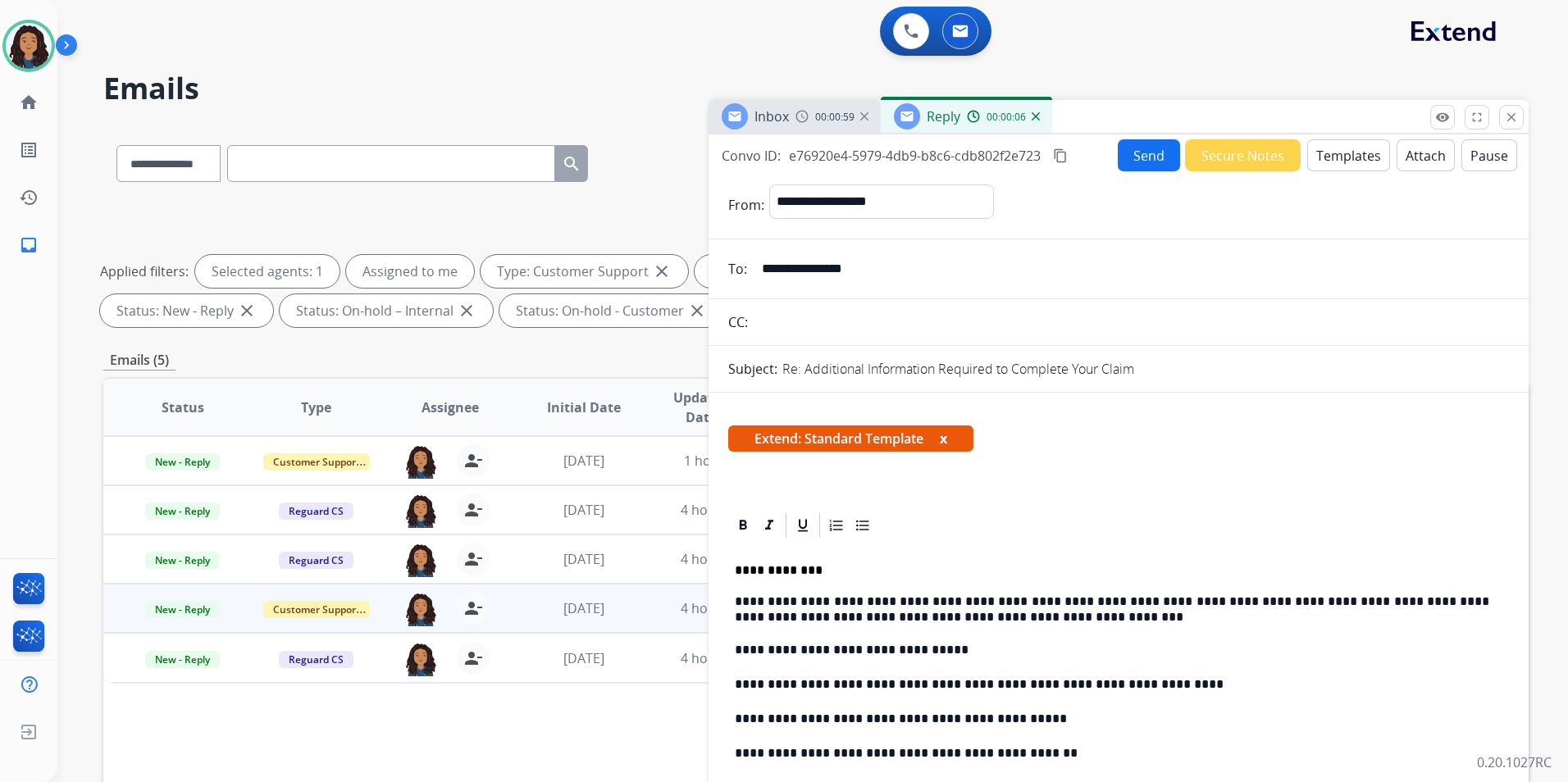
click at [1148, 157] on button "Send" at bounding box center [1149, 156] width 62 height 32
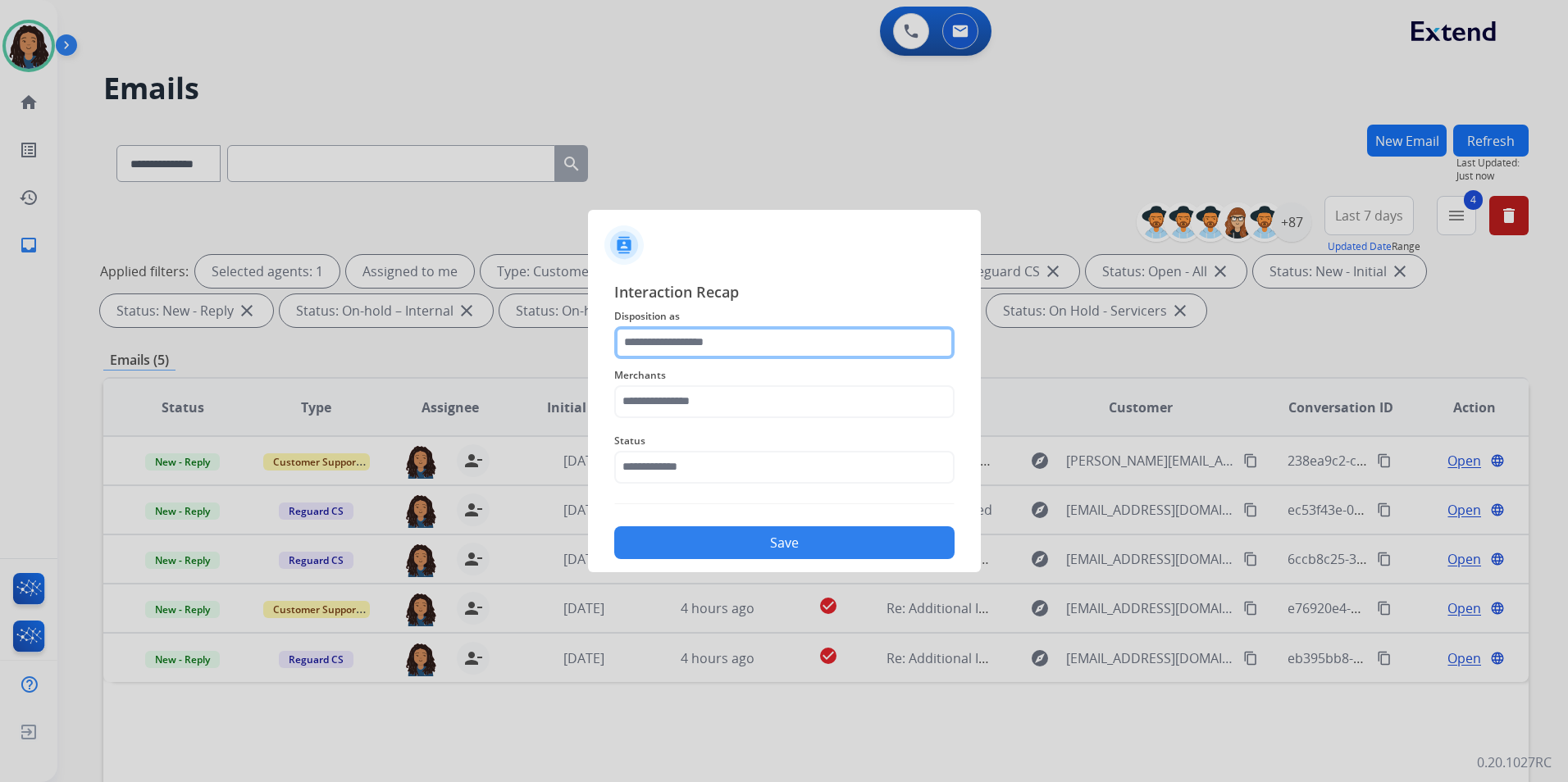
drag, startPoint x: 702, startPoint y: 341, endPoint x: 708, endPoint y: 348, distance: 9.2
click at [702, 341] on input "text" at bounding box center [784, 342] width 341 height 33
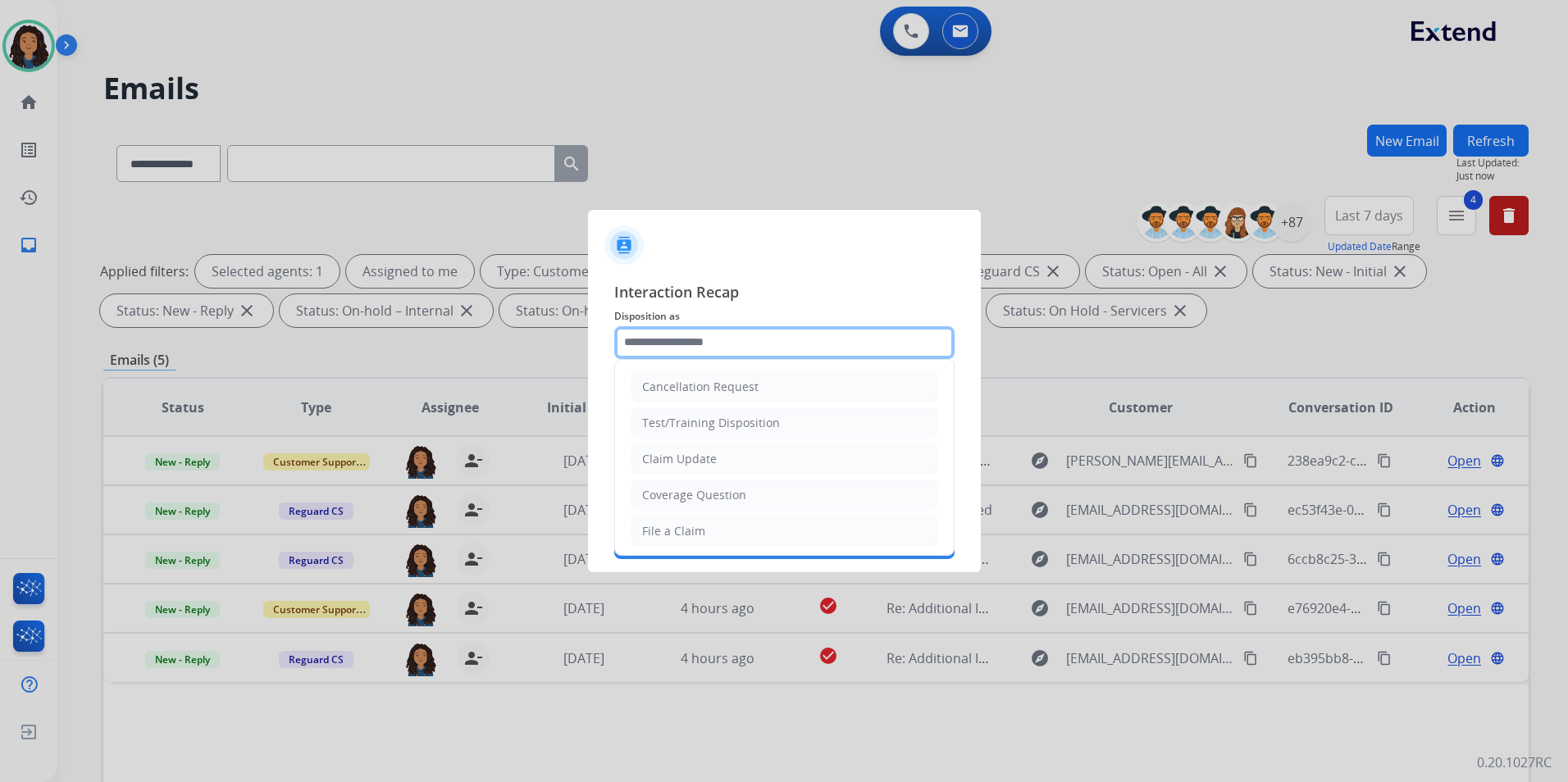
type input "**********"
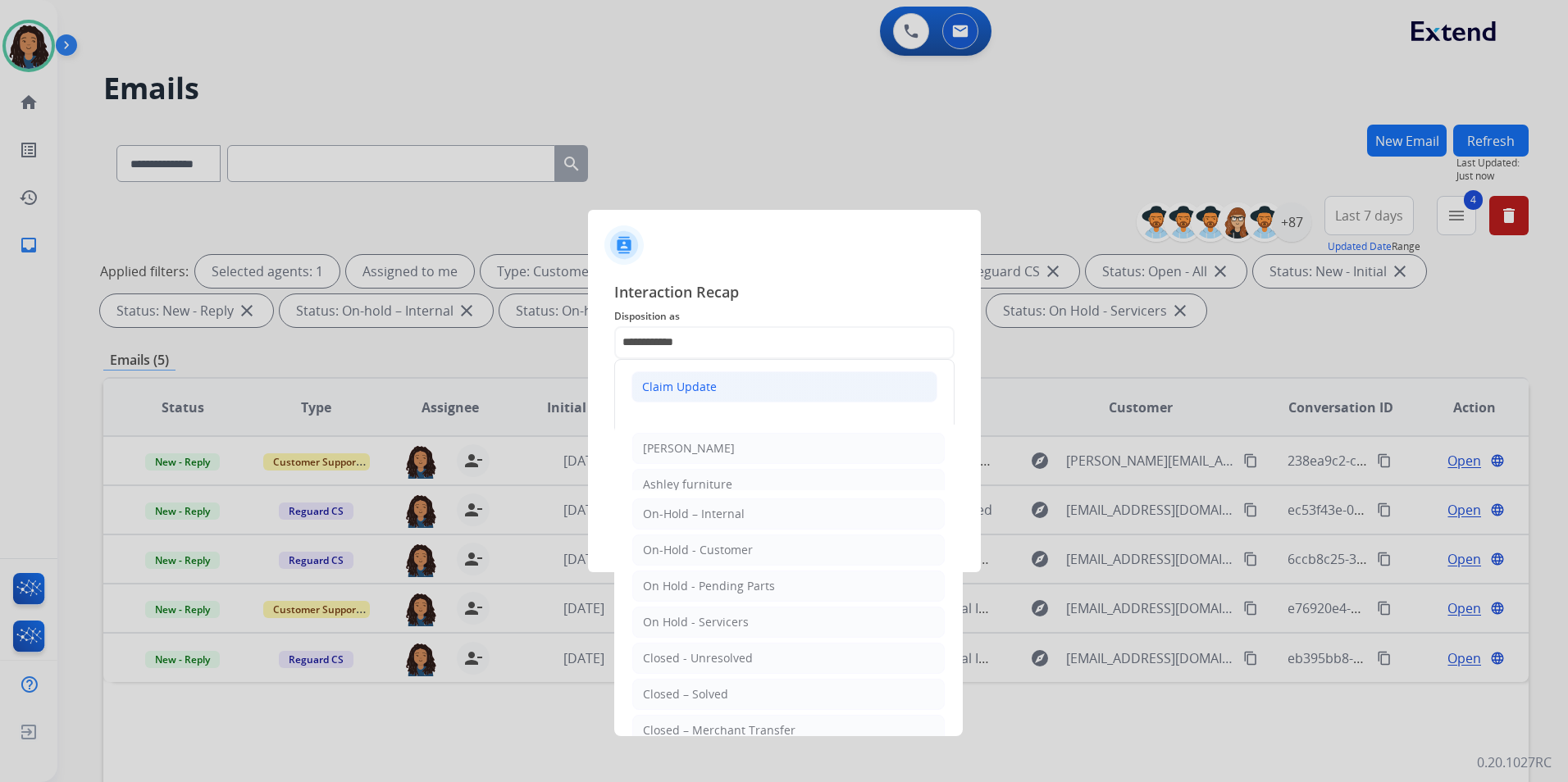
click at [662, 382] on div "Claim Update" at bounding box center [679, 387] width 75 height 16
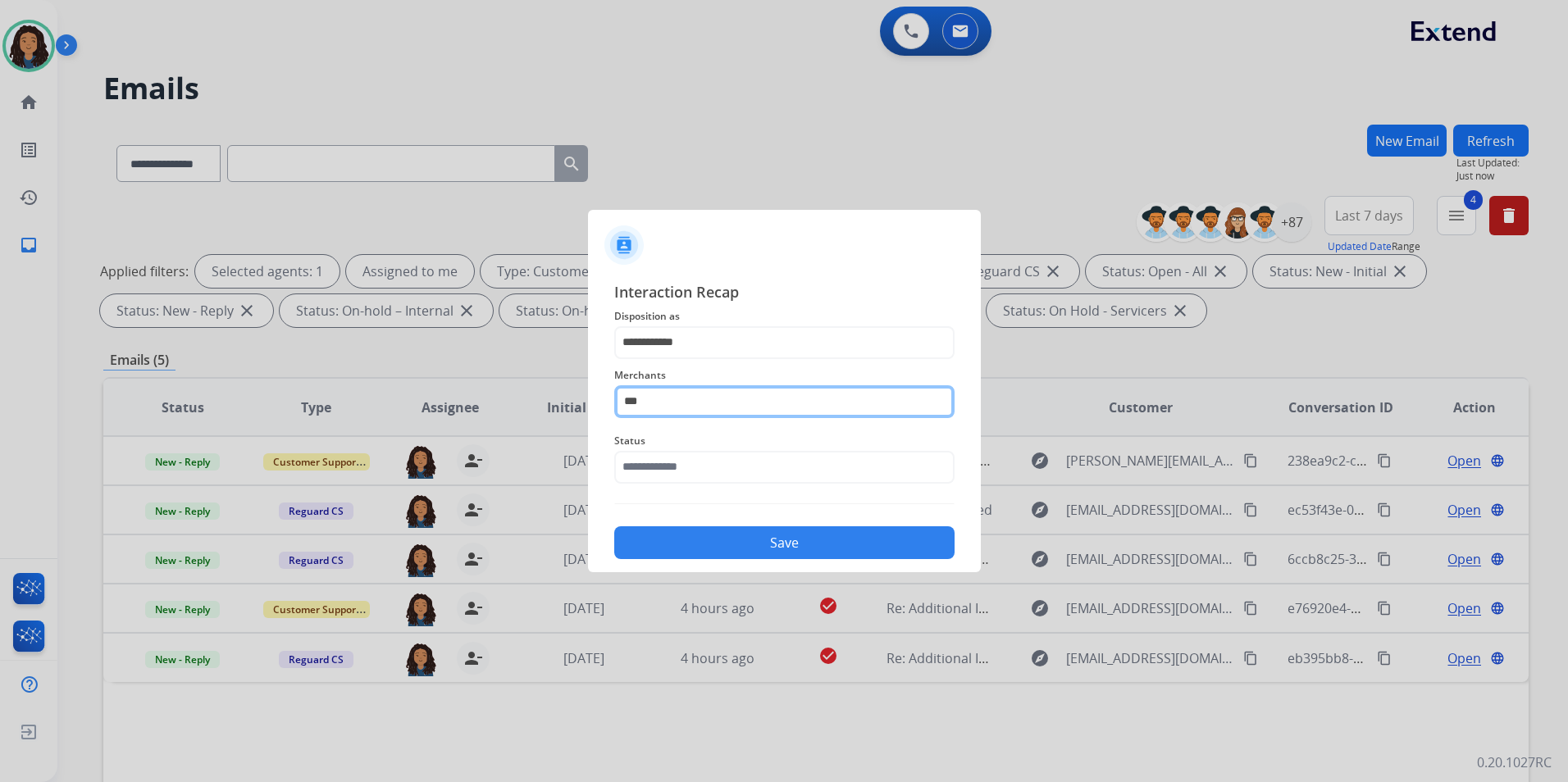
click at [713, 407] on input "***" at bounding box center [784, 402] width 341 height 33
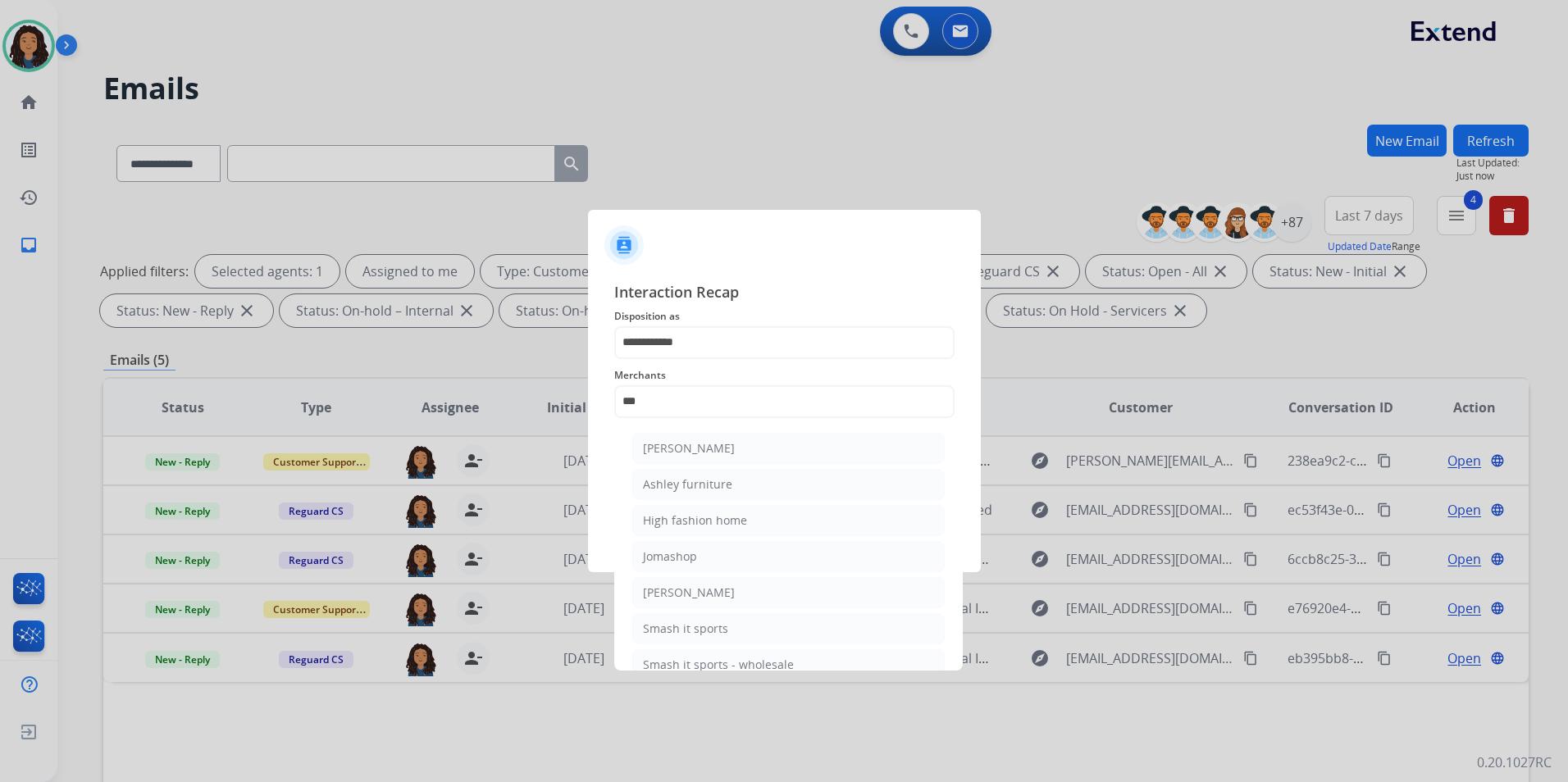
click at [719, 490] on div "Ashley furniture" at bounding box center [688, 484] width 90 height 16
type input "**********"
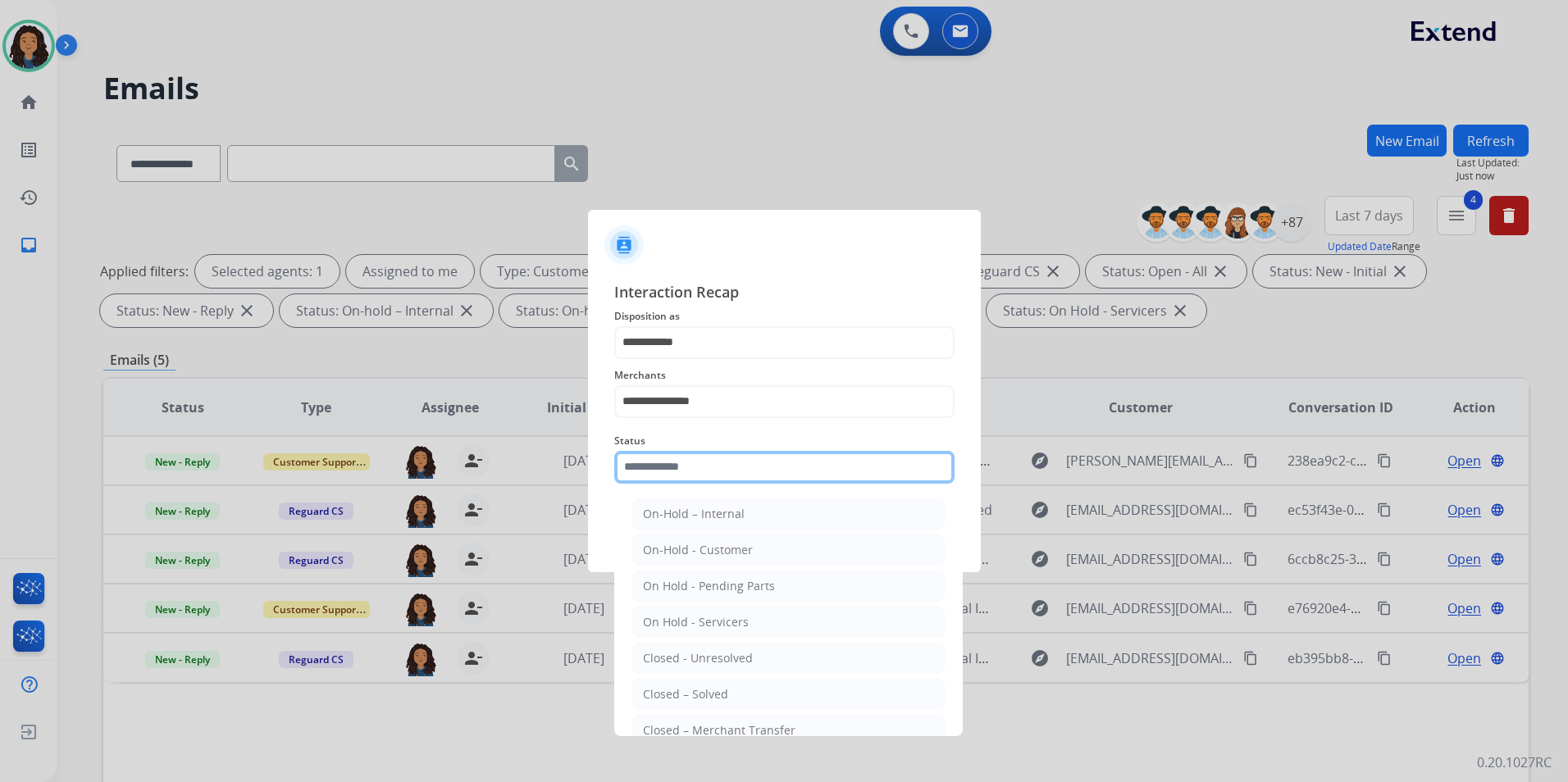
click at [686, 454] on input "text" at bounding box center [784, 467] width 341 height 33
click at [703, 691] on div "Closed – Solved" at bounding box center [686, 694] width 85 height 16
type input "**********"
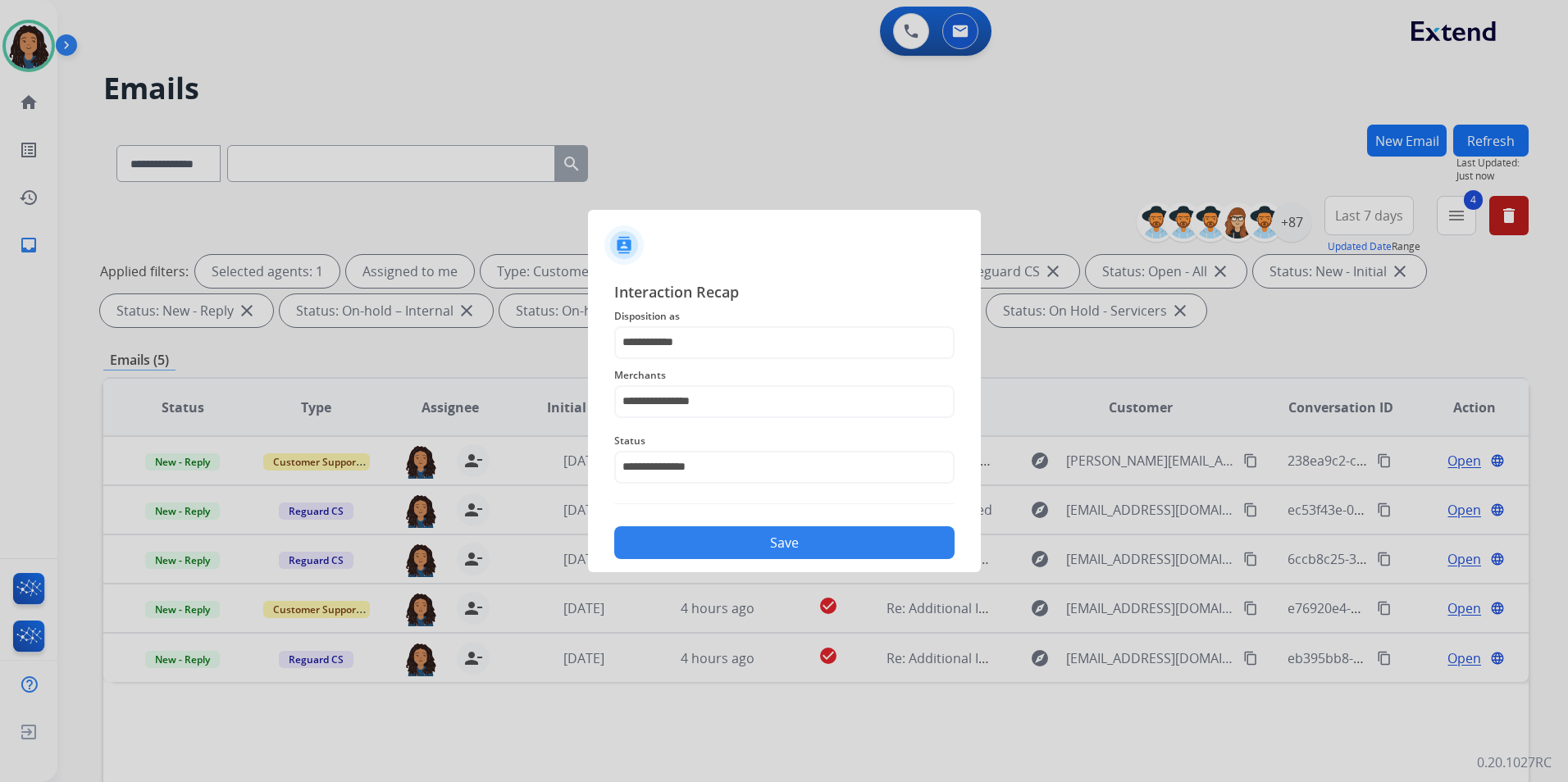
click at [692, 565] on div "**********" at bounding box center [784, 420] width 392 height 306
click at [708, 539] on button "Save" at bounding box center [784, 542] width 341 height 33
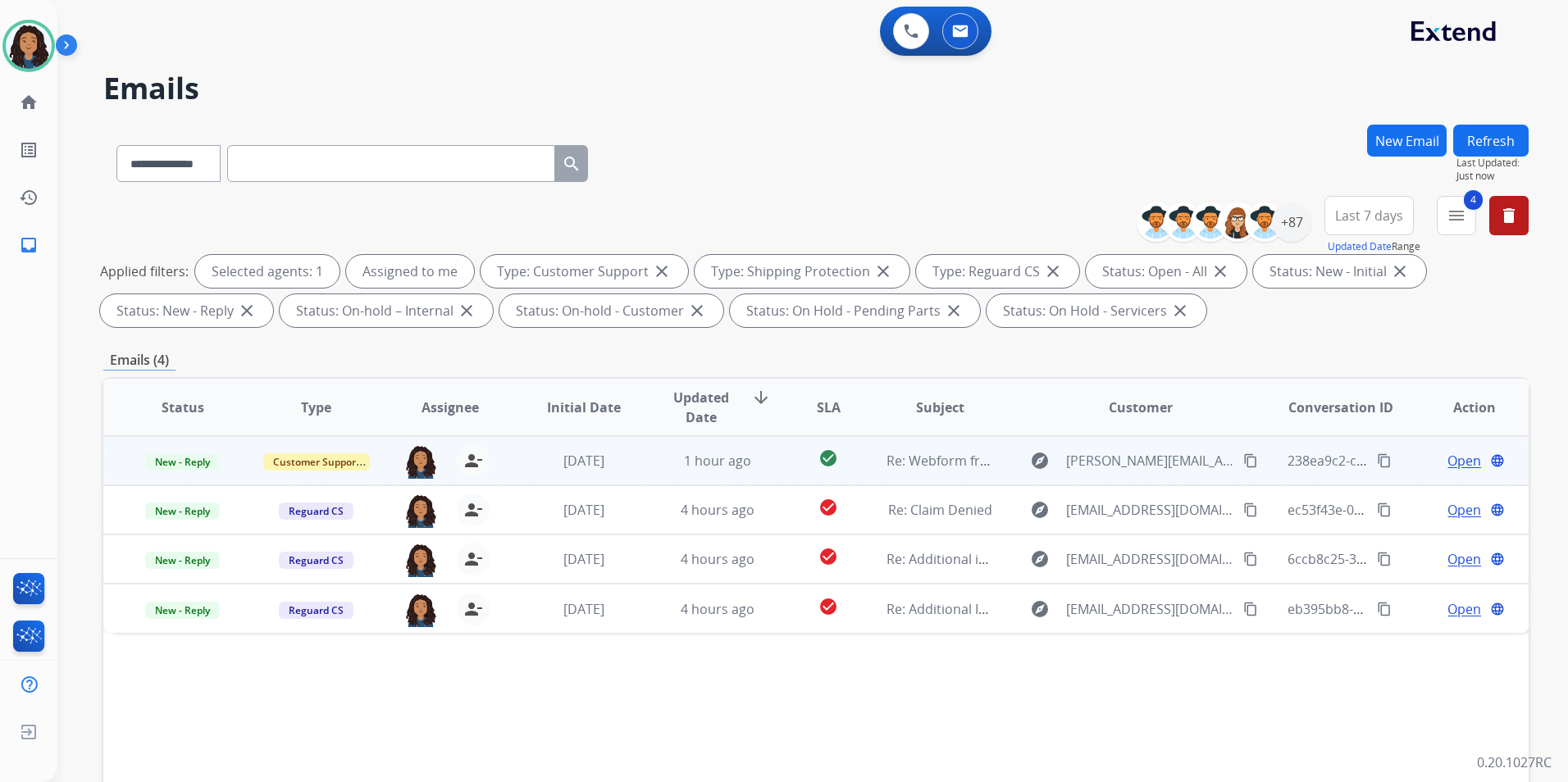
click at [1447, 463] on span "Open" at bounding box center [1464, 460] width 34 height 20
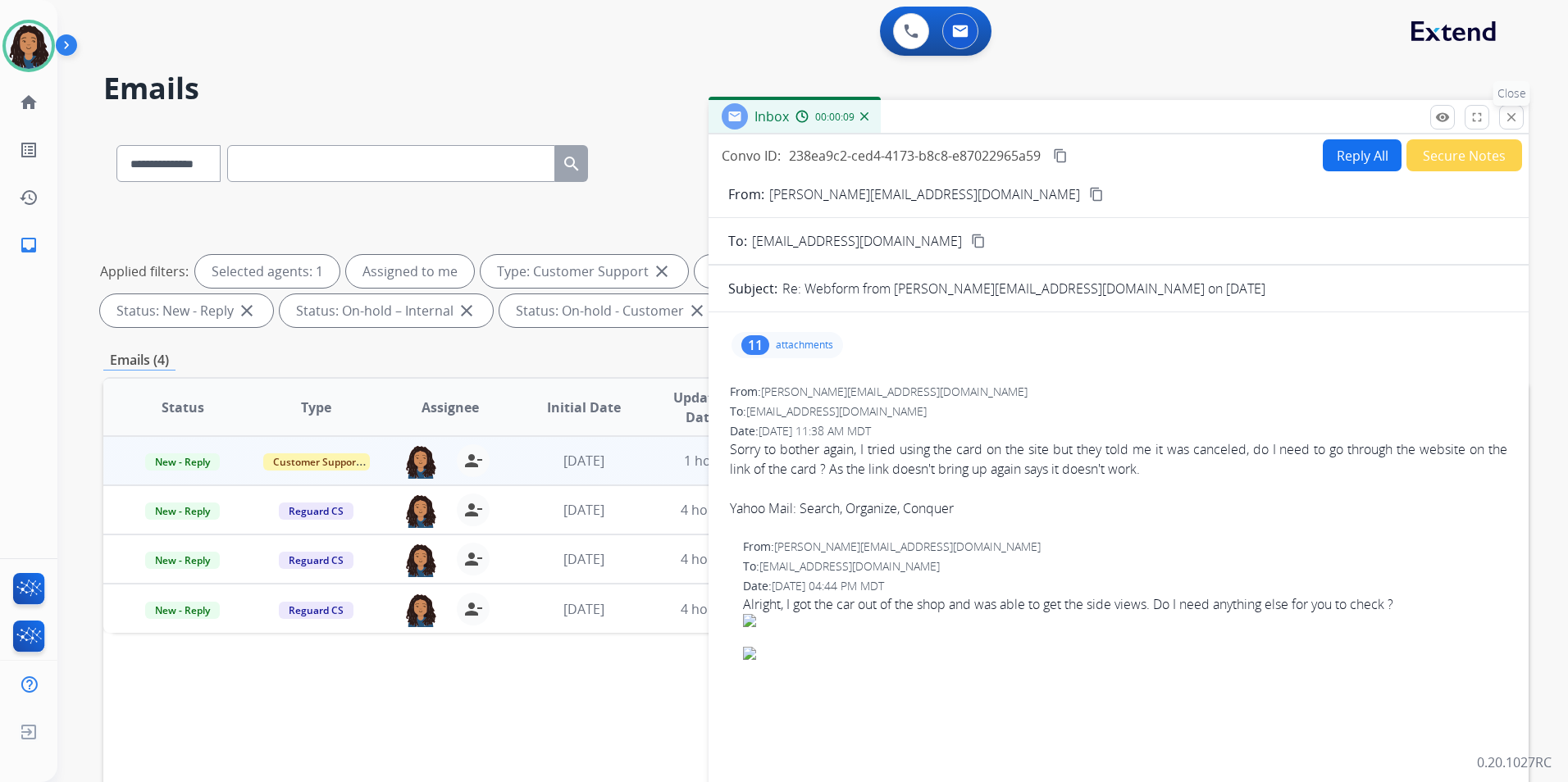
click at [1515, 115] on mat-icon "close" at bounding box center [1511, 117] width 15 height 15
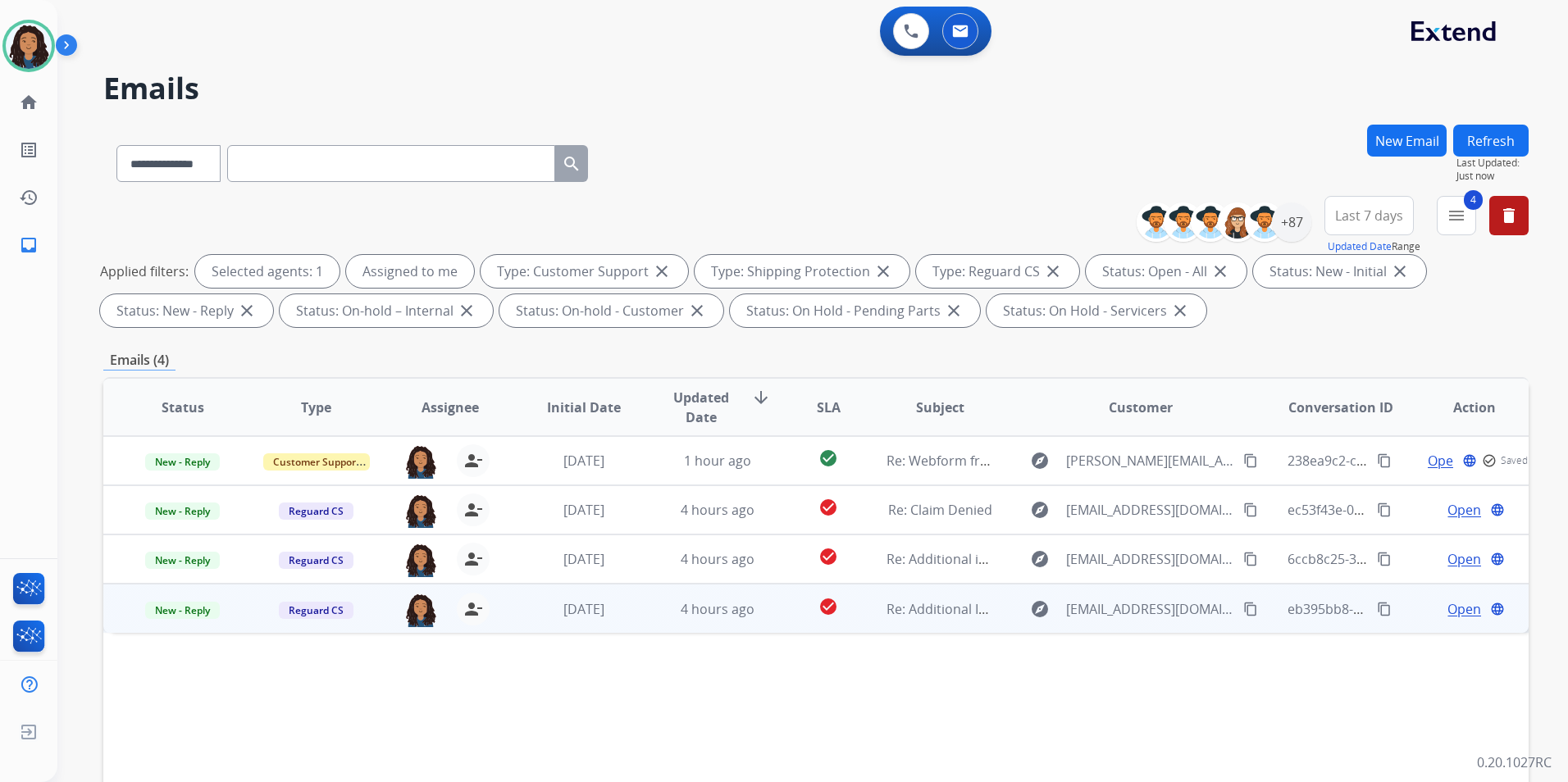
click at [1457, 613] on span "Open" at bounding box center [1464, 608] width 34 height 20
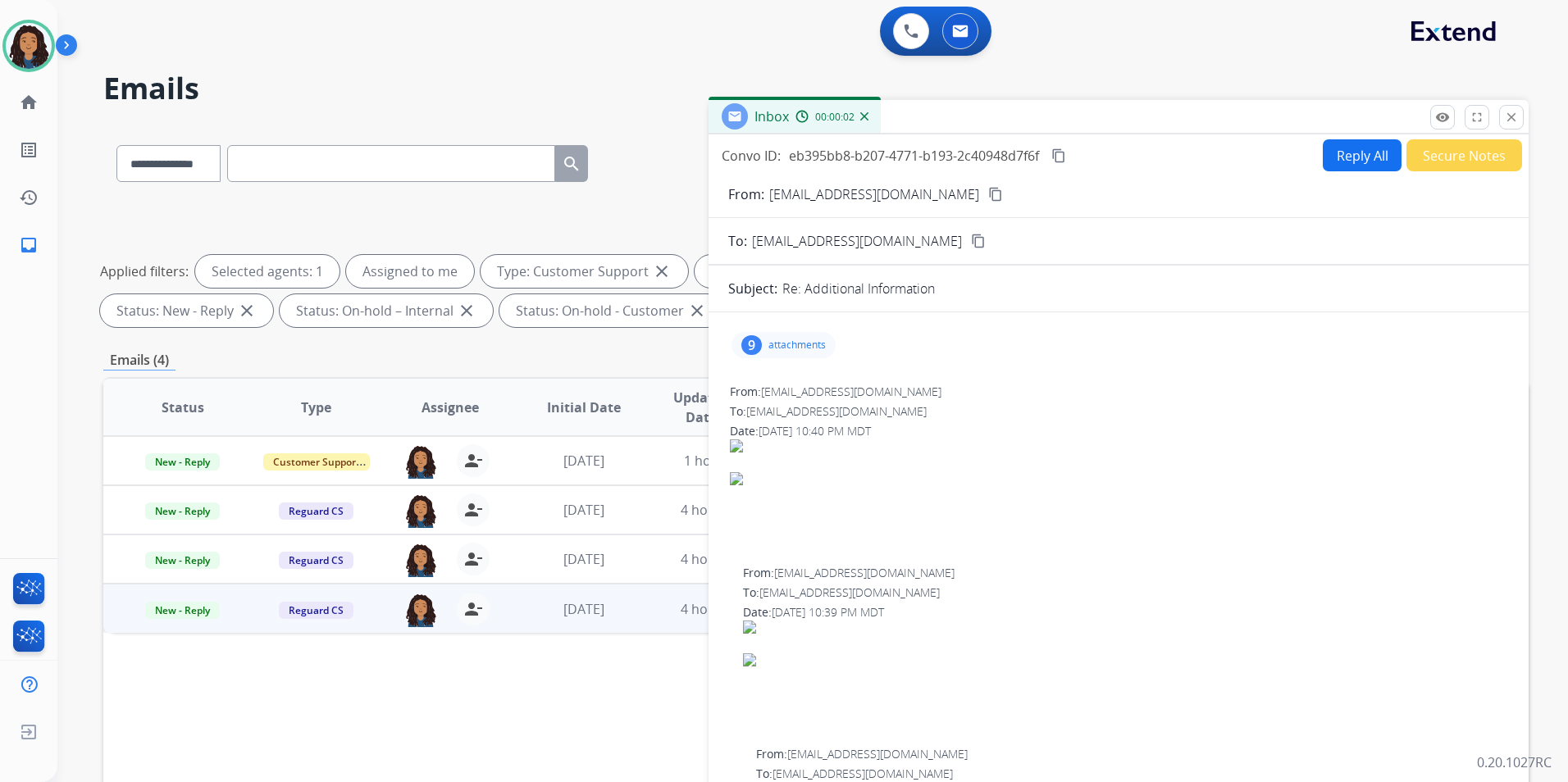
click at [1509, 134] on div "Inbox 00:00:02" at bounding box center [1118, 117] width 820 height 35
click at [1508, 123] on mat-icon "close" at bounding box center [1511, 117] width 15 height 15
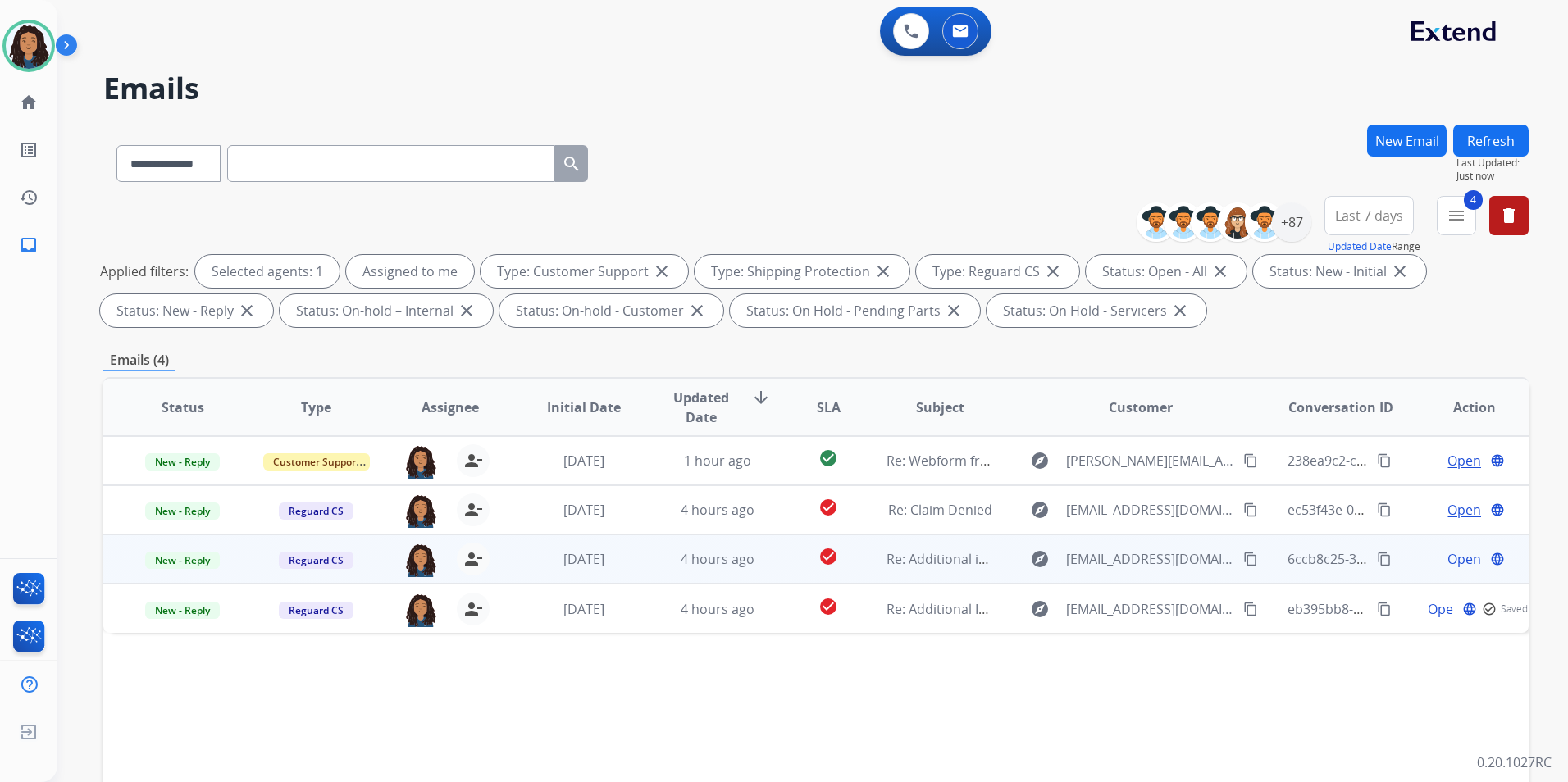
click at [1450, 561] on span "Open" at bounding box center [1464, 558] width 34 height 20
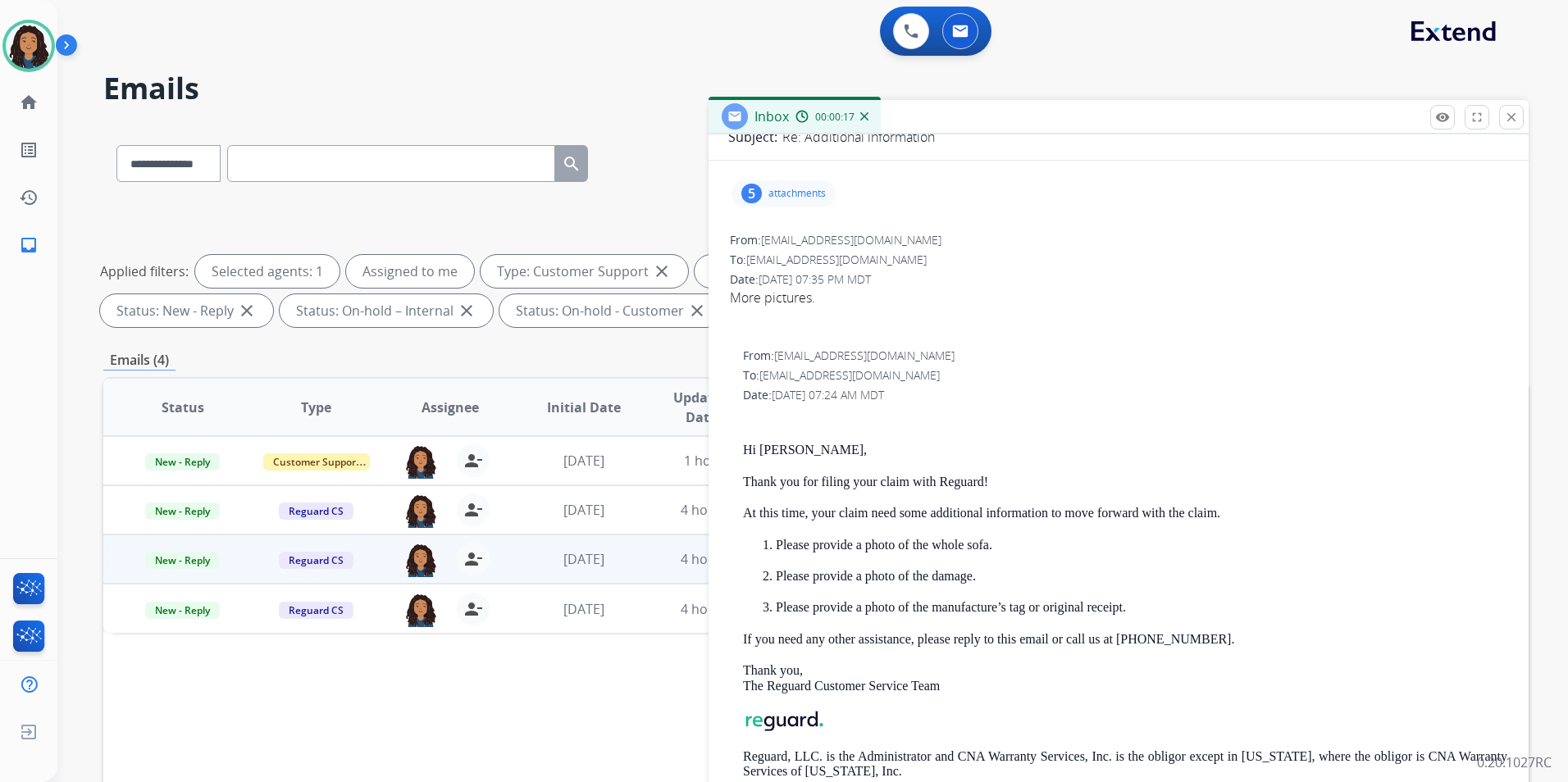
scroll to position [164, 0]
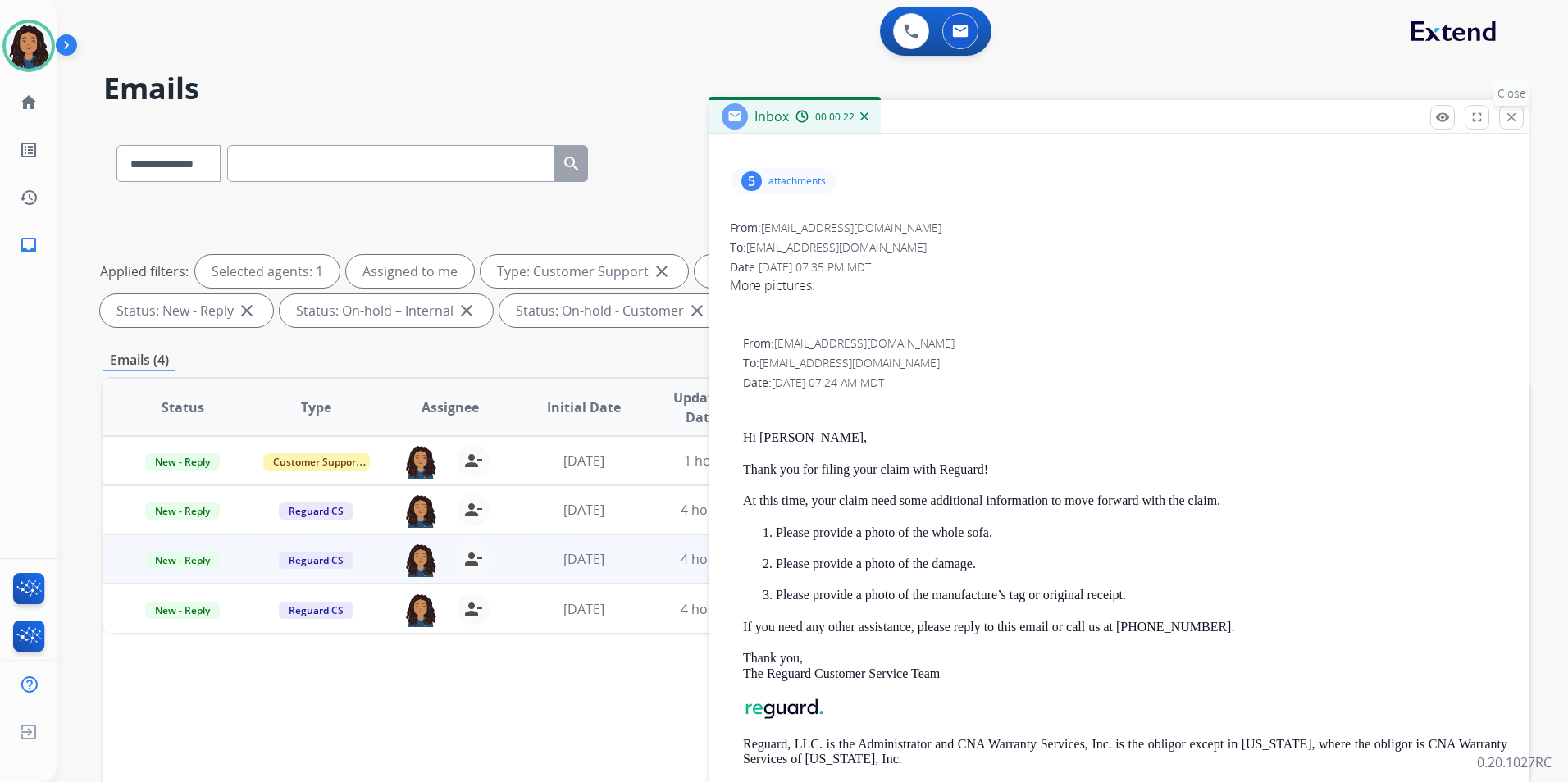
click at [1513, 121] on mat-icon "close" at bounding box center [1511, 117] width 15 height 15
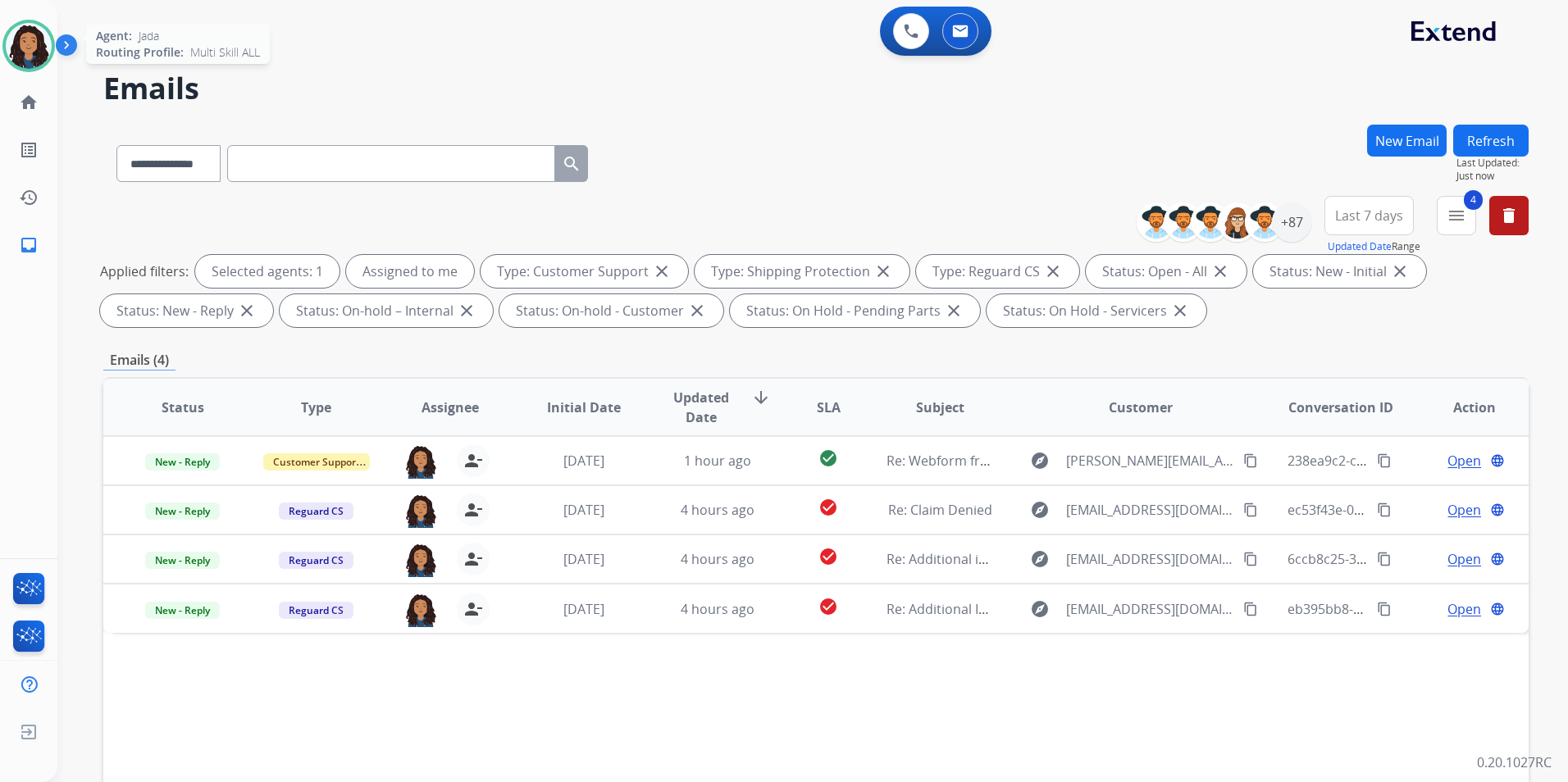
click at [29, 56] on img at bounding box center [28, 45] width 46 height 46
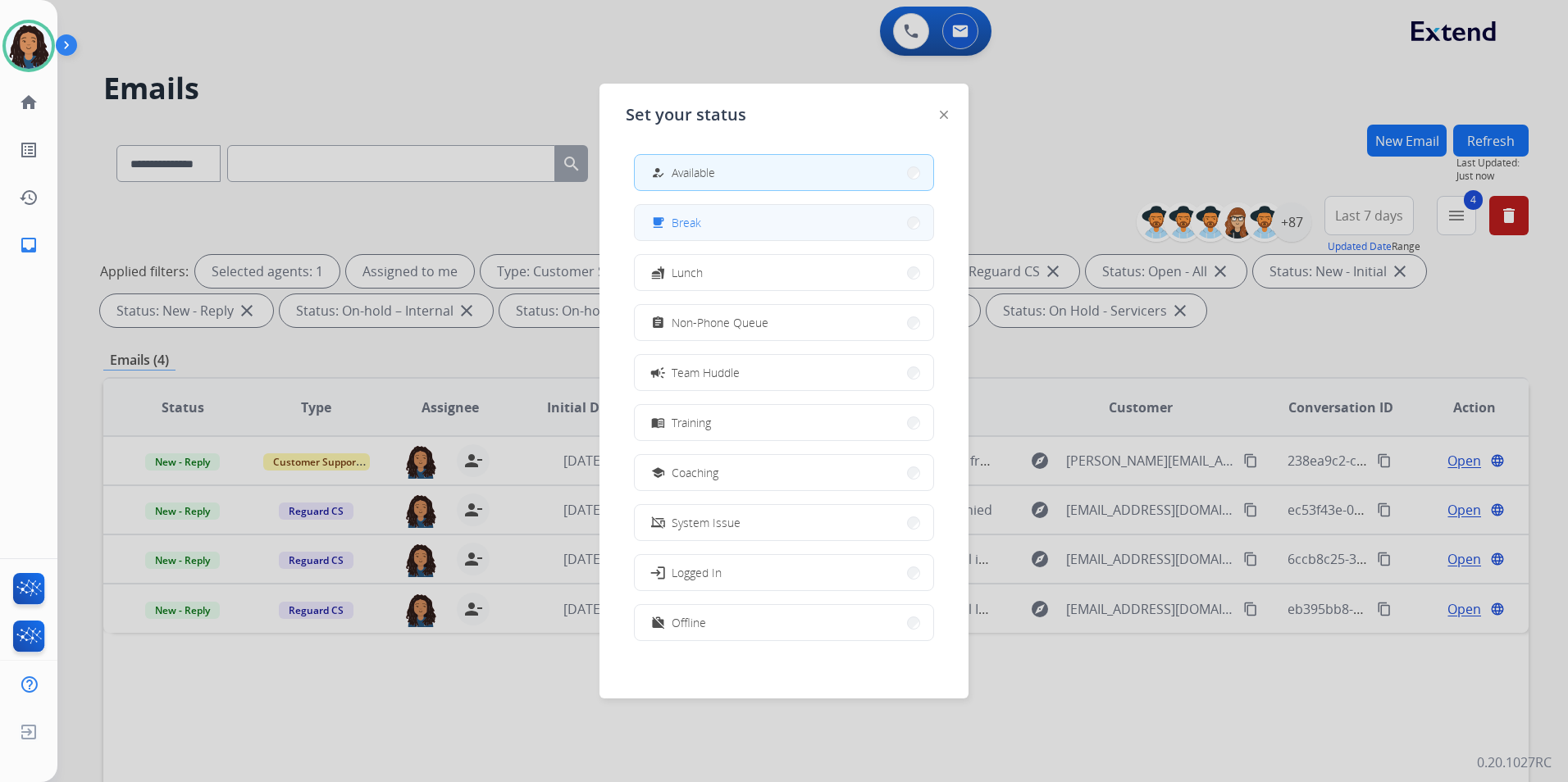
click at [766, 229] on button "free_breakfast Break" at bounding box center [784, 222] width 298 height 35
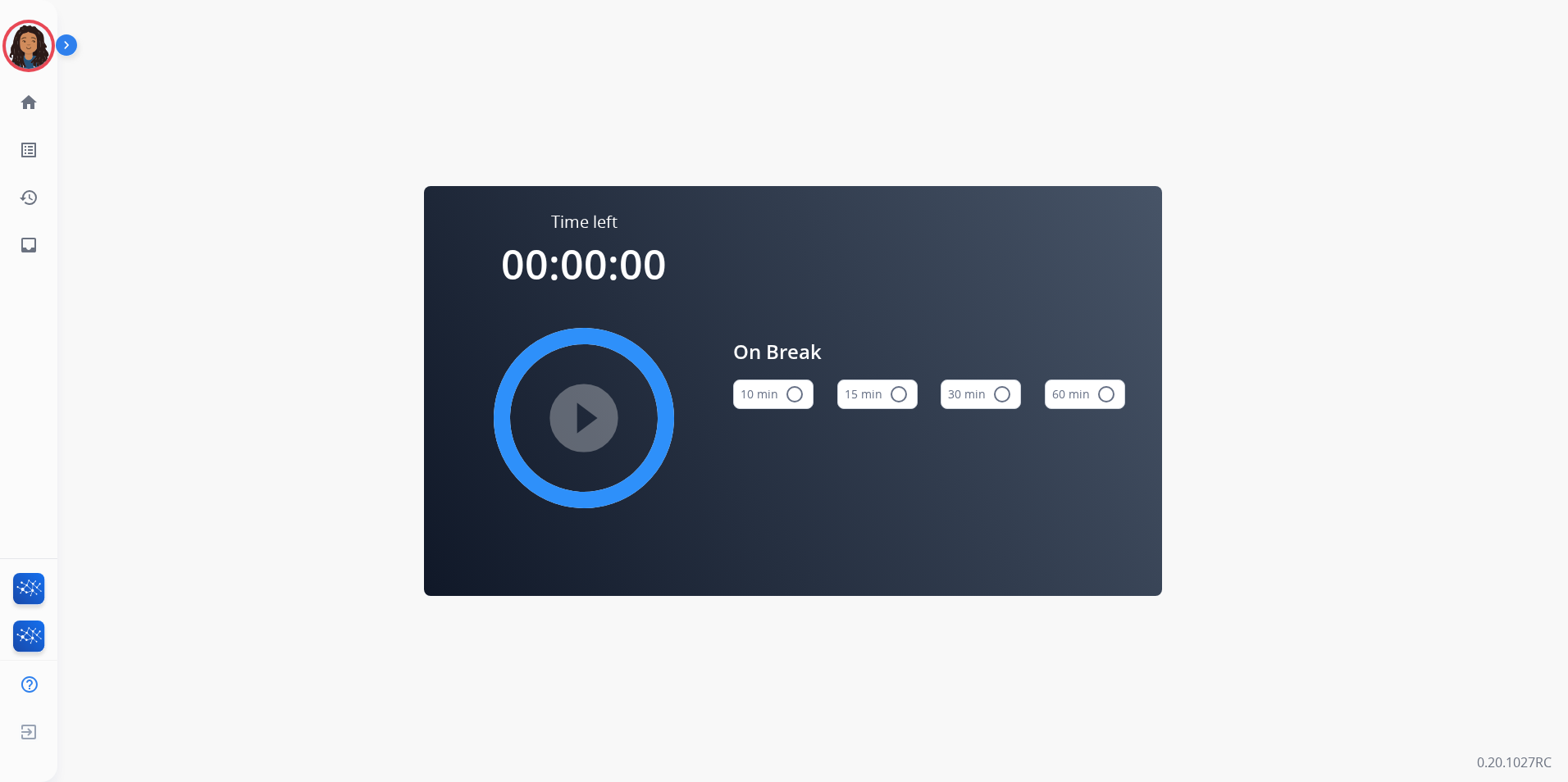
click at [870, 398] on button "15 min radio_button_unchecked" at bounding box center [877, 393] width 80 height 29
click at [574, 428] on mat-icon "play_circle_filled" at bounding box center [583, 418] width 20 height 20
click at [33, 41] on icon at bounding box center [29, 46] width 54 height 54
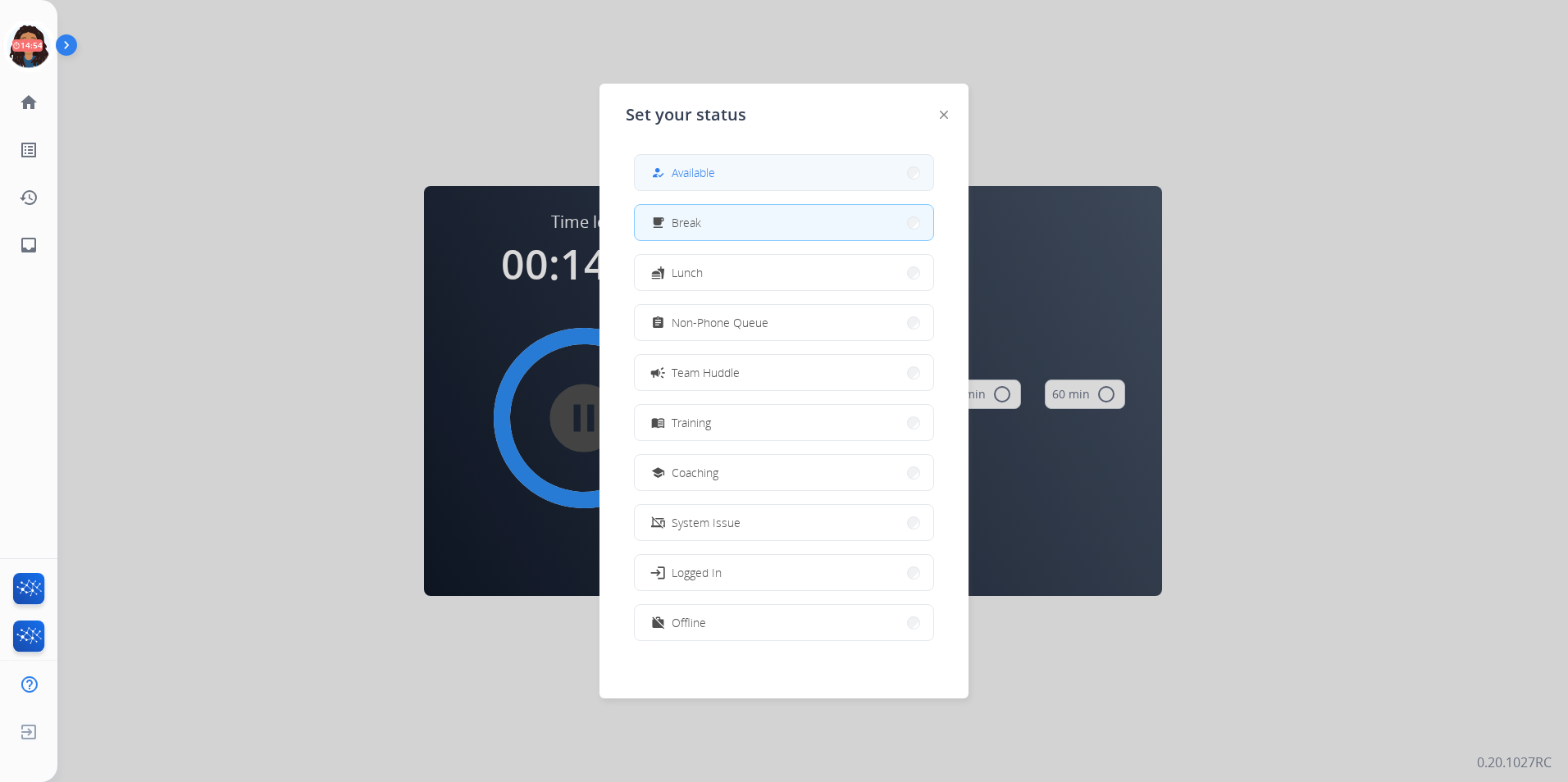
click at [759, 158] on button "how_to_reg Available" at bounding box center [784, 172] width 298 height 35
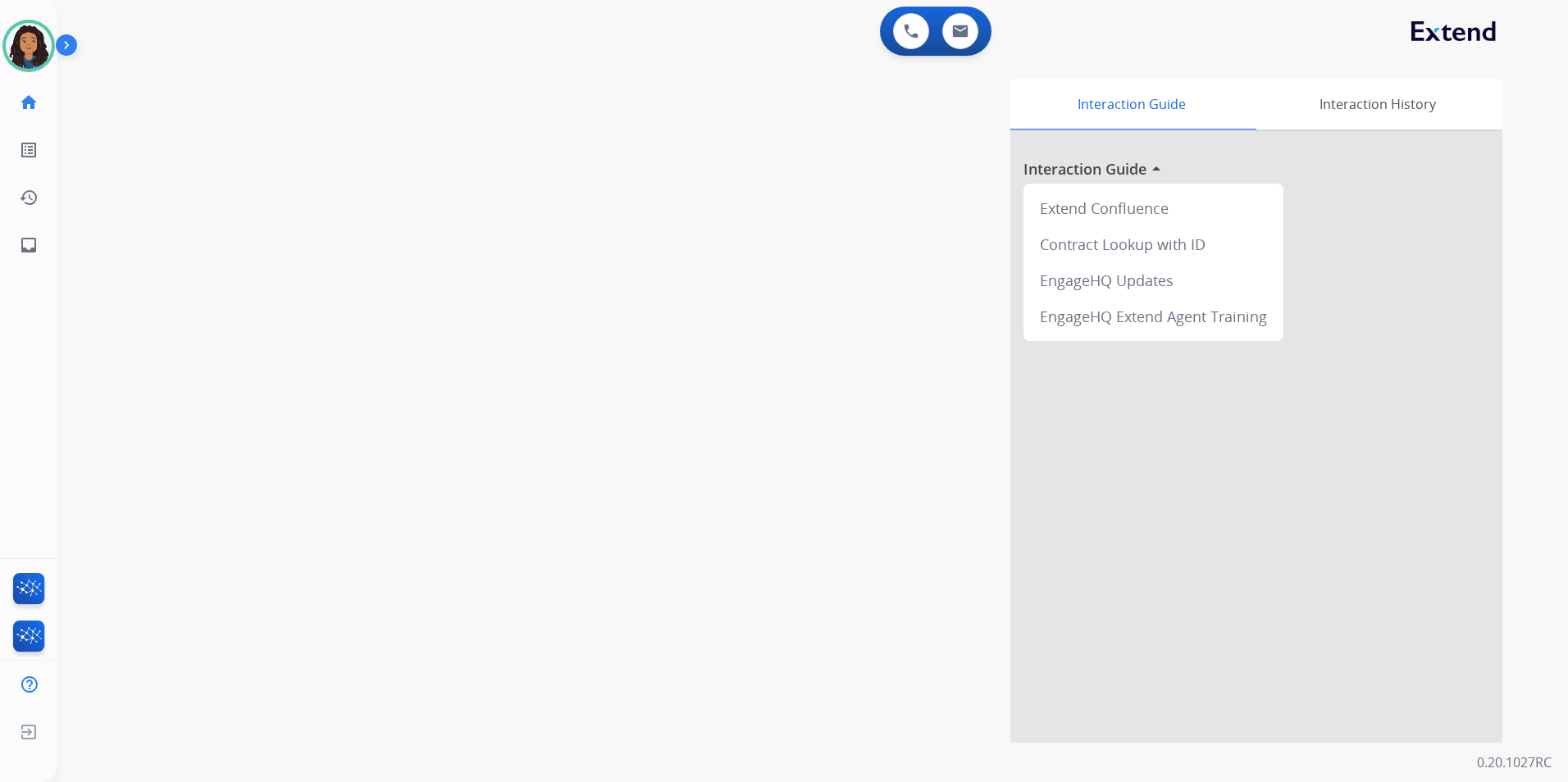
drag, startPoint x: 734, startPoint y: 254, endPoint x: 980, endPoint y: 67, distance: 309.0
click at [743, 254] on div "Interaction Guide Interaction History Interaction Guide arrow_drop_up Extend Co…" at bounding box center [1023, 410] width 960 height 664
click at [968, 41] on button at bounding box center [960, 31] width 36 height 36
select select "**********"
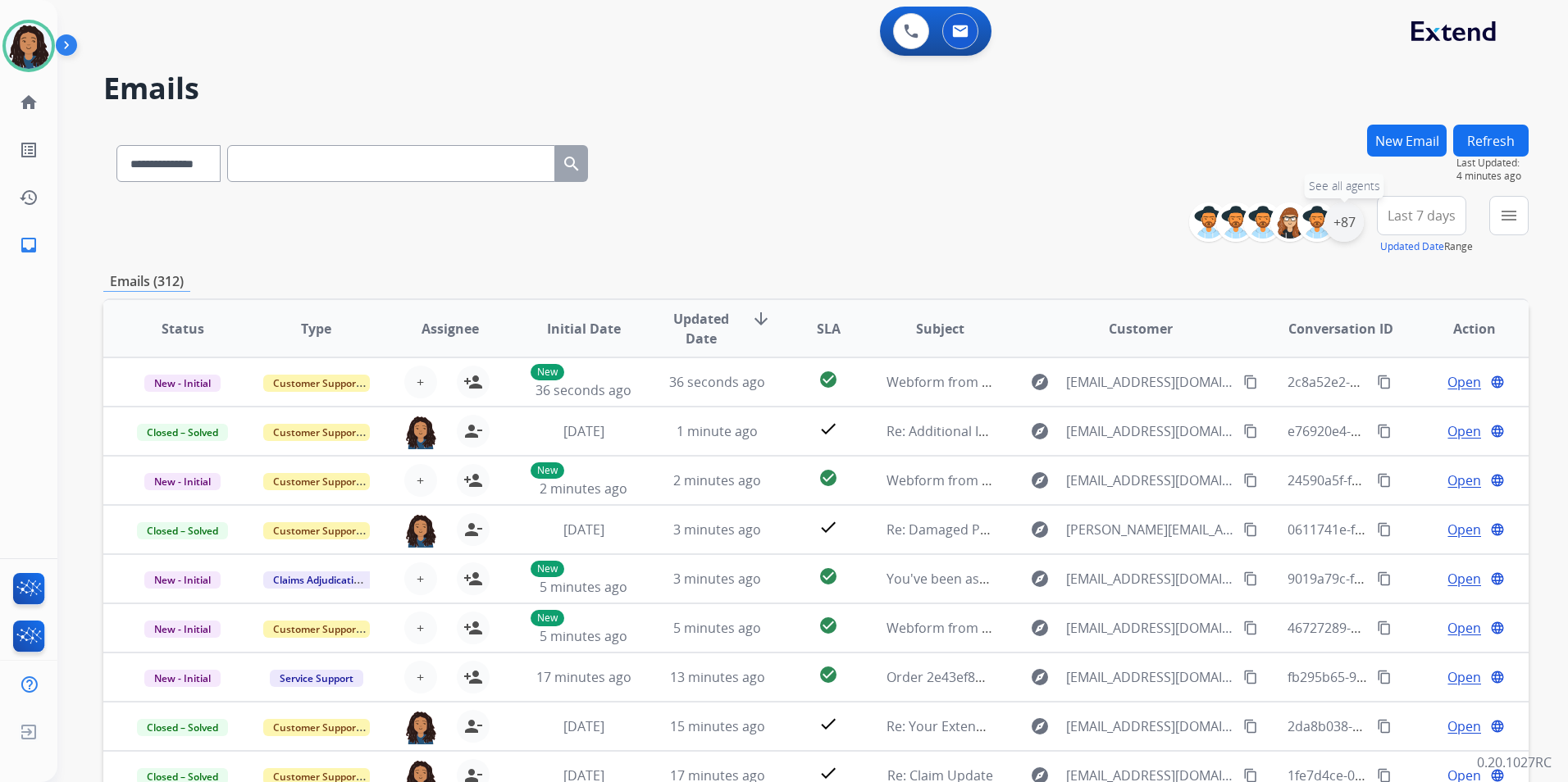
drag, startPoint x: 1341, startPoint y: 225, endPoint x: 1286, endPoint y: 380, distance: 164.5
click at [1340, 225] on div "+87" at bounding box center [1344, 223] width 40 height 40
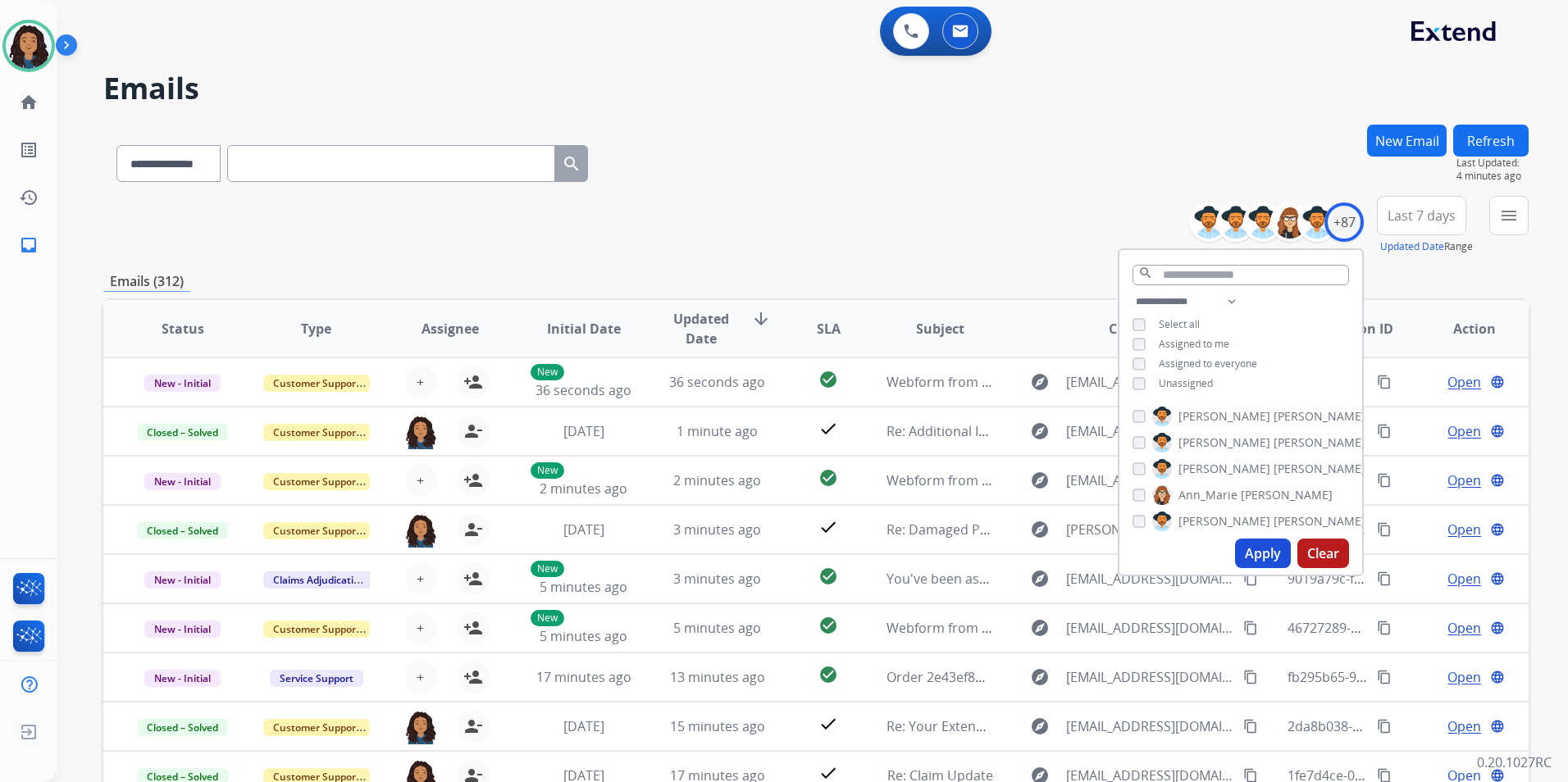
click at [1185, 382] on span "Unassigned" at bounding box center [1185, 383] width 54 height 14
click at [1266, 558] on button "Apply" at bounding box center [1262, 553] width 56 height 29
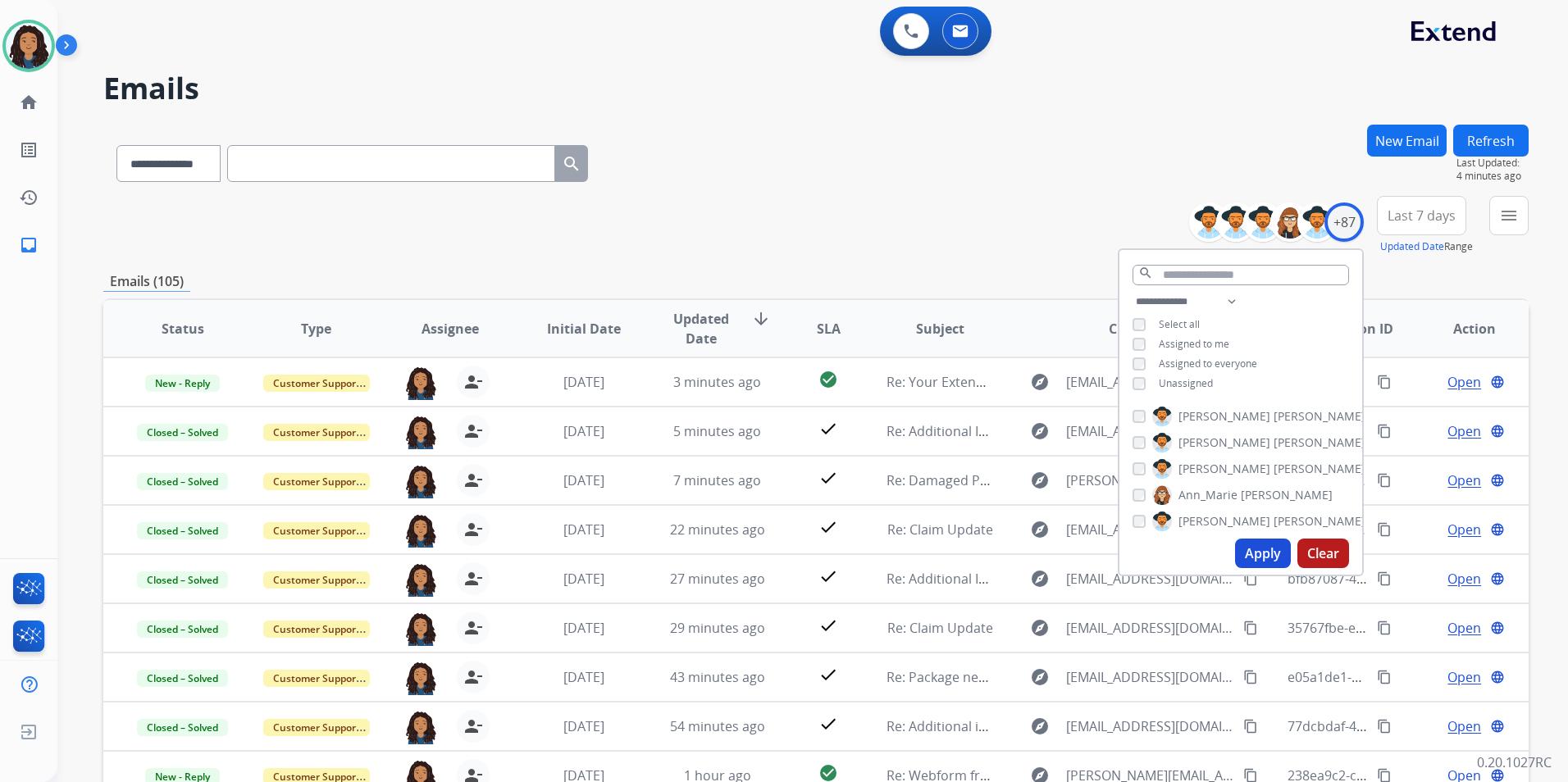
click at [1508, 224] on mat-icon "menu" at bounding box center [1509, 215] width 20 height 20
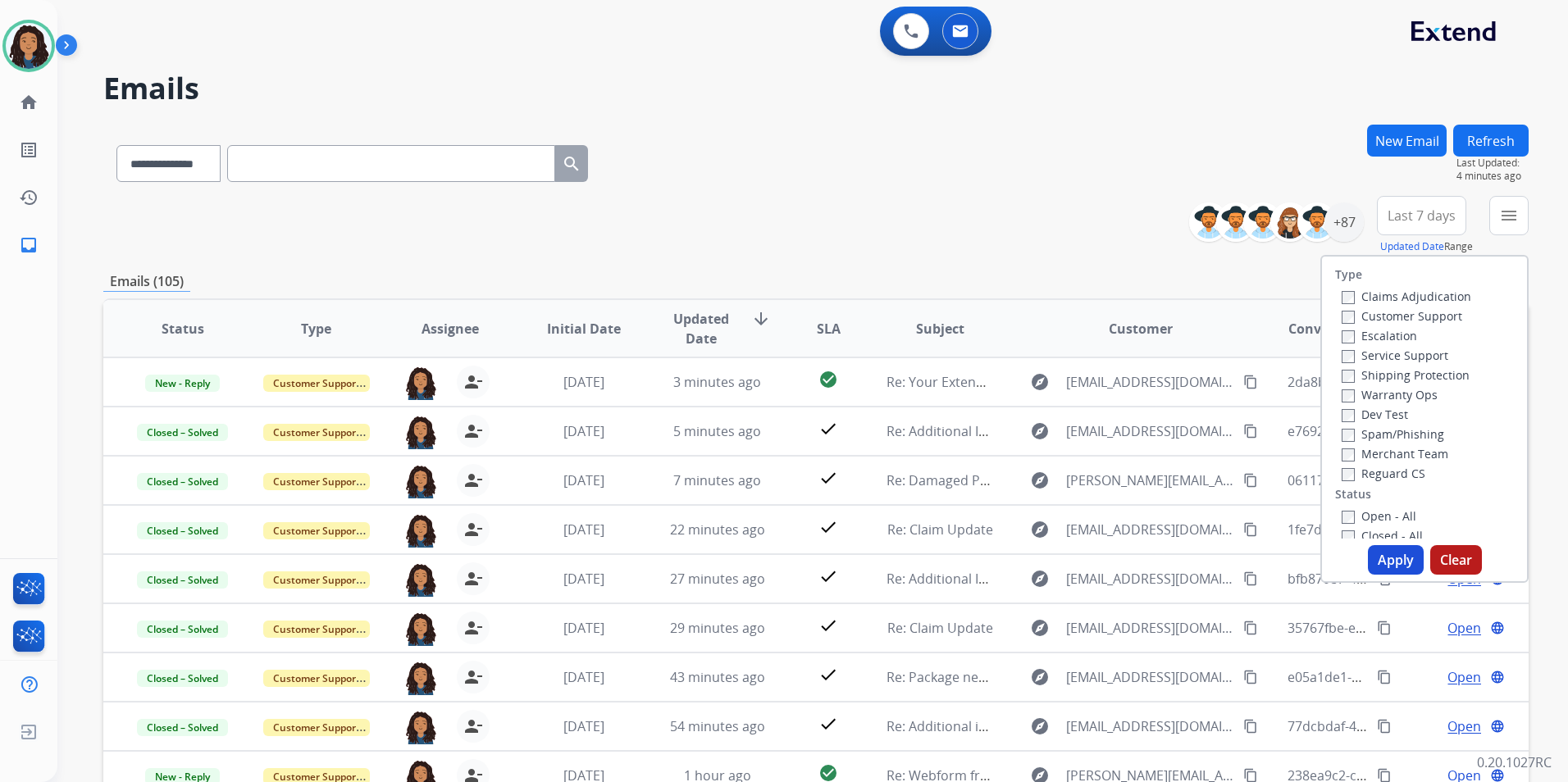
click at [1426, 314] on label "Customer Support" at bounding box center [1402, 316] width 121 height 16
click at [1435, 379] on label "Shipping Protection" at bounding box center [1406, 374] width 128 height 16
click at [1376, 474] on label "Reguard CS" at bounding box center [1383, 474] width 84 height 16
click at [1362, 507] on div "Open - All" at bounding box center [1427, 515] width 173 height 20
click at [1363, 518] on label "Open - All" at bounding box center [1378, 516] width 75 height 16
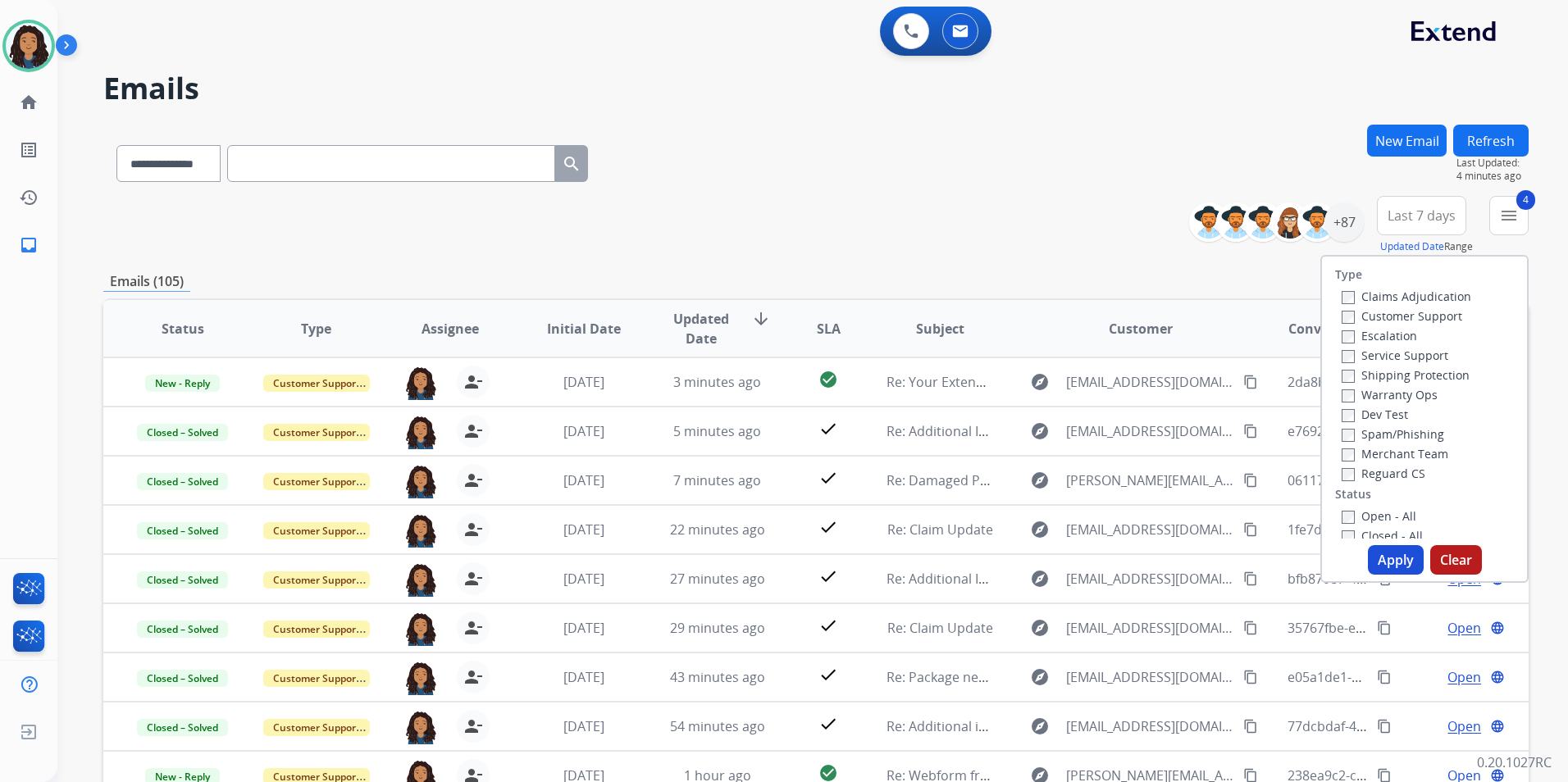
click at [1376, 568] on button "Apply" at bounding box center [1395, 559] width 56 height 29
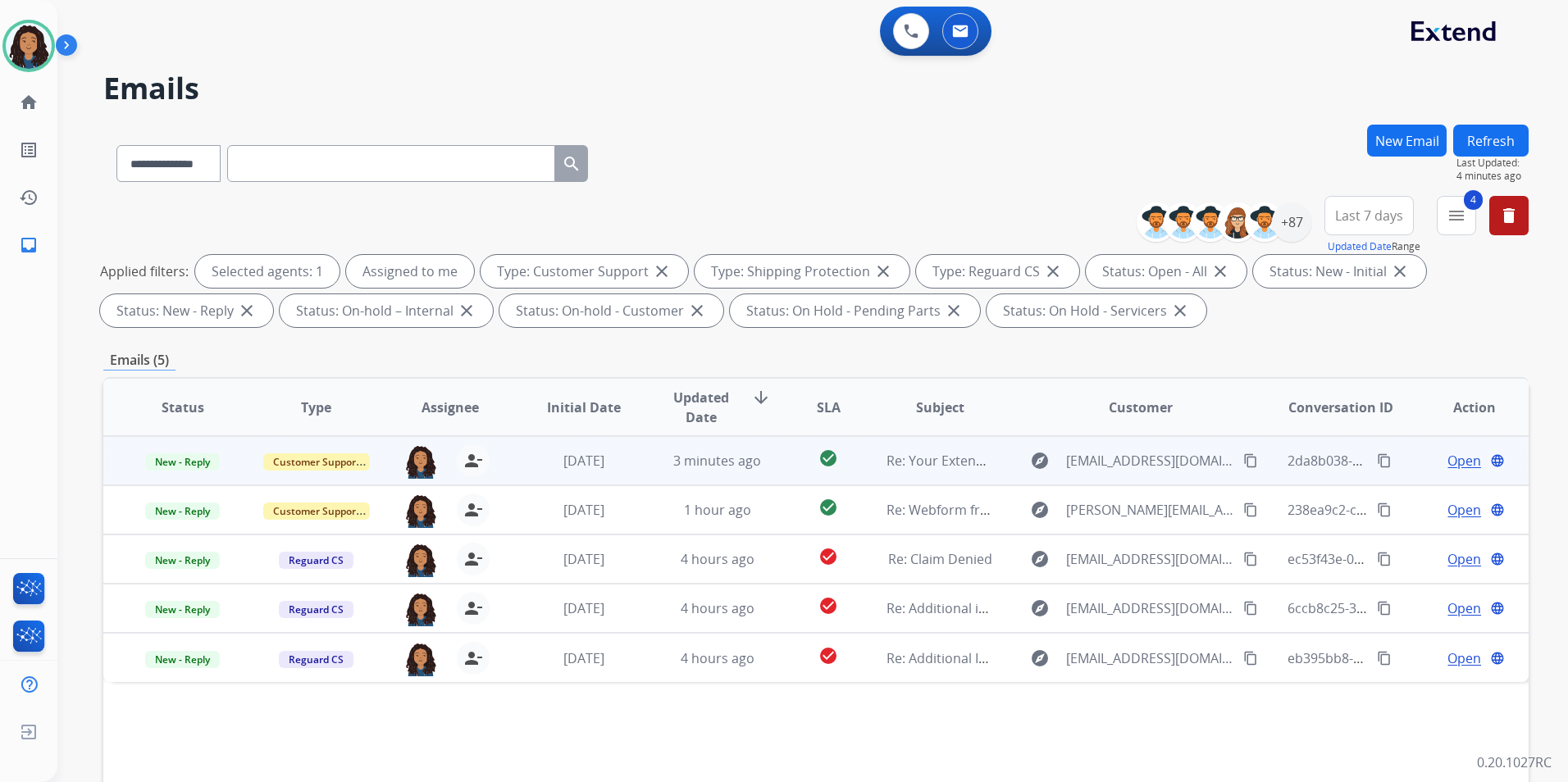
click at [1459, 466] on span "Open" at bounding box center [1464, 460] width 34 height 20
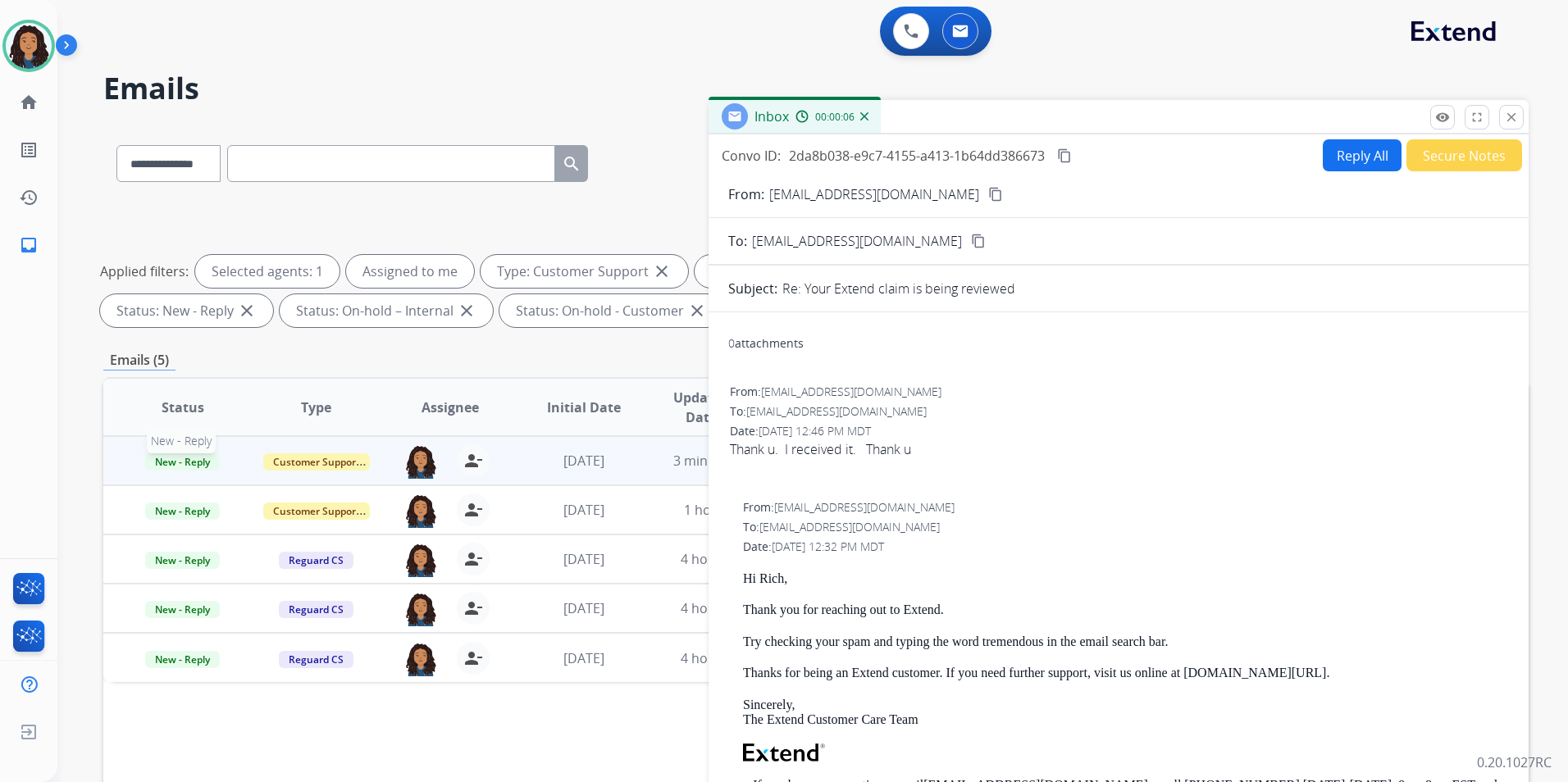
click at [180, 455] on span "New - Reply" at bounding box center [182, 462] width 75 height 17
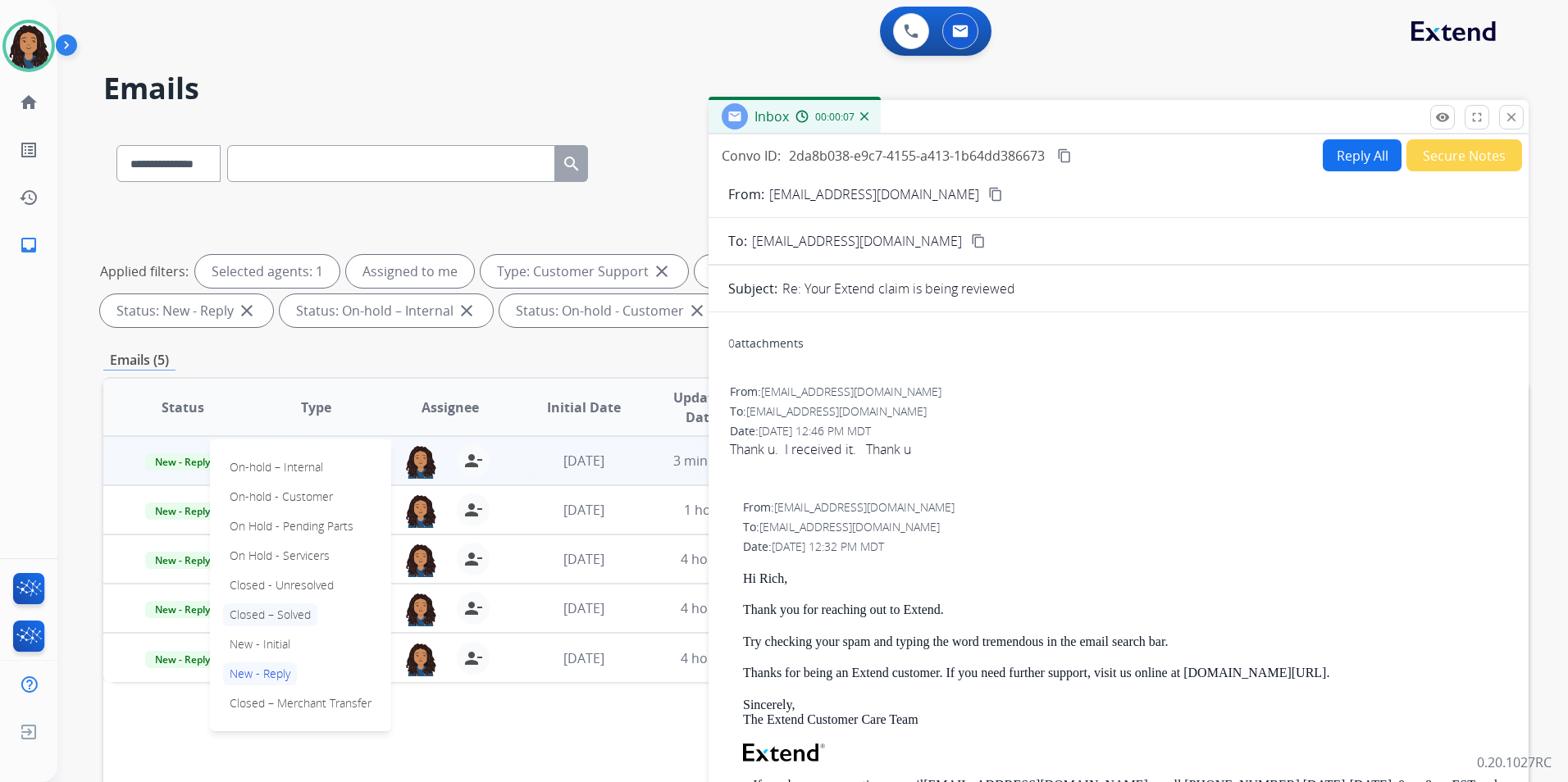
click at [287, 614] on p "Closed – Solved" at bounding box center [270, 615] width 94 height 23
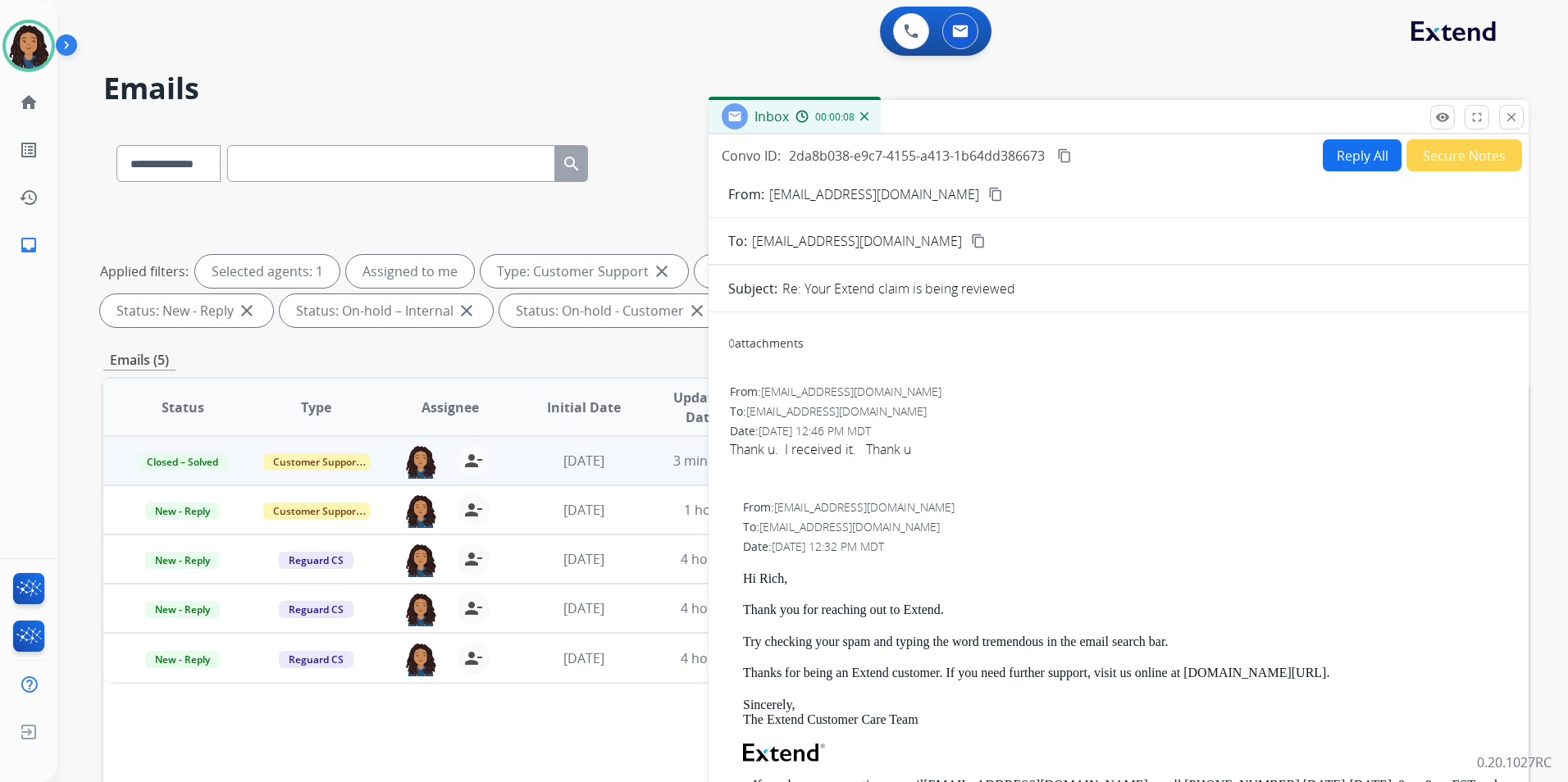
click at [1444, 153] on button "Secure Notes" at bounding box center [1464, 156] width 116 height 32
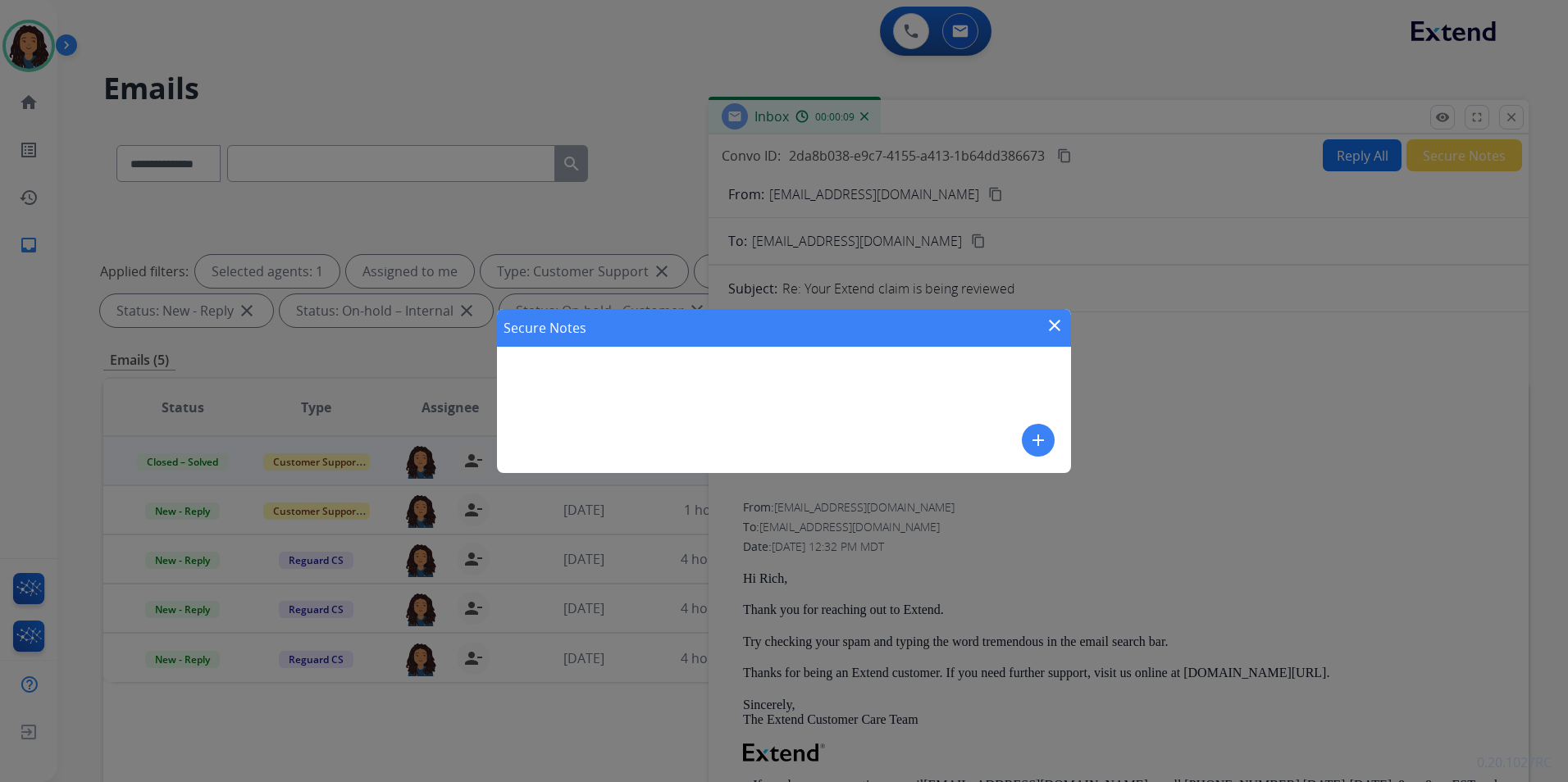
click at [1019, 442] on div "Secure Notes close add" at bounding box center [784, 391] width 574 height 164
click at [1043, 437] on mat-icon "add" at bounding box center [1038, 440] width 20 height 20
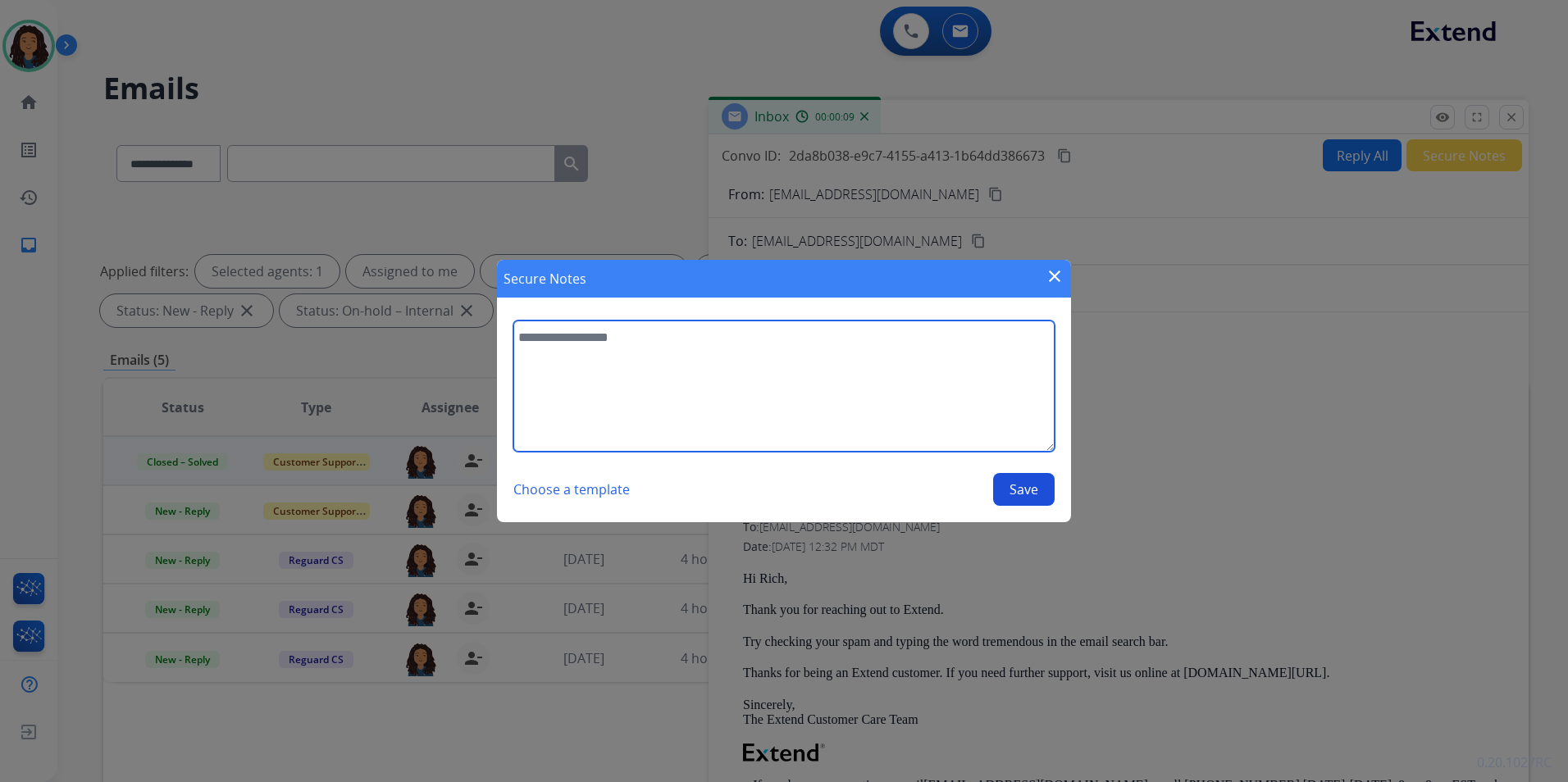
click at [912, 385] on textarea at bounding box center [784, 386] width 542 height 131
type textarea "**********"
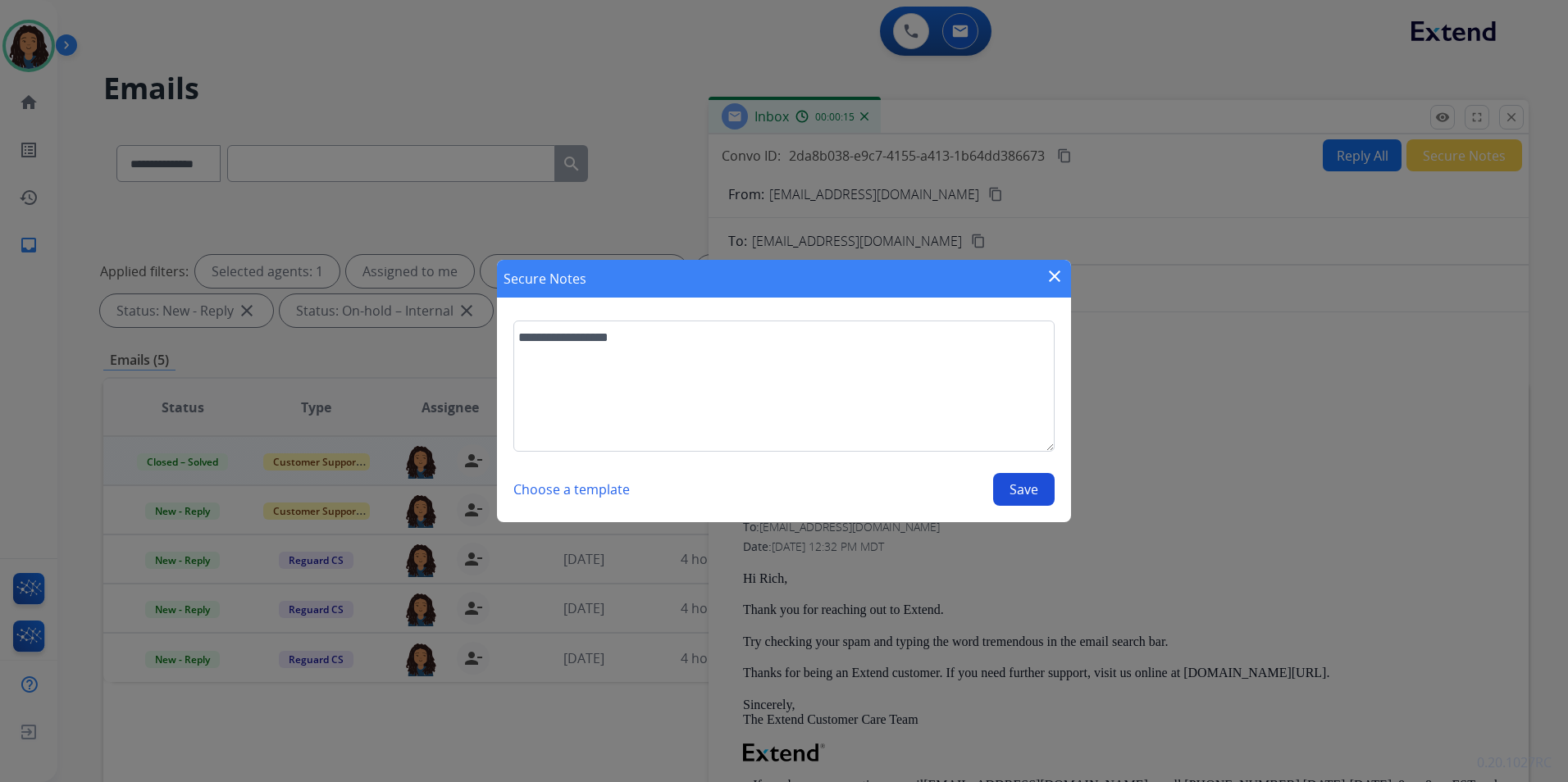
click at [1003, 491] on button "Save" at bounding box center [1024, 490] width 61 height 33
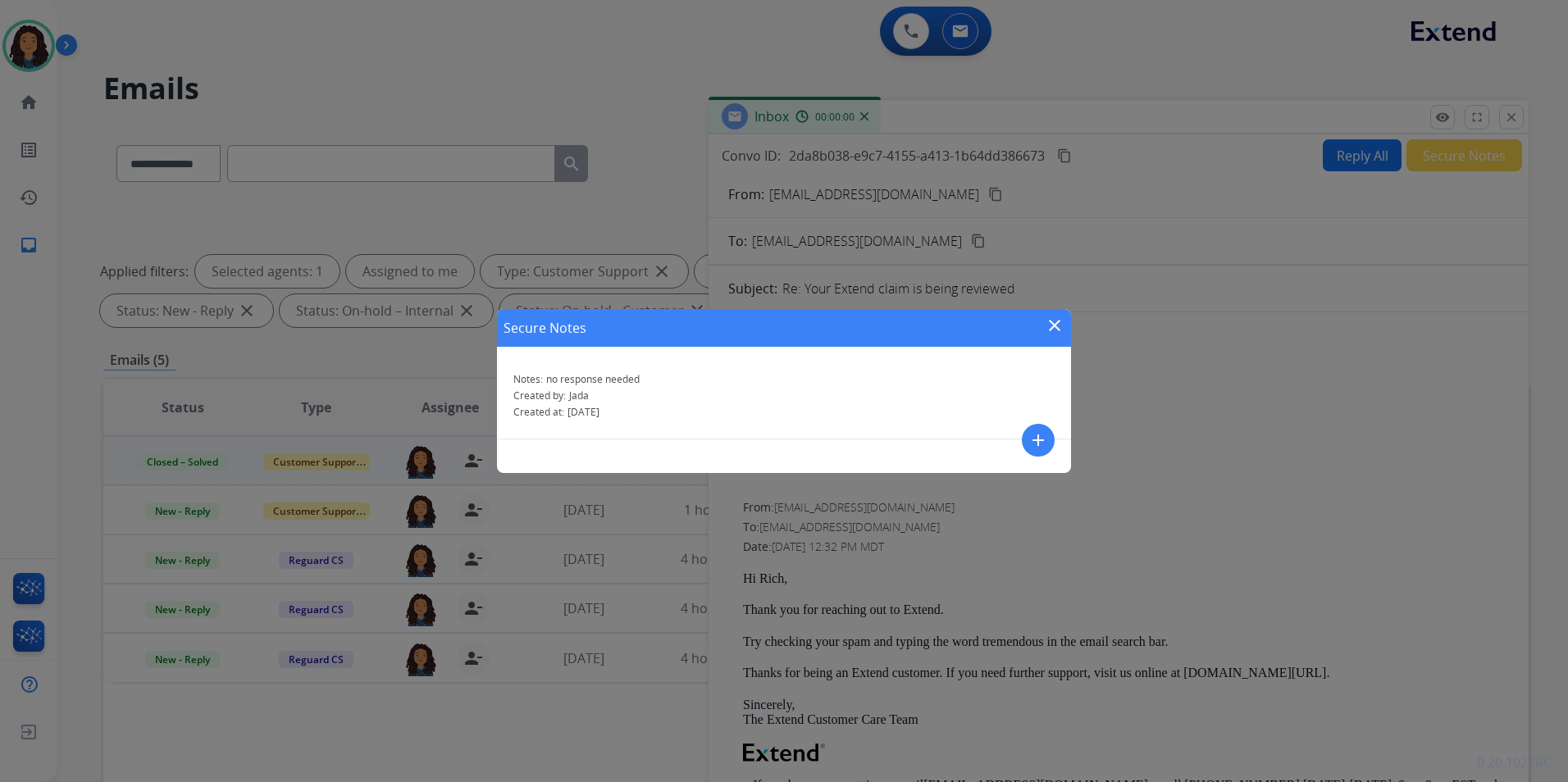
click at [1057, 312] on div "Secure Notes close" at bounding box center [784, 328] width 574 height 38
click at [1057, 318] on mat-icon "close" at bounding box center [1054, 325] width 20 height 20
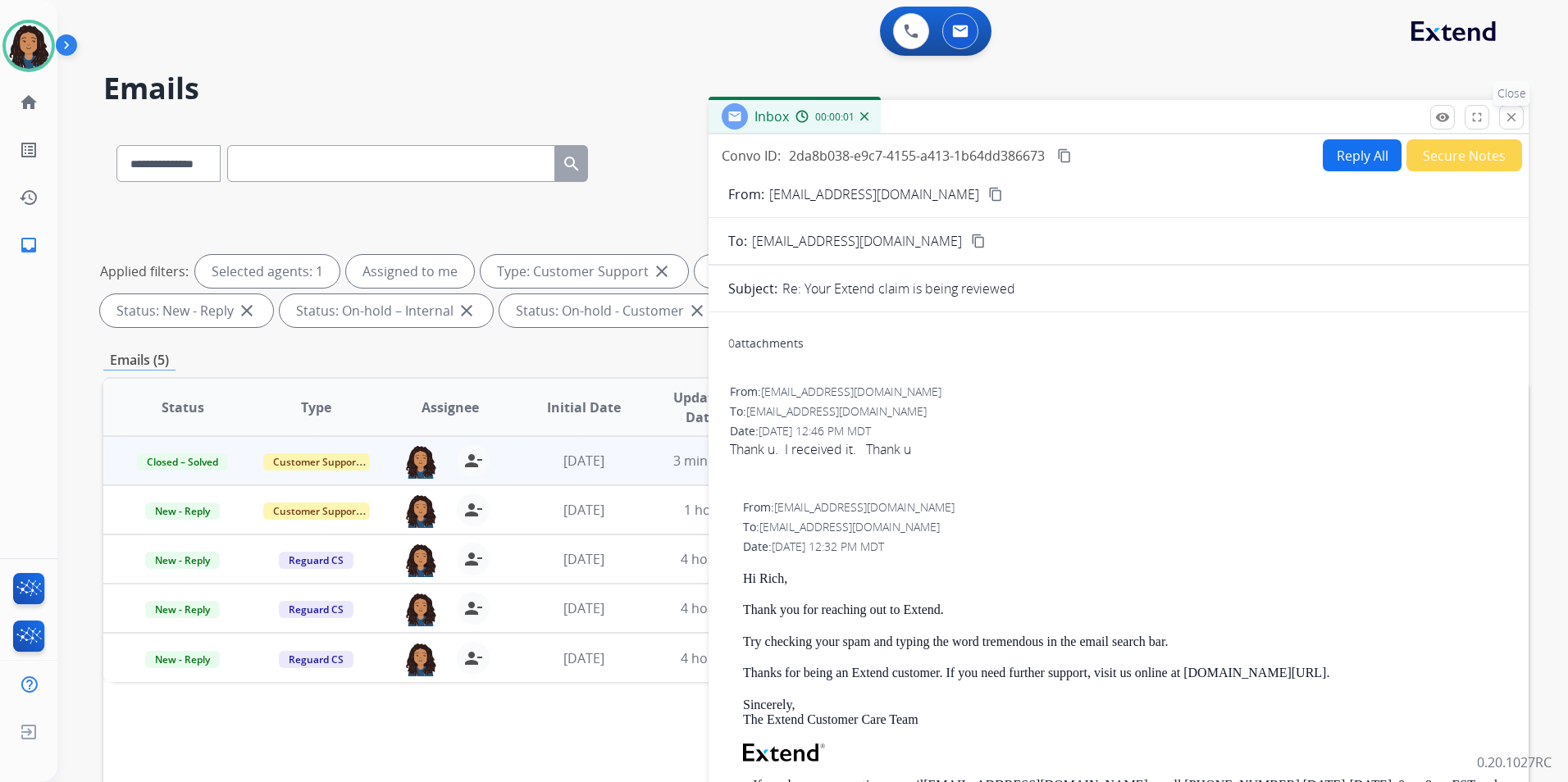
click at [1517, 119] on mat-icon "close" at bounding box center [1511, 117] width 15 height 15
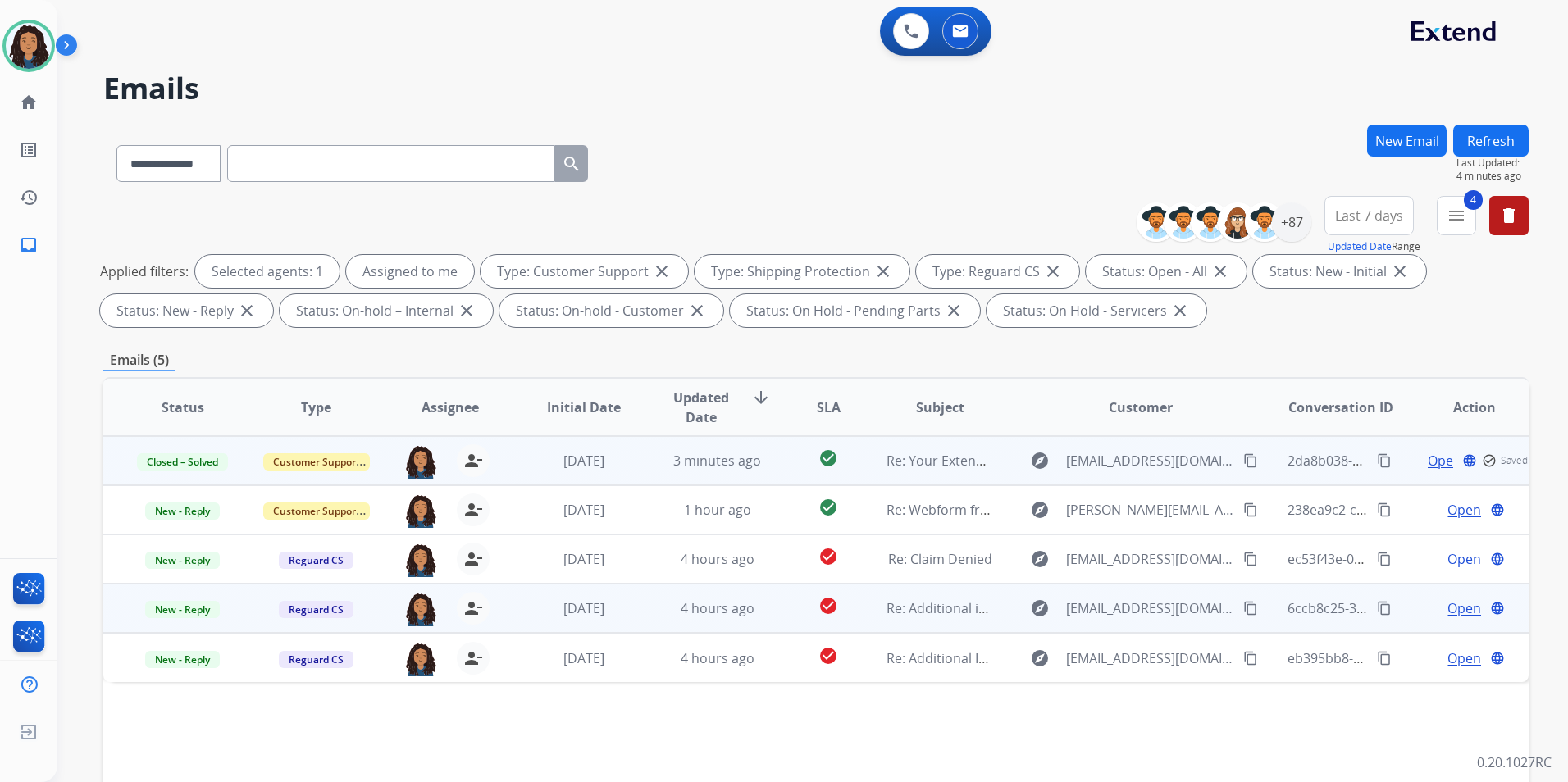
click at [1456, 606] on span "Open" at bounding box center [1464, 608] width 34 height 20
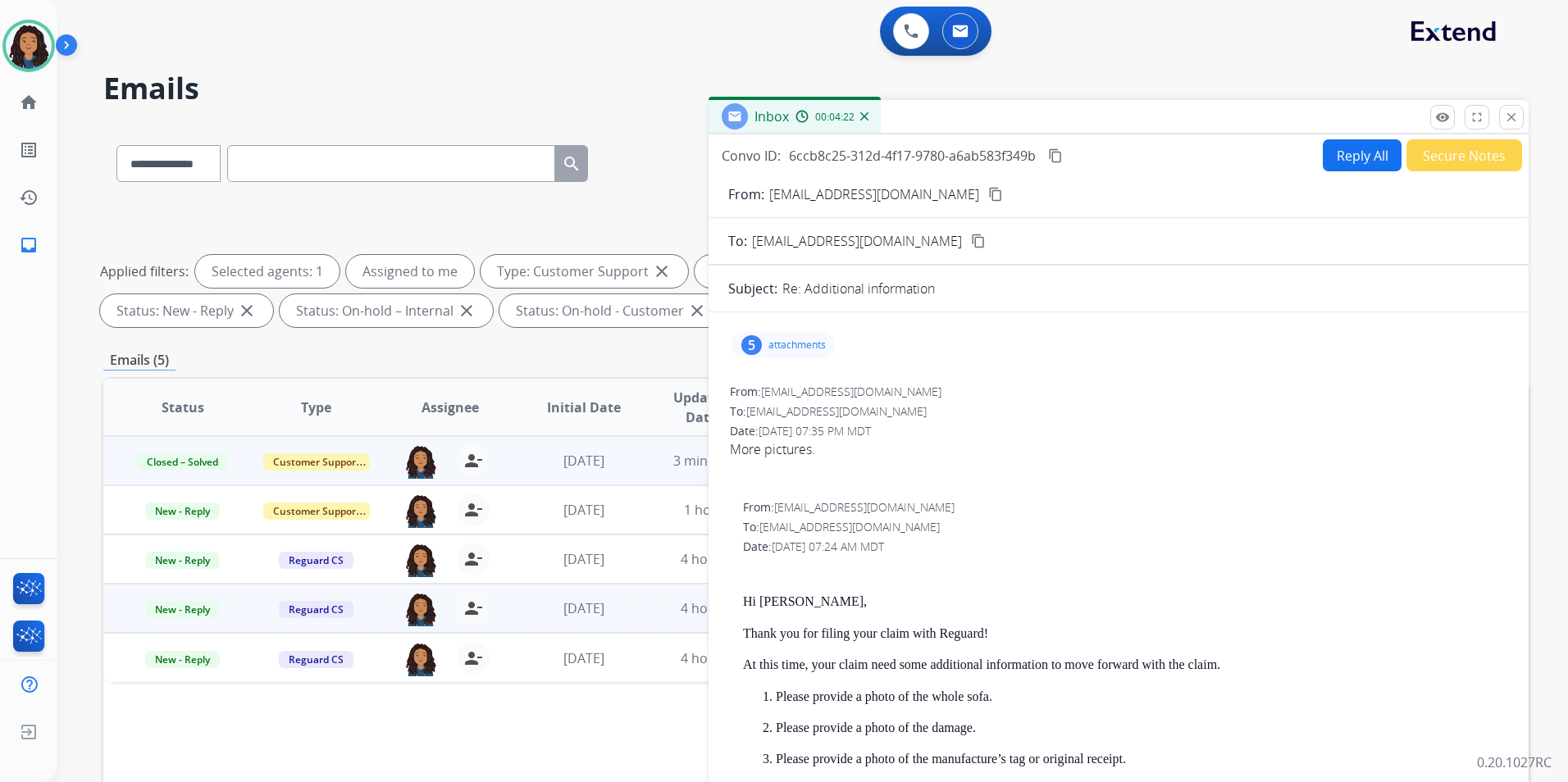
click at [821, 339] on p "attachments" at bounding box center [796, 345] width 58 height 13
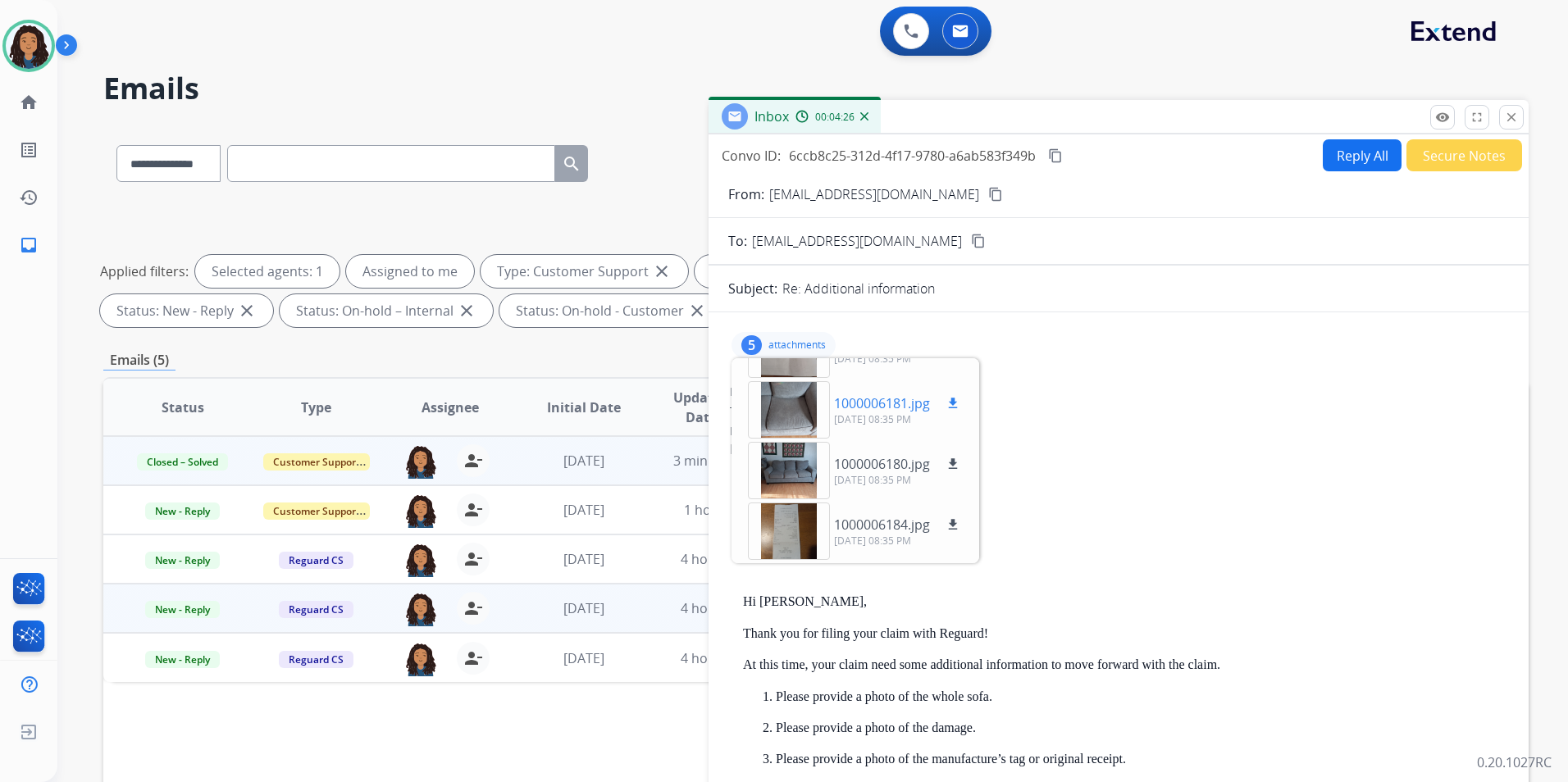
click at [782, 416] on div at bounding box center [789, 409] width 82 height 58
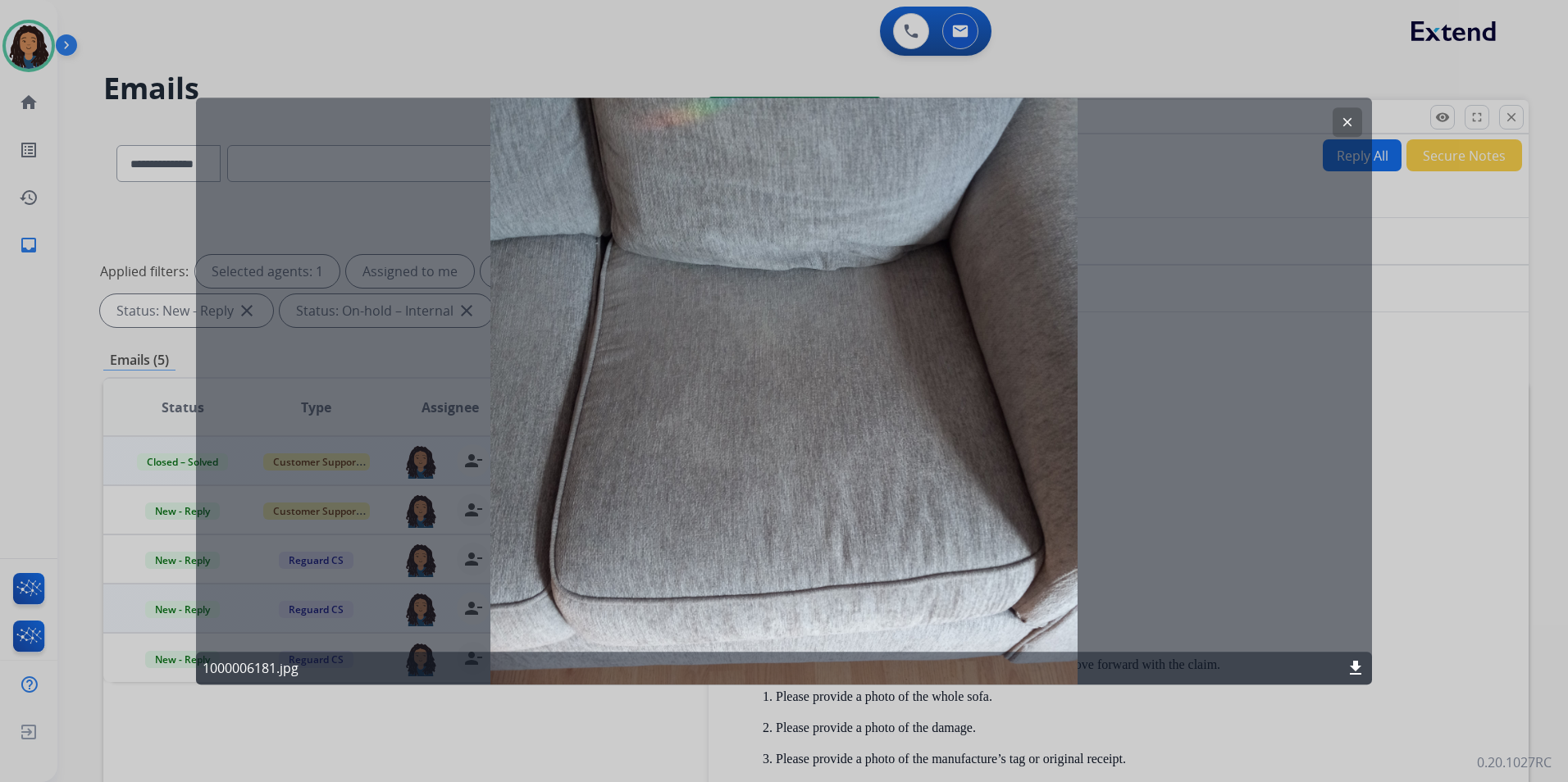
click at [1343, 139] on div "clear 1000006181.jpg download" at bounding box center [784, 391] width 1176 height 587
drag, startPoint x: 1361, startPoint y: 108, endPoint x: 1340, endPoint y: 119, distance: 23.7
click at [1349, 114] on div "clear" at bounding box center [1347, 122] width 29 height 29
drag, startPoint x: 1329, startPoint y: 139, endPoint x: 1321, endPoint y: 142, distance: 8.5
click at [1327, 140] on div "clear 1000006181.jpg download" at bounding box center [784, 391] width 1176 height 587
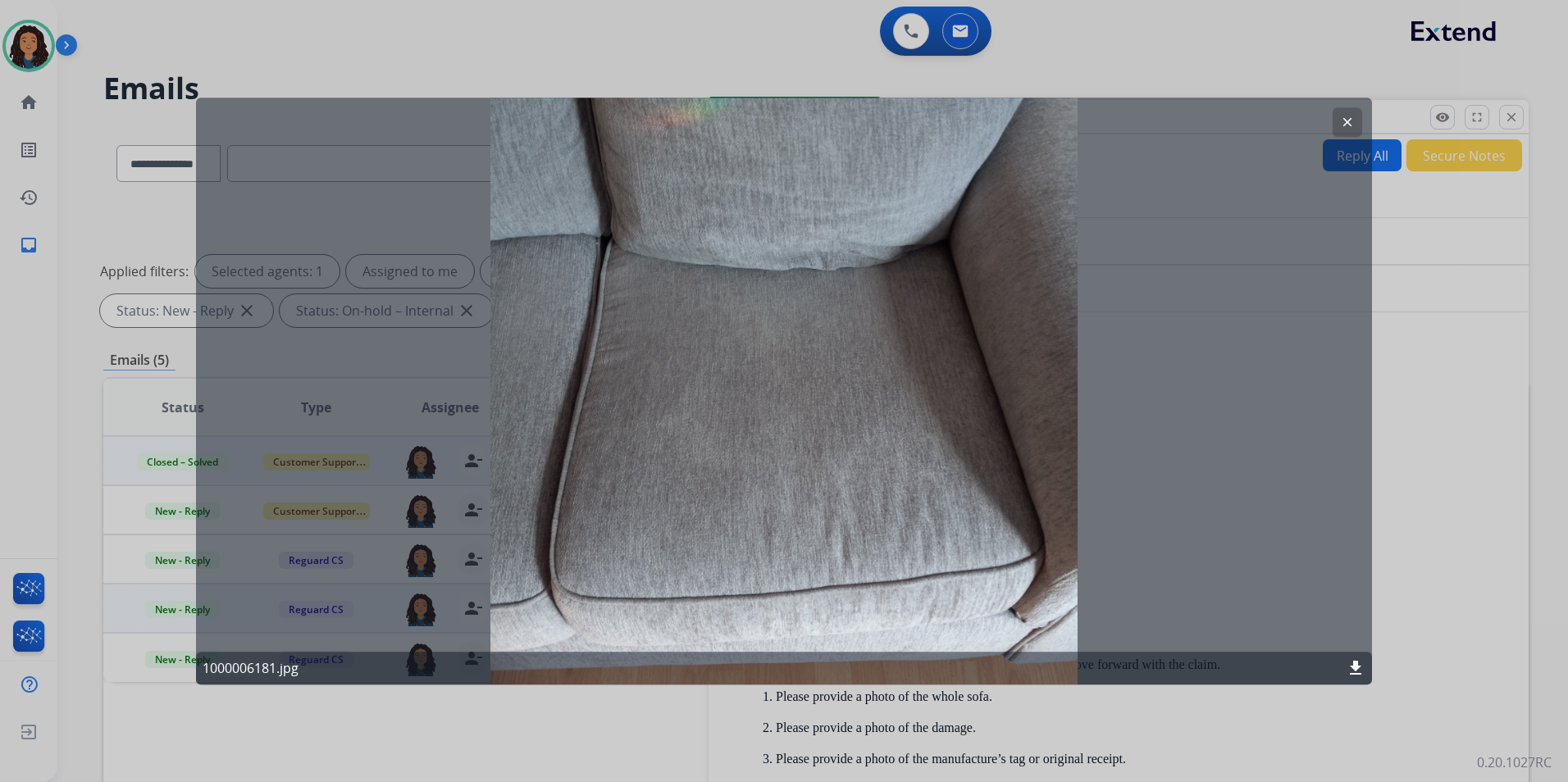
click at [1340, 126] on button "clear" at bounding box center [1347, 122] width 29 height 29
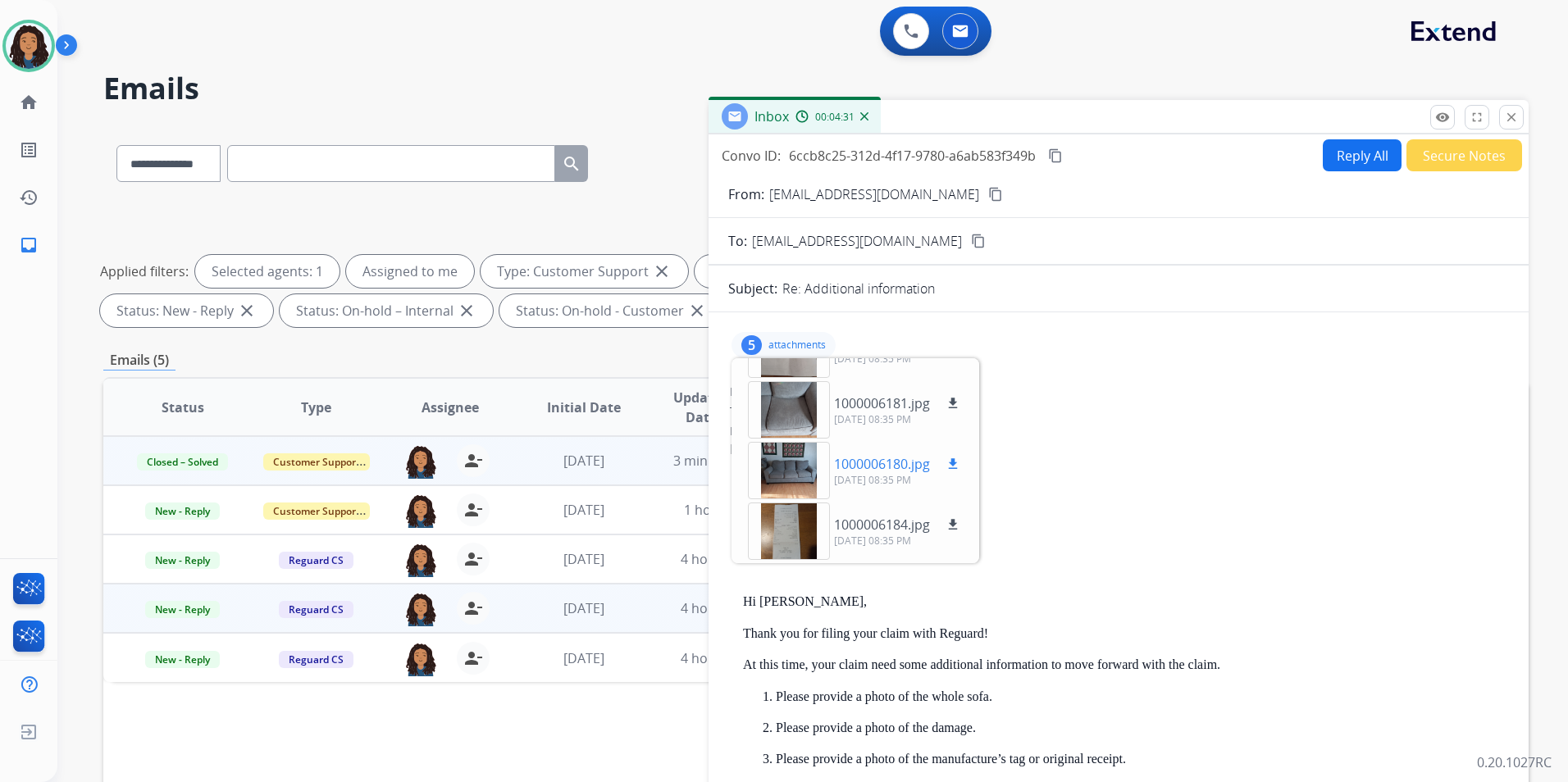
click at [799, 476] on div at bounding box center [789, 471] width 82 height 58
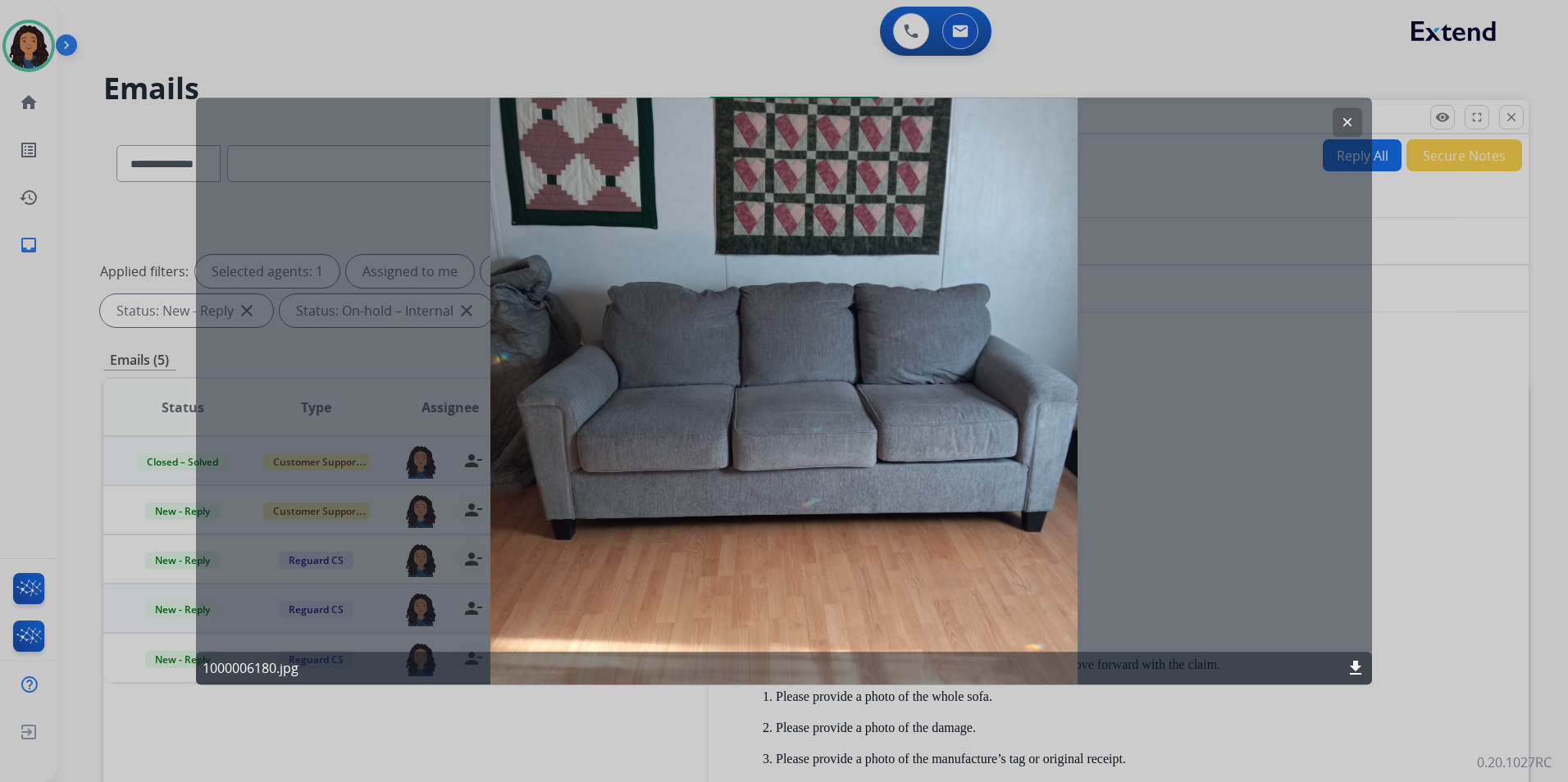
click at [1345, 125] on mat-icon "clear" at bounding box center [1347, 123] width 15 height 15
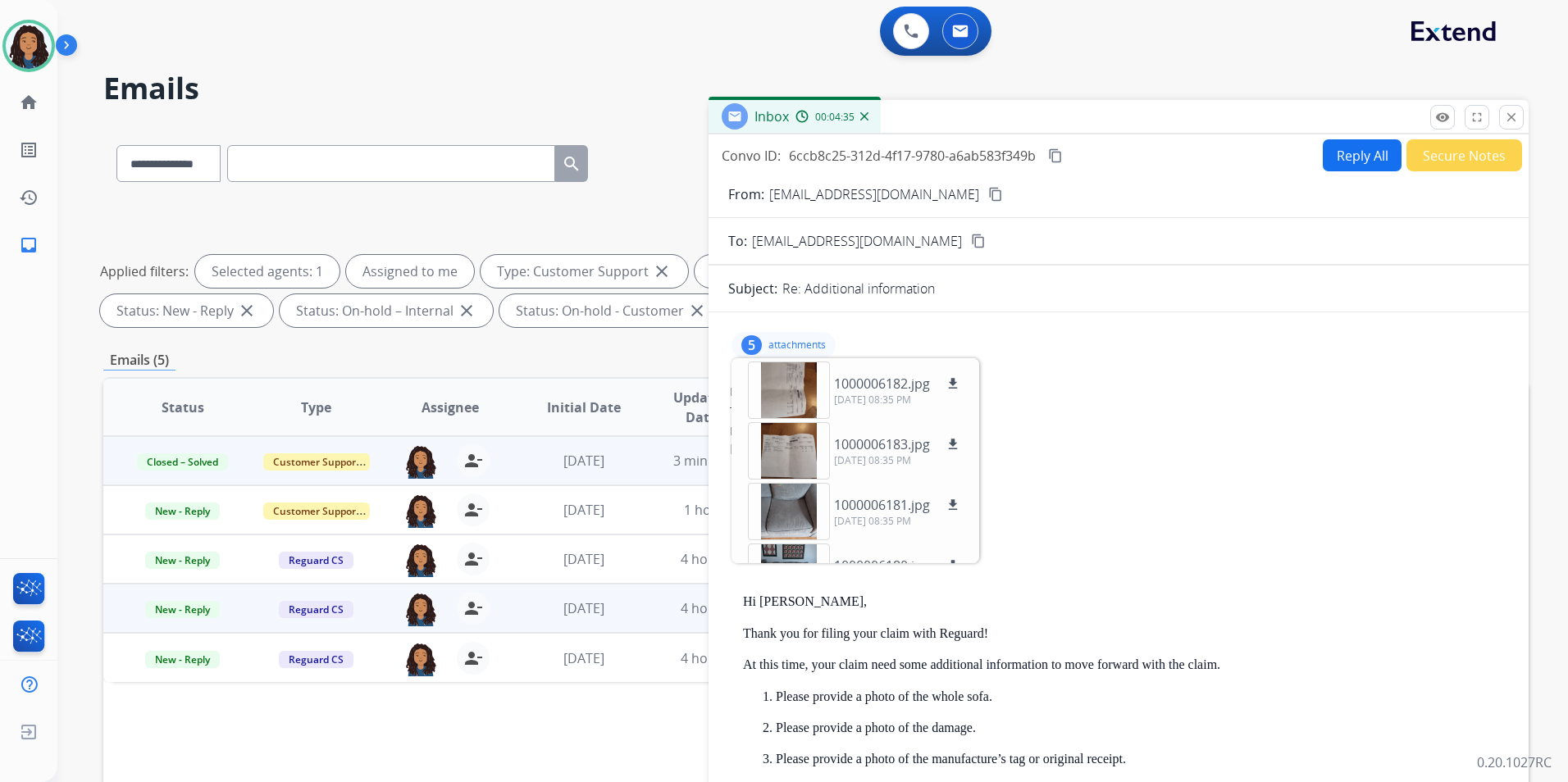
click at [988, 192] on mat-icon "content_copy" at bounding box center [995, 194] width 15 height 15
click at [1517, 116] on mat-icon "close" at bounding box center [1511, 117] width 15 height 15
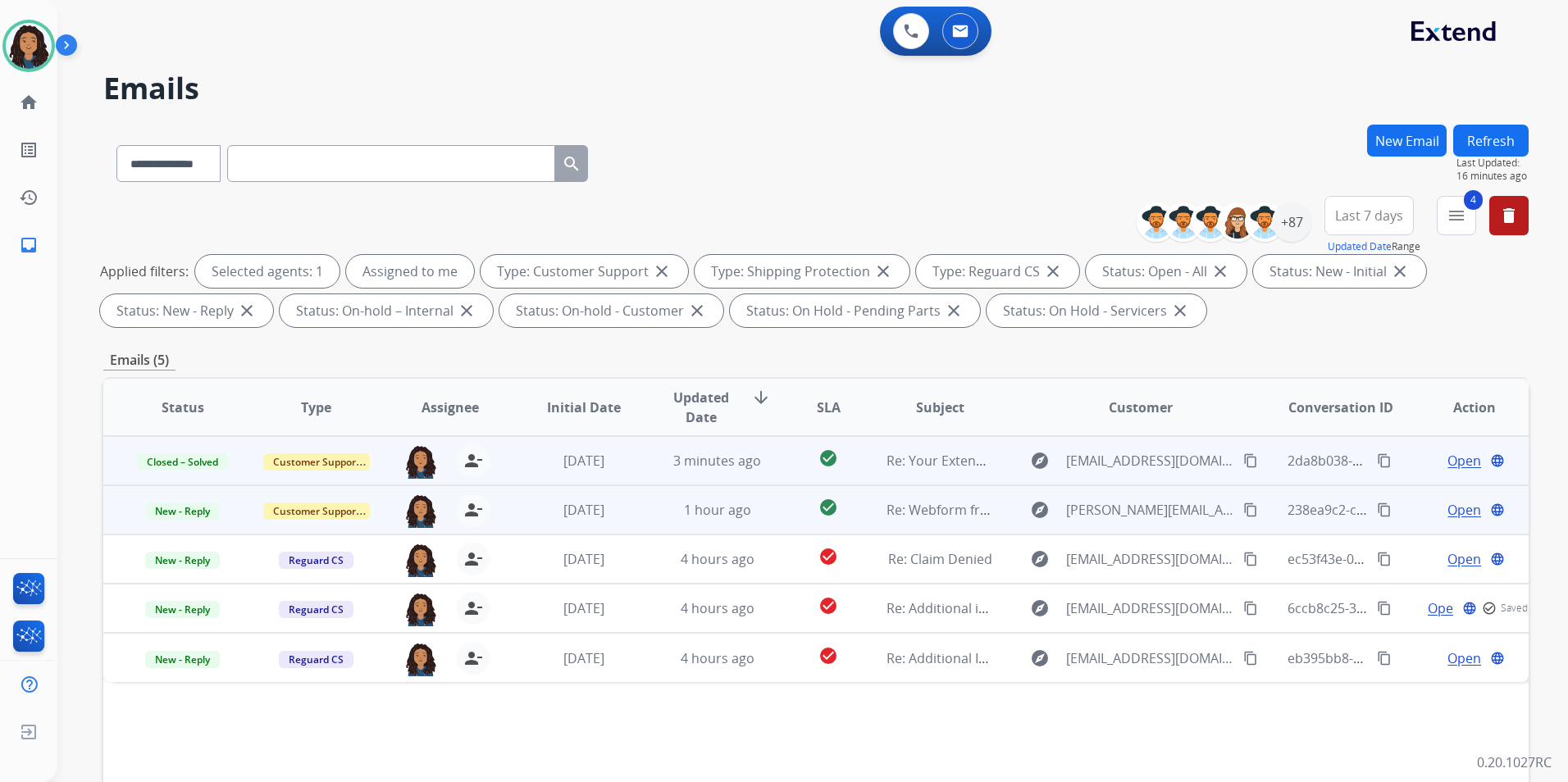
click at [1463, 499] on td "Open language" at bounding box center [1462, 510] width 134 height 49
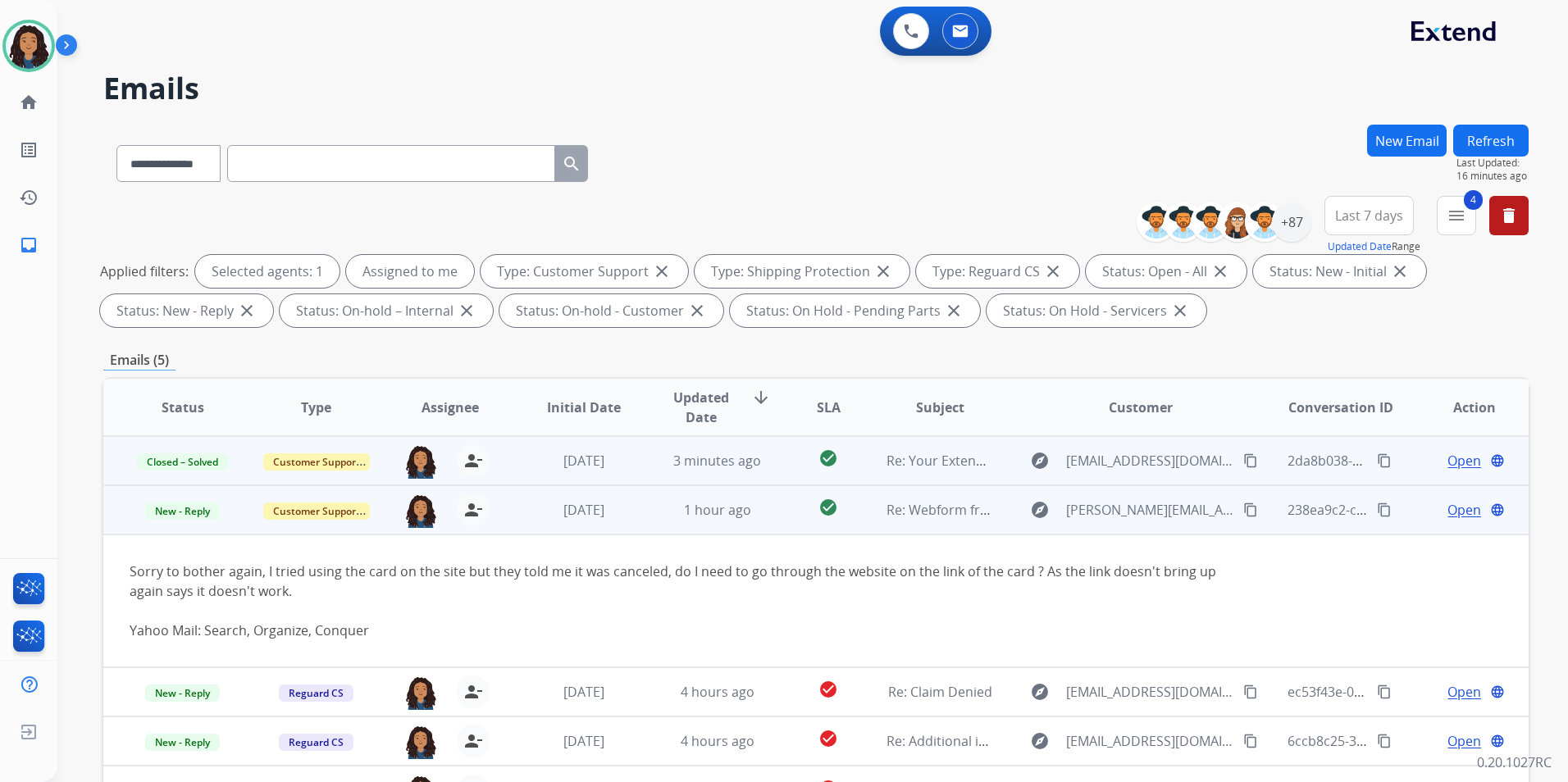
click at [1403, 513] on td "Open language" at bounding box center [1462, 510] width 134 height 49
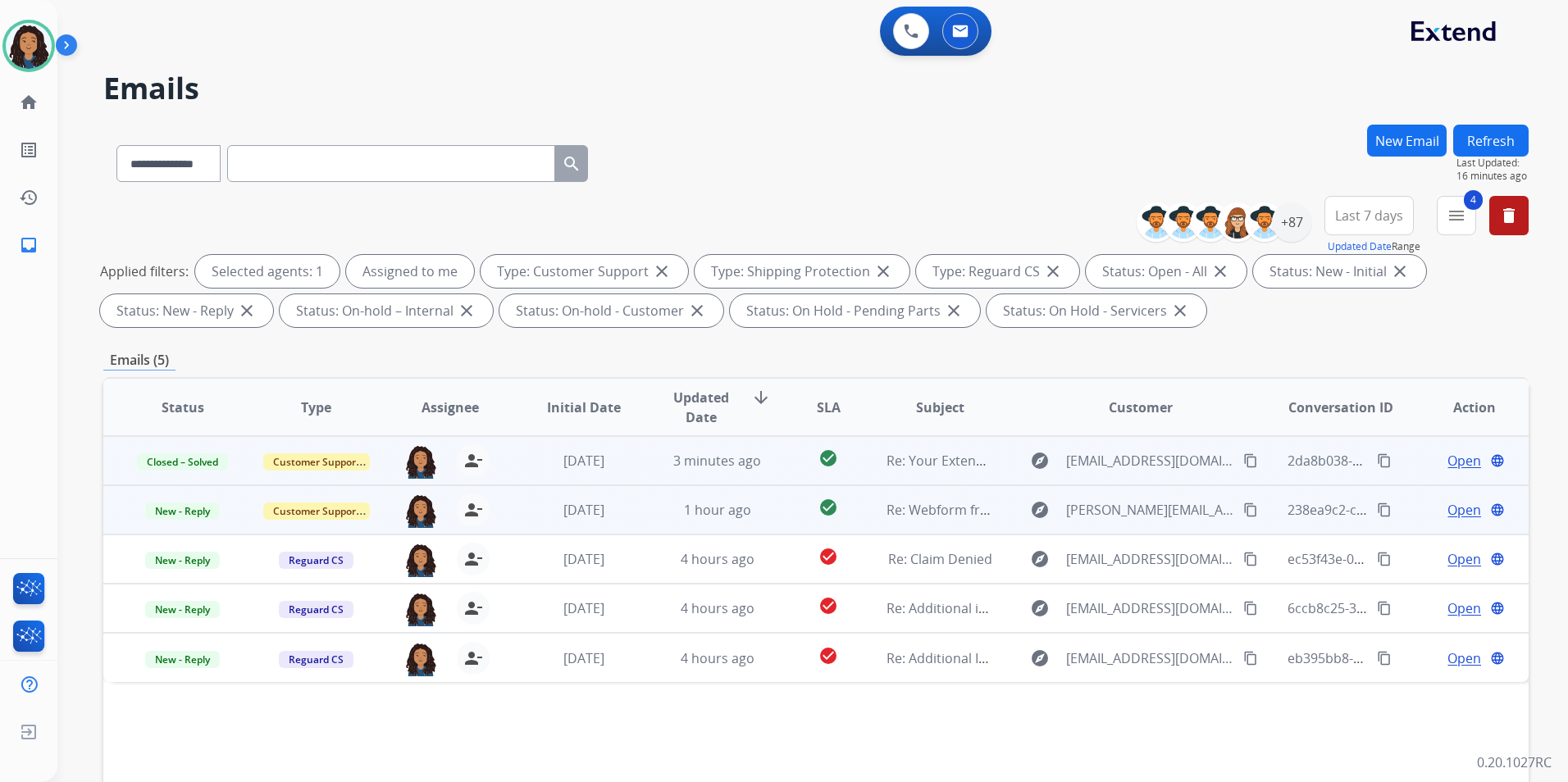
click at [1447, 509] on span "Open" at bounding box center [1464, 509] width 34 height 20
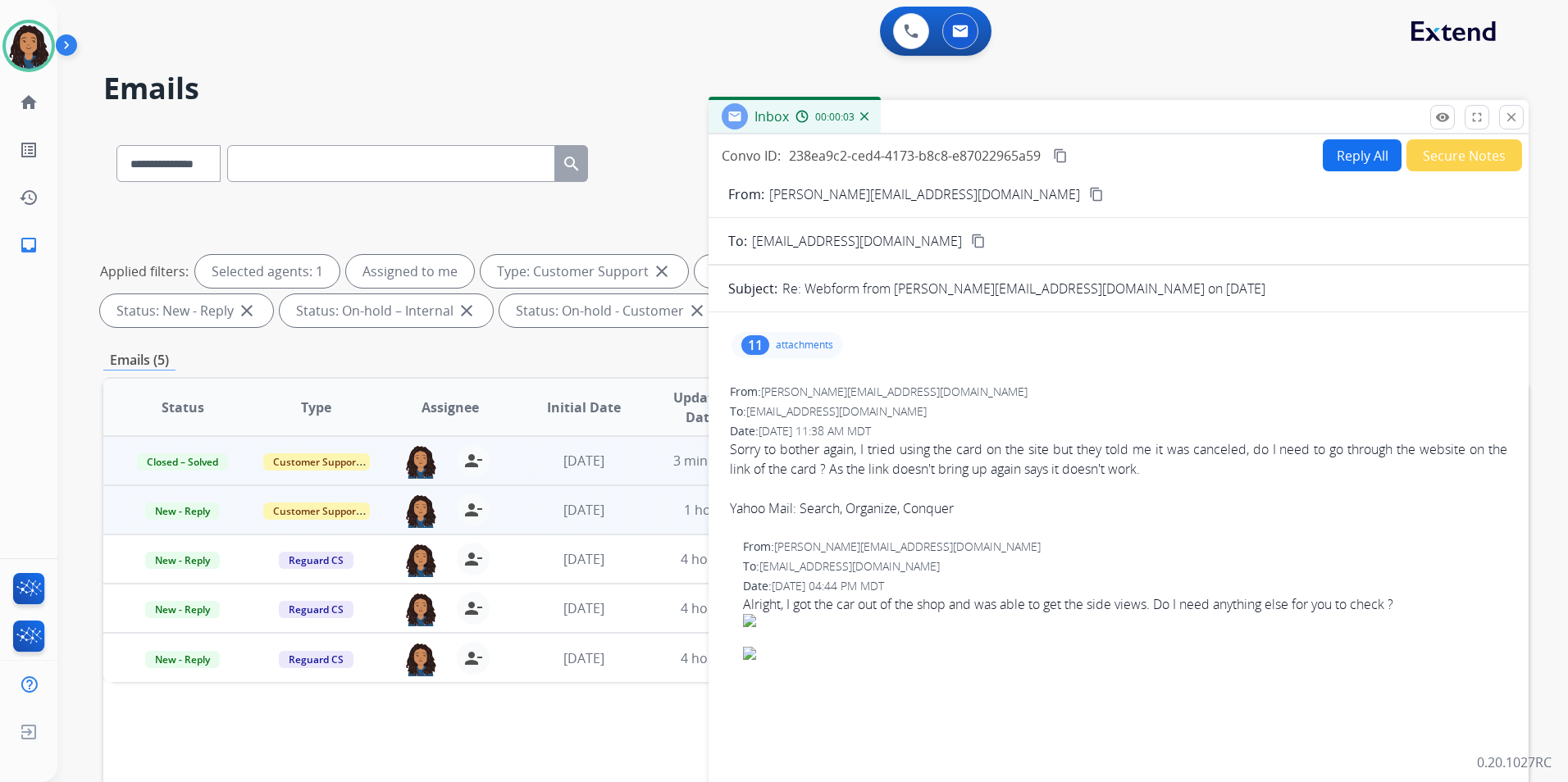
click at [803, 350] on p "attachments" at bounding box center [804, 345] width 58 height 13
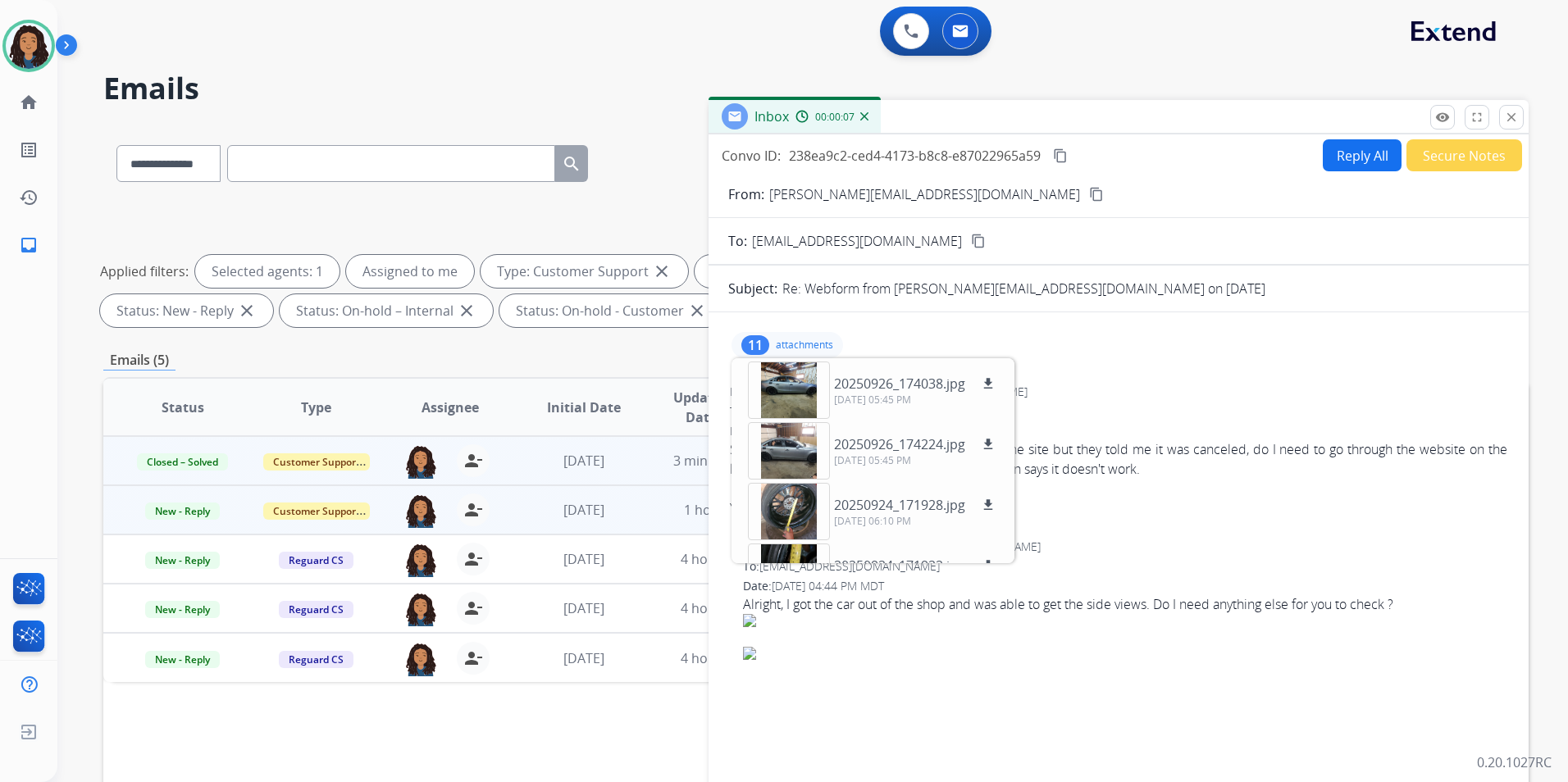
click at [814, 340] on p "attachments" at bounding box center [804, 345] width 58 height 13
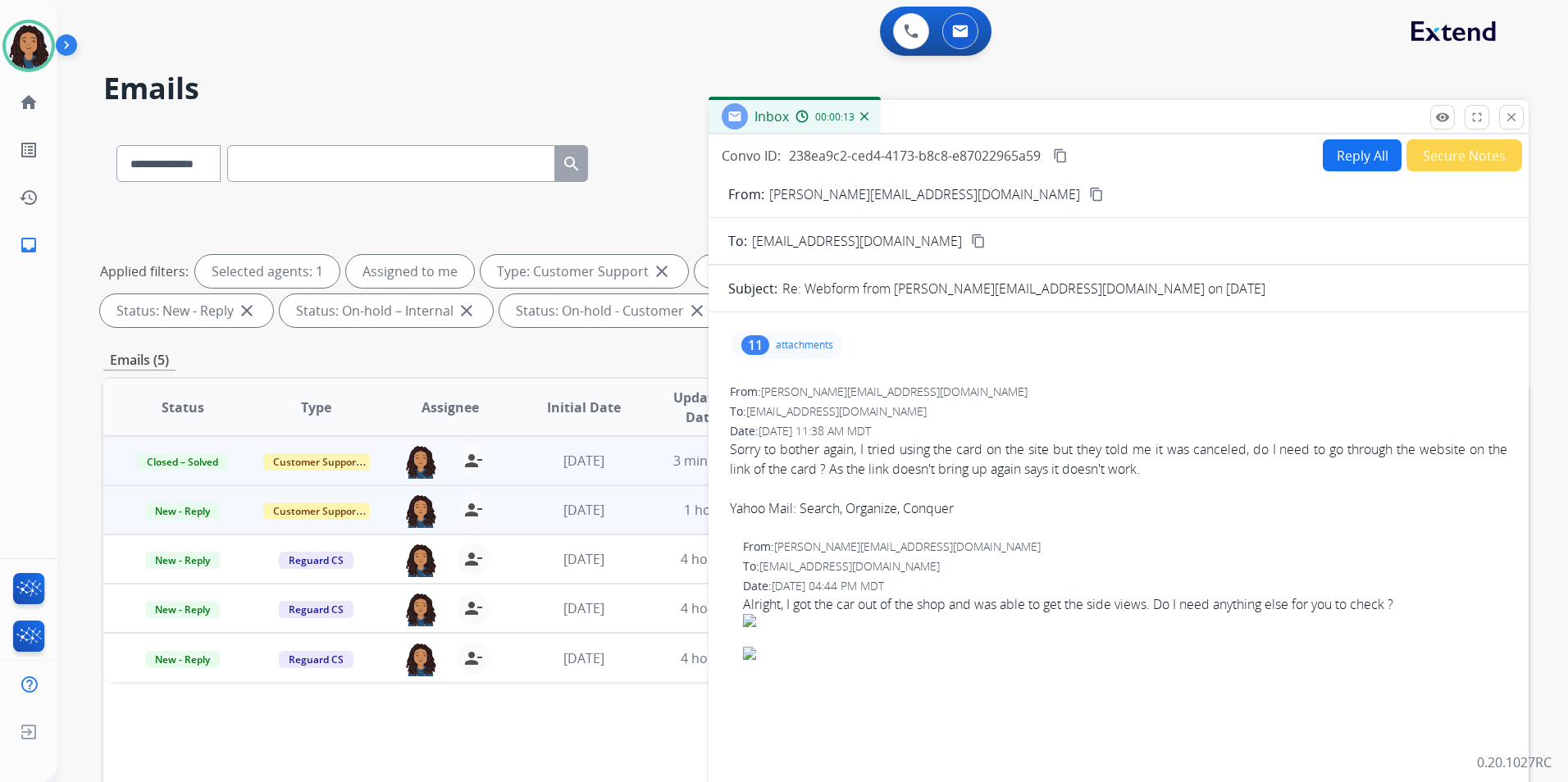
click at [1337, 171] on button "Reply All" at bounding box center [1361, 156] width 78 height 32
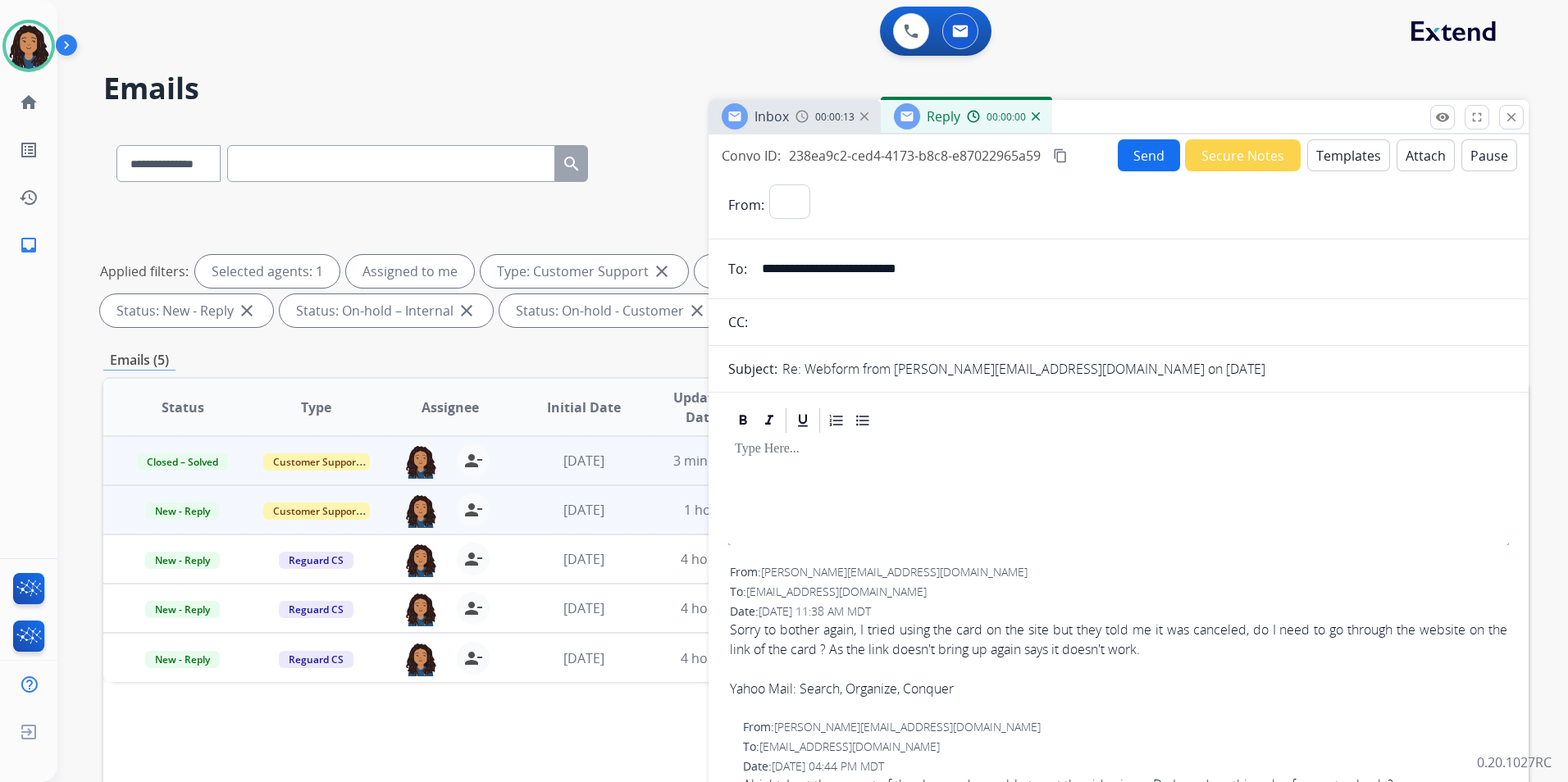
click at [1337, 170] on button "Templates" at bounding box center [1349, 156] width 83 height 32
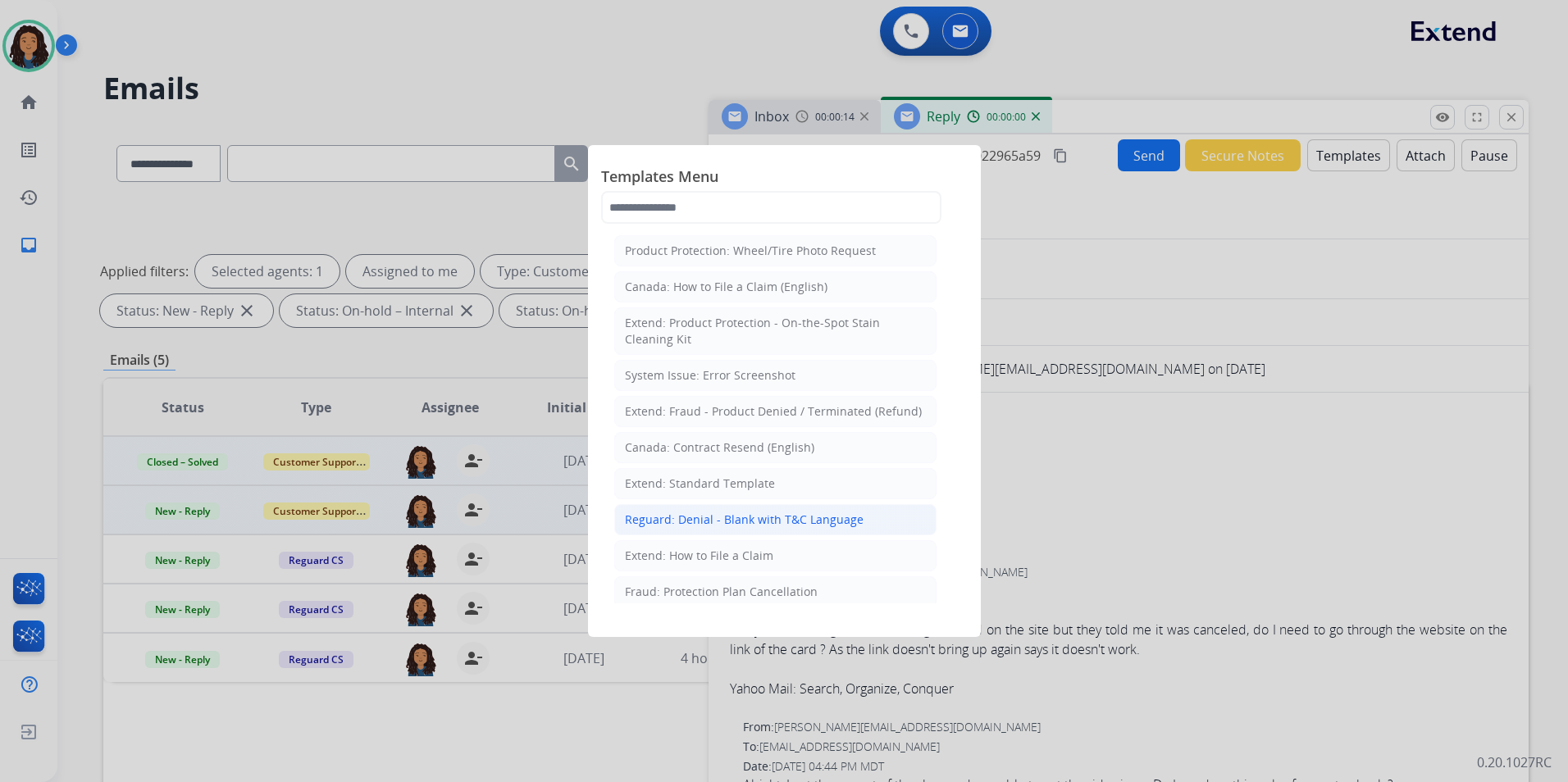
select select "**********"
click at [768, 475] on div "Extend: Standard Template" at bounding box center [699, 483] width 150 height 16
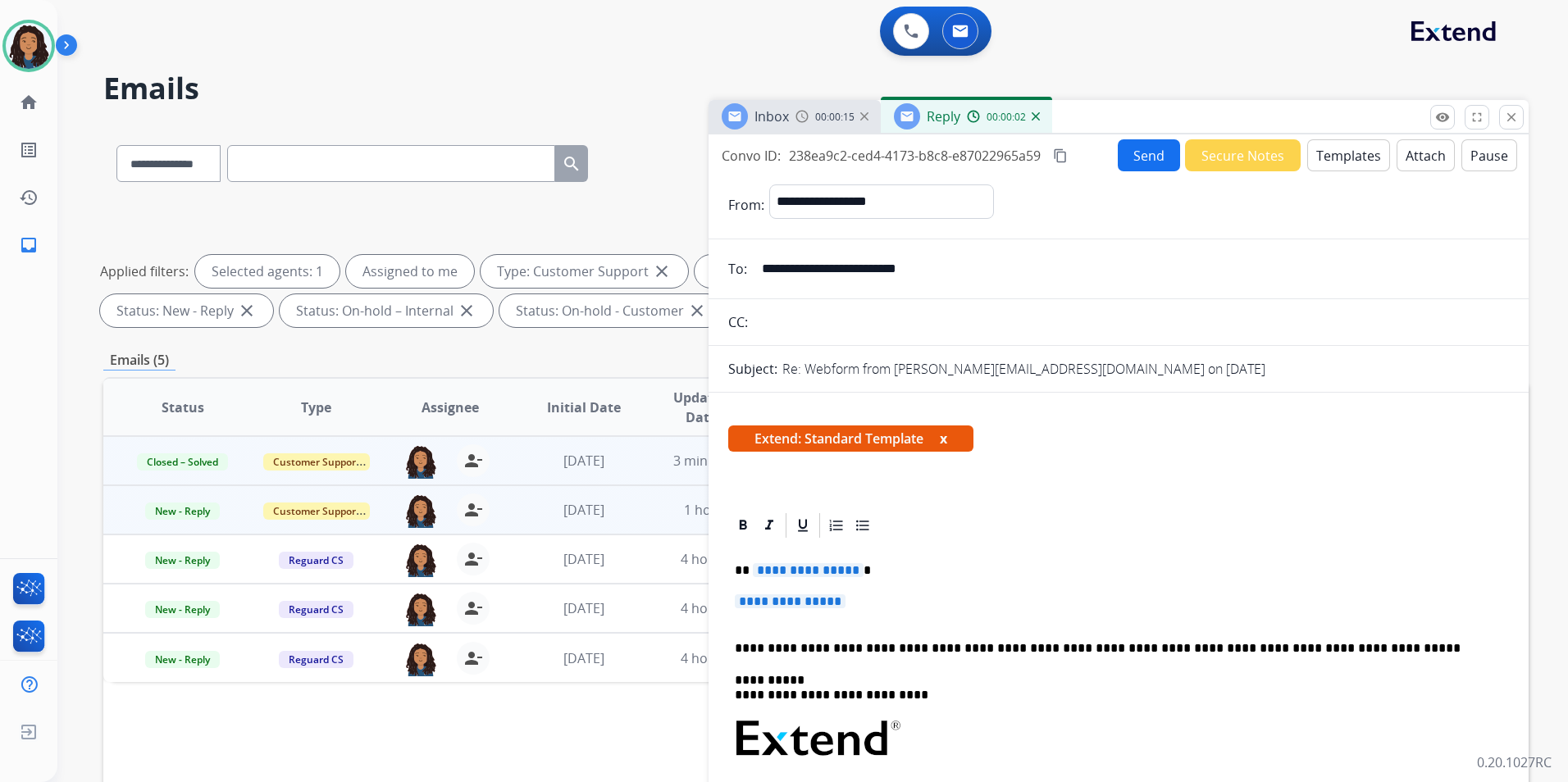
click at [758, 122] on span "Inbox" at bounding box center [772, 116] width 35 height 18
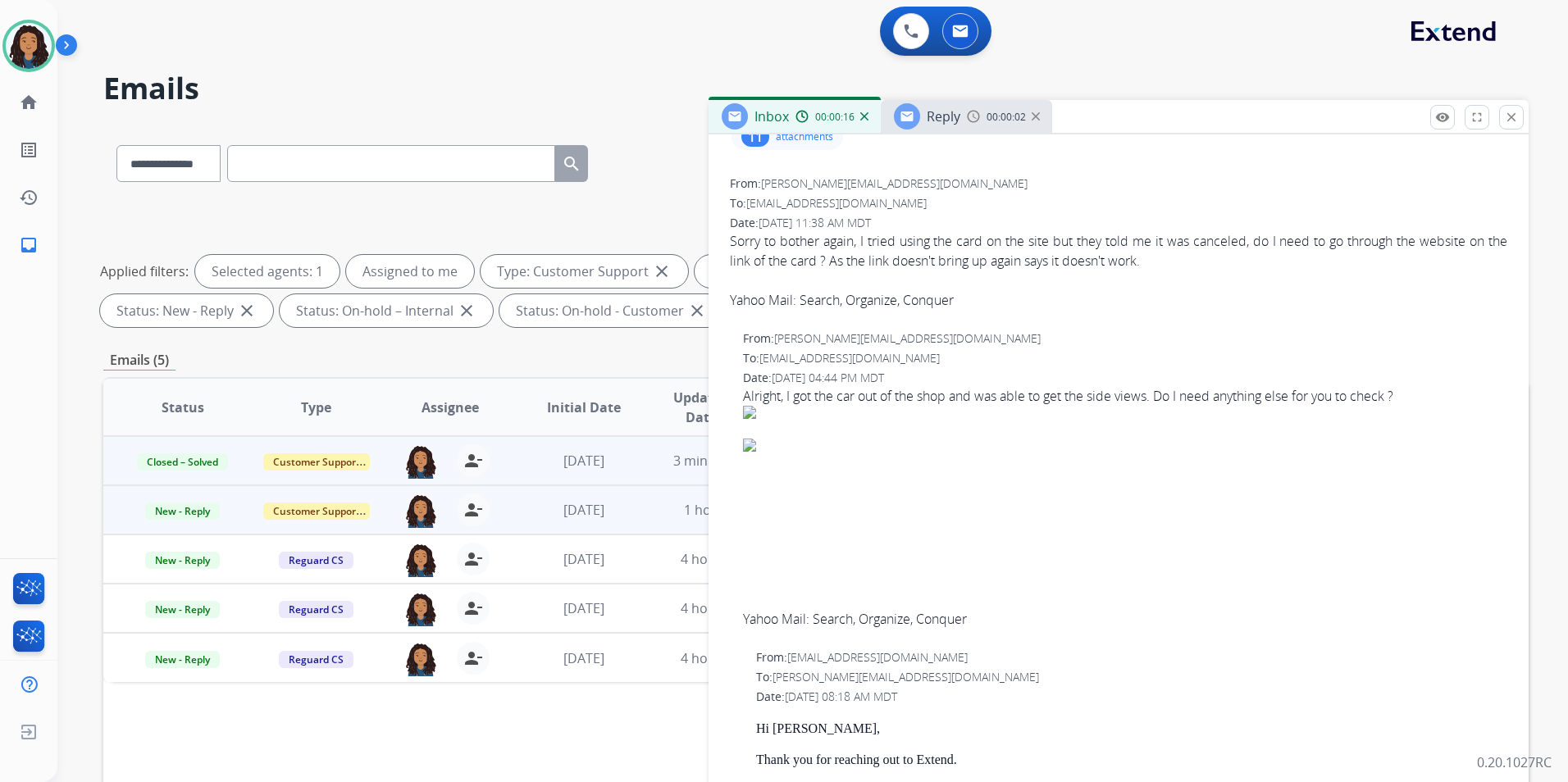
scroll to position [328, 0]
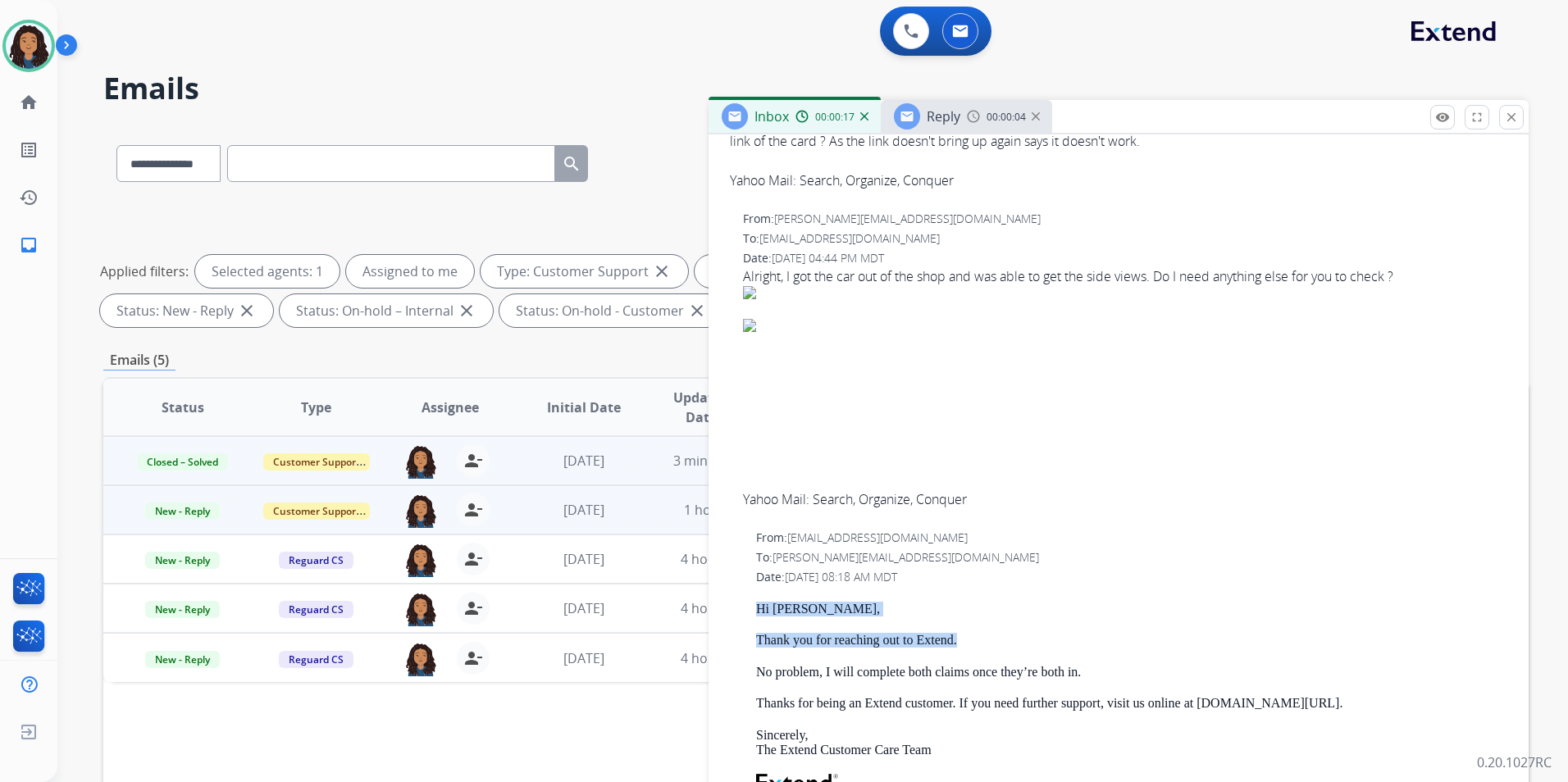
drag, startPoint x: 747, startPoint y: 595, endPoint x: 965, endPoint y: 646, distance: 223.9
click at [965, 646] on div "From: [EMAIL_ADDRESS][DOMAIN_NAME] To: [PERSON_NAME][EMAIL_ADDRESS][DOMAIN_NAME…" at bounding box center [1119, 774] width 781 height 491
drag, startPoint x: 965, startPoint y: 646, endPoint x: 933, endPoint y: 643, distance: 32.1
click at [963, 120] on div "Reply 00:00:06" at bounding box center [967, 116] width 172 height 33
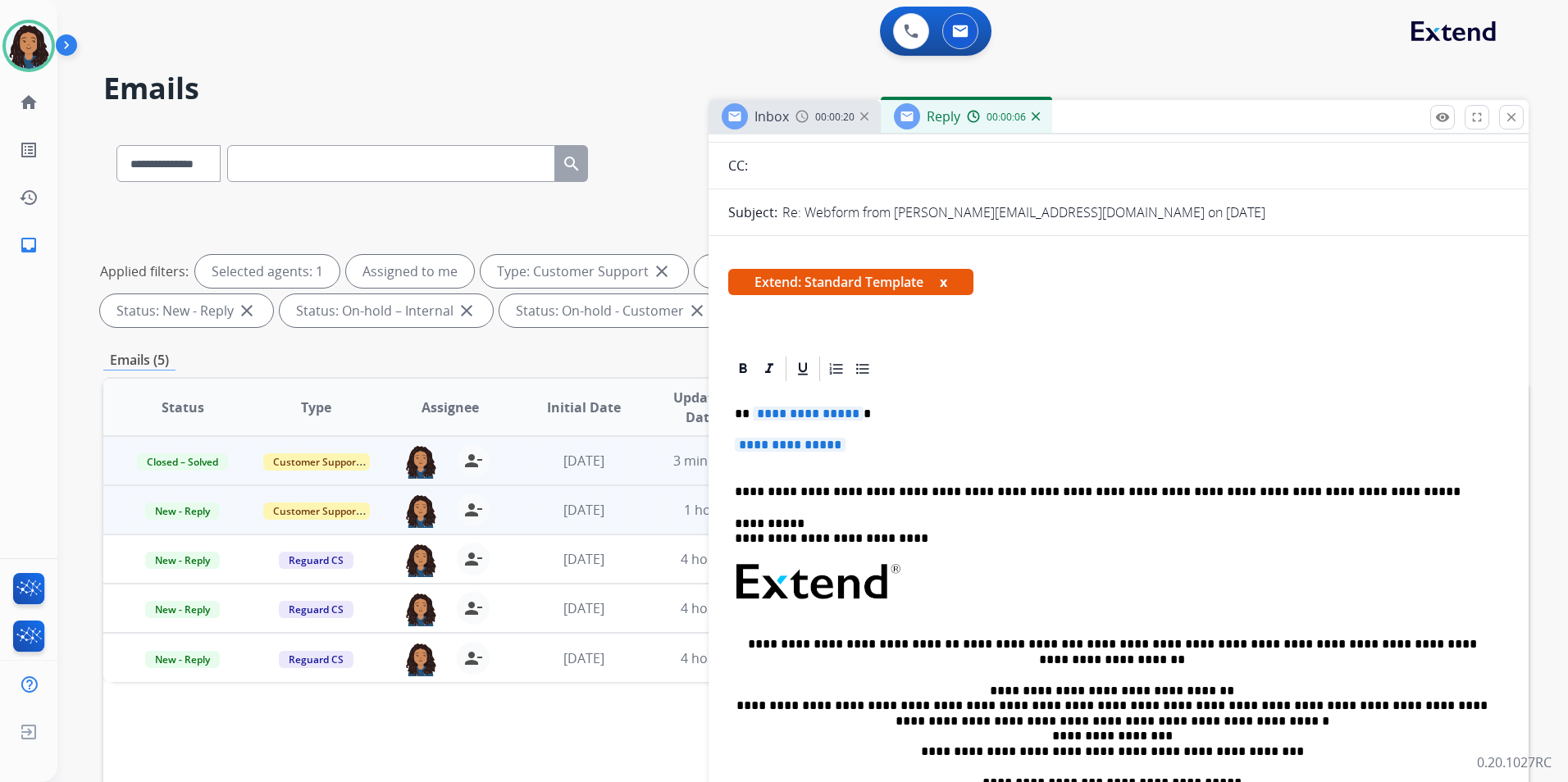
scroll to position [164, 0]
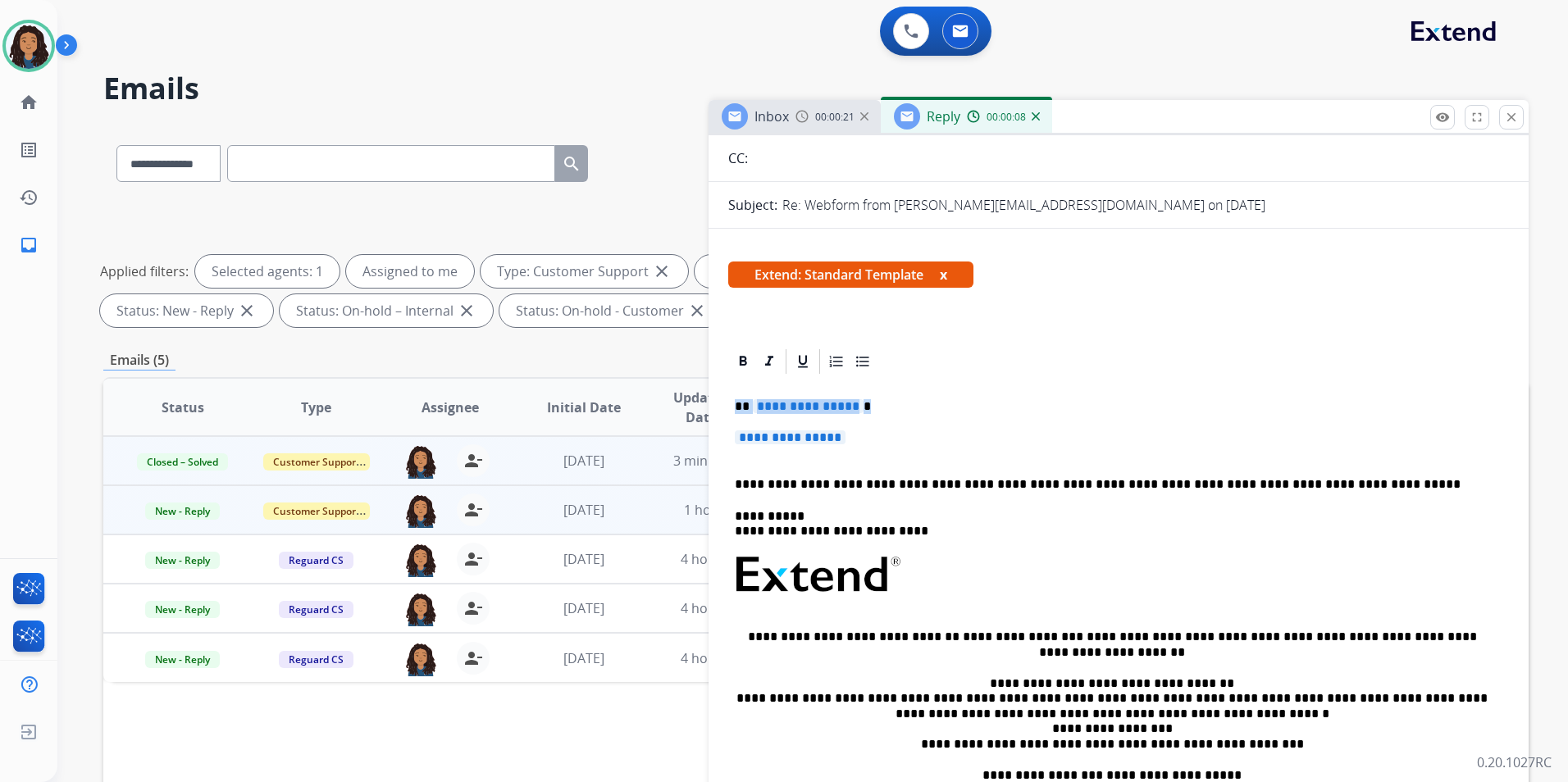
drag, startPoint x: 729, startPoint y: 397, endPoint x: 873, endPoint y: 433, distance: 148.4
click at [873, 433] on div "**********" at bounding box center [1119, 613] width 781 height 474
paste div
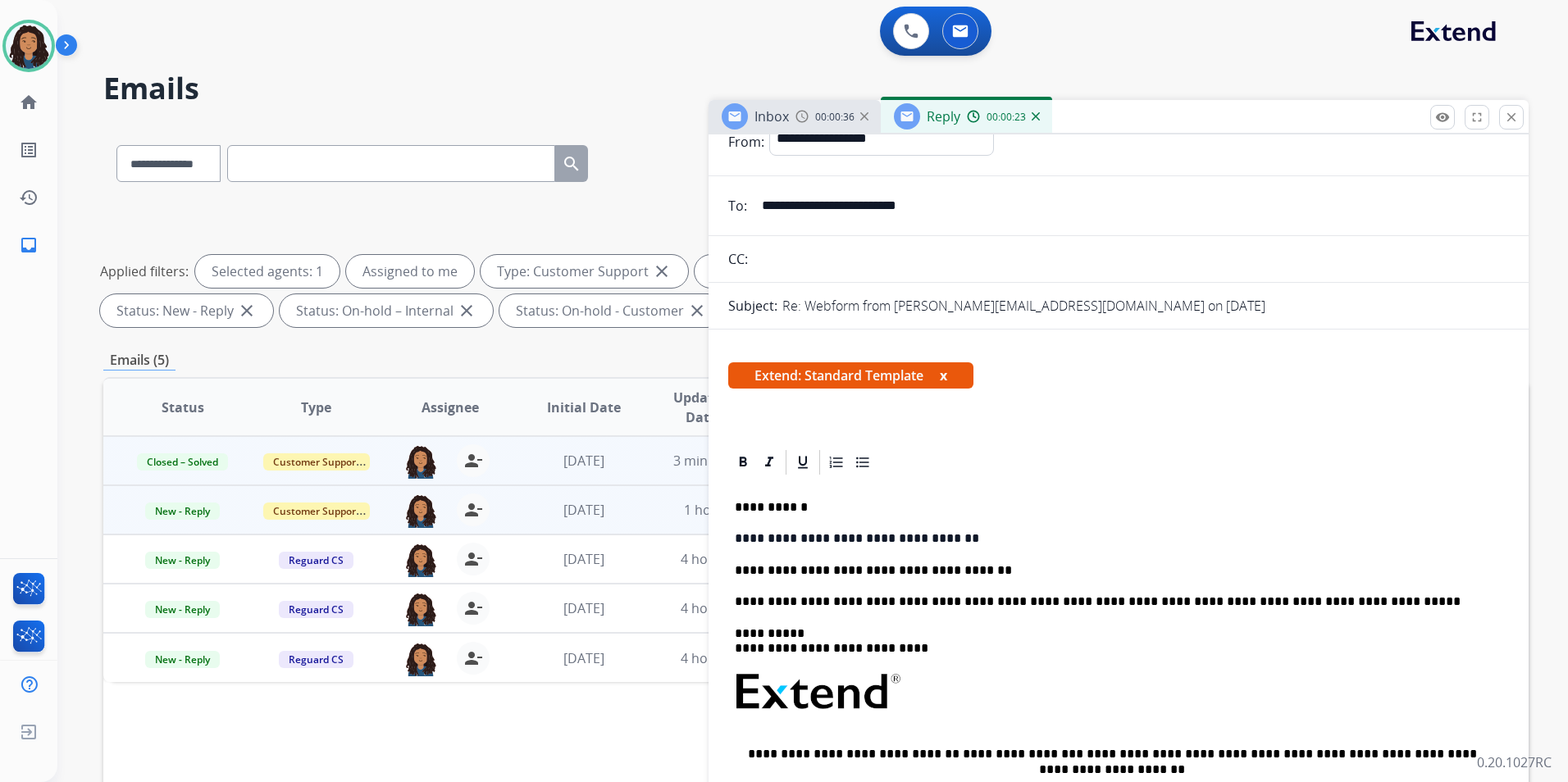
scroll to position [0, 0]
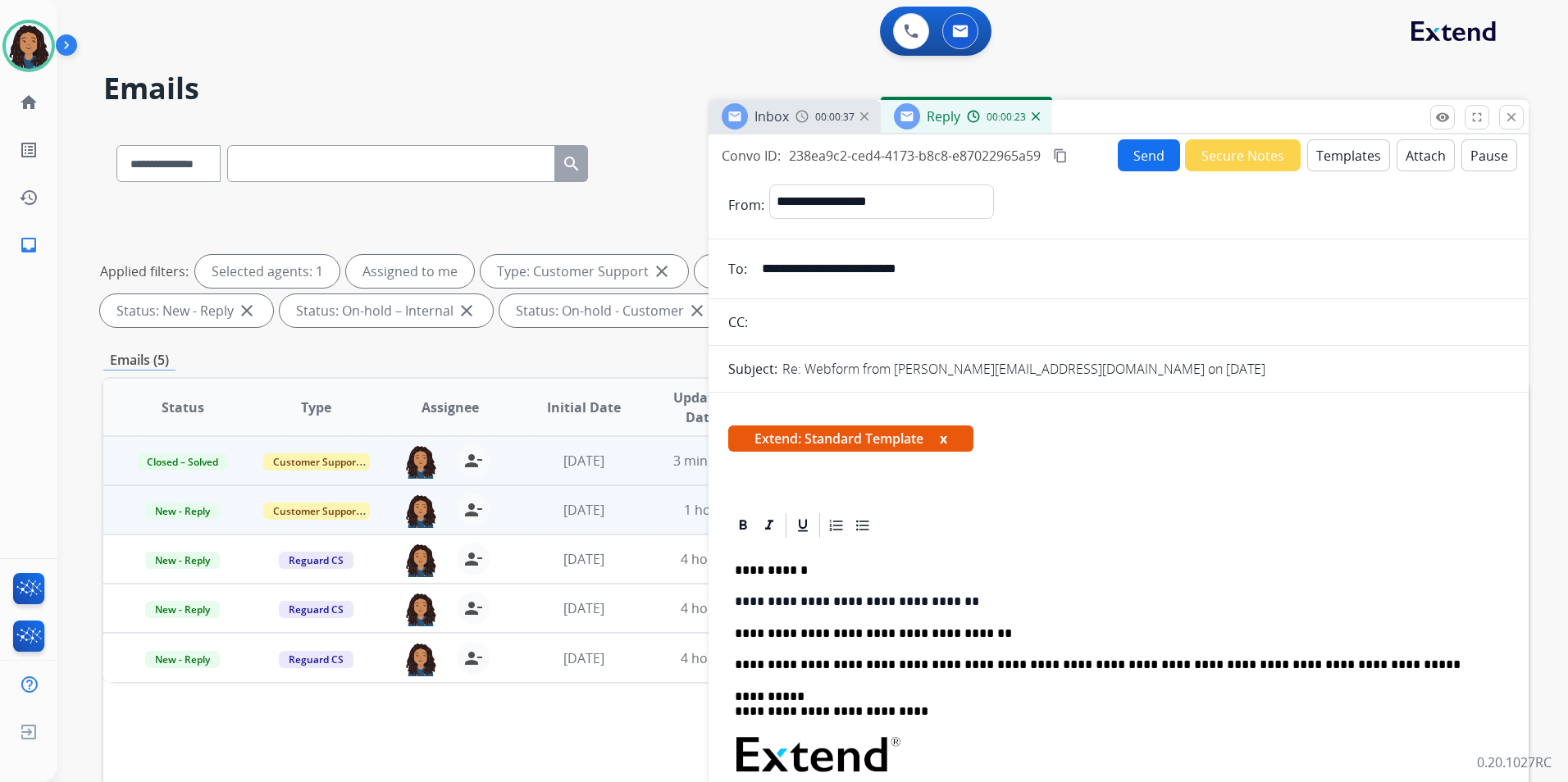
click at [1138, 144] on button "Send" at bounding box center [1149, 156] width 62 height 32
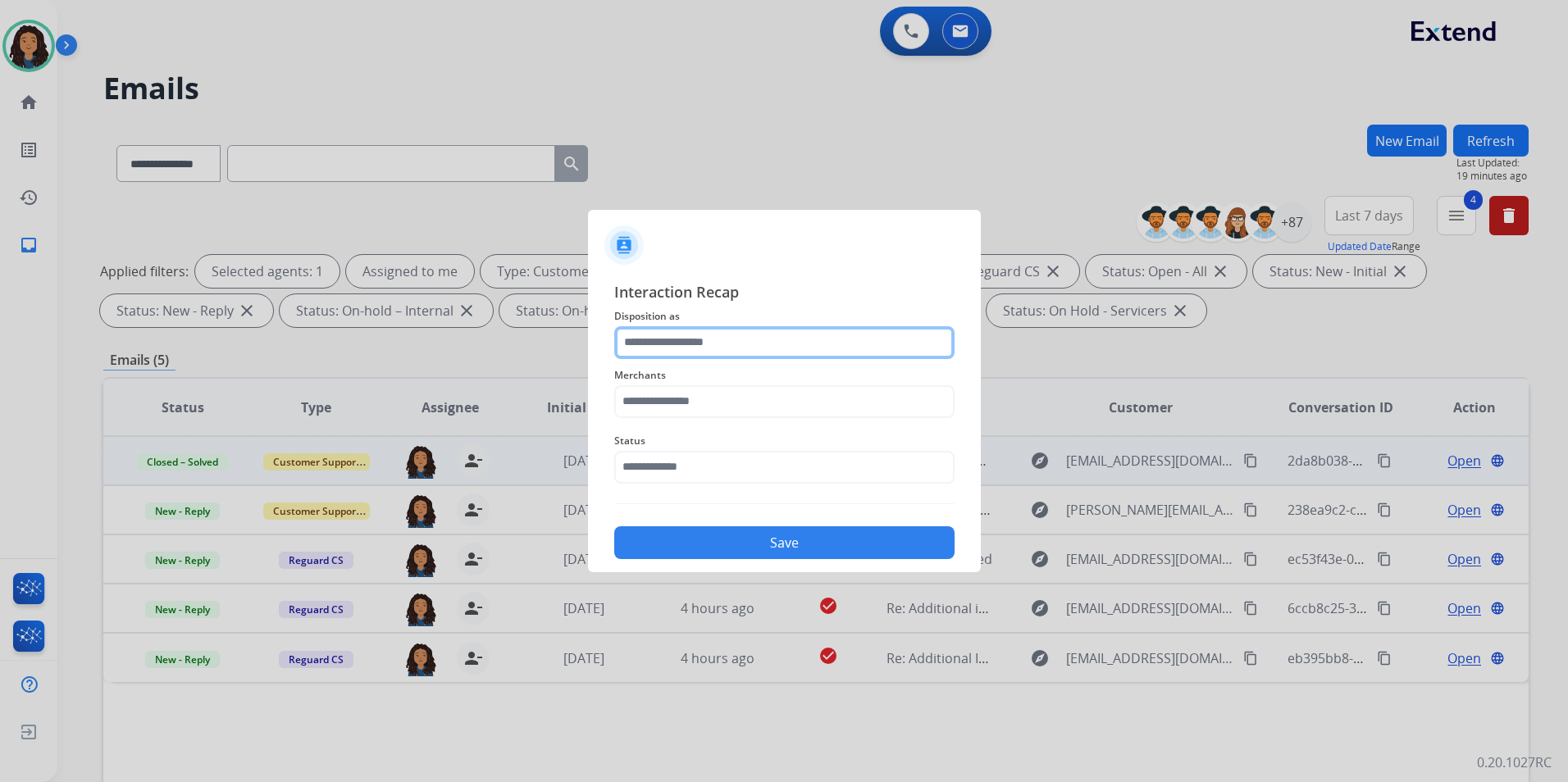
drag, startPoint x: 773, startPoint y: 329, endPoint x: 776, endPoint y: 342, distance: 13.3
click at [773, 328] on input "text" at bounding box center [784, 342] width 341 height 33
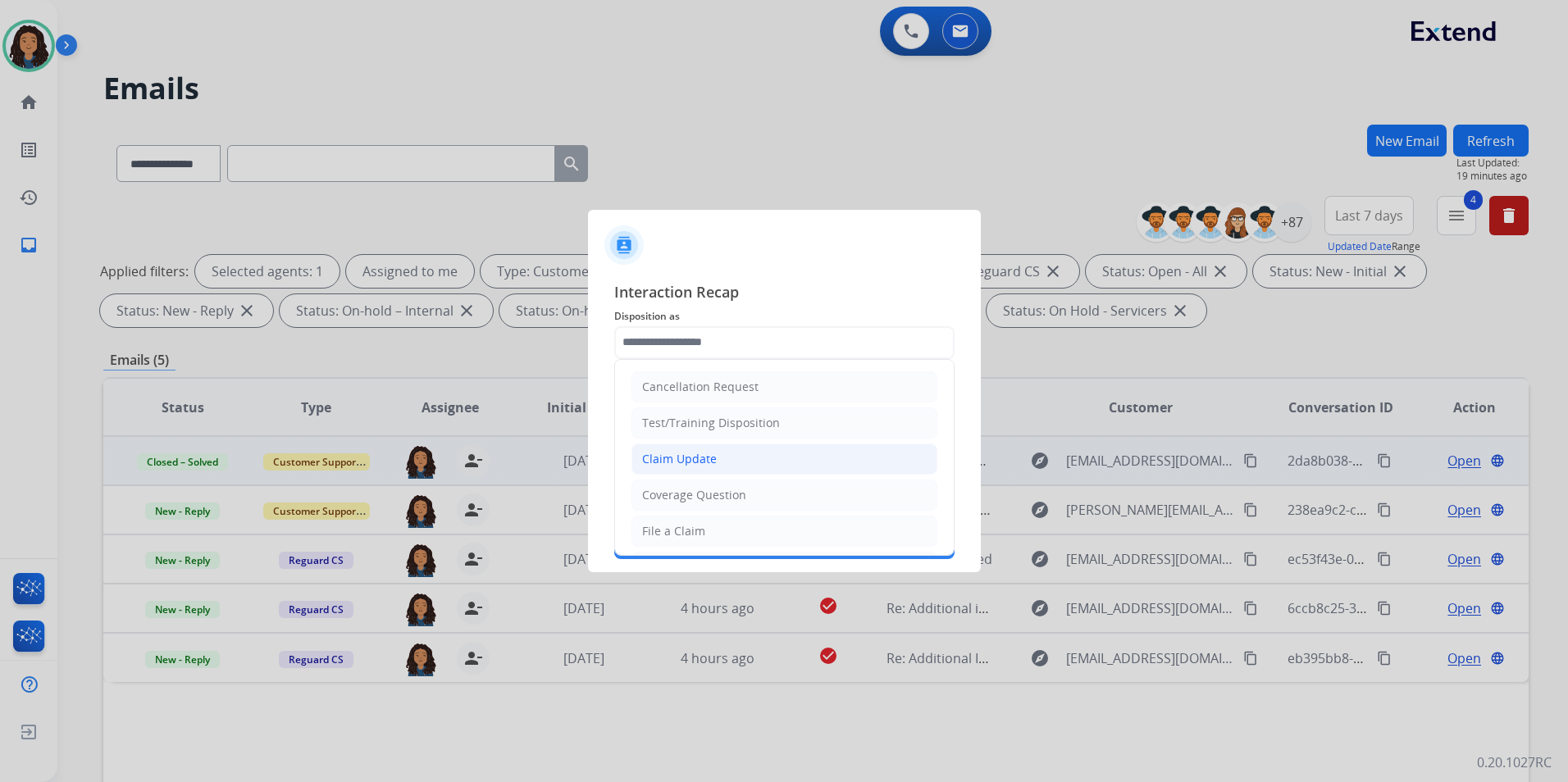
click at [721, 457] on li "Claim Update" at bounding box center [784, 458] width 306 height 31
type input "**********"
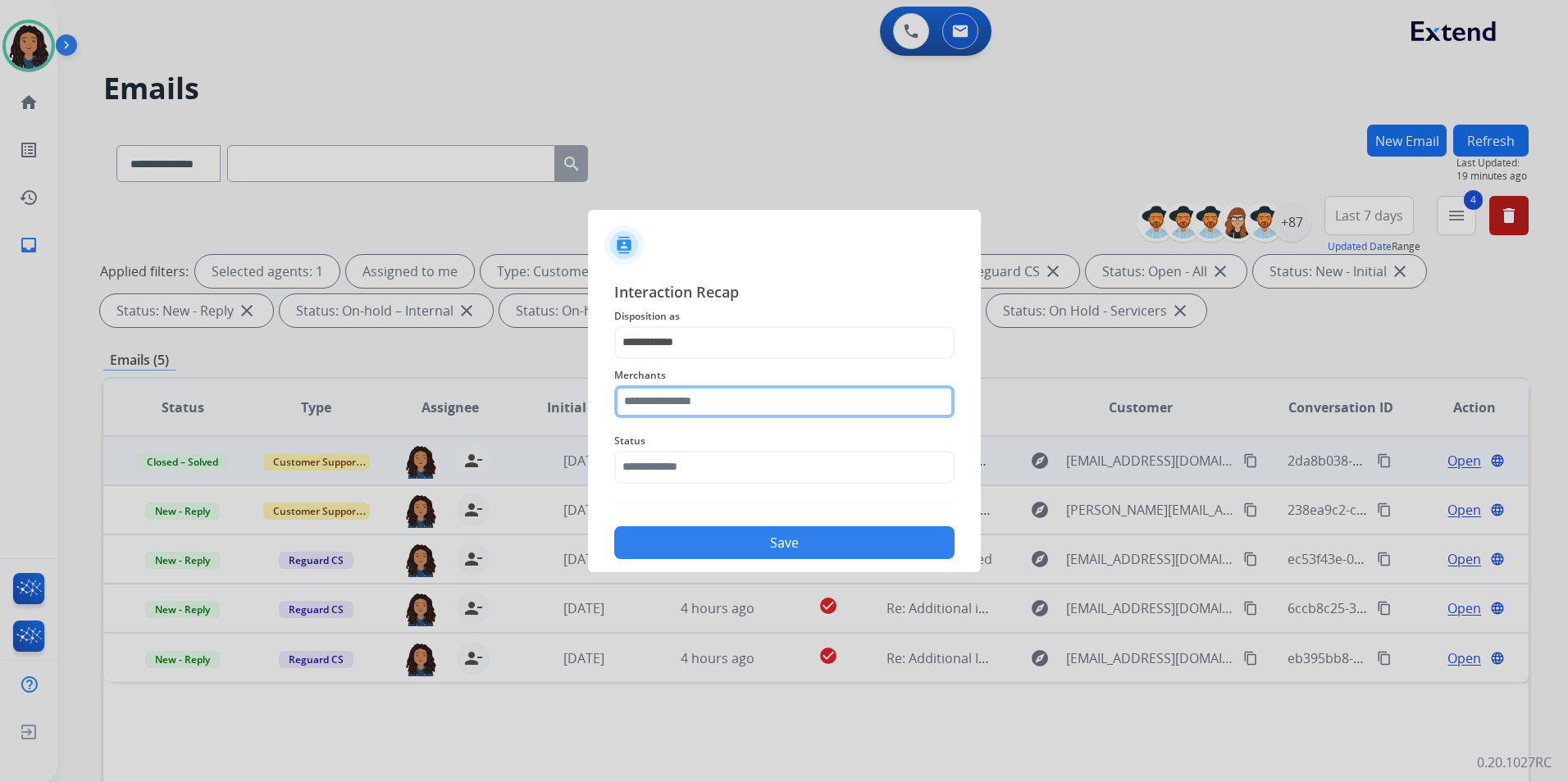
click at [709, 396] on input "text" at bounding box center [784, 402] width 341 height 33
click at [660, 455] on div "Enthusiast enterprises, inc." at bounding box center [718, 448] width 150 height 16
type input "**********"
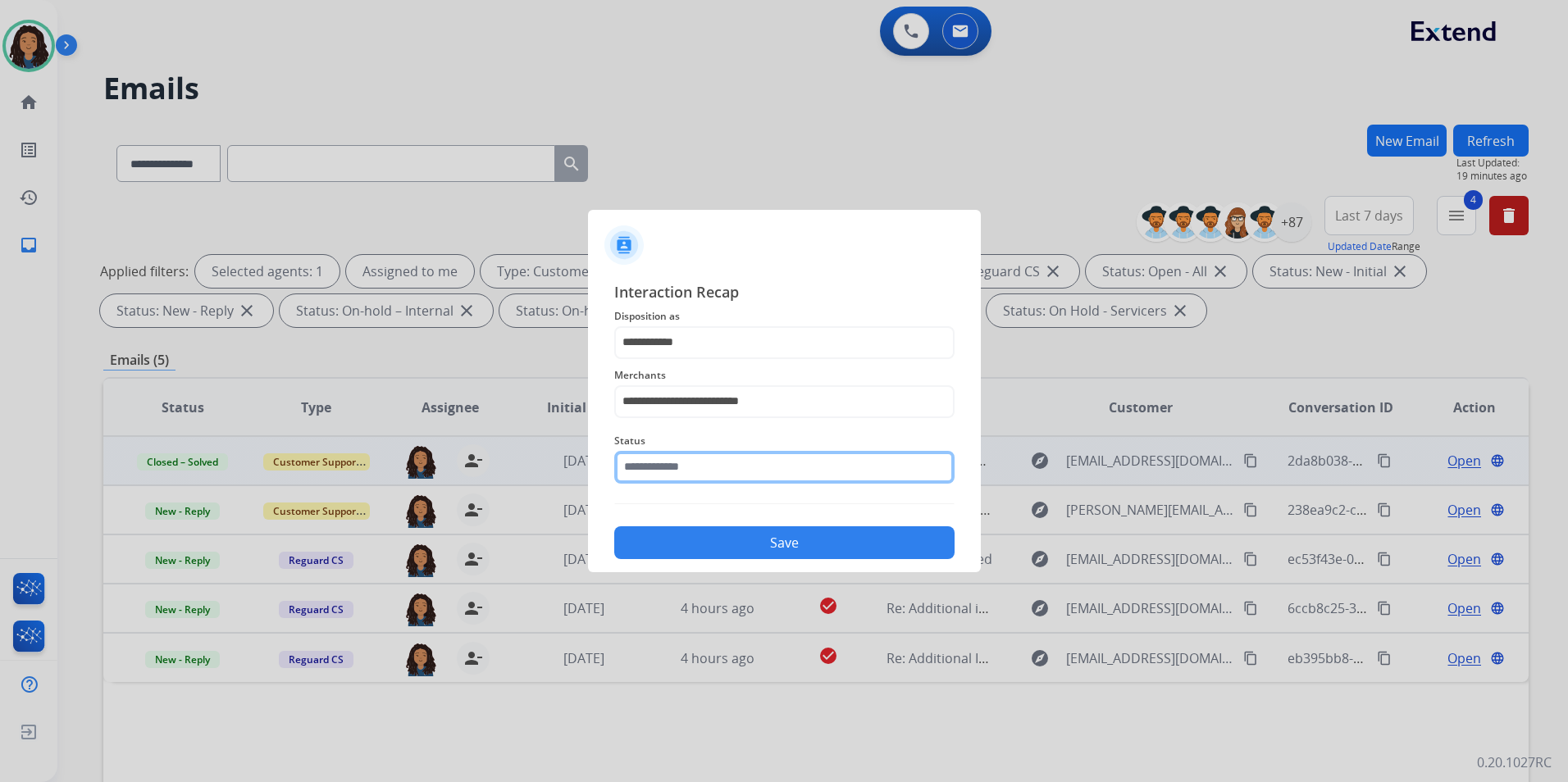
click at [660, 455] on input "text" at bounding box center [784, 467] width 341 height 33
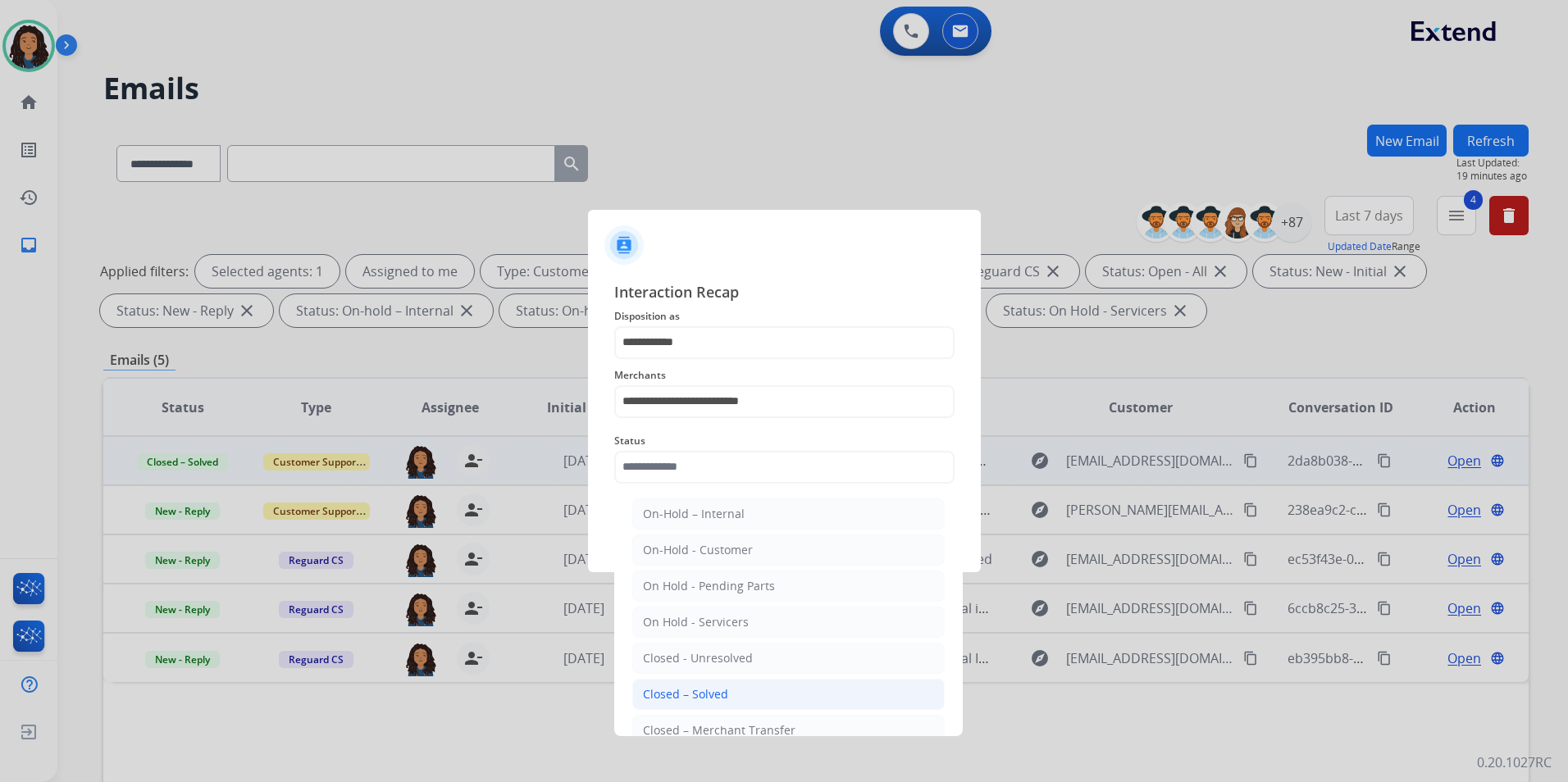
click at [715, 701] on div "Closed – Solved" at bounding box center [686, 694] width 85 height 16
type input "**********"
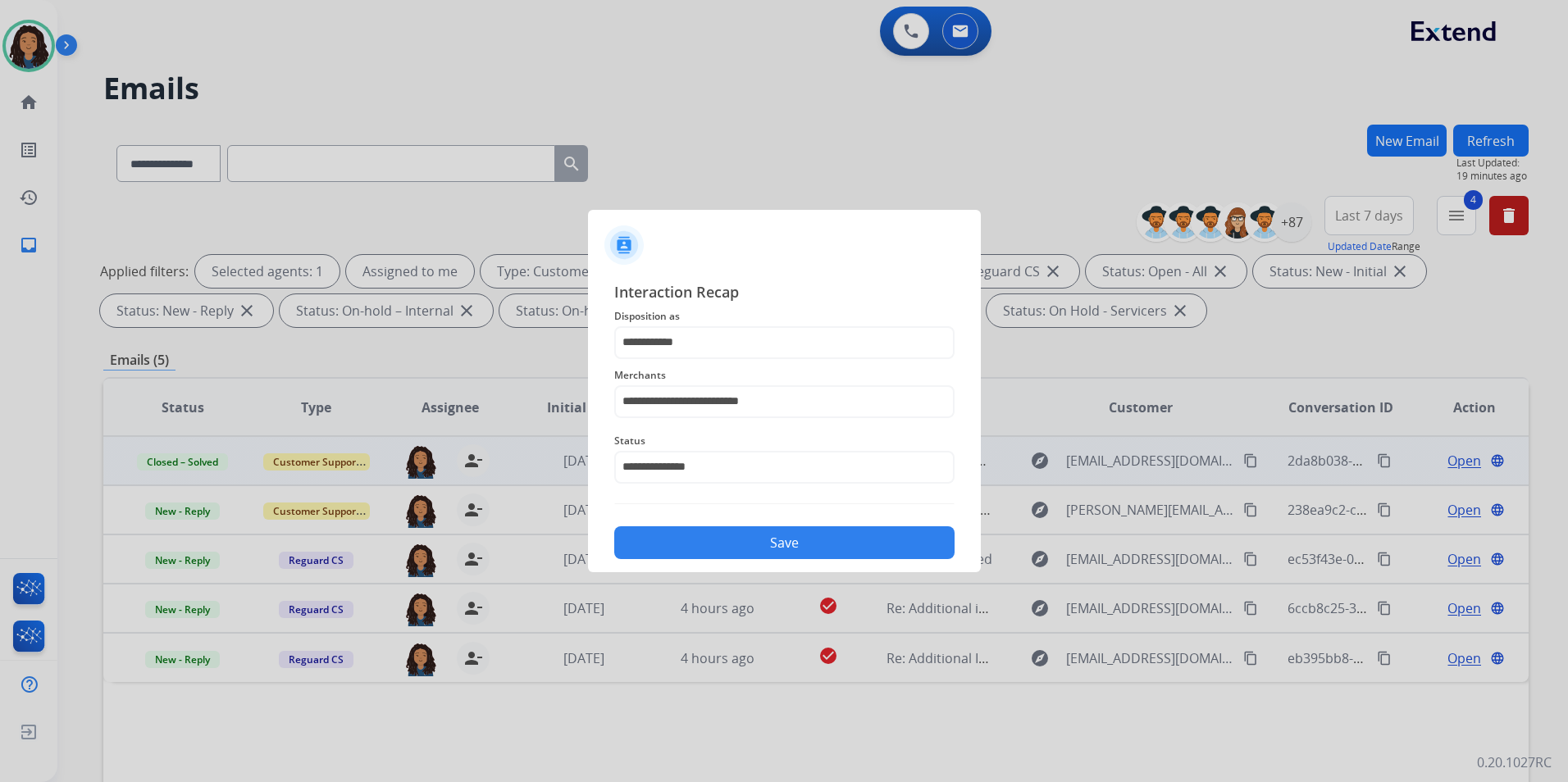
drag, startPoint x: 693, startPoint y: 557, endPoint x: 707, endPoint y: 541, distance: 21.3
click at [693, 556] on button "Save" at bounding box center [784, 542] width 341 height 33
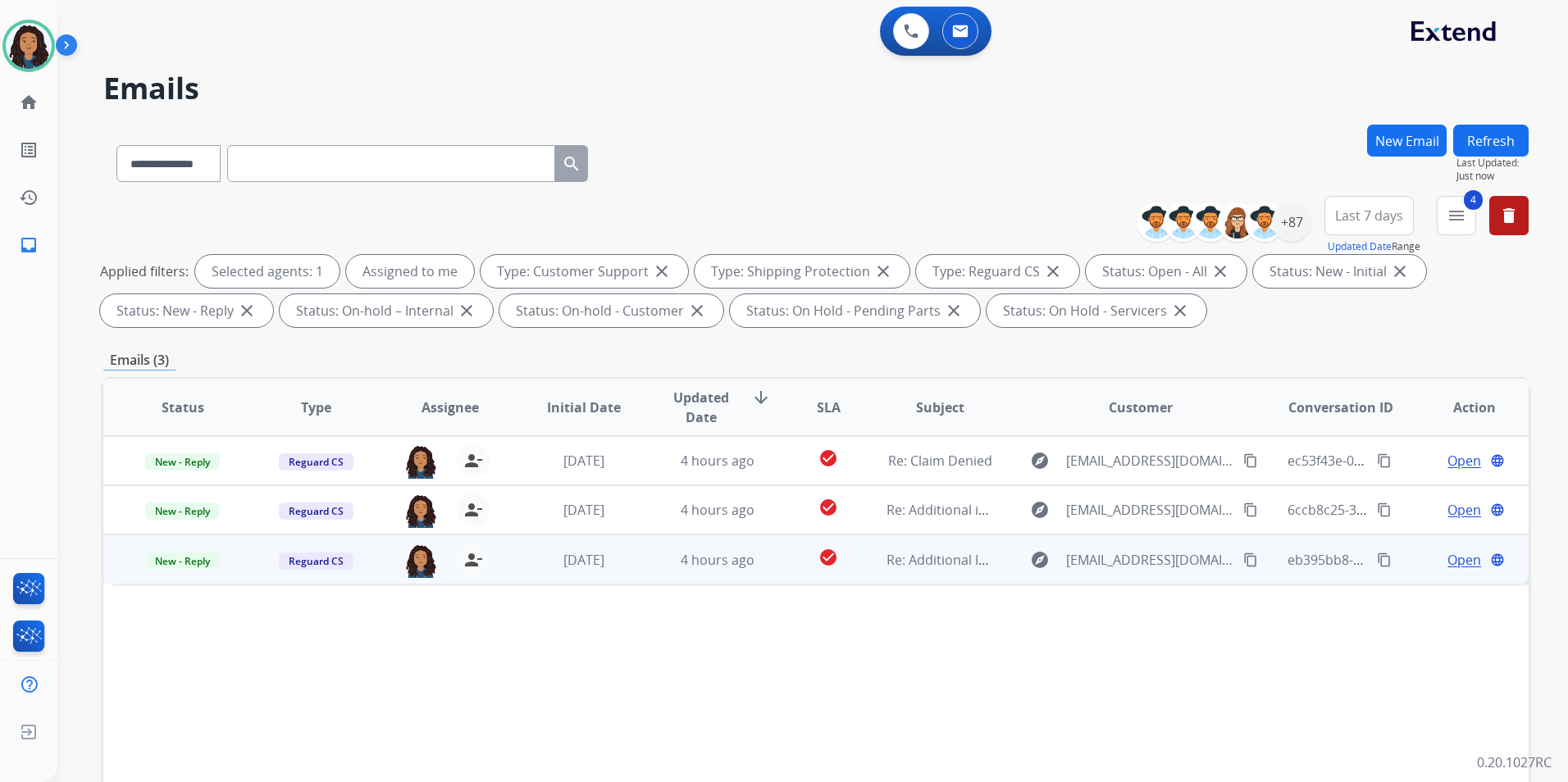
click at [1447, 561] on span "Open" at bounding box center [1464, 559] width 34 height 20
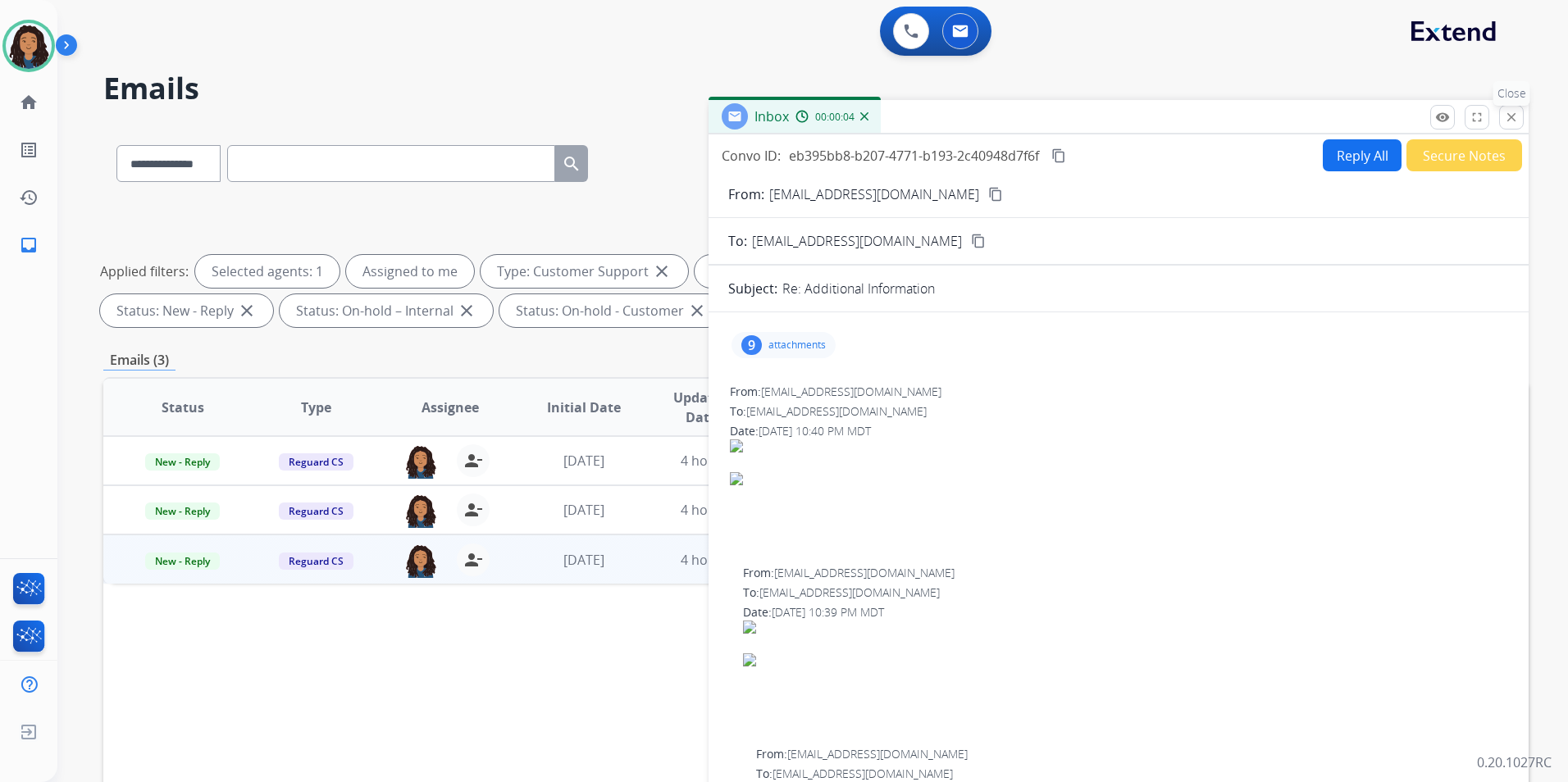
click at [1507, 110] on mat-icon "close" at bounding box center [1511, 117] width 15 height 15
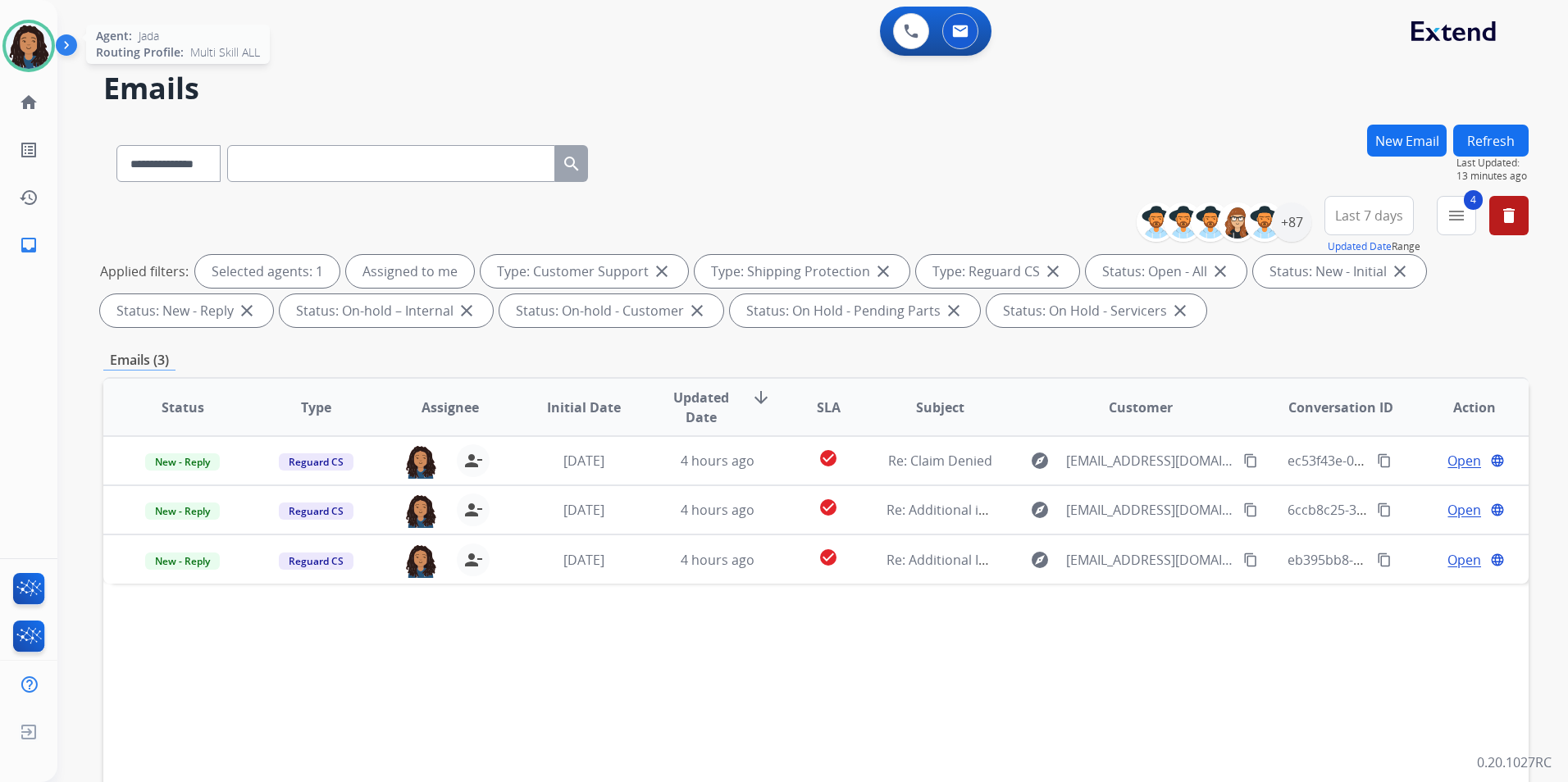
click at [28, 56] on img at bounding box center [28, 45] width 46 height 46
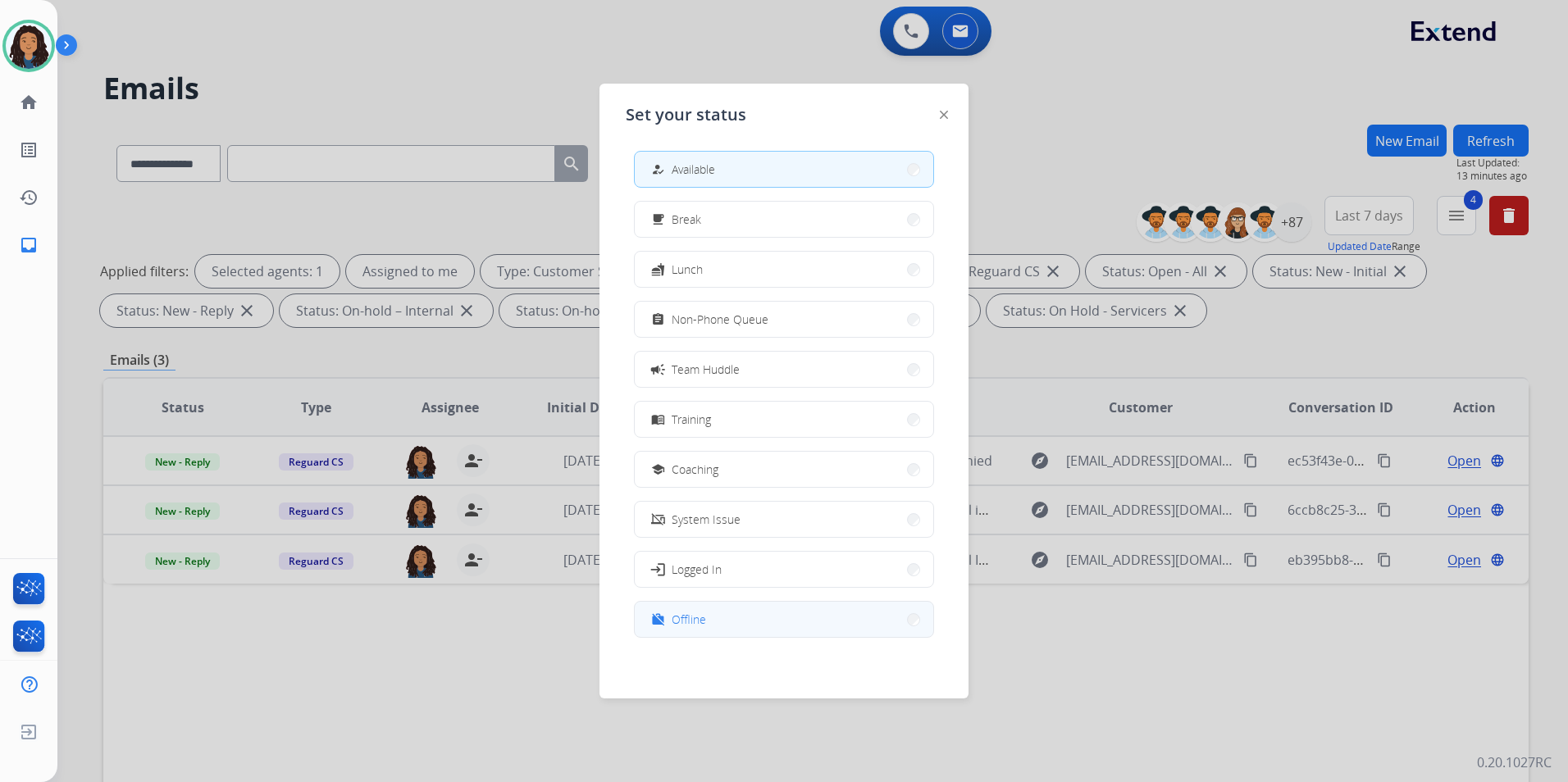
scroll to position [5, 0]
click at [712, 617] on button "work_off Offline" at bounding box center [784, 617] width 298 height 35
